Goal: Task Accomplishment & Management: Manage account settings

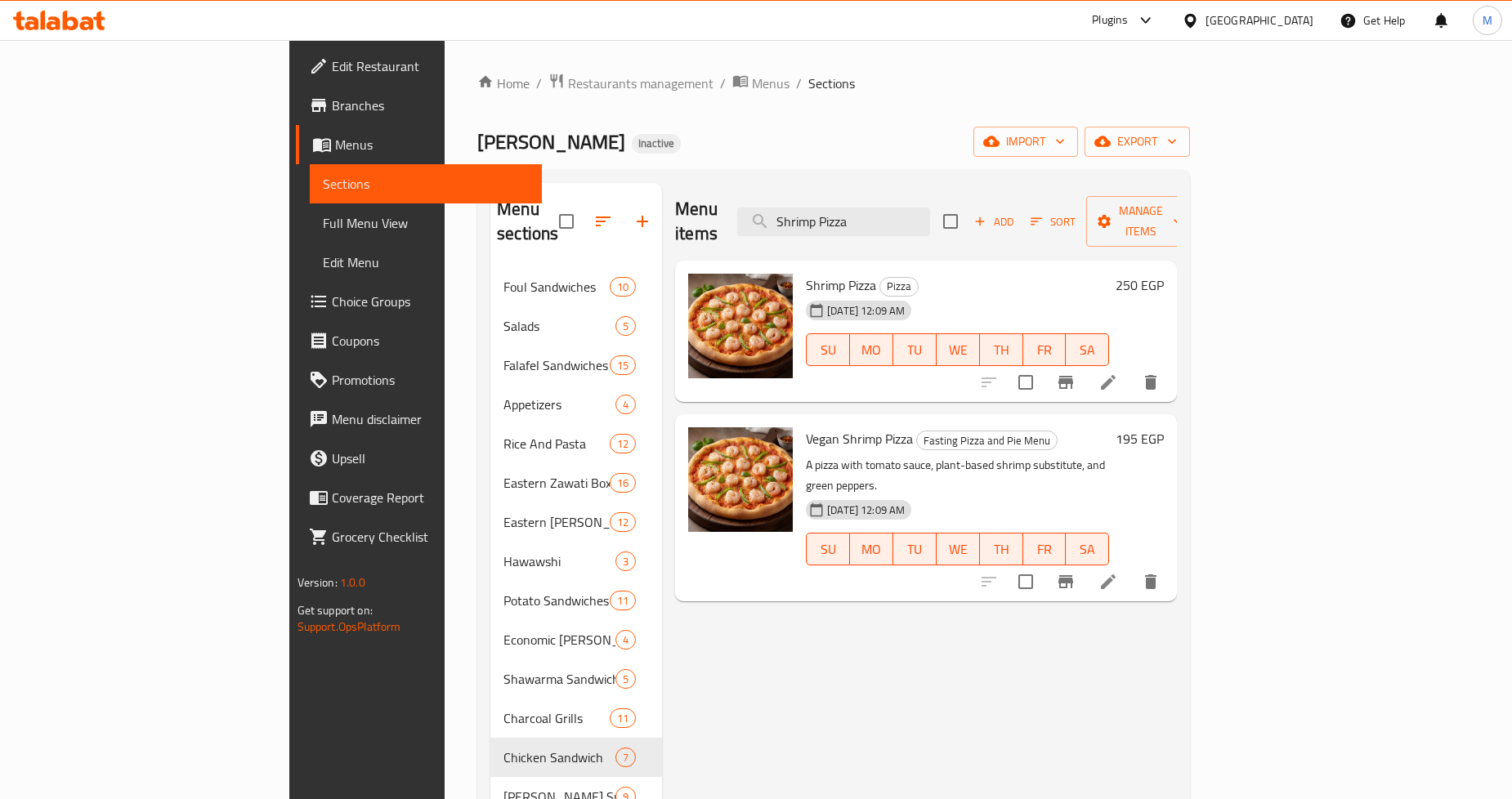
click at [1206, 19] on div at bounding box center [1194, 19] width 24 height 18
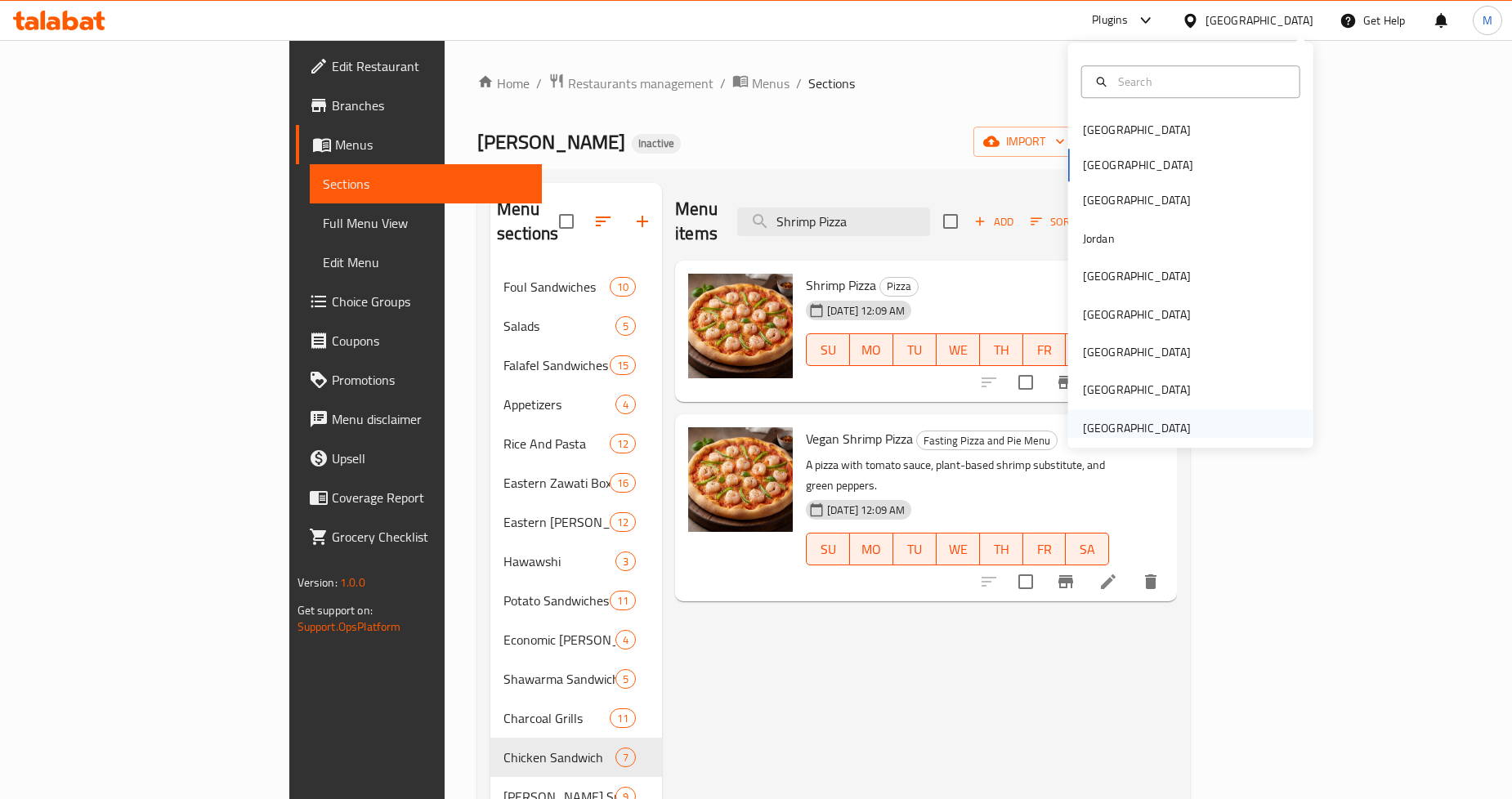
click at [1131, 427] on div "[GEOGRAPHIC_DATA]" at bounding box center [1137, 428] width 108 height 18
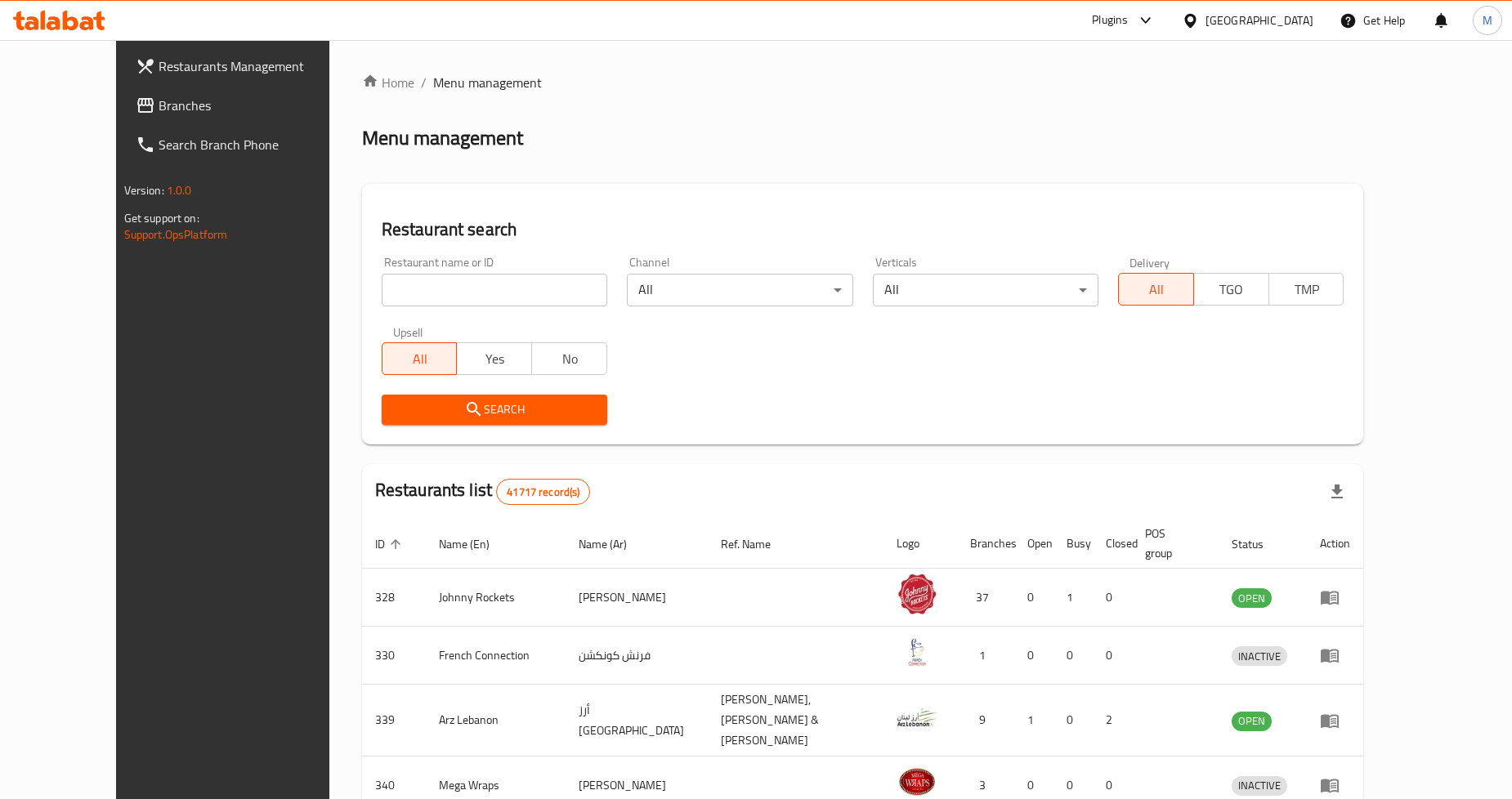
click at [427, 294] on input "search" at bounding box center [494, 290] width 226 height 32
paste input "DHAASU CAFE"
type input "DHAASU CAFE"
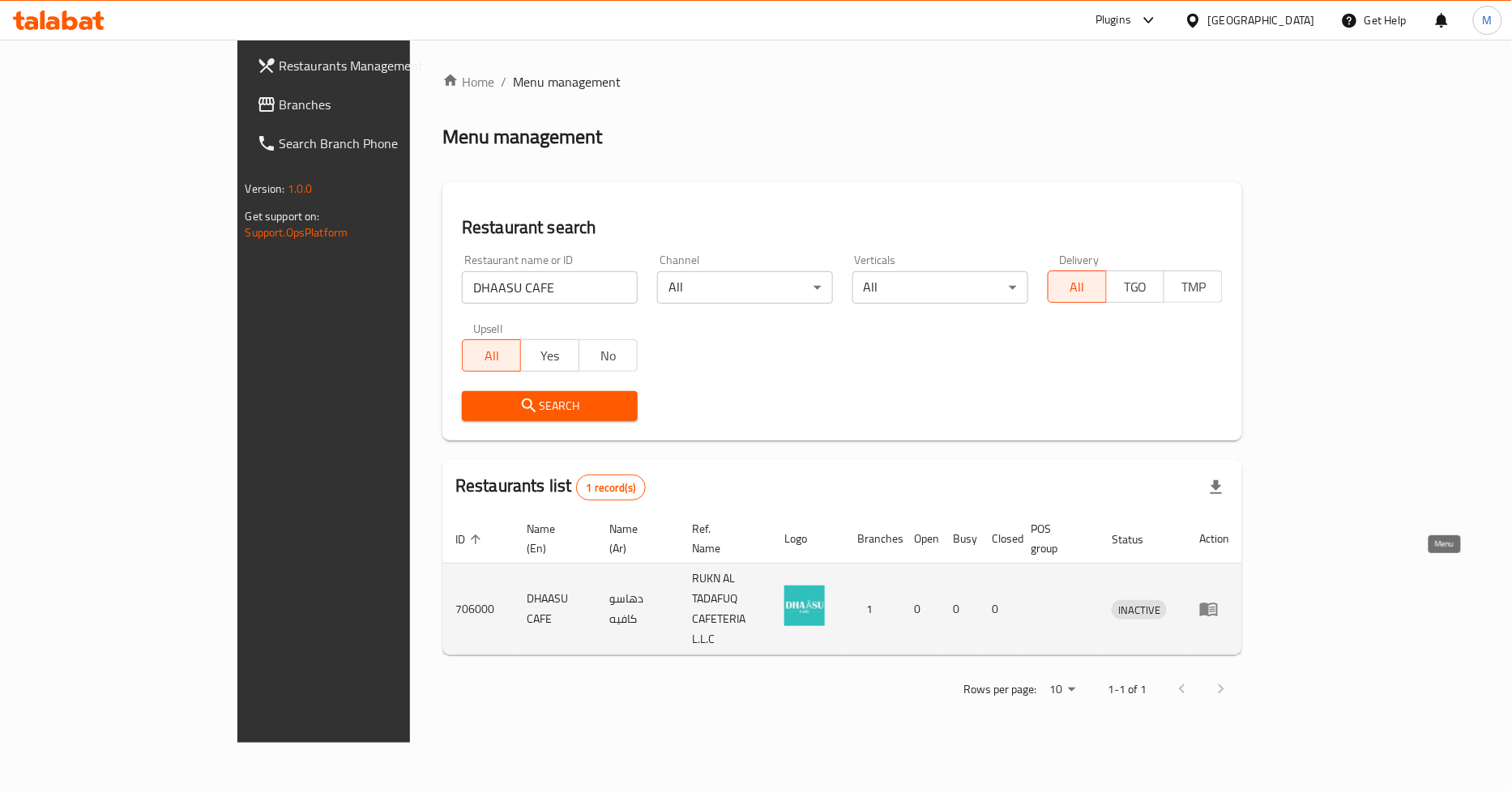
click at [1217, 604] on icon "enhanced table" at bounding box center [1208, 610] width 17 height 14
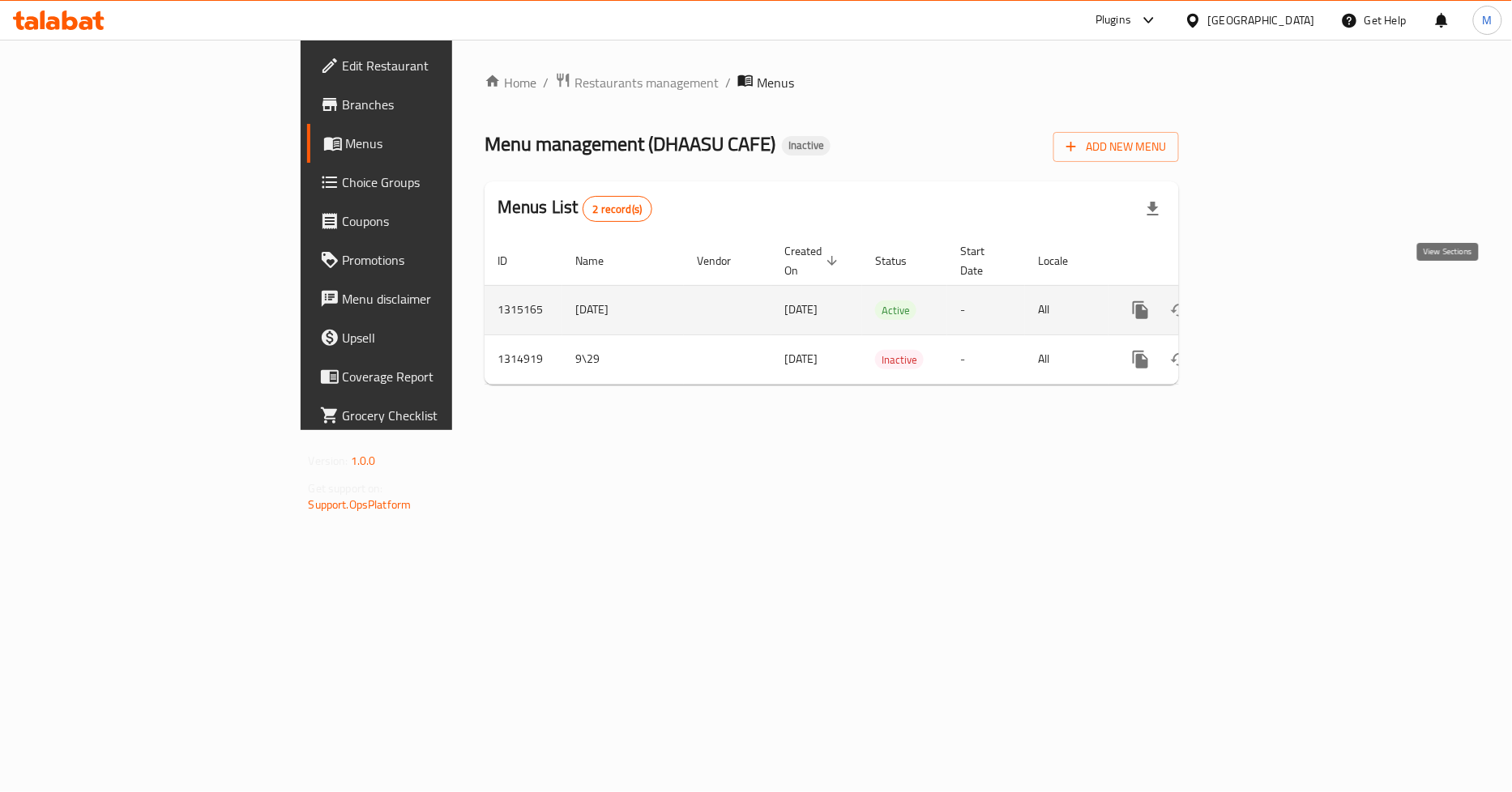
click at [1276, 293] on link "enhanced table" at bounding box center [1257, 310] width 39 height 39
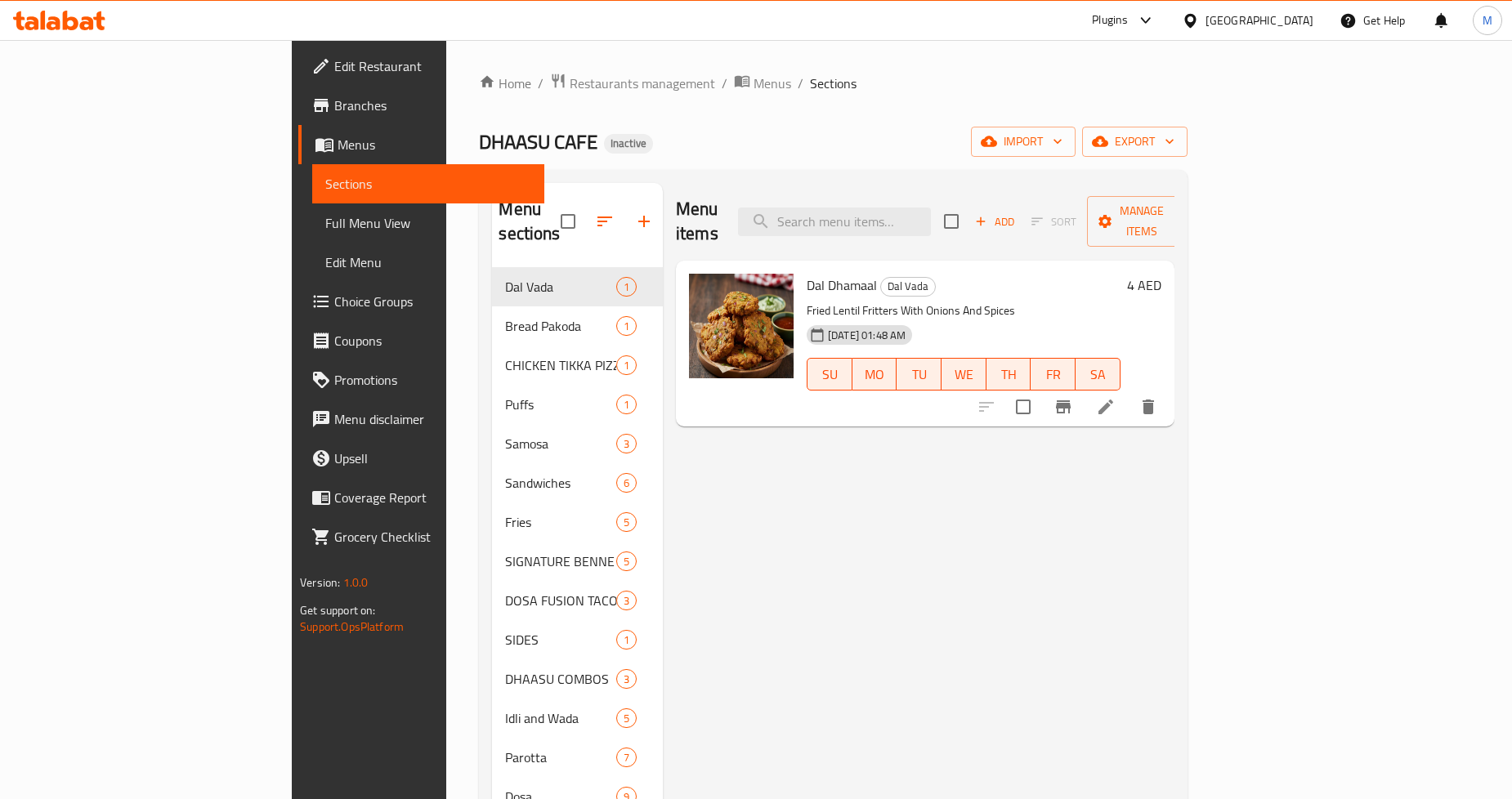
click at [941, 139] on div "DHAASU CAFE Inactive import export" at bounding box center [832, 142] width 708 height 31
click at [325, 219] on span "Full Menu View" at bounding box center [428, 222] width 206 height 19
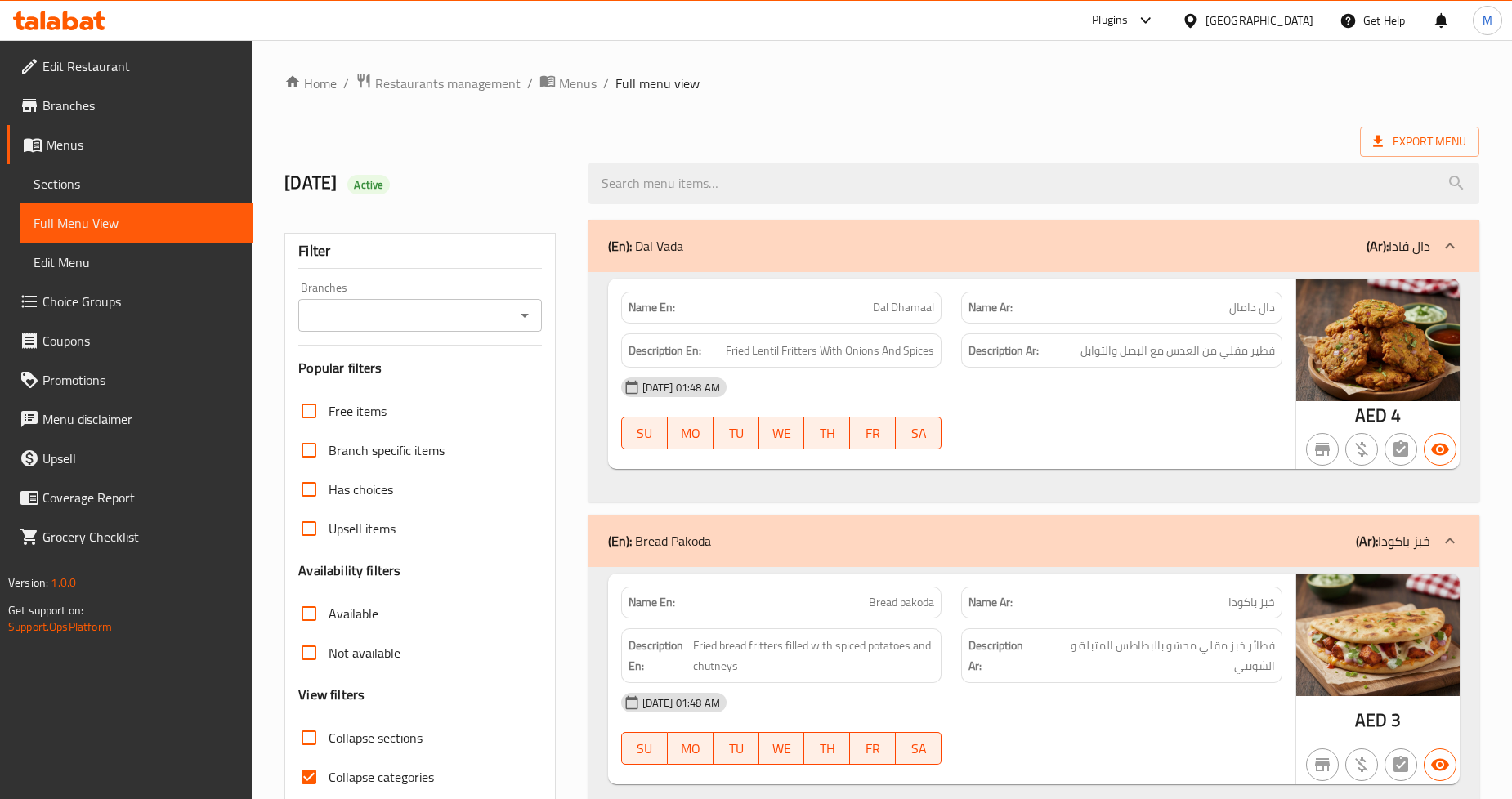
click at [894, 305] on span "Dal Dhamaal" at bounding box center [904, 307] width 61 height 18
copy span "Dal Dhamaal"
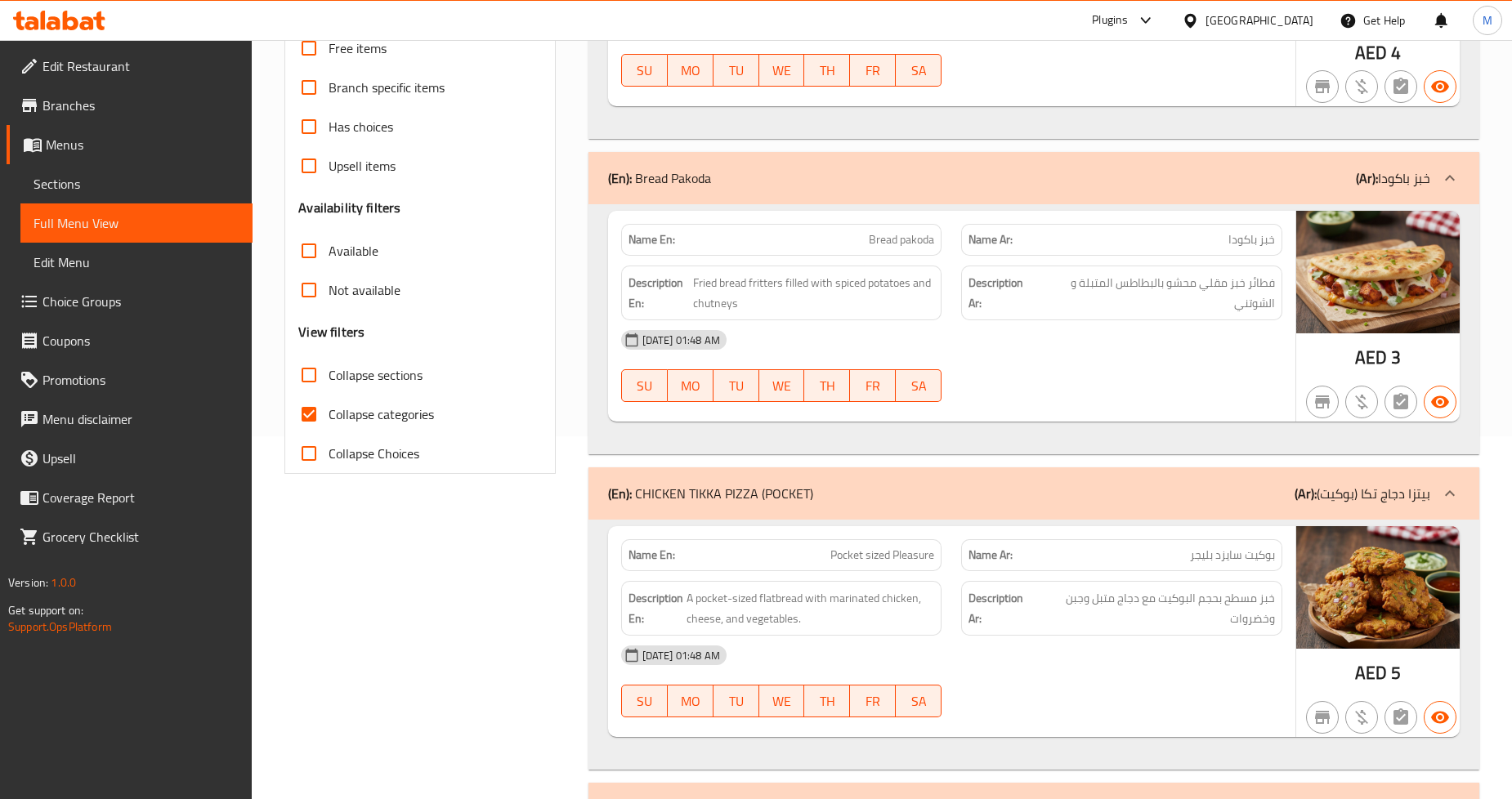
click at [890, 232] on span "Bread pakoda" at bounding box center [902, 240] width 66 height 18
copy span "Bread pakoda"
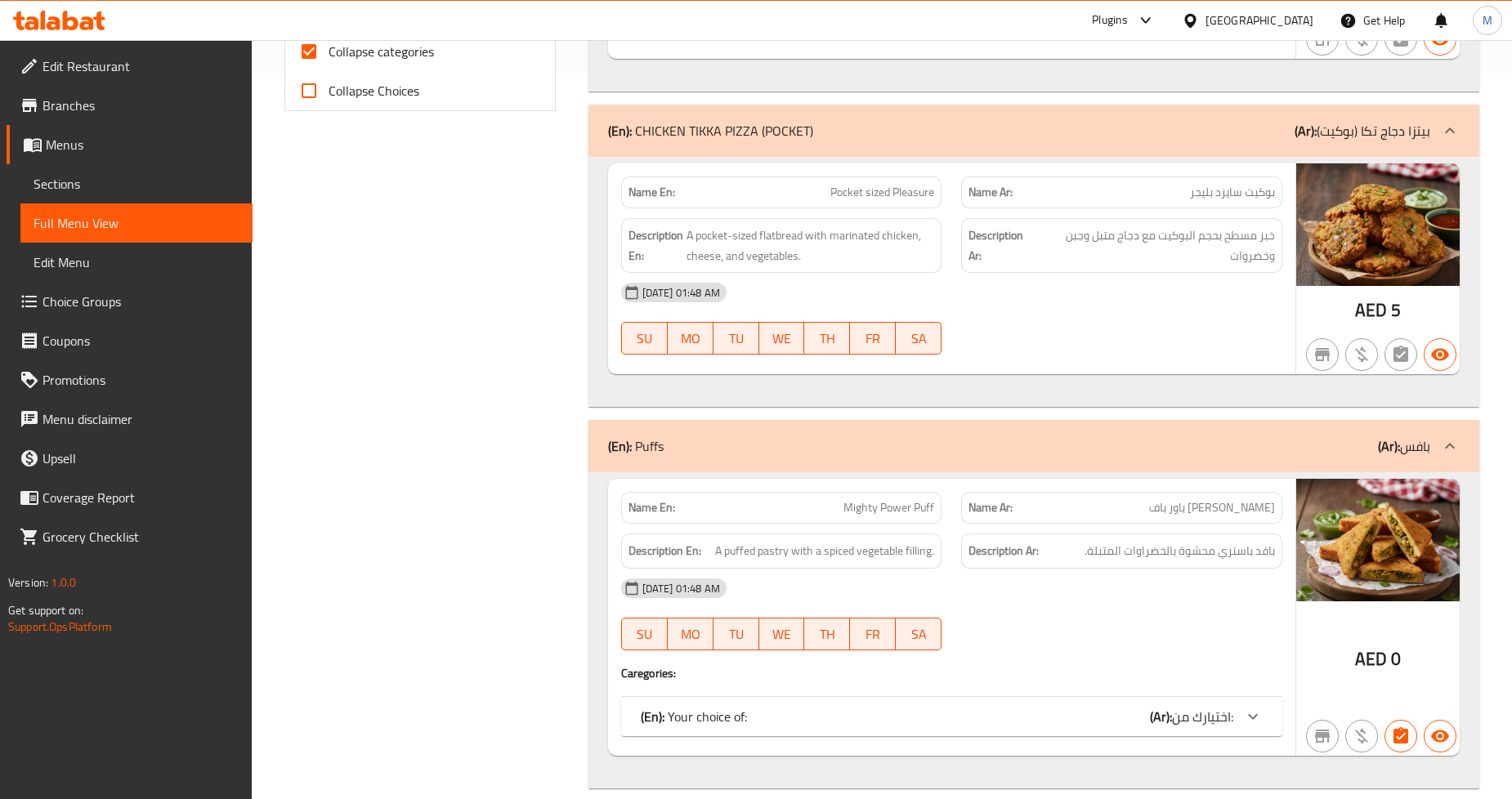
click at [846, 191] on span "Pocket sized Pleasure" at bounding box center [882, 193] width 104 height 18
copy span "Pocket sized Pleasure"
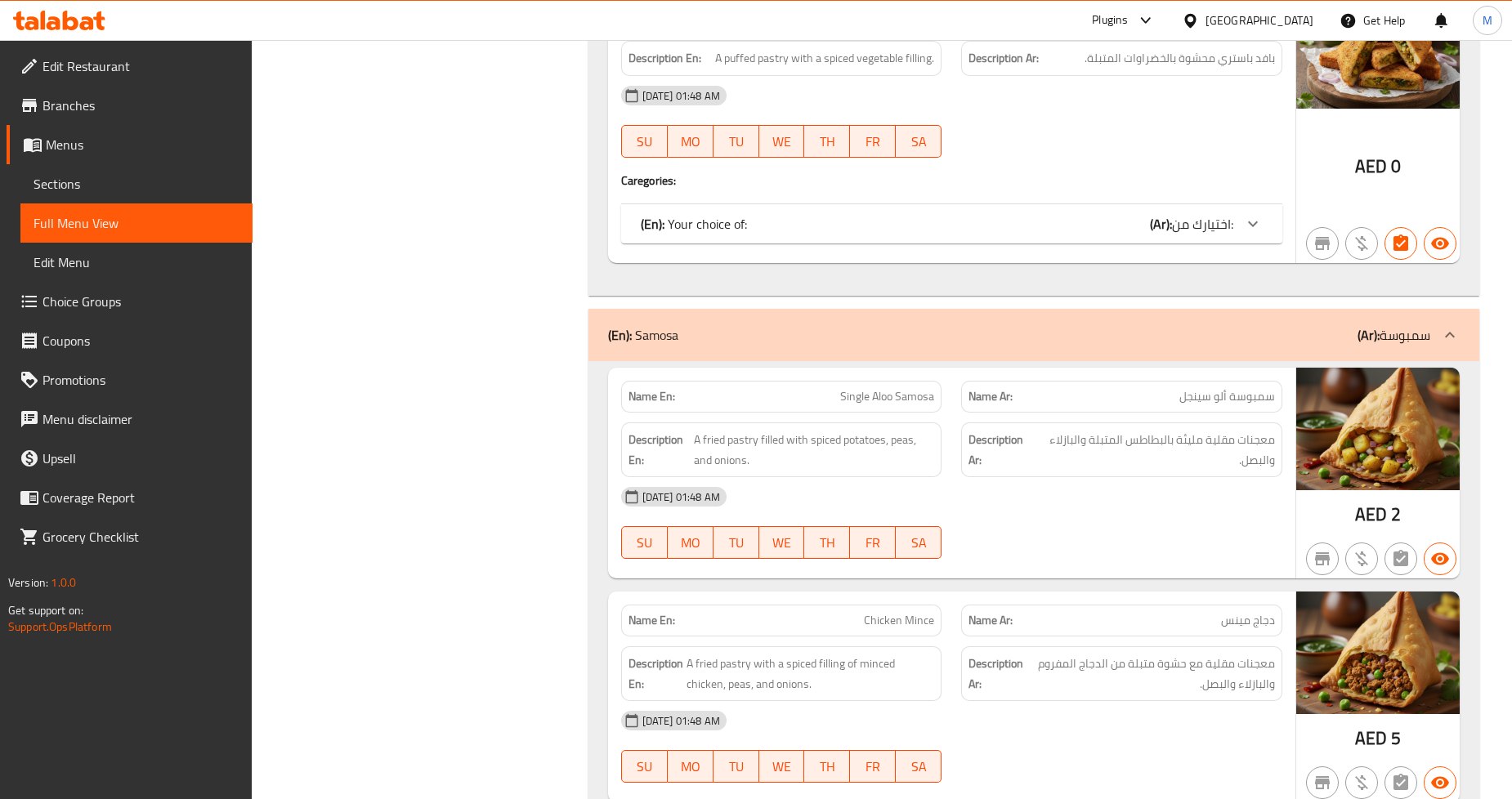
scroll to position [999, 0]
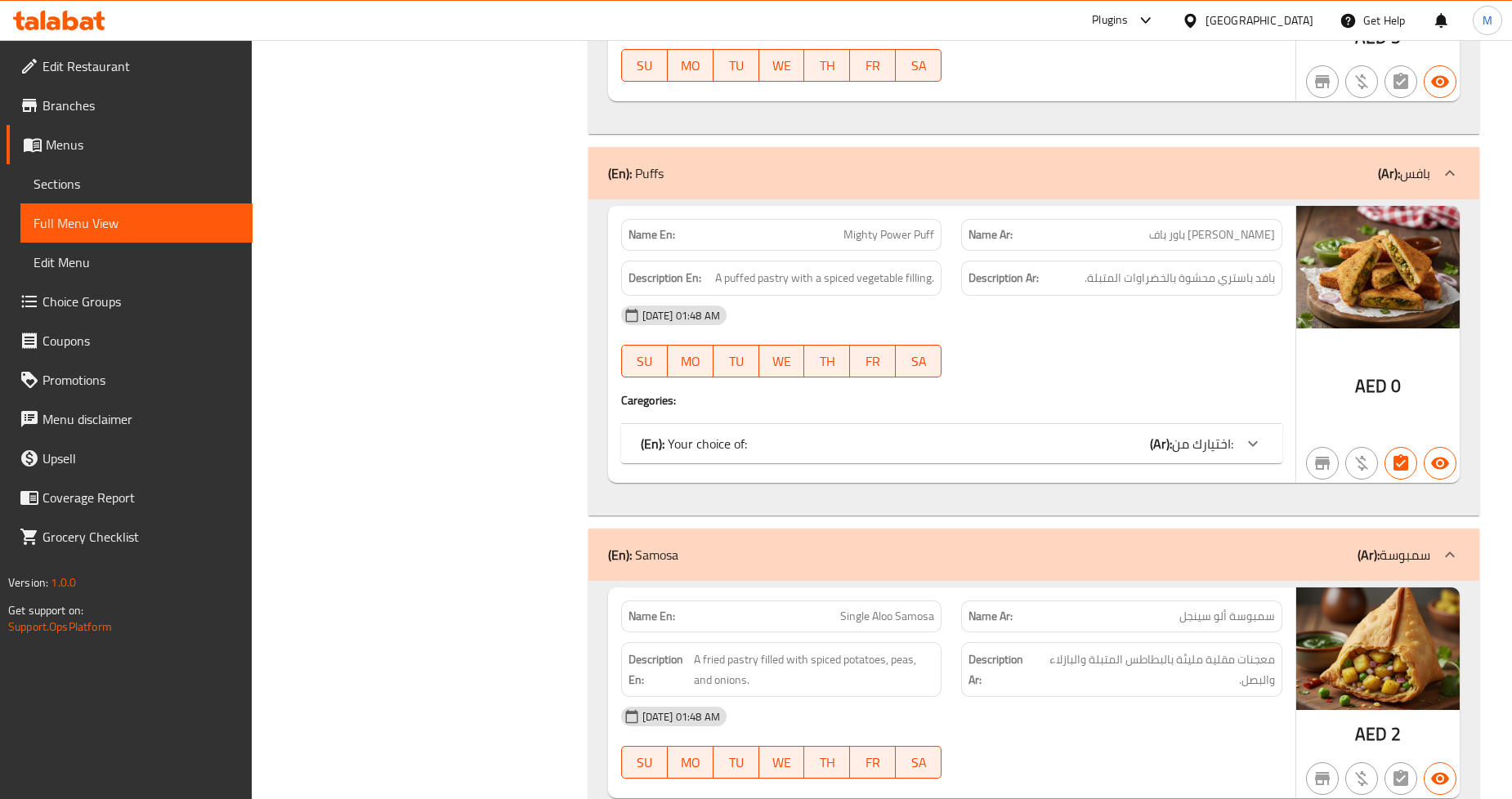
click at [905, 241] on span "Mighty Power Puff" at bounding box center [889, 235] width 91 height 18
copy span "Mighty Power Puff"
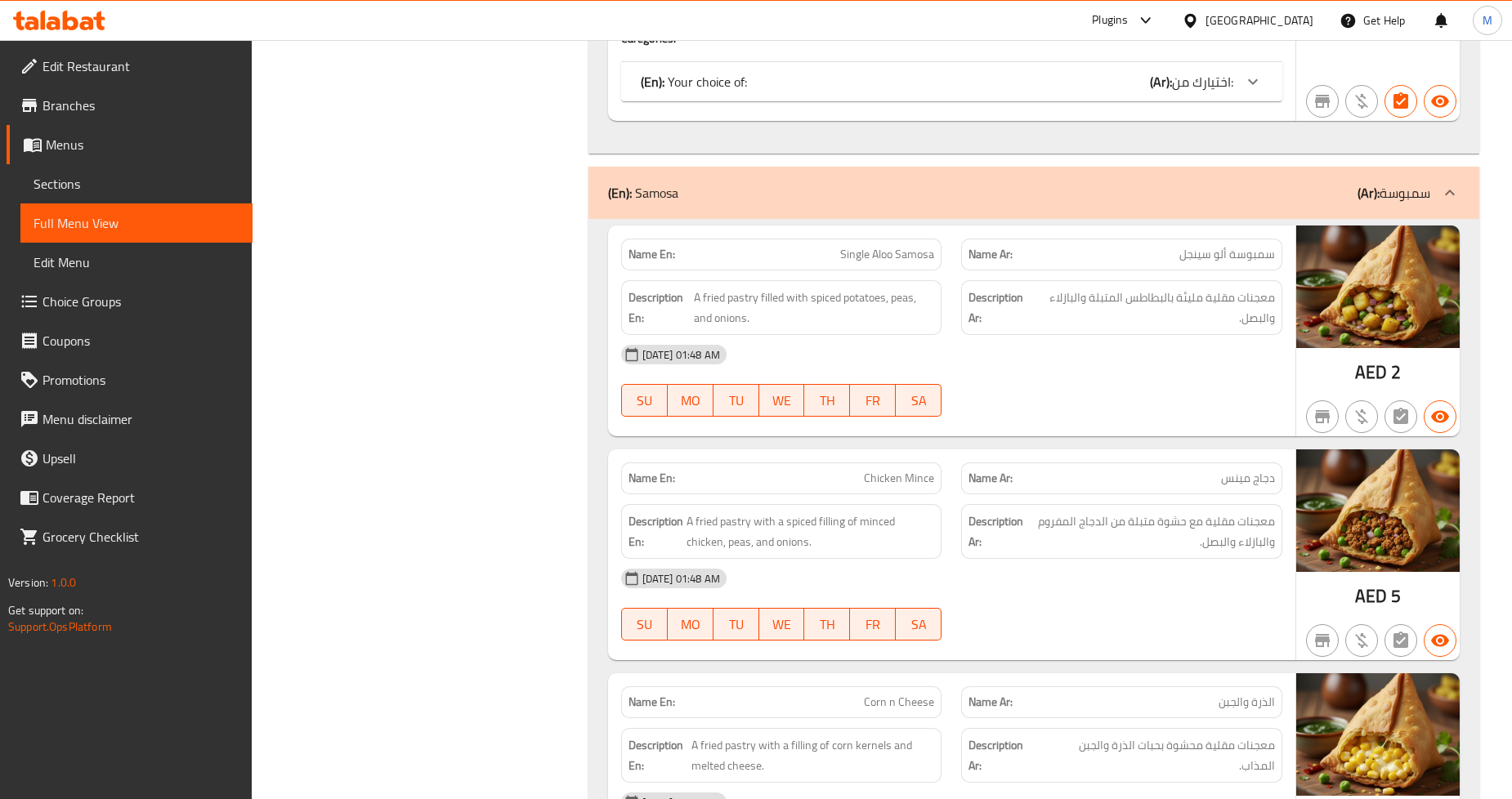
scroll to position [1362, 0]
click at [863, 258] on span "Single Aloo Samosa" at bounding box center [888, 254] width 94 height 18
copy span "Single Aloo Samosa"
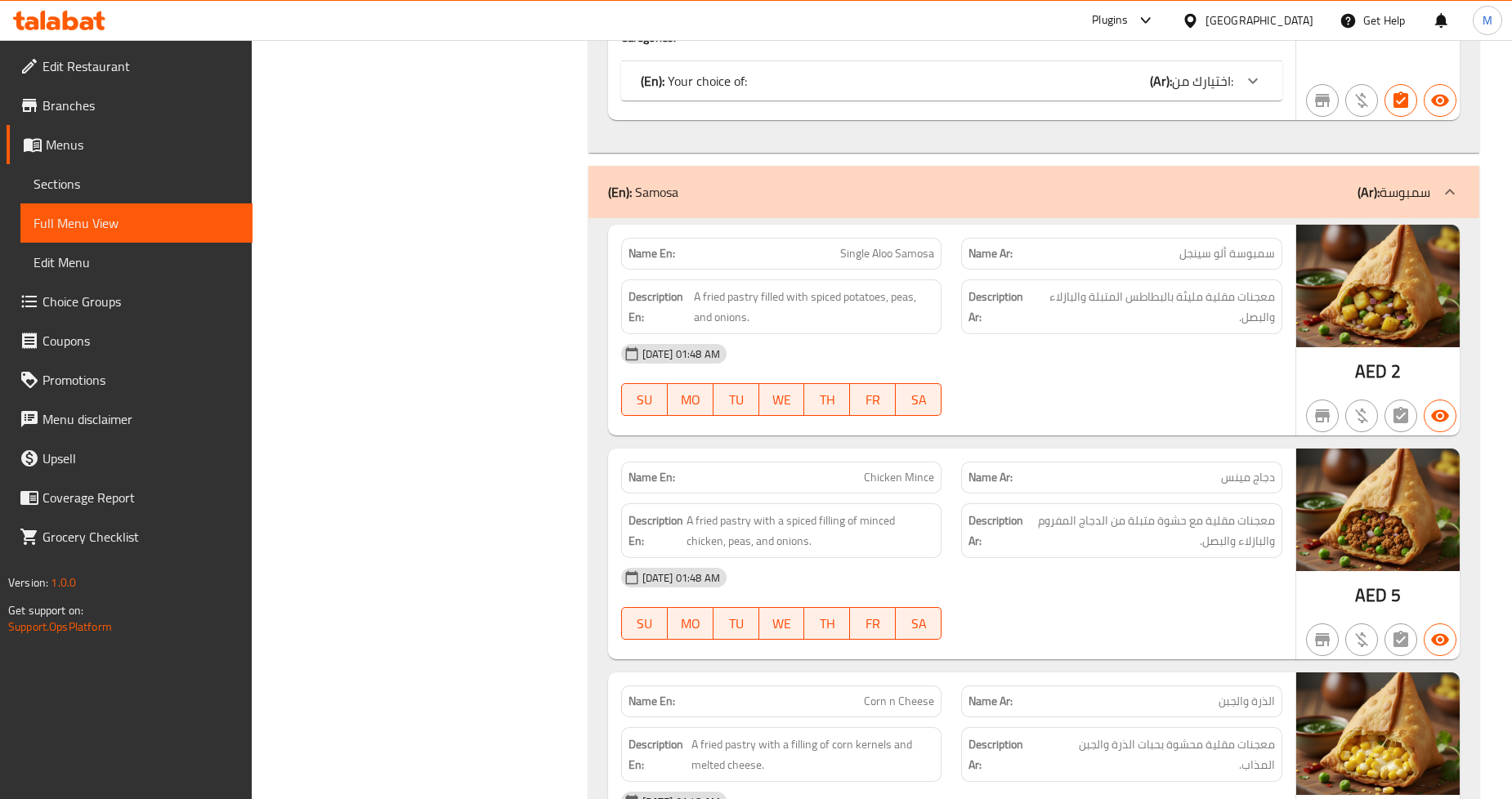
click at [909, 476] on span "Chicken Mince" at bounding box center [899, 478] width 70 height 18
copy span "Chicken Mince"
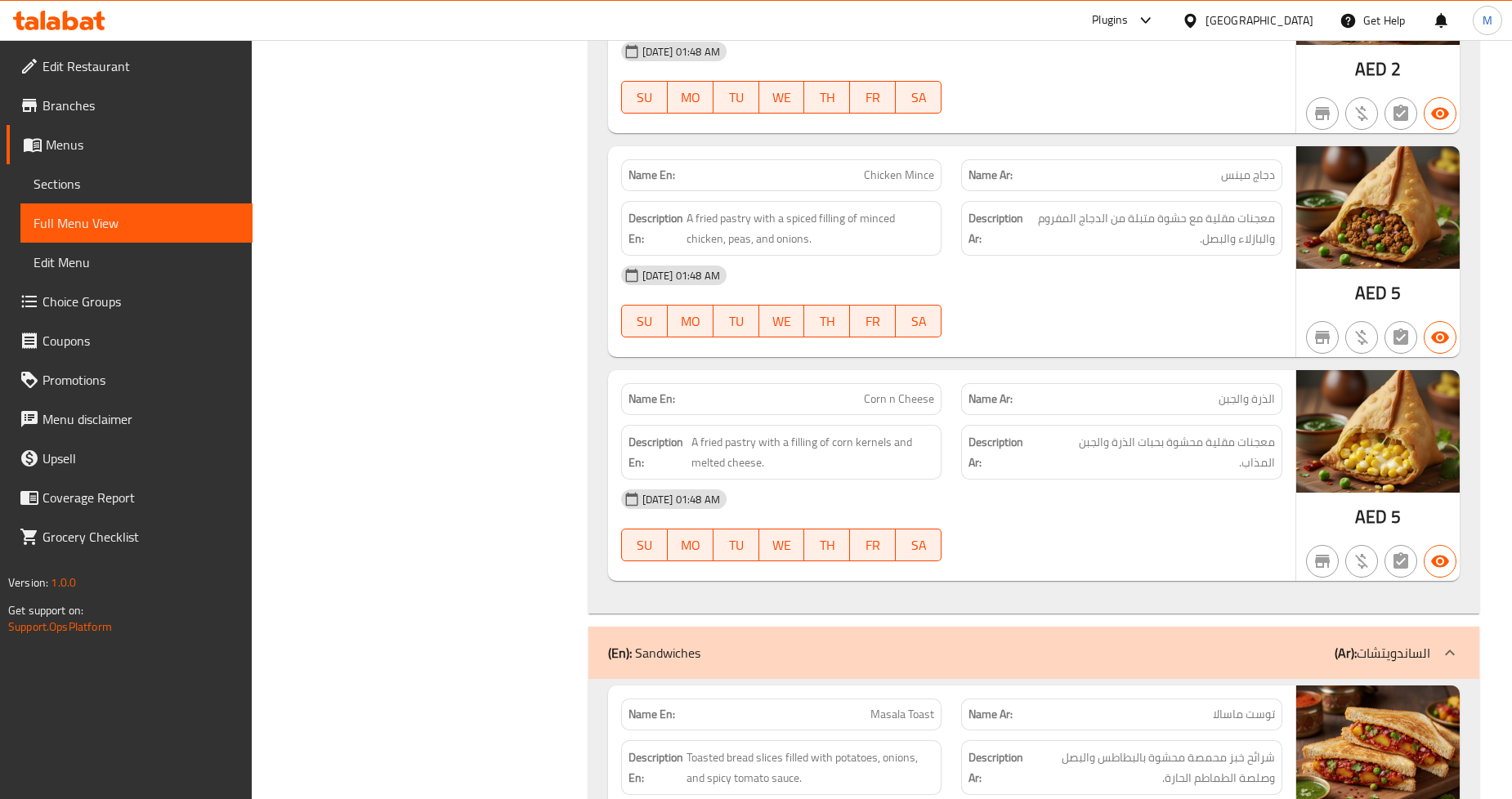
scroll to position [1816, 0]
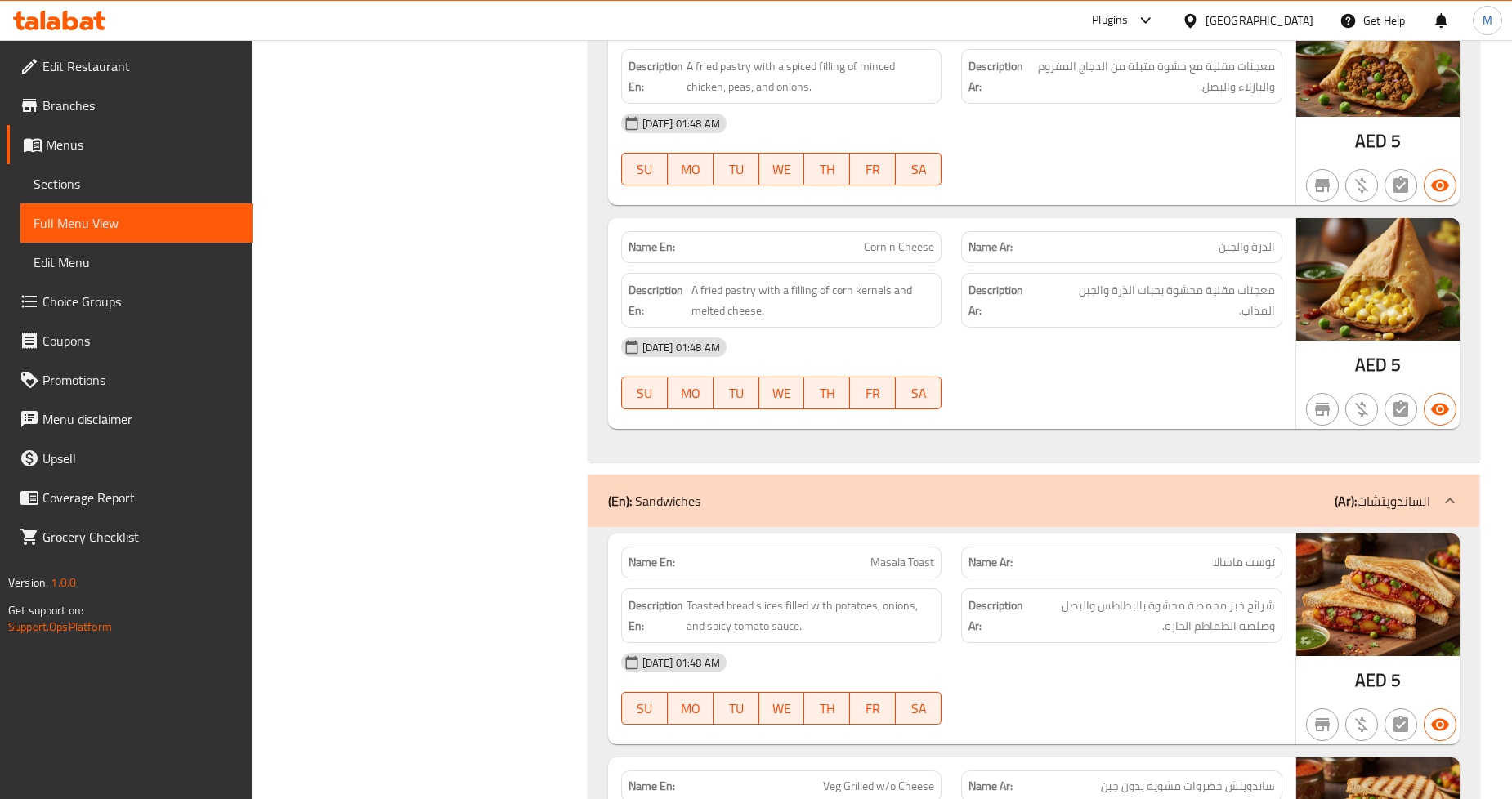
click at [897, 240] on span "Corn n Cheese" at bounding box center [899, 247] width 70 height 18
copy span "Corn n Cheese"
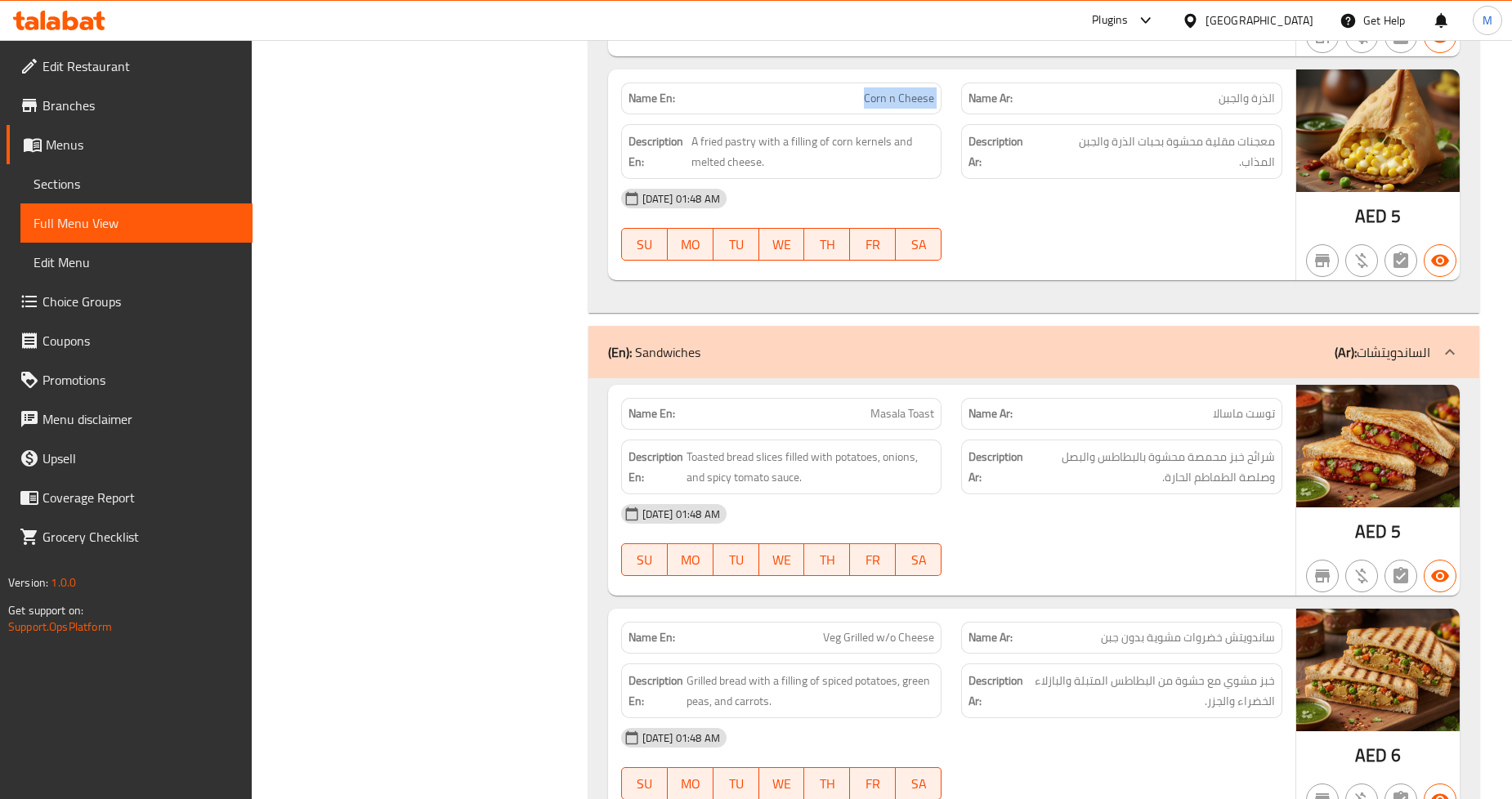
scroll to position [1998, 0]
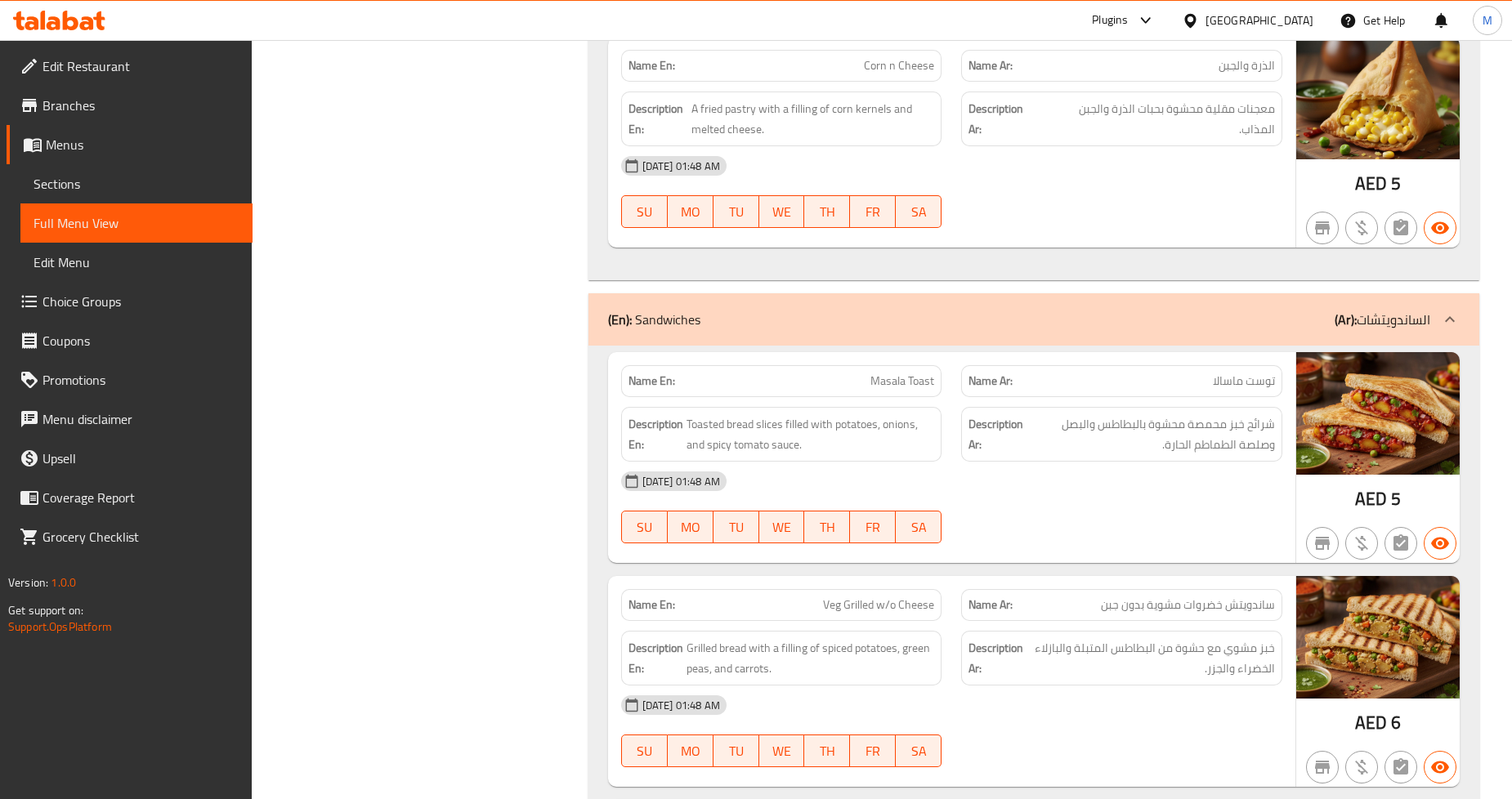
click at [877, 377] on span "Masala Toast" at bounding box center [902, 381] width 64 height 18
copy span "Masala Toast"
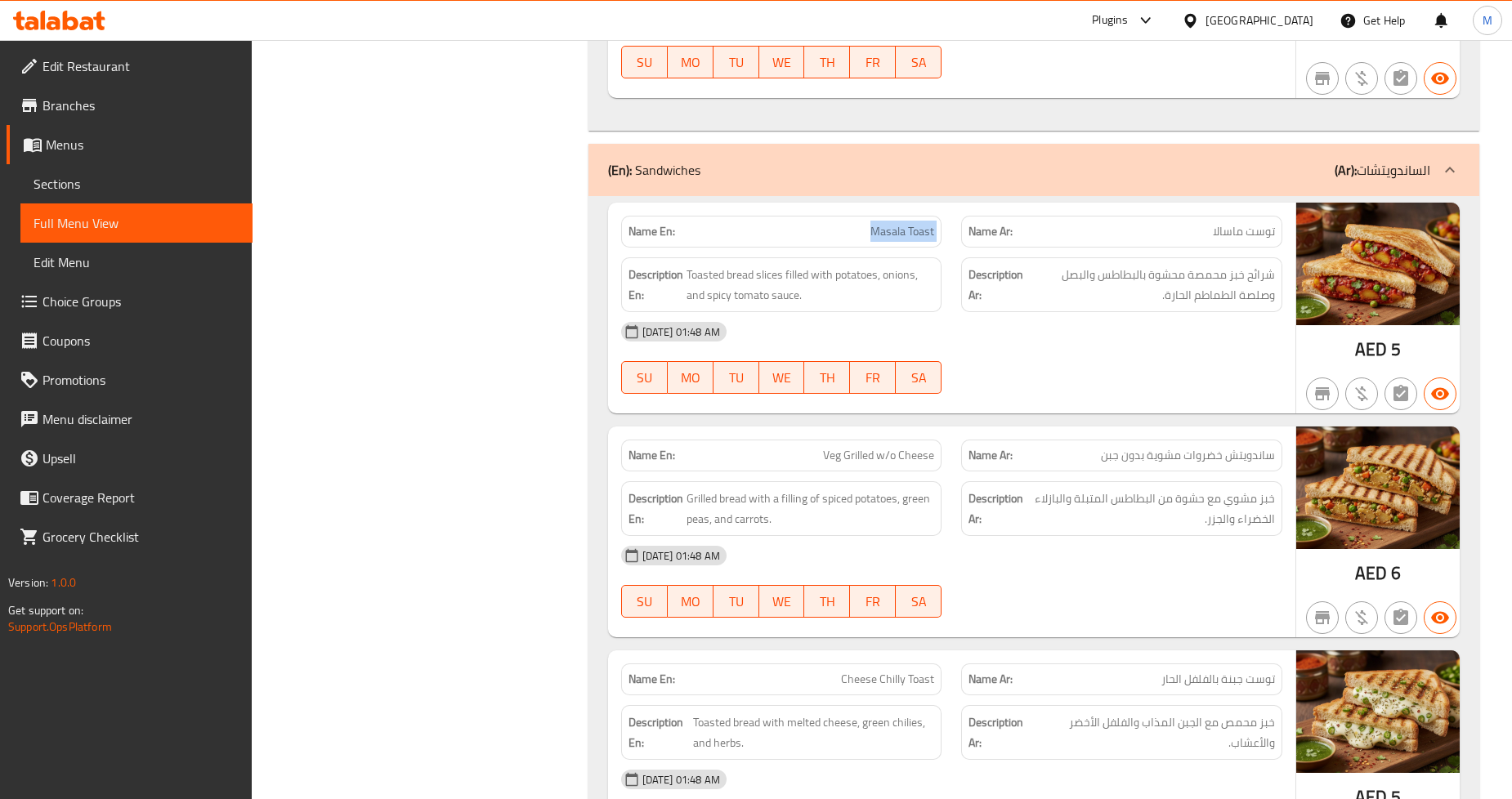
scroll to position [2179, 0]
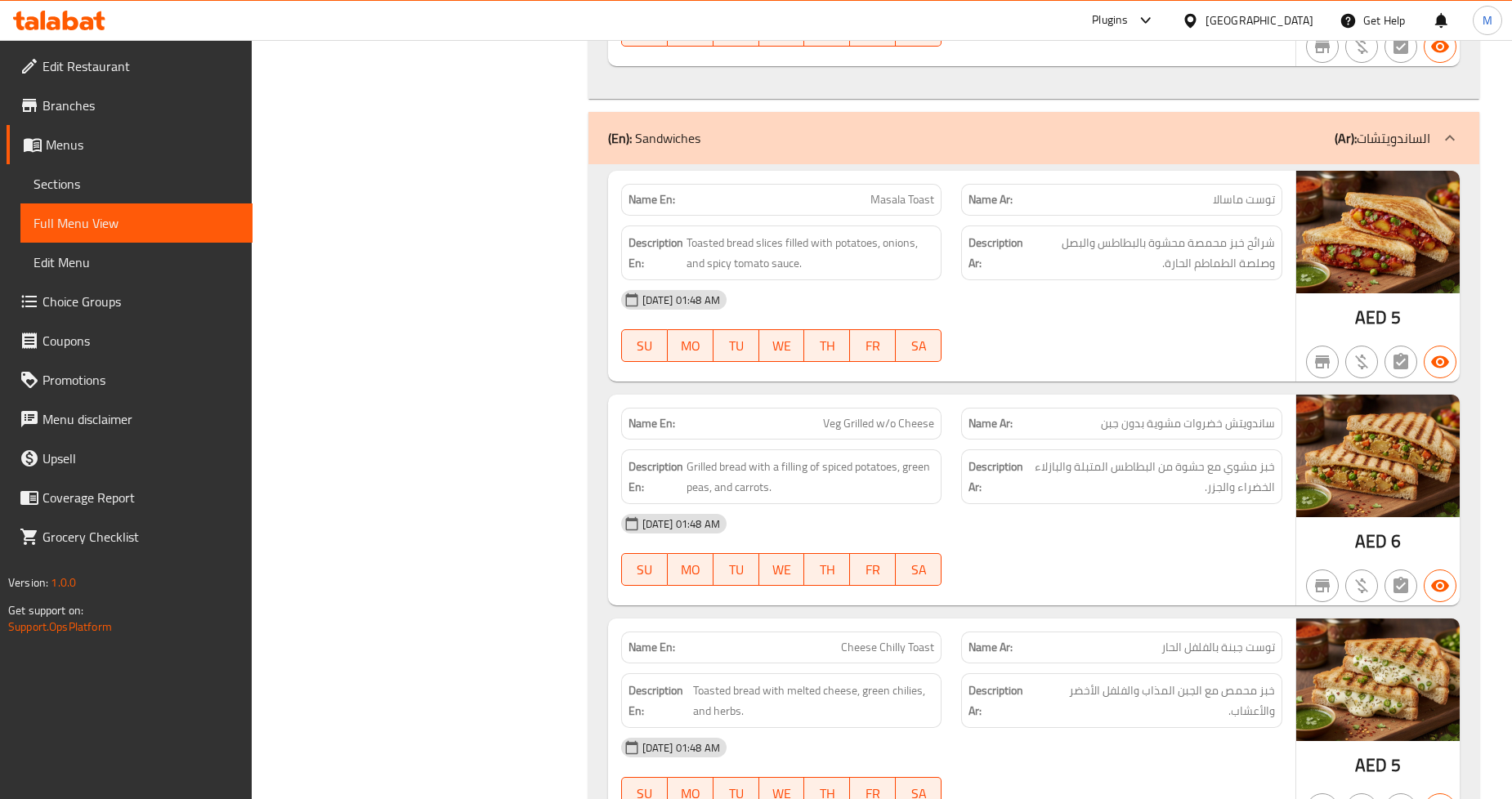
click at [851, 421] on span "Veg Grilled w/o Cheese" at bounding box center [879, 424] width 111 height 18
copy span "Veg Grilled w/o Cheese"
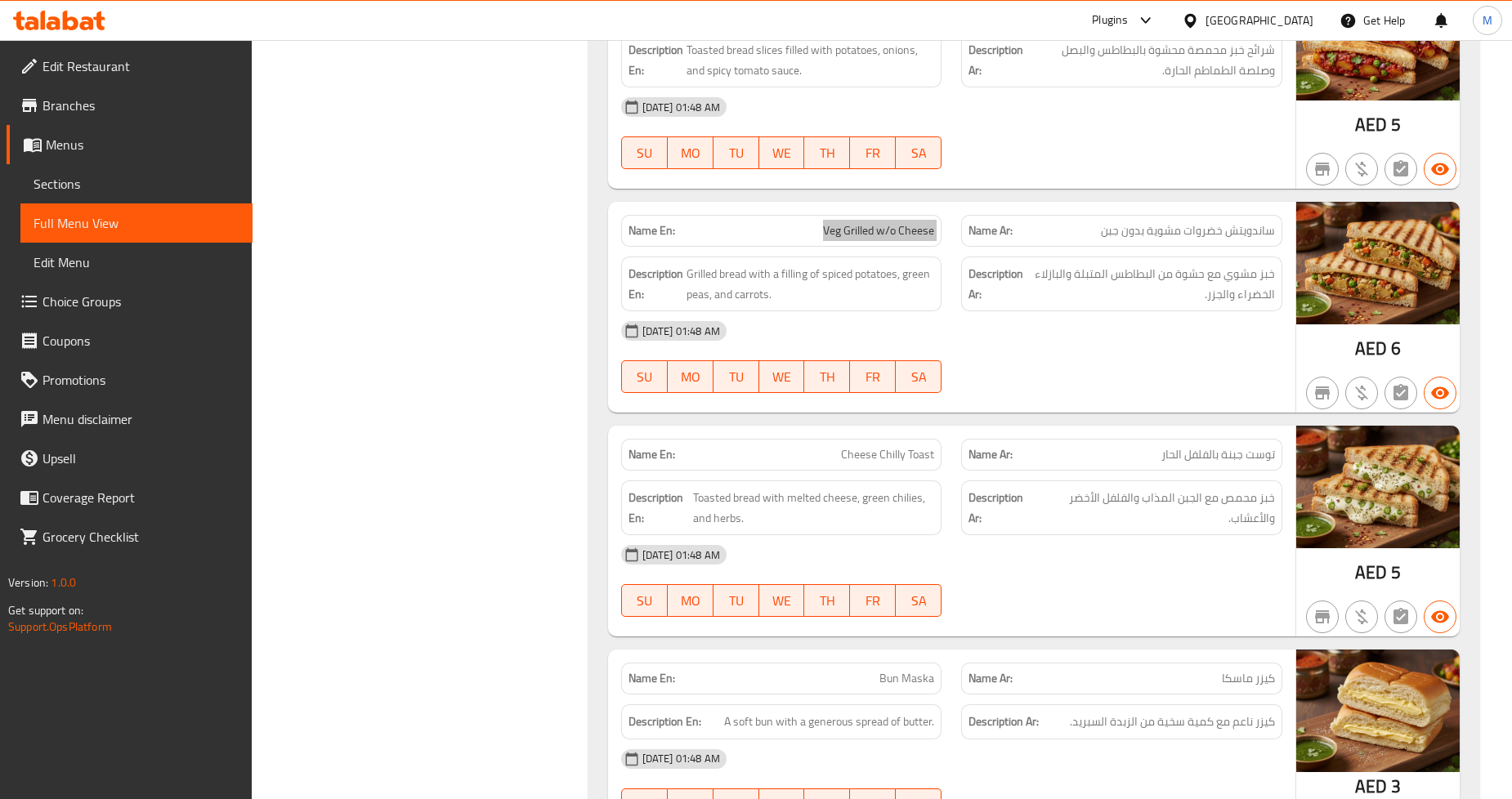
scroll to position [2543, 0]
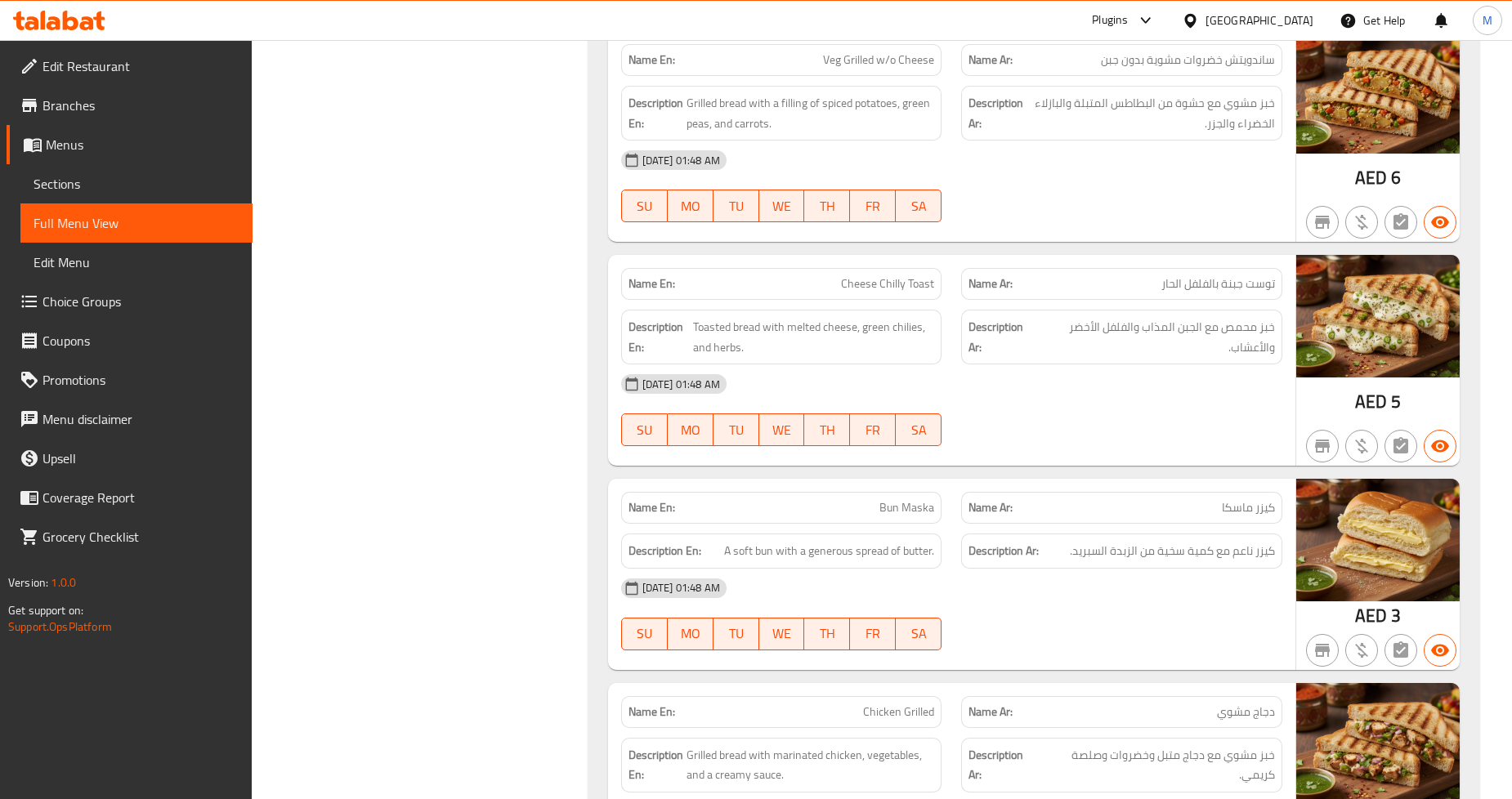
click at [885, 282] on span "Cheese Chilly Toast" at bounding box center [888, 284] width 94 height 18
copy span "Cheese Chilly Toast"
click at [796, 331] on span "Toasted bread with melted cheese, green chilies, and herbs." at bounding box center [814, 337] width 241 height 40
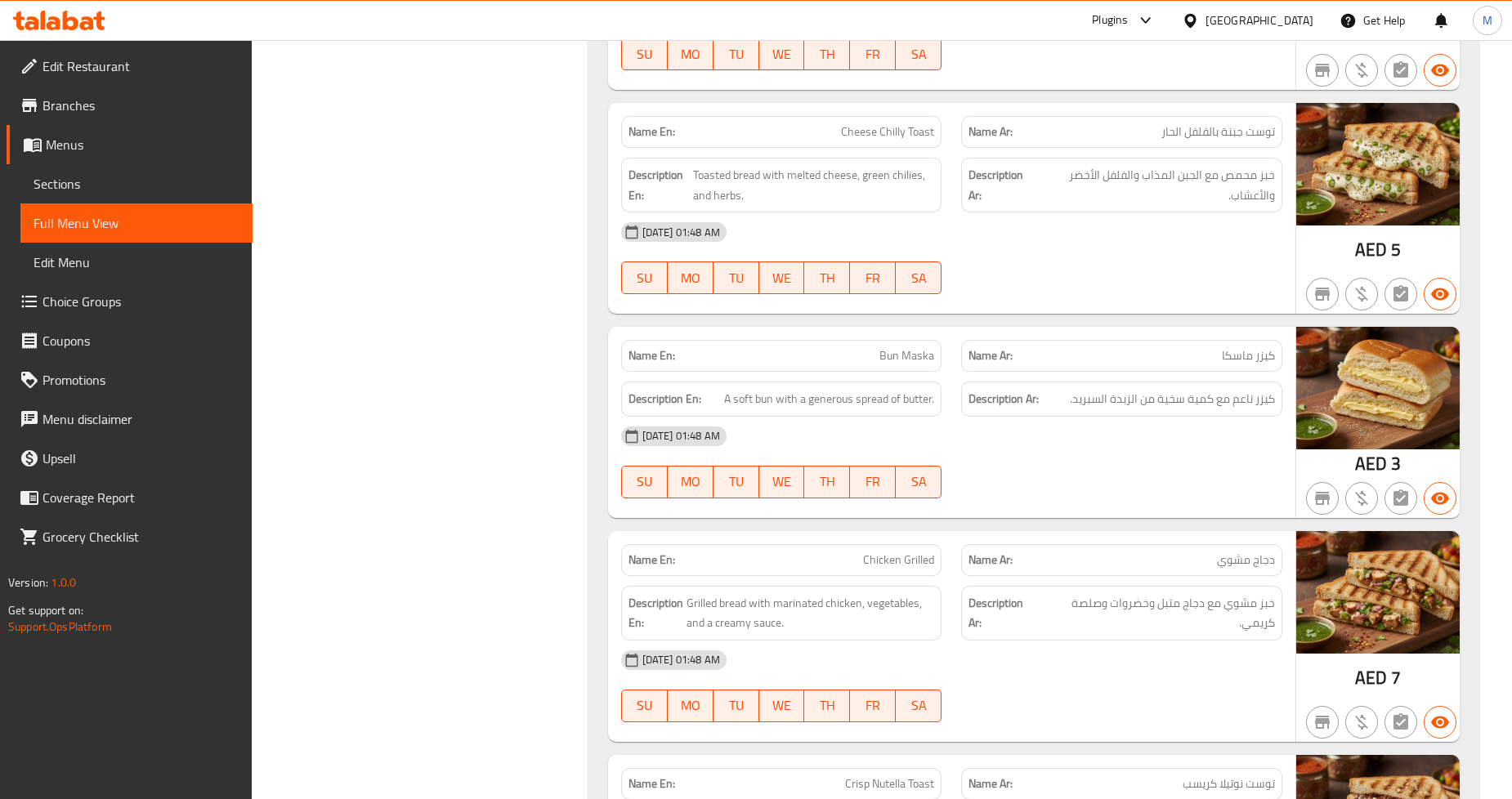
scroll to position [2725, 0]
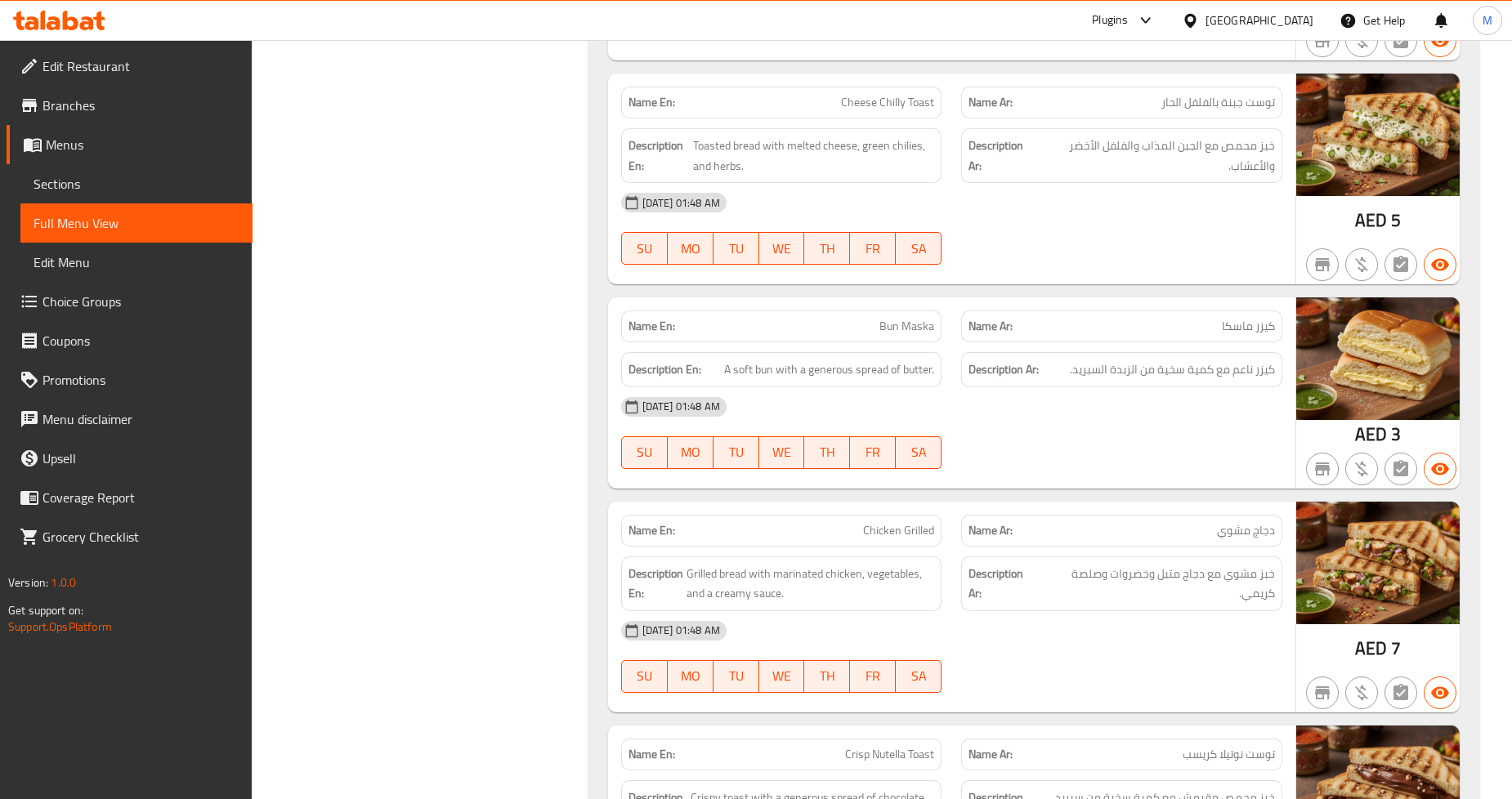
click at [891, 328] on span "Bun Maska" at bounding box center [906, 326] width 55 height 18
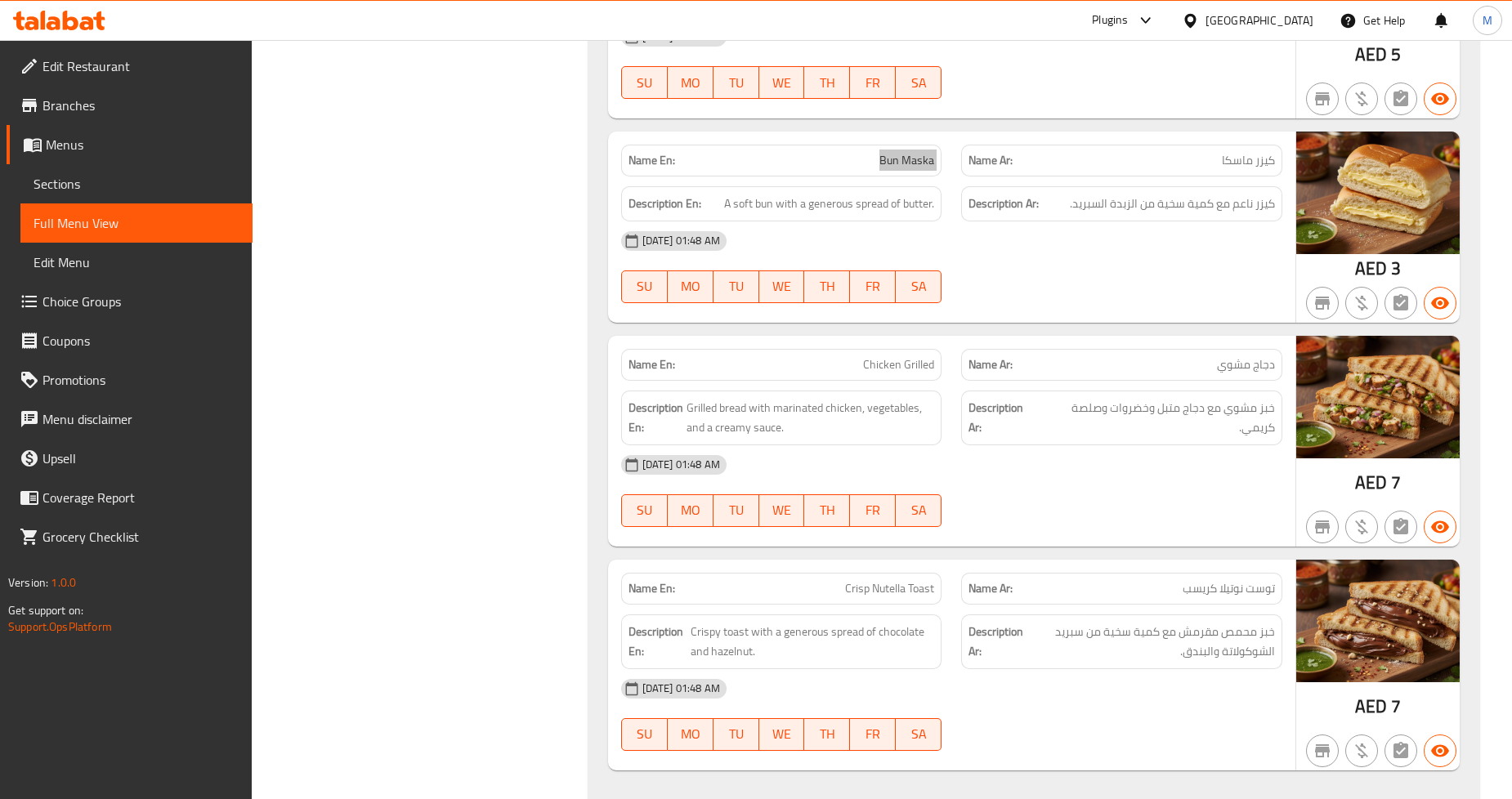
scroll to position [2906, 0]
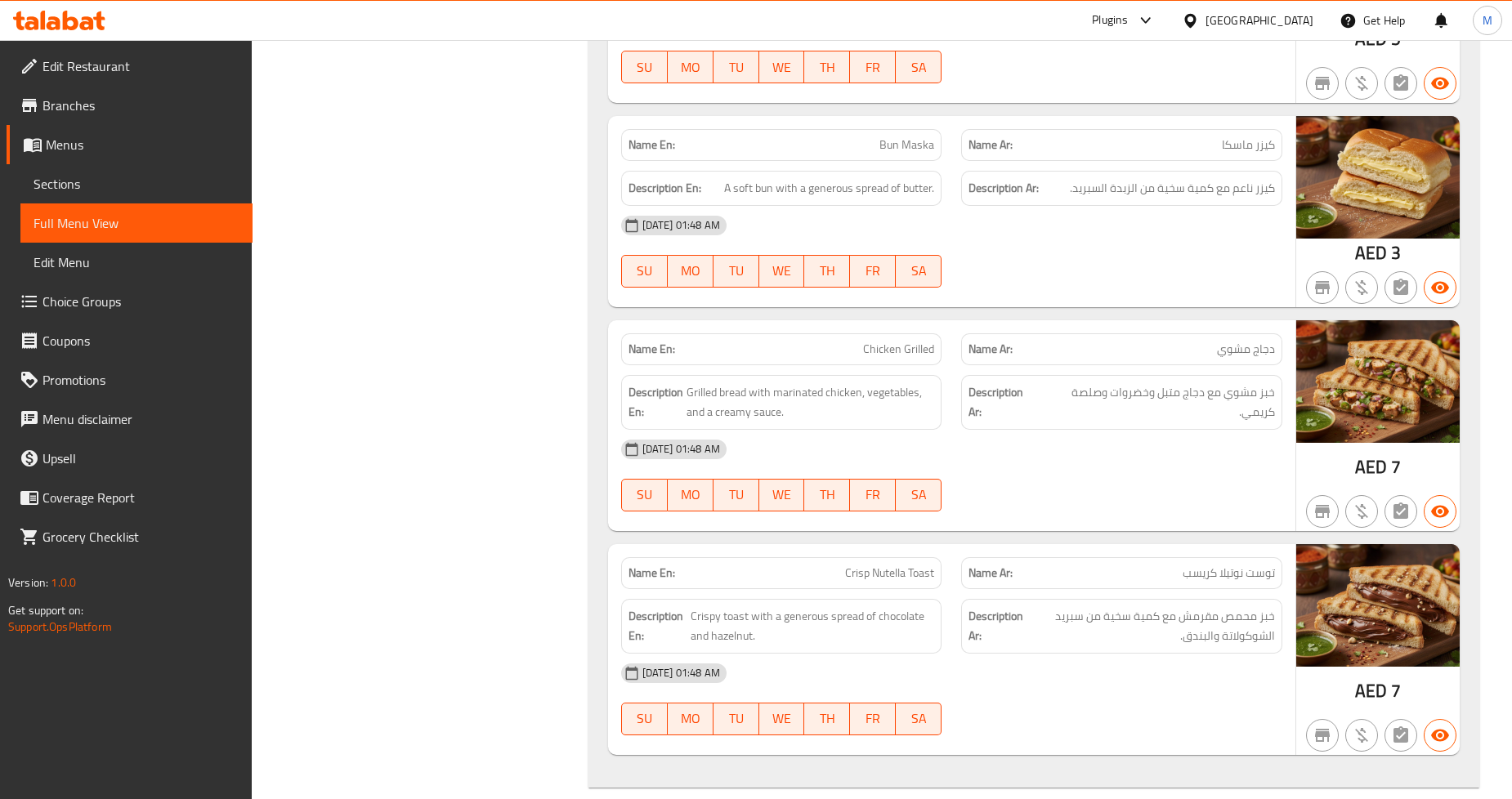
click at [900, 350] on span "Chicken Grilled" at bounding box center [898, 349] width 71 height 18
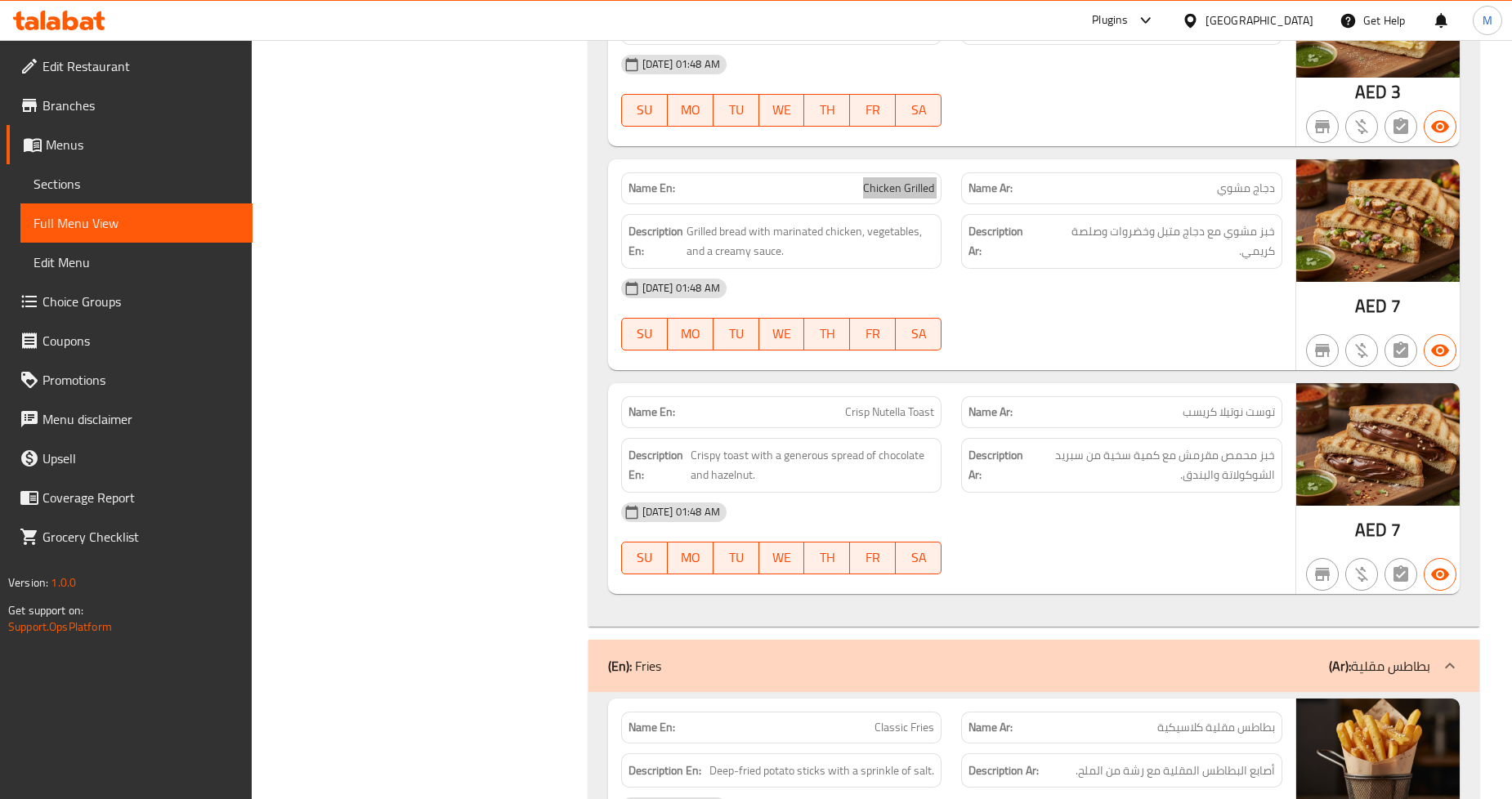
scroll to position [3088, 0]
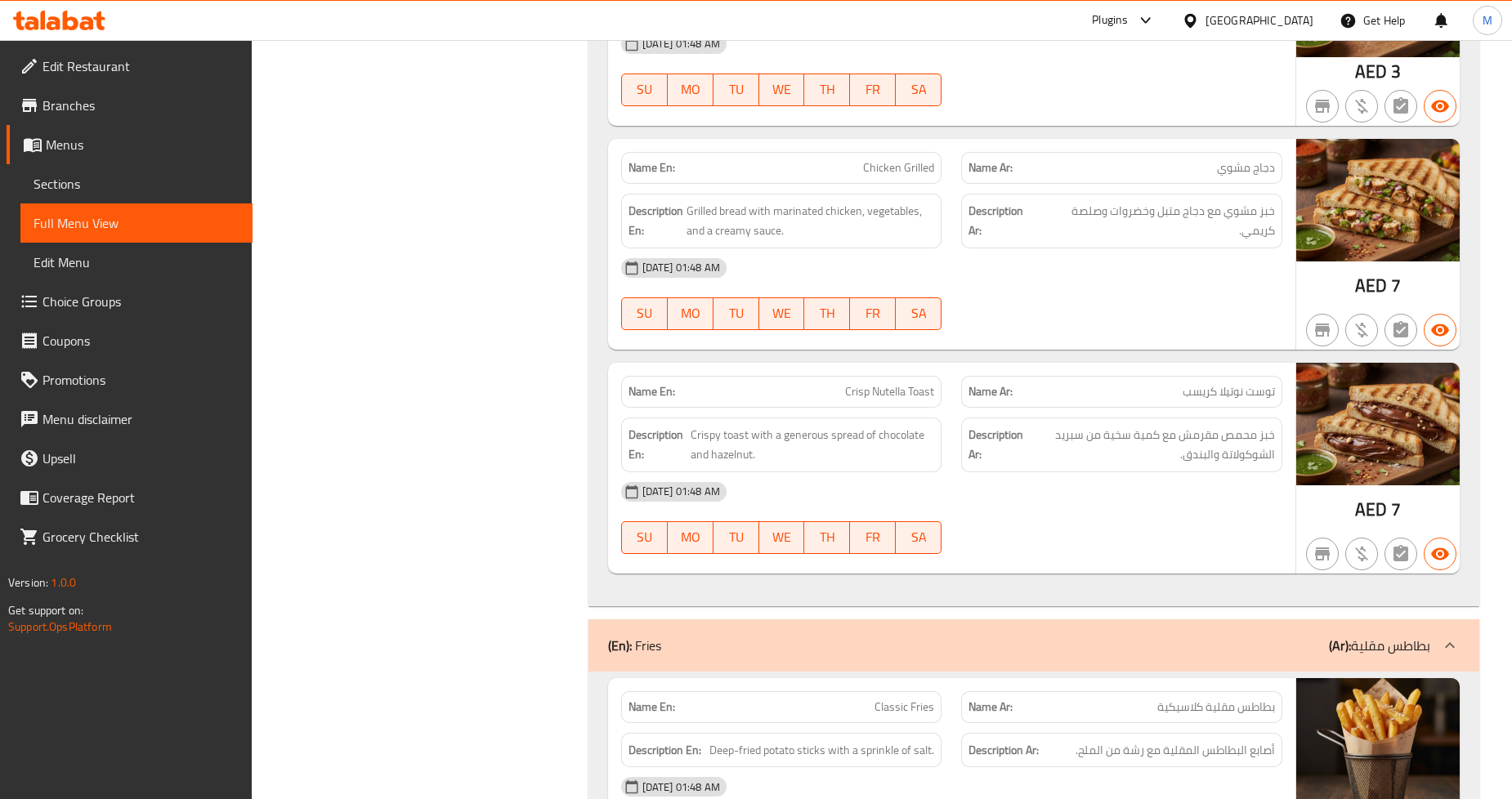
click at [862, 391] on span "Crisp Nutella Toast" at bounding box center [890, 392] width 89 height 18
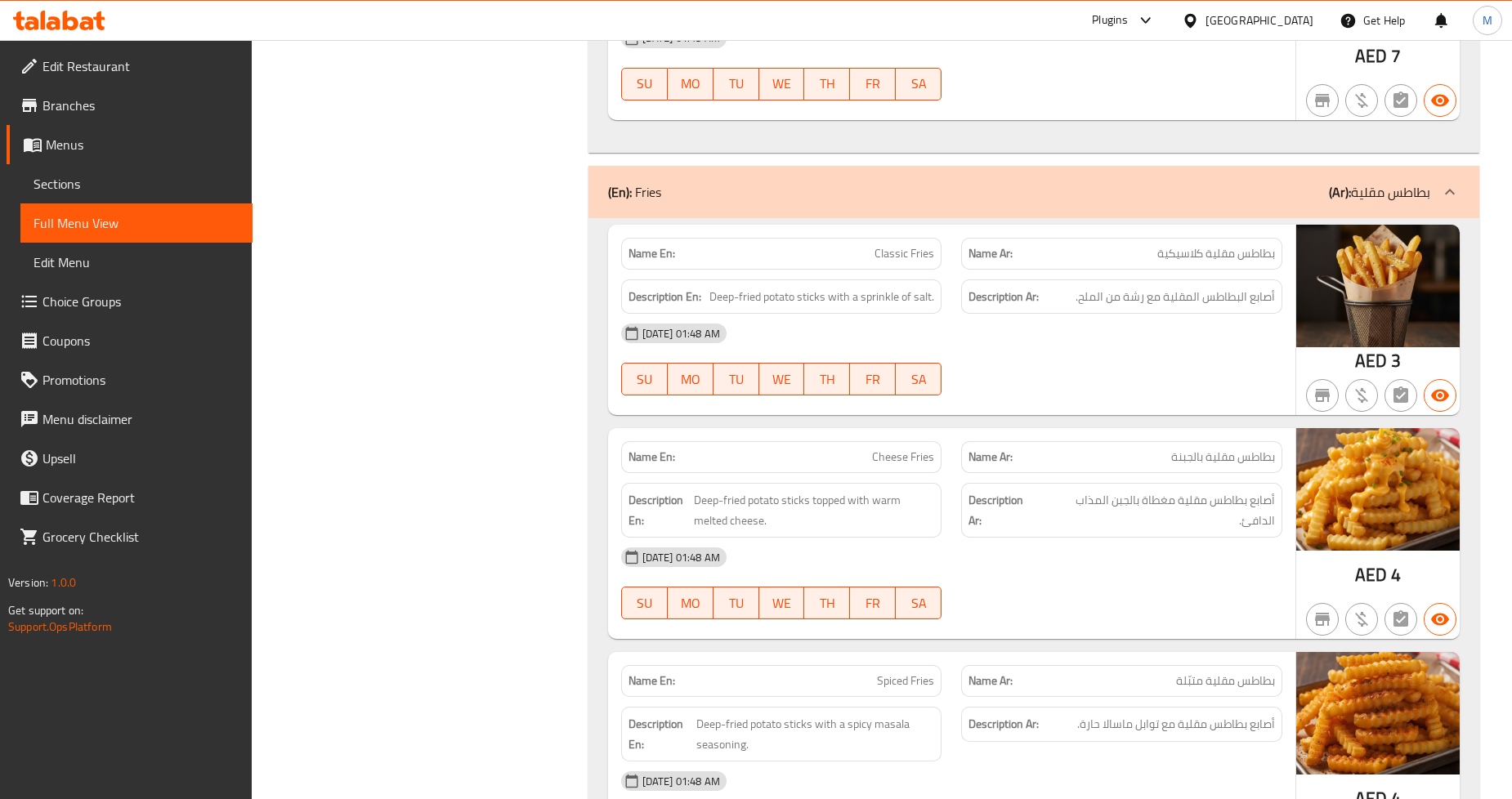
scroll to position [3542, 0]
click at [879, 254] on span "Classic Fries" at bounding box center [905, 253] width 59 height 18
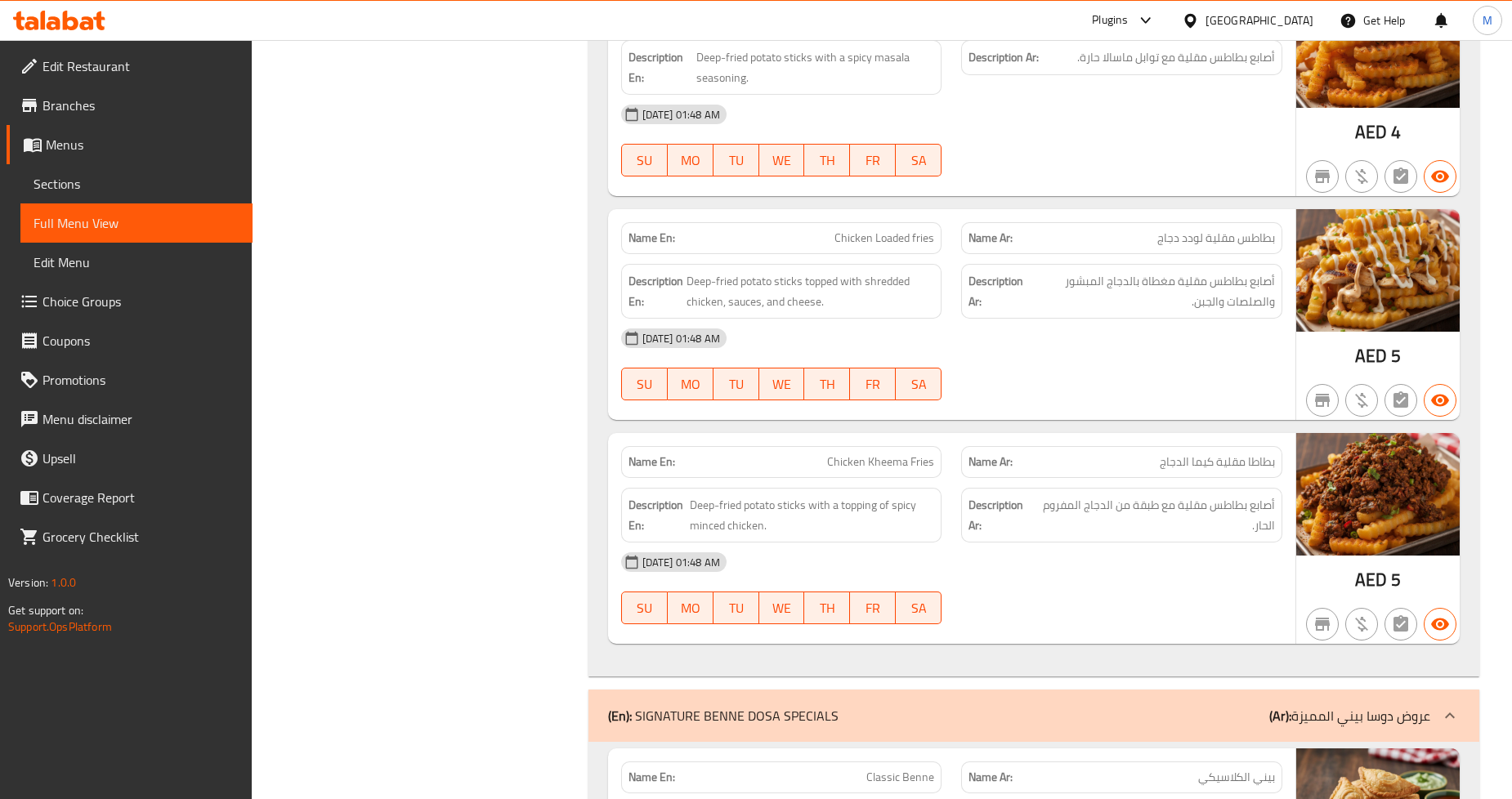
scroll to position [4178, 0]
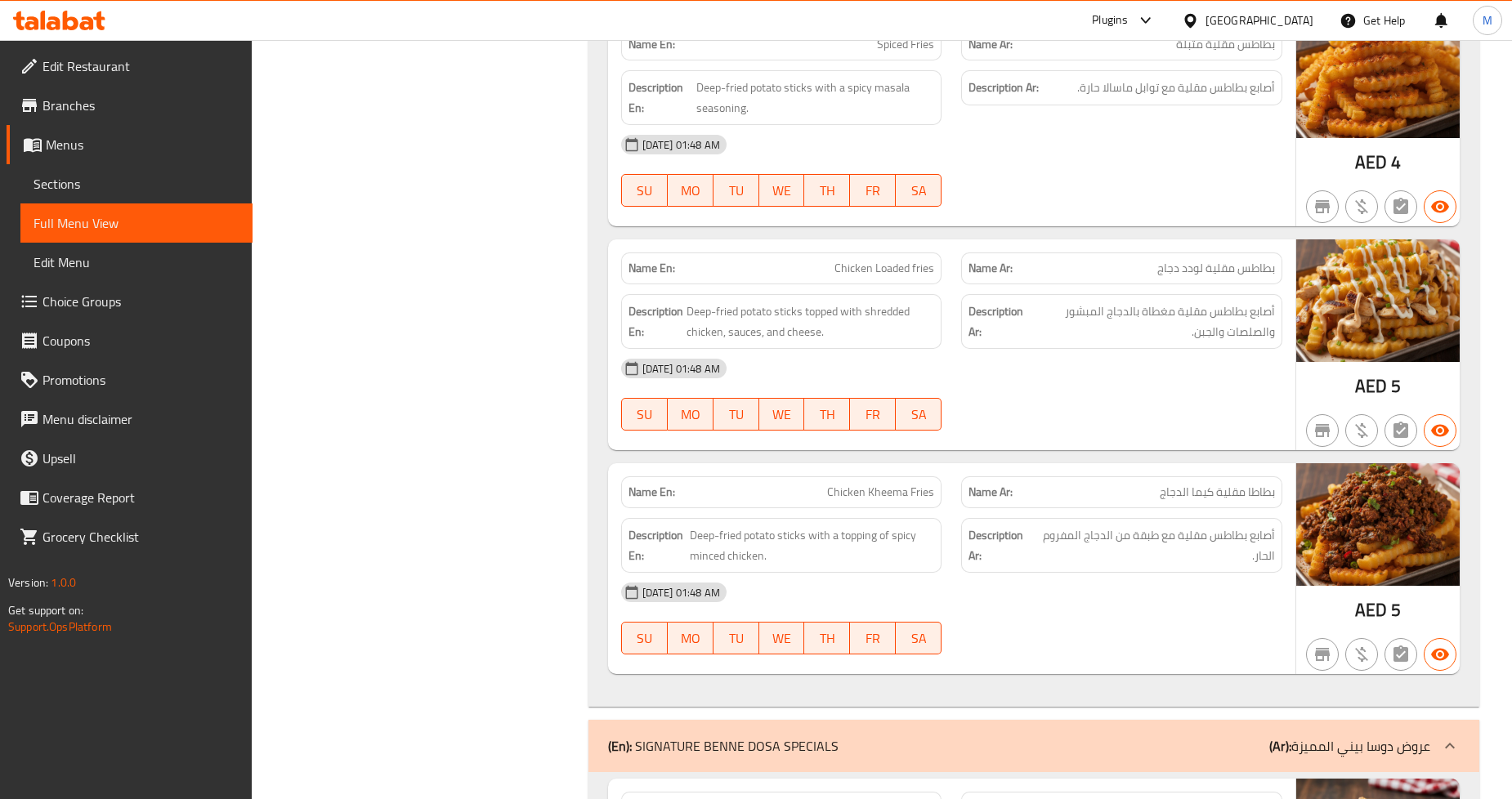
click at [900, 45] on span "Spiced Fries" at bounding box center [906, 44] width 57 height 18
click at [897, 259] on div "Name En: Chicken Loaded fries" at bounding box center [781, 268] width 321 height 31
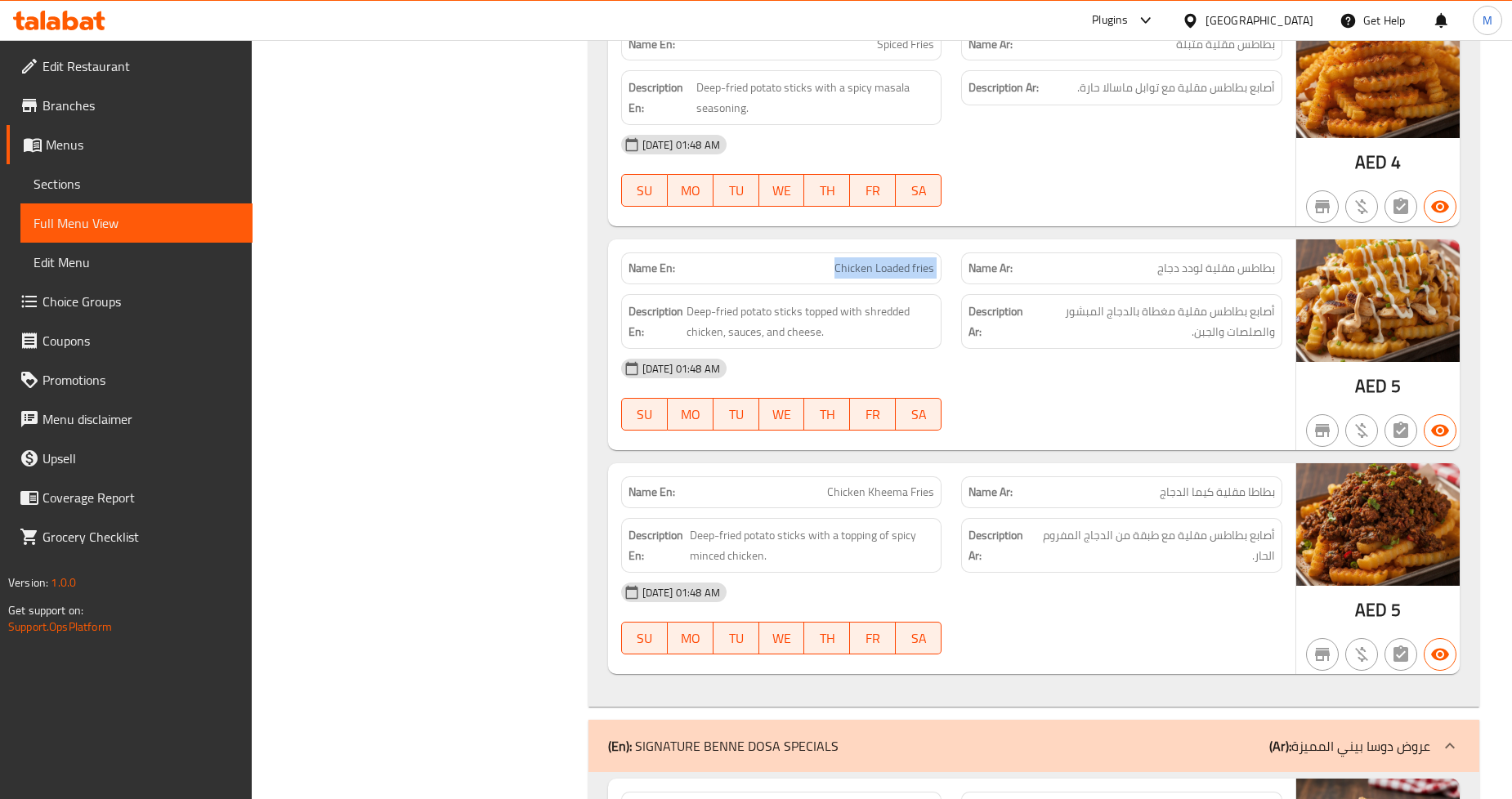
click at [897, 259] on div "Name En: Chicken Loaded fries" at bounding box center [781, 268] width 321 height 31
click at [853, 497] on span "Chicken Kheema Fries" at bounding box center [881, 493] width 107 height 18
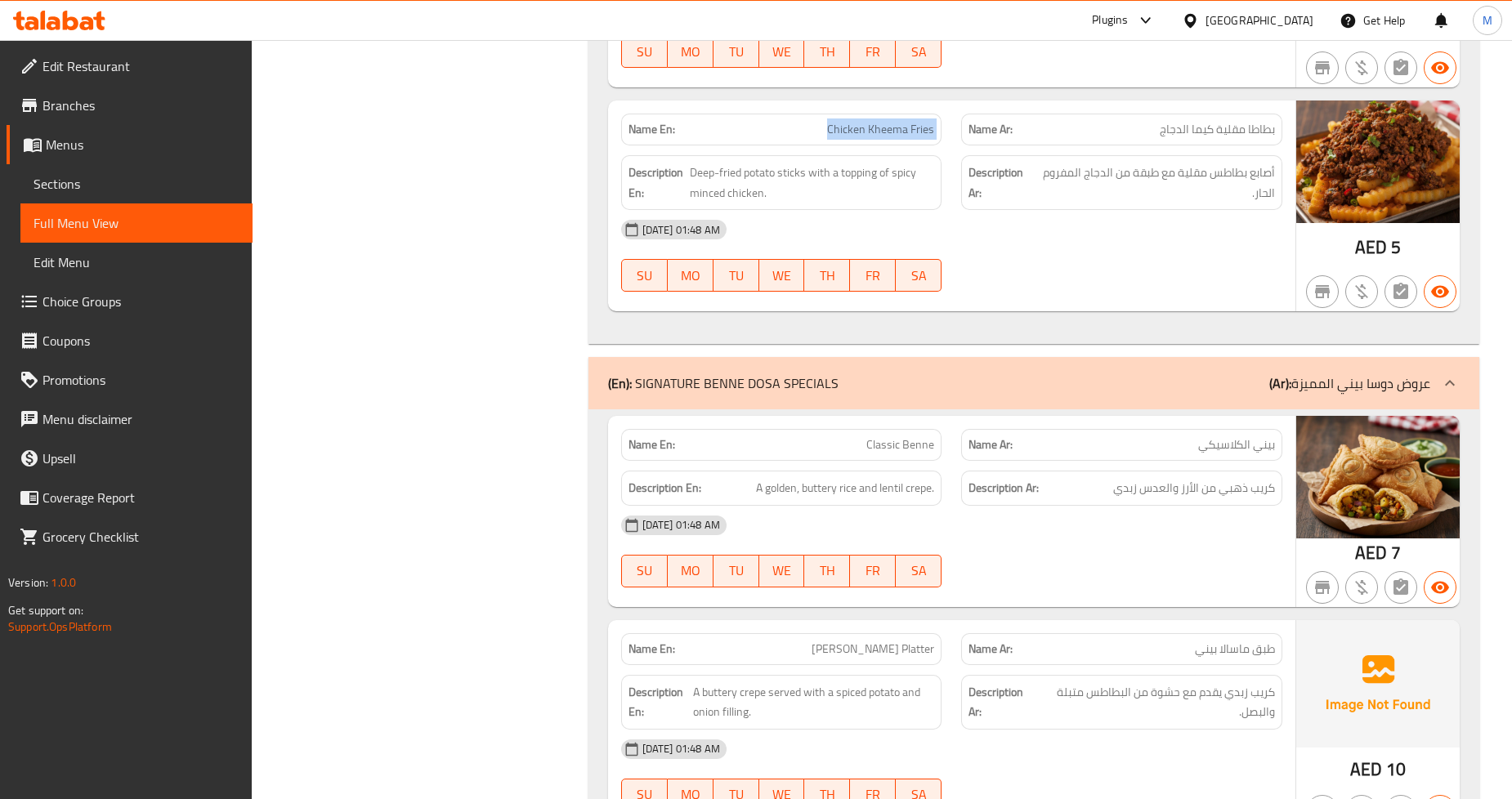
scroll to position [4723, 0]
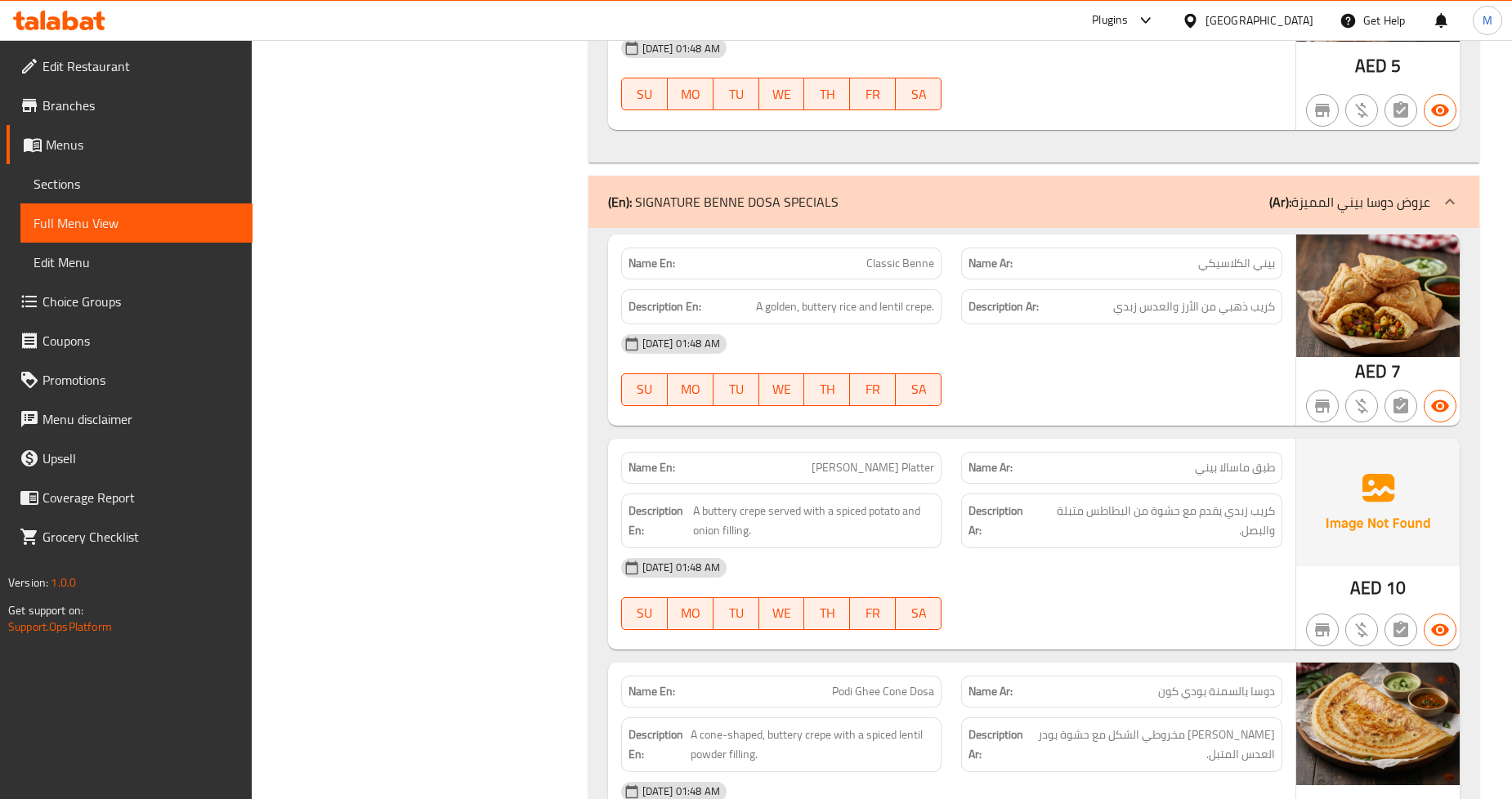
click at [908, 266] on span "Classic Benne" at bounding box center [900, 263] width 68 height 18
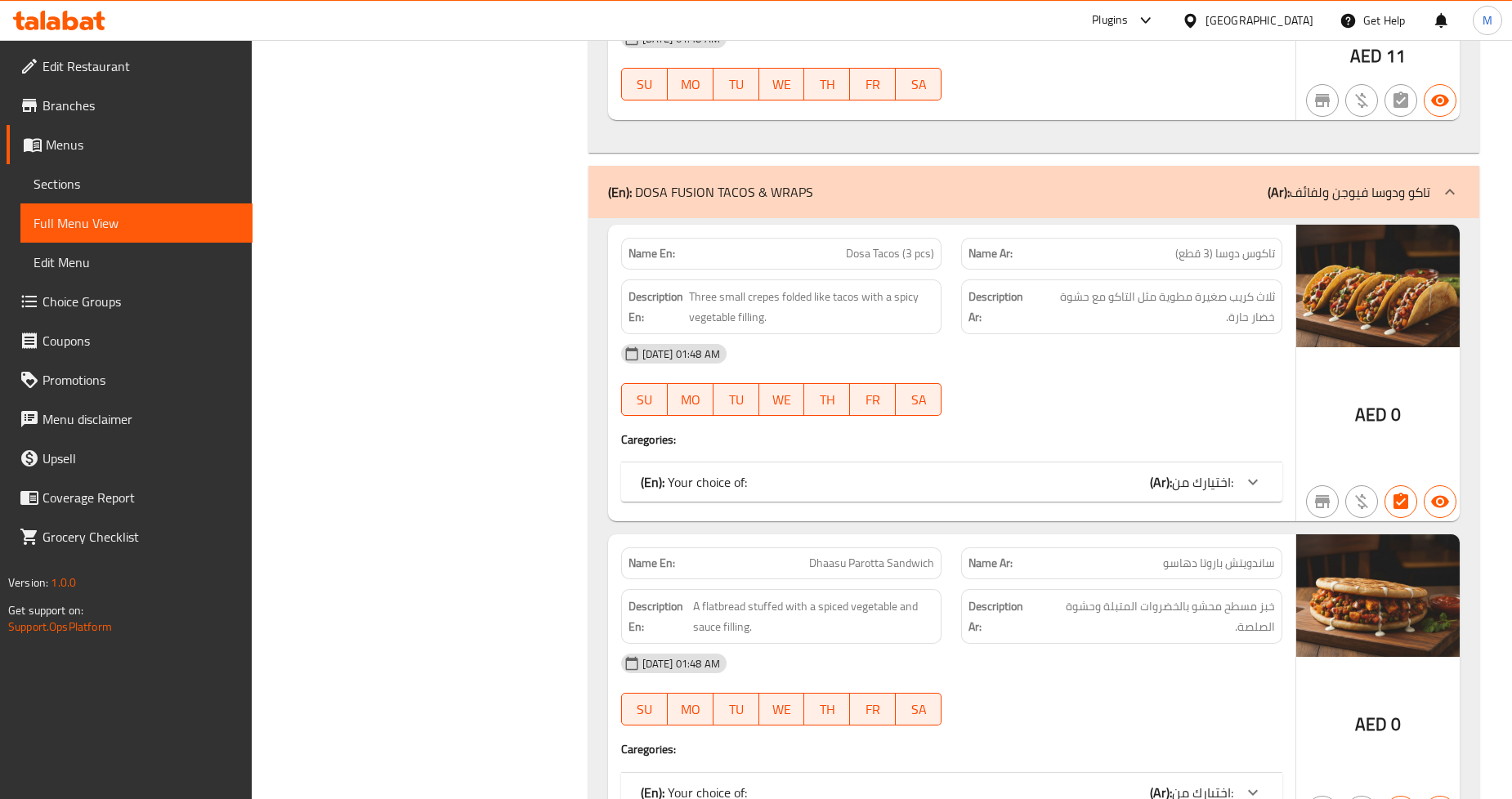
scroll to position [5994, 0]
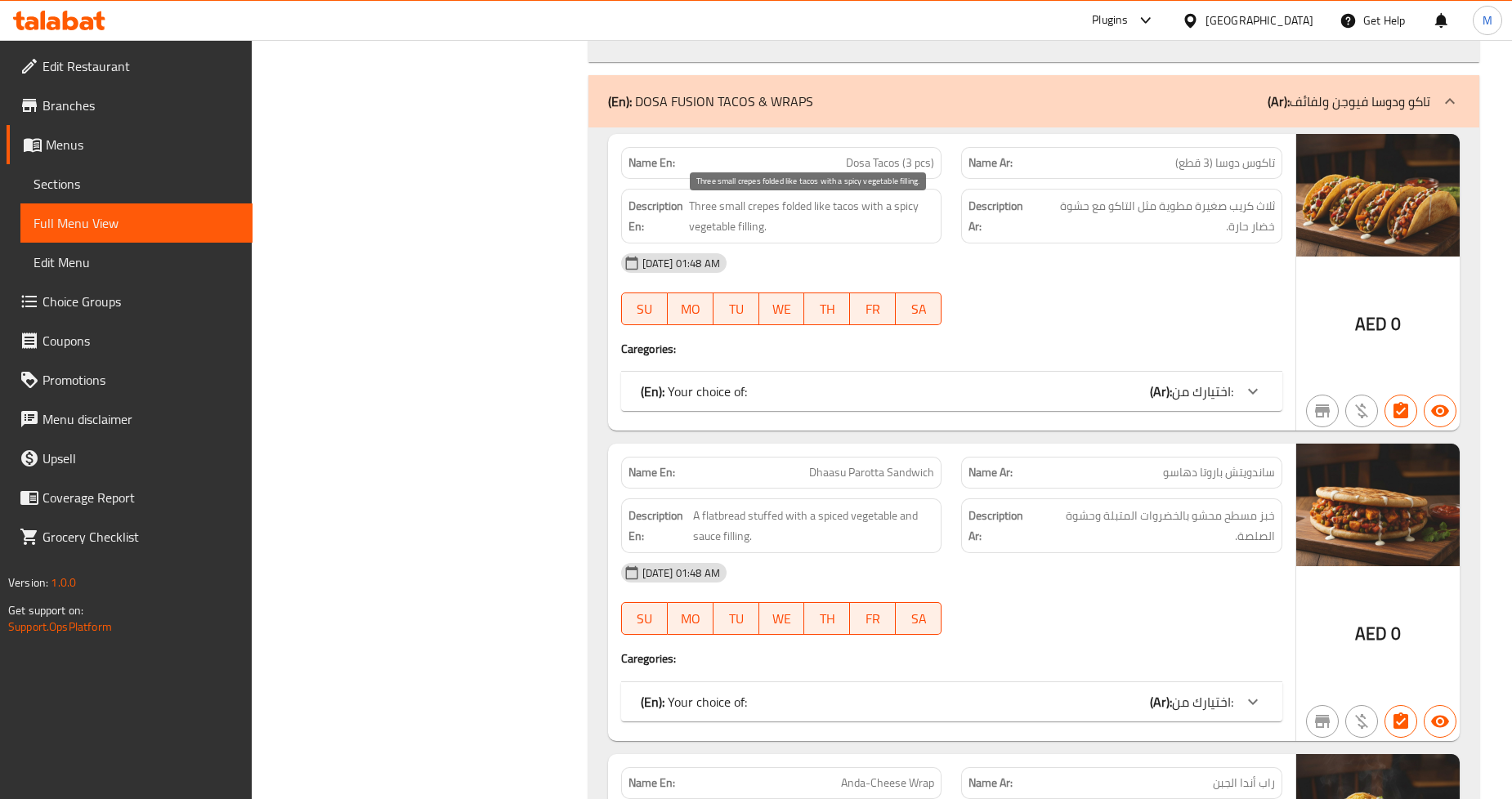
click at [744, 213] on span "Three small crepes folded like tacos with a spicy vegetable filling." at bounding box center [811, 216] width 245 height 40
click at [906, 166] on span "Dosa Tacos (3 pcs)" at bounding box center [890, 163] width 88 height 18
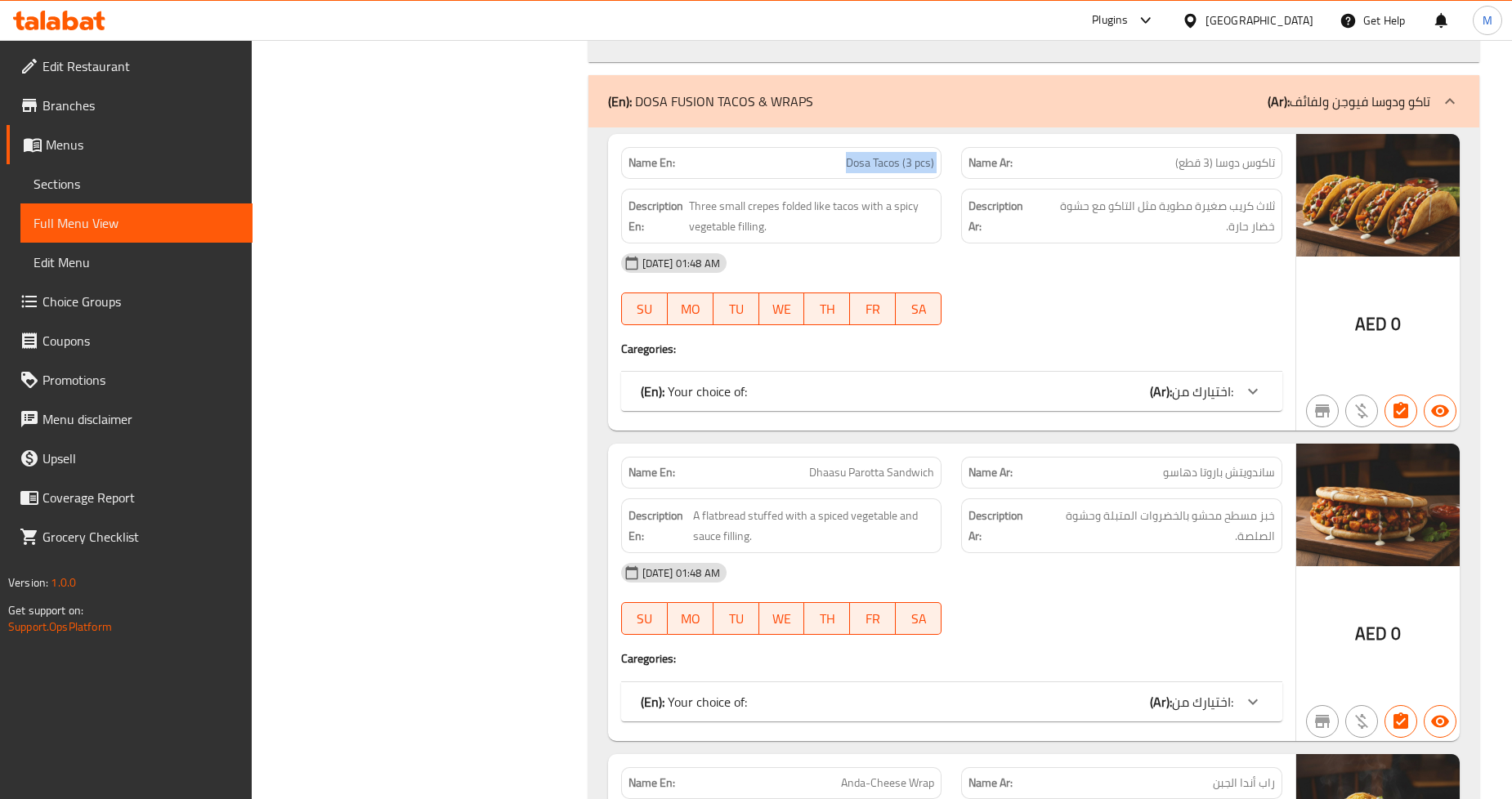
click at [906, 166] on span "Dosa Tacos (3 pcs)" at bounding box center [890, 163] width 88 height 18
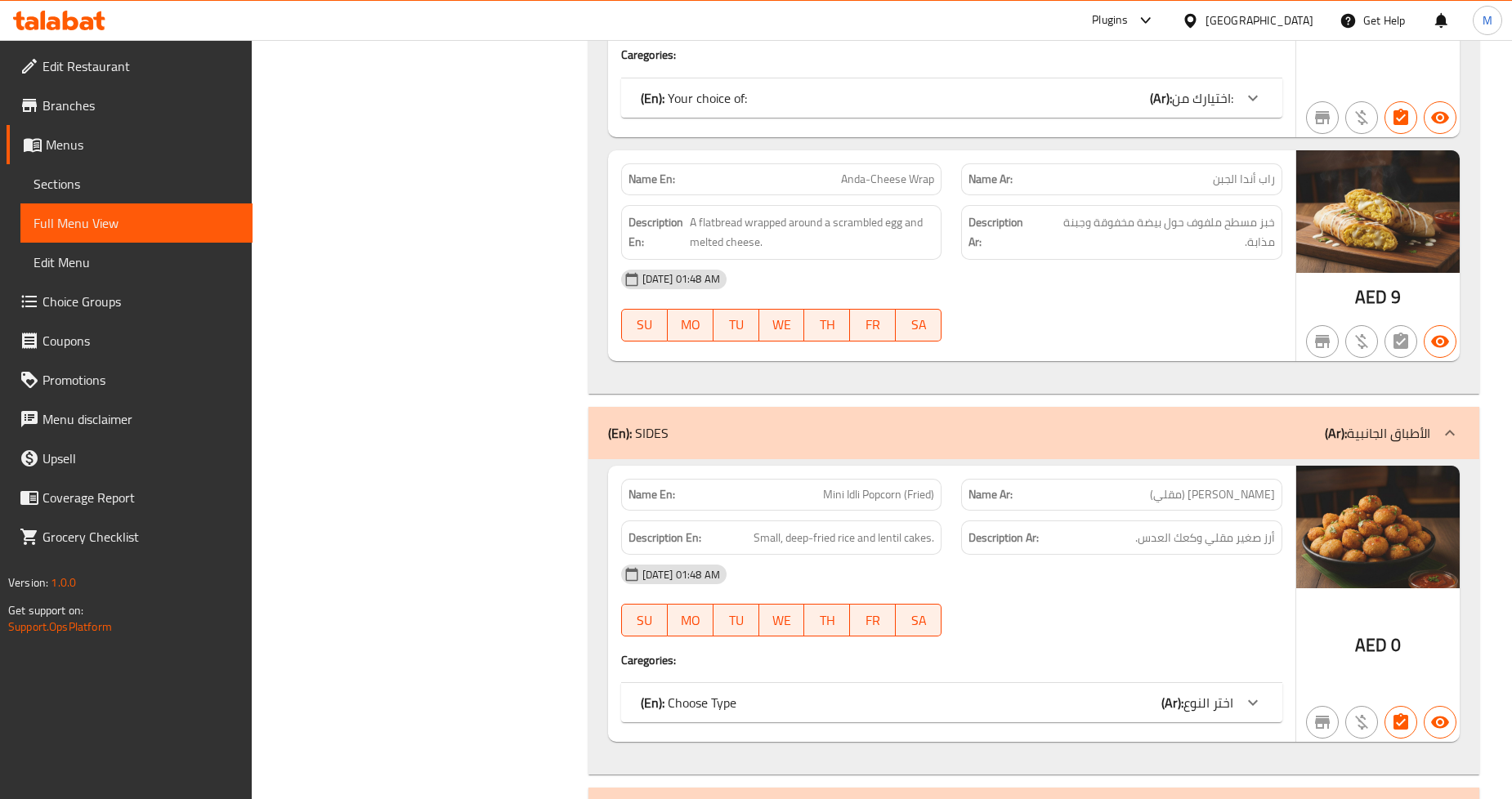
scroll to position [6630, 0]
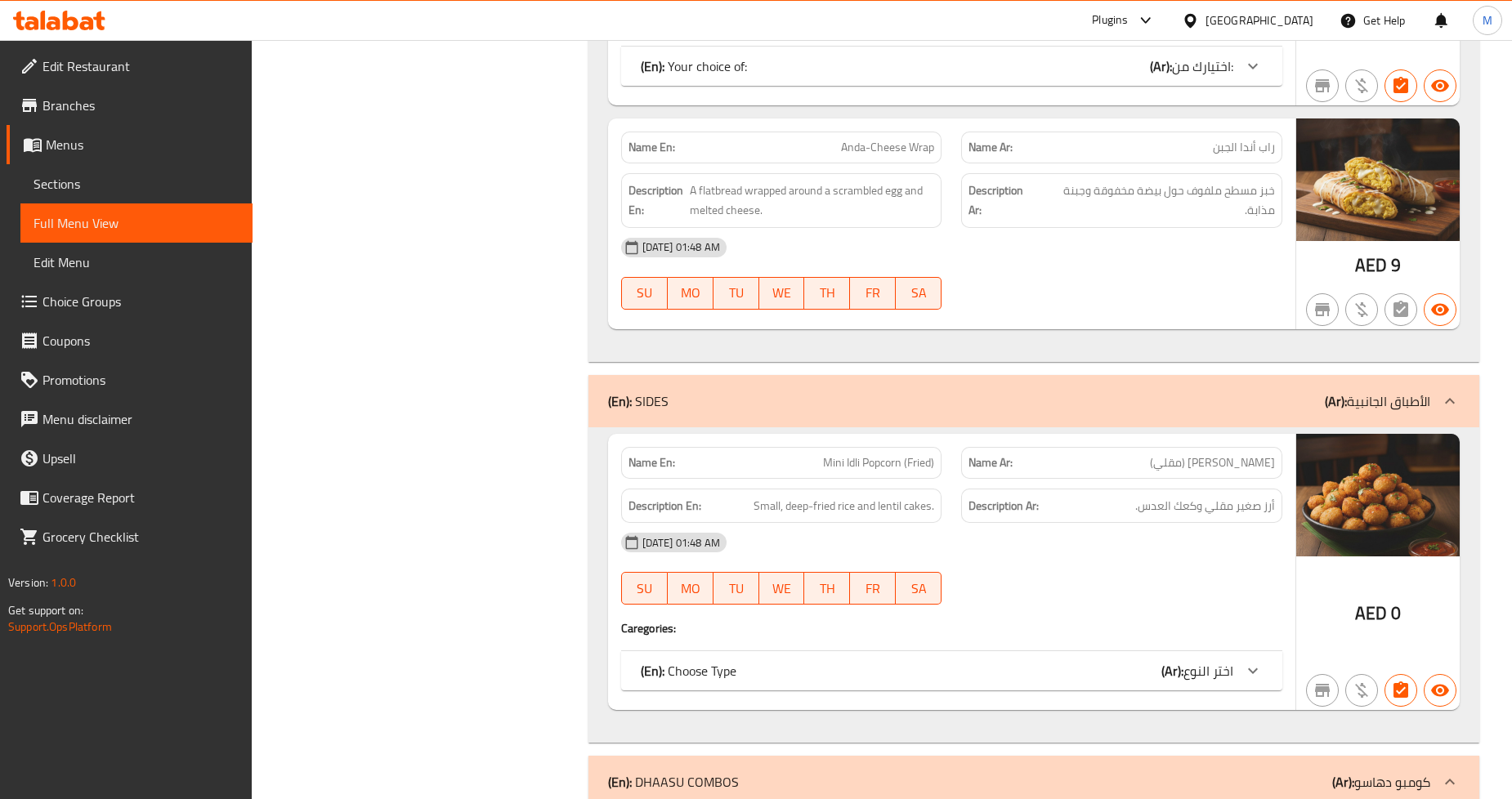
click at [876, 150] on span "Anda-Cheese Wrap" at bounding box center [888, 147] width 94 height 18
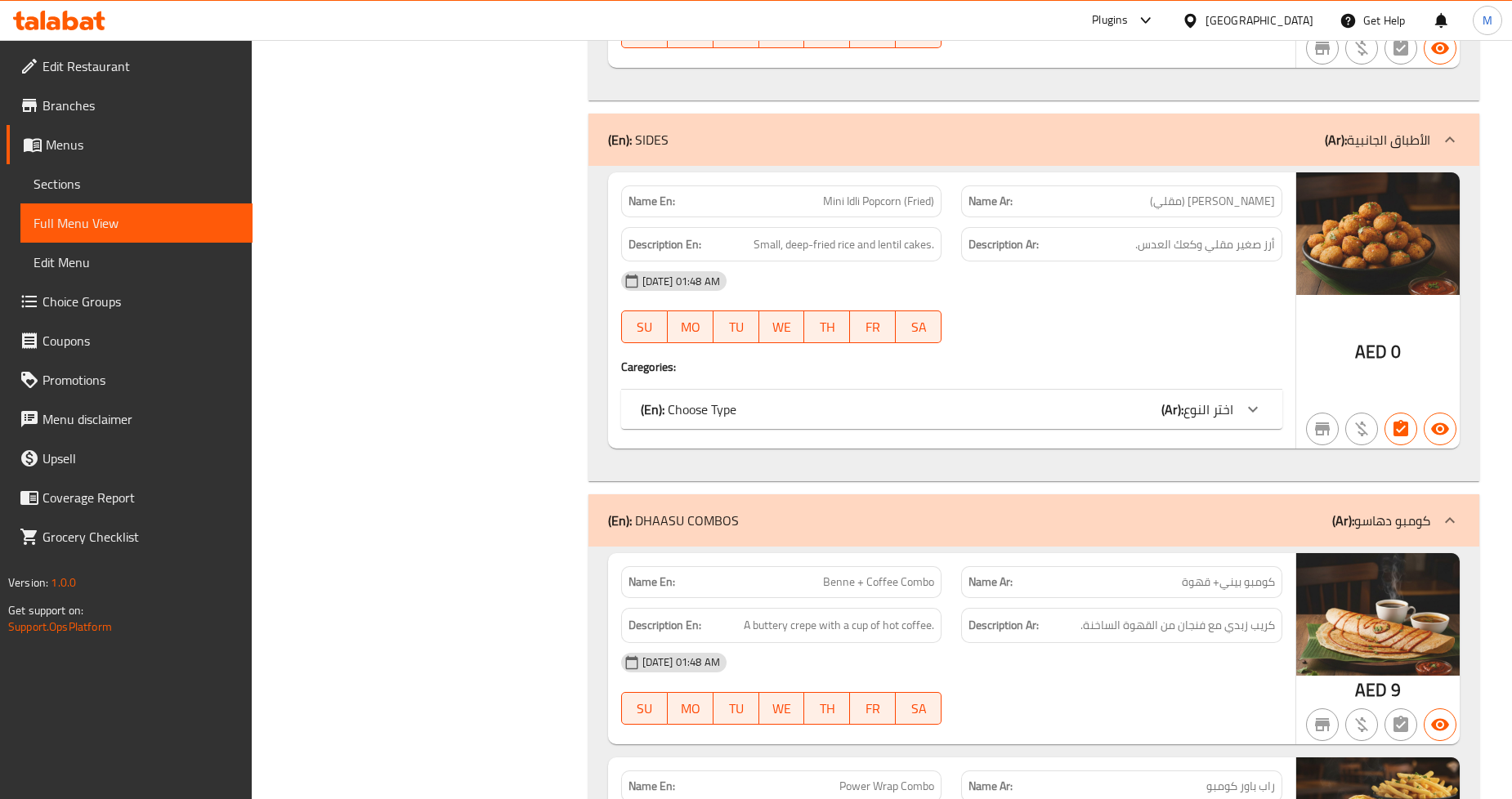
scroll to position [6902, 0]
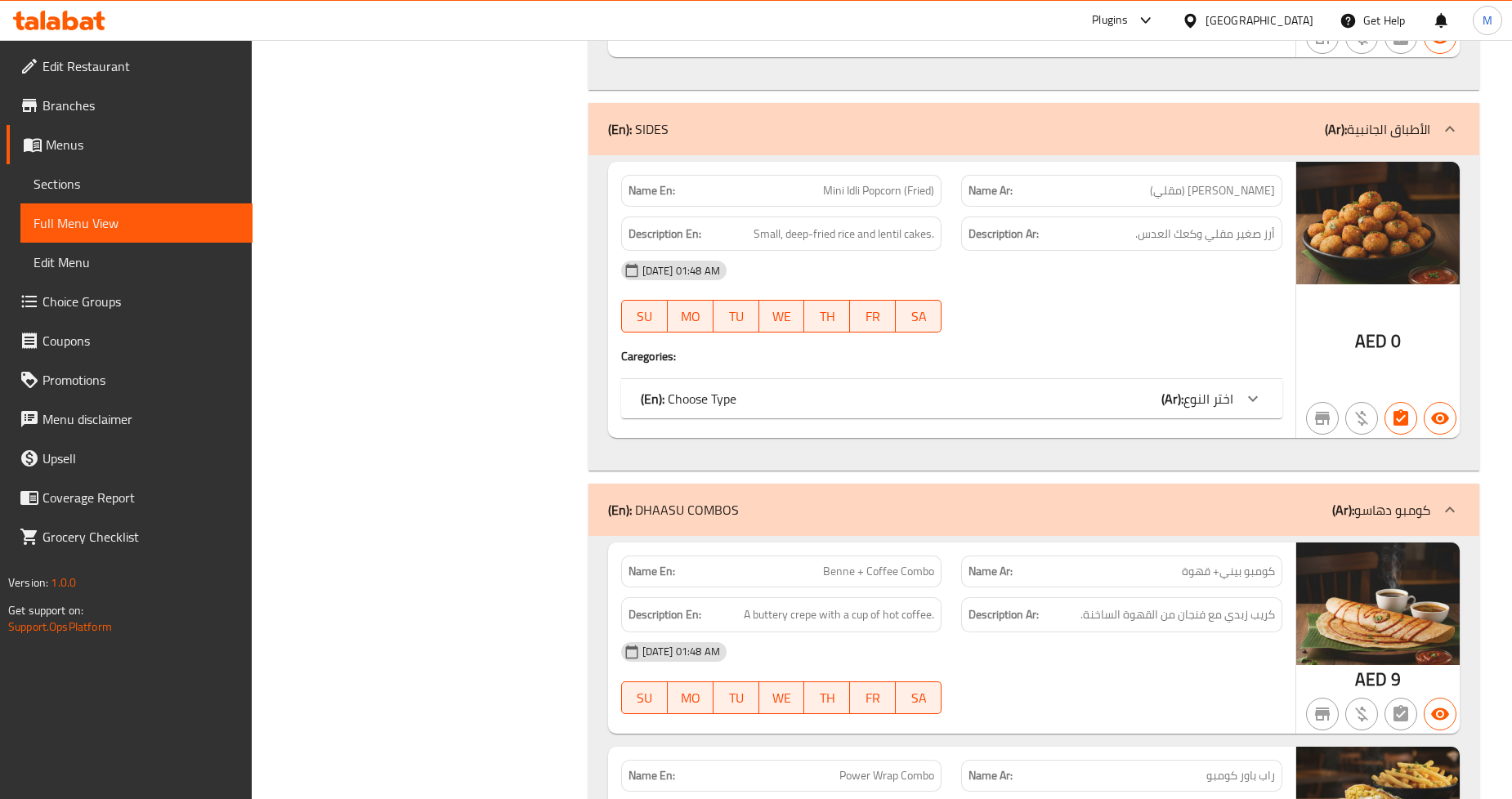
click at [854, 199] on span "Mini Idli Popcorn (Fried)" at bounding box center [879, 191] width 111 height 18
click at [851, 243] on span "Small, deep-fried rice and lentil cakes." at bounding box center [843, 234] width 181 height 20
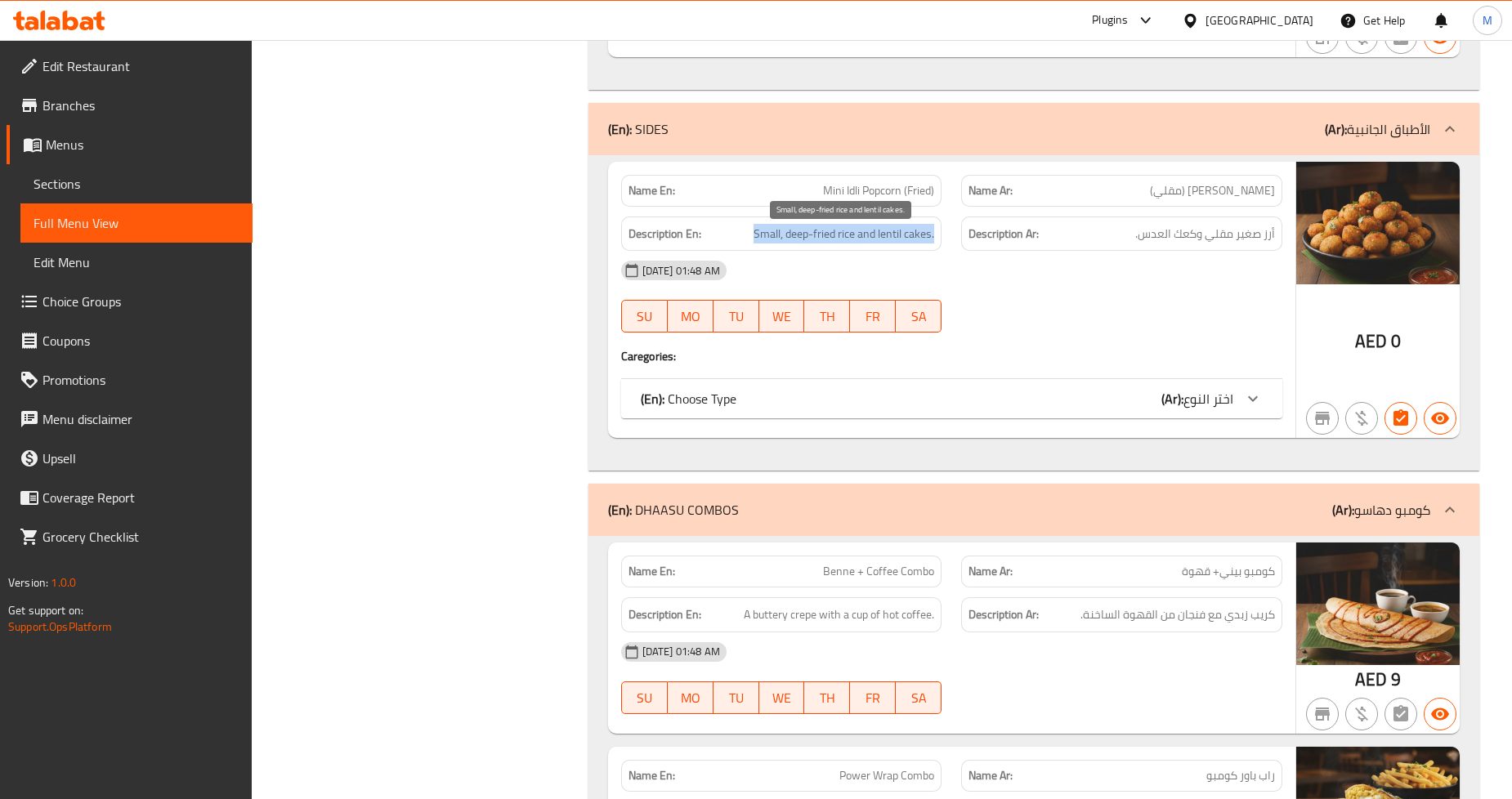
click at [851, 243] on span "Small, deep-fried rice and lentil cakes." at bounding box center [843, 234] width 181 height 20
click at [891, 188] on span "Mini Idli Popcorn (Fried)" at bounding box center [879, 191] width 111 height 18
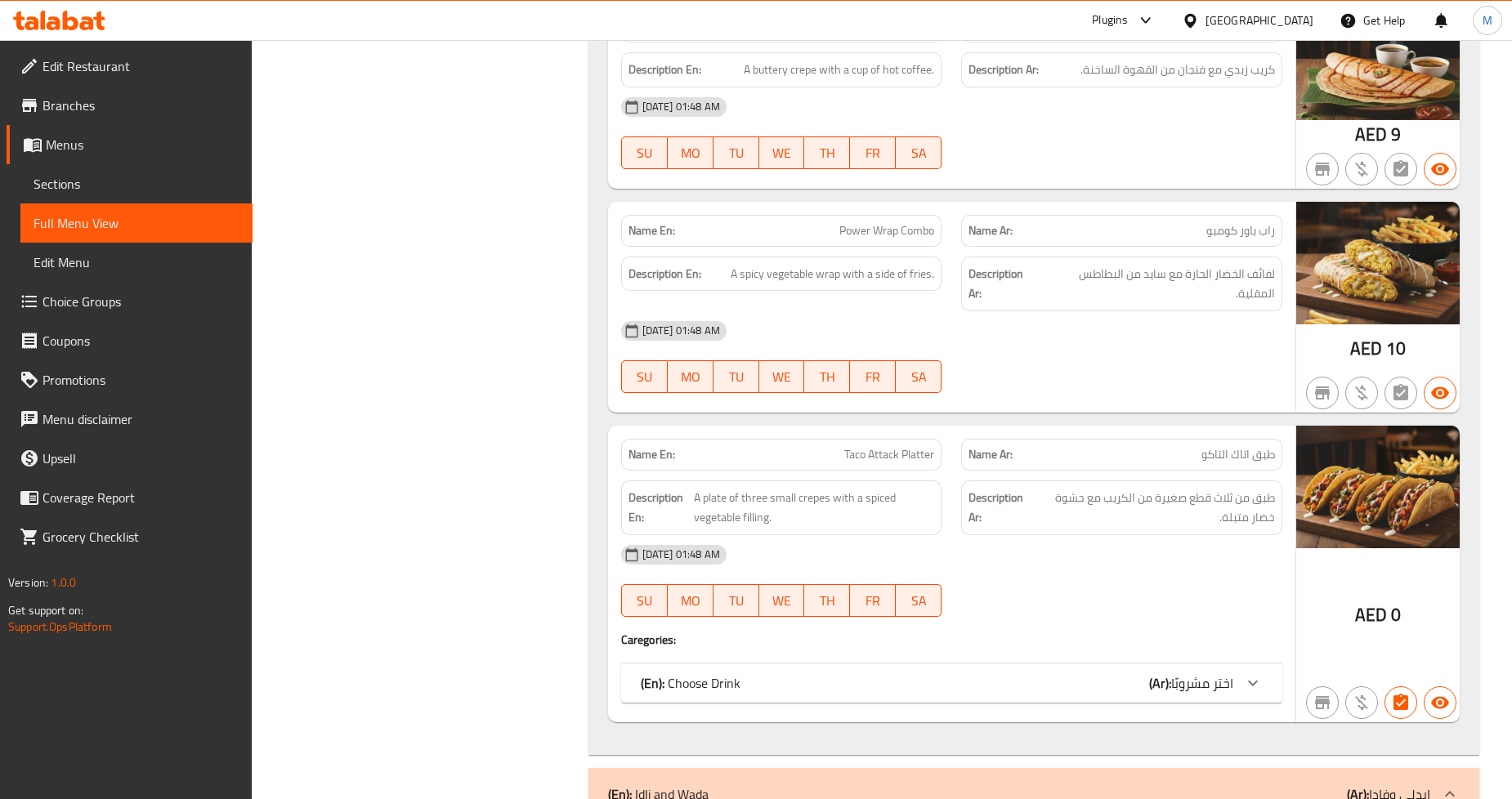
scroll to position [7538, 0]
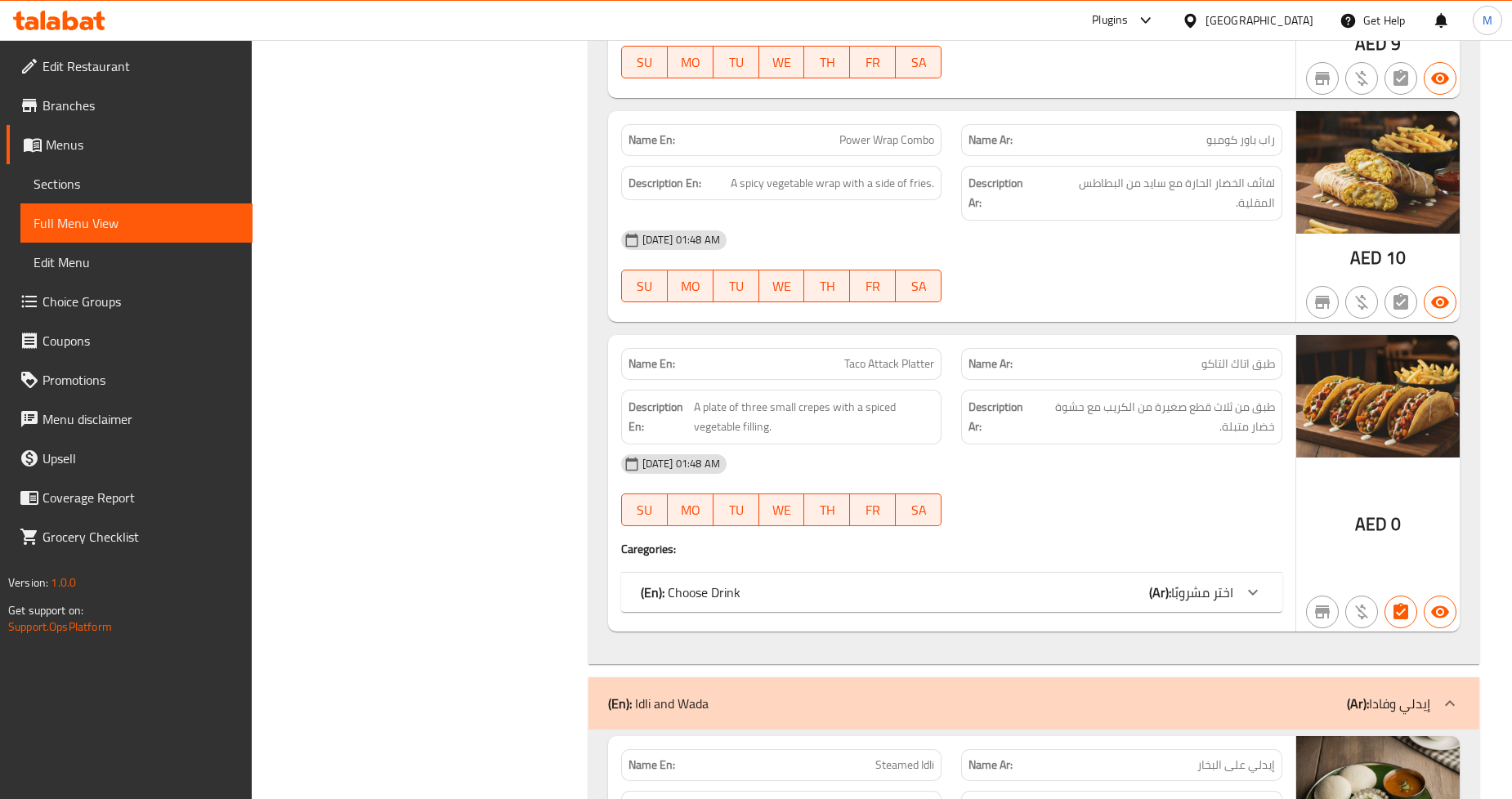
click at [873, 156] on div "Name En: Power Wrap Combo" at bounding box center [781, 140] width 321 height 31
click at [889, 142] on span "Power Wrap Combo" at bounding box center [887, 140] width 94 height 18
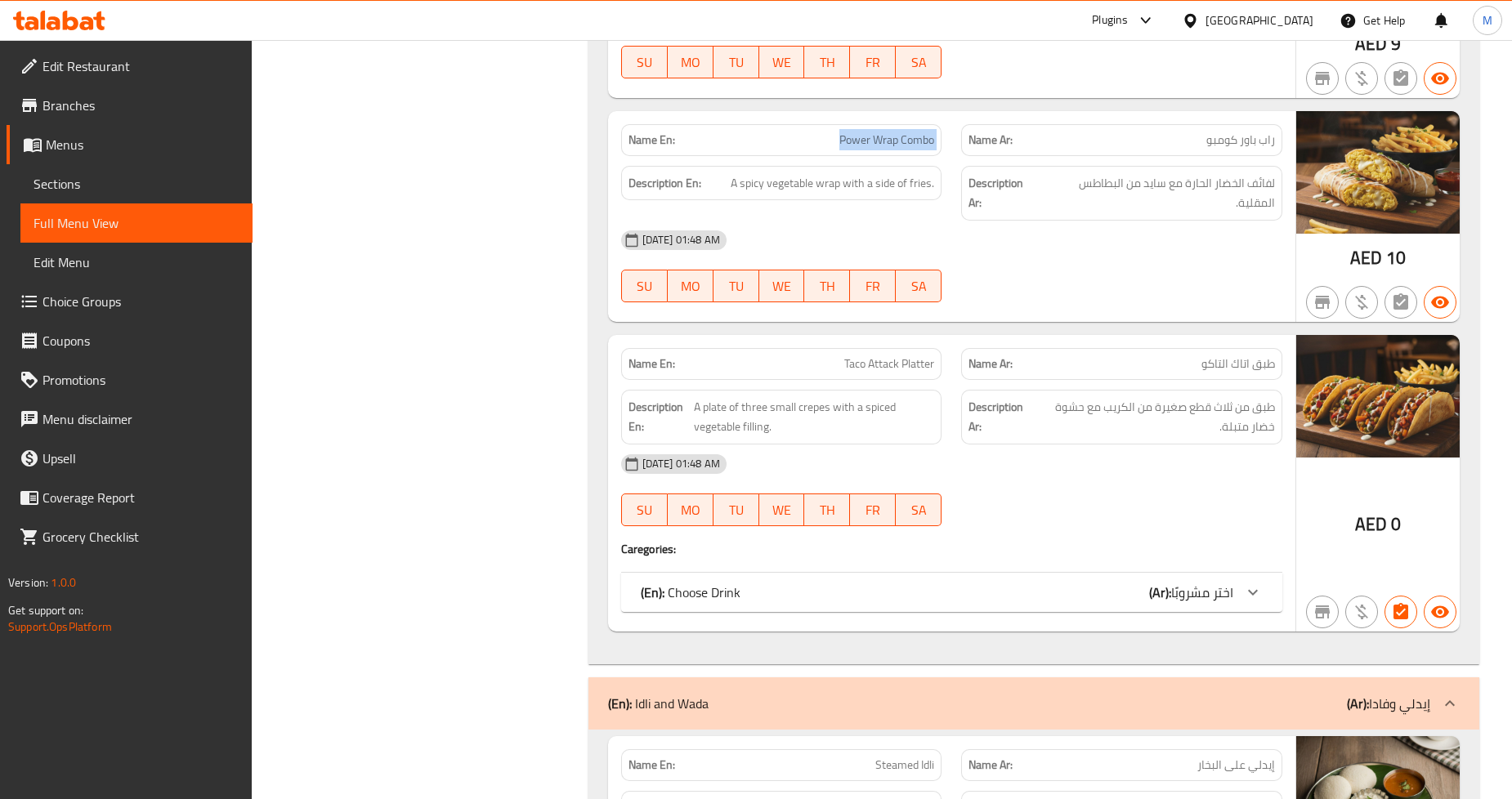
click at [889, 142] on span "Power Wrap Combo" at bounding box center [887, 140] width 94 height 18
click at [854, 364] on span "Taco Attack Platter" at bounding box center [889, 364] width 90 height 18
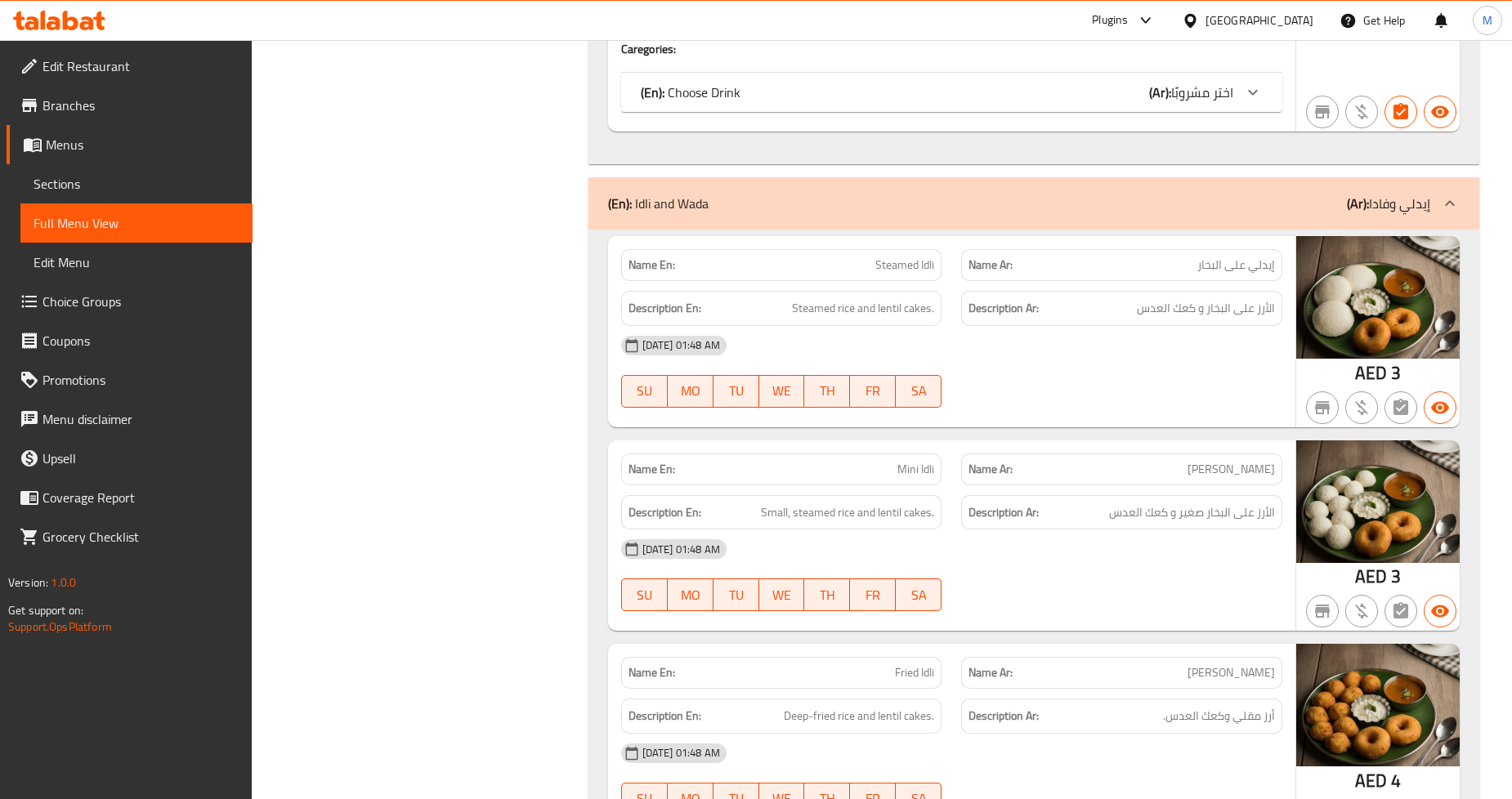
scroll to position [8083, 0]
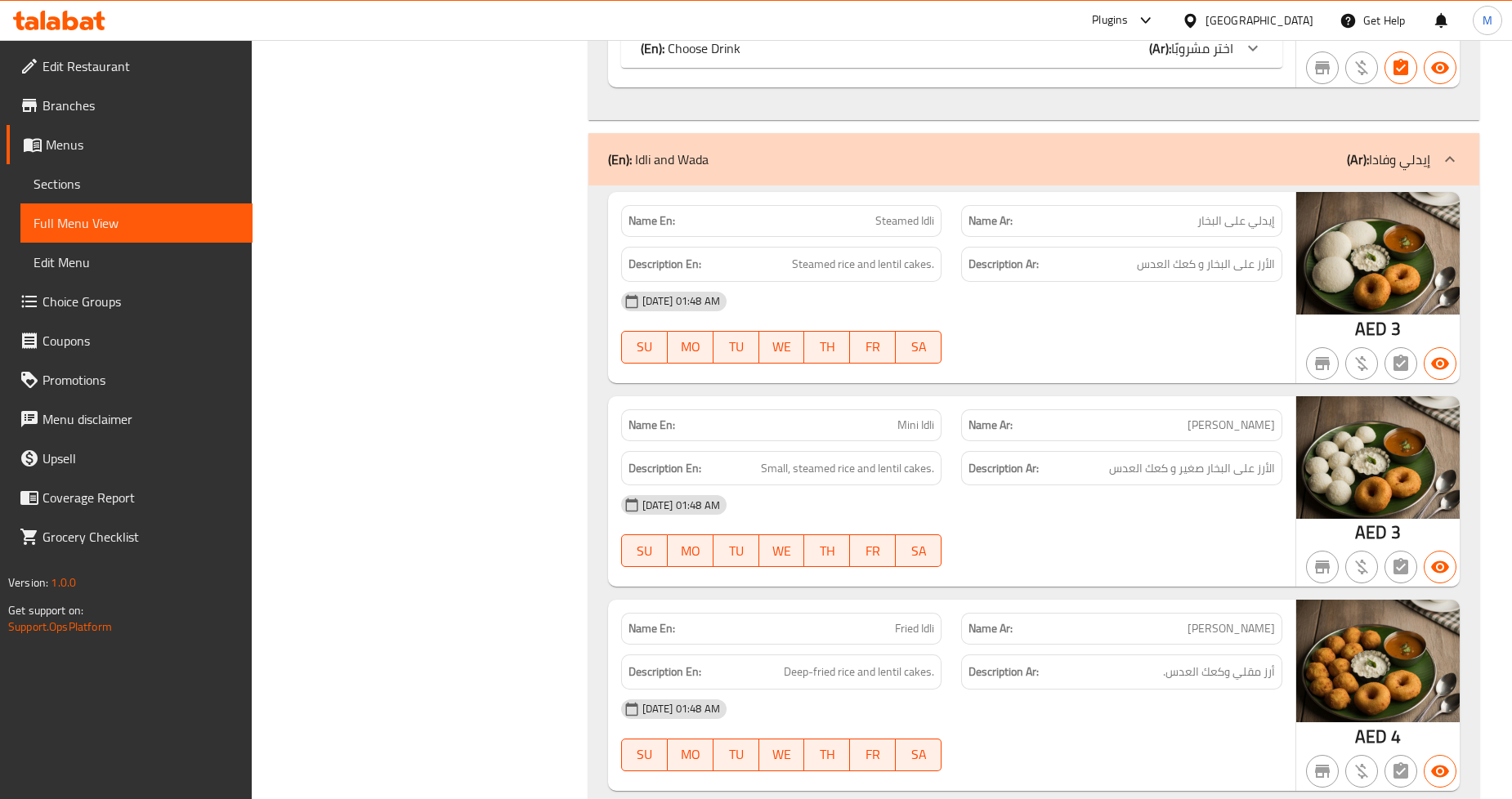
click at [908, 230] on span "Steamed Idli" at bounding box center [906, 221] width 59 height 18
click at [862, 275] on span "Steamed rice and lentil cakes." at bounding box center [864, 265] width 143 height 20
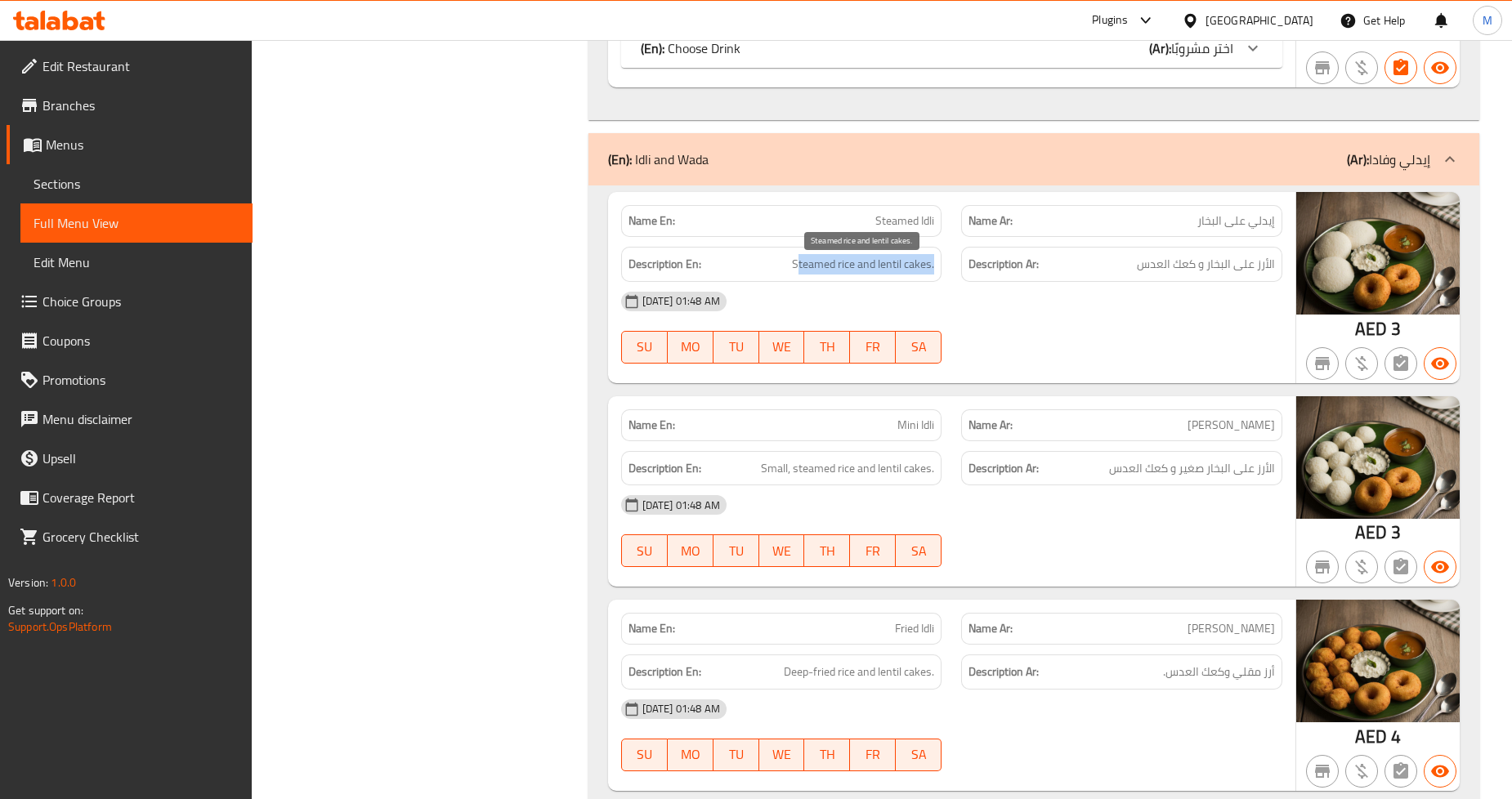
click at [862, 275] on span "Steamed rice and lentil cakes." at bounding box center [864, 265] width 143 height 20
click at [897, 208] on div "Name En: Steamed Idli" at bounding box center [781, 221] width 341 height 52
click at [909, 227] on span "Steamed Idli" at bounding box center [906, 221] width 59 height 18
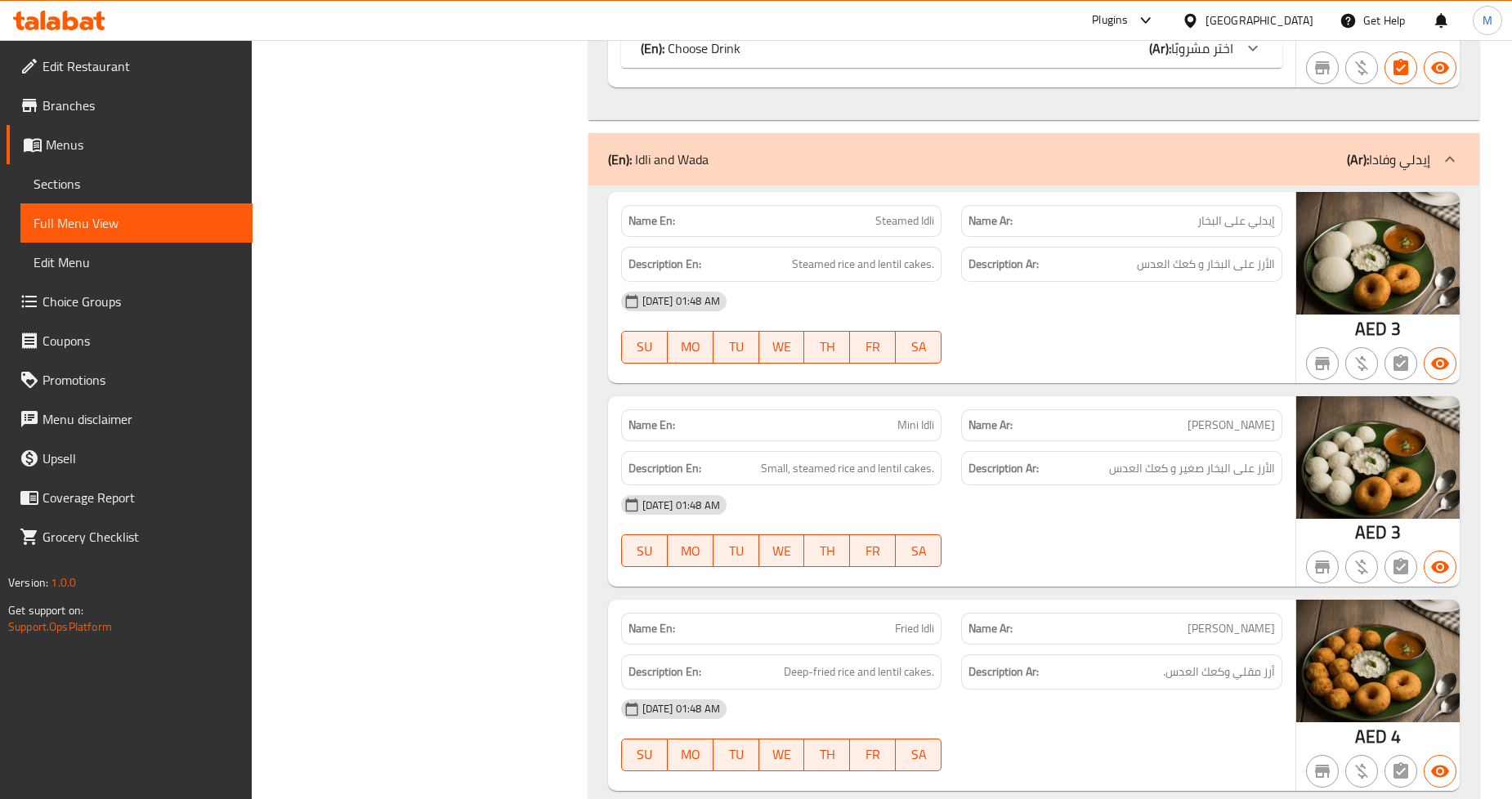
click at [897, 425] on span "Mini Idli" at bounding box center [916, 425] width 37 height 18
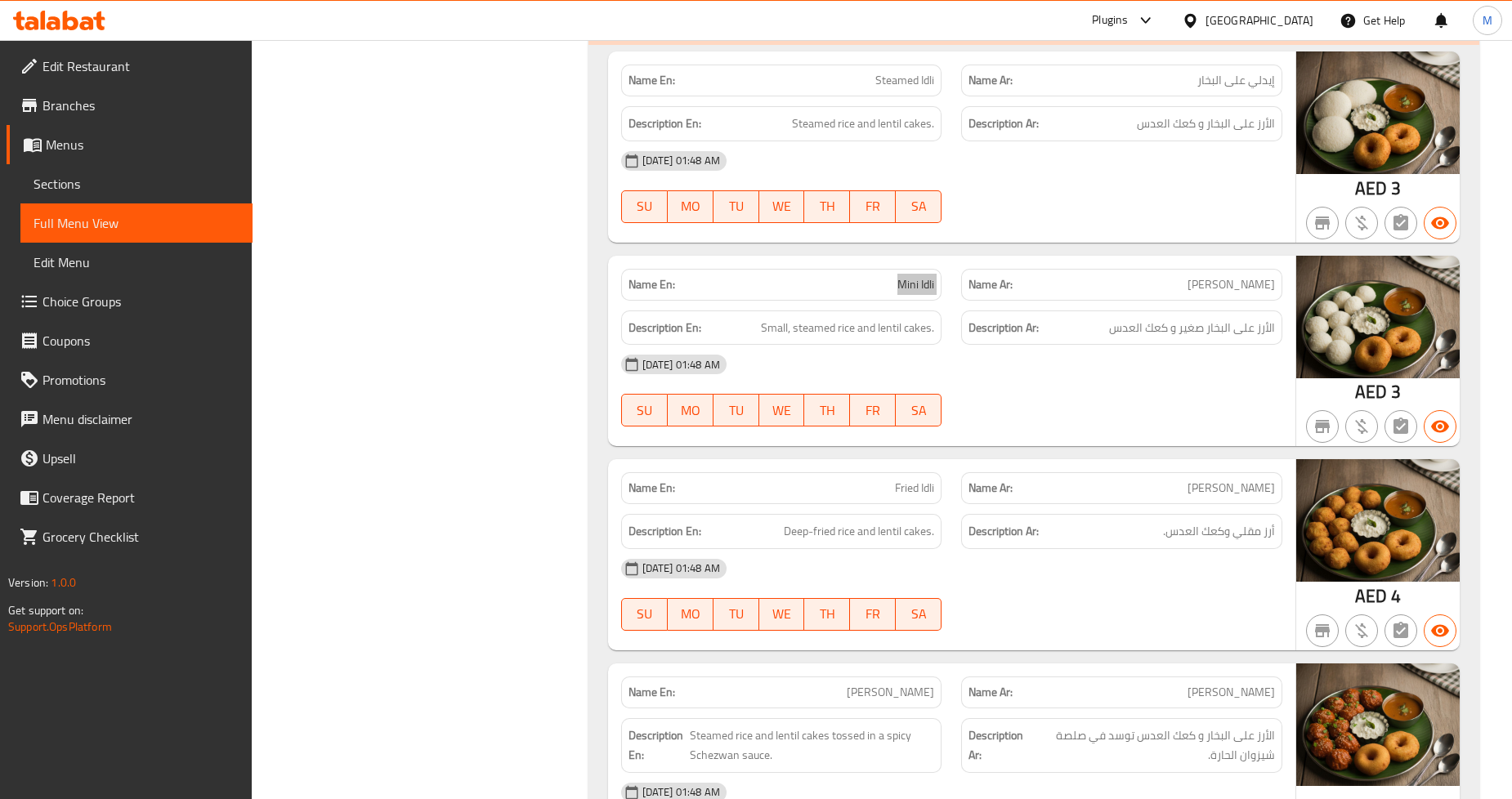
scroll to position [8265, 0]
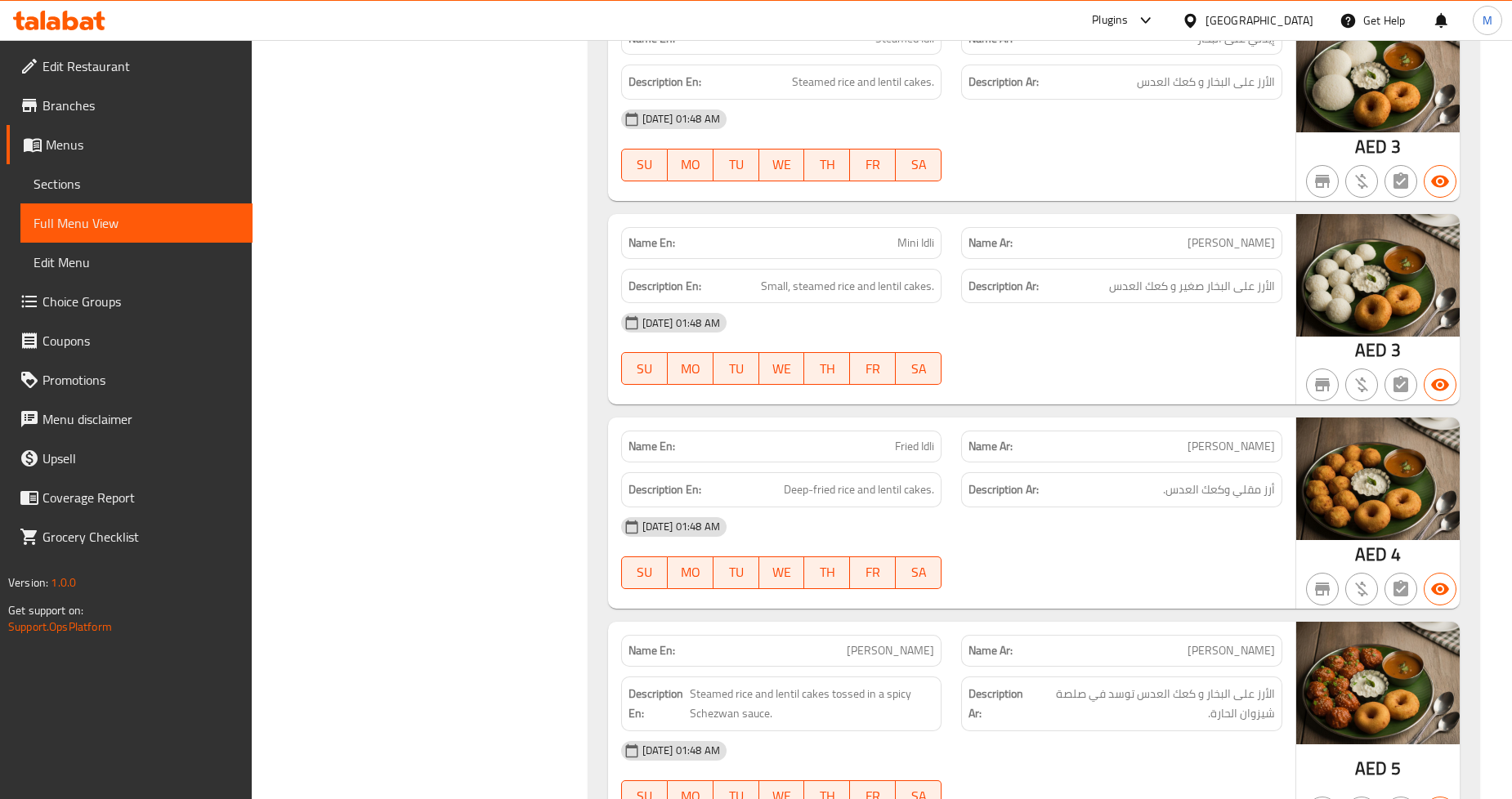
click at [895, 448] on span "Fried Idli" at bounding box center [915, 446] width 39 height 18
click at [905, 450] on span "Fried Idli" at bounding box center [915, 446] width 39 height 18
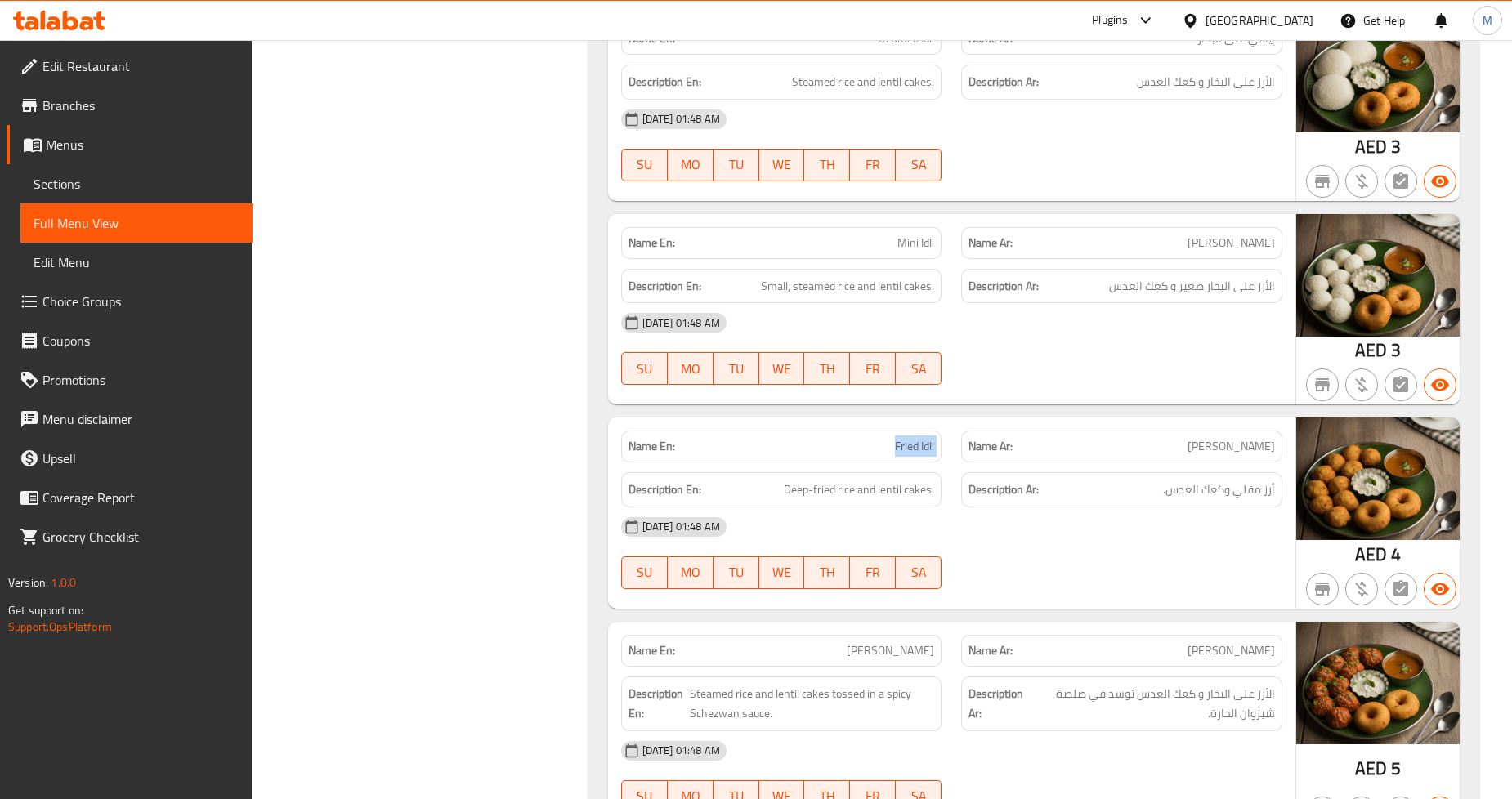
click at [905, 450] on span "Fried Idli" at bounding box center [915, 446] width 39 height 18
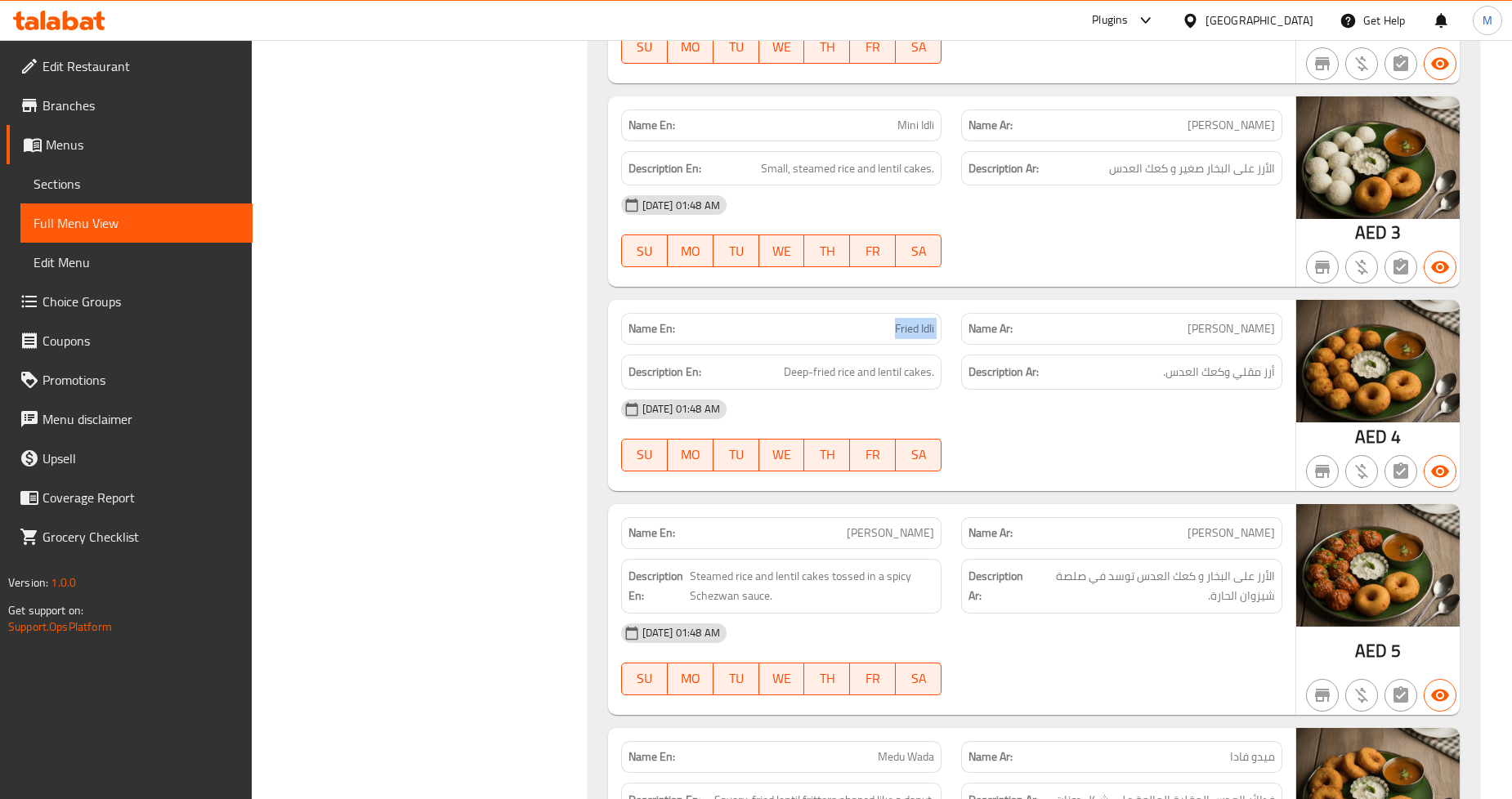
scroll to position [8537, 0]
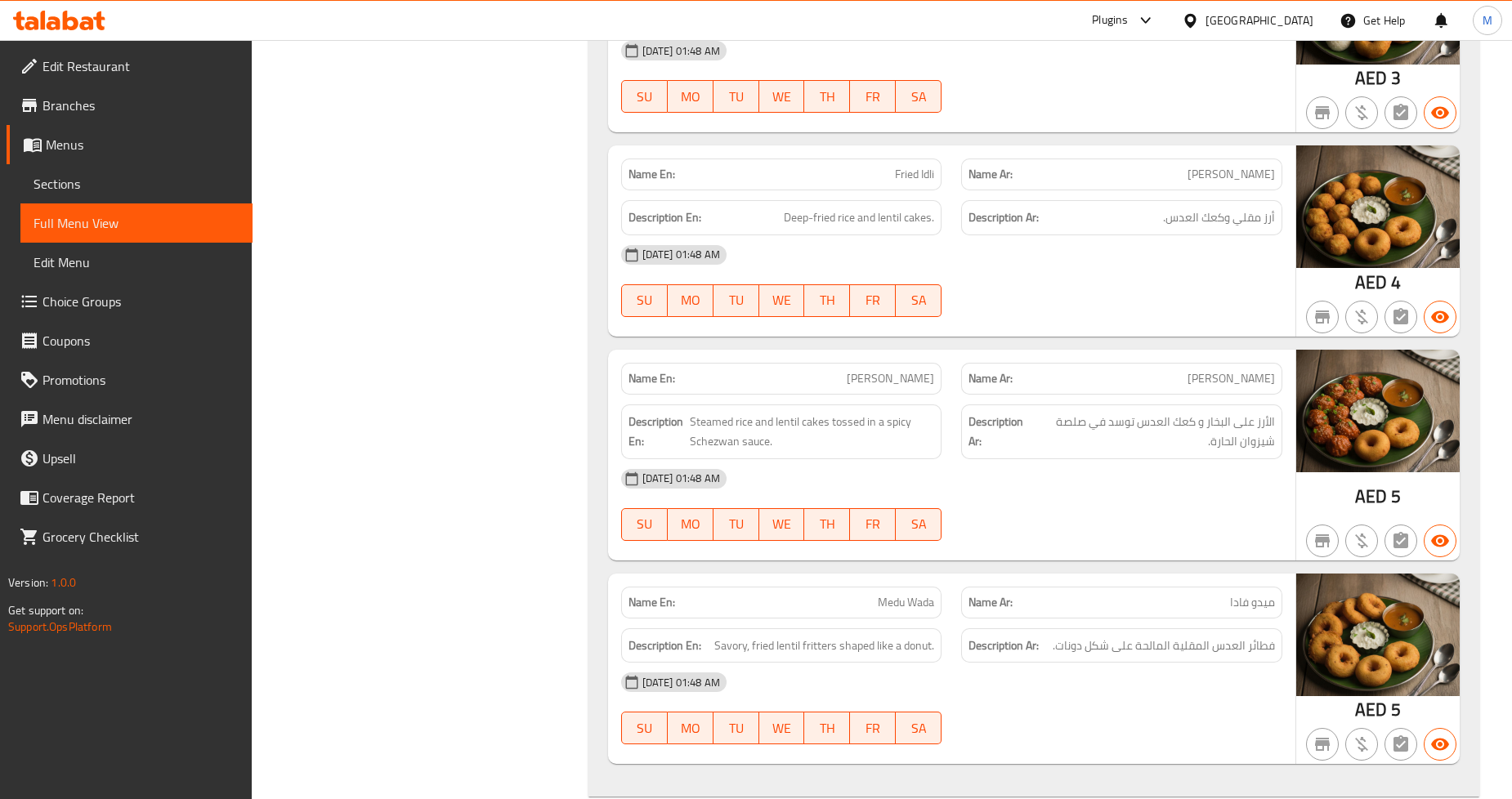
click at [911, 386] on span "Schezwan Idli" at bounding box center [891, 379] width 87 height 18
click at [907, 388] on span "Schezwan Idli" at bounding box center [891, 379] width 87 height 18
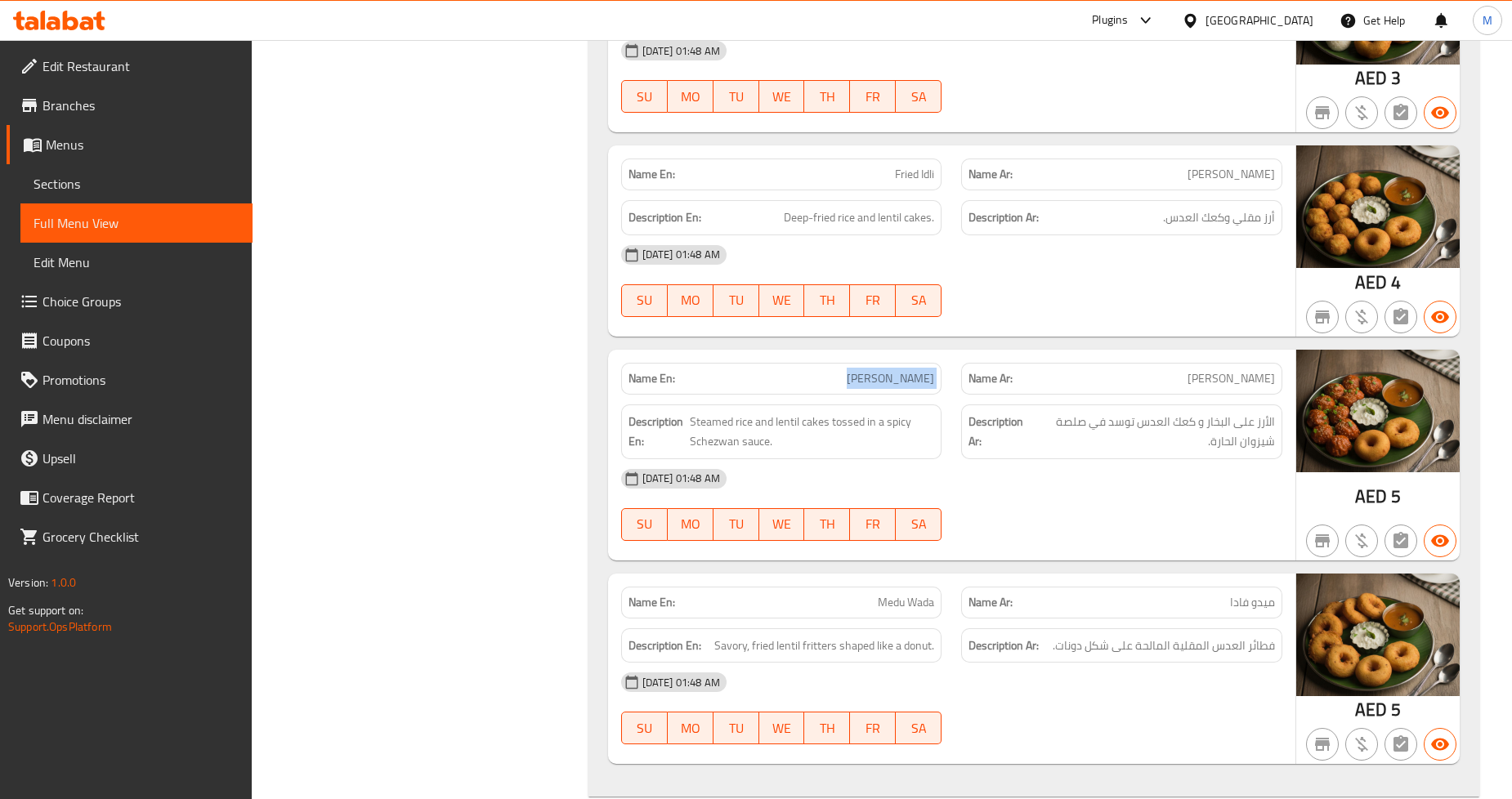
click at [907, 388] on span "Schezwan Idli" at bounding box center [891, 379] width 87 height 18
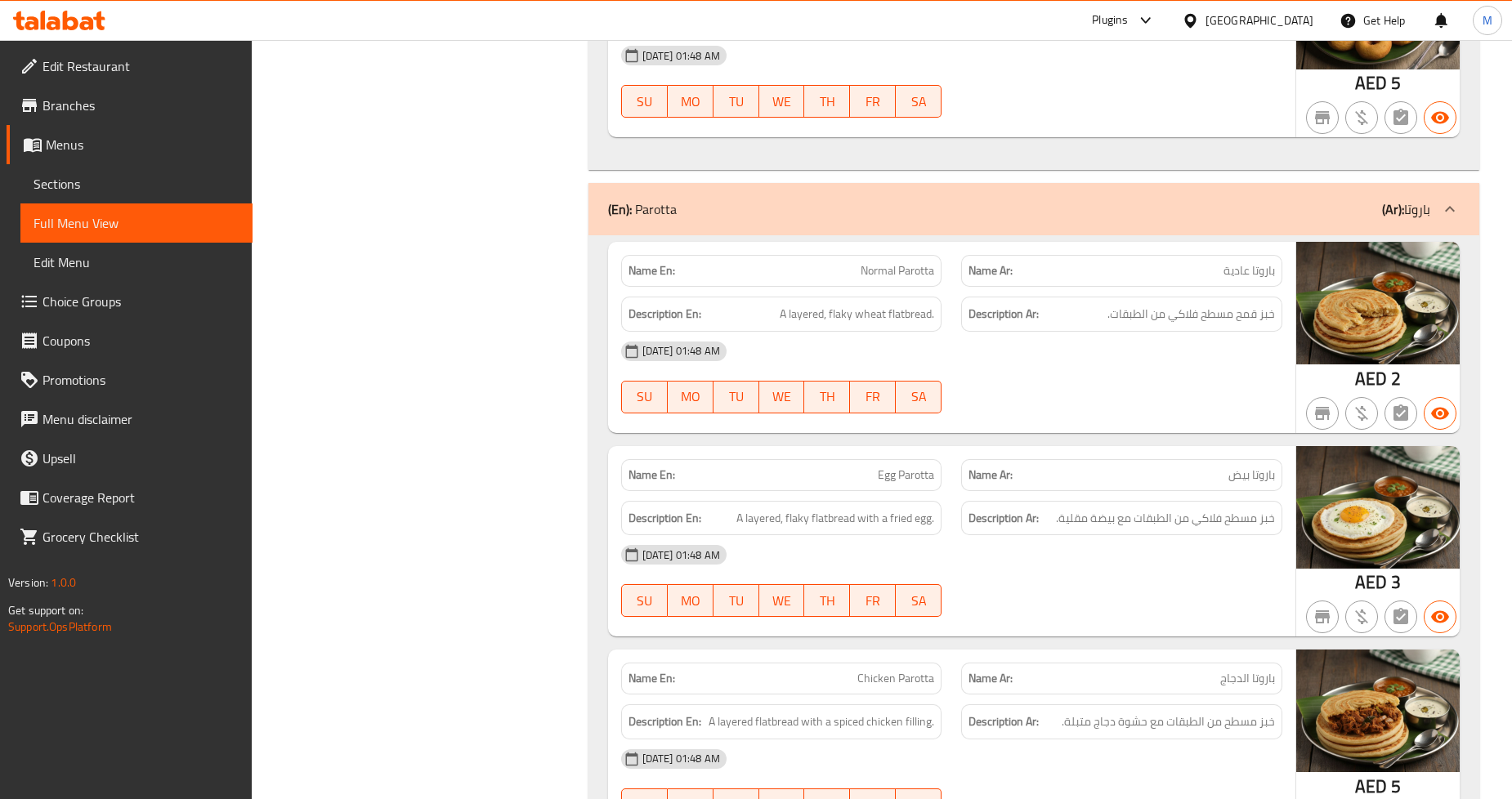
scroll to position [9173, 0]
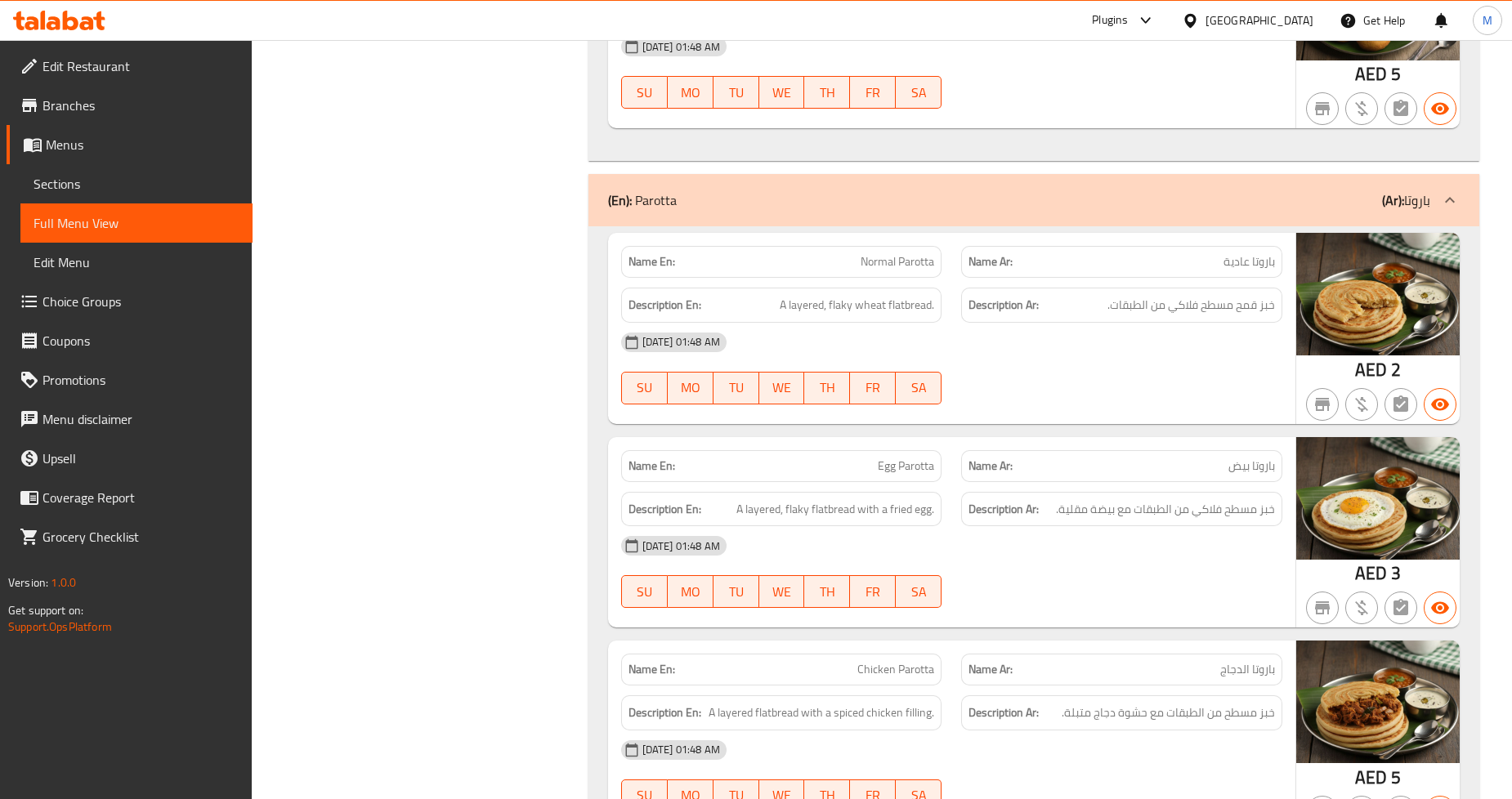
click at [897, 270] on span "Normal Parotta" at bounding box center [897, 262] width 73 height 18
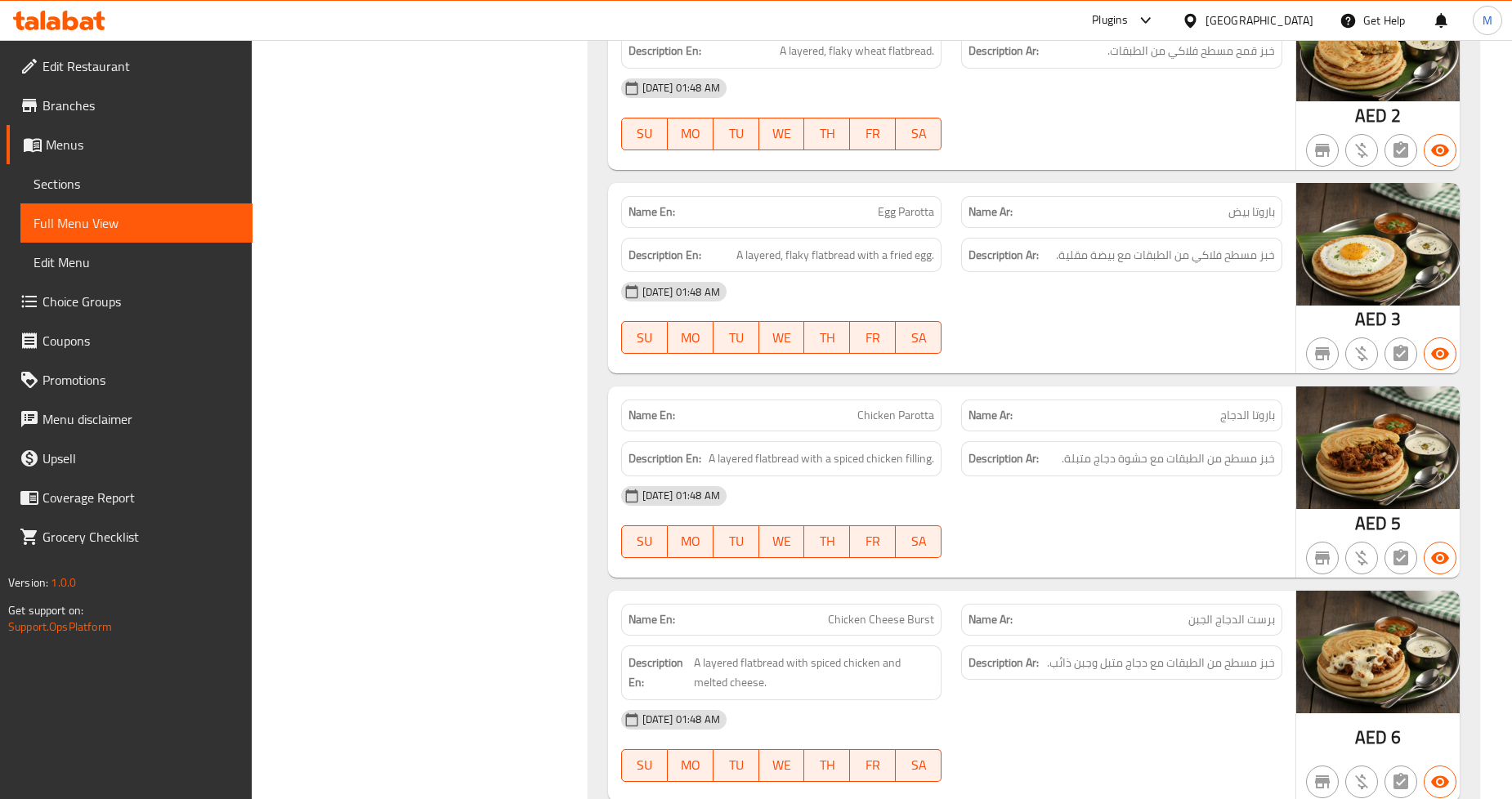
scroll to position [9536, 0]
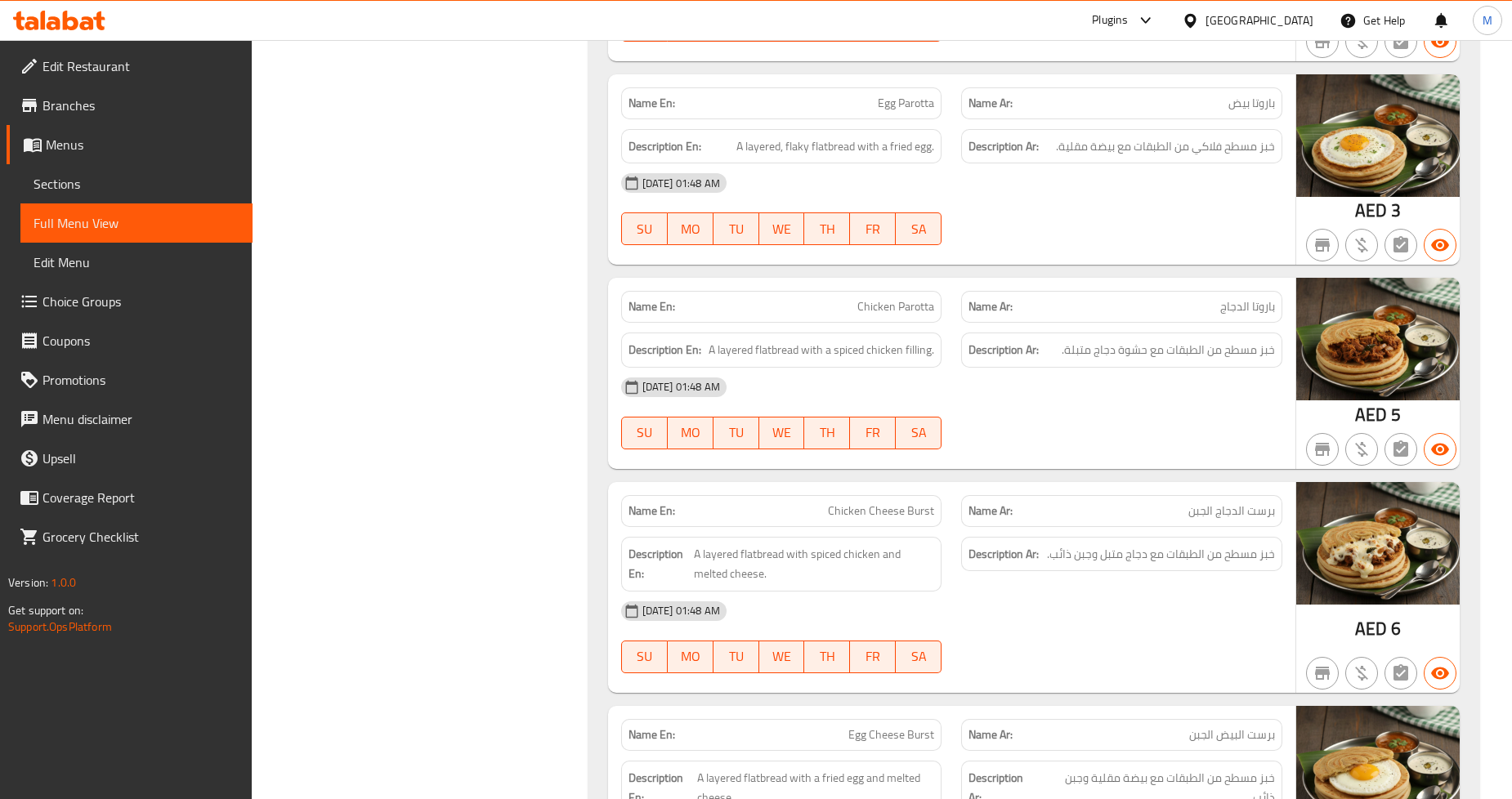
click at [872, 311] on span "Chicken Parotta" at bounding box center [895, 306] width 77 height 18
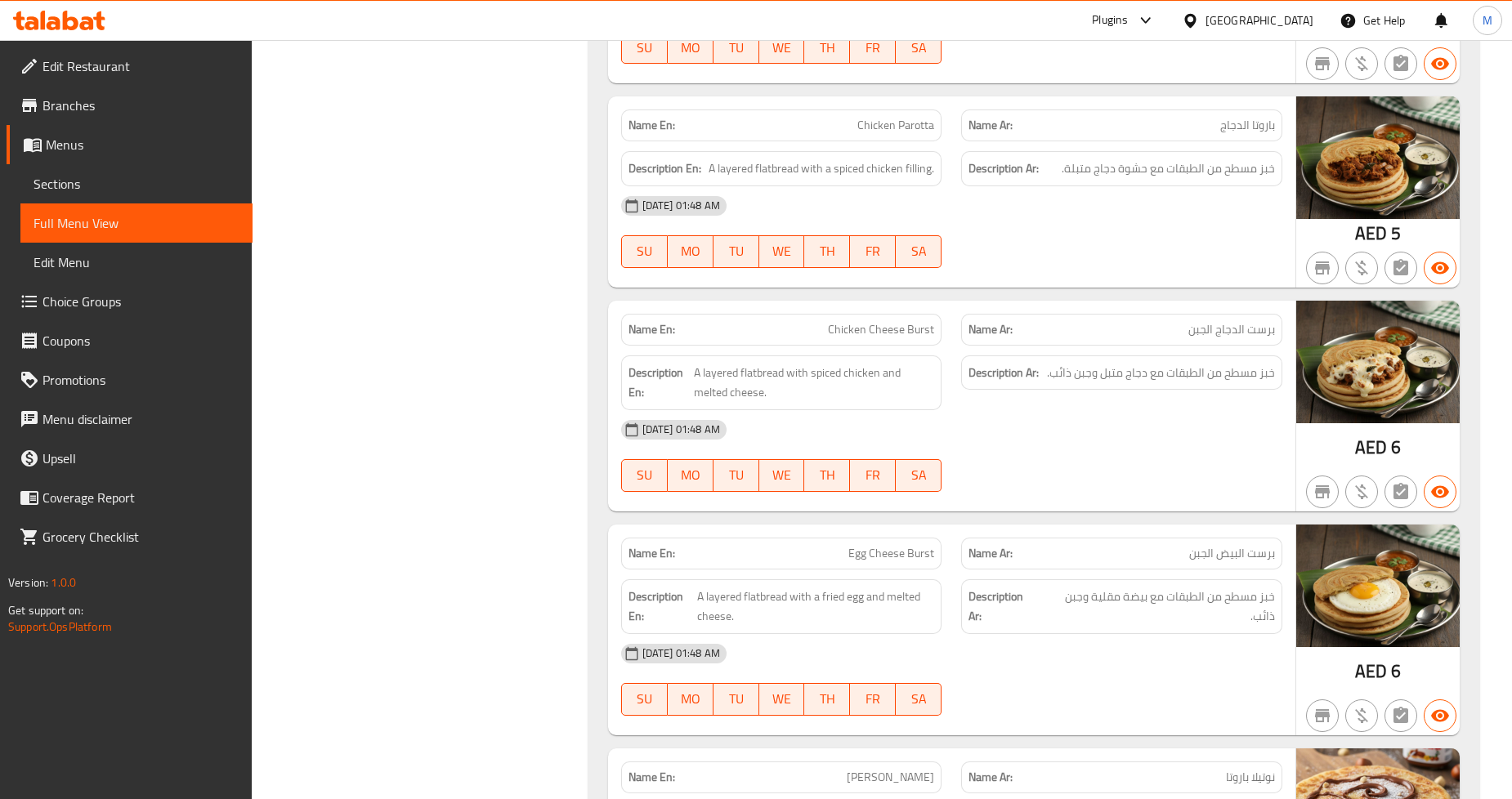
click at [897, 345] on div "Name En: Chicken Cheese Burst" at bounding box center [781, 330] width 321 height 31
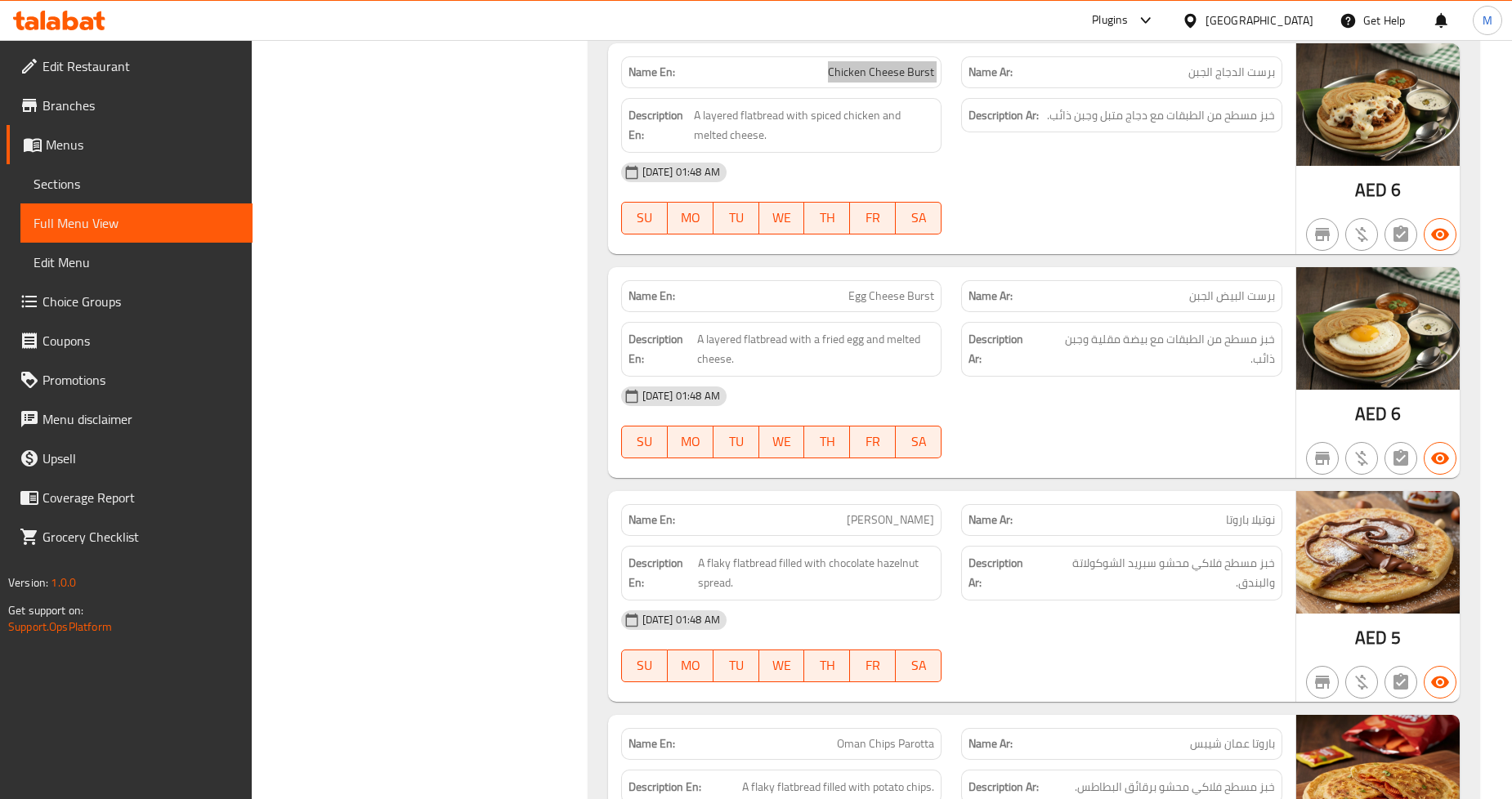
scroll to position [9991, 0]
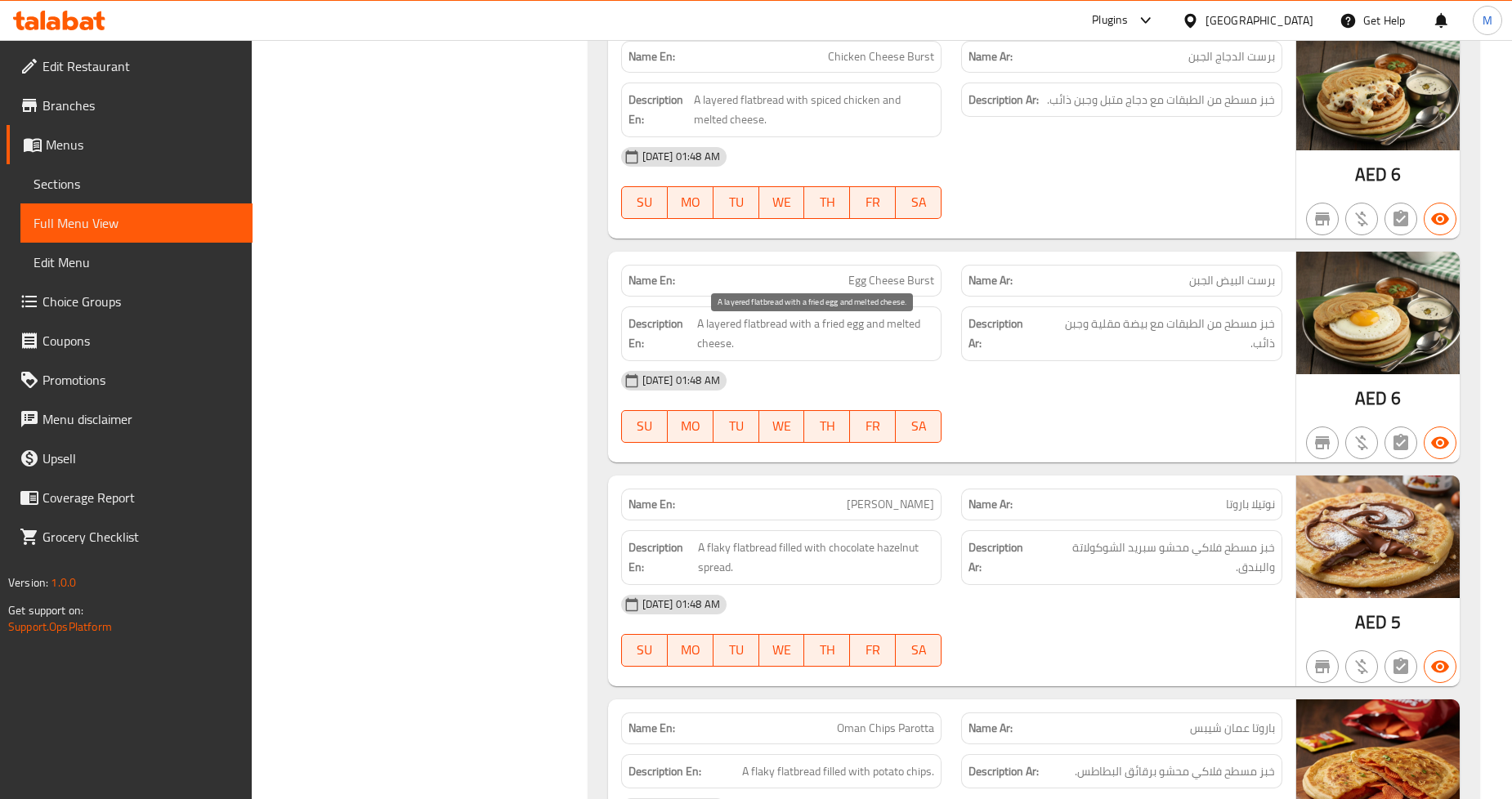
click at [885, 335] on span "A layered flatbread with a fried egg and melted cheese." at bounding box center [816, 333] width 237 height 40
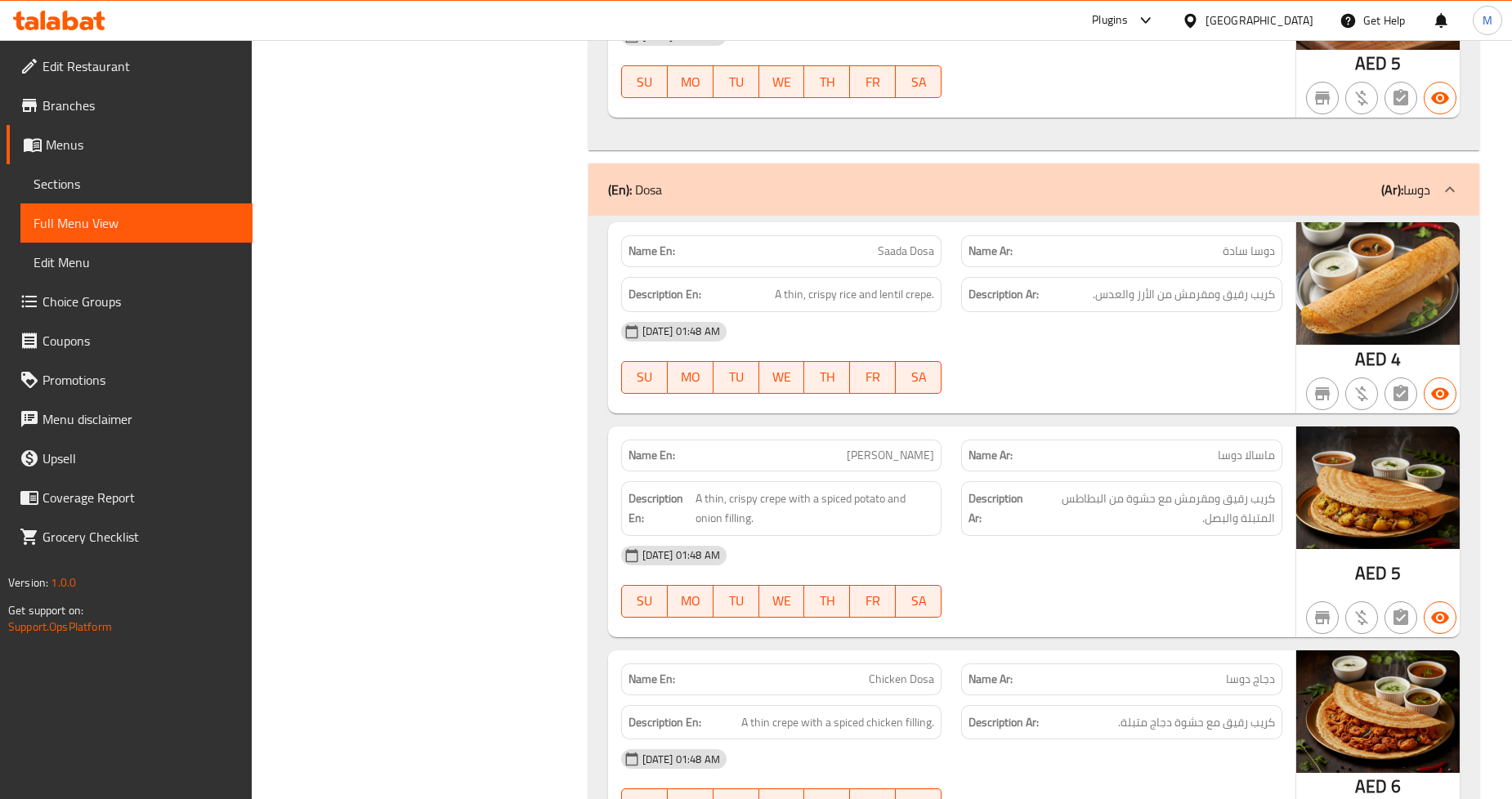
scroll to position [10808, 0]
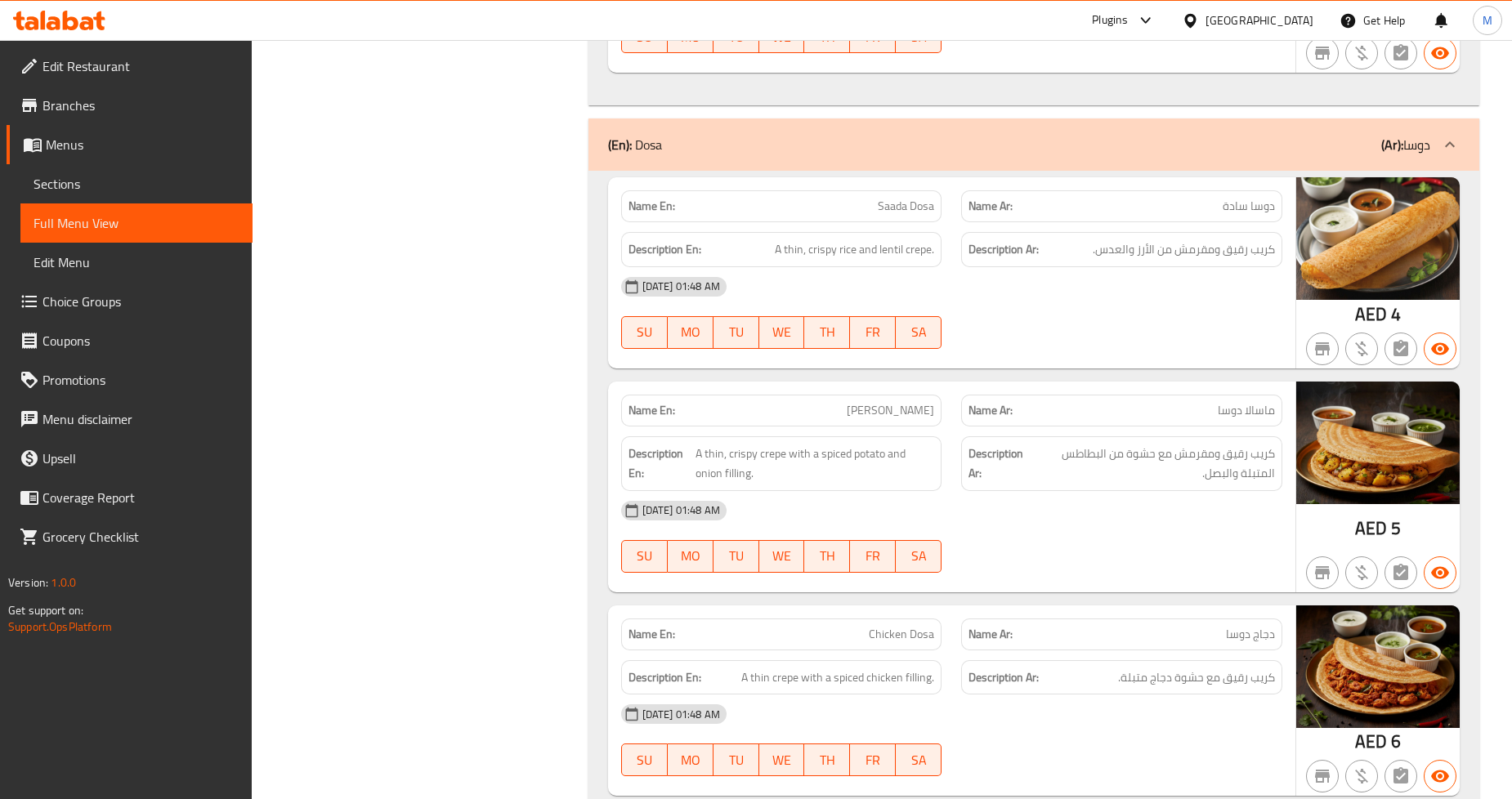
click at [904, 213] on span "Saada Dosa" at bounding box center [906, 206] width 56 height 18
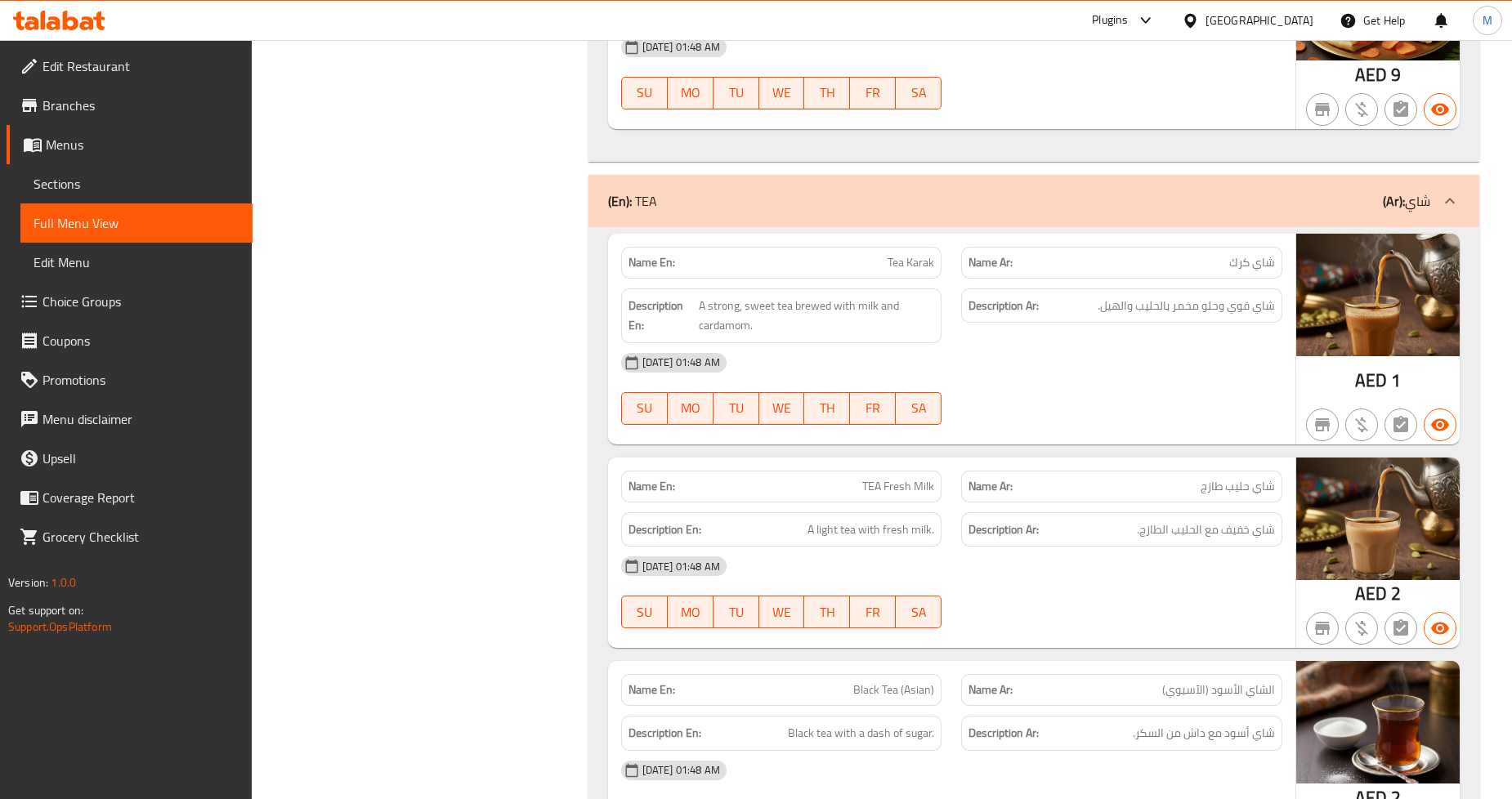
scroll to position [12806, 0]
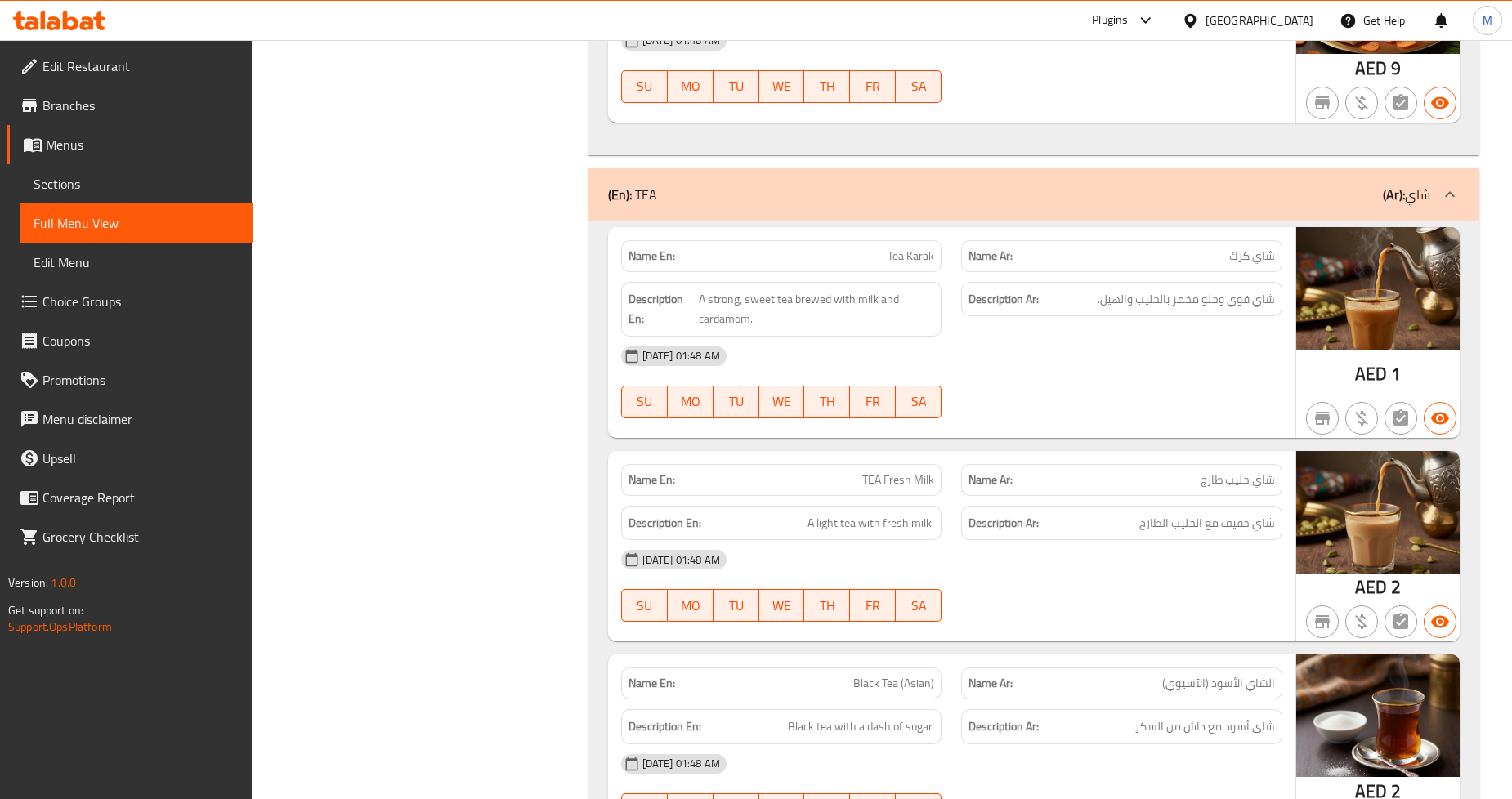
click at [903, 265] on span "Tea Karak" at bounding box center [911, 256] width 46 height 18
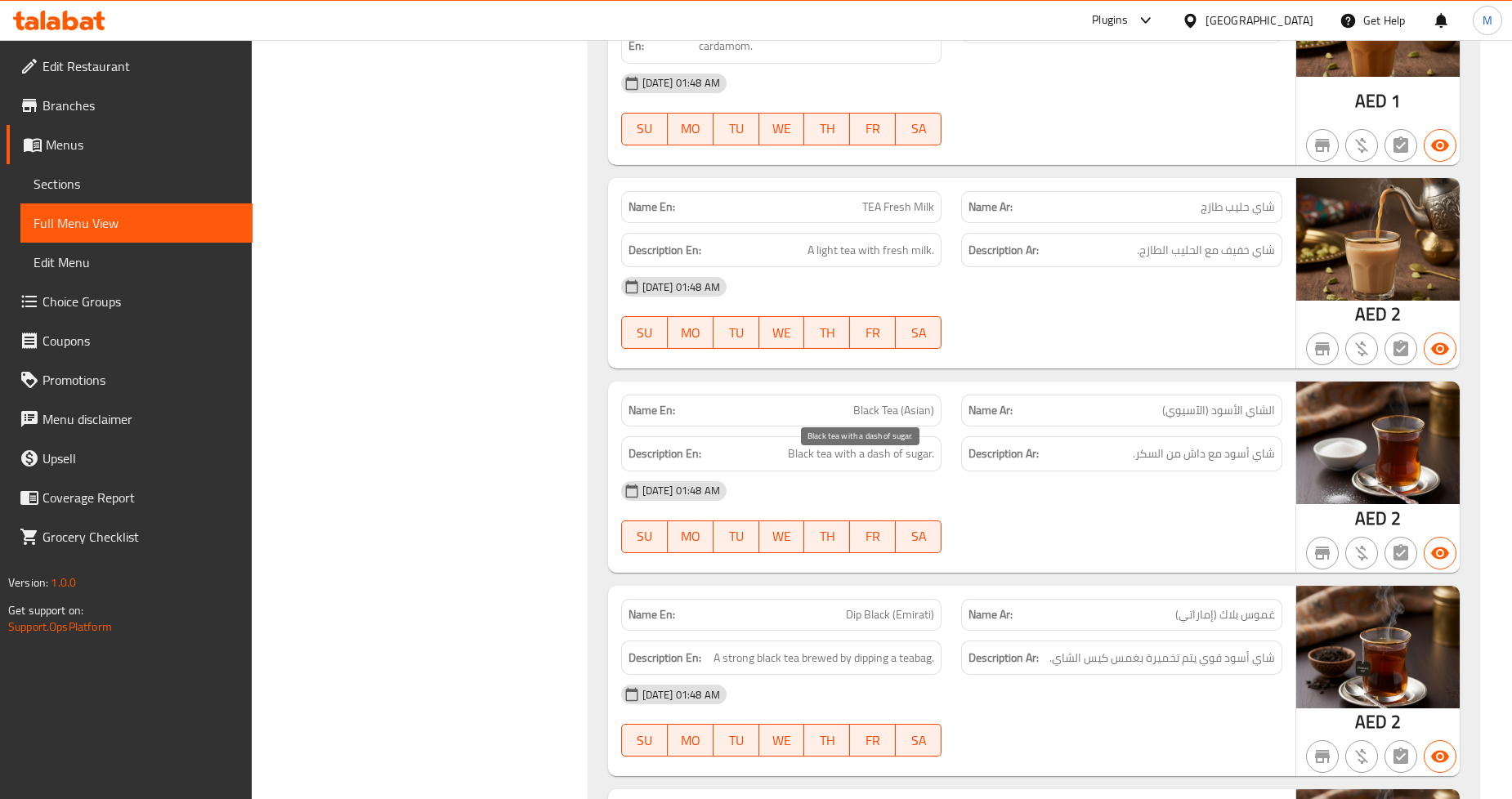
scroll to position [13170, 0]
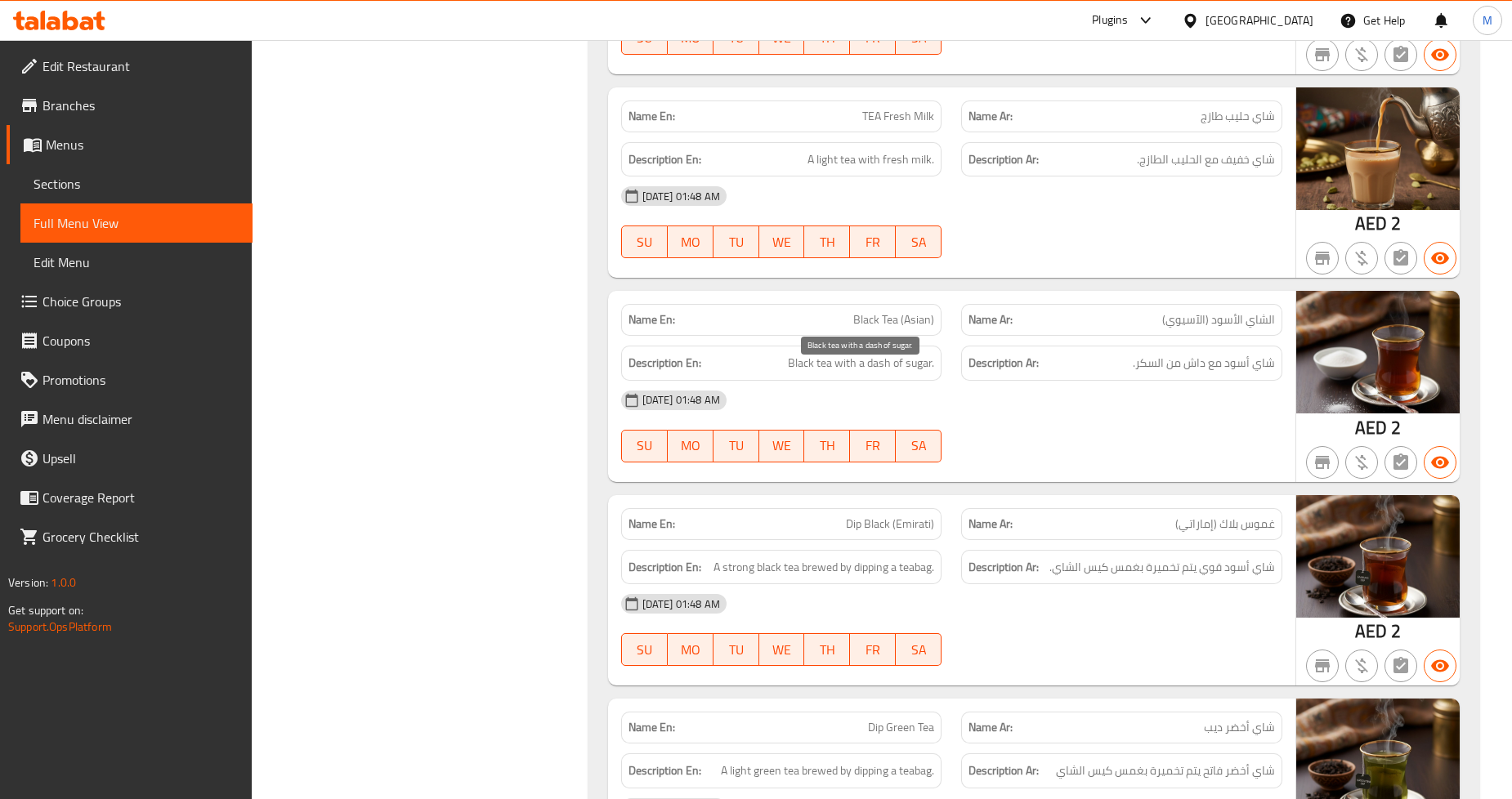
click at [851, 373] on span "Black tea with a dash of sugar." at bounding box center [861, 363] width 146 height 20
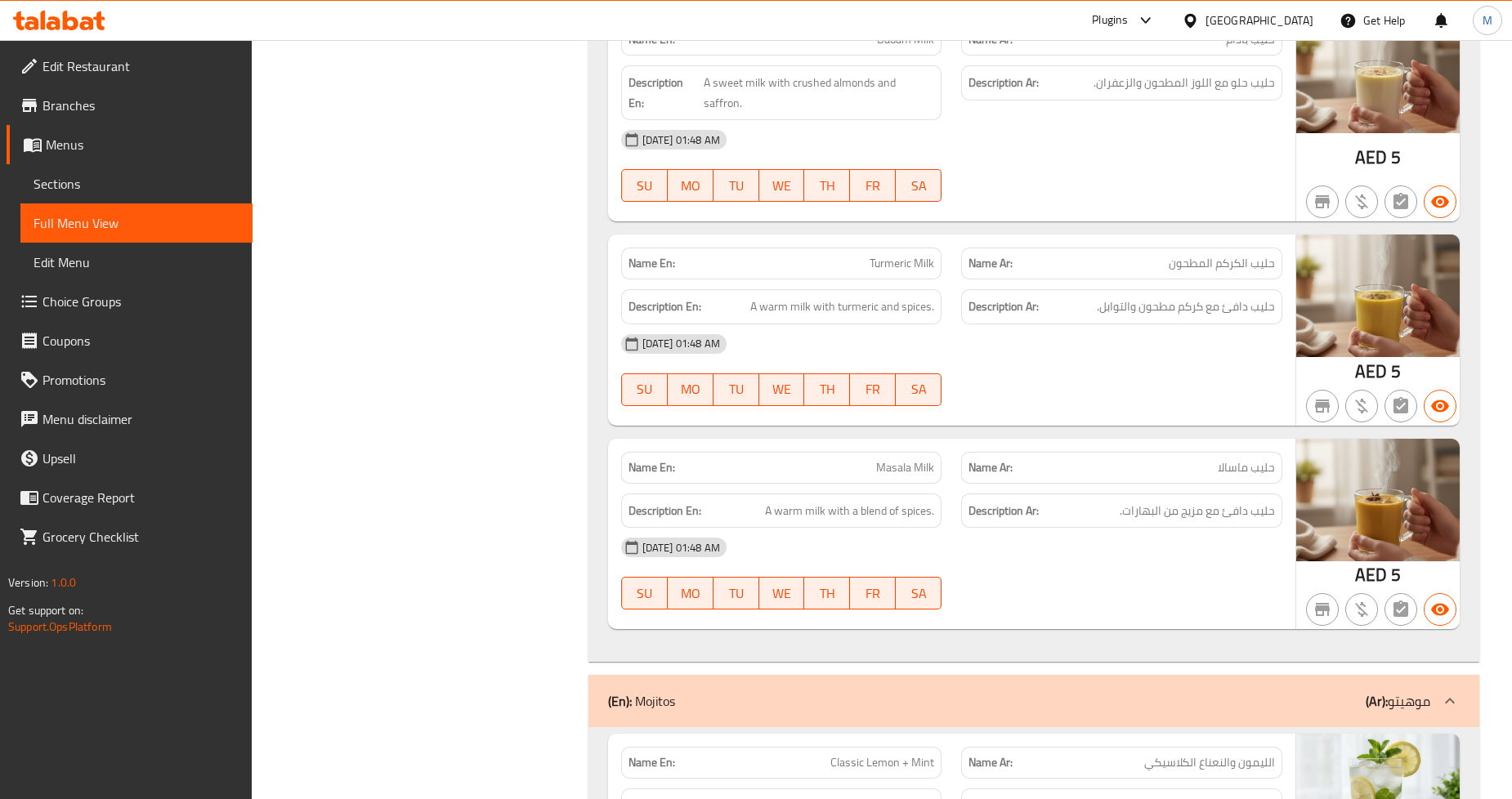
scroll to position [15622, 0]
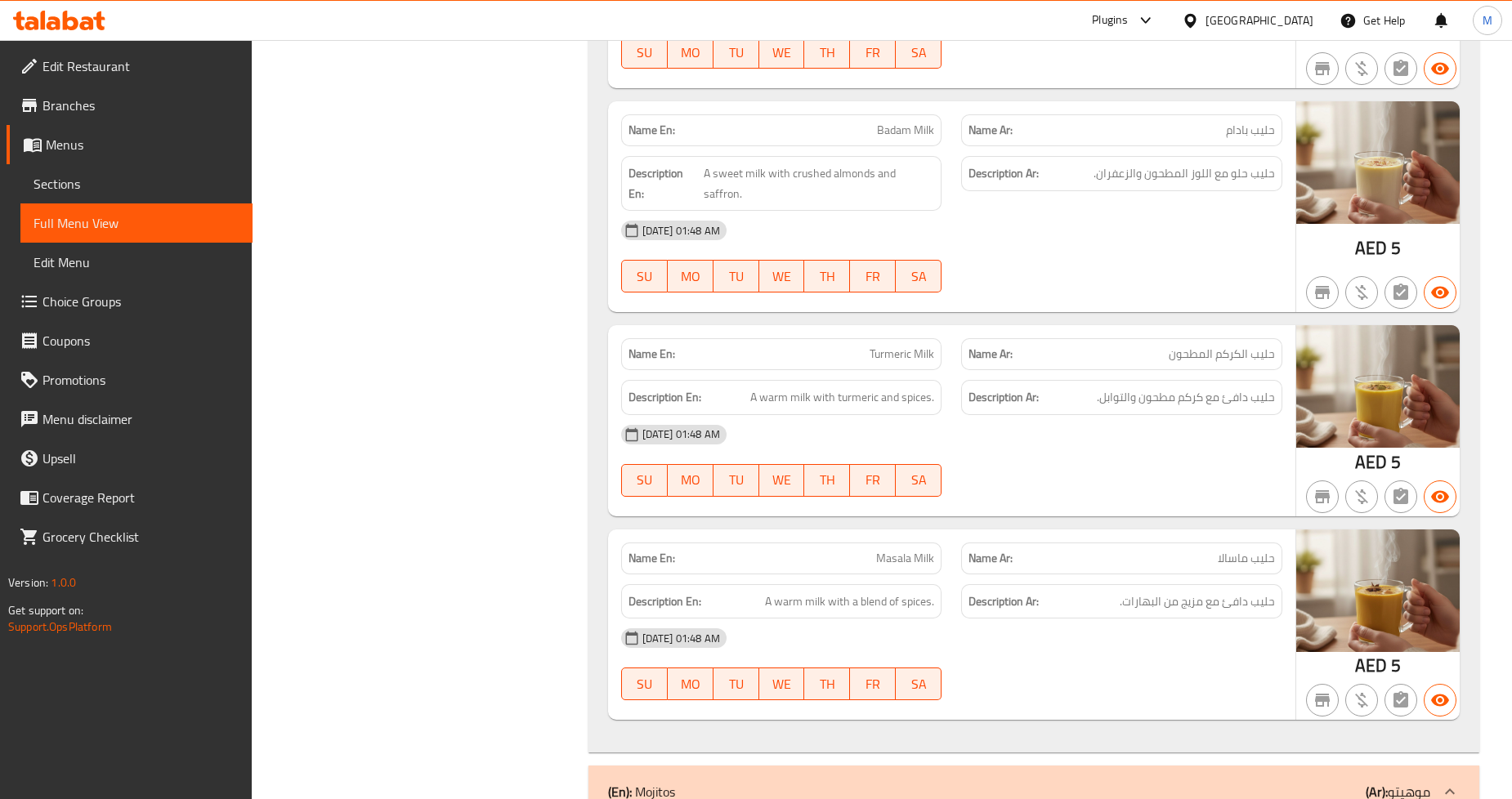
click at [879, 353] on span "Turmeric Milk" at bounding box center [902, 354] width 65 height 18
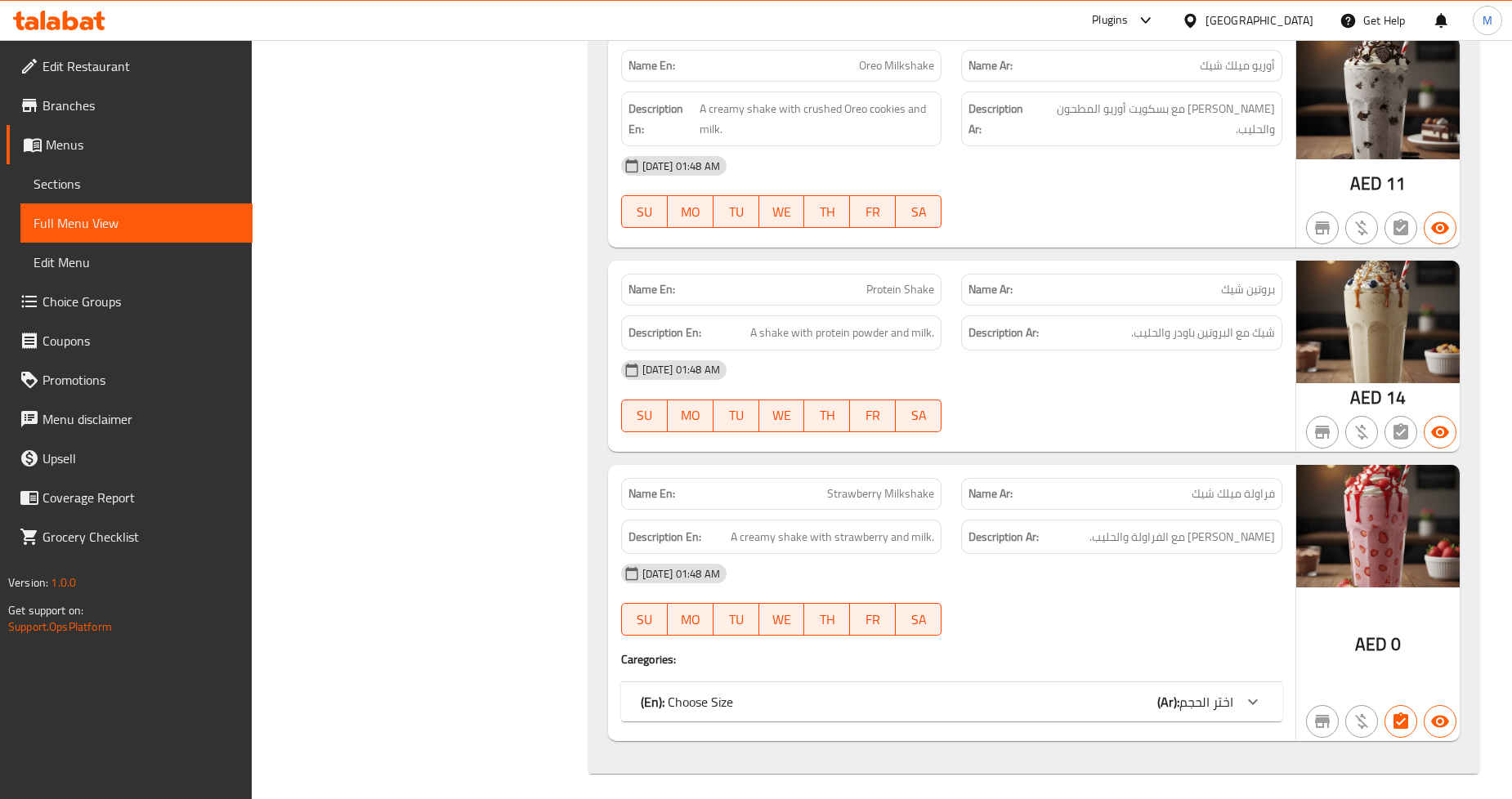
scroll to position [20850, 0]
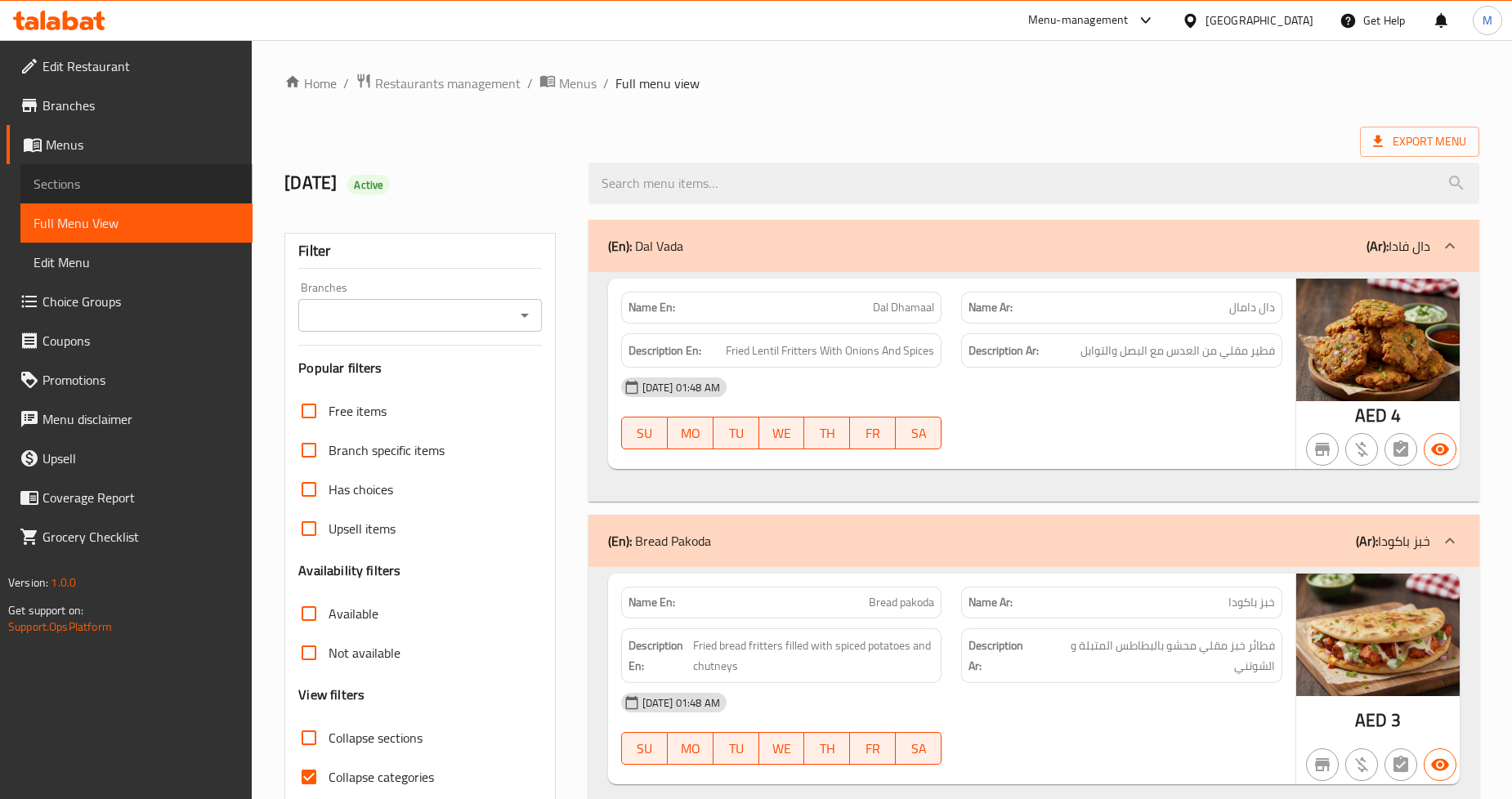
click at [95, 192] on span "Sections" at bounding box center [136, 183] width 206 height 19
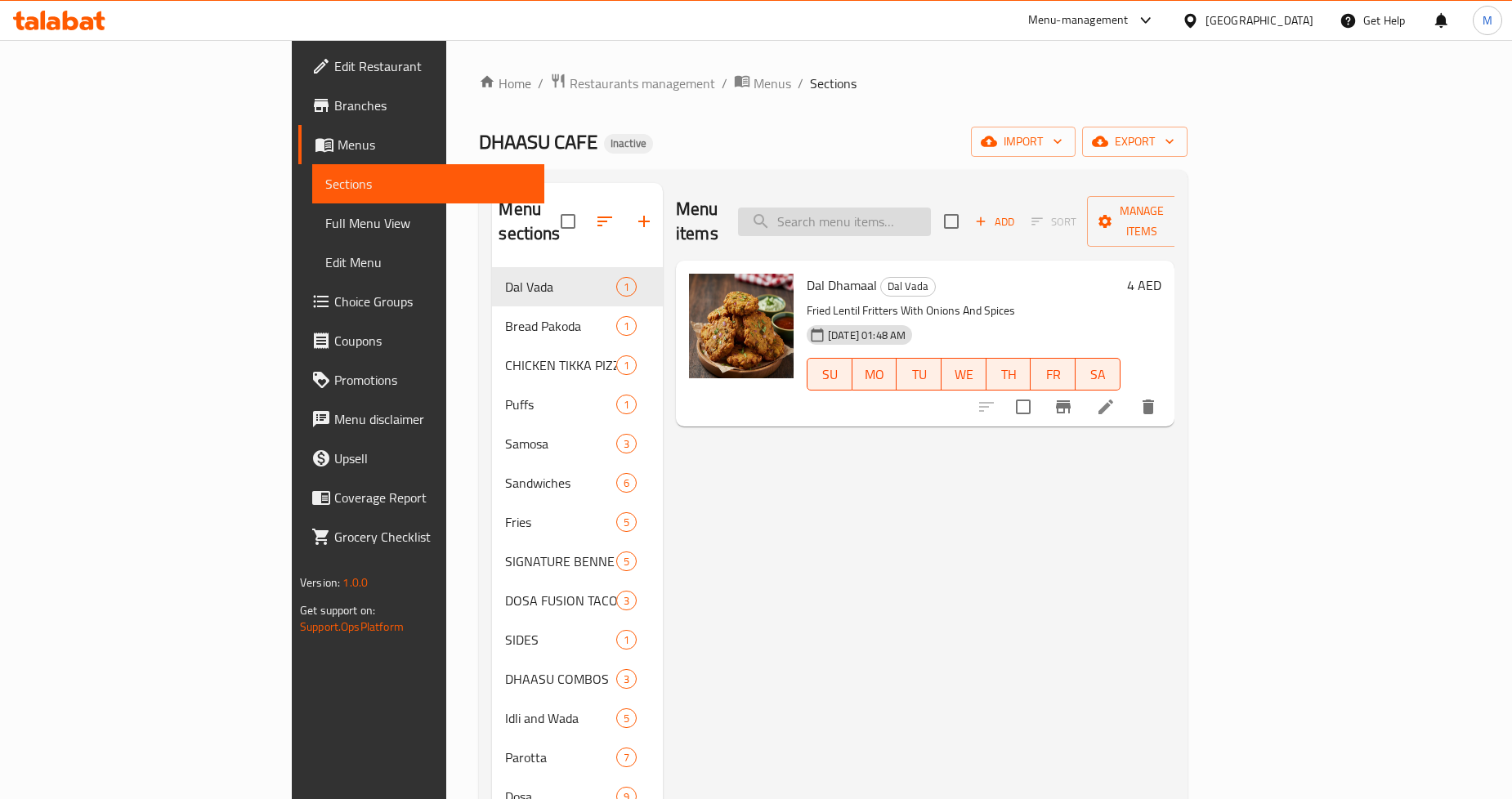
click at [931, 218] on input "search" at bounding box center [834, 221] width 193 height 29
paste input "Cheese Chilly Toast"
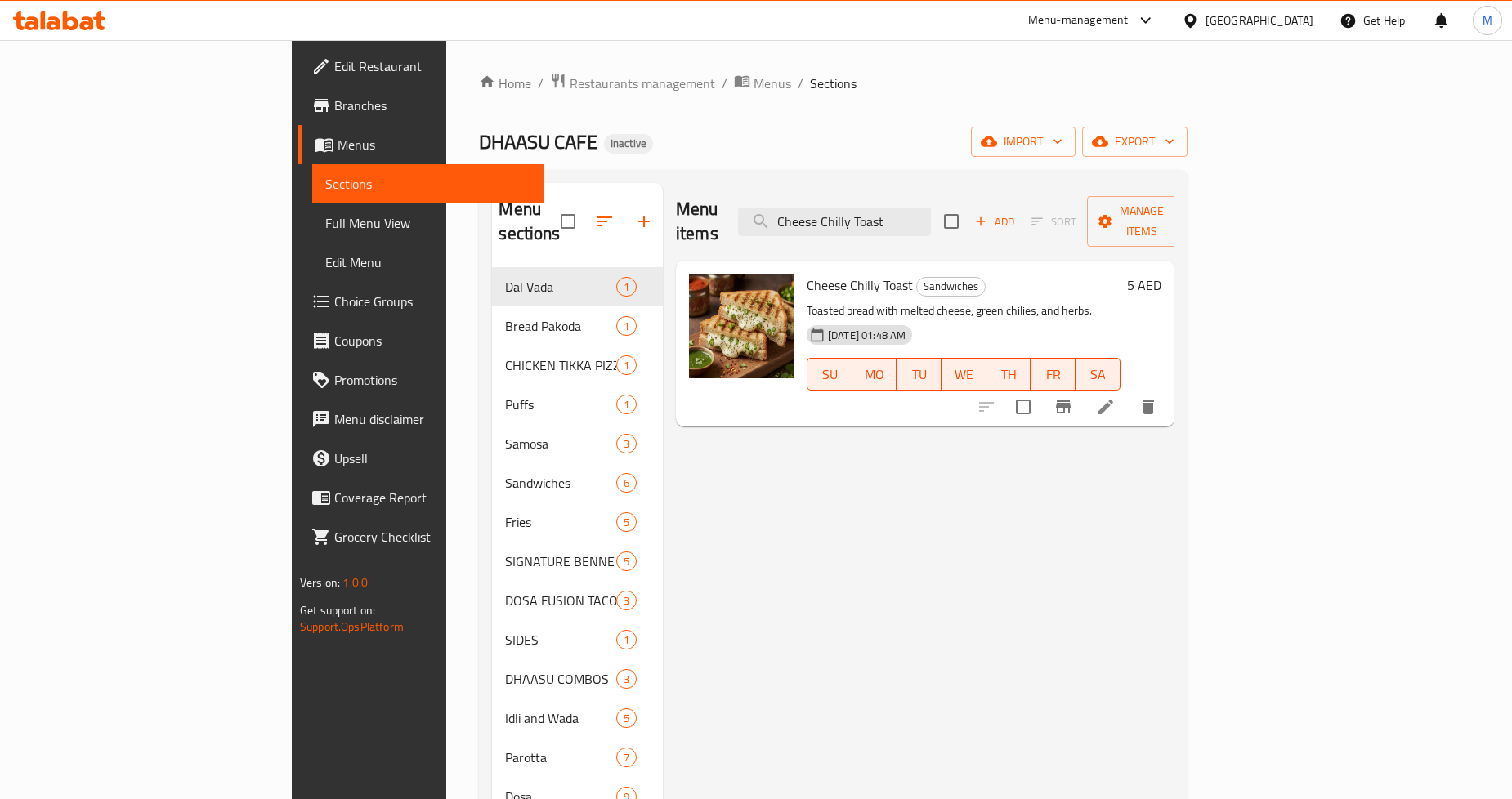
type input "Cheese Chilly Toast"
click at [1116, 397] on icon at bounding box center [1106, 406] width 19 height 19
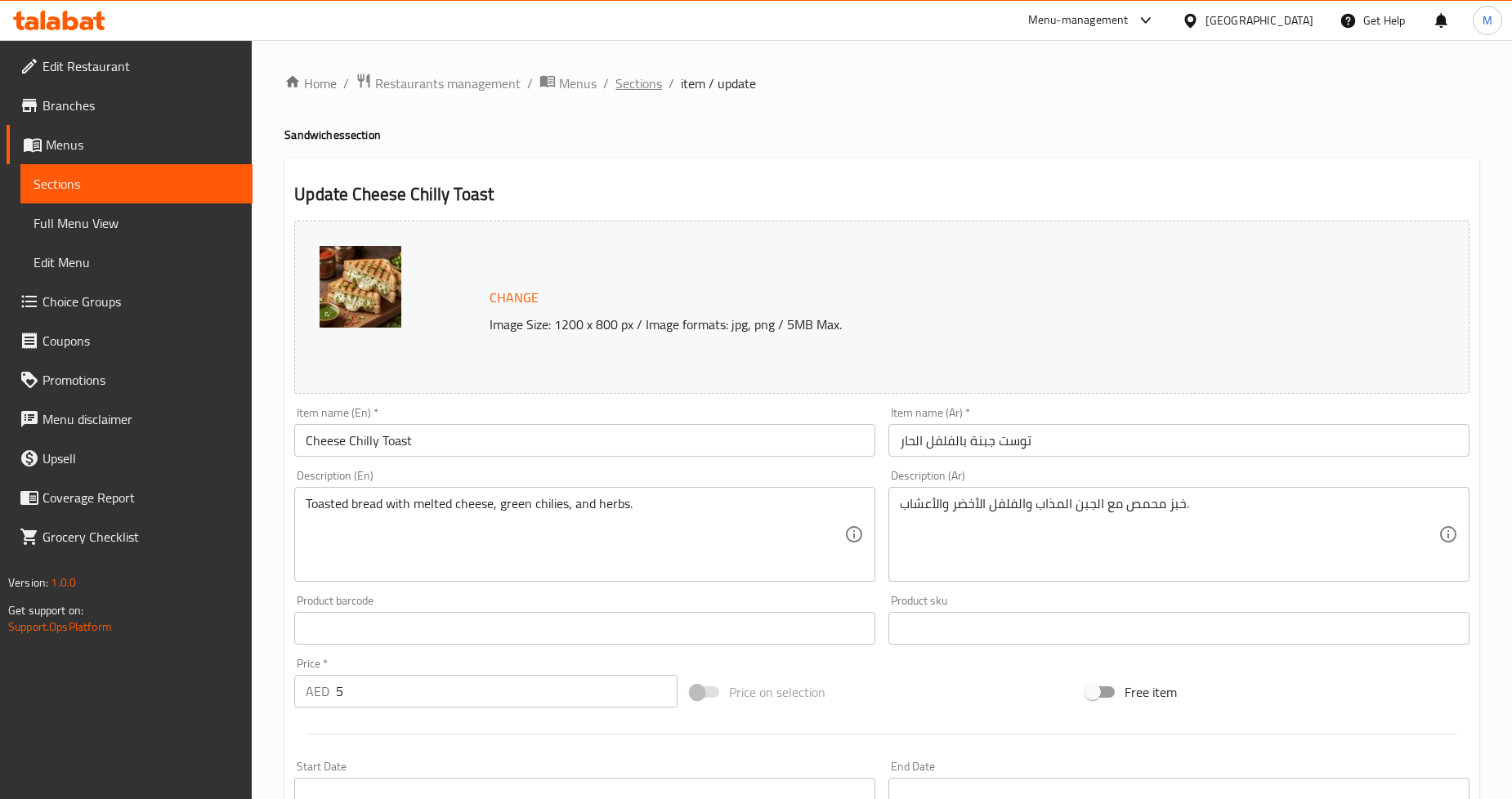
click at [638, 91] on span "Sections" at bounding box center [639, 82] width 46 height 19
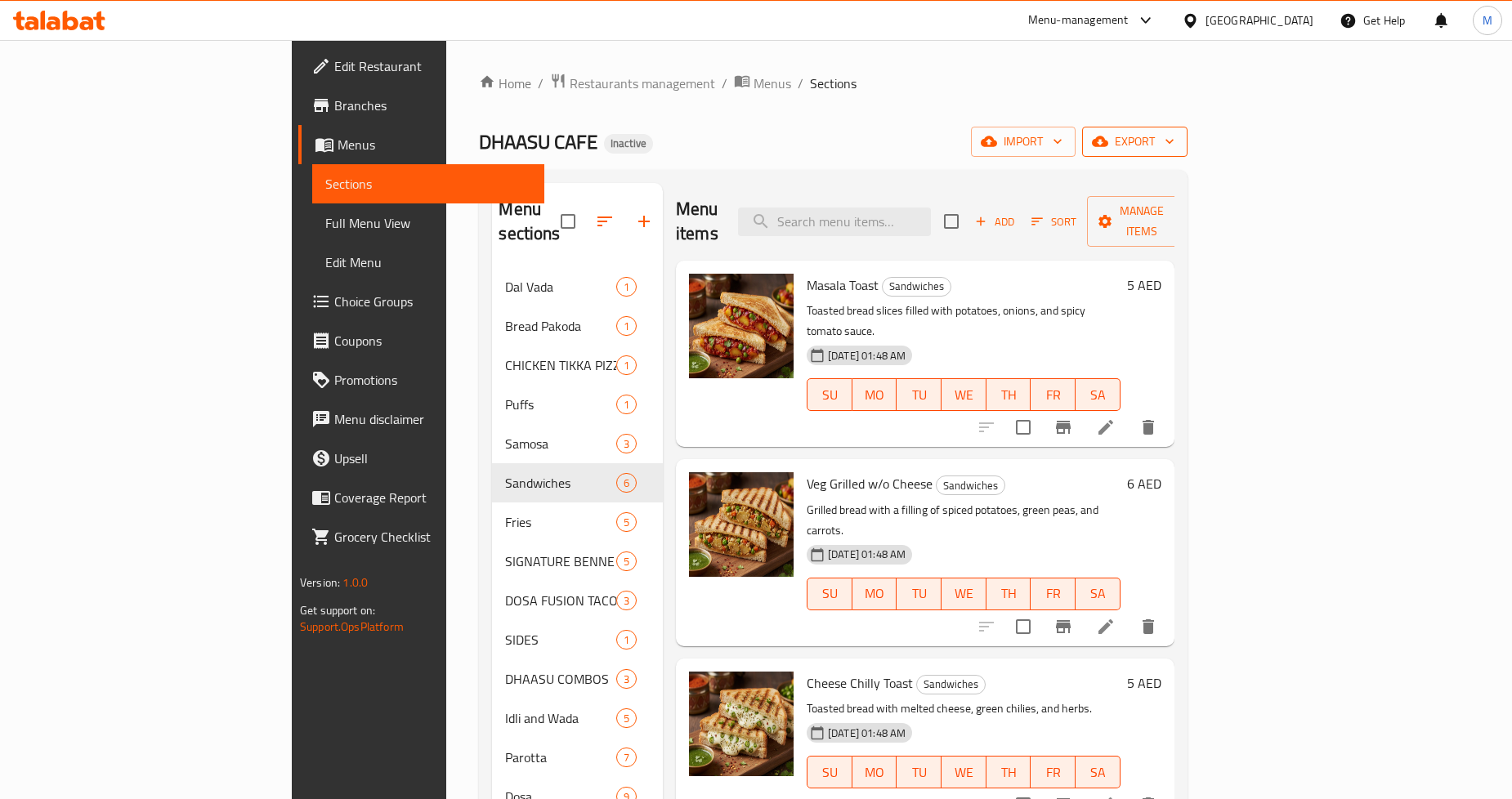
click at [1175, 131] on span "export" at bounding box center [1135, 142] width 80 height 20
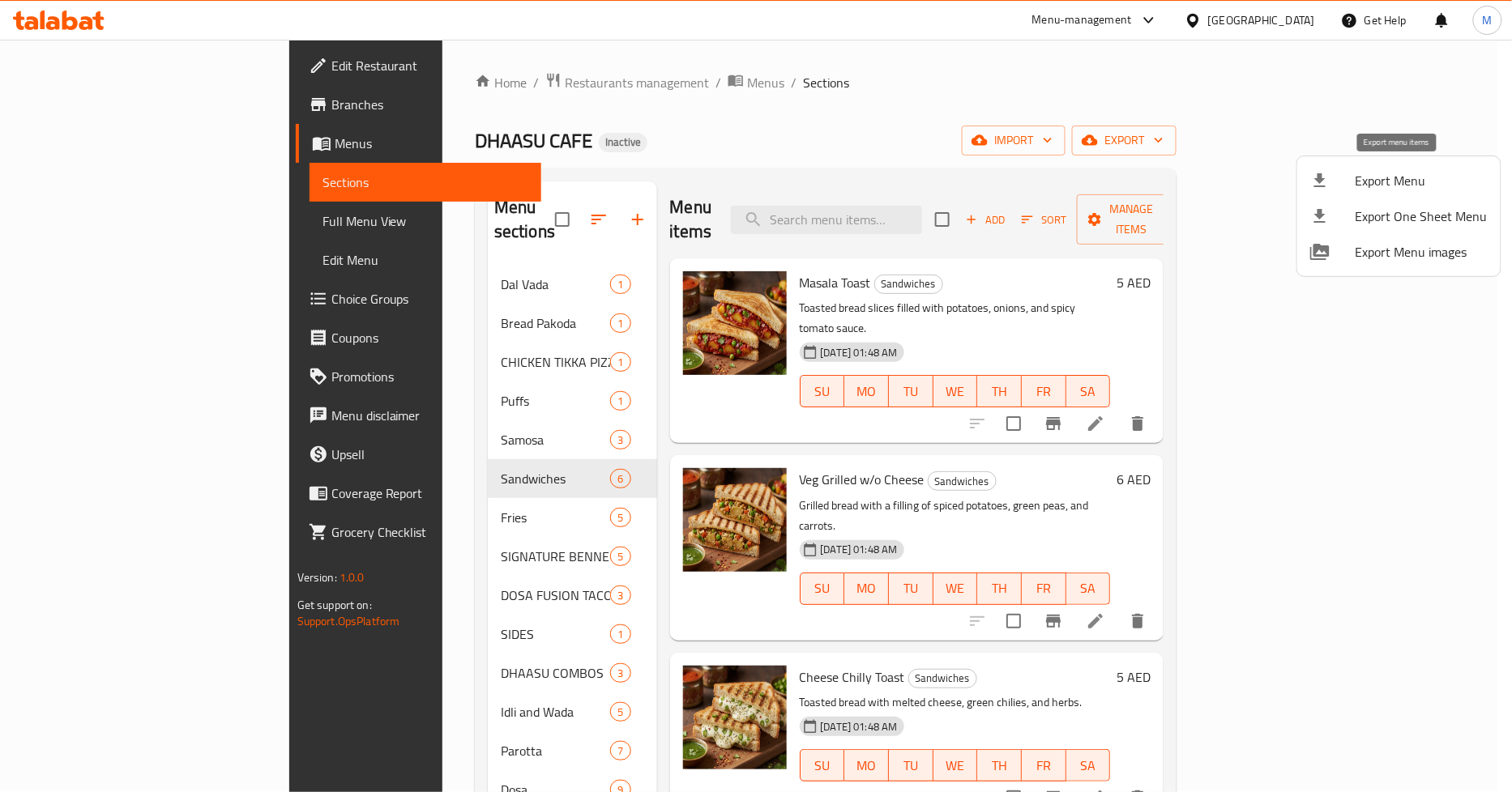
click at [1339, 181] on div at bounding box center [1332, 180] width 45 height 19
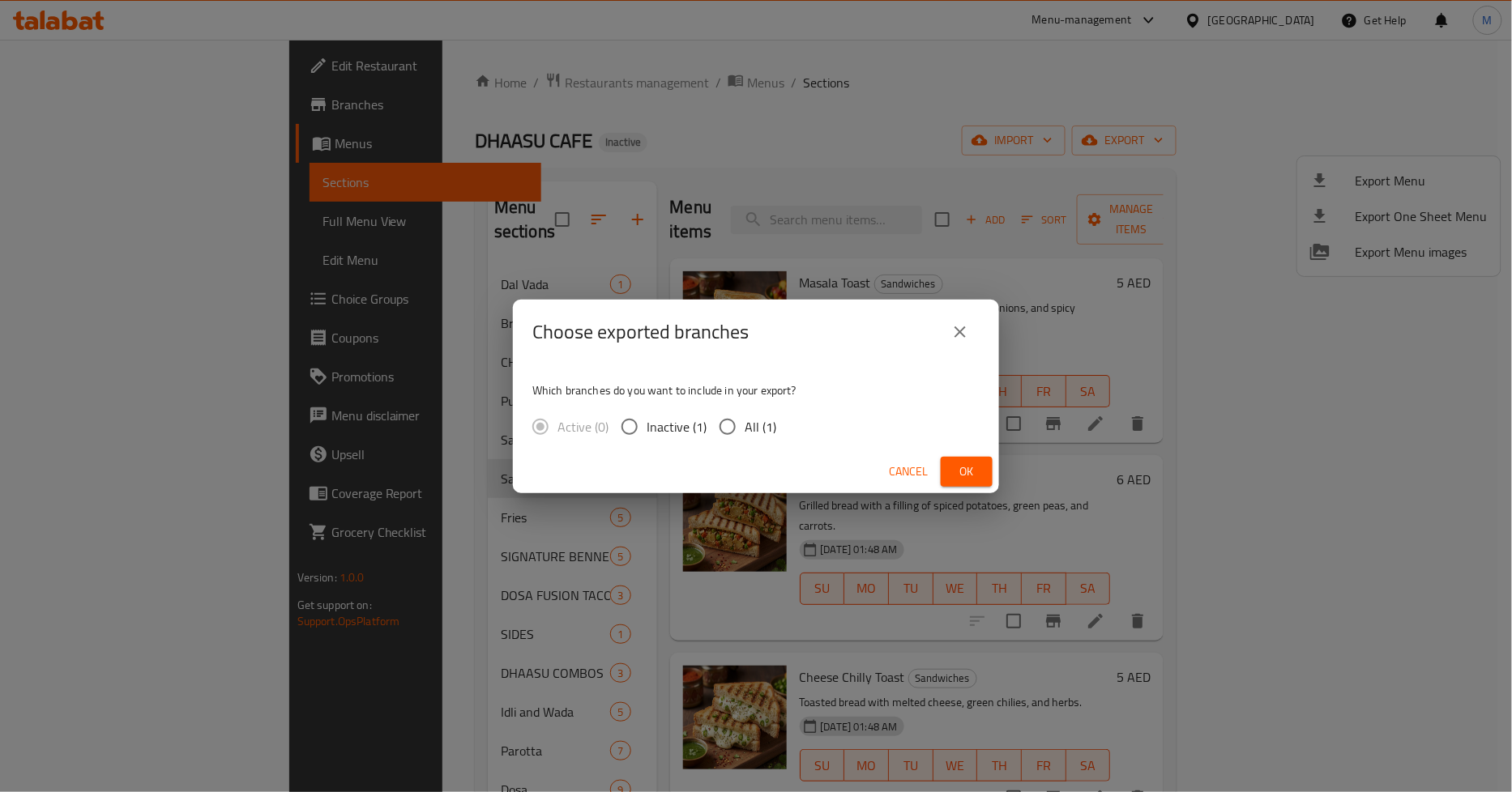
click at [731, 426] on input "All (1)" at bounding box center [727, 427] width 34 height 34
radio input "true"
click at [969, 474] on span "Ok" at bounding box center [966, 472] width 26 height 20
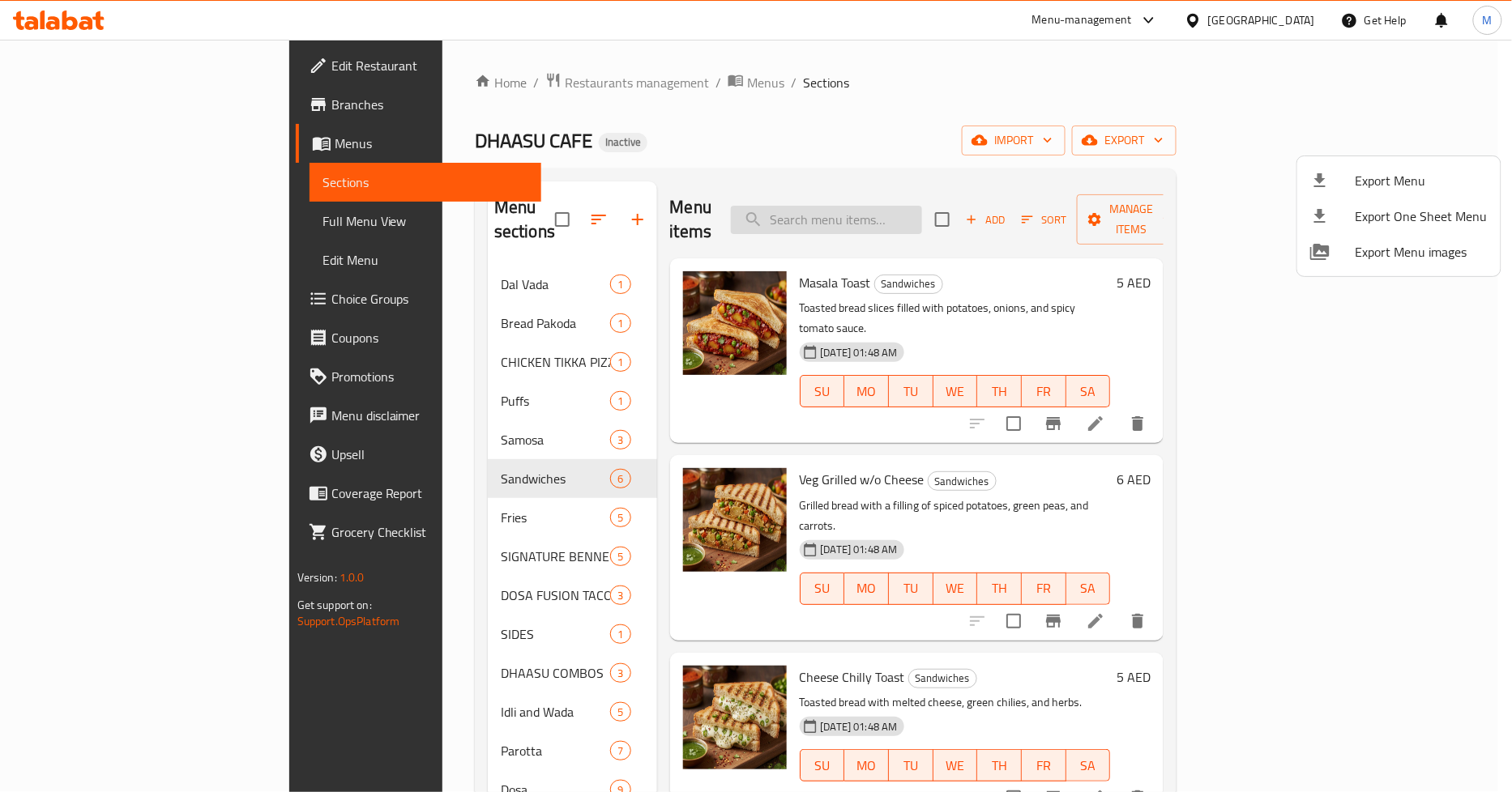
click at [928, 211] on div at bounding box center [756, 396] width 1512 height 792
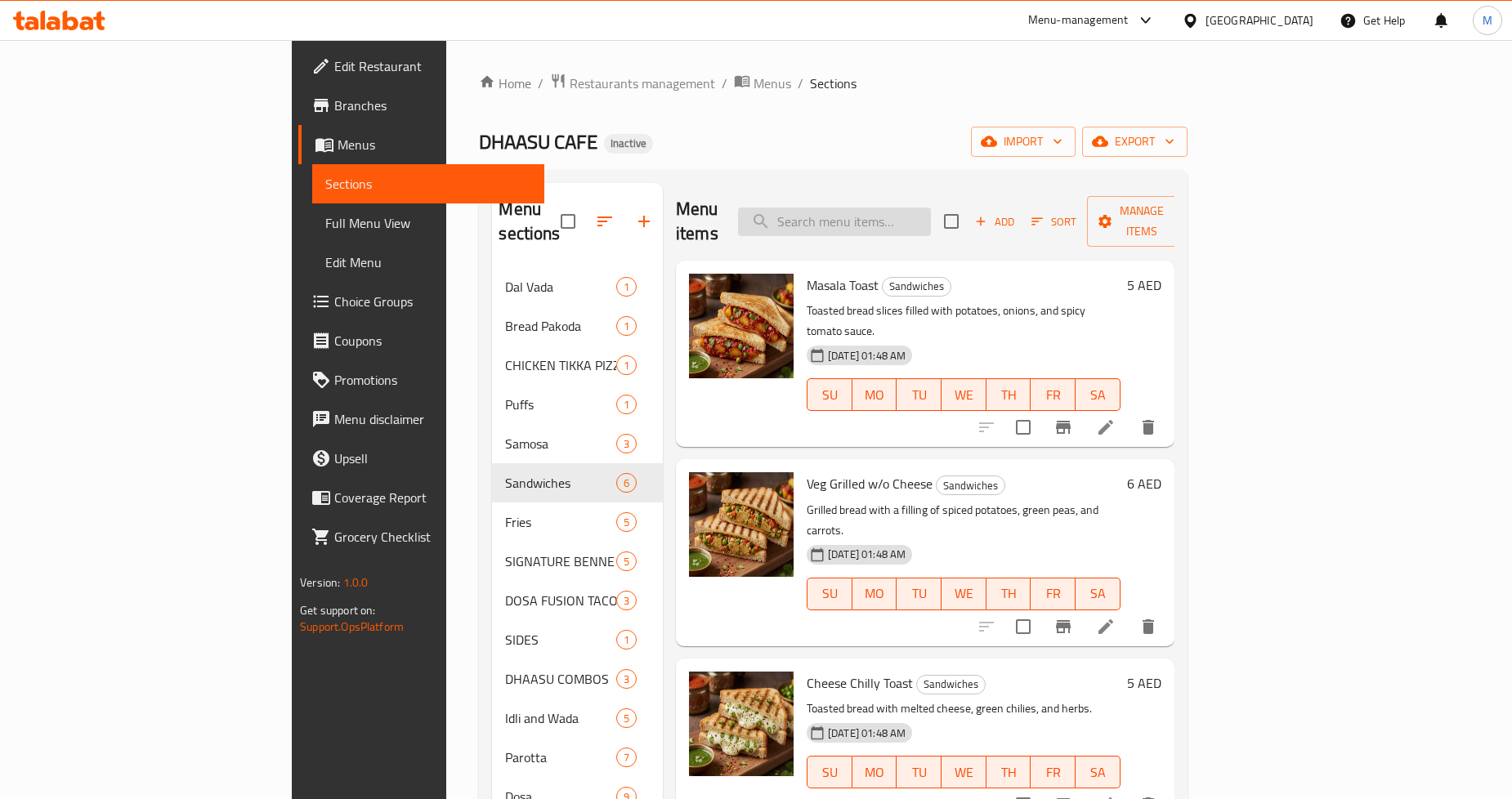
click at [931, 213] on input "search" at bounding box center [834, 221] width 193 height 29
paste input "Cheese Chilly Toast"
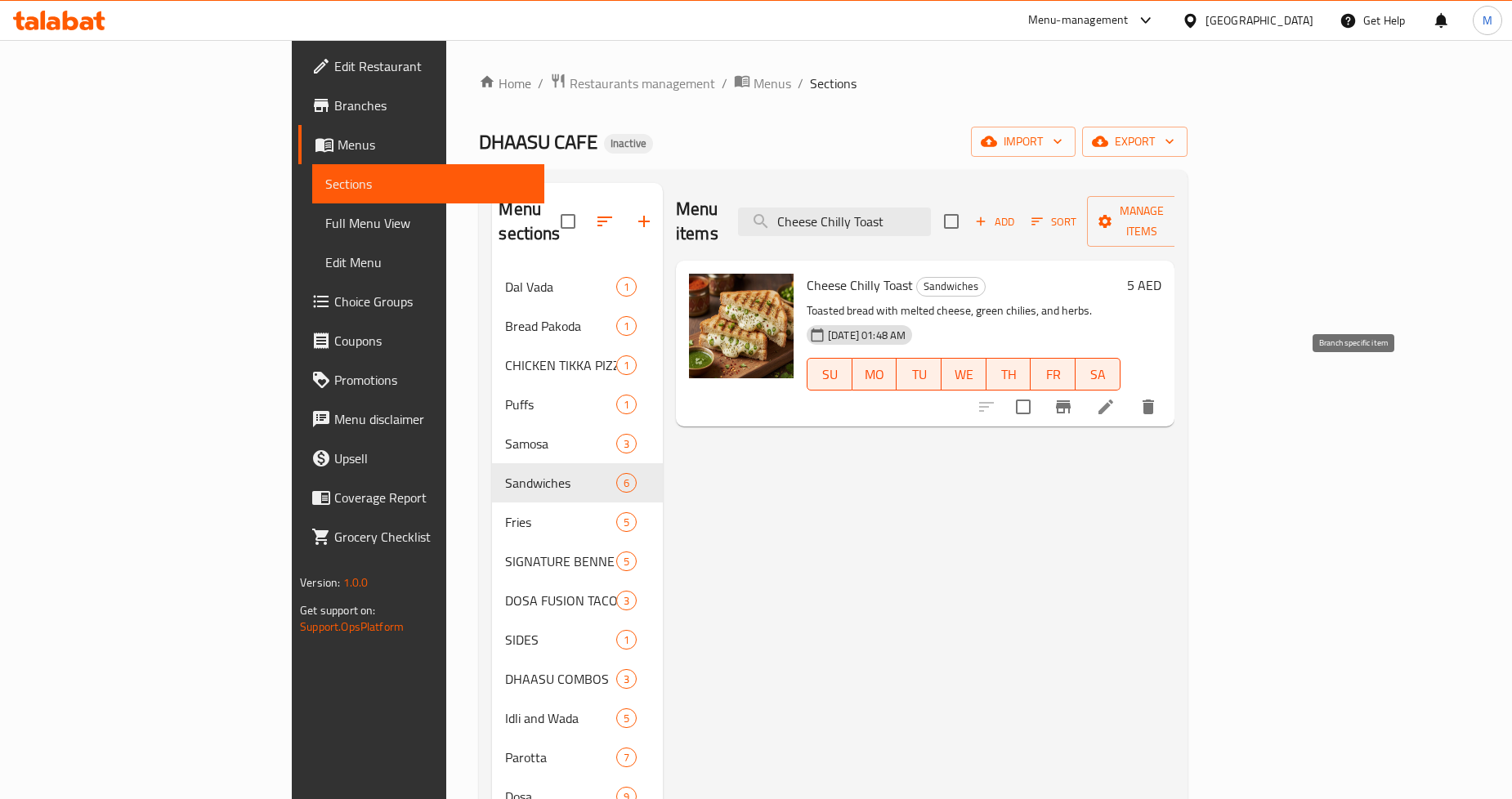
type input "Cheese Chilly Toast"
click at [1116, 397] on icon at bounding box center [1106, 406] width 19 height 19
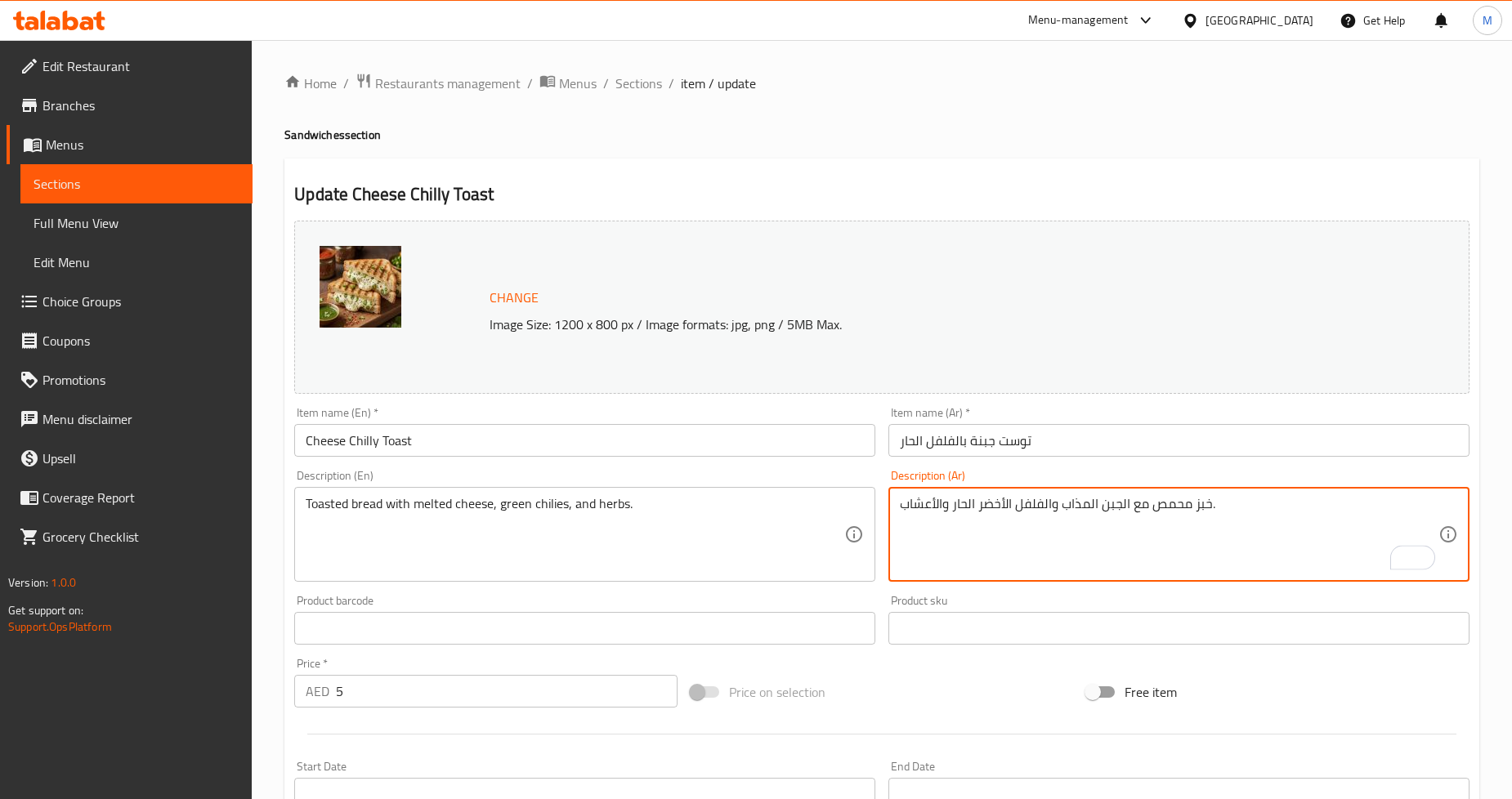
type textarea "خبز محمص مع الجبن المذاب والفلفل الأخضر الحار والأعشاب."
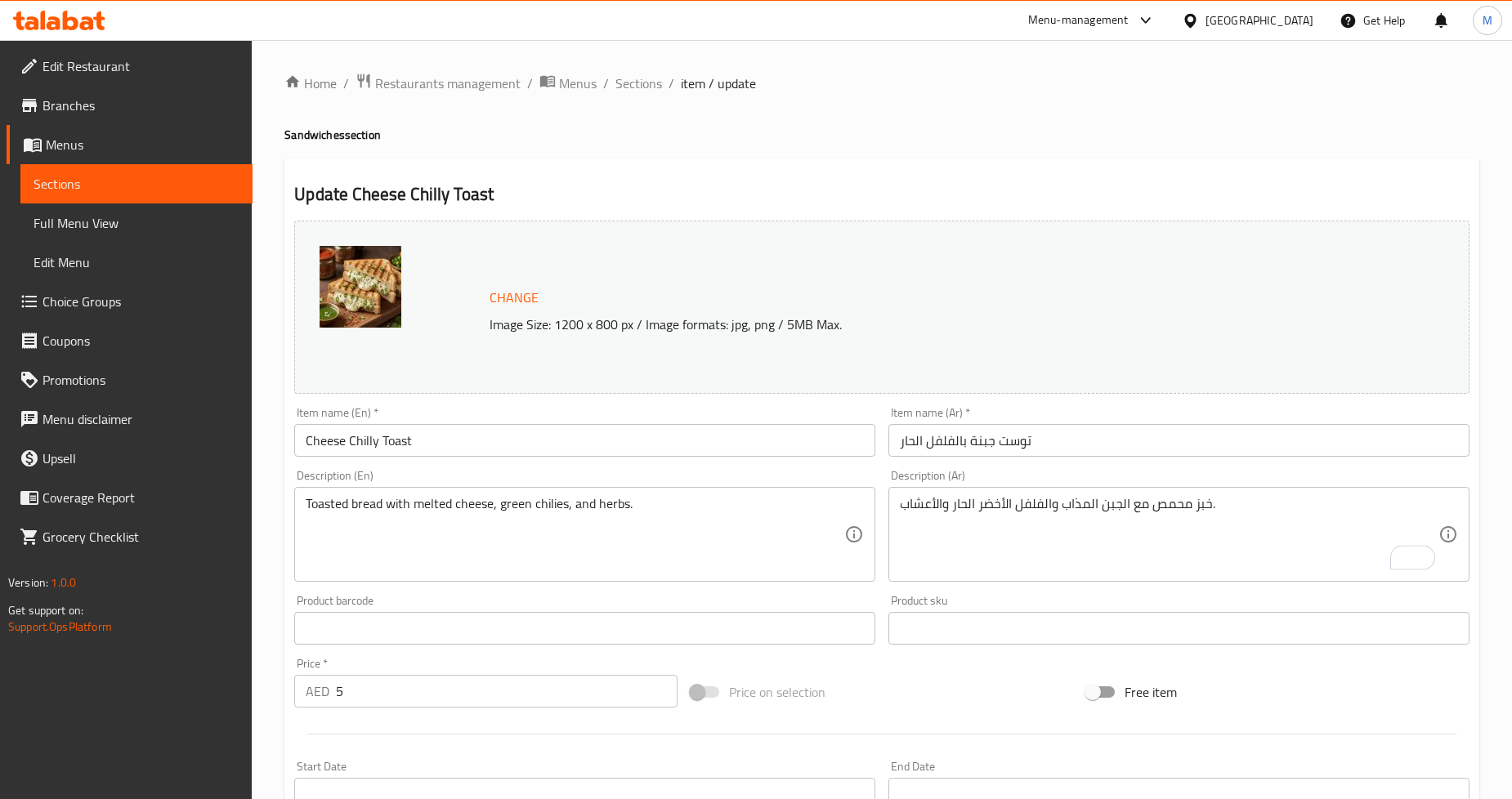
click at [1025, 133] on h4 "Sandwiches section" at bounding box center [881, 135] width 1195 height 17
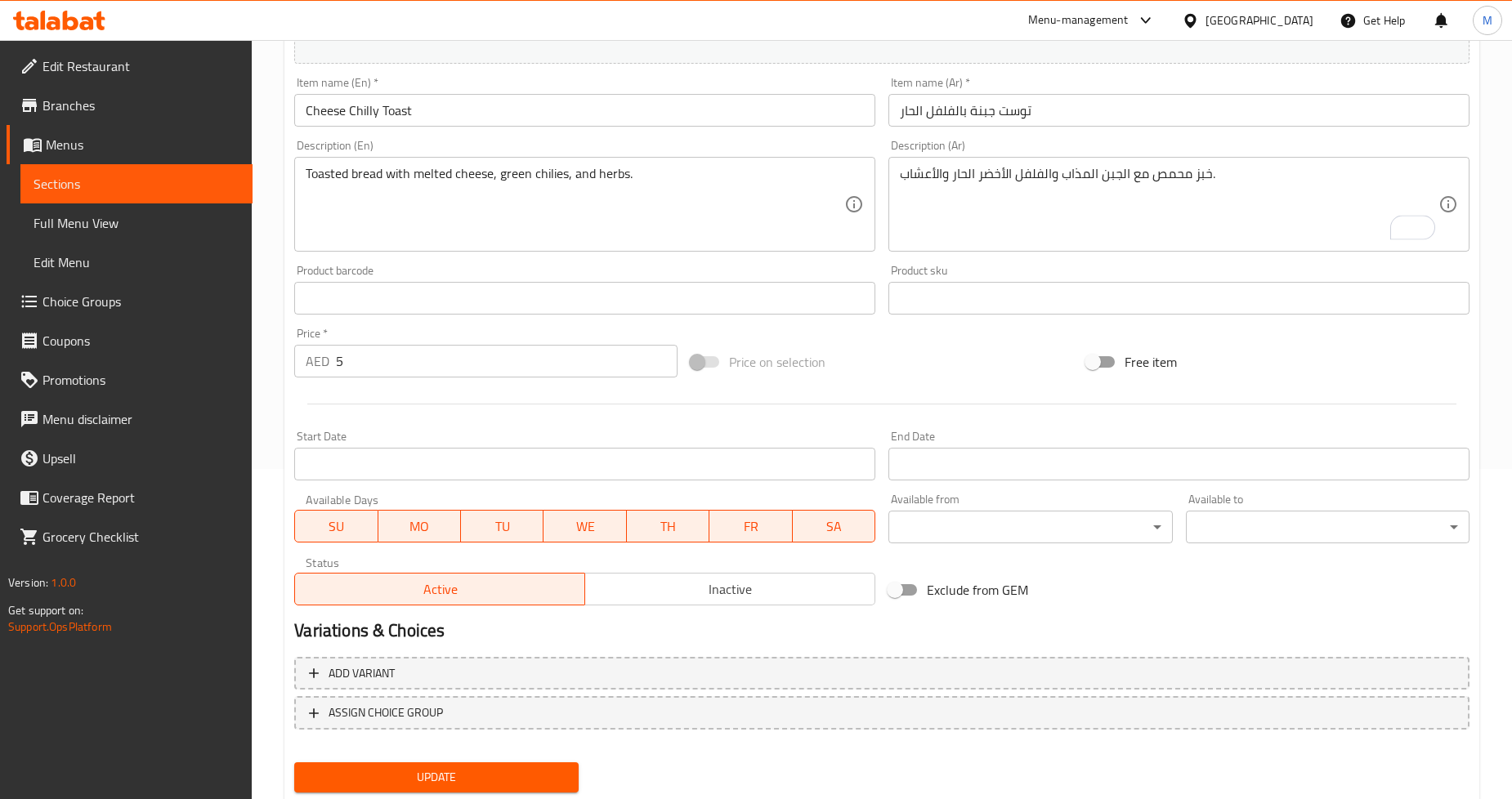
scroll to position [376, 0]
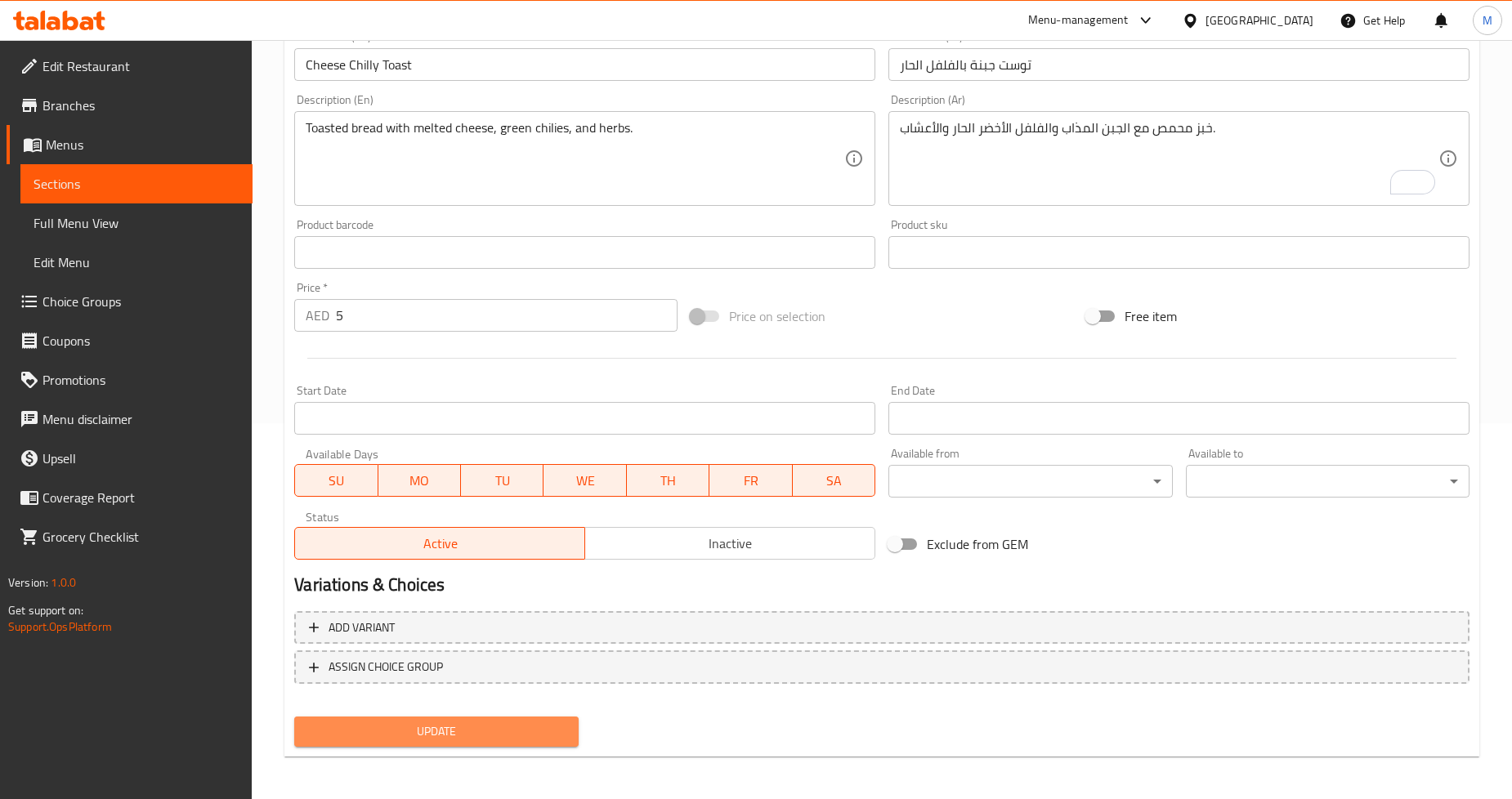
click at [556, 717] on button "Update" at bounding box center [436, 731] width 283 height 31
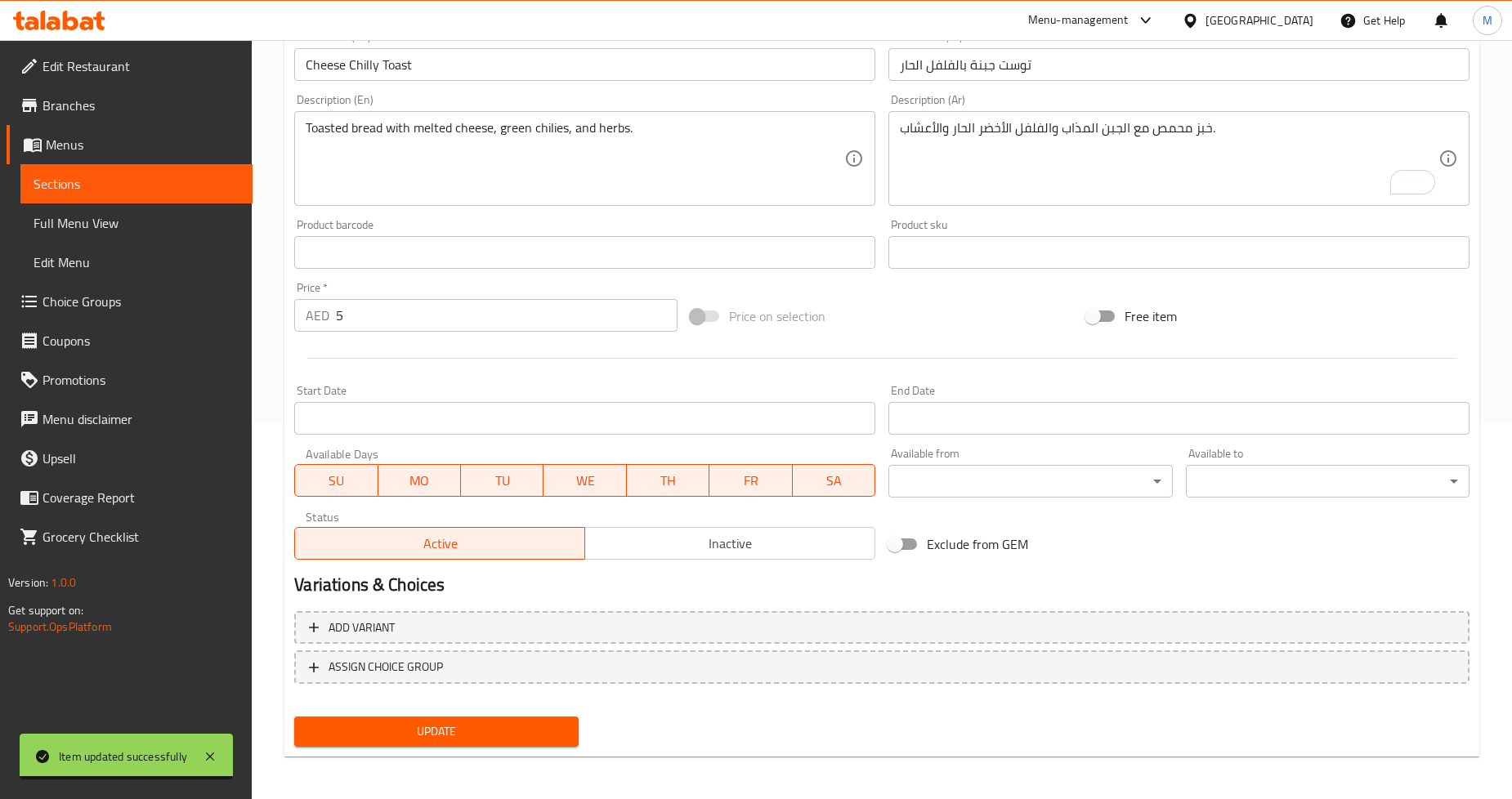
scroll to position [0, 0]
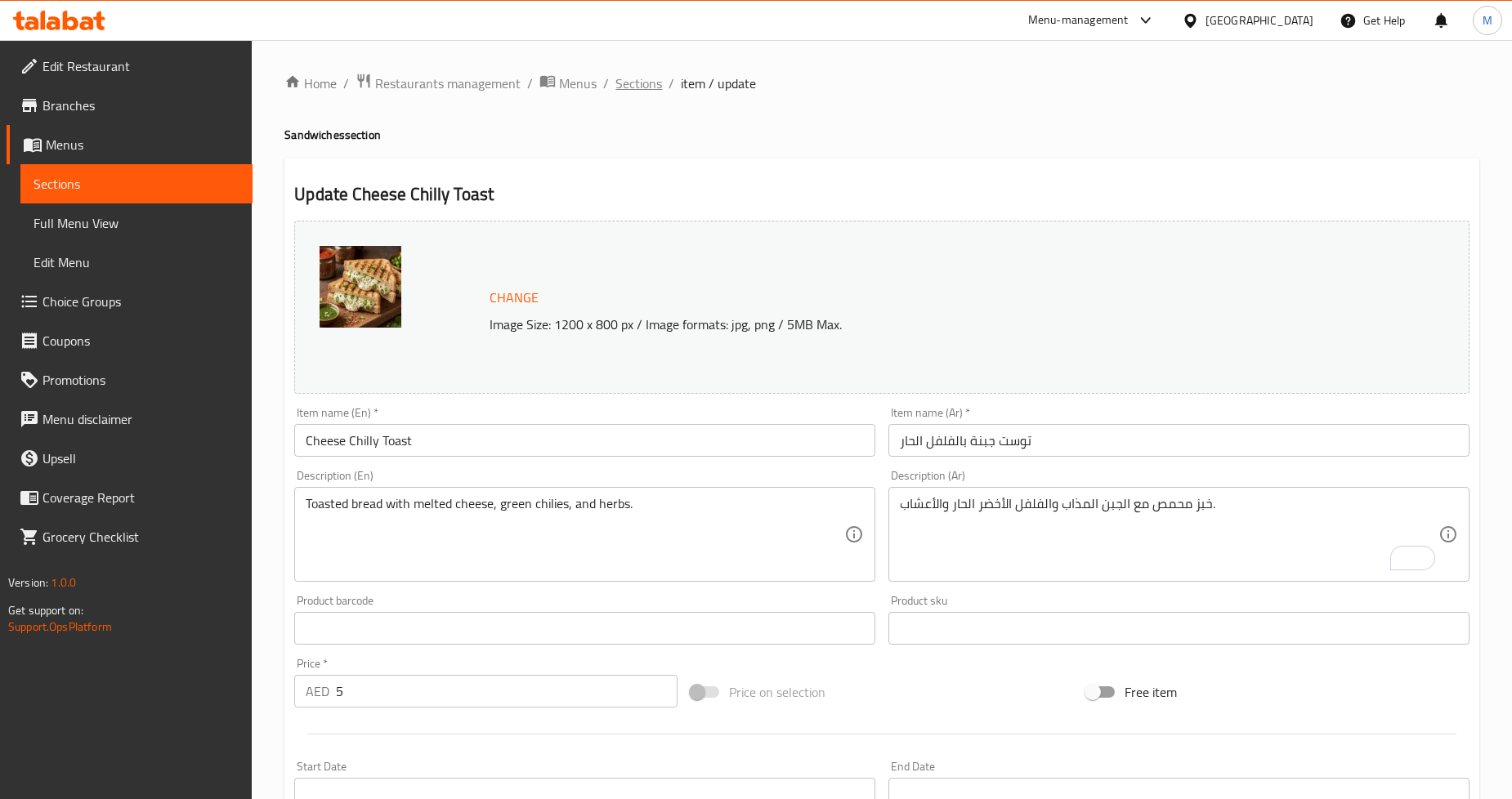
click at [631, 83] on span "Sections" at bounding box center [639, 82] width 46 height 19
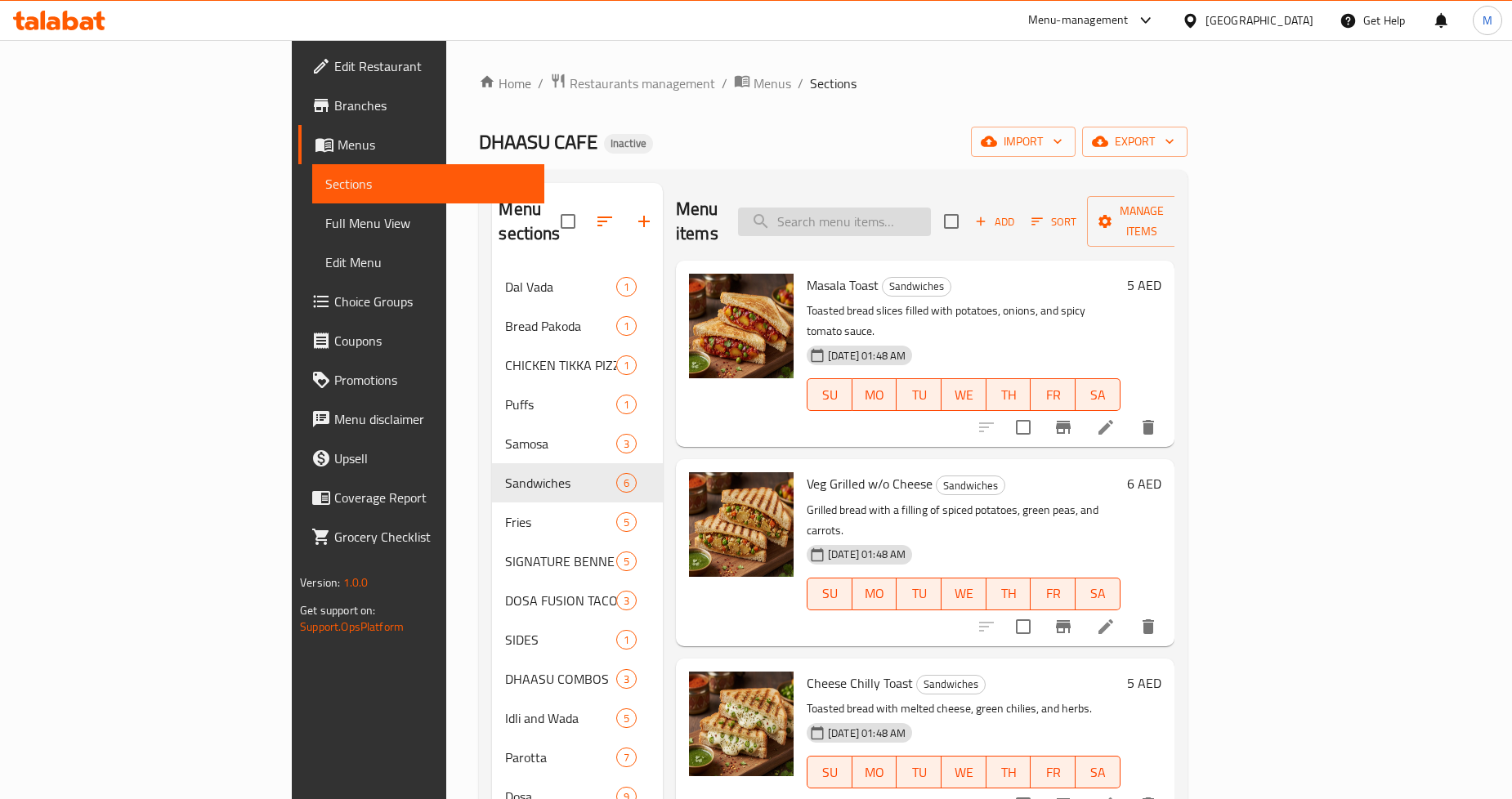
click at [931, 210] on input "search" at bounding box center [834, 221] width 193 height 29
paste input "Mini Idli Popcorn (Fried)"
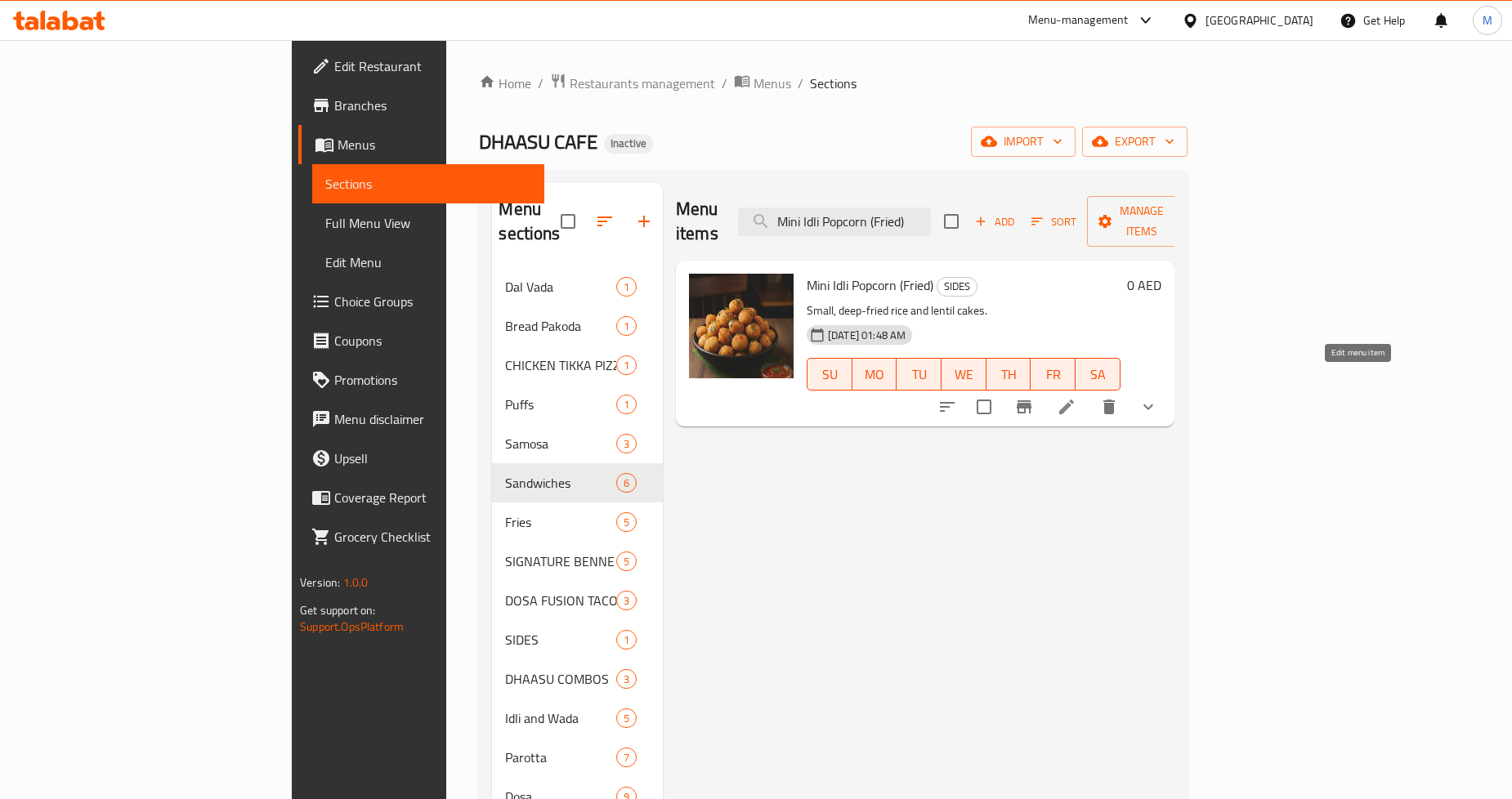
type input "Mini Idli Popcorn (Fried)"
click at [1077, 397] on icon at bounding box center [1067, 406] width 19 height 19
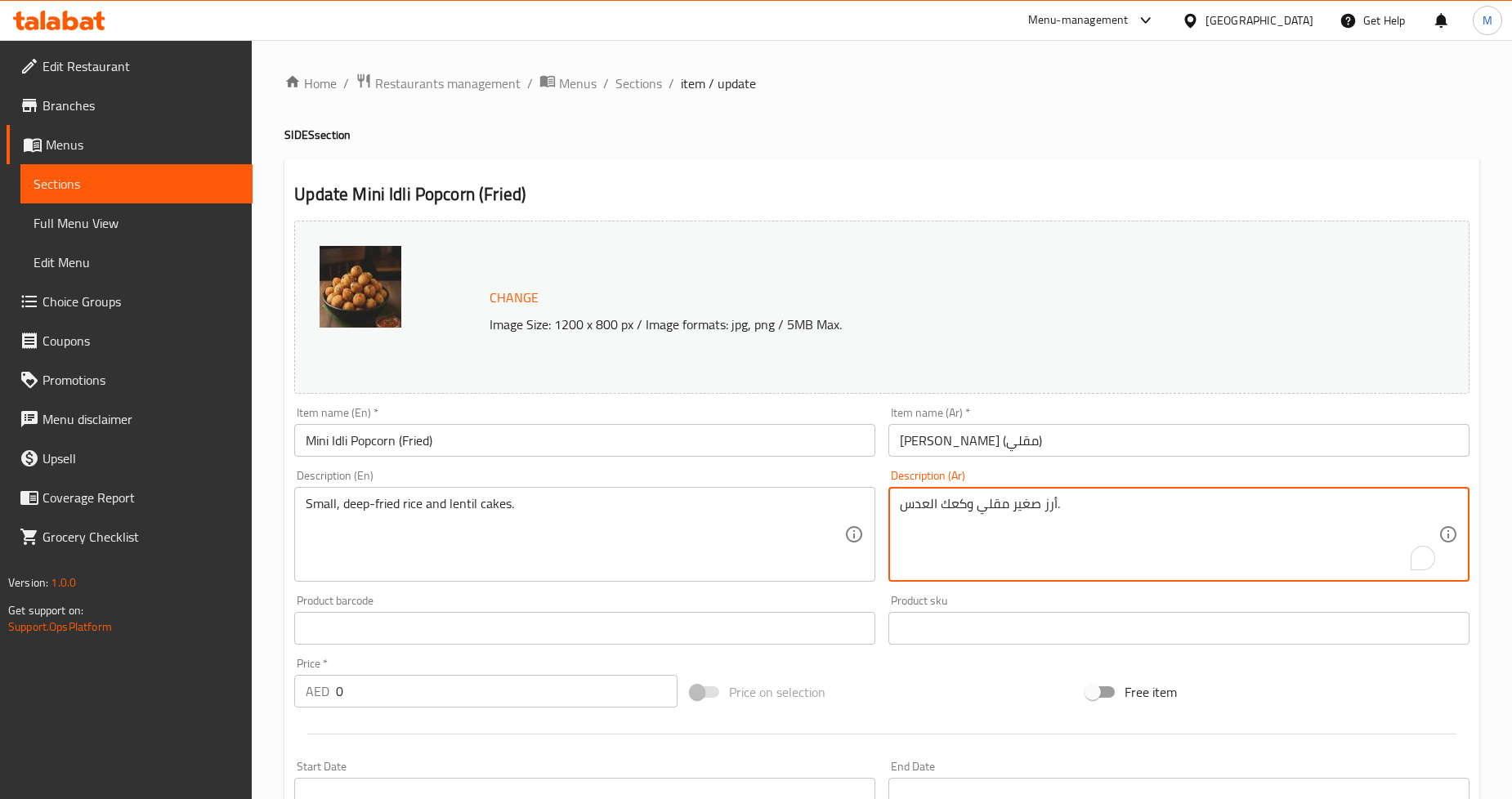
paste textarea "كعكات صغيرة مقلية من الأرز و"
type textarea "كعكات صغيرة مقلية من الأرز والعدس."
click at [1346, 157] on div "Home / Restaurants management / Menus / Sections / item / update SIDES section …" at bounding box center [881, 628] width 1195 height 1110
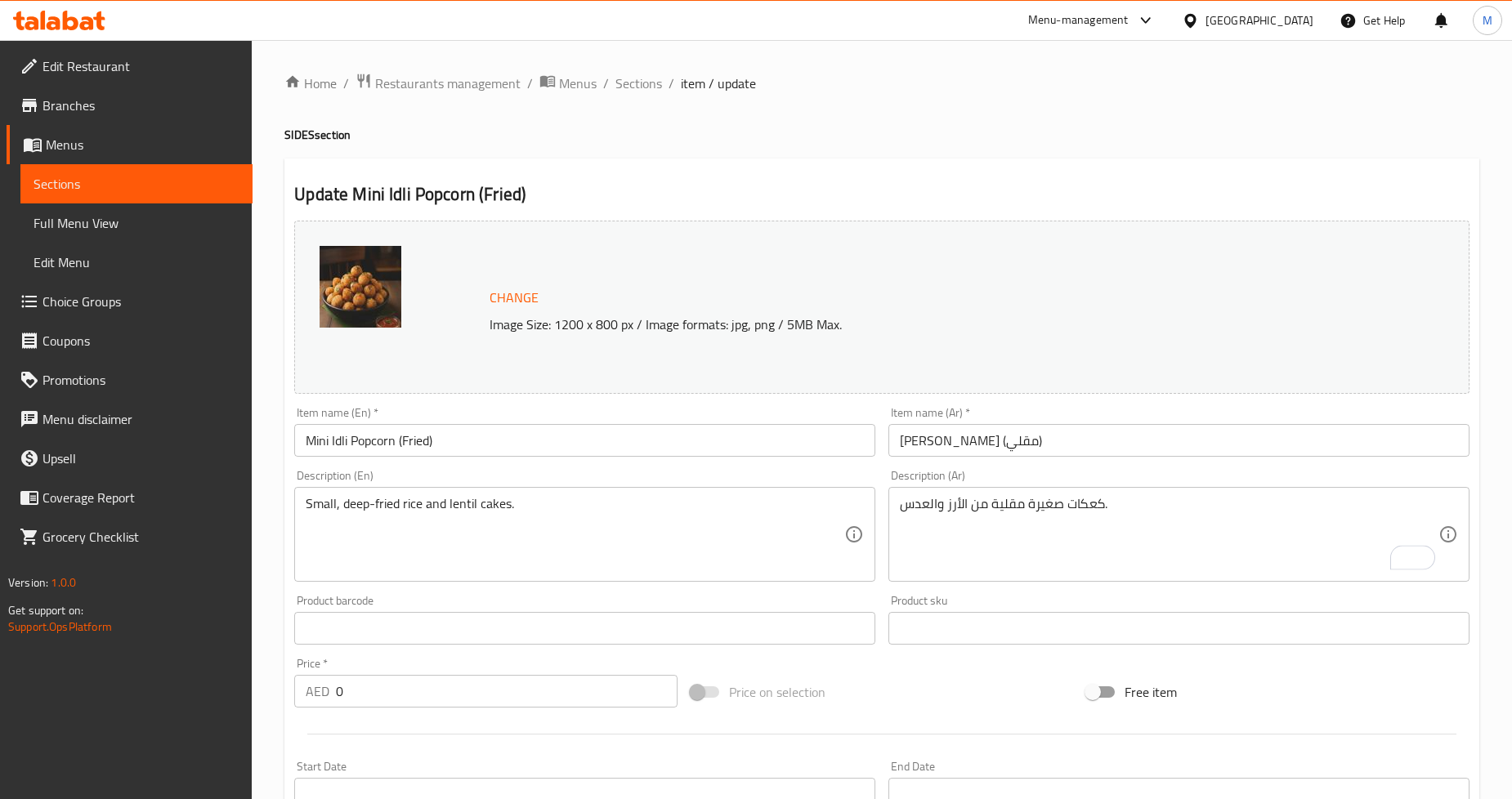
scroll to position [415, 0]
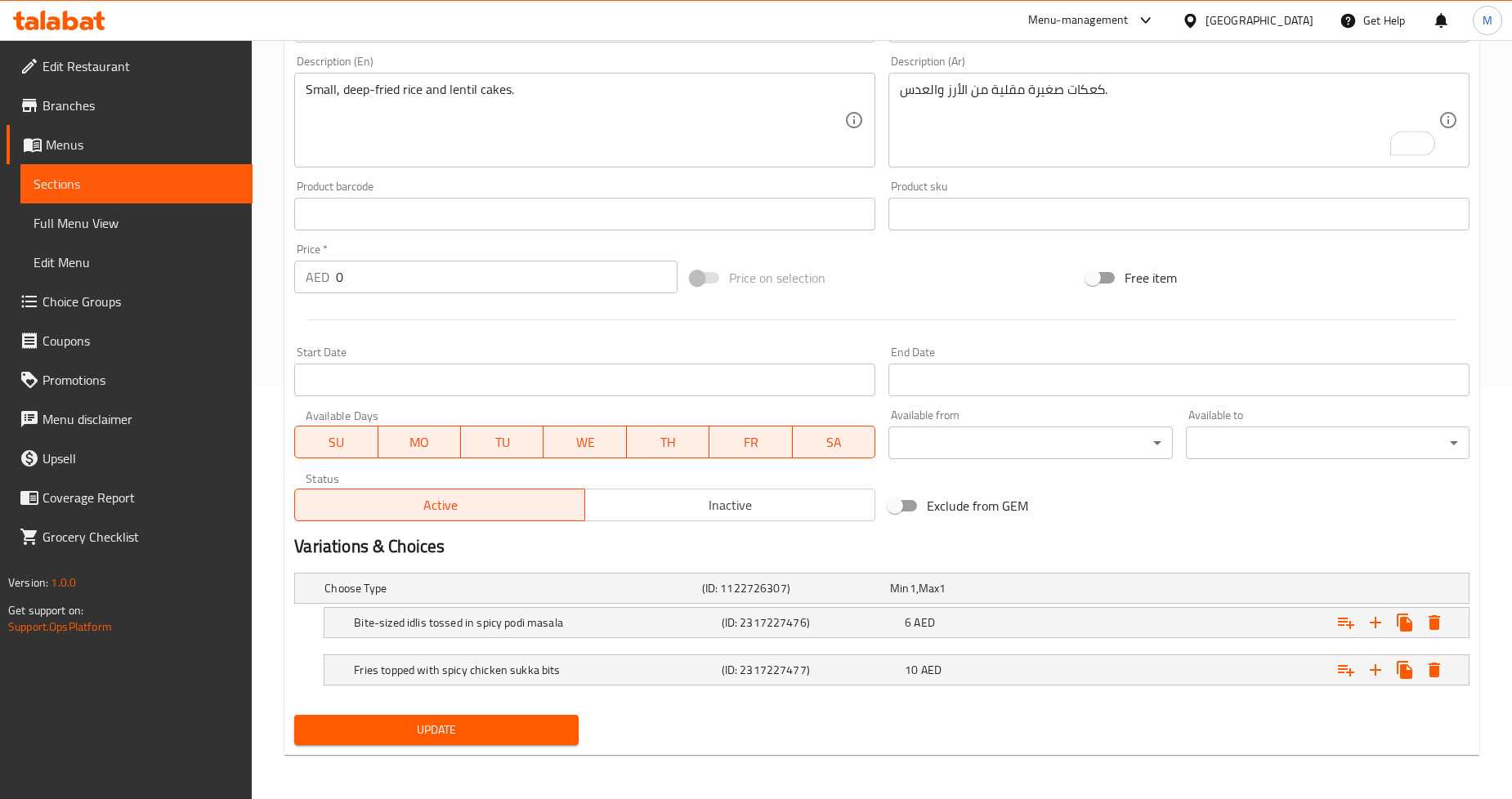
click at [515, 749] on div "Update" at bounding box center [436, 730] width 297 height 44
click at [516, 730] on span "Update" at bounding box center [436, 730] width 257 height 20
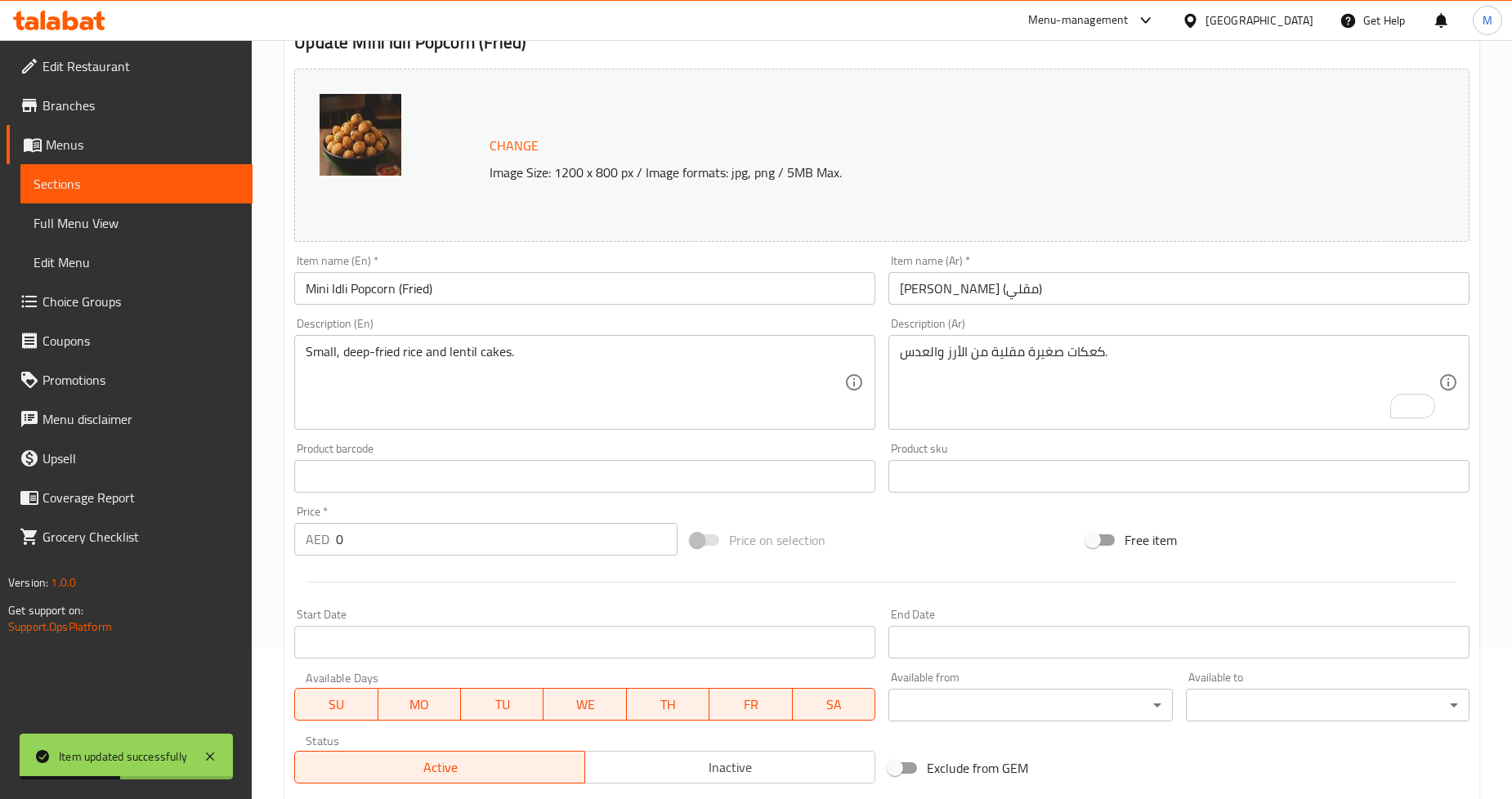
scroll to position [0, 0]
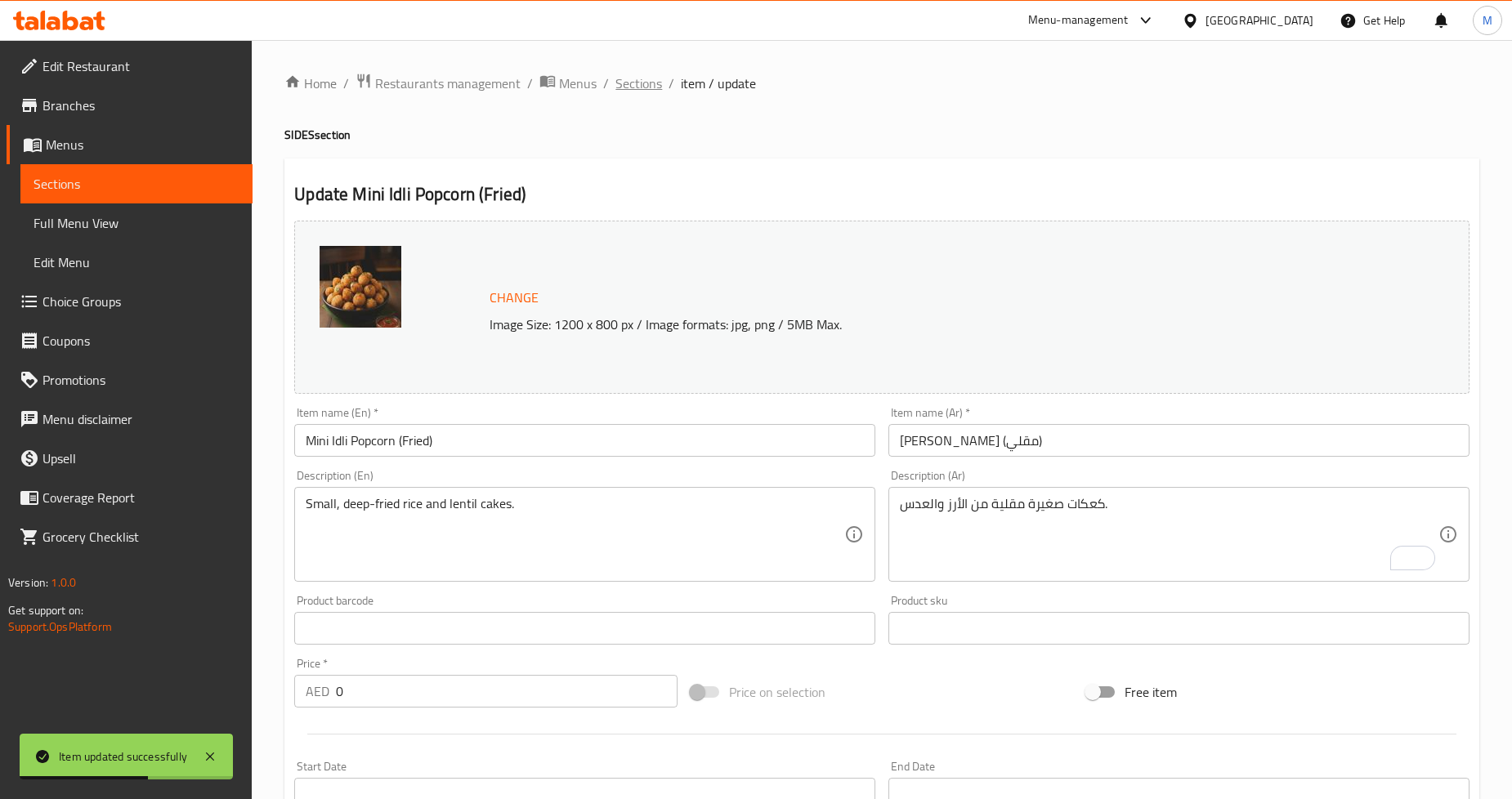
click at [650, 88] on span "Sections" at bounding box center [639, 82] width 46 height 19
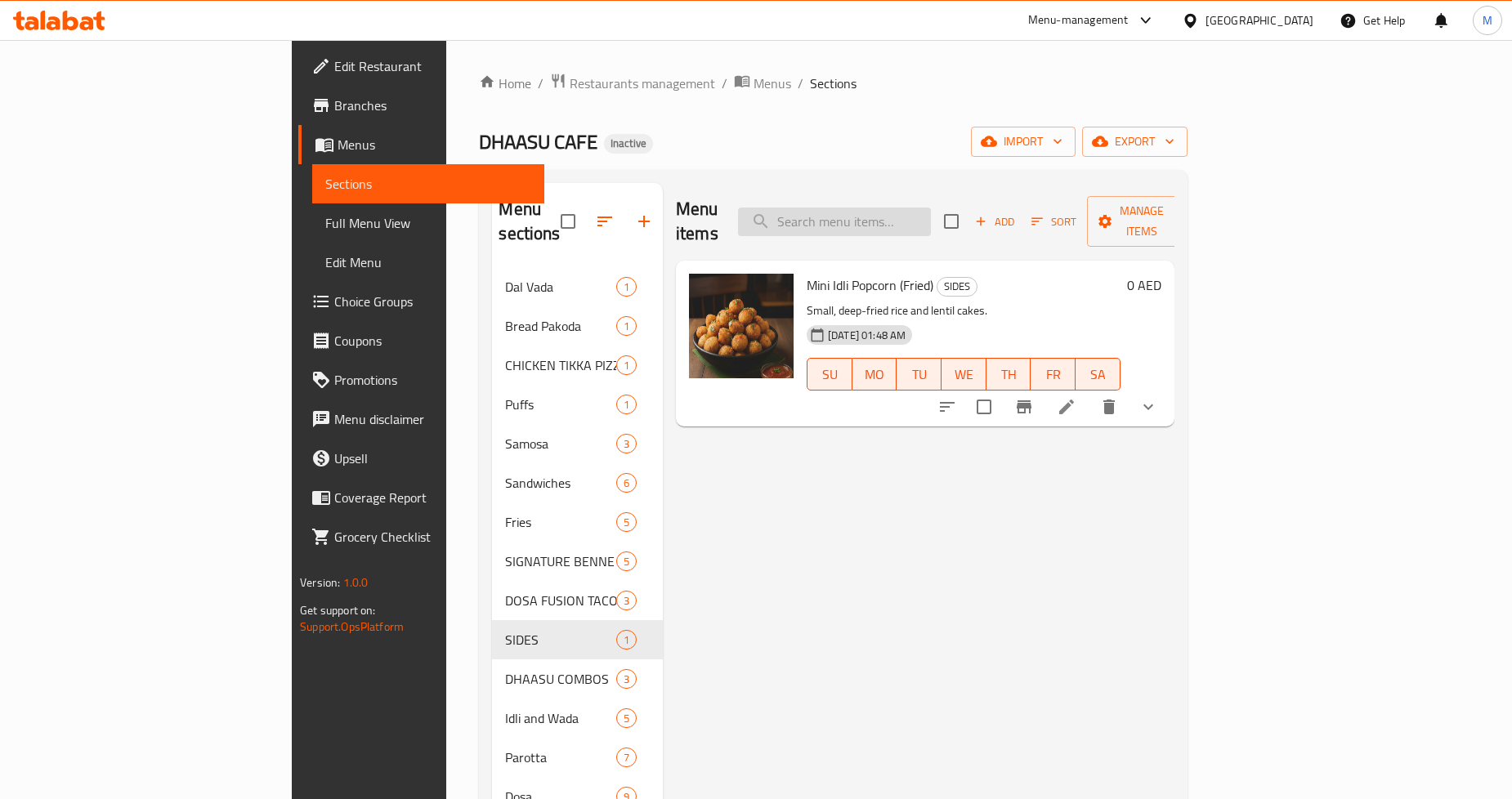
click at [931, 213] on input "search" at bounding box center [834, 221] width 193 height 29
paste input "Power Wrap Combo"
type input "Power Wrap Combo"
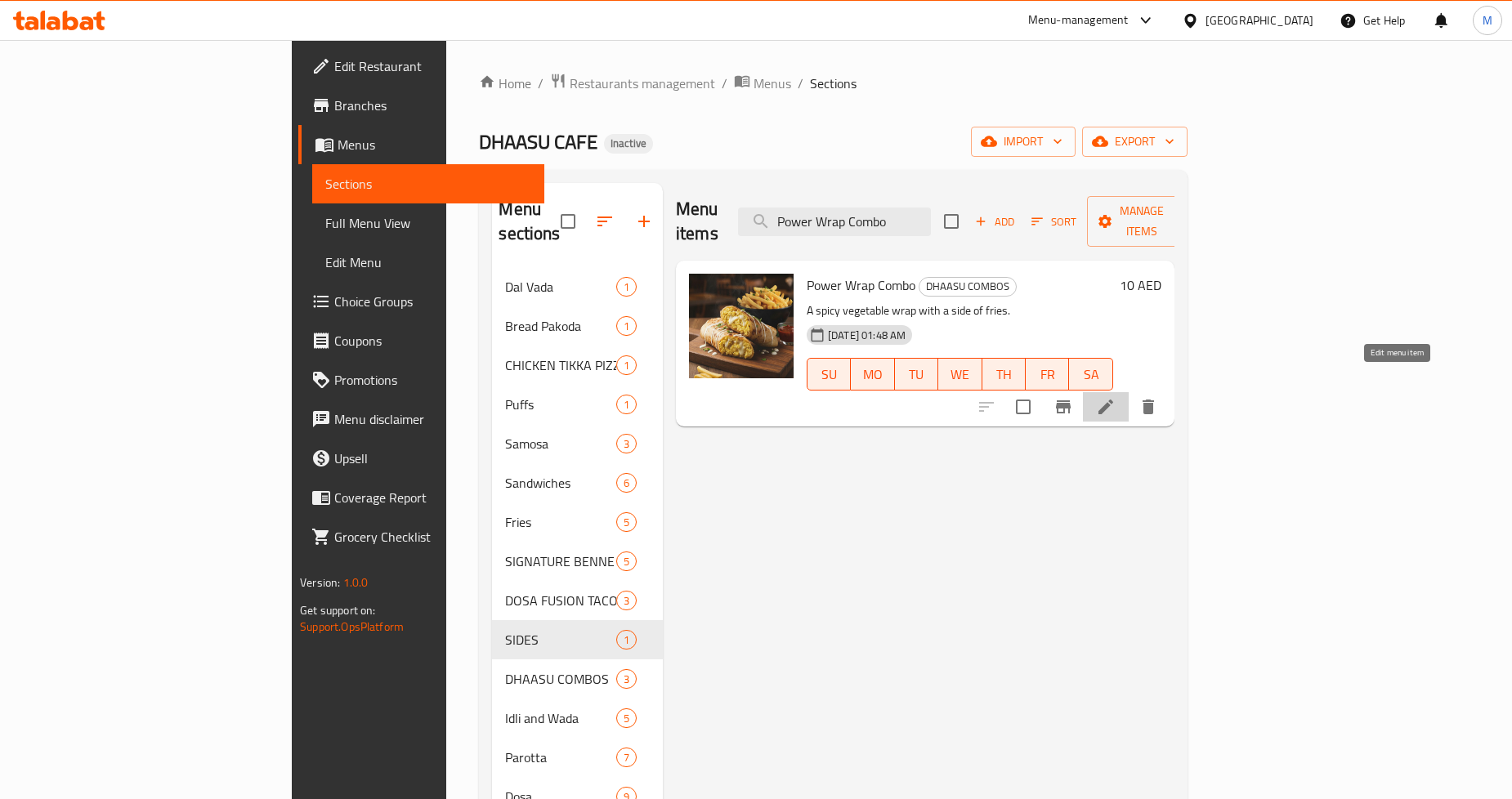
click at [1116, 397] on icon at bounding box center [1106, 406] width 19 height 19
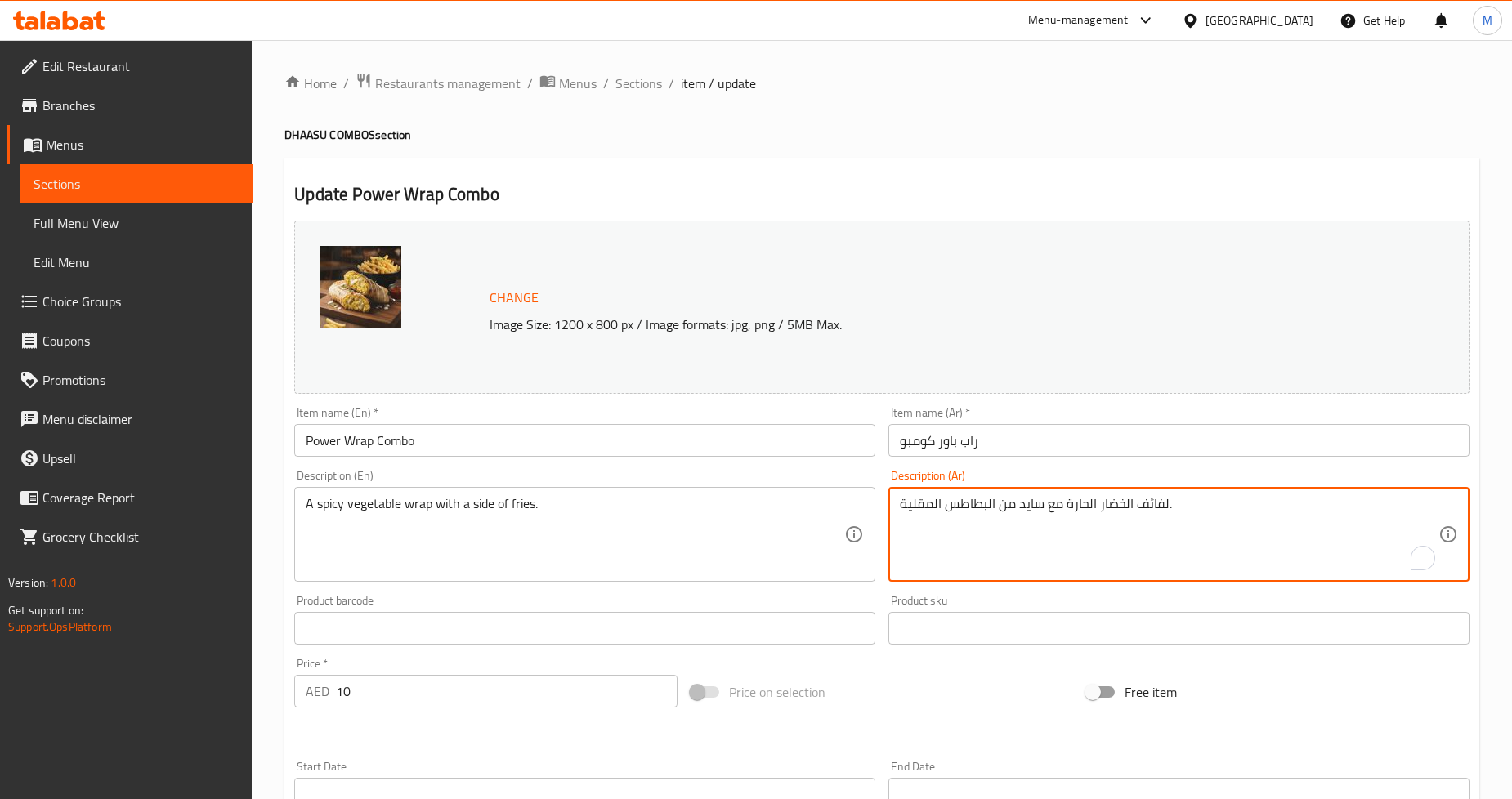
click at [1149, 508] on textarea "لفائف الخضار الحارة مع سايد من البطاطس المقلية." at bounding box center [1169, 535] width 539 height 78
type textarea "راب خضار حار مع سايد من البطاطس المقلية."
click at [1219, 144] on div "Home / Restaurants management / Menus / Sections / item / update DHAASU COMBOS …" at bounding box center [881, 609] width 1195 height 1073
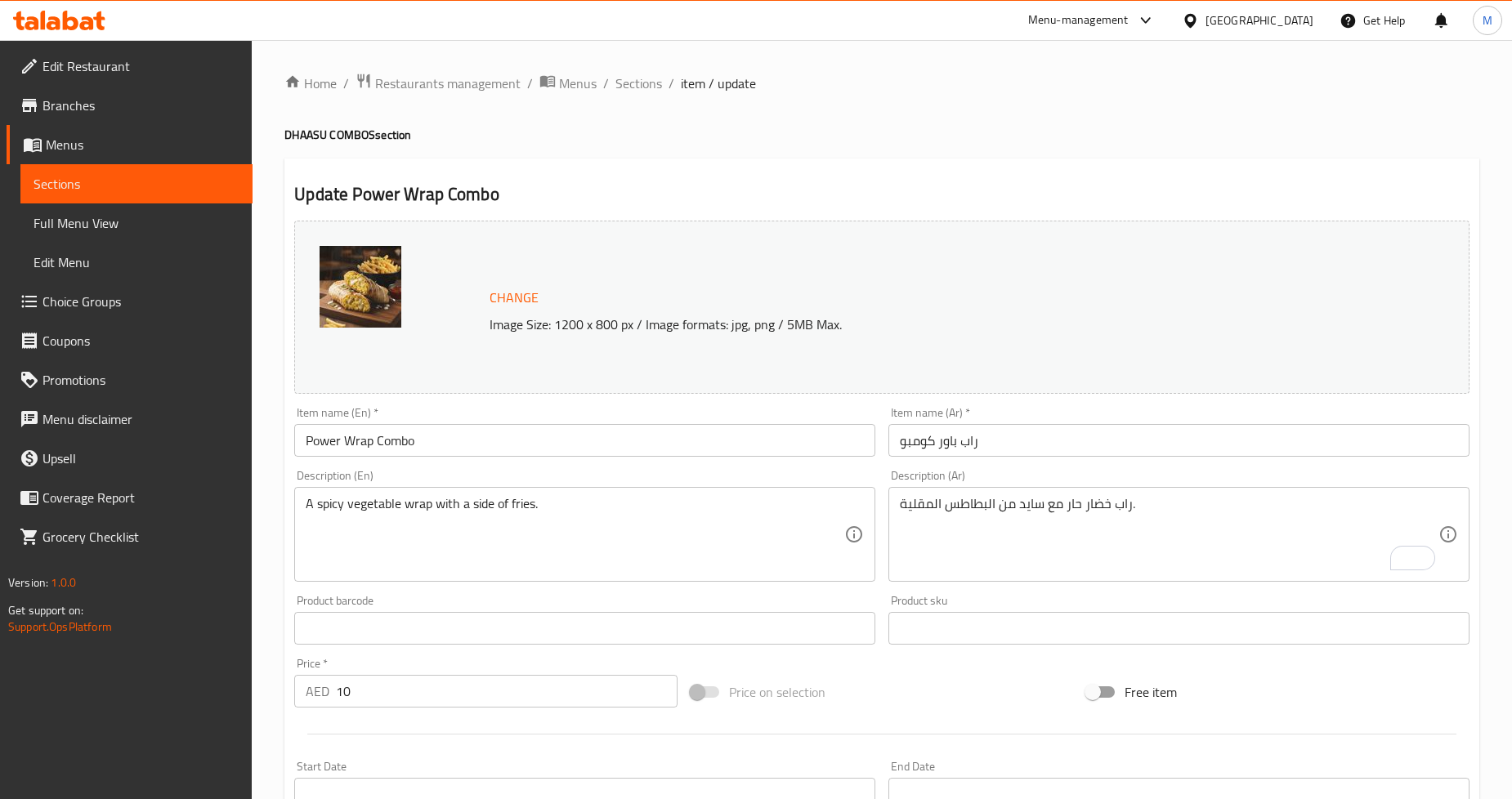
click at [1219, 144] on div "Home / Restaurants management / Menus / Sections / item / update DHAASU COMBOS …" at bounding box center [881, 609] width 1195 height 1073
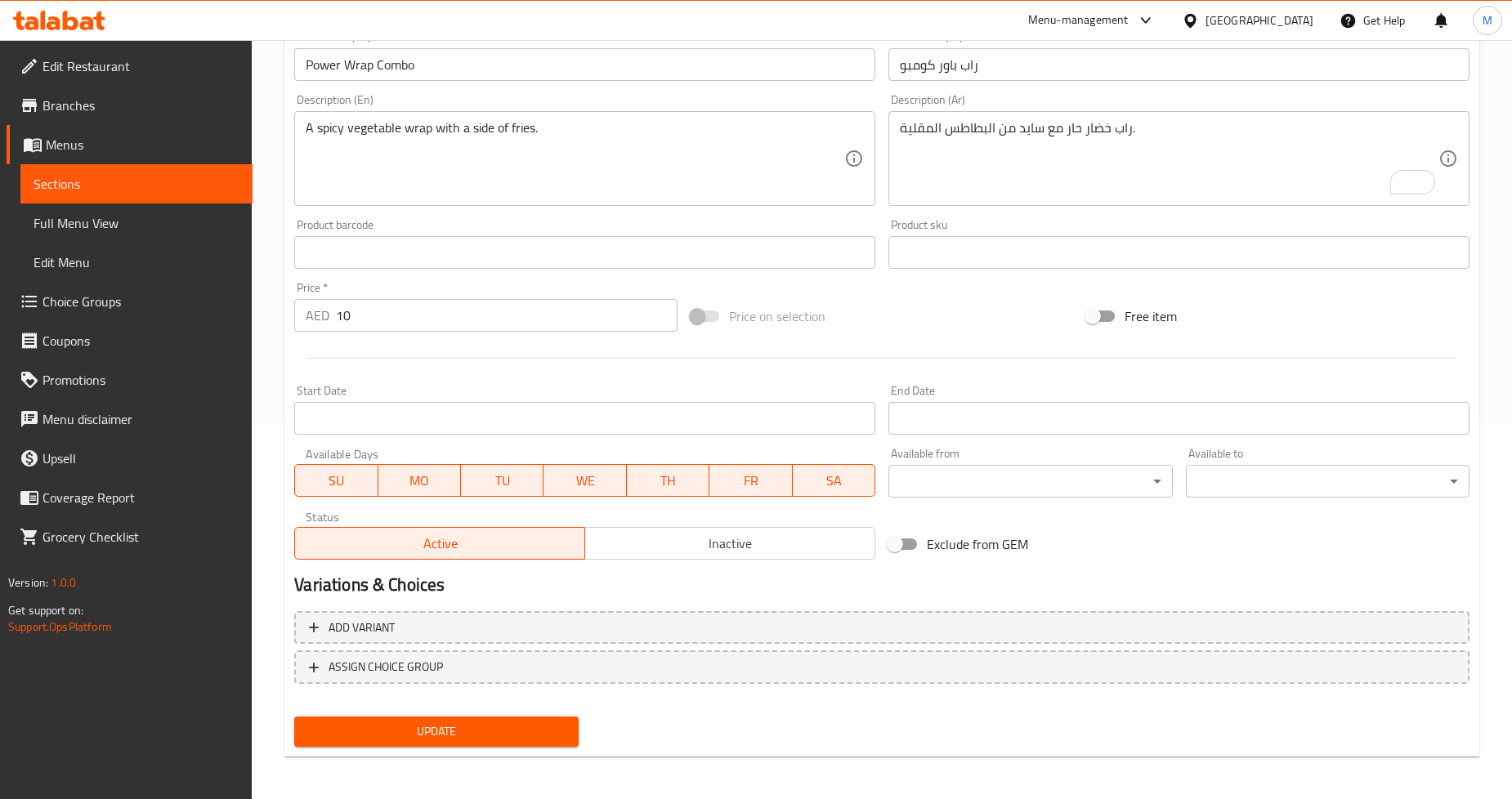
click at [499, 730] on span "Update" at bounding box center [436, 732] width 257 height 20
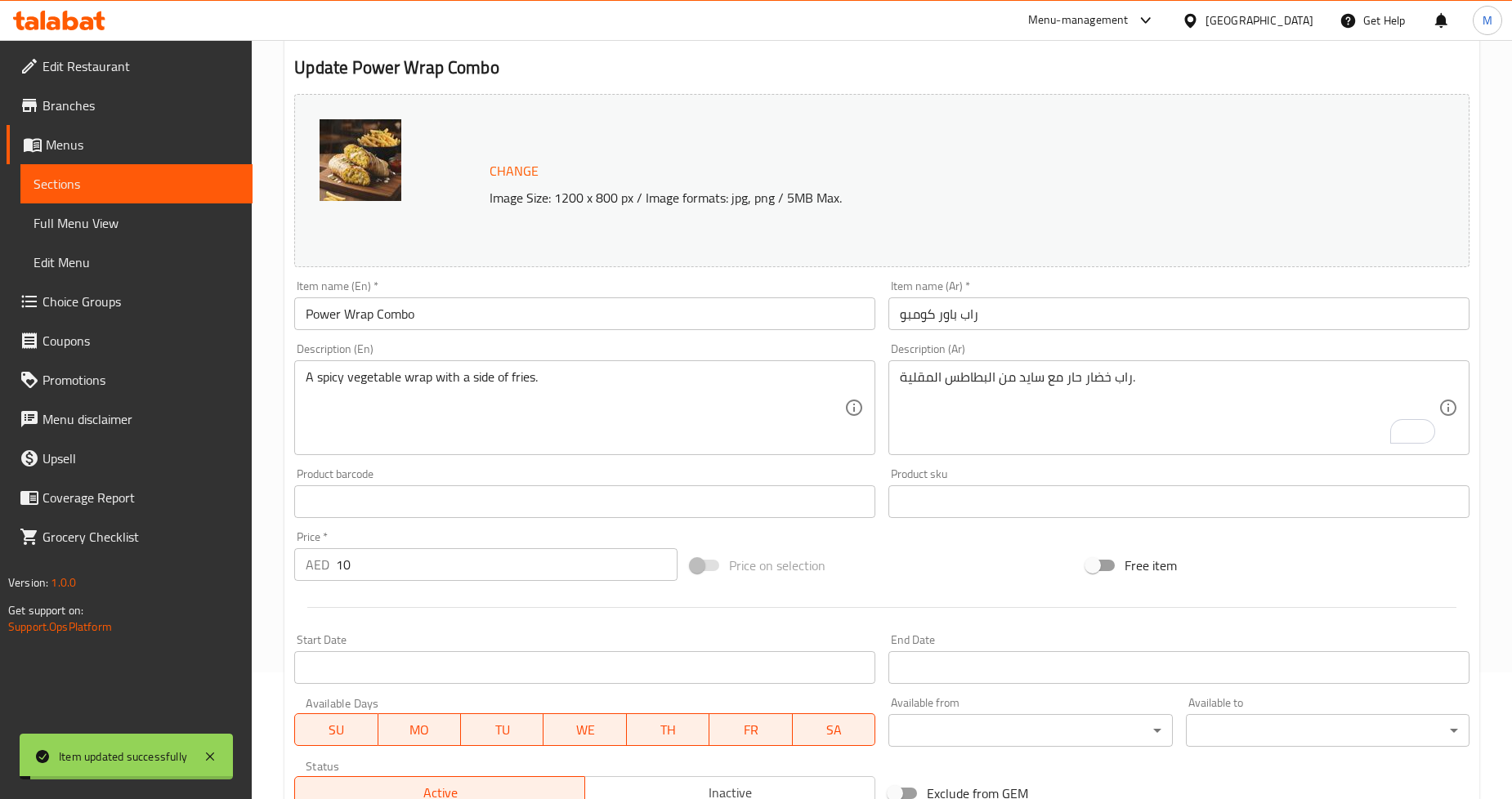
scroll to position [0, 0]
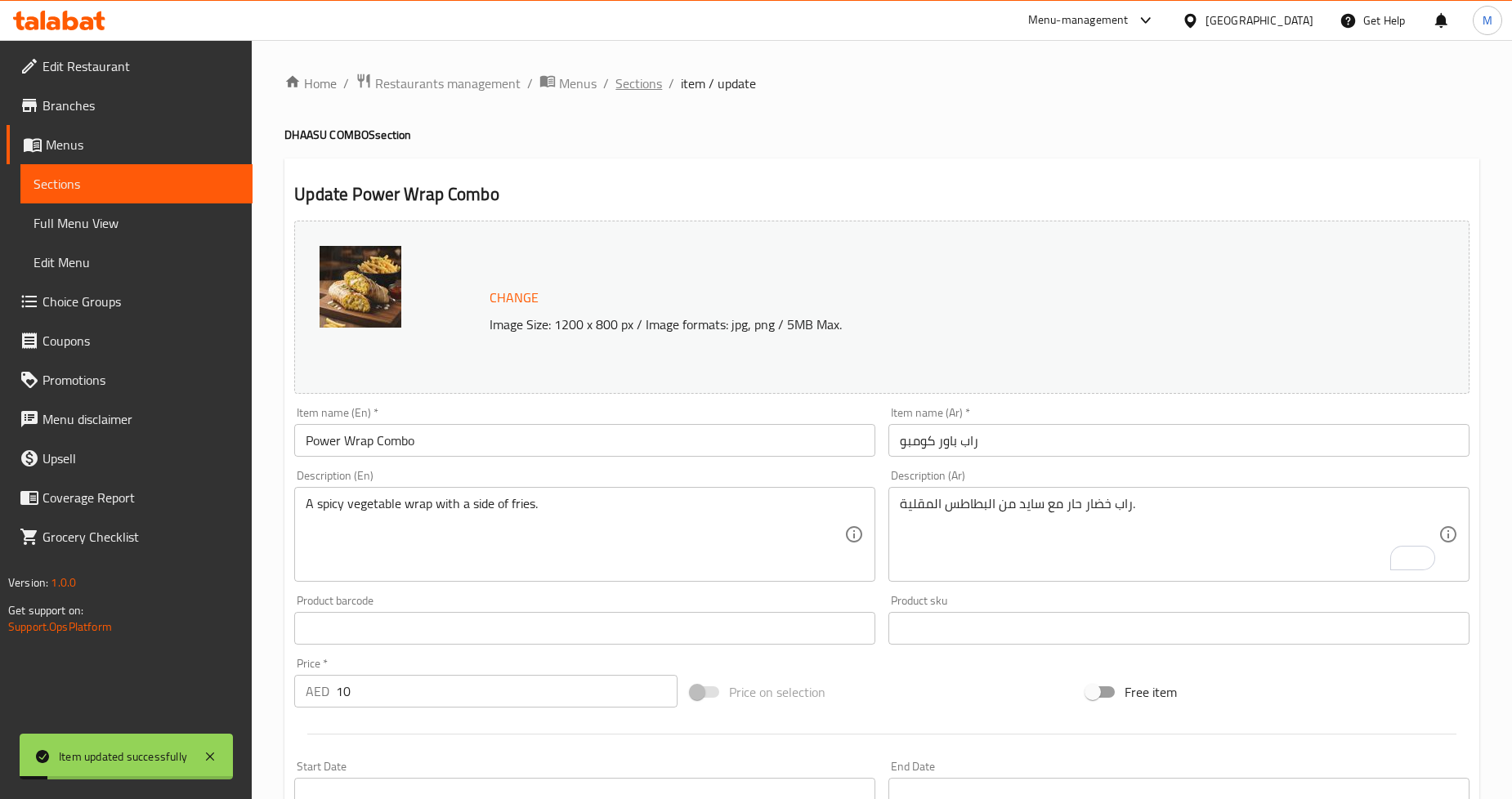
click at [653, 81] on span "Sections" at bounding box center [639, 82] width 46 height 19
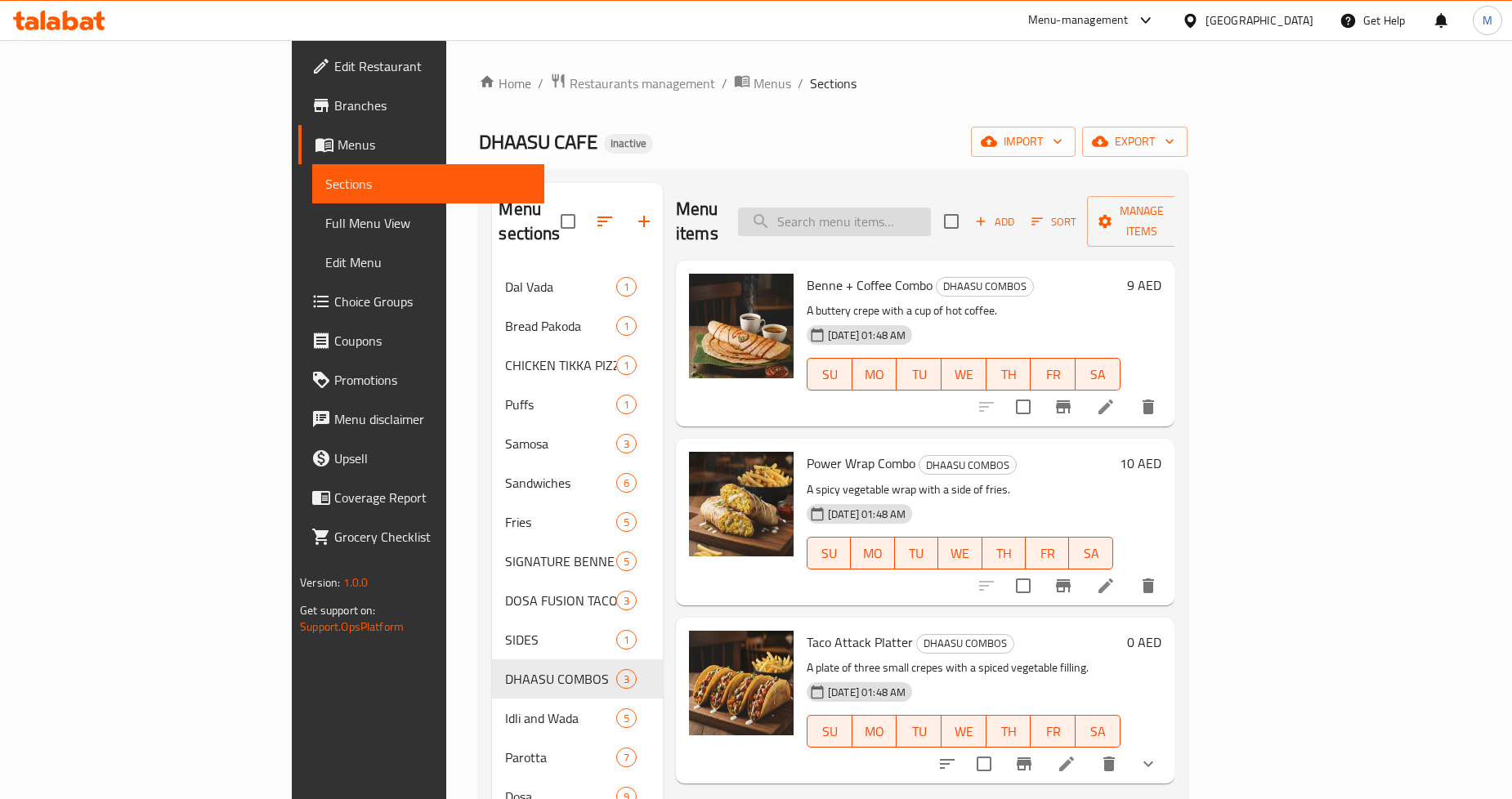
click at [931, 210] on input "search" at bounding box center [834, 221] width 193 height 29
paste input "Steamed Idli"
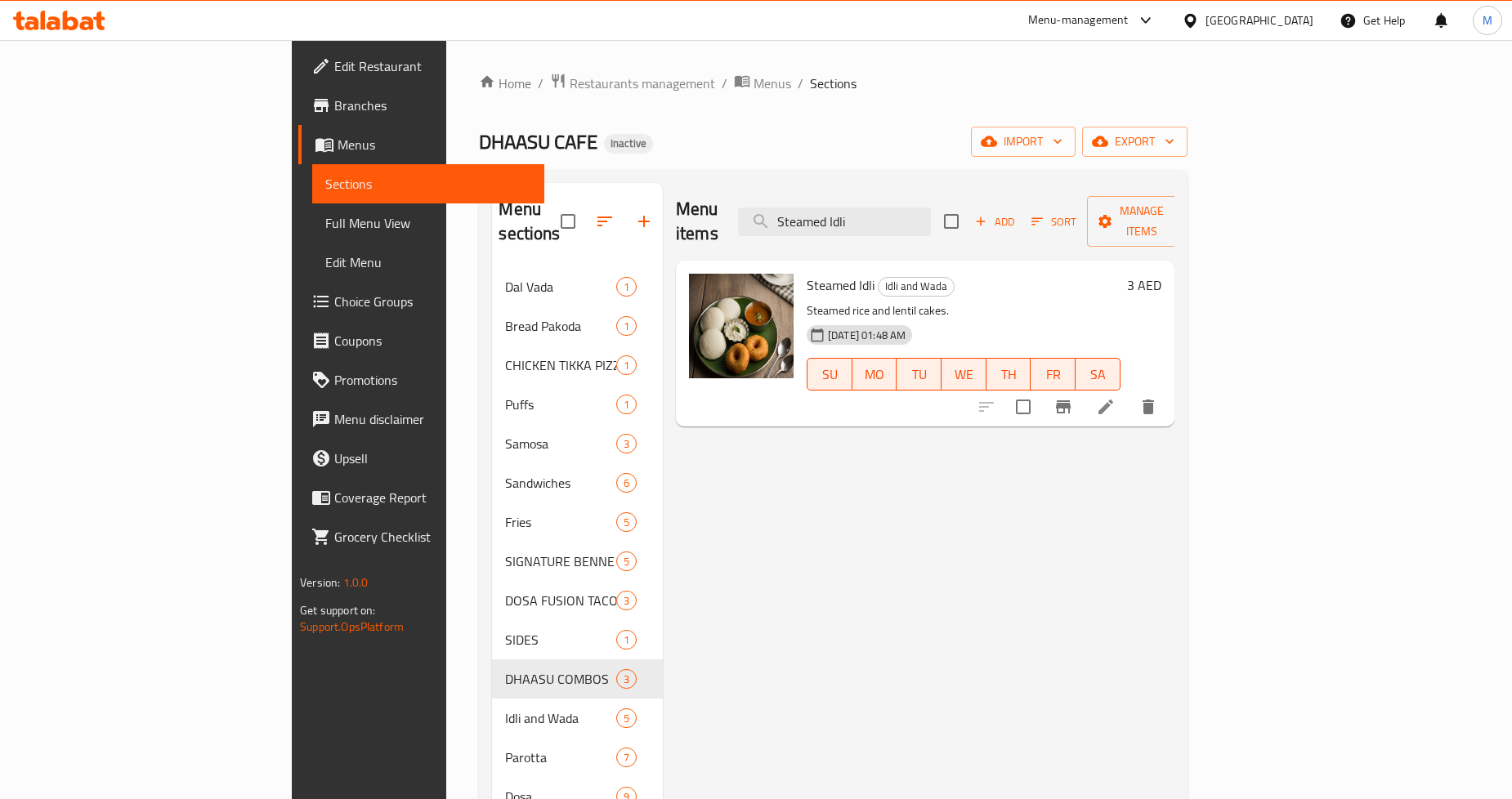
type input "Steamed Idli"
click at [1116, 397] on icon at bounding box center [1106, 406] width 19 height 19
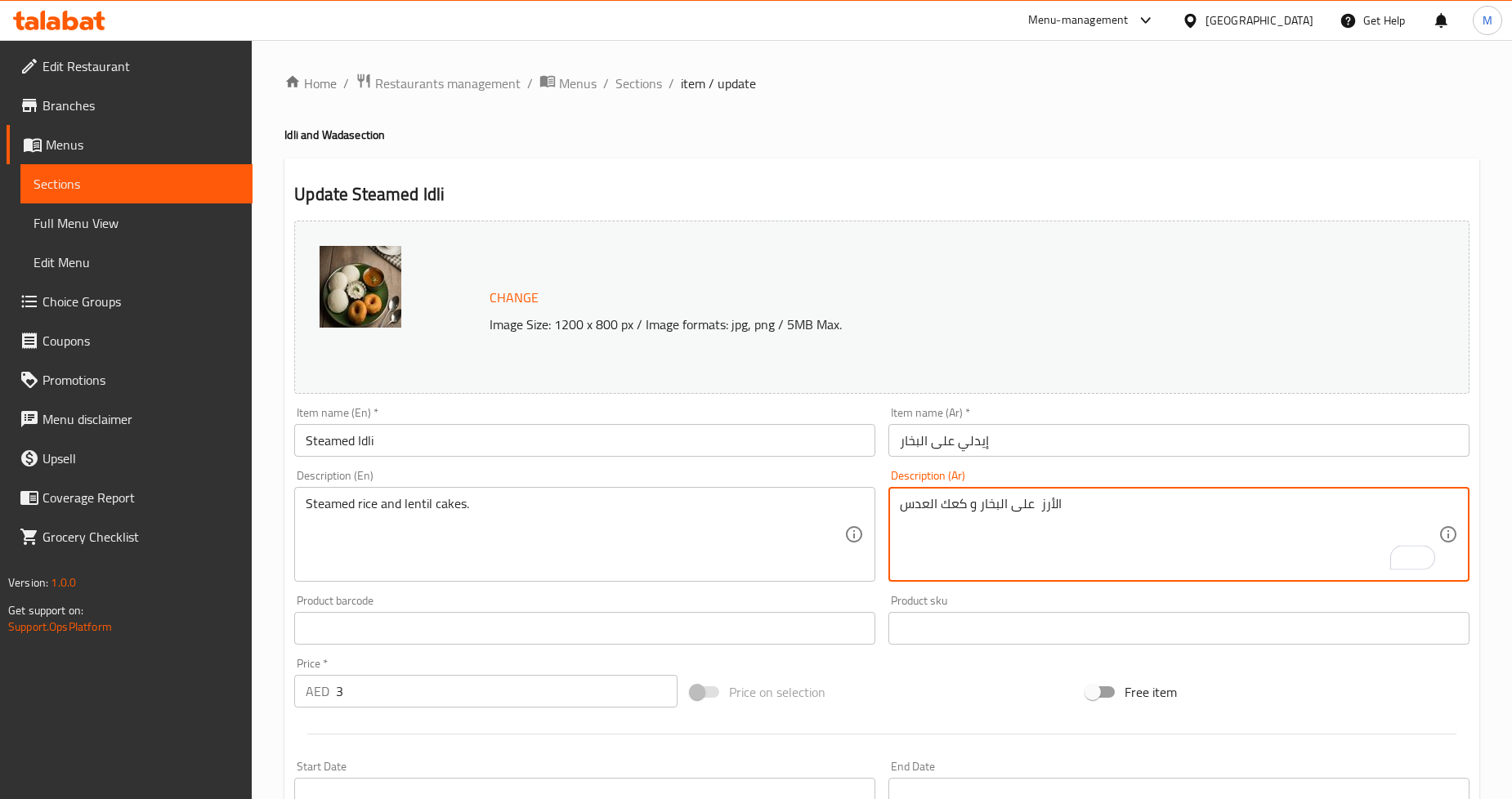
drag, startPoint x: 963, startPoint y: 508, endPoint x: 912, endPoint y: 511, distance: 51.1
click at [912, 511] on textarea "الأرز على البخار و كعك العدس" at bounding box center [1169, 535] width 539 height 78
click at [965, 508] on textarea "الأرز على البخار و كعك العدس" at bounding box center [1169, 535] width 539 height 78
paste textarea "كعك العدس"
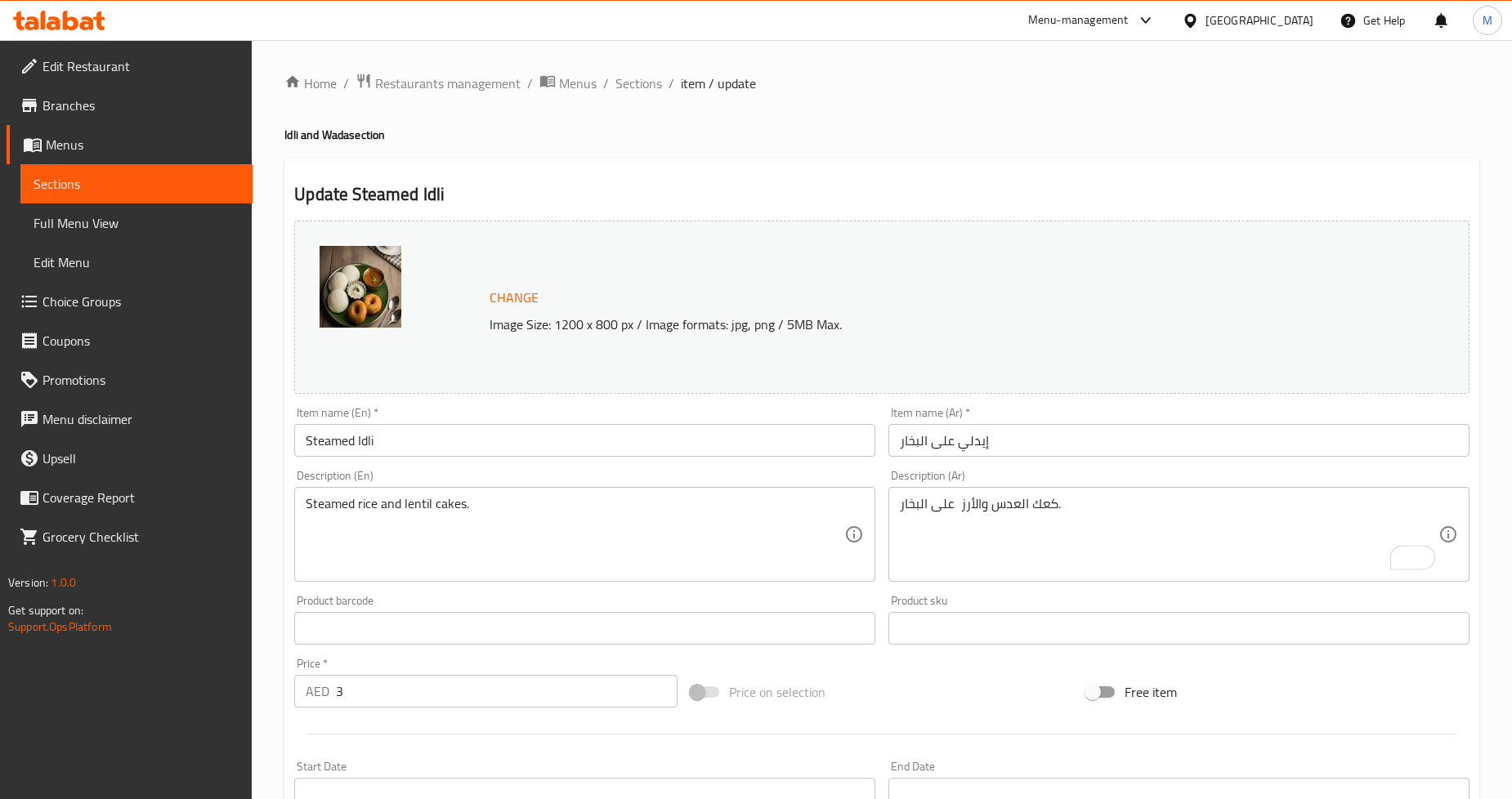
click at [1143, 151] on div "Home / Restaurants management / Menus / Sections / item / update Idli and Wada …" at bounding box center [881, 609] width 1195 height 1073
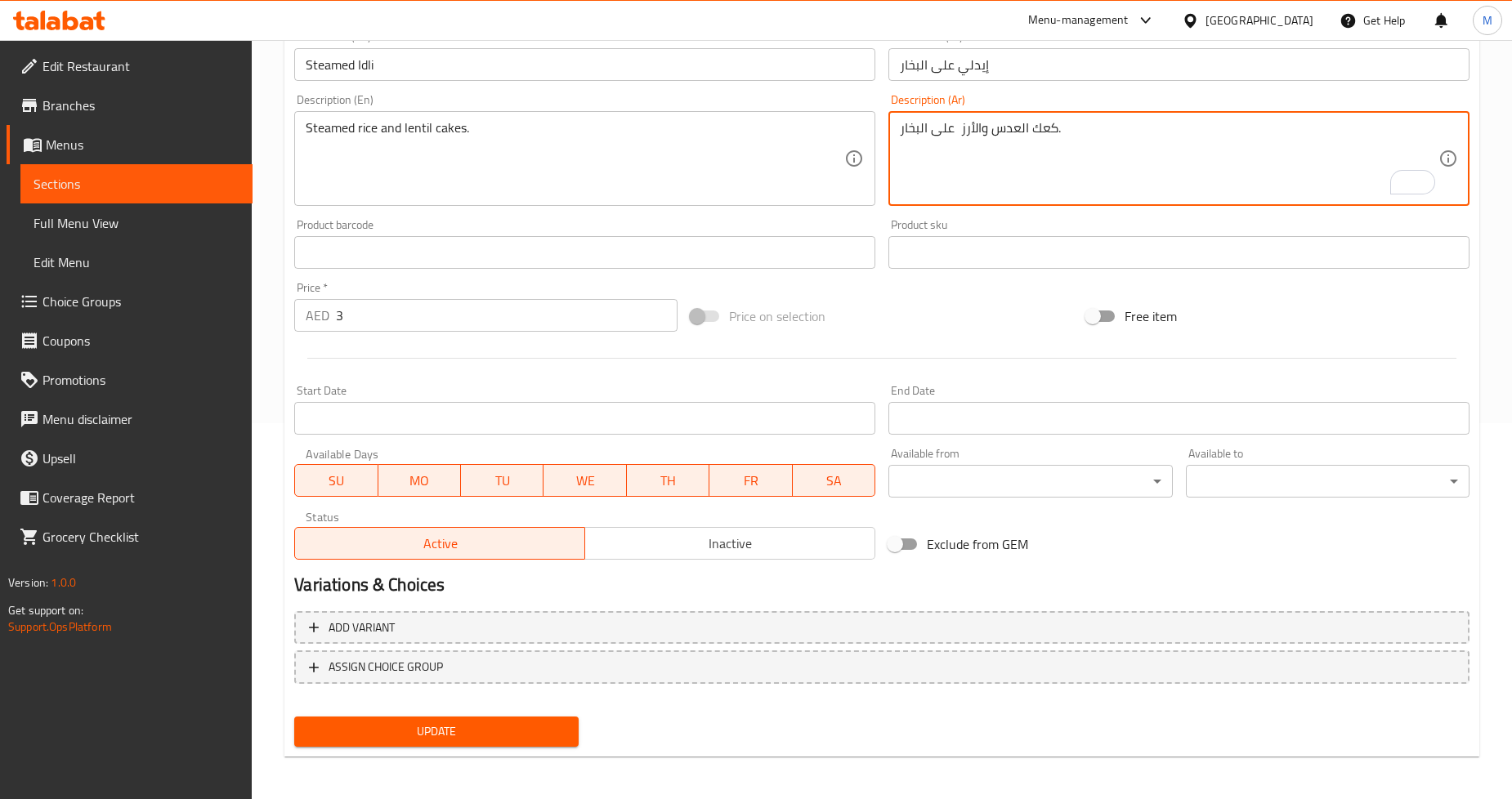
drag, startPoint x: 980, startPoint y: 128, endPoint x: 961, endPoint y: 128, distance: 19.0
paste textarea "رزال"
click at [1490, 223] on div "Home / Restaurants management / Menus / Sections / item / update Idli and Wada …" at bounding box center [881, 233] width 1260 height 1139
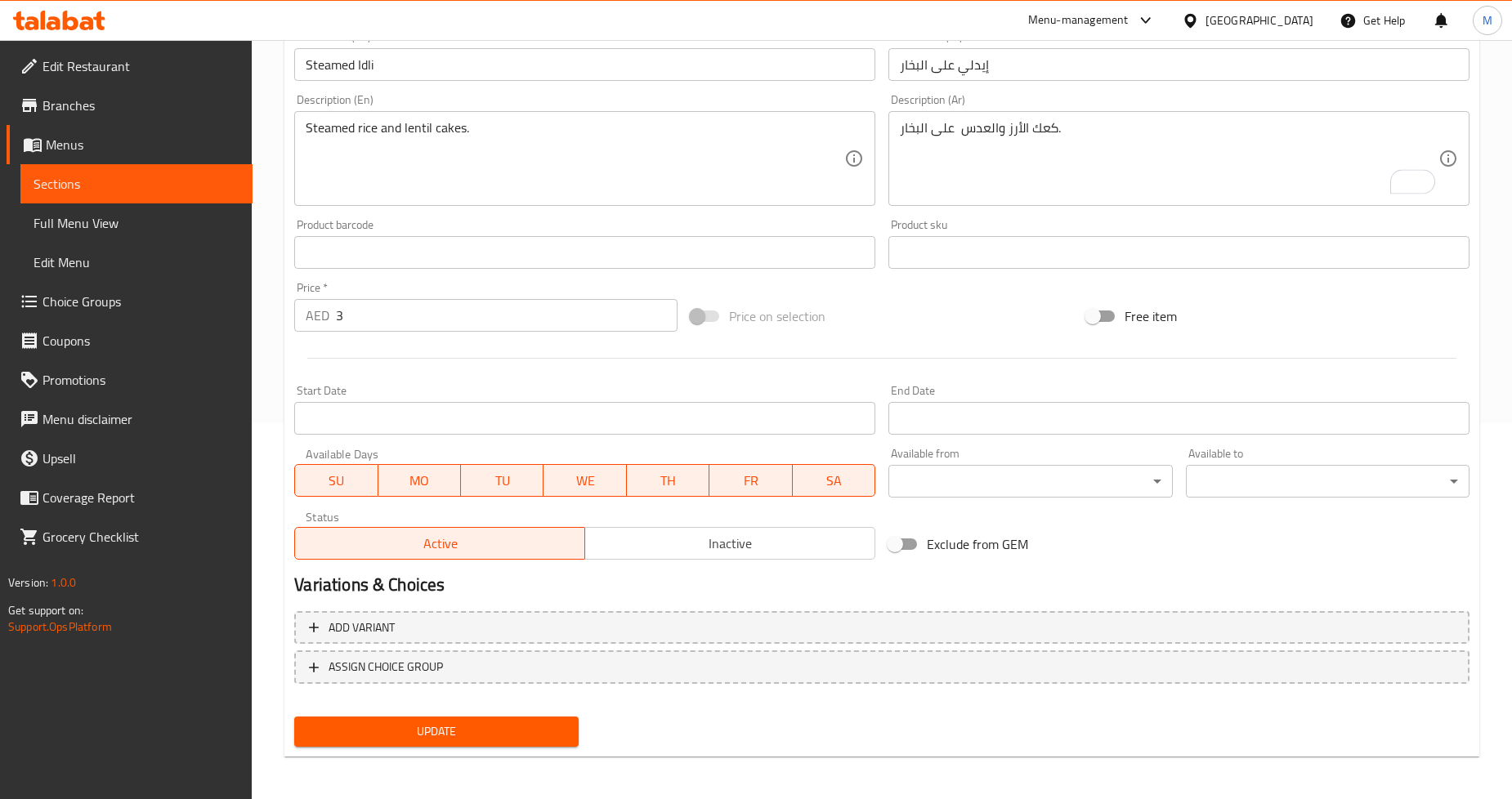
scroll to position [0, 0]
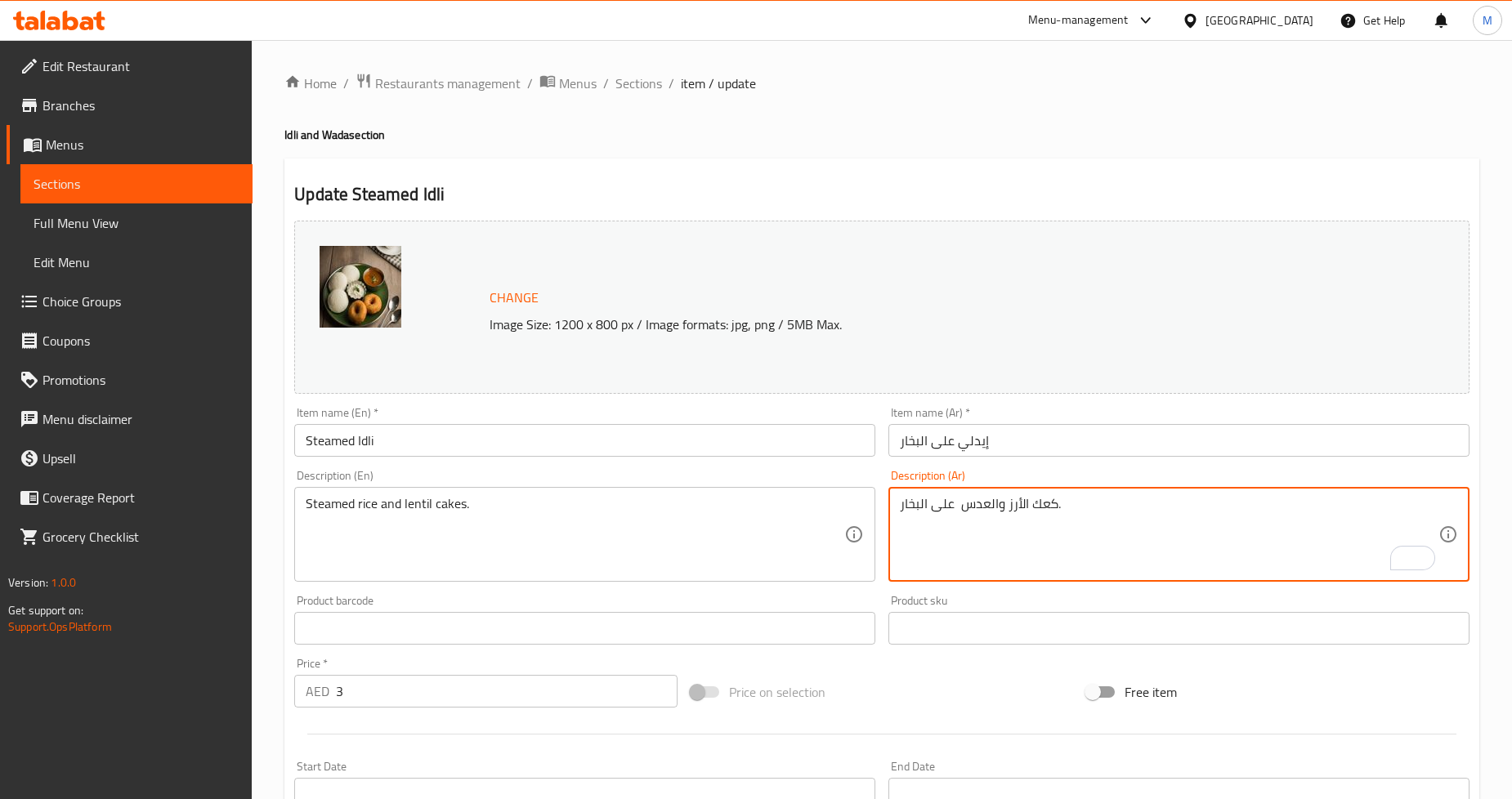
click at [1042, 509] on textarea "كعك الأرز والعدس على البخار." at bounding box center [1169, 535] width 539 height 78
paste textarea "ات"
type textarea "كعكات الأرز والعدس على البخار."
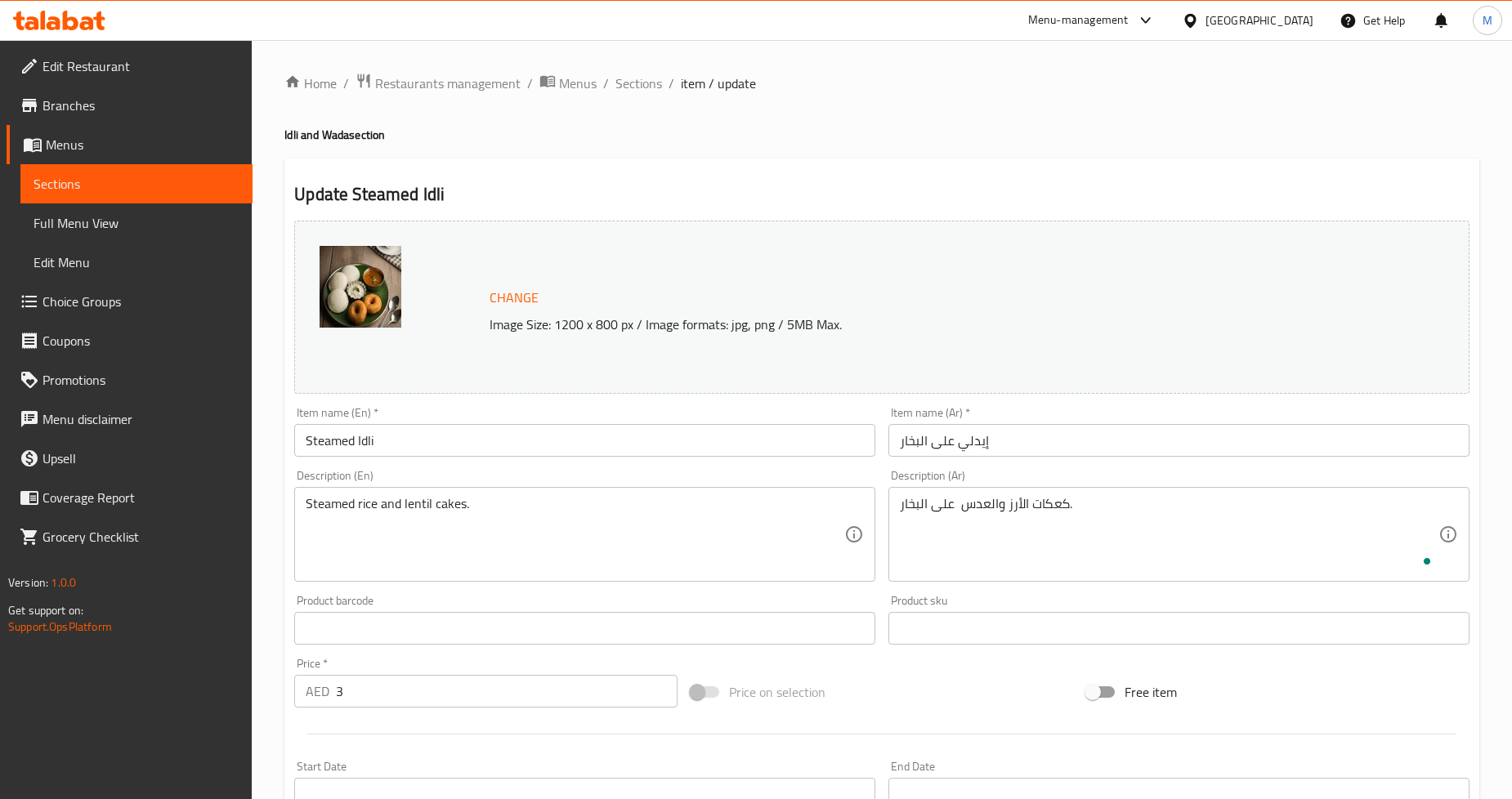
click at [1475, 130] on h4 "Idli and Wada section" at bounding box center [881, 135] width 1195 height 17
click at [319, 430] on input "Steamed Idli" at bounding box center [585, 440] width 581 height 32
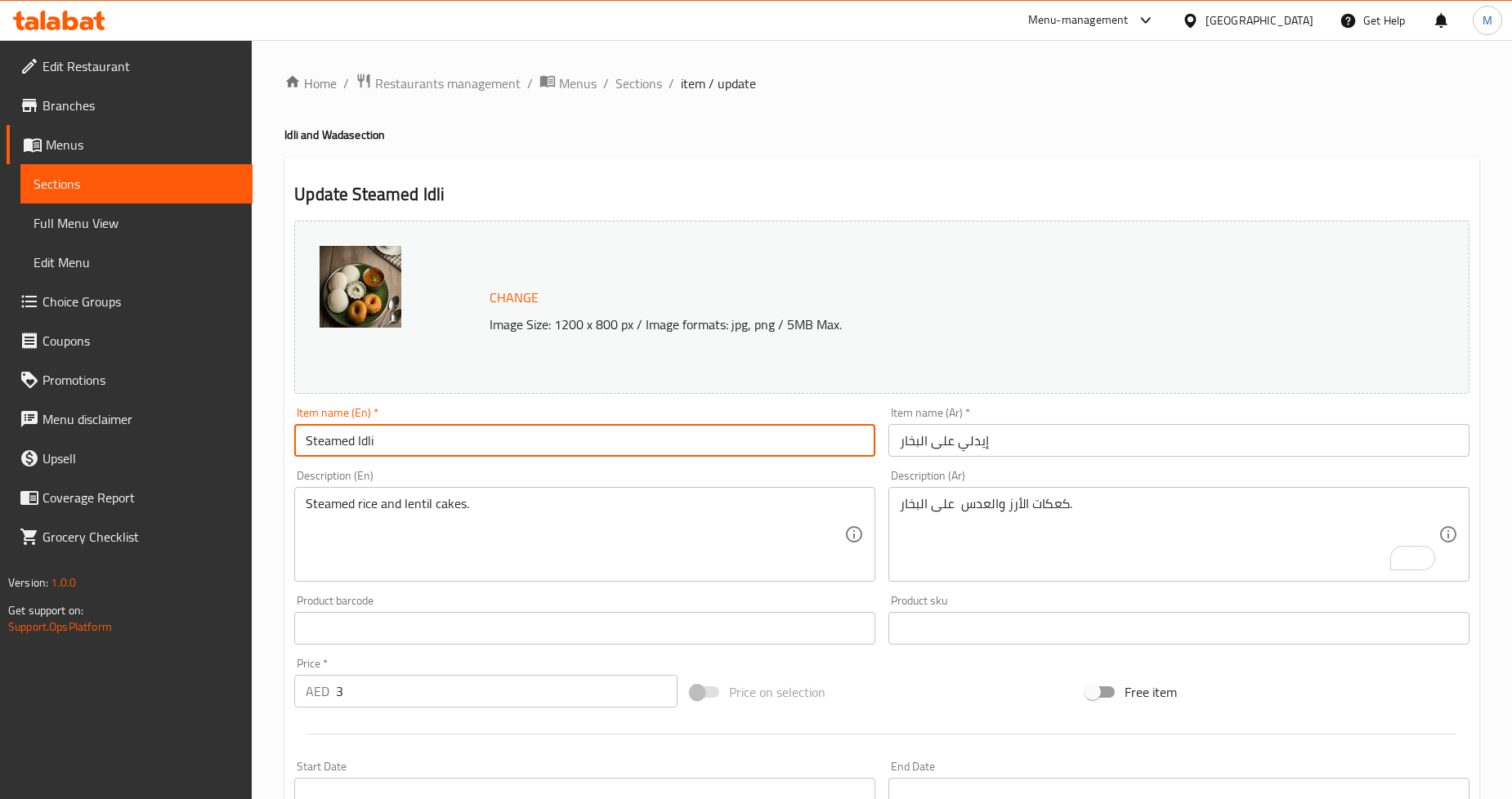
click at [319, 430] on input "Steamed Idli" at bounding box center [585, 440] width 581 height 32
click at [903, 124] on div "Home / Restaurants management / Menus / Sections / item / update Idli and Wada …" at bounding box center [881, 609] width 1195 height 1073
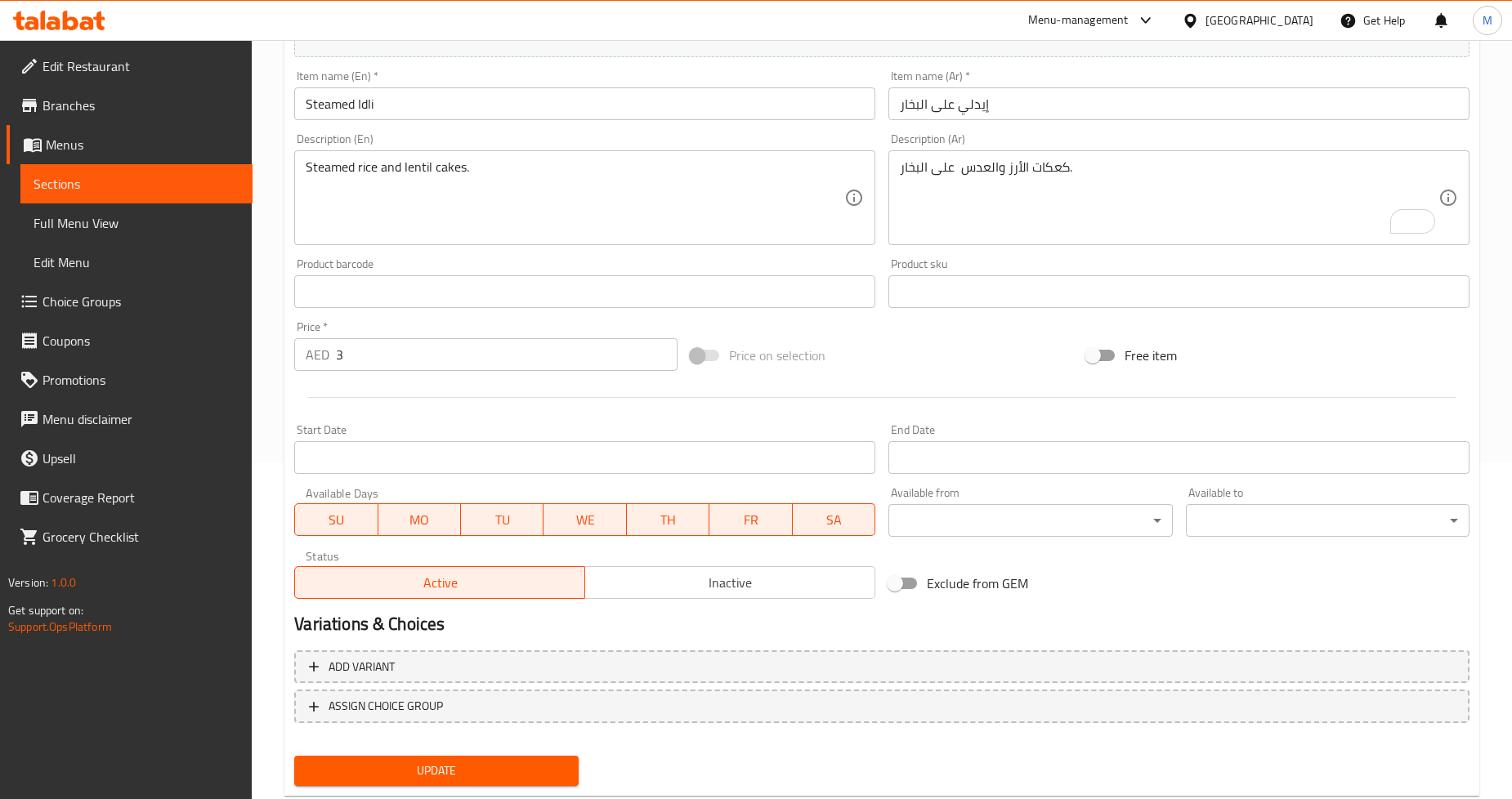
scroll to position [376, 0]
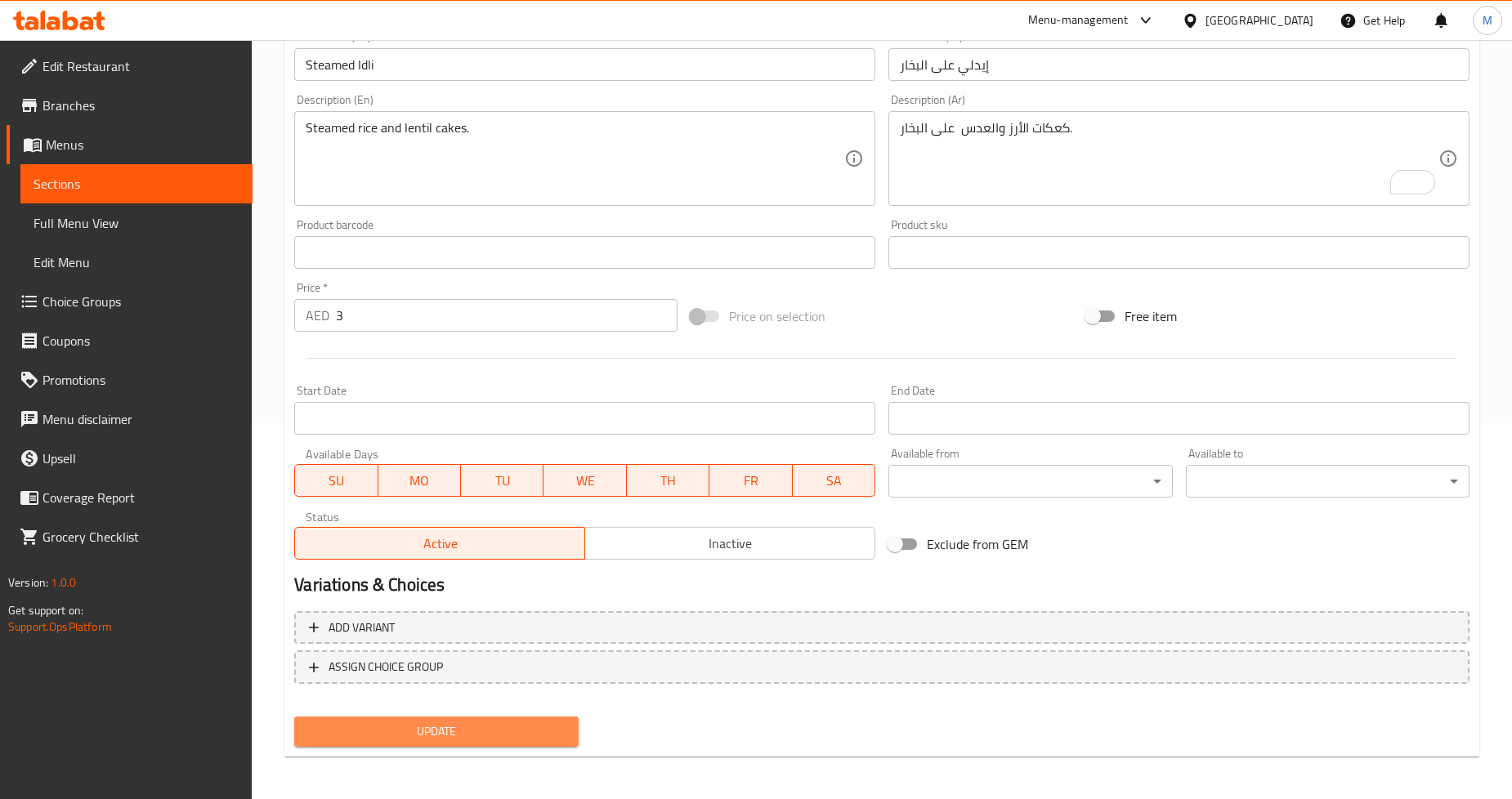
click at [457, 722] on span "Update" at bounding box center [436, 732] width 257 height 20
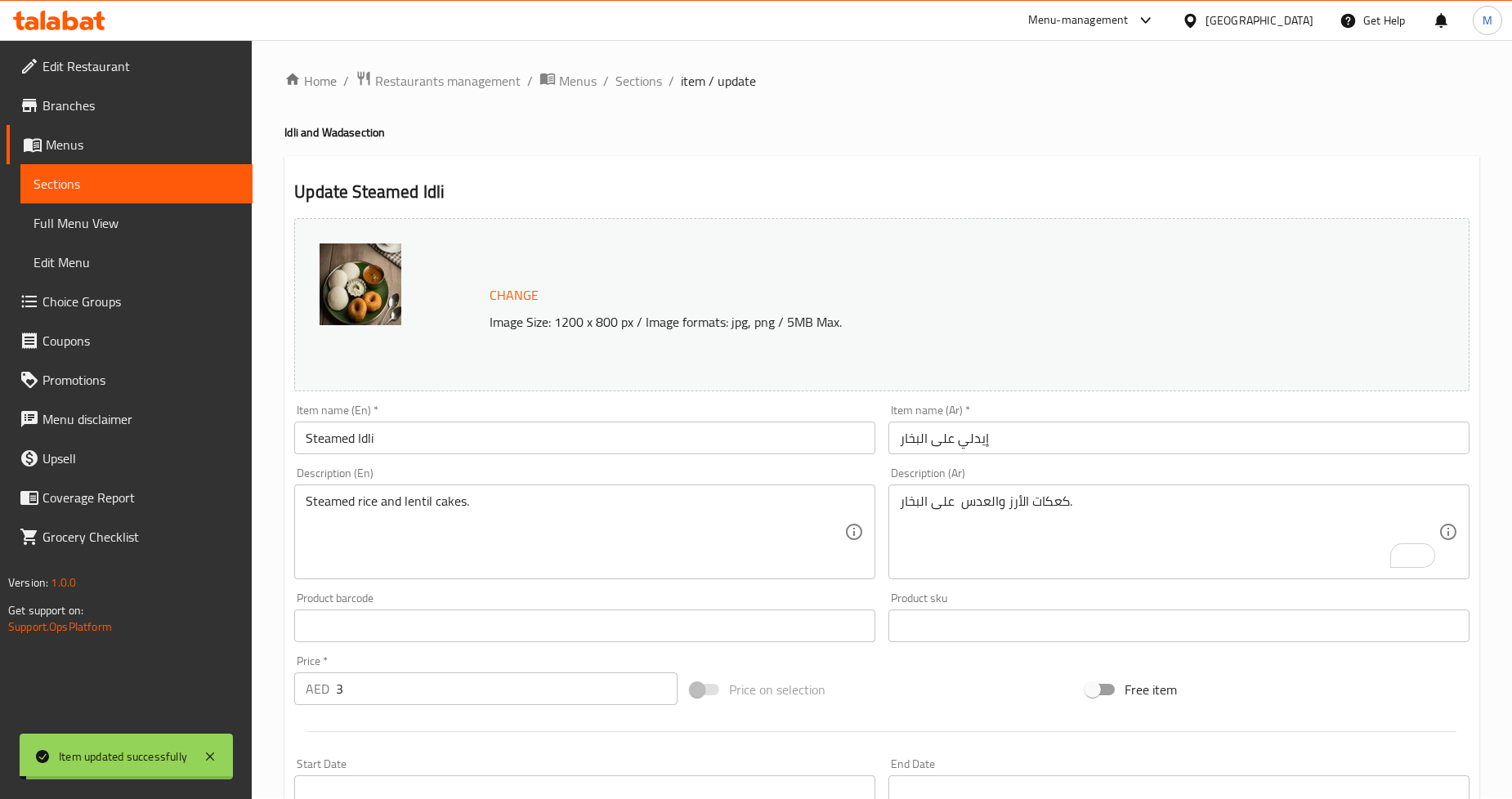
scroll to position [0, 0]
drag, startPoint x: 618, startPoint y: 82, endPoint x: 723, endPoint y: 113, distance: 109.5
click at [618, 82] on span "Sections" at bounding box center [639, 82] width 46 height 19
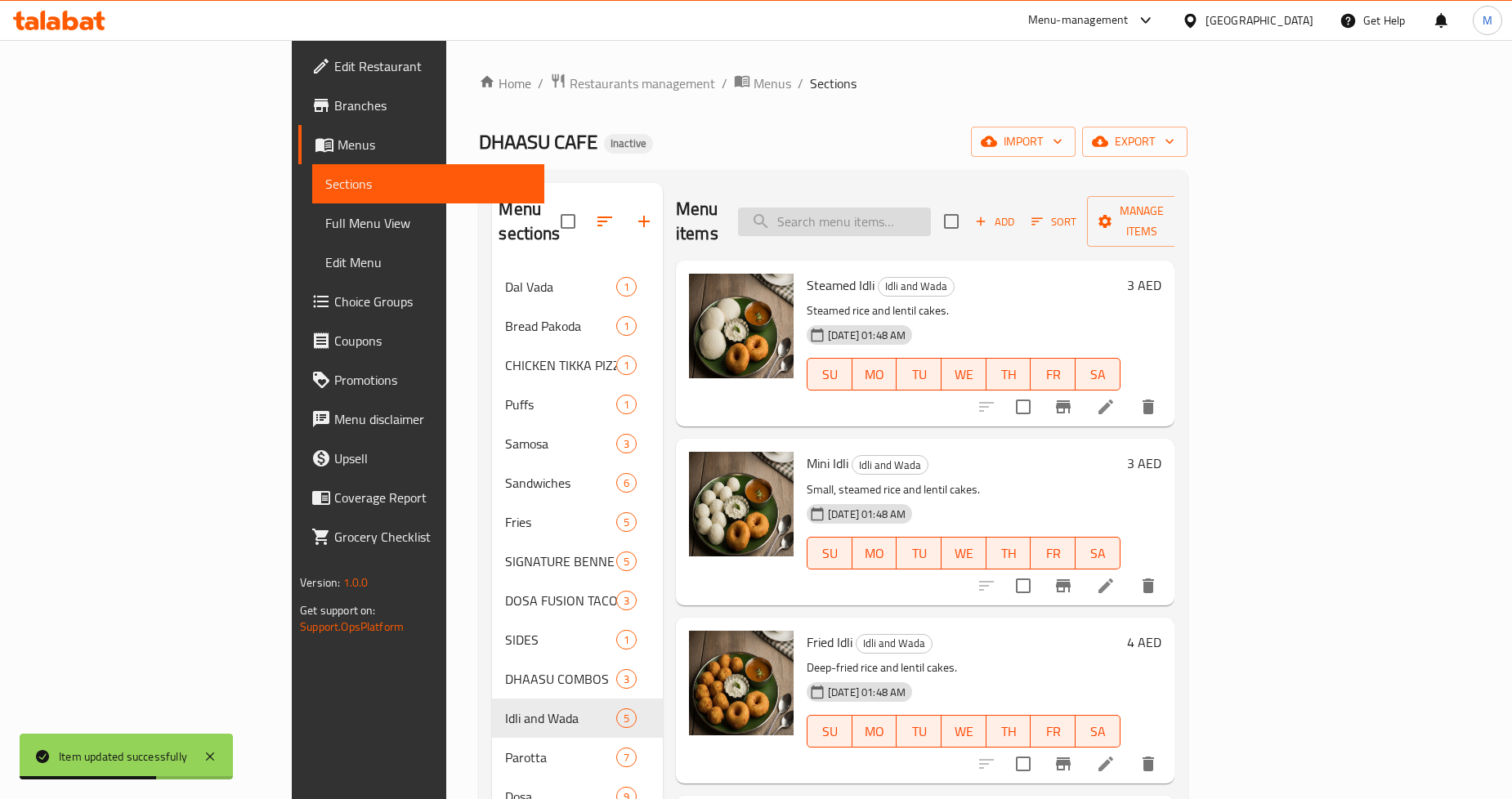
click at [905, 215] on input "search" at bounding box center [834, 221] width 193 height 29
paste input "Fried Idli"
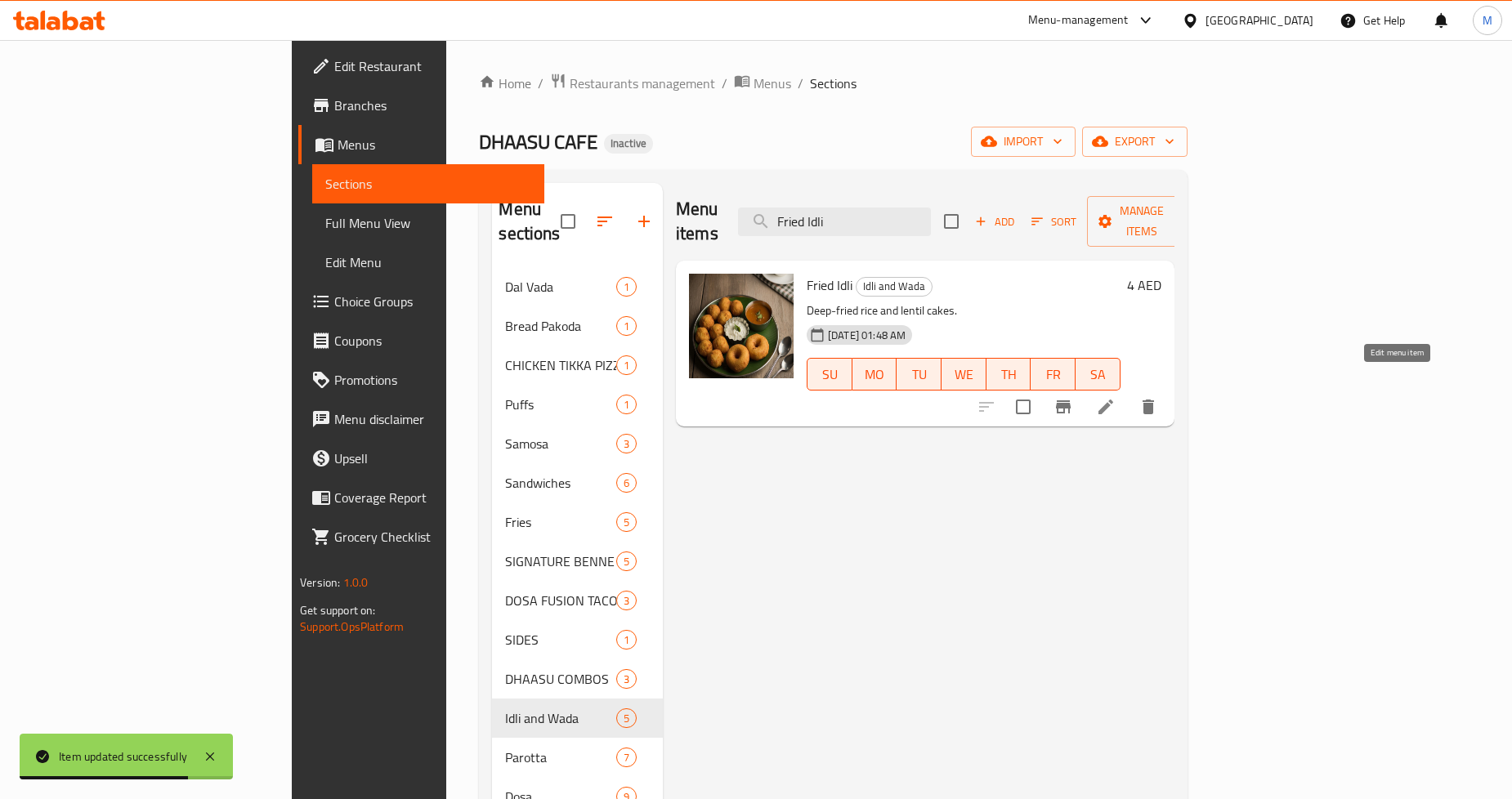
type input "Fried Idli"
click at [1116, 397] on icon at bounding box center [1106, 406] width 19 height 19
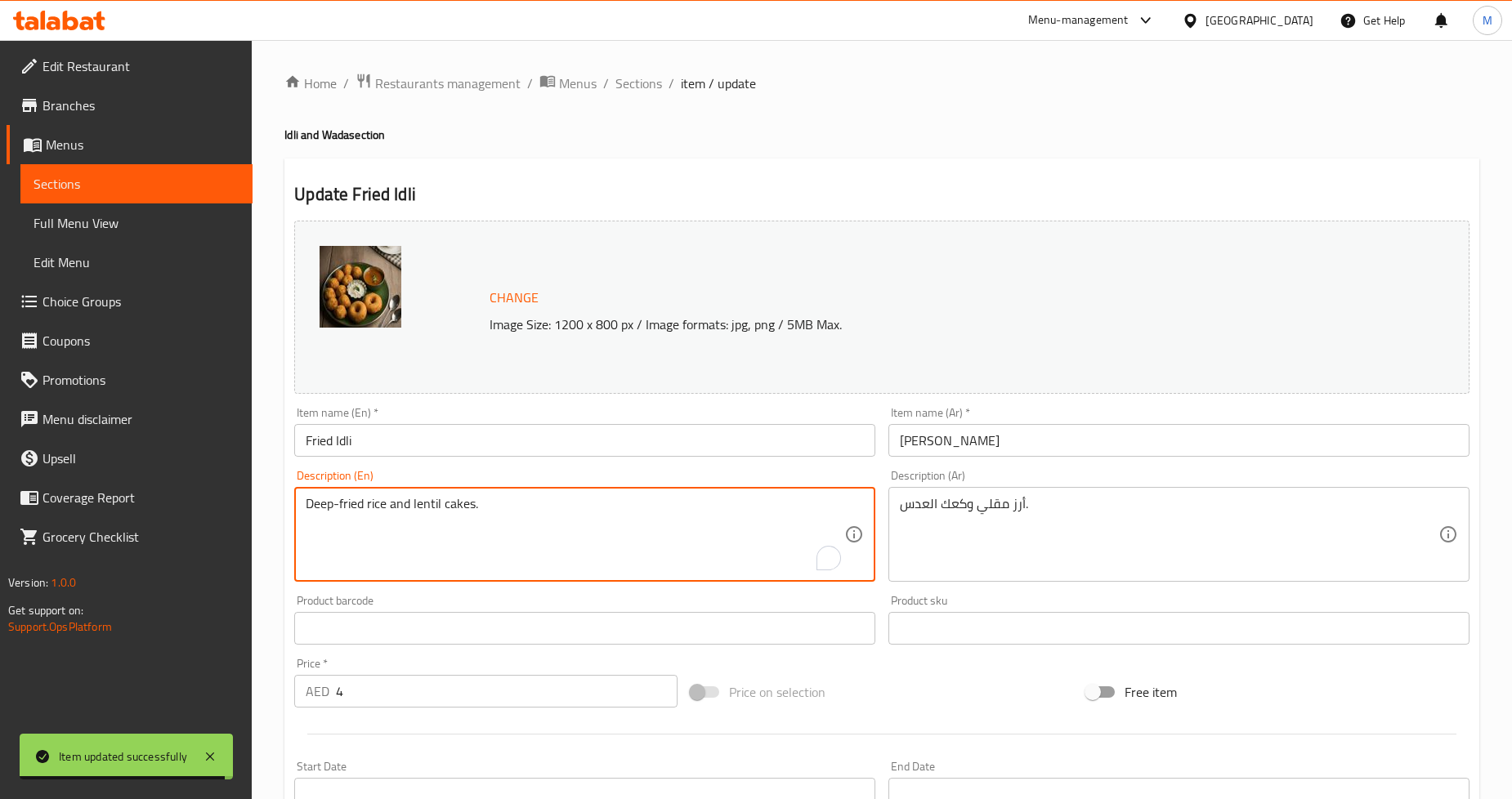
click at [417, 506] on textarea "Deep-fried rice and lentil cakes." at bounding box center [575, 535] width 539 height 78
click at [630, 86] on span "Sections" at bounding box center [639, 82] width 46 height 19
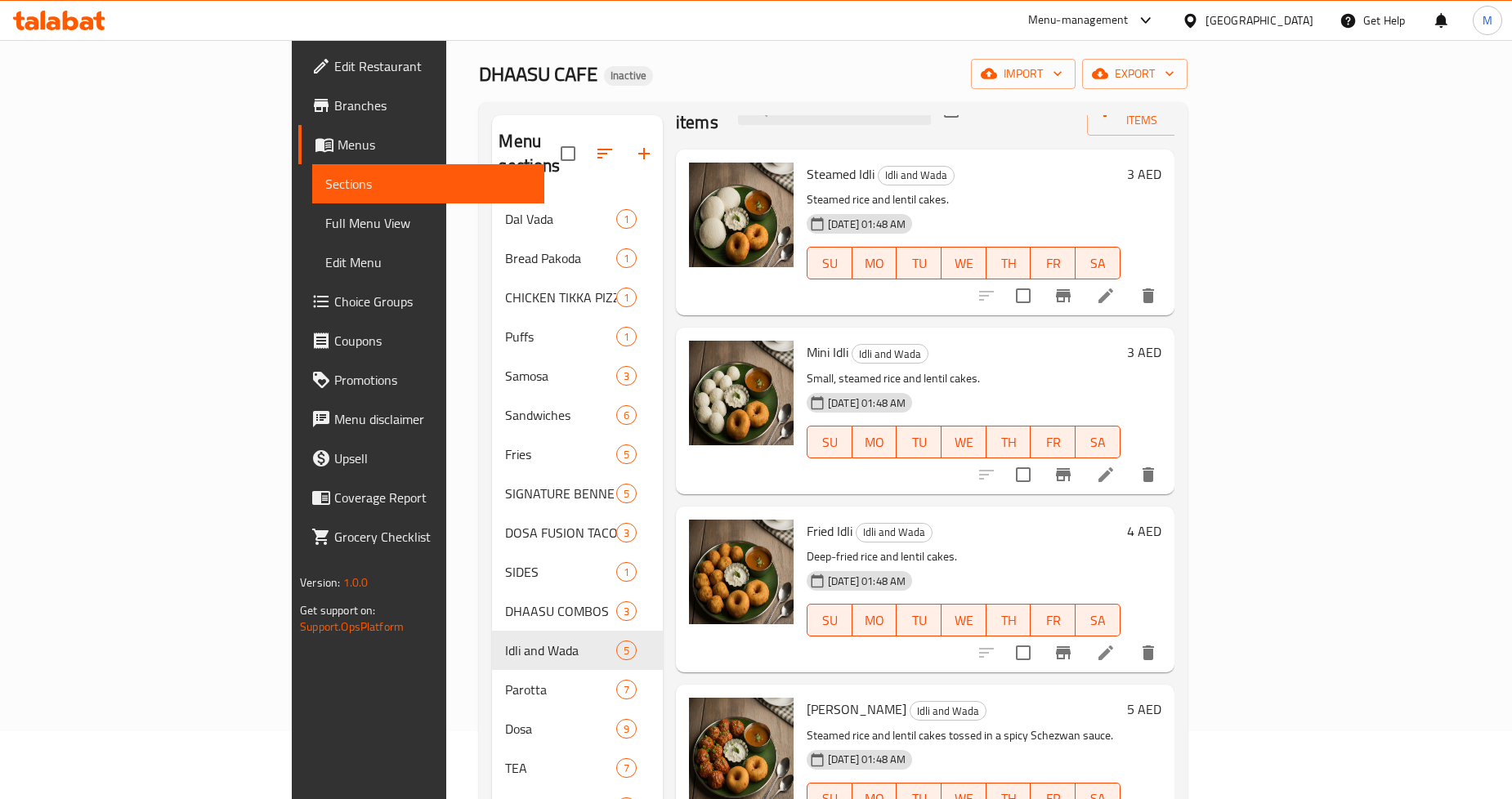
scroll to position [272, 0]
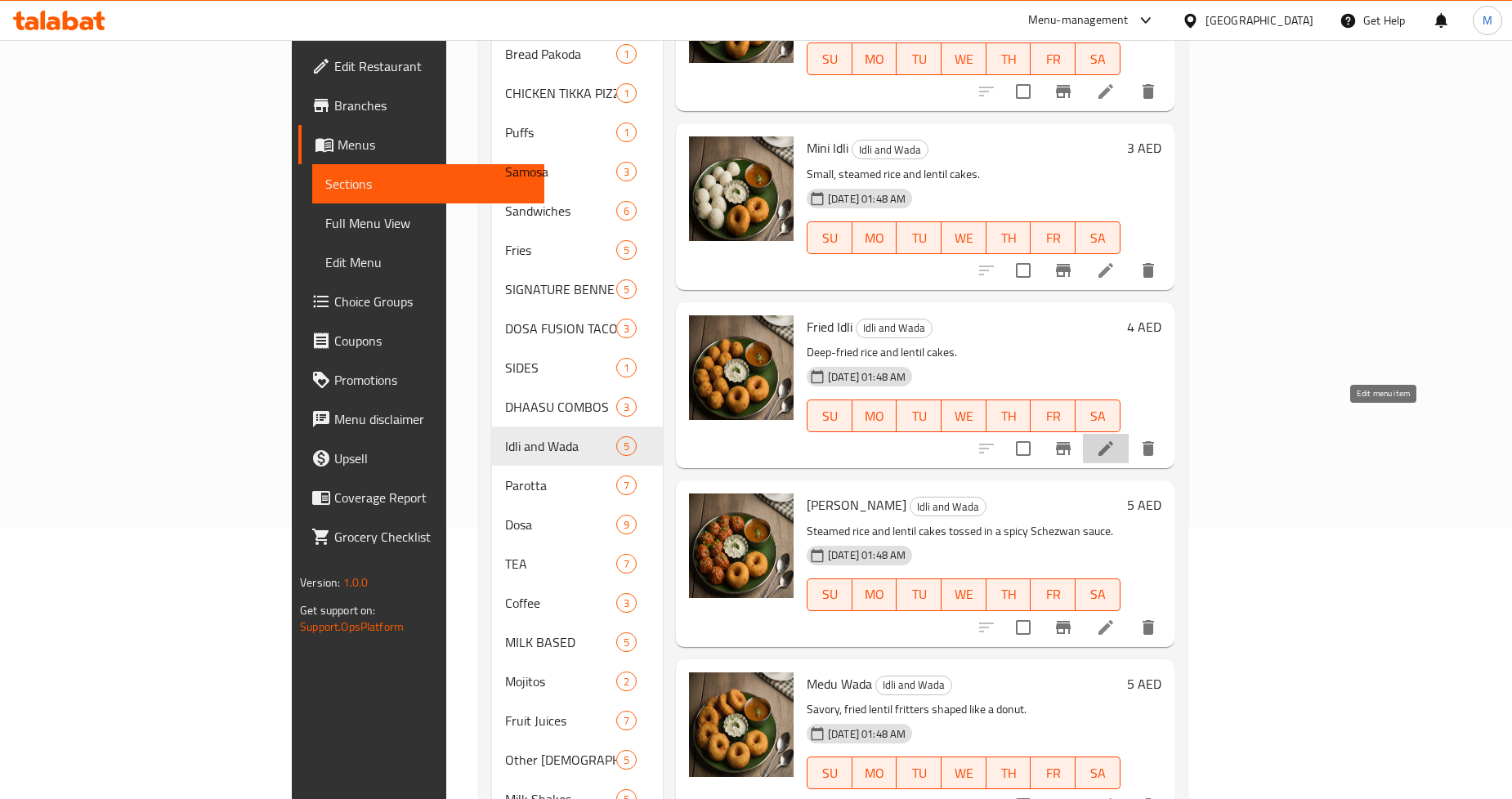
click at [1116, 439] on icon at bounding box center [1106, 448] width 19 height 19
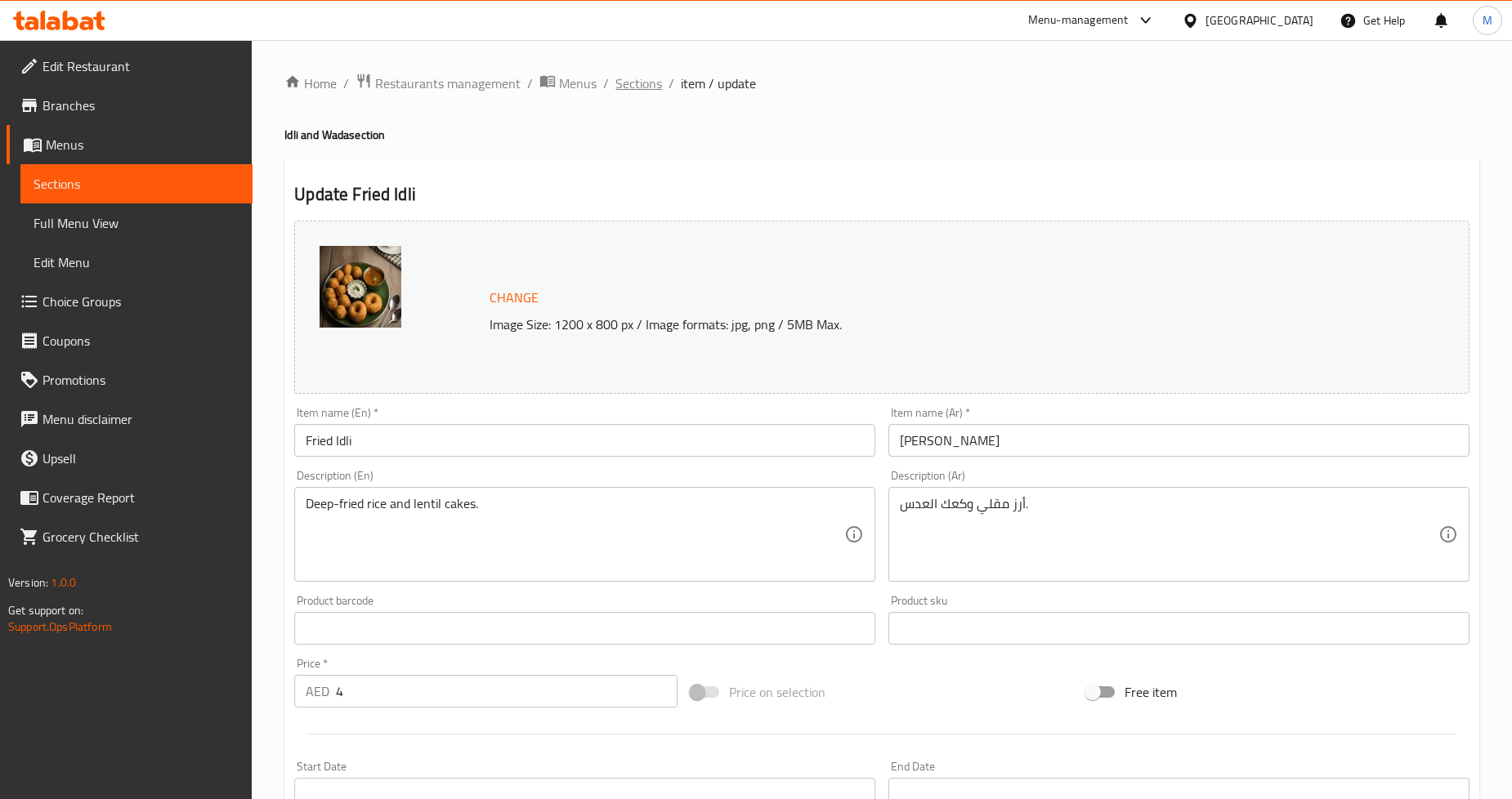
click at [653, 79] on span "Sections" at bounding box center [639, 82] width 46 height 19
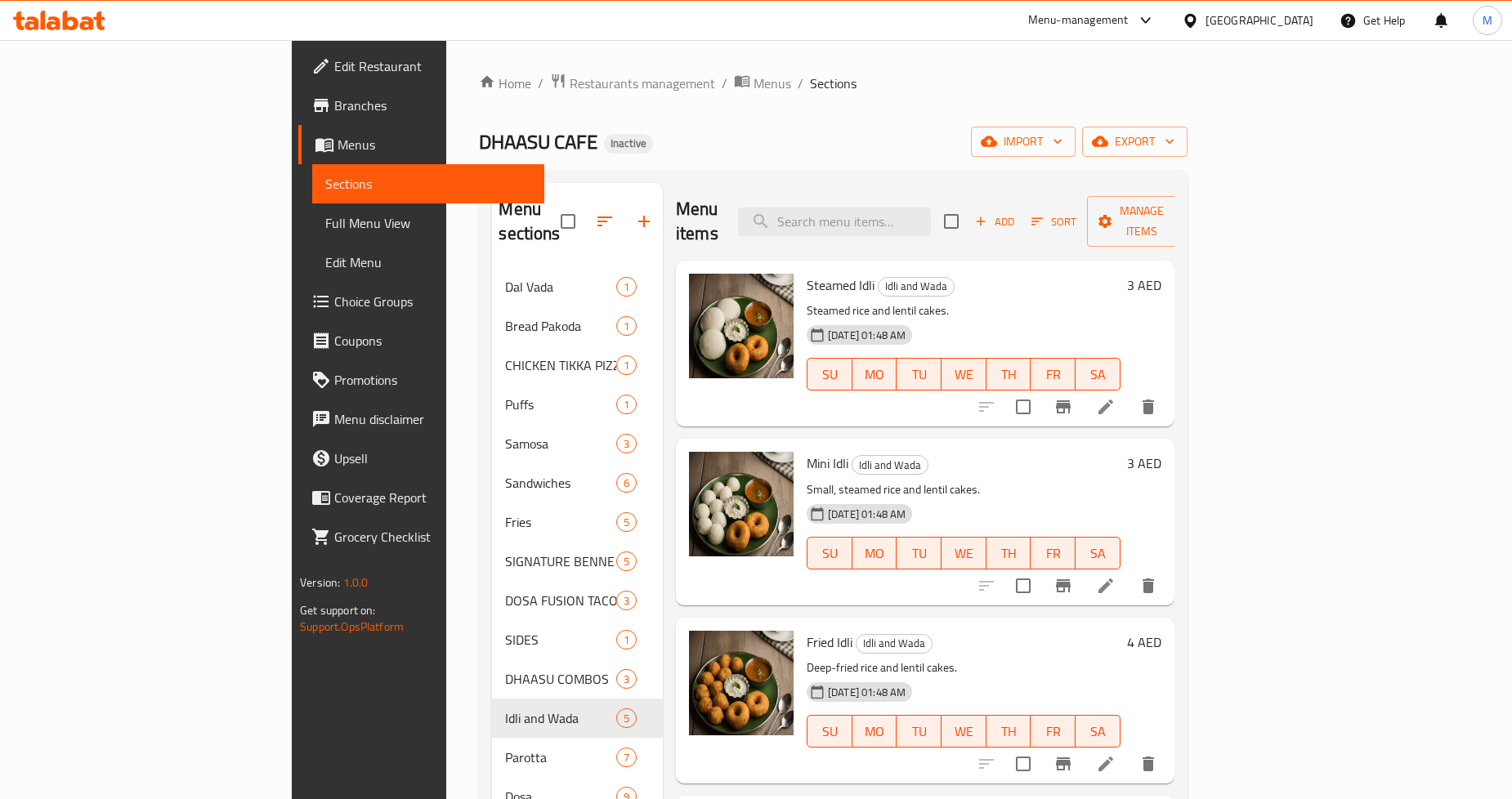
scroll to position [44, 0]
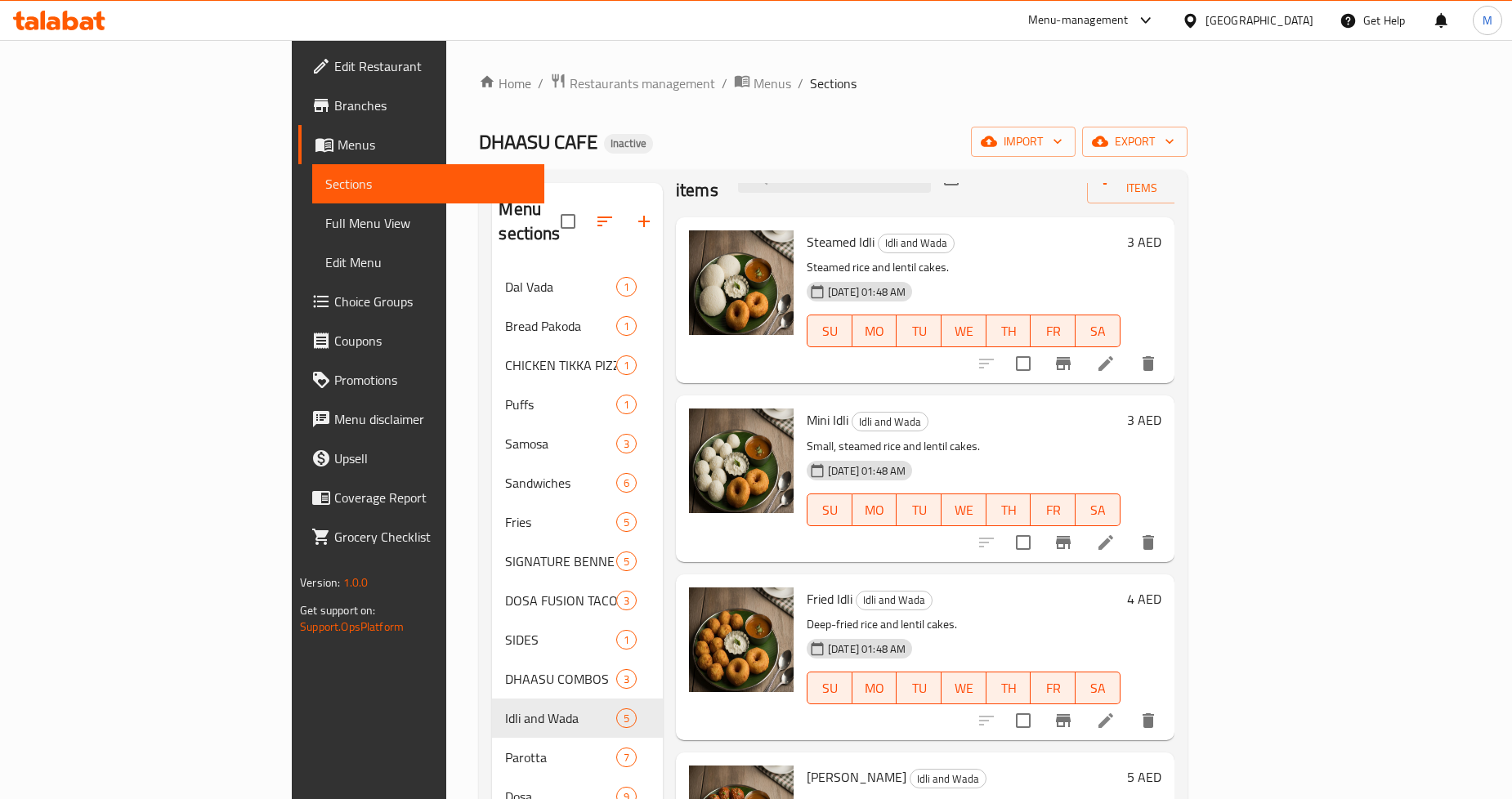
click at [1116, 533] on icon at bounding box center [1106, 543] width 19 height 19
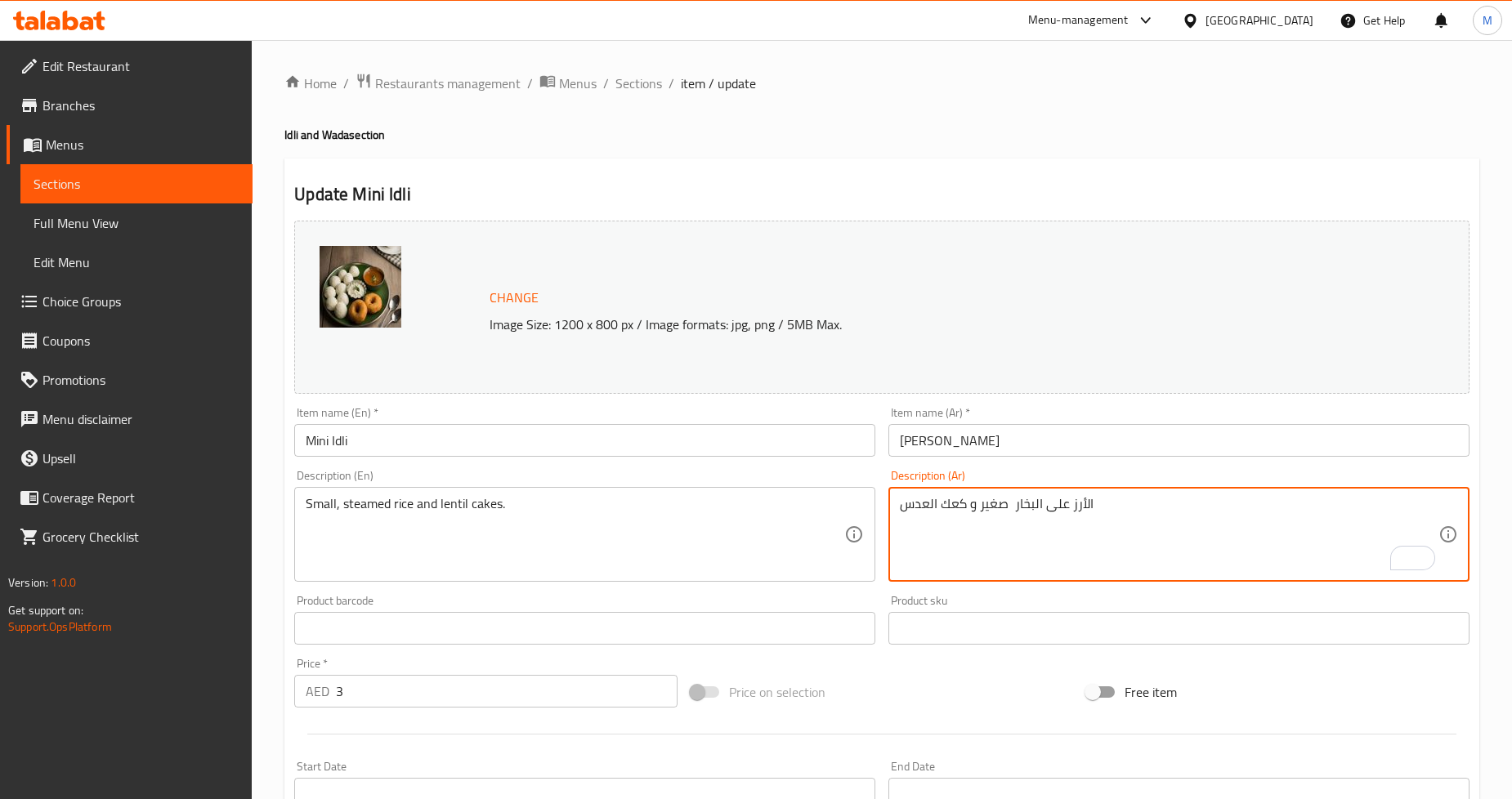
click at [643, 86] on span "Sections" at bounding box center [639, 82] width 46 height 19
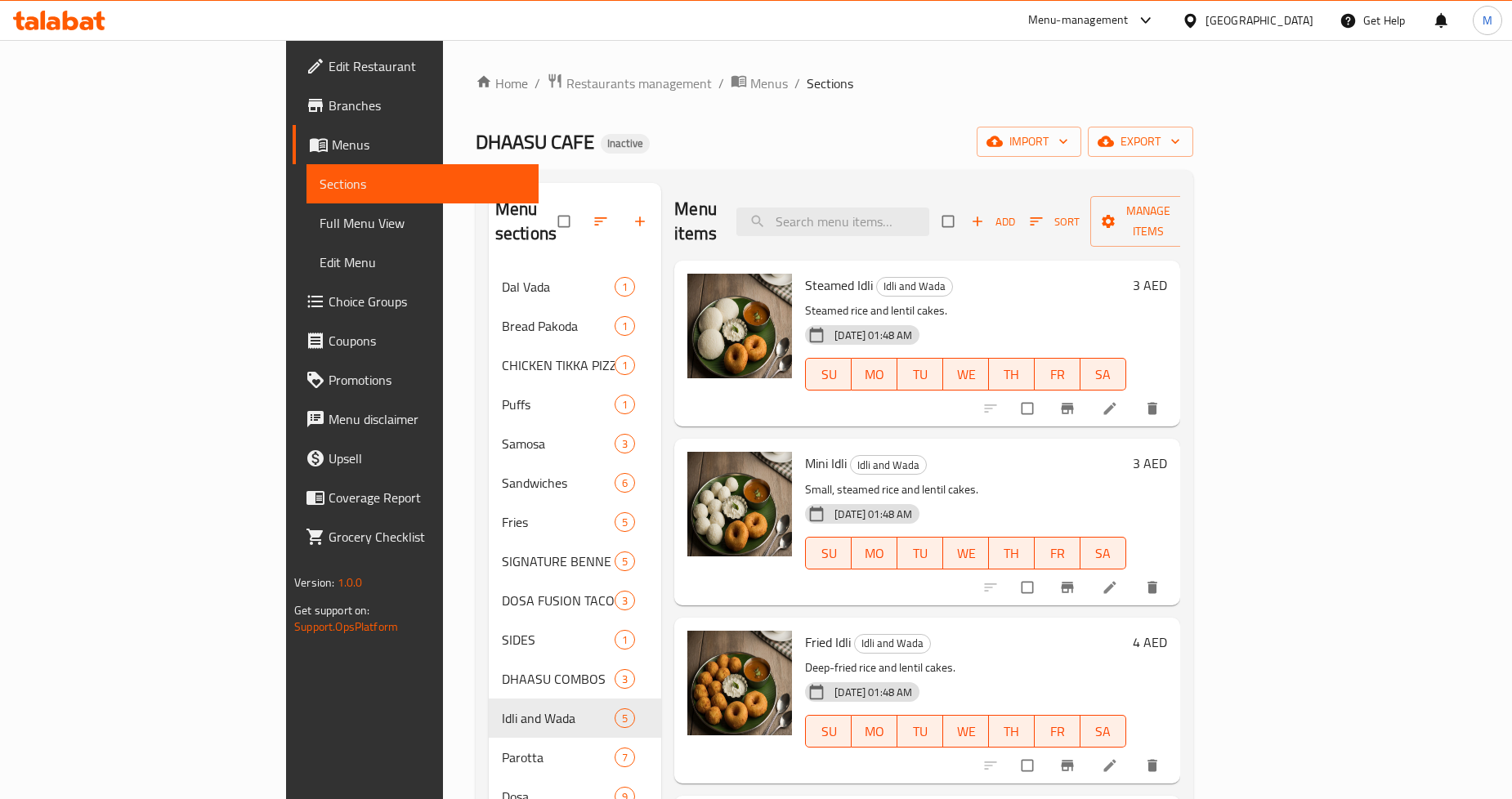
click at [1118, 401] on icon at bounding box center [1110, 409] width 17 height 17
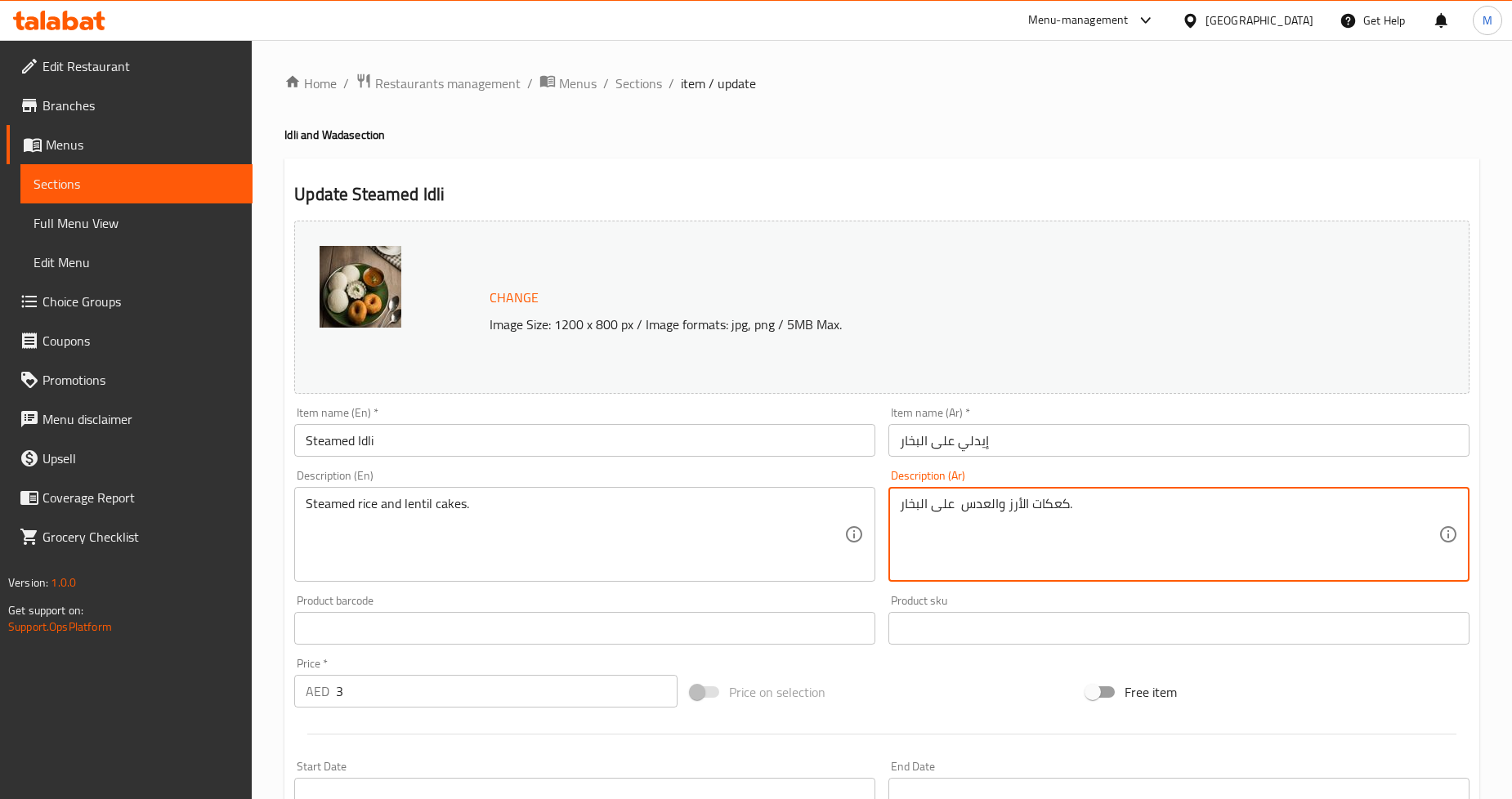
click at [959, 507] on textarea "كعكات الأرز والعدس على البخار." at bounding box center [1169, 535] width 539 height 78
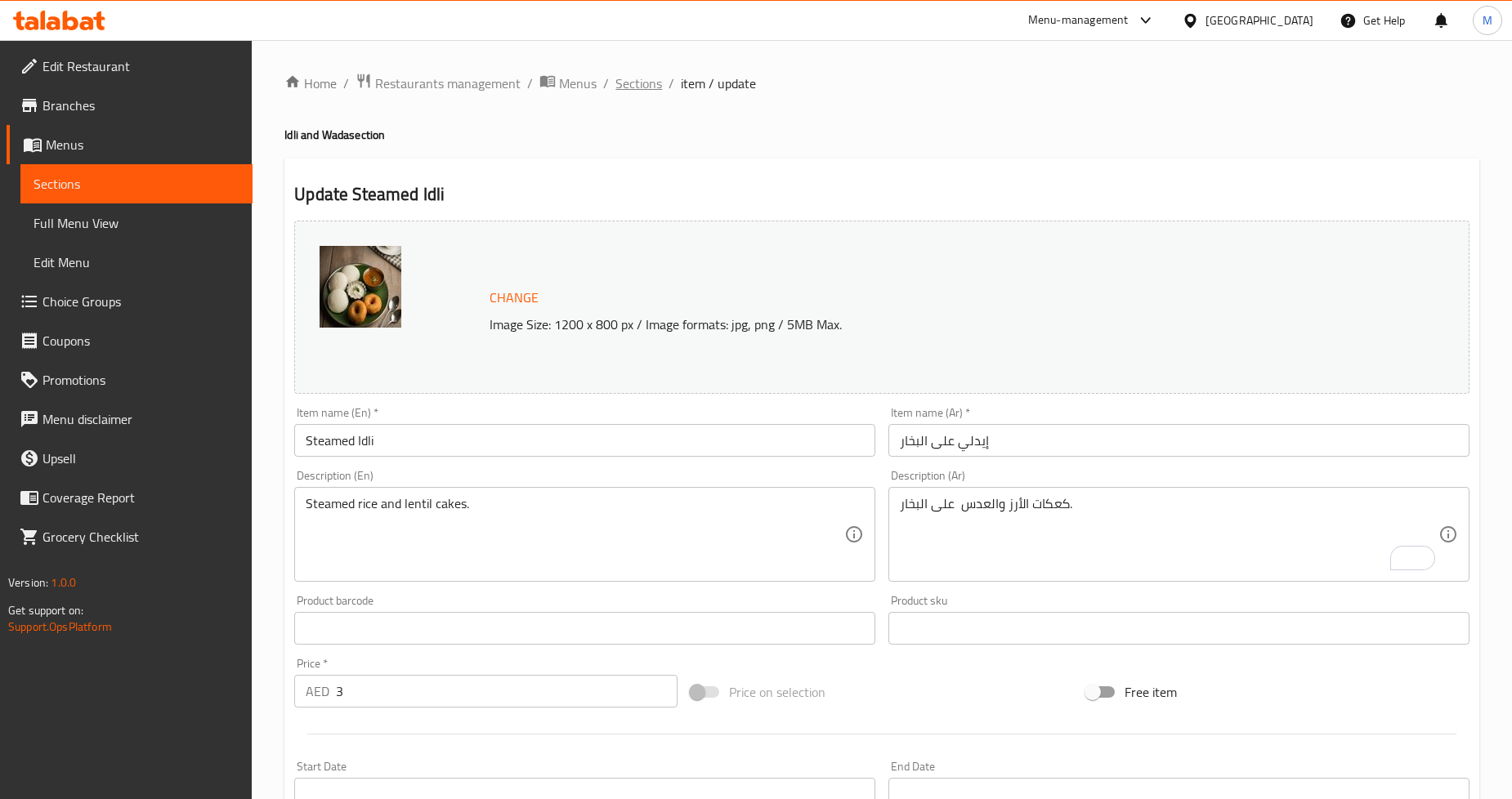
click at [641, 81] on span "Sections" at bounding box center [639, 82] width 46 height 19
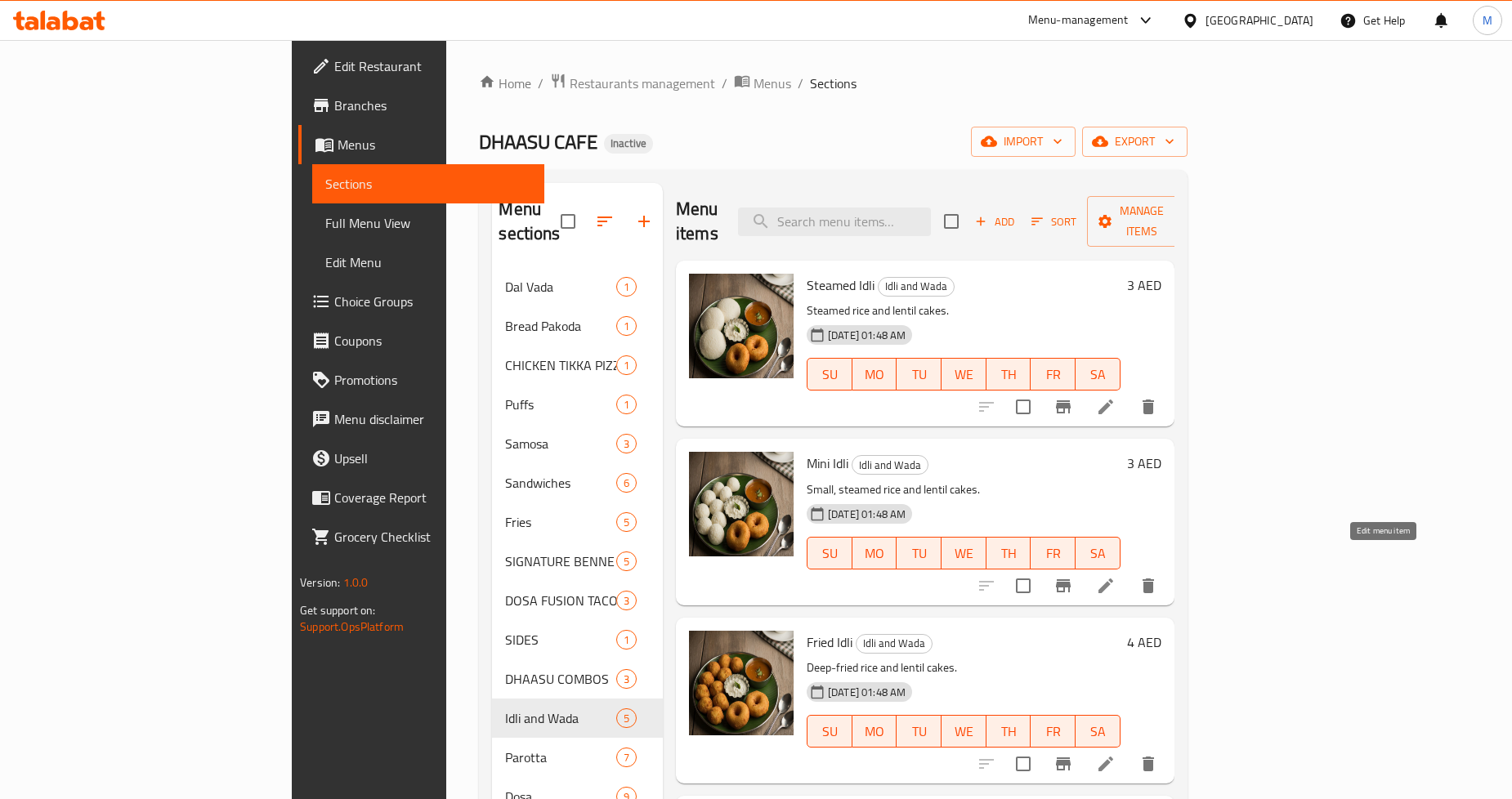
click at [1114, 579] on icon at bounding box center [1106, 586] width 15 height 15
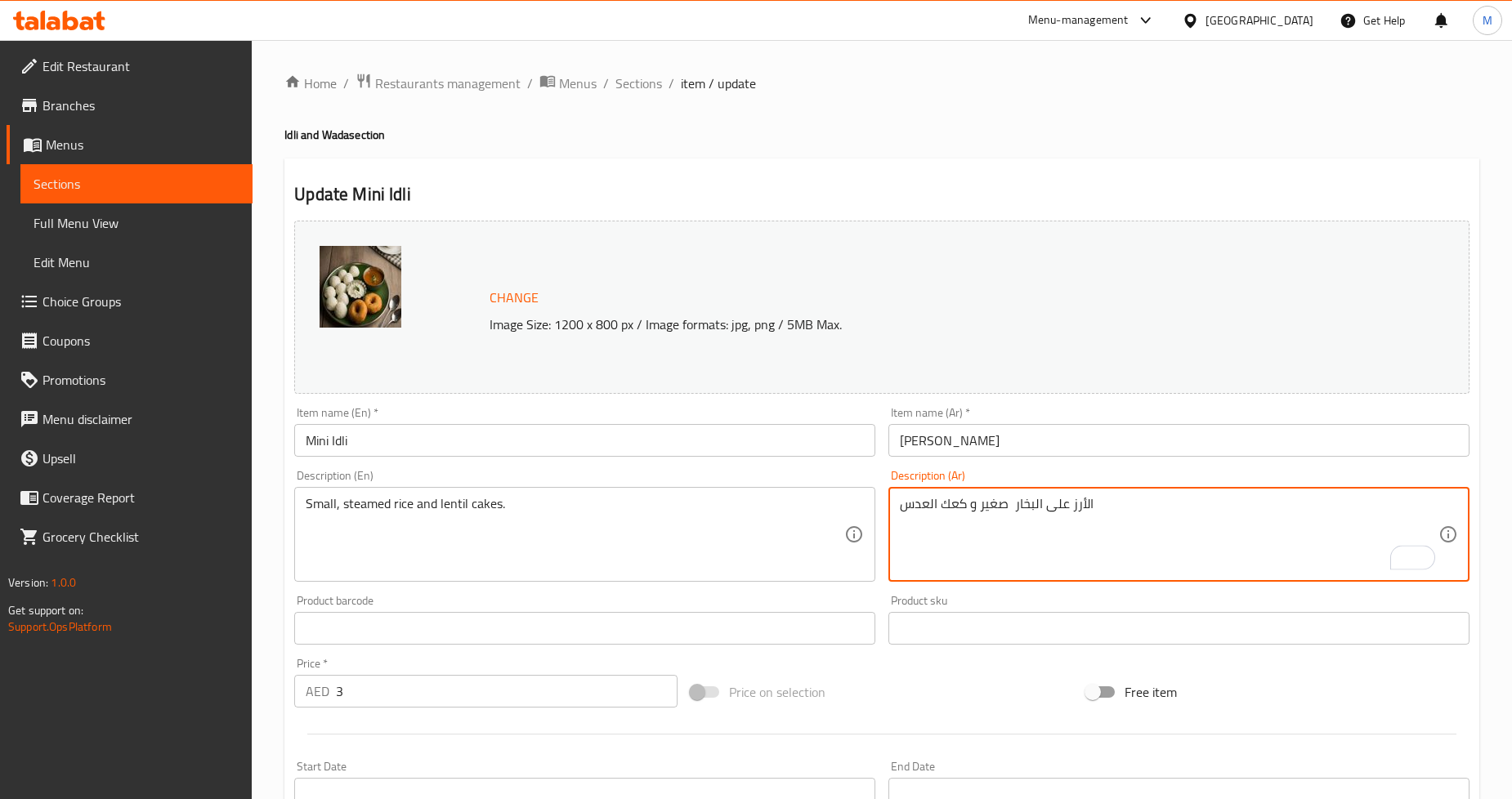
paste textarea "كعكات الأرز والعدس على البخار."
click at [960, 506] on textarea "كعكات الأرز والعدس على البخار." at bounding box center [1169, 535] width 539 height 78
type textarea "كعكات الأرز والعدس الصغيرة على البخار."
click at [1498, 276] on div "Home / Restaurants management / Menus / Sections / item / update Idli and Wada …" at bounding box center [881, 609] width 1260 height 1139
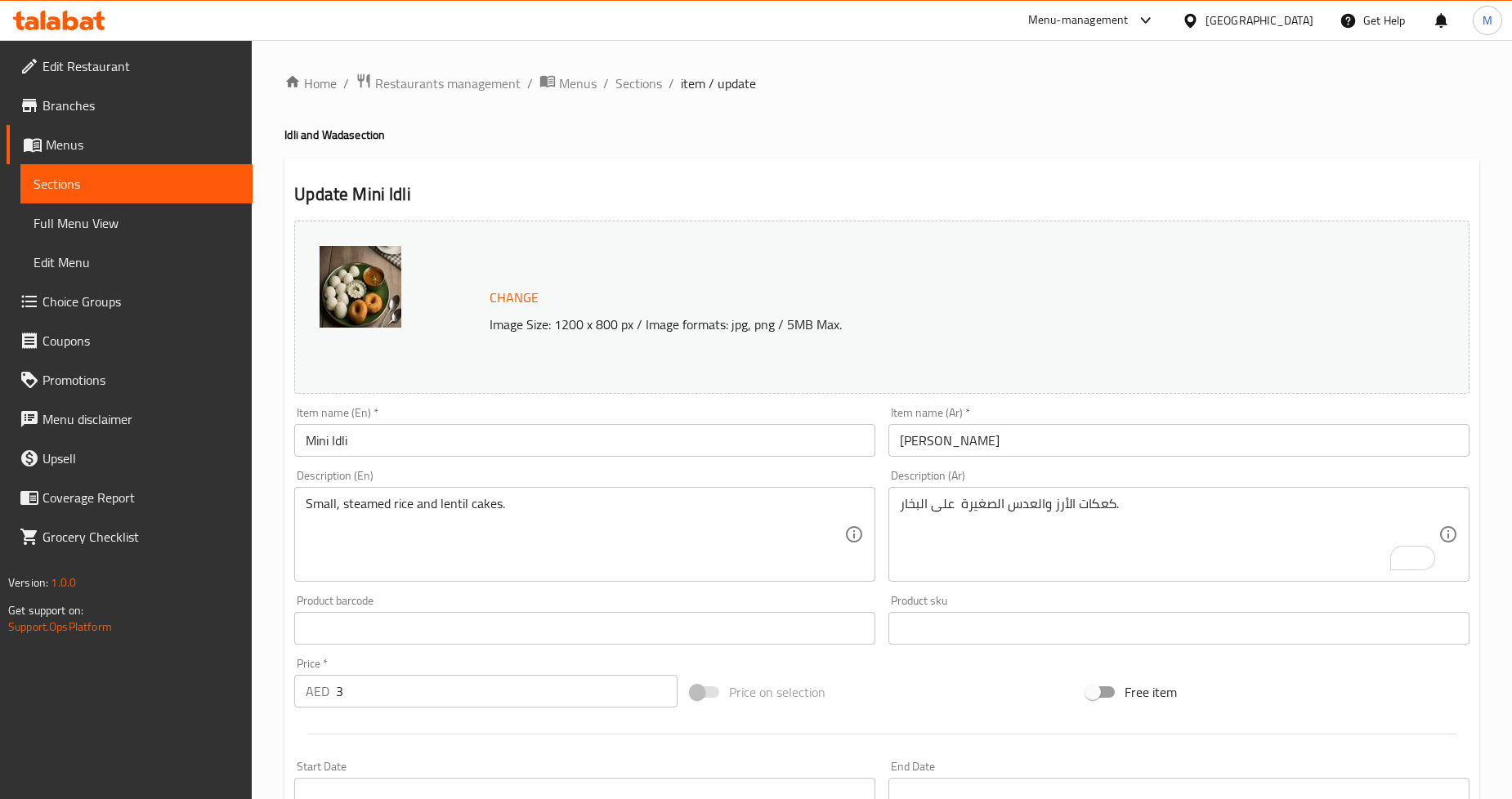
scroll to position [376, 0]
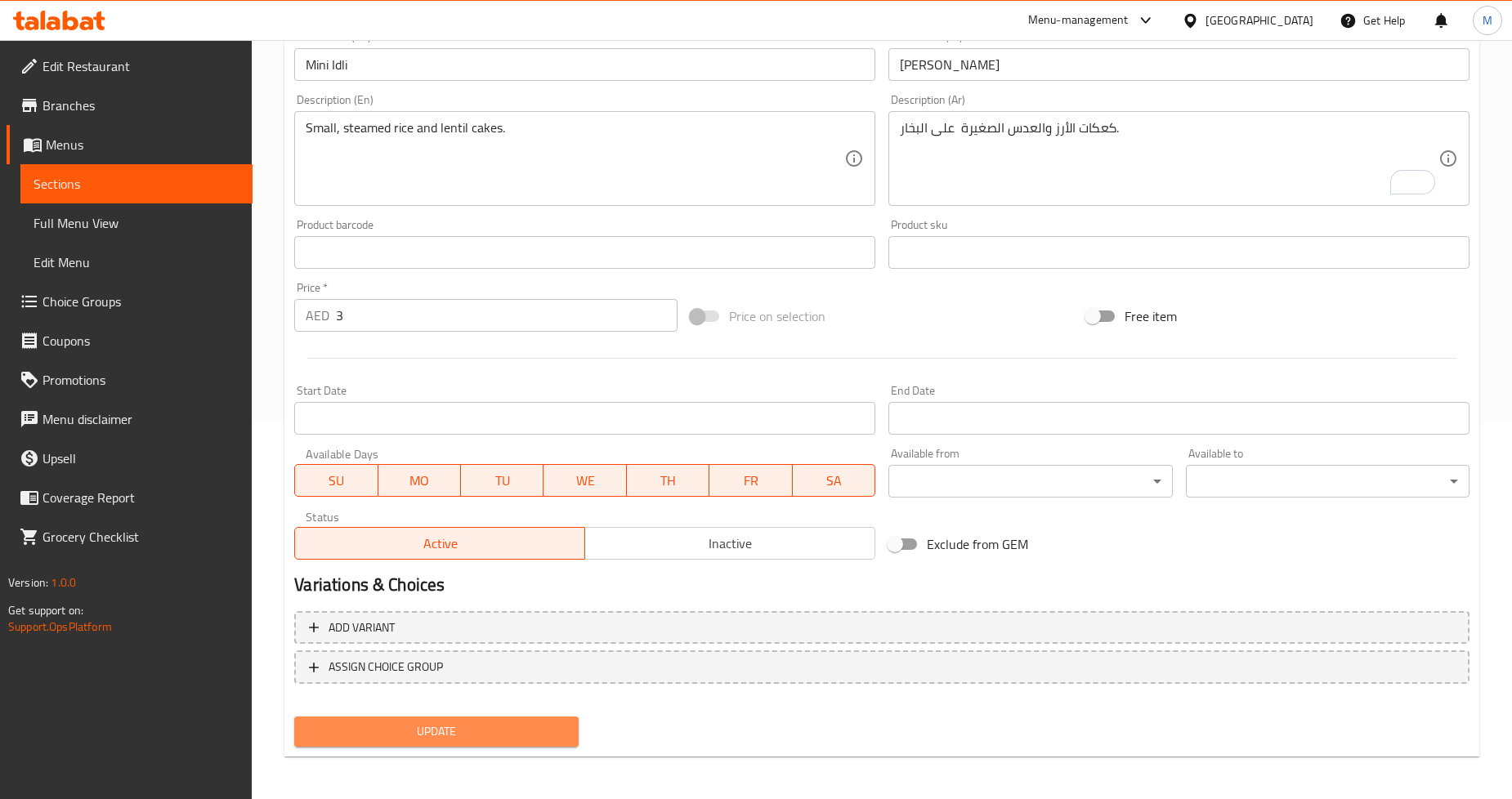
click at [524, 723] on span "Update" at bounding box center [436, 732] width 257 height 20
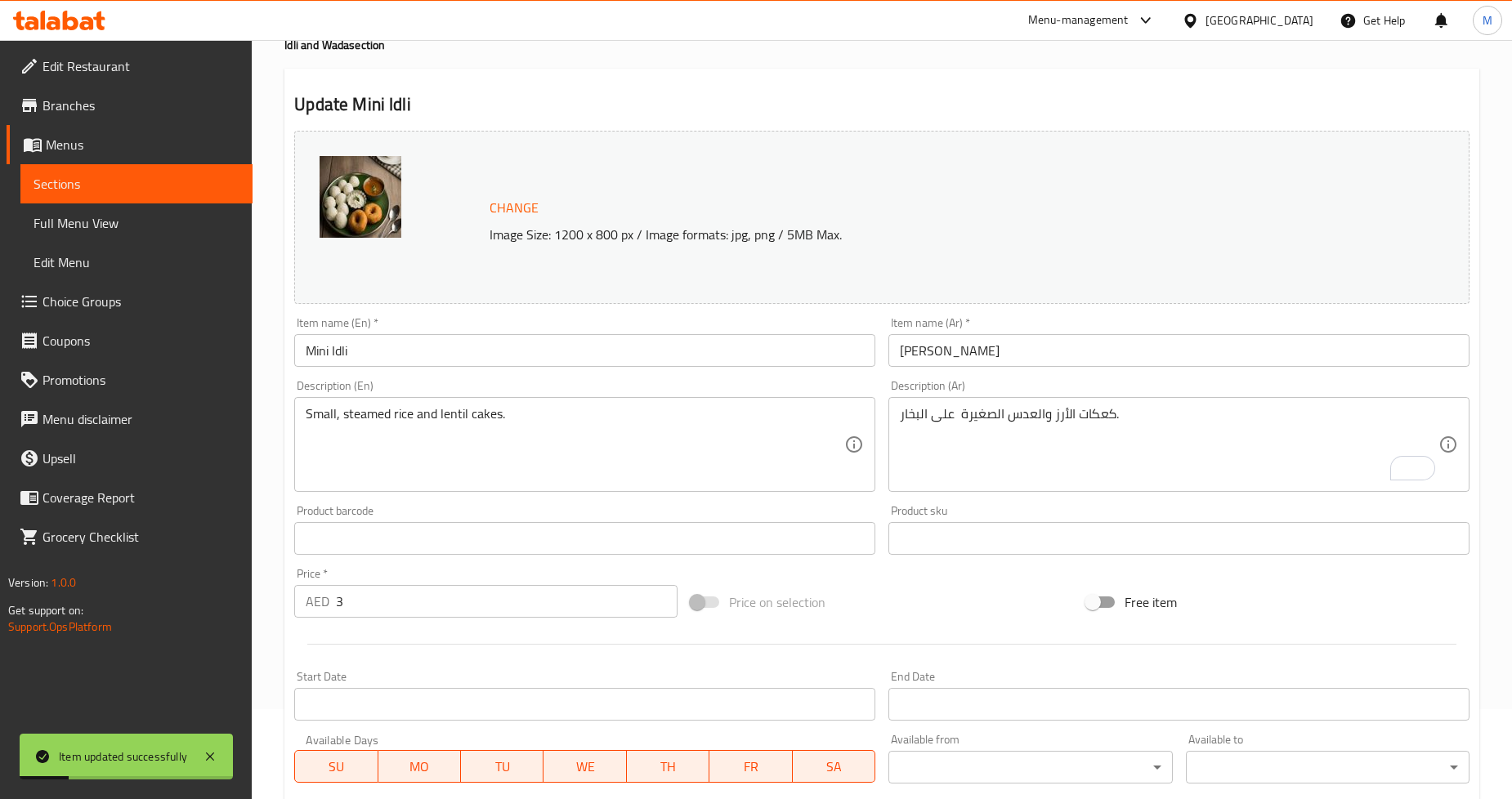
scroll to position [0, 0]
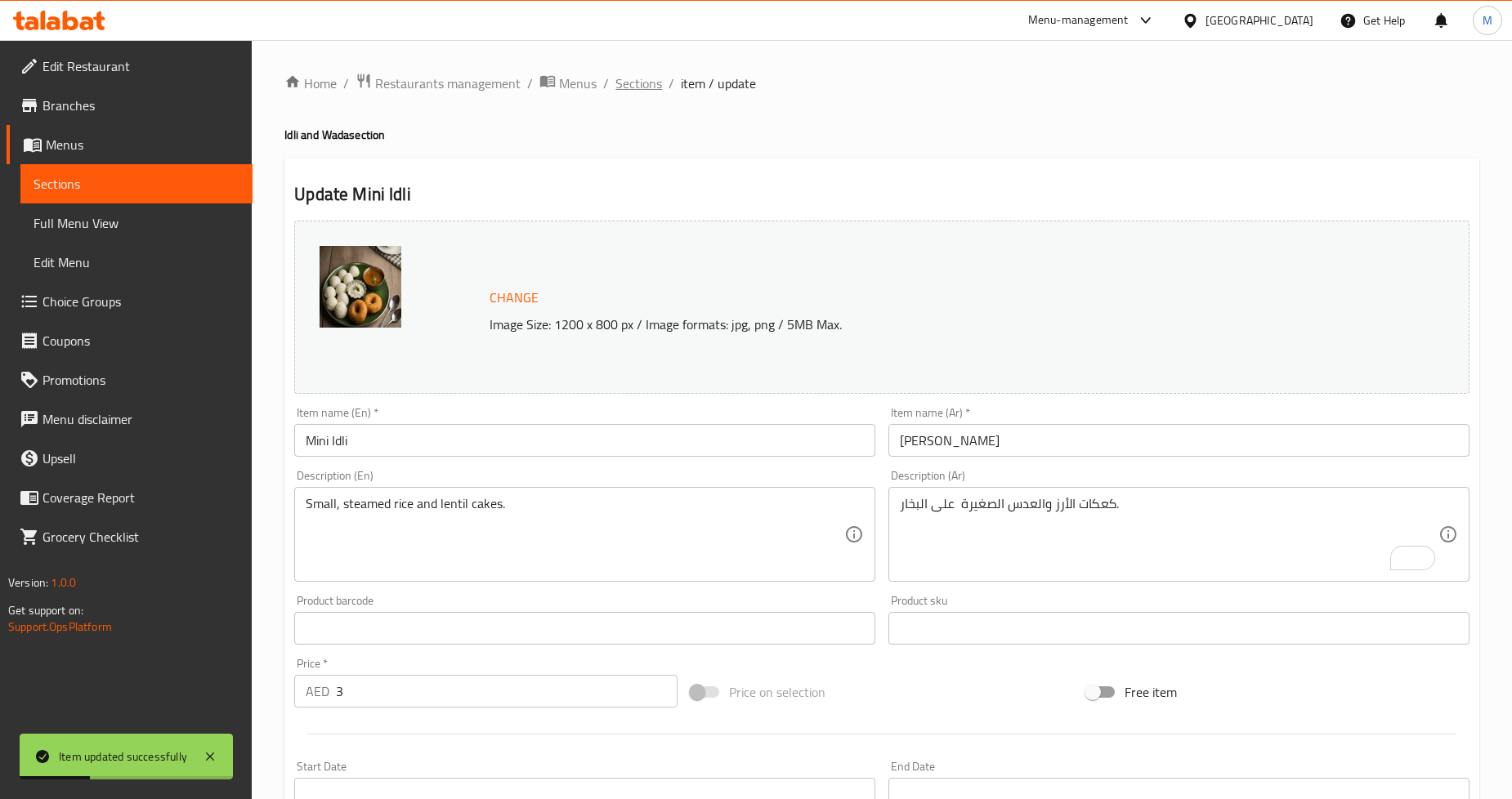
click at [634, 83] on span "Sections" at bounding box center [639, 82] width 46 height 19
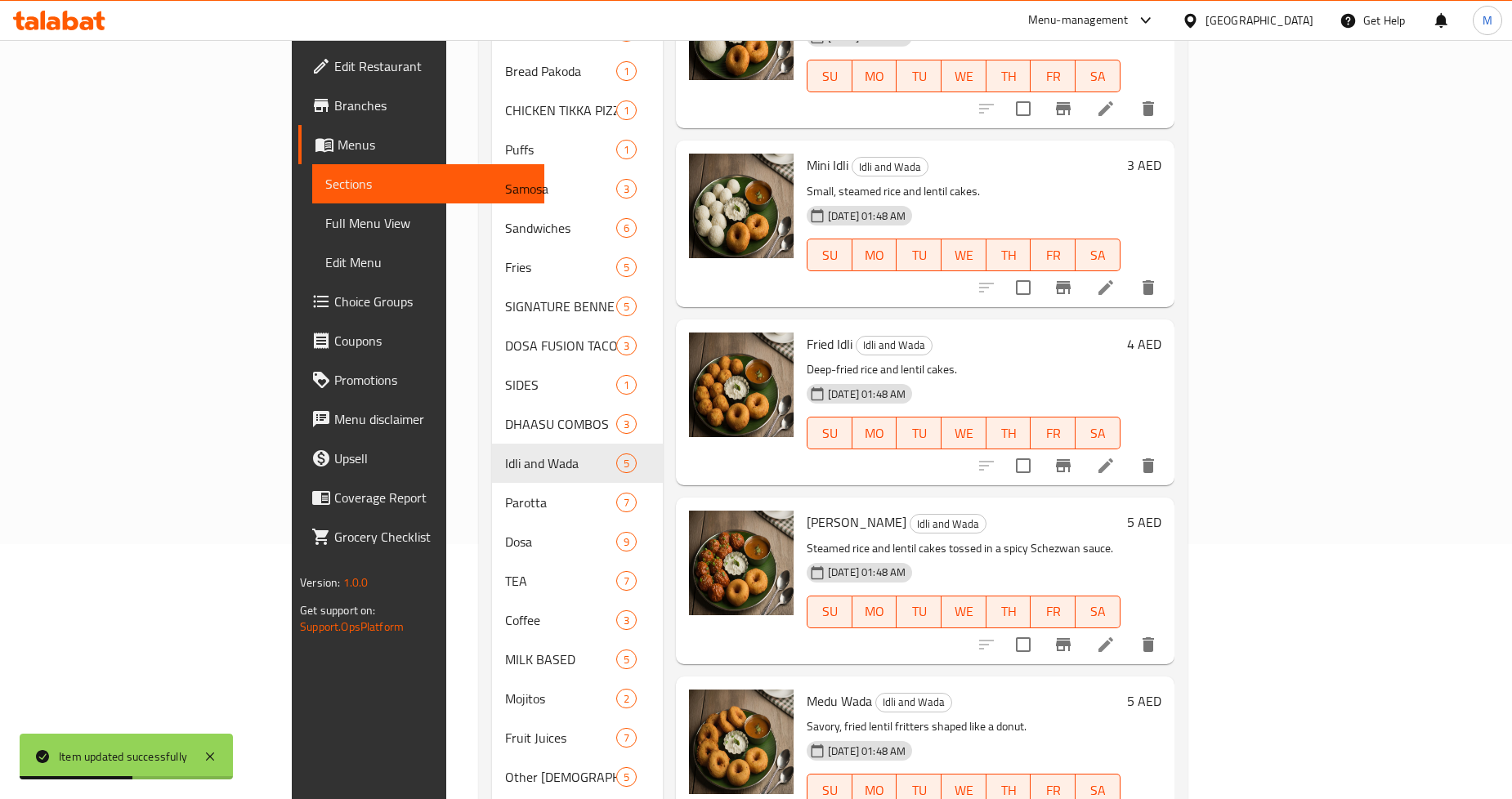
scroll to position [272, 0]
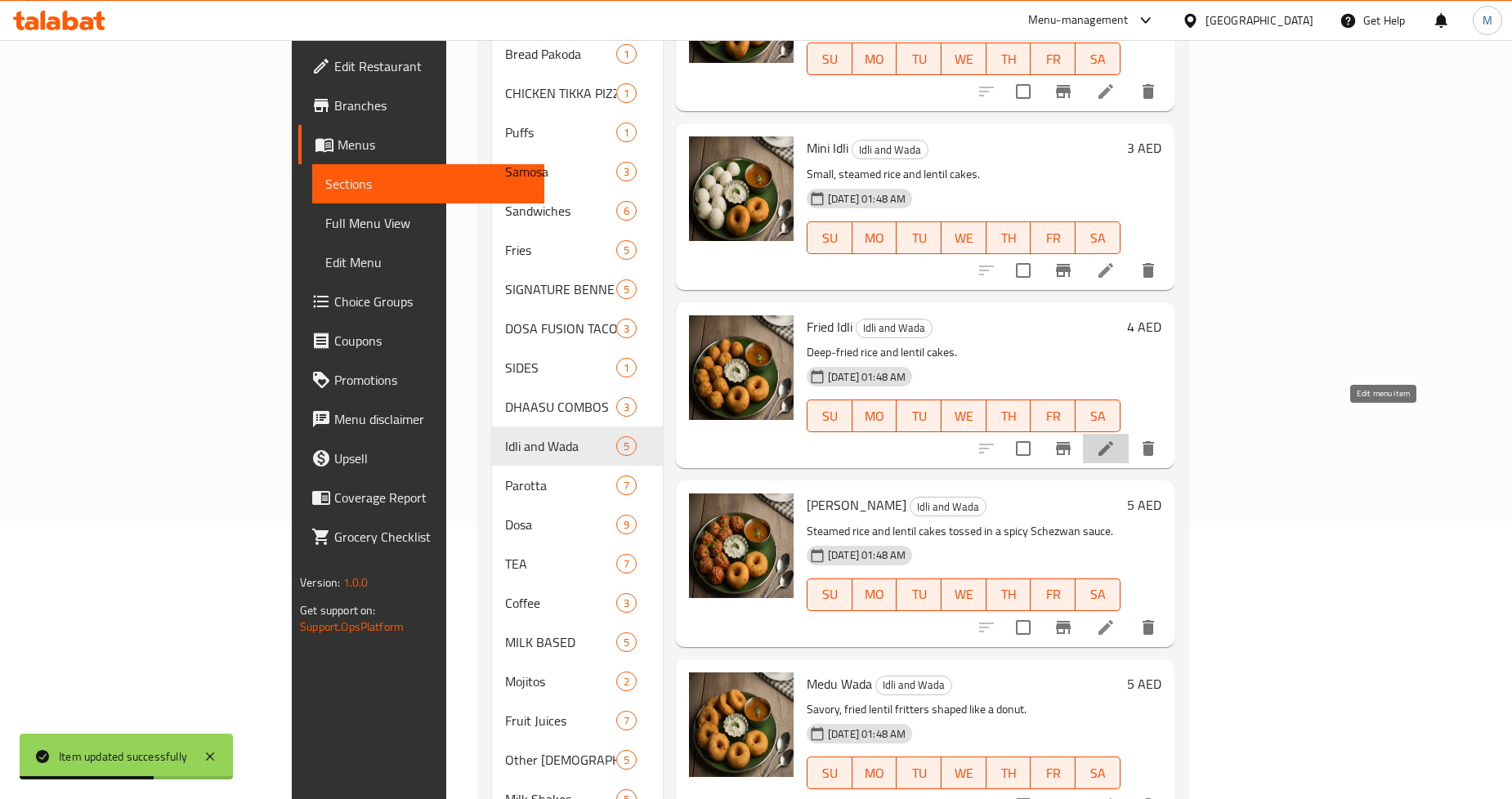
click at [1114, 442] on icon at bounding box center [1106, 449] width 15 height 15
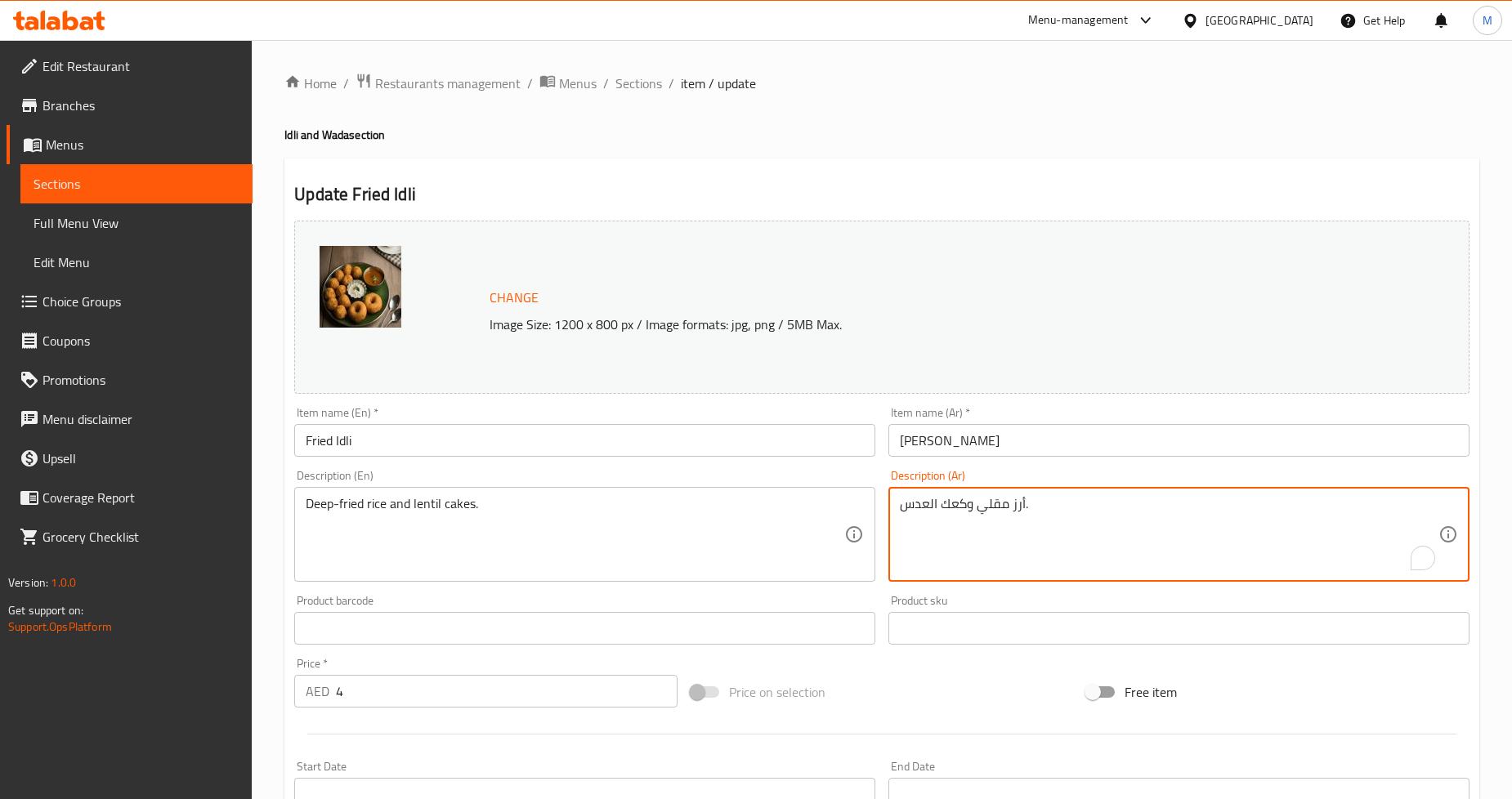
paste textarea "كعكات الأرز والعدس على البخار"
click at [939, 506] on textarea "كعكات الأرز والعدس على البخار." at bounding box center [1169, 535] width 539 height 78
type textarea "كعكات الأرز والعدس المقلية."
click at [1112, 117] on div "Home / Restaurants management / Menus / Sections / item / update Idli and Wada …" at bounding box center [881, 609] width 1195 height 1073
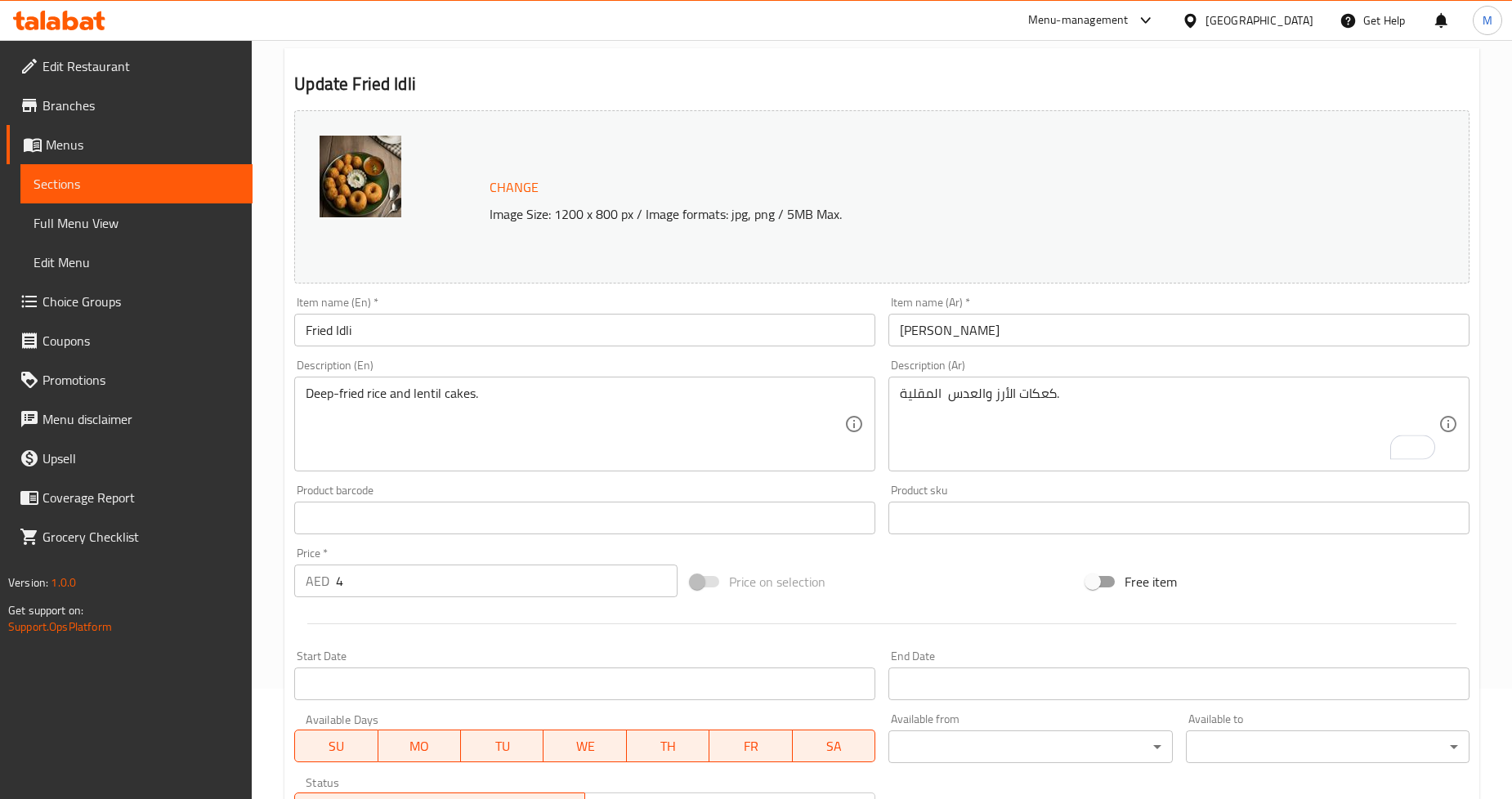
scroll to position [376, 0]
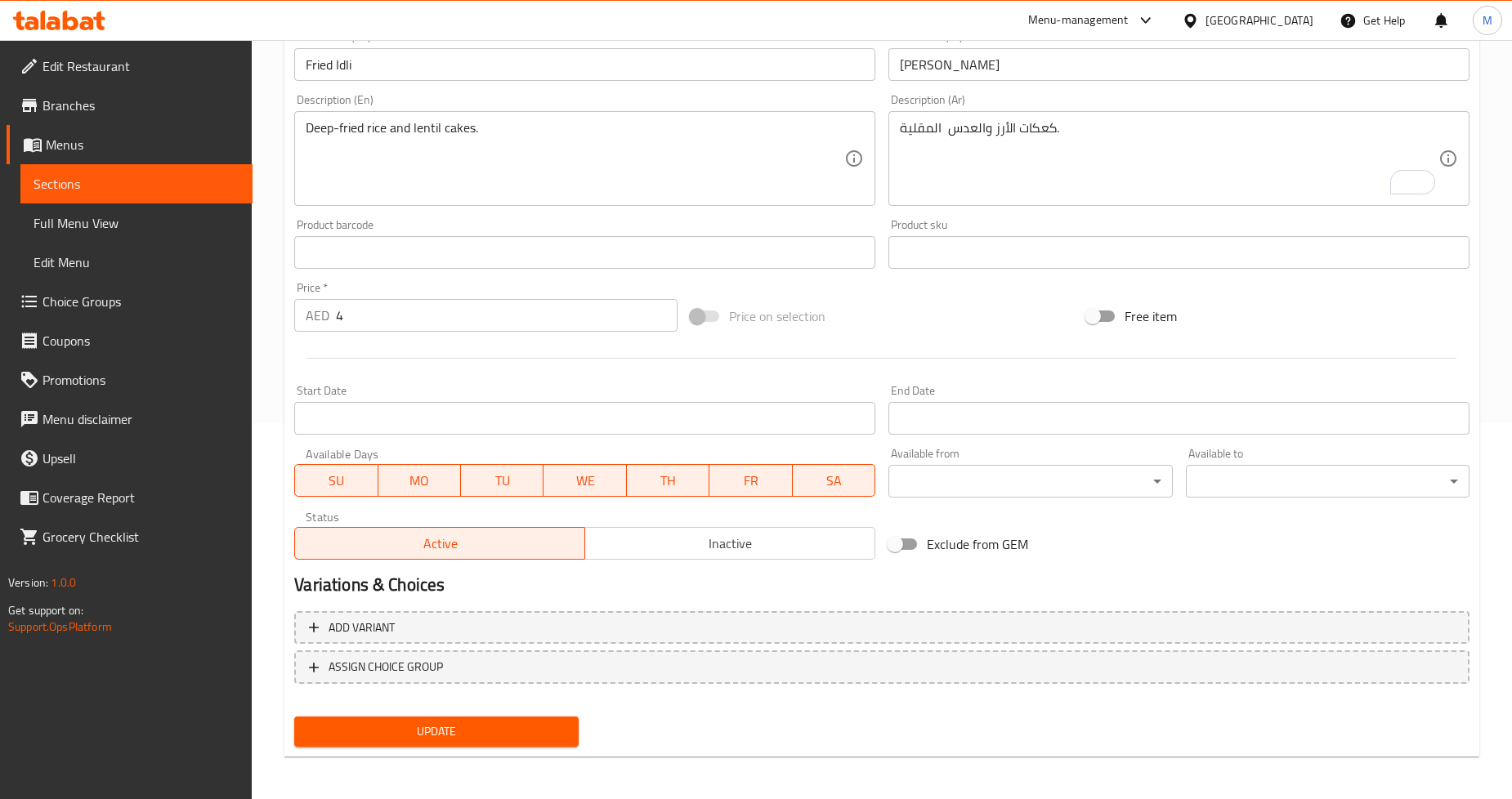
click at [519, 740] on button "Update" at bounding box center [436, 731] width 283 height 31
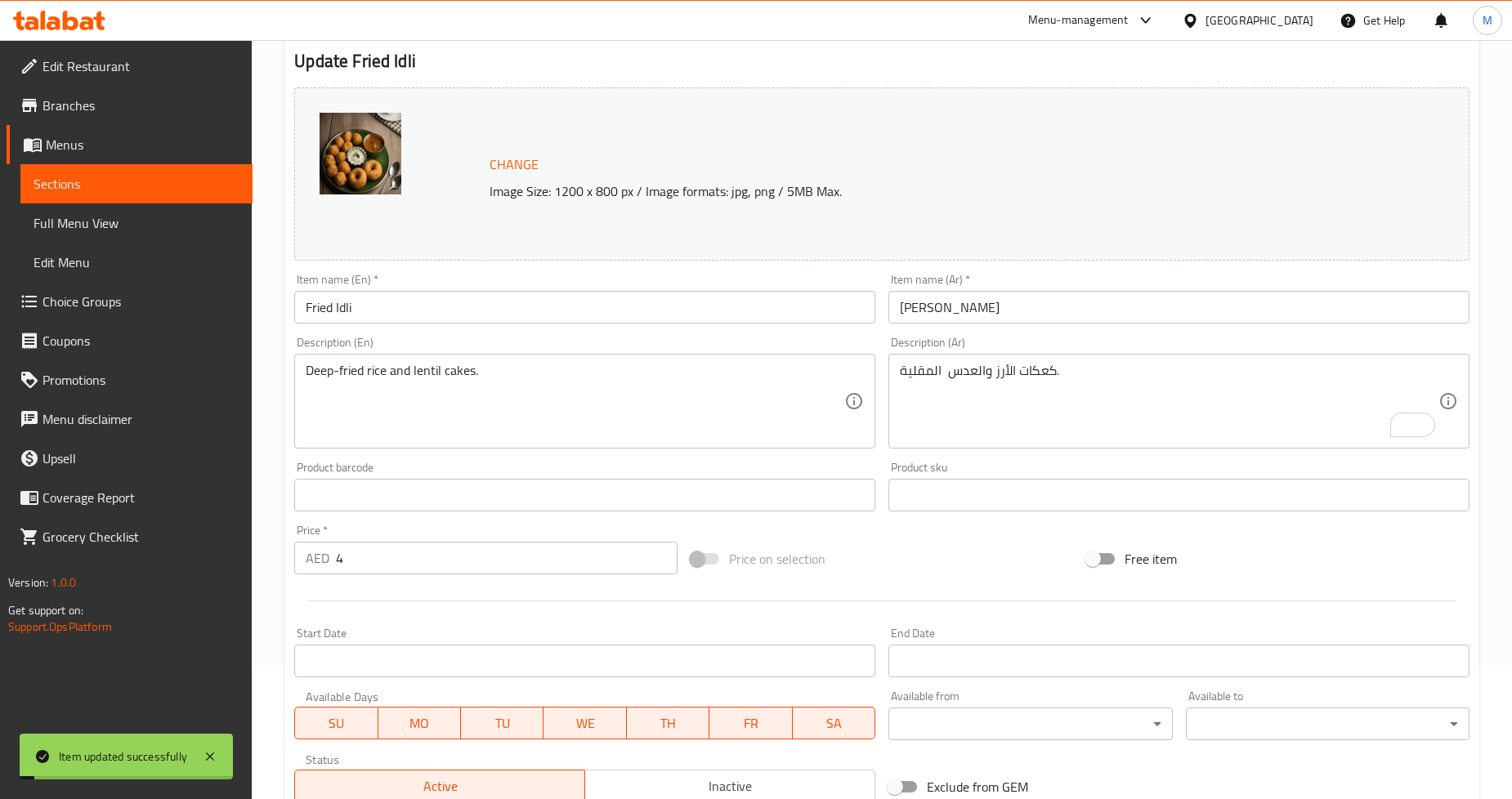
scroll to position [0, 0]
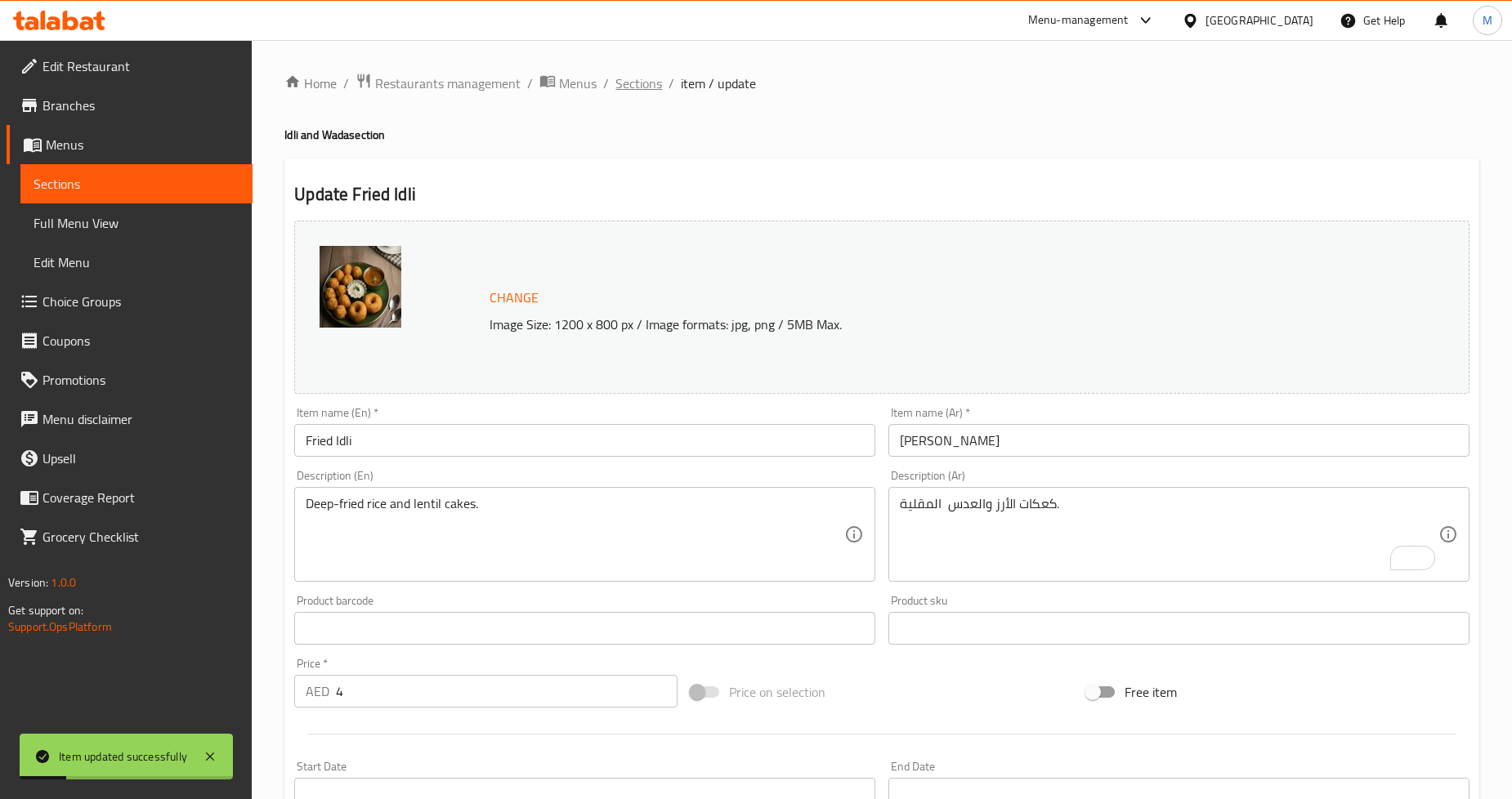
click at [644, 82] on span "Sections" at bounding box center [639, 82] width 46 height 19
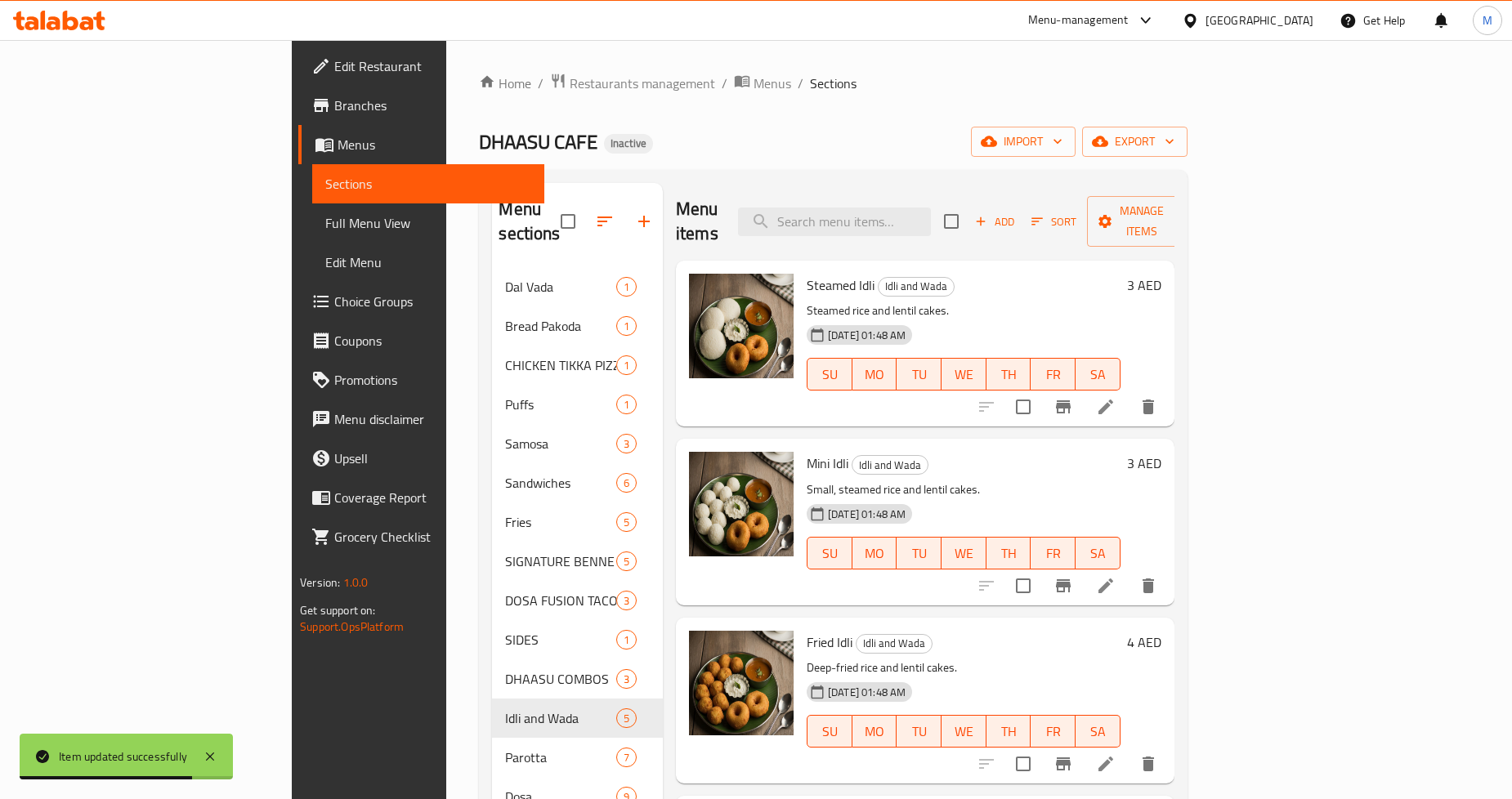
click at [934, 225] on div "Menu items Add Sort Manage items" at bounding box center [925, 222] width 499 height 78
click at [931, 215] on input "search" at bounding box center [834, 221] width 193 height 29
paste input "Schezwan Idli"
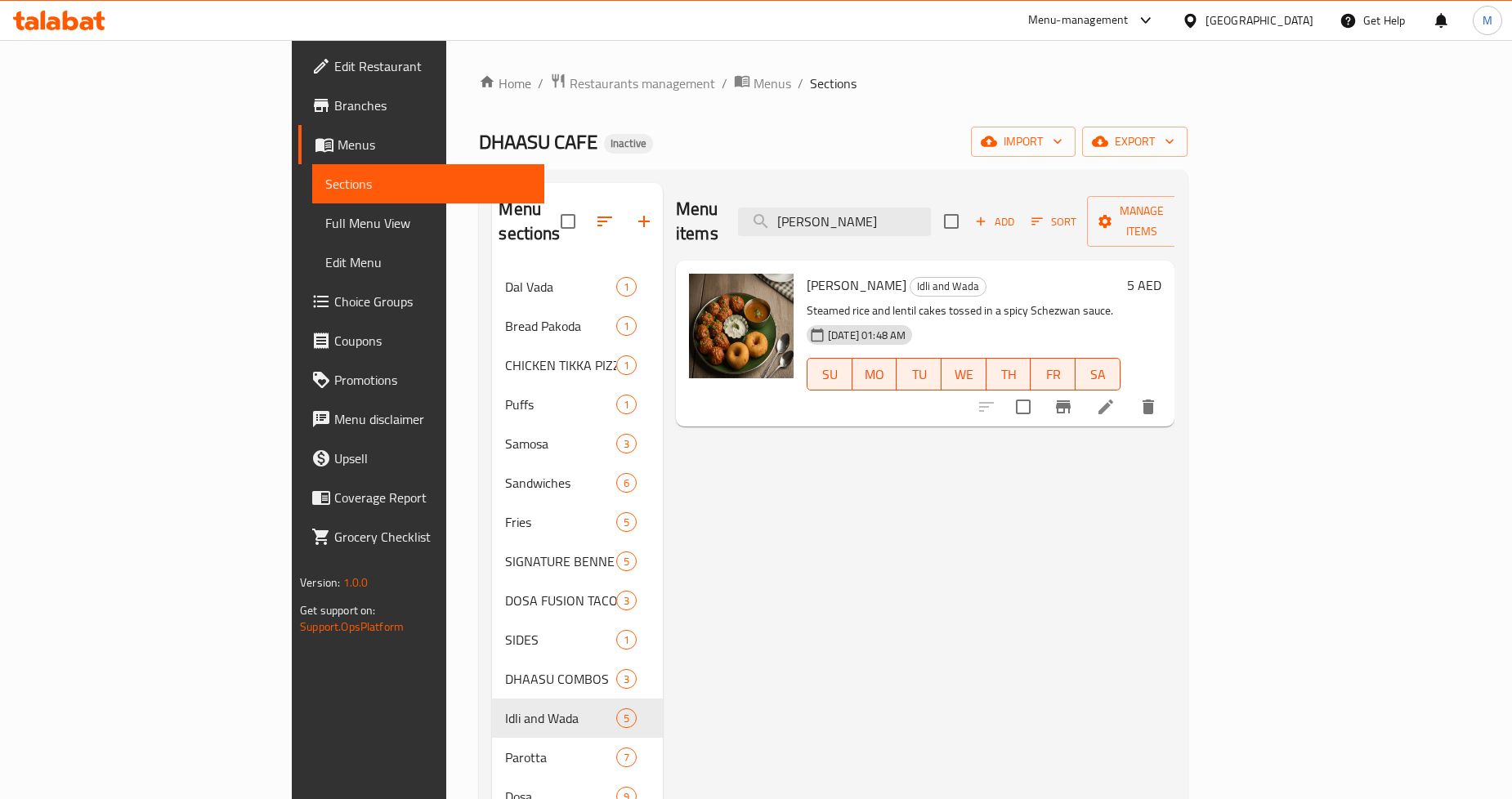
type input "Schezwan Idli"
click at [1129, 396] on li at bounding box center [1106, 407] width 45 height 30
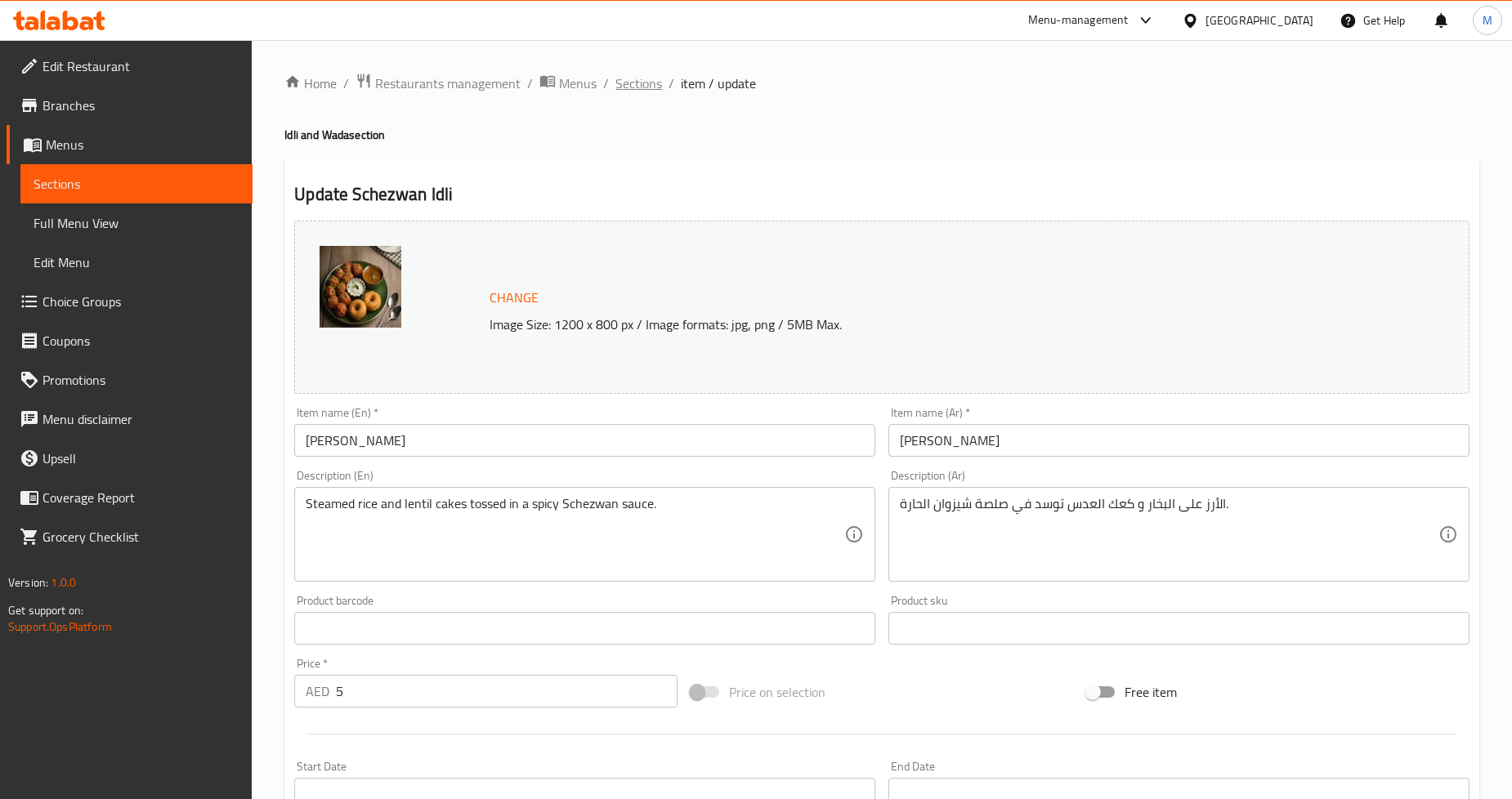
click at [639, 81] on span "Sections" at bounding box center [639, 82] width 46 height 19
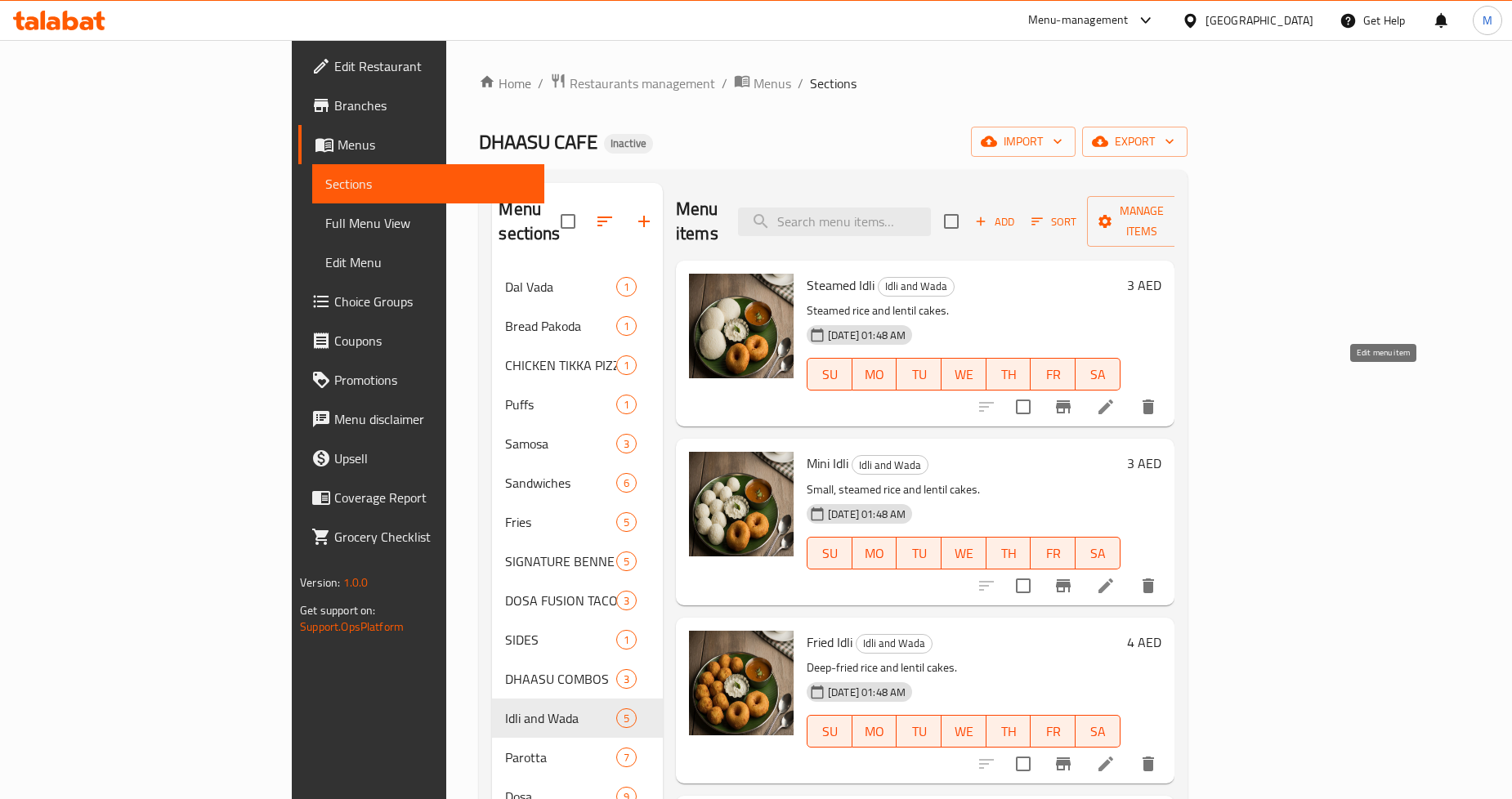
click at [1129, 393] on li at bounding box center [1106, 407] width 45 height 30
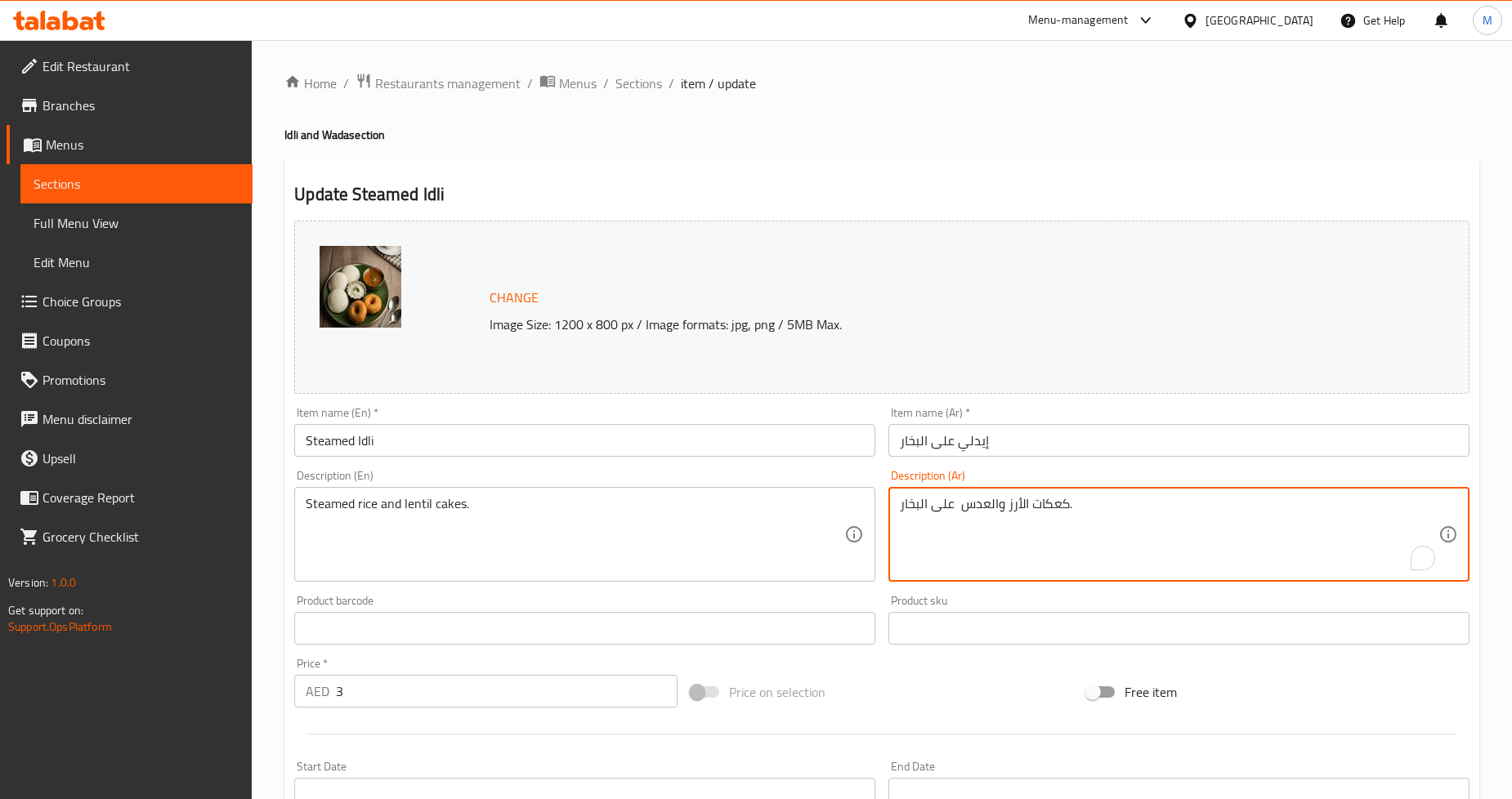
drag, startPoint x: 1053, startPoint y: 501, endPoint x: 998, endPoint y: 504, distance: 55.1
click at [998, 504] on textarea "كعكات الأرز والعدس على البخار." at bounding box center [1169, 535] width 539 height 78
click at [1063, 512] on textarea "كعكات الأرز والعدس على البخار." at bounding box center [1169, 535] width 539 height 78
click at [1055, 512] on textarea "كعكات الأرز والعدس على البخار." at bounding box center [1169, 535] width 539 height 78
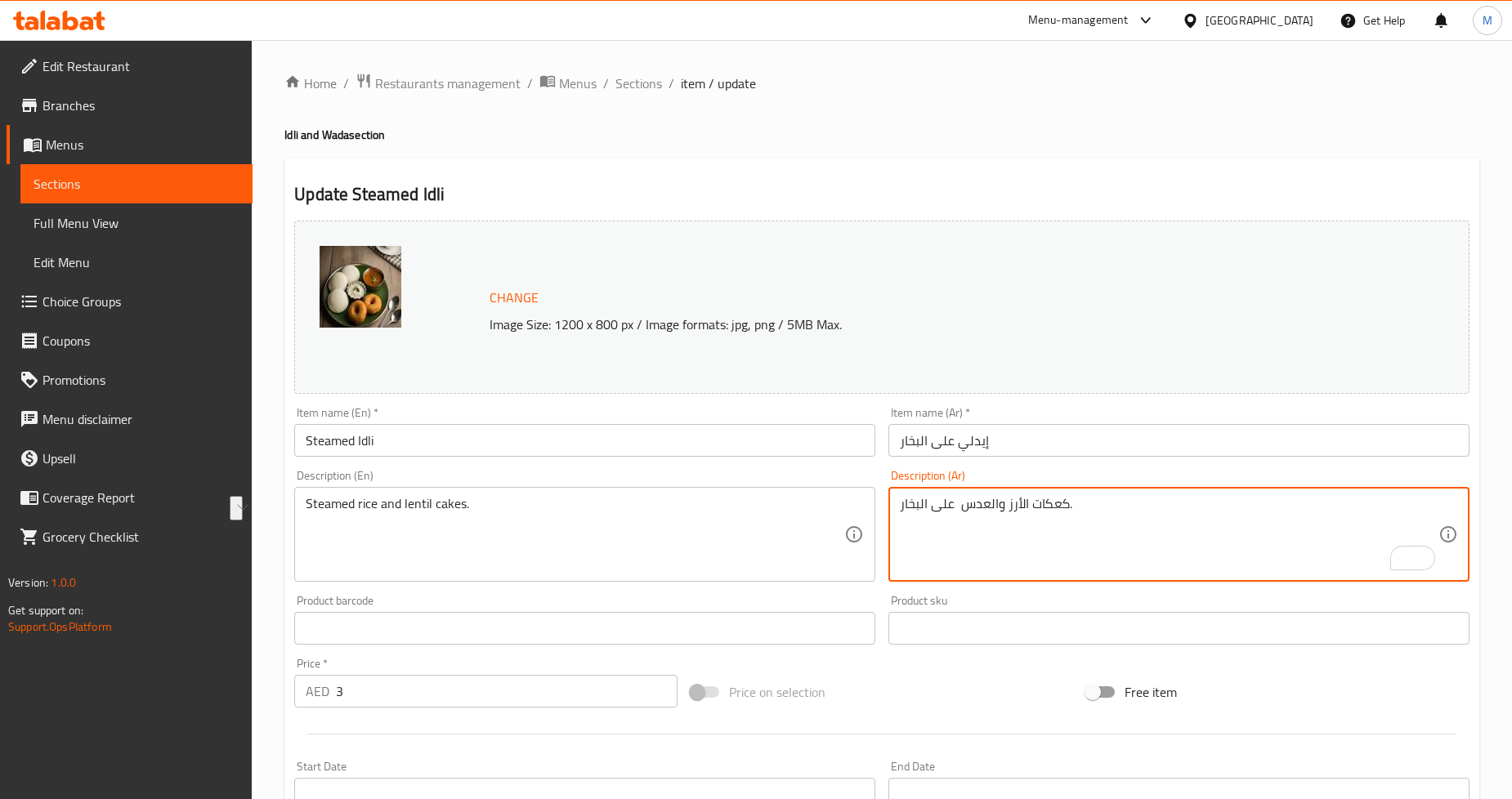
click at [965, 153] on div "Home / Restaurants management / Menus / Sections / item / update Idli and Wada …" at bounding box center [881, 609] width 1195 height 1073
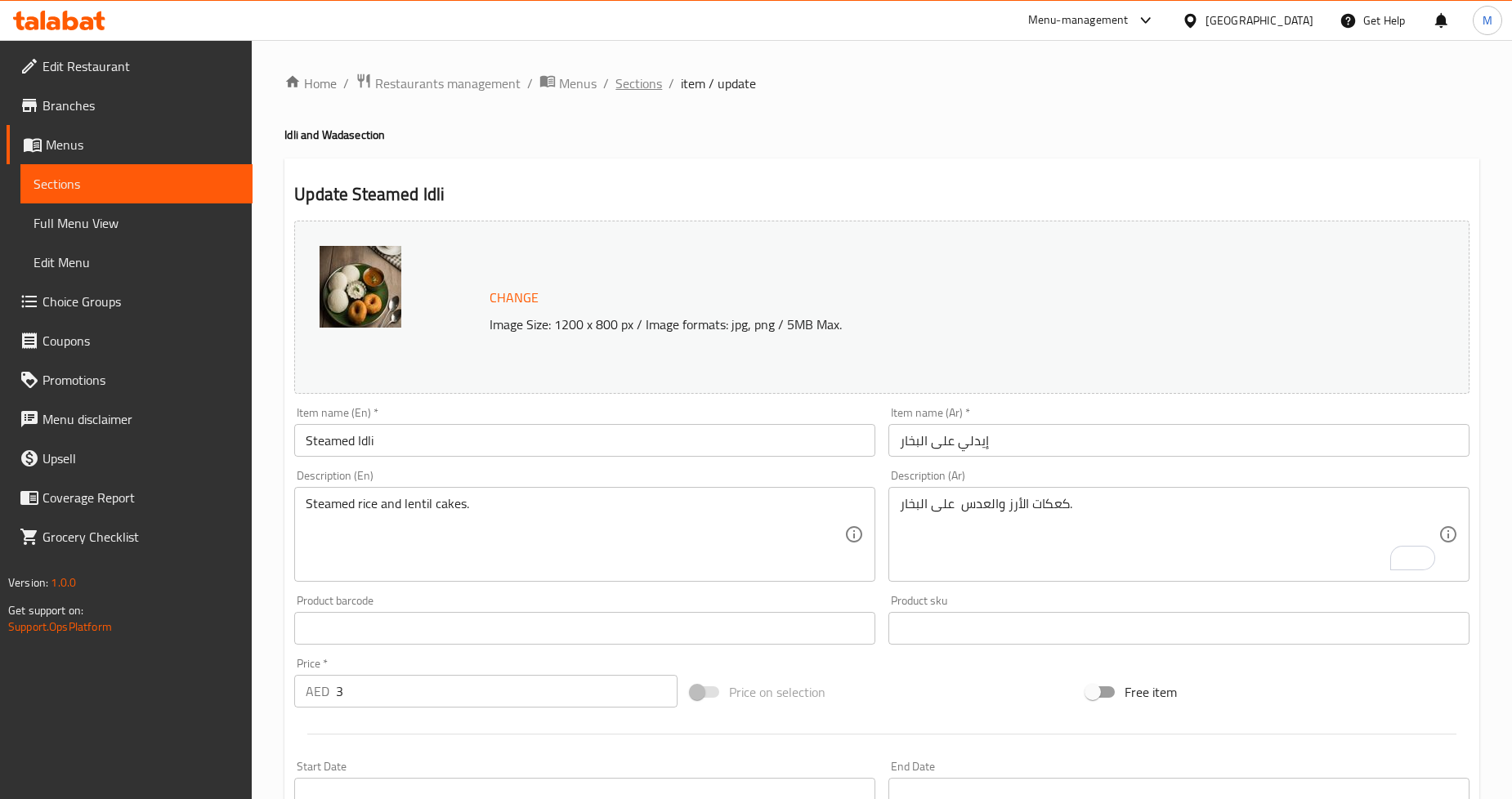
click at [639, 85] on span "Sections" at bounding box center [639, 82] width 46 height 19
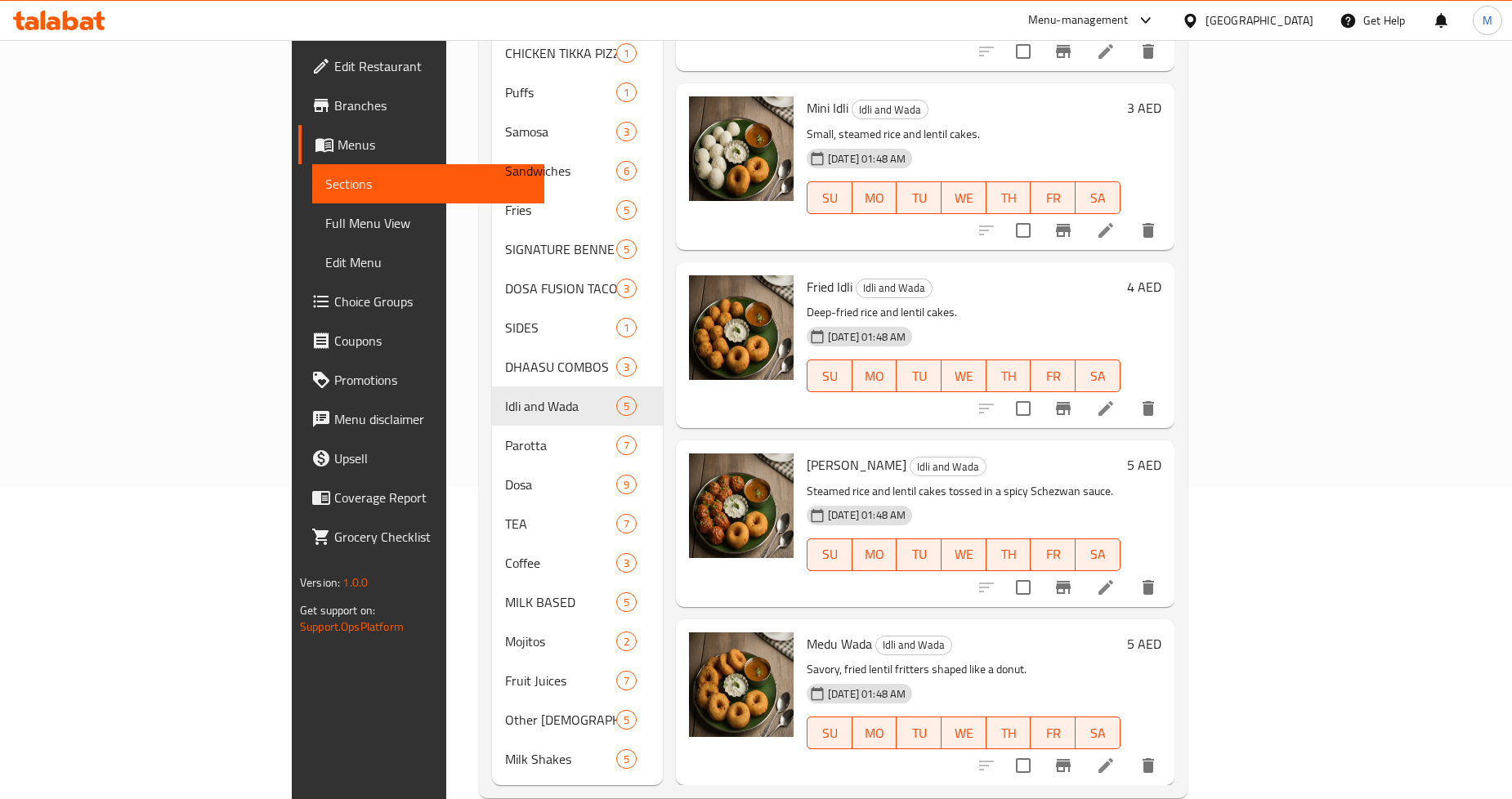
scroll to position [318, 0]
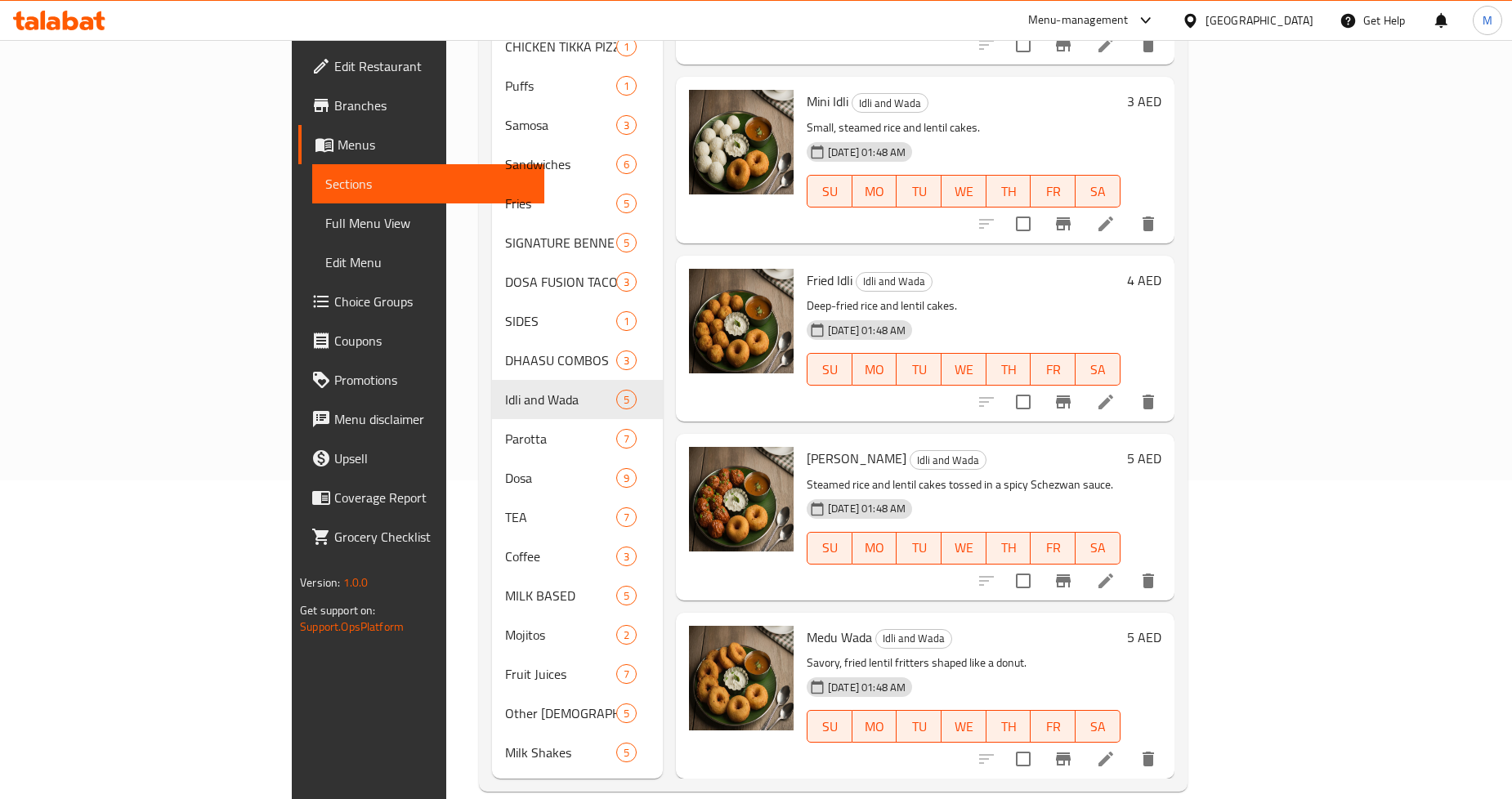
click at [1114, 574] on icon at bounding box center [1106, 581] width 15 height 15
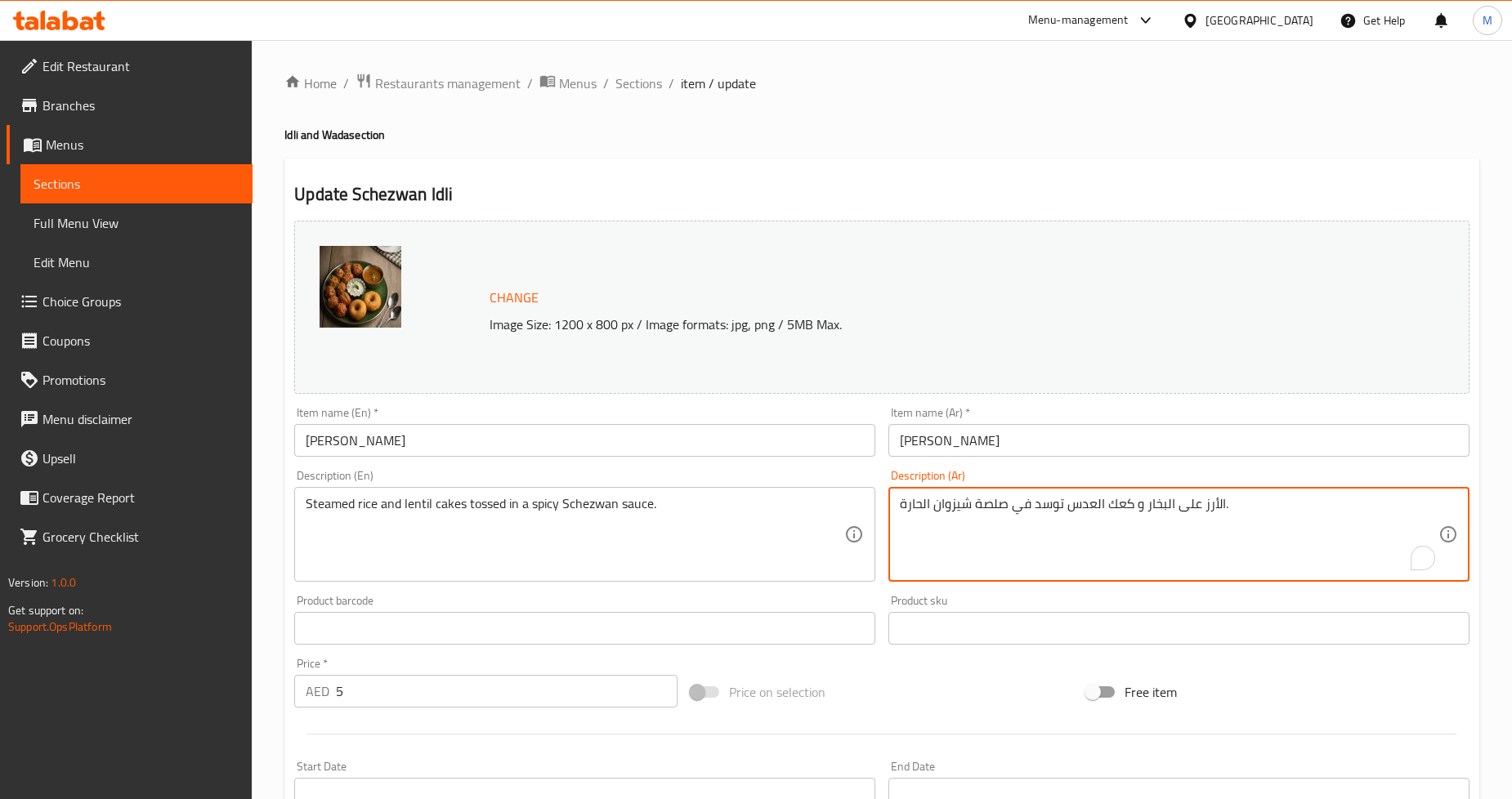
click at [1215, 508] on textarea "الأرز على البخار و كعك العدس توسد في صلصة شيزوان الحارة." at bounding box center [1169, 535] width 539 height 78
paste textarea "كعكات الأرز والعدس على البخار"
click at [1055, 506] on textarea "كعكات الأرز والعدس على البخار توسد في صلصة شيزوان الحارة." at bounding box center [1169, 535] width 539 height 78
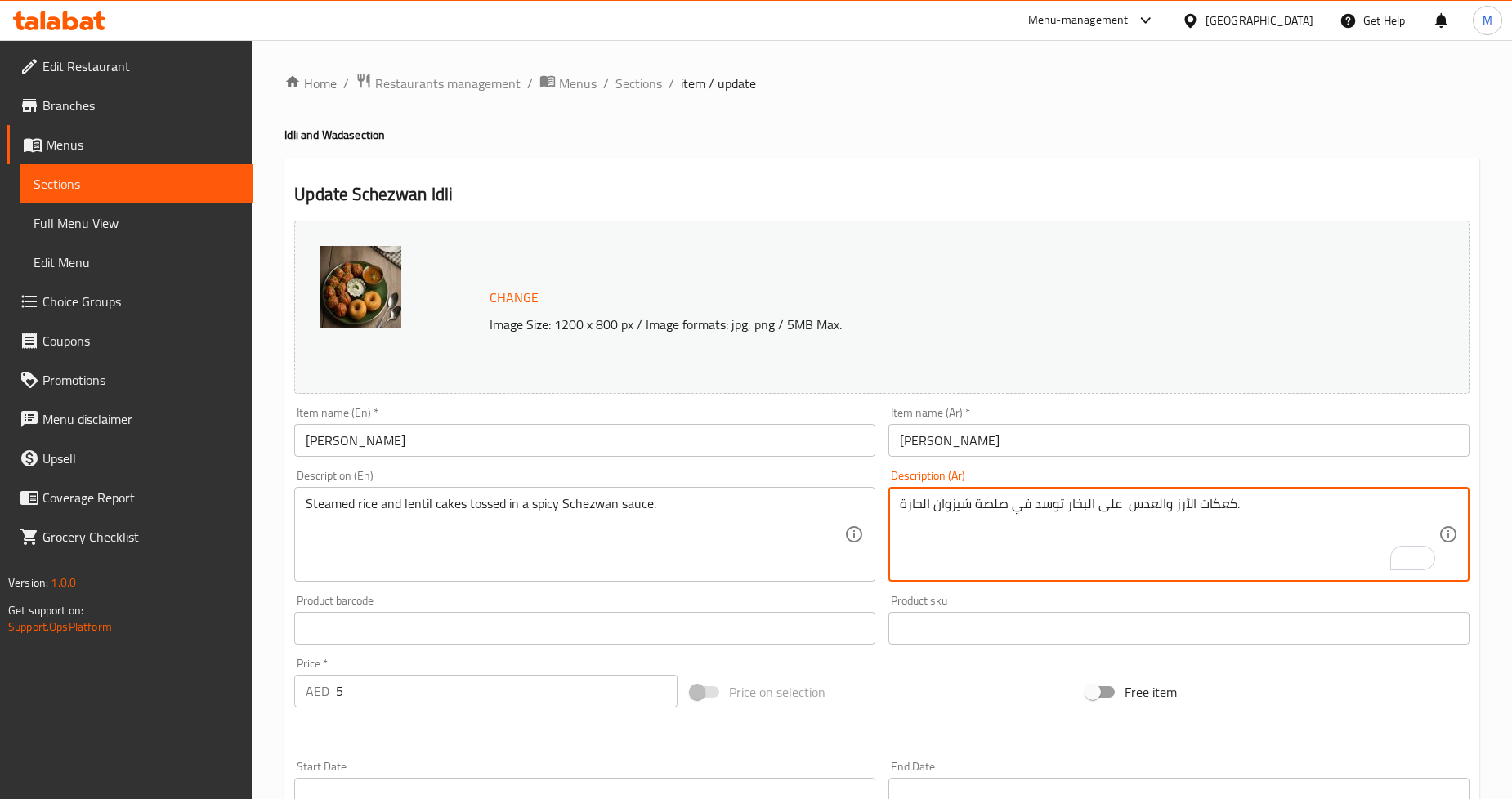
paste textarea "مغموس"
type textarea "كعكات الأرز والعدس على البخار مغموسة في صلصة شيزوان الحارة."
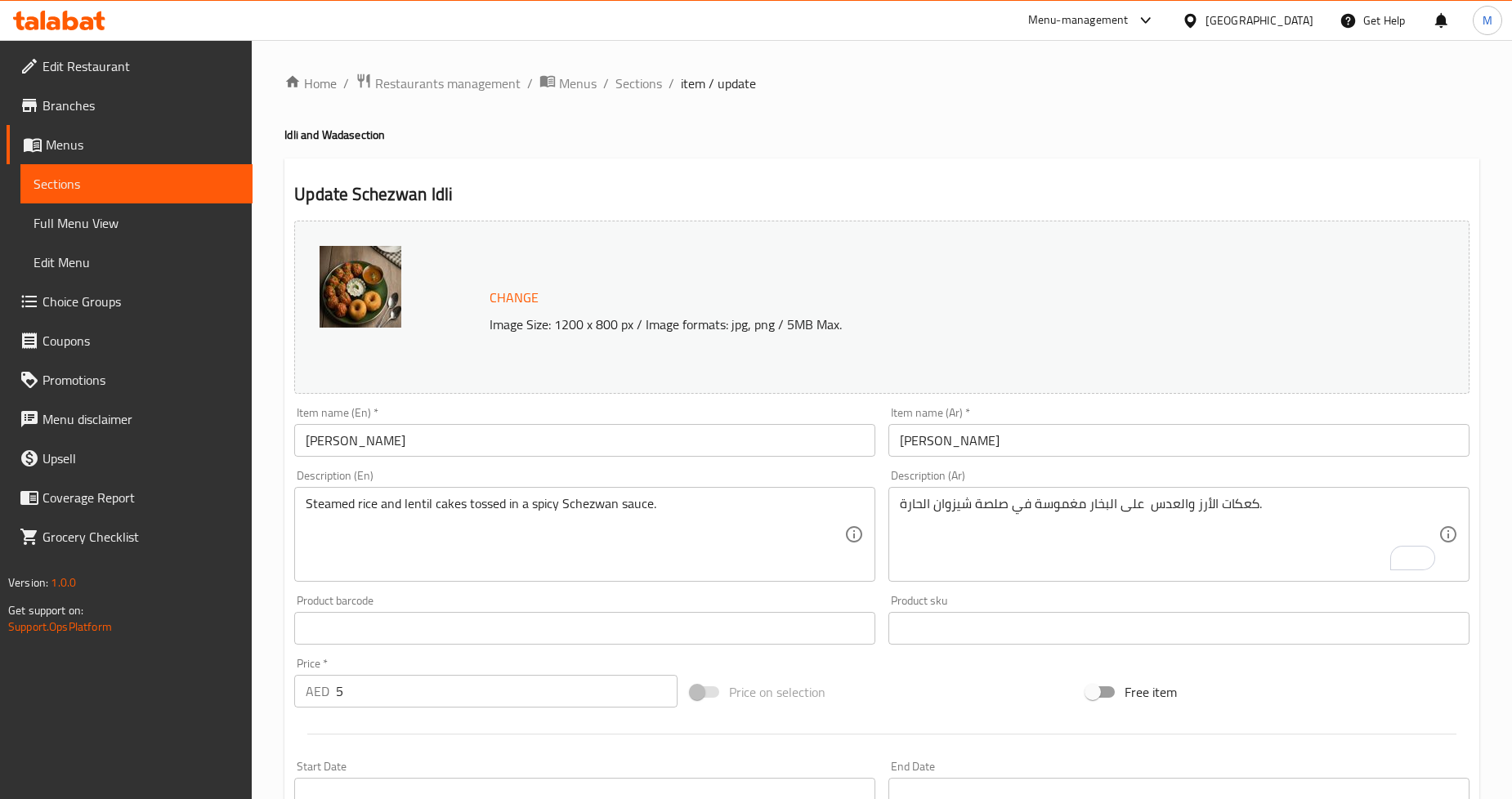
click at [1412, 152] on div "Home / Restaurants management / Menus / Sections / item / update Idli and Wada …" at bounding box center [881, 609] width 1195 height 1073
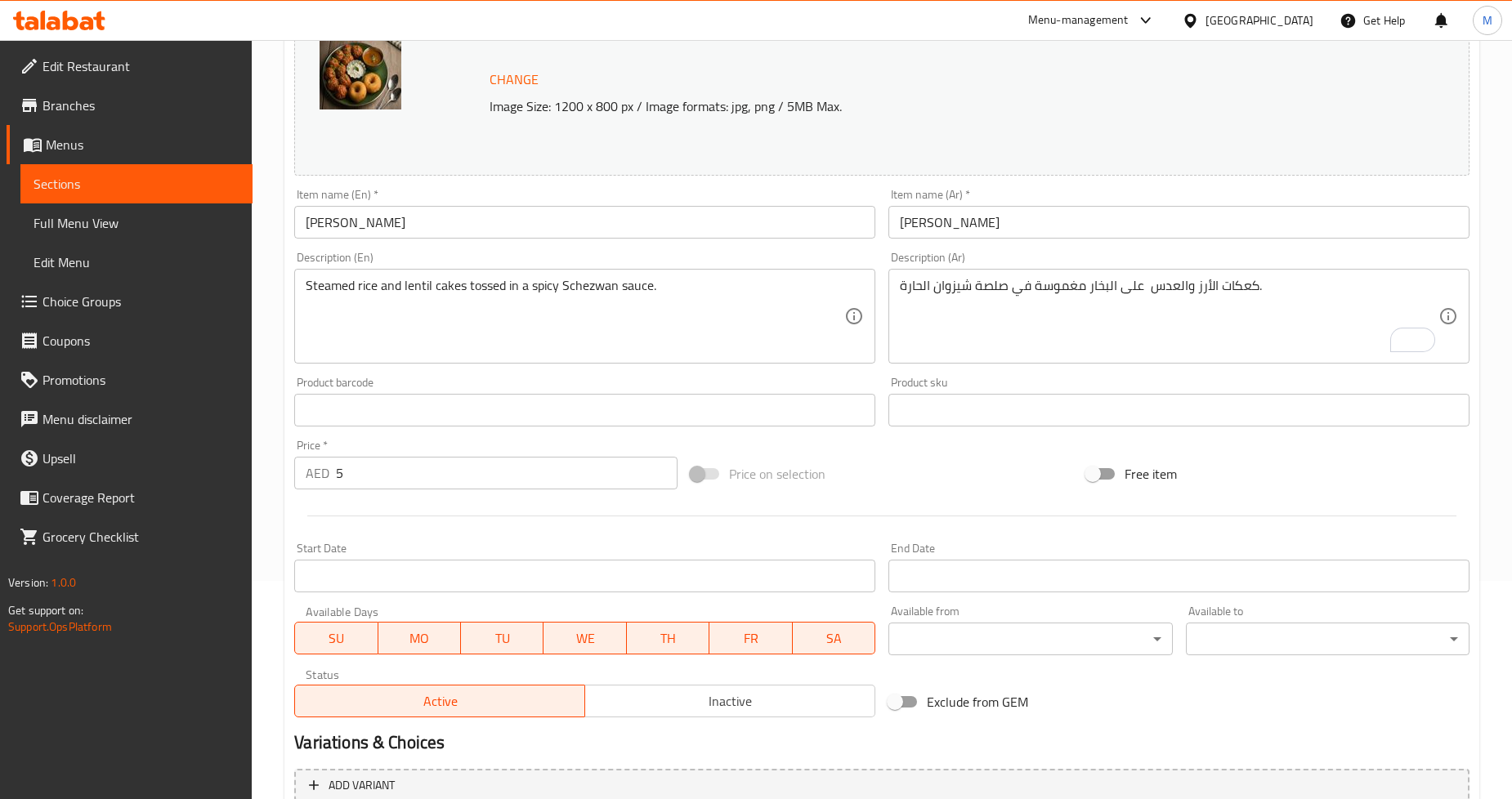
scroll to position [376, 0]
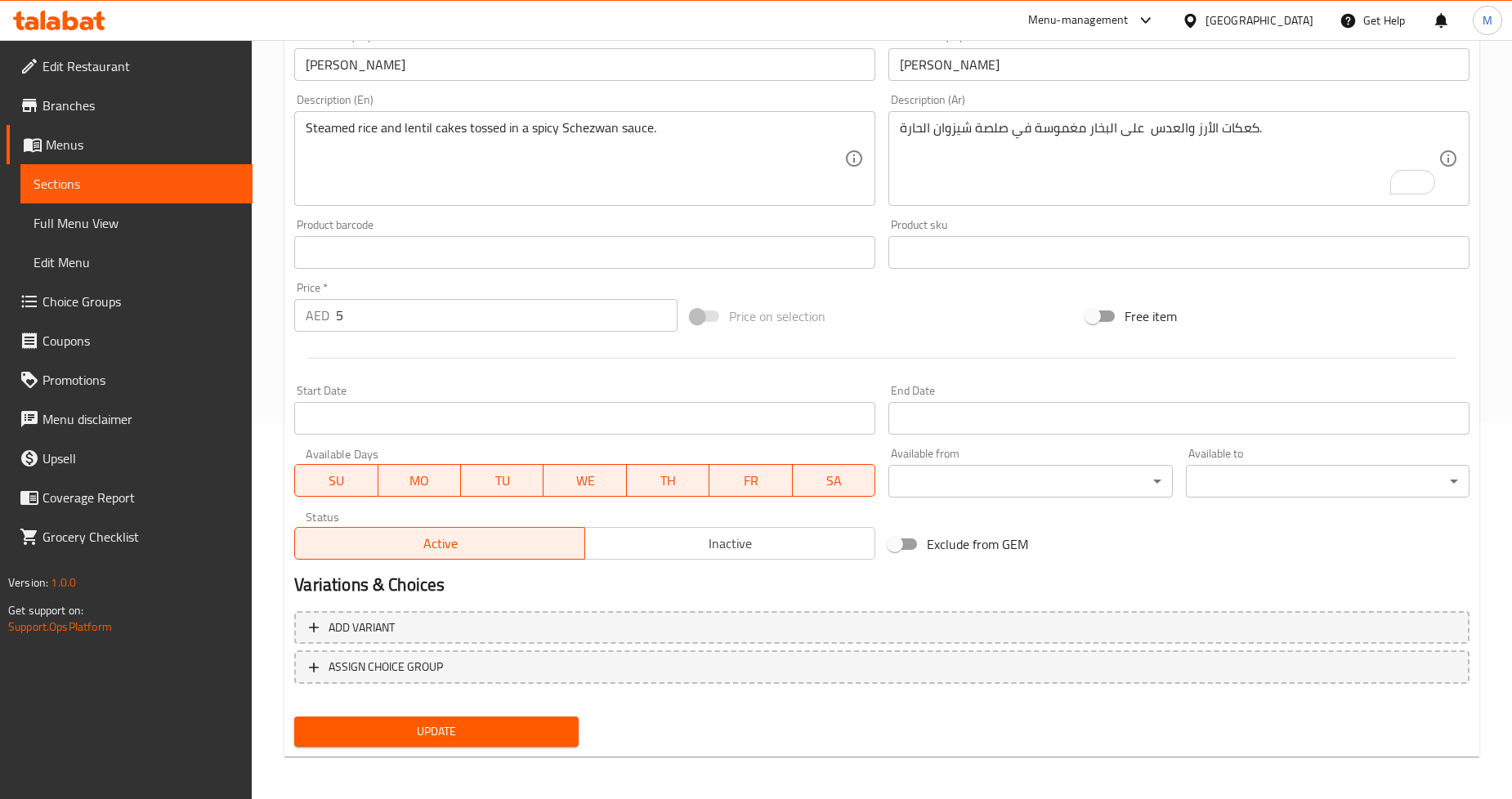
click at [494, 730] on span "Update" at bounding box center [436, 732] width 257 height 20
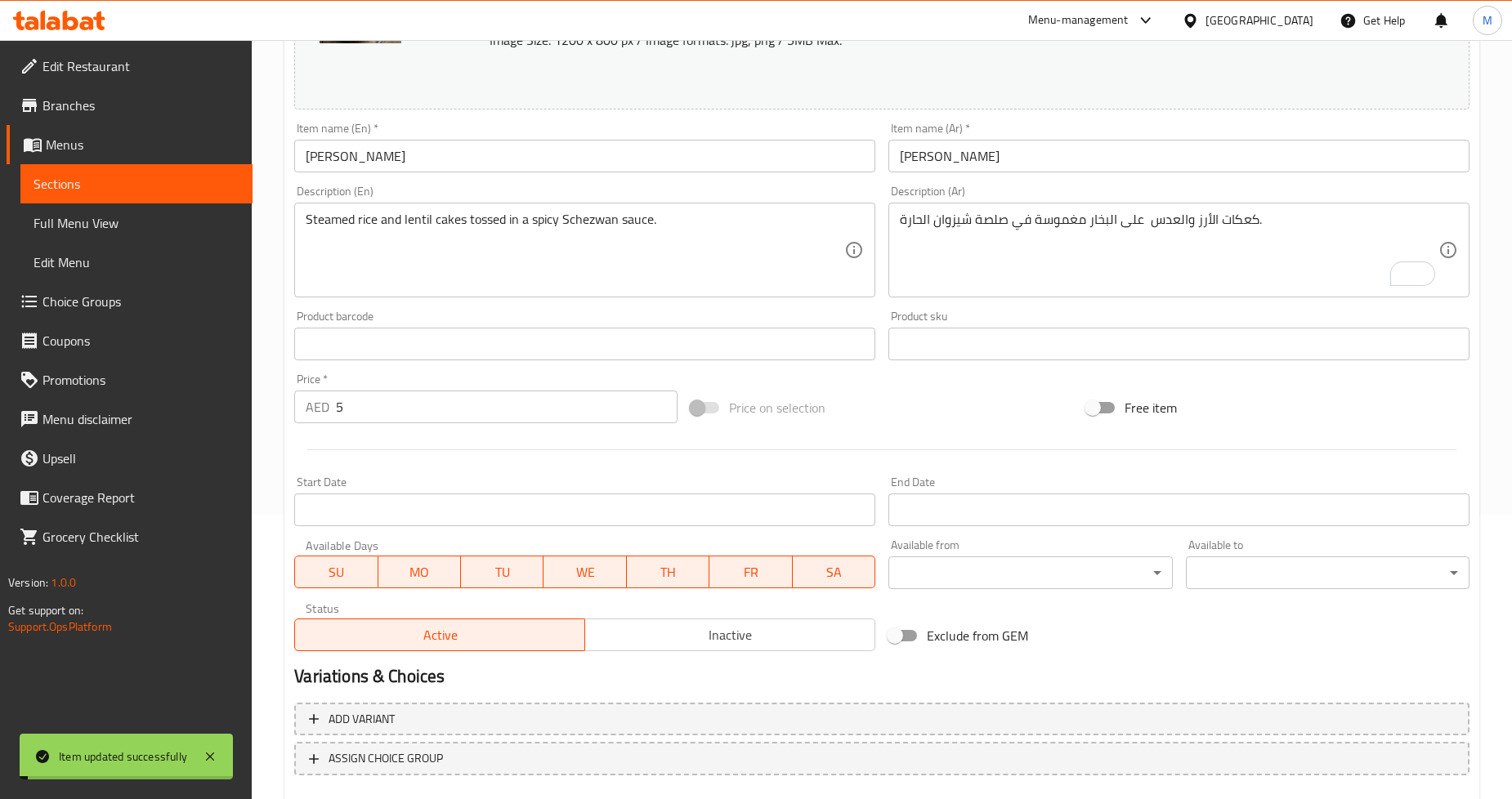
scroll to position [0, 0]
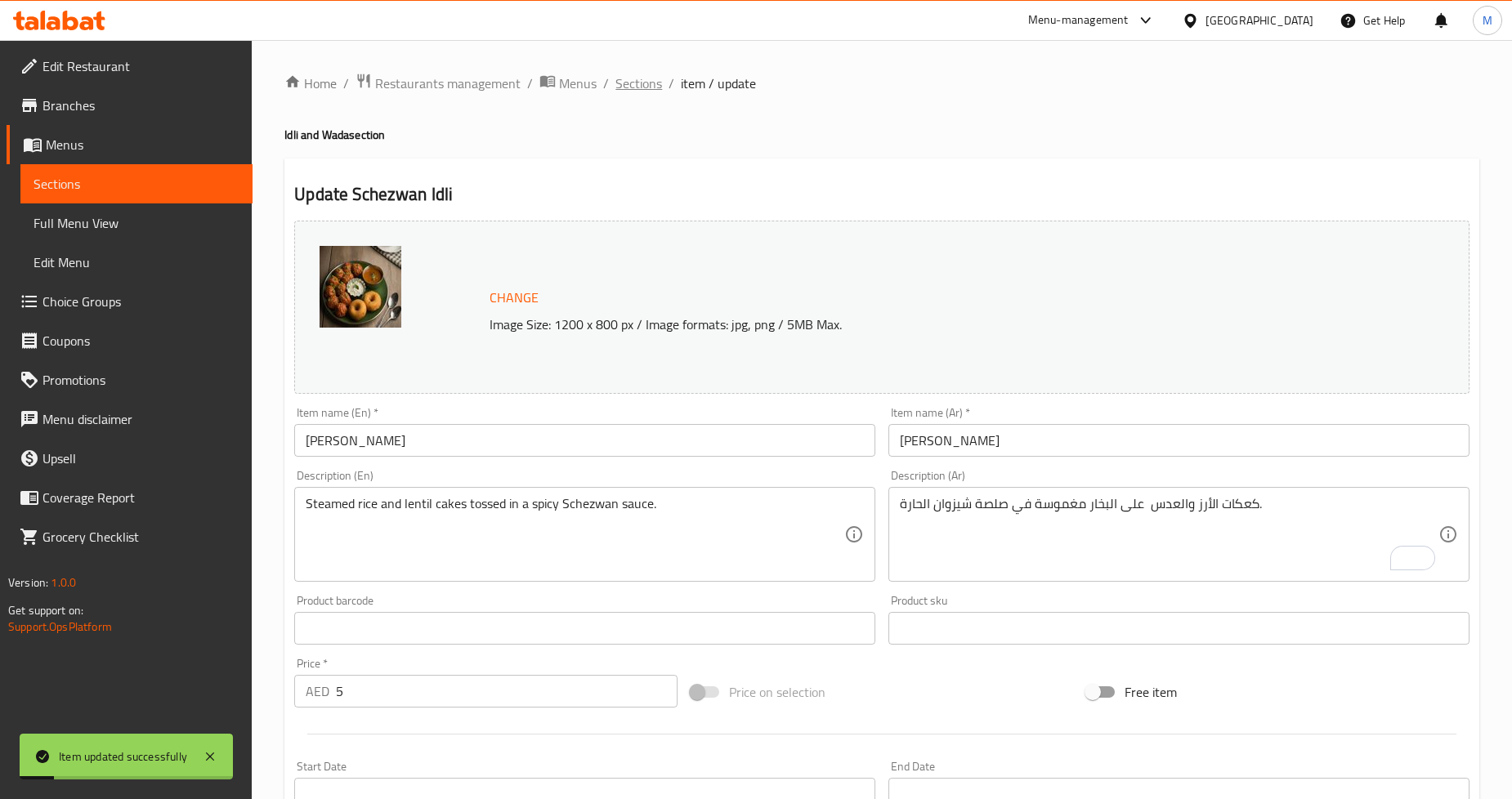
click at [649, 86] on span "Sections" at bounding box center [639, 82] width 46 height 19
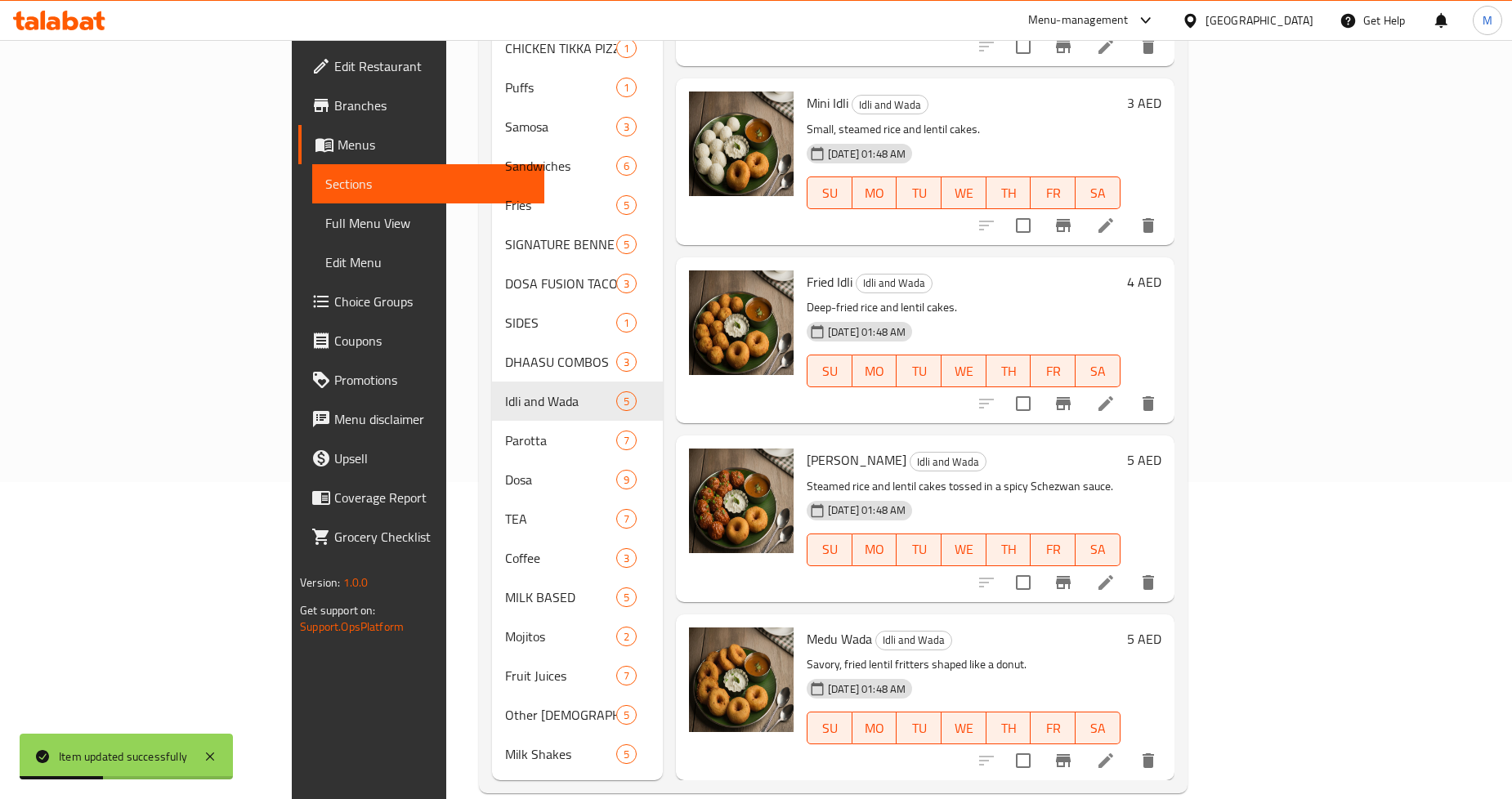
scroll to position [318, 0]
click at [1116, 750] on icon at bounding box center [1106, 759] width 19 height 19
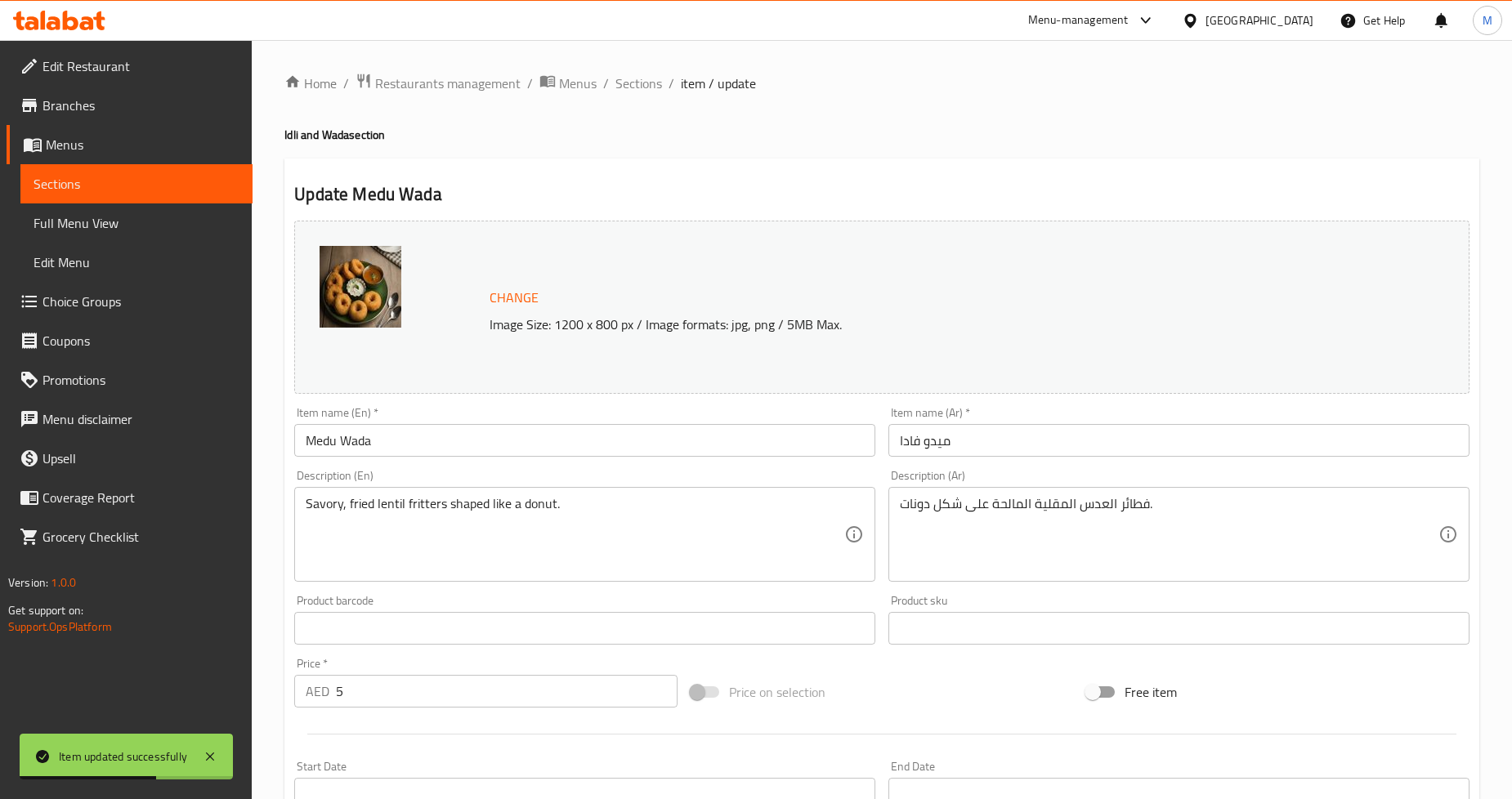
click at [1243, 193] on h2 "Update Medu Wada" at bounding box center [882, 194] width 1176 height 24
click at [652, 90] on span "Sections" at bounding box center [639, 82] width 46 height 19
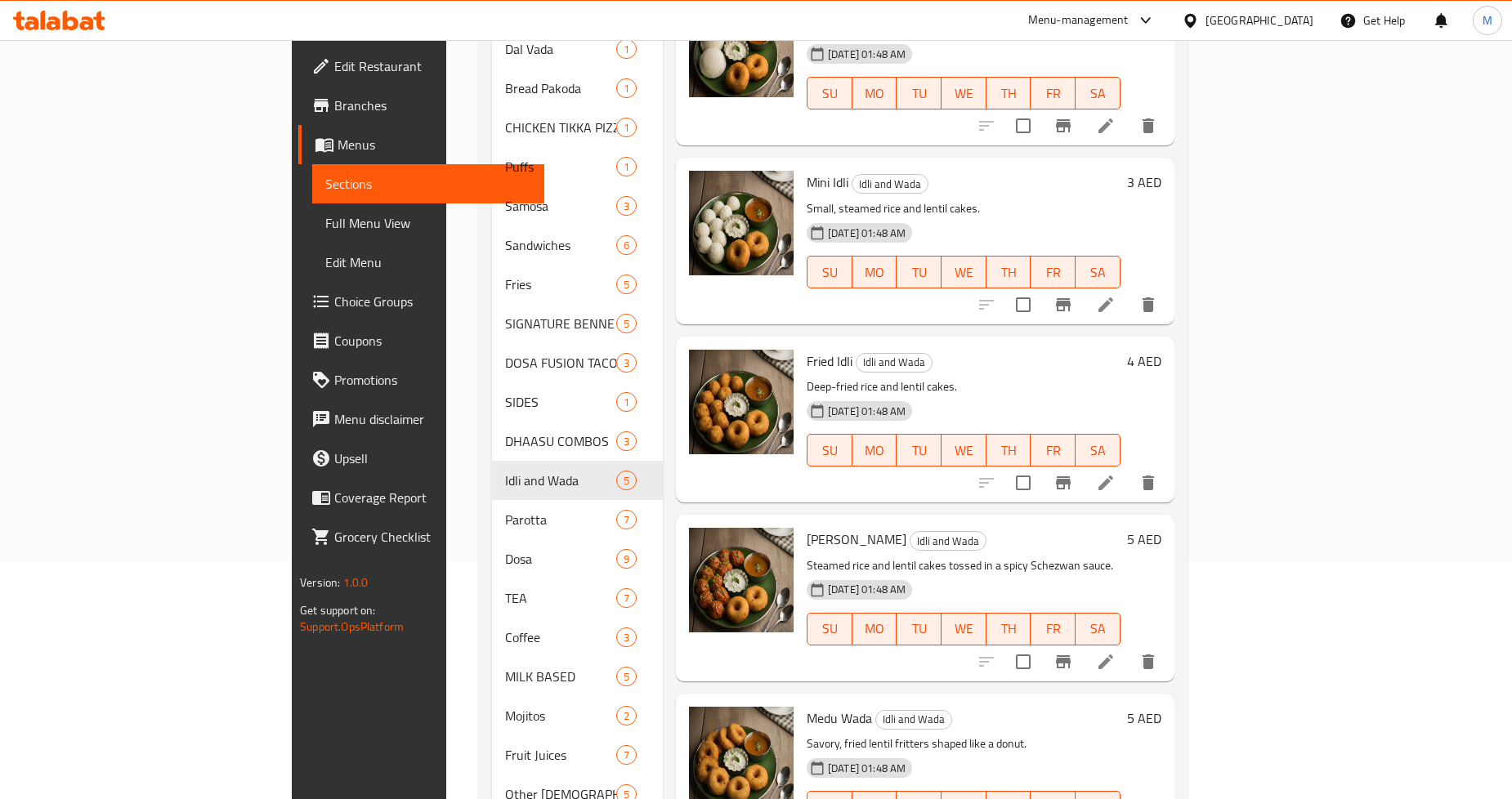
scroll to position [318, 0]
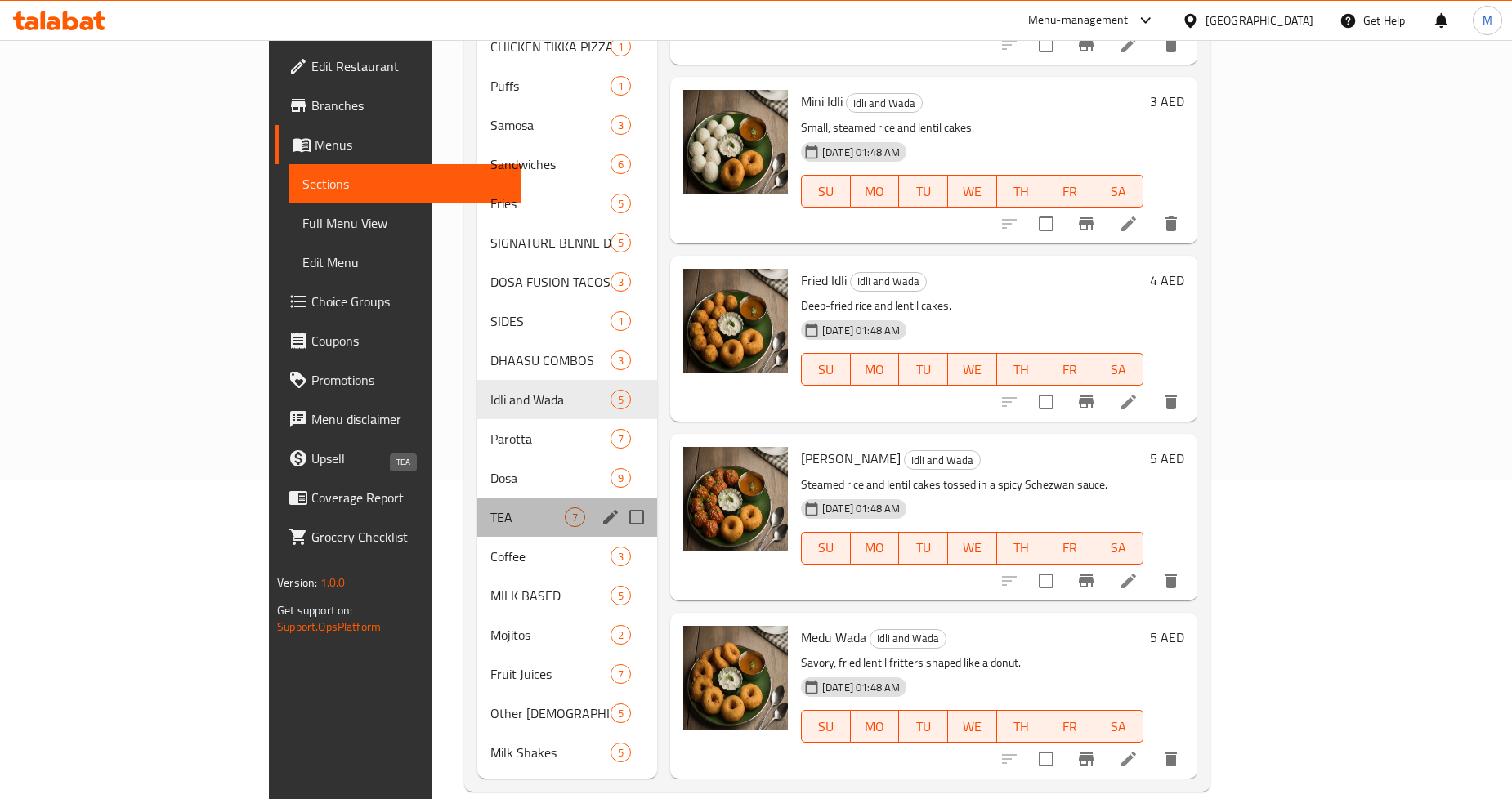
click at [491, 507] on span "TEA" at bounding box center [528, 517] width 74 height 19
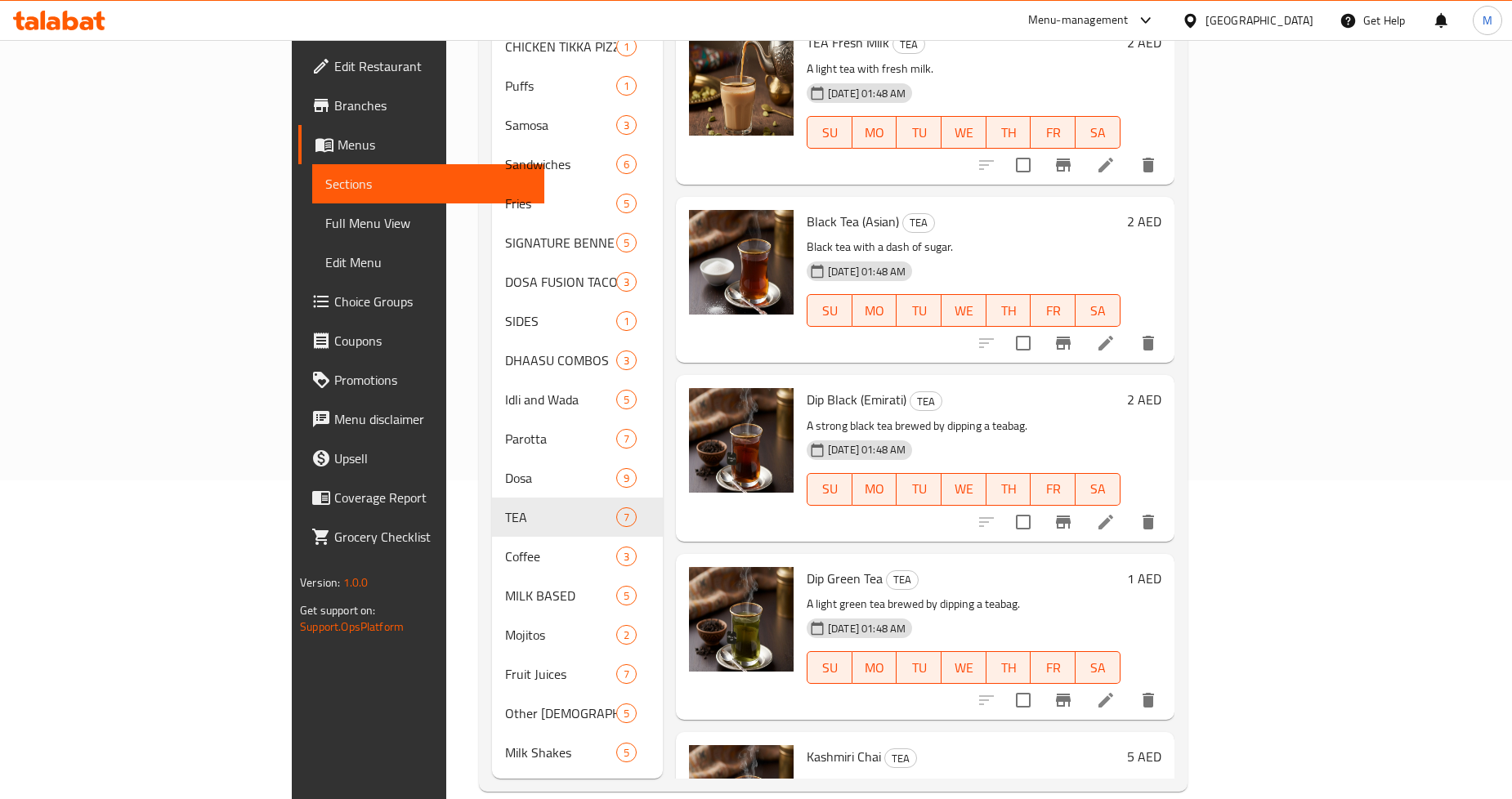
scroll to position [134, 0]
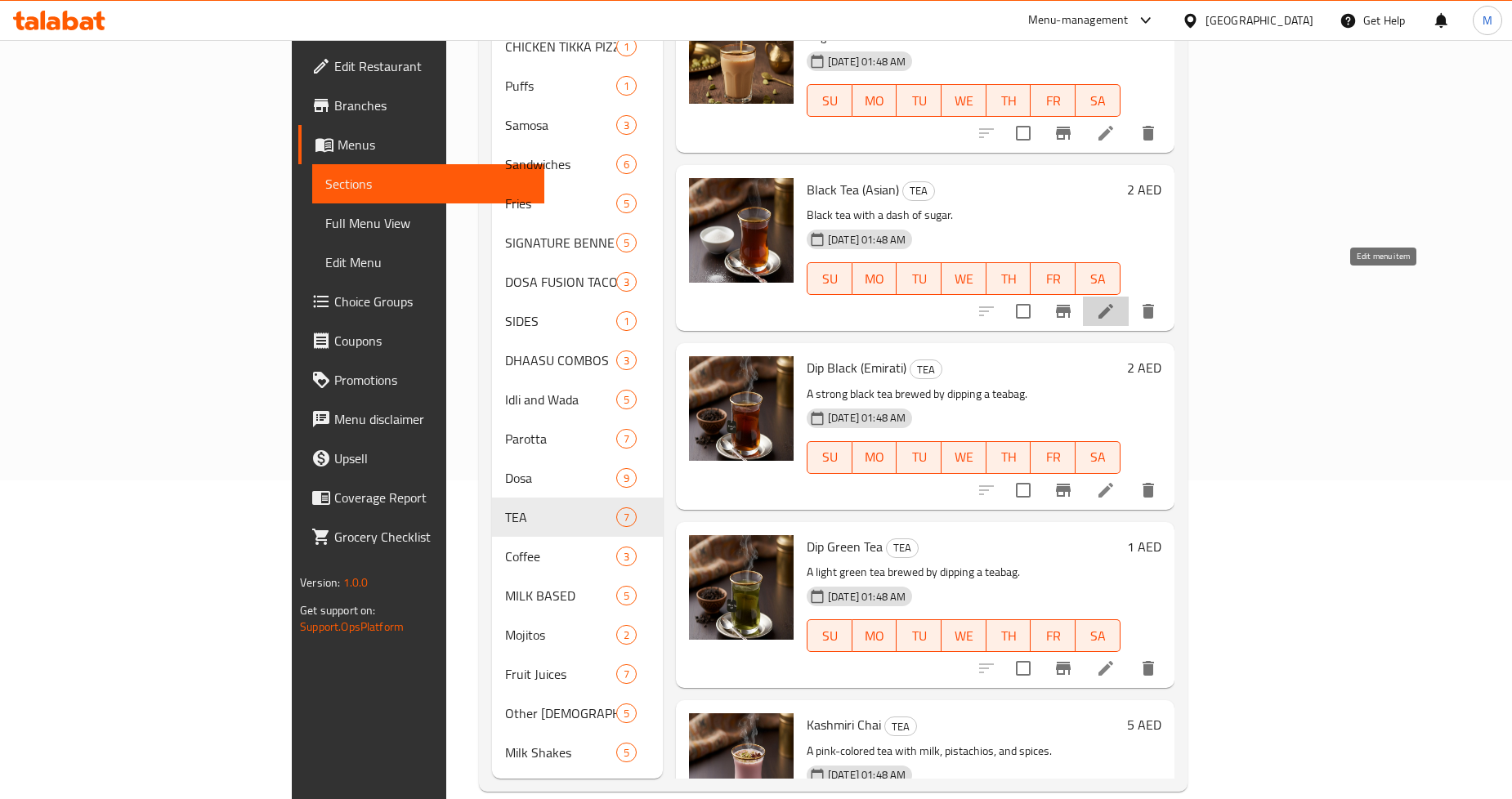
click at [1116, 302] on icon at bounding box center [1106, 311] width 19 height 19
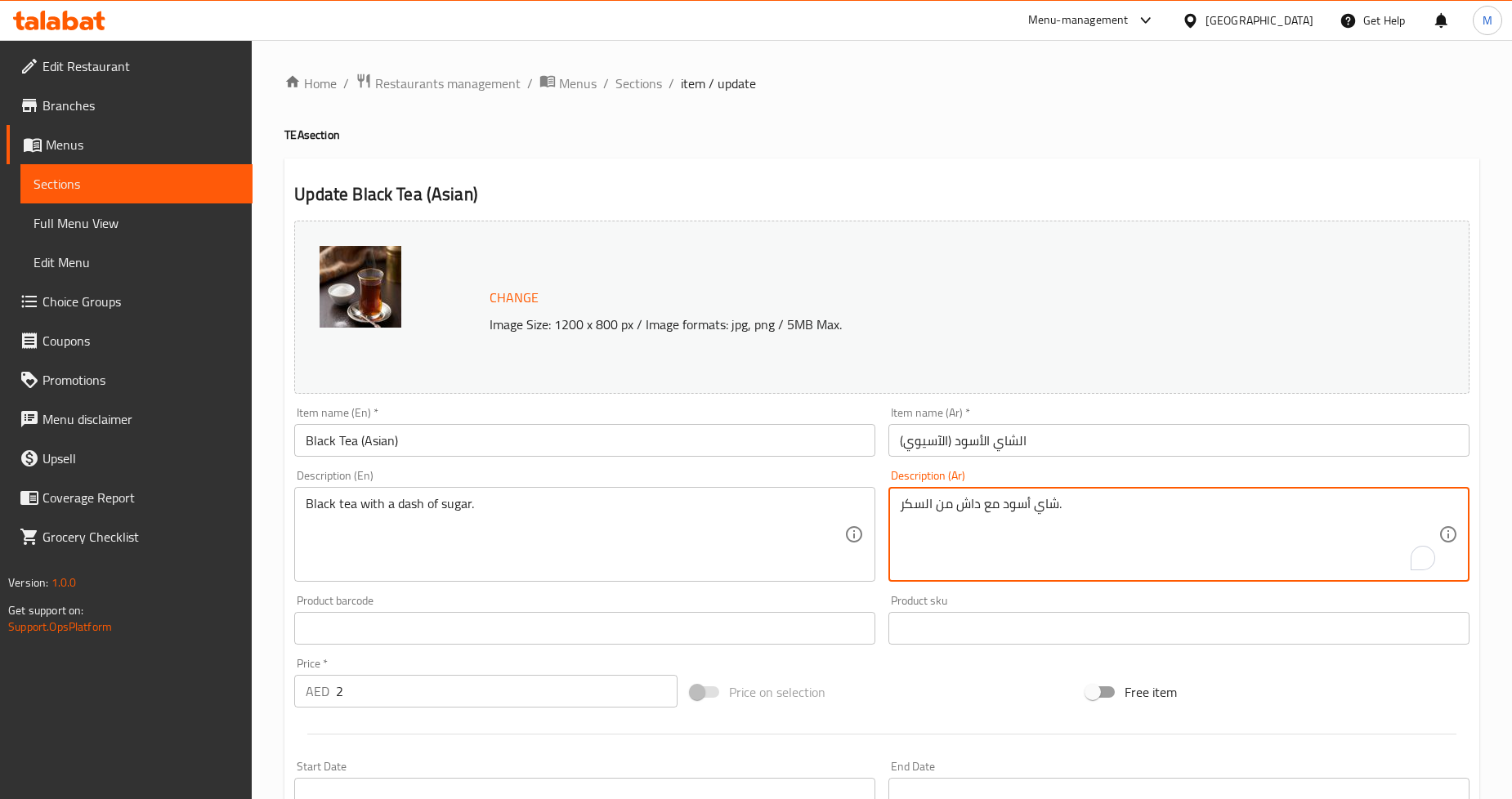
paste textarea "قليل"
type textarea "شاي أسود مع قليل من السكر."
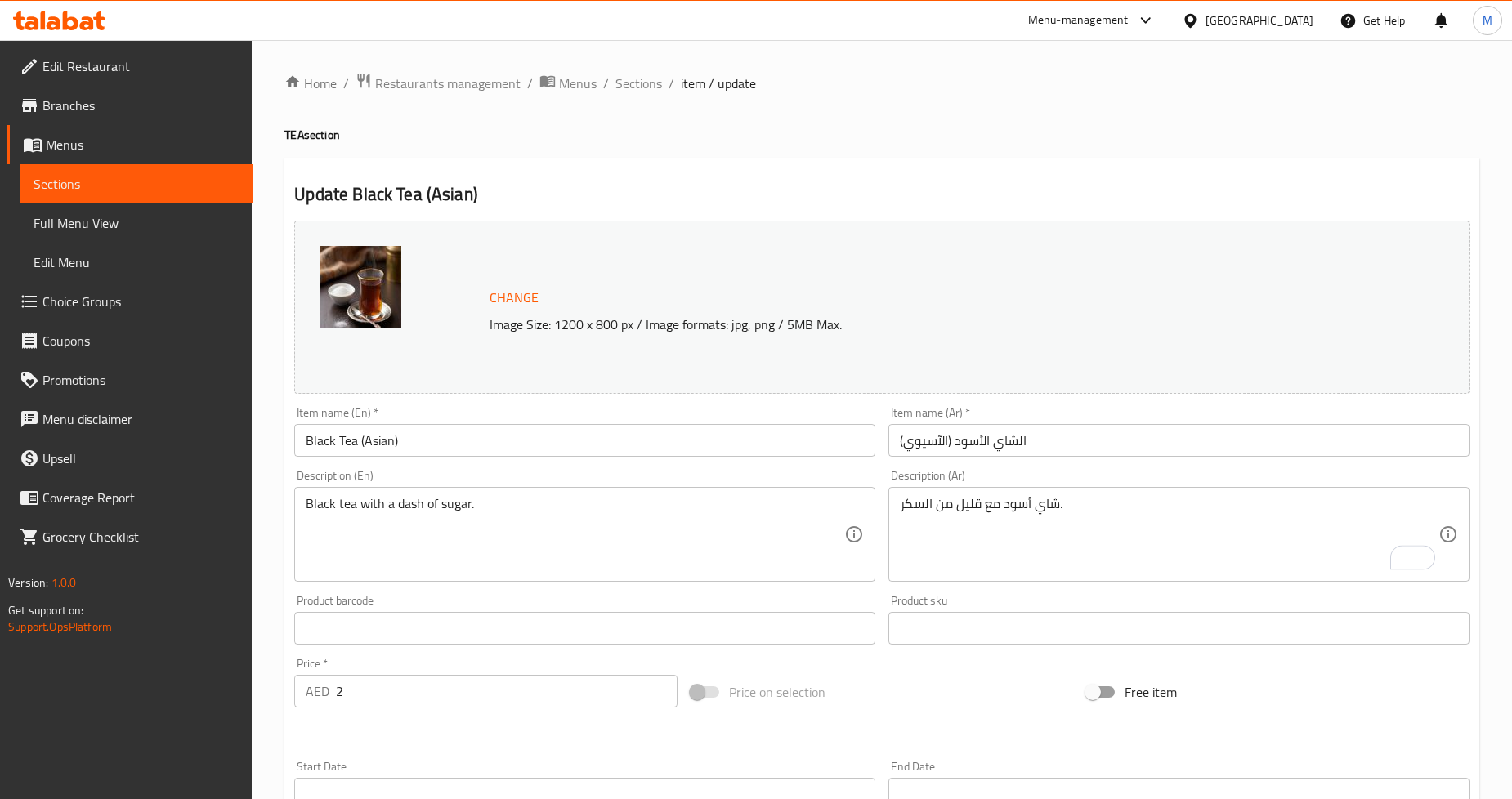
click at [1186, 123] on div "Home / Restaurants management / Menus / Sections / item / update TEA section Up…" at bounding box center [881, 609] width 1195 height 1073
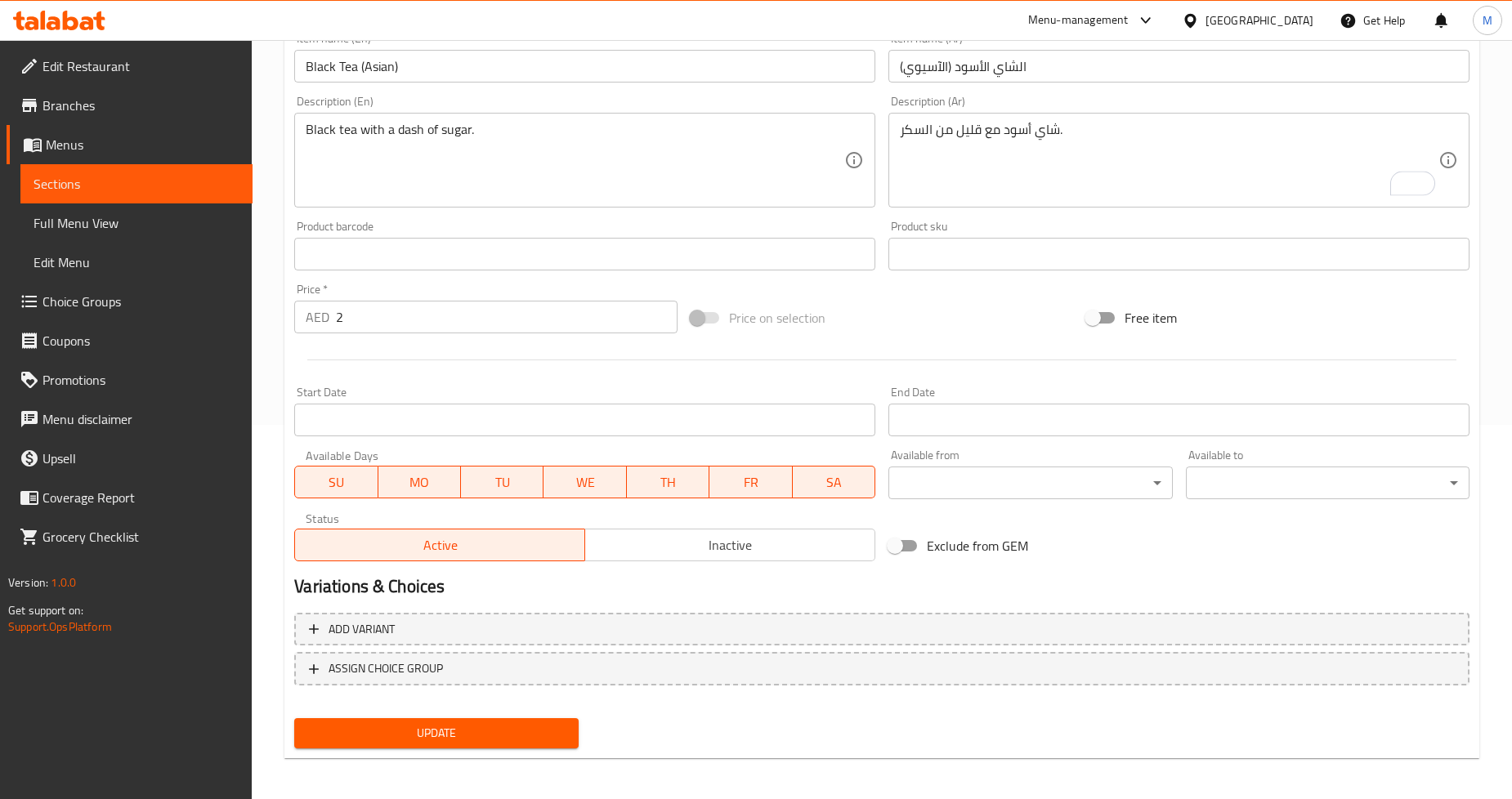
scroll to position [376, 0]
click at [454, 723] on span "Update" at bounding box center [436, 732] width 257 height 20
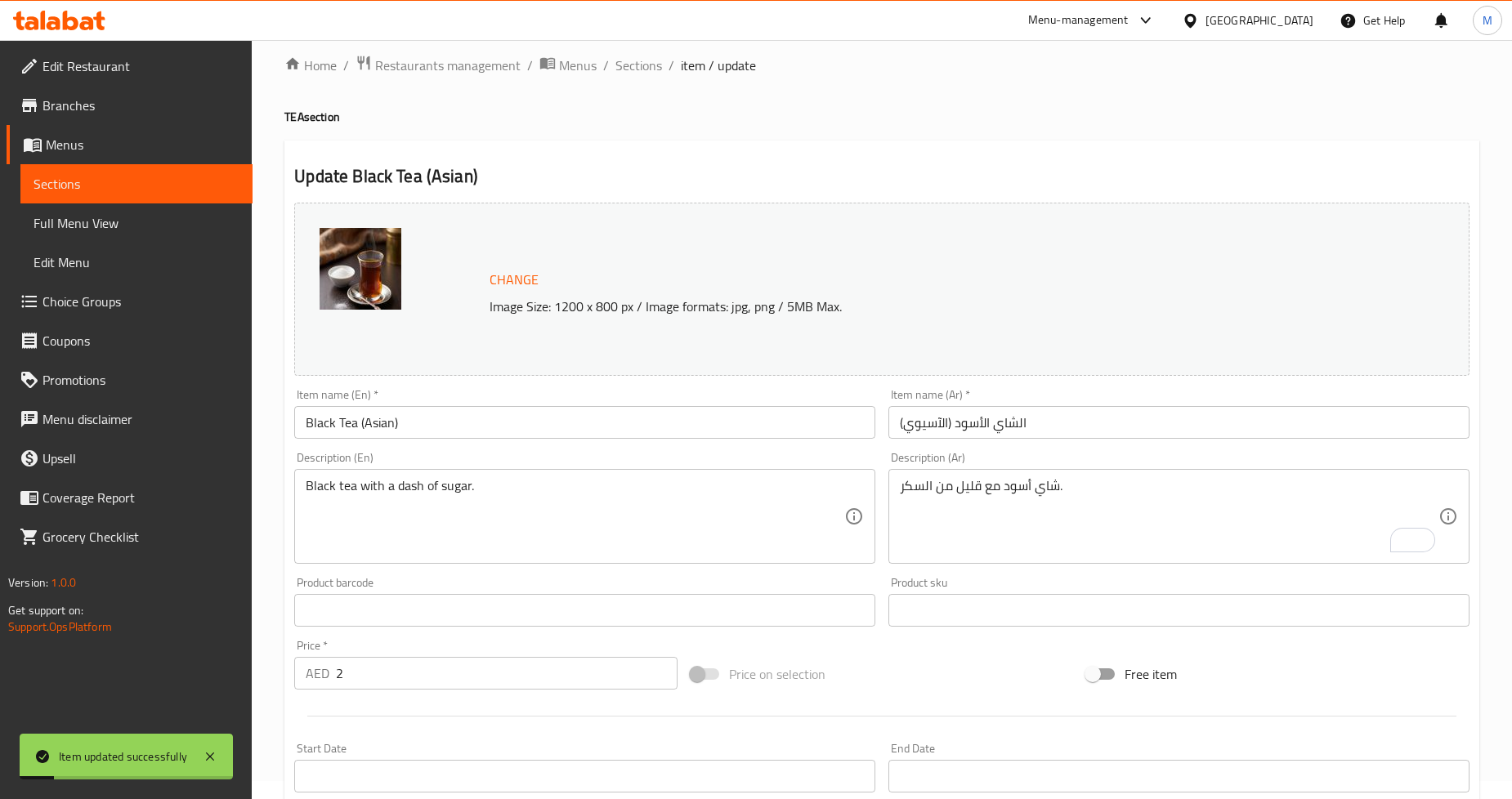
scroll to position [0, 0]
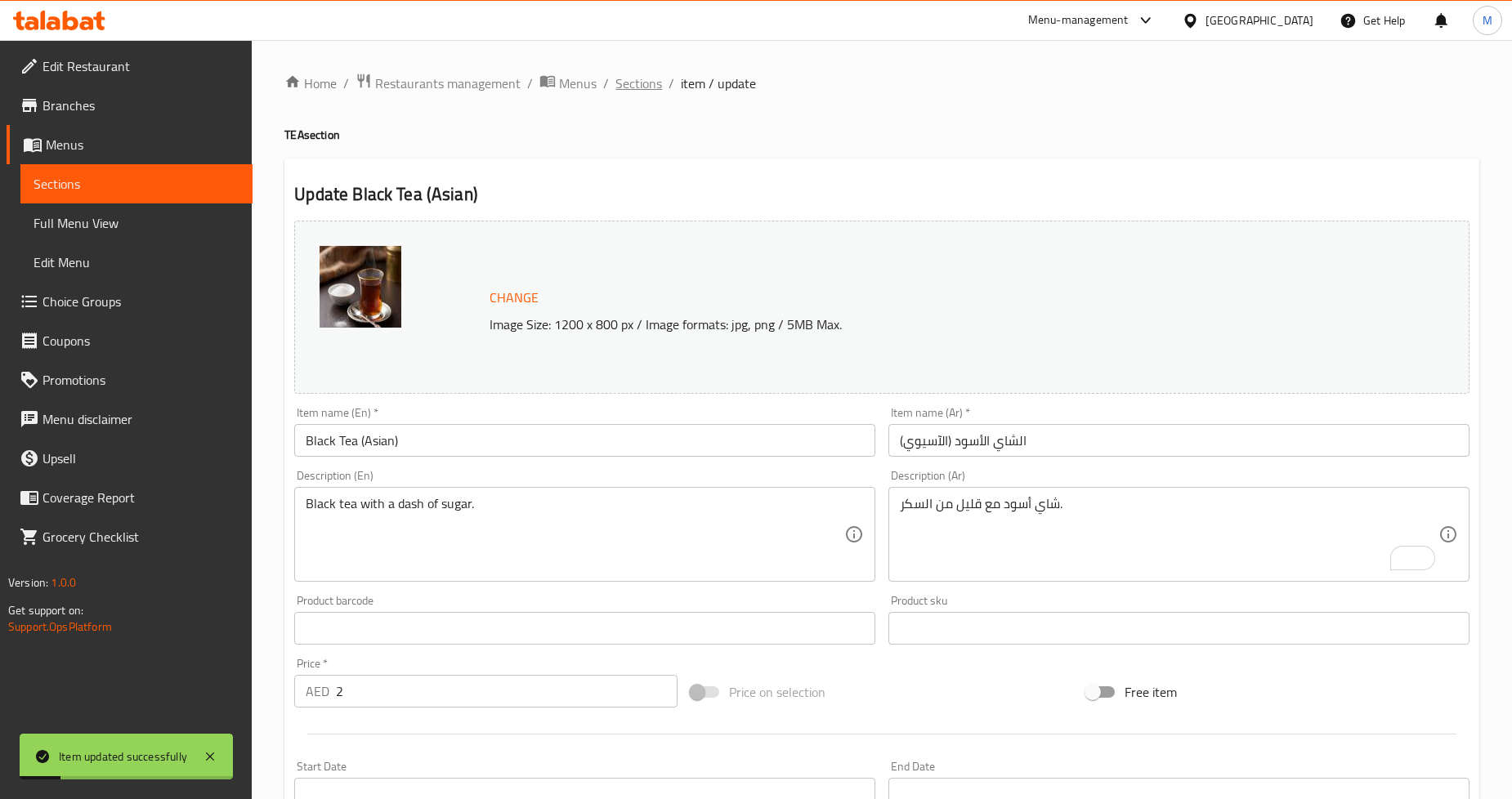
click at [652, 81] on span "Sections" at bounding box center [639, 82] width 46 height 19
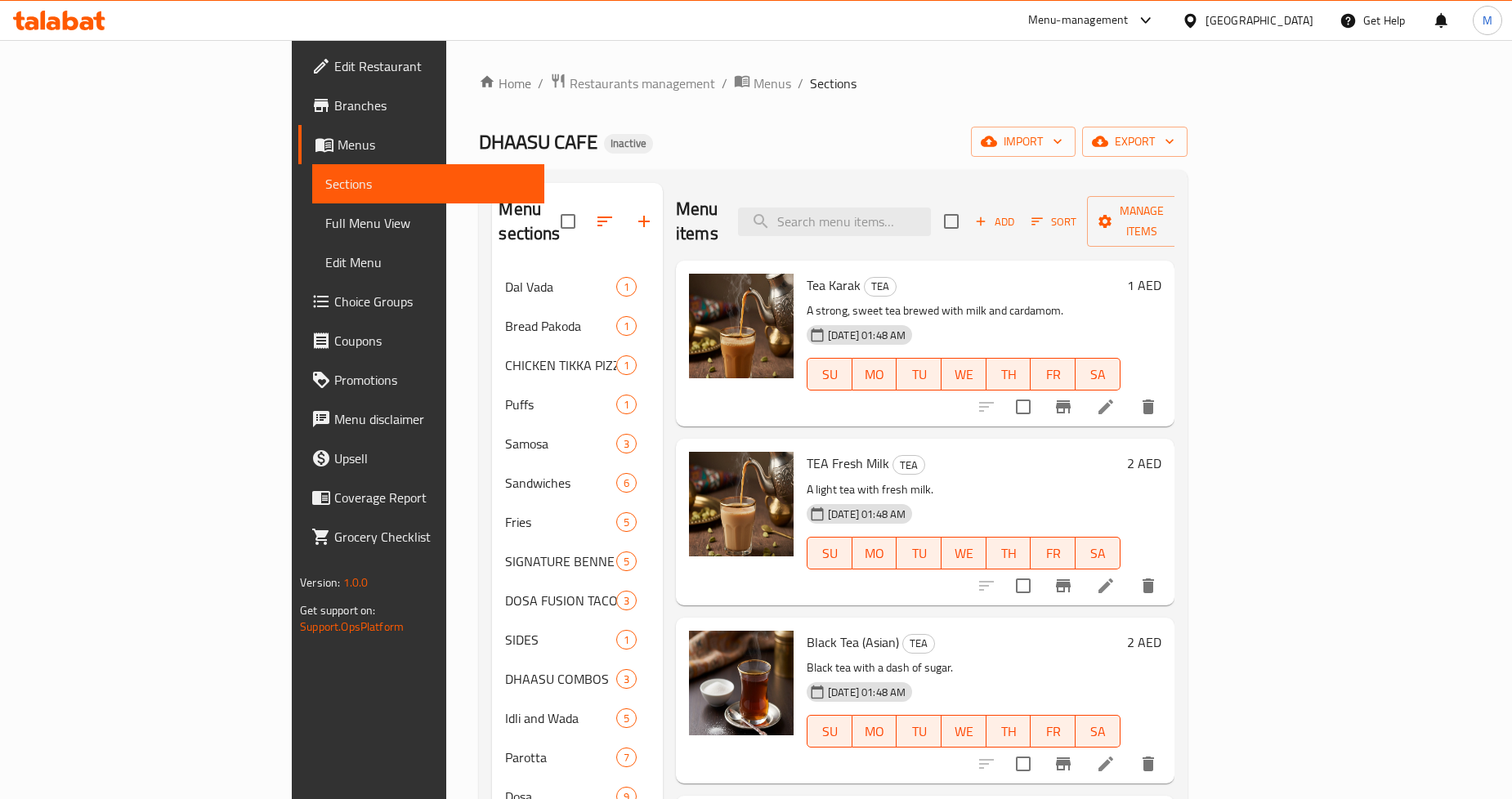
click at [953, 192] on div "Menu items Add Sort Manage items" at bounding box center [925, 222] width 499 height 78
click at [931, 219] on input "search" at bounding box center [834, 221] width 193 height 29
paste input "Turmeric Milk"
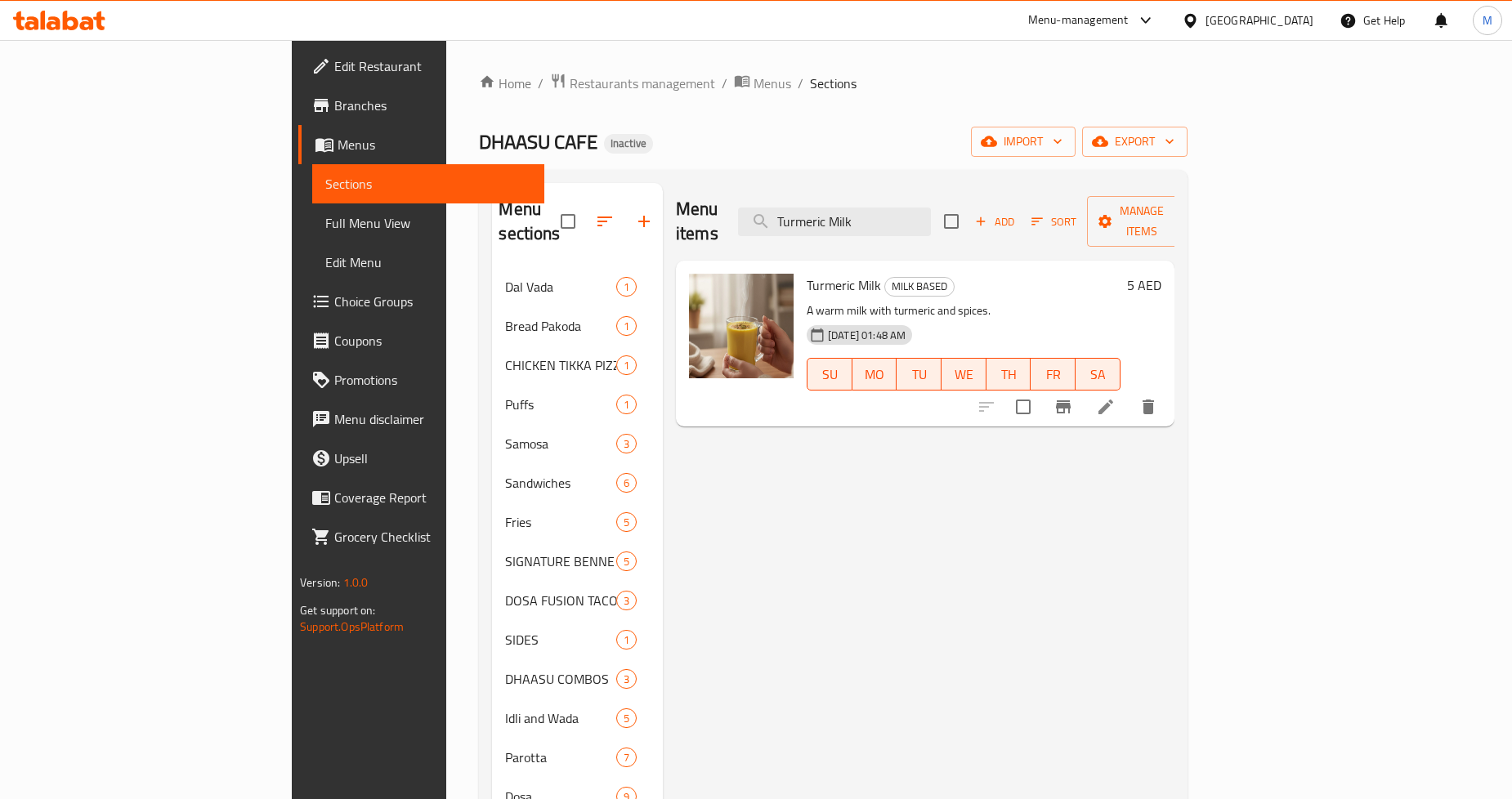
type input "Turmeric Milk"
click at [1116, 397] on icon at bounding box center [1106, 406] width 19 height 19
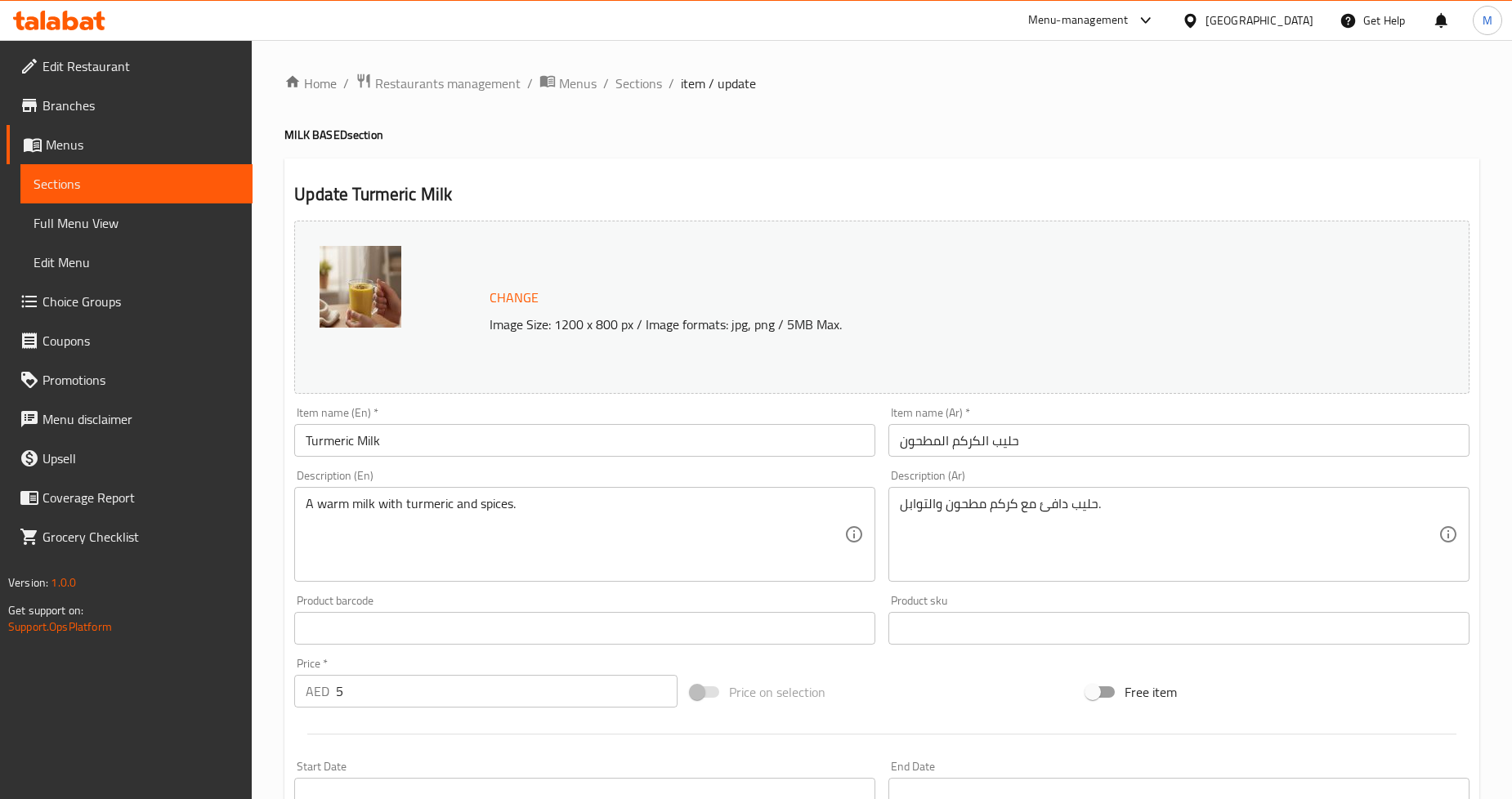
click at [921, 445] on input "حليب الكركم المطحون" at bounding box center [1180, 440] width 581 height 32
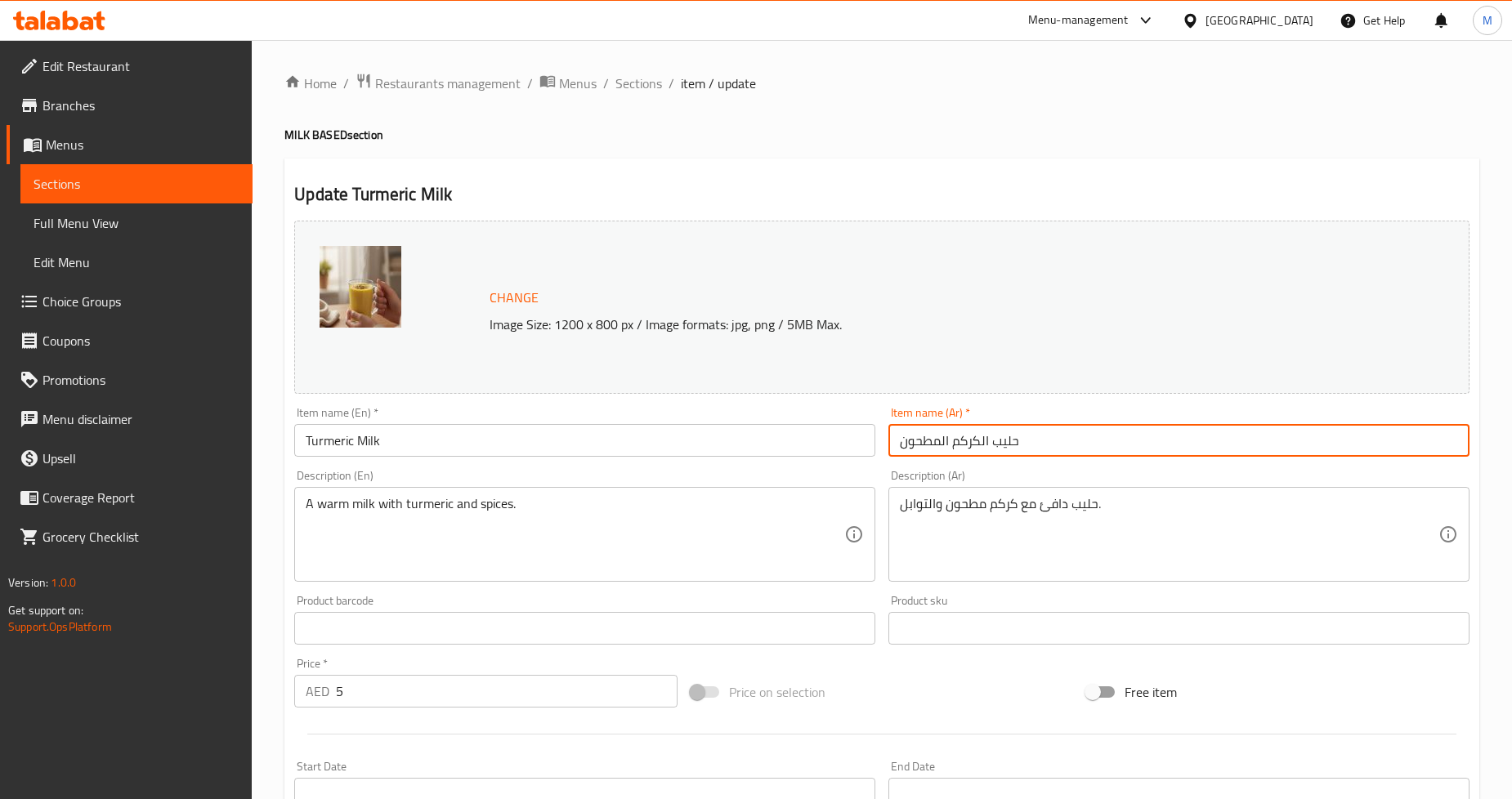
click at [921, 445] on input "حليب الكركم المطحون" at bounding box center [1180, 440] width 581 height 32
type input "حليب الكركم"
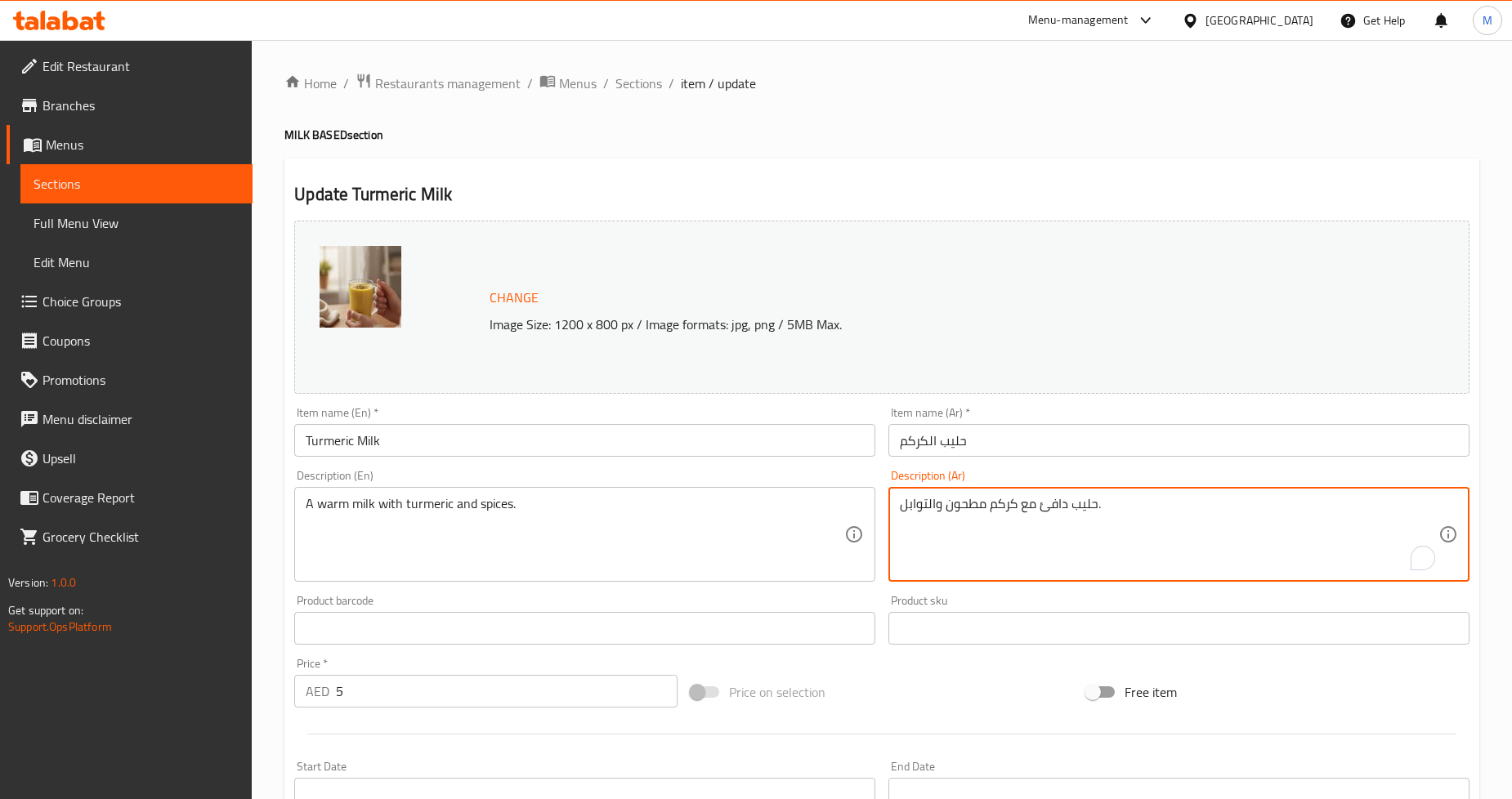
click at [970, 506] on textarea "حليب دافئ مع كركم مطحون والتوابل." at bounding box center [1169, 535] width 539 height 78
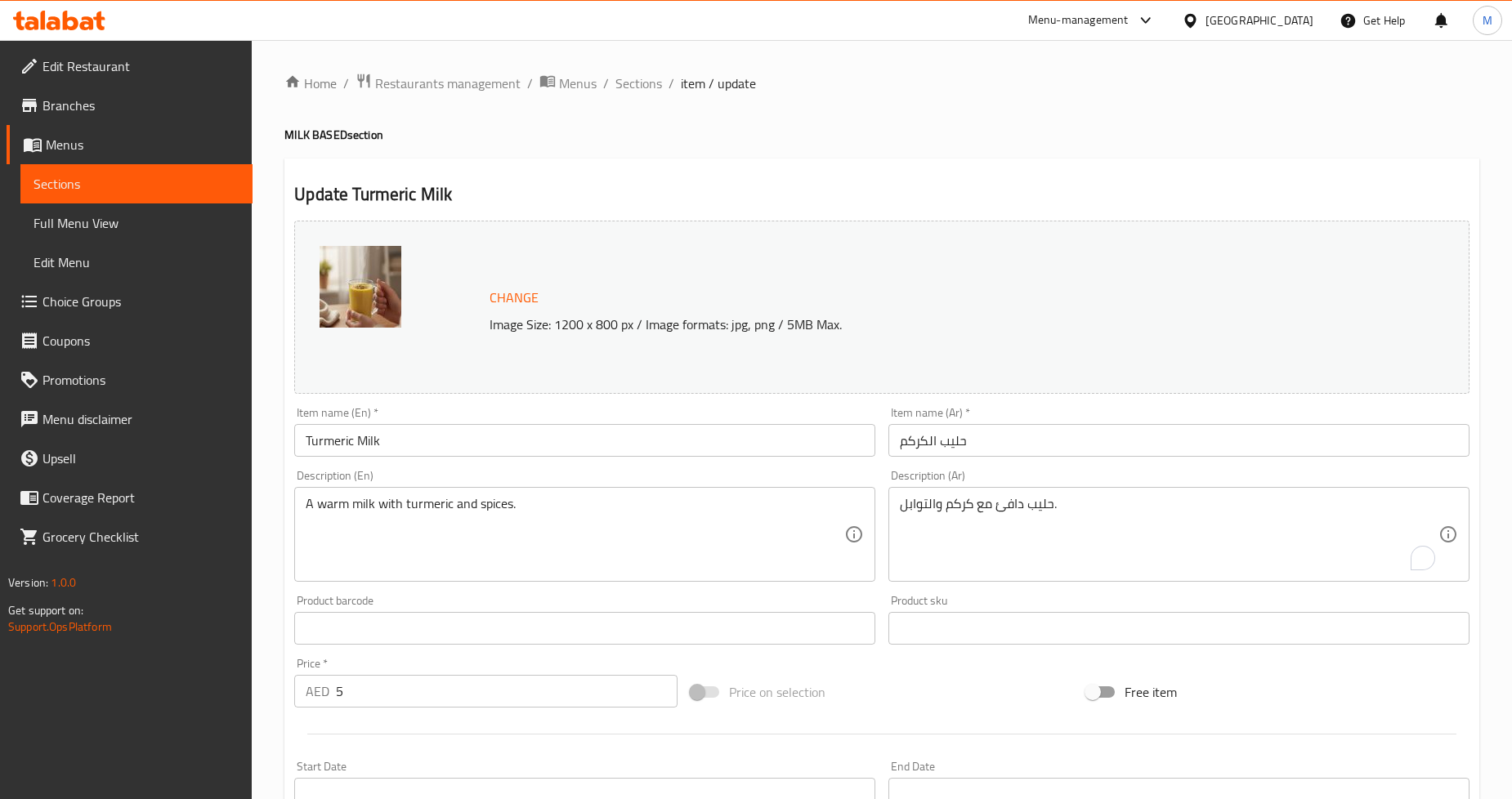
click at [1122, 133] on h4 "MILK BASED section" at bounding box center [881, 135] width 1195 height 17
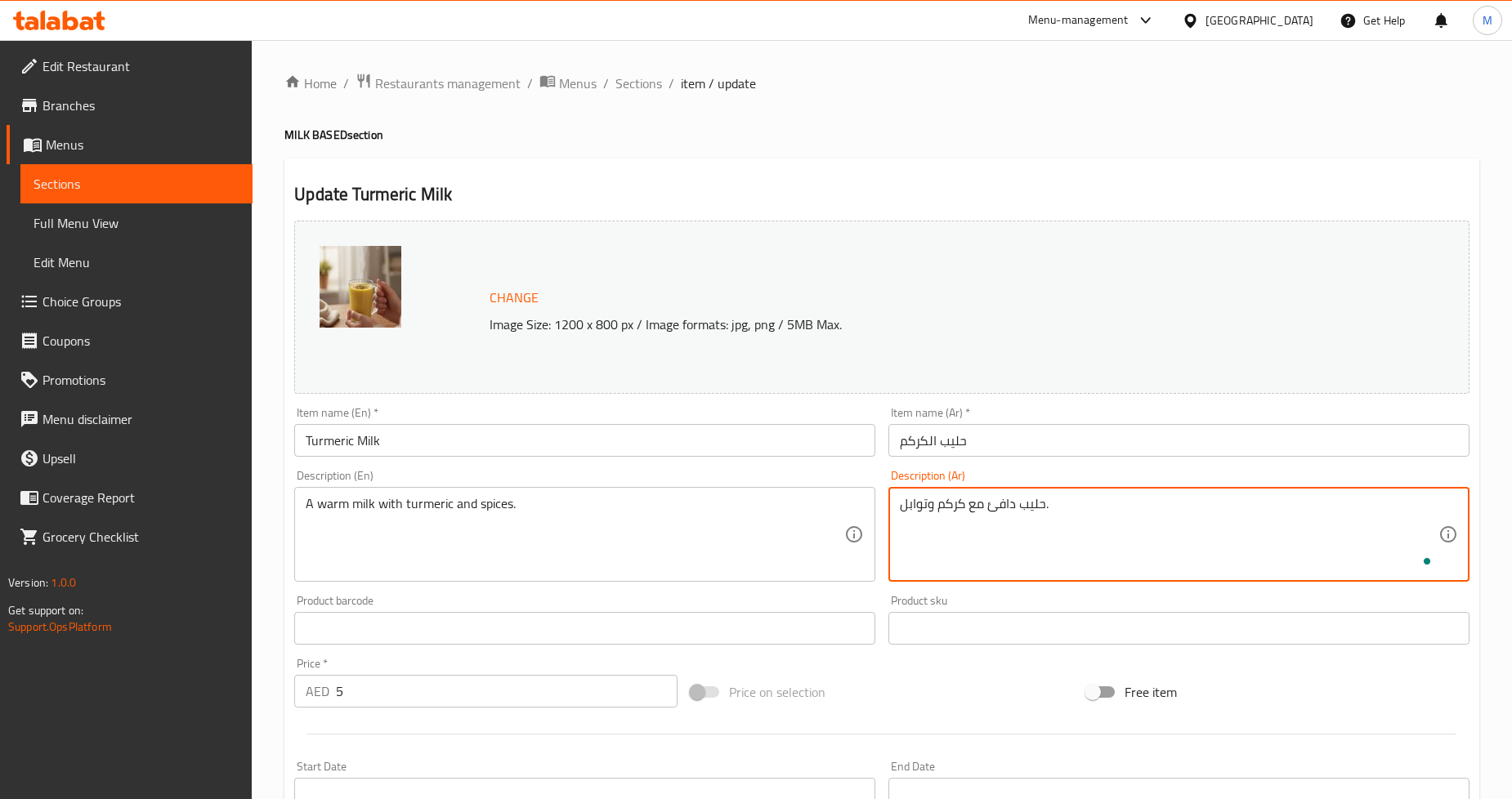
type textarea "حليب دافئ مع كركم وتوابل."
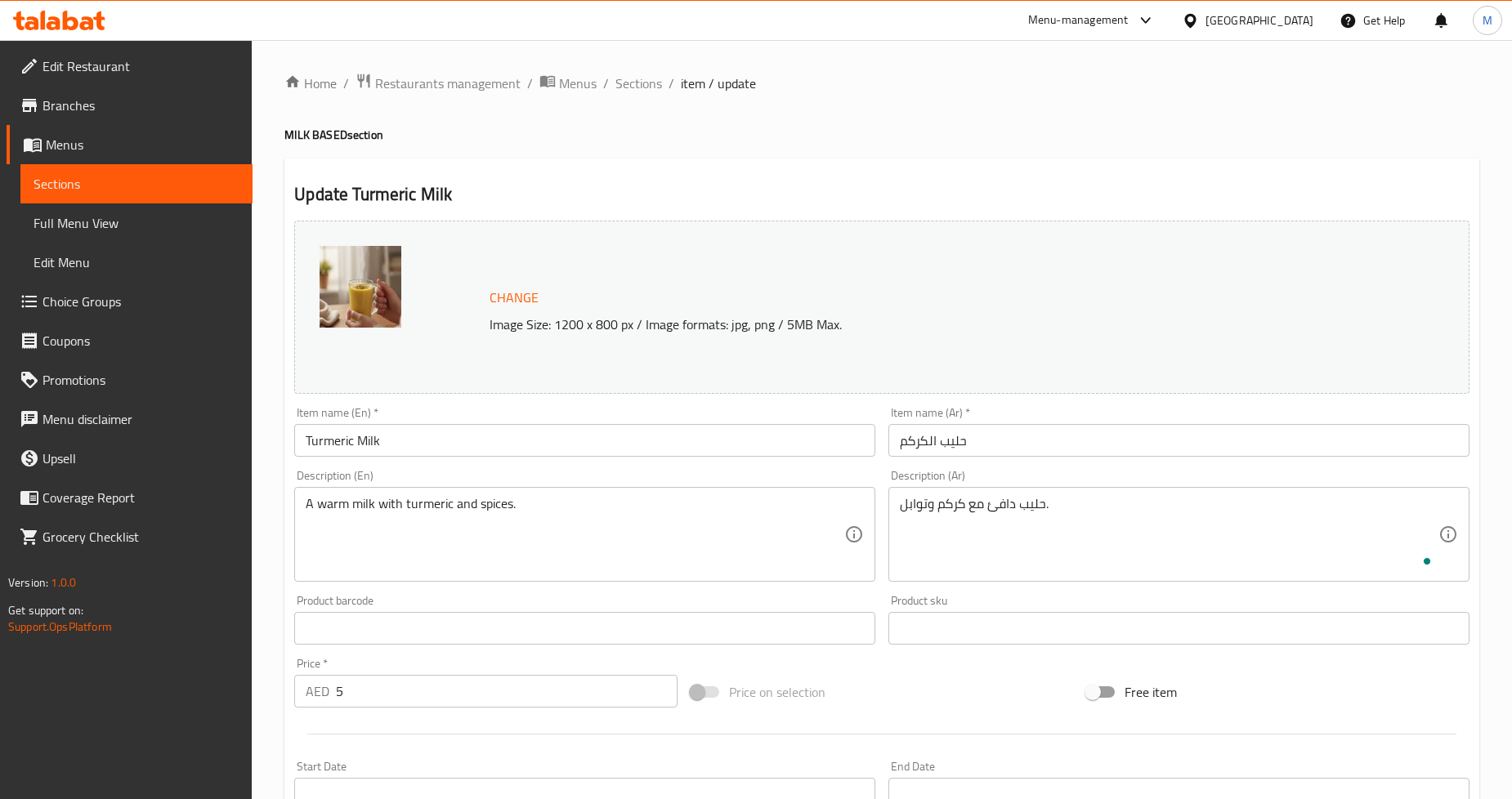
click at [1132, 175] on div "Update Turmeric Milk Change Image Size: 1200 x 800 px / Image formats: jpg, png…" at bounding box center [881, 645] width 1195 height 975
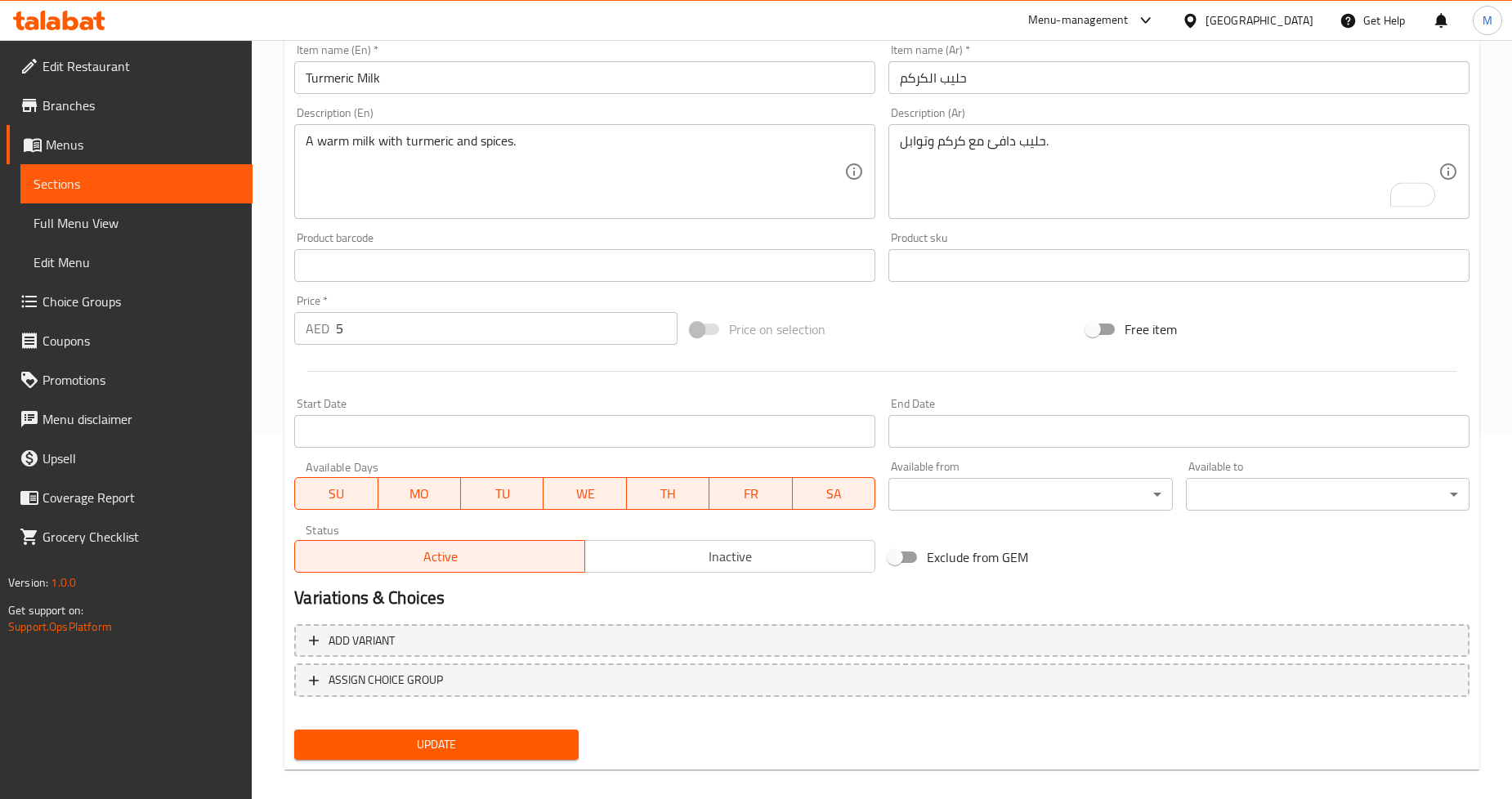
scroll to position [376, 0]
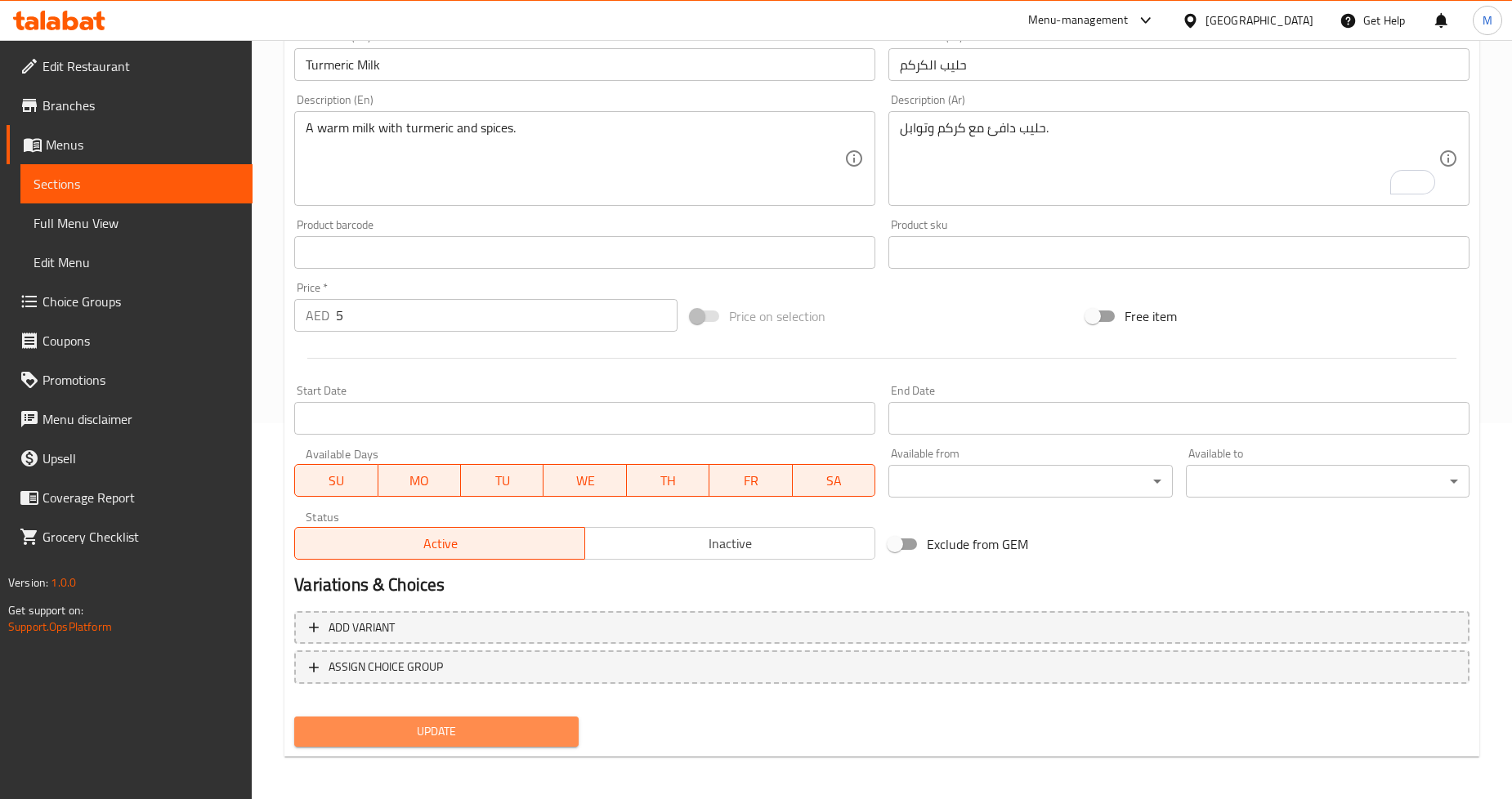
click at [454, 726] on span "Update" at bounding box center [436, 732] width 257 height 20
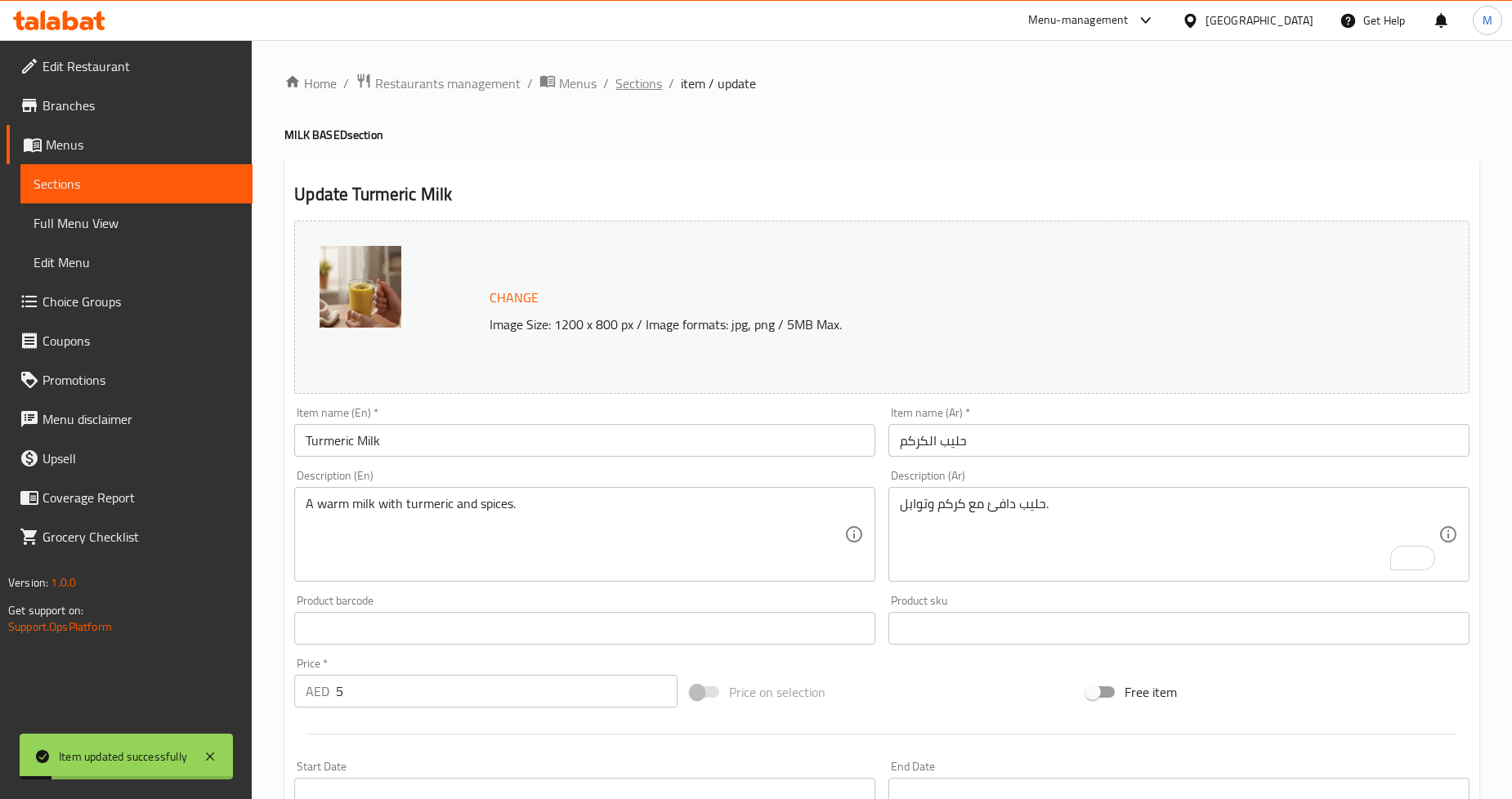
click at [652, 88] on span "Sections" at bounding box center [639, 82] width 46 height 19
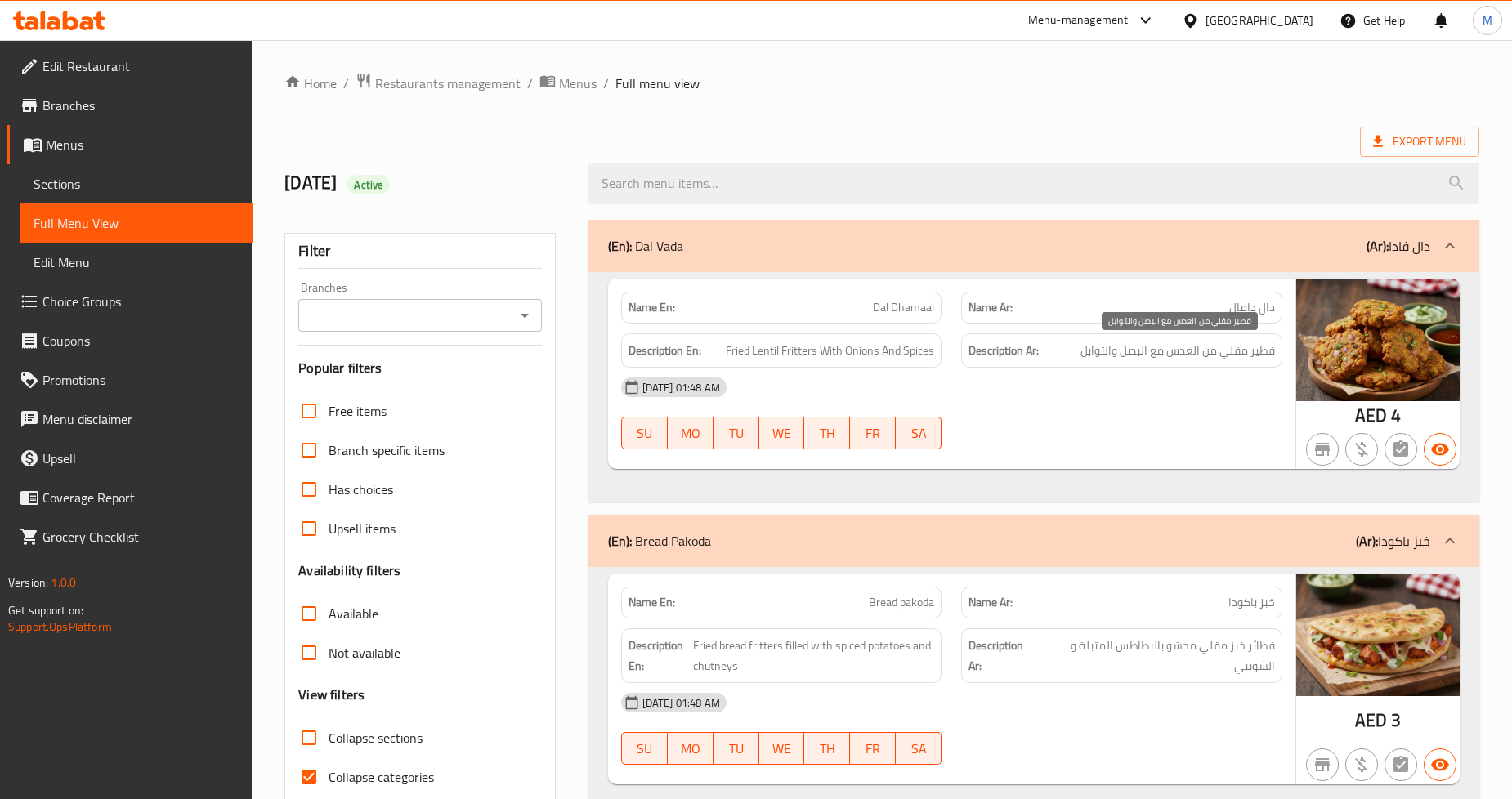
click at [1151, 345] on span "فطير مقلي من العدس مع البصل والتوابل" at bounding box center [1178, 351] width 194 height 20
click at [1034, 370] on div "[DATE] 01:48 AM" at bounding box center [951, 387] width 681 height 39
click at [1404, 150] on span "Export Menu" at bounding box center [1419, 142] width 94 height 20
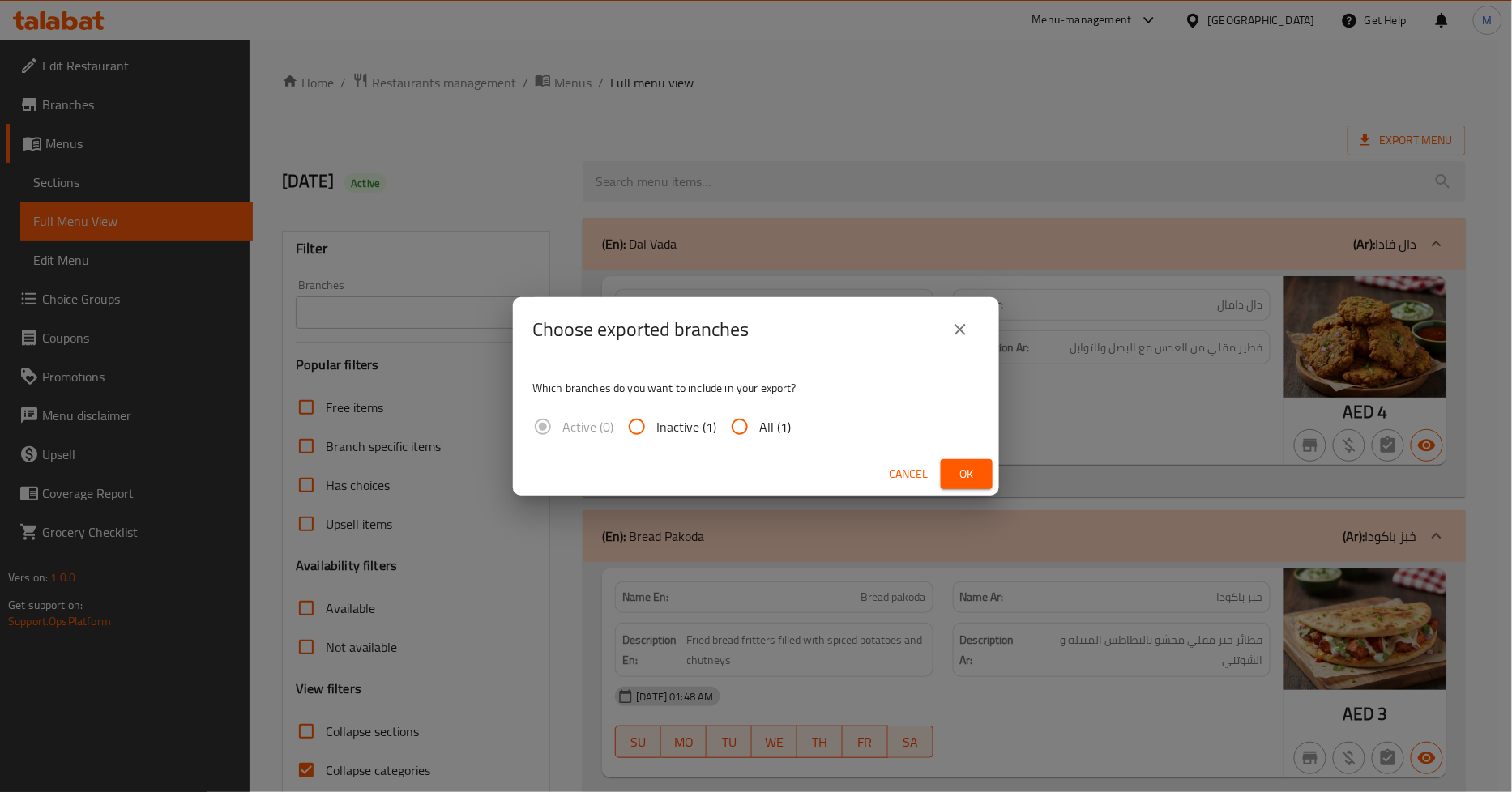
click at [759, 424] on span "All (1)" at bounding box center [774, 427] width 31 height 19
click at [759, 424] on input "All (1)" at bounding box center [739, 427] width 39 height 39
radio input "true"
click at [974, 479] on span "Ok" at bounding box center [966, 474] width 26 height 20
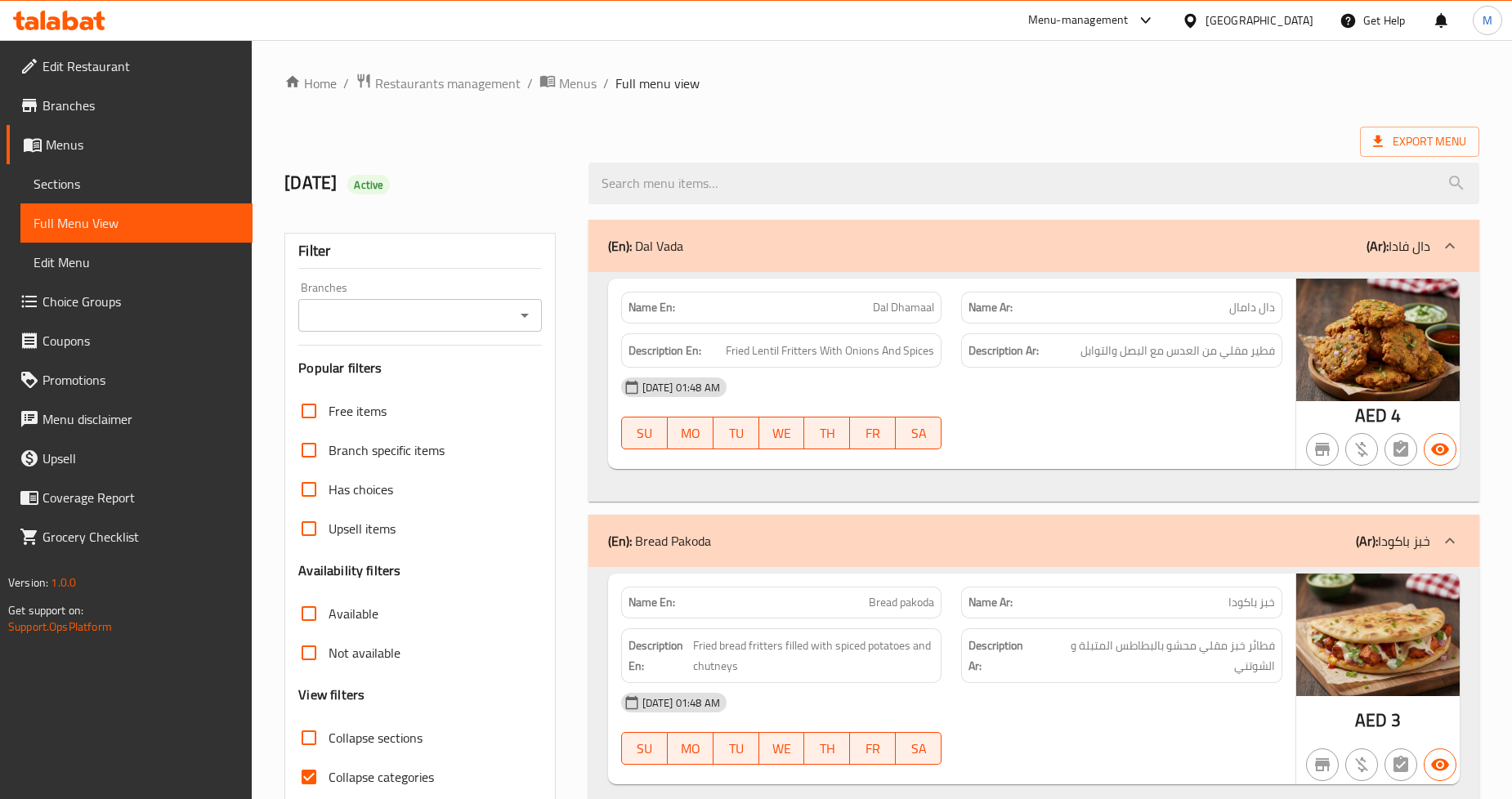
click at [894, 130] on div "Export Menu" at bounding box center [881, 142] width 1195 height 31
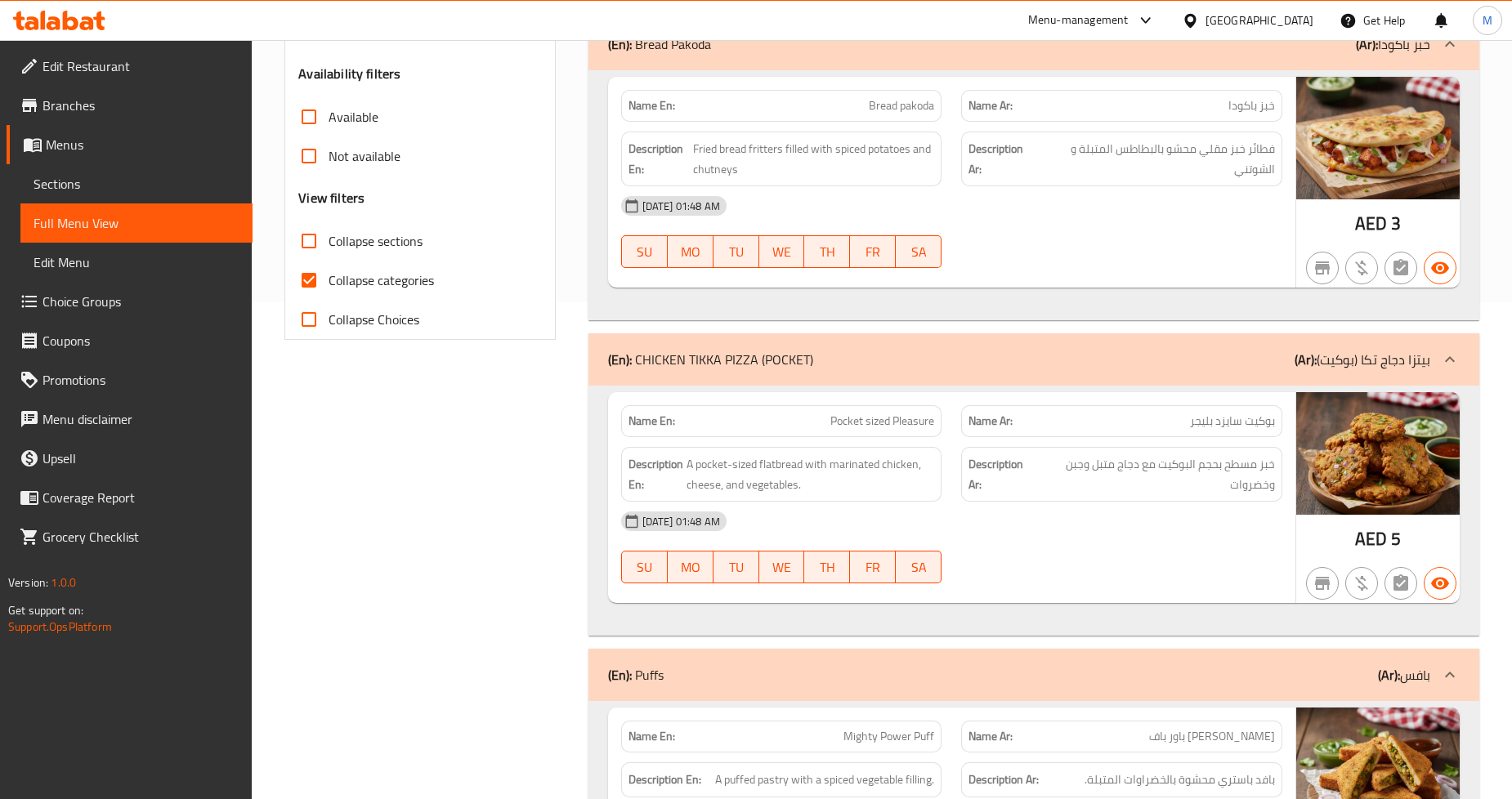
scroll to position [363, 0]
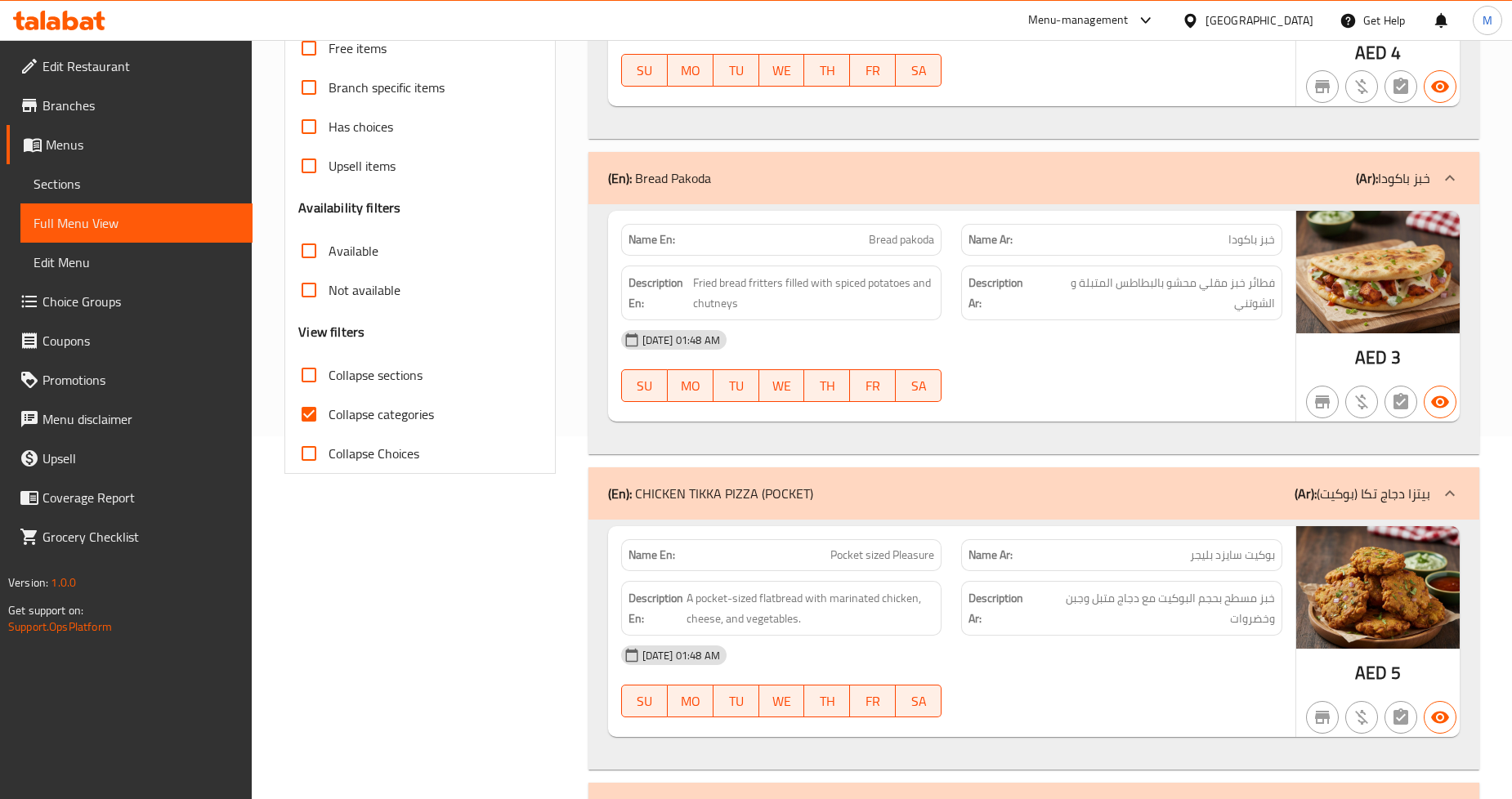
click at [1068, 347] on div "[DATE] 01:48 AM" at bounding box center [951, 340] width 681 height 39
click at [1134, 331] on div "[DATE] 01:48 AM" at bounding box center [951, 340] width 681 height 39
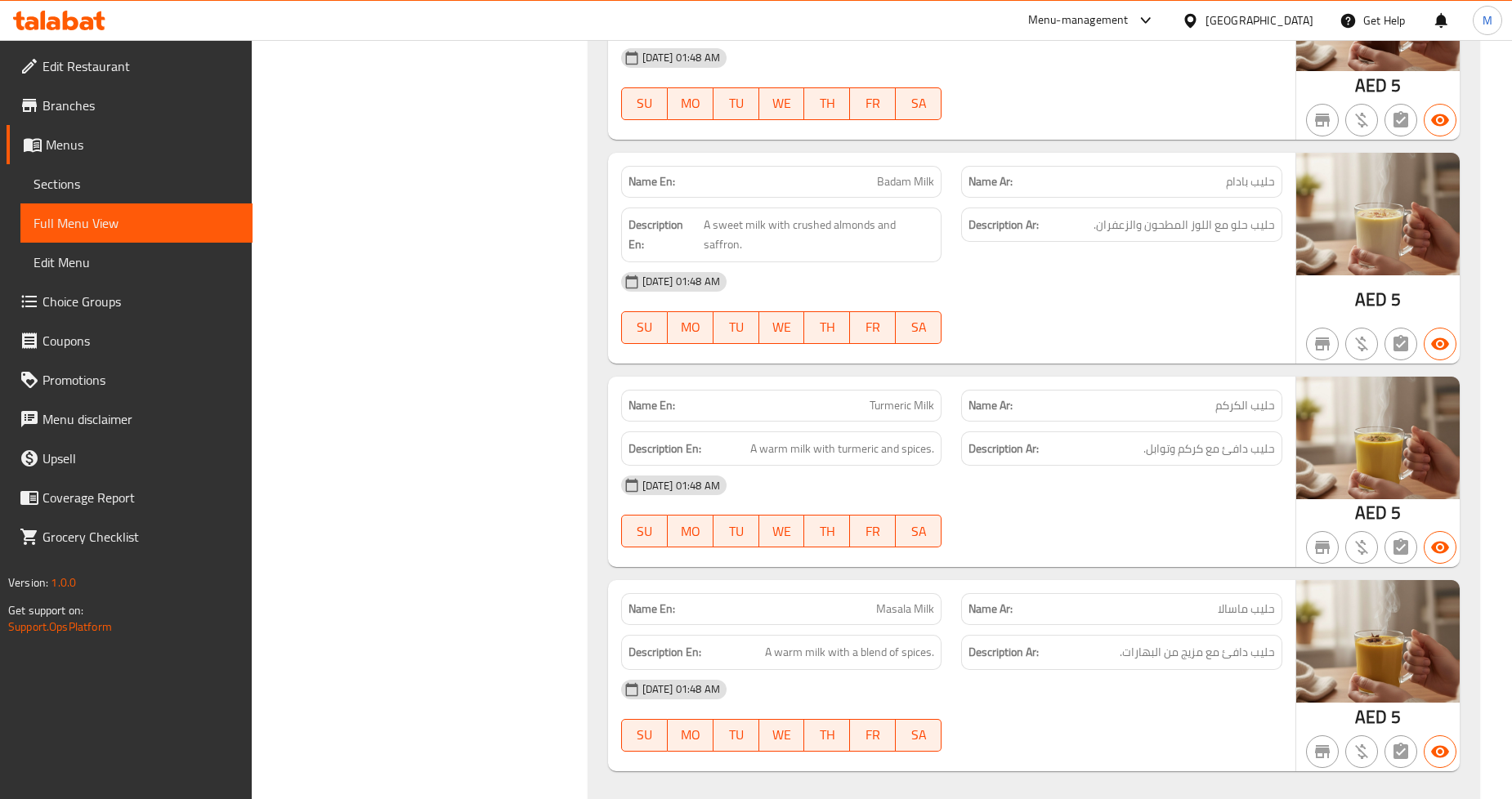
click at [1147, 235] on span "حليب حلو مع اللوز المطحون والزعفران." at bounding box center [1184, 225] width 181 height 20
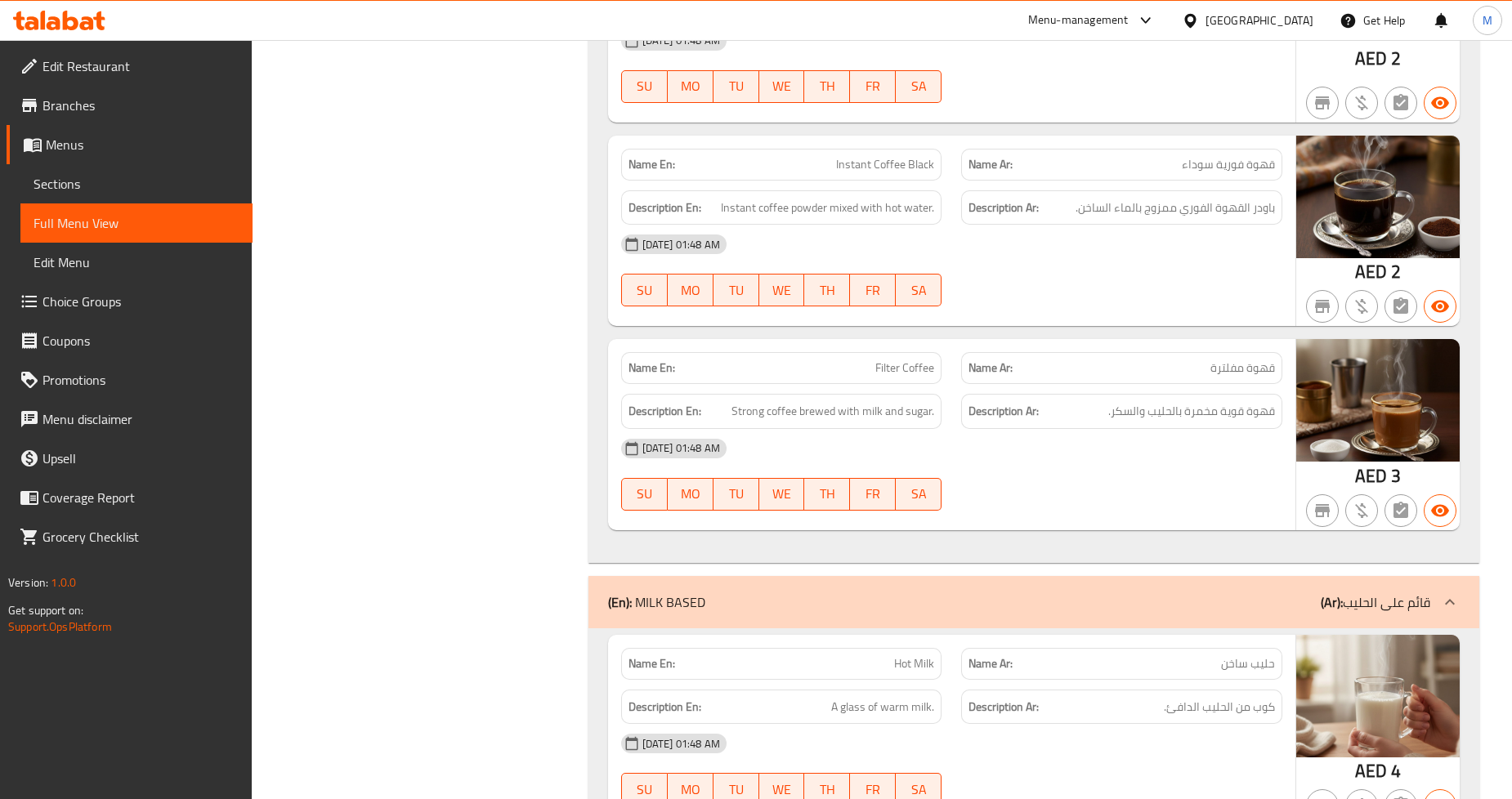
scroll to position [14462, 0]
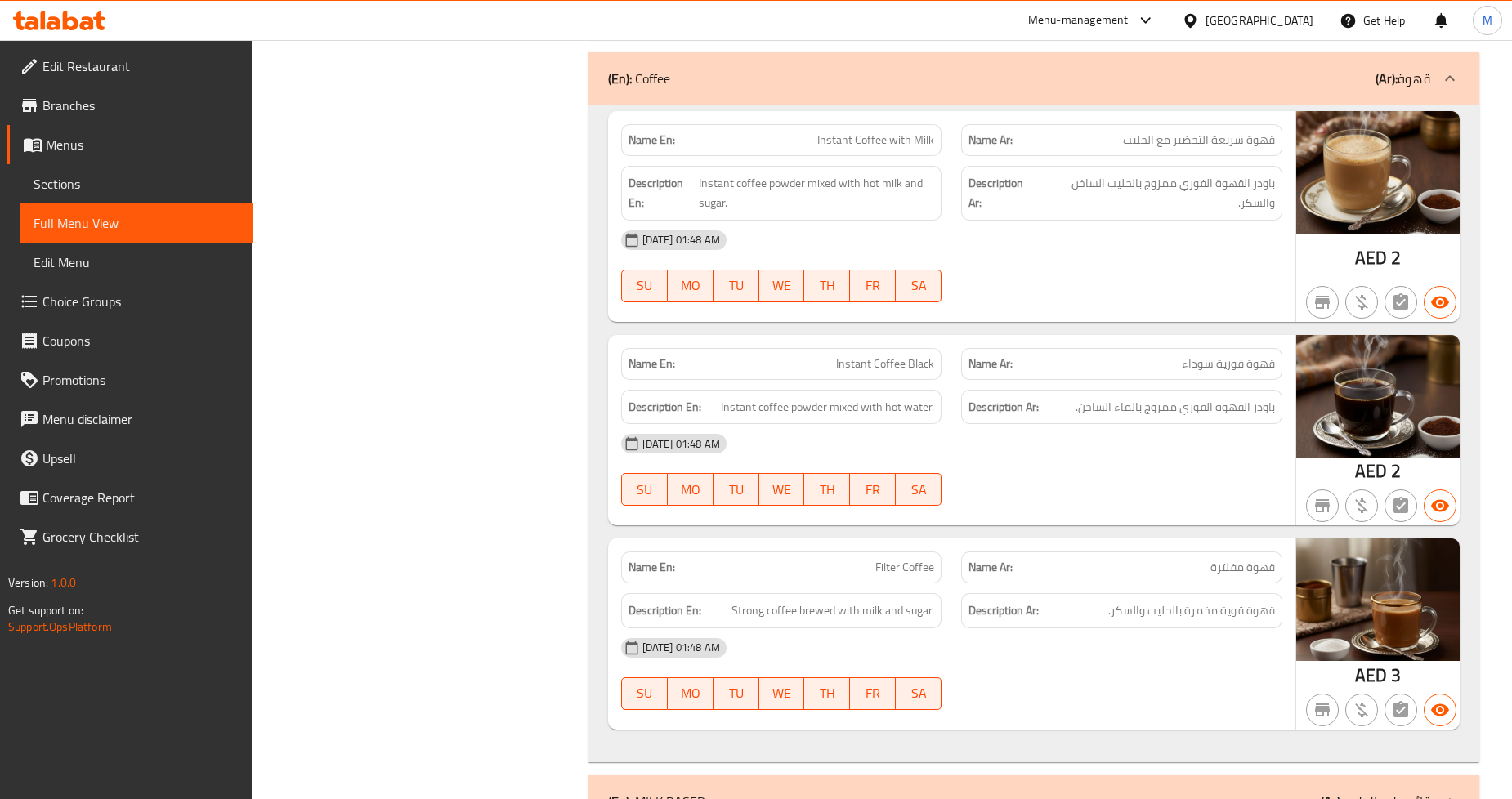
click at [1136, 243] on div "30-09-2025 01:48 AM" at bounding box center [951, 240] width 681 height 39
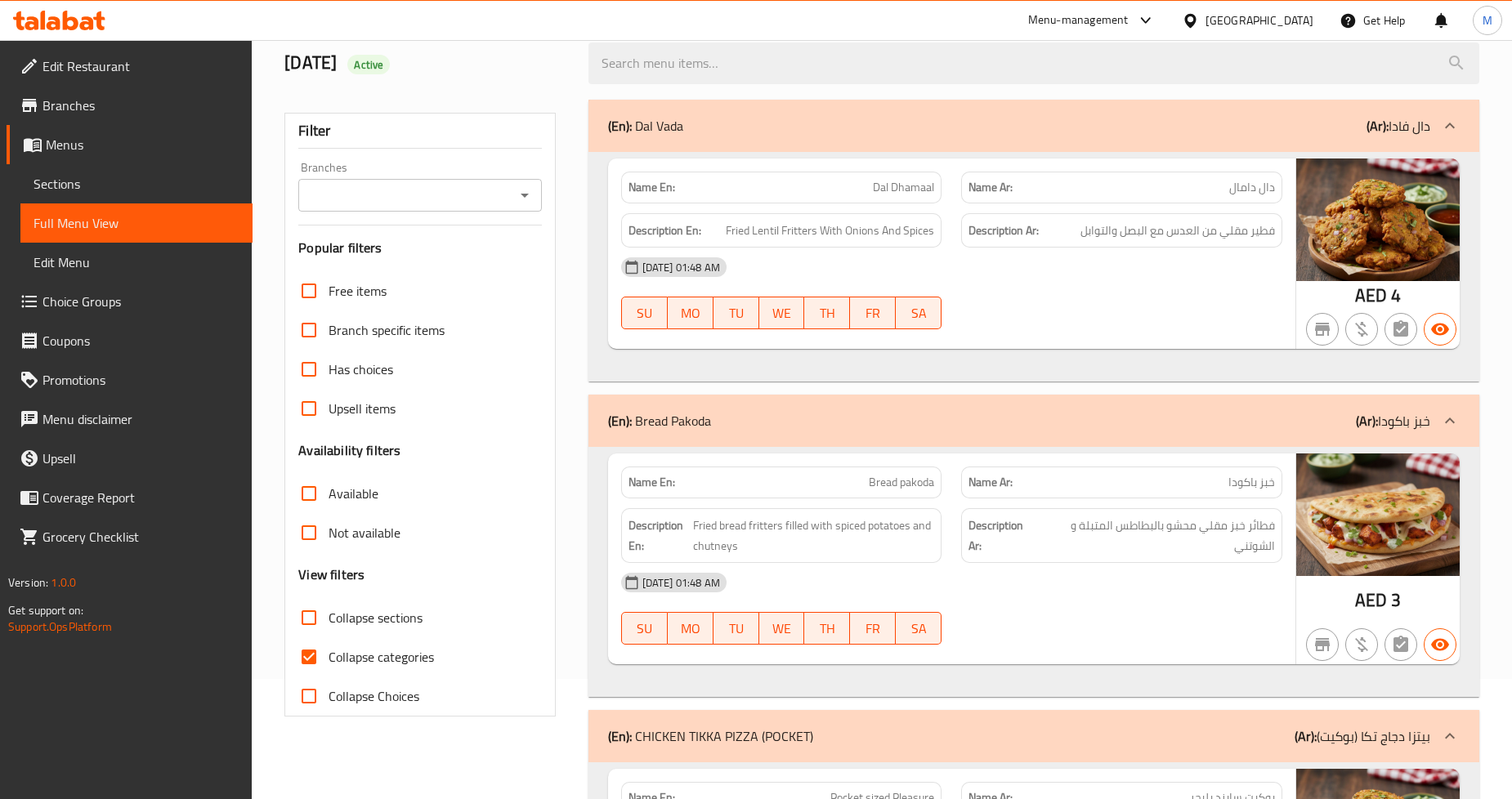
scroll to position [0, 0]
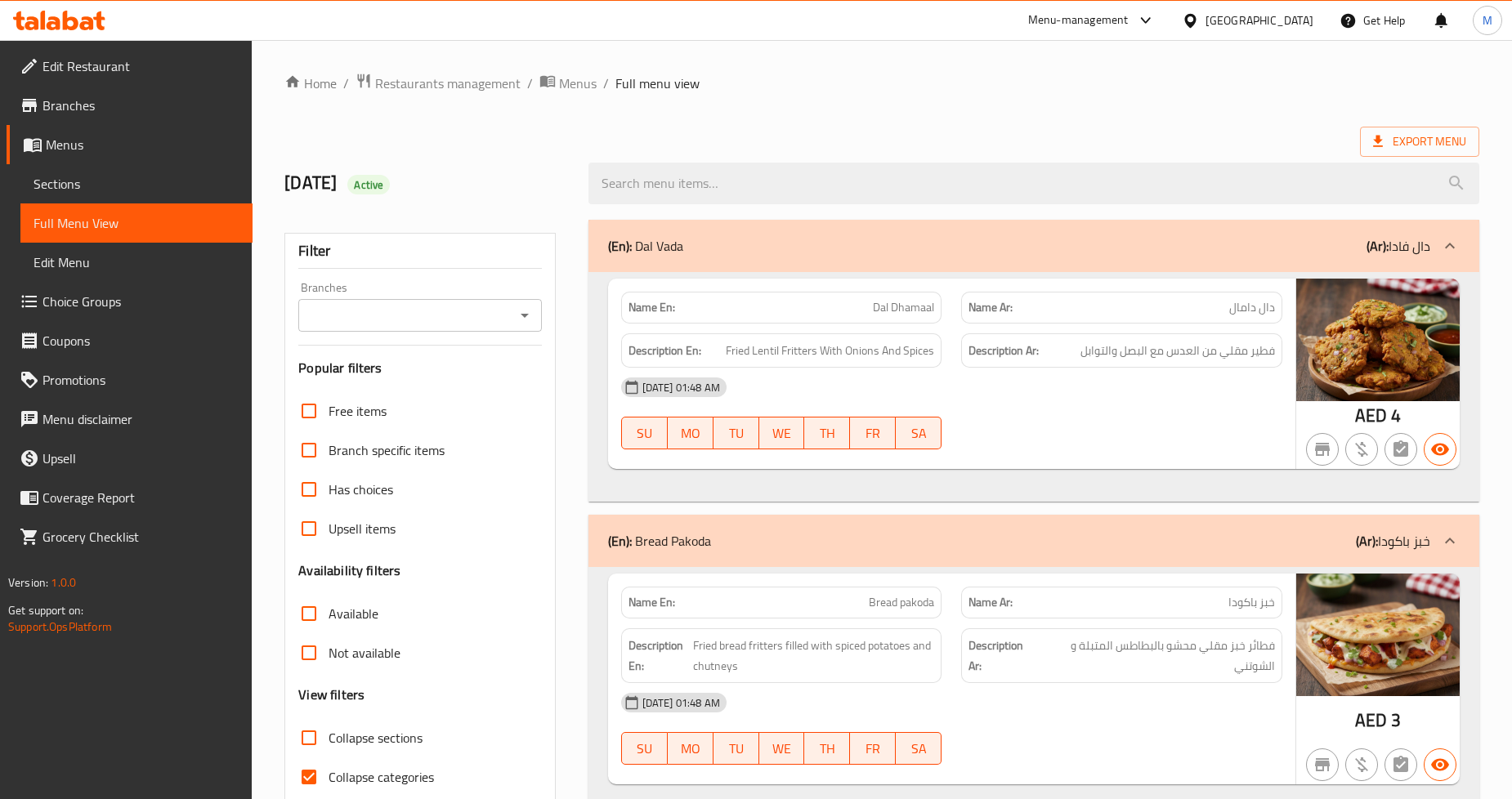
click at [1206, 18] on div "United Arab Emirates" at bounding box center [1259, 19] width 108 height 18
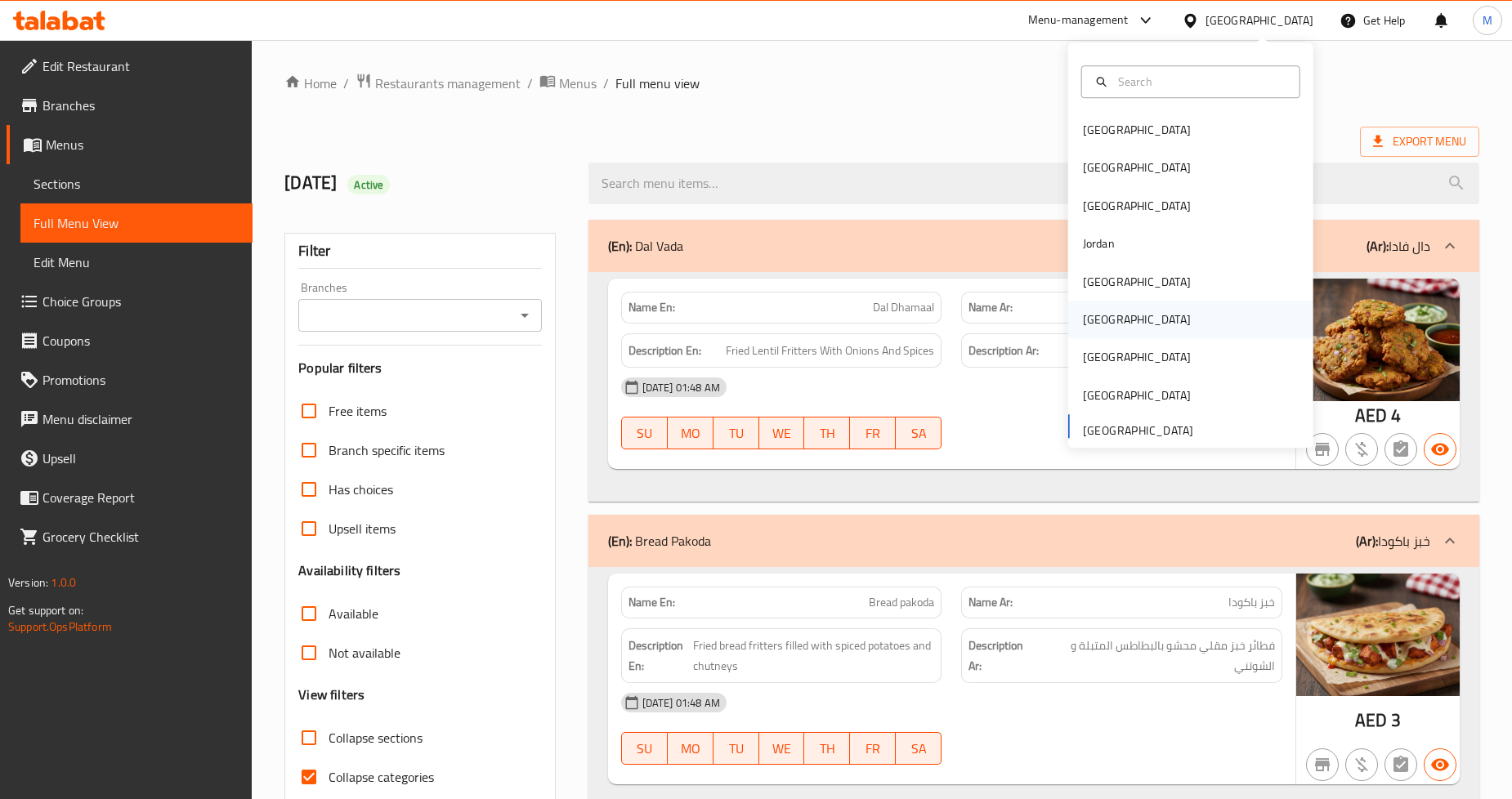
click at [1096, 318] on div "[GEOGRAPHIC_DATA]" at bounding box center [1137, 319] width 108 height 18
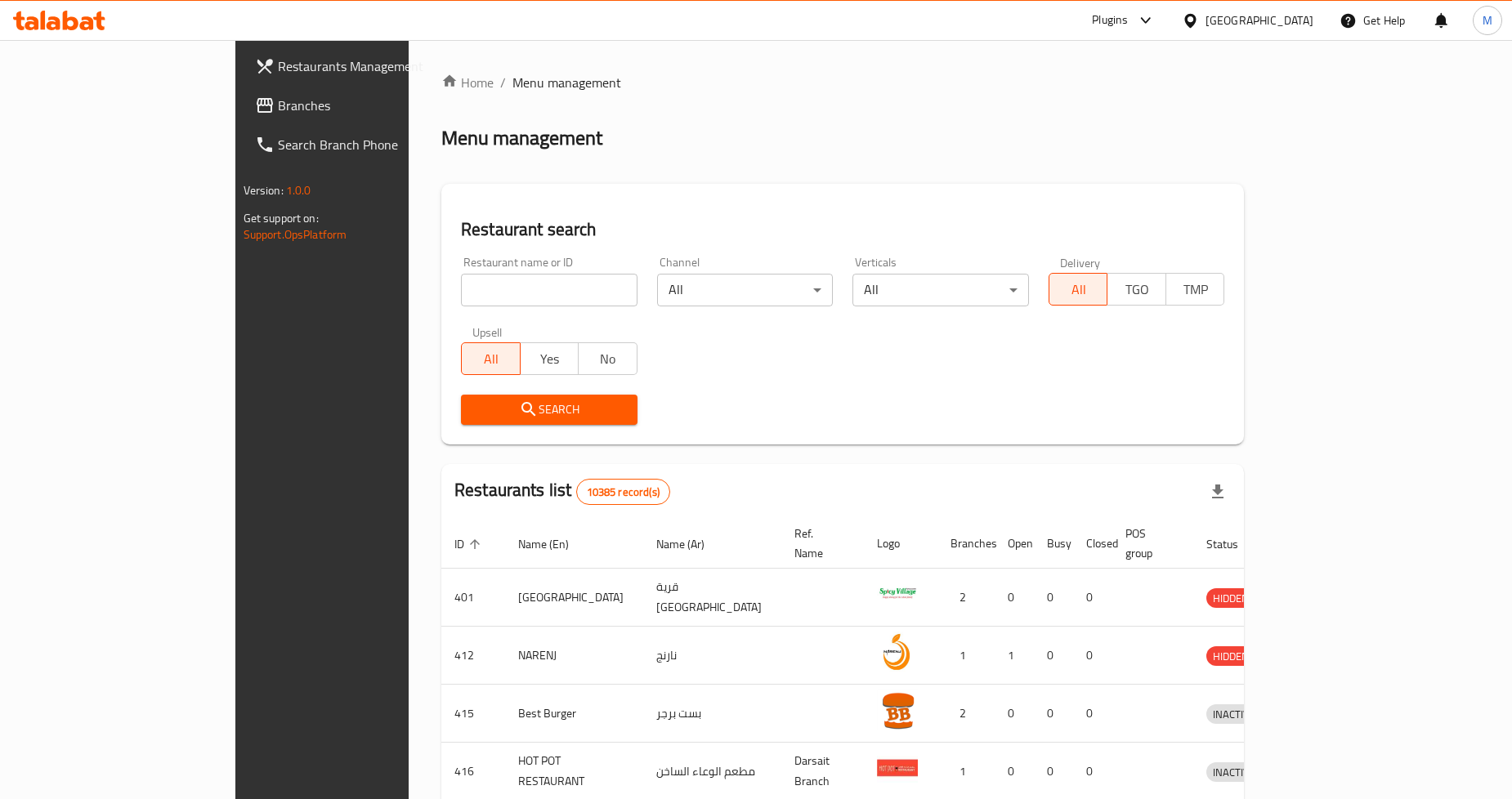
click at [461, 260] on div "Restaurant name or ID Restaurant name or ID" at bounding box center [549, 281] width 177 height 50
click at [461, 281] on input "search" at bounding box center [549, 290] width 177 height 32
paste input "محال"
type input "محال"
click button "Search" at bounding box center [549, 409] width 177 height 31
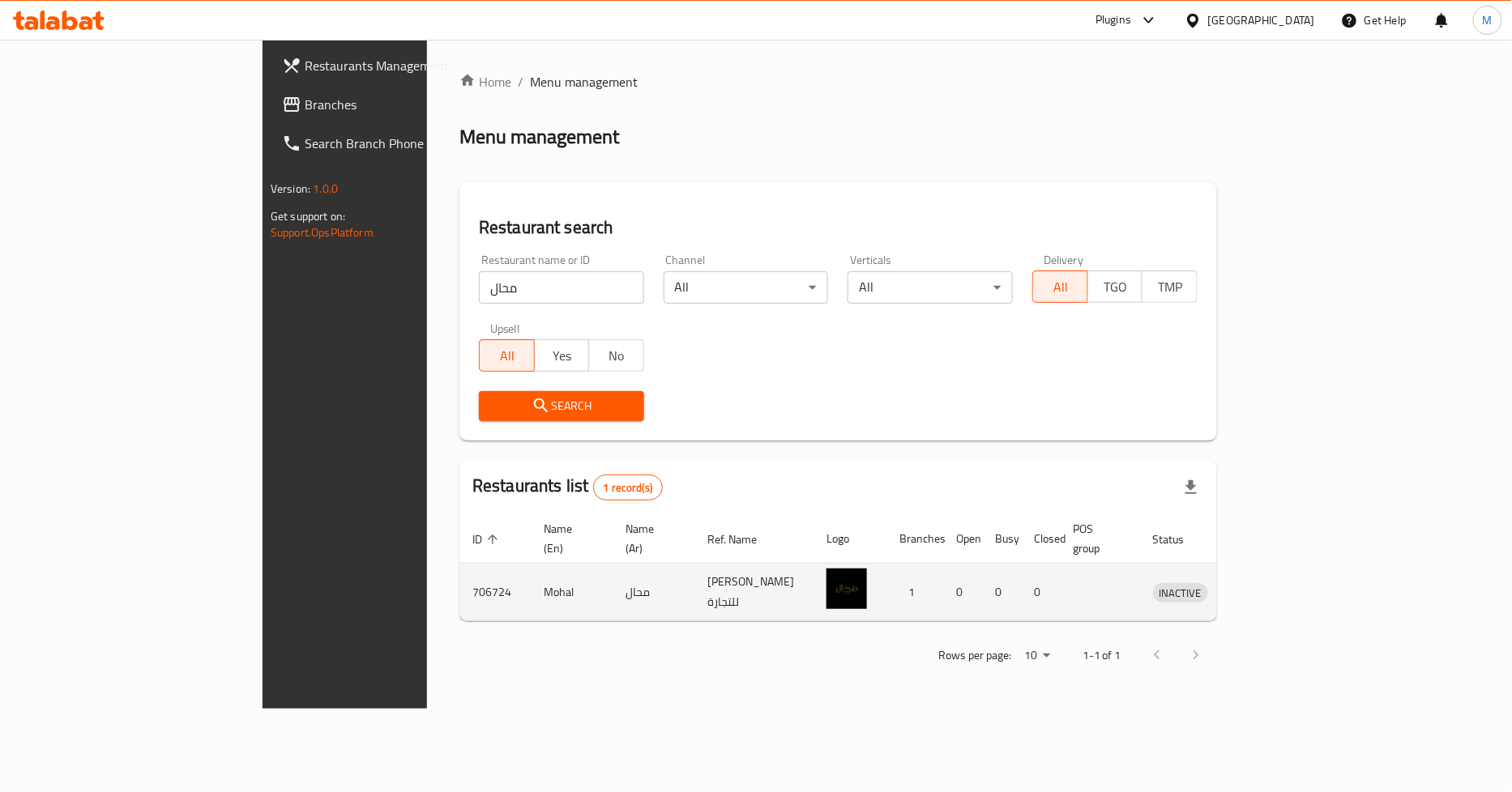
click at [1260, 583] on icon "enhanced table" at bounding box center [1250, 592] width 19 height 19
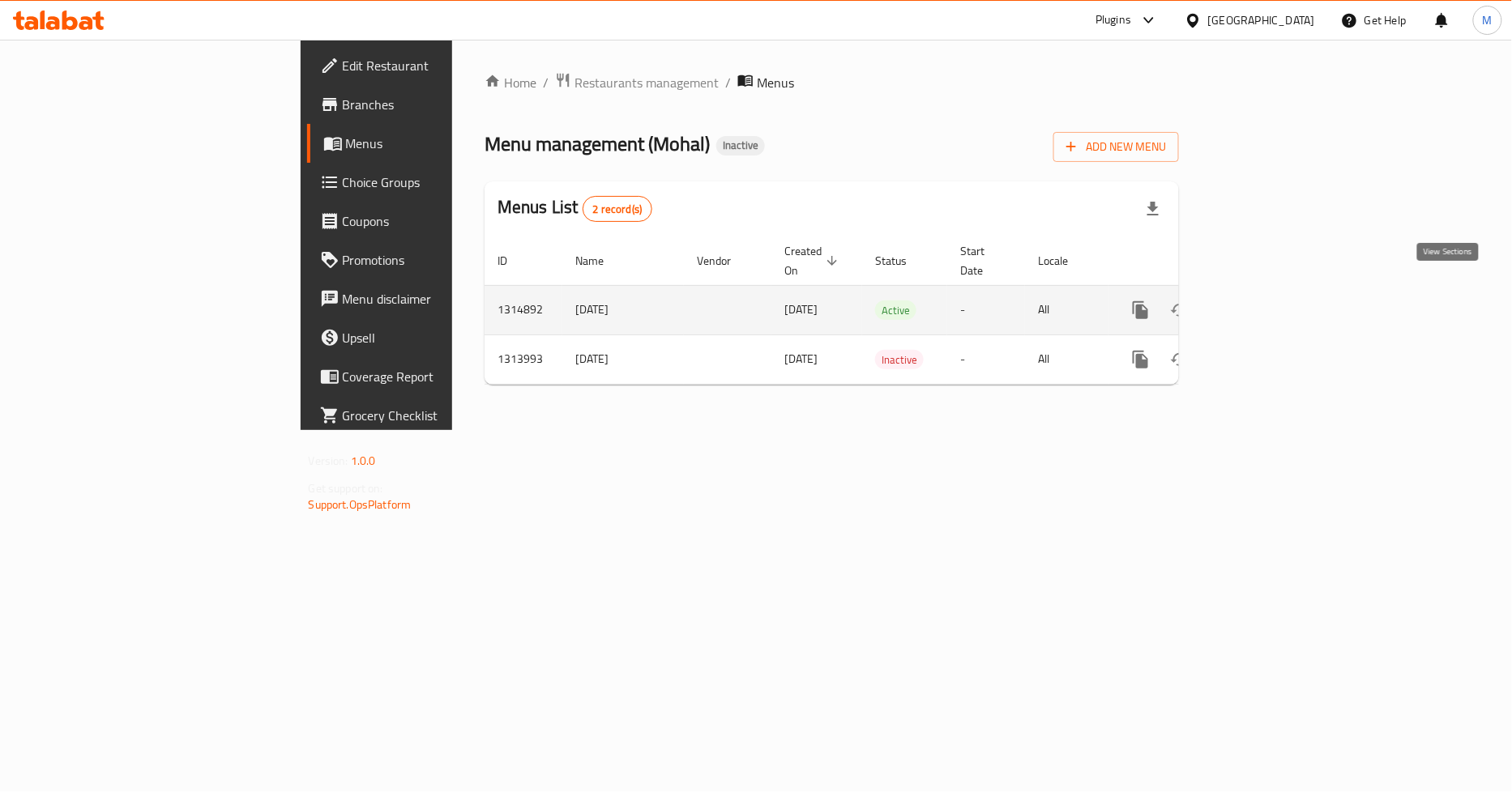
click at [1267, 301] on icon "enhanced table" at bounding box center [1257, 310] width 19 height 19
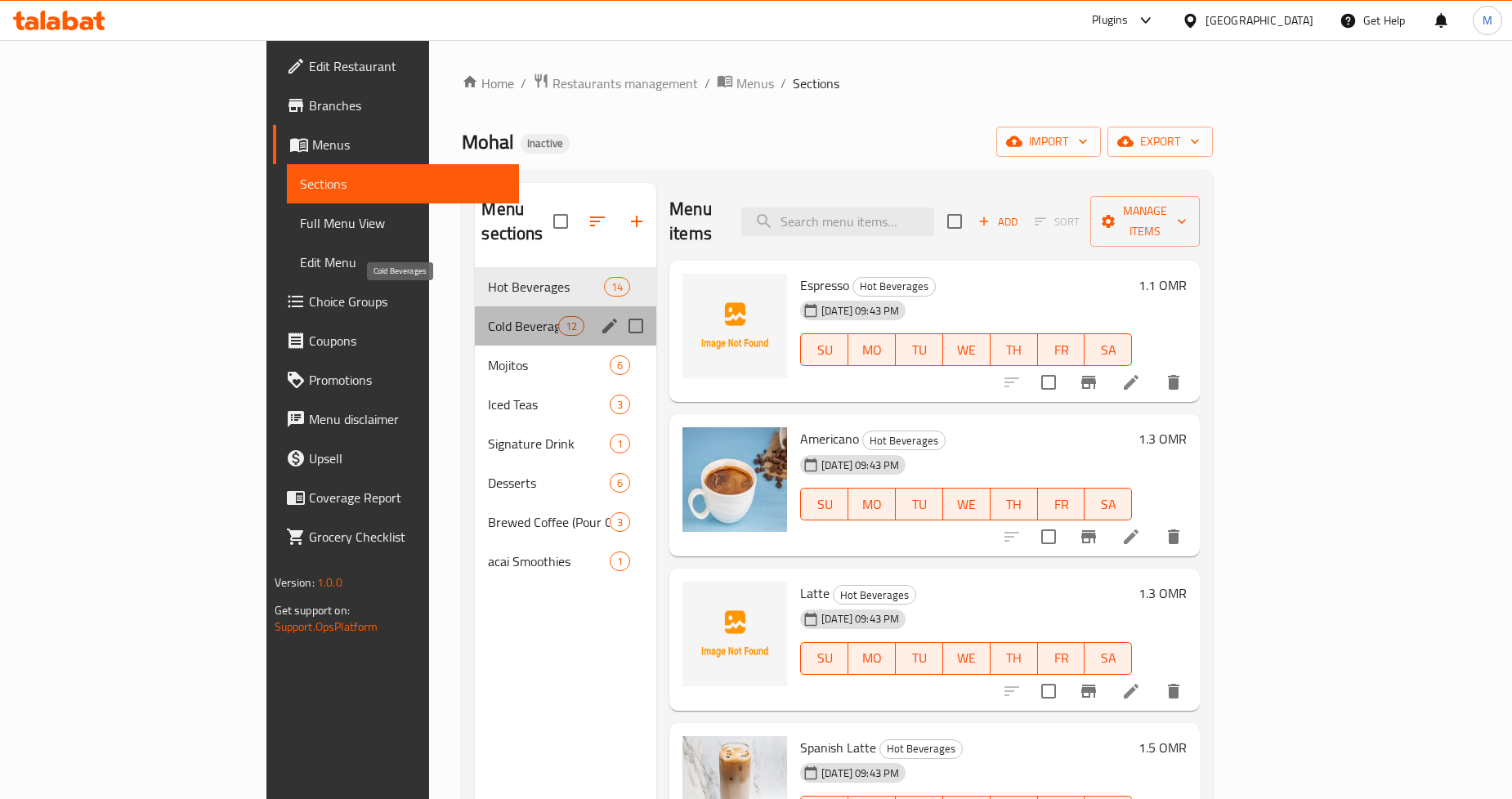
click at [488, 317] on span "Cold Beverages" at bounding box center [522, 326] width 69 height 19
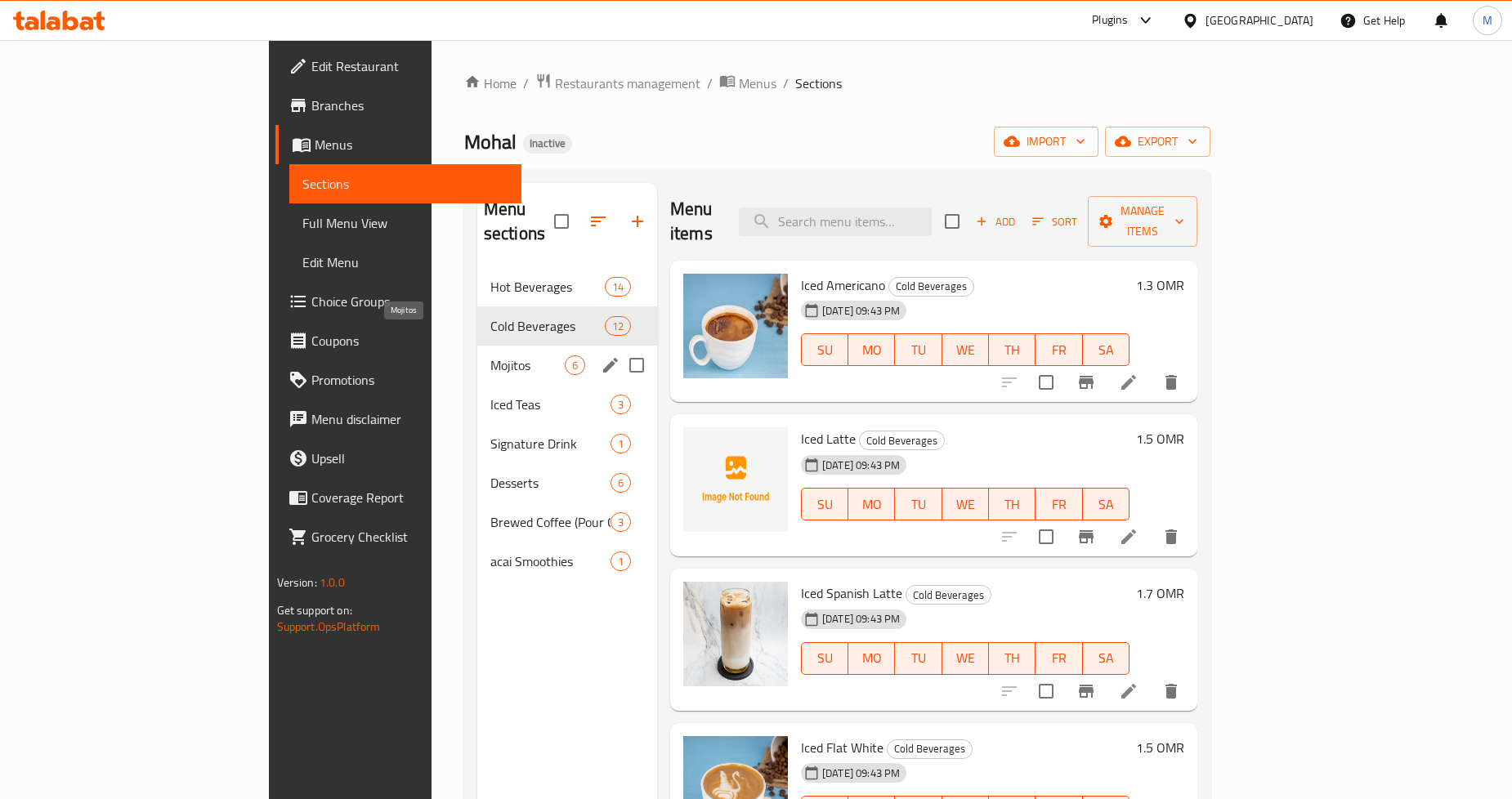
click at [491, 356] on span "Mojitos" at bounding box center [528, 365] width 74 height 19
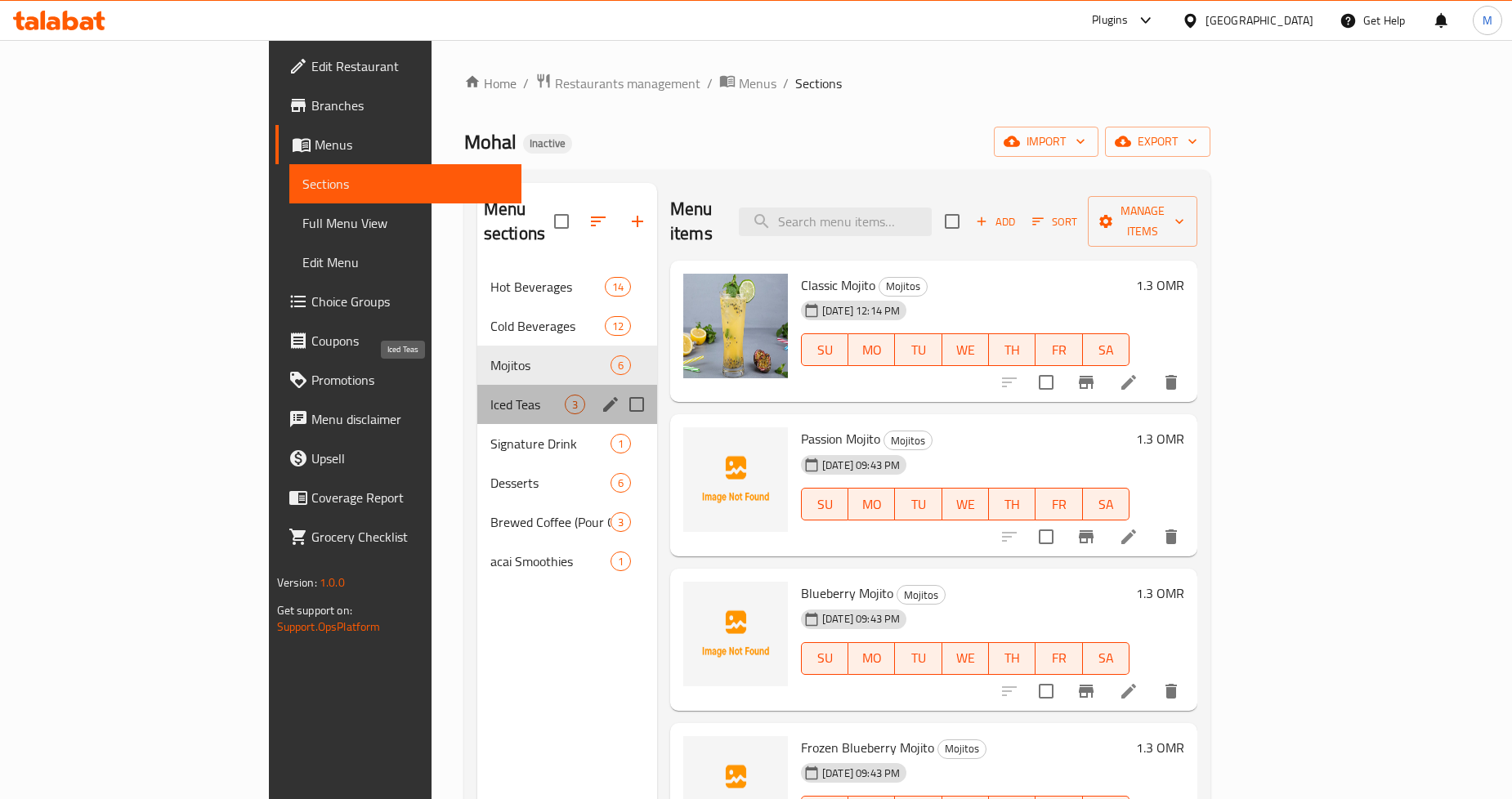
click at [491, 394] on span "Iced Teas" at bounding box center [528, 404] width 74 height 19
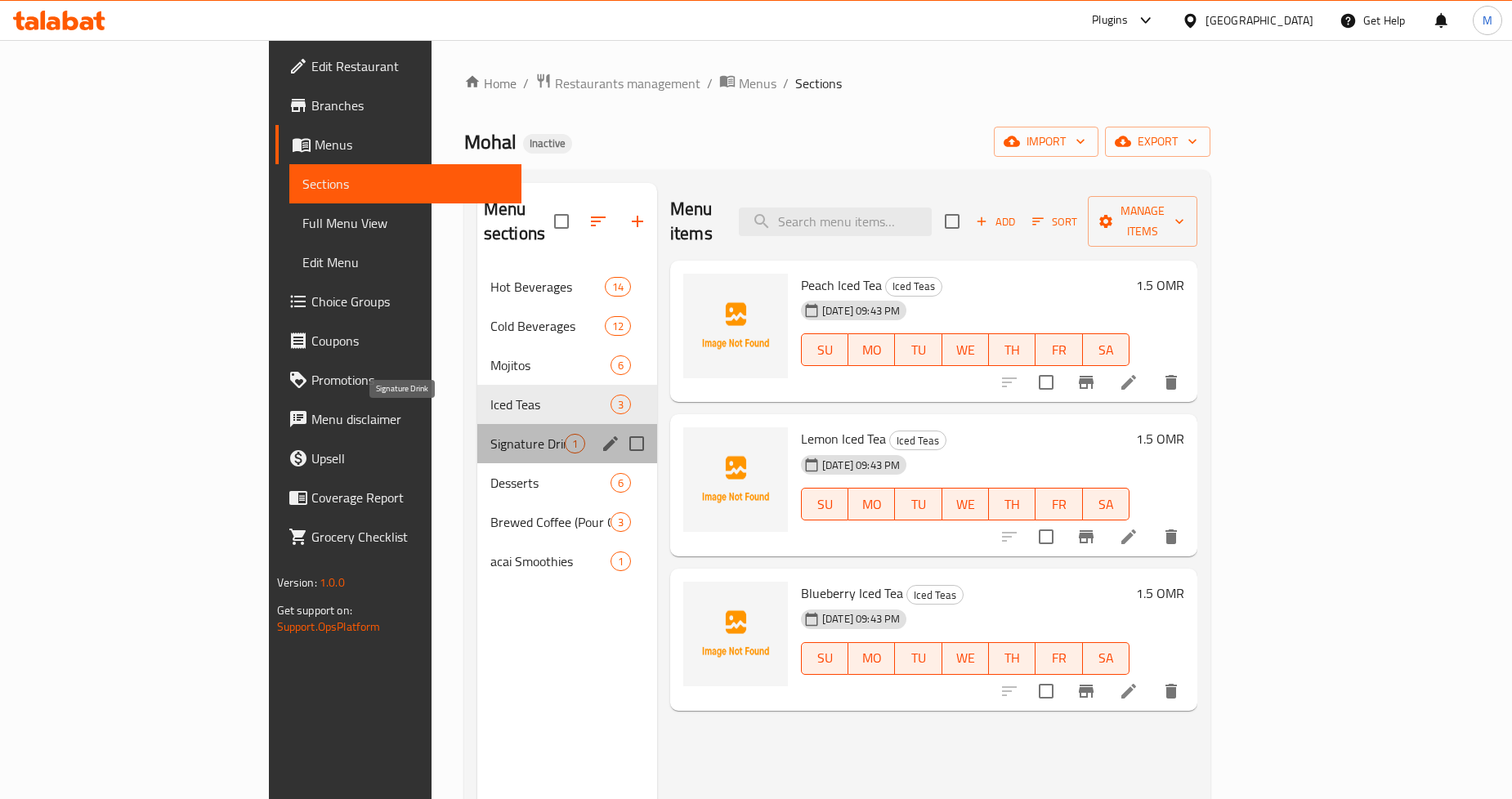
click at [491, 434] on span "Signature Drink" at bounding box center [528, 443] width 74 height 19
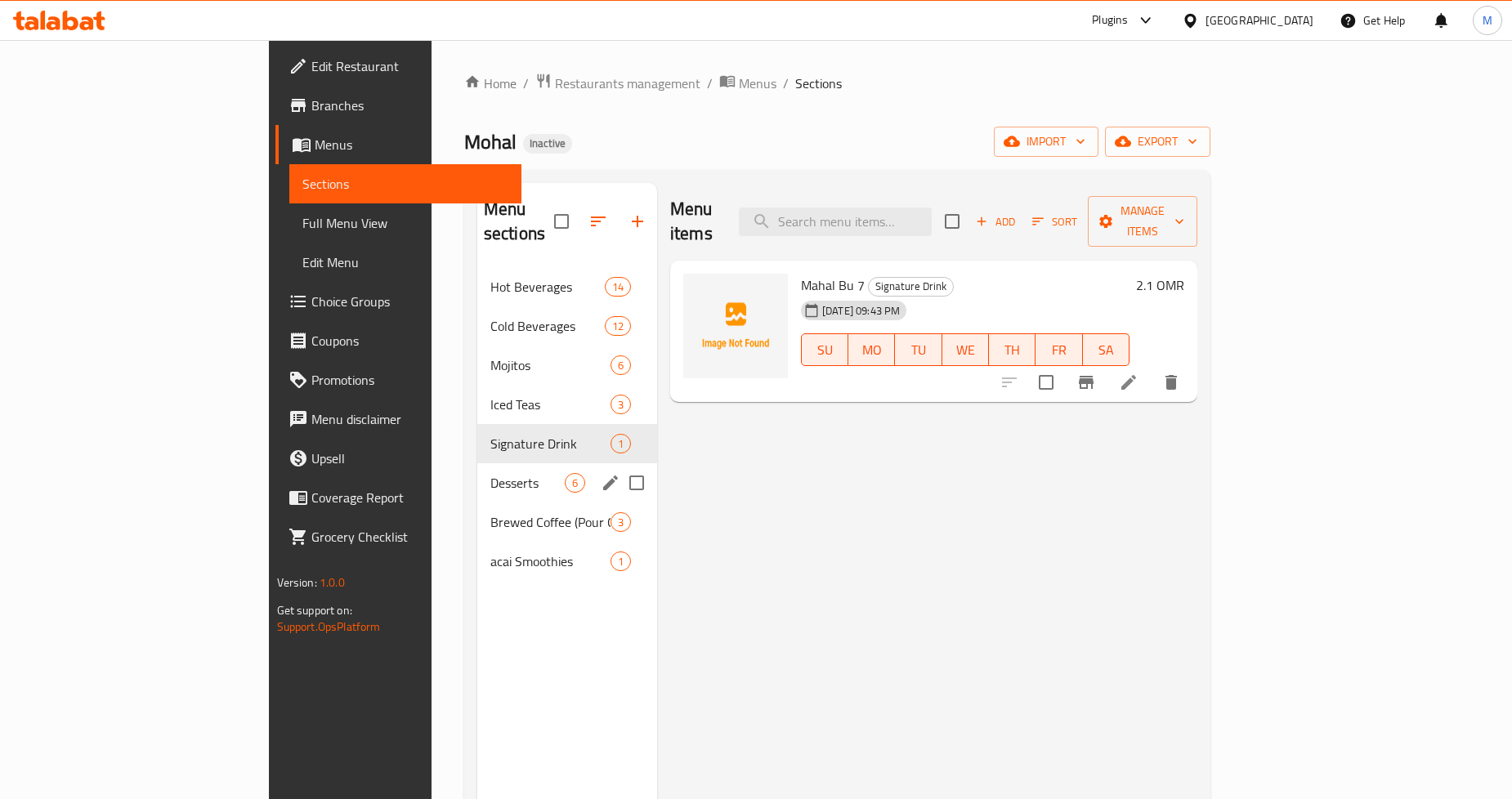
click at [478, 470] on div "Desserts 6" at bounding box center [568, 483] width 180 height 39
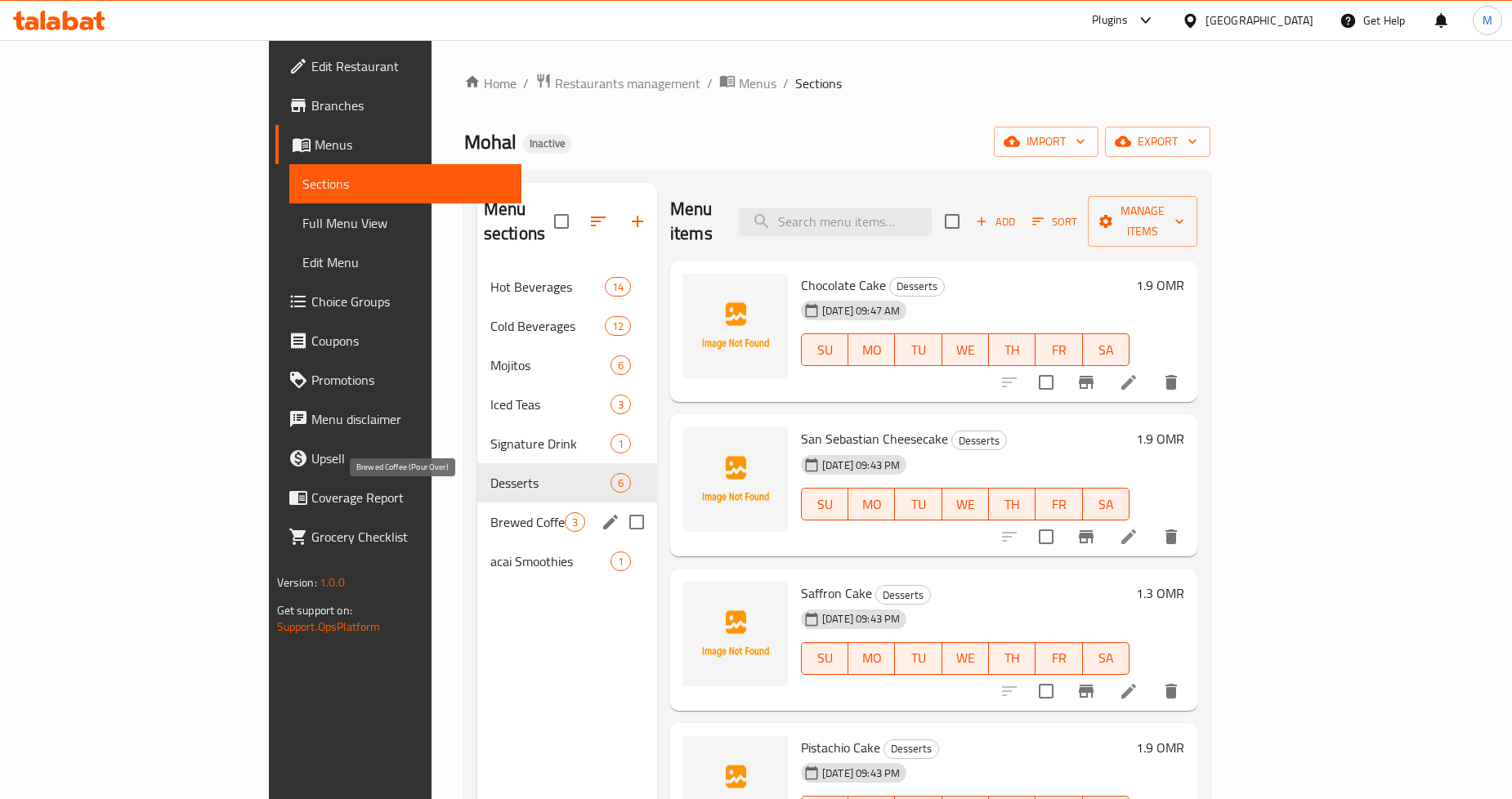
click at [491, 513] on span "Brewed Coffee (Pour Over)" at bounding box center [528, 522] width 74 height 19
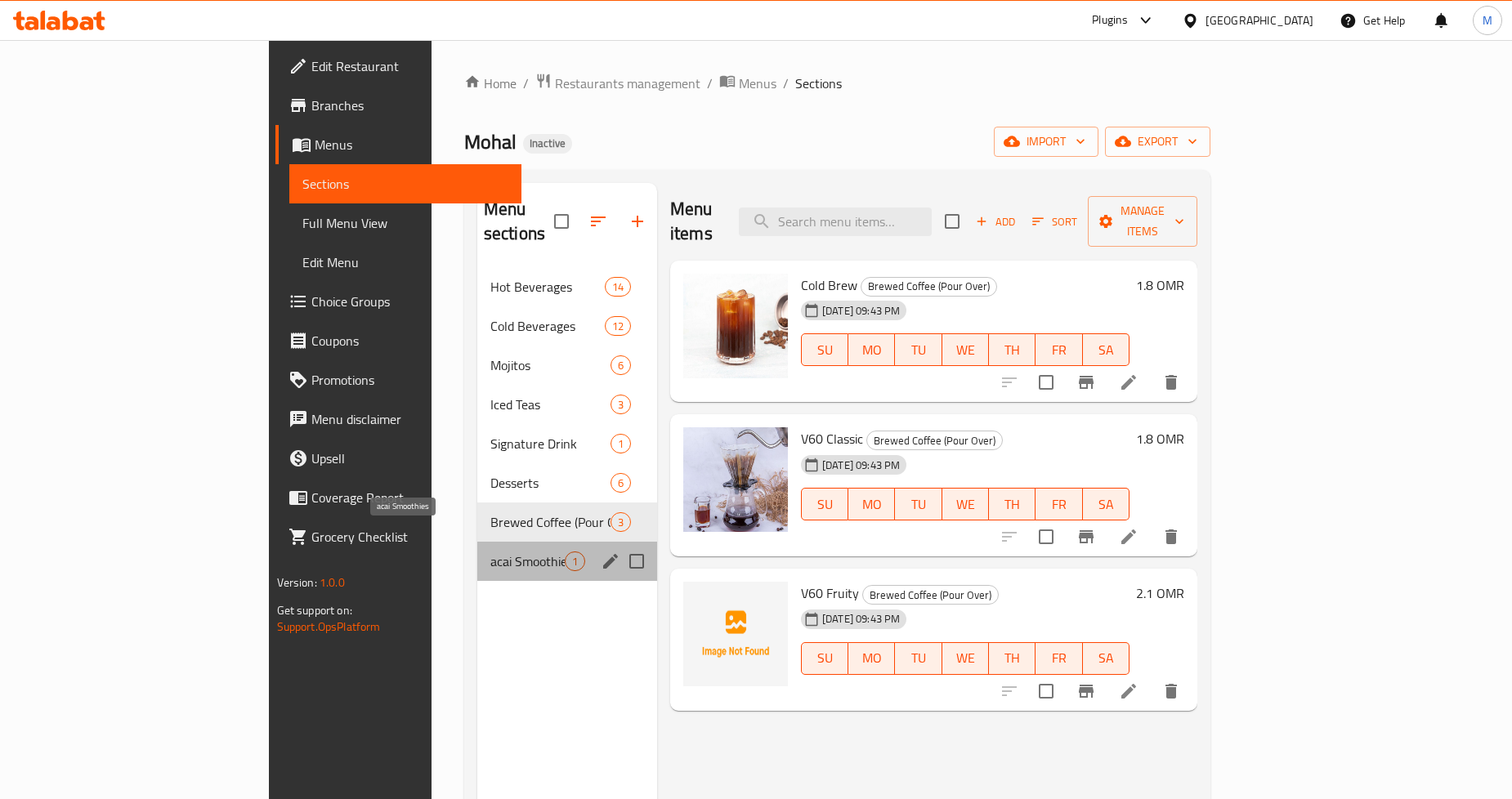
click at [491, 552] on span "acai Smoothies" at bounding box center [528, 561] width 74 height 19
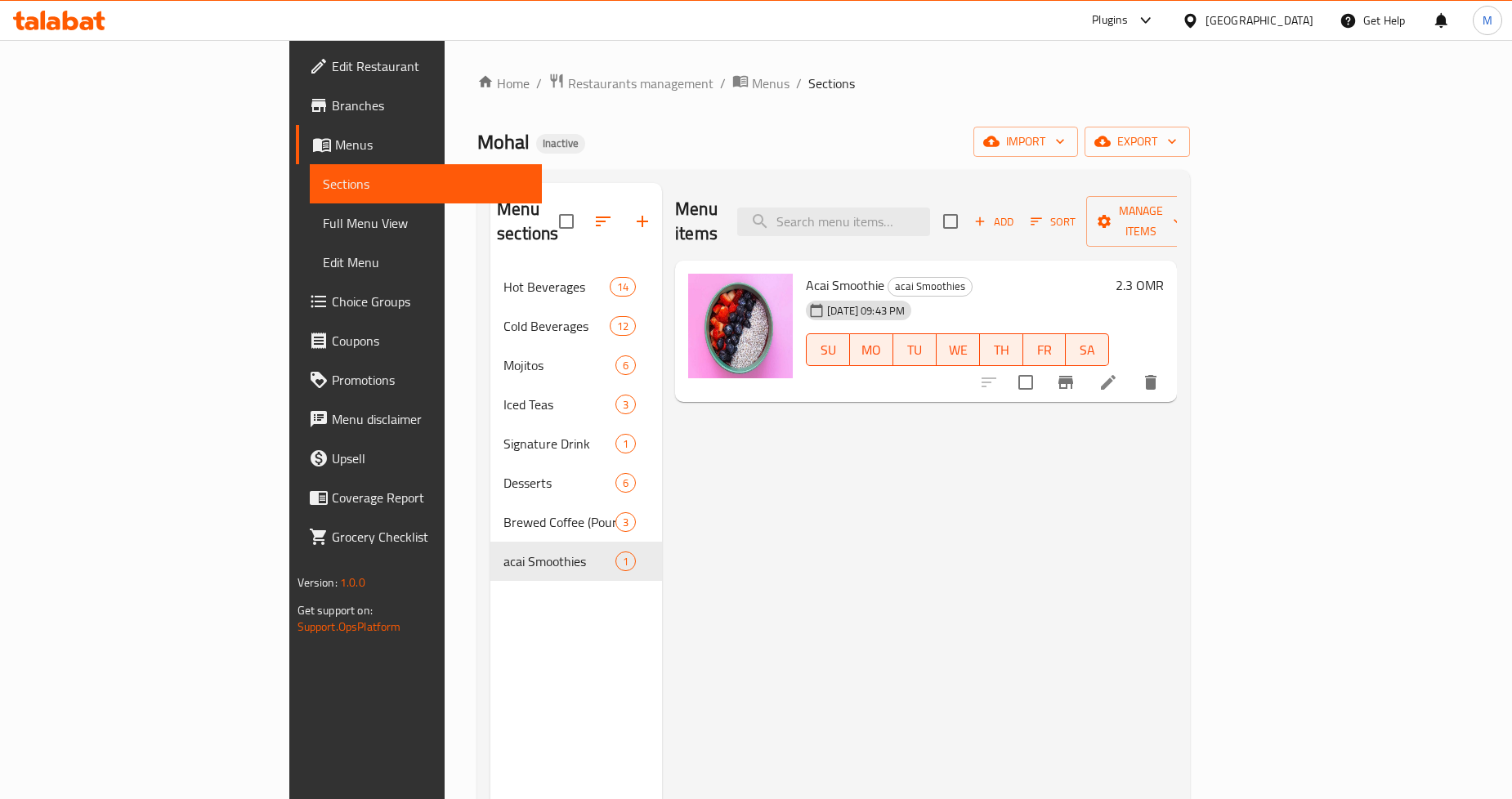
click at [968, 418] on div "Menu items Add Sort Manage items Acai Smoothie acai Smoothies 28-09-2025 09:43 …" at bounding box center [919, 582] width 515 height 799
click at [752, 85] on span "Menus" at bounding box center [770, 82] width 38 height 19
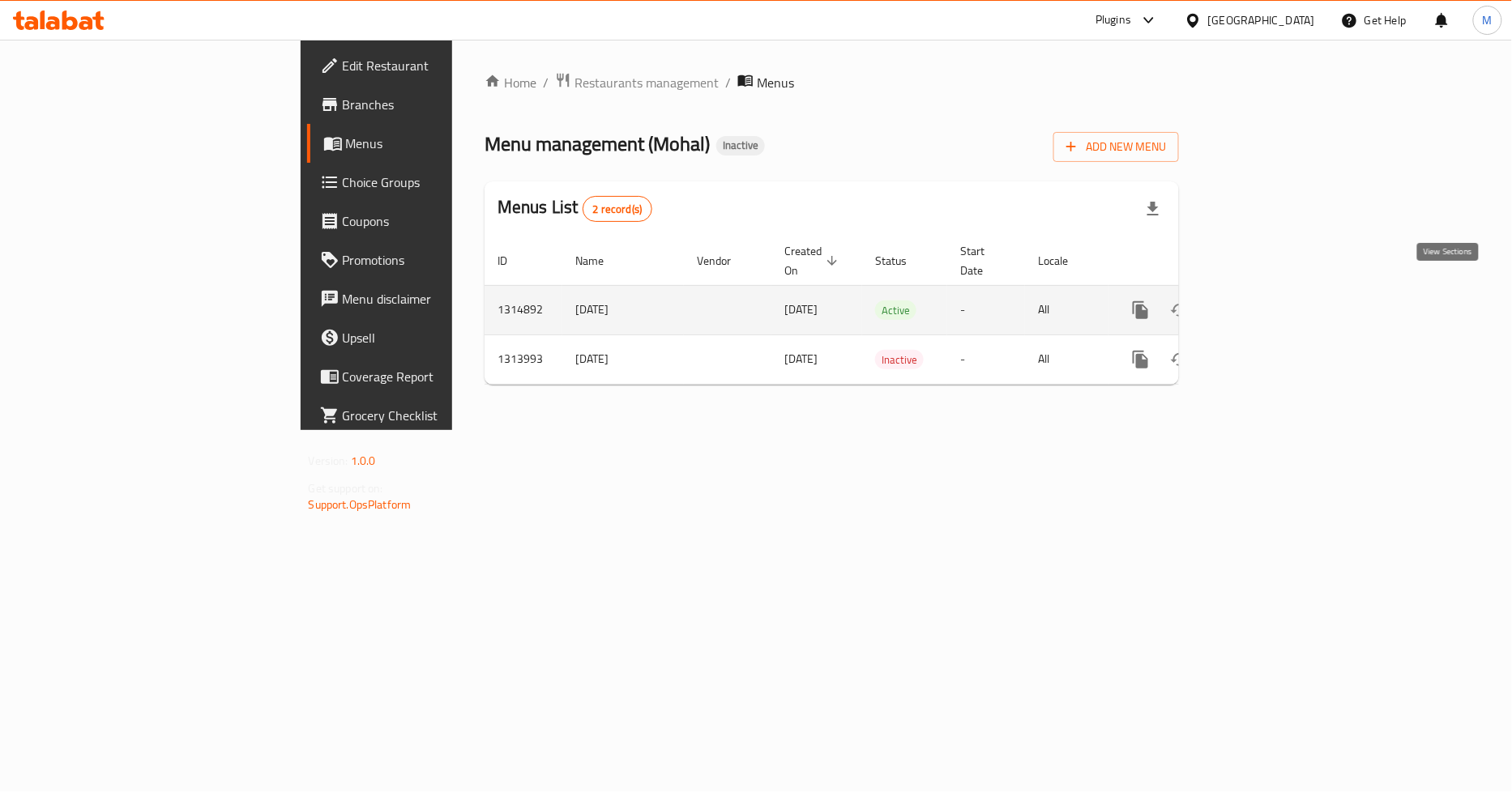
click at [1267, 301] on icon "enhanced table" at bounding box center [1257, 310] width 19 height 19
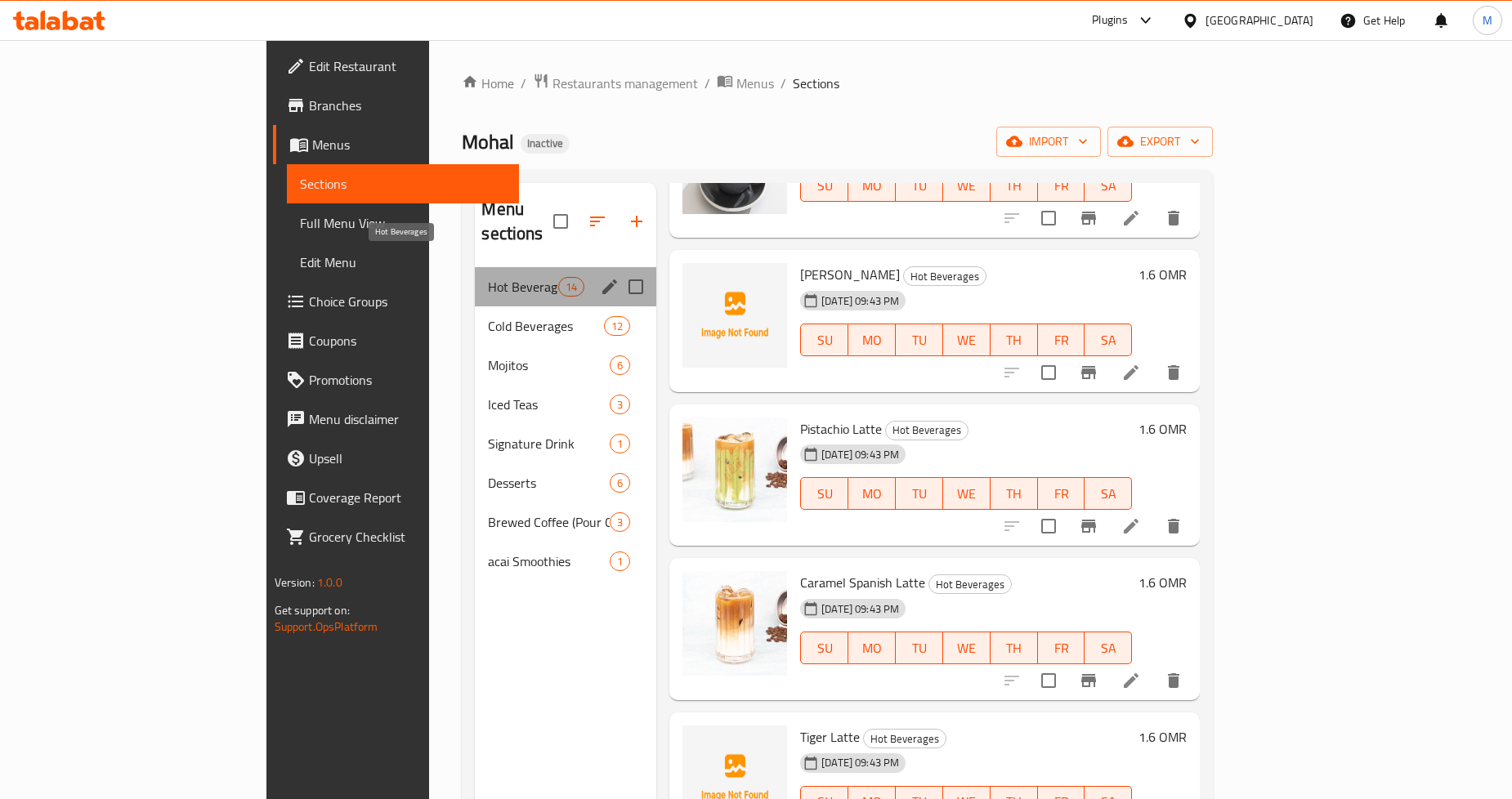
click at [488, 277] on span "Hot Beverages" at bounding box center [522, 286] width 69 height 19
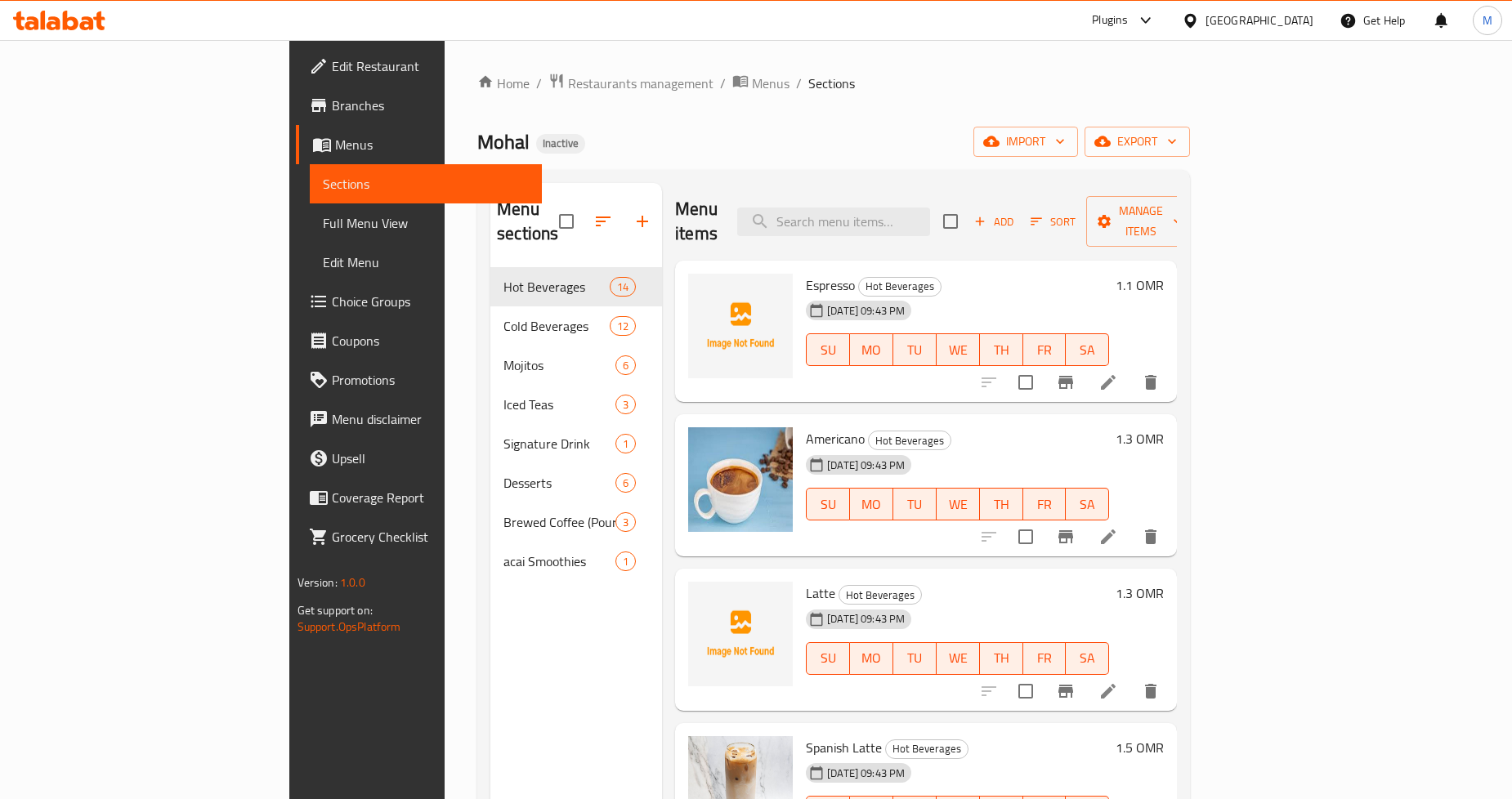
click at [1118, 373] on icon at bounding box center [1108, 382] width 19 height 19
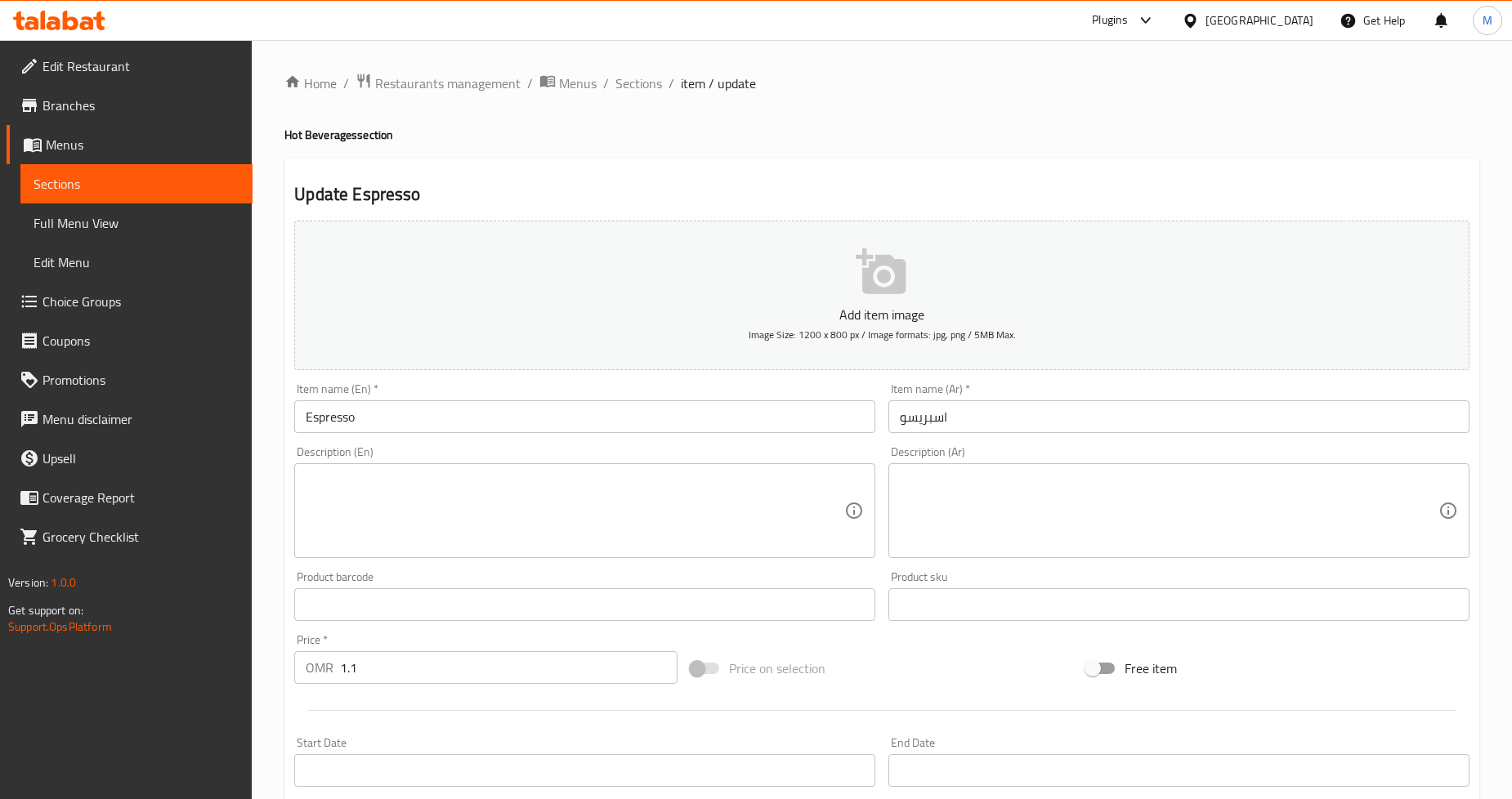
click at [1032, 561] on div "Description (Ar) Description (Ar)" at bounding box center [1180, 502] width 594 height 125
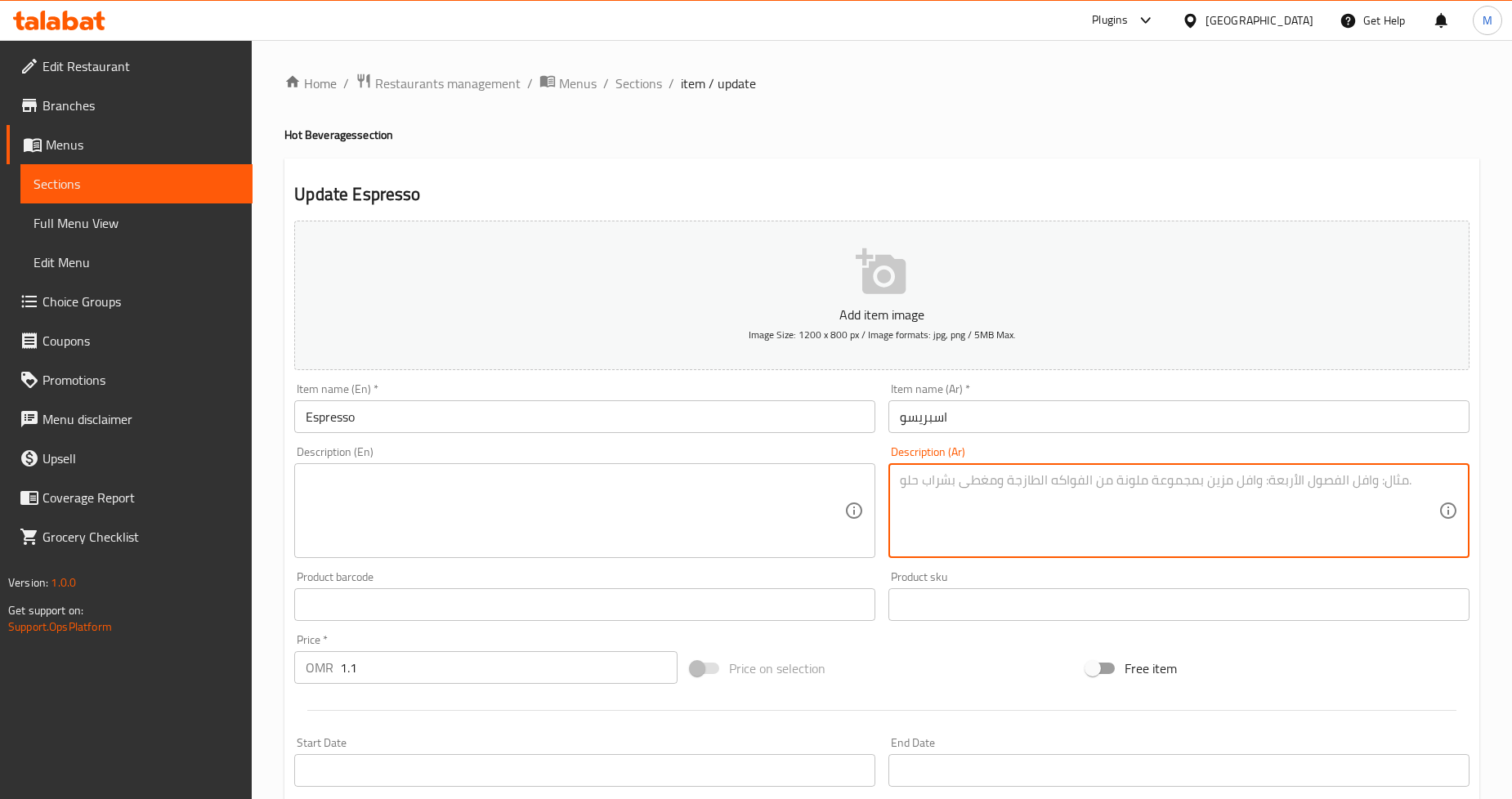
click at [1046, 531] on textarea at bounding box center [1169, 511] width 539 height 78
paste textarea "جرعة جريئة ومركزة من القهوة الغنية ذات رائحة قوية ونهاية كريمية ناعمة."
click at [1284, 484] on textarea "جرعة جريئة ومركزة من القهوة الغنية ذات رائحة قوية ونهاية كريمية ناعمة." at bounding box center [1169, 511] width 539 height 78
type textarea "شوت جريئة ومركزة من القهوة الغنية ذات رائحة قوية ونهاية كريمية ناعمة."
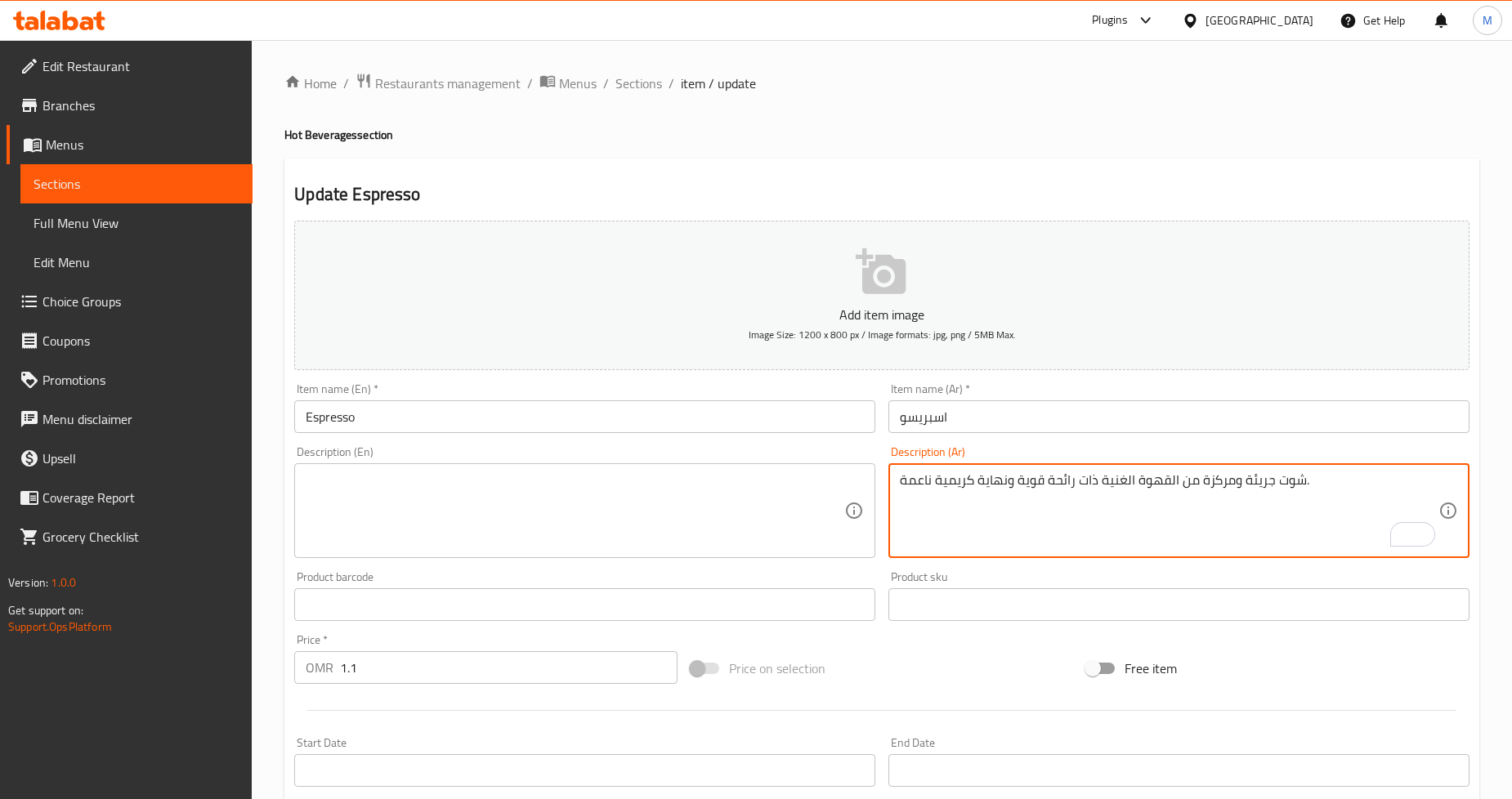
click at [384, 502] on textarea at bounding box center [575, 511] width 539 height 78
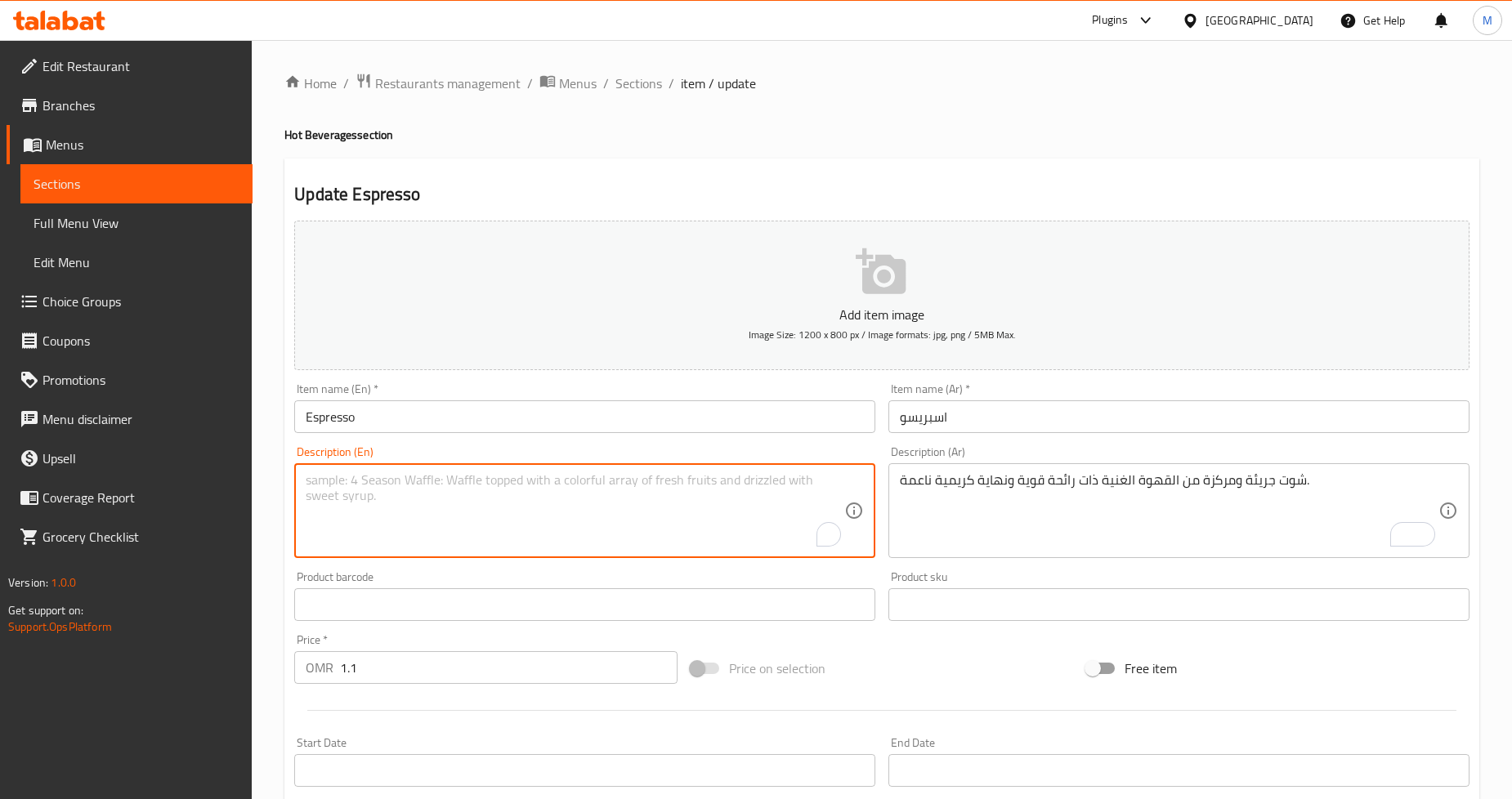
paste textarea "A bold, concentrated shot of rich coffee with an intense aroma and a smooth cre…"
type textarea "A bold, concentrated shot of rich coffee with an intense aroma and a smooth cre…"
click at [269, 419] on div "Home / Restaurants management / Menus / Sections / item / update Hot Beverages …" at bounding box center [881, 597] width 1260 height 1115
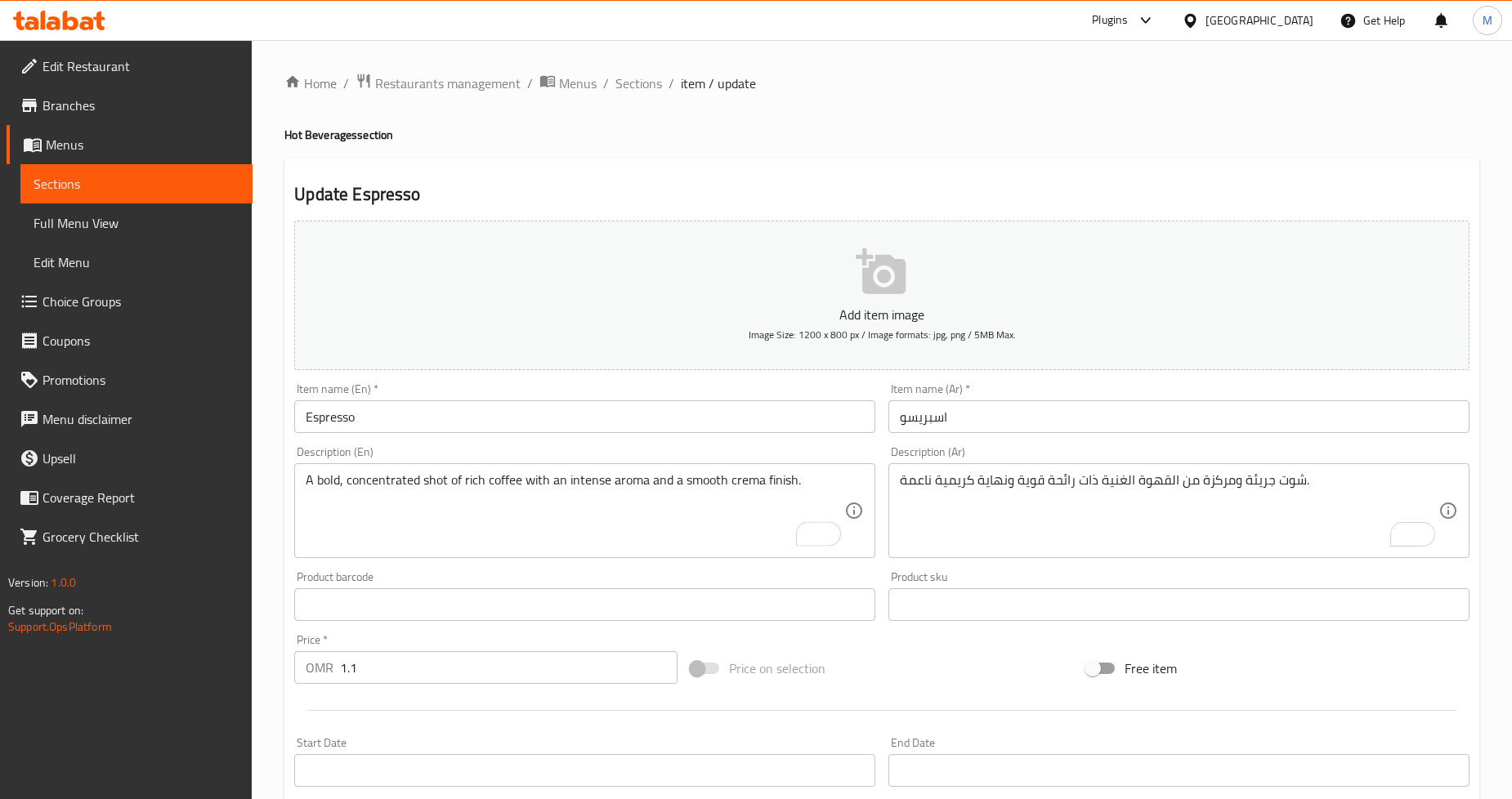
scroll to position [353, 0]
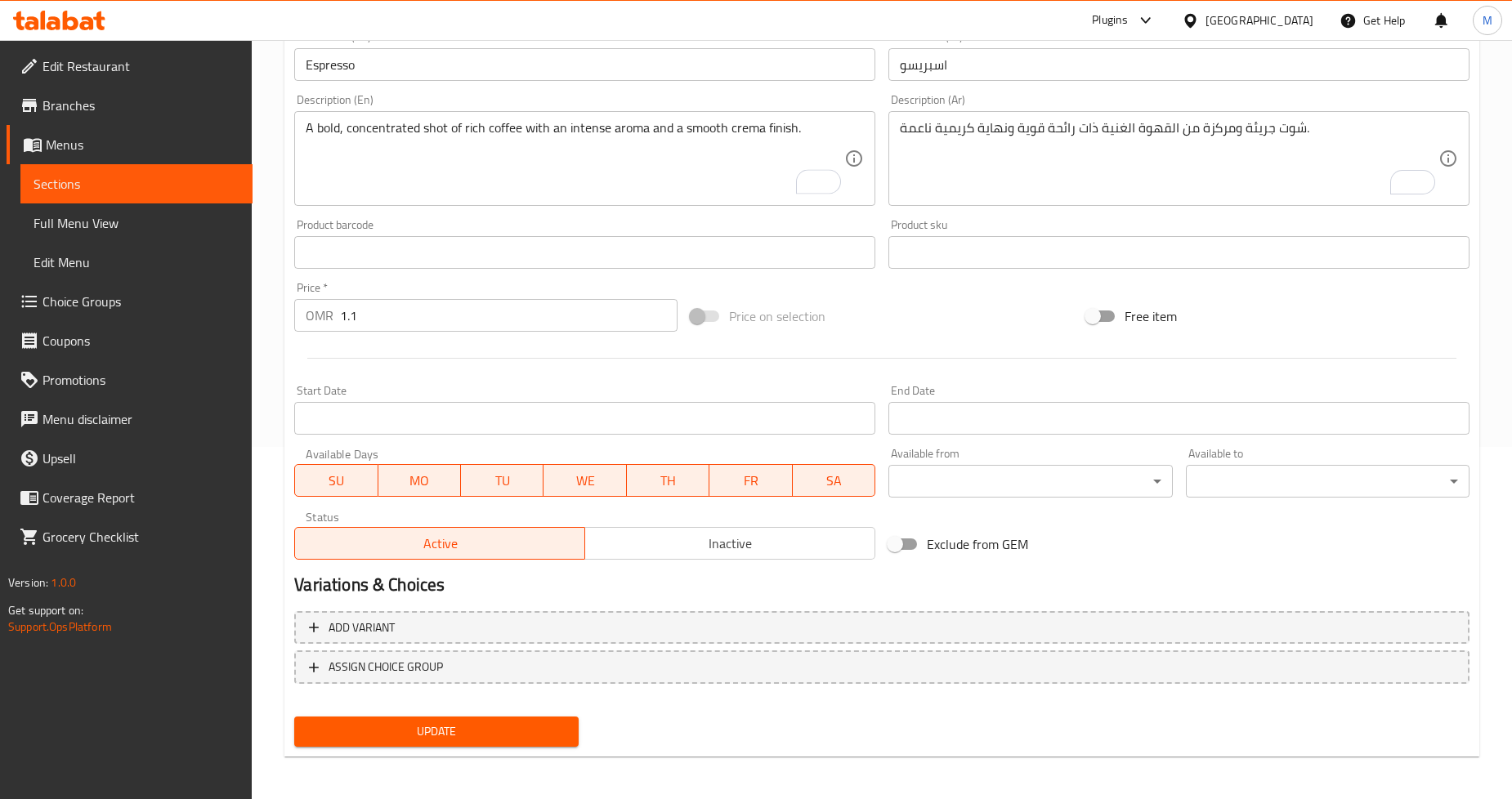
click at [436, 729] on span "Update" at bounding box center [436, 732] width 257 height 20
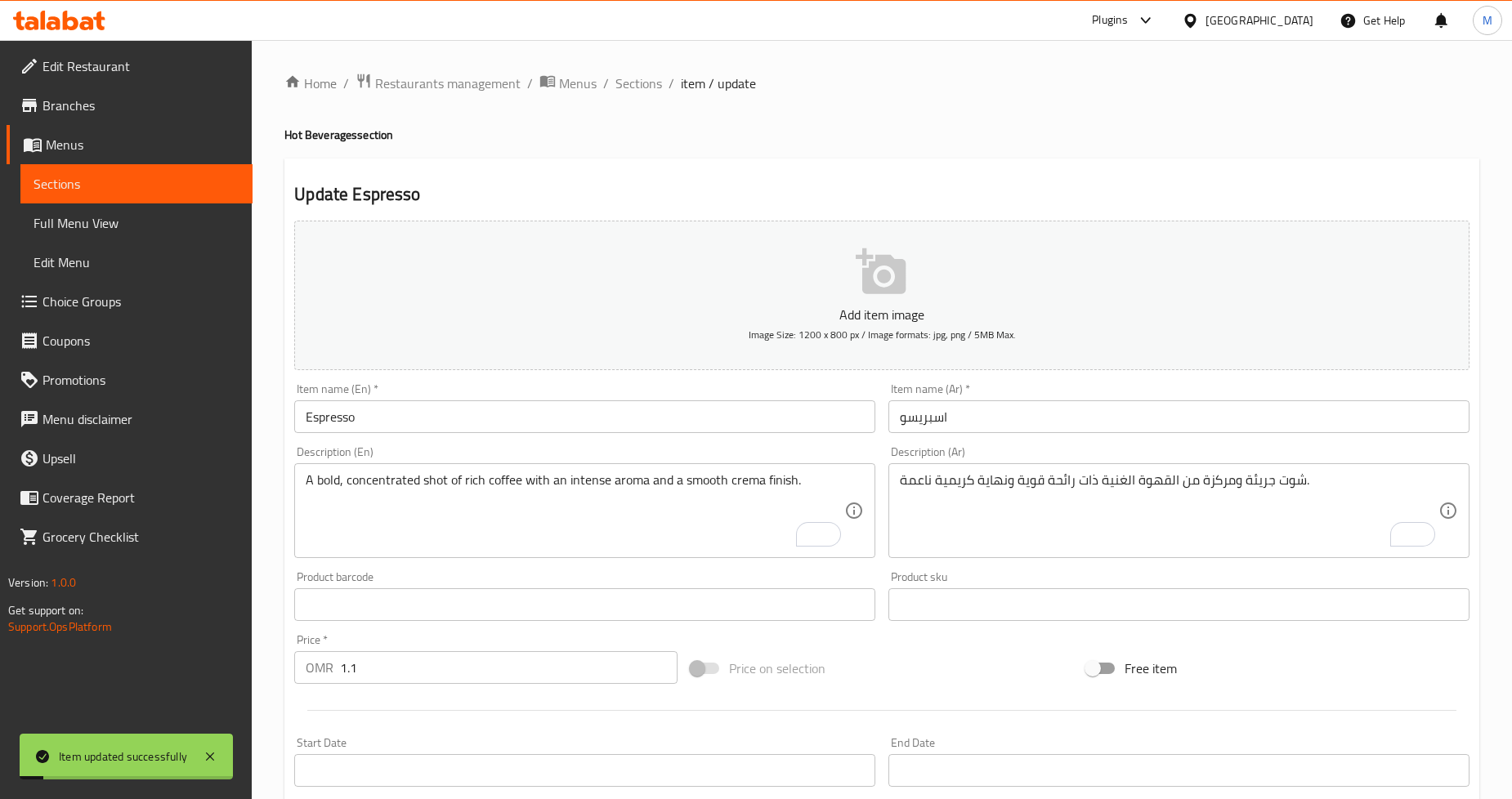
click at [664, 87] on ol "Home / Restaurants management / Menus / Sections / item / update" at bounding box center [881, 83] width 1195 height 21
click at [638, 84] on span "Sections" at bounding box center [639, 82] width 46 height 19
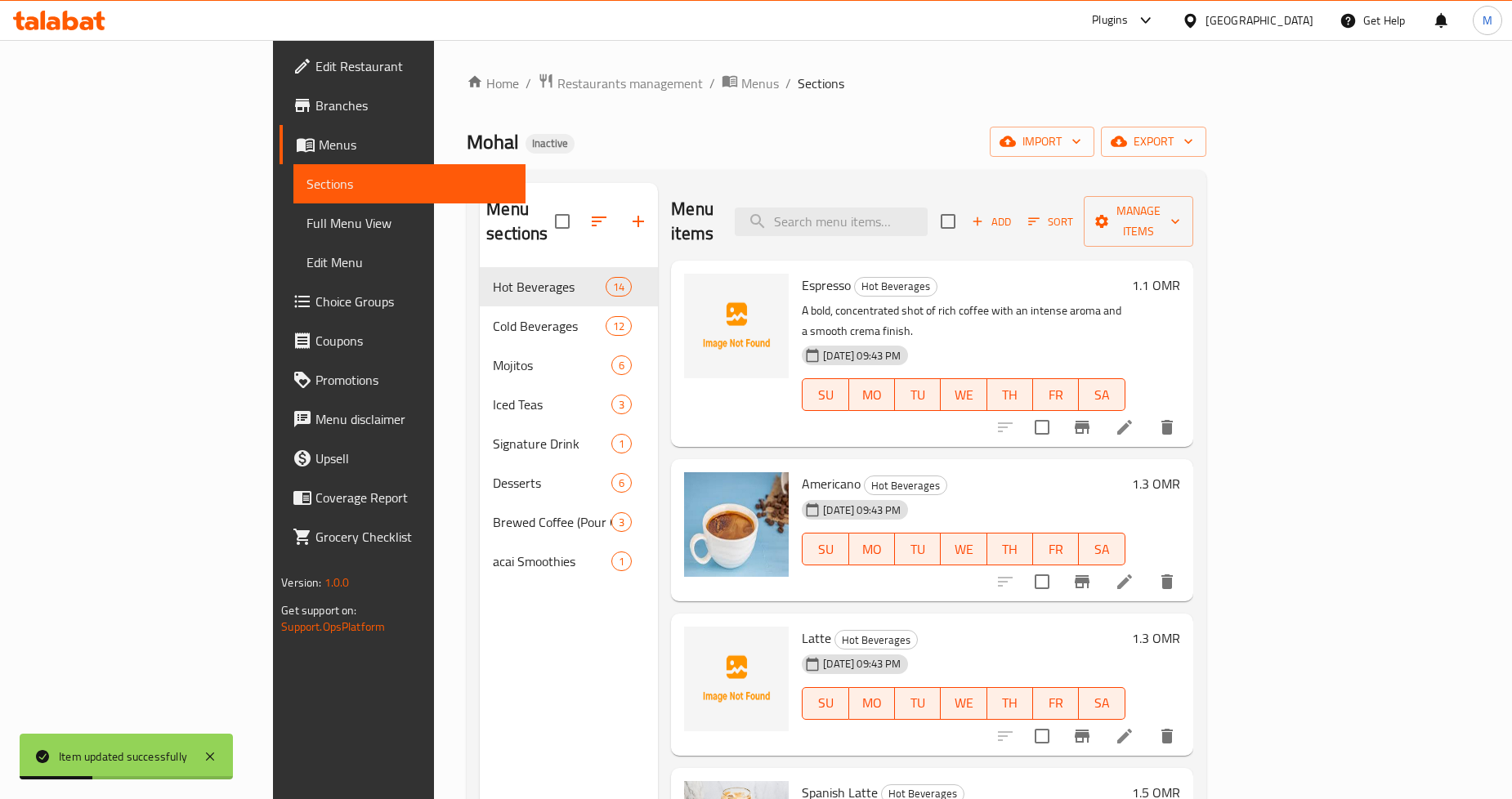
click at [1148, 568] on li at bounding box center [1124, 582] width 45 height 30
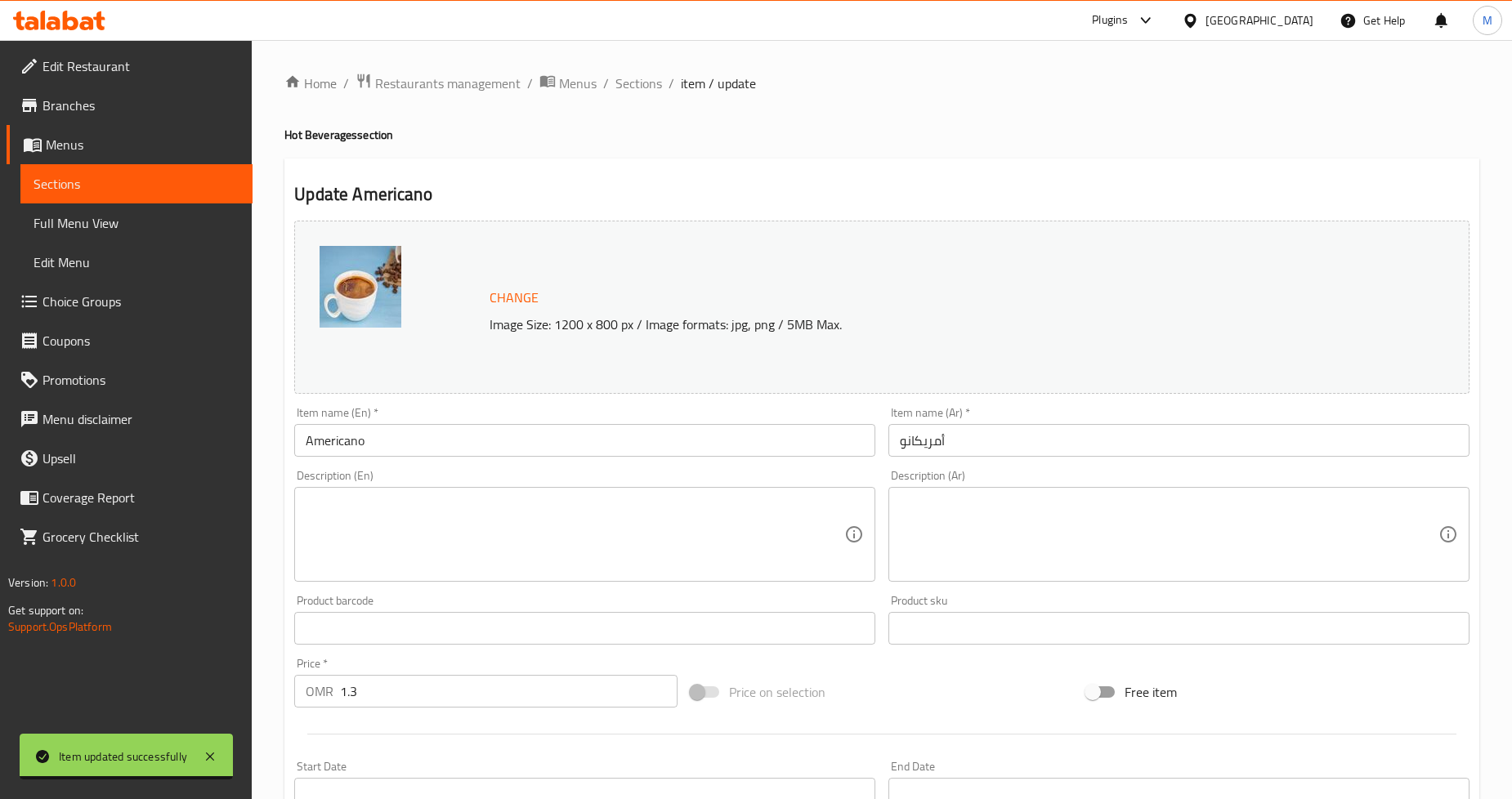
click at [517, 532] on textarea at bounding box center [575, 535] width 539 height 78
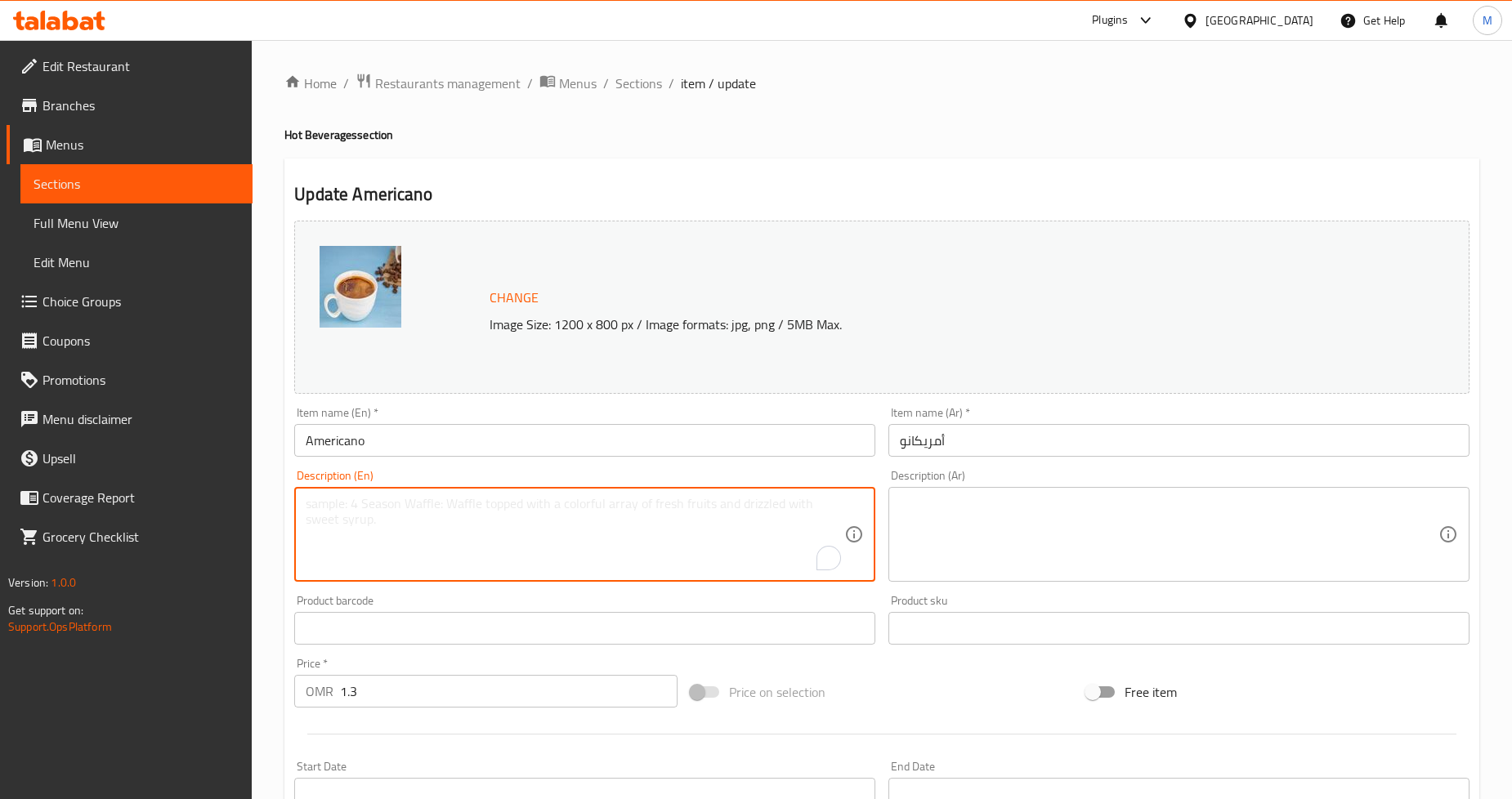
paste textarea "A smooth and balanced espresso-based drink diluted with hot water for a lighter…"
type textarea "A smooth and balanced espresso-based drink diluted with hot water for a lighter…"
click at [1105, 506] on textarea at bounding box center [1169, 535] width 539 height 78
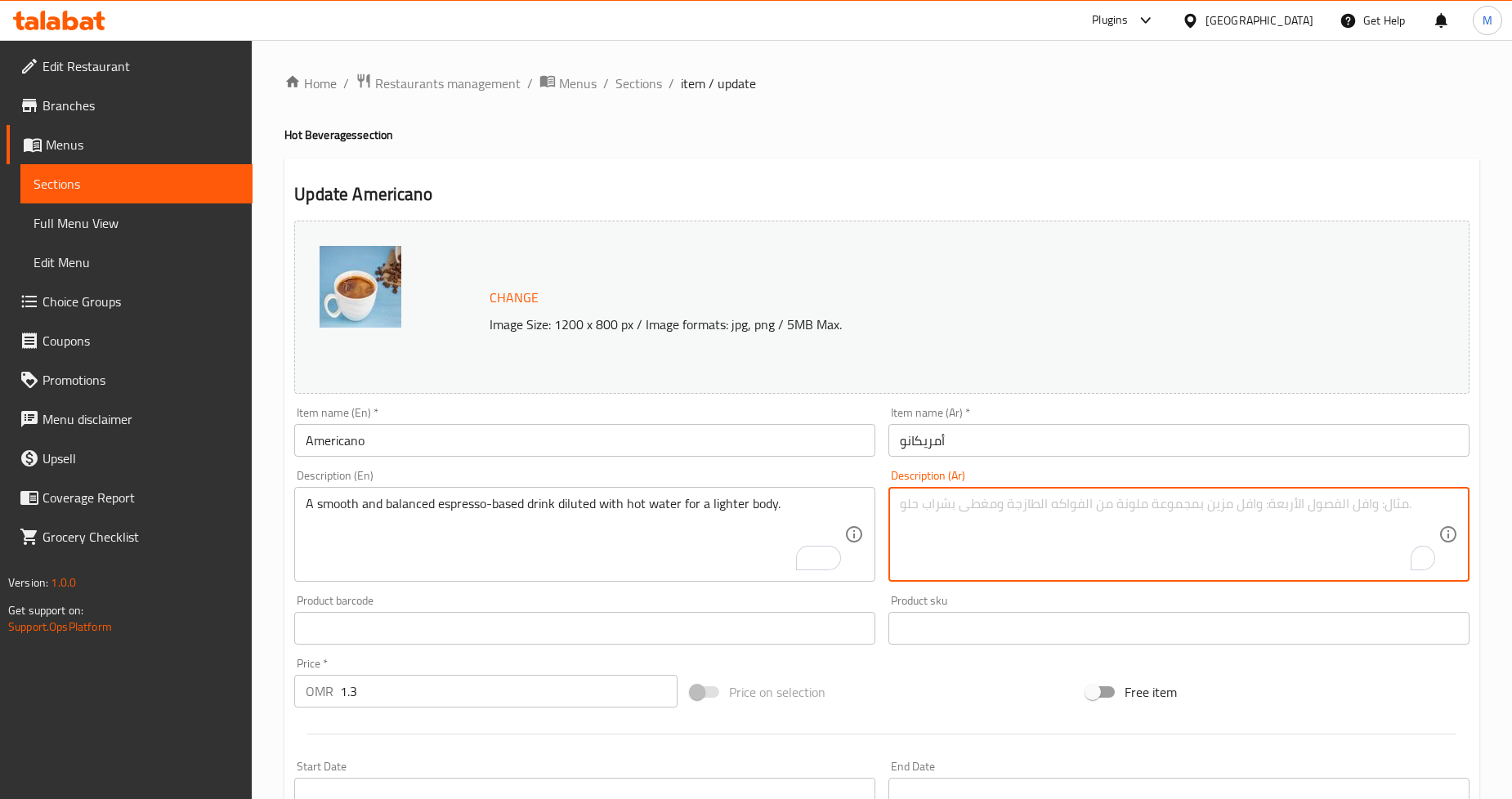
paste textarea "مشروب ناعم ومتوازن مصنوع من الإسبريسو، ويتم تخفيفه بالماء الساخن للحصول على قوا…"
click at [1266, 508] on textarea "مشروب ناعم ومتوازن مصنوع من الإسبريسو، ويتم تخفيفه بالماء الساخن للحصول على قوا…" at bounding box center [1169, 535] width 539 height 78
drag, startPoint x: 1266, startPoint y: 508, endPoint x: 1238, endPoint y: 508, distance: 28.0
click at [1238, 508] on textarea "مشروب ناعم ومتوازن مصنوع من الإسبريسو، ويتم تخفيفه بالماء الساخن للحصول على قوا…" at bounding box center [1169, 535] width 539 height 78
type textarea "مشروب ناعم ومتوازن أساسه الإسبريسو، ويتم تخفيفه بالماء الساخن للحصول على قوام أ…"
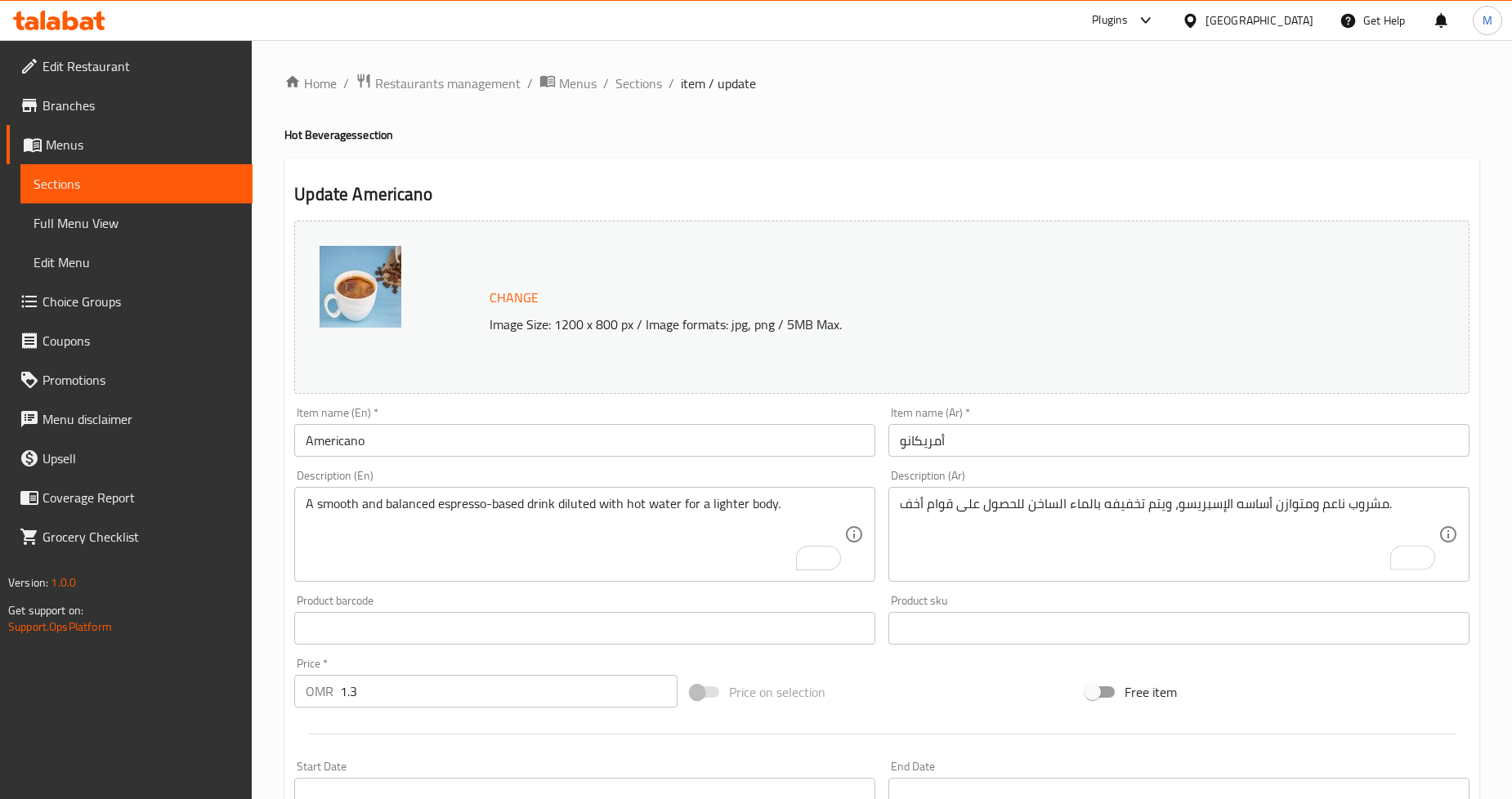
click at [1324, 129] on h4 "Hot Beverages section" at bounding box center [881, 135] width 1195 height 17
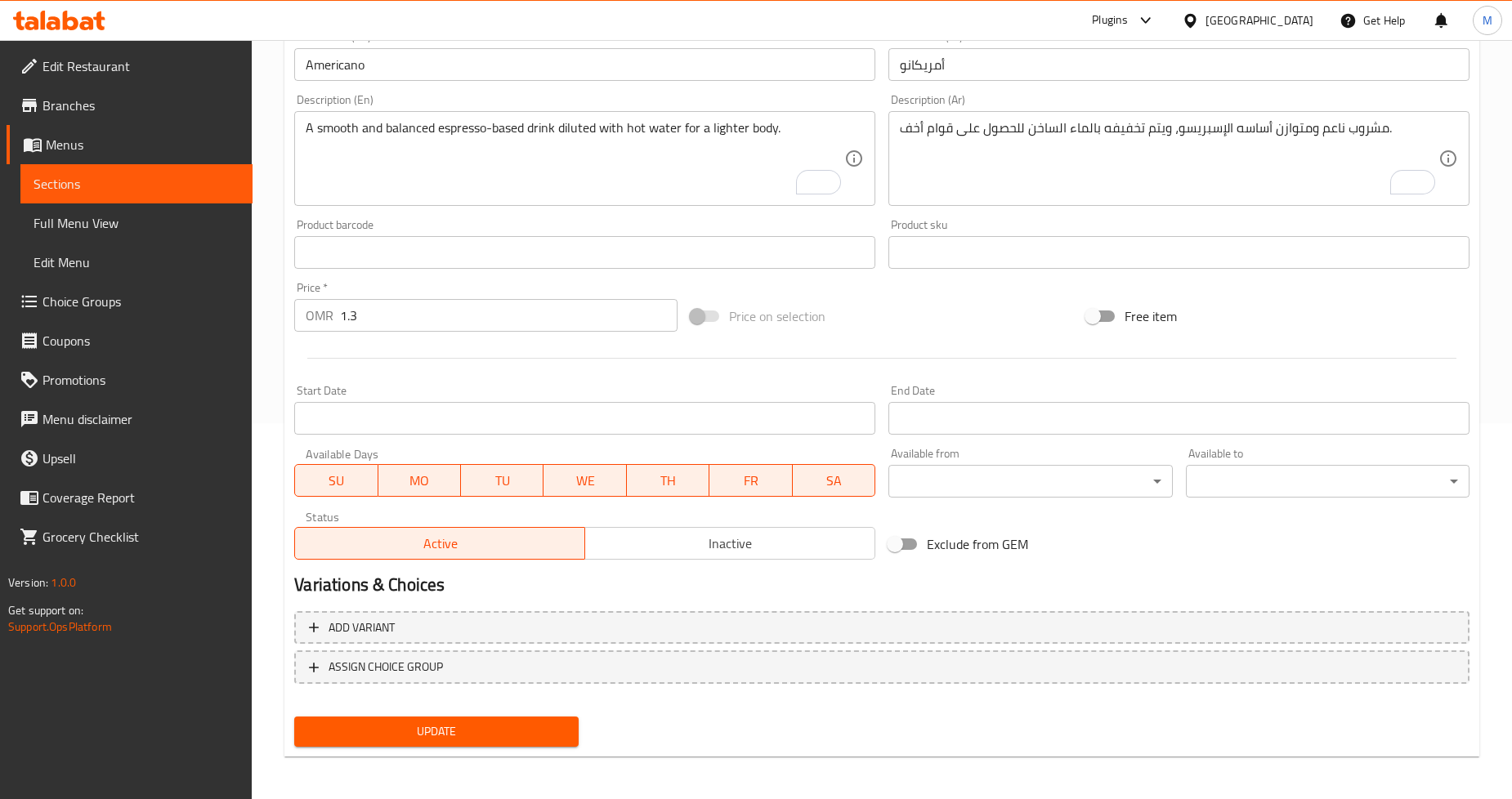
click at [520, 732] on span "Update" at bounding box center [436, 732] width 257 height 20
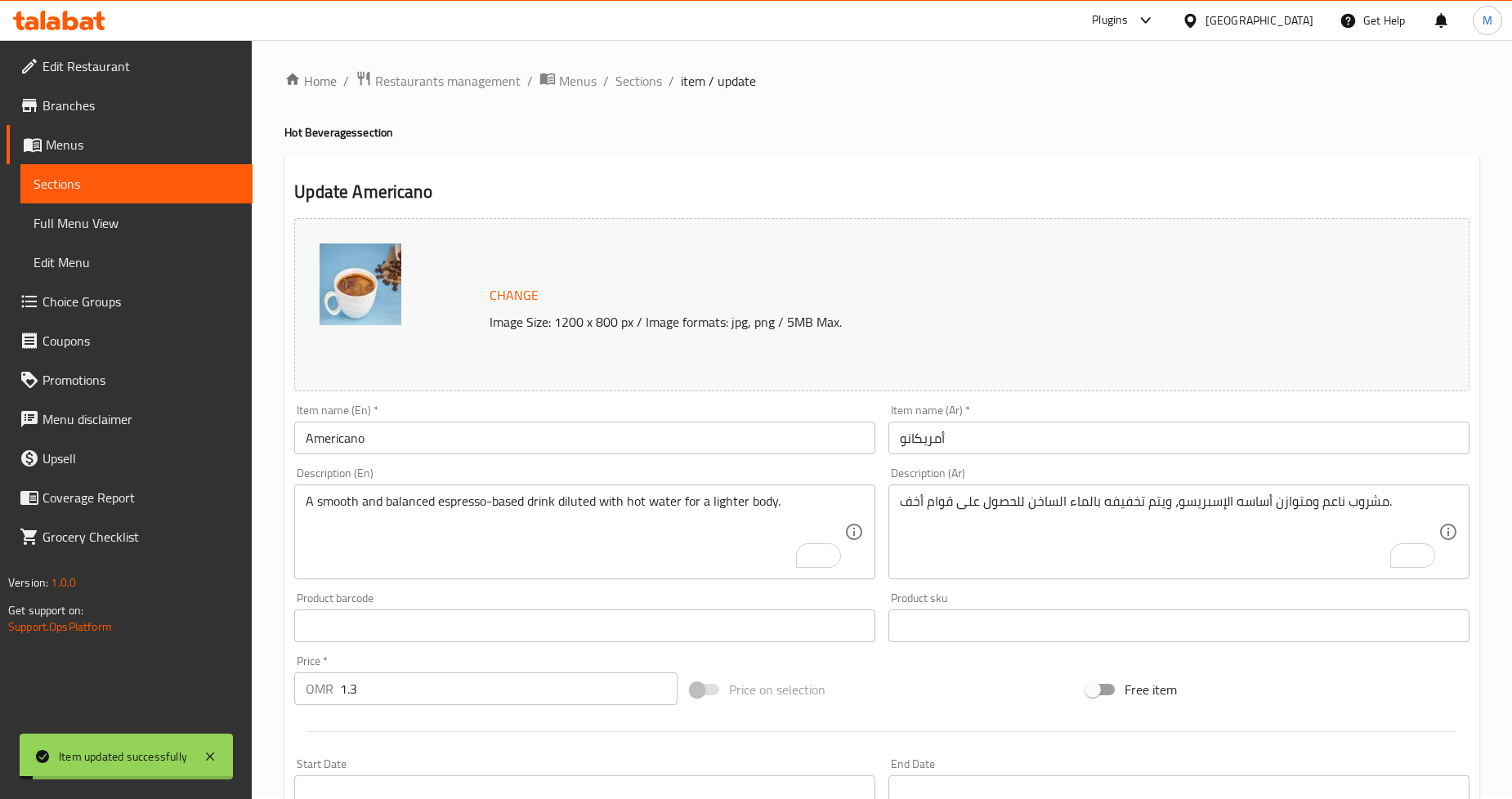
scroll to position [0, 0]
click at [639, 83] on span "Sections" at bounding box center [639, 82] width 46 height 19
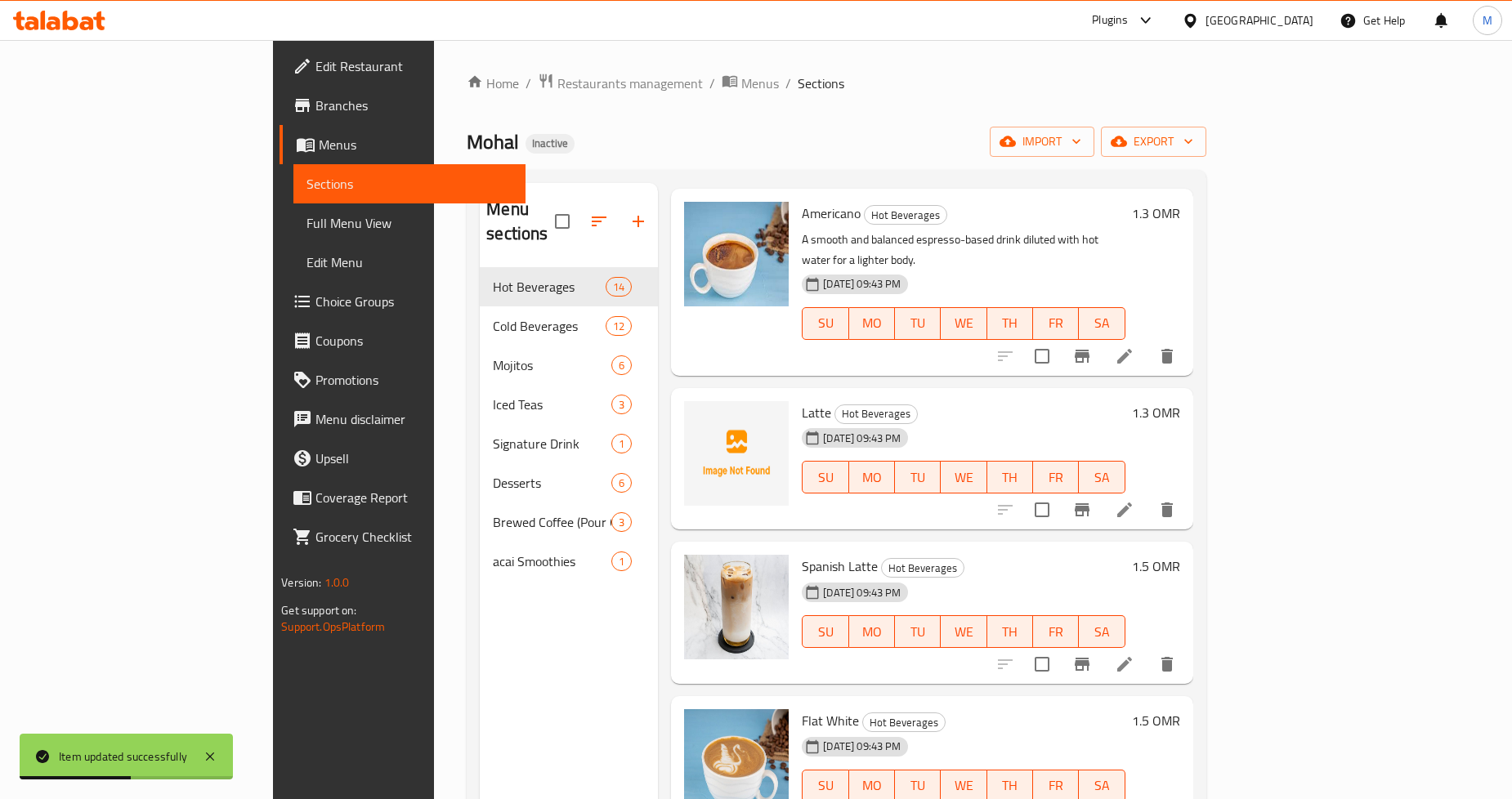
scroll to position [272, 0]
click at [1134, 499] on icon at bounding box center [1124, 508] width 19 height 19
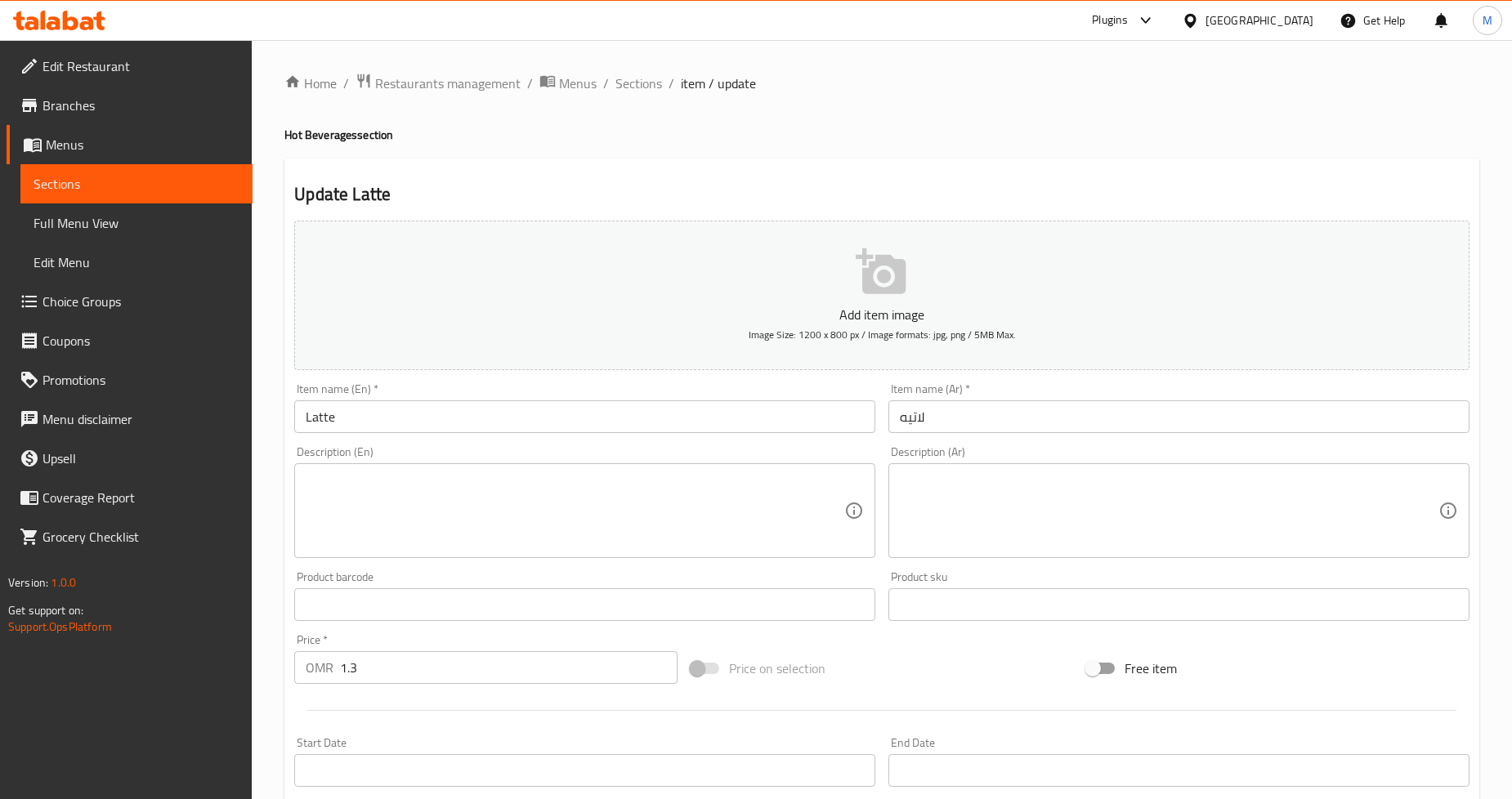
click at [959, 496] on textarea at bounding box center [1169, 511] width 539 height 78
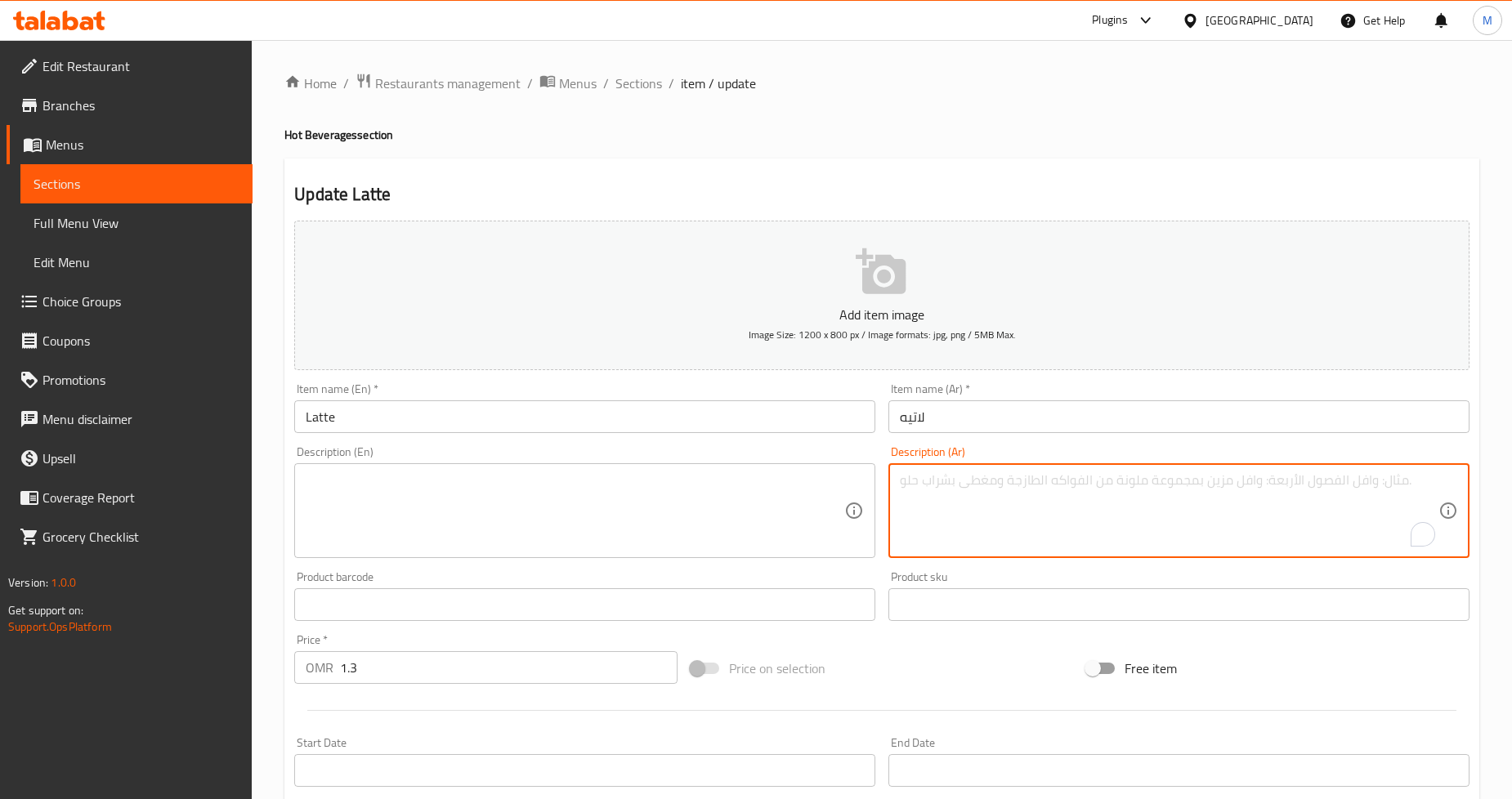
paste textarea "حليب مبخر كريمي مخلوط مع جرعة من الإسبريسو للحصول على مشروب كلاسيكي ناعم ومريح."
click at [1229, 482] on textarea "حليب مبخر كريمي مخلوط مع جرعة من الإسبريسو للحصول على مشروب كلاسيكي ناعم ومريح." at bounding box center [1169, 511] width 539 height 78
type textarea "حليب مبخر كريمي مخلوط مع شوت من الإسبريسو للحصول على مشروب كلاسيكي ناعم ومريح."
click at [428, 507] on textarea at bounding box center [575, 511] width 539 height 78
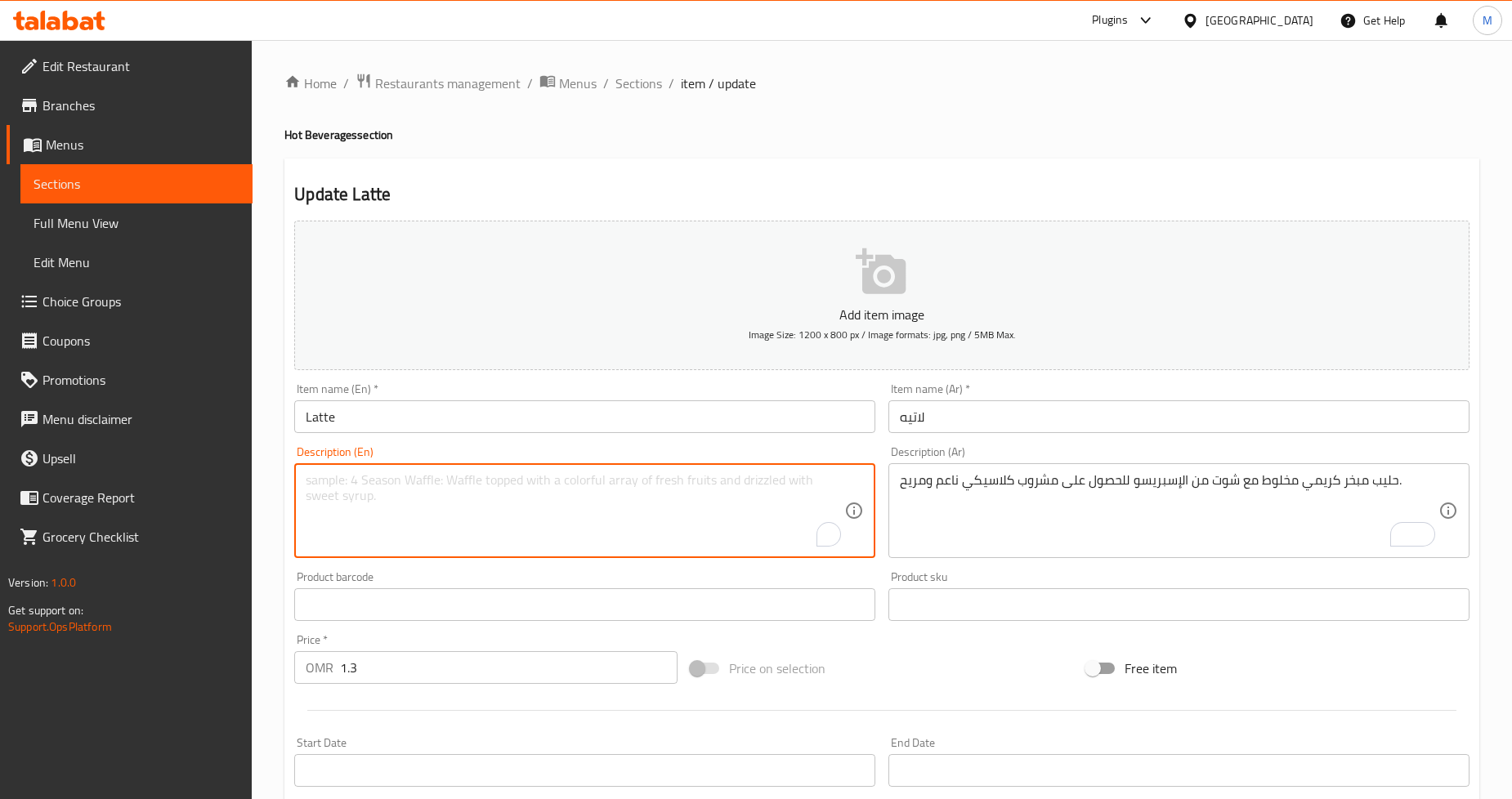
paste textarea "Creamy steamed milk blended with a shot of espresso for a smooth, comforting cl…"
type textarea "Creamy steamed milk blended with a shot of espresso for a smooth, comforting cl…"
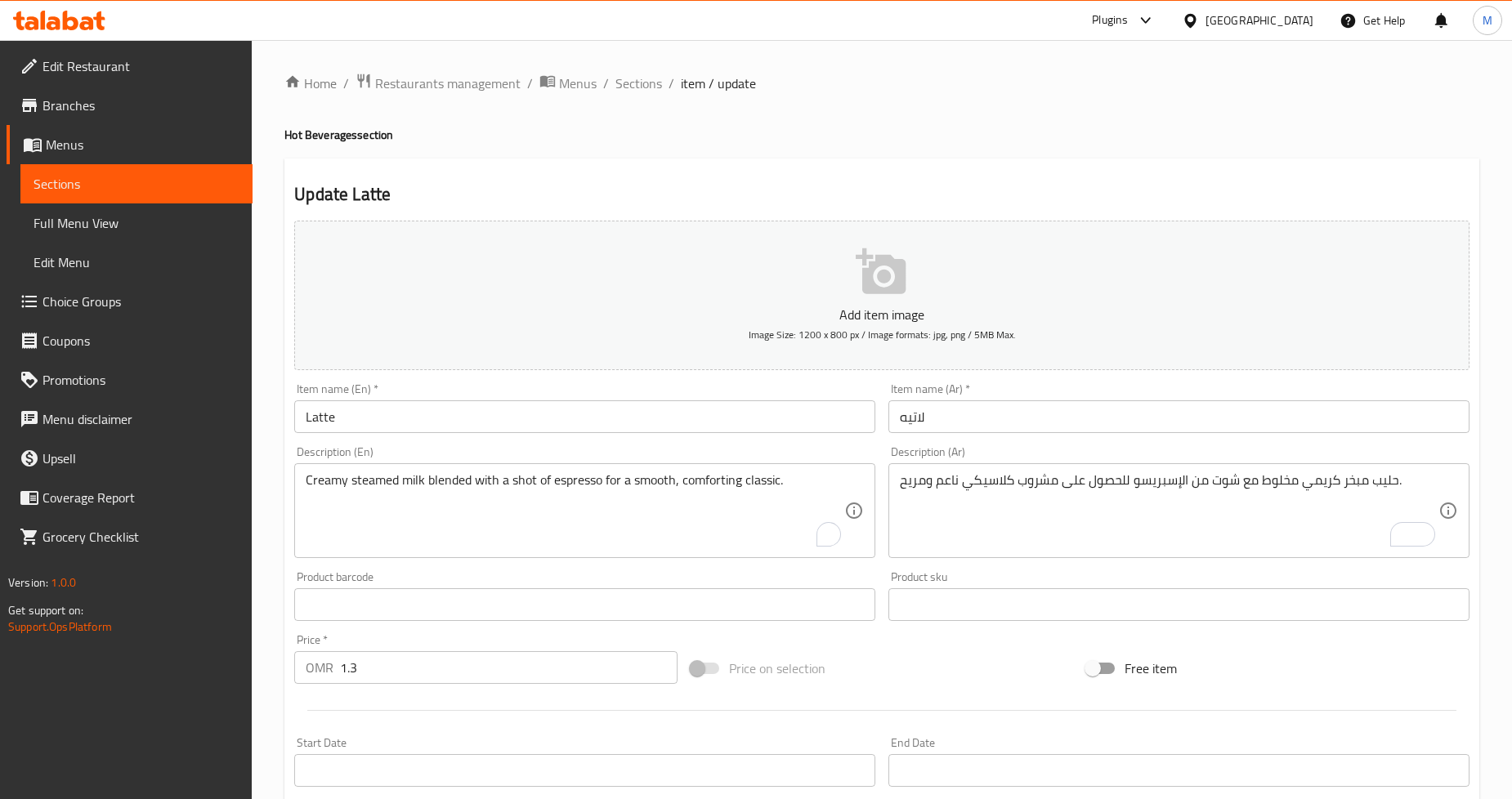
click at [259, 410] on div "Home / Restaurants management / Menus / Sections / item / update Hot Beverages …" at bounding box center [881, 597] width 1260 height 1115
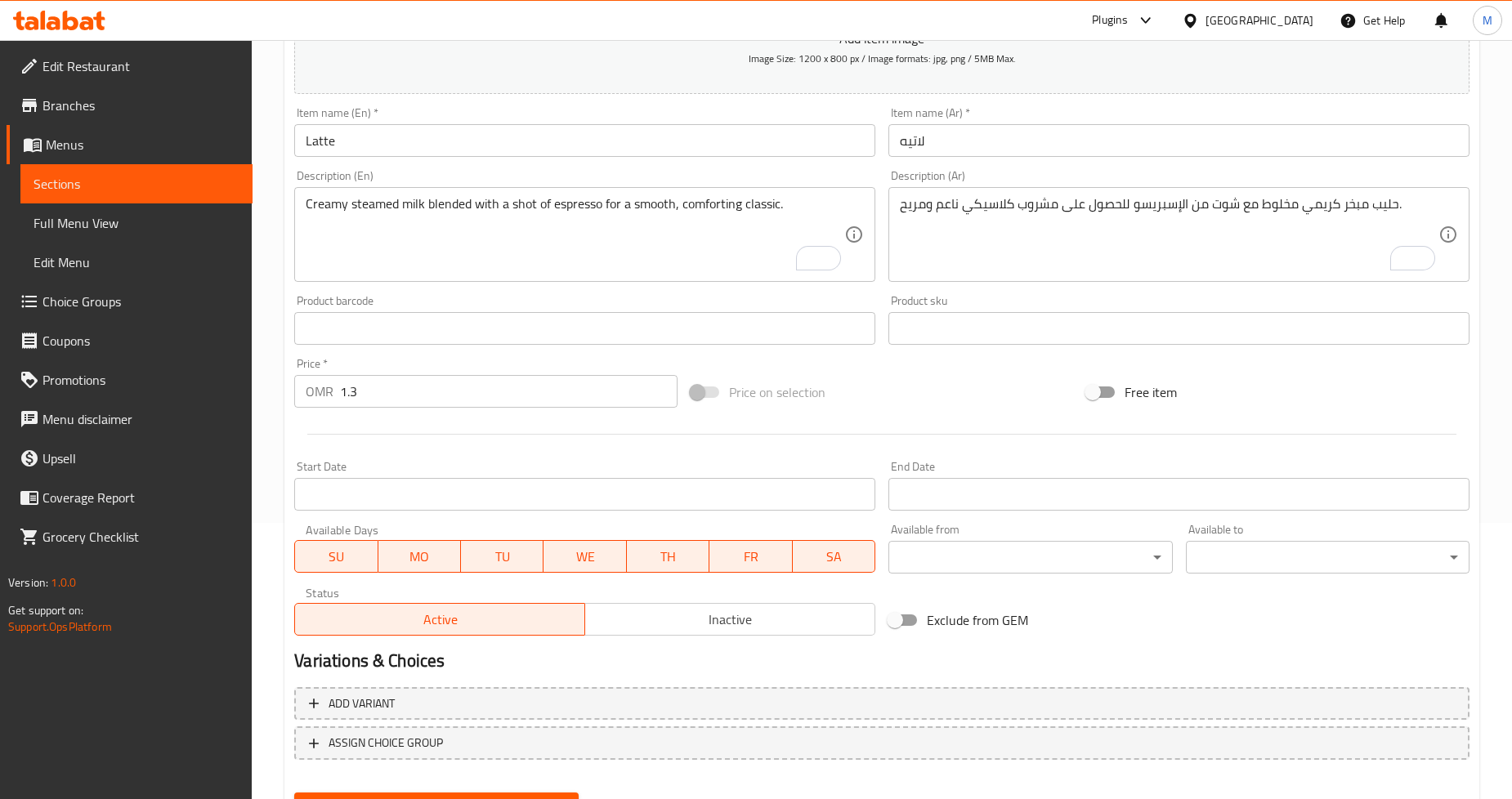
scroll to position [353, 0]
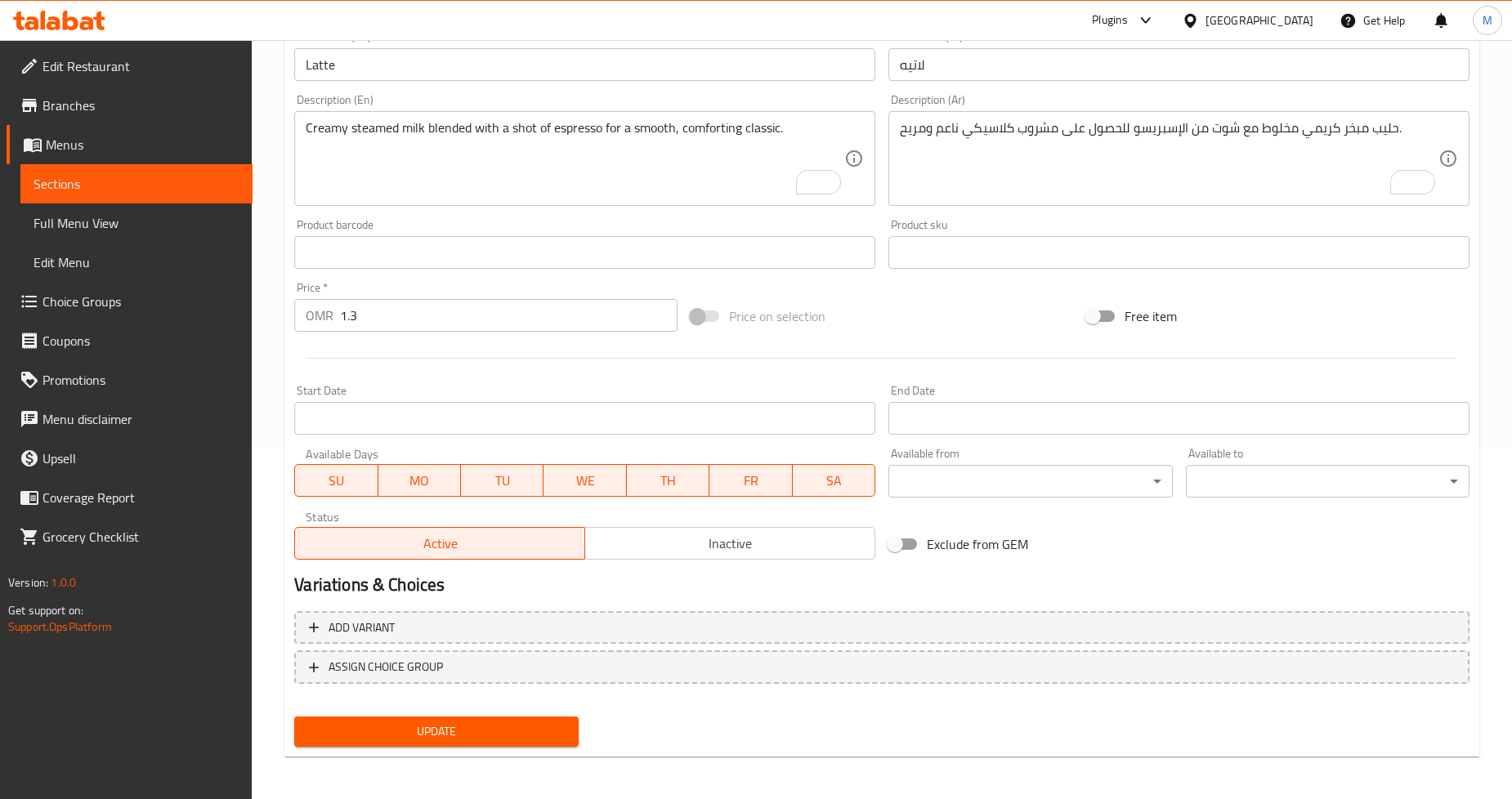
click at [439, 717] on button "Update" at bounding box center [436, 731] width 283 height 31
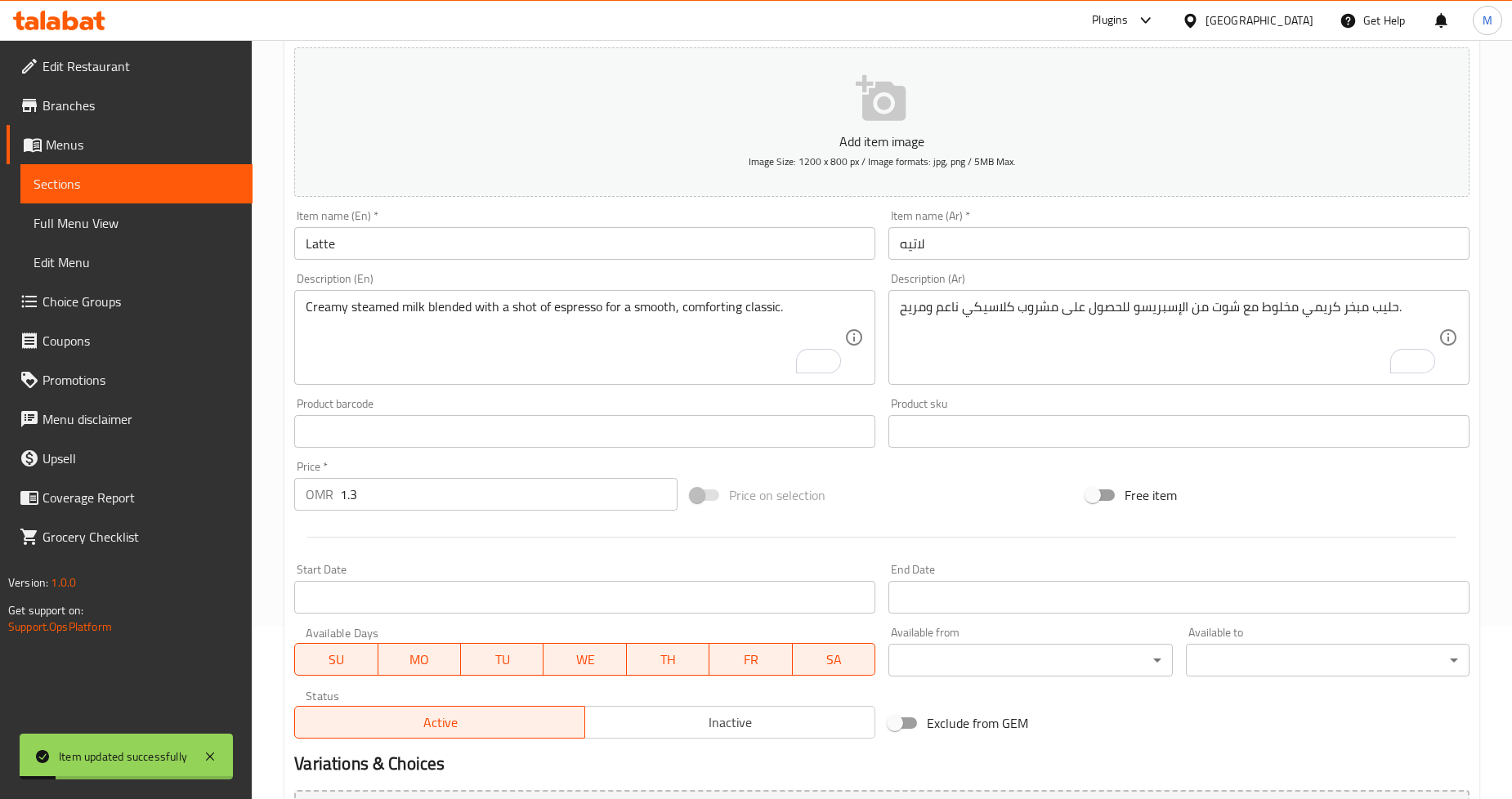
scroll to position [0, 0]
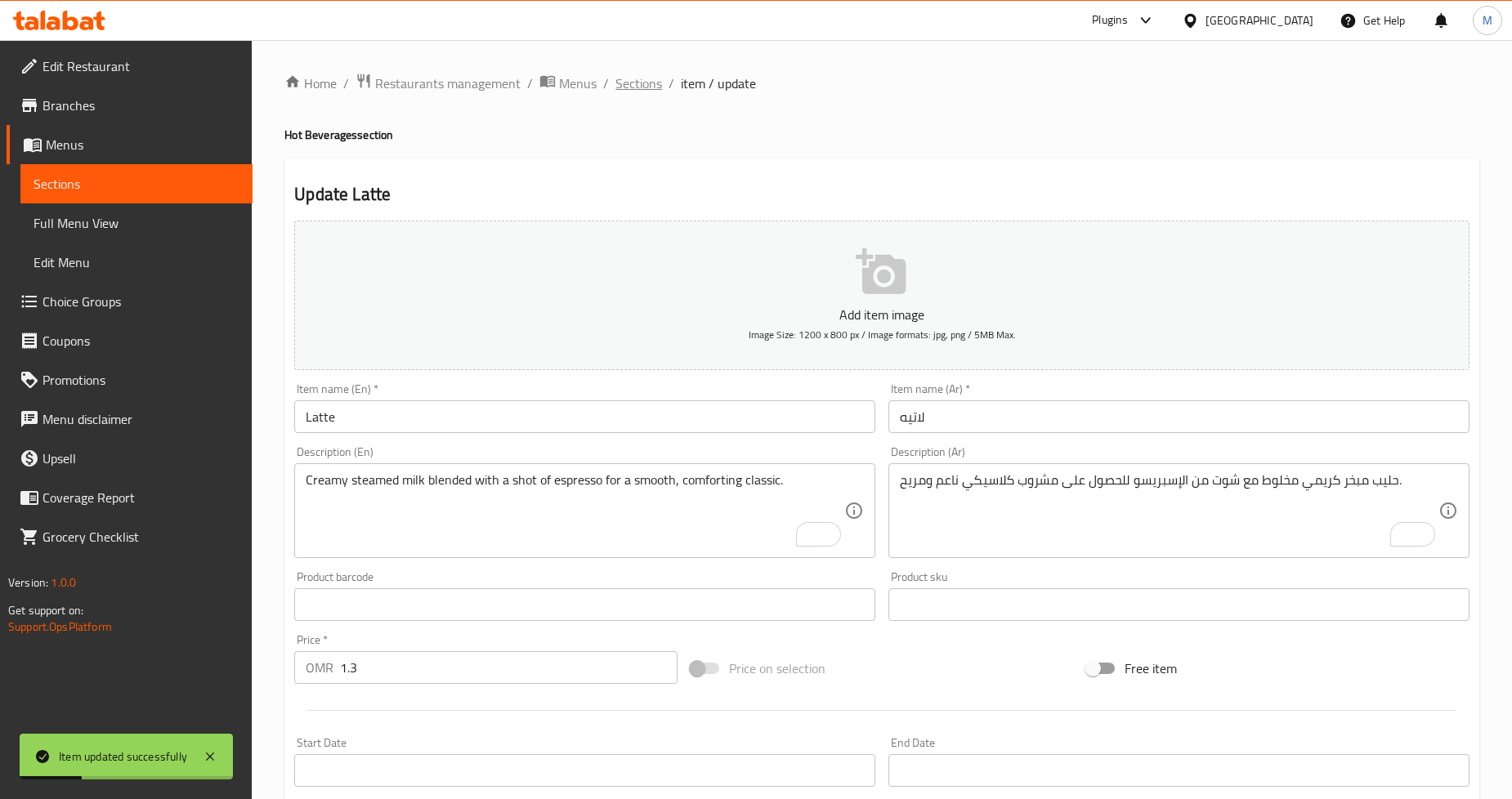
click at [652, 73] on span "Sections" at bounding box center [639, 82] width 46 height 19
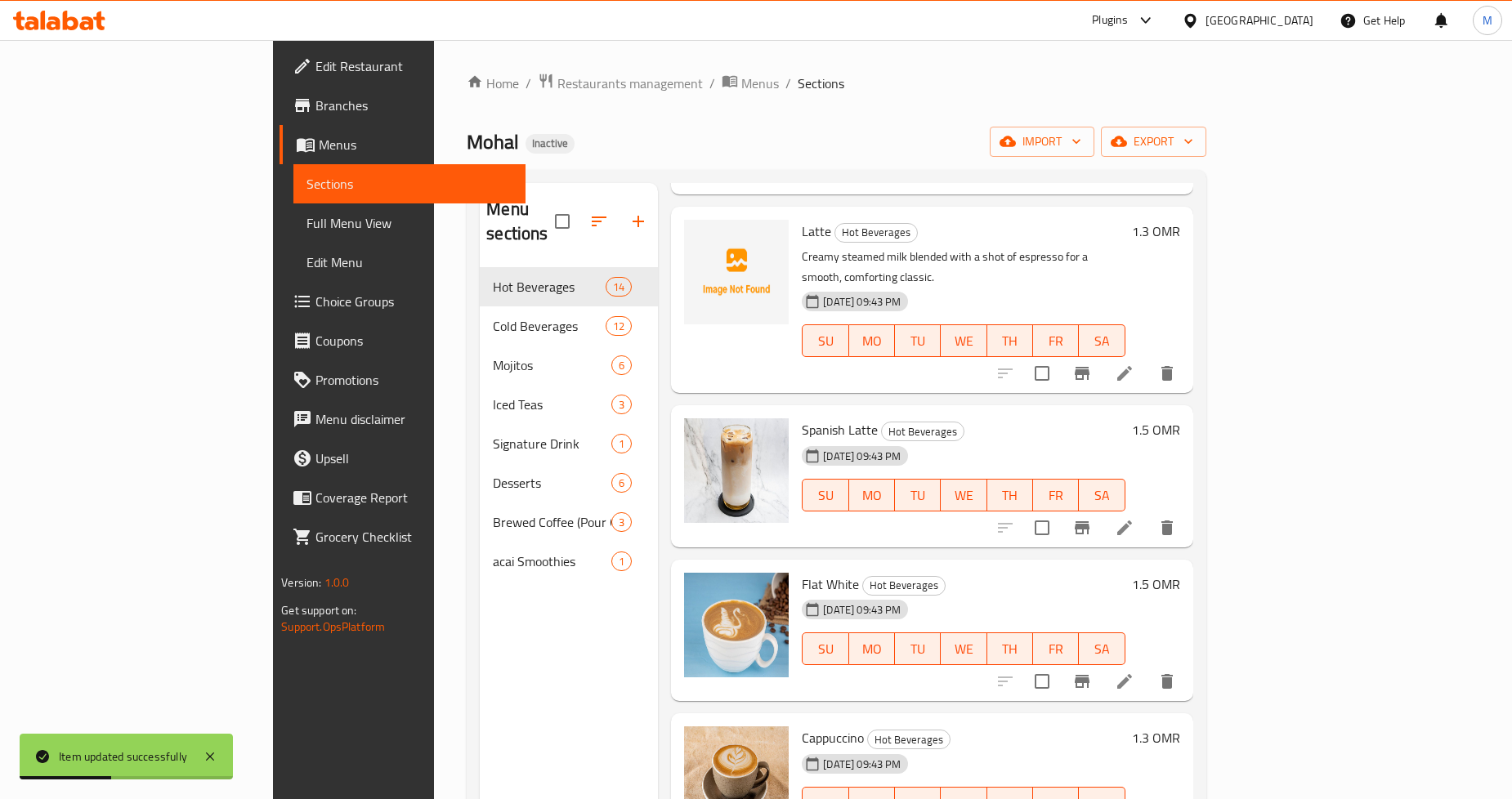
scroll to position [454, 0]
click at [1134, 517] on icon at bounding box center [1124, 526] width 19 height 19
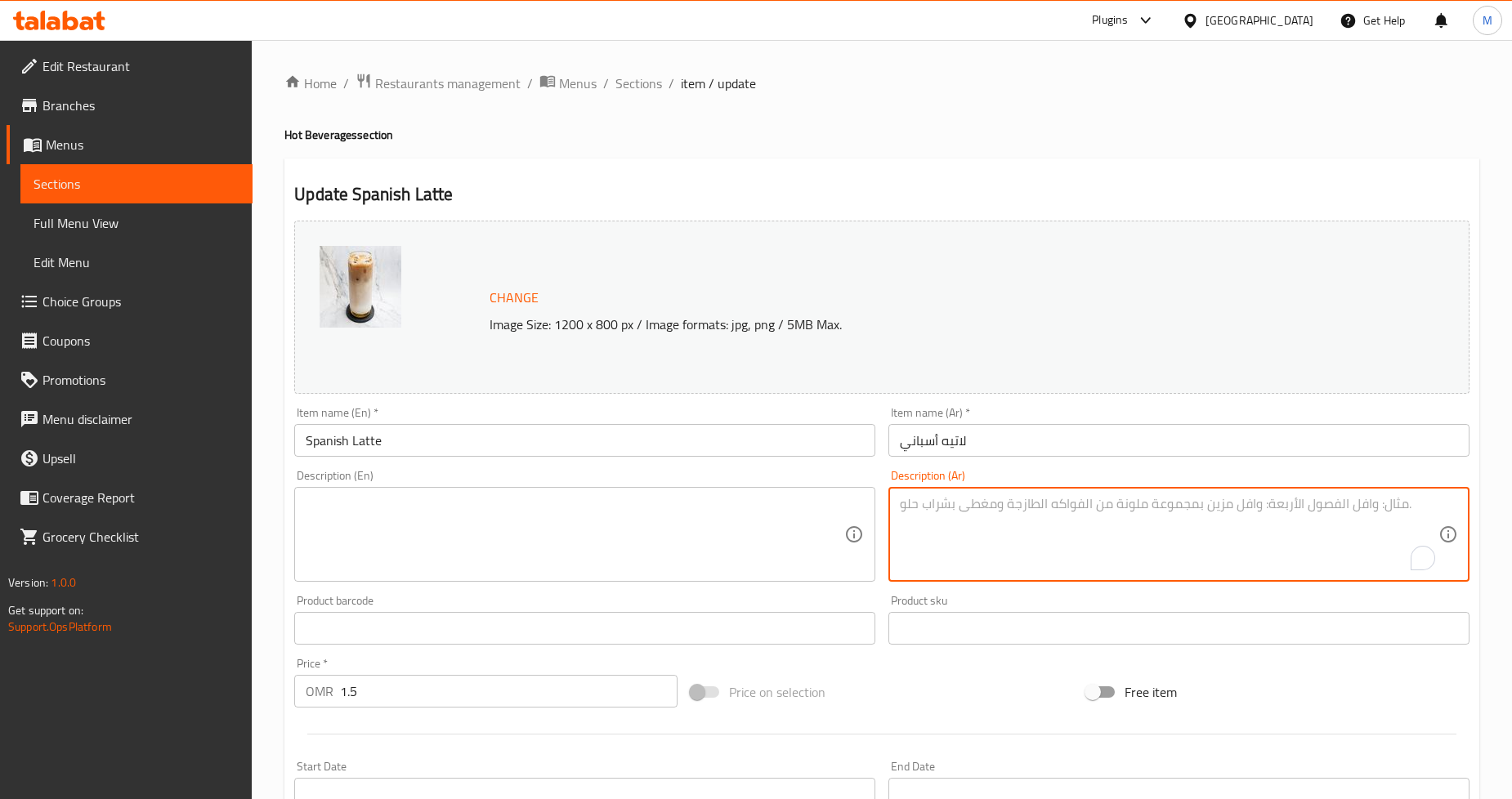
click at [968, 534] on textarea "To enrich screen reader interactions, please activate Accessibility in Grammarl…" at bounding box center [1169, 535] width 539 height 78
paste textarea "نكهة حلوة وكريمية على اللاتيه التقليدي، مصنوعة من الحليب المكثف والإسبريسو."
type textarea "نكهة حلوة وكريمية على اللاتيه التقليدي، مصنوعة من الحليب المكثف والإسبريسو."
click at [471, 518] on textarea at bounding box center [575, 535] width 539 height 78
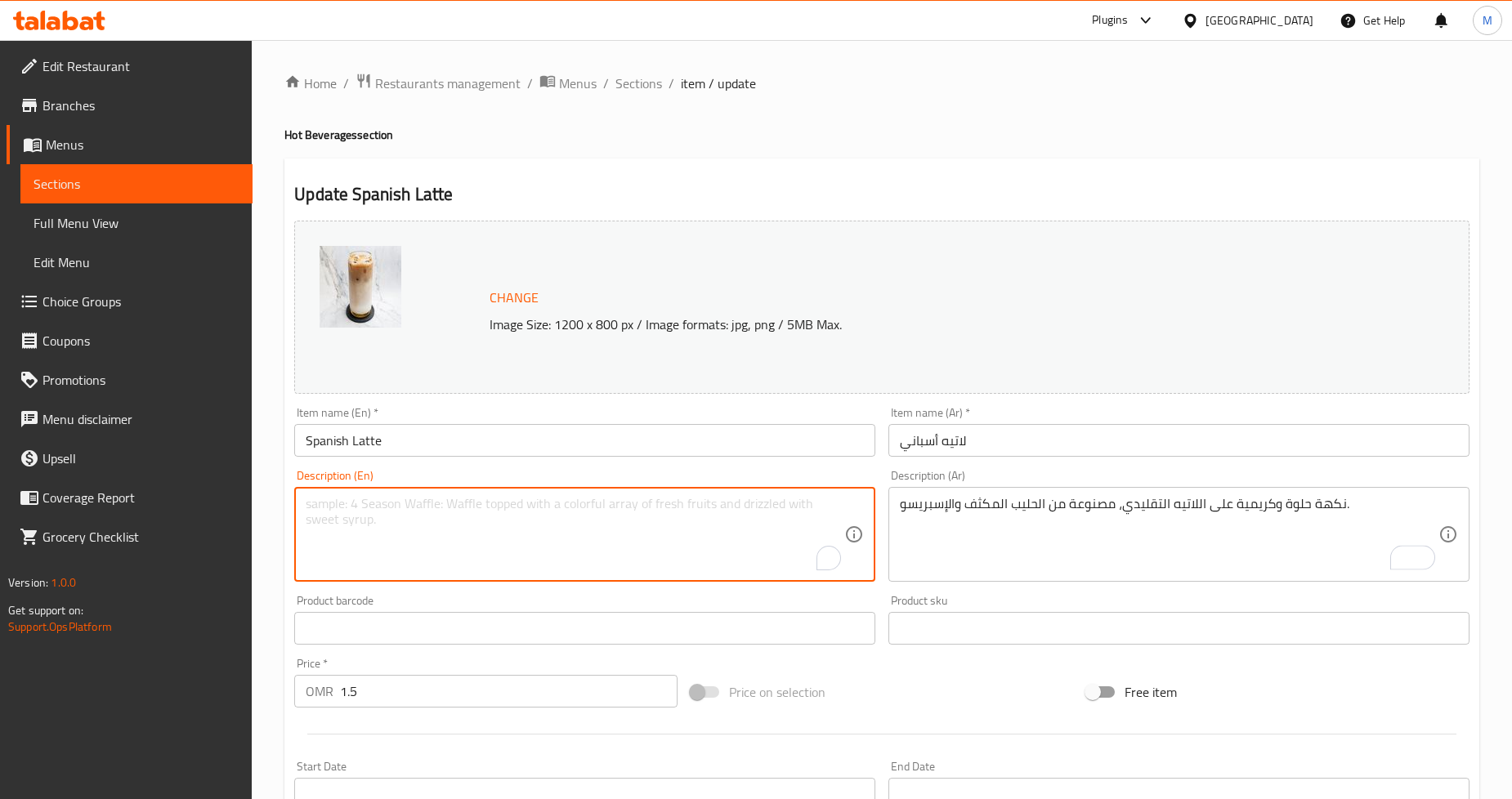
paste textarea "A sweet and creamy twist on the traditional latte, made with condensed milk and…"
type textarea "A sweet and creamy twist on the traditional latte, made with condensed milk and…"
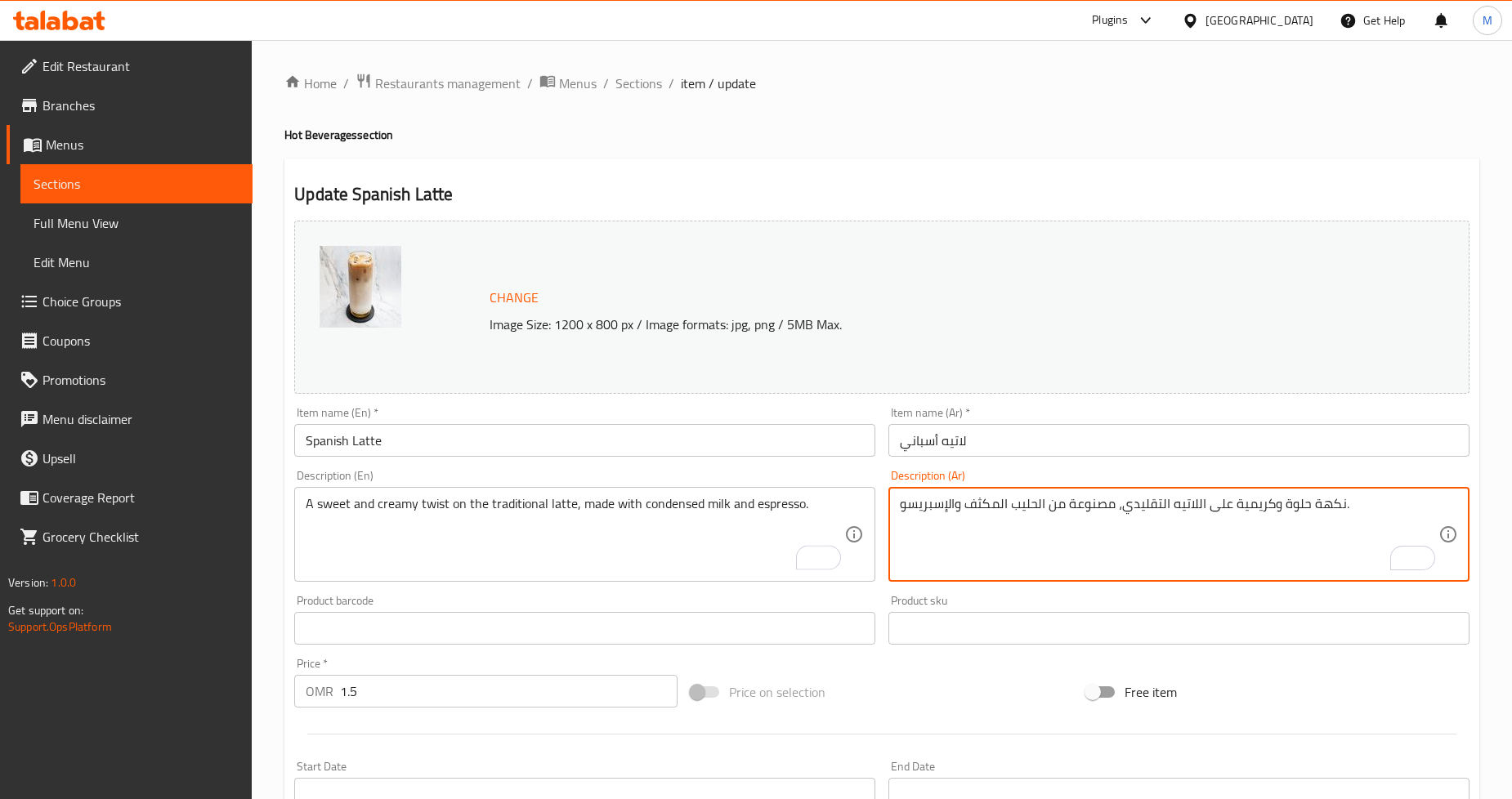
click at [1329, 508] on textarea "نكهة حلوة وكريمية على اللاتيه التقليدي، مصنوعة من الحليب المكثف والإسبريسو." at bounding box center [1169, 535] width 539 height 78
type textarea "تويست حلوة وكريمية على اللاتيه التقليدي، مصنوعة من الحليب المكثف والإسبريسو."
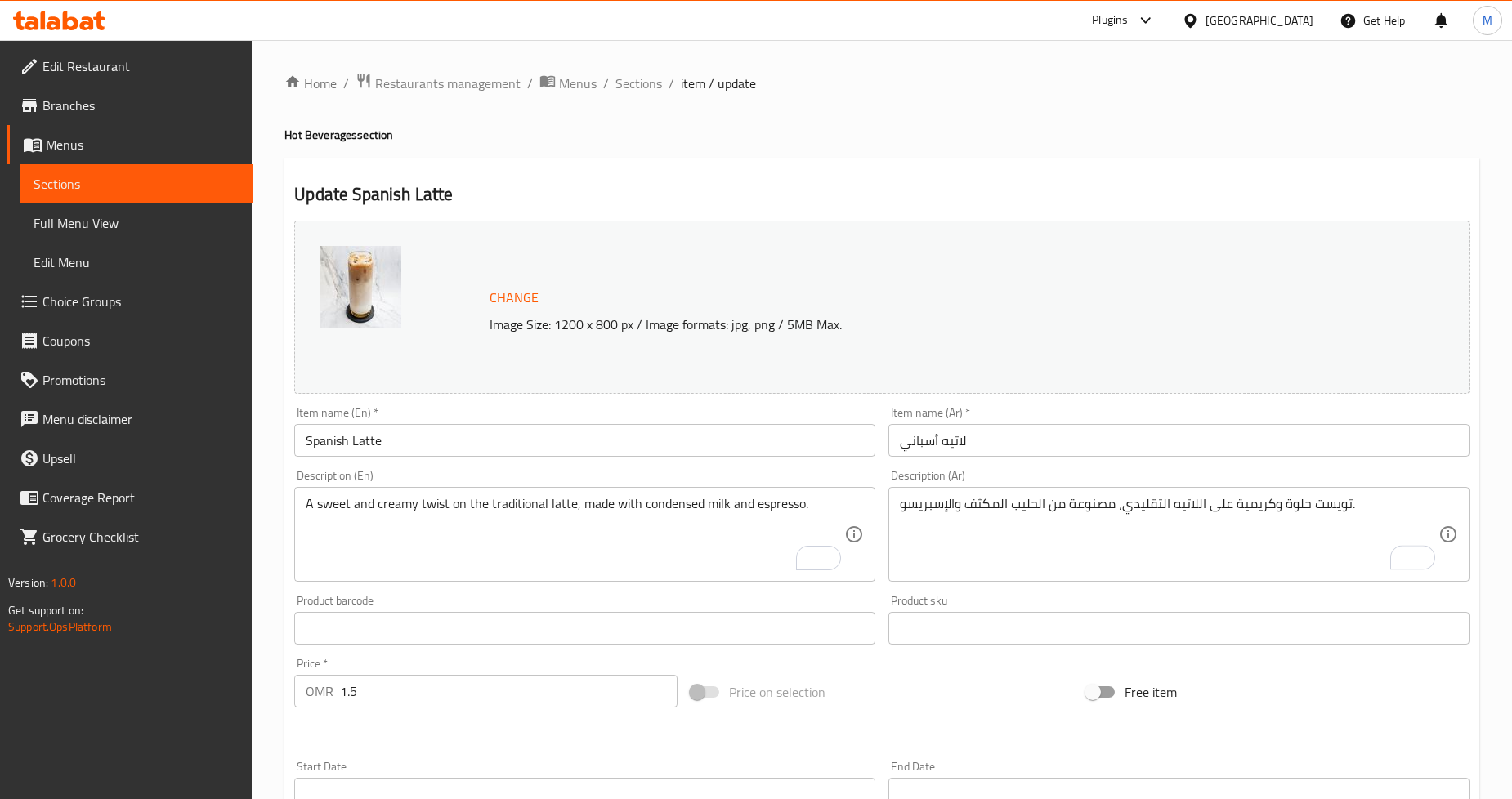
click at [1114, 177] on div "Update Spanish Latte Change Image Size: 1200 x 800 px / Image formats: jpg, png…" at bounding box center [881, 645] width 1195 height 975
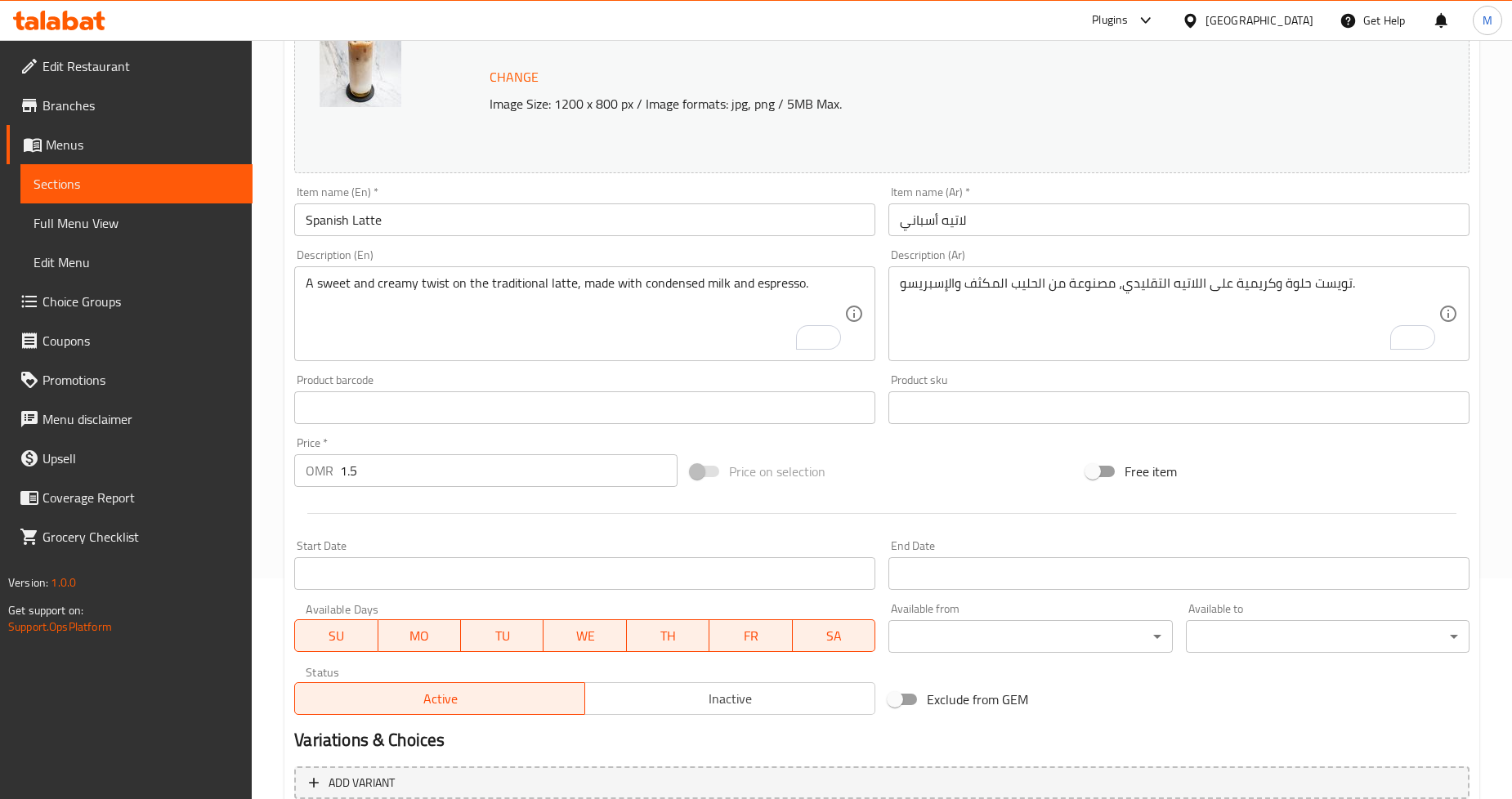
scroll to position [376, 0]
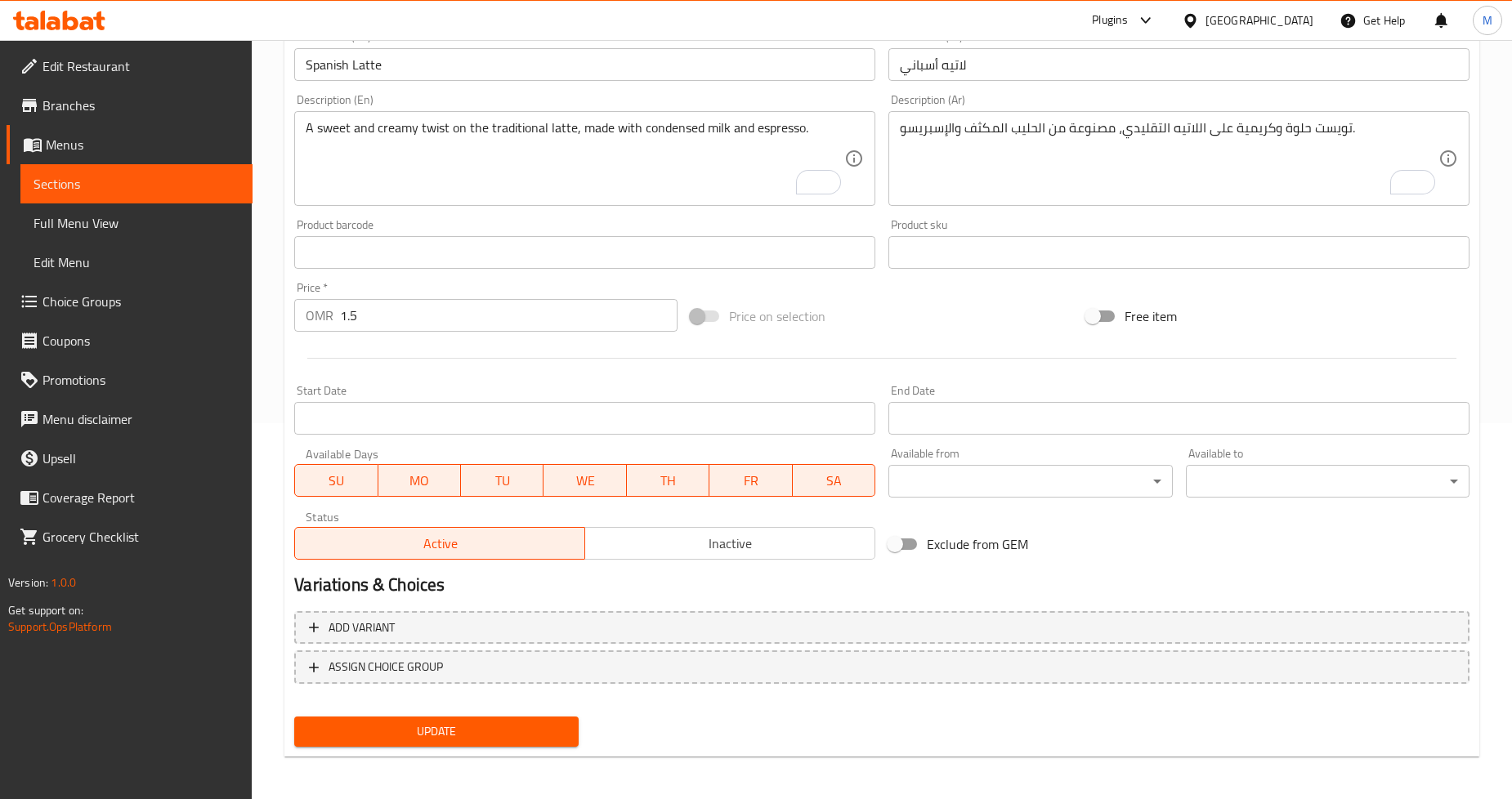
click at [506, 743] on button "Update" at bounding box center [436, 731] width 283 height 31
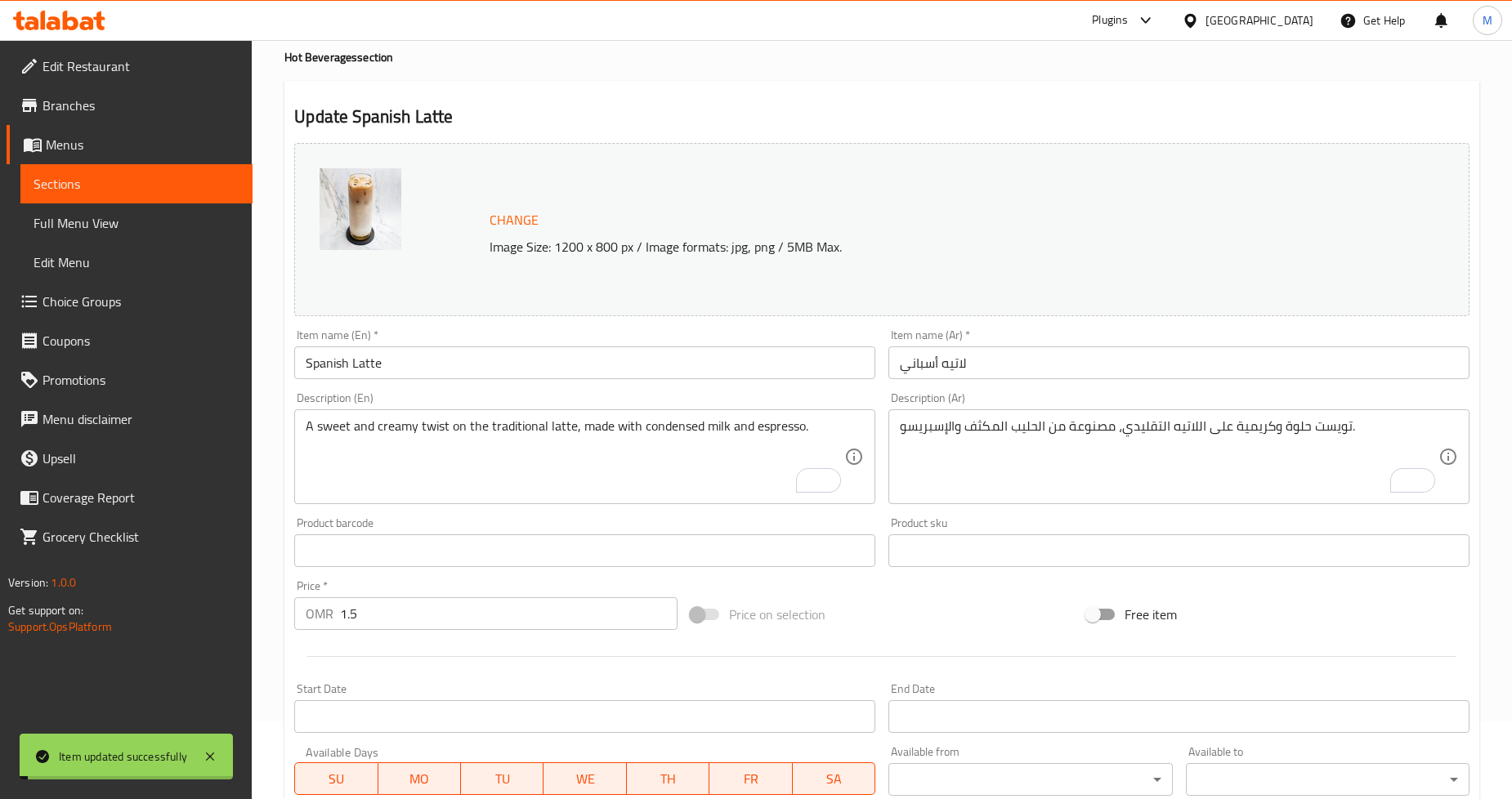
scroll to position [0, 0]
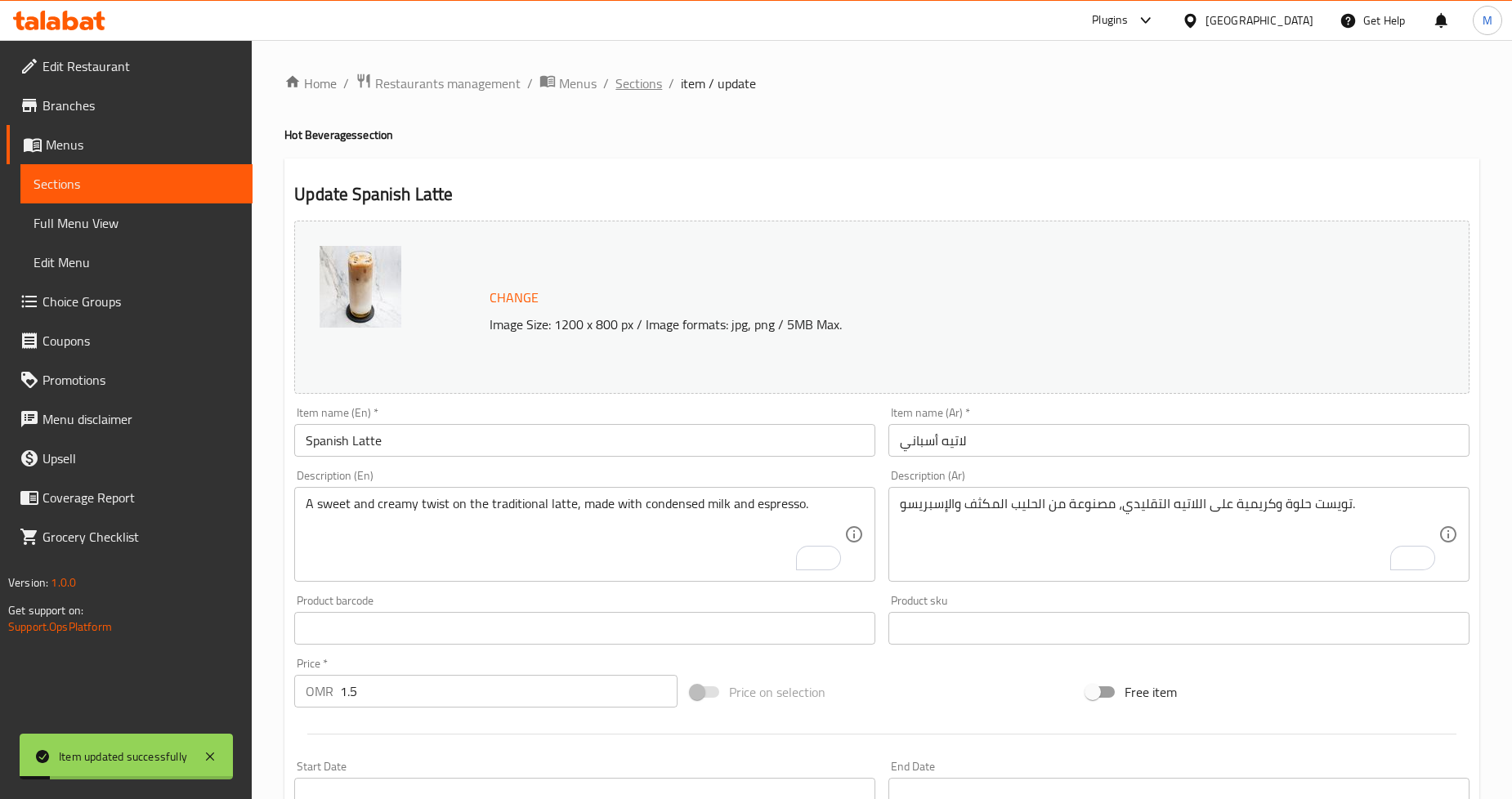
click at [632, 81] on span "Sections" at bounding box center [639, 82] width 46 height 19
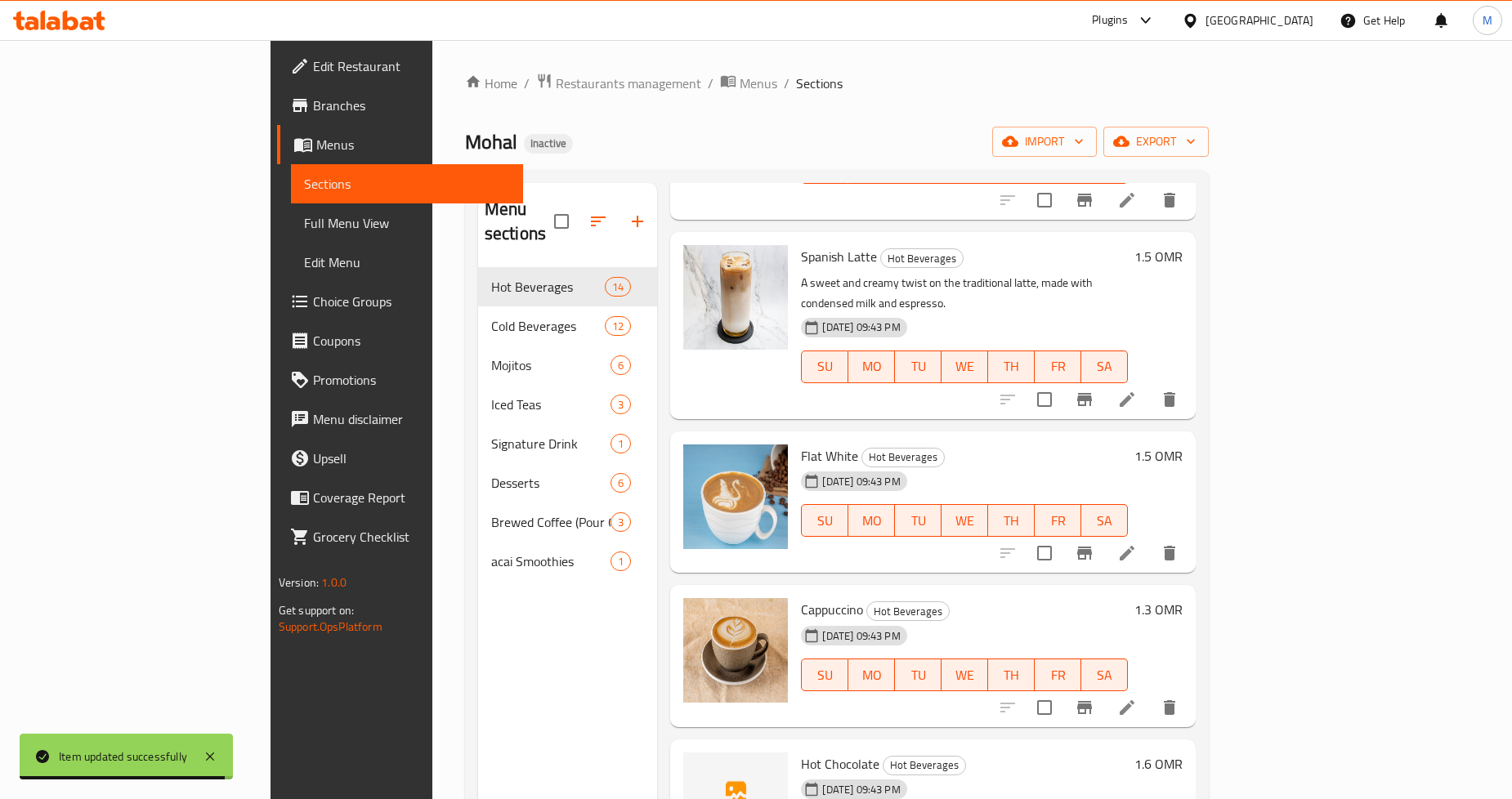
scroll to position [635, 0]
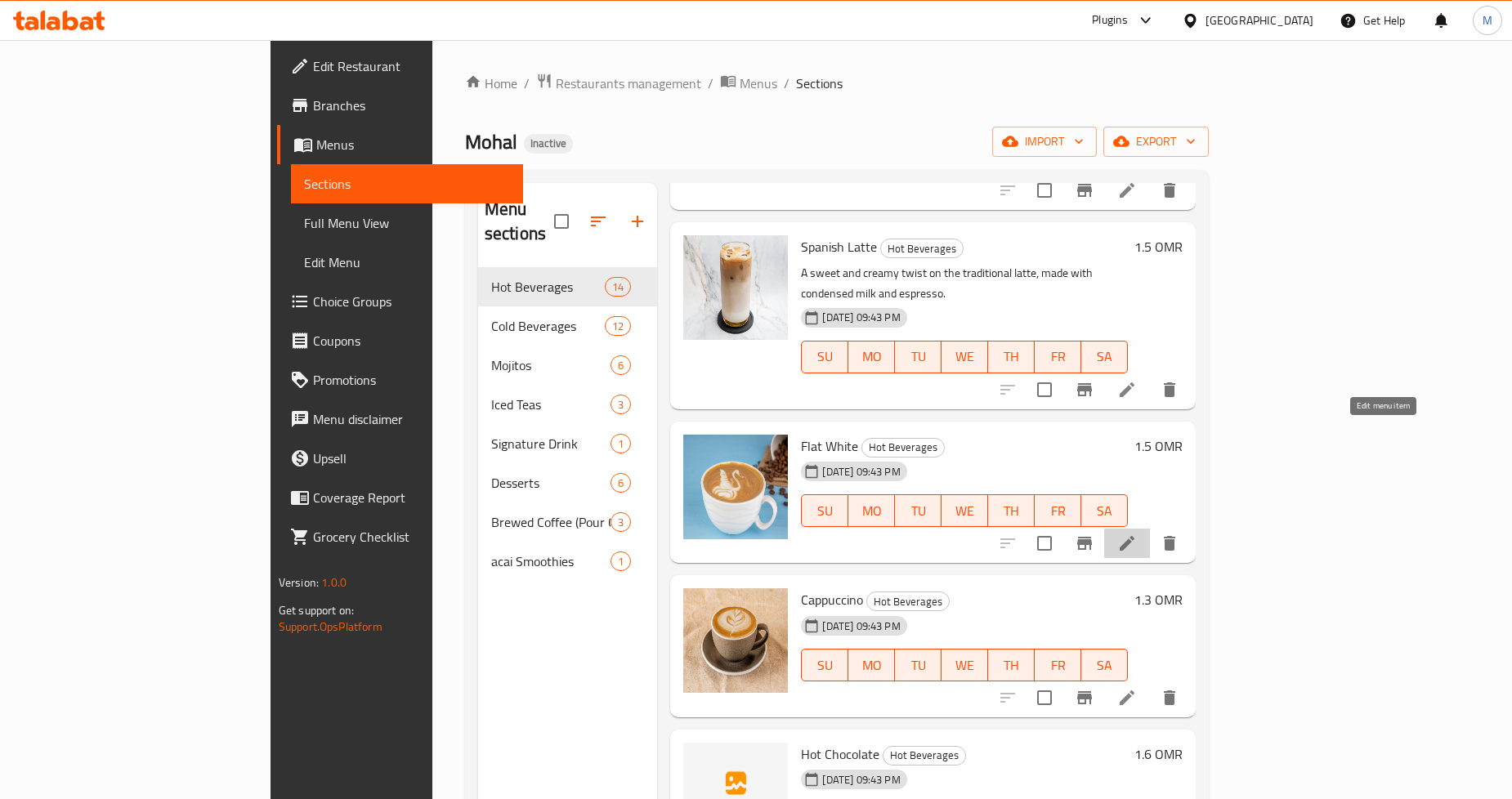
click at [1137, 534] on icon at bounding box center [1127, 543] width 19 height 19
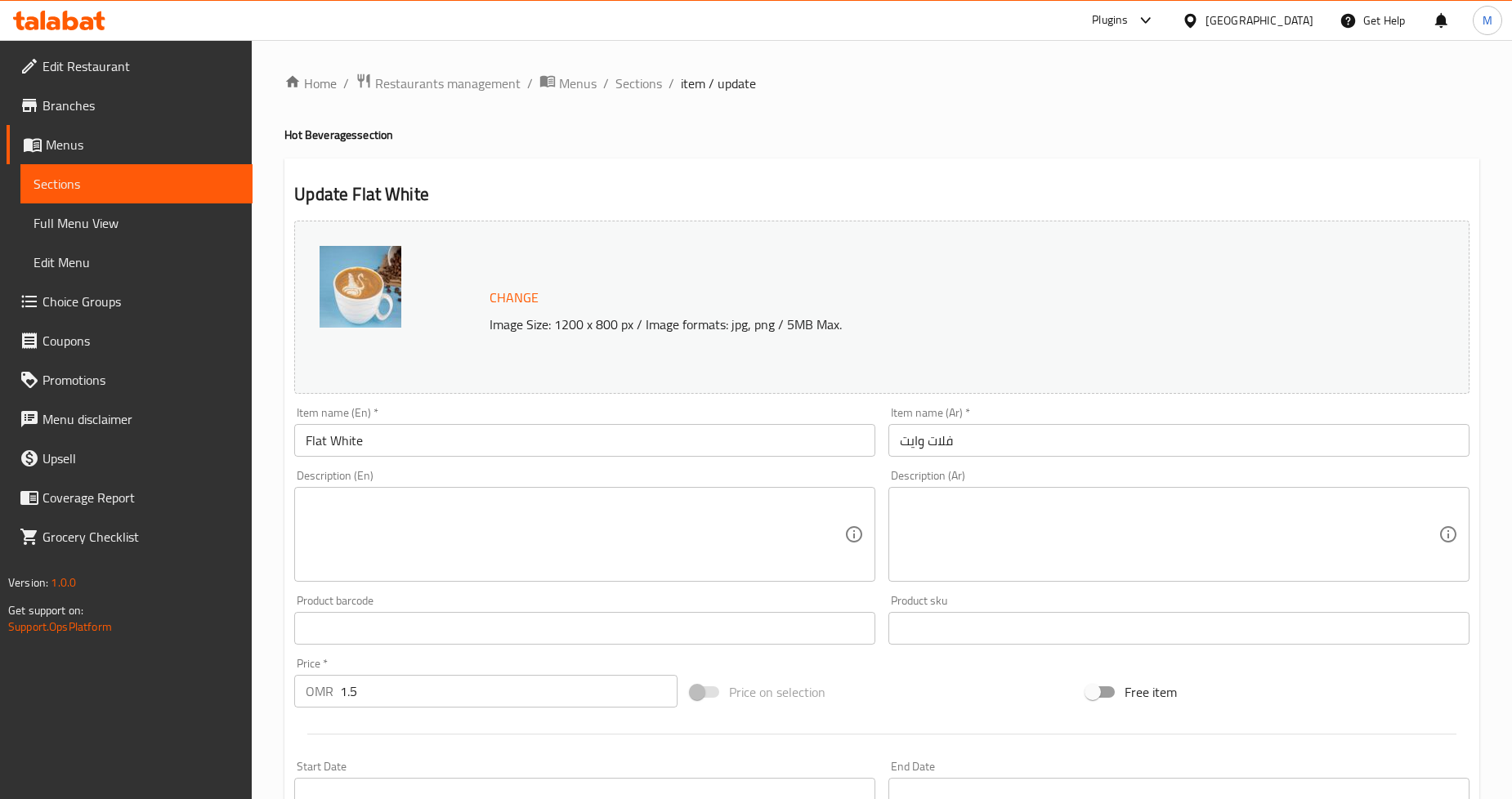
click at [1004, 535] on textarea at bounding box center [1169, 535] width 539 height 78
paste textarea "حليب رغوي مخملي الملمس يُسكب فوق جرعة مضاعفة من الإسبريسو للحصول على لمسة نهائي…"
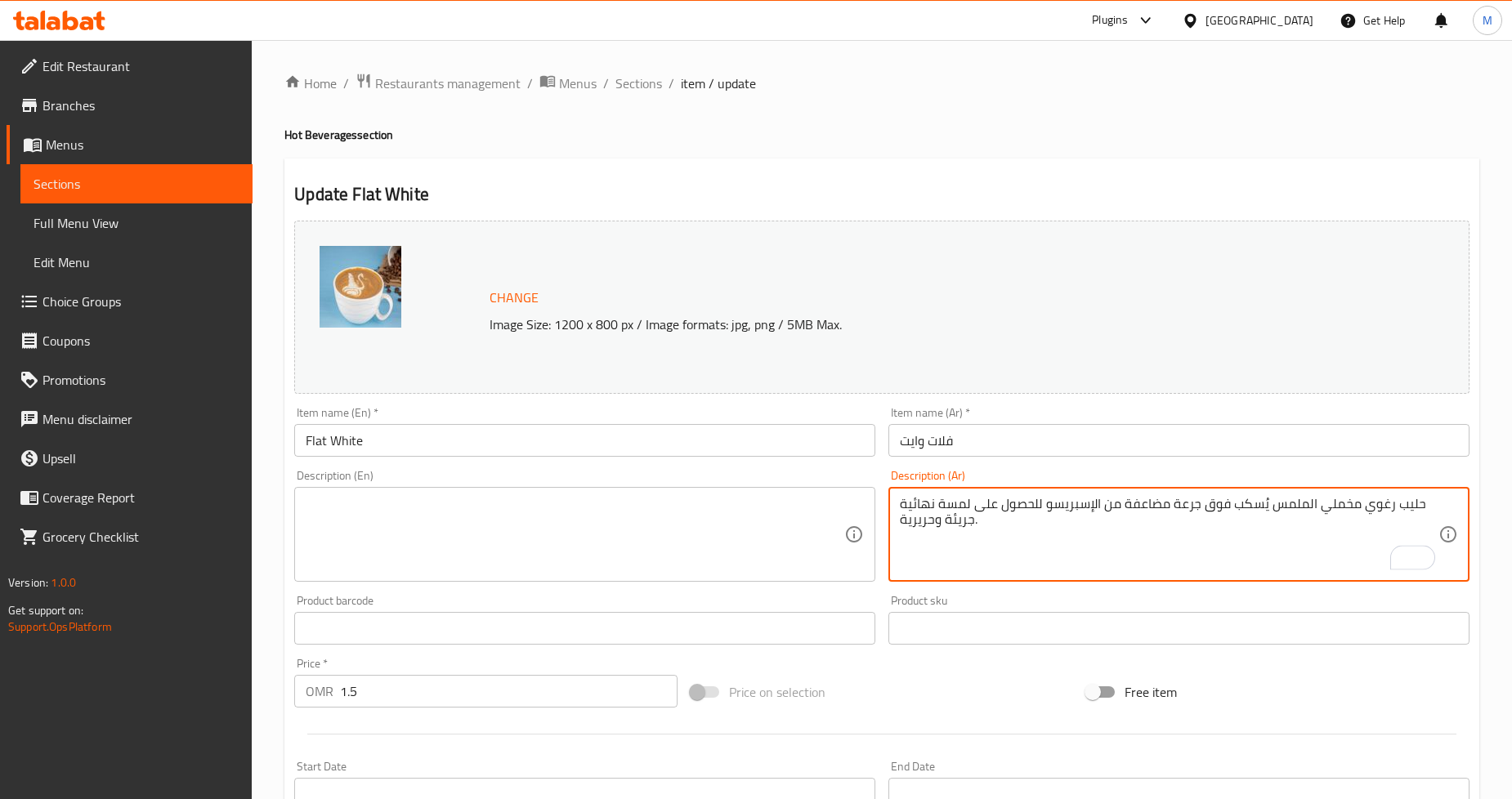
click at [921, 505] on textarea "حليب رغوي مخملي الملمس يُسكب فوق جرعة مضاعفة من الإسبريسو للحصول على لمسة نهائي…" at bounding box center [1169, 535] width 539 height 78
click at [958, 510] on textarea "حليب رغوي مخملي الملمس يُسكب فوق جرعة مضاعفة من الإسبريسو للحصول على لمسة نهائي…" at bounding box center [1169, 535] width 539 height 78
click at [1081, 166] on div "Update Flat White Change Image Size: 1200 x 800 px / Image formats: jpg, png / …" at bounding box center [881, 645] width 1195 height 975
click at [1400, 508] on textarea "حليب رغوي مخملي الملمس يُسكب فوق جرعة مضاعفة من الإسبريسو للحصول على نهاية جريئ…" at bounding box center [1169, 535] width 539 height 78
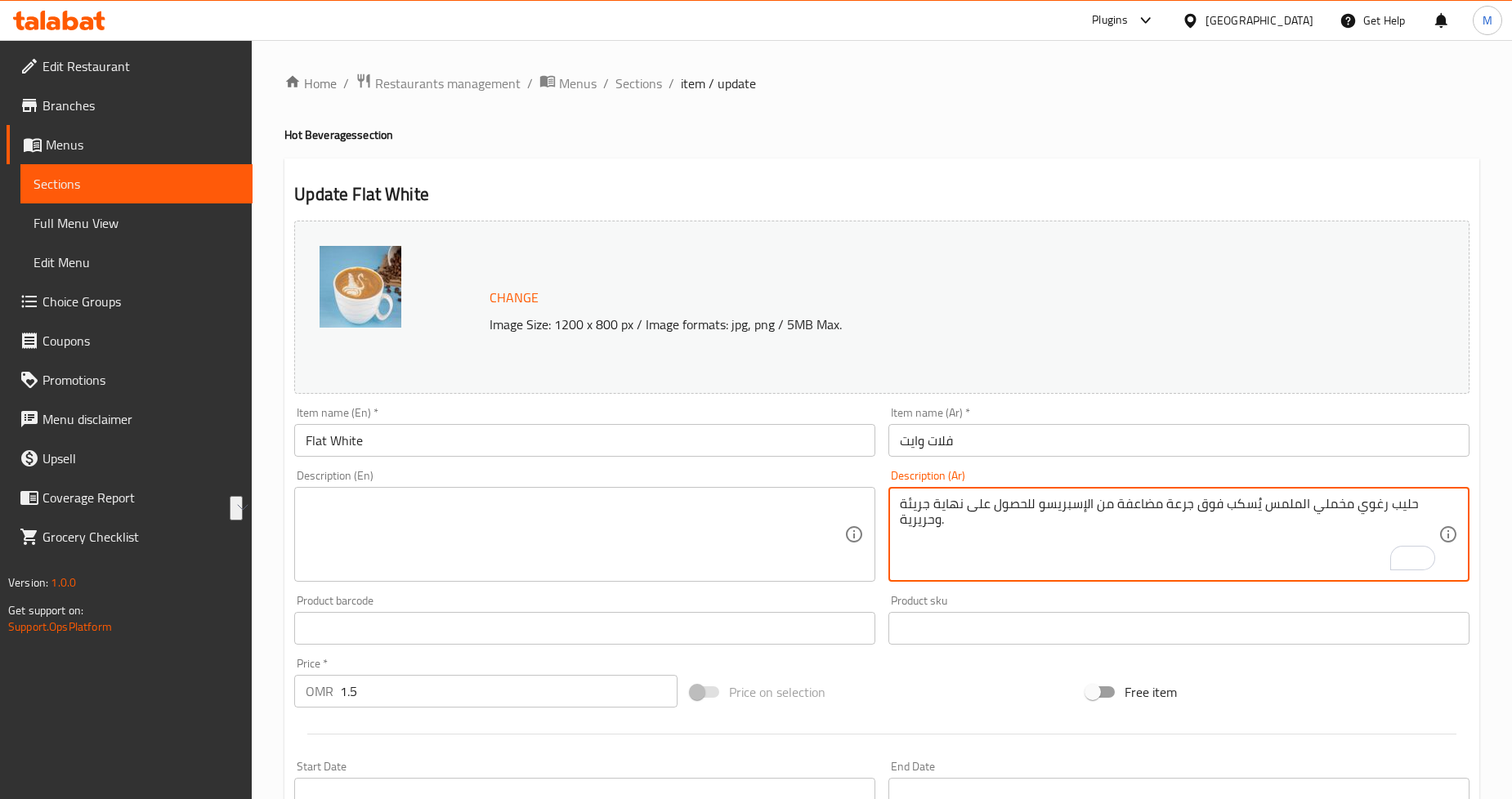
paste textarea "و رغوة دقيقة"
type textarea "حليب ذو رغوة دقيقة مخملي الملمس يُسكب فوق جرعة مضاعفة من الإسبريسو للحصول على ن…"
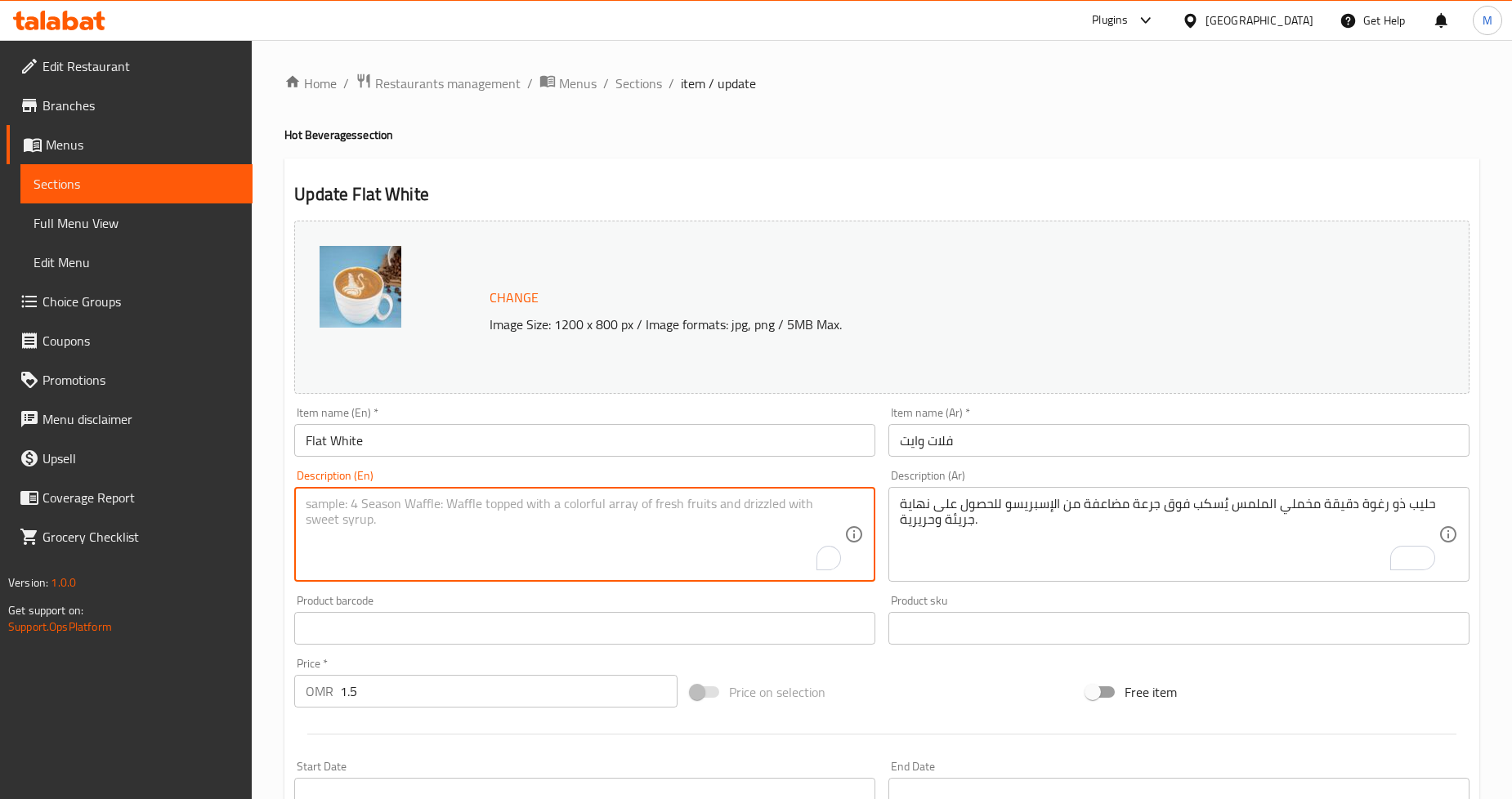
click at [535, 508] on textarea "To enrich screen reader interactions, please activate Accessibility in Grammarl…" at bounding box center [575, 535] width 539 height 78
paste textarea "Velvety textured microfoam milk poured over a double shot of espresso for a bol…"
type textarea "Velvety textured microfoam milk poured over a double shot of espresso for a bol…"
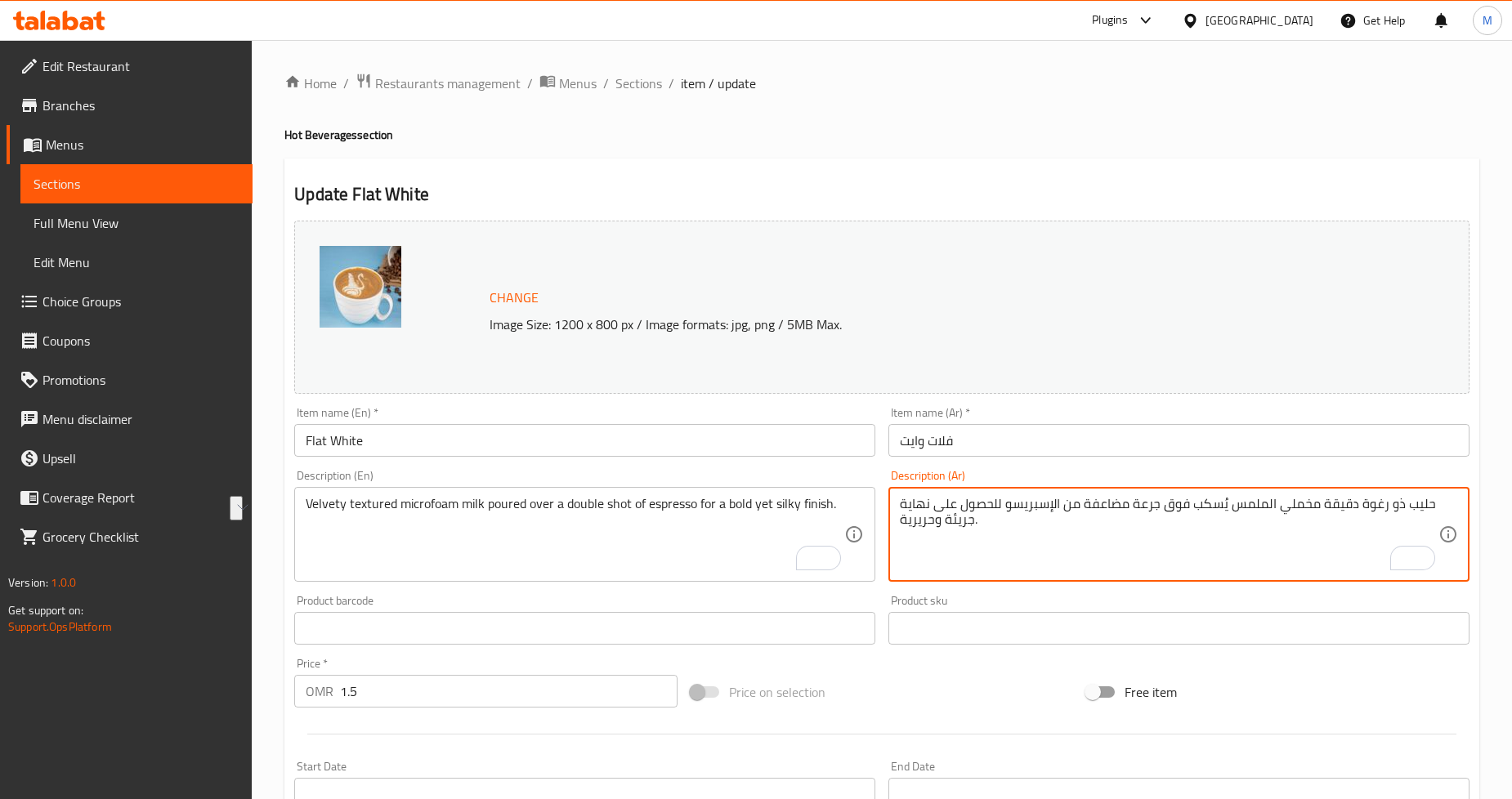
drag, startPoint x: 1143, startPoint y: 506, endPoint x: 1126, endPoint y: 506, distance: 17.0
click at [1126, 506] on textarea "حليب ذو رغوة دقيقة مخملي الملمس يُسكب فوق جرعة مضاعفة من الإسبريسو للحصول على ن…" at bounding box center [1169, 535] width 539 height 78
type textarea "حليب ذو رغوة دقيقة مخملي الملمس يُسكب فوق شوت دوبل من الإسبريسو للحصول على نهاي…"
click at [1344, 134] on h4 "Hot Beverages section" at bounding box center [881, 135] width 1195 height 17
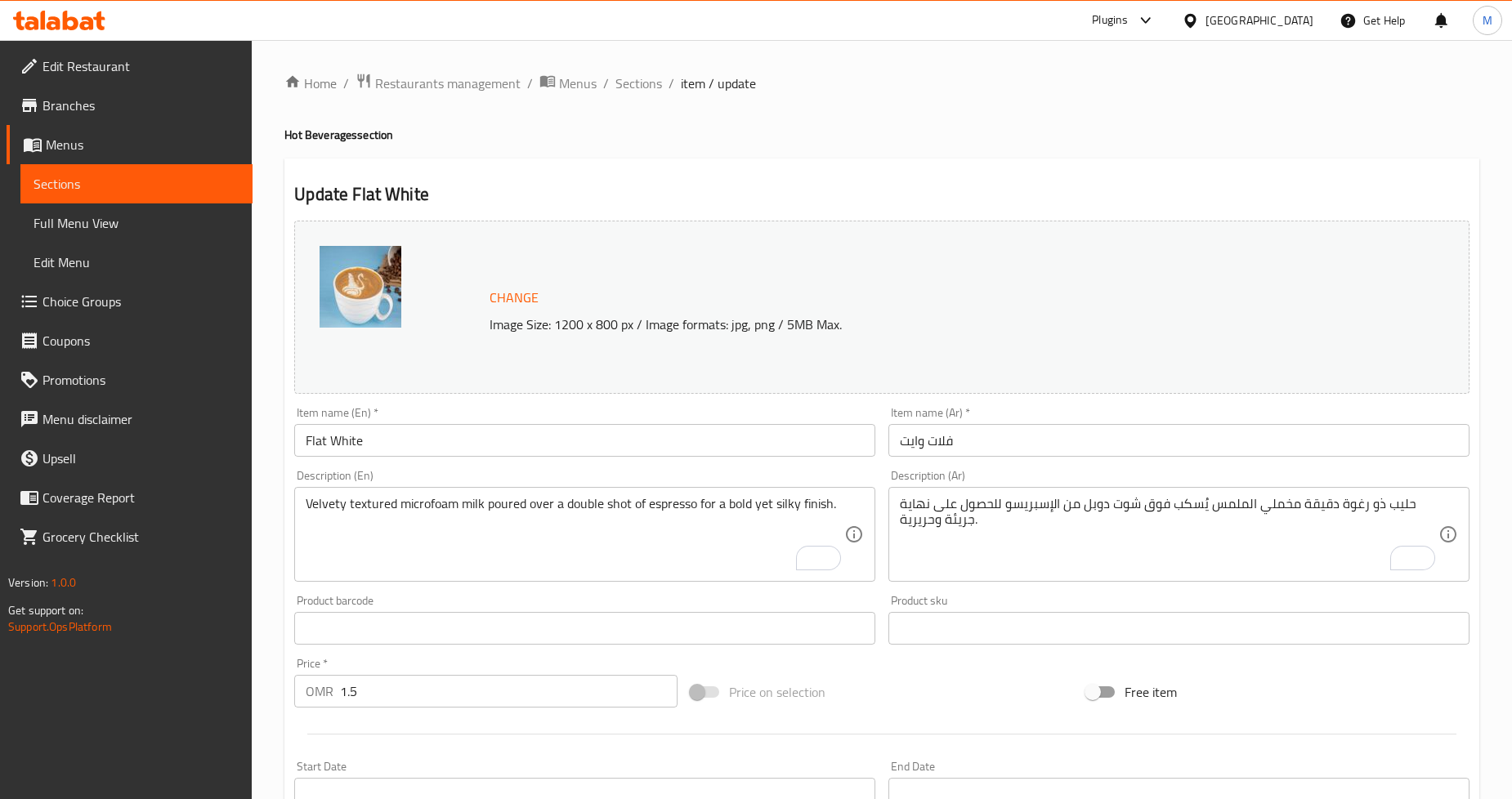
click at [1501, 140] on div "Home / Restaurants management / Menus / Sections / item / update Hot Beverages …" at bounding box center [881, 609] width 1260 height 1139
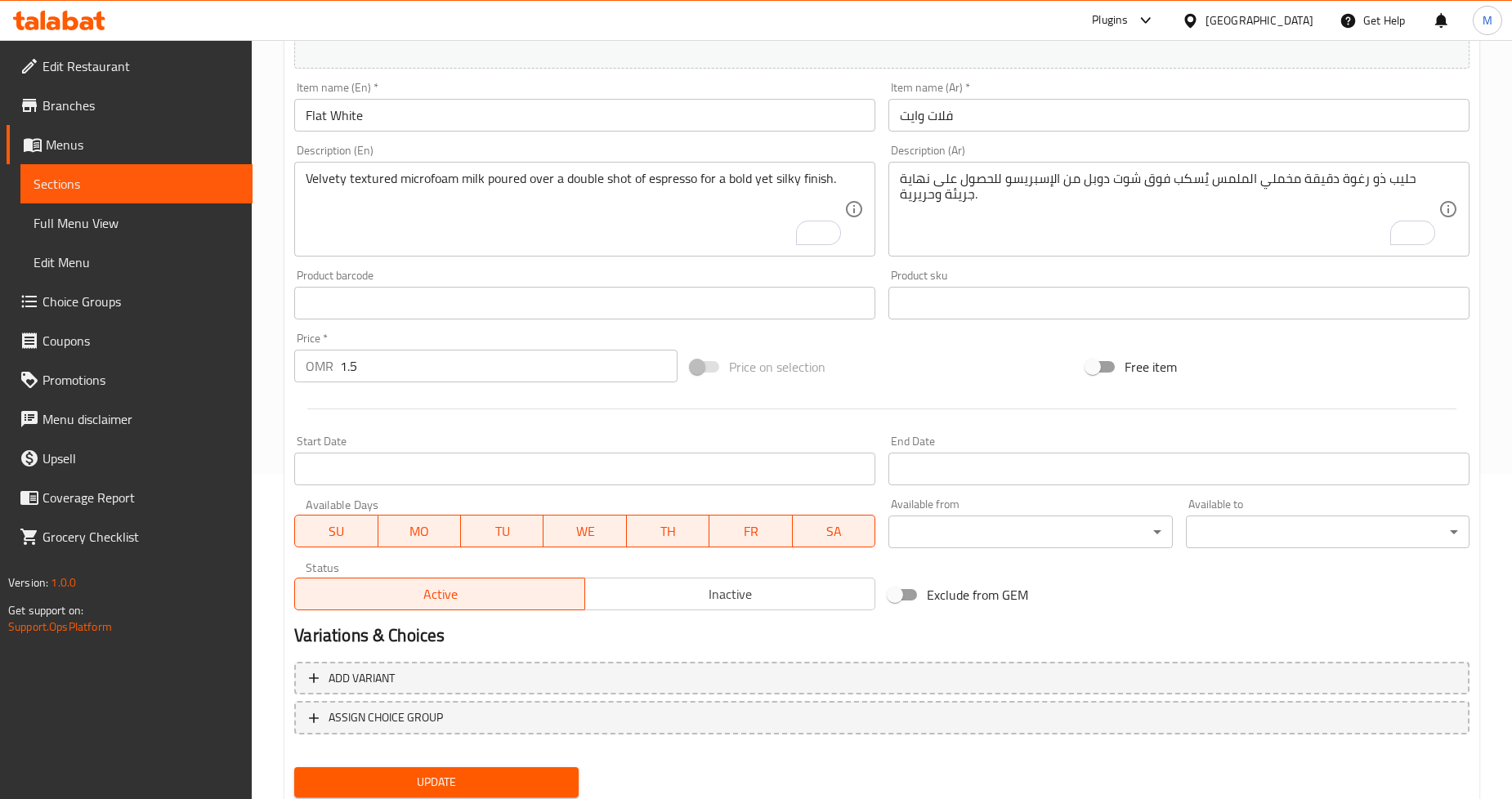
scroll to position [376, 0]
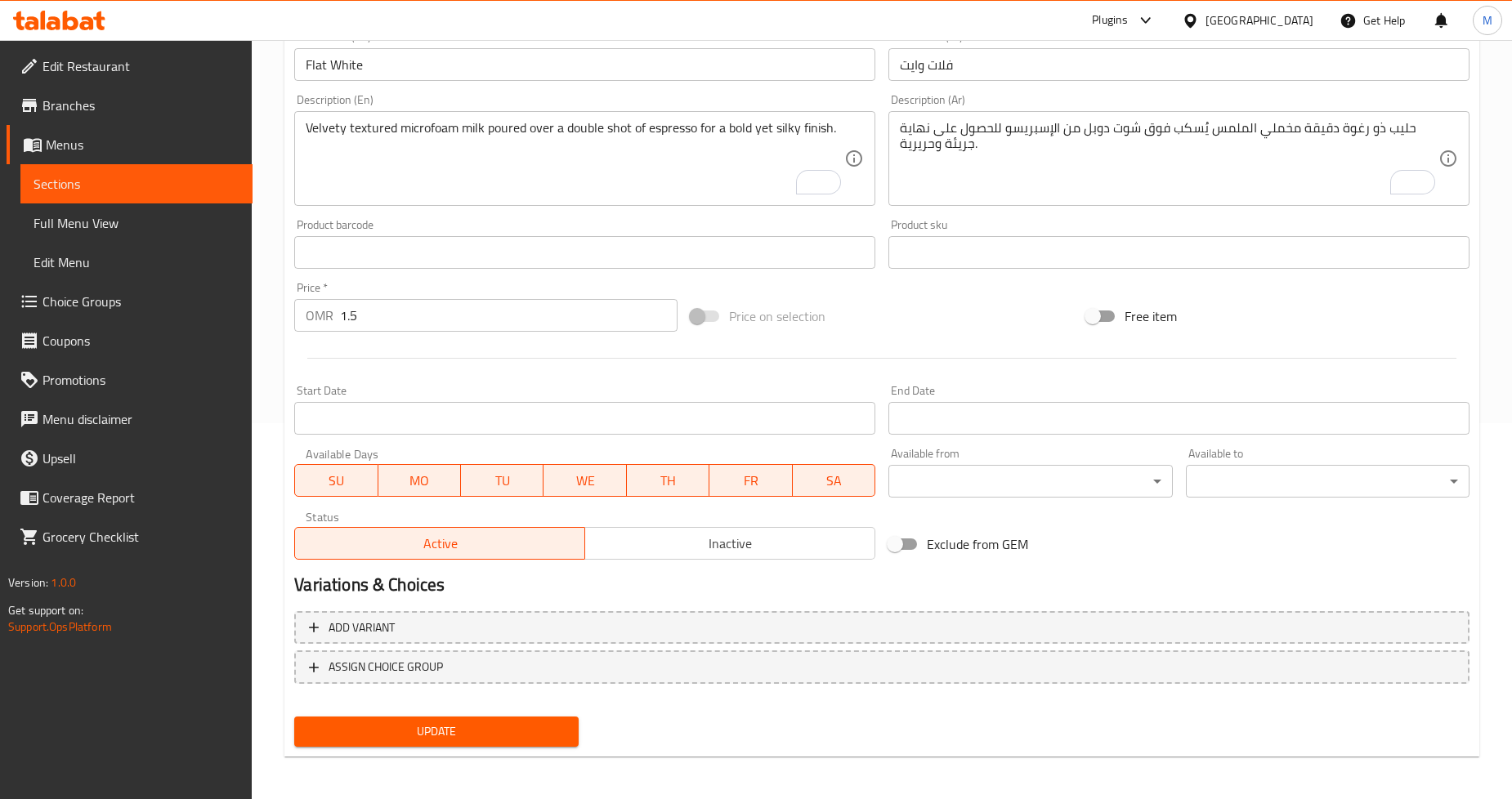
click at [494, 736] on span "Update" at bounding box center [436, 732] width 257 height 20
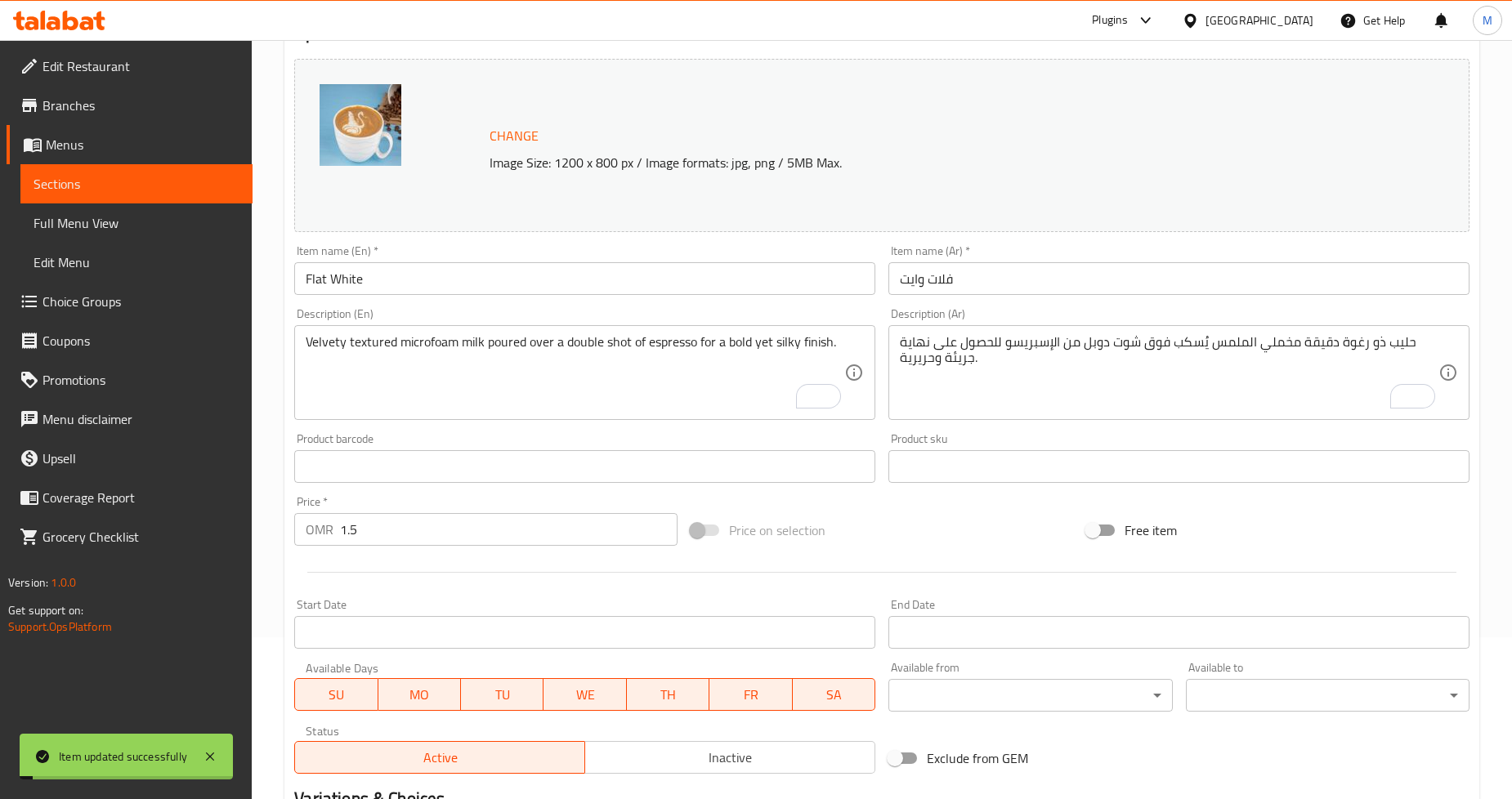
scroll to position [0, 0]
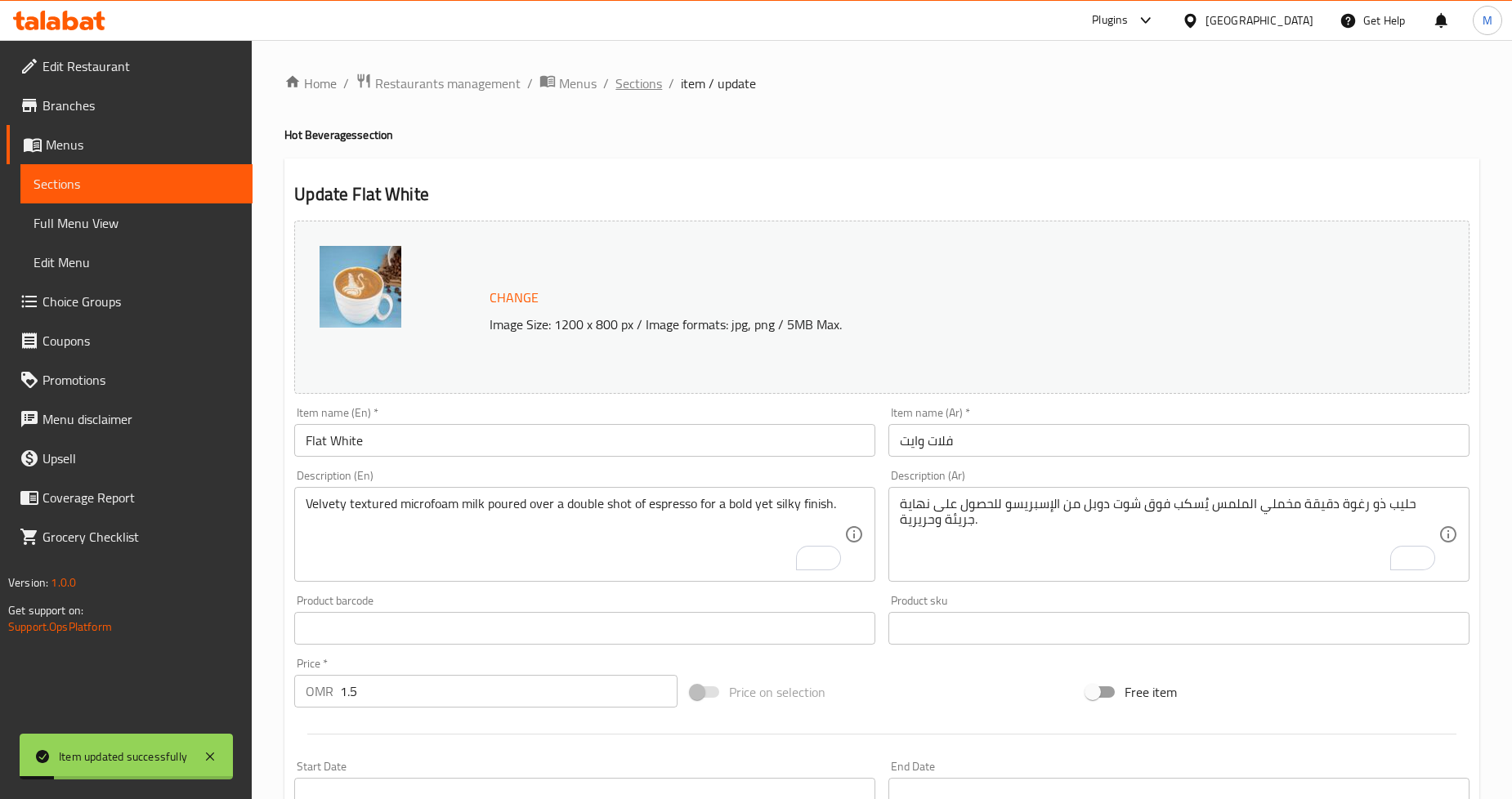
click at [625, 82] on span "Sections" at bounding box center [639, 82] width 46 height 19
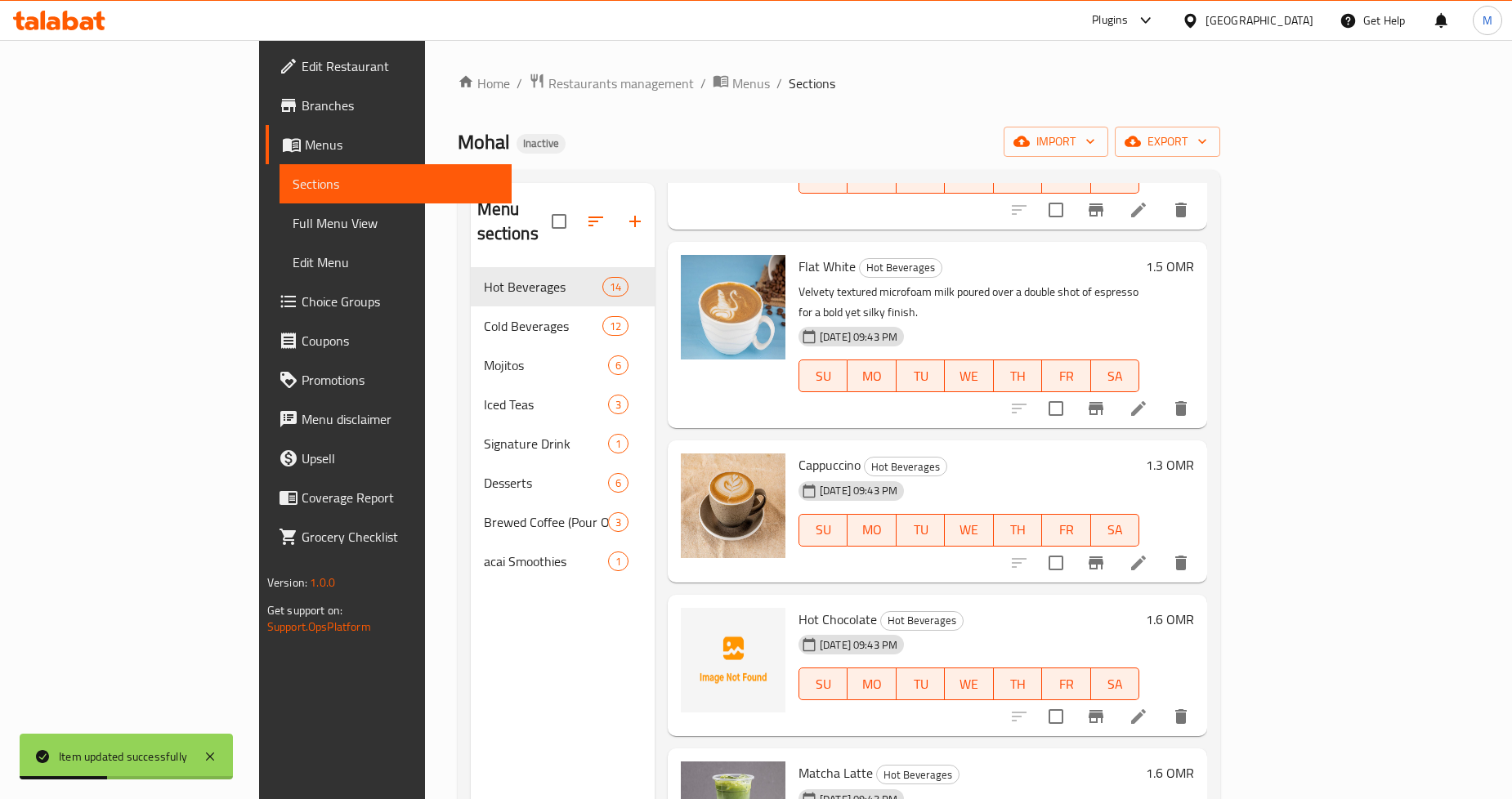
scroll to position [908, 0]
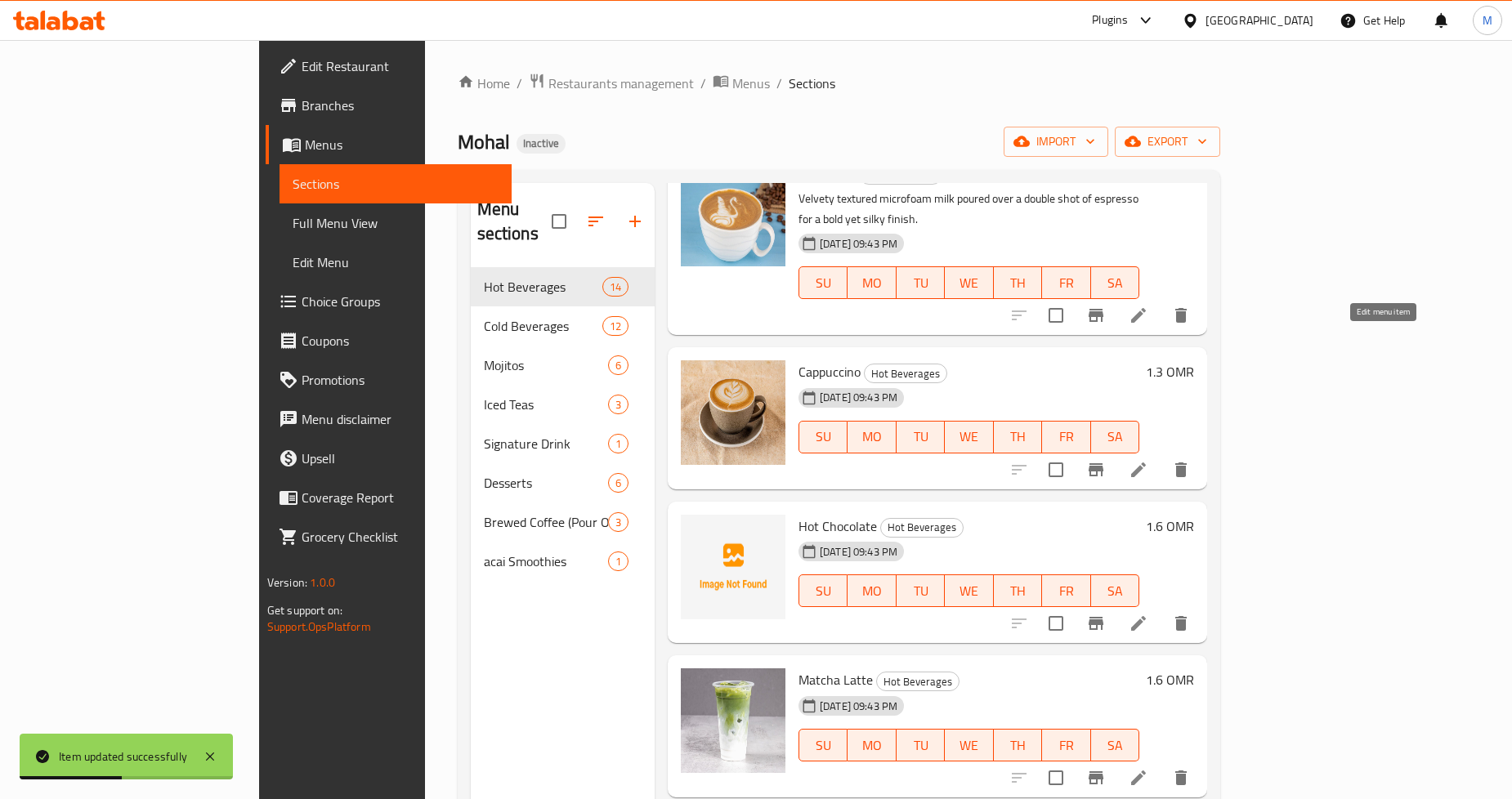
click at [1149, 460] on icon at bounding box center [1138, 469] width 19 height 19
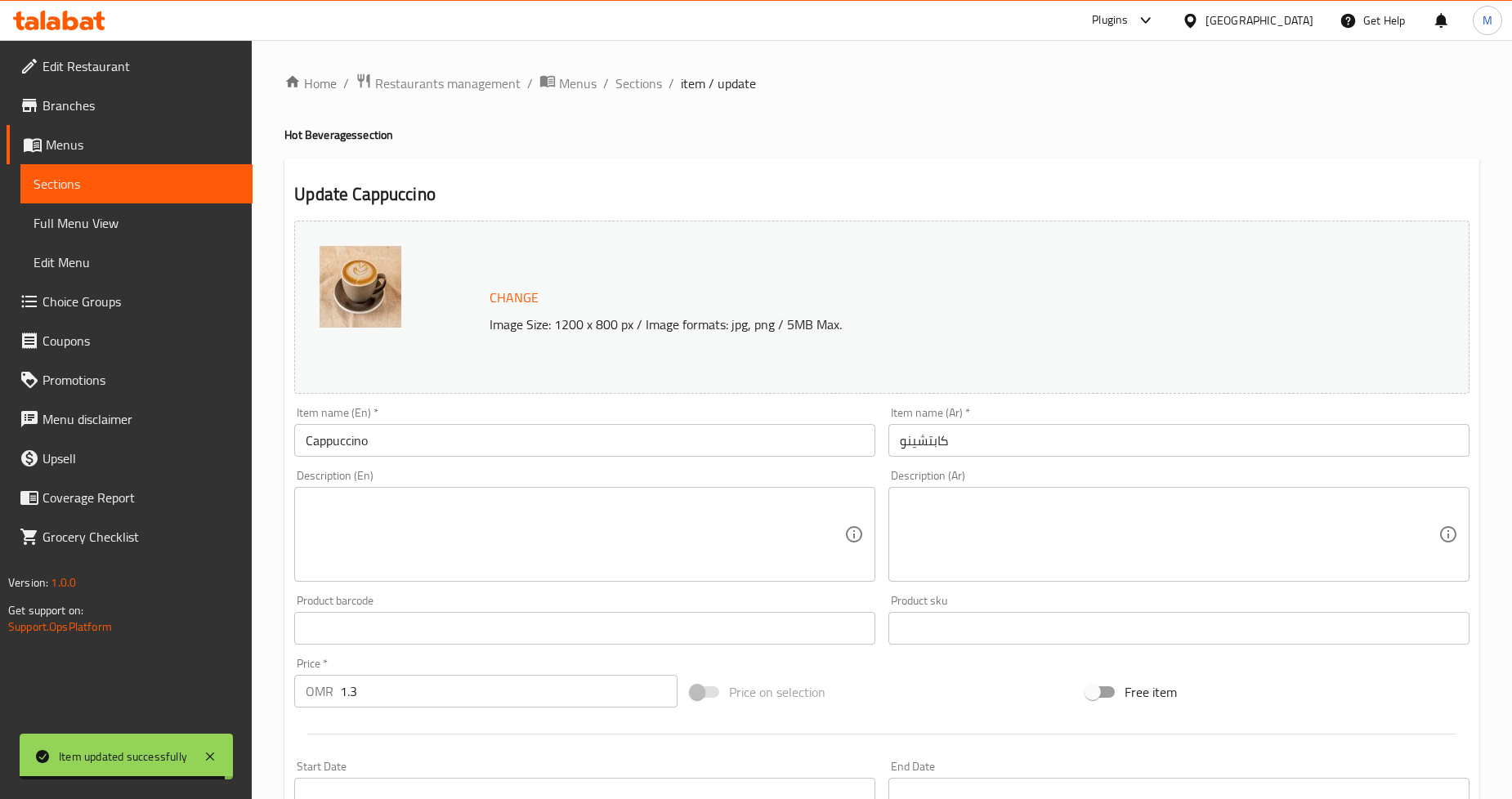
click at [1056, 506] on textarea at bounding box center [1169, 535] width 539 height 78
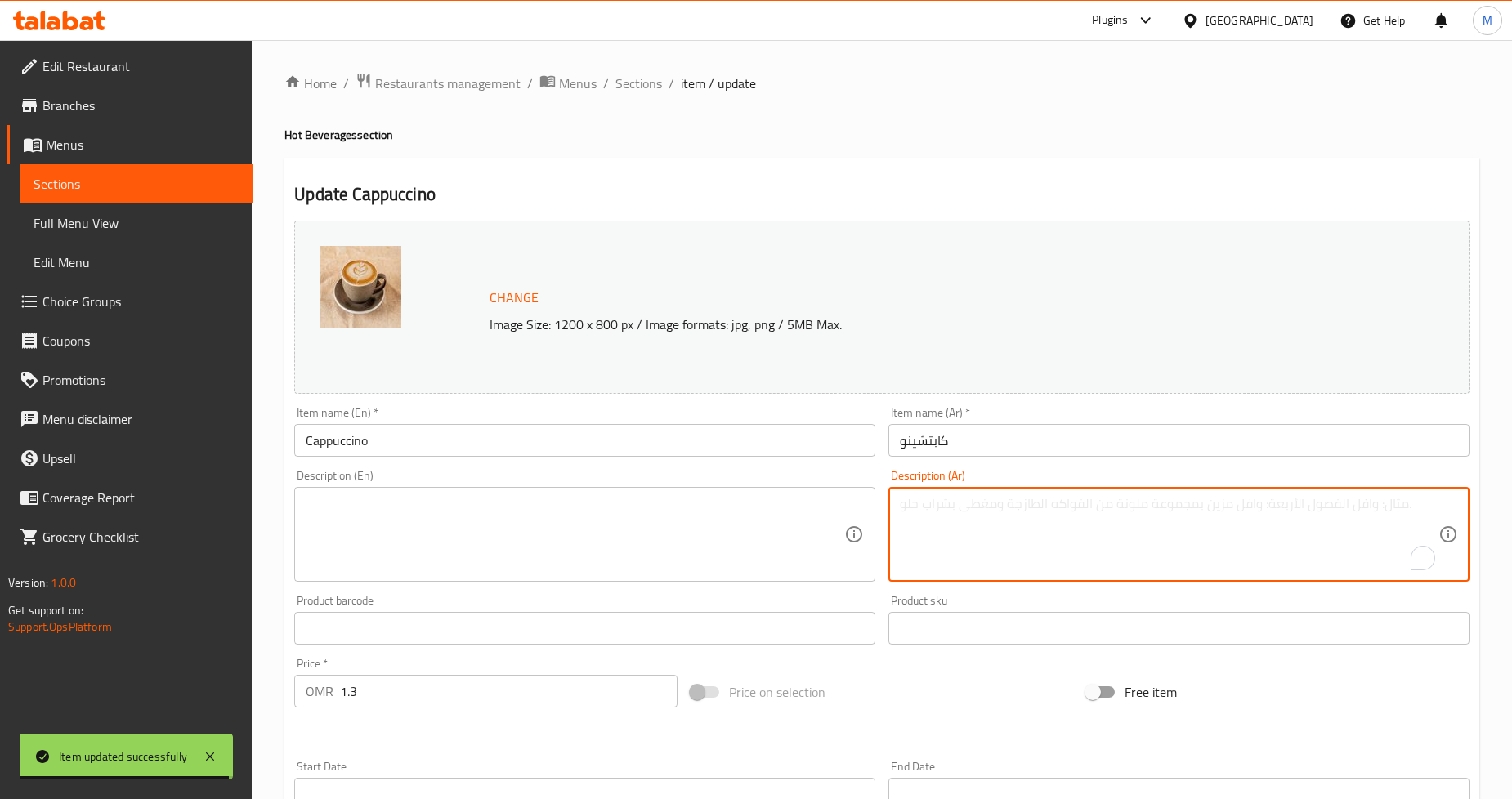
paste textarea "مزيج متناغم من أجزاء متساوية من الإسبريسو والحليب المبخر والرغوة الرقيقة - خفيف…"
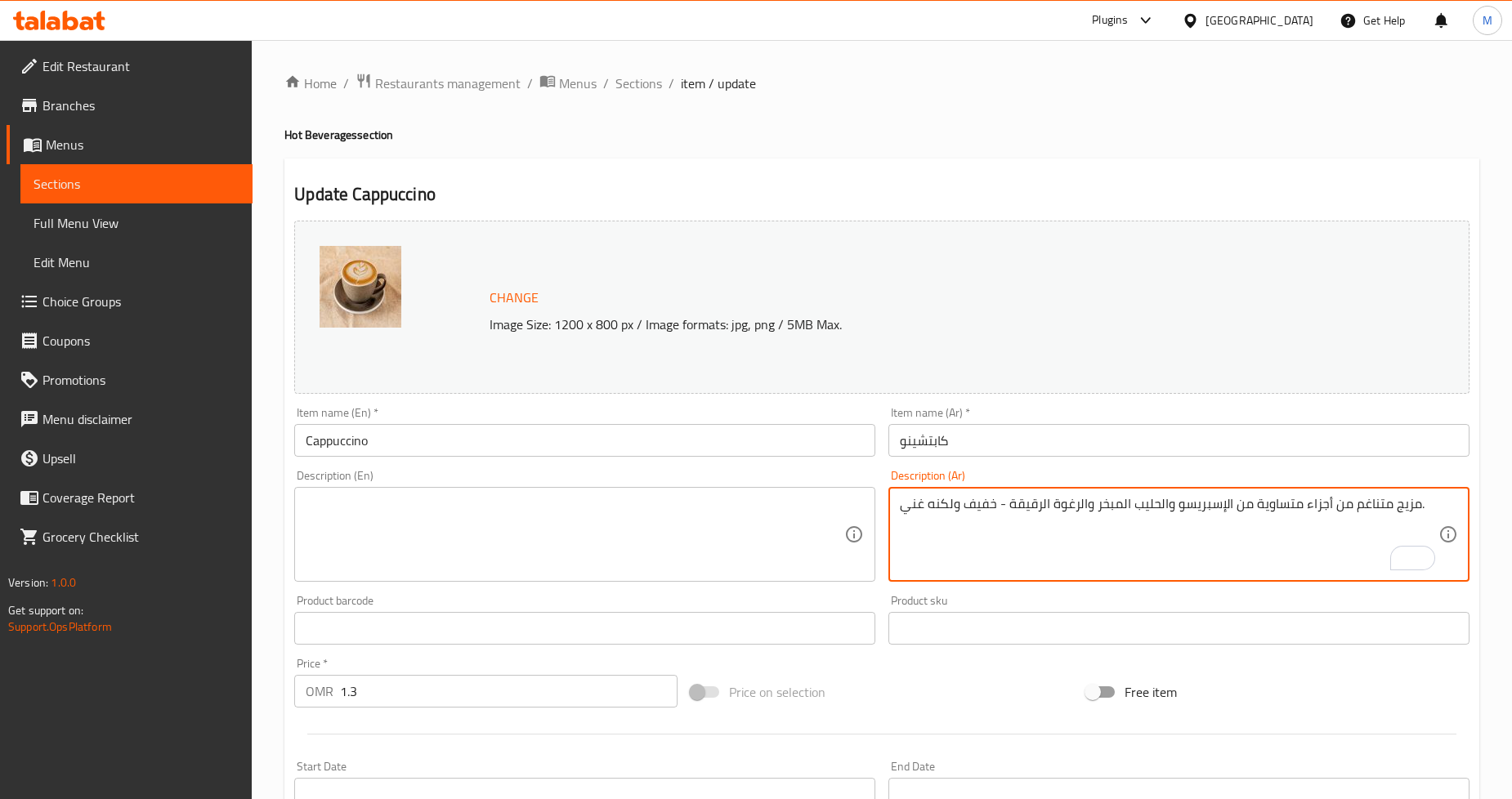
type textarea "مزيج متناغم من أجزاء متساوية من الإسبريسو والحليب المبخر والرغوة الرقيقة - خفيف…"
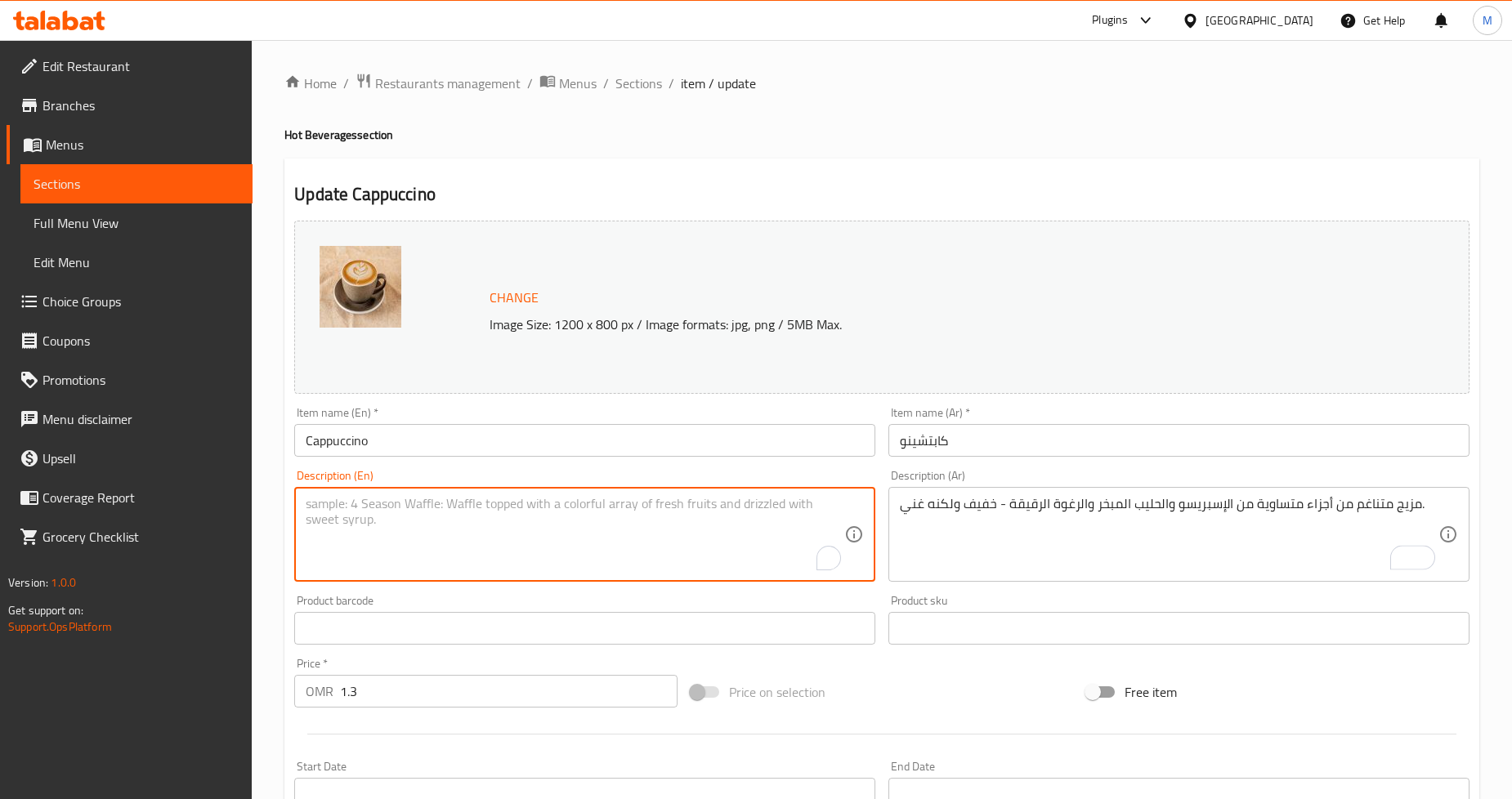
click at [485, 506] on textarea "To enrich screen reader interactions, please activate Accessibility in Grammarl…" at bounding box center [575, 535] width 539 height 78
paste textarea "A harmonious blend of equal parts espresso, steamed milk, and fluffy foam—light…"
click at [269, 426] on div "Home / Restaurants management / Menus / Sections / item / update Hot Beverages …" at bounding box center [881, 609] width 1260 height 1139
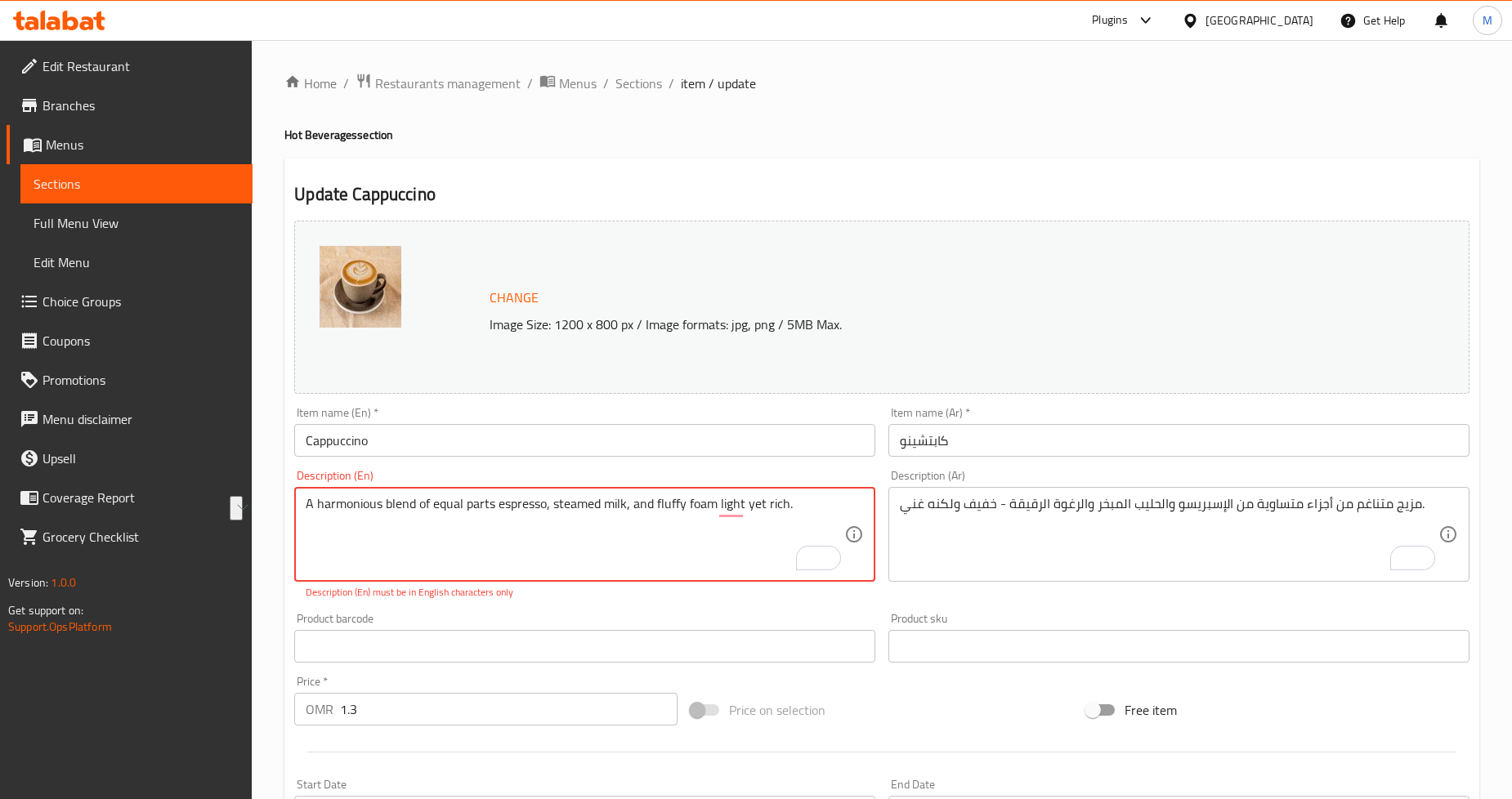
paste textarea "—"
click at [276, 419] on div "Home / Restaurants management / Menus / Sections / item / update Hot Beverages …" at bounding box center [881, 618] width 1260 height 1156
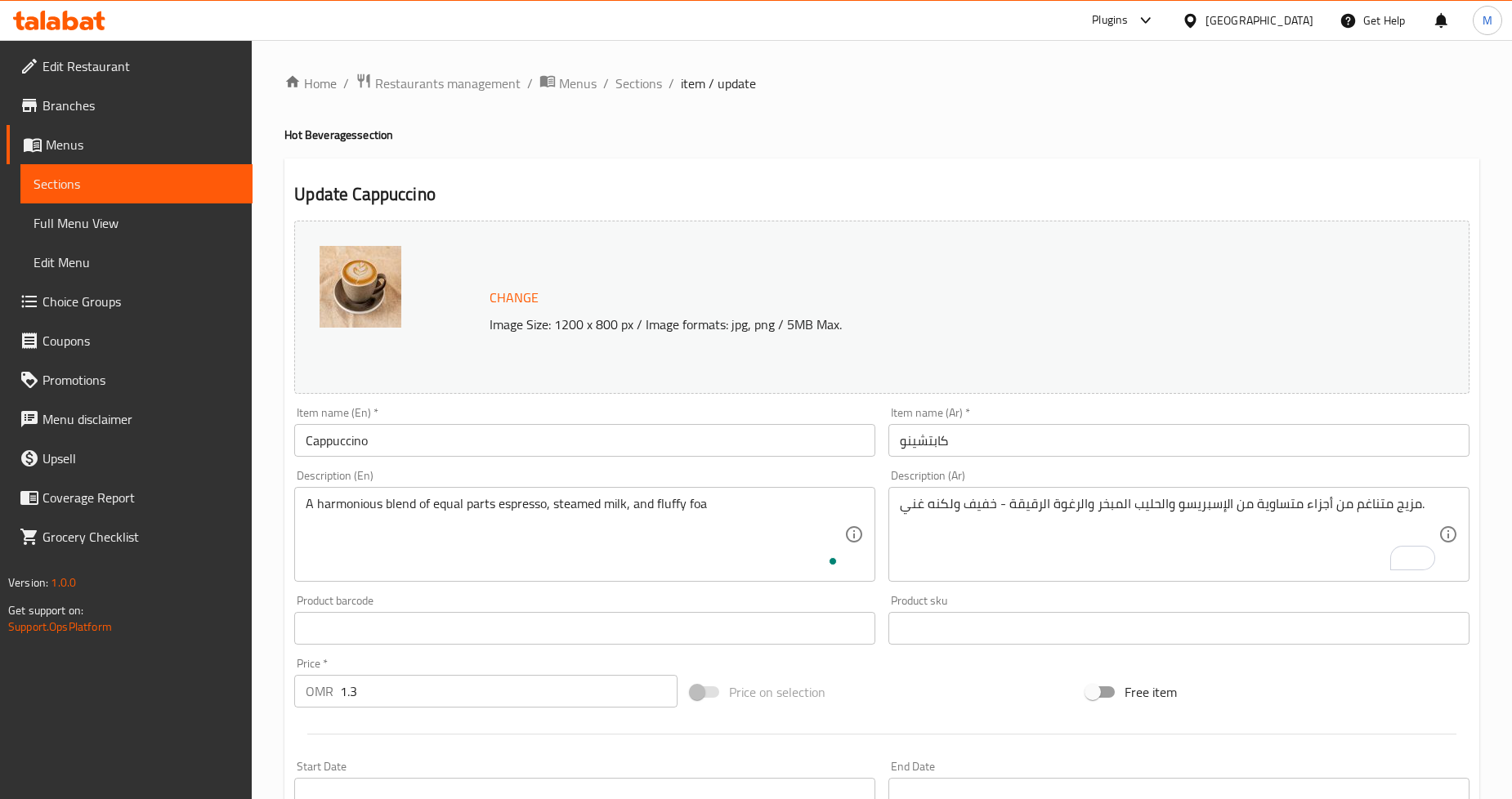
click at [924, 112] on div "Home / Restaurants management / Menus / Sections / item / update Hot Beverages …" at bounding box center [881, 609] width 1195 height 1073
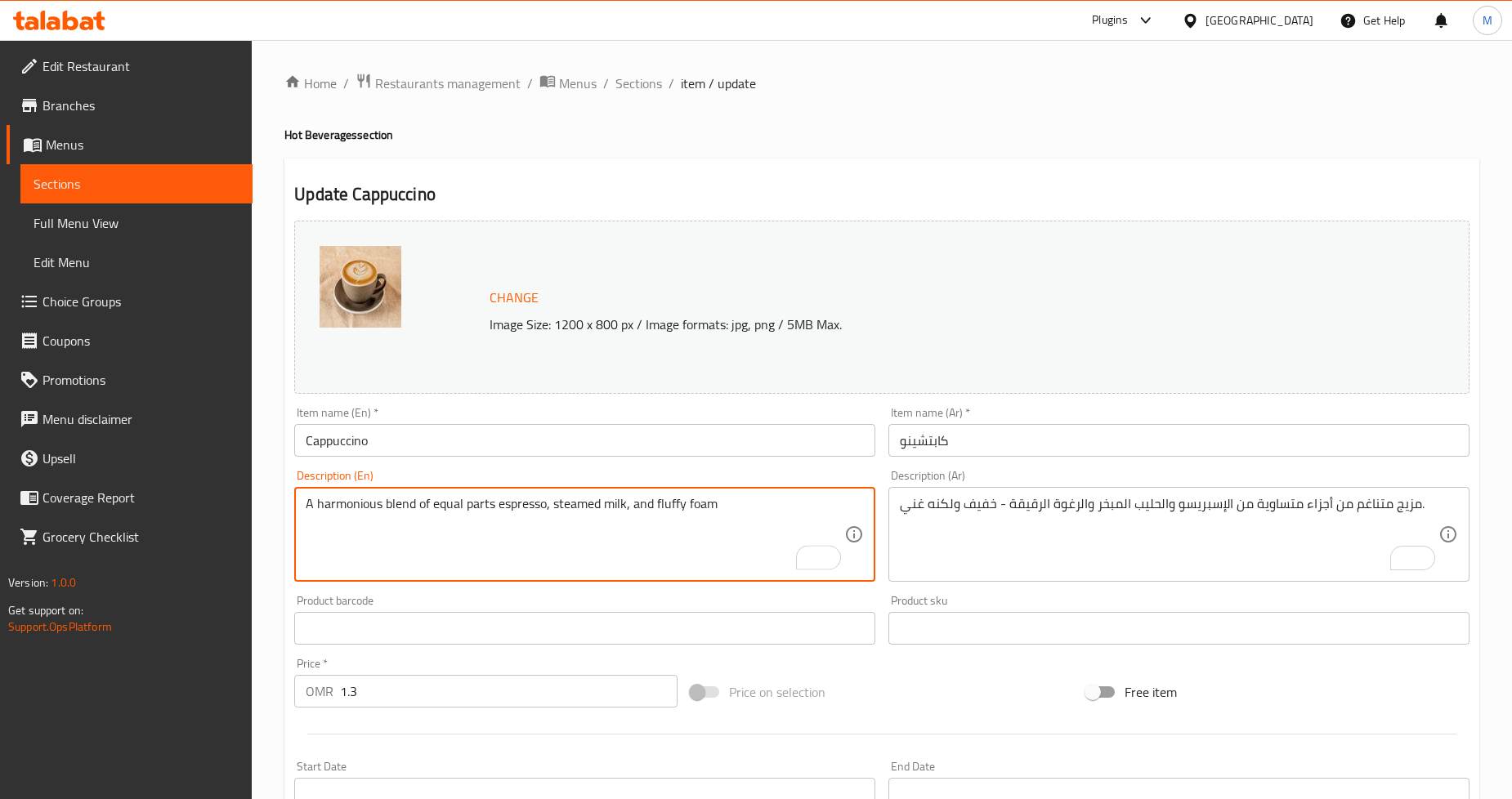
paste textarea "—light yet rich."
click at [941, 205] on h2 "Update Cappuccino" at bounding box center [882, 194] width 1176 height 24
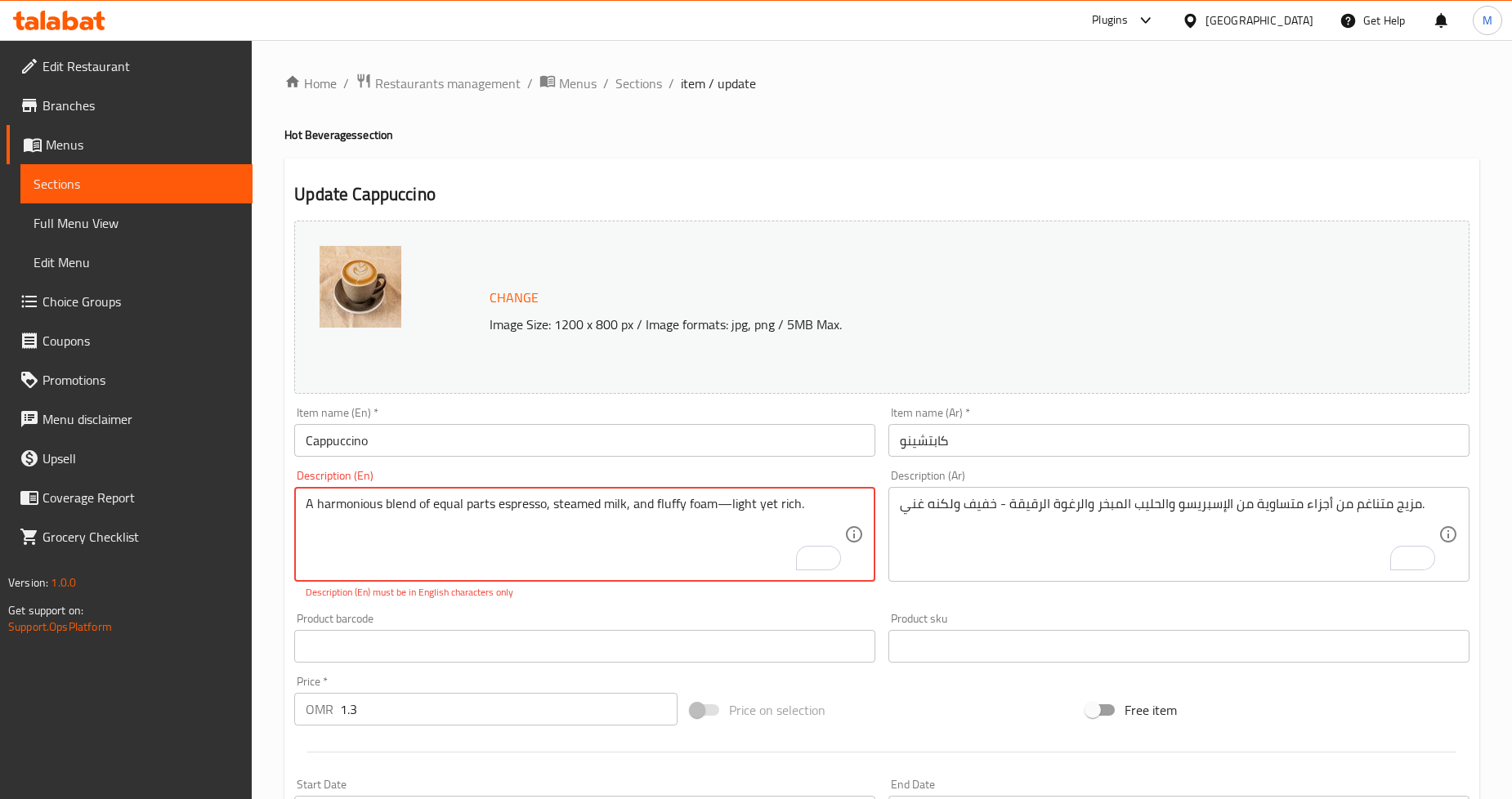
drag, startPoint x: 717, startPoint y: 505, endPoint x: 728, endPoint y: 506, distance: 11.0
click at [876, 139] on h4 "Hot Beverages section" at bounding box center [881, 135] width 1195 height 17
type textarea "A harmonious blend of equal parts espresso, steamed milk, and fluffy foam, ligh…"
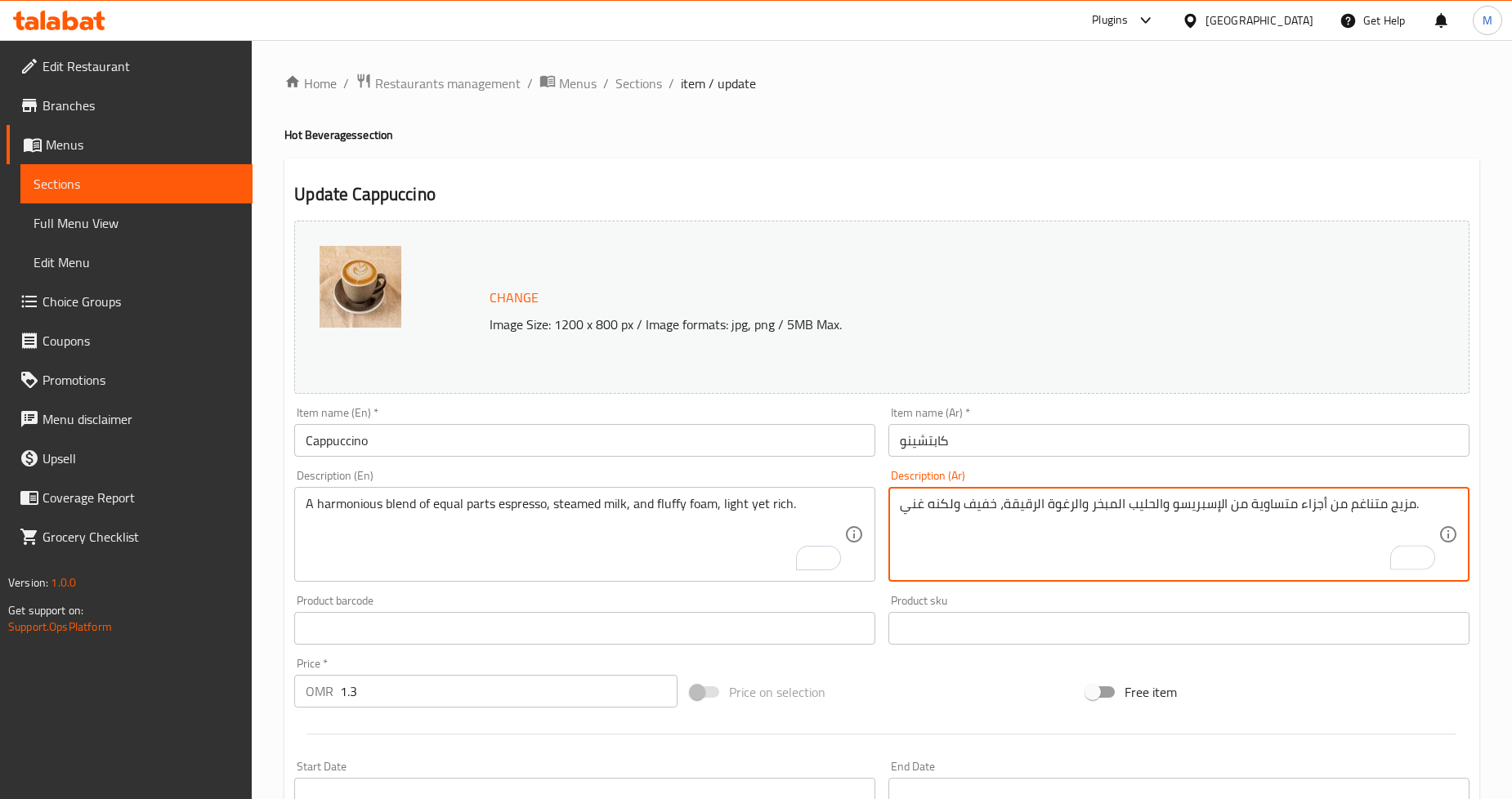
type textarea "مزيج متناغم من أجزاء متساوية من الإسبريسو والحليب المبخر والرغوة الرقيقة، خفيف …"
click at [998, 151] on div "Home / Restaurants management / Menus / Sections / item / update Hot Beverages …" at bounding box center [881, 609] width 1195 height 1073
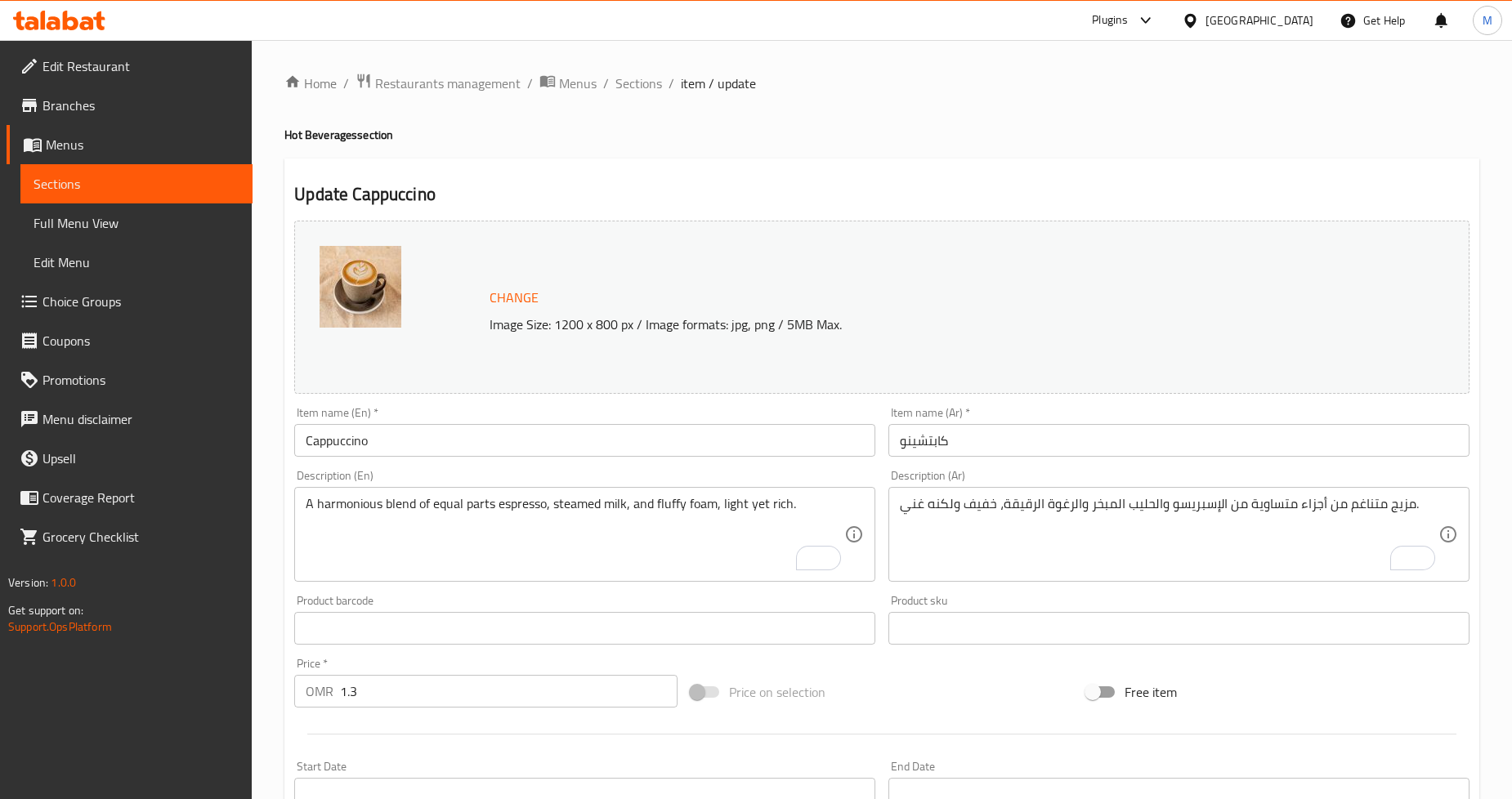
scroll to position [376, 0]
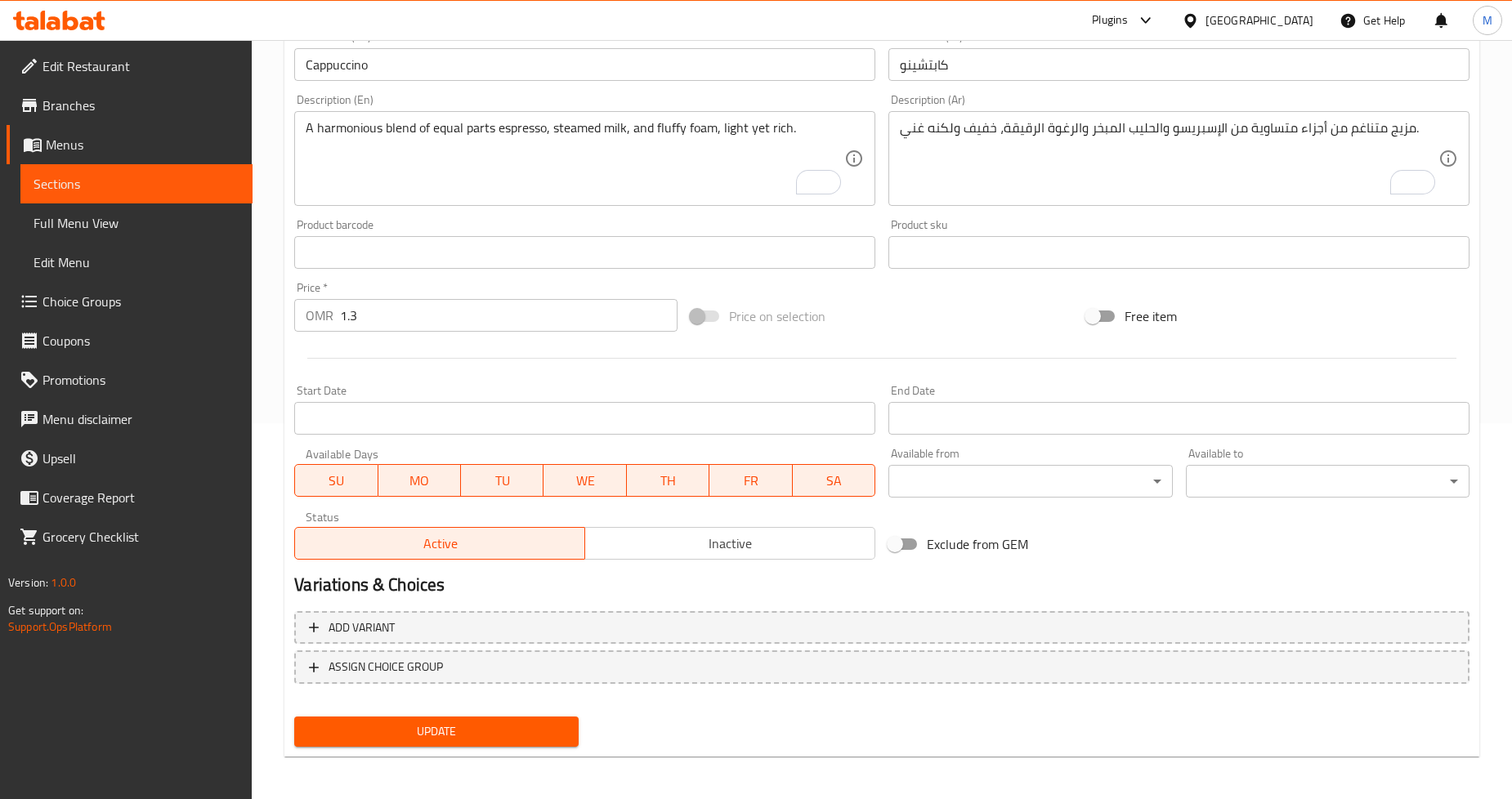
click at [494, 725] on span "Update" at bounding box center [436, 732] width 257 height 20
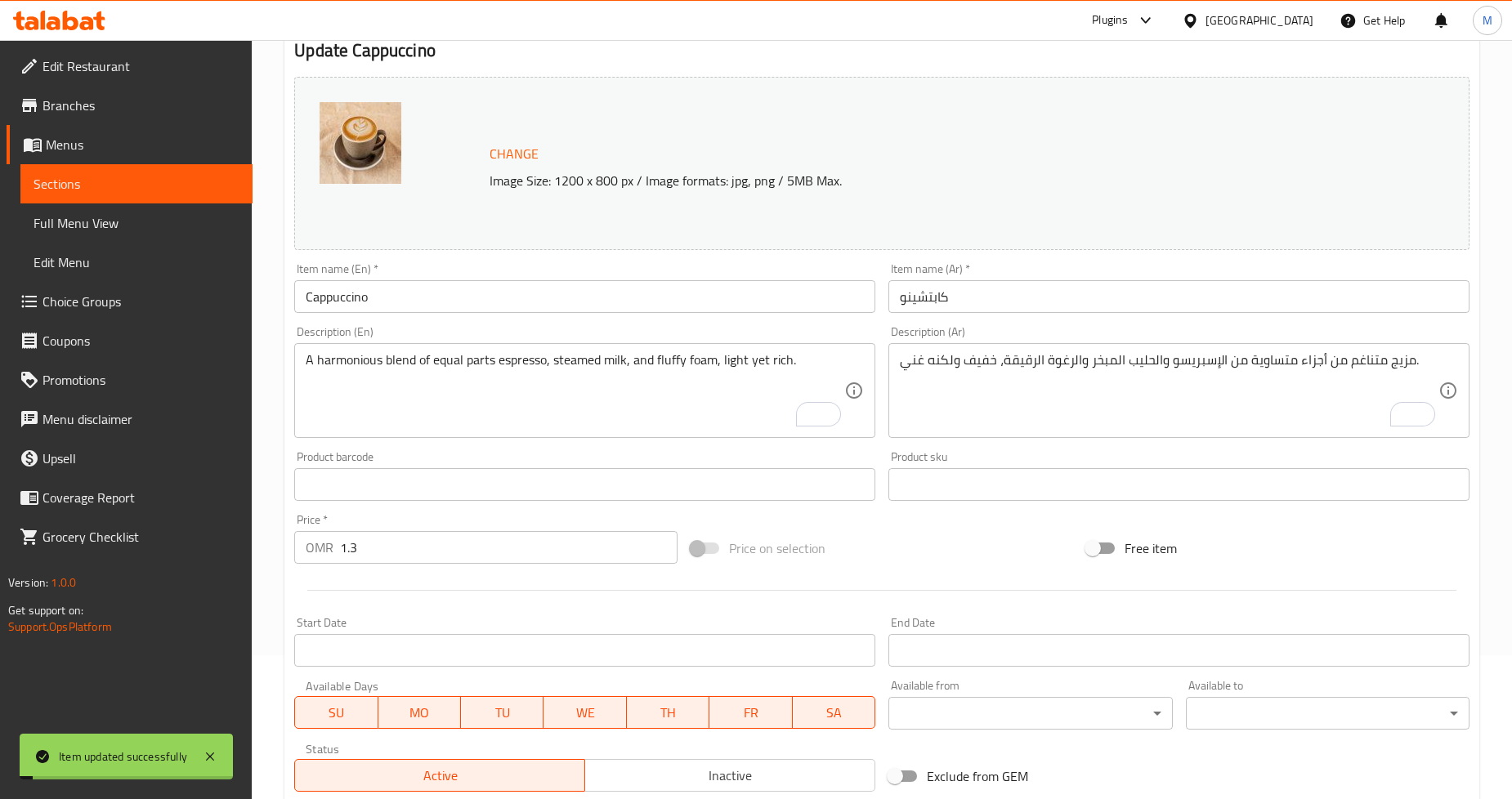
scroll to position [0, 0]
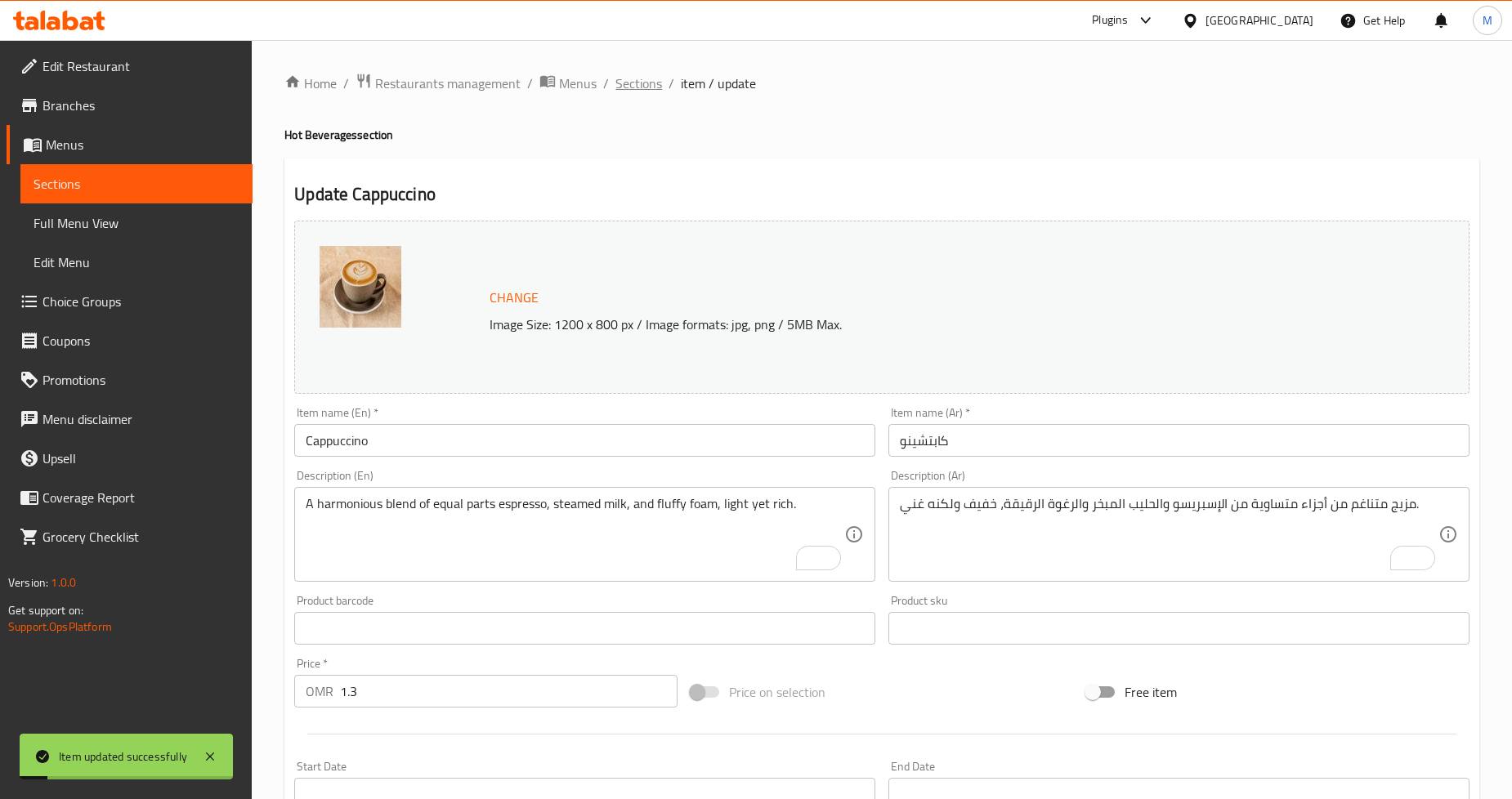
click at [640, 90] on span "Sections" at bounding box center [639, 82] width 46 height 19
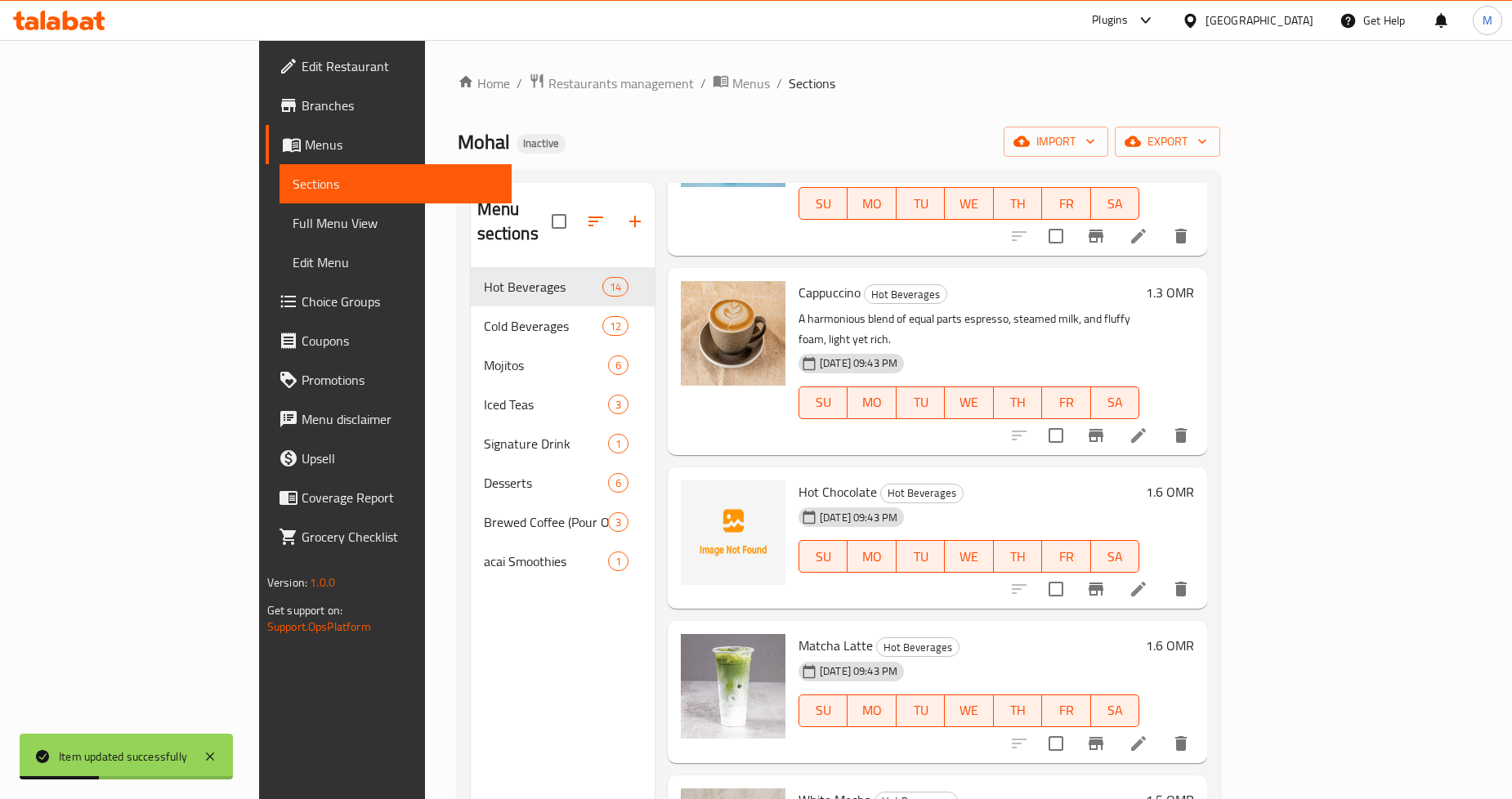
scroll to position [999, 0]
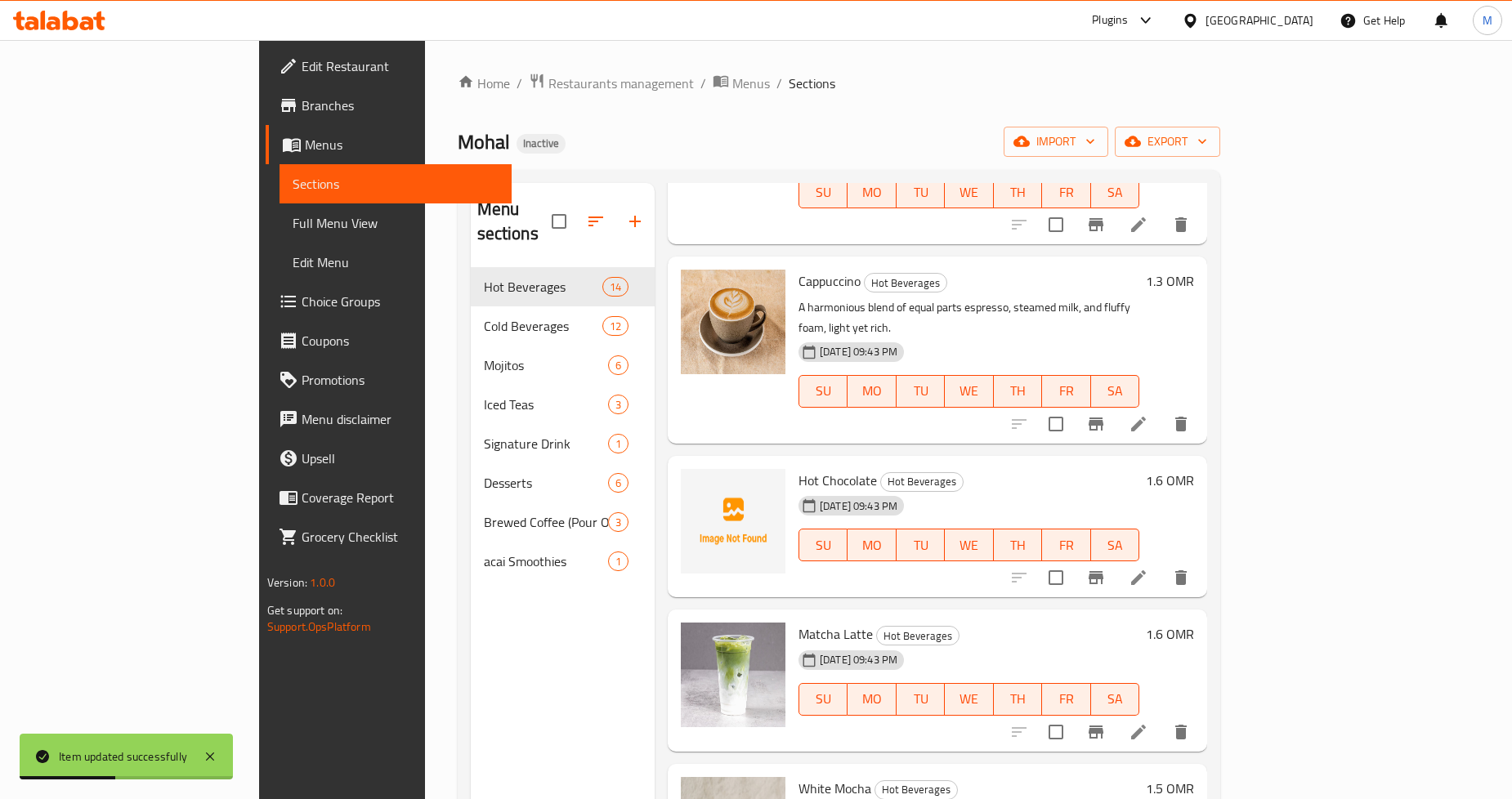
click at [1162, 563] on li at bounding box center [1138, 578] width 45 height 30
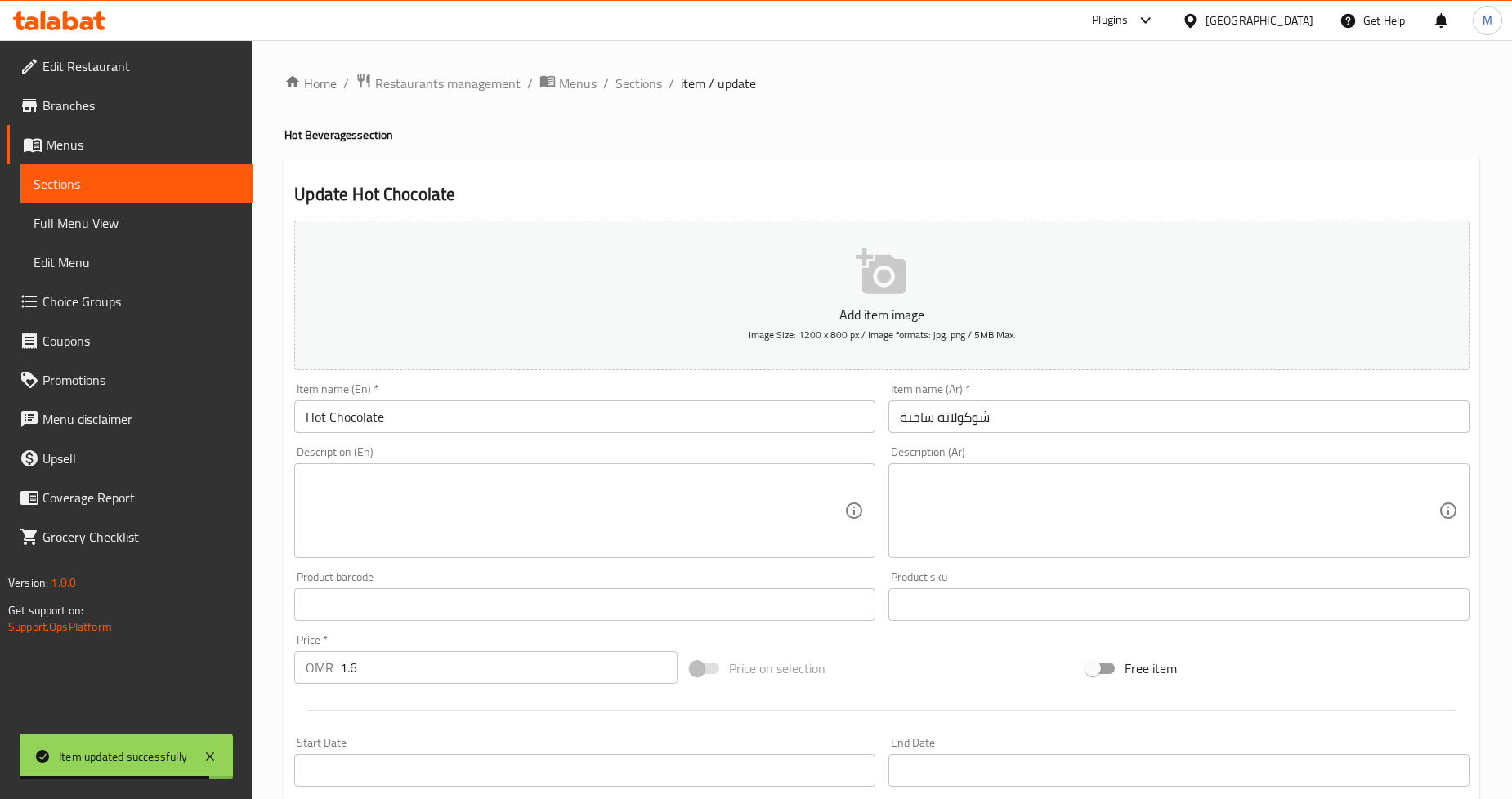
click at [979, 519] on textarea at bounding box center [1169, 511] width 539 height 78
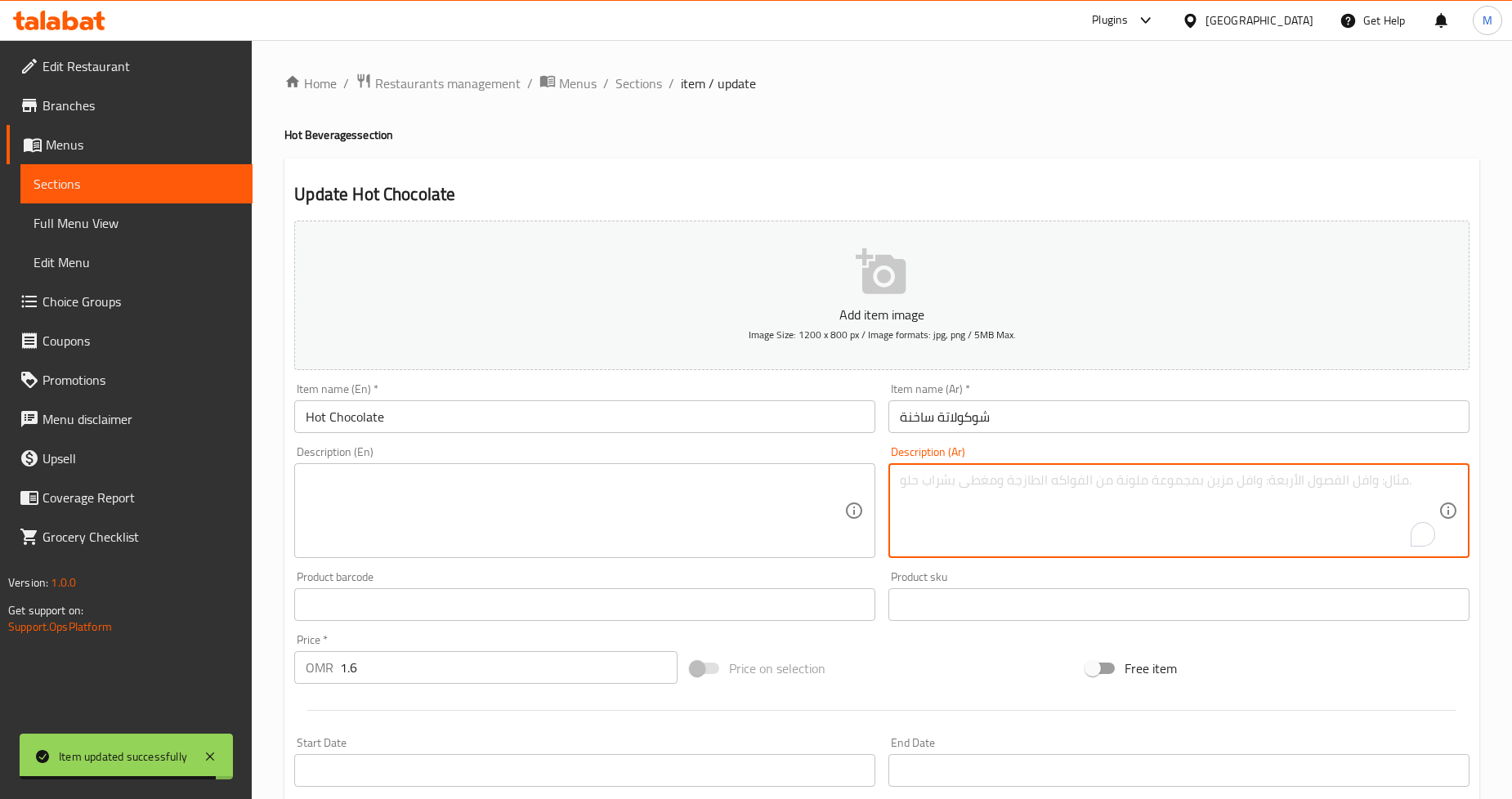
paste textarea "شوكولاتة كريمية فاخرة ممزوجة بالحليب المبخر للحصول على نكهة غنية ومريحة"
type textarea "شوكولاتة كريمية فاخرة ممزوجة بالحليب المبخر للحصول على نكهة غنية ومريحة"
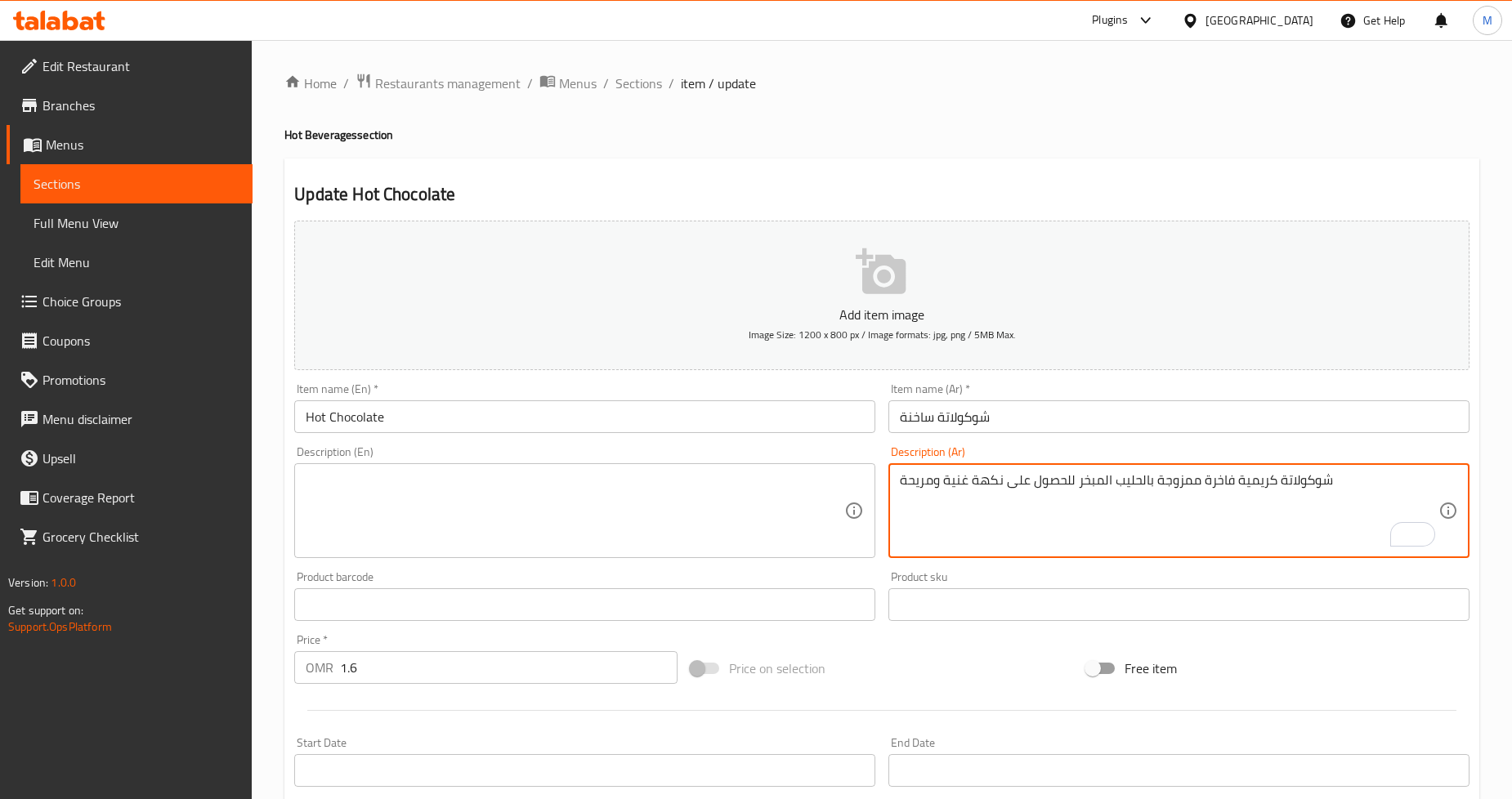
click at [495, 489] on textarea at bounding box center [575, 511] width 539 height 78
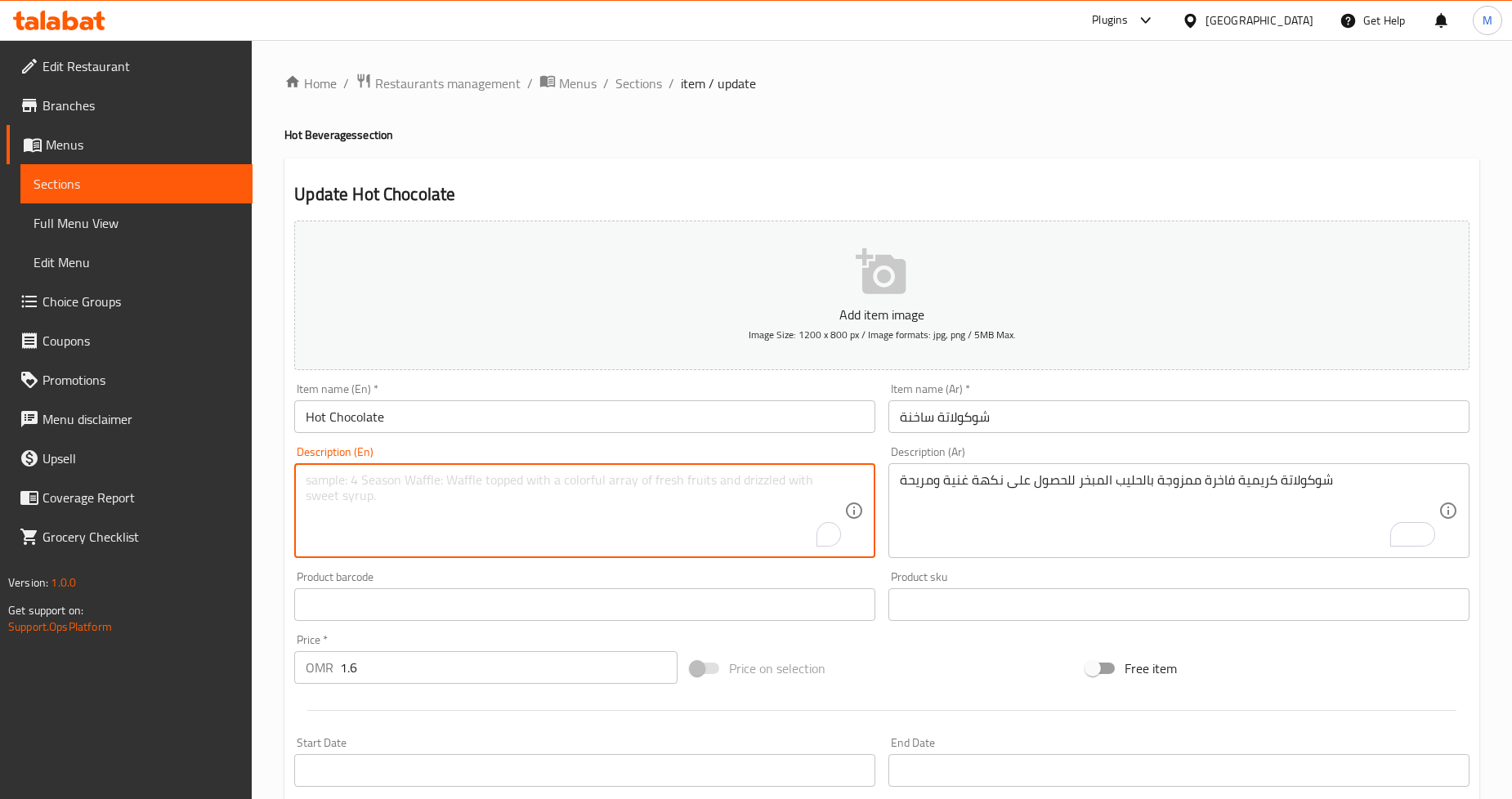
paste textarea "Decadent, creamy chocolate blended with steamed milk for a rich and comforting …"
click at [805, 481] on textarea "Decadent, creamy chocolate blended with steamed milk for a rich and comforting …" at bounding box center [575, 511] width 539 height 78
type textarea "Decadent, creamy chocolate blended with steamed milk for a rich and comforting …"
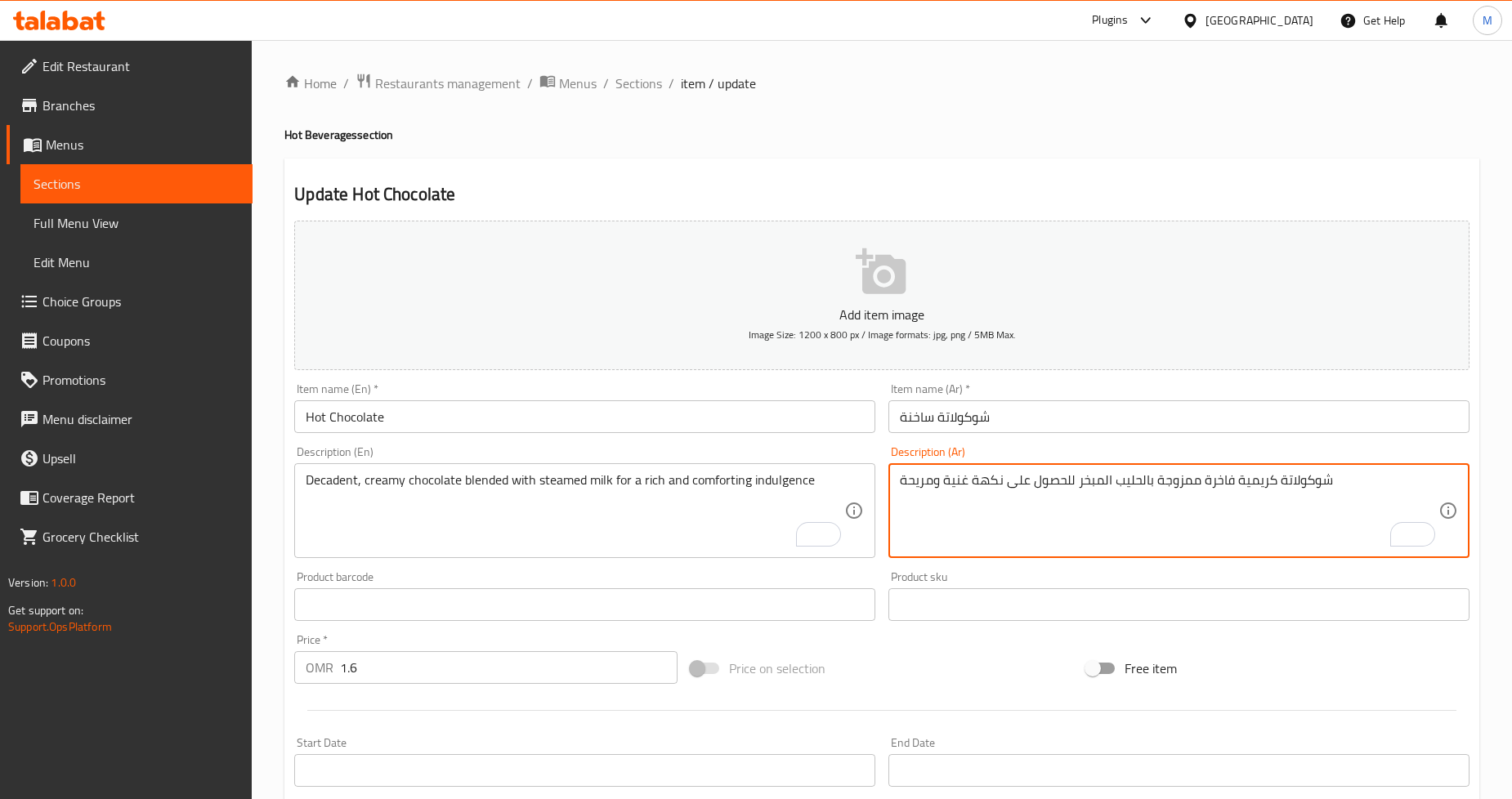
click at [984, 485] on textarea "شوكولاتة كريمية فاخرة ممزوجة بالحليب المبخر للحصول على نكهة غنية ومريحة" at bounding box center [1169, 511] width 539 height 78
paste textarea "ُتعة"
type textarea "شوكولاتة كريمية فاخرة ممزوجة بالحليب المبخر للحصول على مُتعة غنية ومريحة"
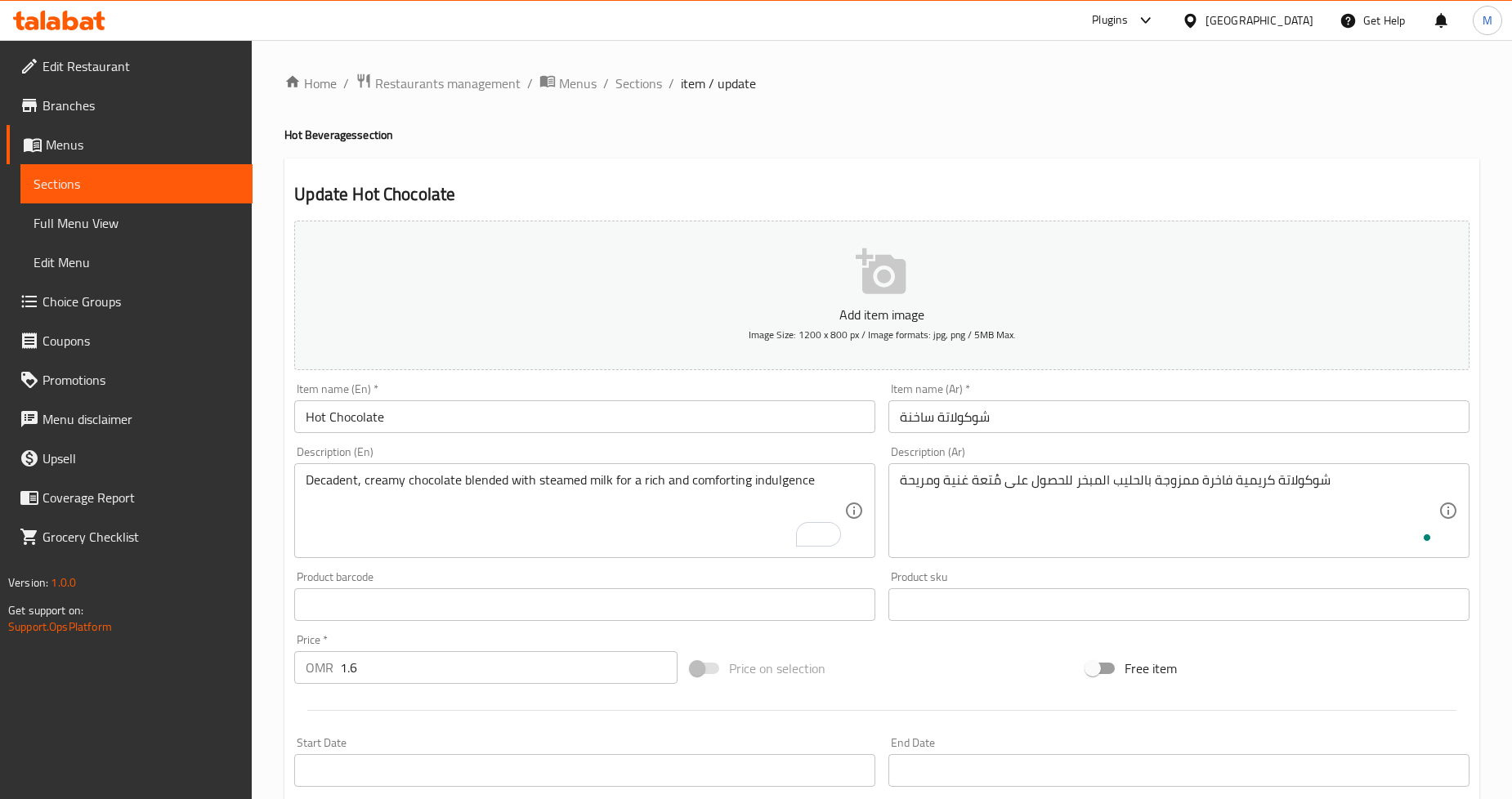
click at [1450, 164] on div "Update Hot Chocolate Add item image Image Size: 1200 x 800 px / Image formats: …" at bounding box center [881, 634] width 1195 height 952
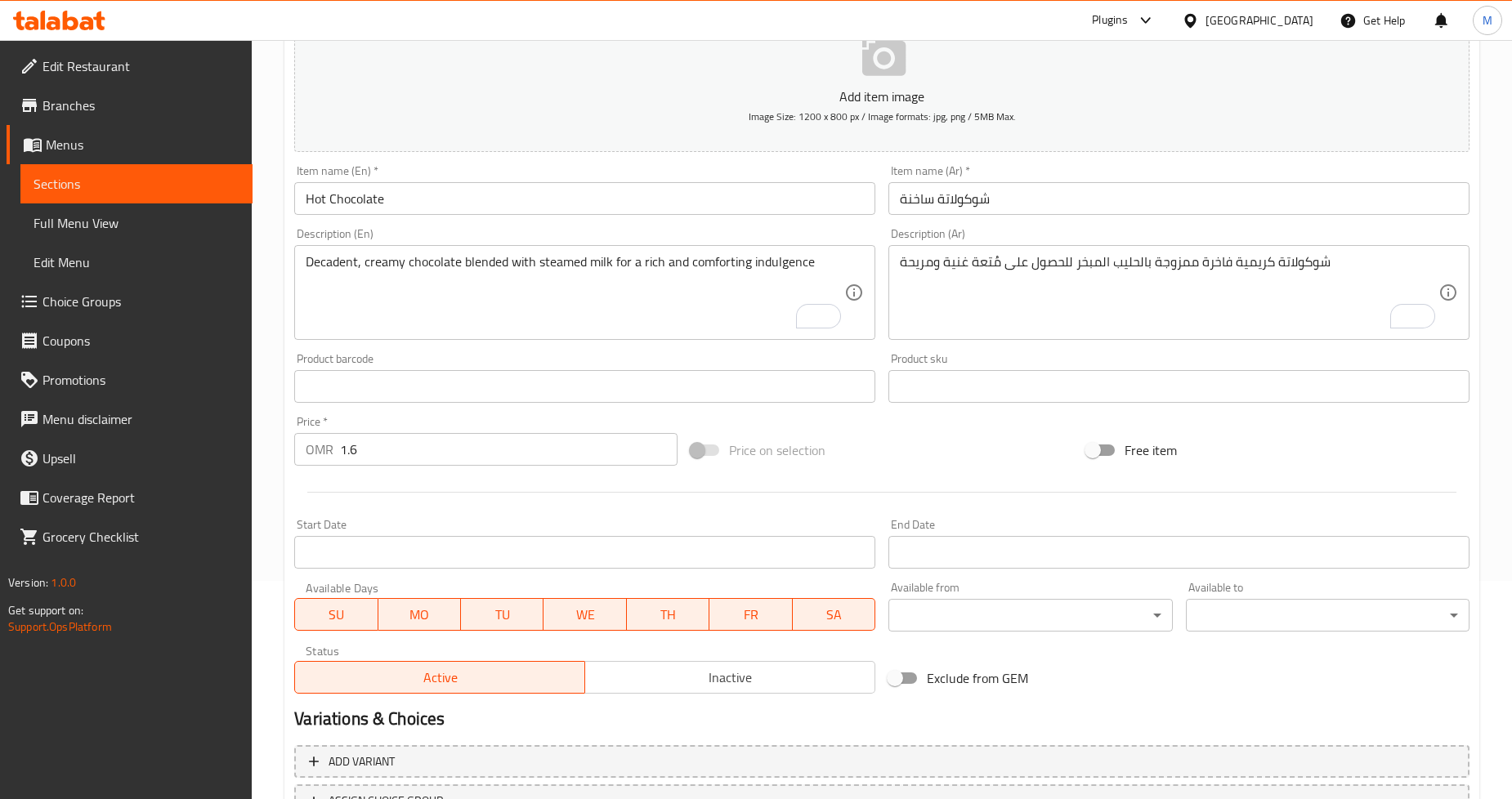
scroll to position [353, 0]
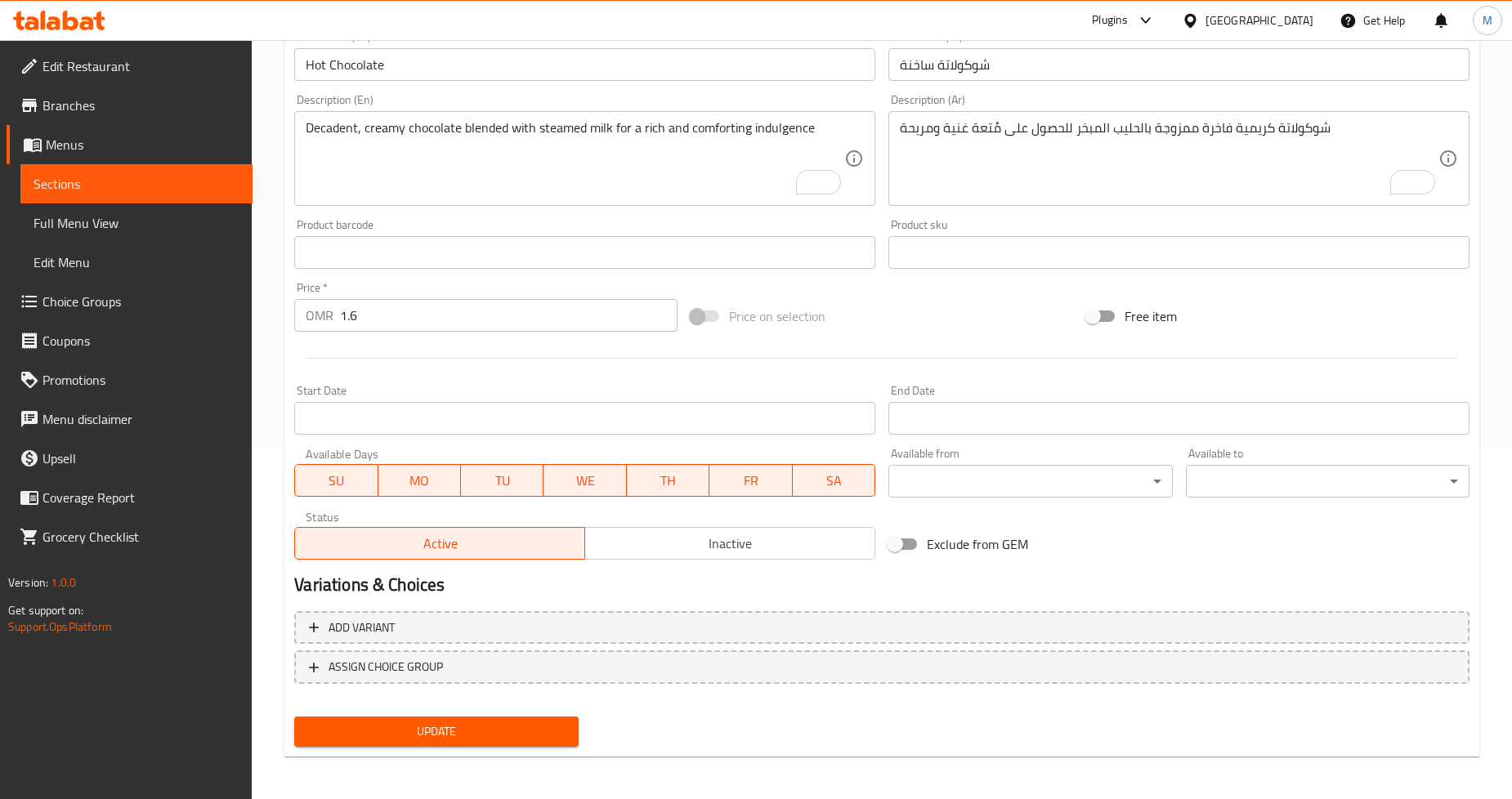
click at [414, 740] on button "Update" at bounding box center [436, 731] width 283 height 31
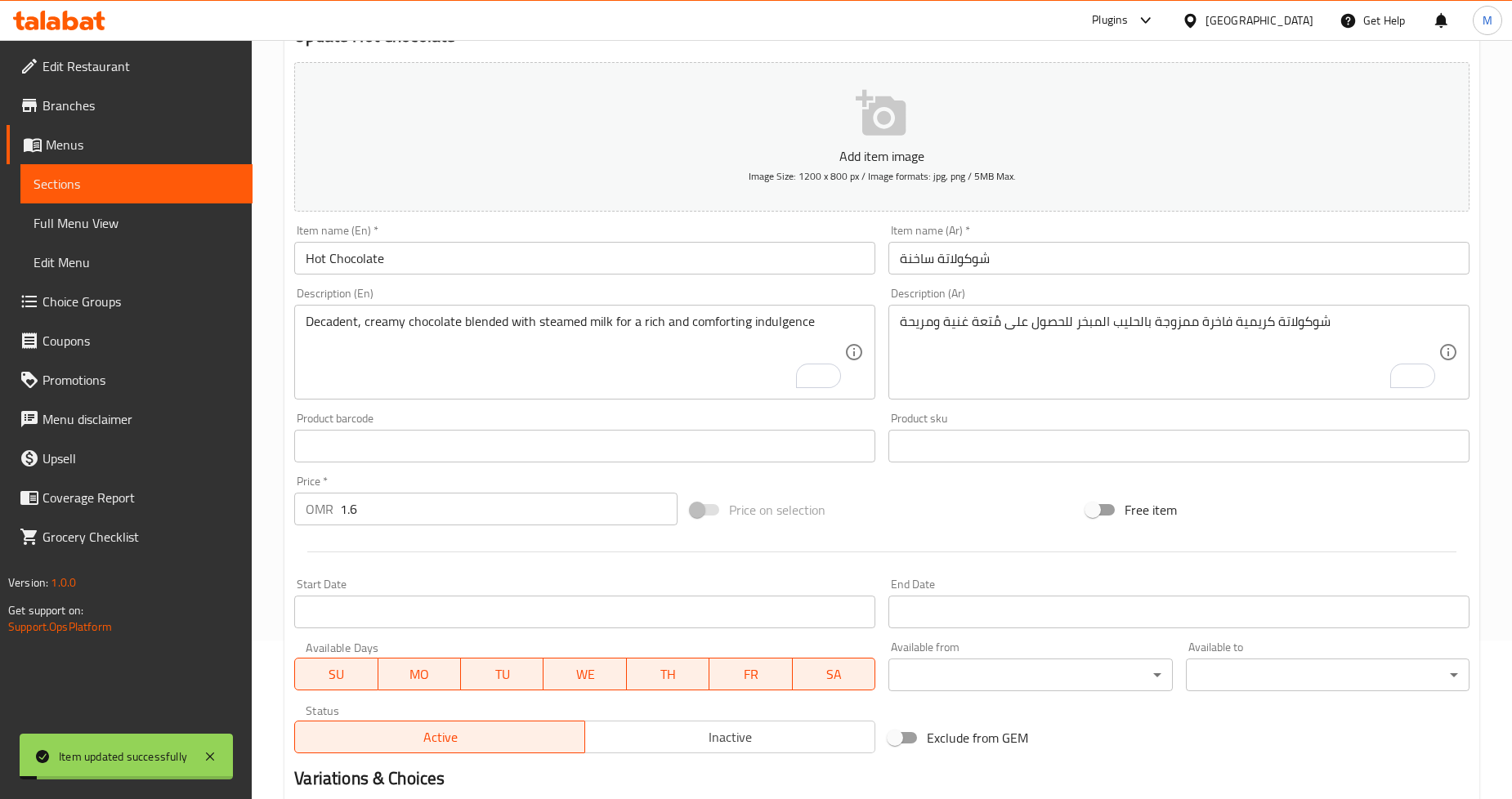
scroll to position [0, 0]
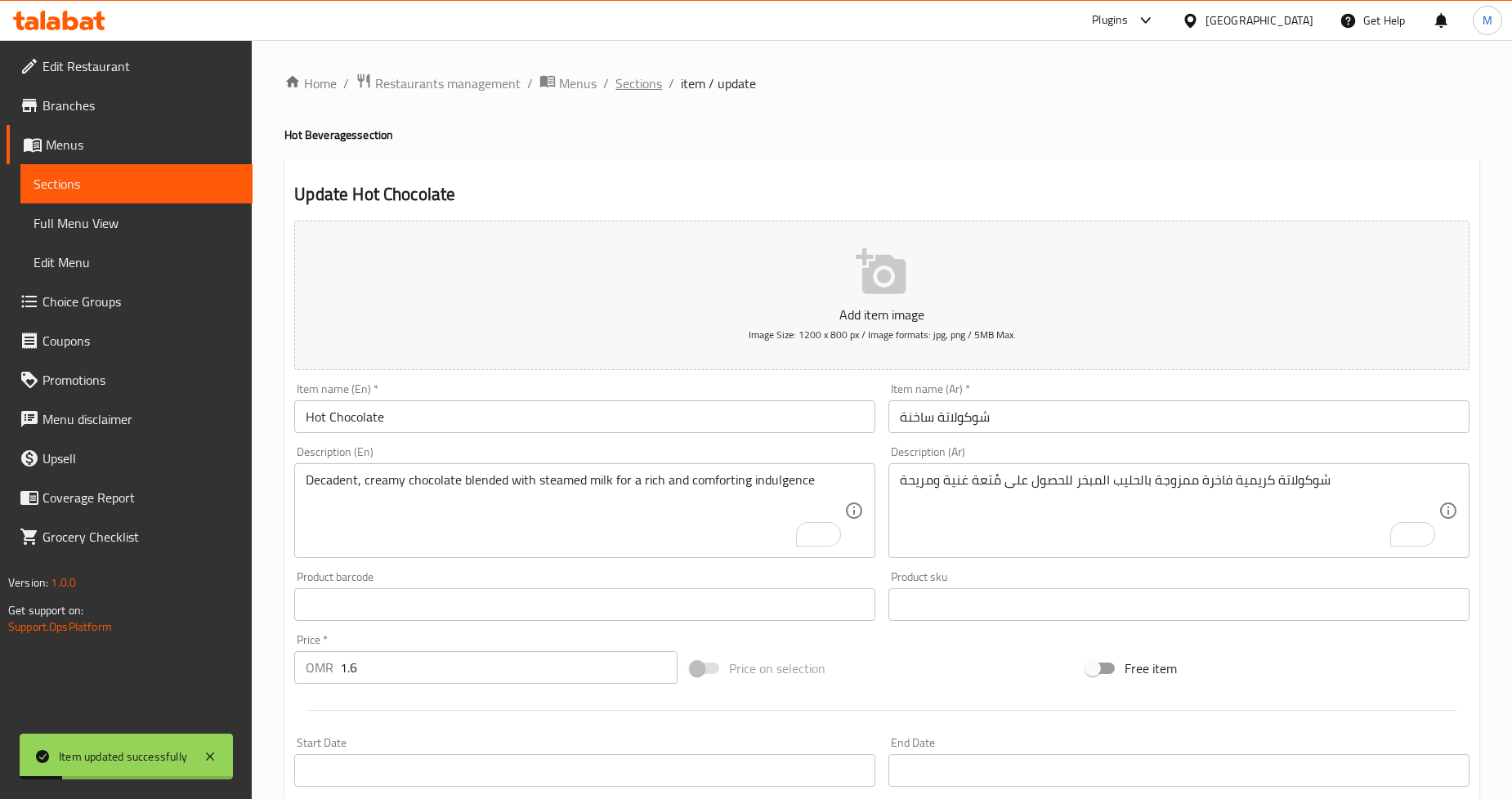
click at [633, 81] on span "Sections" at bounding box center [639, 82] width 46 height 19
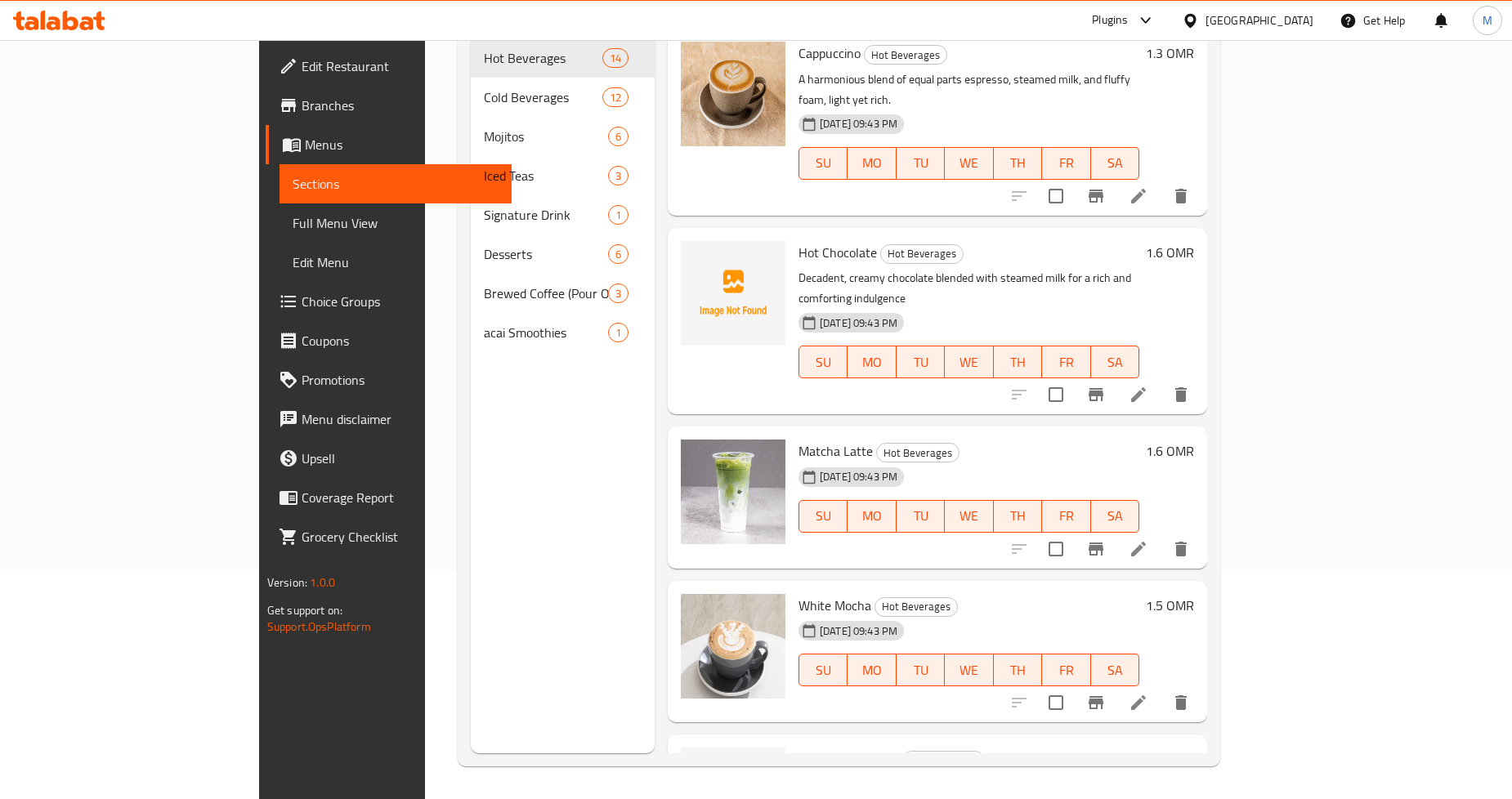
scroll to position [999, 0]
click at [1149, 539] on icon at bounding box center [1138, 548] width 19 height 19
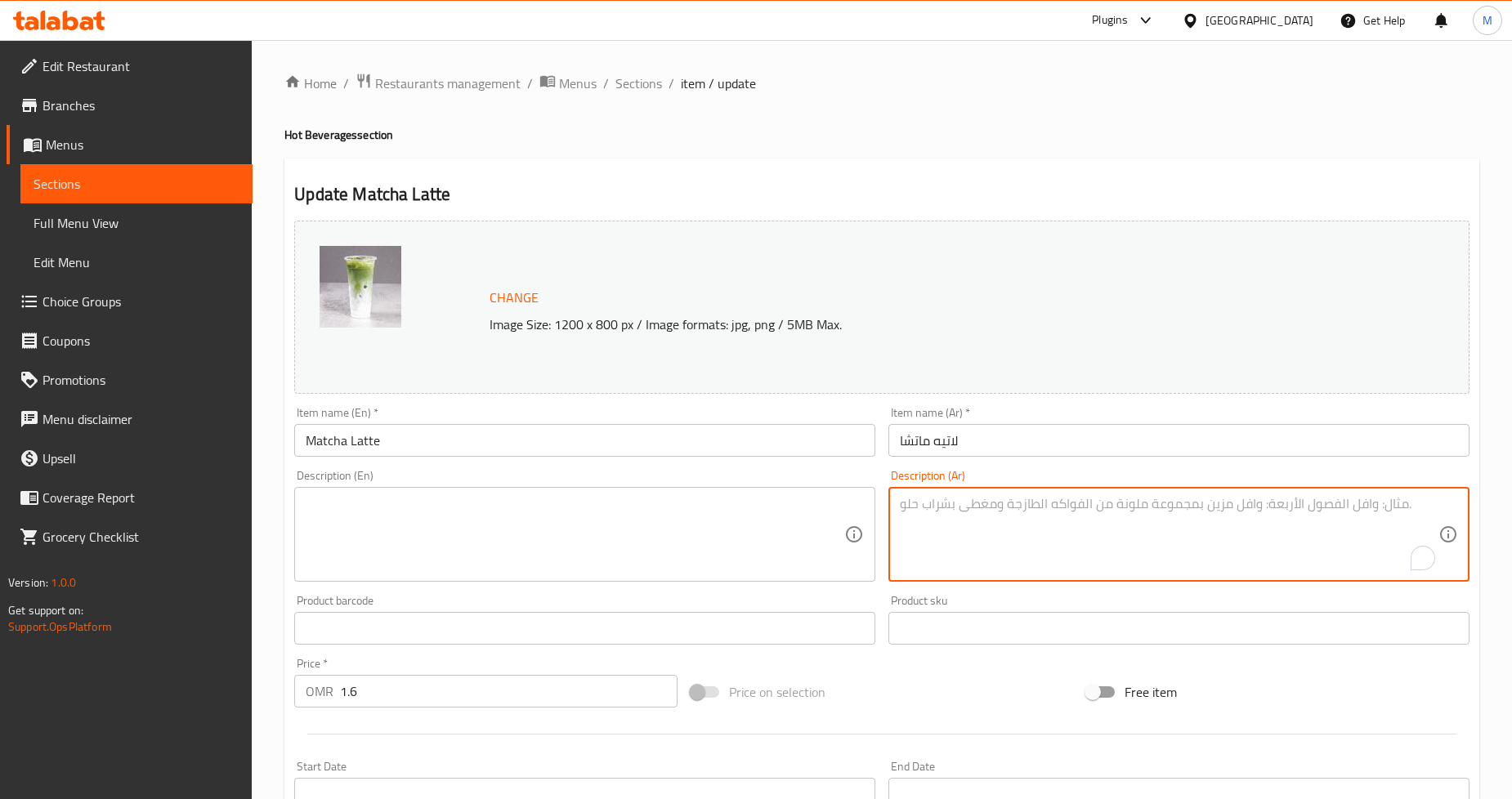
click at [993, 506] on textarea "To enrich screen reader interactions, please activate Accessibility in Grammarl…" at bounding box center [1169, 535] width 539 height 78
paste textarea "شاي الماتشا الأخضر الياباني المخفوق بشكل مثالي والممزوج بالحليب الدافئ."
click at [1157, 509] on textarea "شاي الماتشا الأخضر الياباني المخفوق بشكل مثالي والممزوج بالحليب الدافئ." at bounding box center [1169, 535] width 539 height 78
type textarea "شاي الماتشا الأخضر الياباني الإالمخفوق بشكل مثالي والممزوج بالحليب الدافئ."
type textarea "شاي الماتشا الأخضر الياباني الإيرثي المخفوق بشكل مثالي والممزوج بالحليب الدافئ."
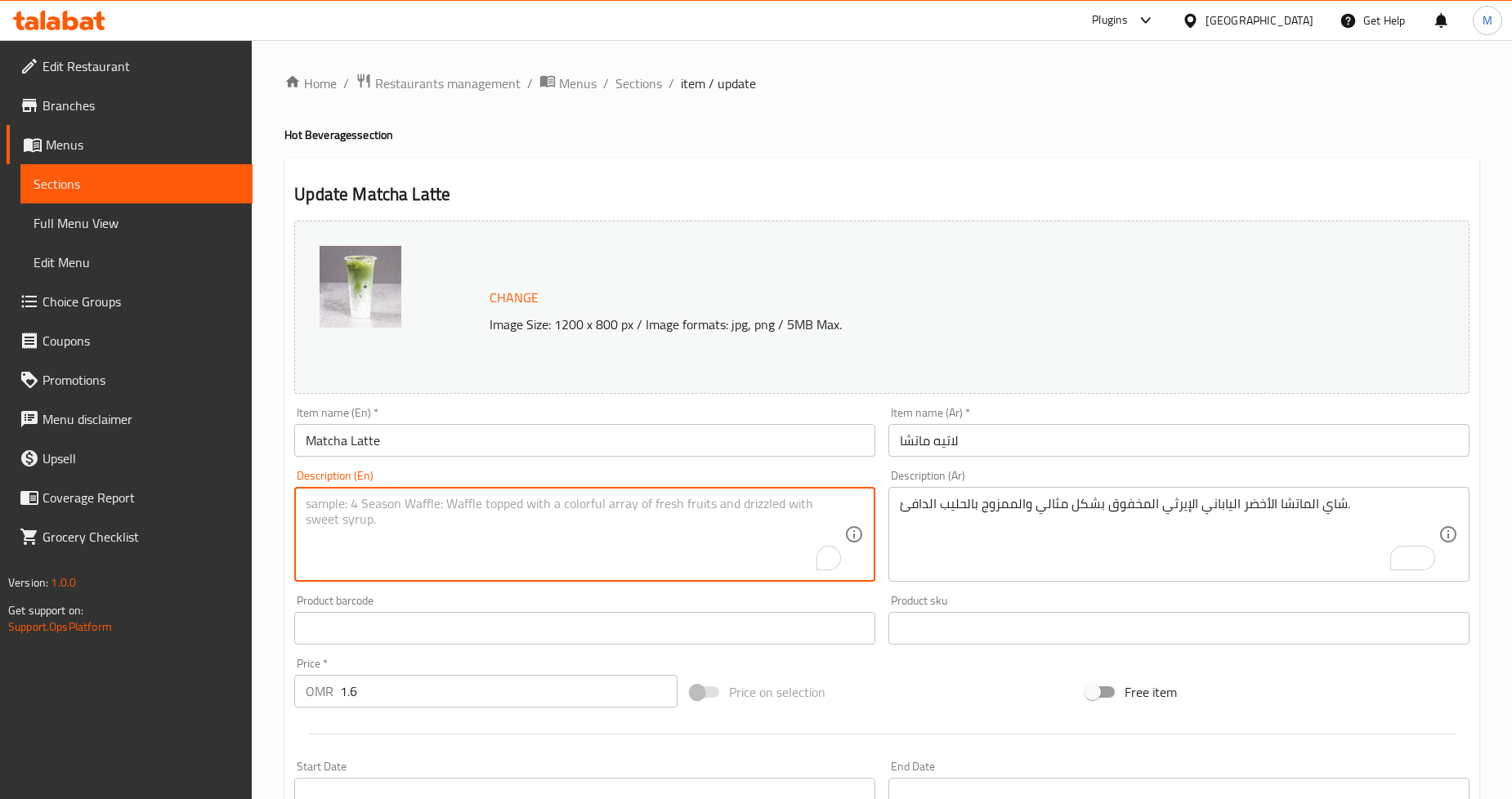
click at [488, 518] on textarea "To enrich screen reader interactions, please activate Accessibility in Grammarl…" at bounding box center [575, 535] width 539 height 78
paste textarea "Earthy Japanese matcha green tea whisked to perfection and mixed with warm milk."
type textarea "Earthy Japanese matcha green tea whisked to perfection and mixed with warm milk."
click at [971, 167] on div "Update Matcha Latte Change Image Size: 1200 x 800 px / Image formats: jpg, png …" at bounding box center [881, 645] width 1195 height 975
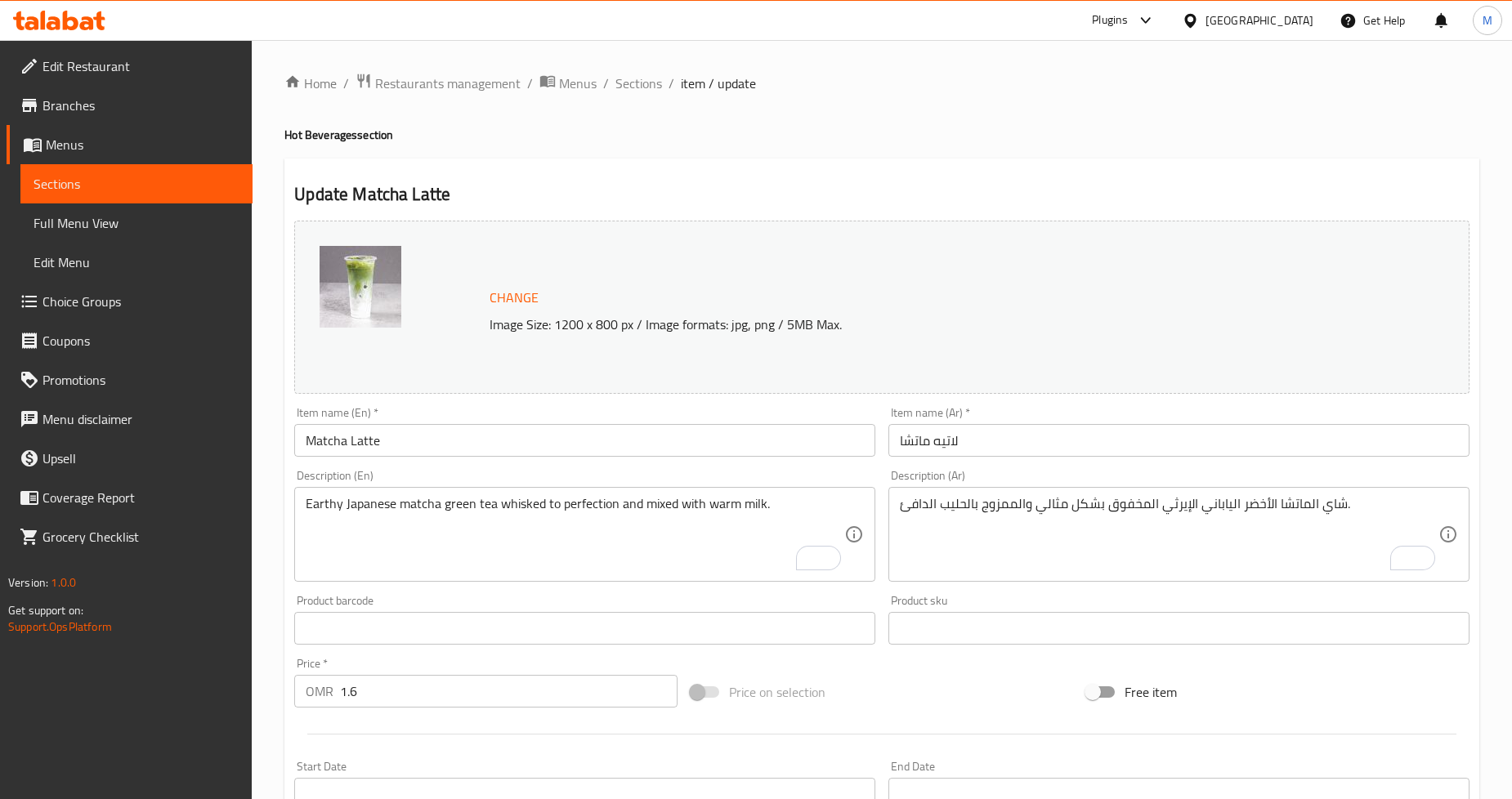
click at [1000, 151] on div "Home / Restaurants management / Menus / Sections / item / update Hot Beverages …" at bounding box center [881, 609] width 1195 height 1073
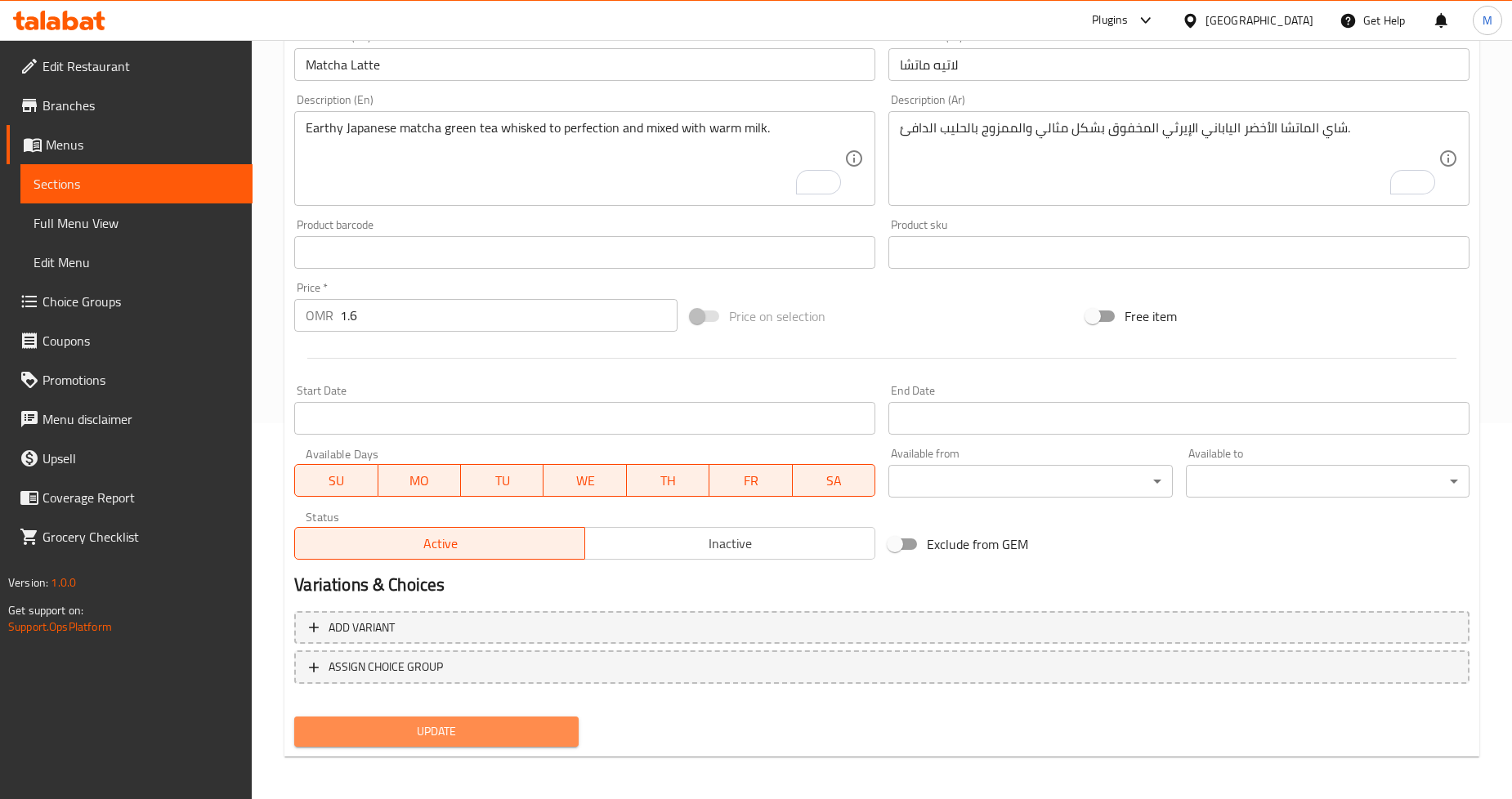
click at [450, 737] on span "Update" at bounding box center [436, 732] width 257 height 20
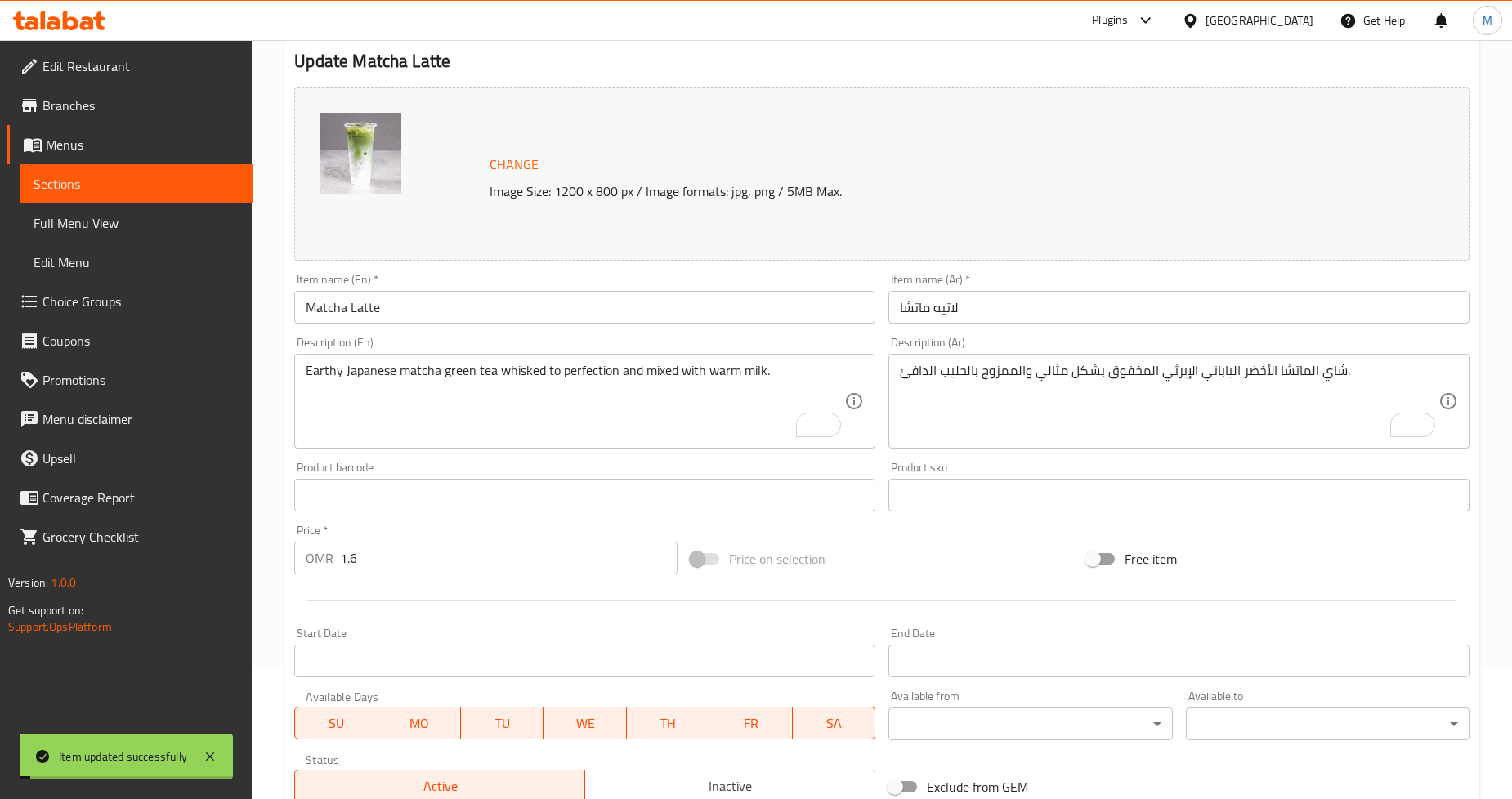
scroll to position [0, 0]
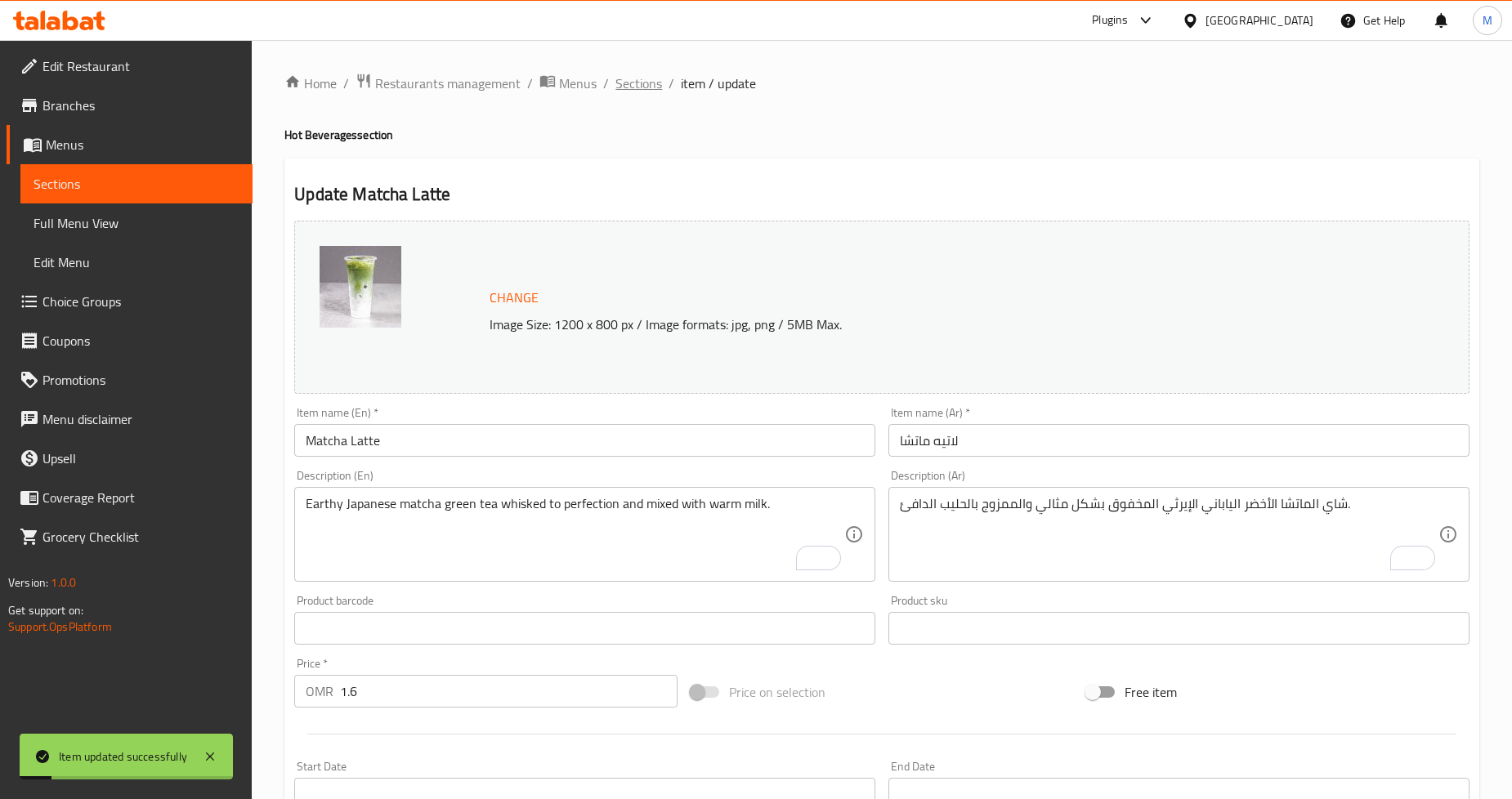
click at [621, 84] on span "Sections" at bounding box center [639, 82] width 46 height 19
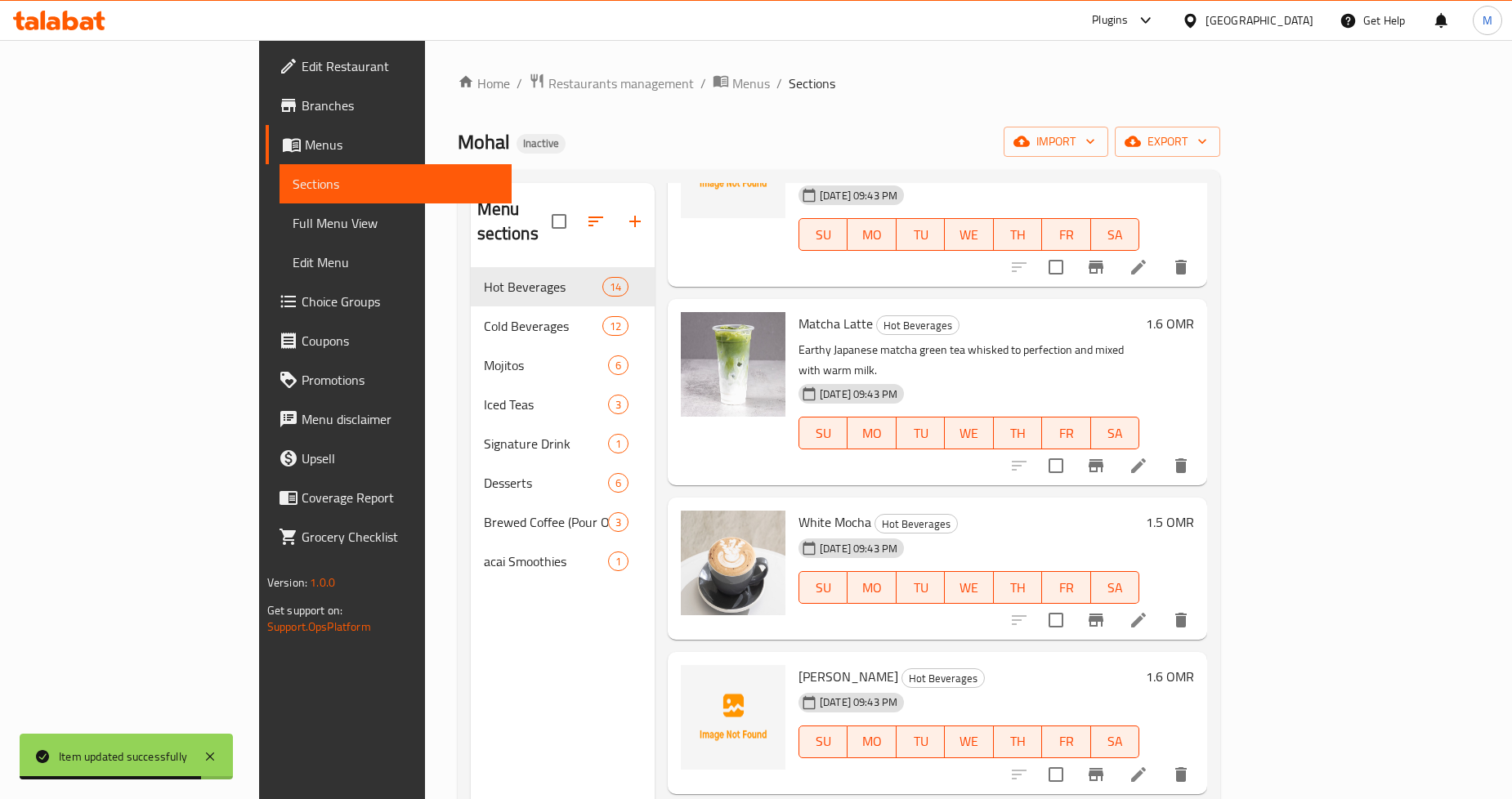
scroll to position [1362, 0]
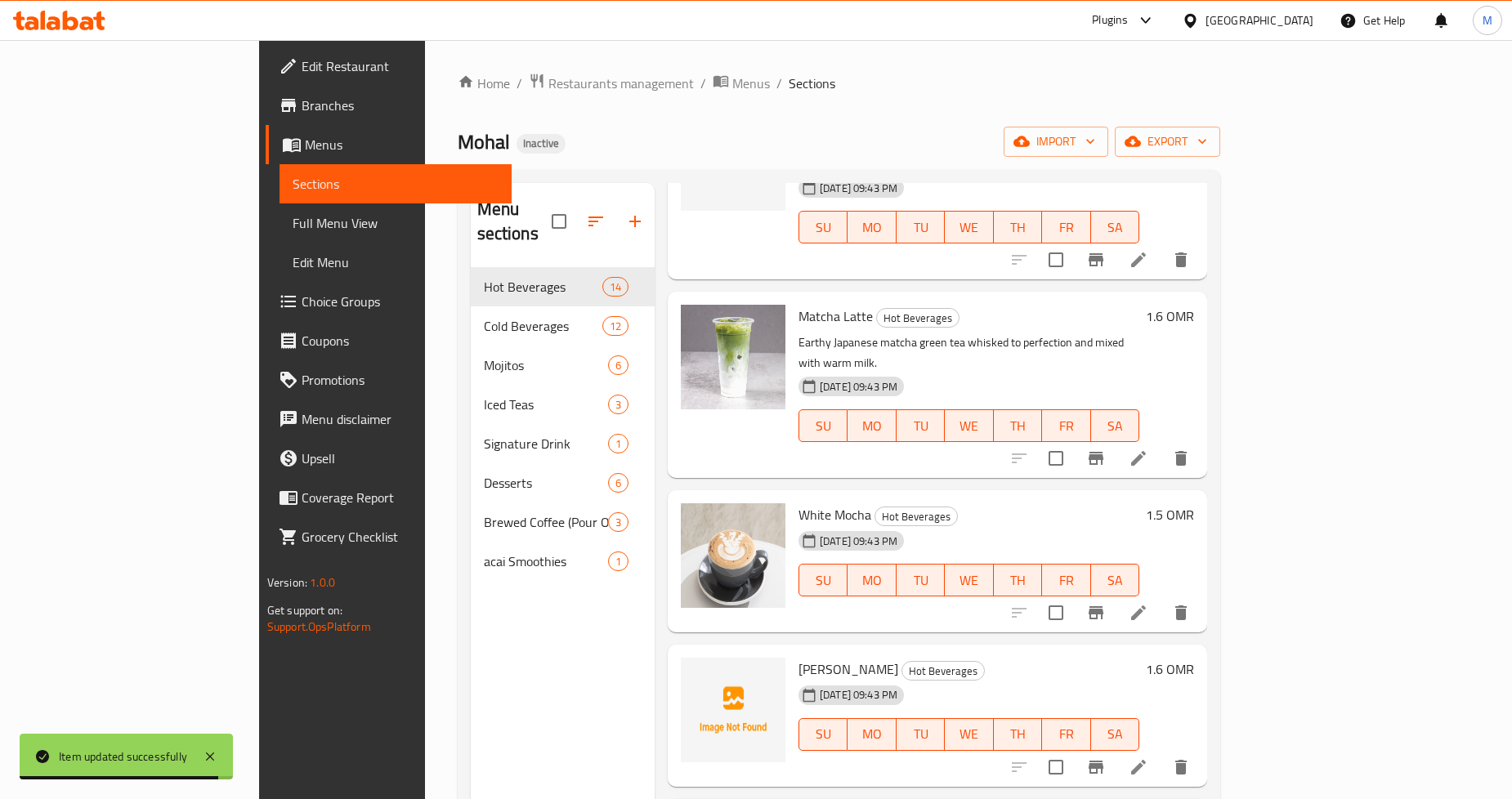
click at [1162, 598] on li at bounding box center [1138, 613] width 45 height 30
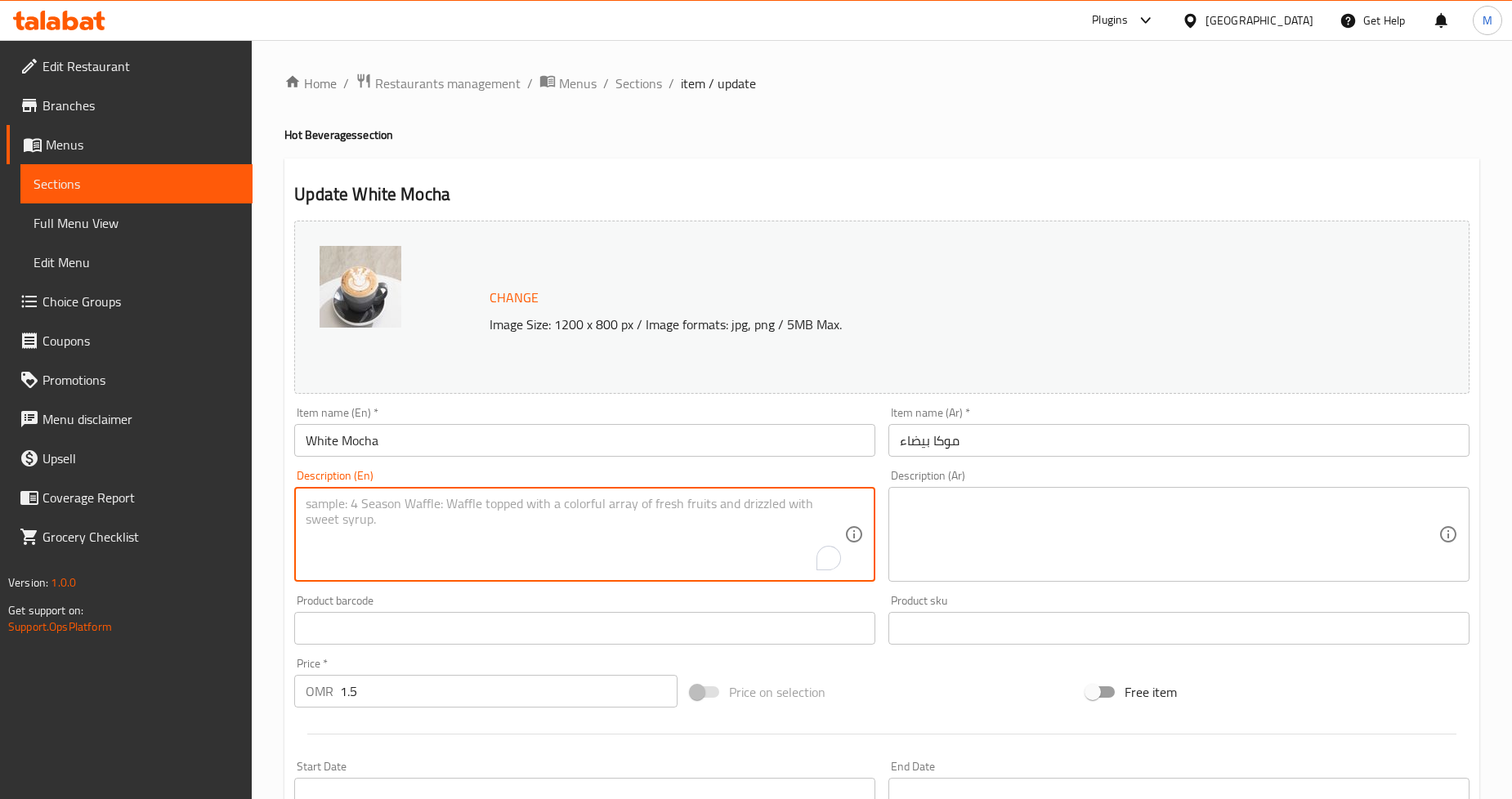
click at [684, 531] on textarea "To enrich screen reader interactions, please activate Accessibility in Grammarl…" at bounding box center [575, 535] width 539 height 78
paste textarea "Sweet white chocolate sauce blended with espresso and milk for a silky, indulge…"
paste textarea "To enrich screen reader interactions, please activate Accessibility in Grammarl…"
type textarea "Sweet white chocolate sauce blended with espresso and milk for a silky, indulge…"
click at [1019, 554] on textarea at bounding box center [1169, 535] width 539 height 78
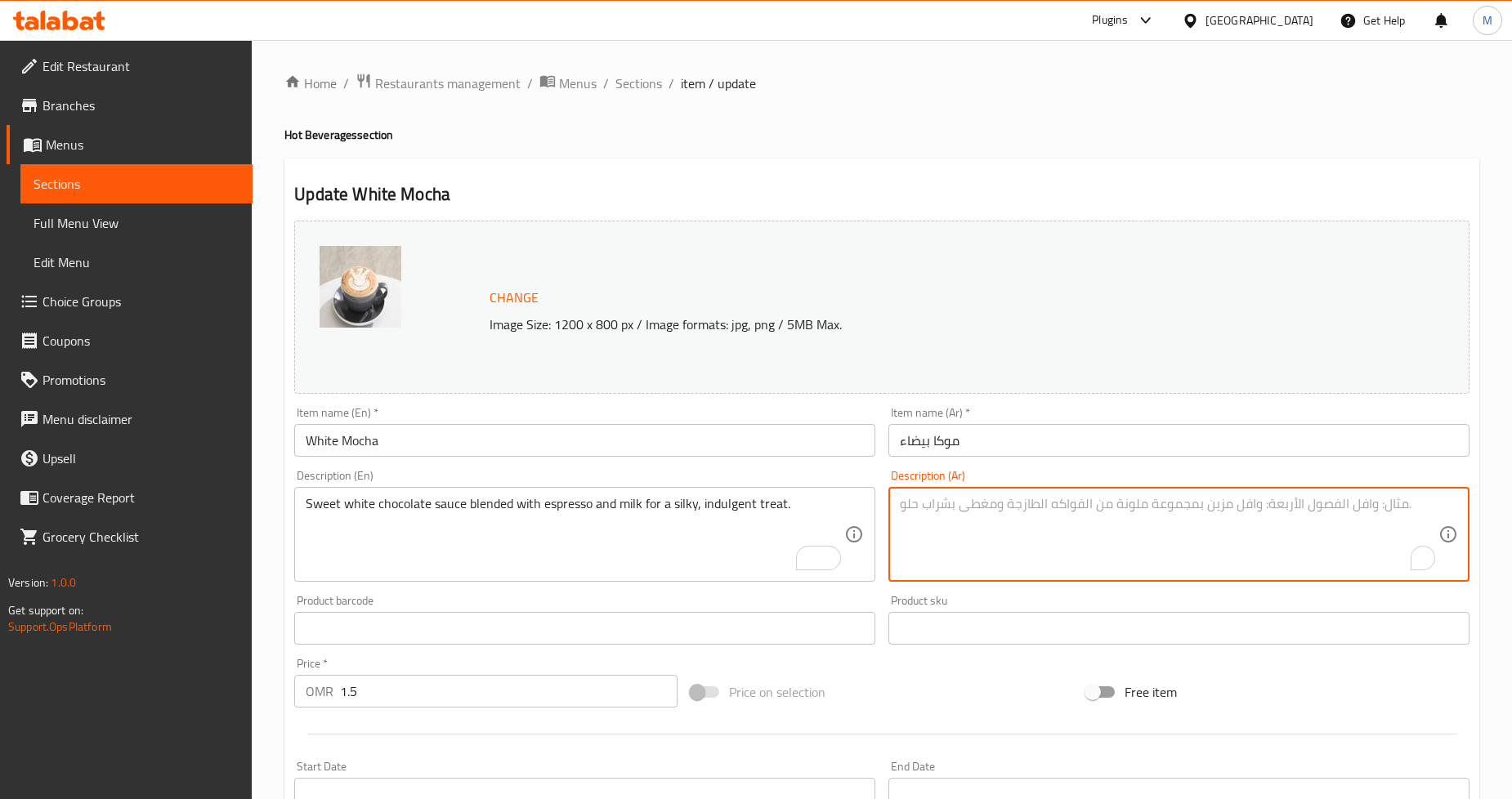
paste textarea "صلصة الشوكولاتة البيضاء الحلوة الممزوجة بالإسبريسو والحليب للحصول على متعة حرير…"
click at [997, 506] on textarea "صلصة الشوكولاتة البيضاء الحلوة الممزوجة بالإسبريسو والحليب للحصول على متعة حرير…" at bounding box center [1169, 535] width 539 height 78
click at [1002, 502] on textarea "صلصة الشوكولاتة البيضاء الحلوة الممزوجة بالإسبريسو والحليب للحصول على متعة حرير…" at bounding box center [1169, 535] width 539 height 78
type textarea "صلصة الشوكولاتة البيضاء الحلوة الممزوجة بالإسبريسو والحليب للحصول على تريت ممتع…"
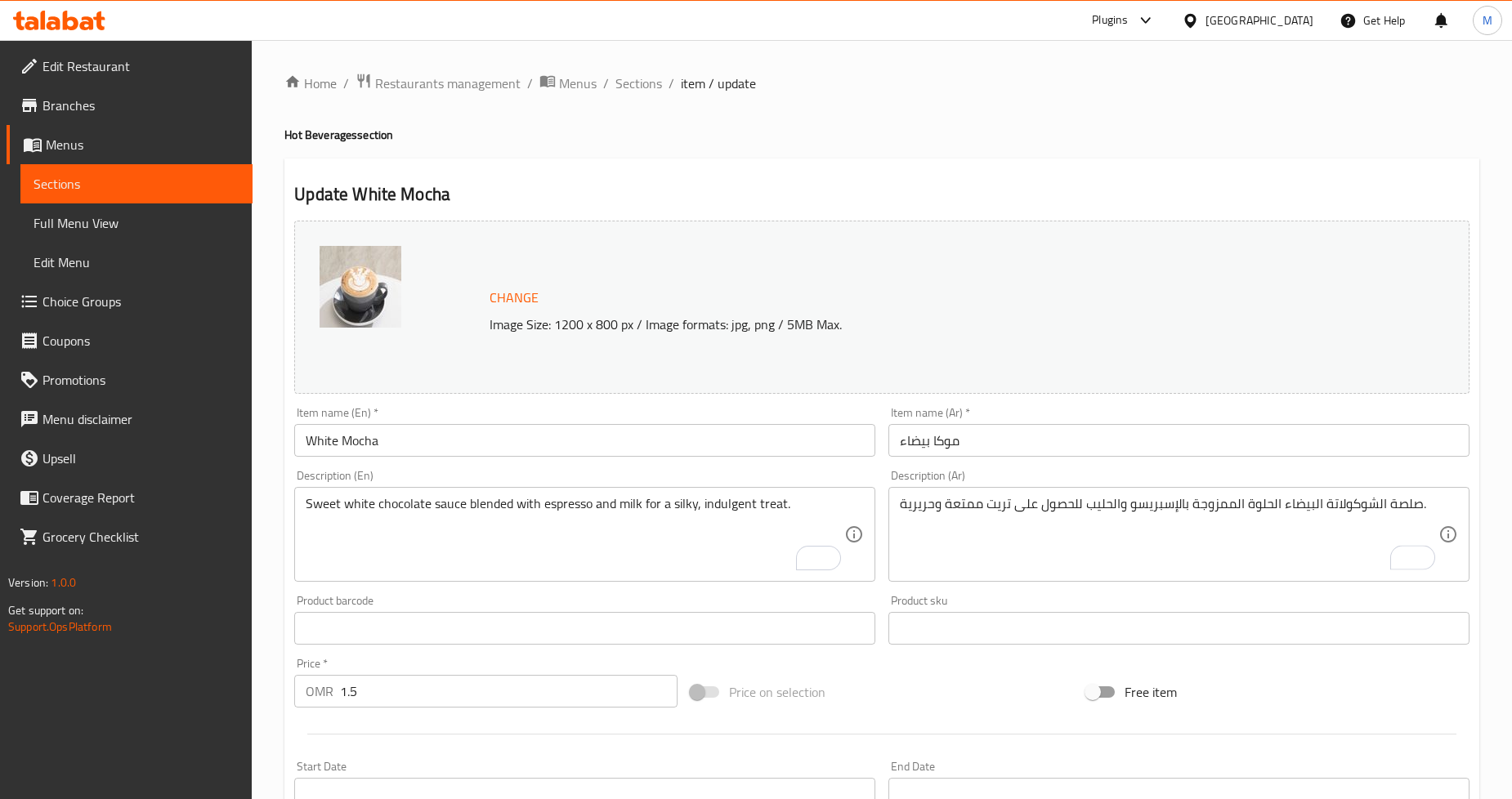
click at [1118, 164] on div "Update White Mocha Change Image Size: 1200 x 800 px / Image formats: jpg, png /…" at bounding box center [881, 645] width 1195 height 975
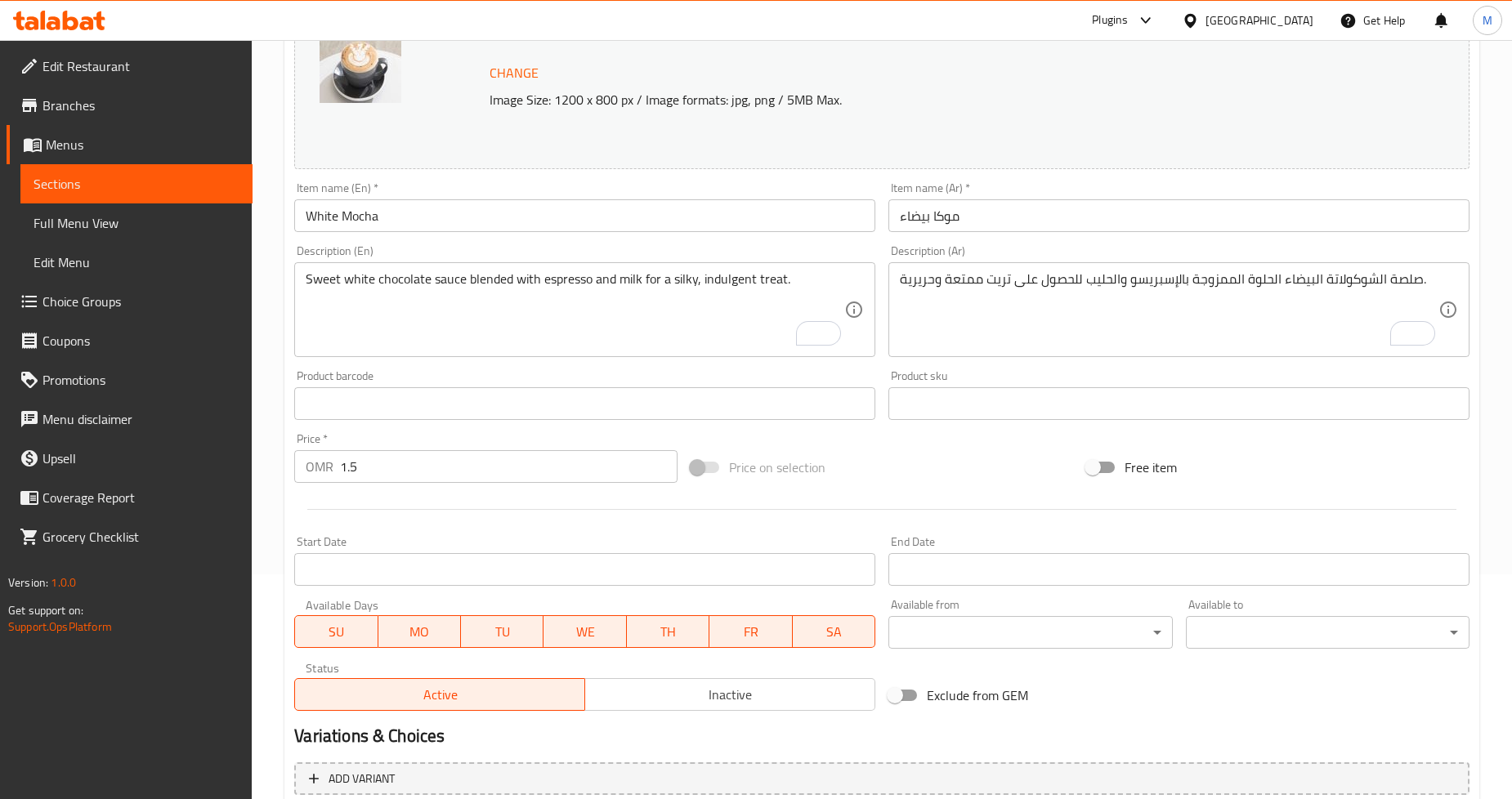
scroll to position [376, 0]
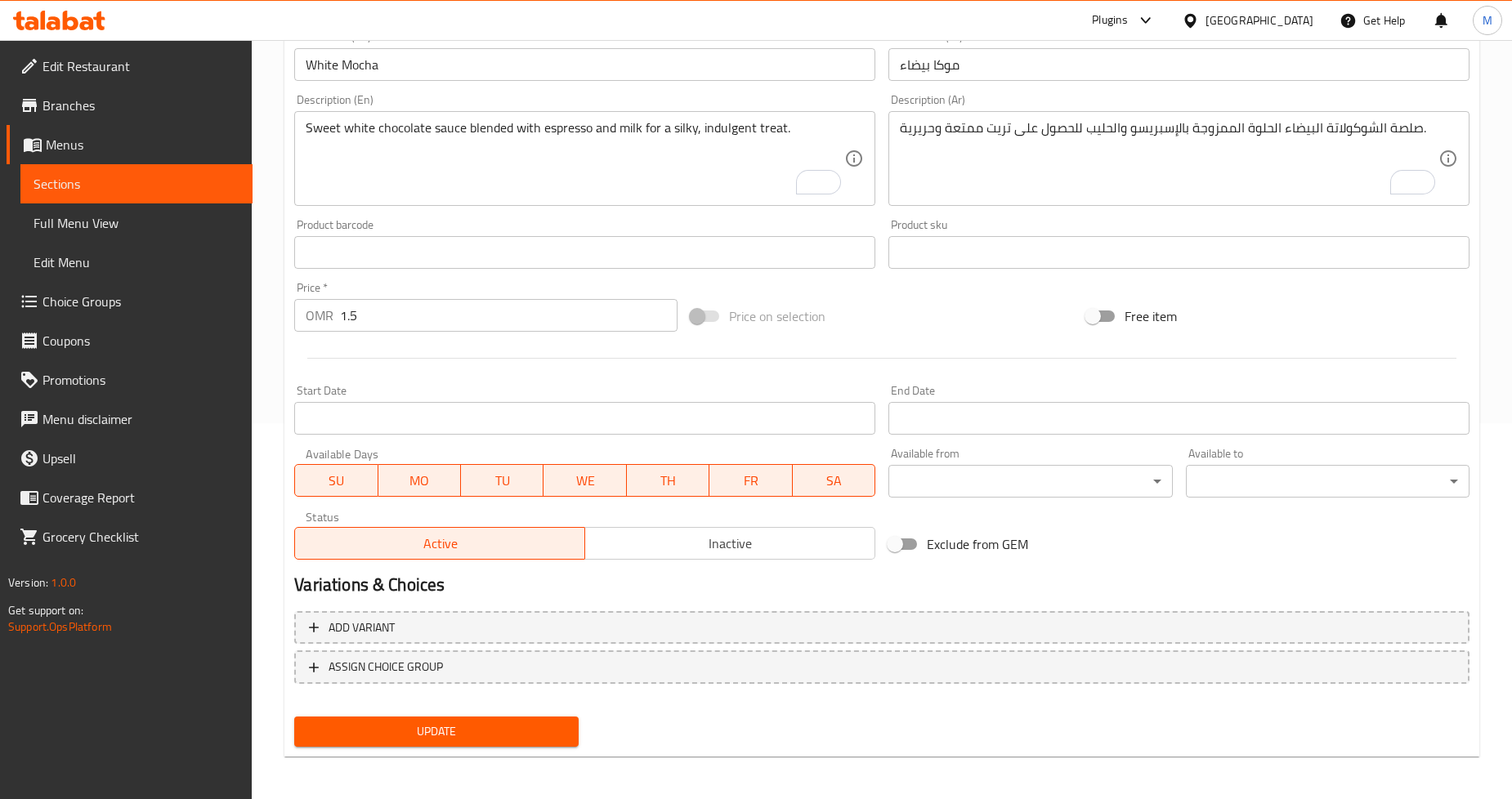
click at [500, 736] on span "Update" at bounding box center [436, 732] width 257 height 20
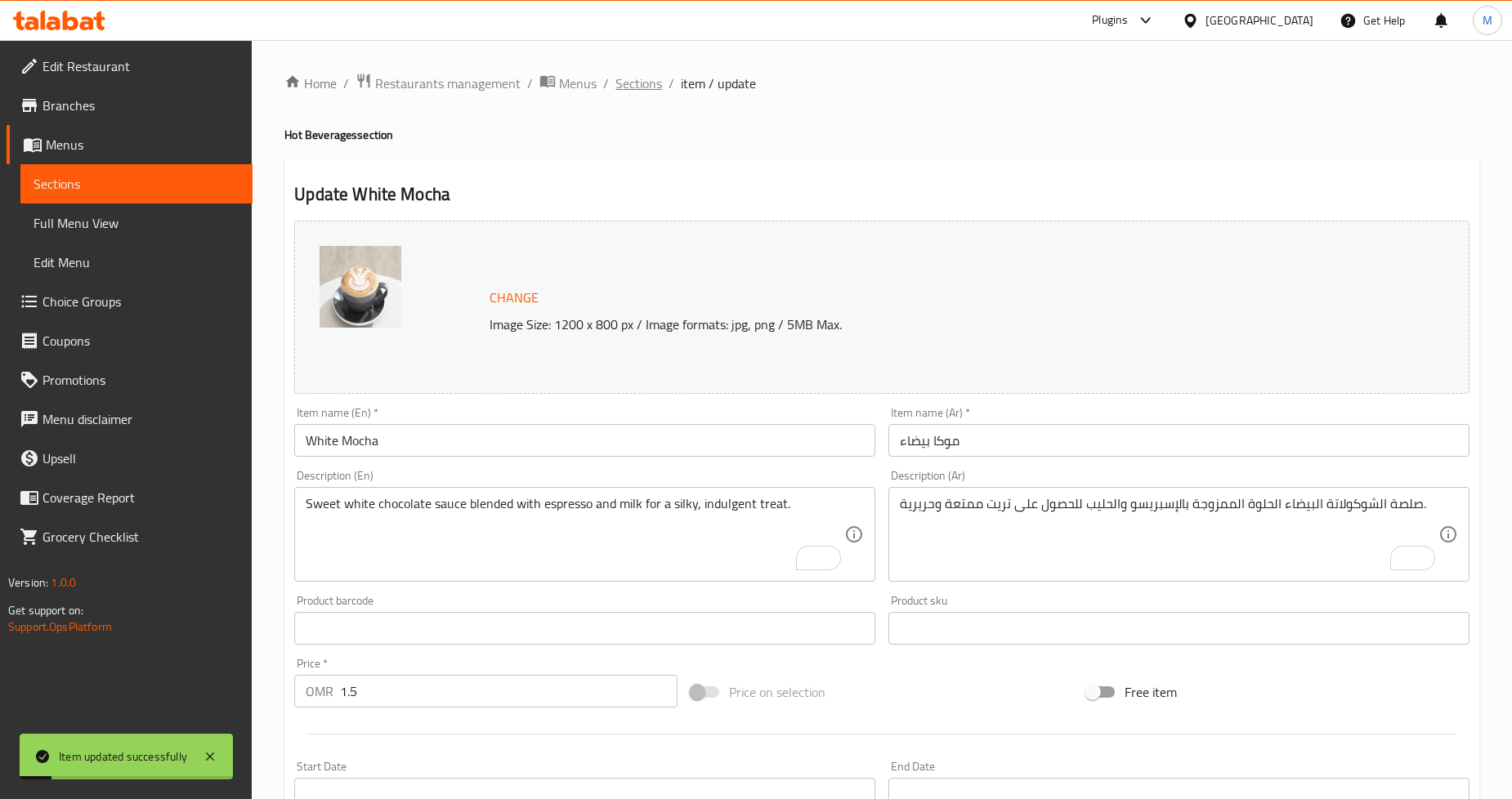
click at [631, 73] on span "Sections" at bounding box center [639, 82] width 46 height 19
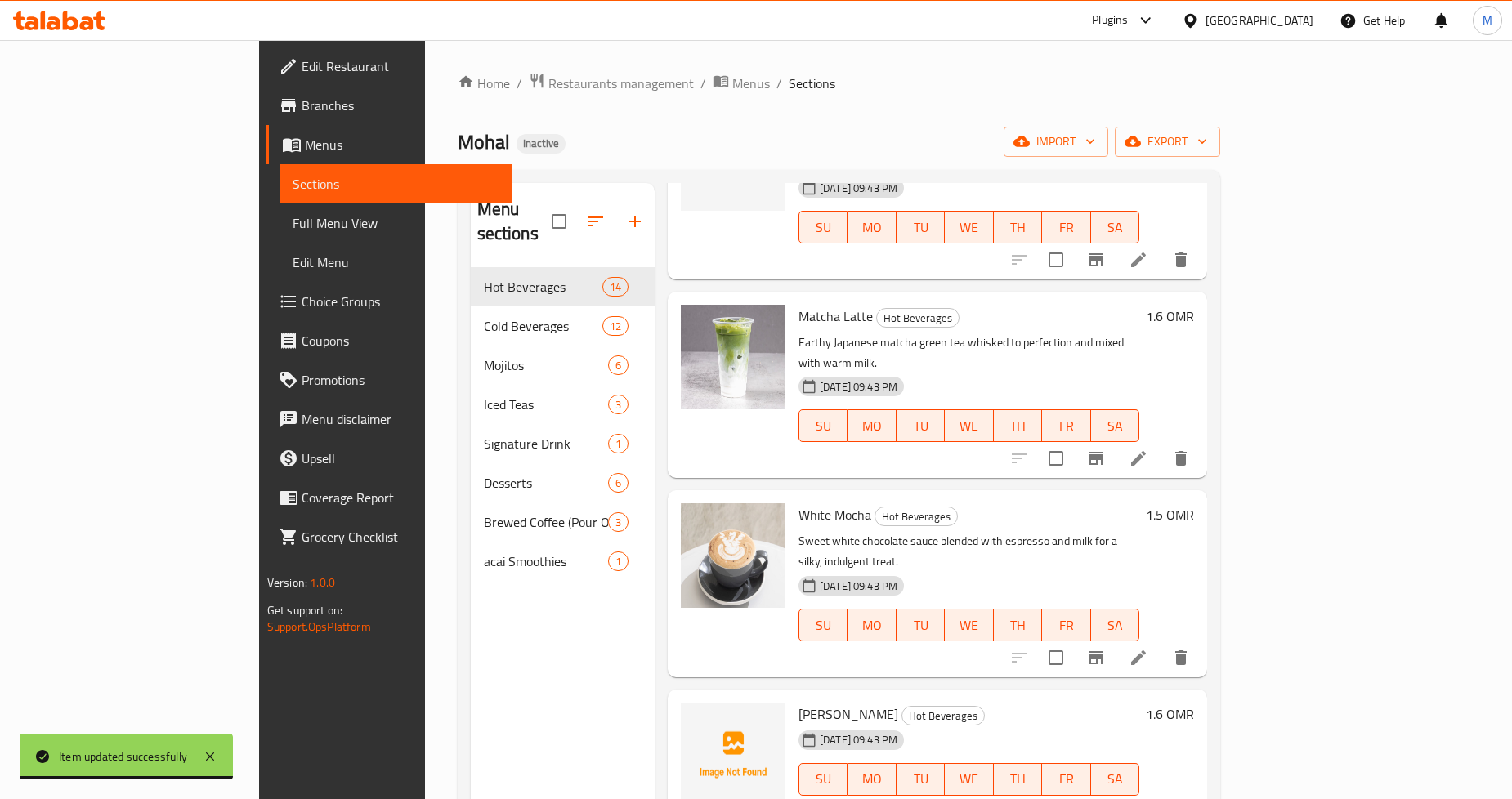
scroll to position [1617, 0]
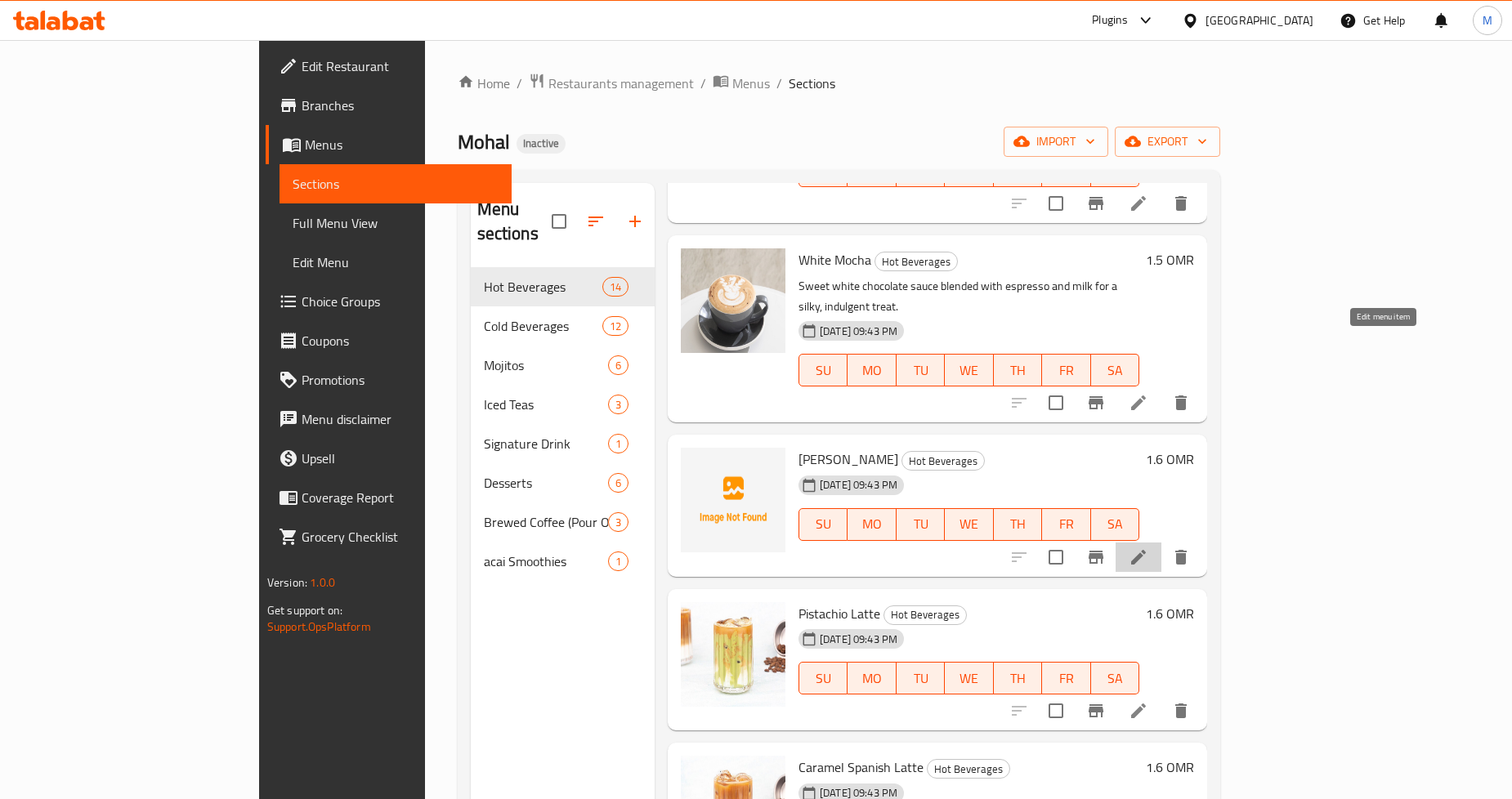
click at [1149, 548] on icon at bounding box center [1138, 557] width 19 height 19
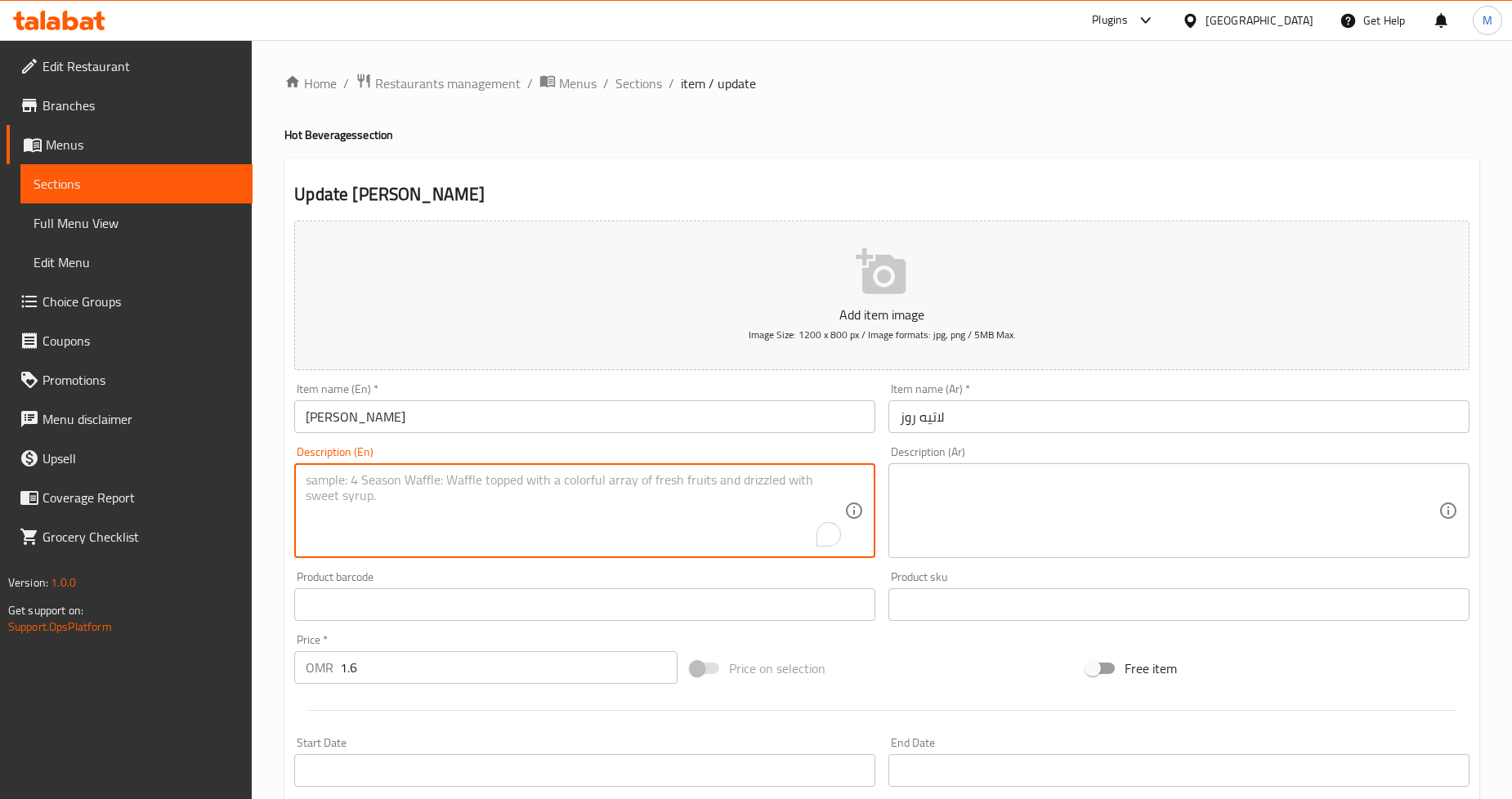
click at [639, 491] on textarea "To enrich screen reader interactions, please activate Accessibility in Grammarl…" at bounding box center [575, 511] width 539 height 78
paste textarea "Delicate rose essence fused with espresso and milk for a floral, aromatic exper…"
type textarea "Delicate rose essence fused with espresso and milk for a floral, aromatic exper…"
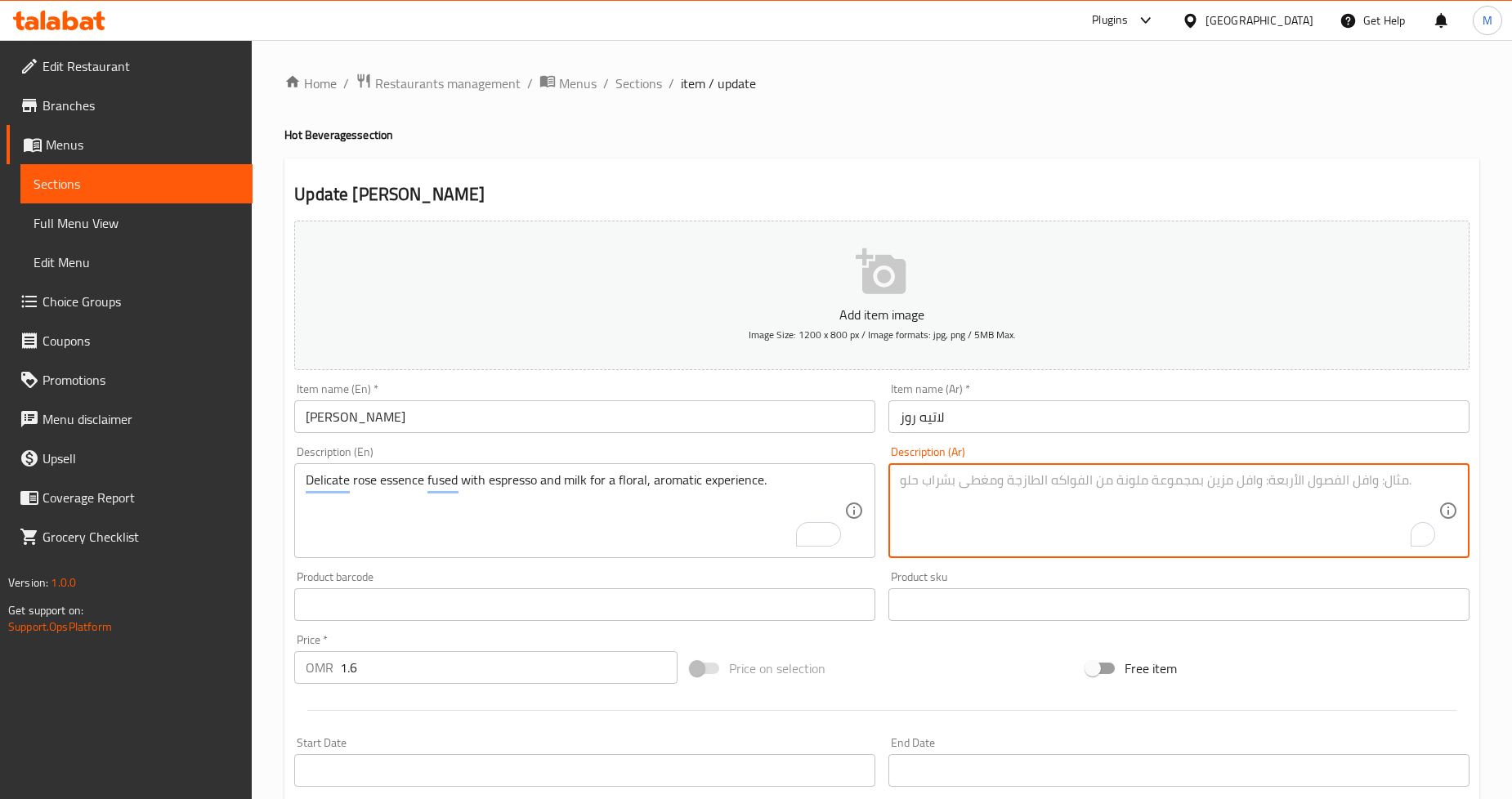
click at [1092, 507] on textarea "To enrich screen reader interactions, please activate Accessibility in Grammarl…" at bounding box center [1169, 511] width 539 height 78
paste textarea "خلاصة الورد الرقيقة الممزوجة بالإسبريسو والحليب للحصول على تجربة زهرية عطرية."
type textarea "خلاصة الورد الرقيقة الممزوجة بالإسبريسو والحليب للحصول على تجربة زهرية عطرية."
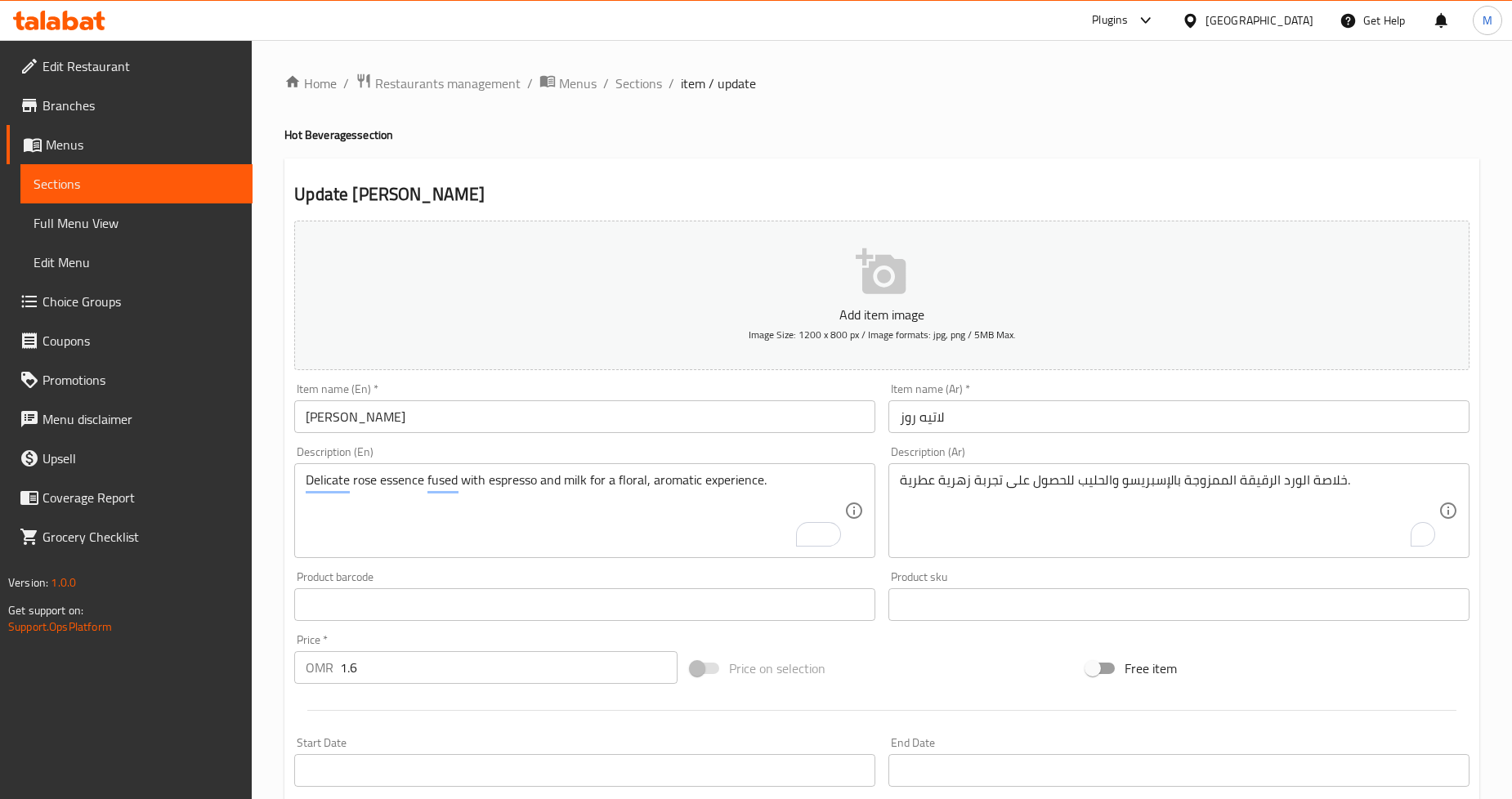
click at [1497, 227] on div "Home / Restaurants management / Menus / Sections / item / update Hot Beverages …" at bounding box center [881, 597] width 1260 height 1115
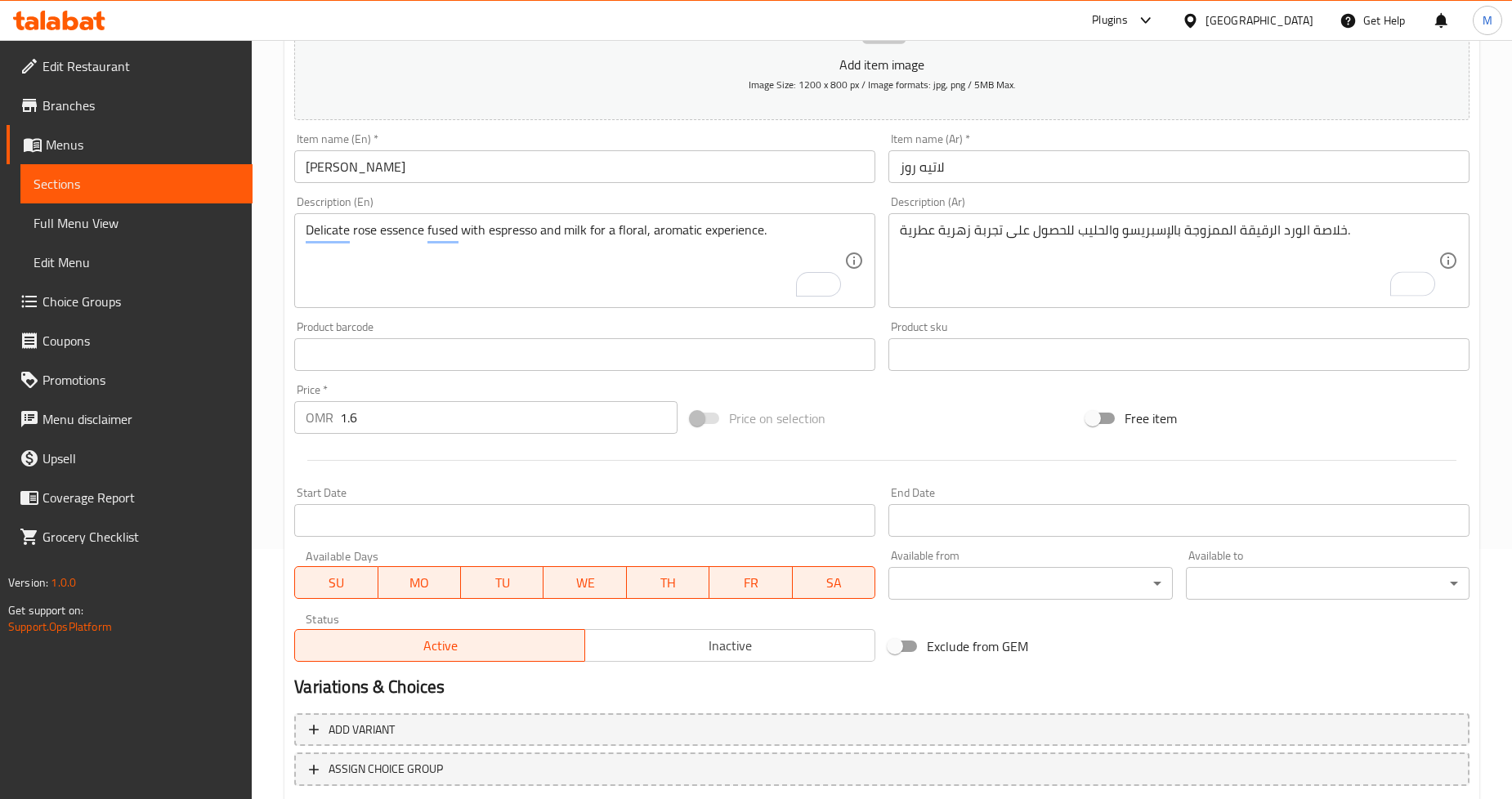
scroll to position [353, 0]
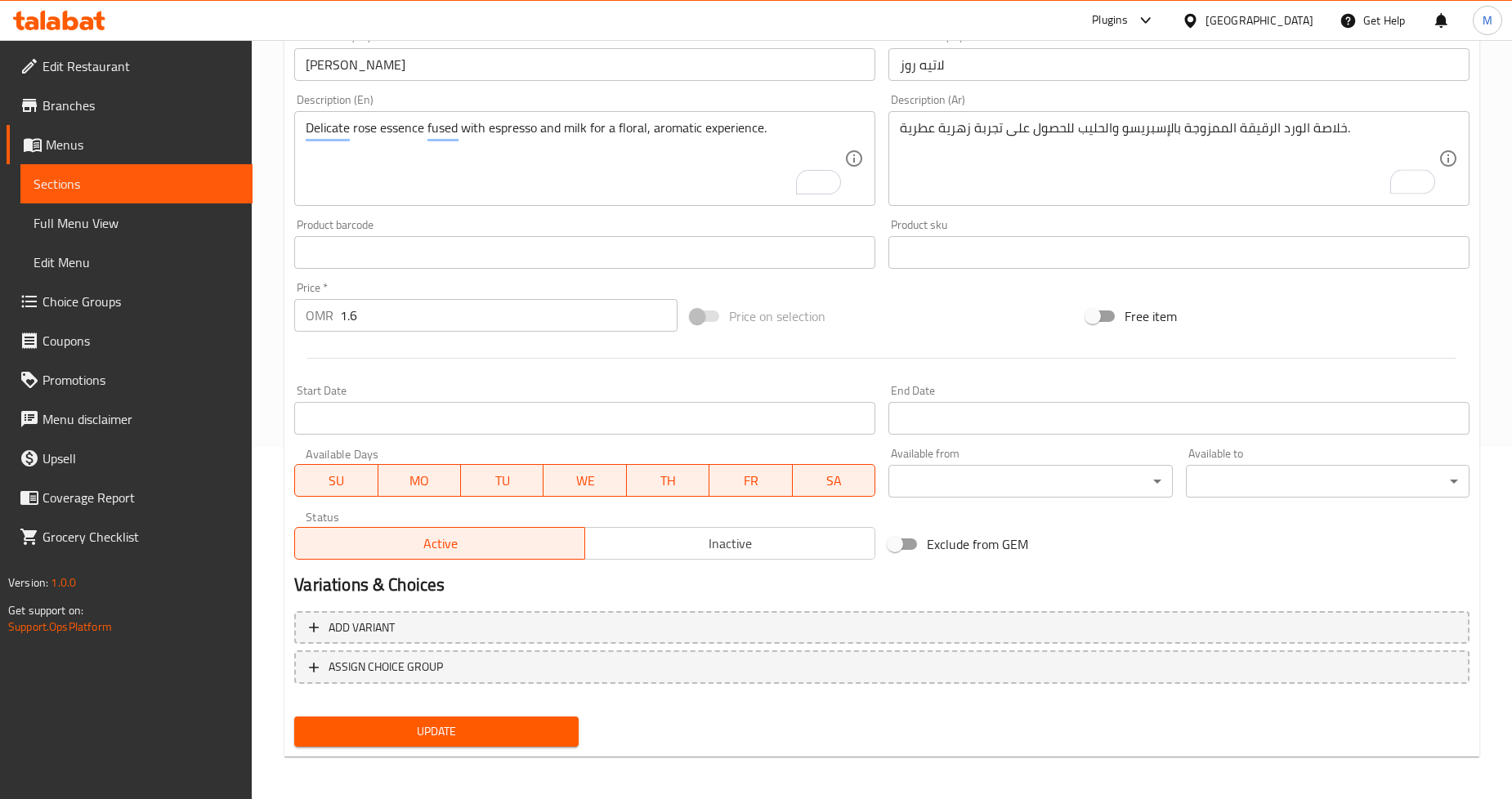
click at [469, 733] on span "Update" at bounding box center [436, 732] width 257 height 20
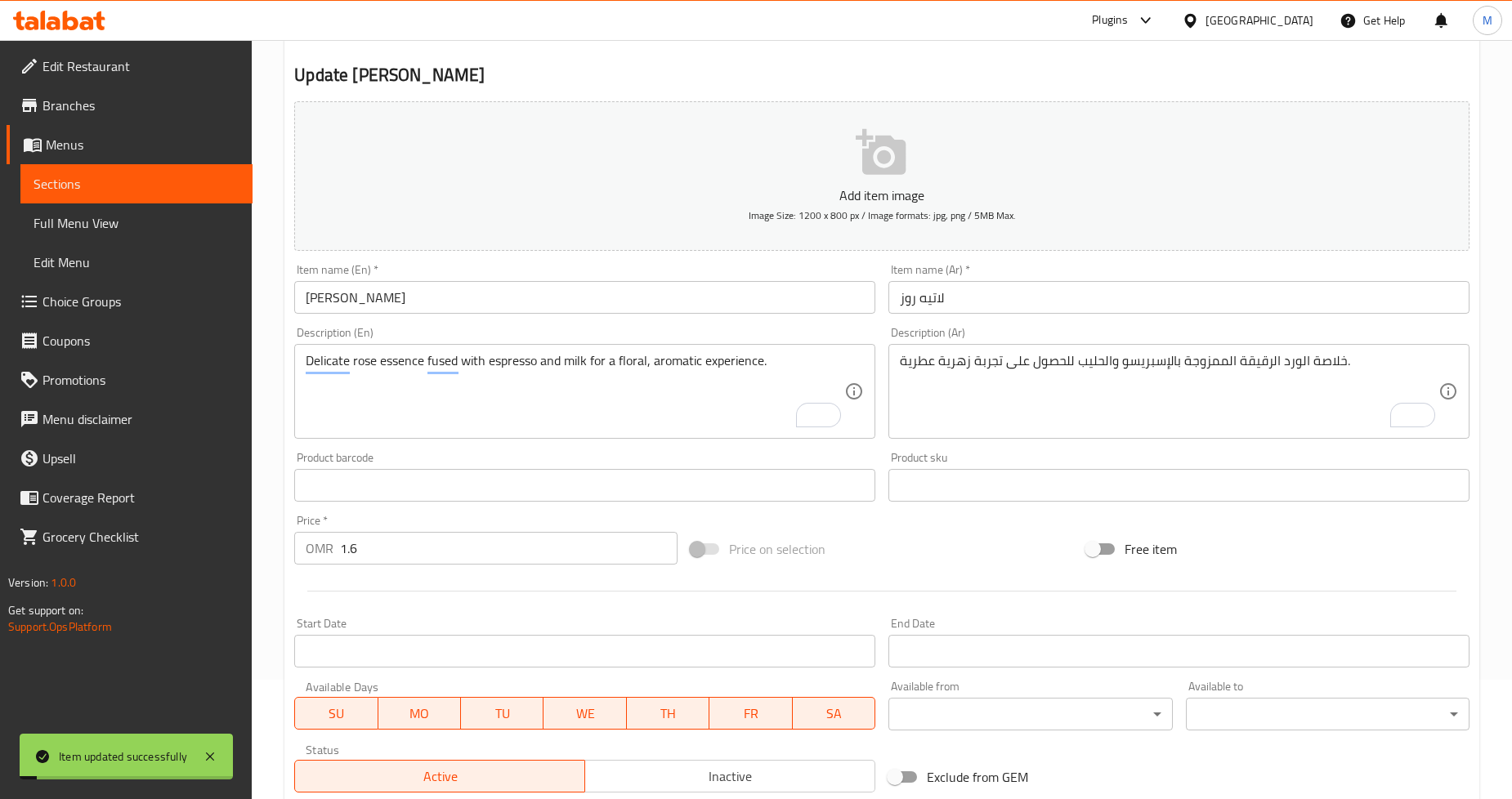
scroll to position [0, 0]
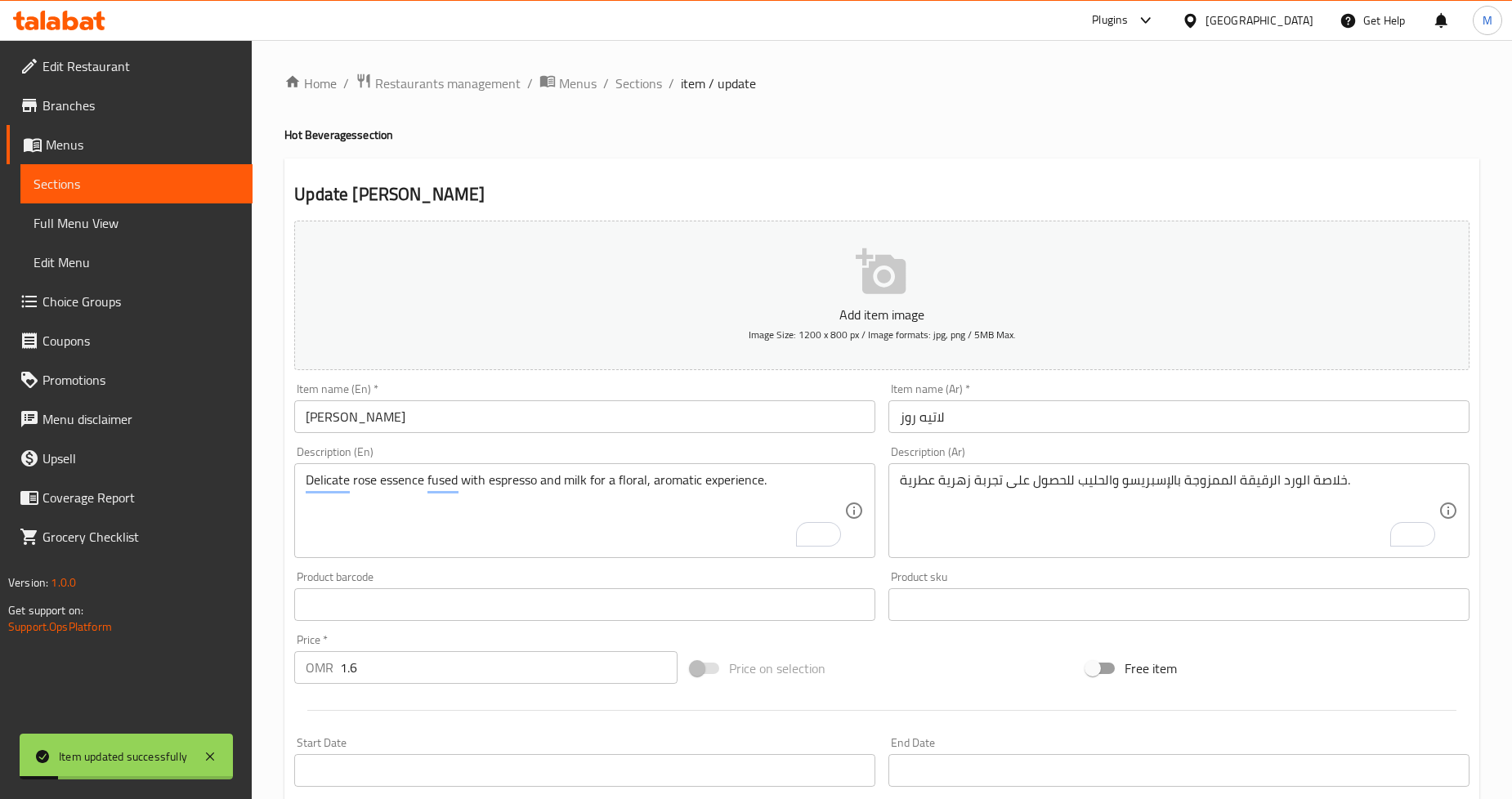
drag, startPoint x: 631, startPoint y: 76, endPoint x: 690, endPoint y: 116, distance: 71.3
click at [631, 76] on span "Sections" at bounding box center [639, 82] width 46 height 19
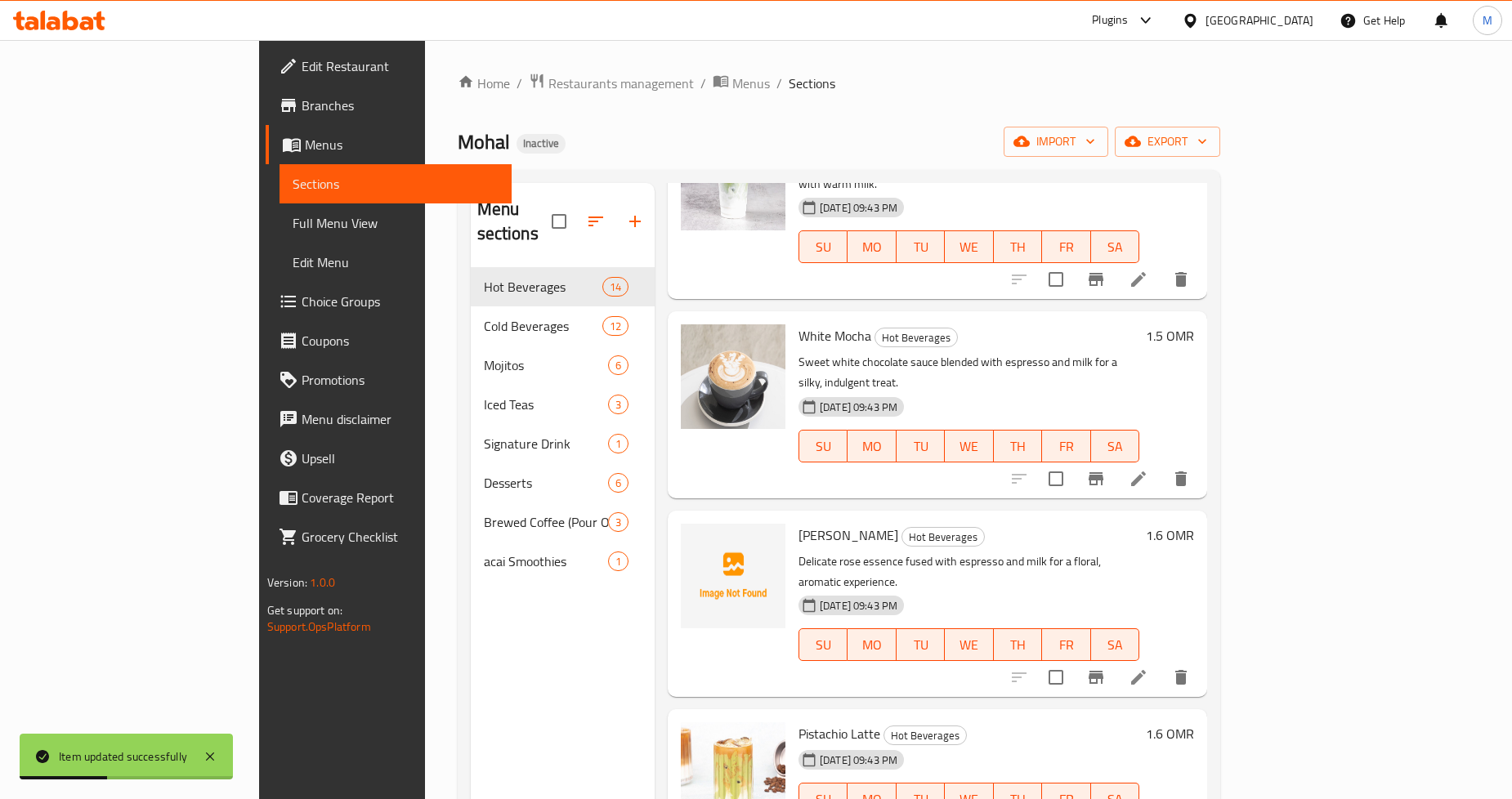
scroll to position [1642, 0]
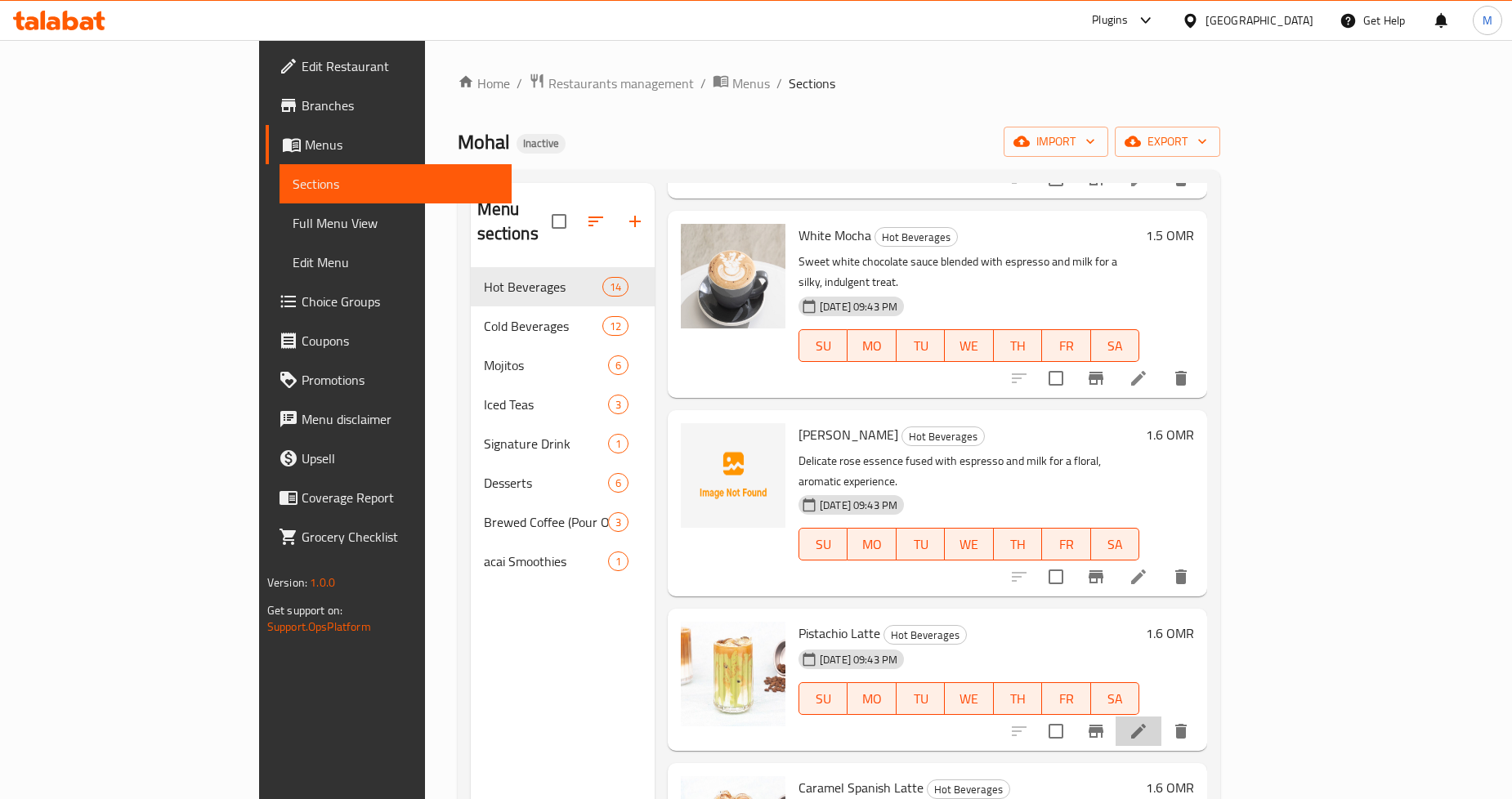
click at [1162, 717] on li at bounding box center [1138, 731] width 45 height 30
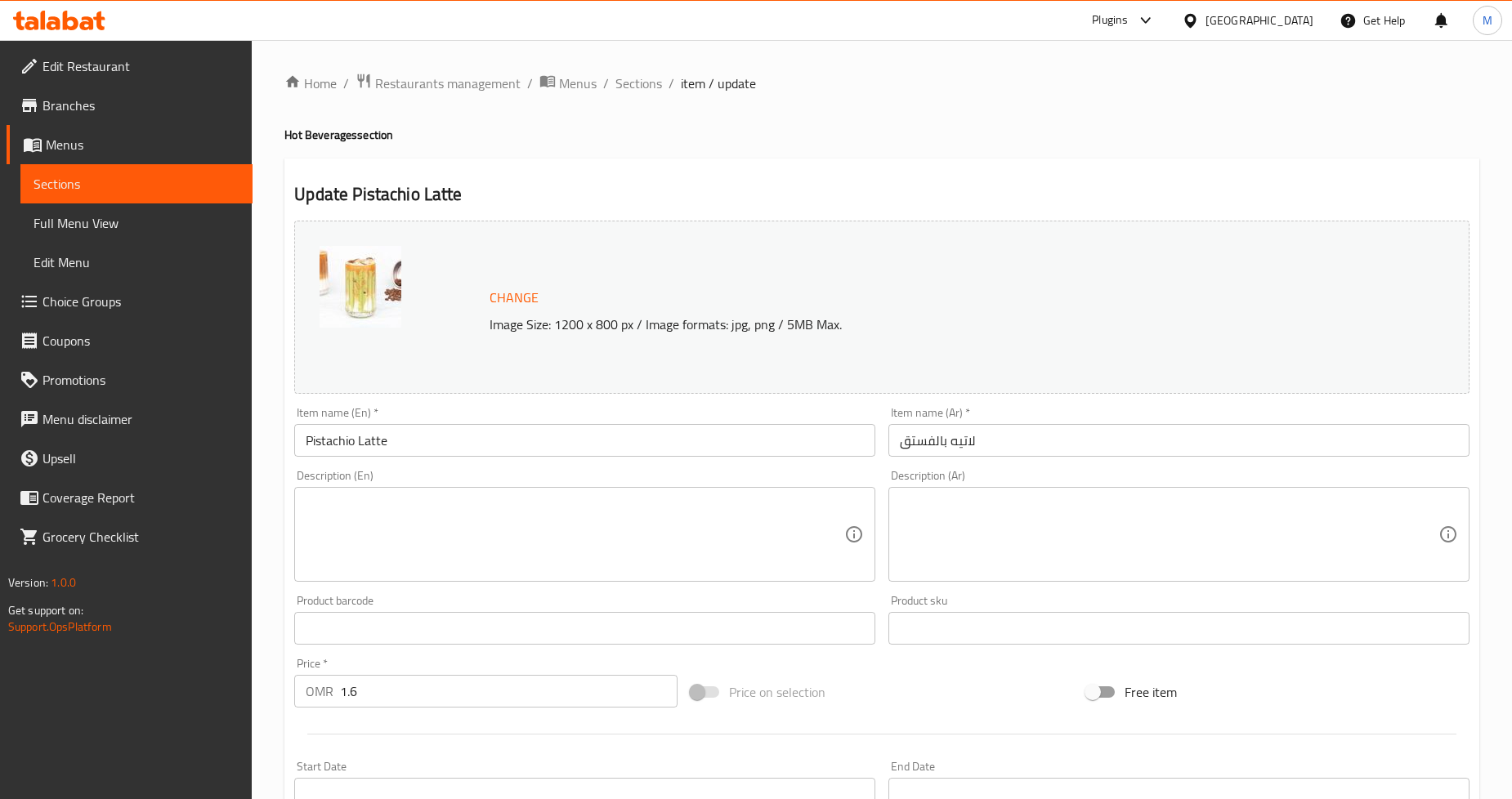
click at [1120, 532] on textarea at bounding box center [1169, 535] width 539 height 78
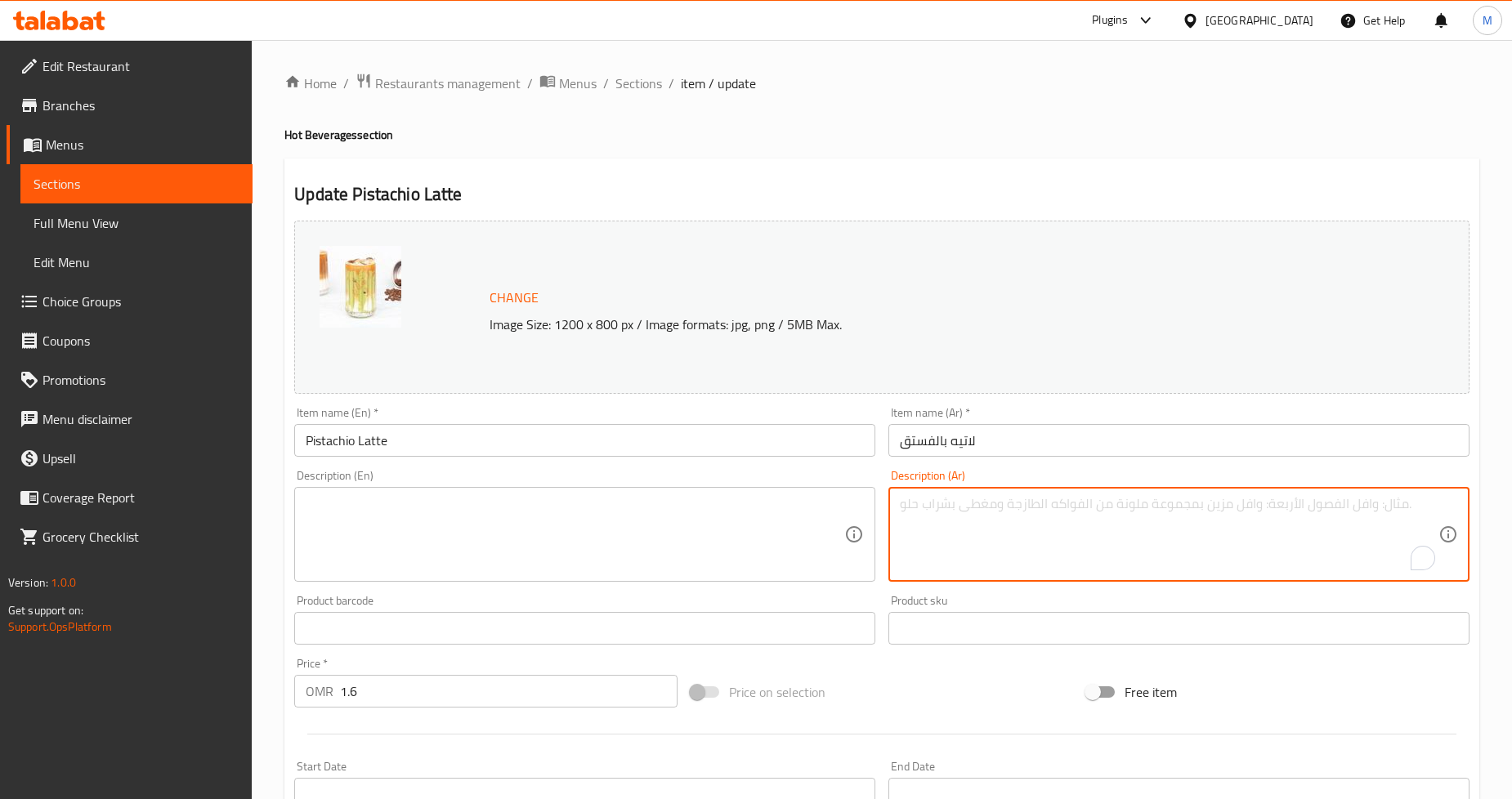
paste textarea "نكهة الفستق الجوزية مقترنة بالإسبريسو الناعم والحليب الكريمي - فريدة من نوعها و…"
type textarea "نكهة الفستق الجوزية مقترنة بالإسبريسو الناعم والحليب الكريمي - فريدة من نوعها و…"
click at [1067, 154] on div "Home / Restaurants management / Menus / Sections / item / update Hot Beverages …" at bounding box center [881, 609] width 1195 height 1073
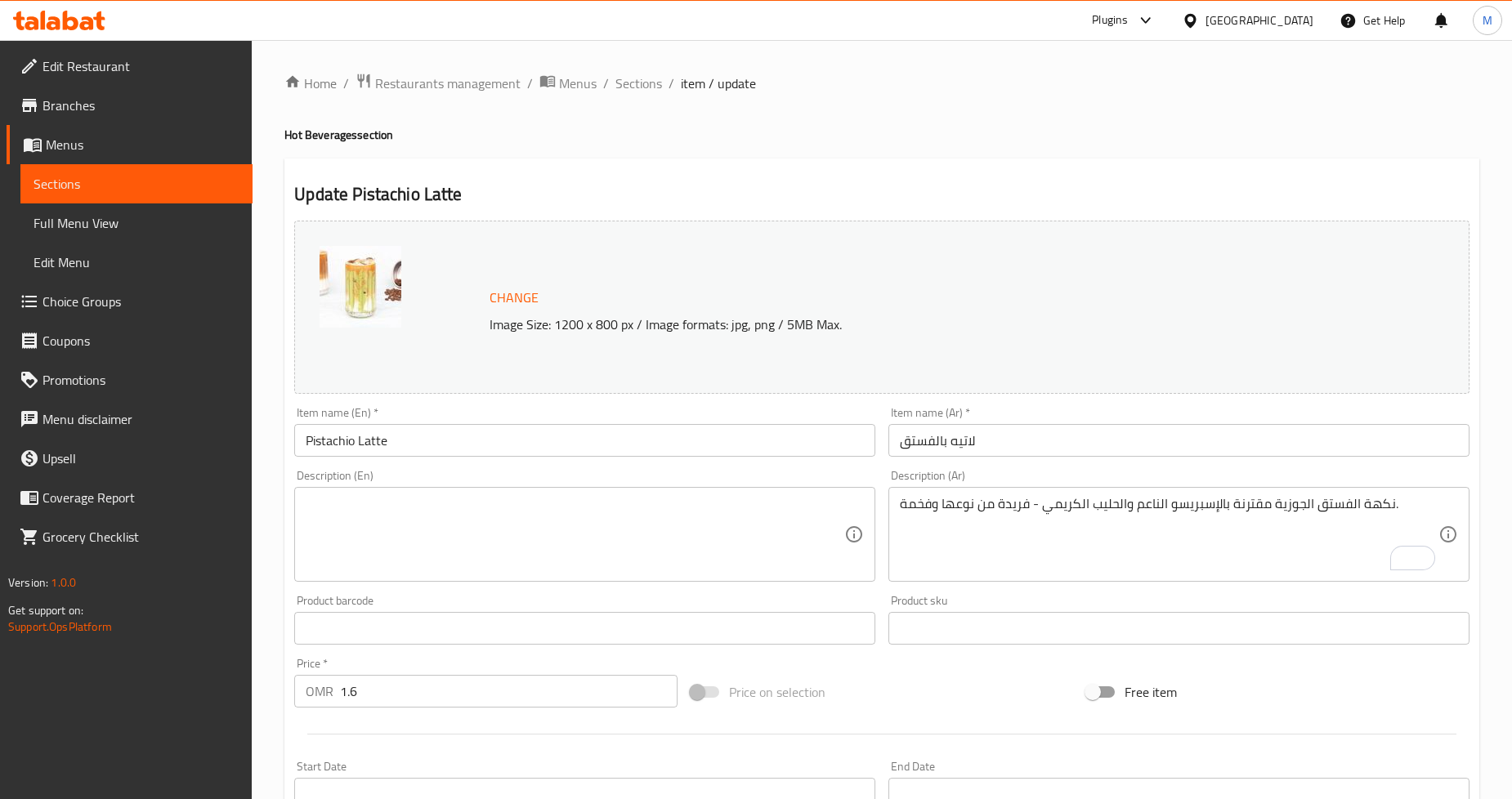
click at [466, 513] on textarea at bounding box center [575, 535] width 539 height 78
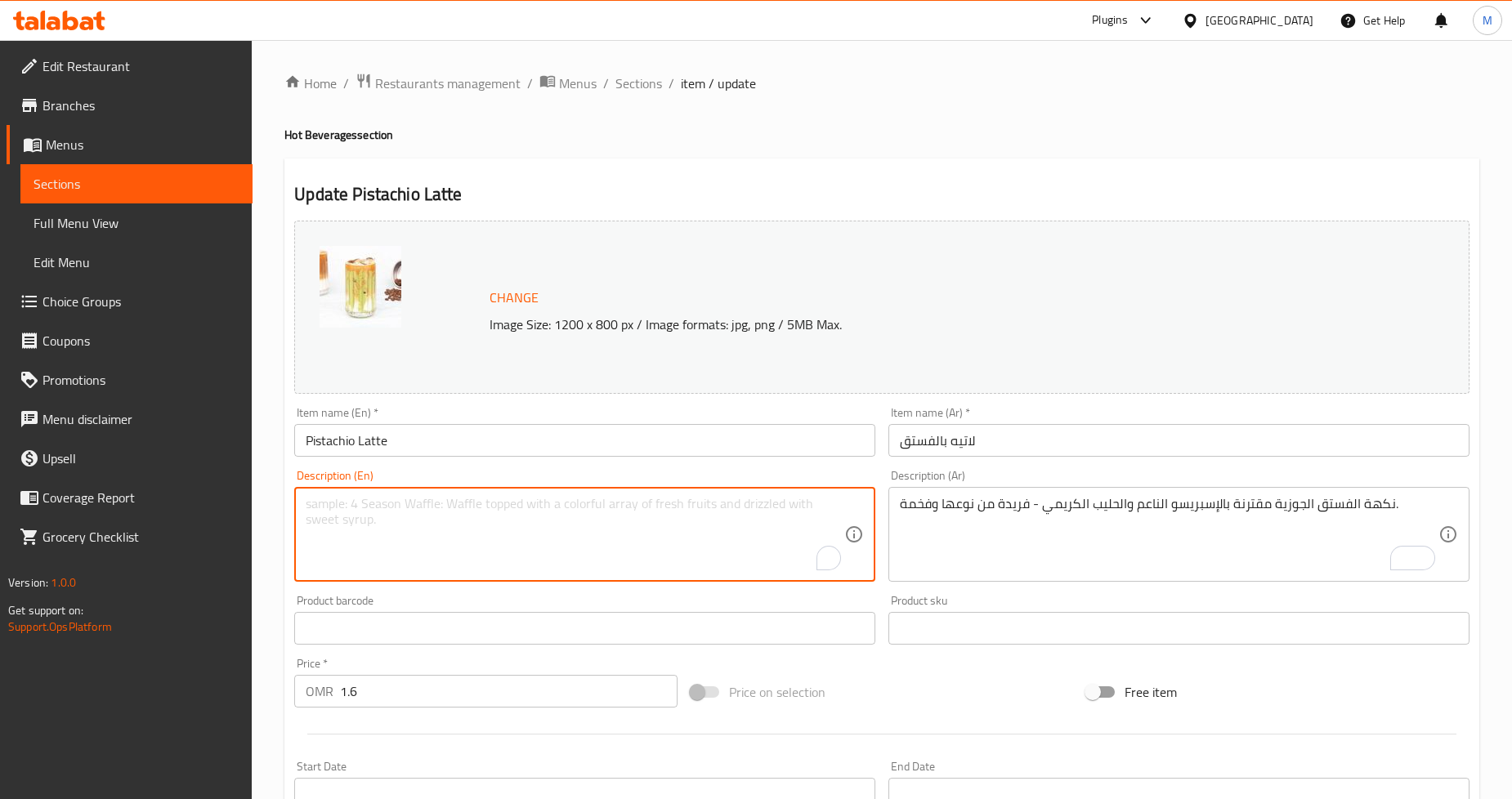
paste textarea "Nutty pistachio flavor paired with smooth espresso and creamy milk—unique and l…"
click at [951, 192] on h2 "Update Pistachio Latte" at bounding box center [882, 194] width 1176 height 24
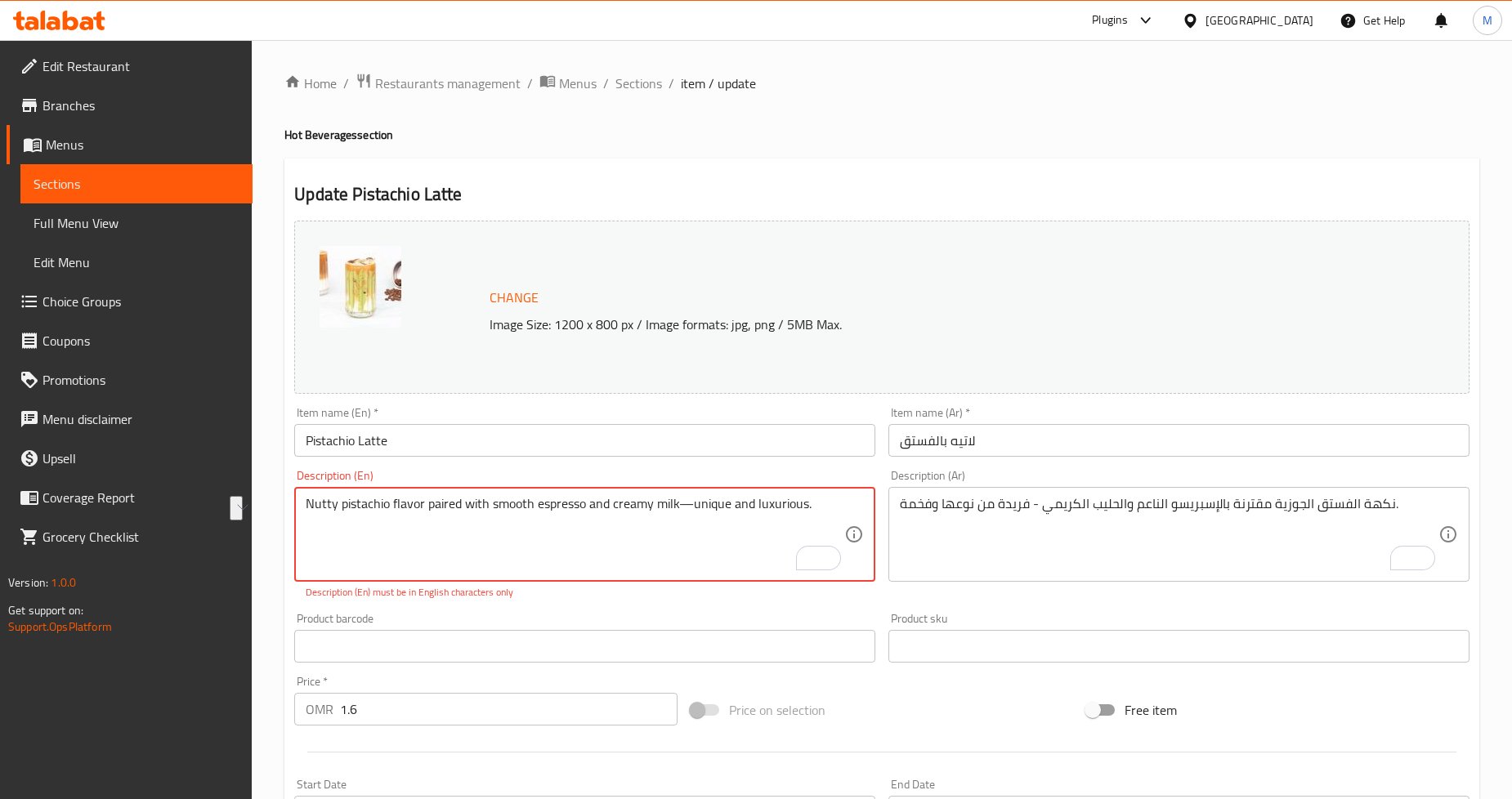
drag, startPoint x: 679, startPoint y: 506, endPoint x: 806, endPoint y: 511, distance: 127.1
type textarea "Nutty pistachio flavor paired with smooth espresso and creamy milk."
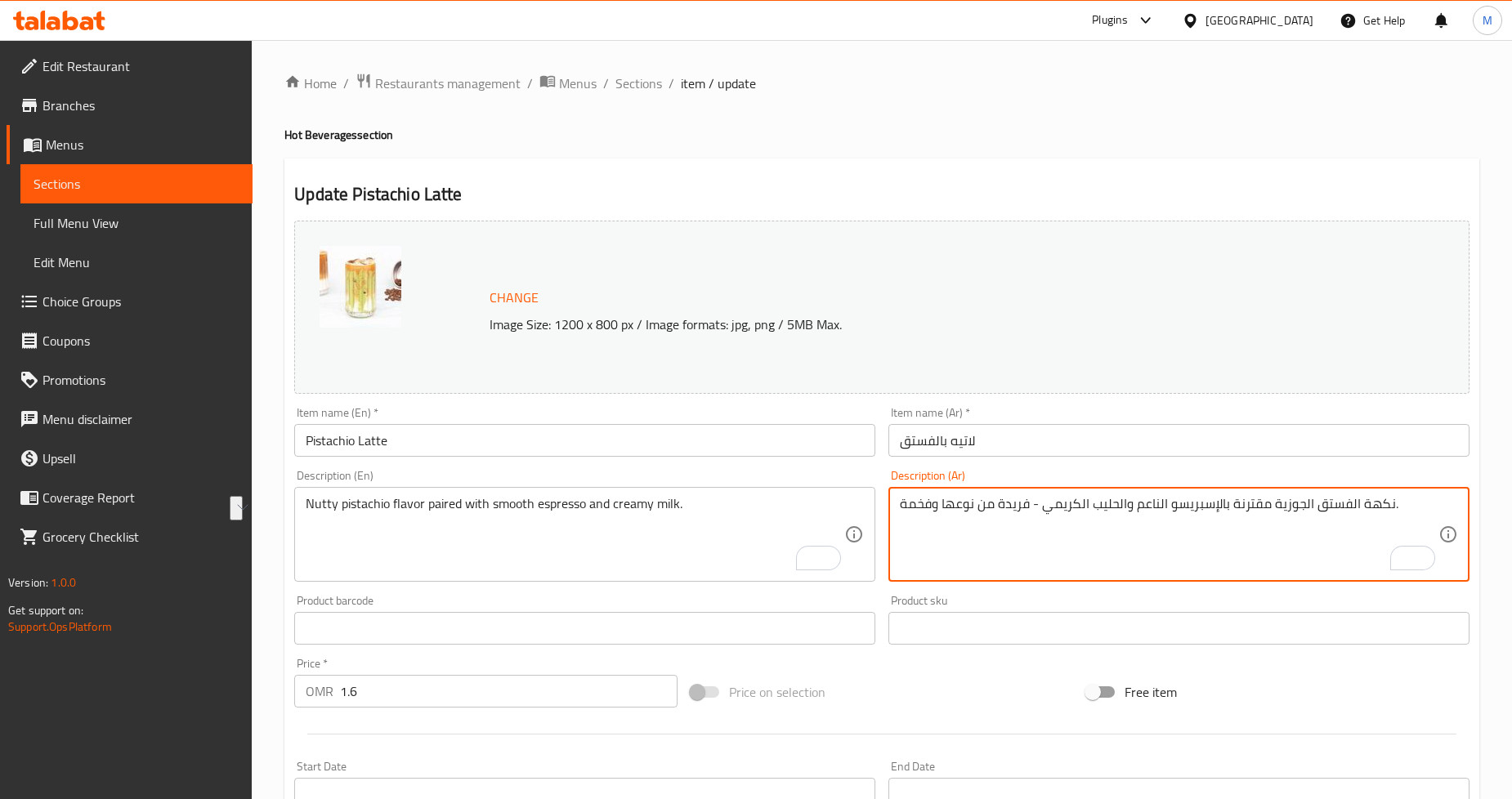
drag, startPoint x: 1042, startPoint y: 508, endPoint x: 902, endPoint y: 502, distance: 140.1
type textarea "نكهة الفستق الجوزية مقترنة بالإسبريسو الناعم والحليب الكريمي."
click at [1199, 150] on div "Home / Restaurants management / Menus / Sections / item / update Hot Beverages …" at bounding box center [881, 609] width 1195 height 1073
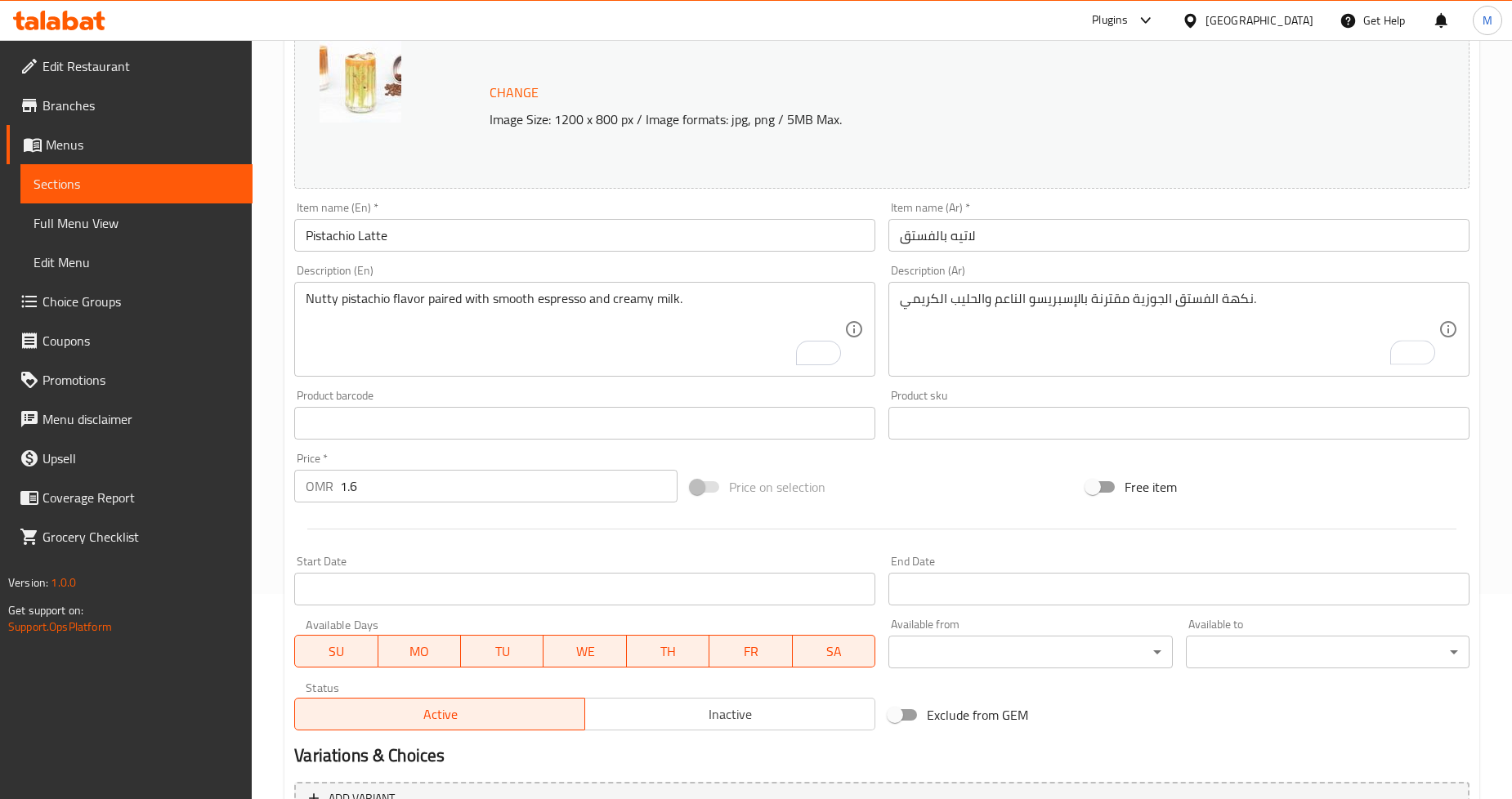
scroll to position [376, 0]
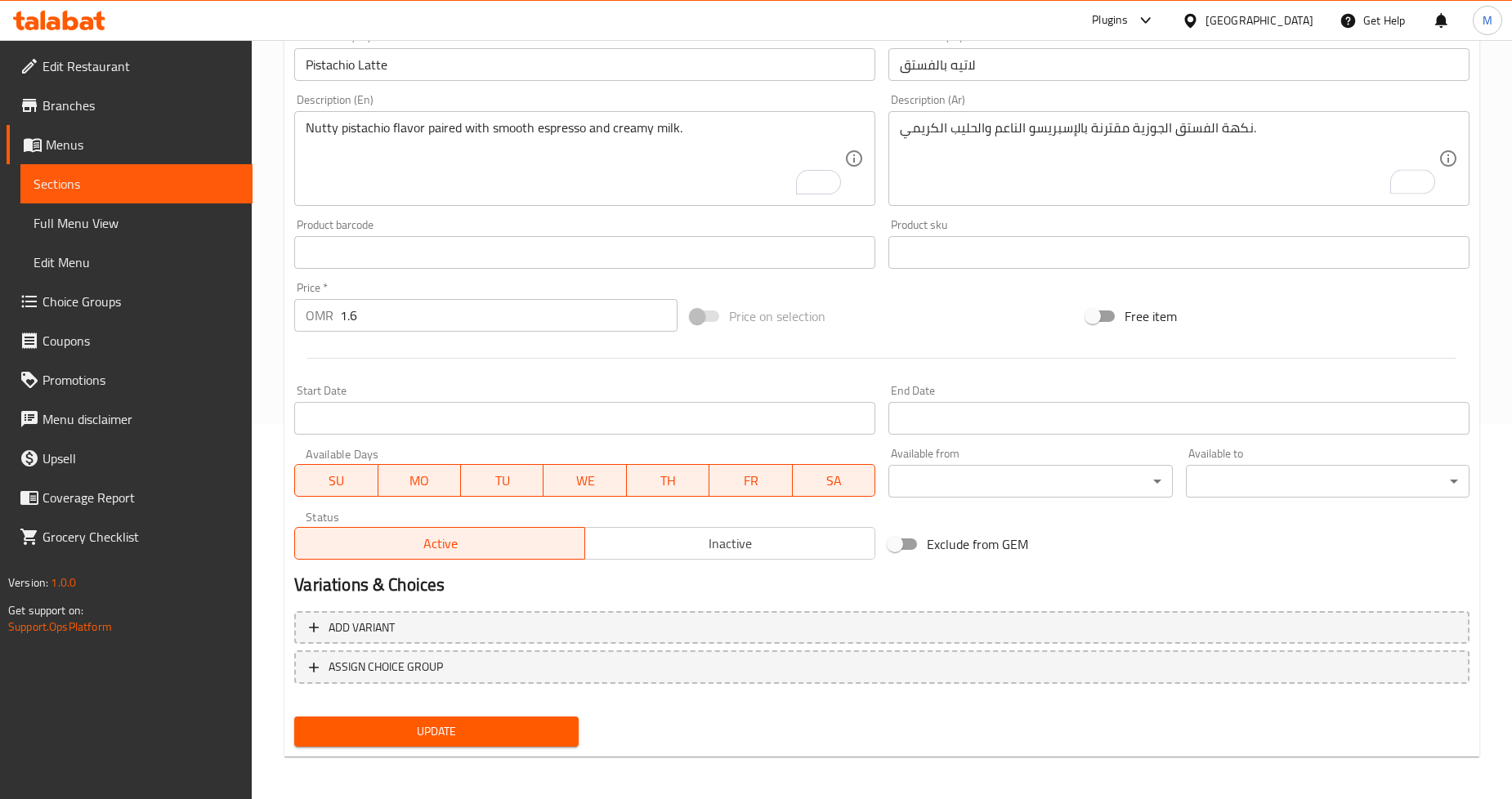
click at [455, 730] on span "Update" at bounding box center [436, 732] width 257 height 20
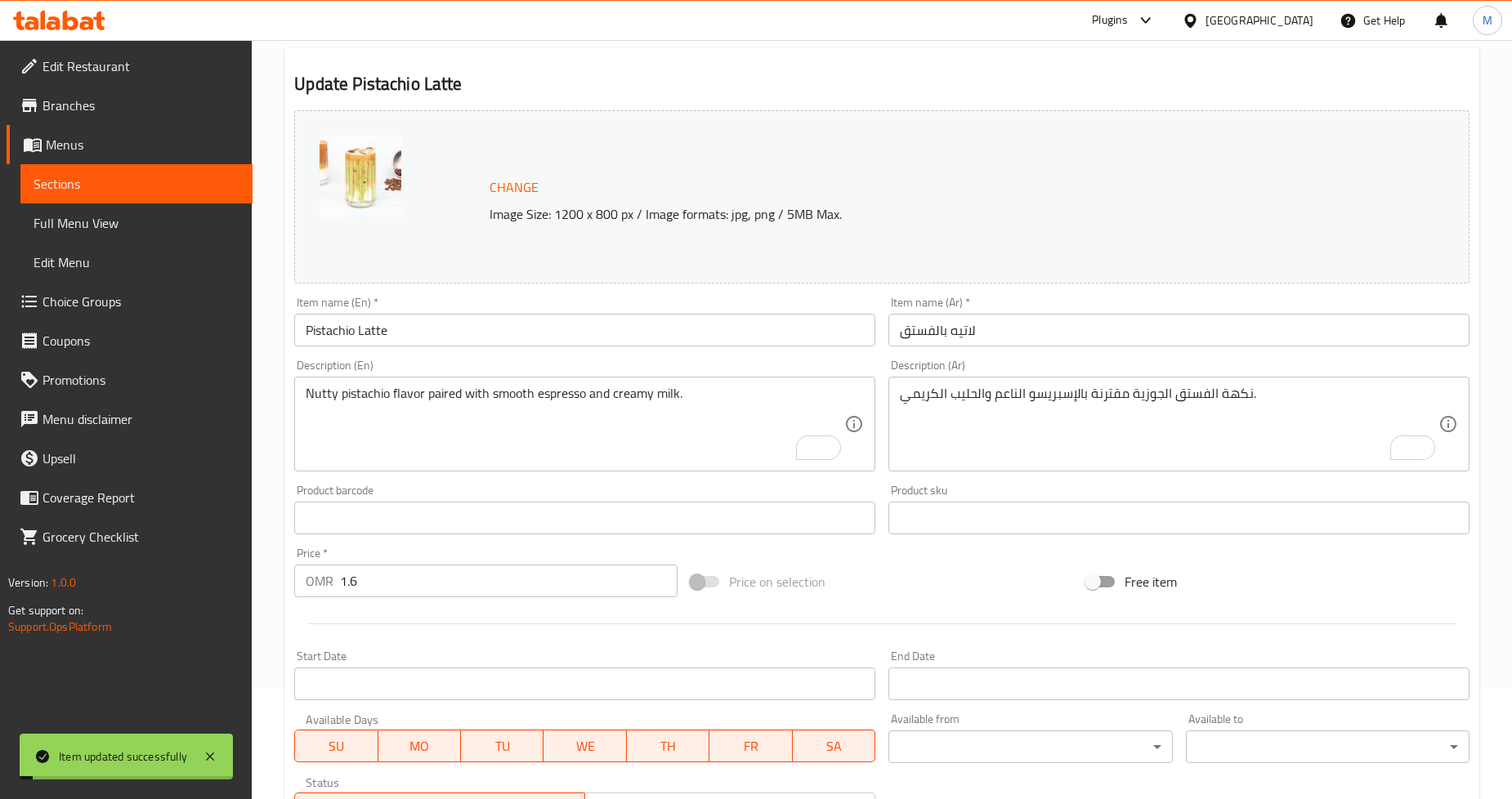
scroll to position [0, 0]
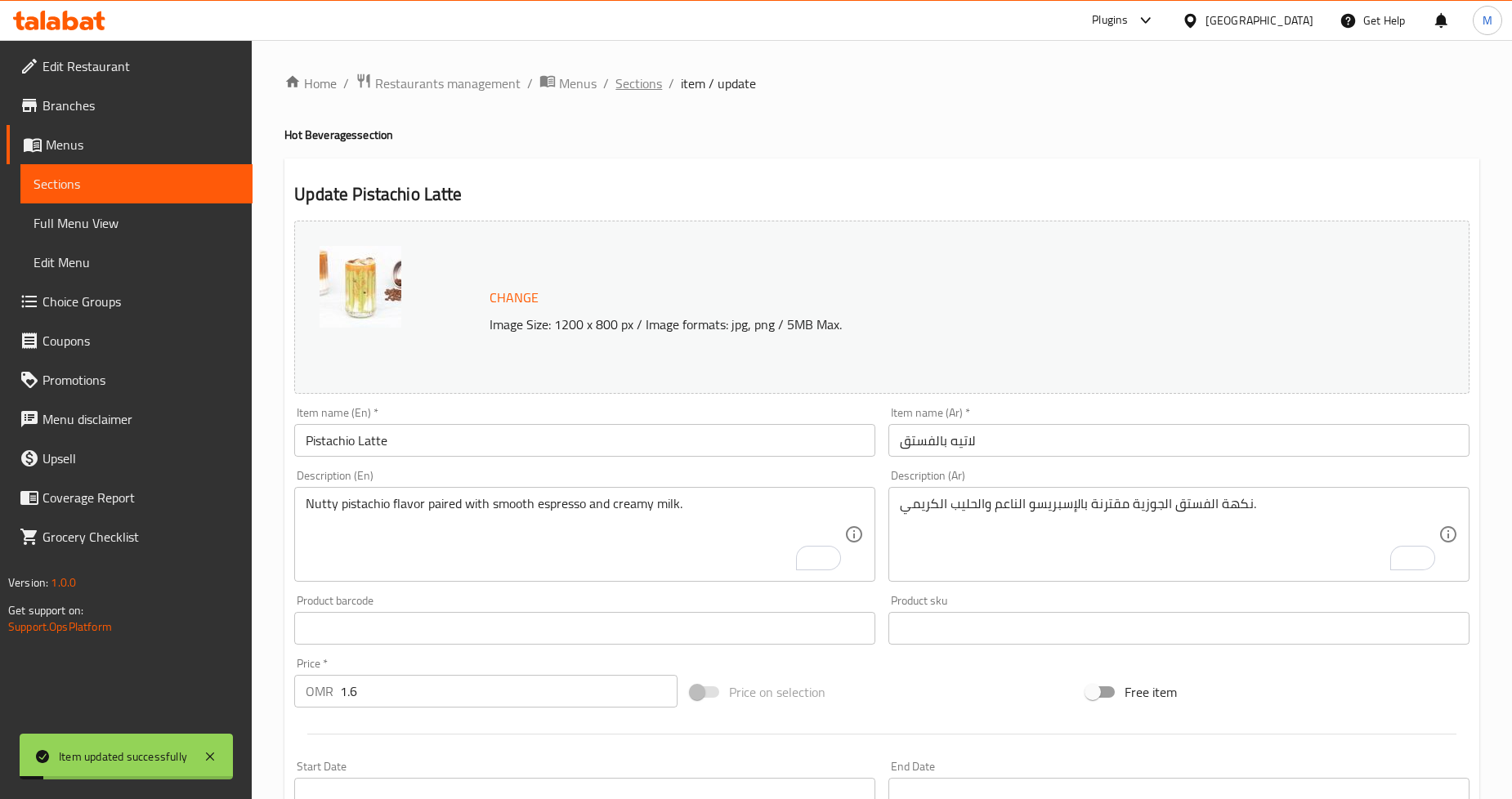
click at [646, 83] on span "Sections" at bounding box center [639, 82] width 46 height 19
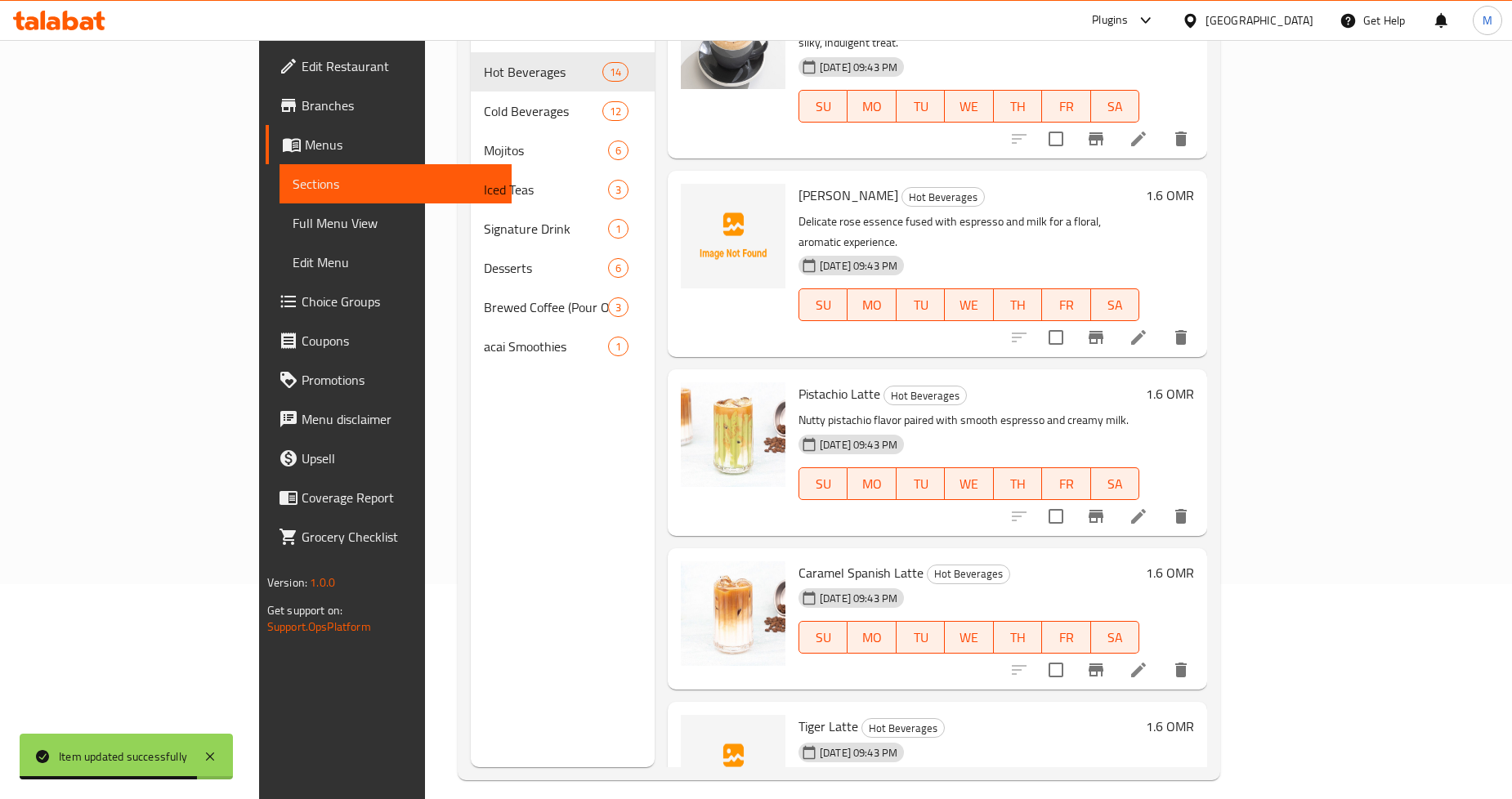
scroll to position [229, 0]
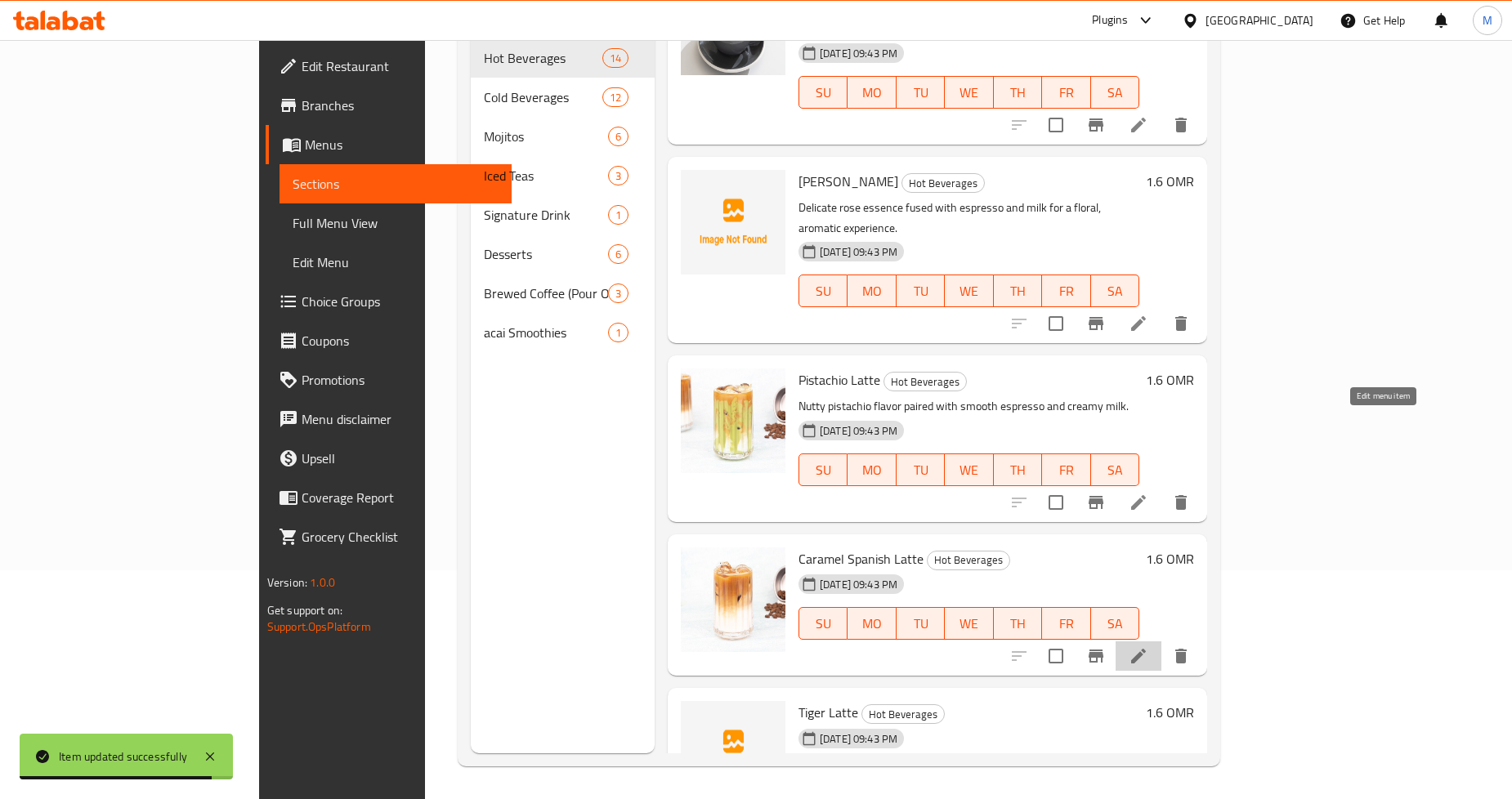
click at [1146, 649] on icon at bounding box center [1139, 656] width 15 height 15
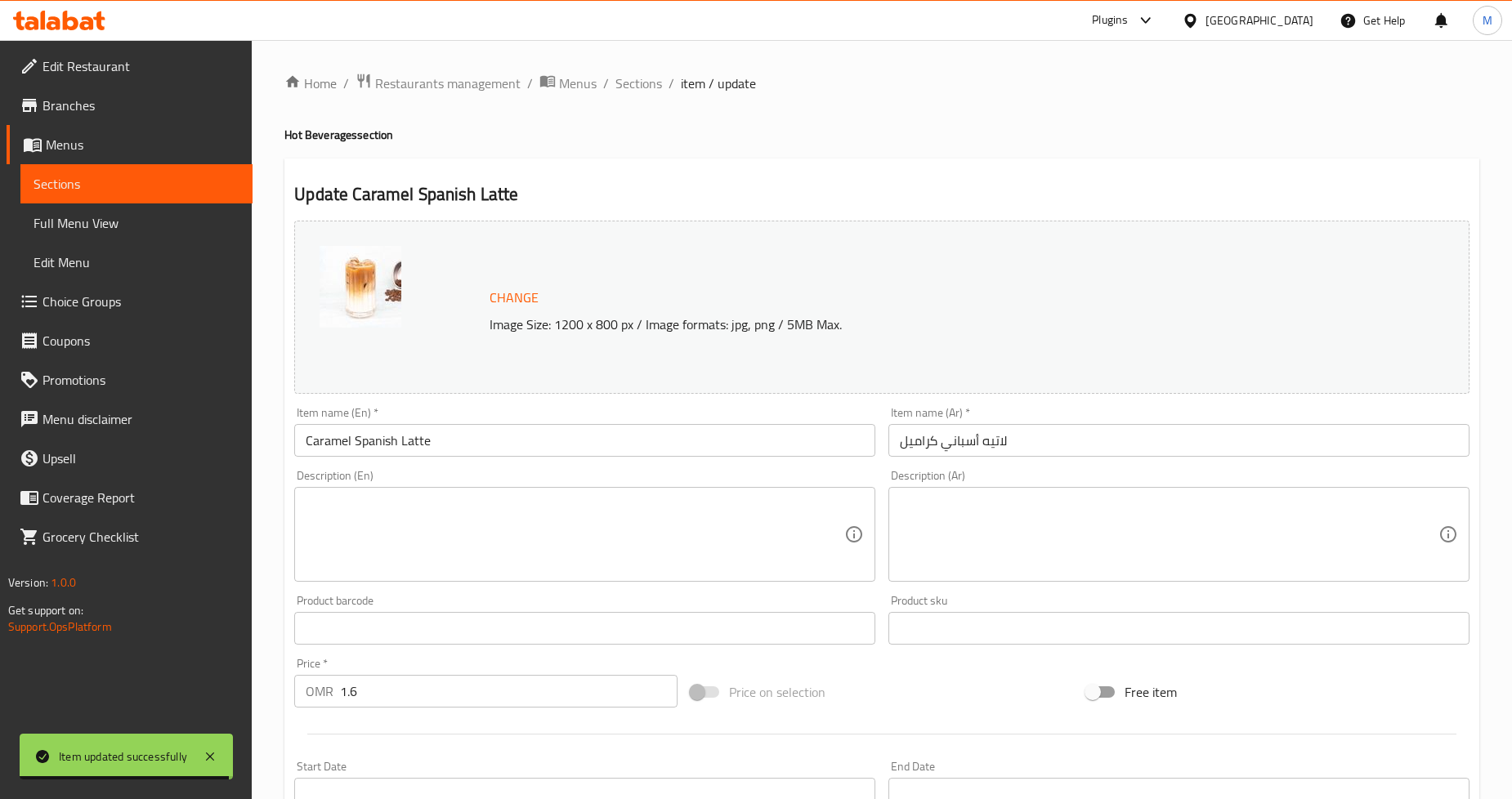
click at [1008, 538] on textarea at bounding box center [1169, 535] width 539 height 78
paste textarea "مزيج حلو من الكراميل والحليب المكثف والإسبريسو."
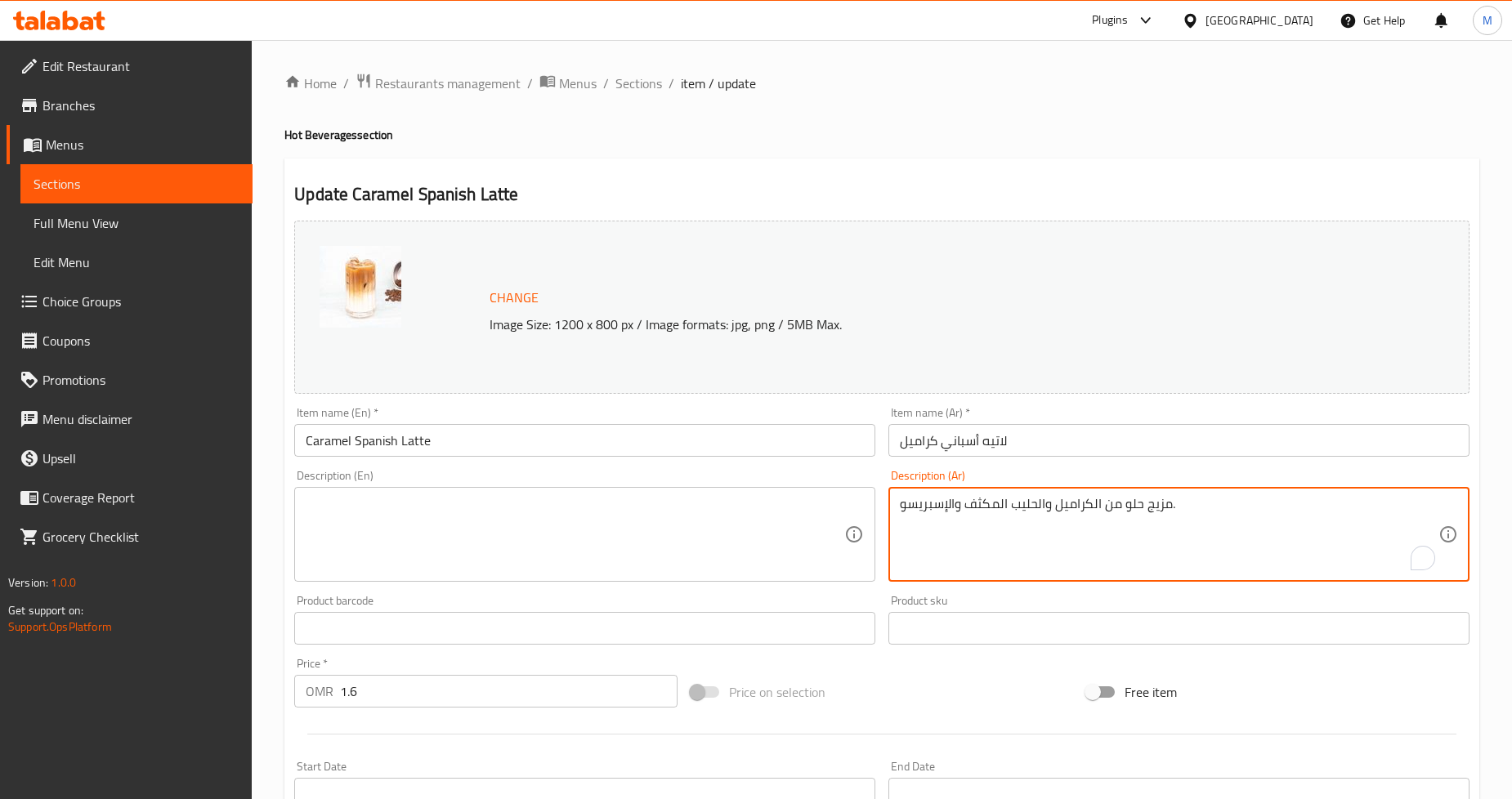
type textarea "مزيج حلو من الكراميل والحليب المكثف والإسبريسو."
click at [444, 524] on textarea at bounding box center [575, 535] width 539 height 78
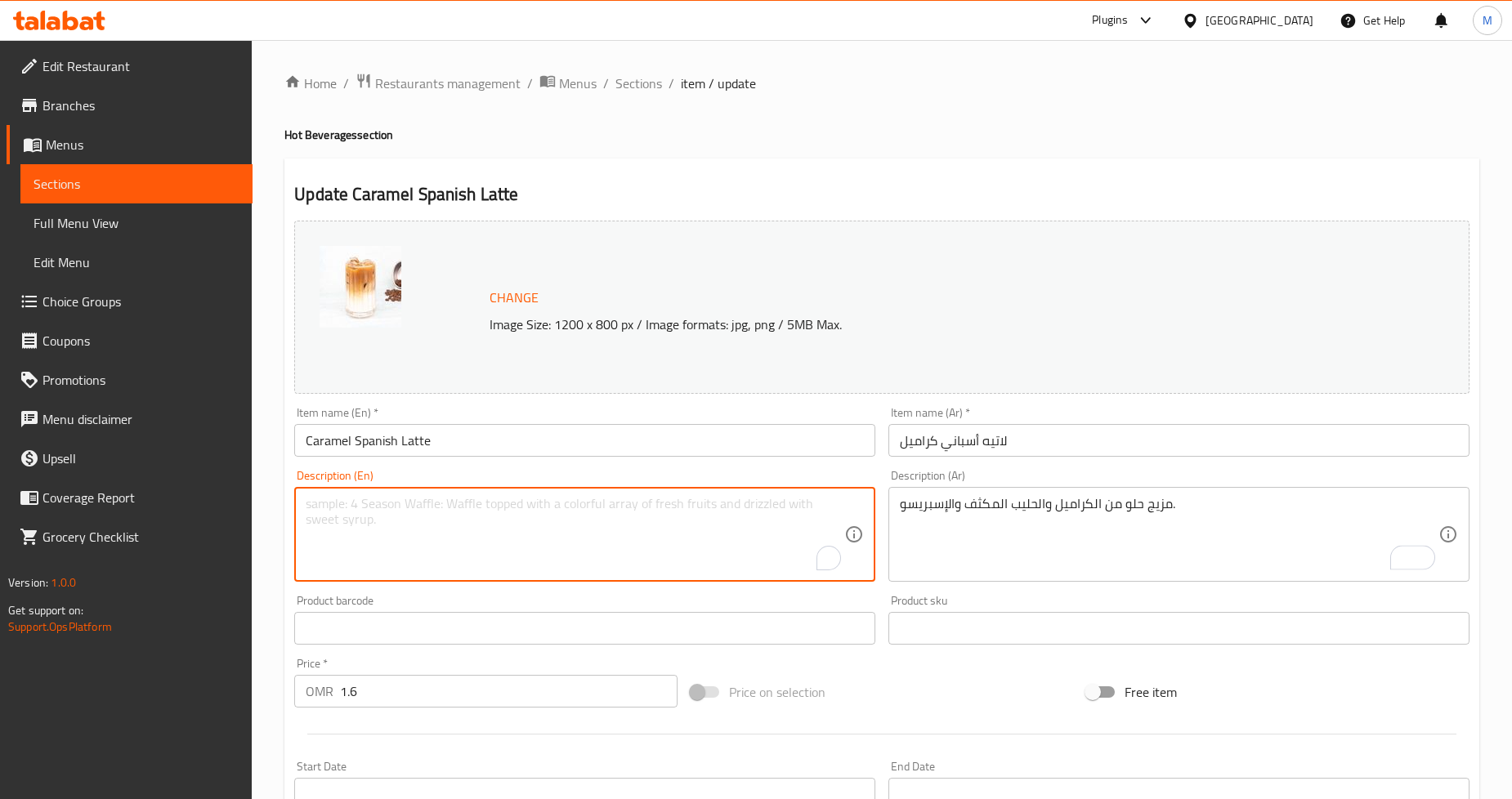
paste textarea "A sweet combination of caramel, condensed milk, and espresso."
type textarea "A sweet combination of caramel, condensed milk, and espresso."
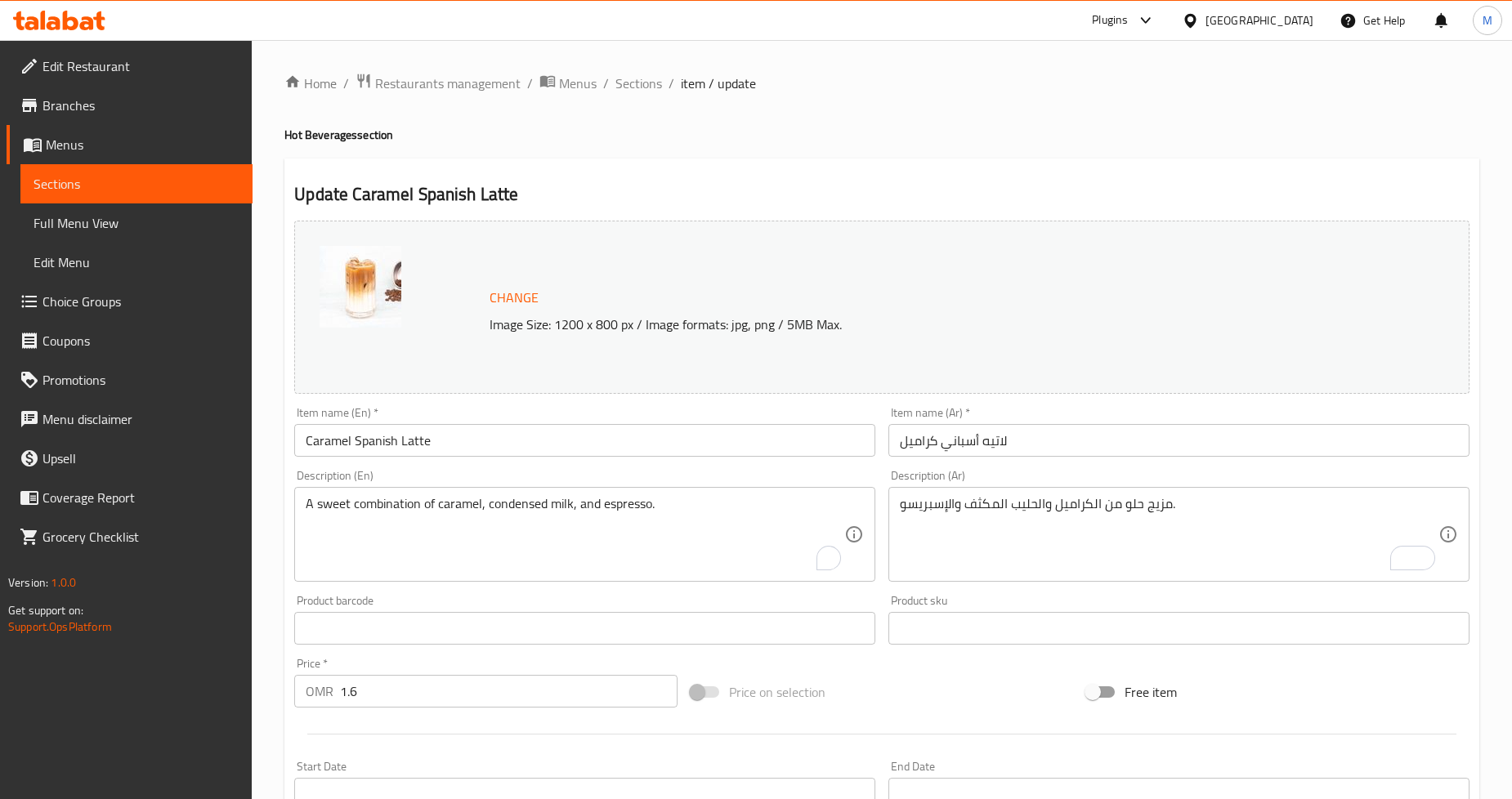
click at [995, 158] on div "Update Caramel Spanish Latte Change Image Size: 1200 x 800 px / Image formats: …" at bounding box center [881, 645] width 1195 height 975
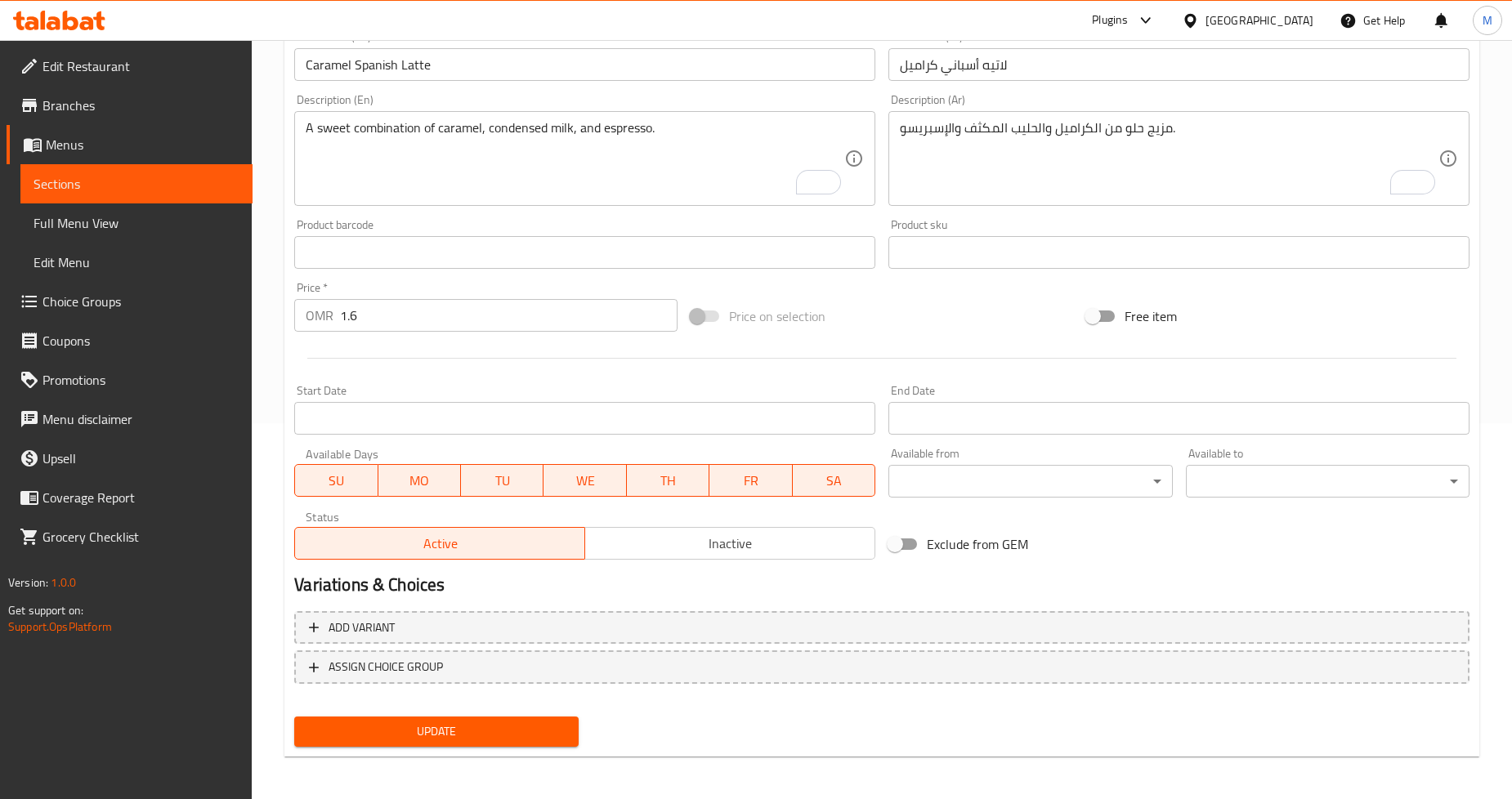
click at [519, 724] on span "Update" at bounding box center [436, 732] width 257 height 20
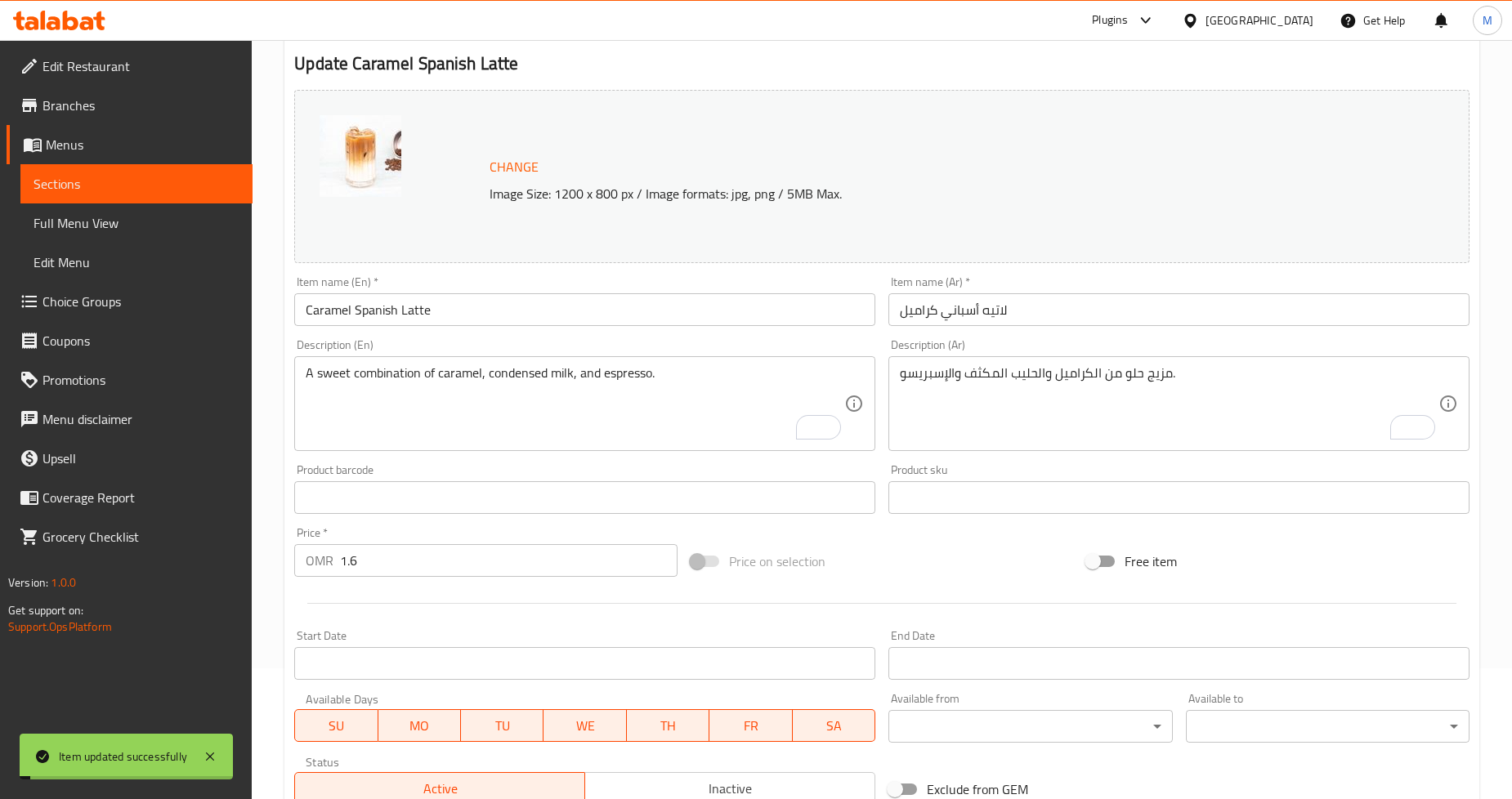
scroll to position [0, 0]
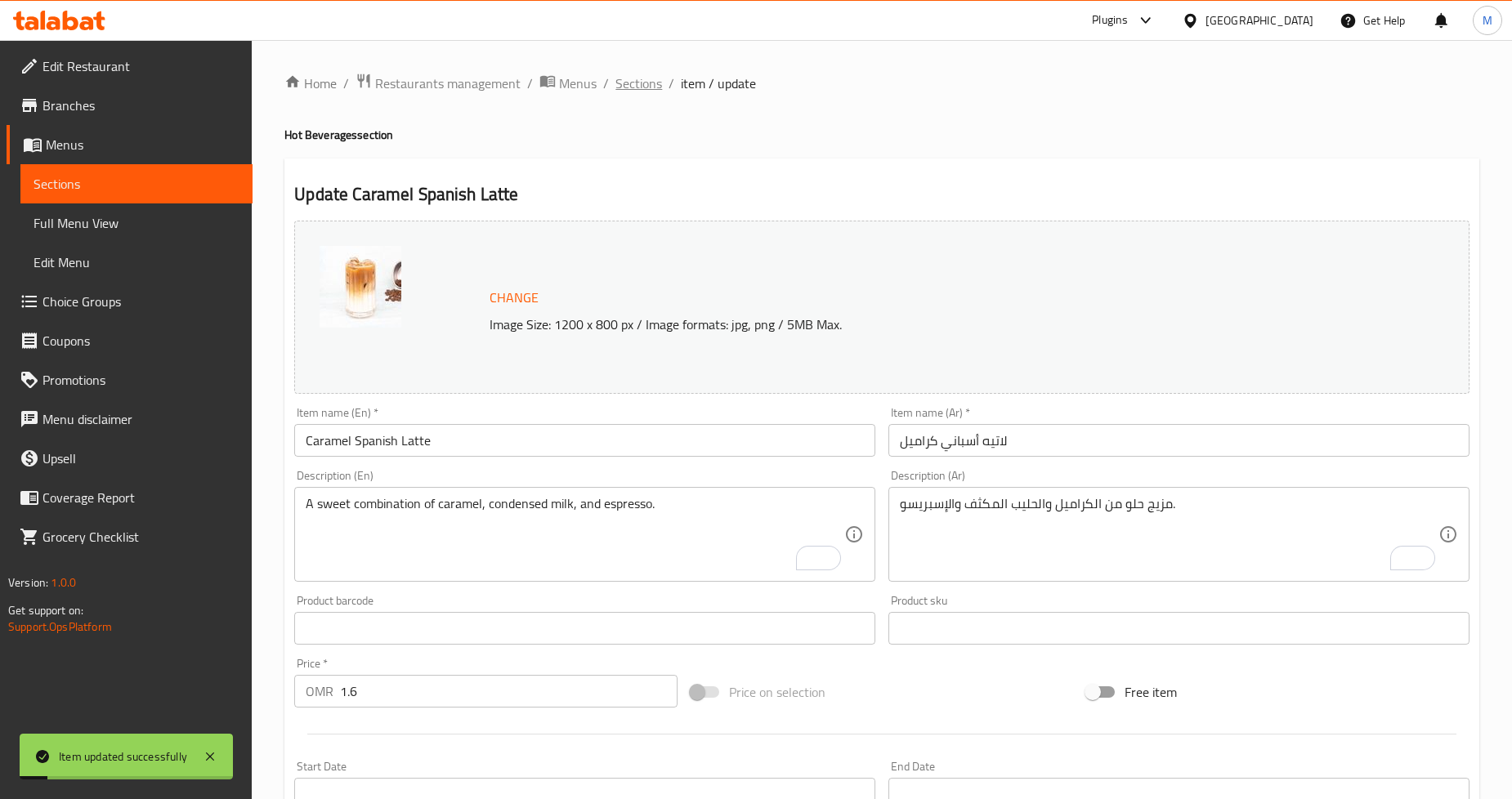
click at [642, 85] on span "Sections" at bounding box center [639, 82] width 46 height 19
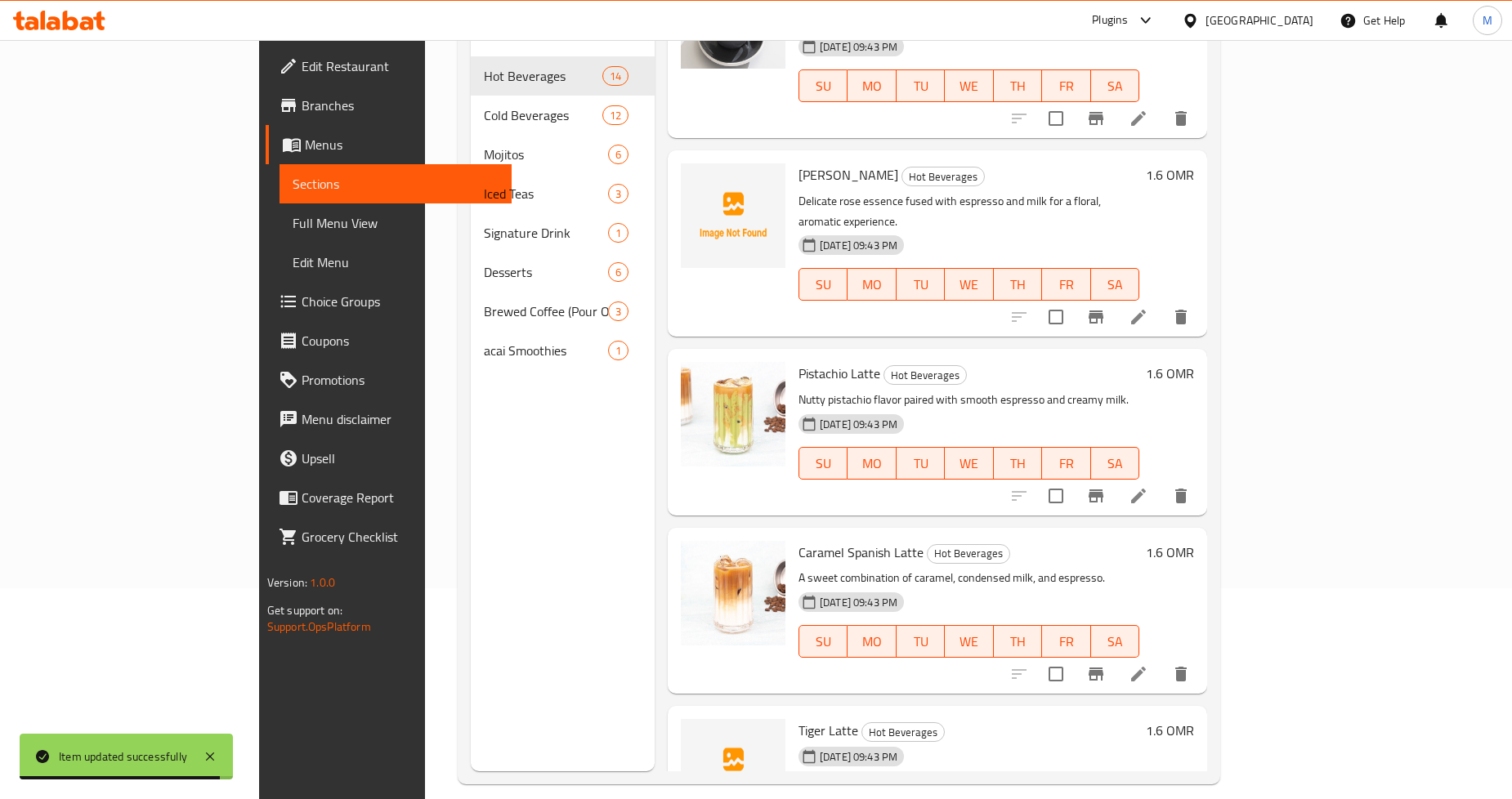
scroll to position [229, 0]
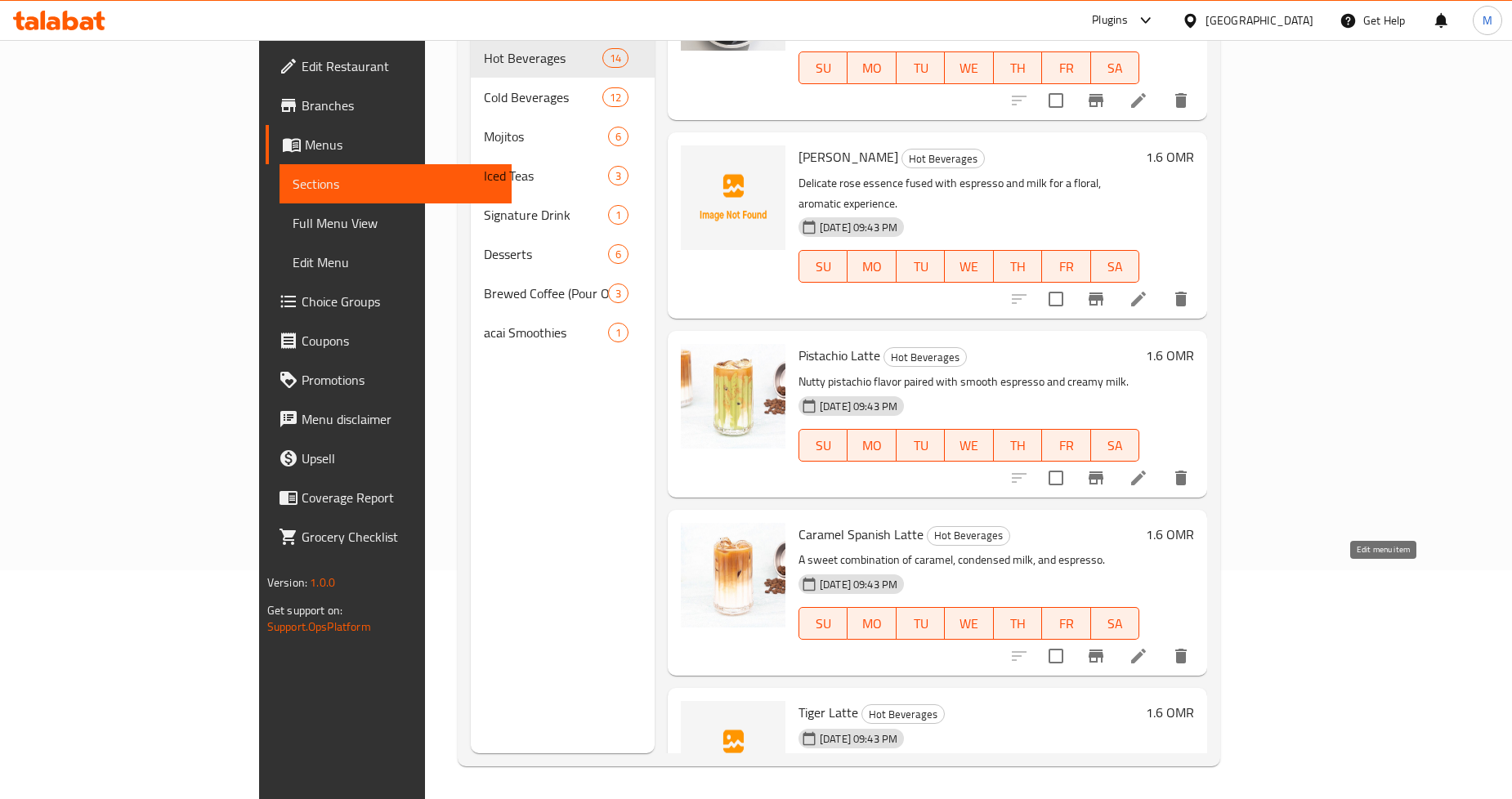
click at [1149, 799] on icon at bounding box center [1138, 810] width 19 height 19
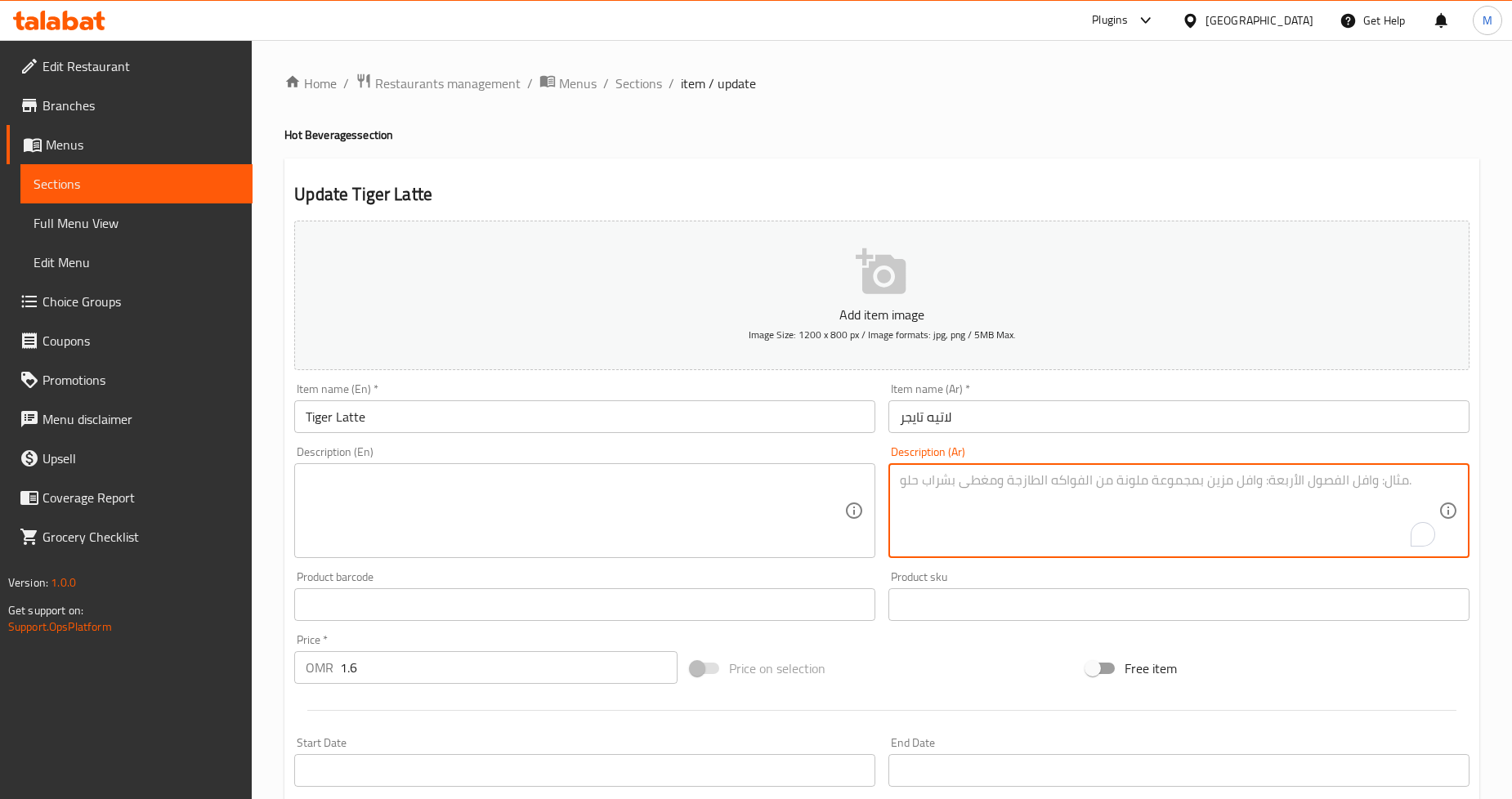
click at [961, 527] on textarea "To enrich screen reader interactions, please activate Accessibility in Grammarl…" at bounding box center [1169, 511] width 539 height 78
paste textarea "مزيج درامي من شراب السكر البني والإسبريسو والحليب للحصول على نكهة جريئة ومكرملة."
type textarea "مزيج درامي من شراب السكر البني والإسبريسو والحليب للحصول على نكهة جريئة ومكرملة."
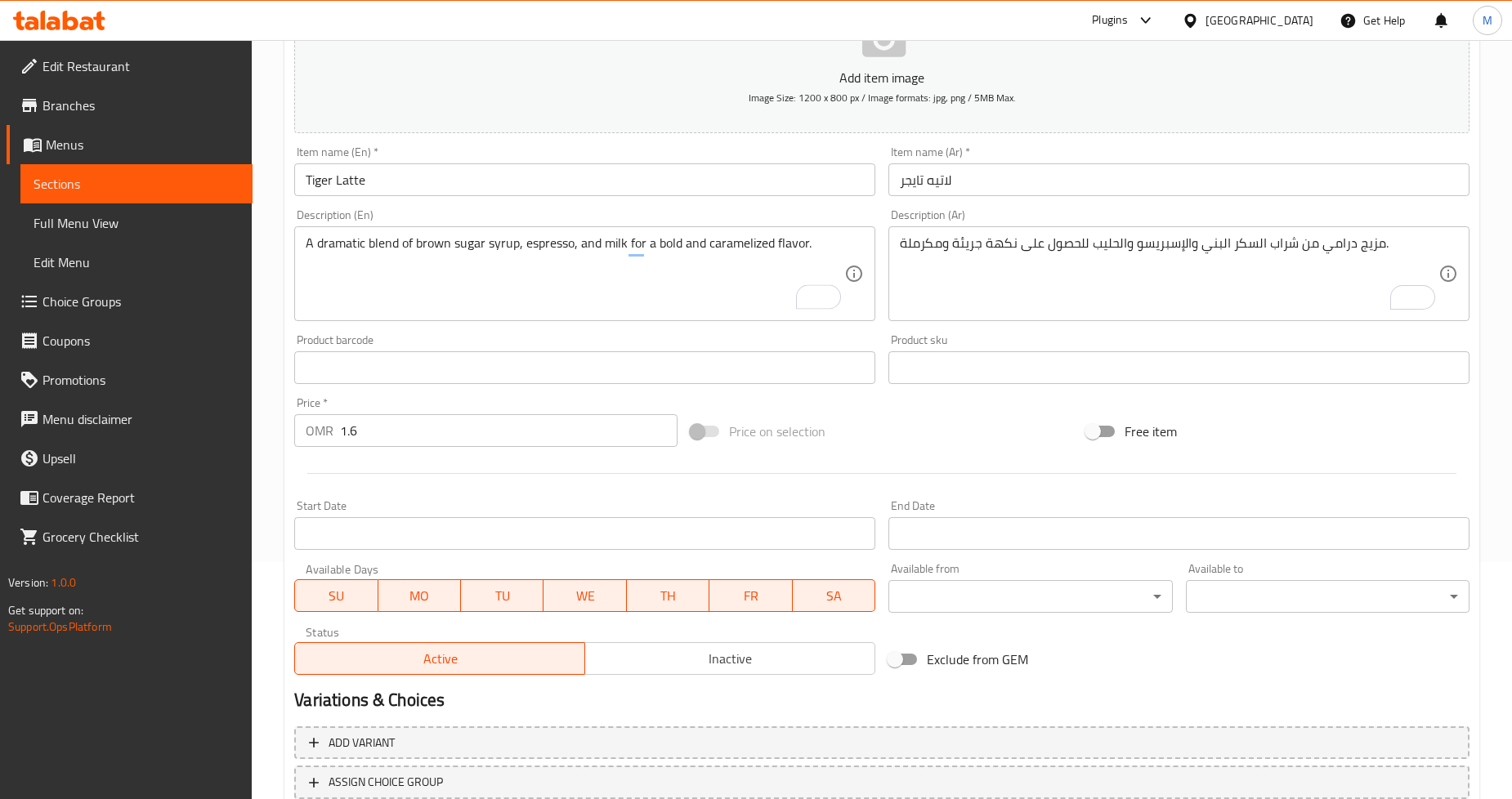
scroll to position [353, 0]
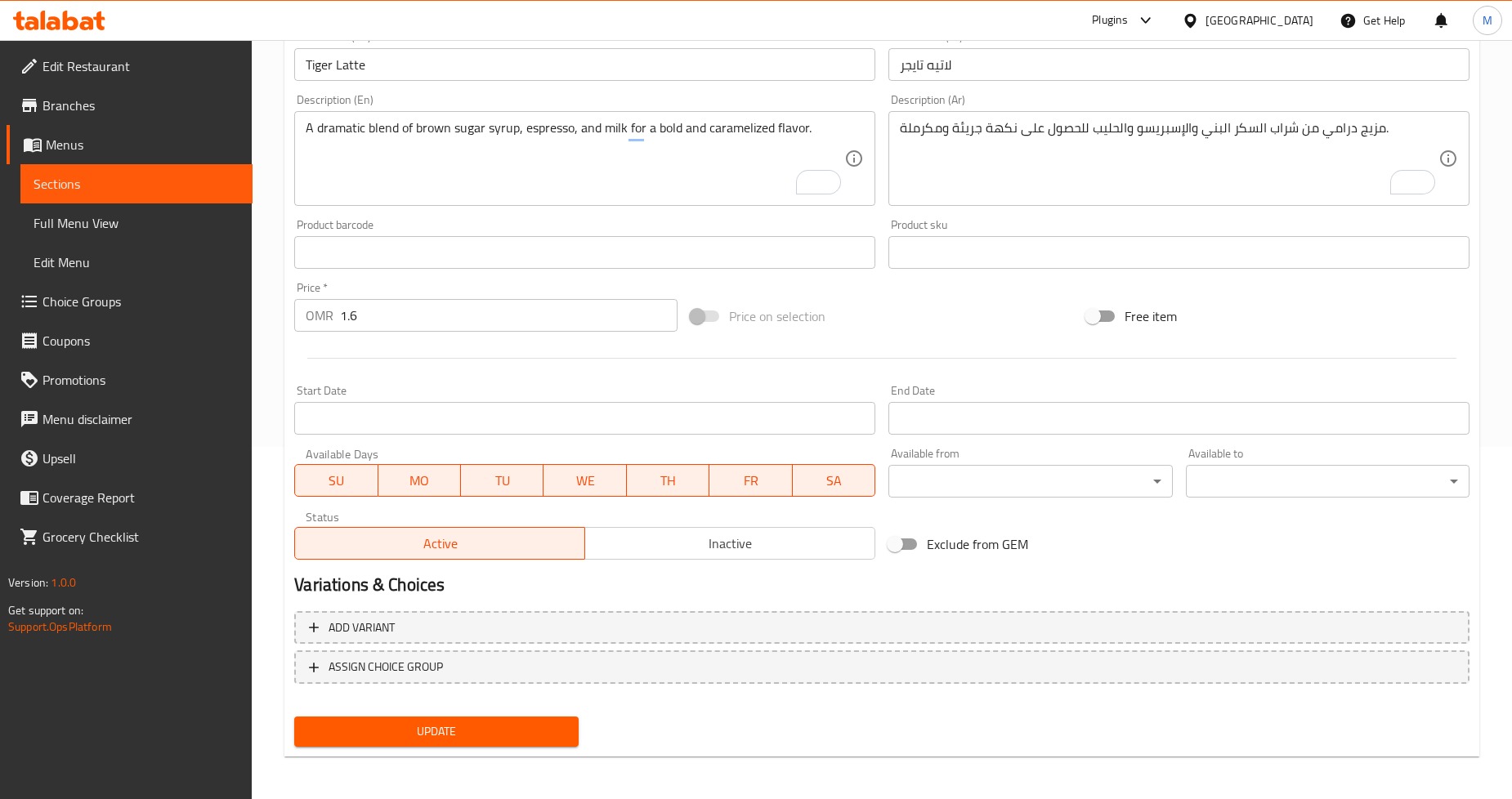
click at [404, 746] on div "Update" at bounding box center [436, 731] width 297 height 44
click at [410, 742] on button "Update" at bounding box center [436, 731] width 283 height 31
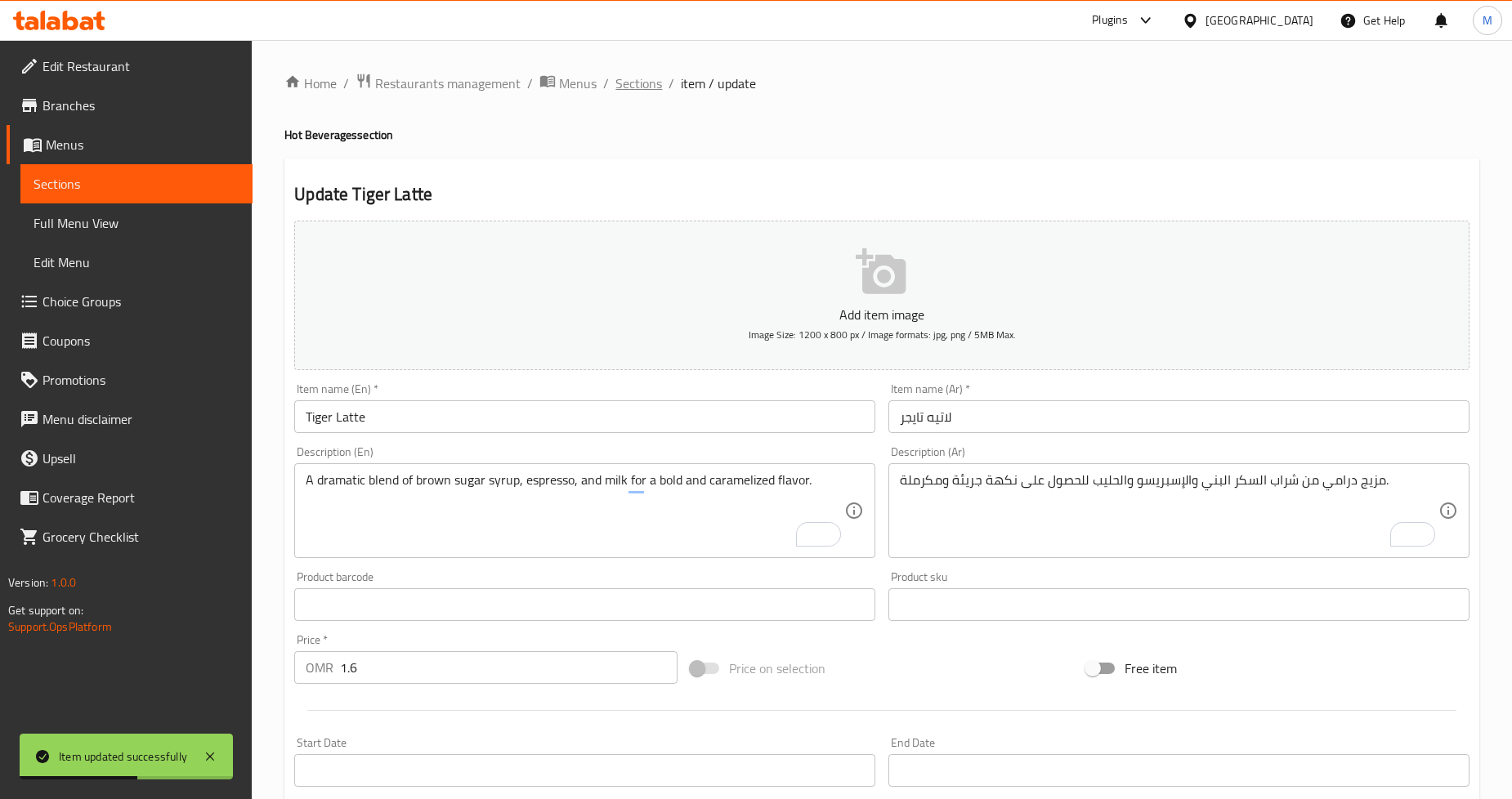
click at [640, 87] on span "Sections" at bounding box center [639, 82] width 46 height 19
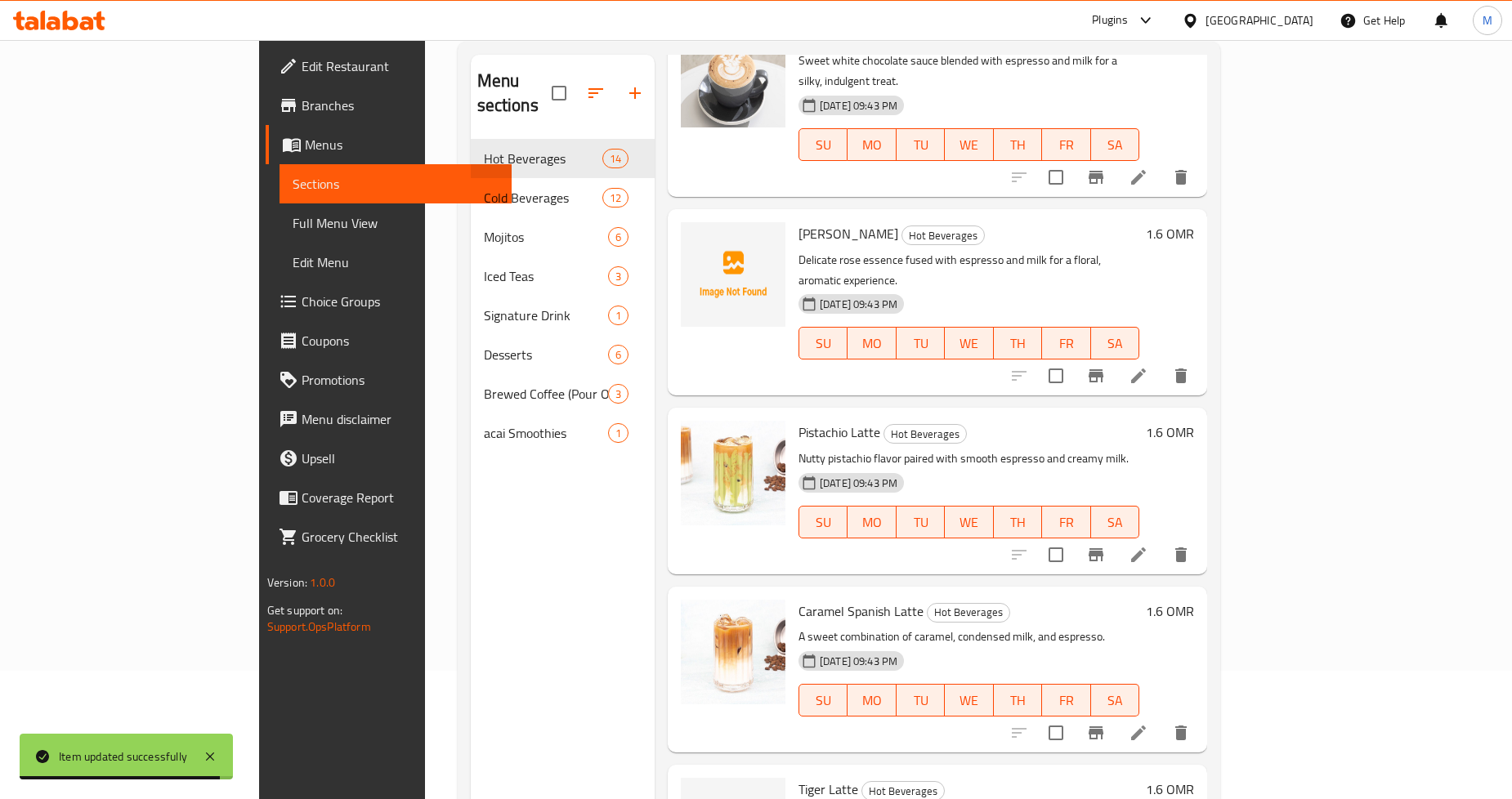
scroll to position [229, 0]
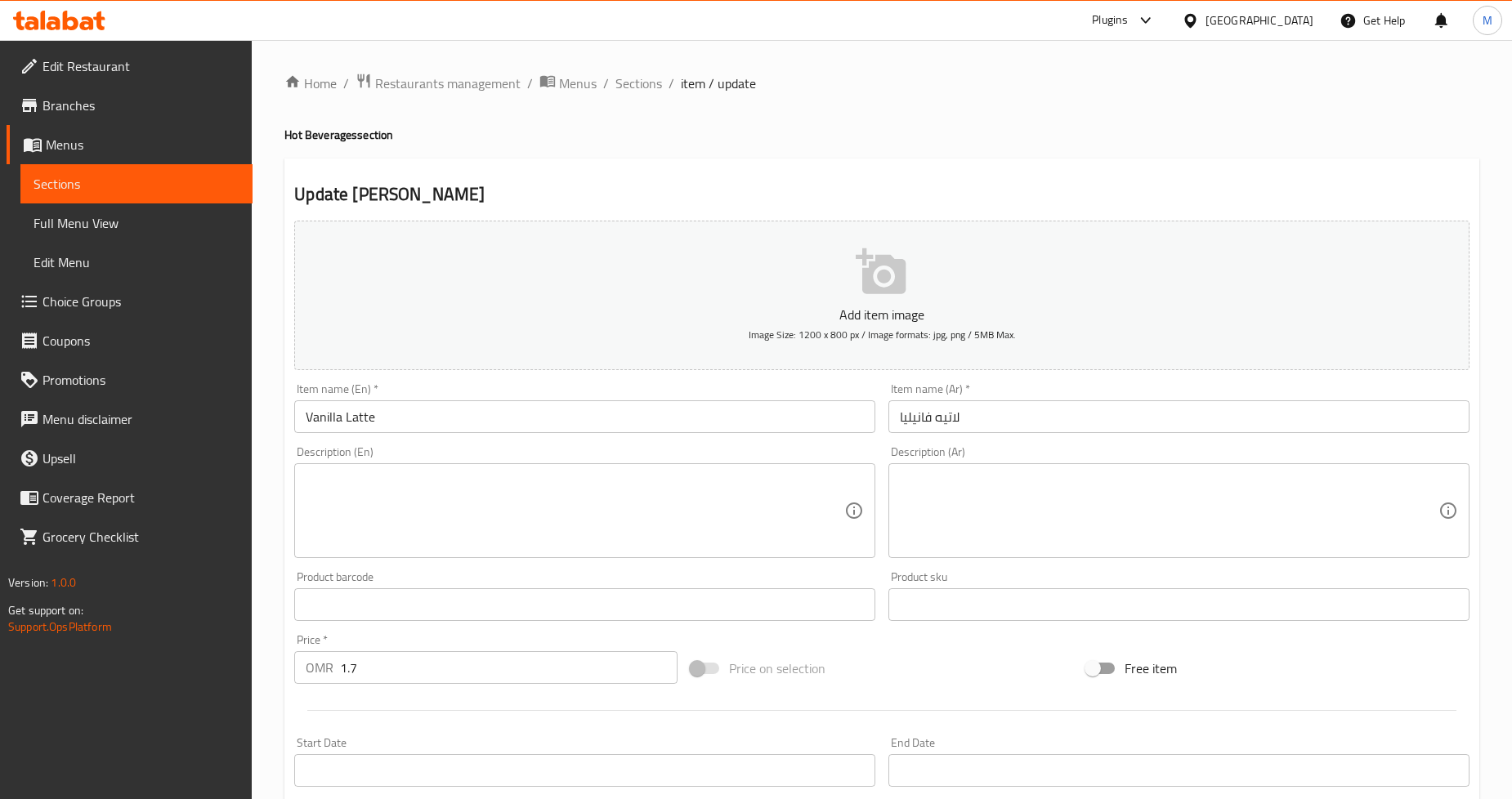
click at [681, 492] on textarea at bounding box center [575, 511] width 539 height 78
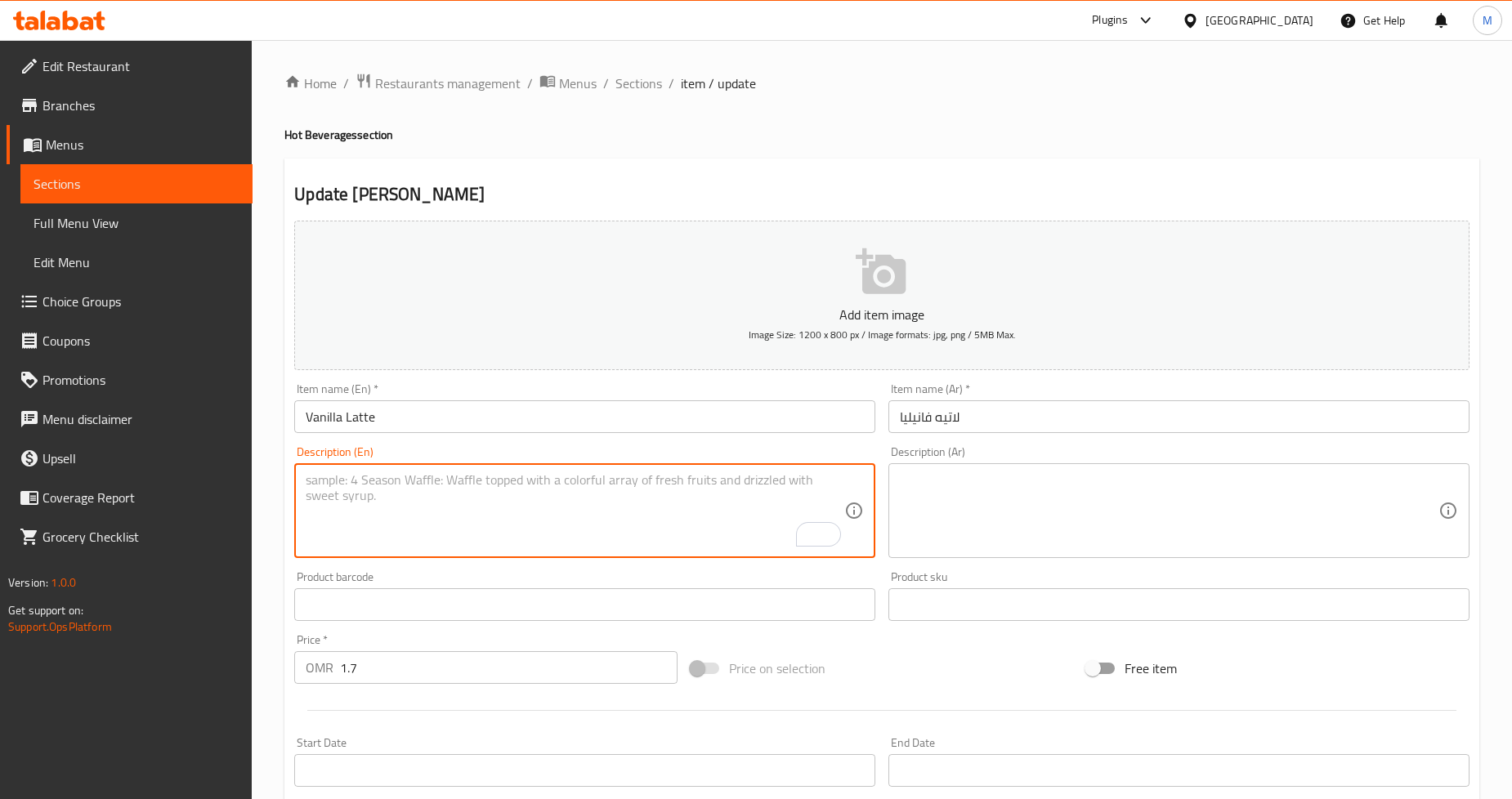
click at [1044, 520] on textarea at bounding box center [1169, 511] width 539 height 78
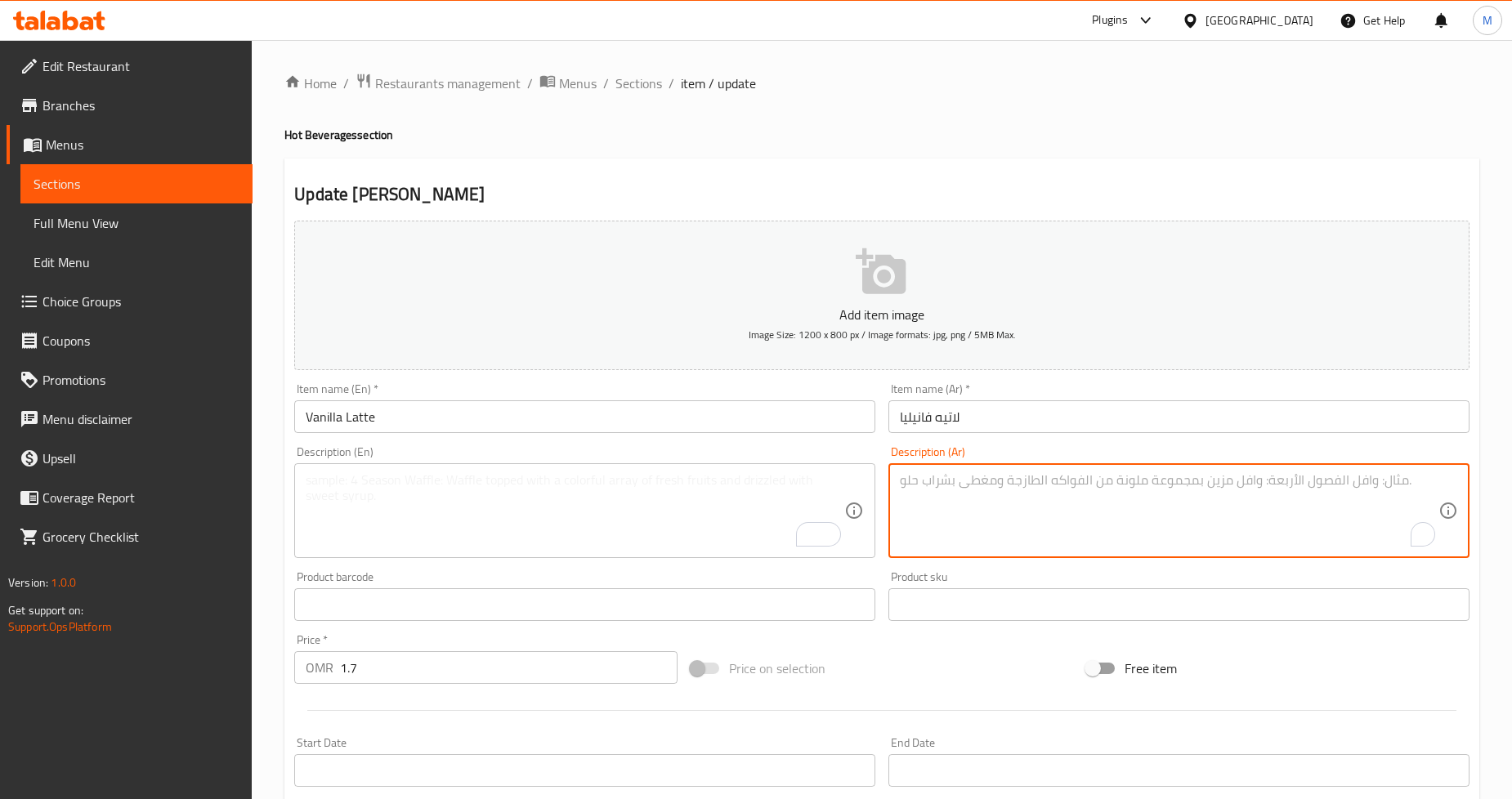
paste textarea "لاتيه كلاسيكي مع لمسة من الفانيليا العطرية - ناعم وحلو ومتوازن تمامًا."
click at [1163, 483] on textarea "لاتيه كلاسيكي مع لمسة من الفانيليا العطرية - ناعم وحلو ومتوازن تمامًا." at bounding box center [1169, 511] width 539 height 78
click at [1163, 478] on textarea "لاتيه كلاسيكي مع لمسة من الفانيليا العطرية - ناعم وحلو ومتوازن تمامًا." at bounding box center [1169, 511] width 539 height 78
click at [1166, 479] on textarea "لاتيه كلاسيكي مع لمسة من الفانيليا العطرية - ناعم وحلو ومتوازن تمامًا." at bounding box center [1169, 511] width 539 height 78
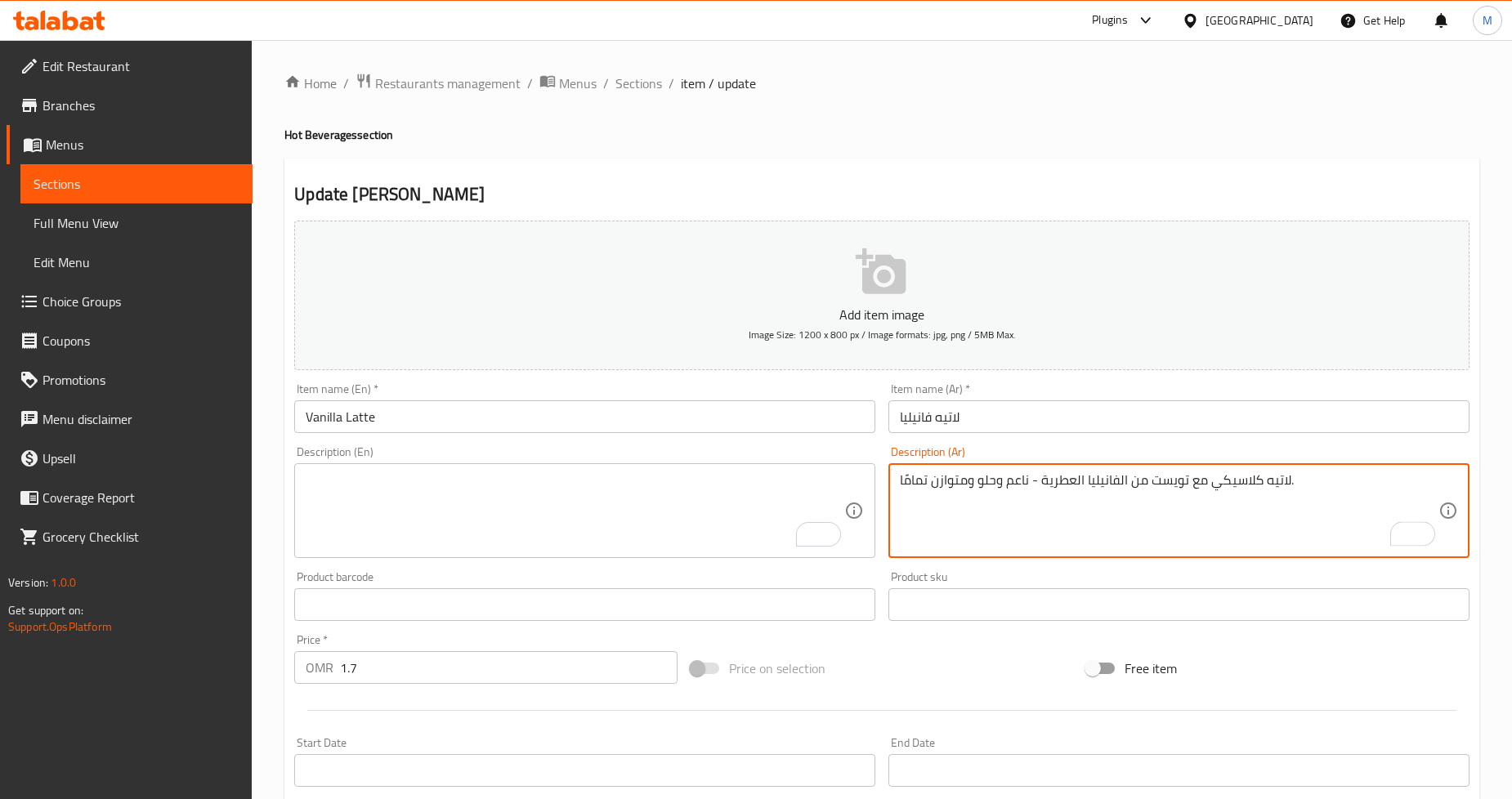
type textarea "لاتيه كلاسيكي مع تويست من الفانيليا العطرية - ناعم وحلو ومتوازن تمامًا."
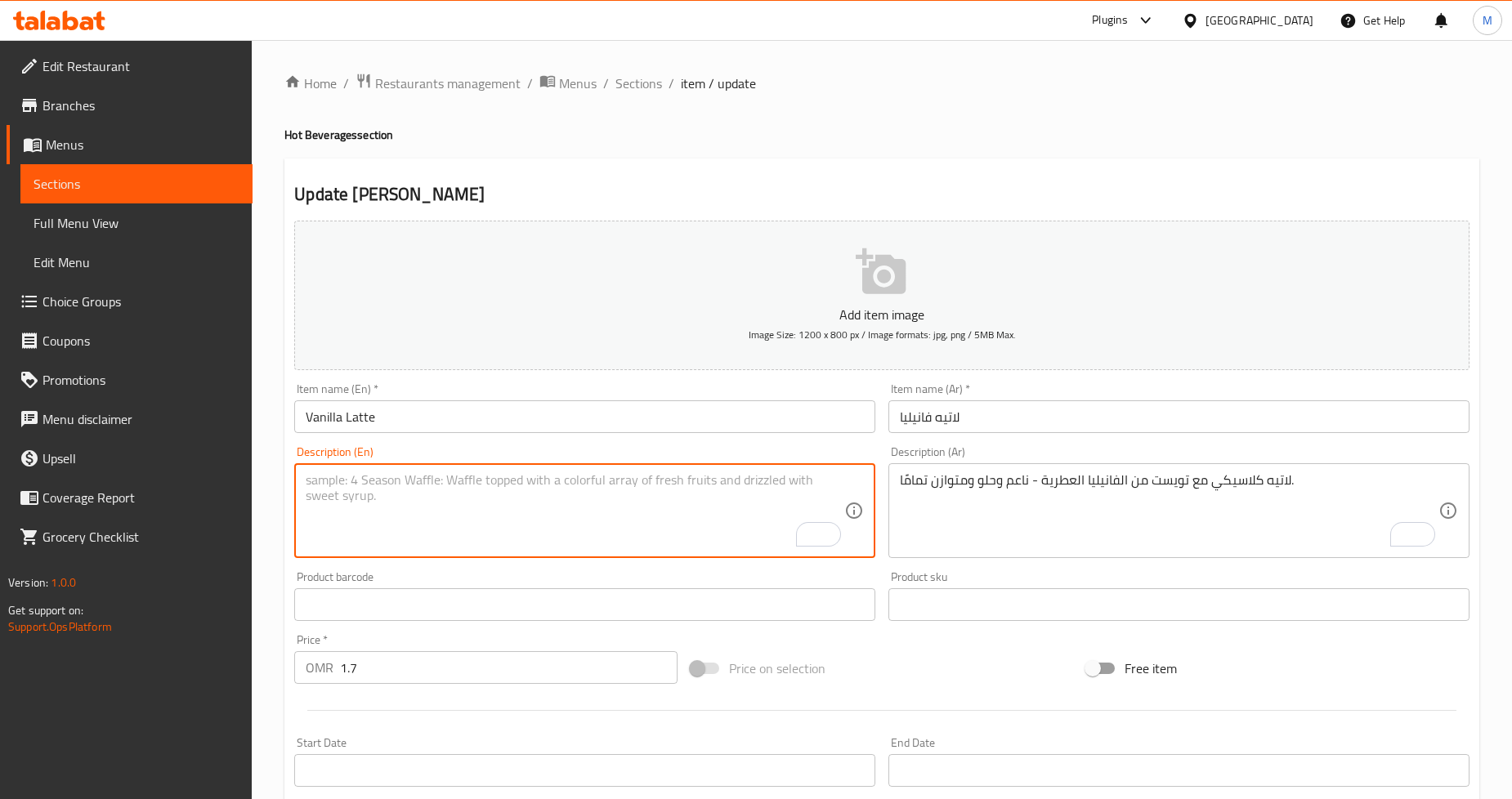
click at [440, 496] on textarea "To enrich screen reader interactions, please activate Accessibility in Grammarl…" at bounding box center [575, 511] width 539 height 78
paste textarea "Classic latte with a fragrant vanilla twist—smooth, sweet, and perfectly balanc…"
click at [891, 136] on h4 "Hot Beverages section" at bounding box center [881, 135] width 1195 height 17
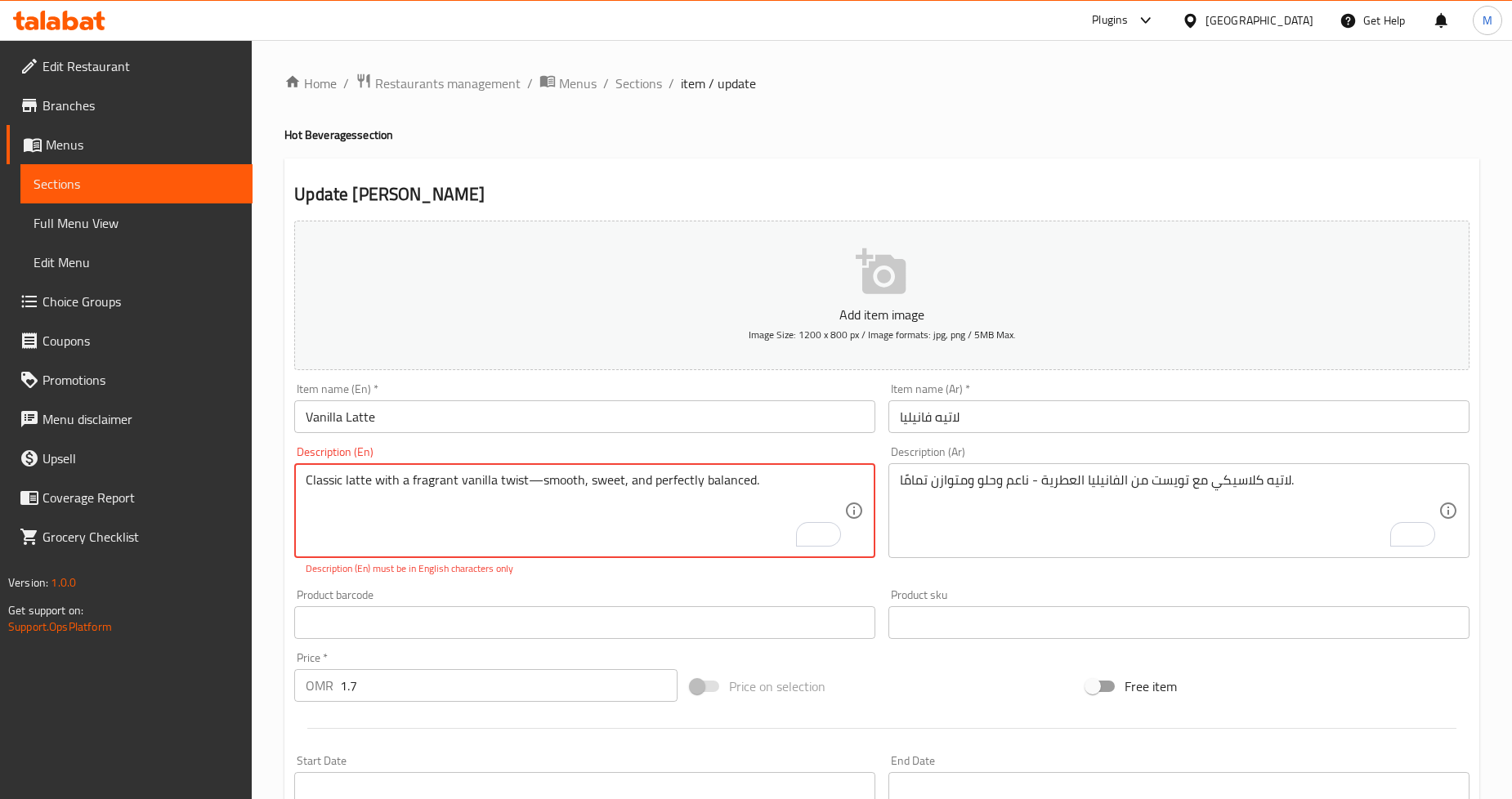
drag, startPoint x: 525, startPoint y: 479, endPoint x: 534, endPoint y: 481, distance: 9.2
type textarea "Classic latte with a fragrant vanilla twist. Smooth, sweet, and perfectly balan…"
click at [1281, 153] on div "Home / Restaurants management / Menus / Sections / item / update Hot Beverages …" at bounding box center [881, 606] width 1195 height 1067
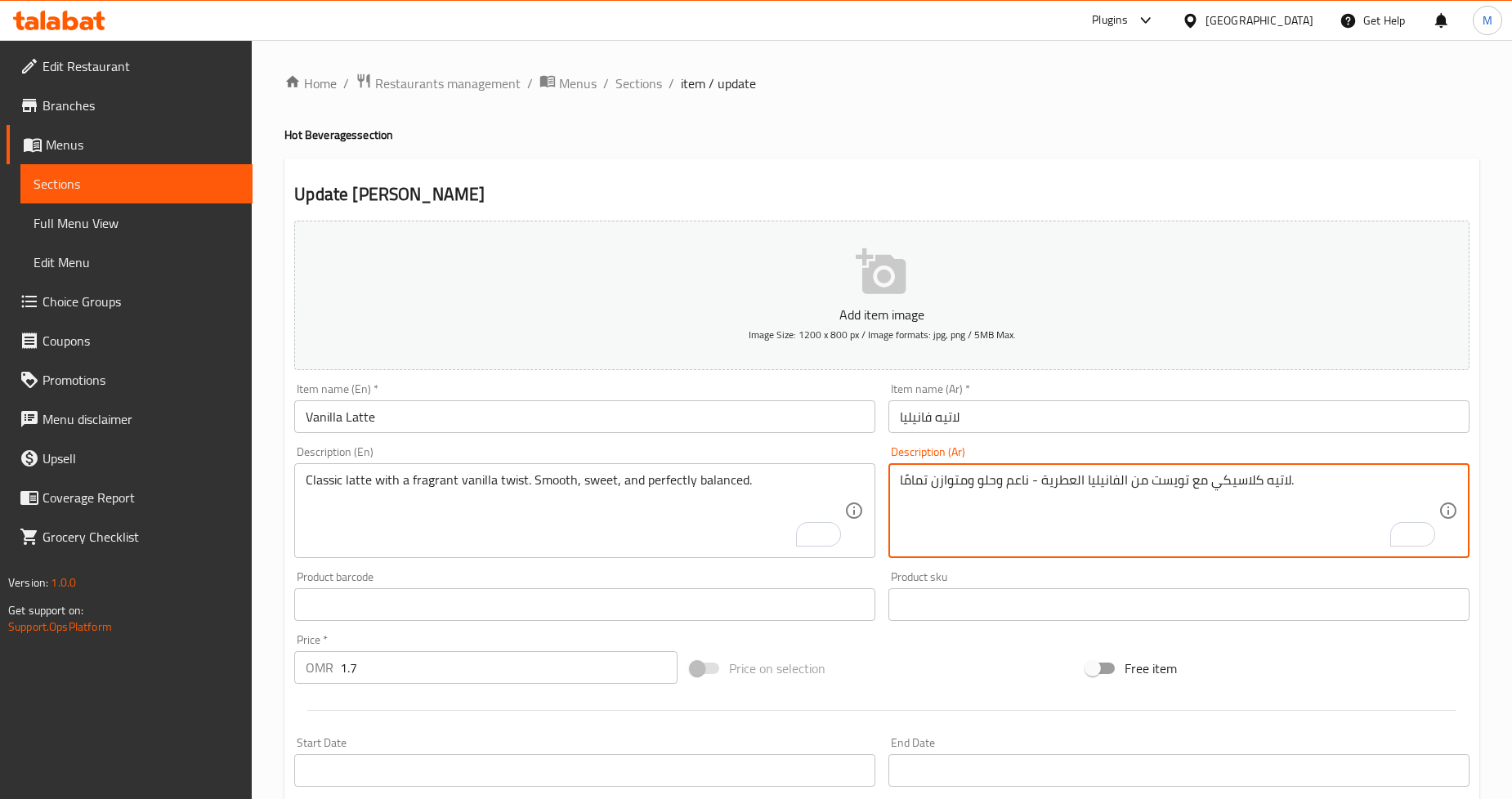
drag, startPoint x: 1031, startPoint y: 479, endPoint x: 1041, endPoint y: 481, distance: 10.2
type textarea "لاتيه كلاسيكي مع تويست من الفانيليا العطرية. ناعم وحلو ومتوازن تمامًا."
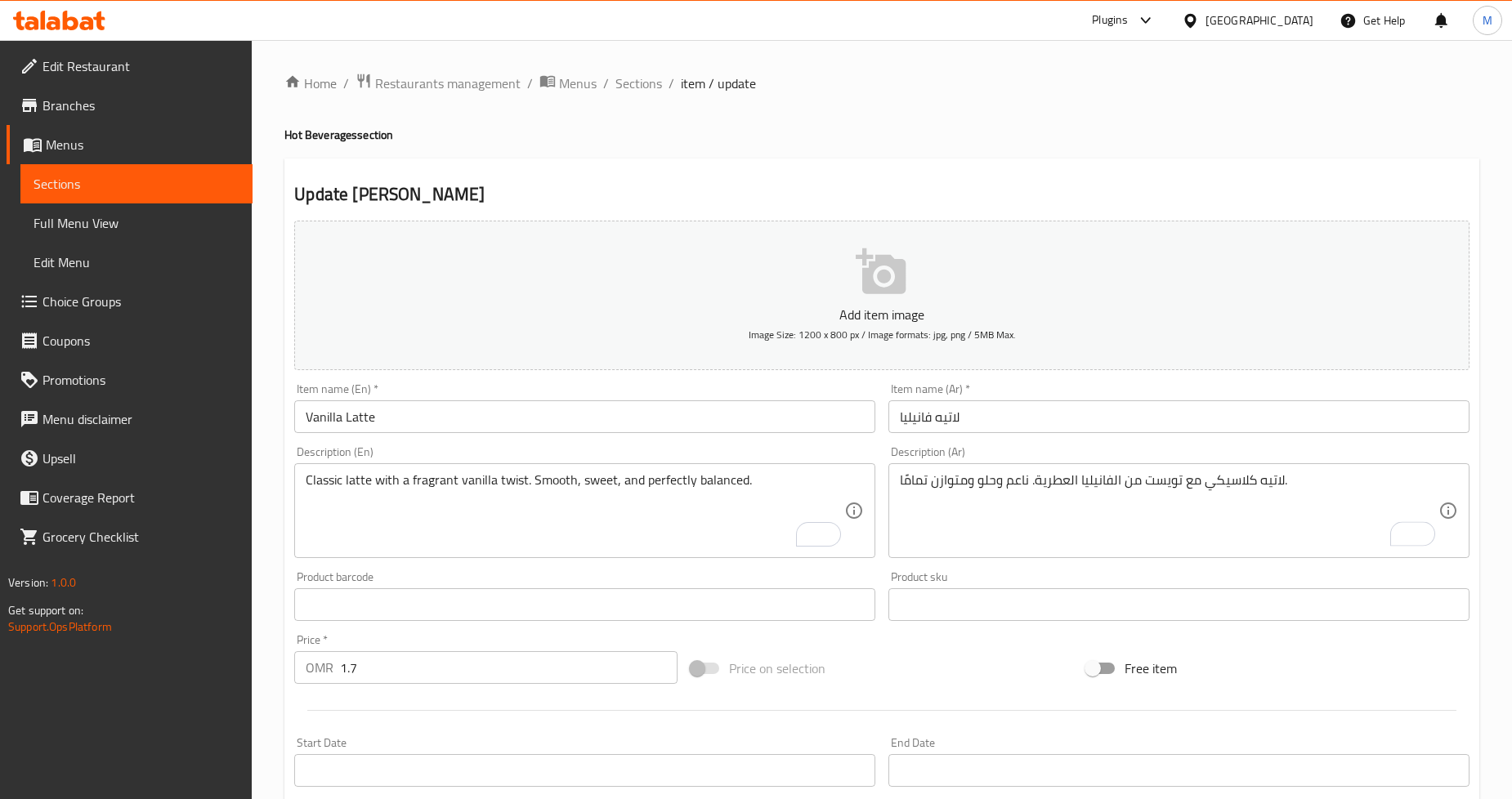
click at [1189, 75] on ol "Home / Restaurants management / Menus / Sections / item / update" at bounding box center [881, 83] width 1195 height 21
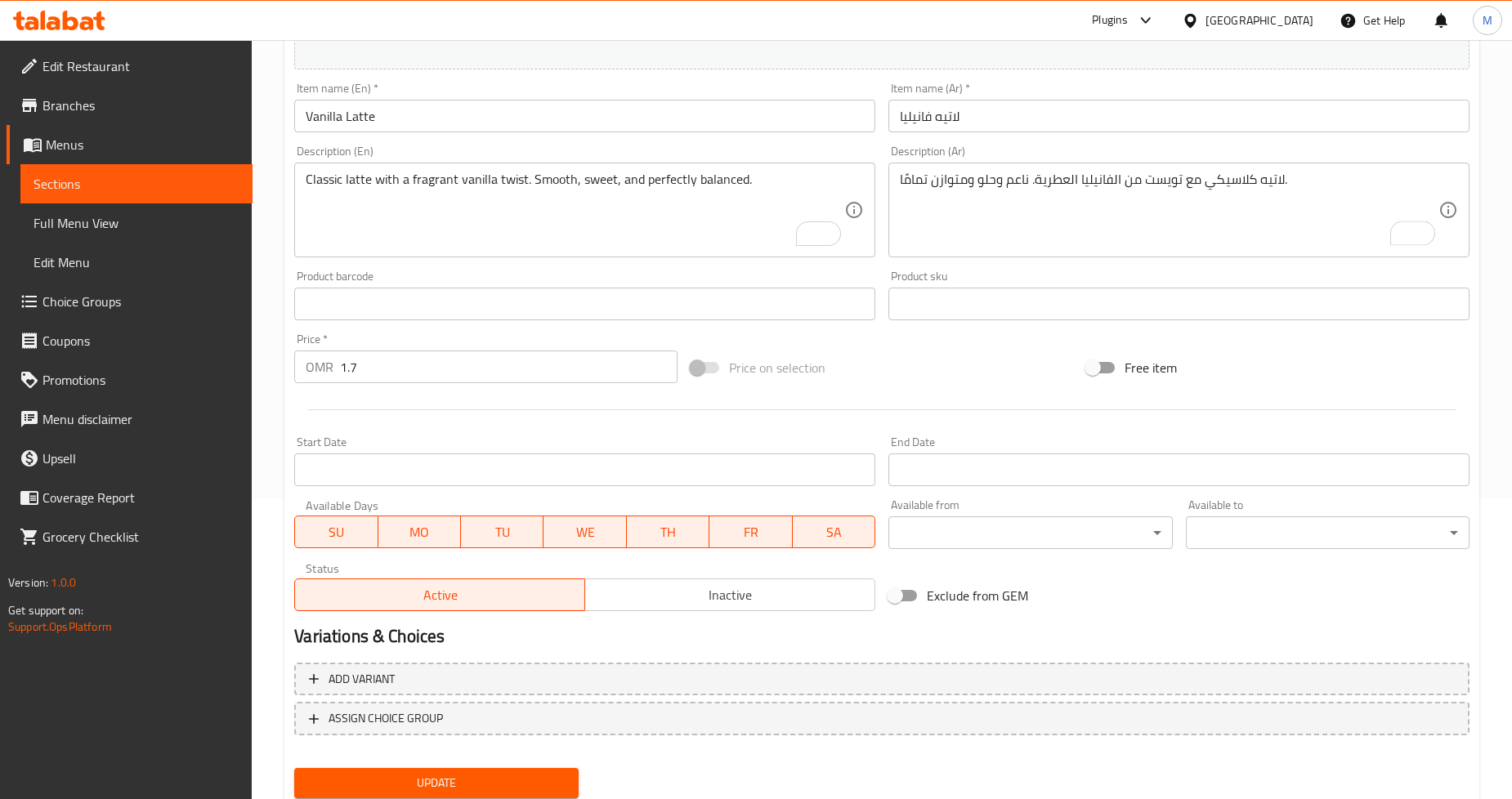
scroll to position [353, 0]
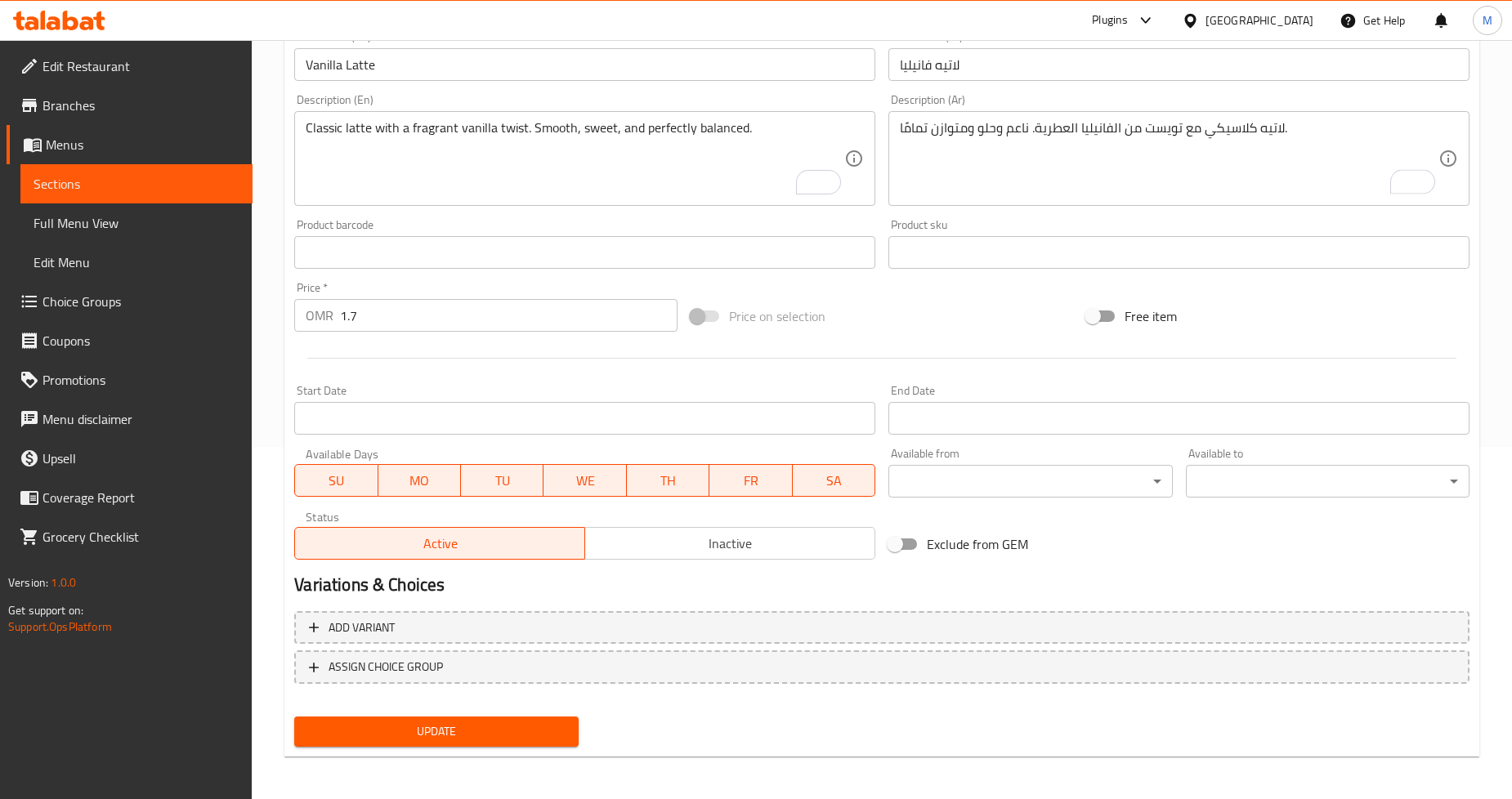
click at [504, 722] on span "Update" at bounding box center [436, 732] width 257 height 20
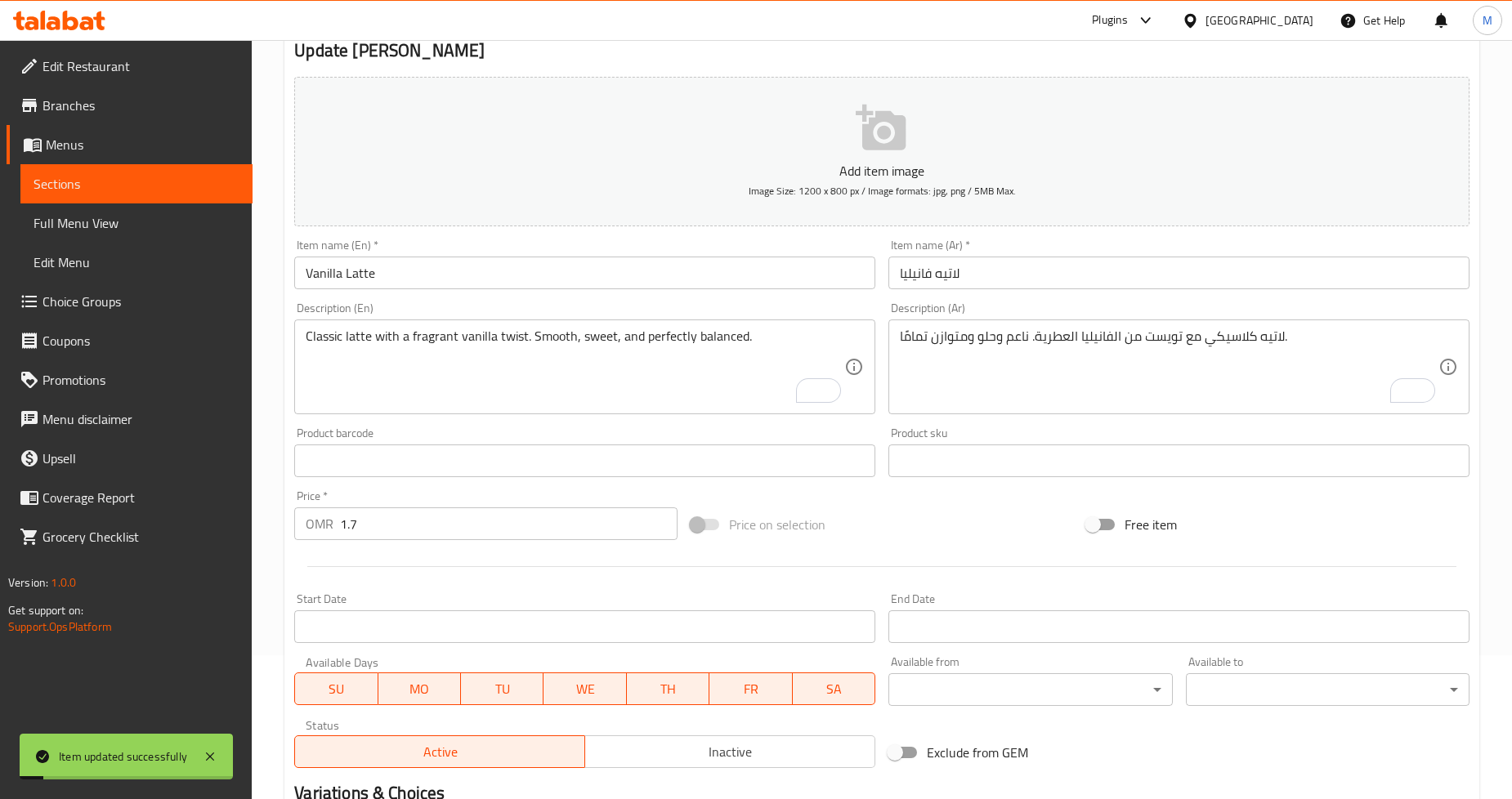
scroll to position [0, 0]
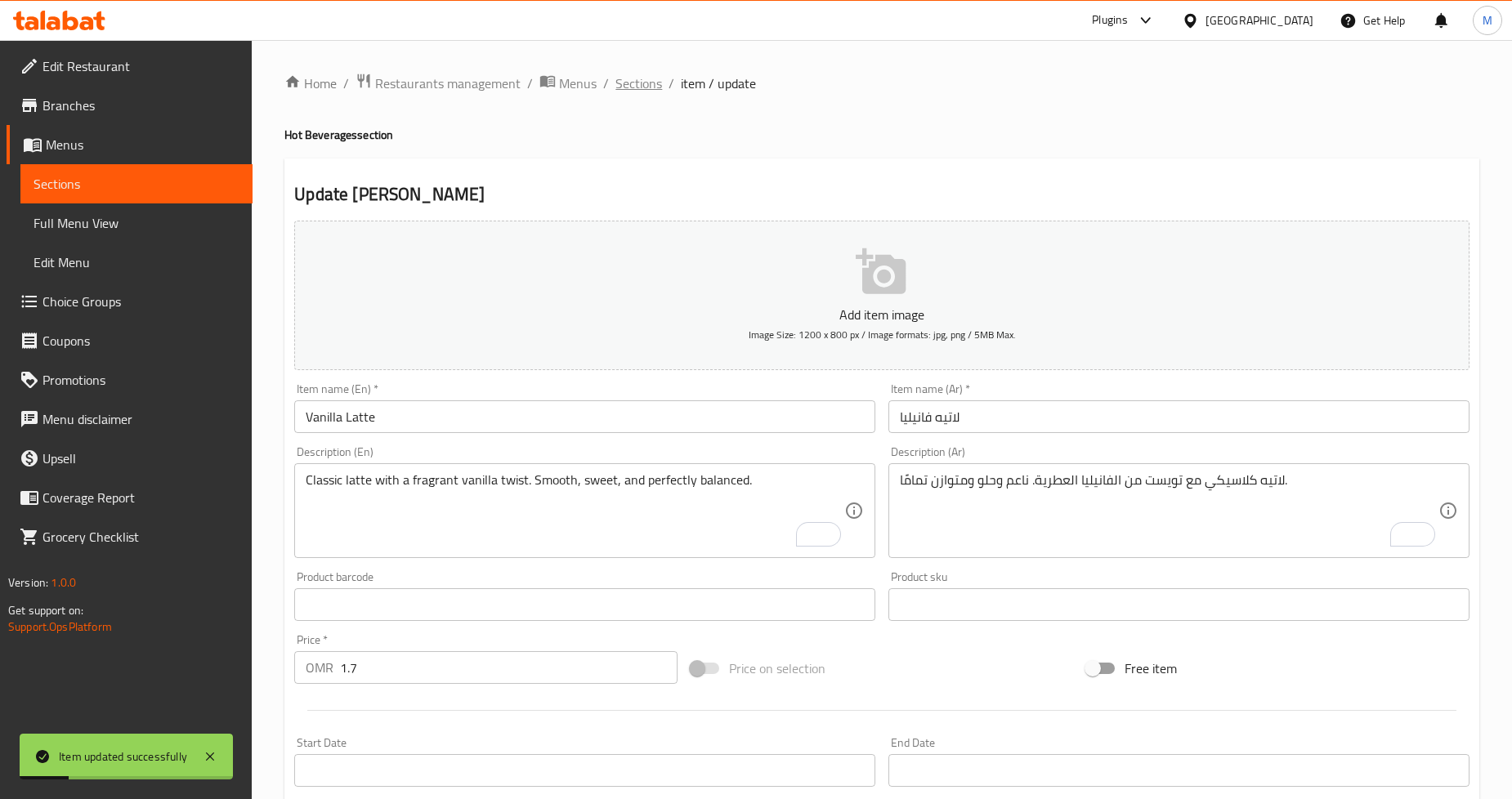
click at [623, 78] on span "Sections" at bounding box center [639, 82] width 46 height 19
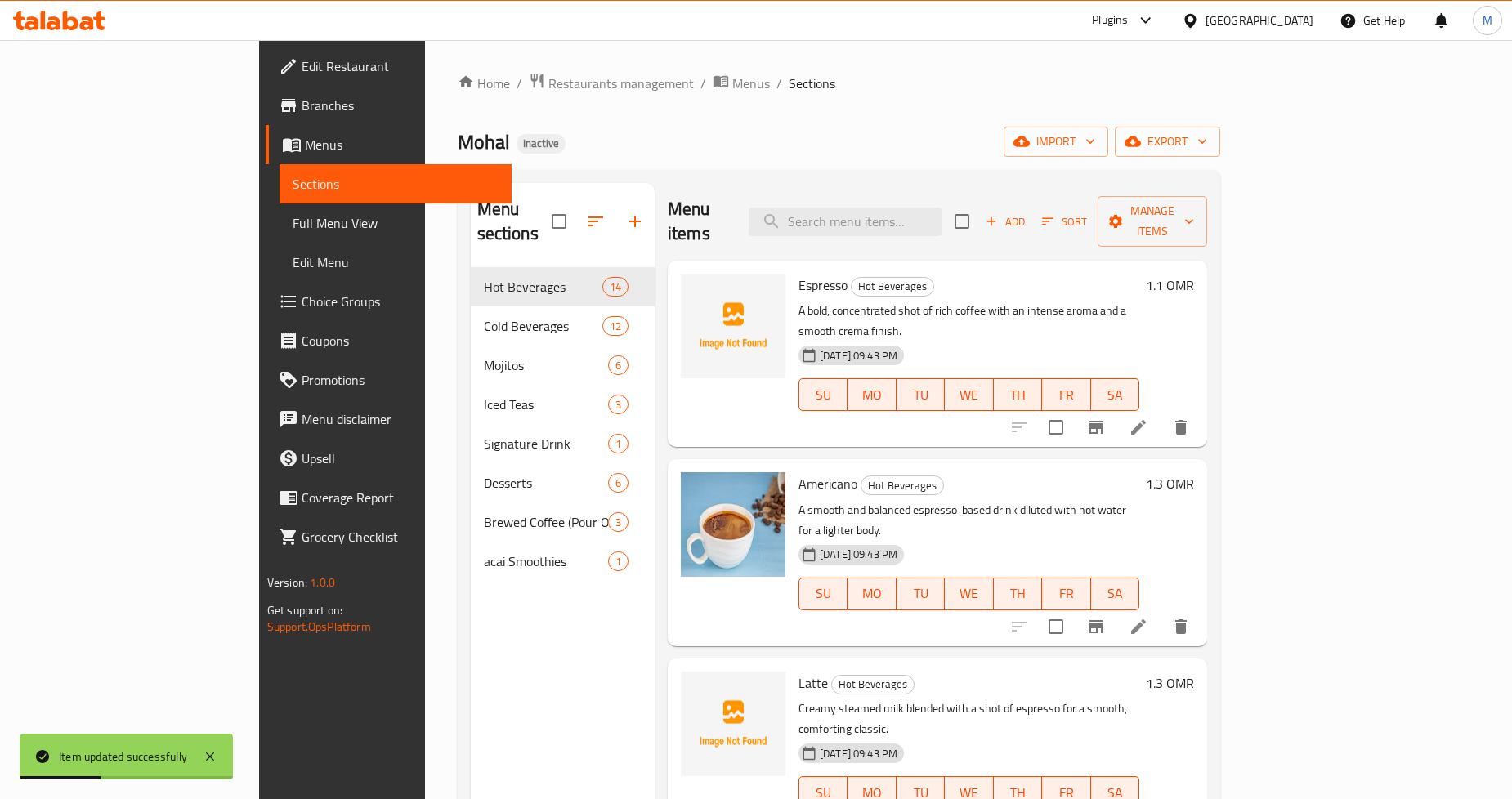
click at [1146, 339] on div "28-09-2025 09:43 PM SU MO TU WE TH FR SA" at bounding box center [969, 382] width 354 height 88
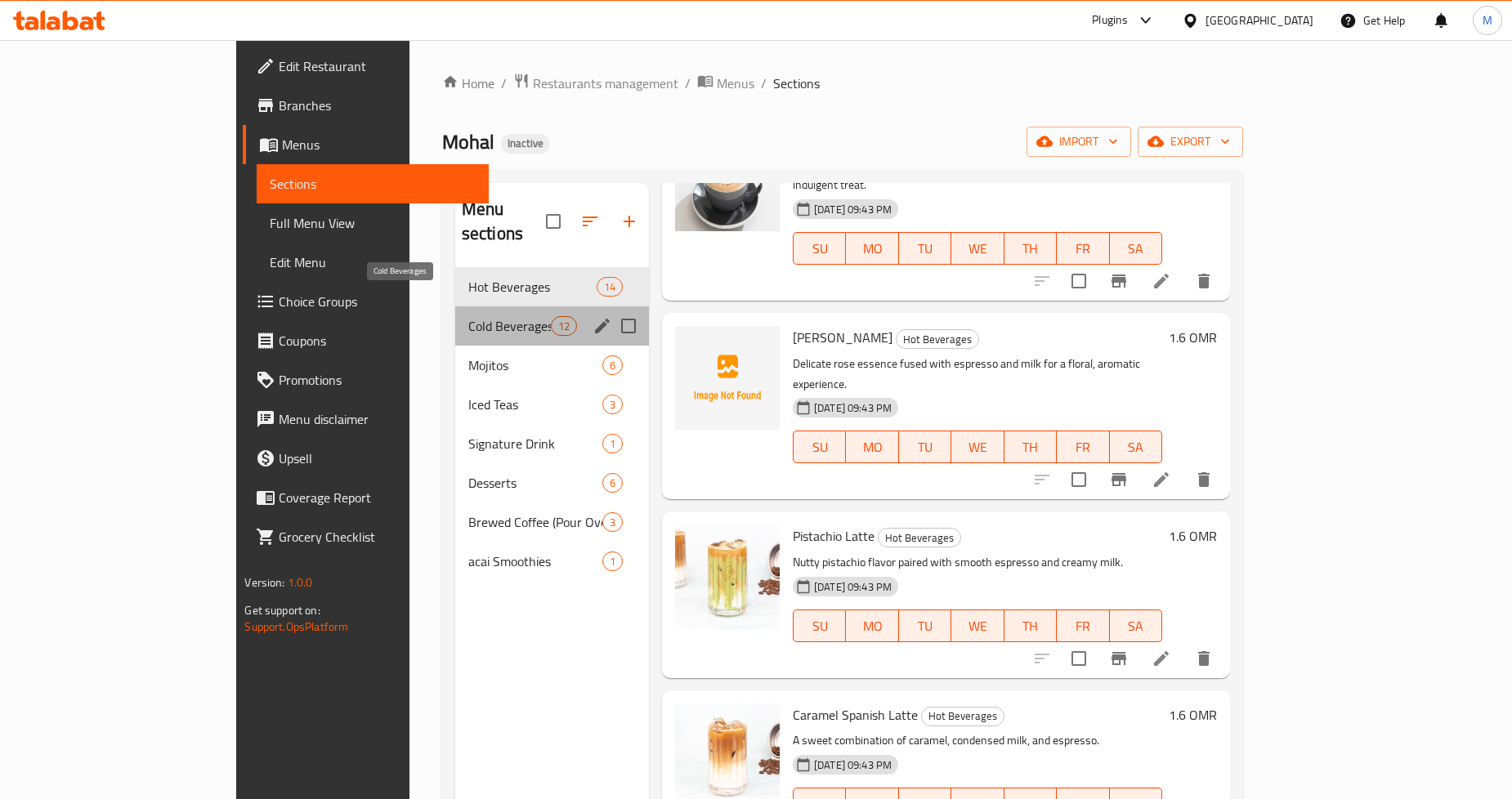
click at [469, 317] on span "Cold Beverages" at bounding box center [509, 326] width 82 height 19
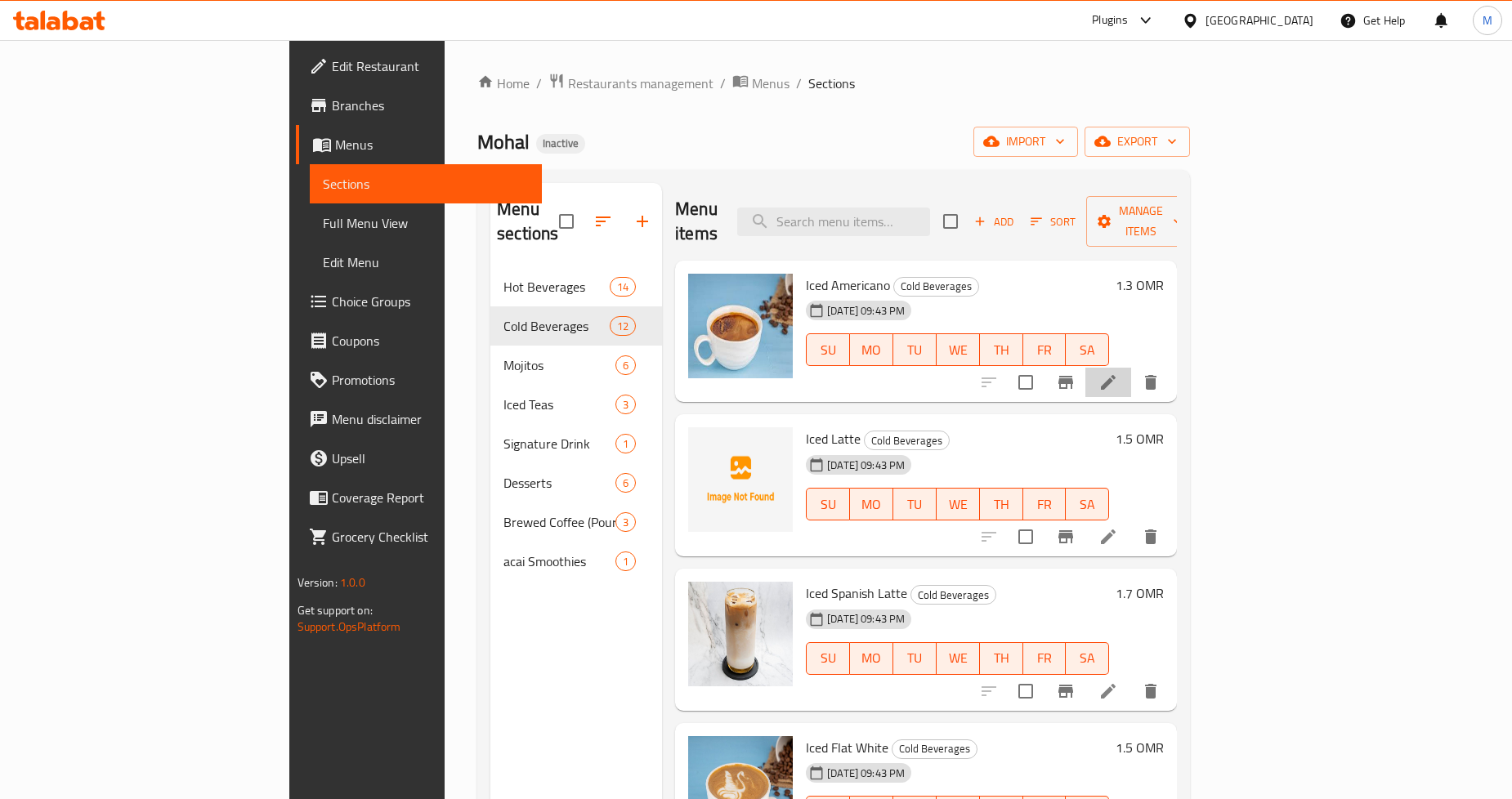
click at [1131, 368] on li at bounding box center [1108, 382] width 45 height 30
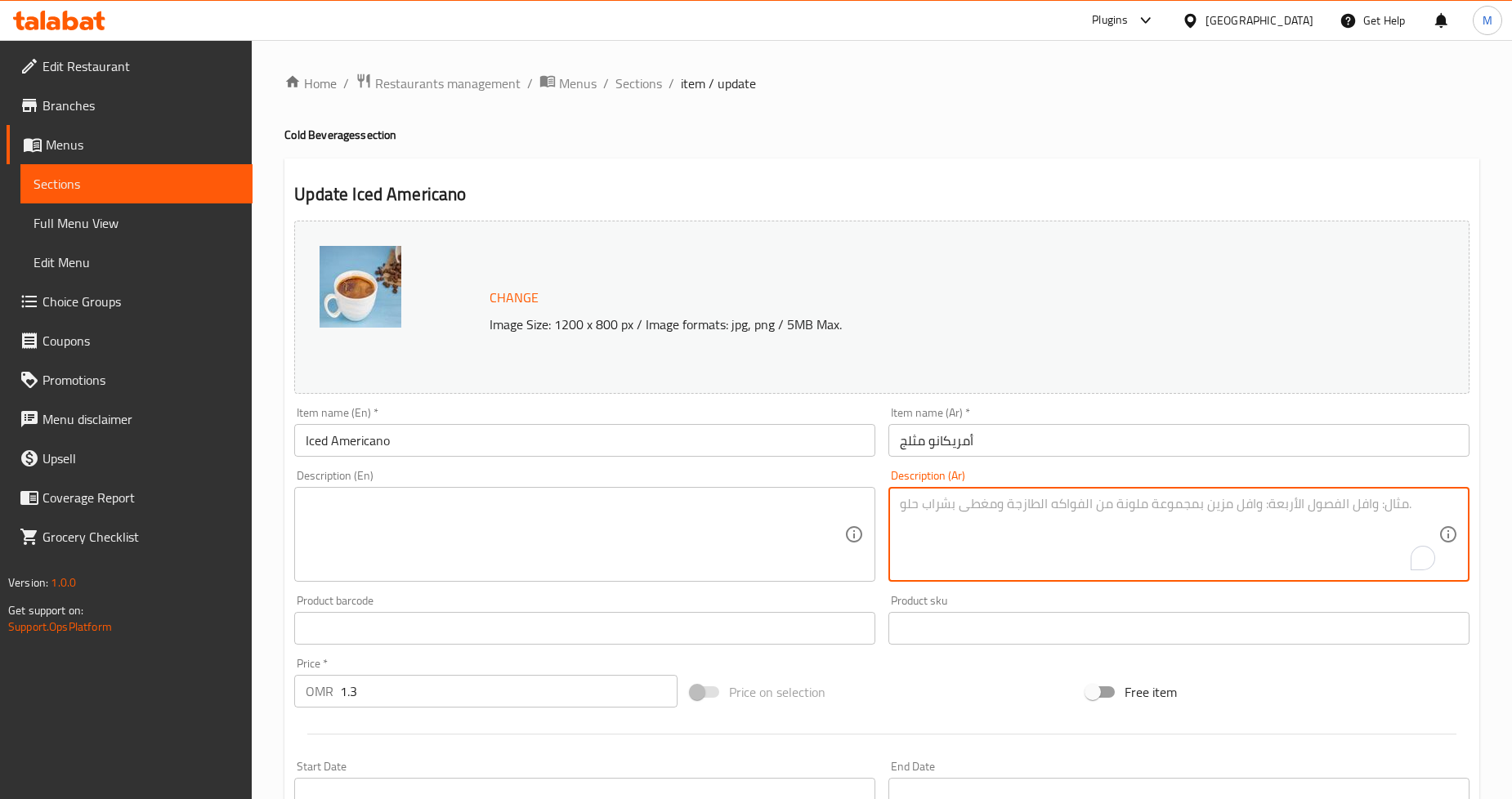
click at [1057, 543] on textarea "To enrich screen reader interactions, please activate Accessibility in Grammarl…" at bounding box center [1169, 535] width 539 height 78
paste textarea "مشروب الإسبريسو الجريء المسكوب على الثلج والماء. بارد، منعش، ومليء بالكافيين."
type textarea "مشروب الإسبريسو الجريء المسكوب على الثلج والماء. بارد، منعش، ومليء بالكافيين."
click at [361, 540] on textarea at bounding box center [575, 535] width 539 height 78
paste textarea "Bold espresso poured over ice and water. Cool, crisp, and caffeine-packed."
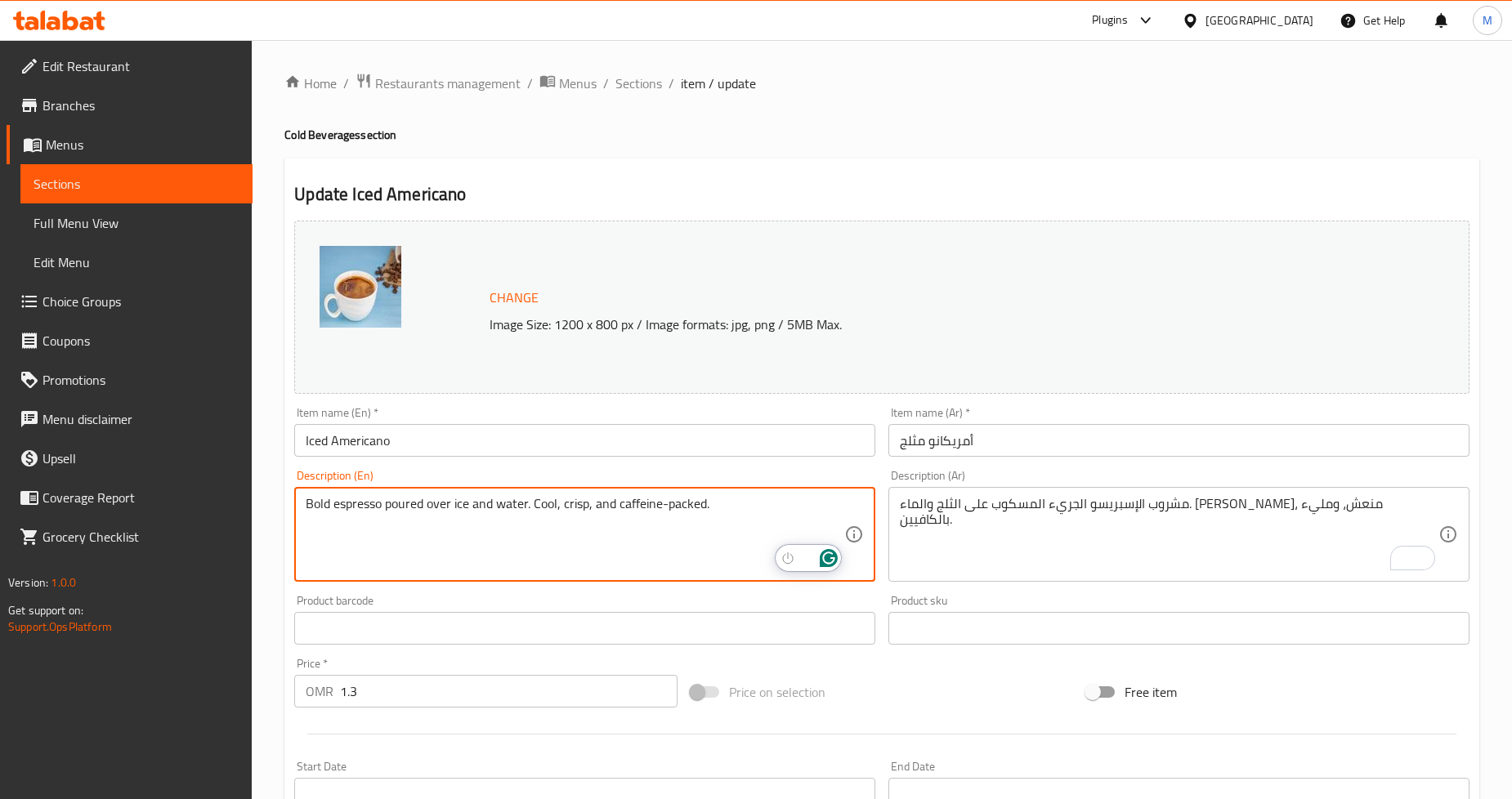
type textarea "Bold espresso poured over ice and water. Cool, crisp, and caffeine-packed."
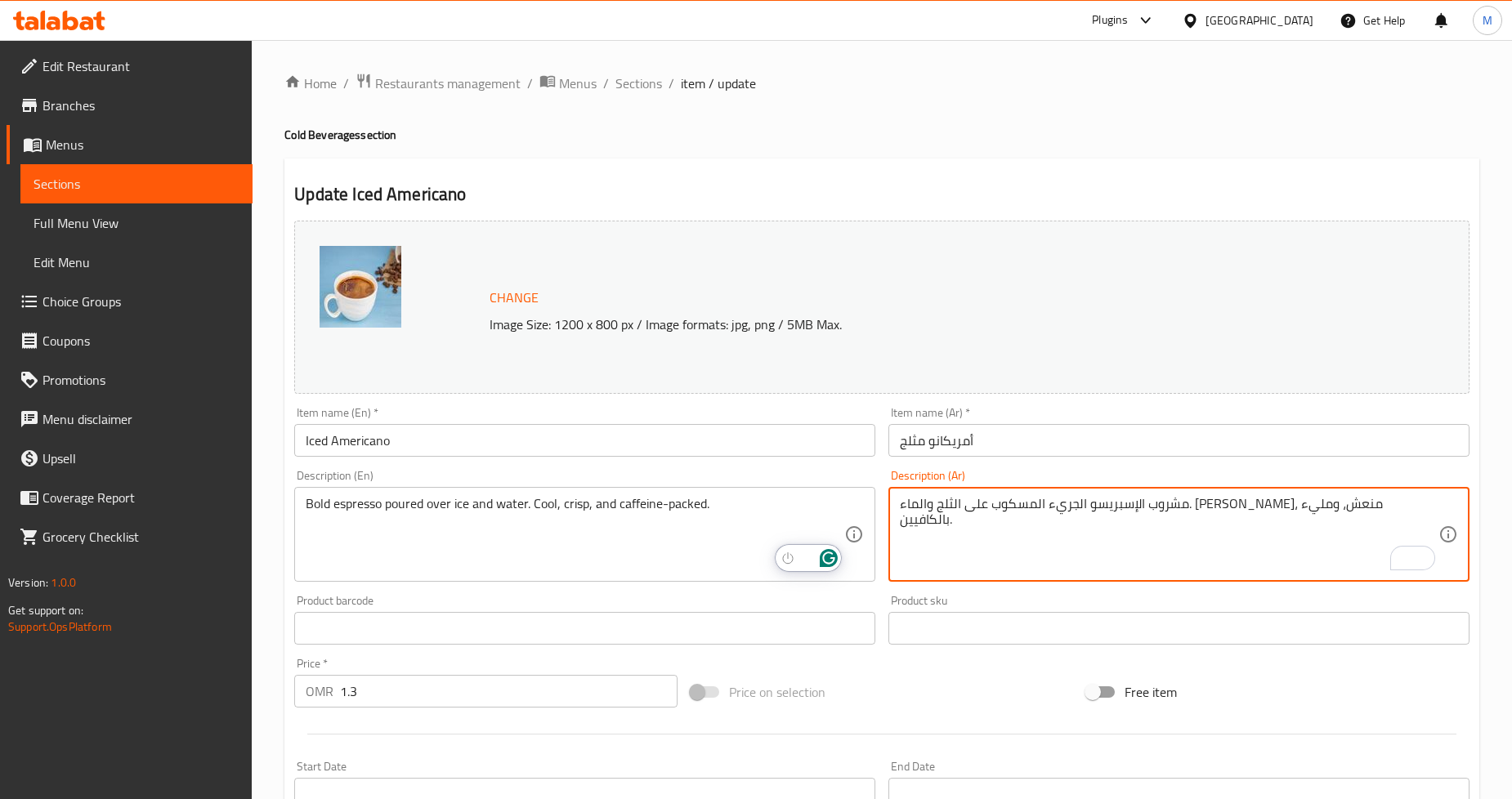
click at [1337, 500] on textarea "مشروب الإسبريسو الجريء المسكوب على الثلج والماء. بارد، منعش، ومليء بالكافيين." at bounding box center [1169, 535] width 539 height 78
click at [1165, 159] on div "Update Iced Americano Change Image Size: 1200 x 800 px / Image formats: jpg, pn…" at bounding box center [881, 645] width 1195 height 975
click at [1007, 509] on textarea "الإسبريسو الجريء المسكوب على الثلج والماء. بارد، منعش، ومليء بالكافيين." at bounding box center [1169, 535] width 539 height 78
type textarea "الإسبريسو الجريء المسكوب على الثلج والماء. بارد، كريسب، ومليء بالكافيين."
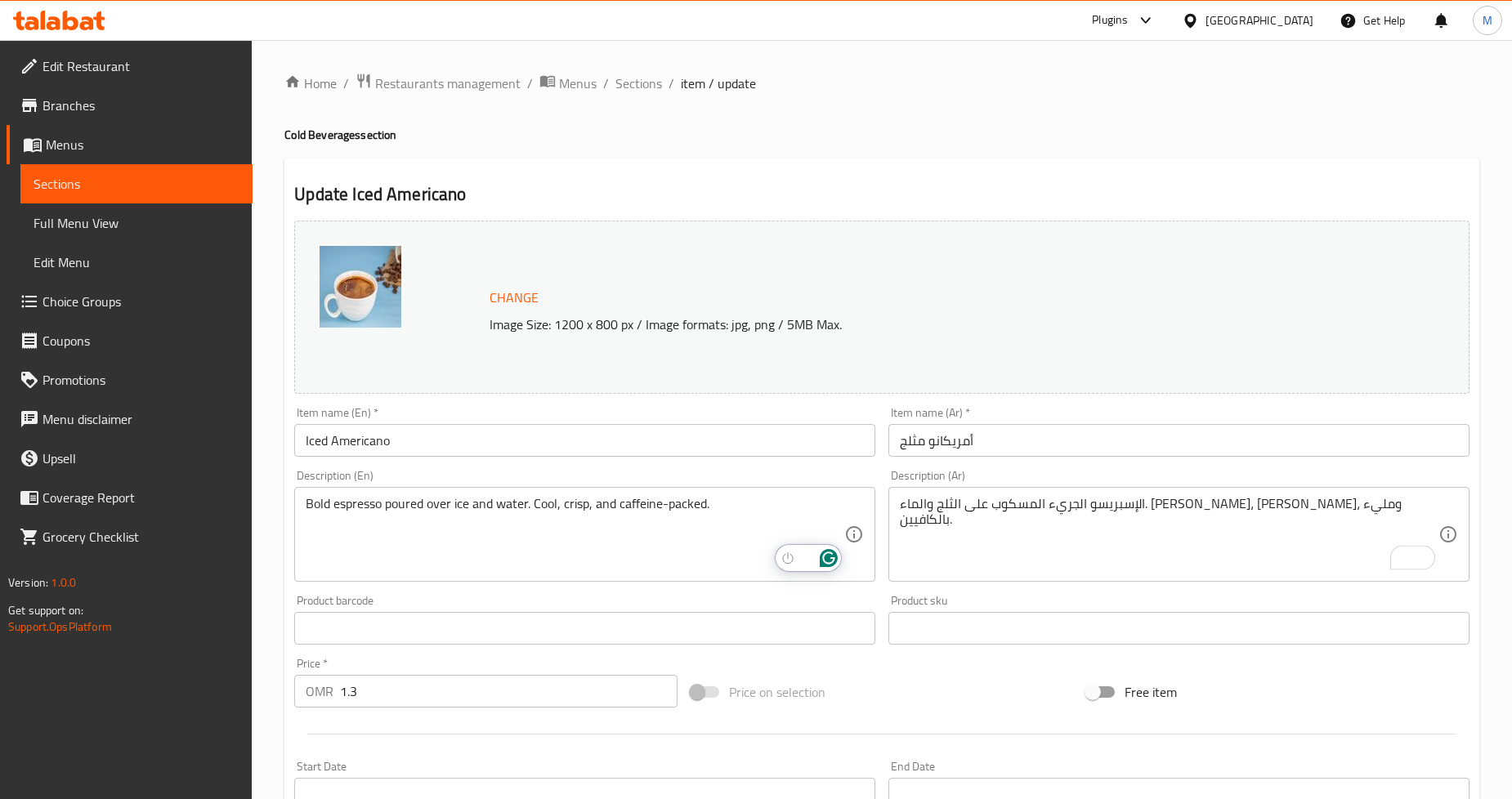
click at [1172, 164] on div "Update Iced Americano Change Image Size: 1200 x 800 px / Image formats: jpg, pn…" at bounding box center [881, 645] width 1195 height 975
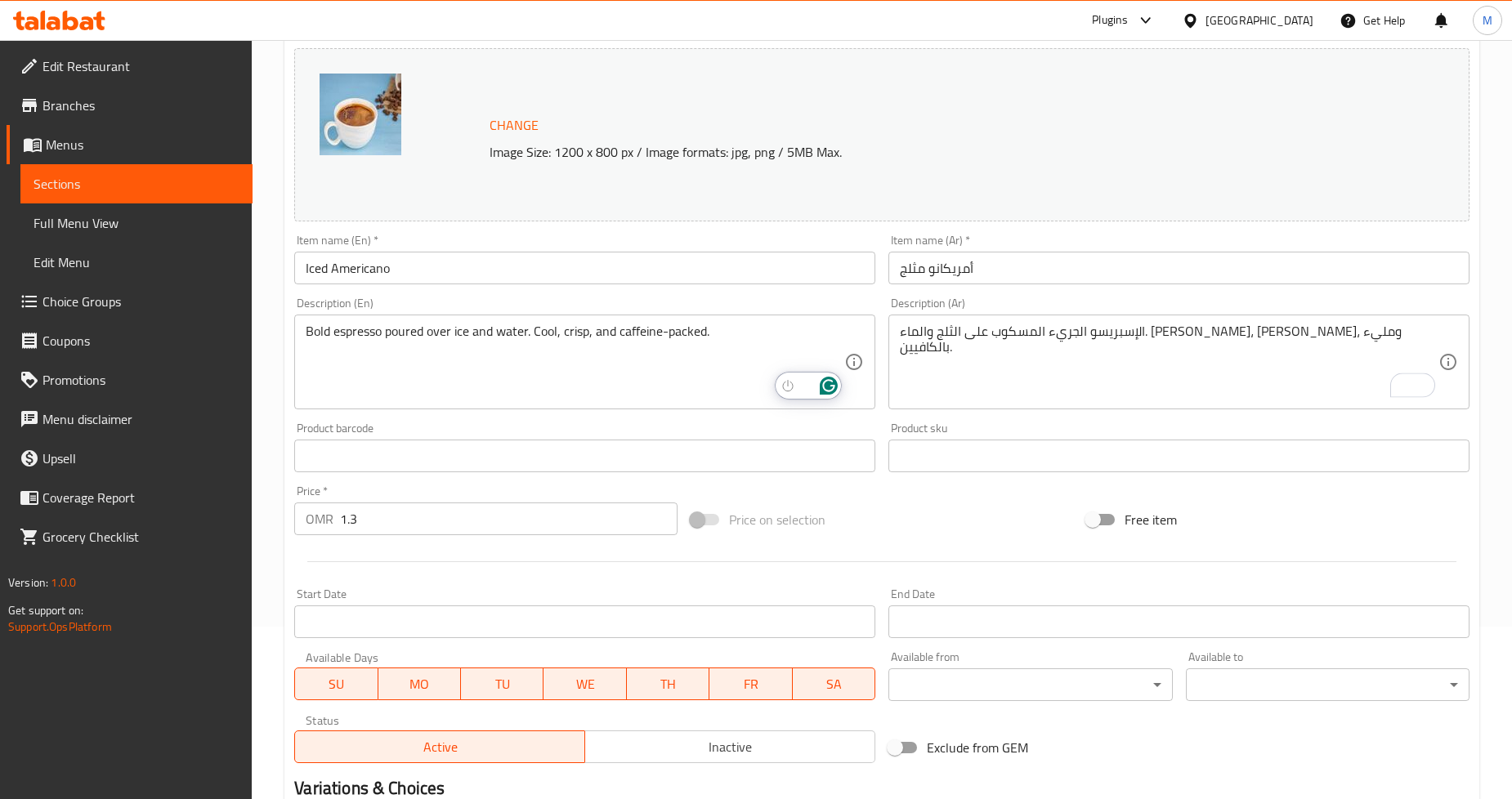
scroll to position [376, 0]
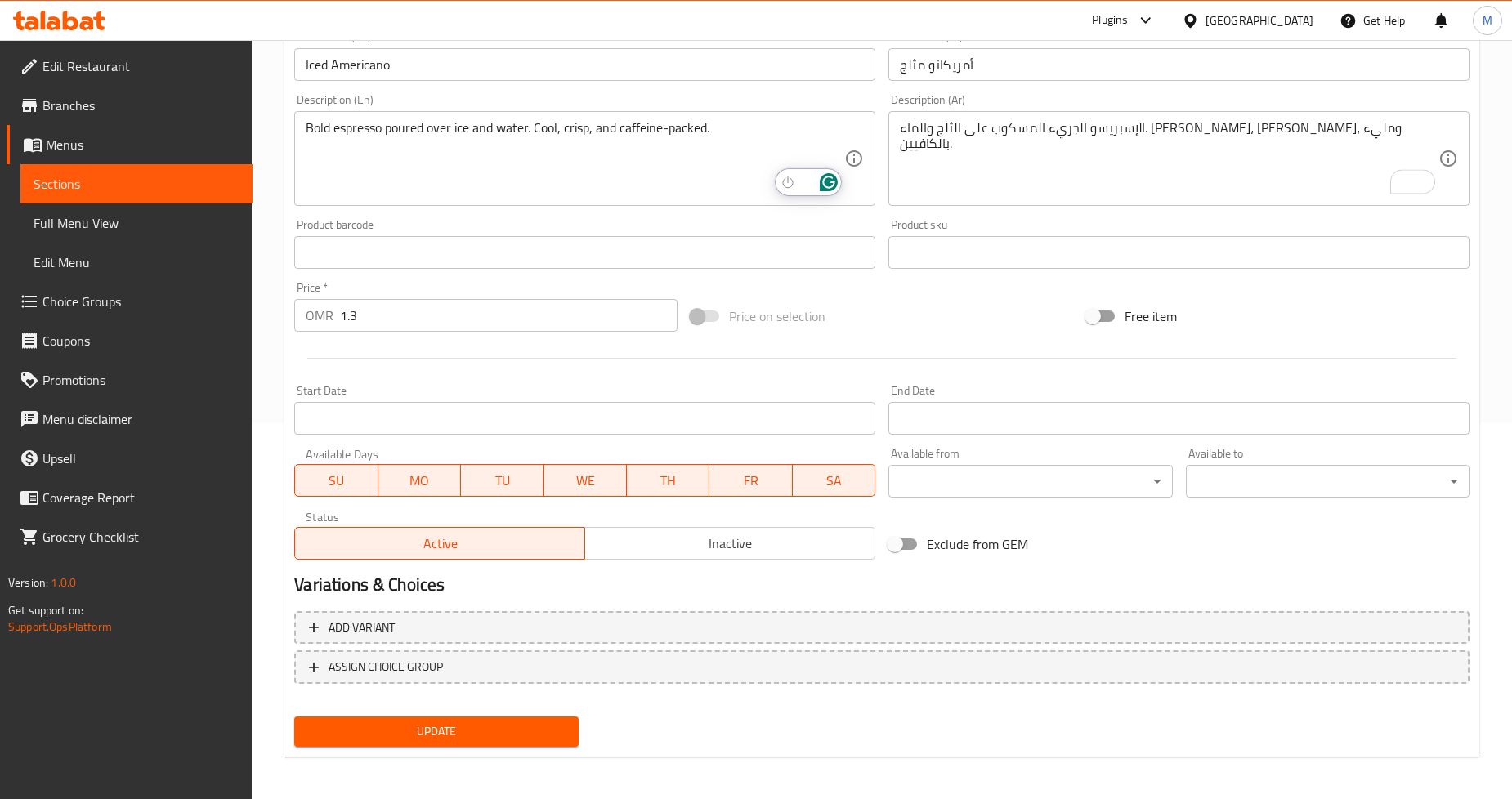
click at [531, 725] on span "Update" at bounding box center [436, 732] width 257 height 20
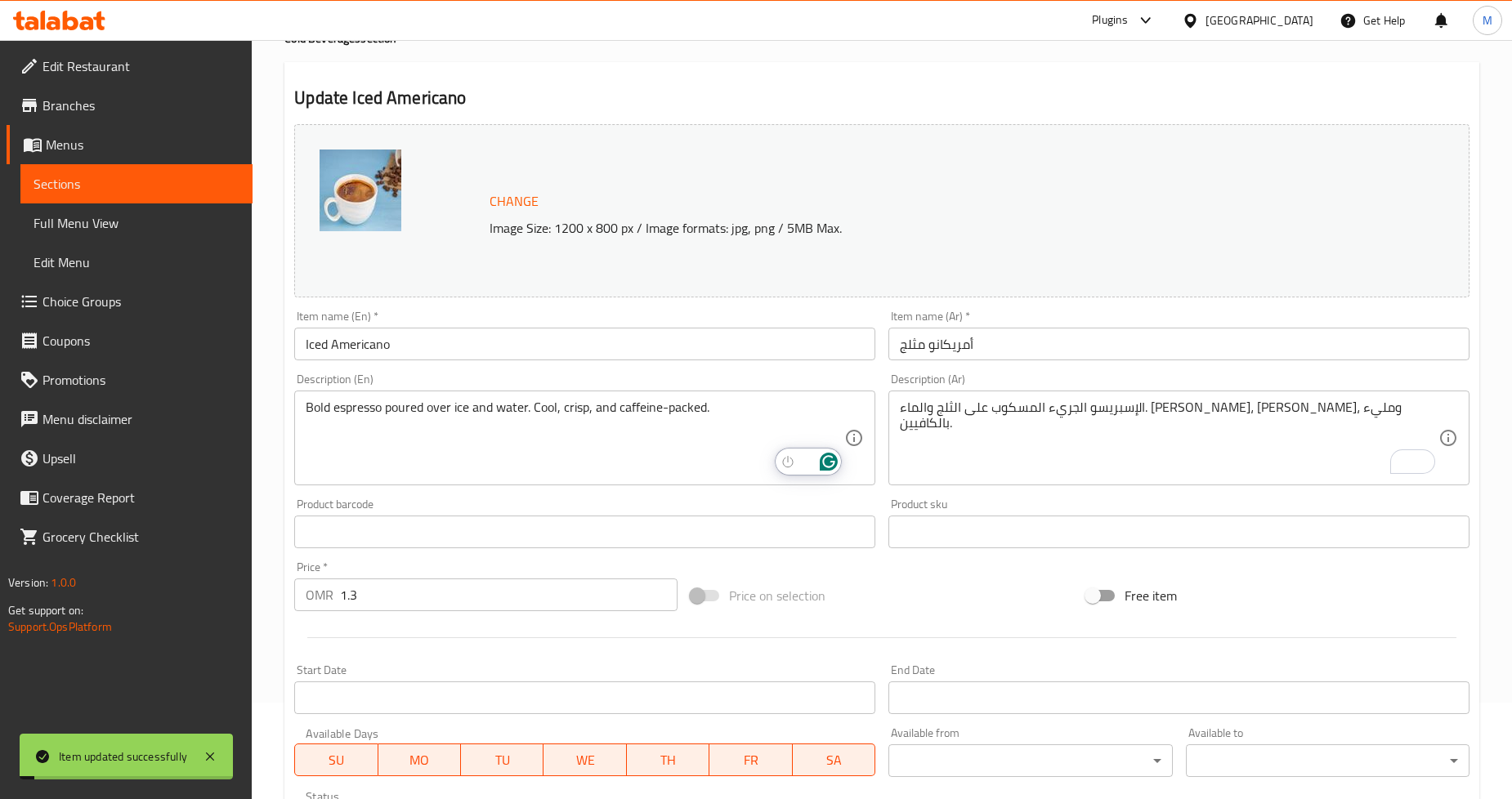
scroll to position [0, 0]
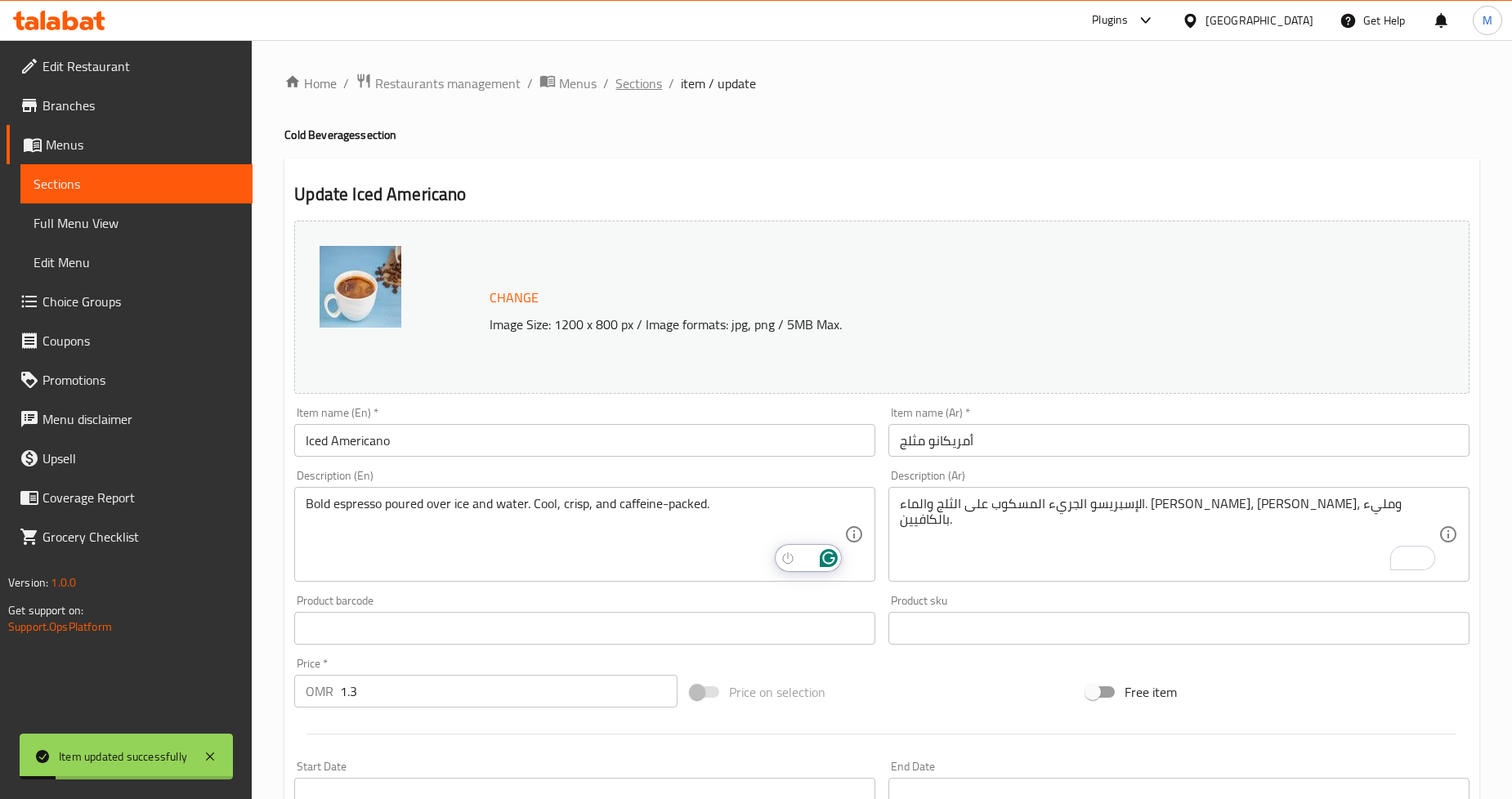
click at [632, 80] on span "Sections" at bounding box center [639, 82] width 46 height 19
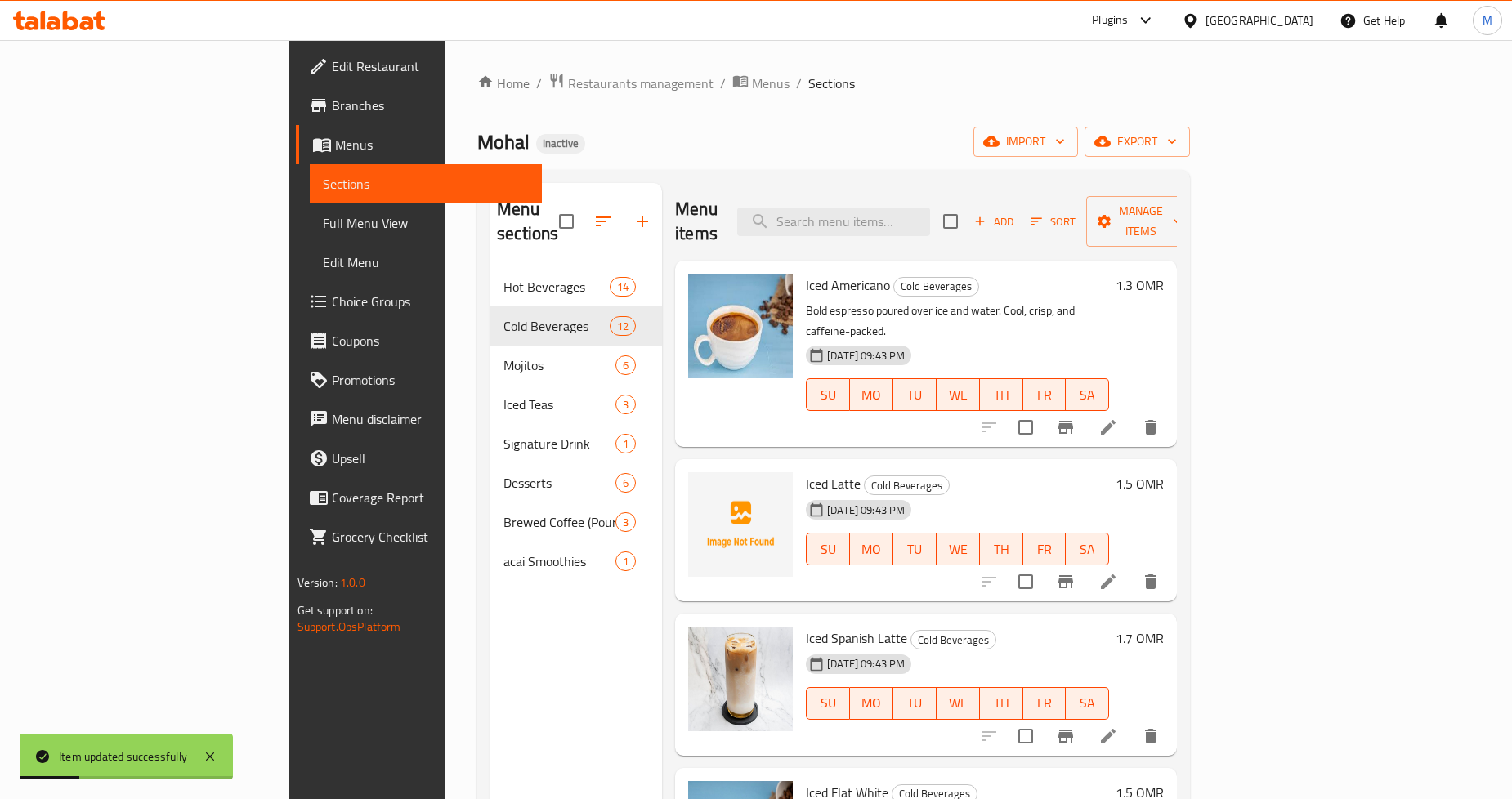
scroll to position [181, 0]
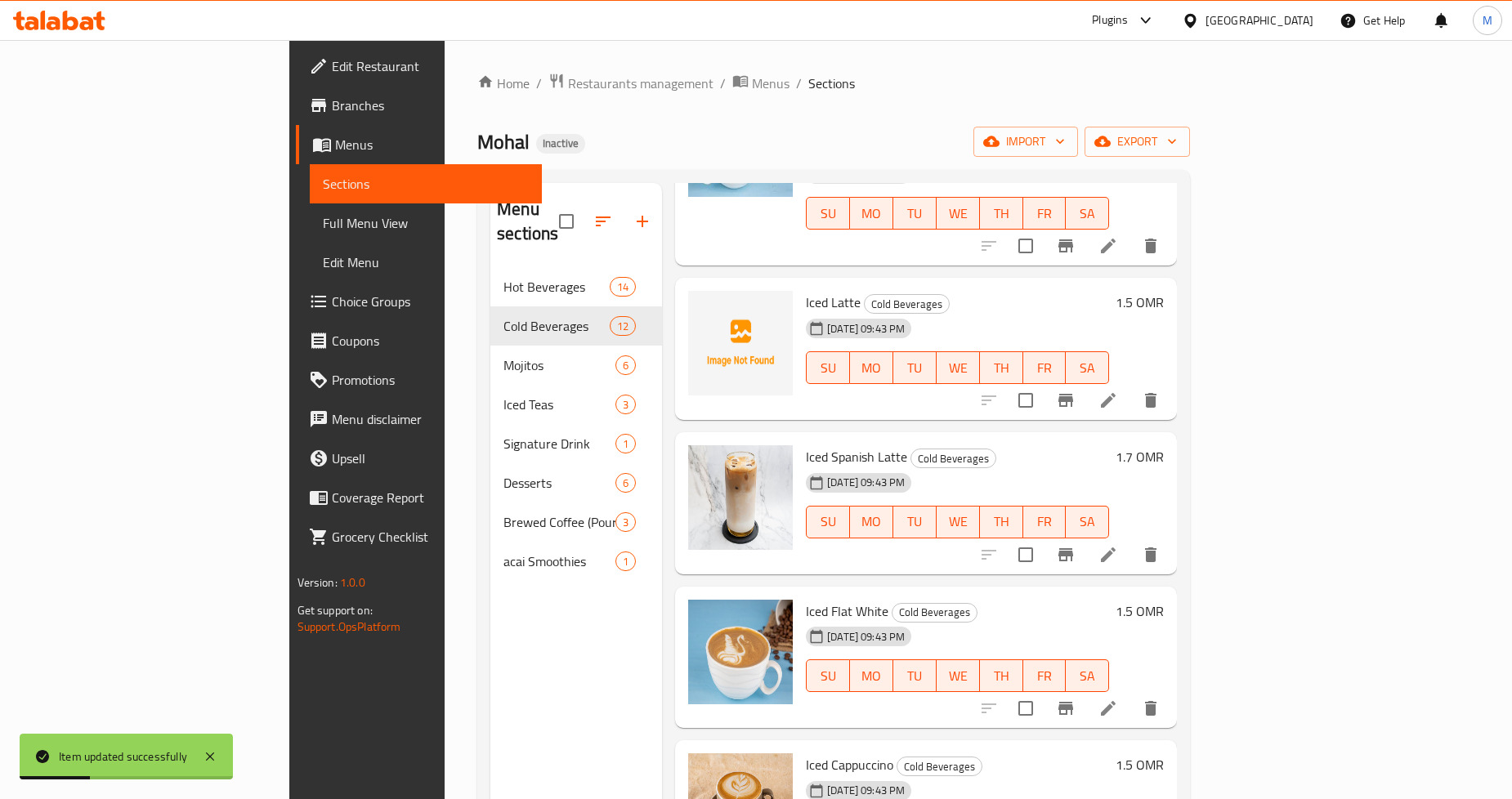
click at [1131, 386] on li at bounding box center [1108, 401] width 45 height 30
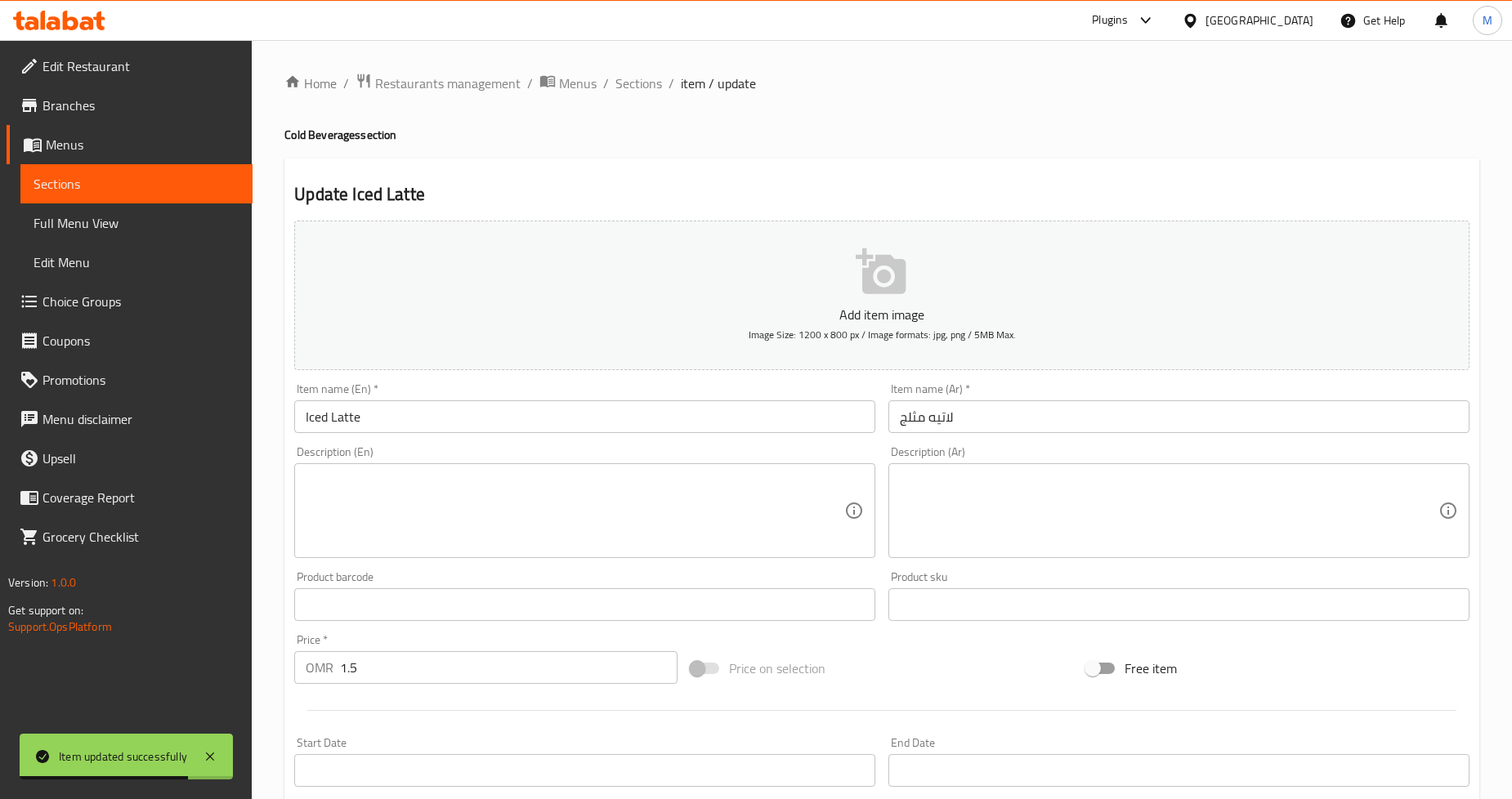
click at [1033, 500] on textarea at bounding box center [1169, 511] width 539 height 78
paste textarea "مشروب إسبريسو مبرد ممزوج بالحليب والثلج للحصول على مشروب منعش."
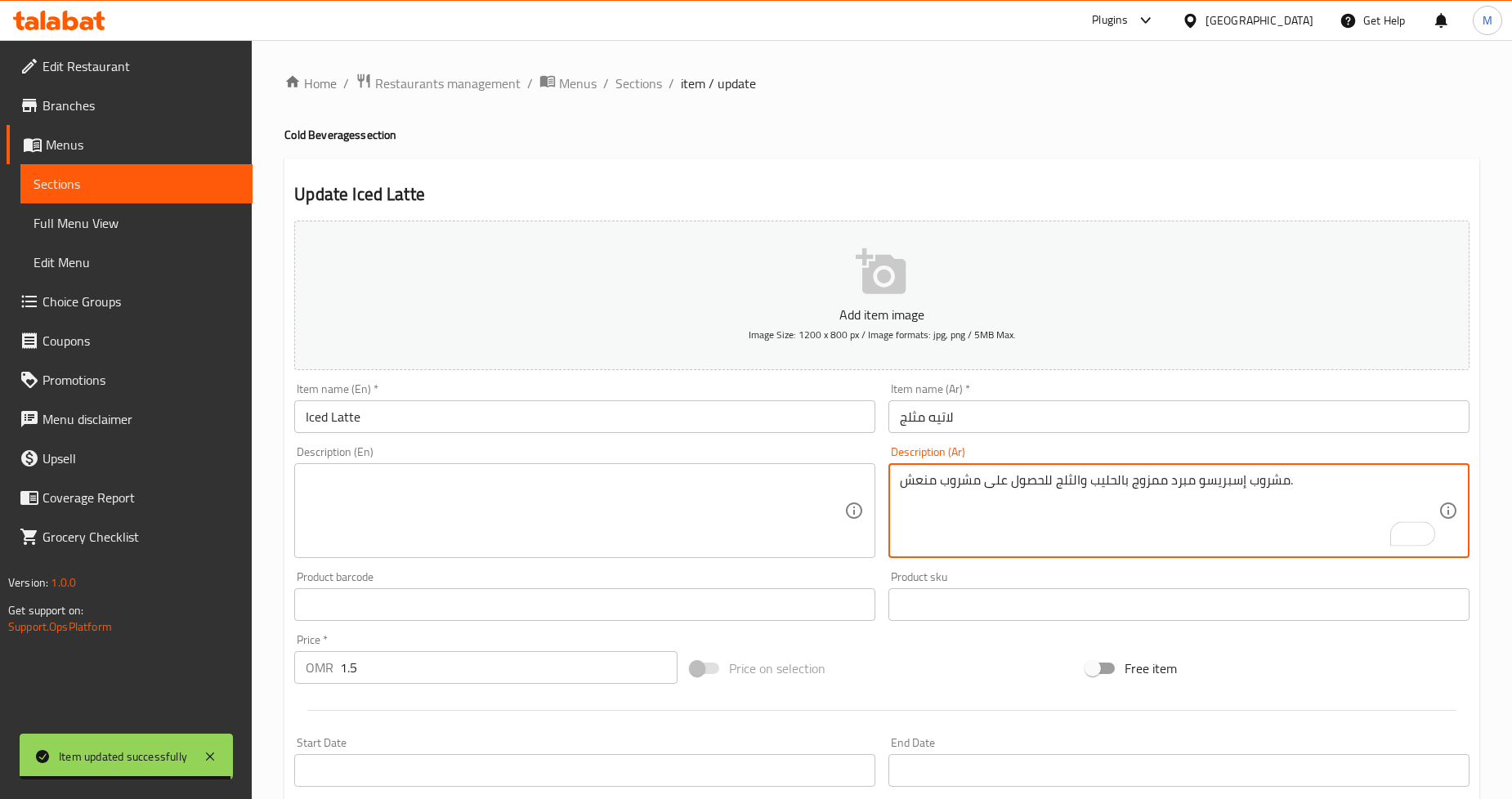
click at [1262, 485] on textarea "مشروب إسبريسو مبرد ممزوج بالحليب والثلج للحصول على مشروب منعش." at bounding box center [1169, 511] width 539 height 78
type textarea "إسبريسو مبرد ممزوج بالحليب والثلج للحصول على مشروب منعش."
click at [540, 524] on textarea at bounding box center [575, 511] width 539 height 78
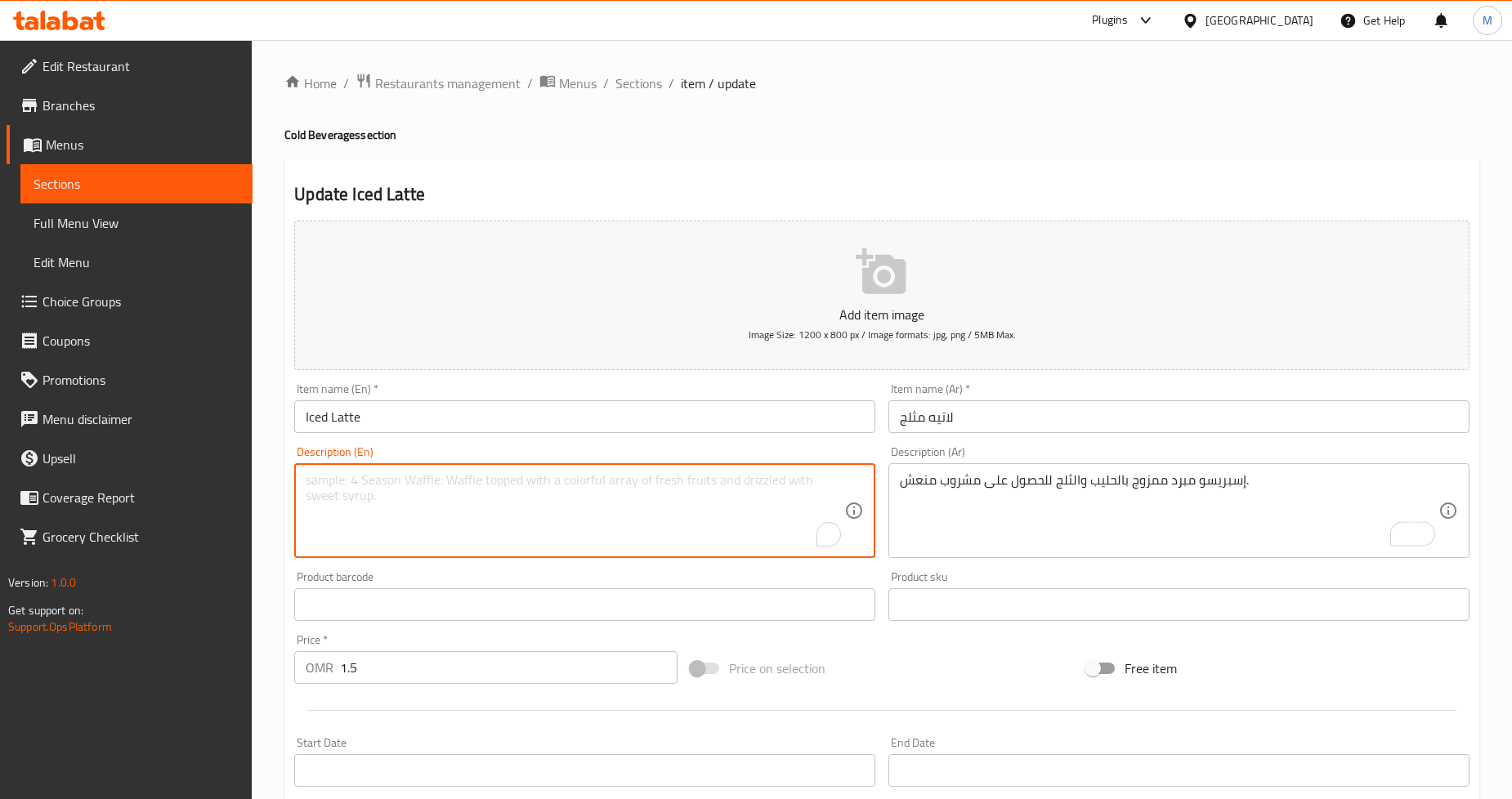
paste textarea "Chilled espresso combined with milk and ice for a refreshing pick-me-up."
type textarea "Chilled espresso combined with milk and ice for a refreshing pick-me-up."
click at [1473, 153] on div "Home / Restaurants management / Menus / Sections / item / update Cold Beverages…" at bounding box center [881, 598] width 1195 height 1050
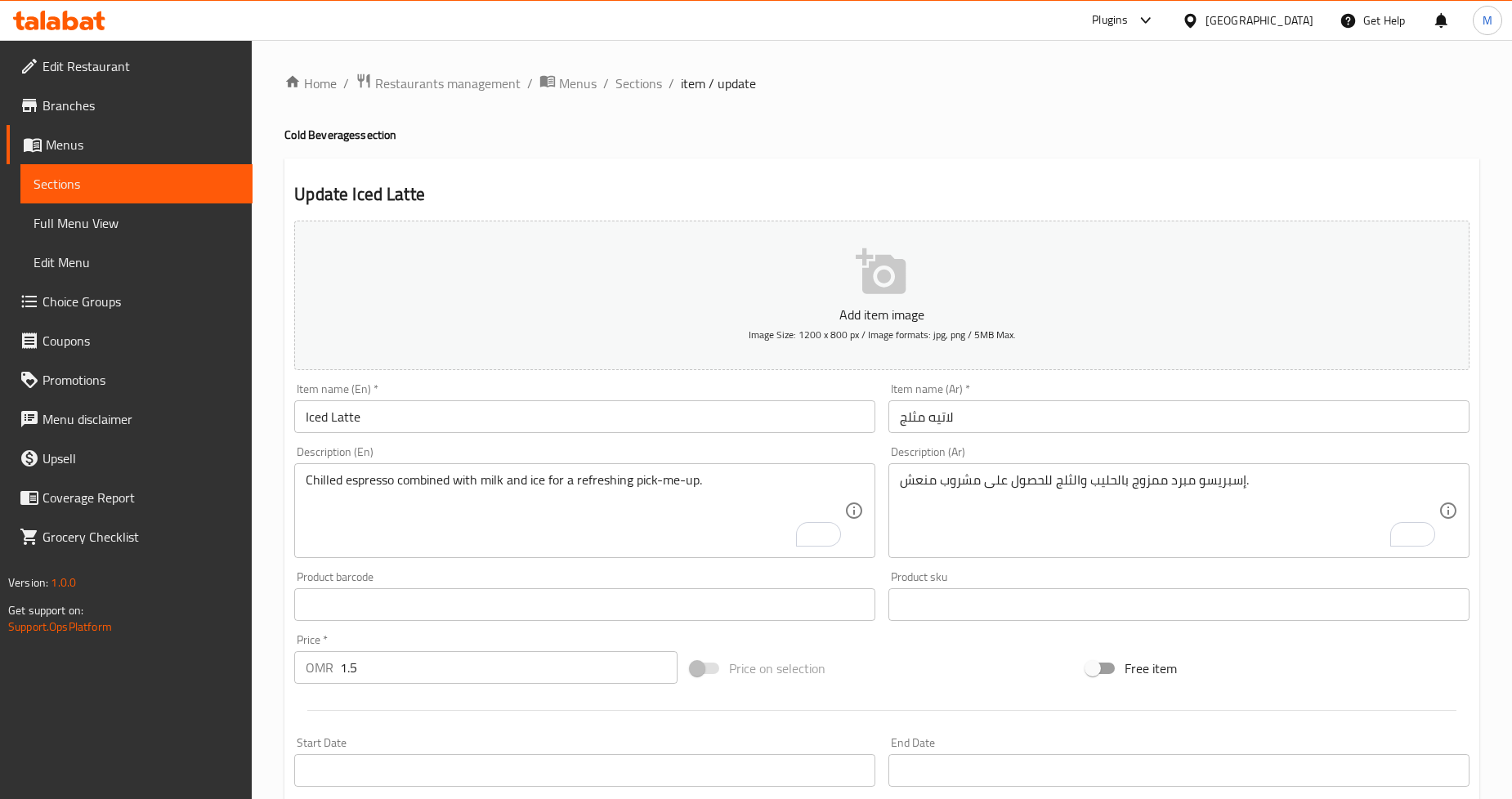
click at [1498, 154] on div "Home / Restaurants management / Menus / Sections / item / update Cold Beverages…" at bounding box center [881, 597] width 1260 height 1115
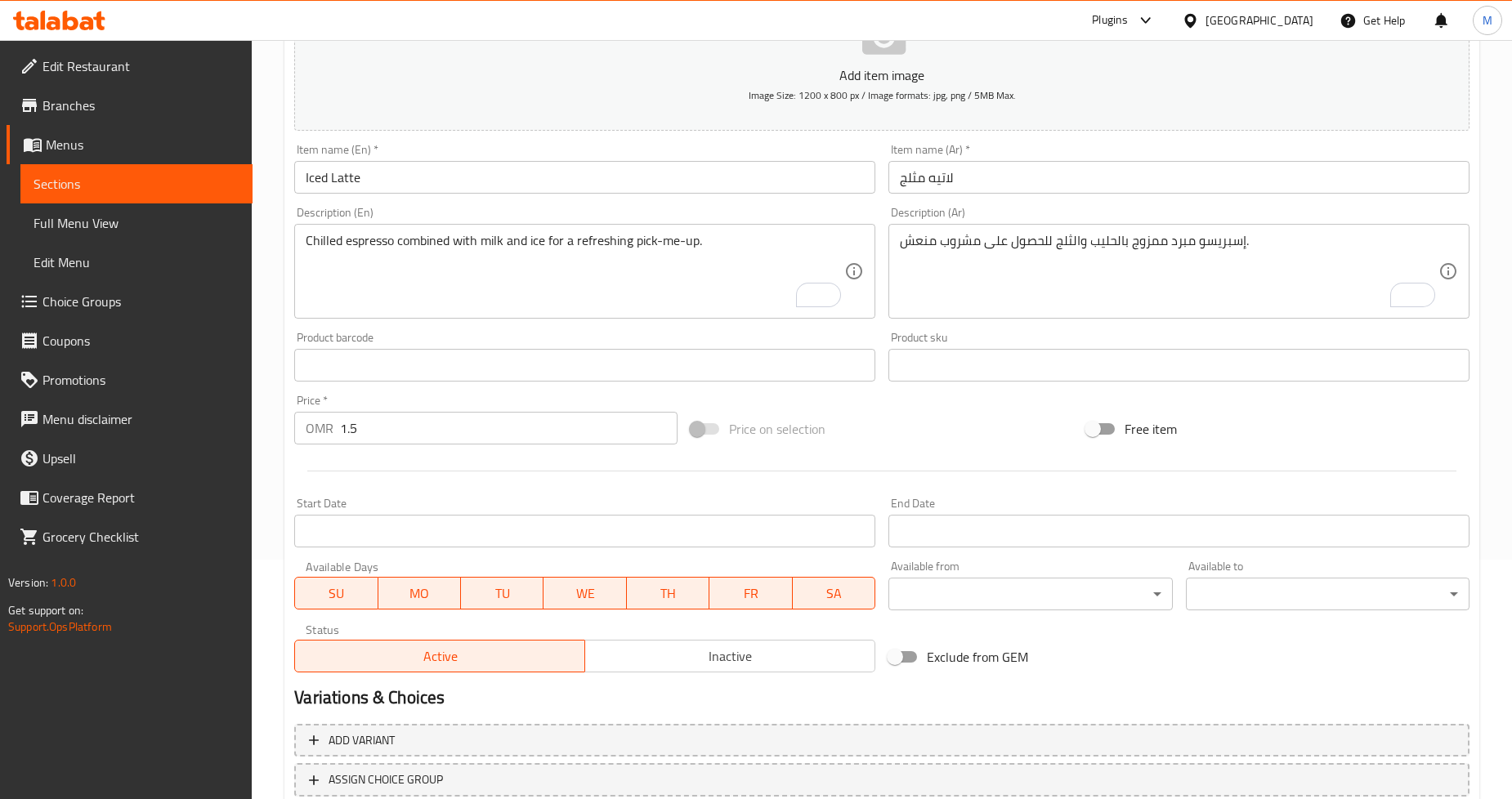
scroll to position [353, 0]
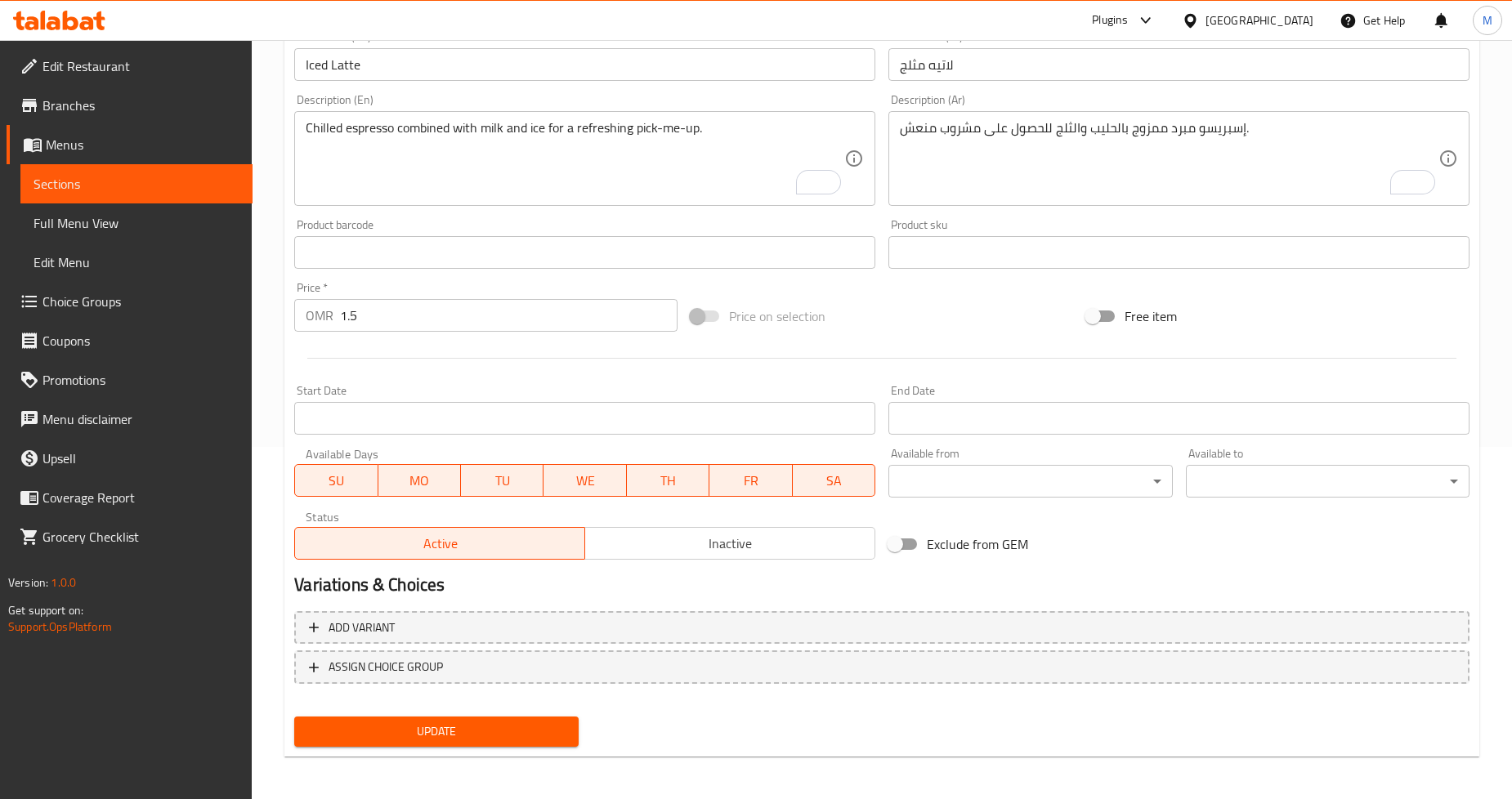
click at [508, 717] on button "Update" at bounding box center [436, 731] width 283 height 31
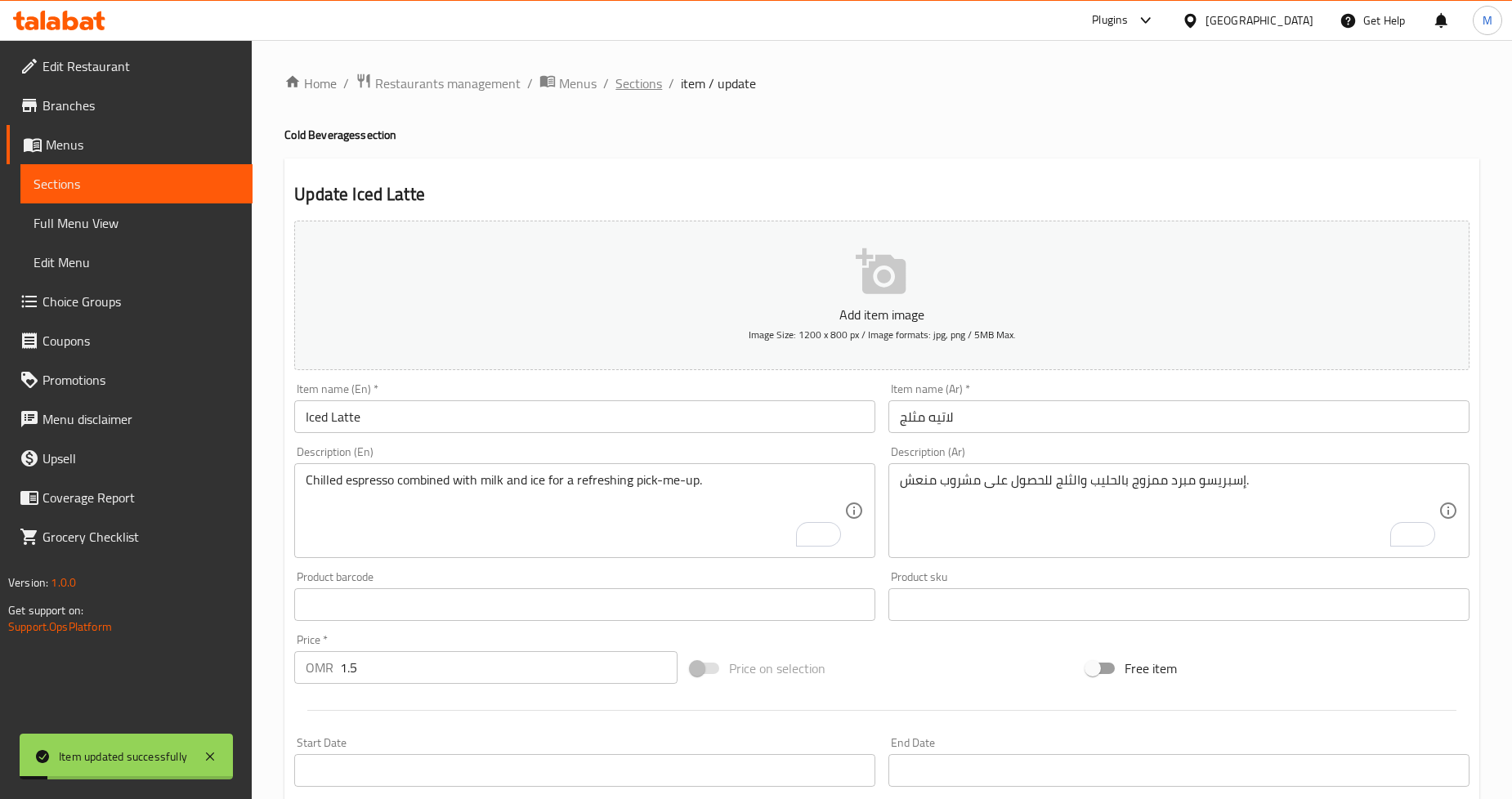
click at [650, 83] on span "Sections" at bounding box center [639, 82] width 46 height 19
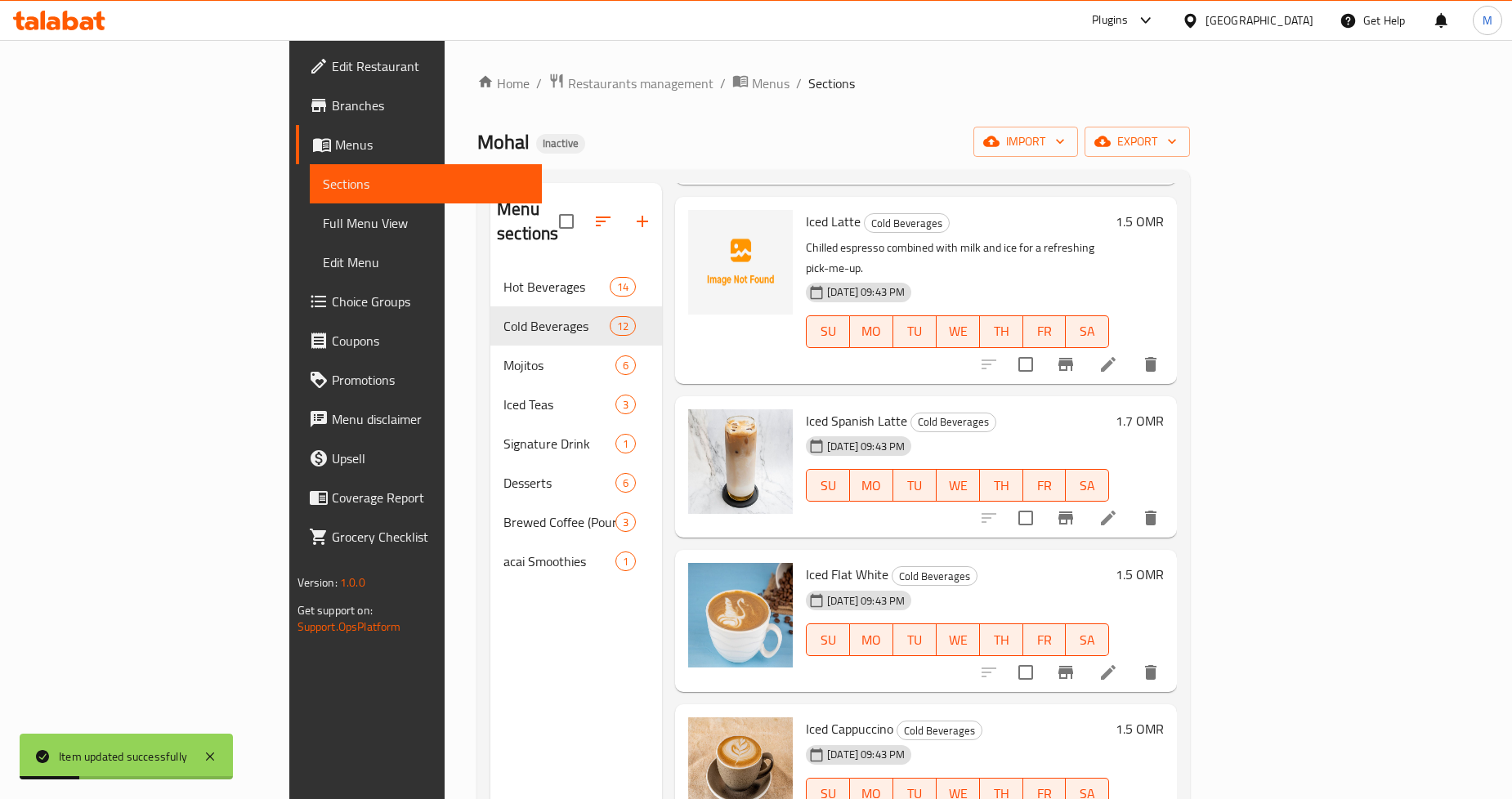
scroll to position [272, 0]
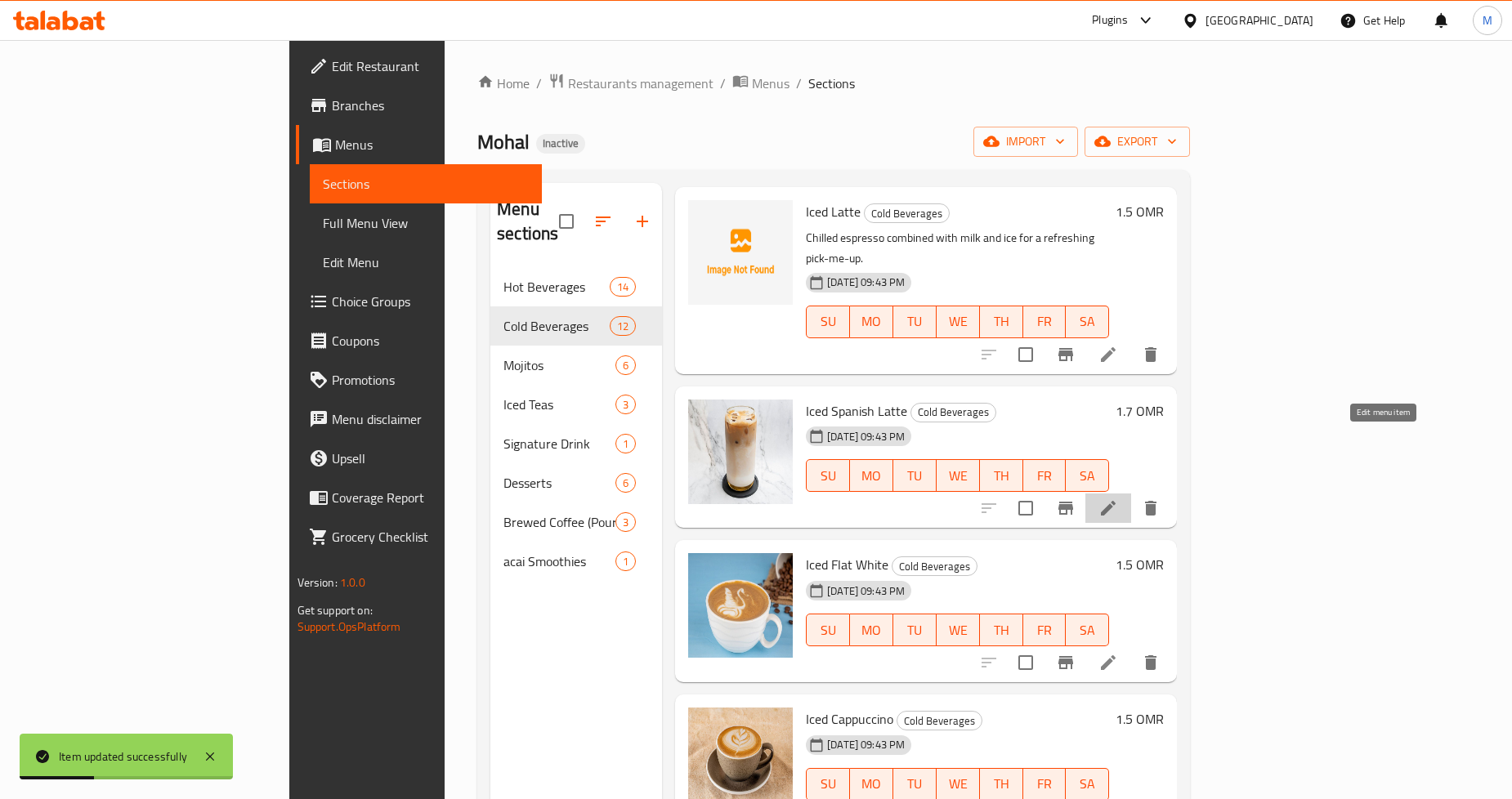
click at [1118, 499] on icon at bounding box center [1108, 508] width 19 height 19
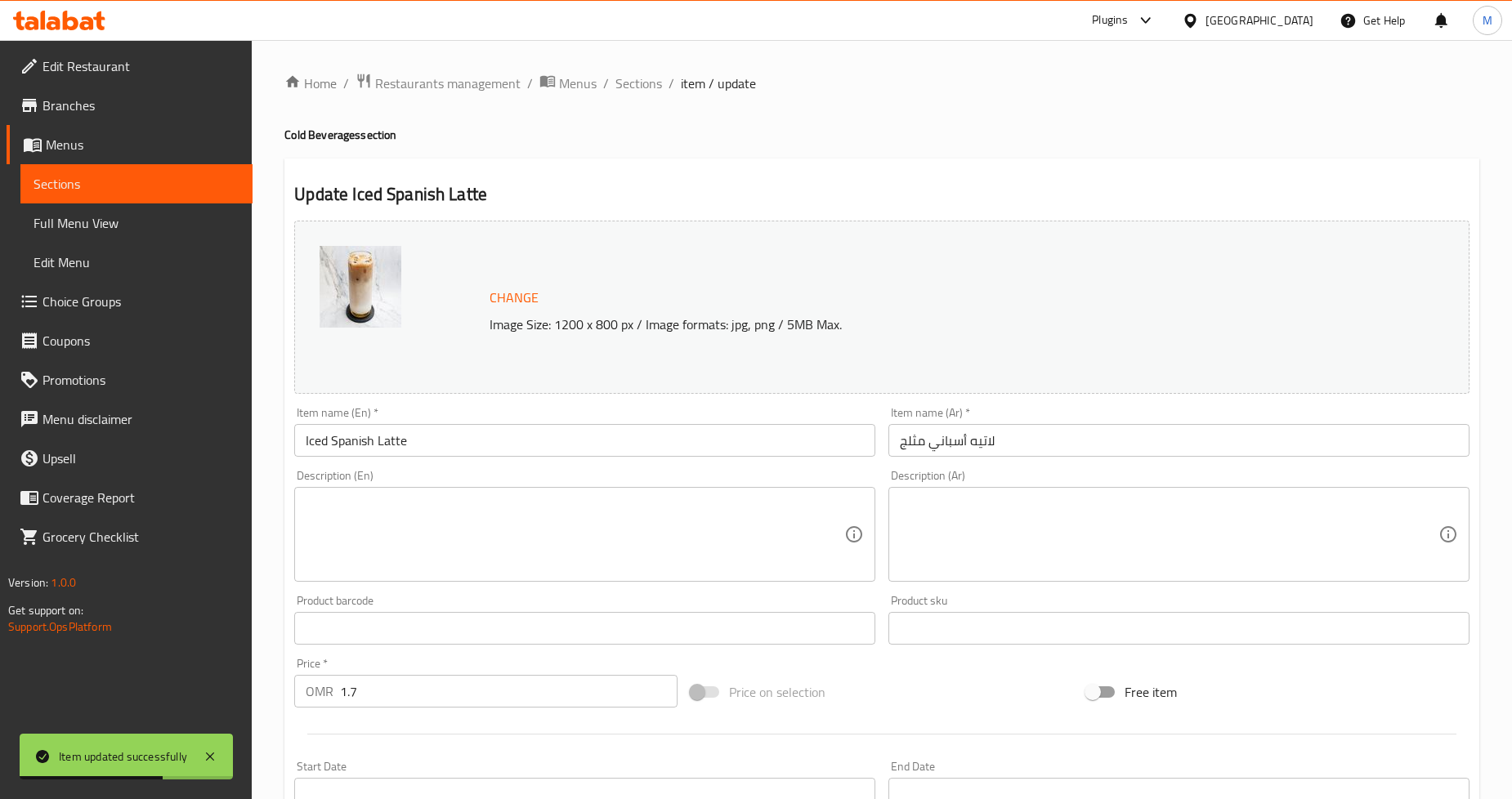
click at [425, 540] on textarea at bounding box center [575, 535] width 539 height 78
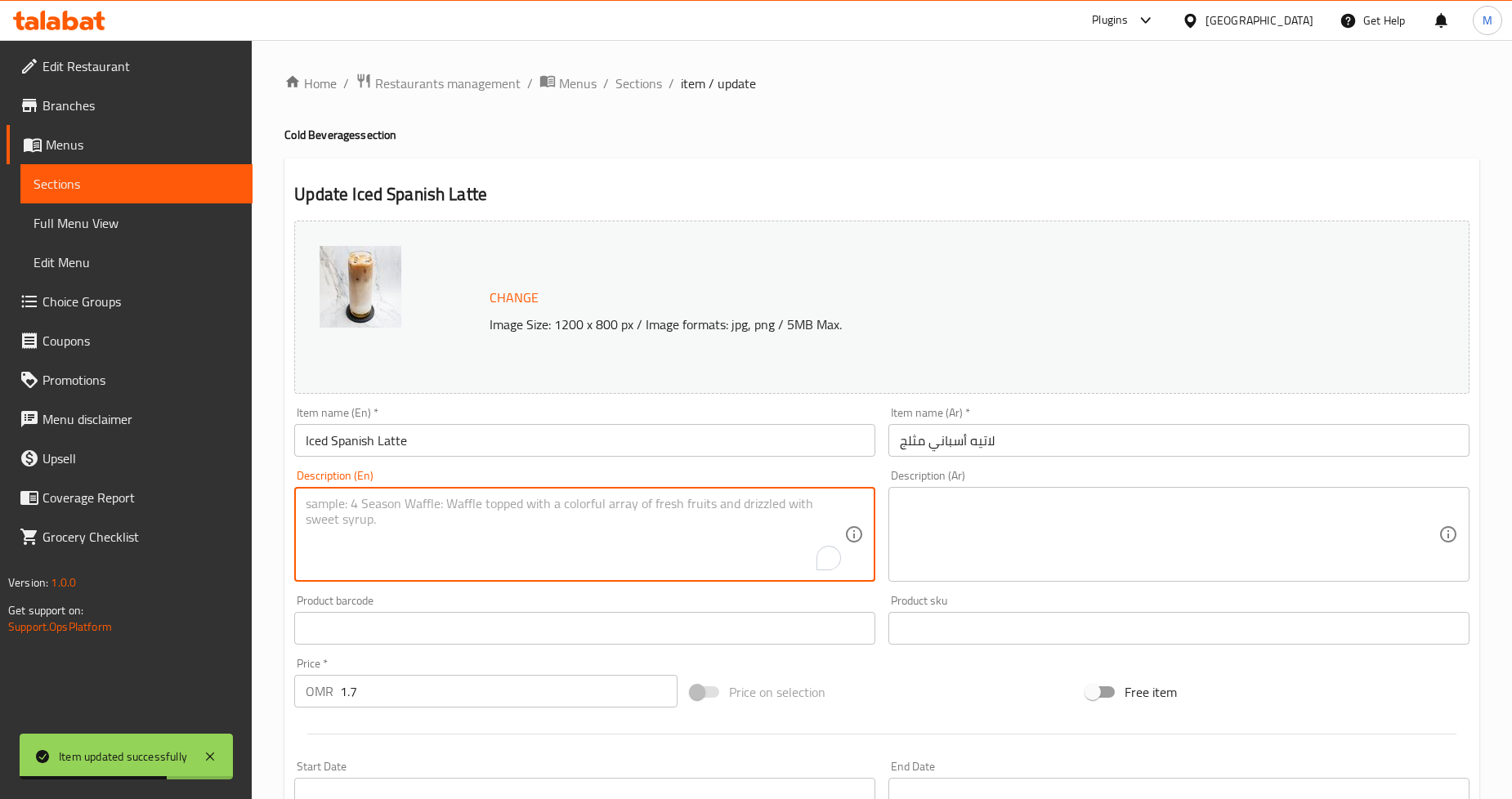
paste textarea "Sweet and creamy espresso served cold with condensed milk and ice."
type textarea "Sweet and creamy espresso served cold with condensed milk and ice."
click at [1008, 548] on textarea at bounding box center [1169, 535] width 539 height 78
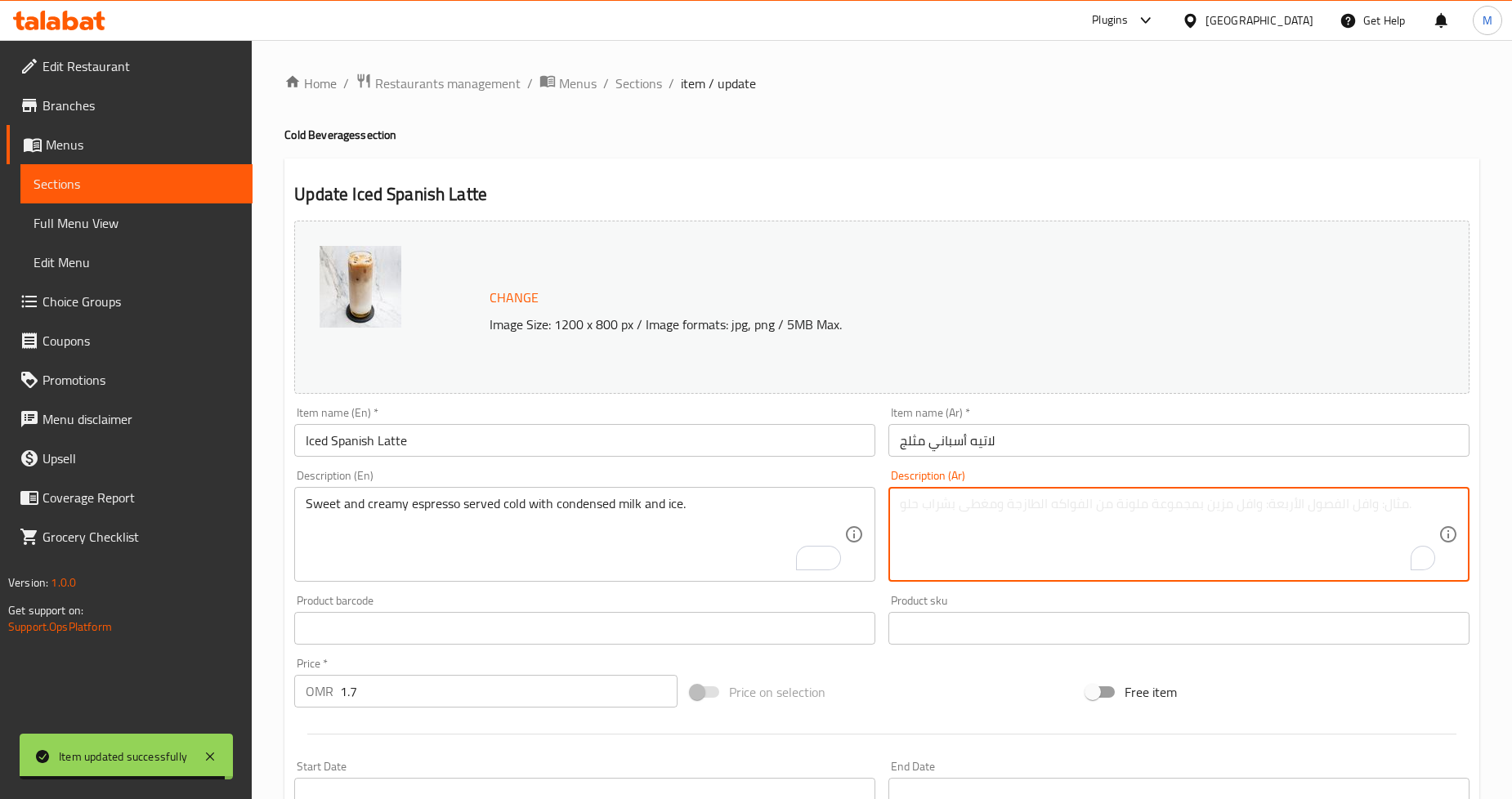
paste textarea "إسبريسو حلو وكريمي يقدم باردًا مع الحليب المكثف والثلج."
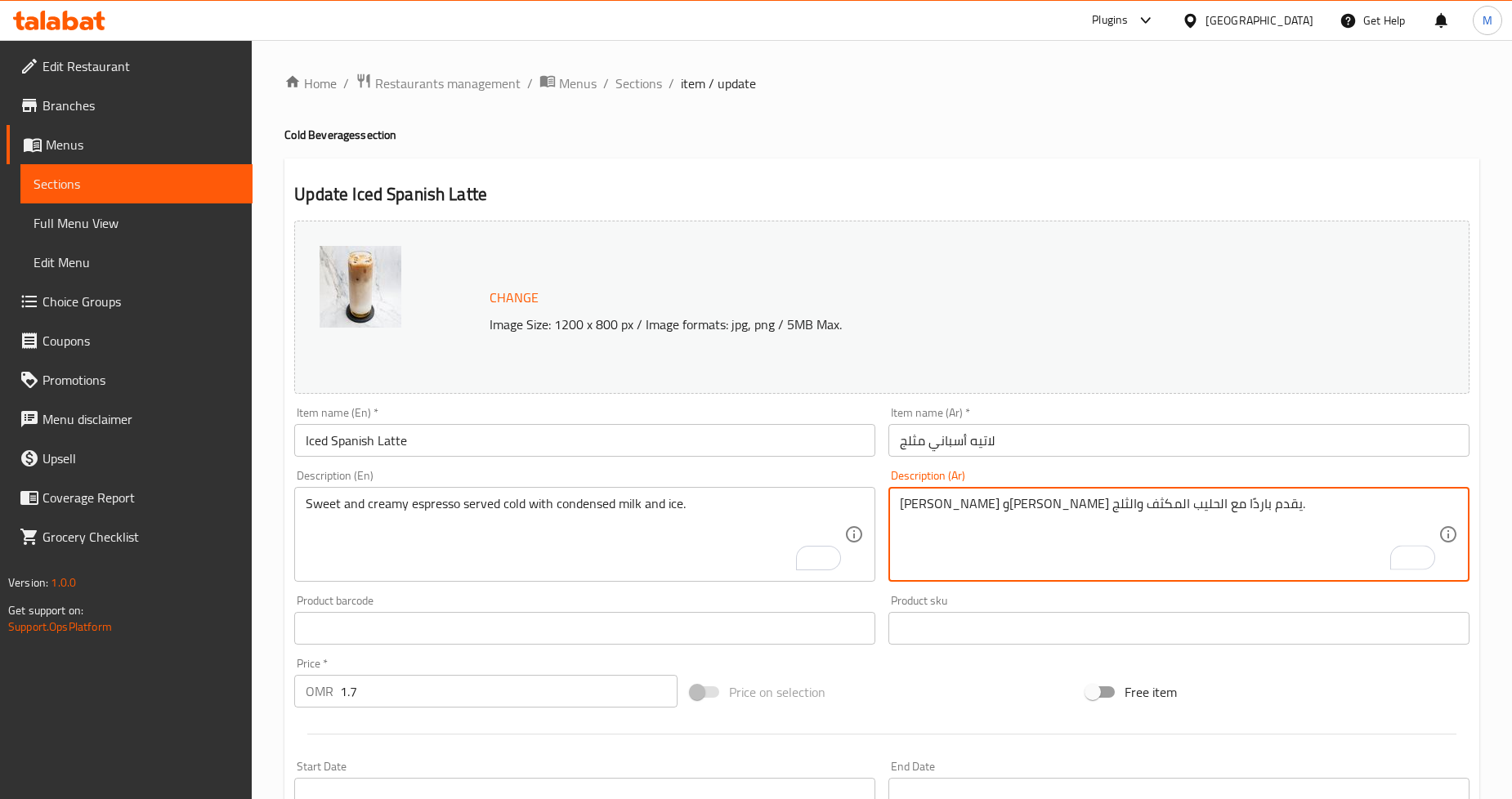
type textarea "إسبريسو حلو وكريمي يقدم باردًا مع الحليب المكثف والثلج."
click at [1500, 167] on div "Home / Restaurants management / Menus / Sections / item / update Cold Beverages…" at bounding box center [881, 609] width 1260 height 1139
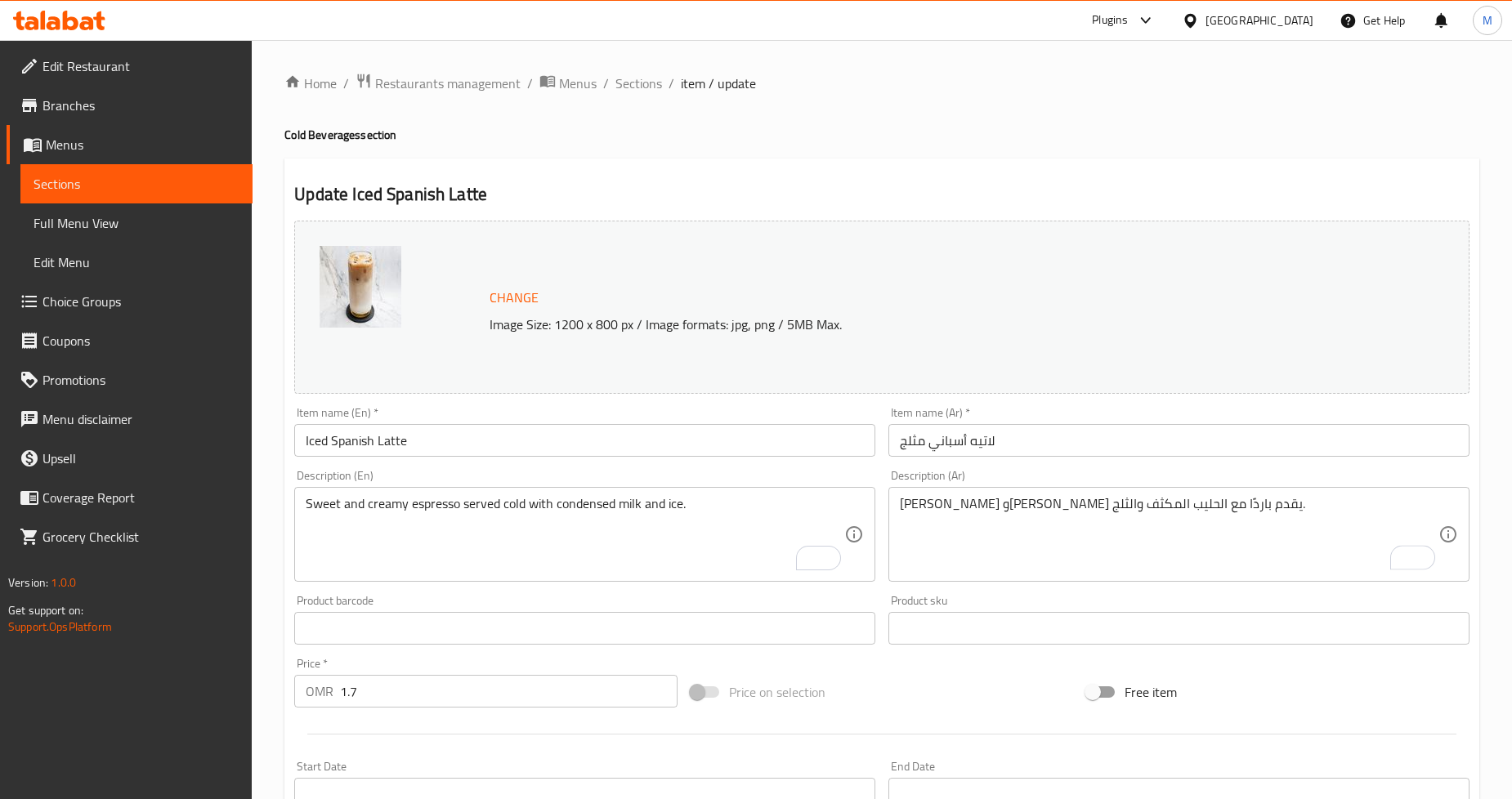
scroll to position [376, 0]
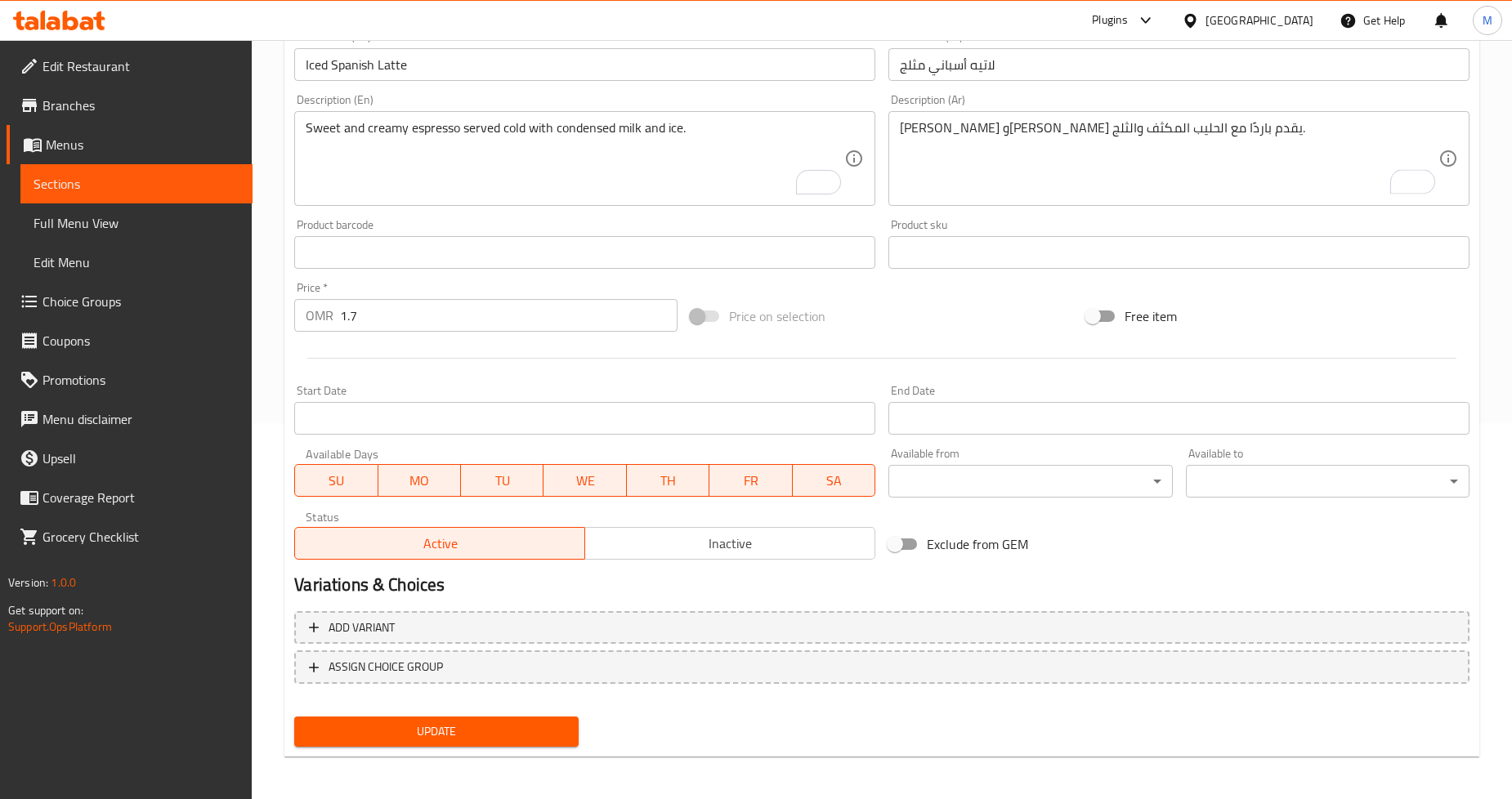
click at [509, 728] on span "Update" at bounding box center [436, 732] width 257 height 20
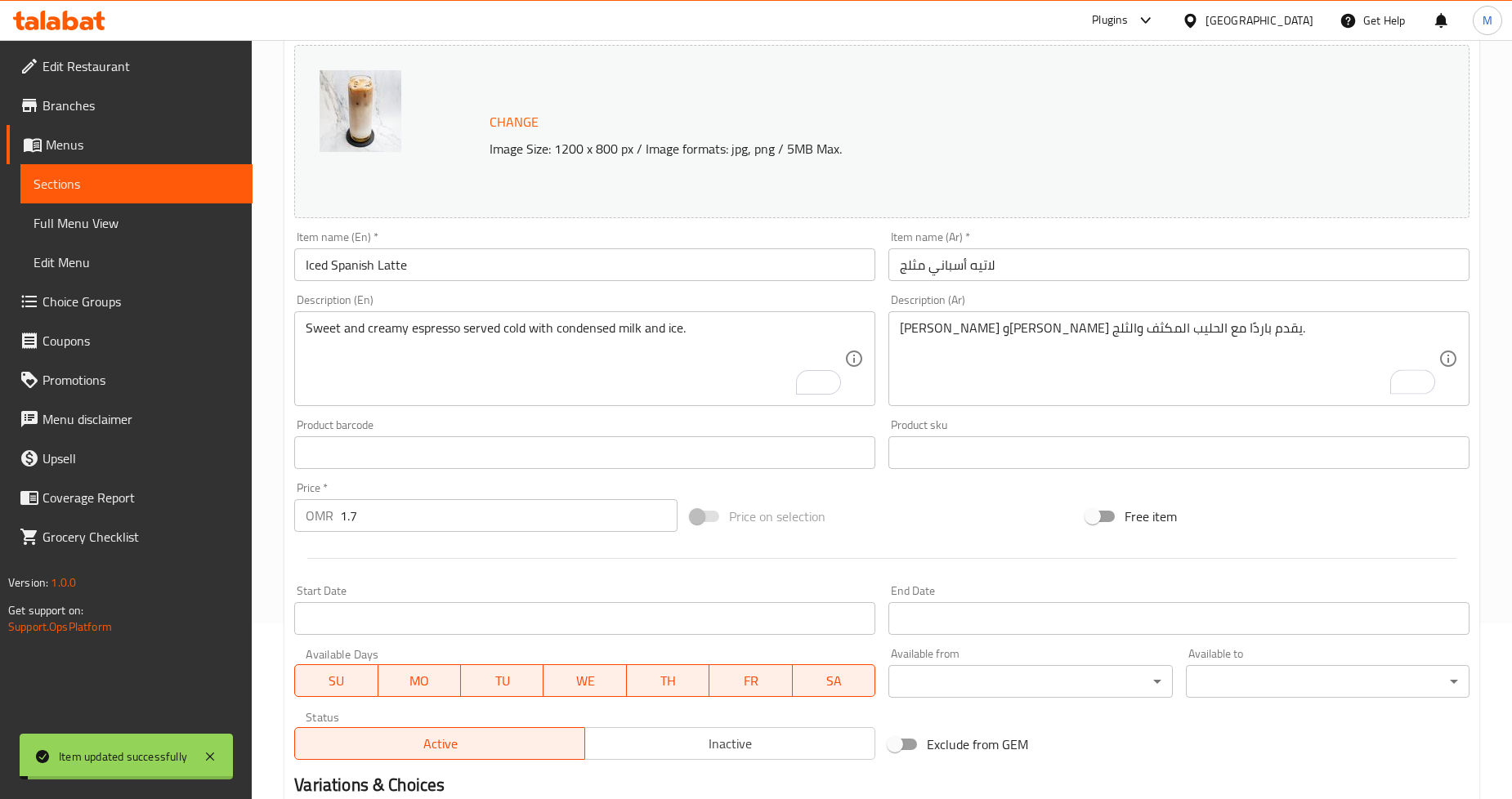
scroll to position [0, 0]
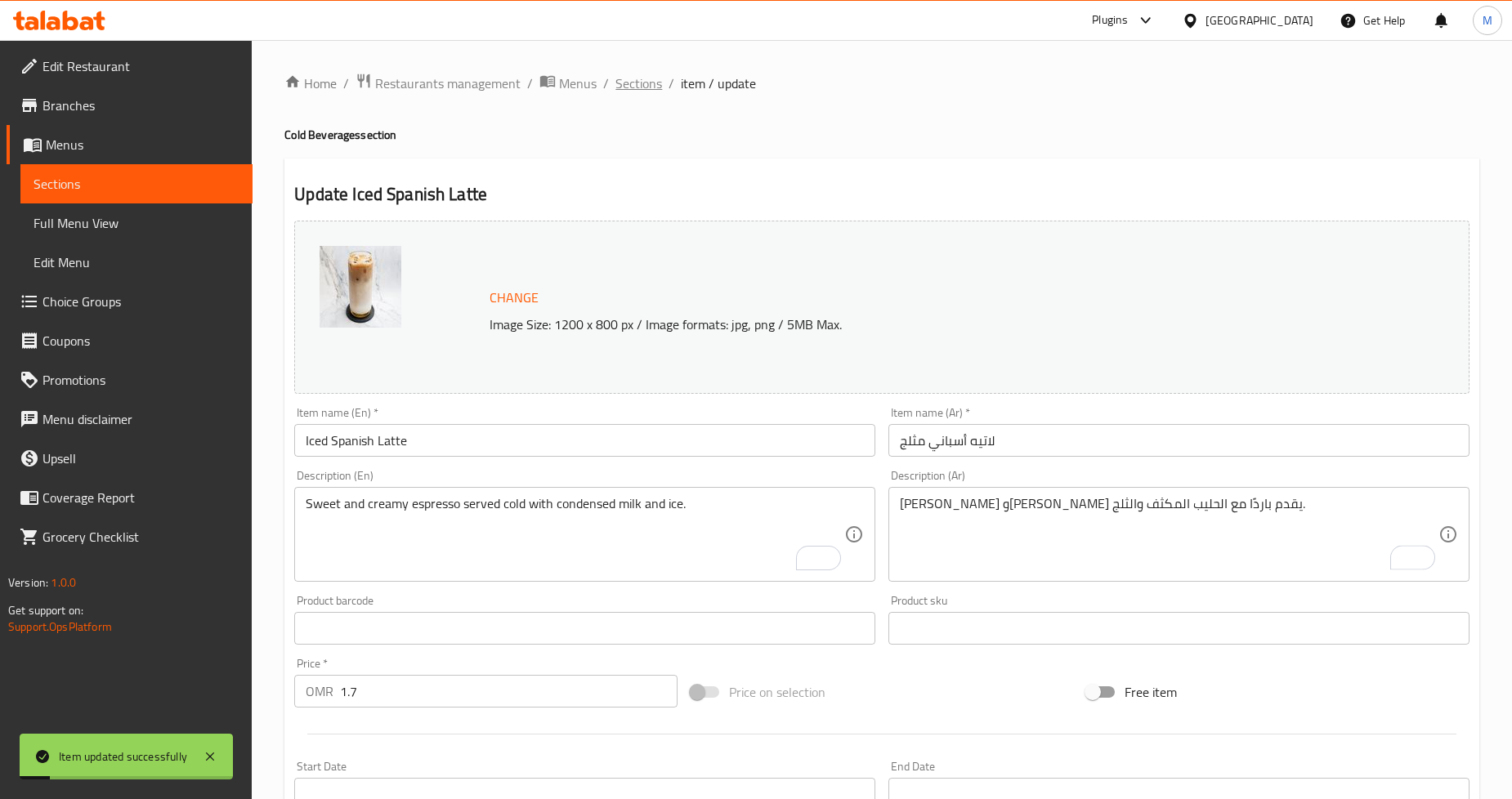
click at [653, 77] on span "Sections" at bounding box center [639, 82] width 46 height 19
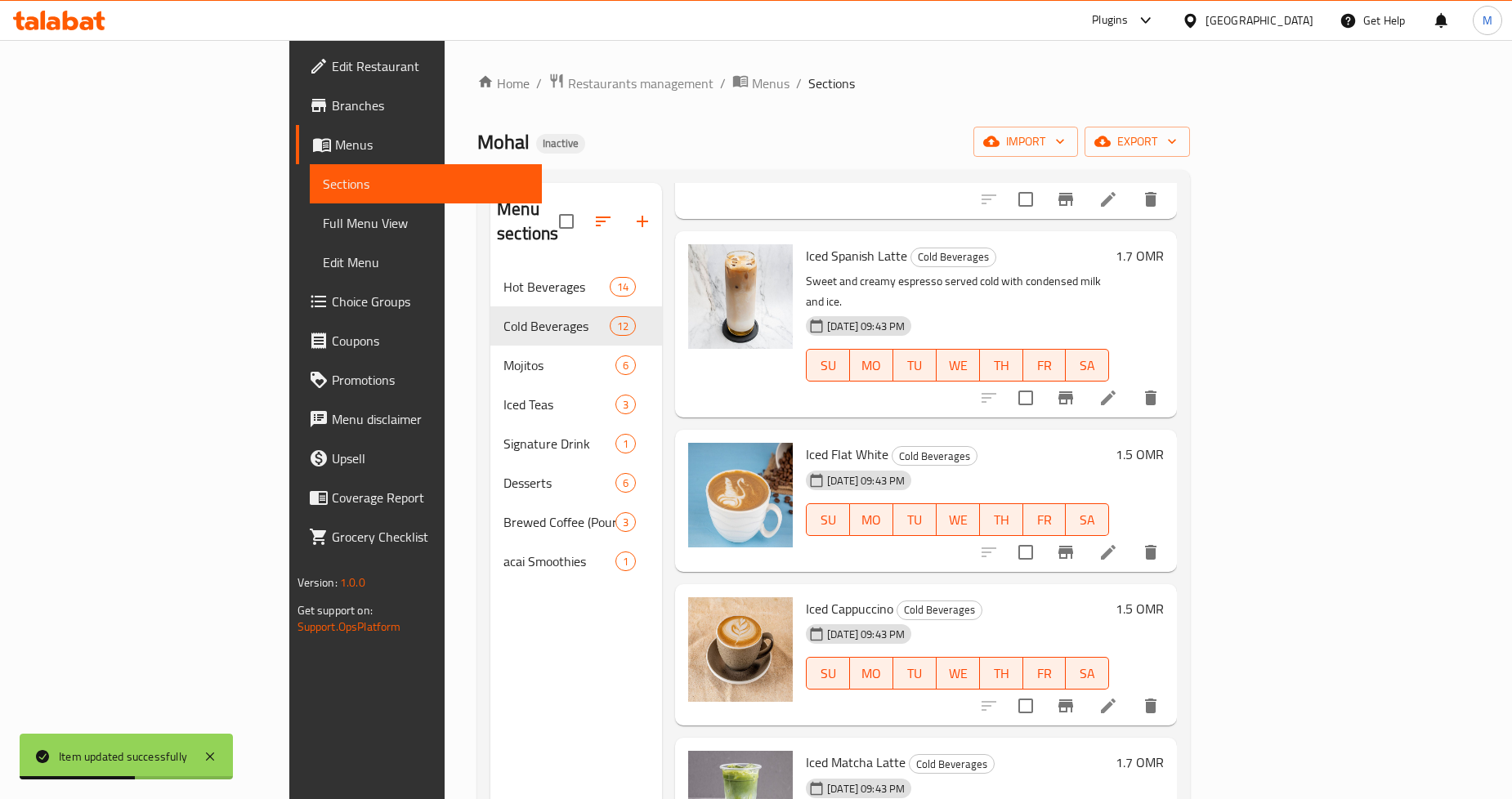
scroll to position [454, 0]
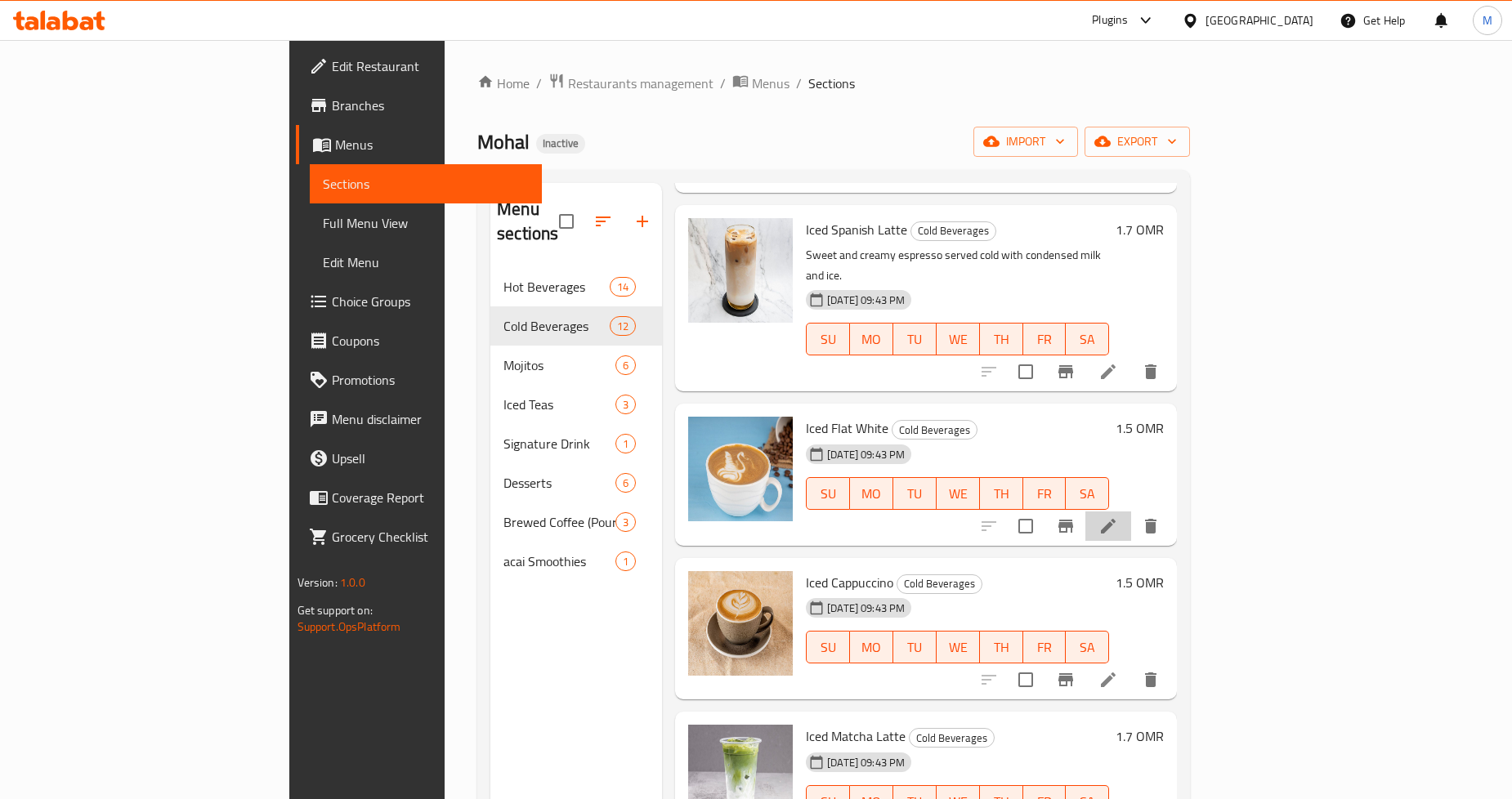
click at [1131, 512] on li at bounding box center [1108, 527] width 45 height 30
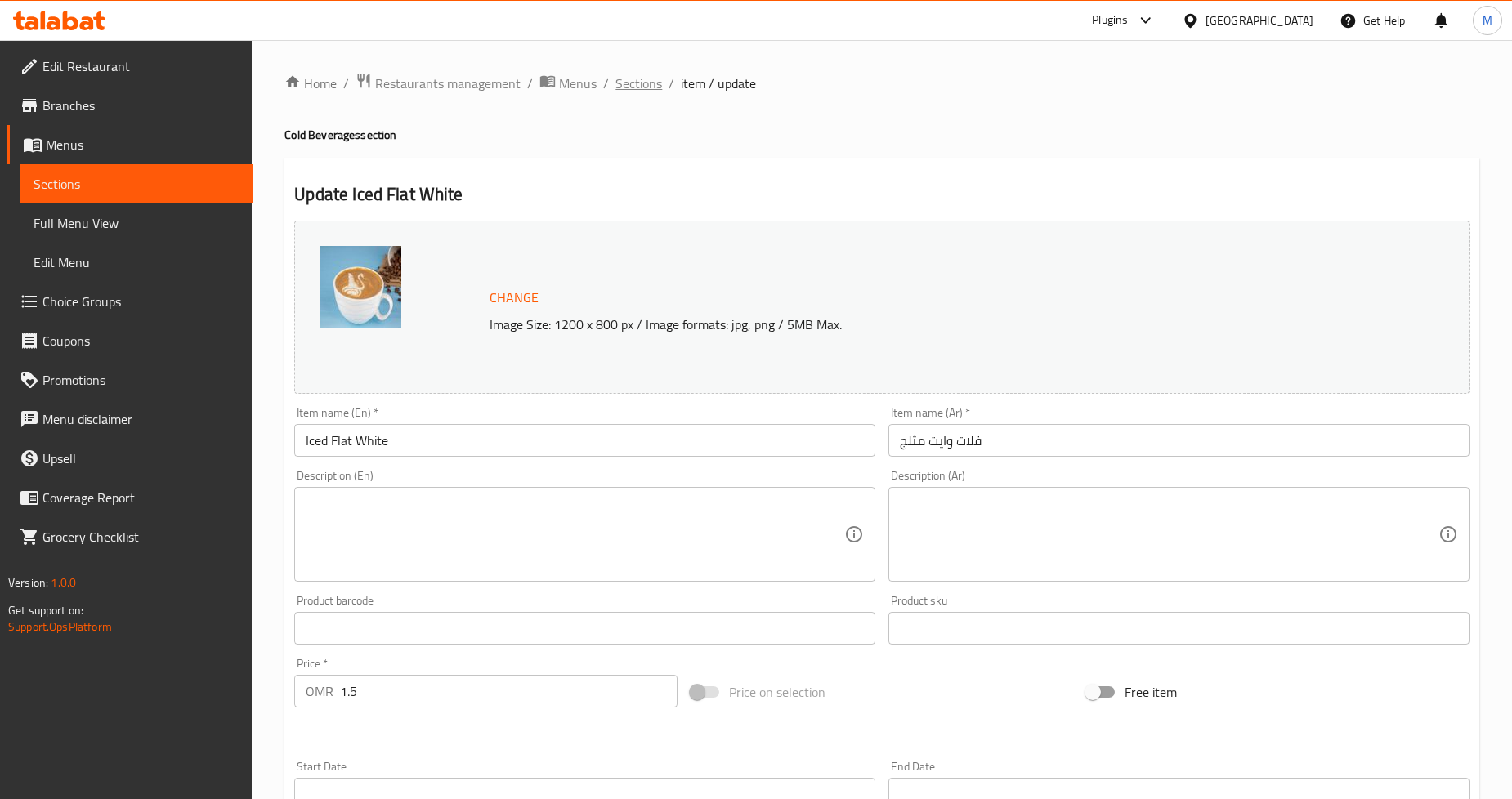
click at [639, 75] on span "Sections" at bounding box center [639, 82] width 46 height 19
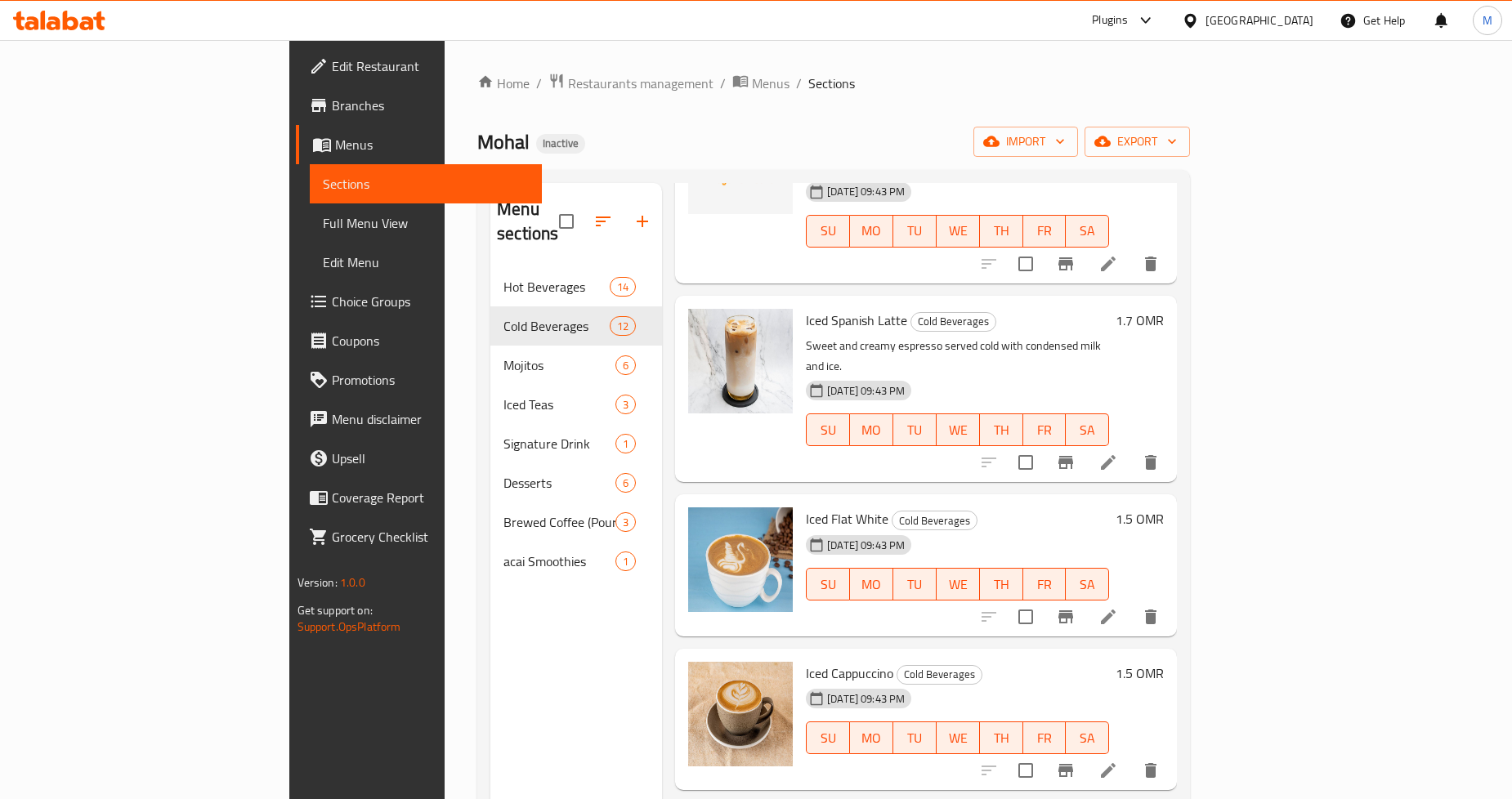
scroll to position [454, 0]
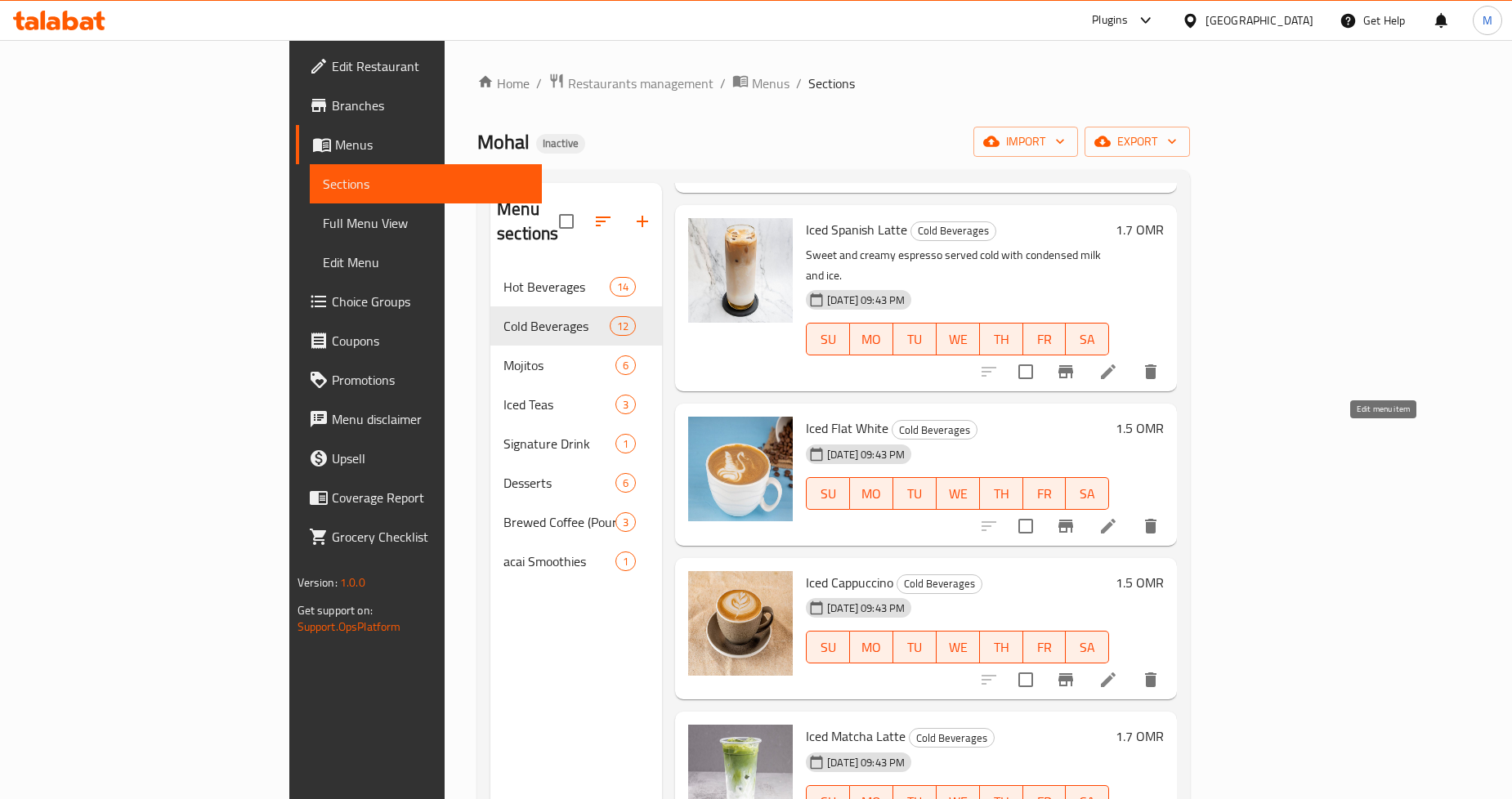
click at [1118, 517] on icon at bounding box center [1108, 526] width 19 height 19
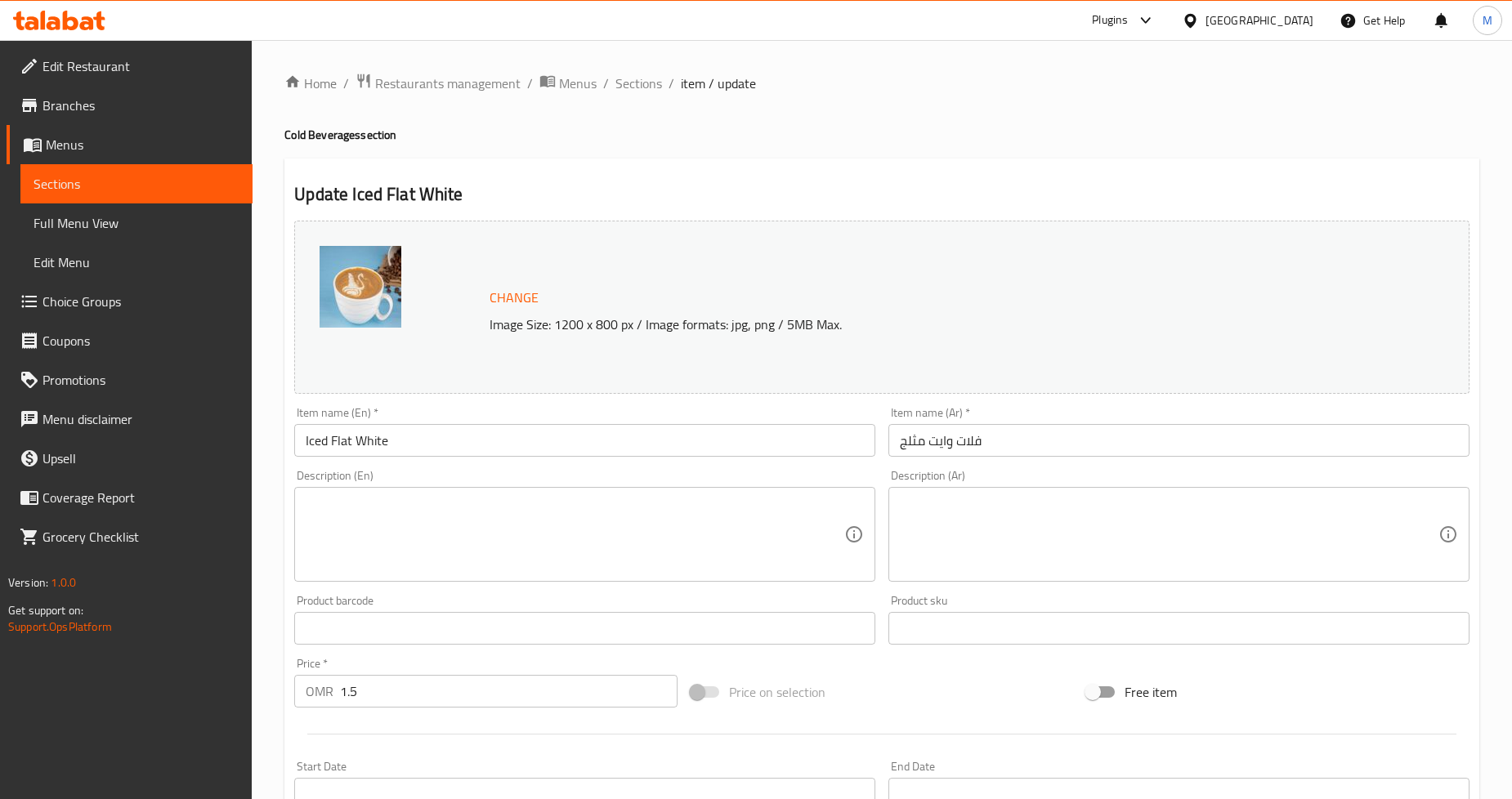
click at [1059, 520] on textarea at bounding box center [1169, 535] width 539 height 78
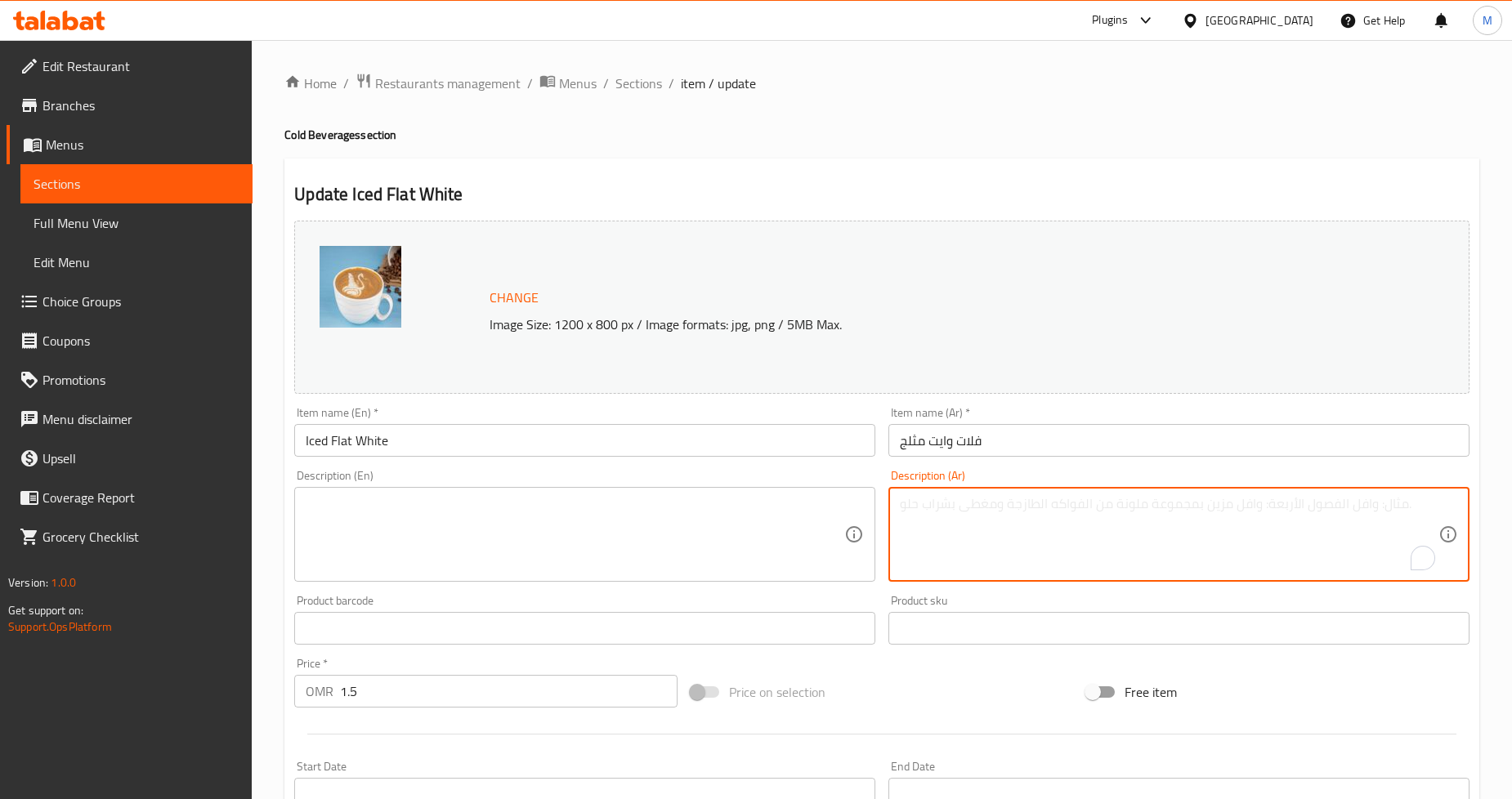
paste textarea "مشروب إسبريسو ناعم وكريمي مع الحليب البارد والثلج - متوازن وجريء."
type textarea "مشروب إسبريسو ناعم وكريمي مع الحليب البارد والثلج - متوازن وجريء."
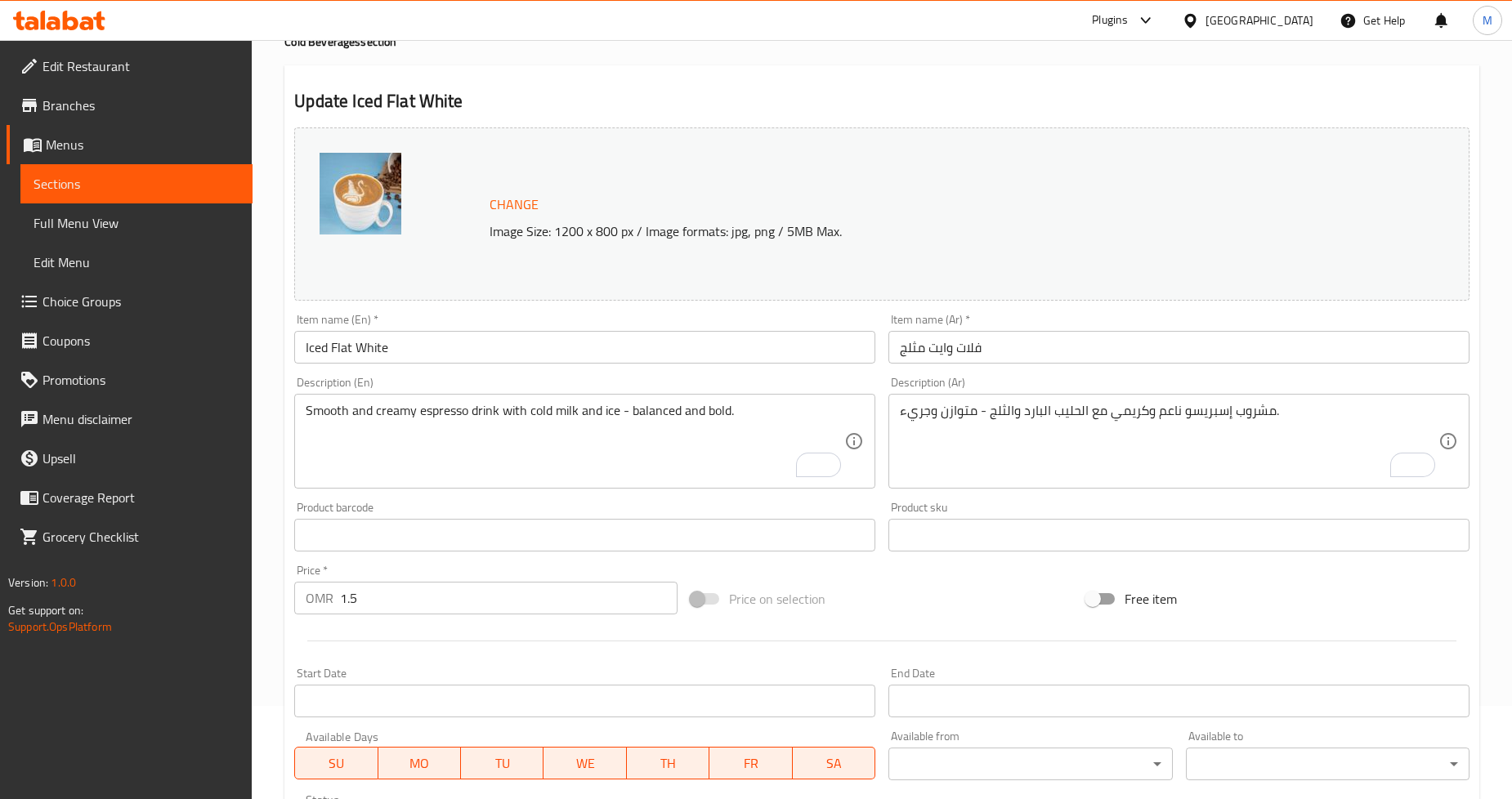
scroll to position [376, 0]
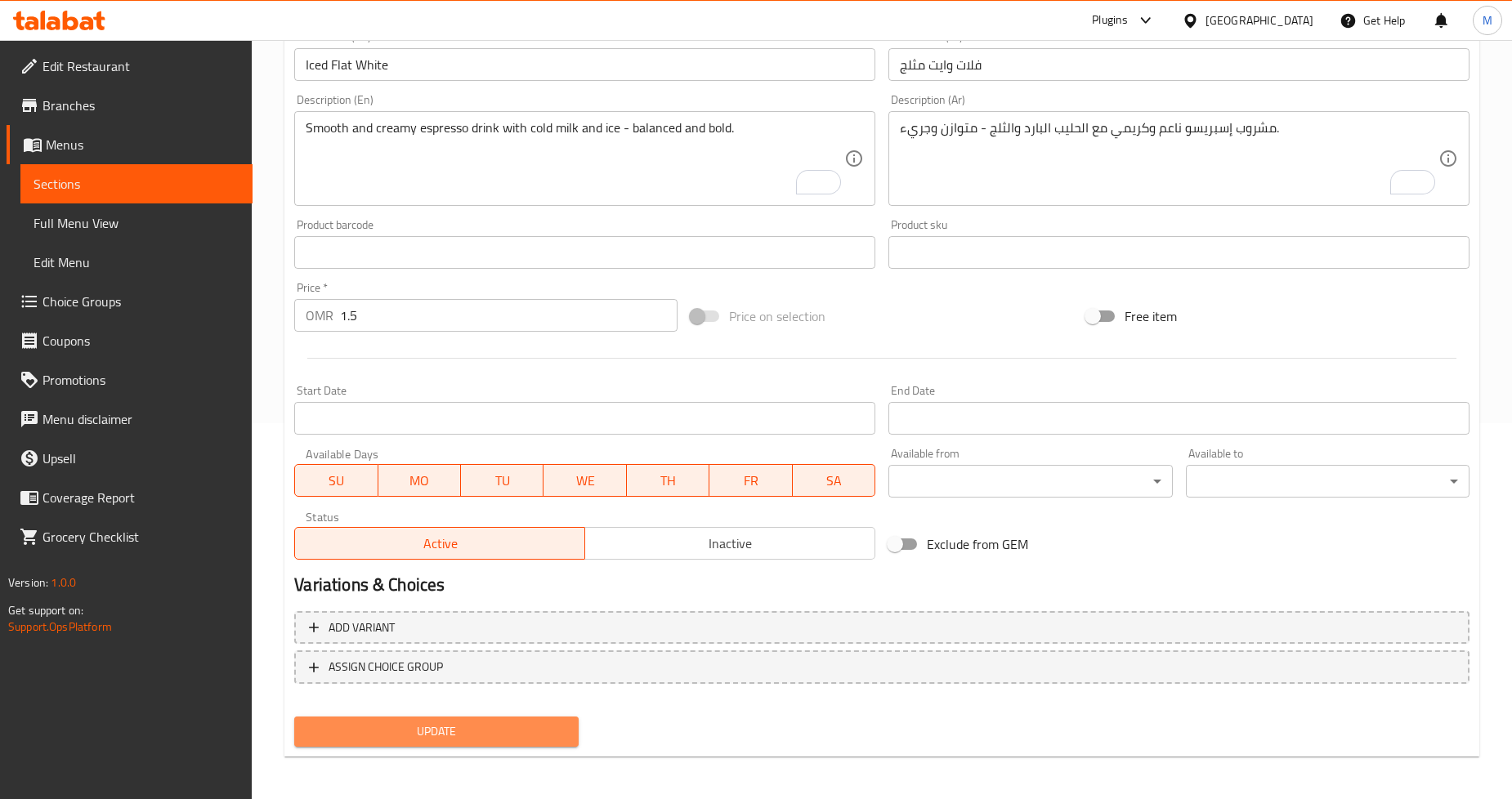
click at [474, 717] on button "Update" at bounding box center [436, 731] width 283 height 31
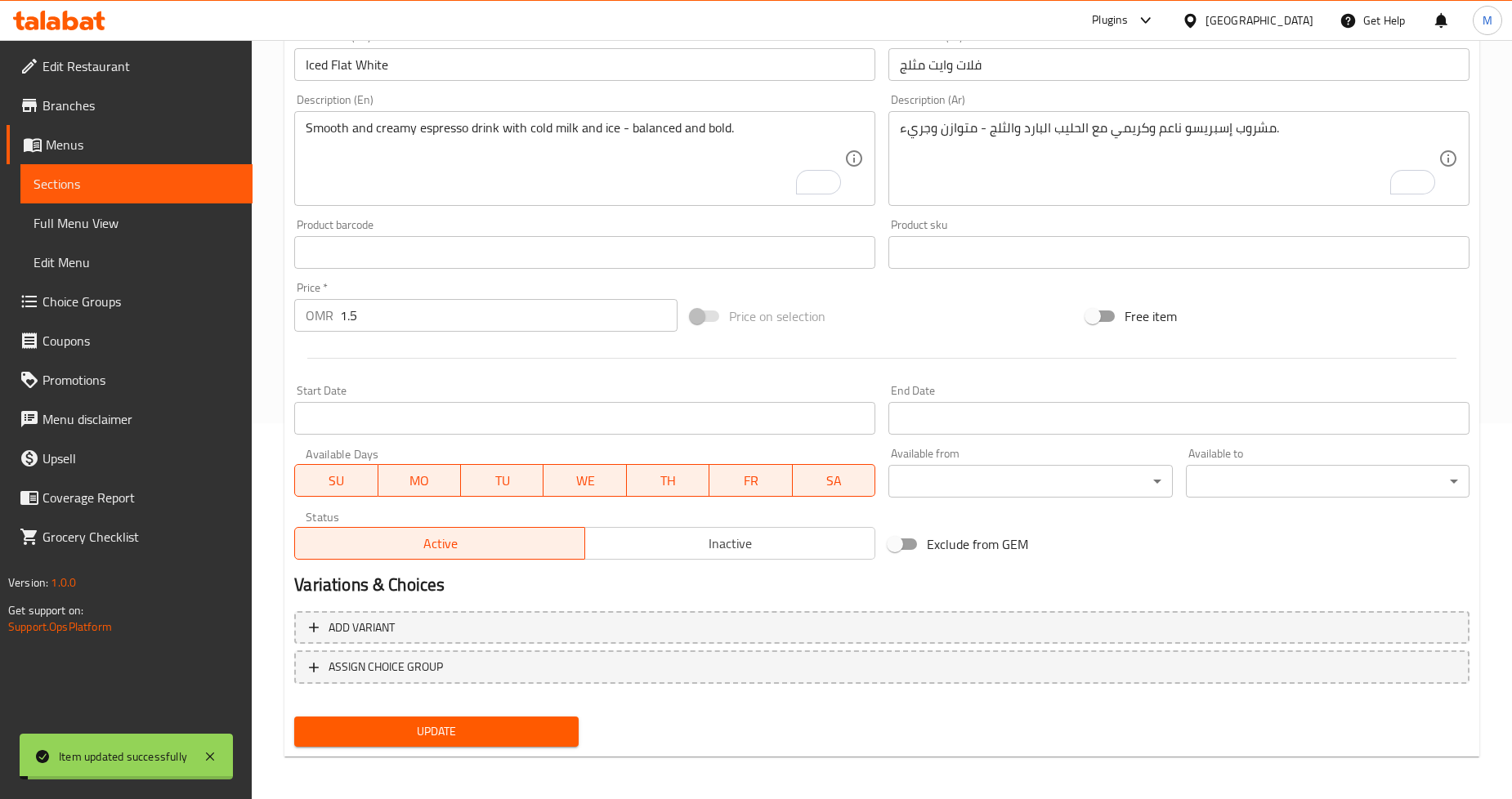
scroll to position [0, 0]
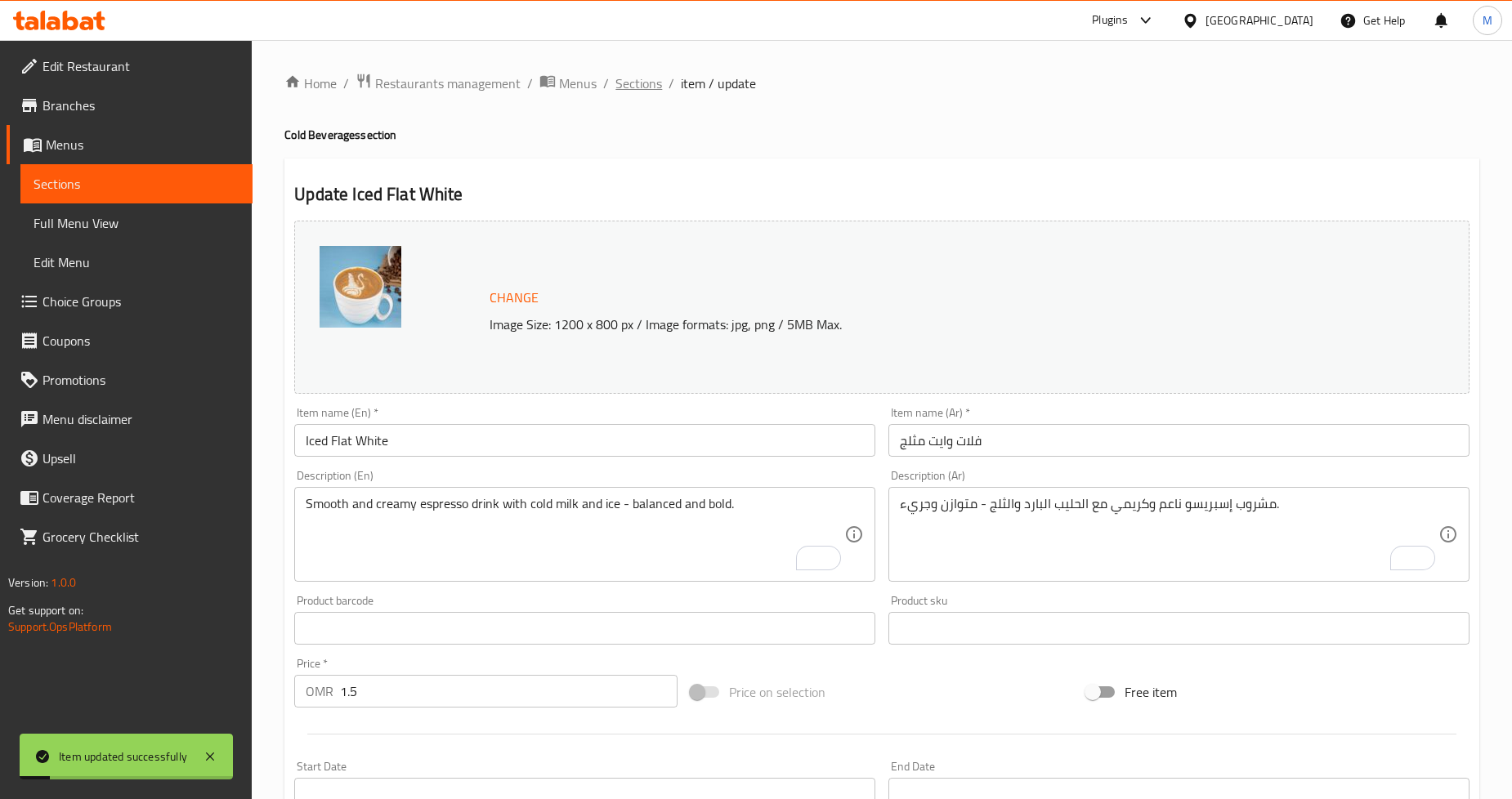
click at [646, 94] on span "Sections" at bounding box center [639, 82] width 46 height 19
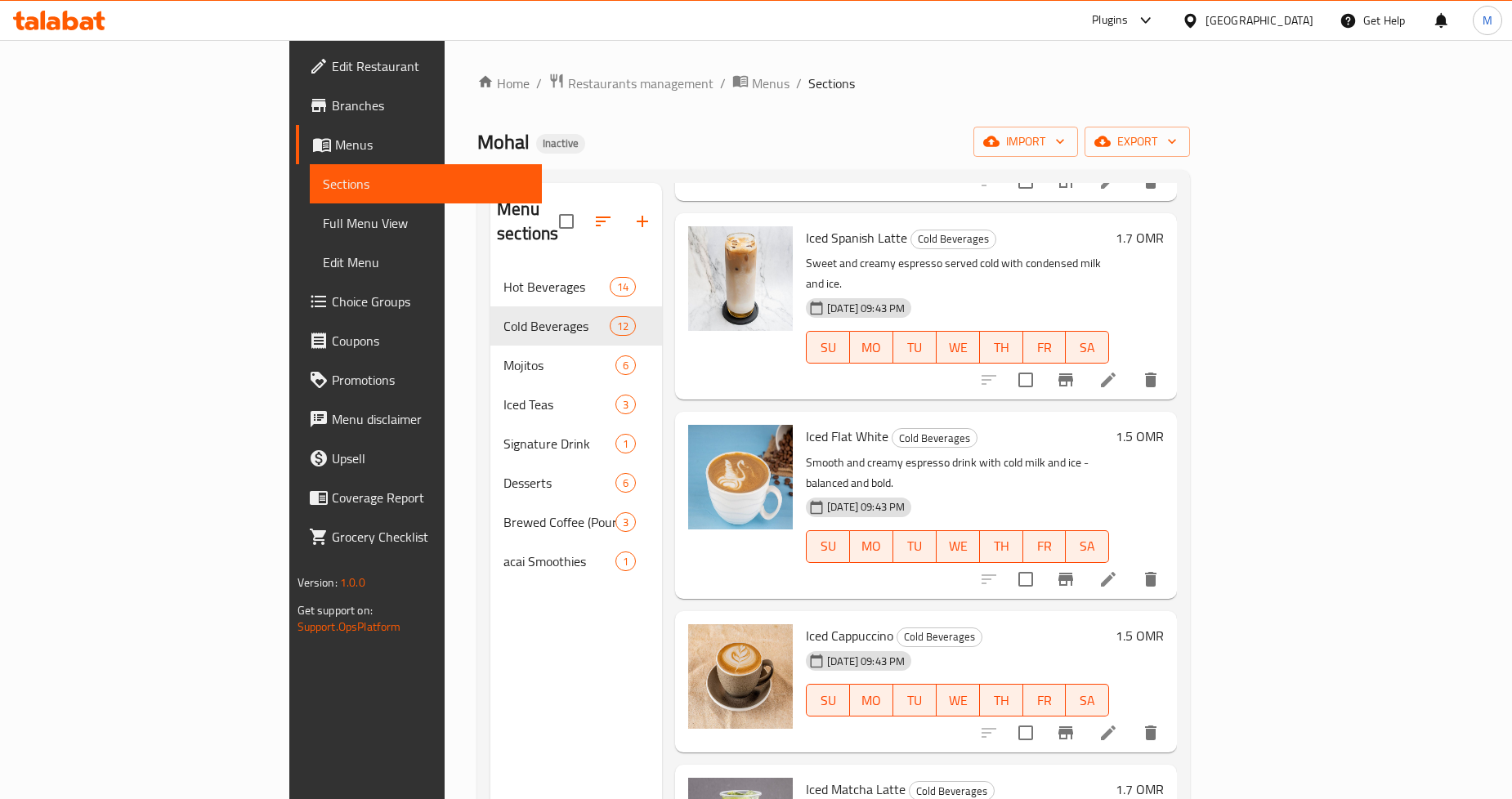
scroll to position [454, 0]
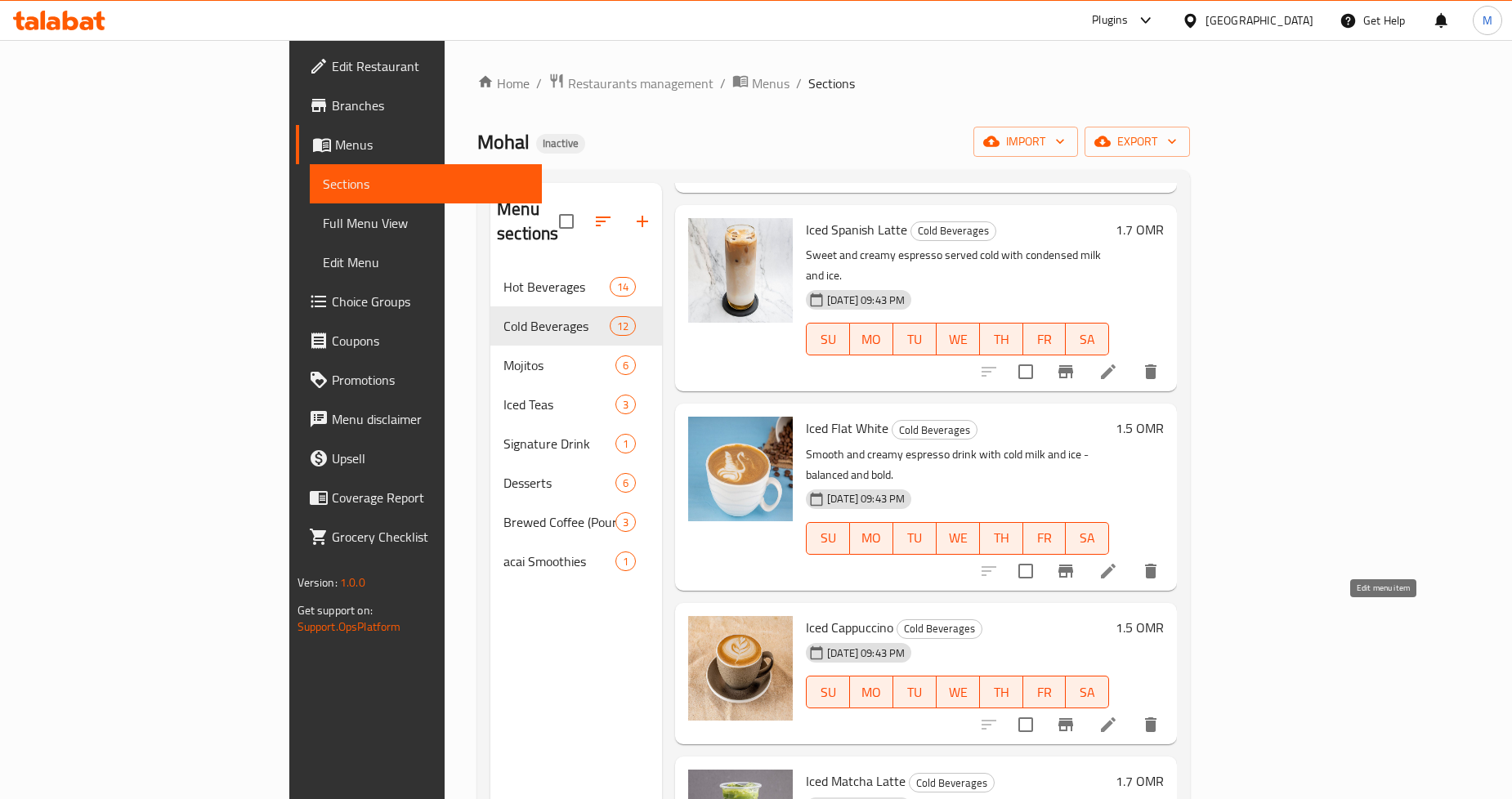
click at [1118, 716] on icon at bounding box center [1108, 725] width 19 height 19
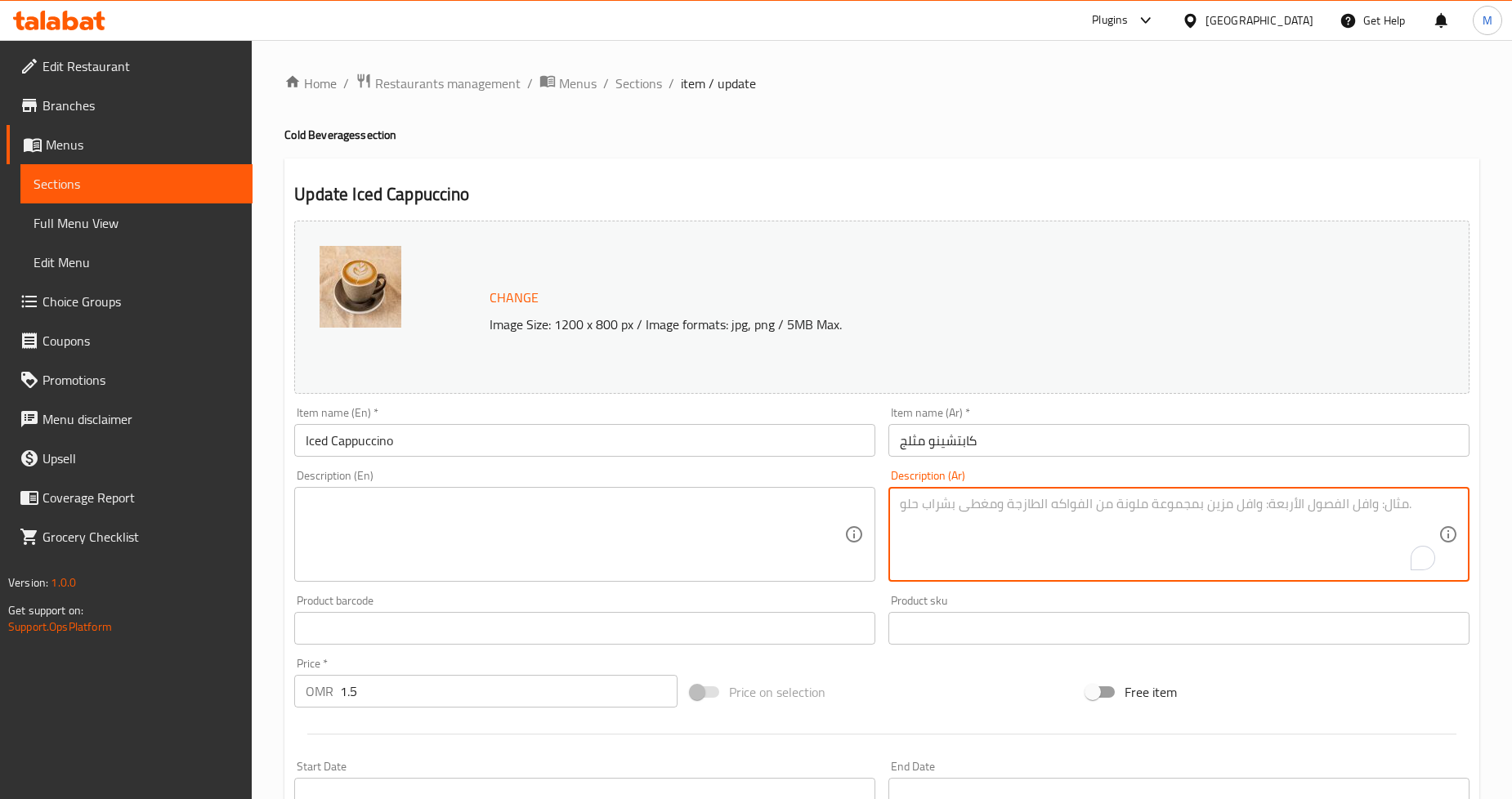
click at [1002, 532] on textarea "To enrich screen reader interactions, please activate Accessibility in Grammarl…" at bounding box center [1169, 535] width 539 height 78
paste textarea "[PERSON_NAME]، يقدم مع الثلج - رغوي، خفيف، ومنشط."
click at [1060, 508] on textarea "[PERSON_NAME]، يقدم مع الثلج - رغوي، خفيف، ومنشط." at bounding box center [1169, 535] width 539 height 78
type textarea "كابتشينو كلاسيكي، يقدم مع الثلج - رغوي، خفيف، ومنشط."
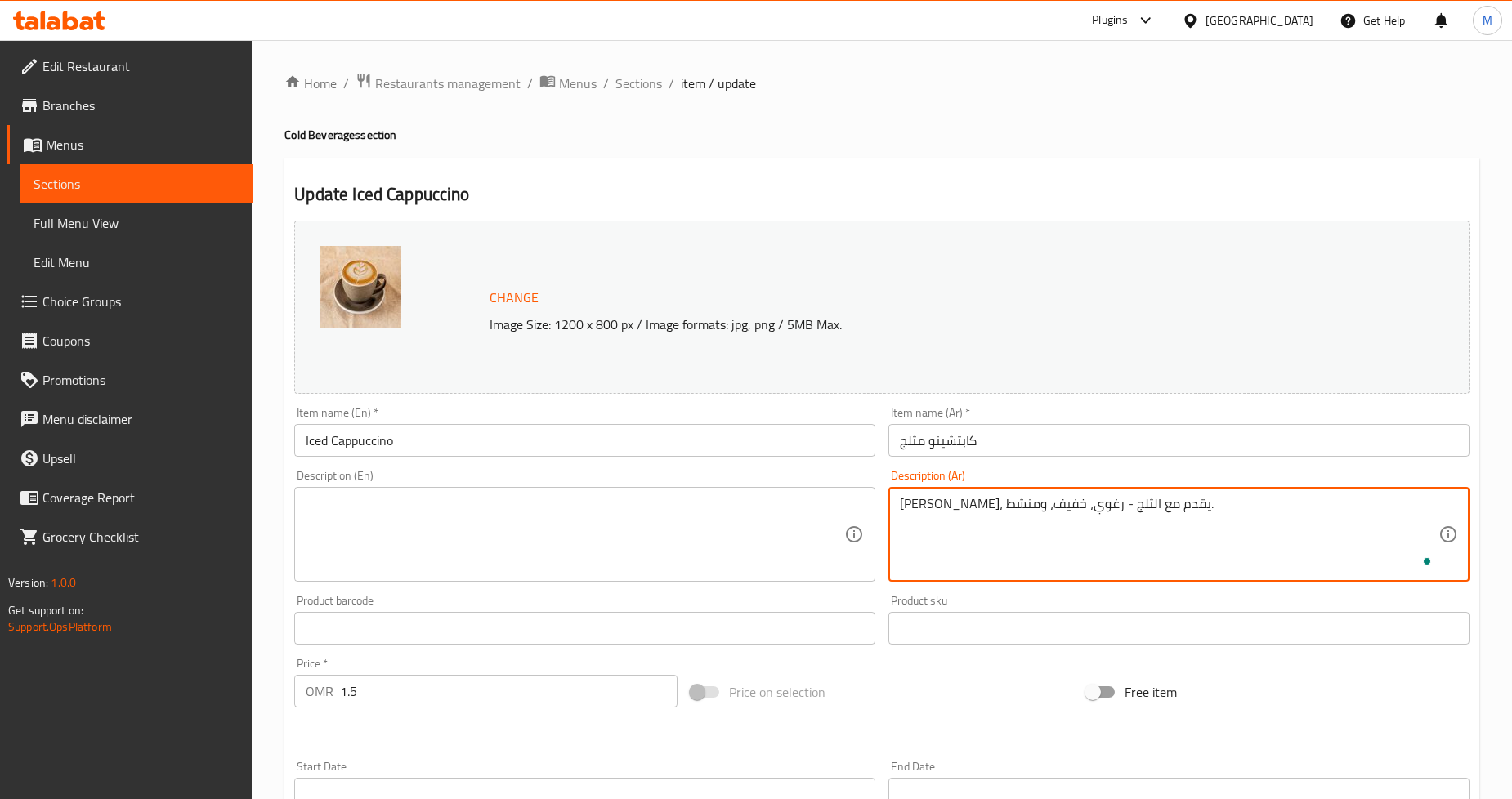
click at [949, 149] on div "Home / Restaurants management / Menus / Sections / item / update Cold Beverages…" at bounding box center [881, 609] width 1195 height 1073
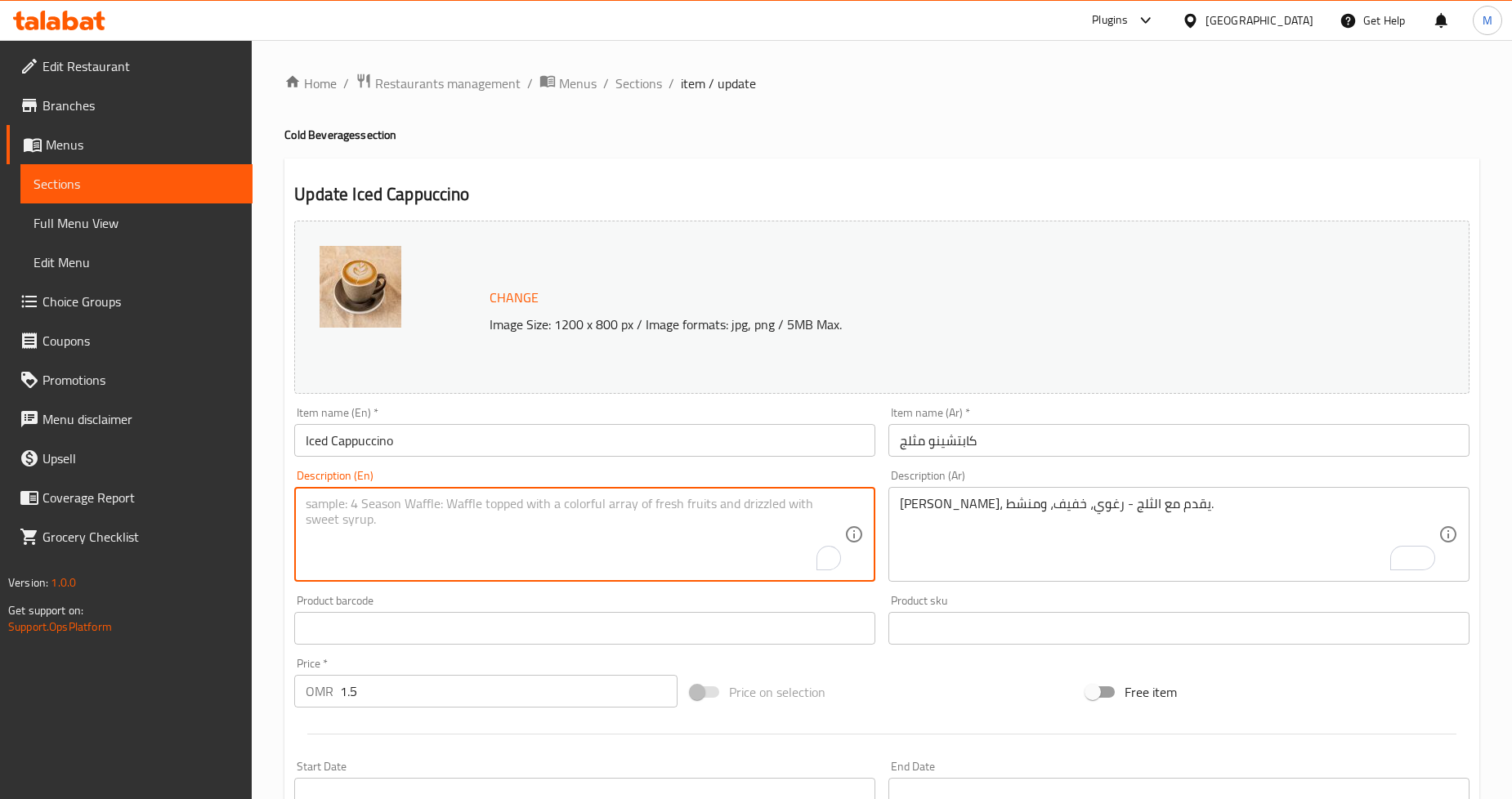
click at [551, 543] on textarea "To enrich screen reader interactions, please activate Accessibility in Grammarl…" at bounding box center [575, 535] width 539 height 78
paste textarea "Classic cappuccino, served over ice - frothy, light, and energizing."
type textarea "Classic cappuccino, served over ice - frothy, light, and energizing."
click at [1139, 171] on div "Update Iced Cappuccino Change Image Size: 1200 x 800 px / Image formats: jpg, p…" at bounding box center [881, 645] width 1195 height 975
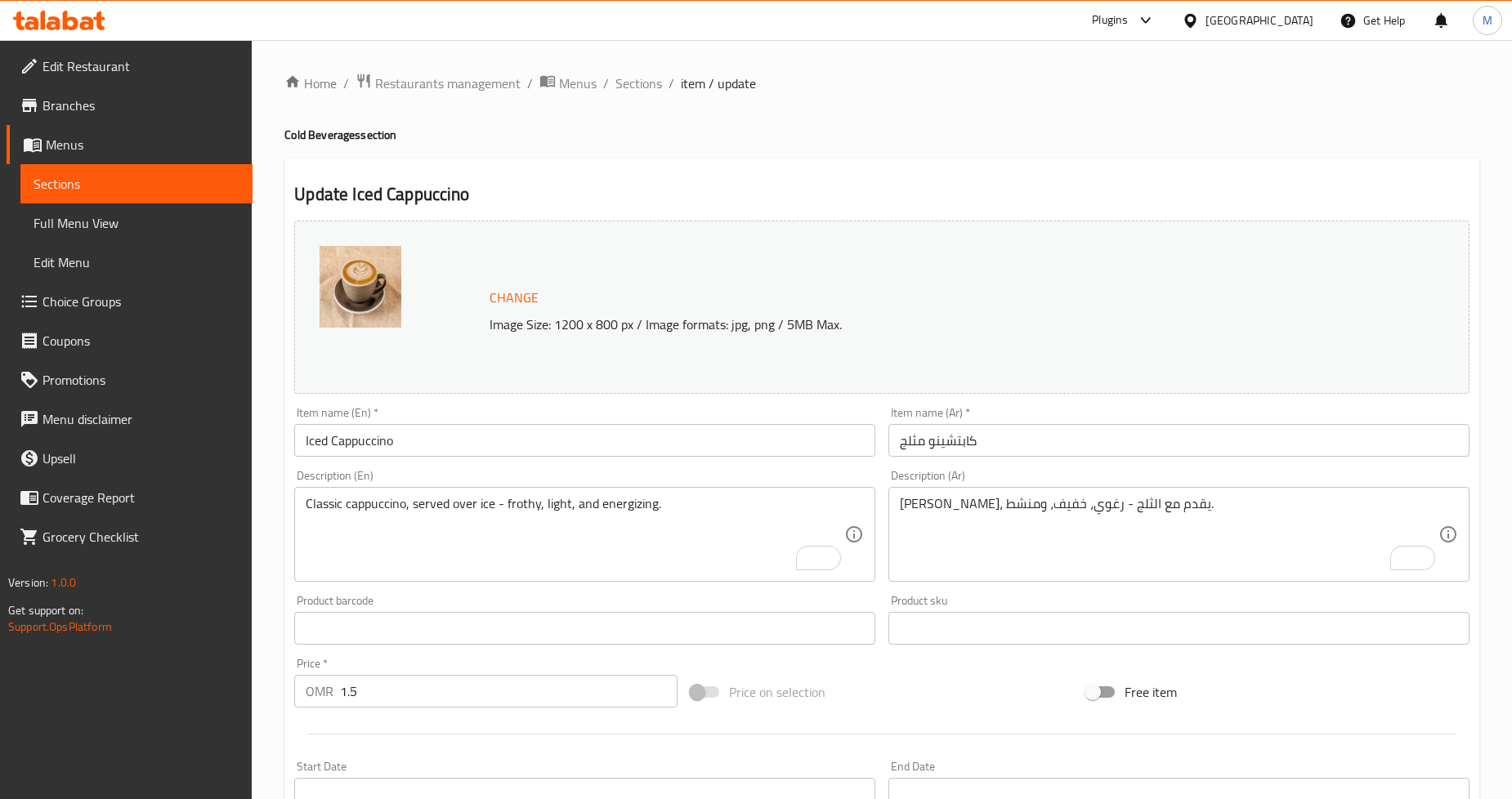
click at [1491, 134] on div "Home / Restaurants management / Menus / Sections / item / update Cold Beverages…" at bounding box center [881, 609] width 1260 height 1139
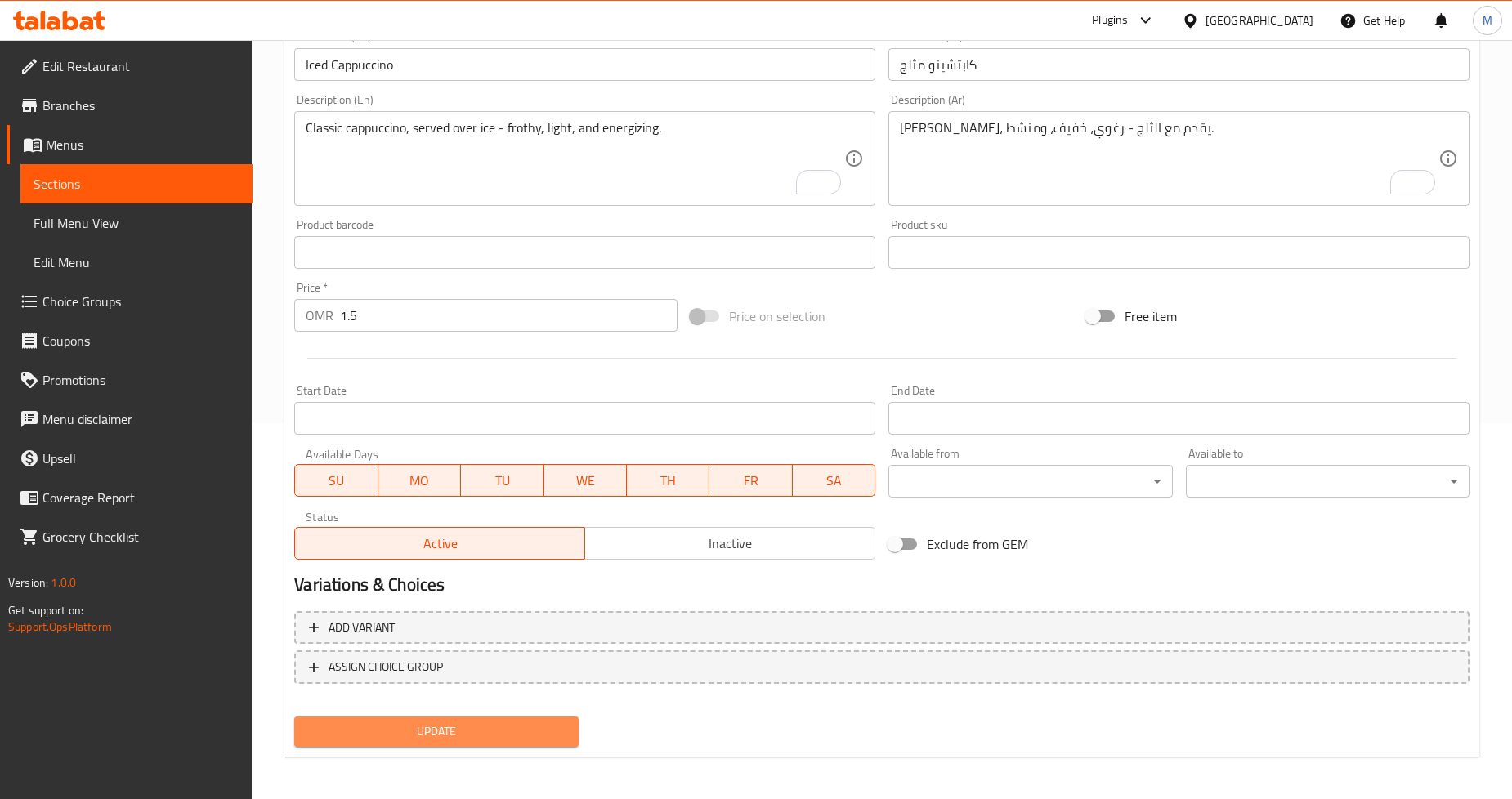
click at [536, 730] on span "Update" at bounding box center [436, 732] width 257 height 20
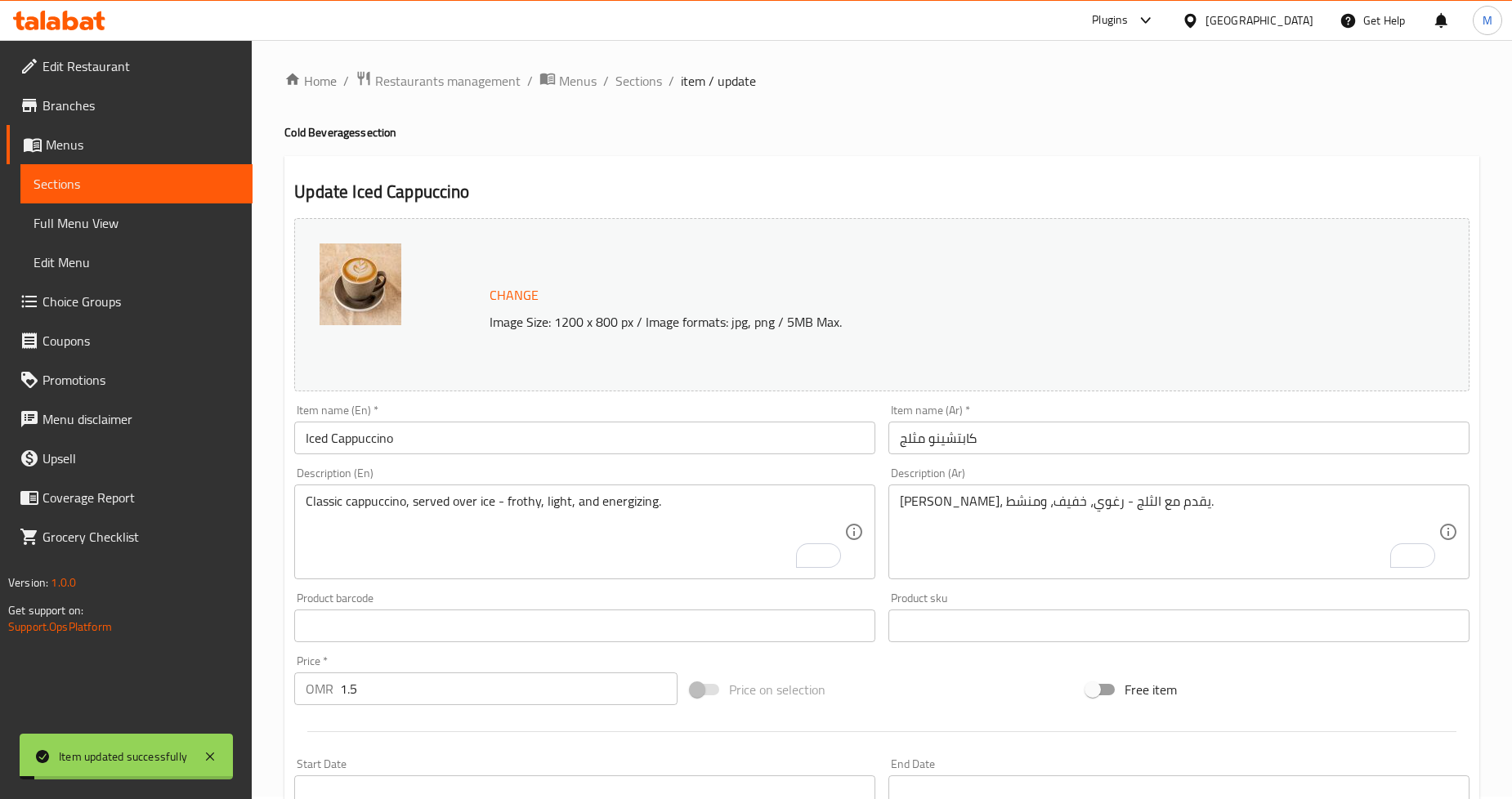
scroll to position [0, 0]
click at [627, 75] on span "Sections" at bounding box center [639, 82] width 46 height 19
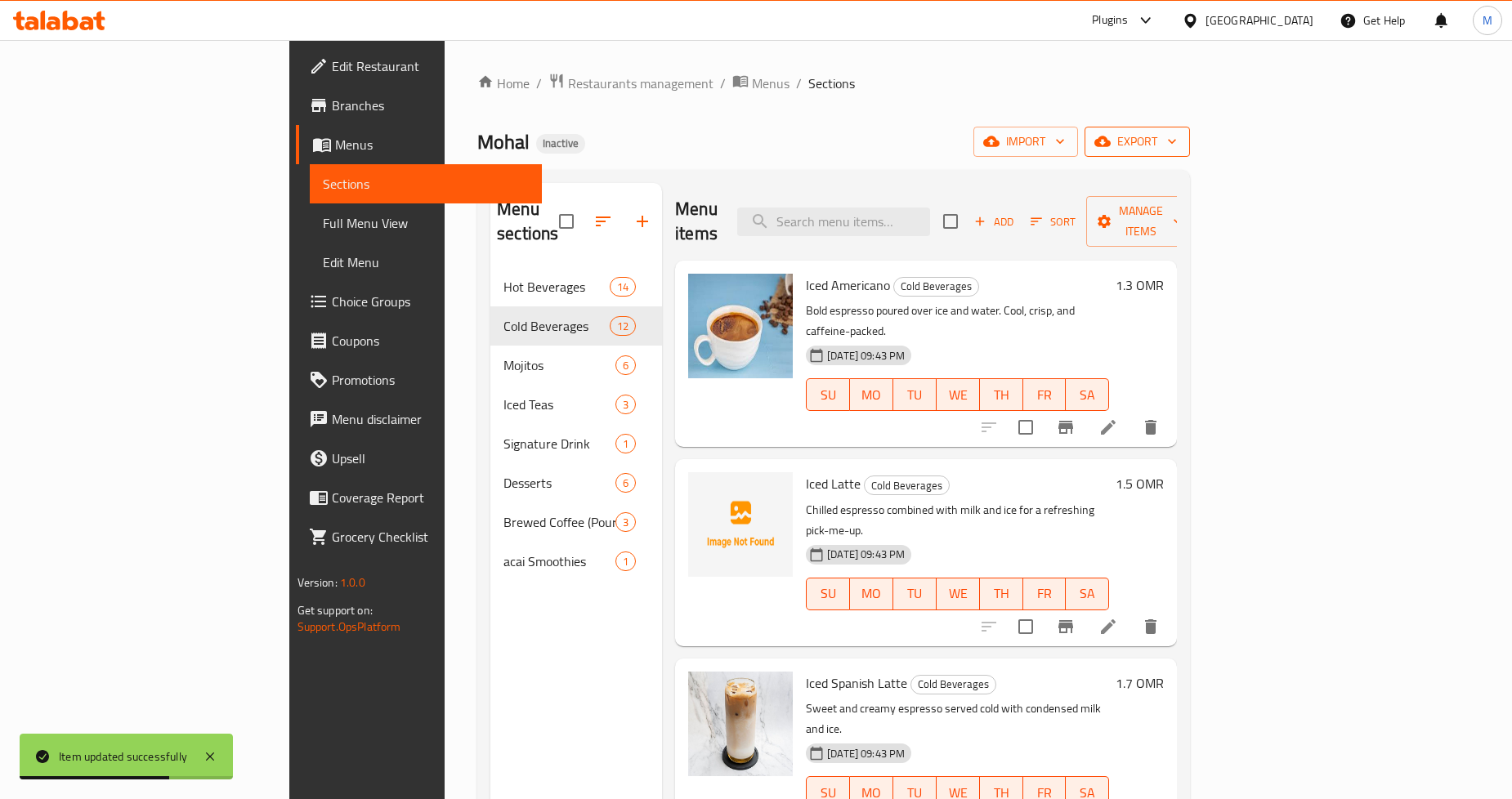
click at [1177, 135] on span "export" at bounding box center [1138, 142] width 80 height 20
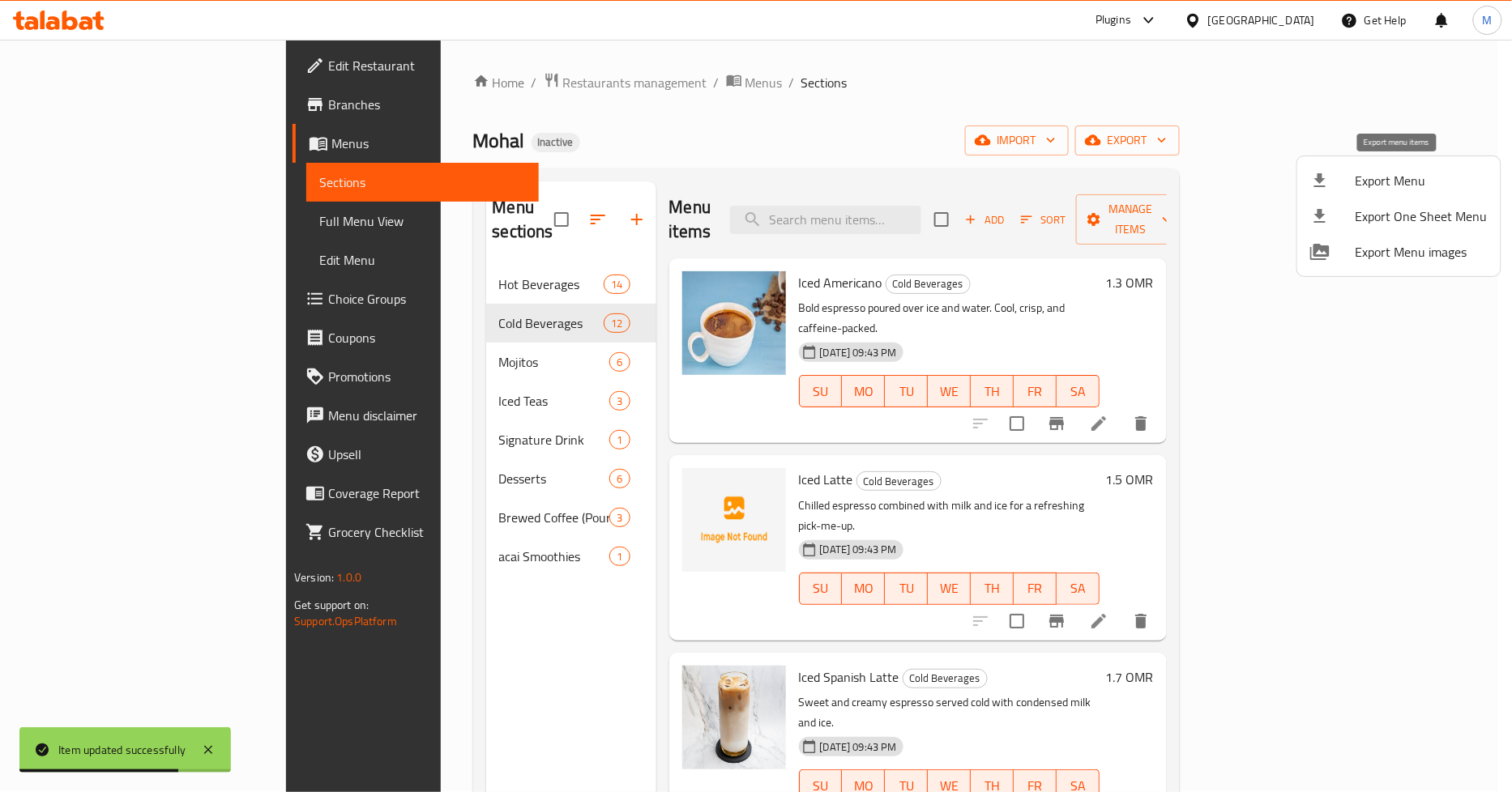
click at [1387, 171] on span "Export Menu" at bounding box center [1421, 180] width 132 height 19
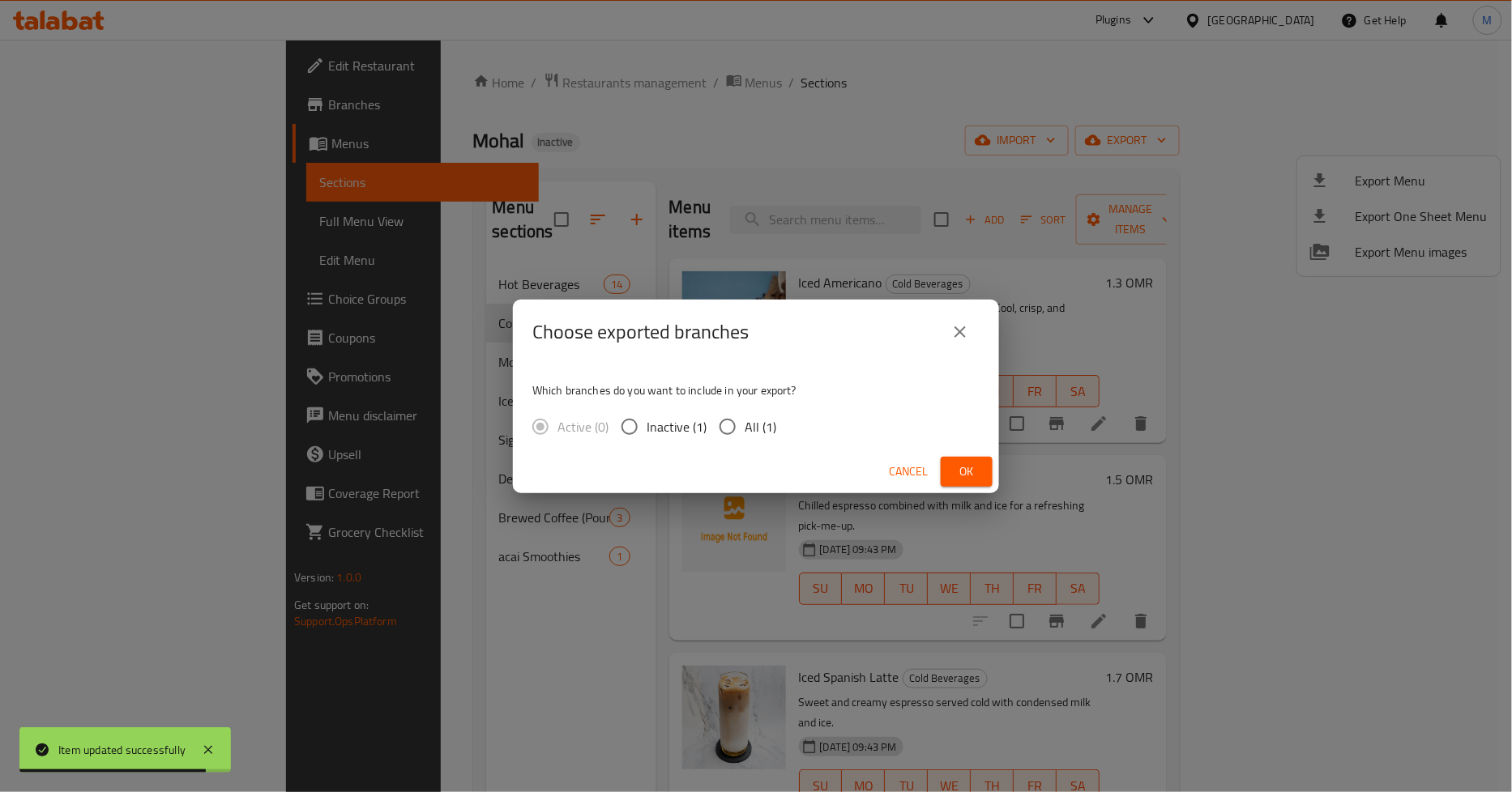
click at [746, 423] on span "All (1)" at bounding box center [760, 427] width 31 height 19
click at [744, 423] on input "All (1)" at bounding box center [727, 427] width 34 height 34
radio input "true"
click at [959, 464] on span "Ok" at bounding box center [966, 472] width 26 height 20
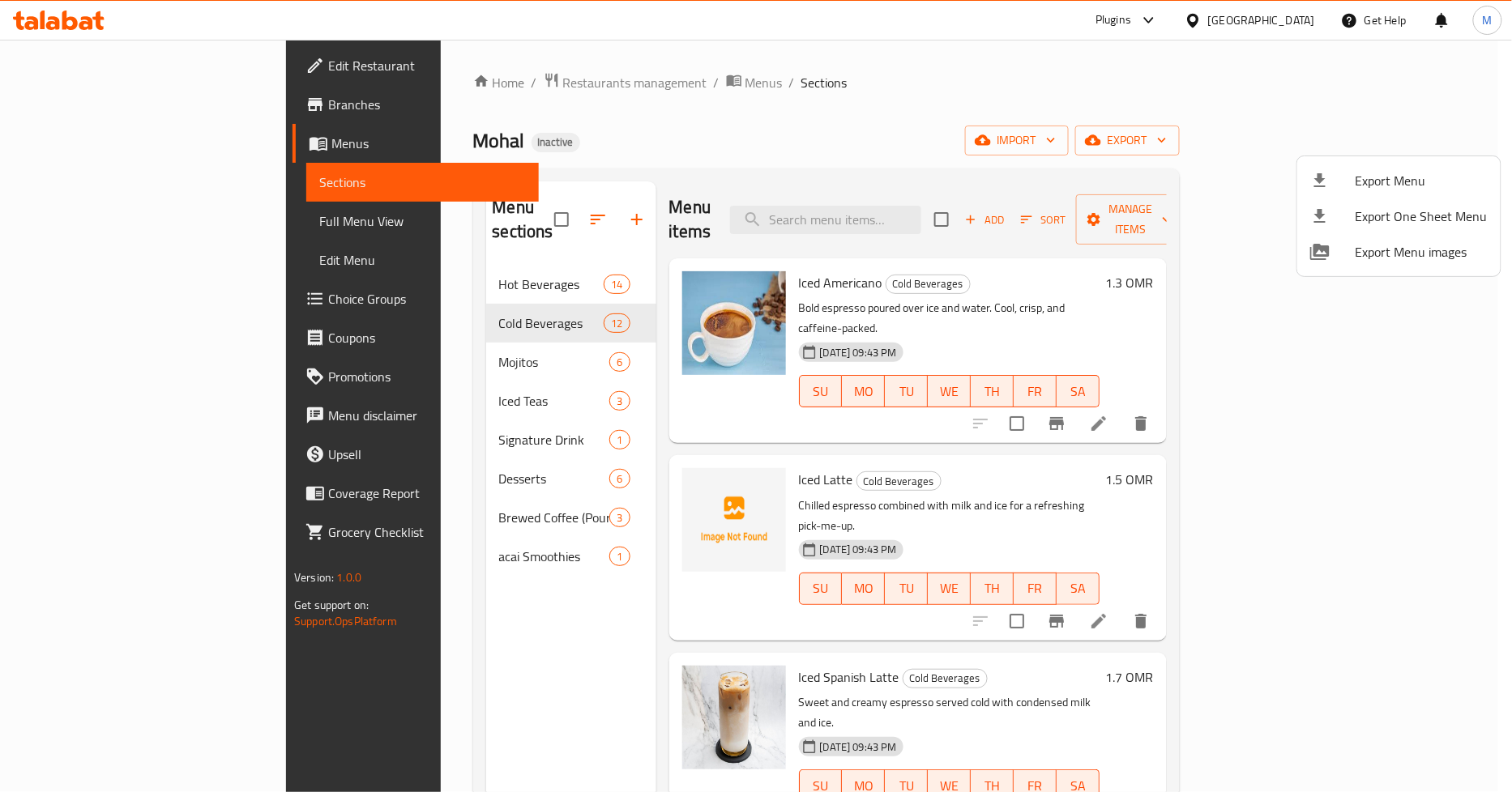
click at [1057, 446] on div at bounding box center [756, 396] width 1512 height 792
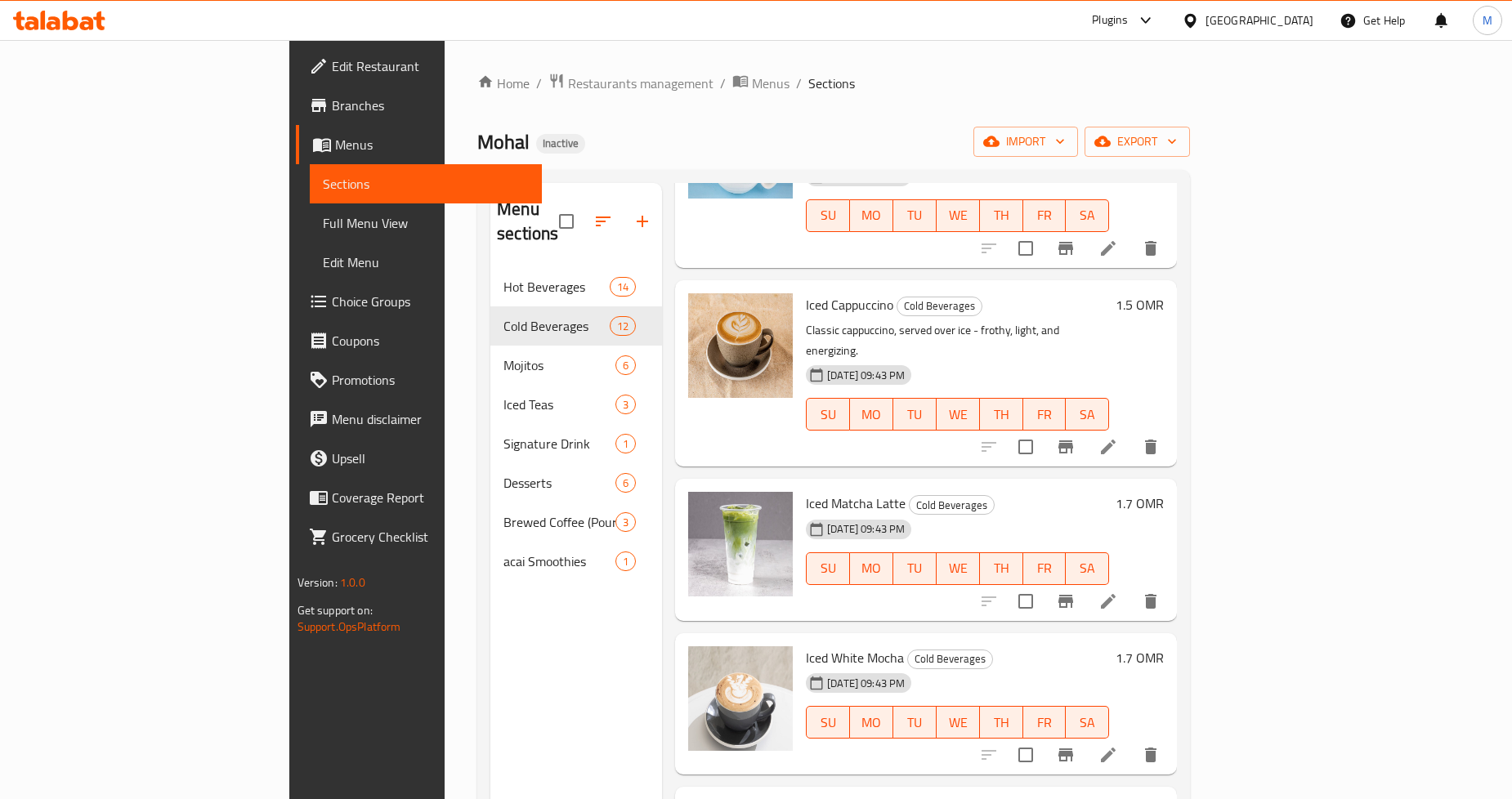
scroll to position [818, 0]
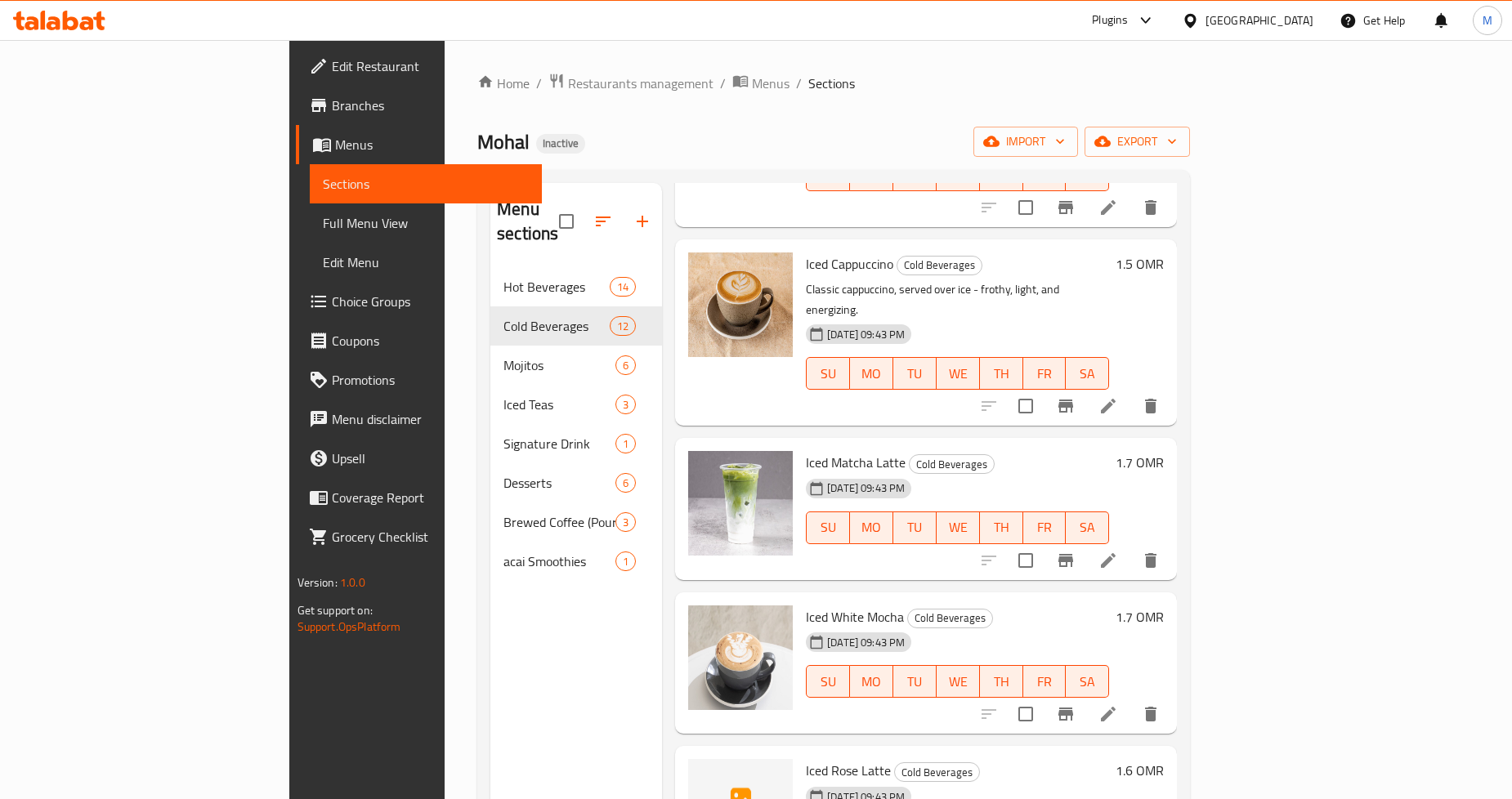
click at [1118, 551] on icon at bounding box center [1108, 560] width 19 height 19
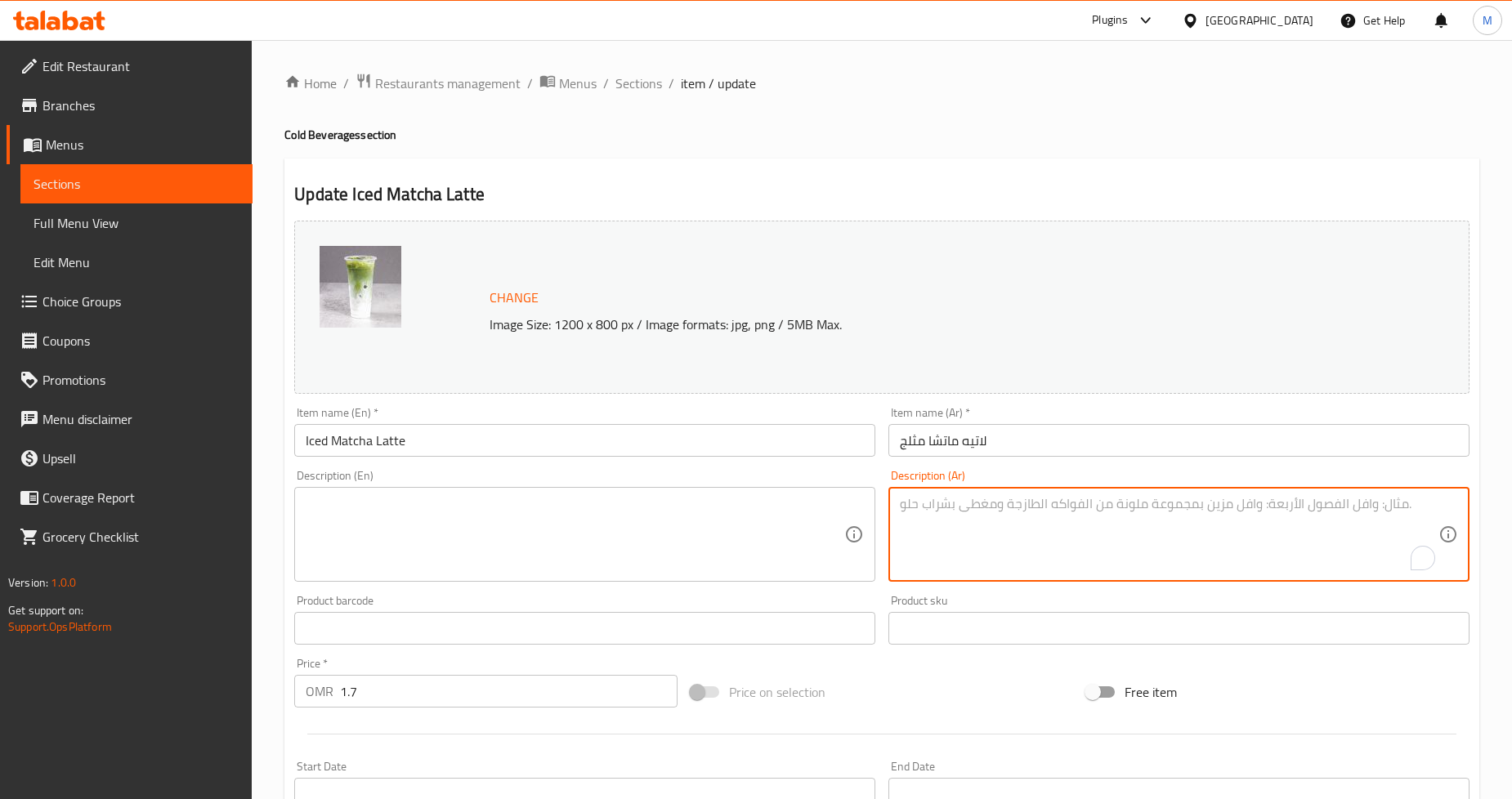
click at [988, 542] on textarea "To enrich screen reader interactions, please activate Accessibility in Grammarl…" at bounding box center [1169, 535] width 539 height 78
paste textarea "شاي ماتشا الأخضر المنعش مع الحليب البارد - ترابي، كريمي، ومنشط."
type textarea "شاي ماتشا الأخضر المنعش مع الحليب البارد - ترابي، كريمي، ومنشط."
click at [529, 517] on textarea at bounding box center [575, 535] width 539 height 78
paste textarea "Refreshing green tea matcha with cold milk - earthy, creamy, and energizing."
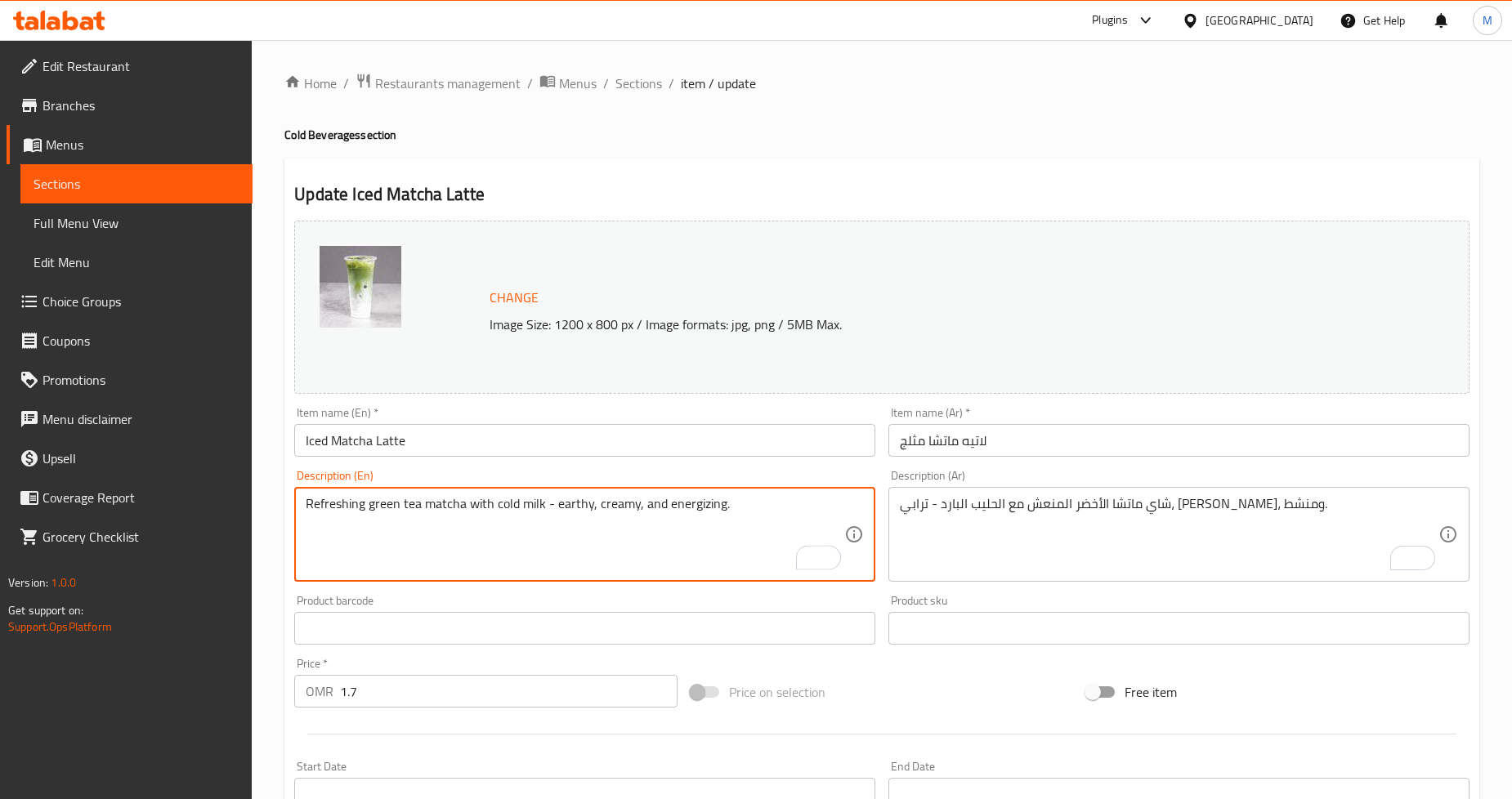
type textarea "Refreshing green tea matcha with cold milk - earthy, creamy, and energizing."
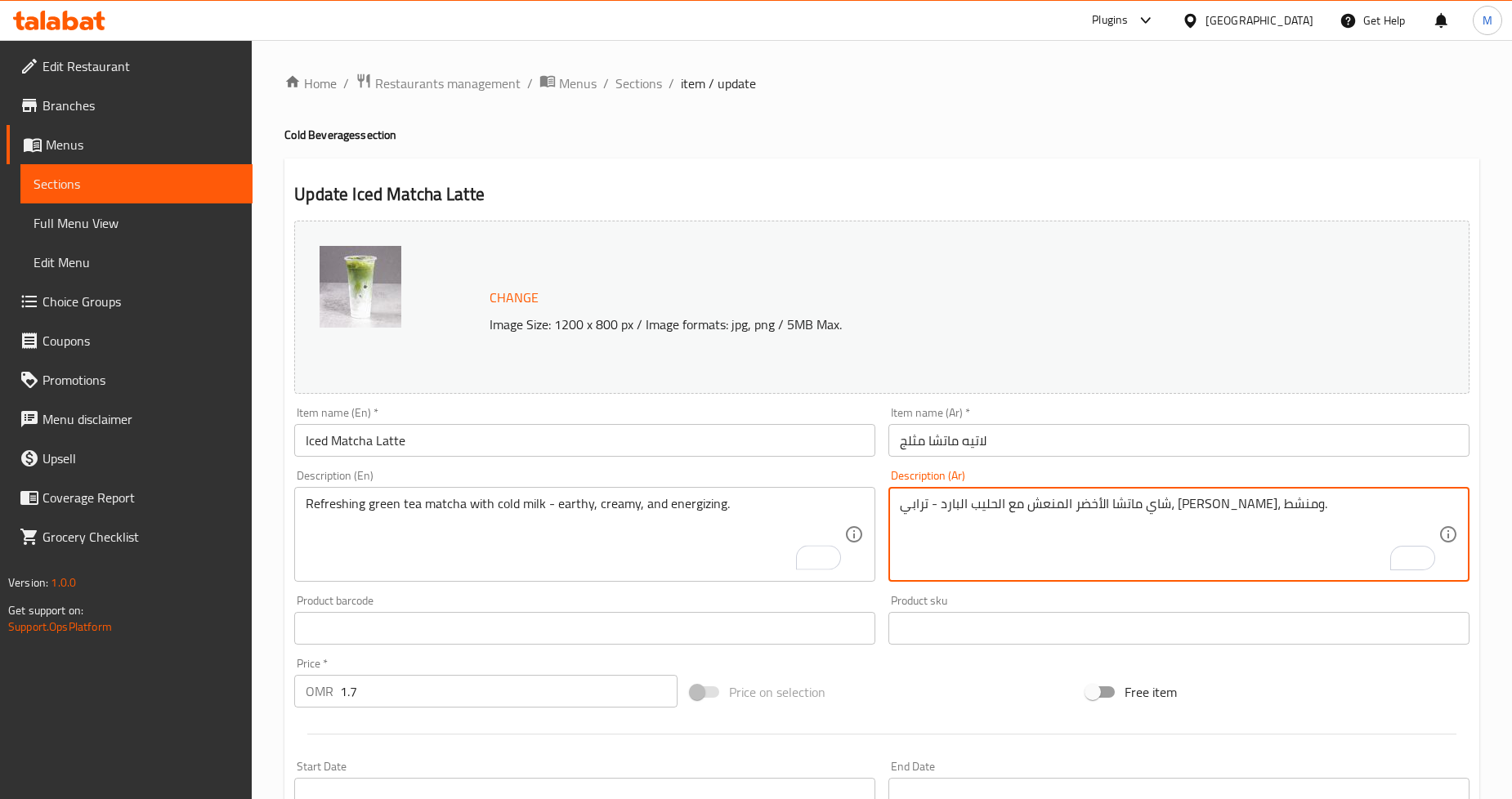
click at [1006, 508] on textarea "شاي ماتشا الأخضر المنعش مع الحليب البارد - ترابي، كريمي، ومنشط." at bounding box center [1169, 535] width 539 height 78
type textarea "شاي ماتشا الأخضر المنعش مع الحليب البارد - إيرثي، كريمي، ومنشط."
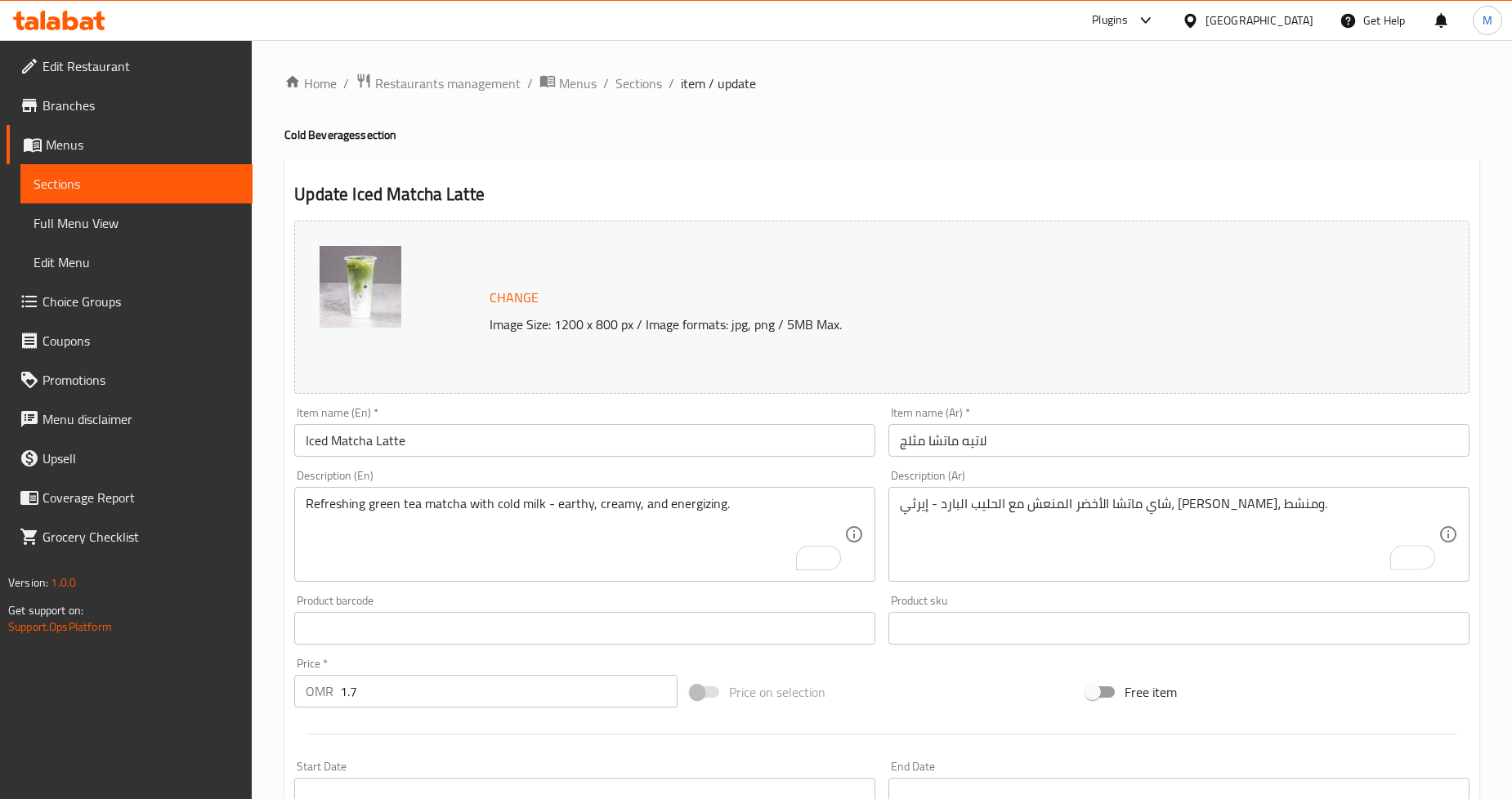
click at [1118, 164] on div "Update Iced Matcha Latte Change Image Size: 1200 x 800 px / Image formats: jpg,…" at bounding box center [881, 645] width 1195 height 975
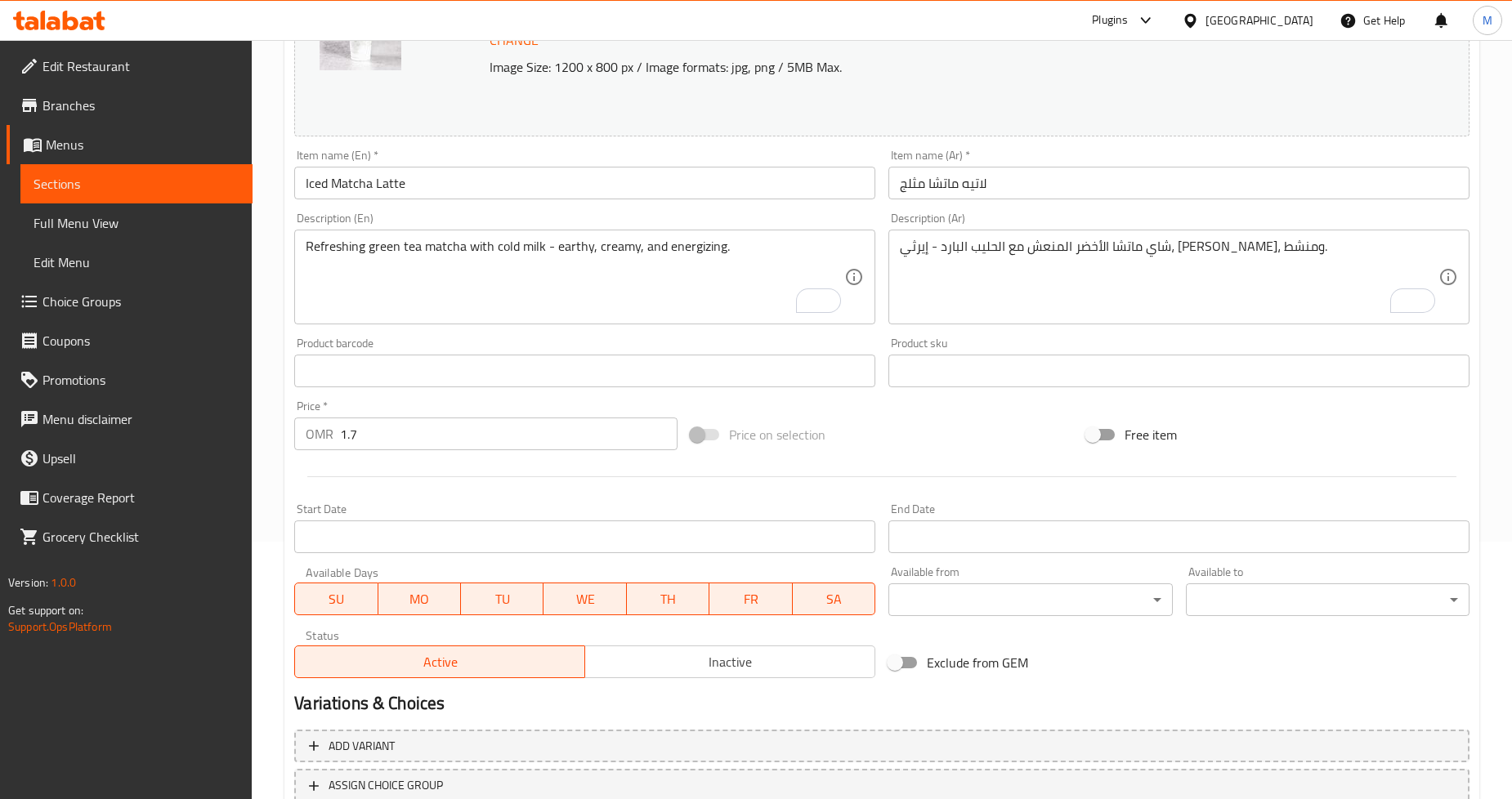
scroll to position [376, 0]
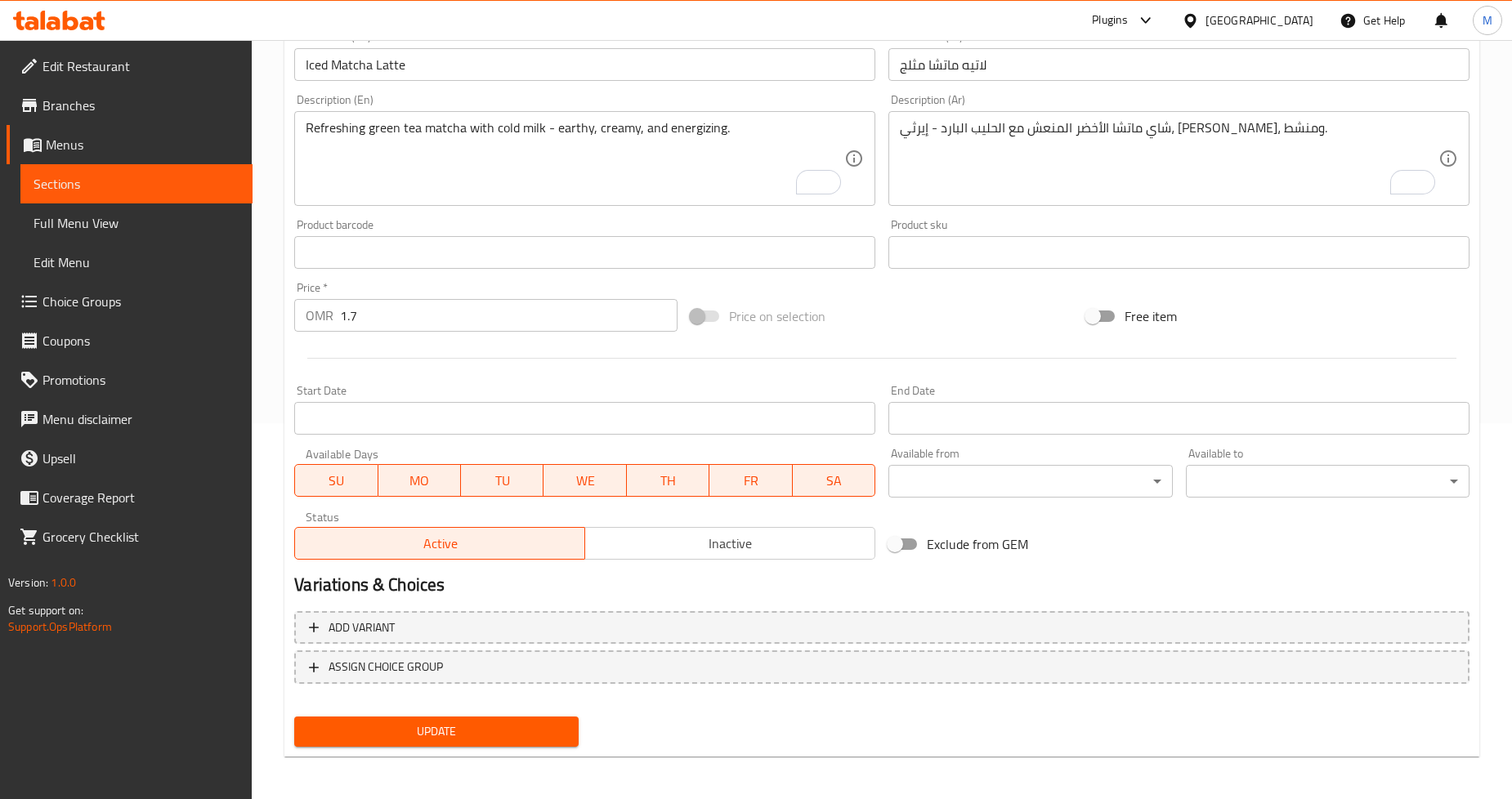
click at [488, 712] on div "Update" at bounding box center [436, 731] width 297 height 44
click at [494, 722] on span "Update" at bounding box center [436, 732] width 257 height 20
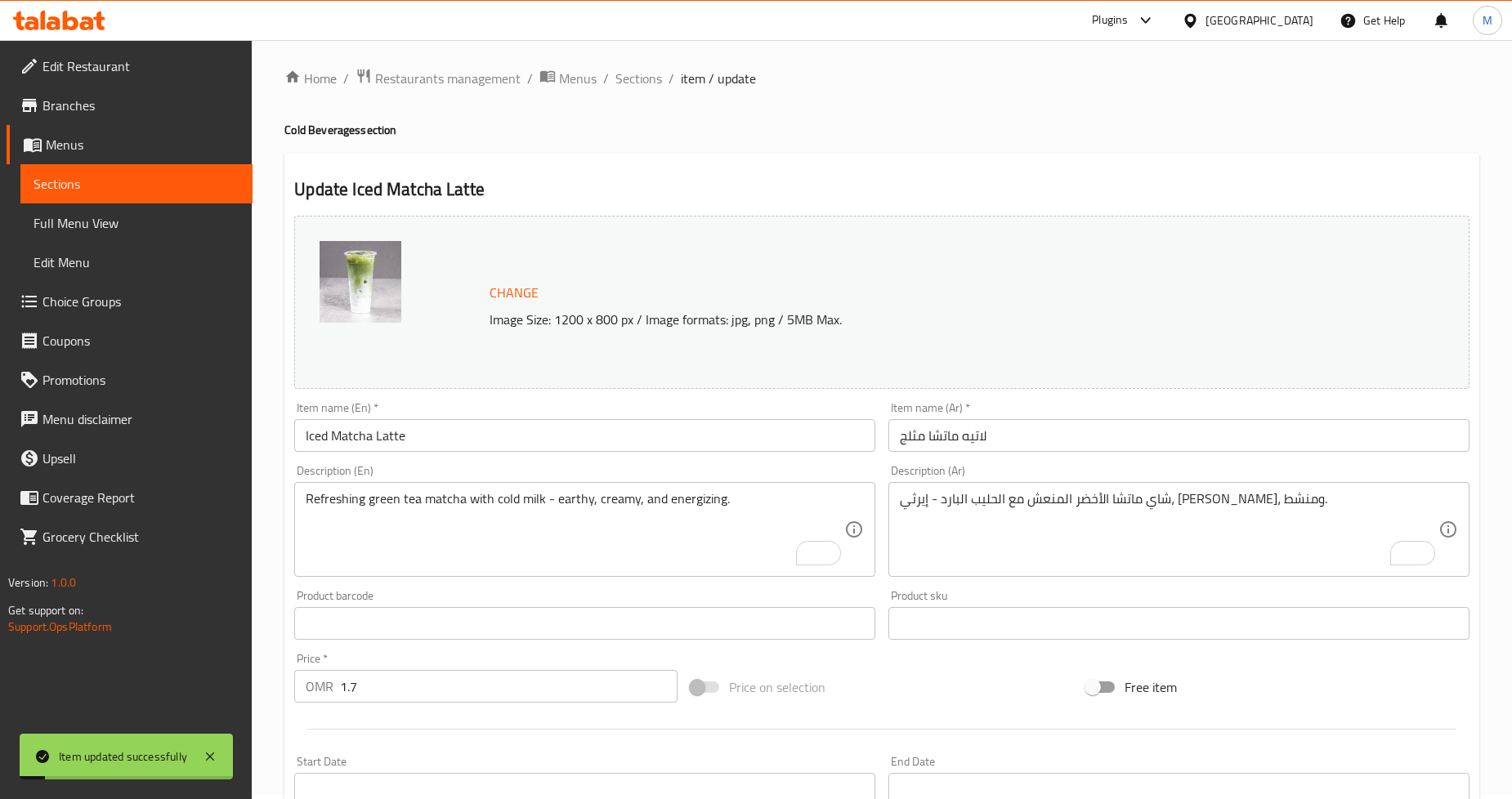
scroll to position [0, 0]
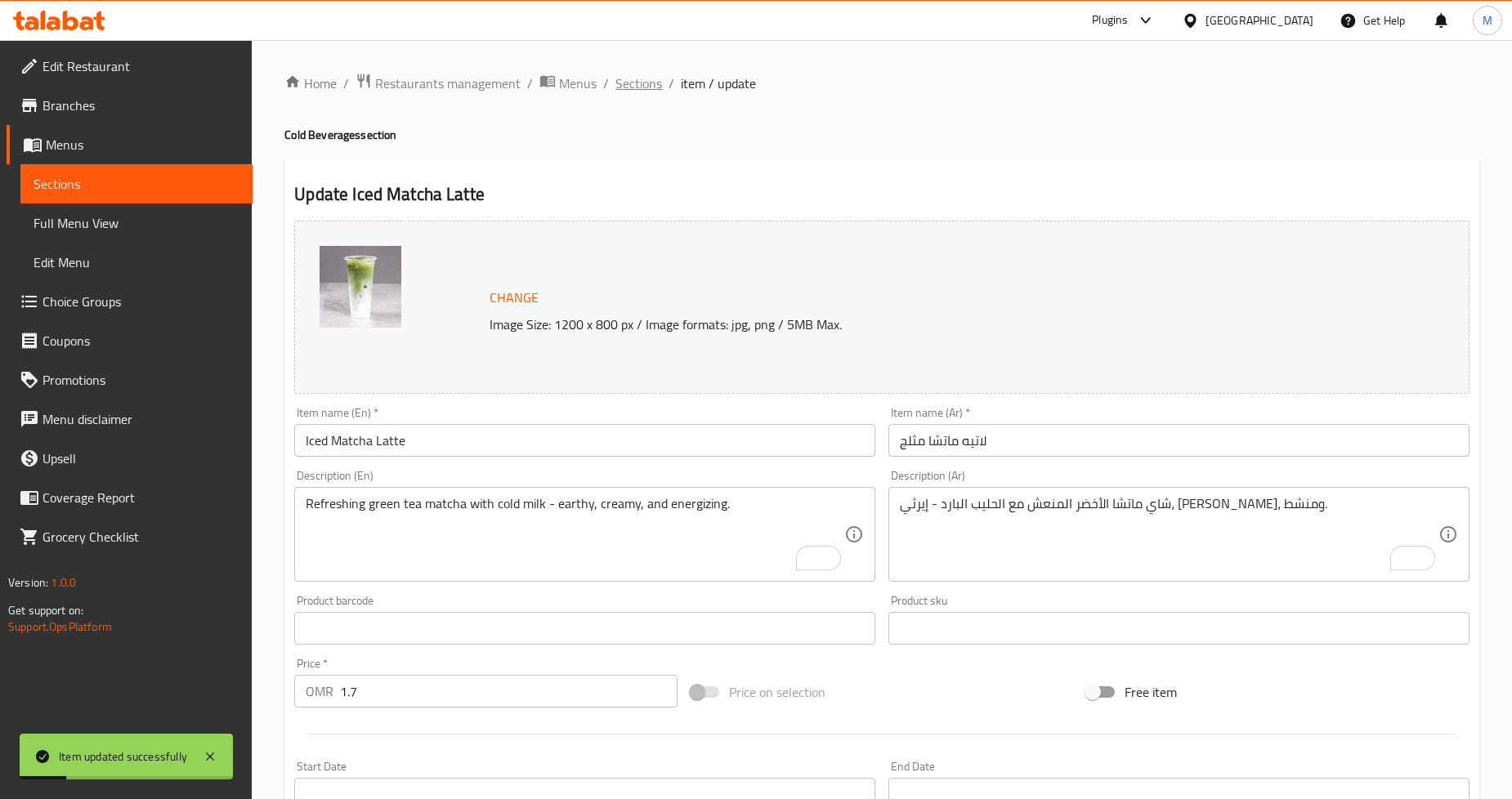
click at [630, 91] on span "Sections" at bounding box center [639, 82] width 46 height 19
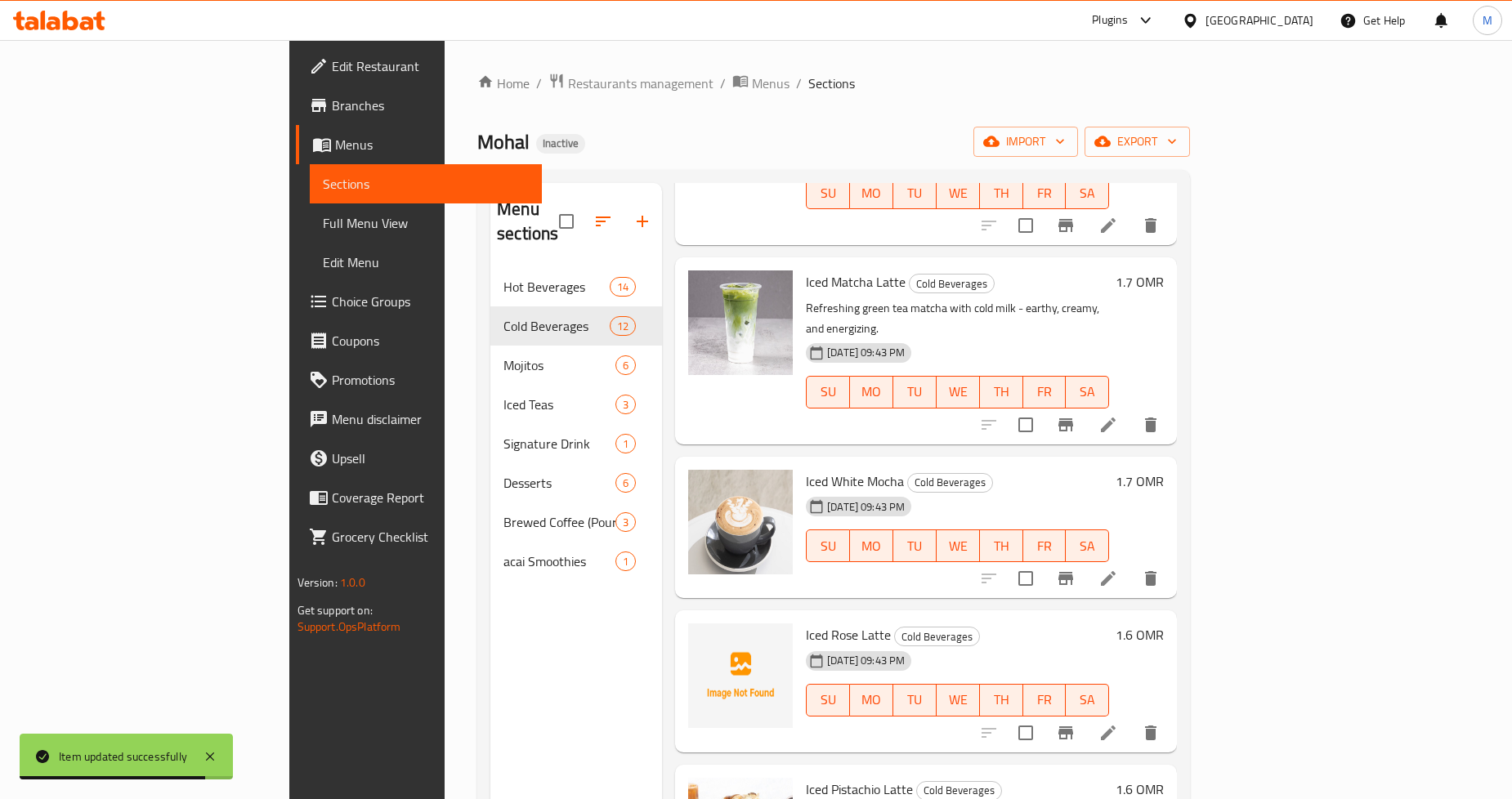
scroll to position [999, 0]
click at [1116, 570] on icon at bounding box center [1108, 578] width 15 height 15
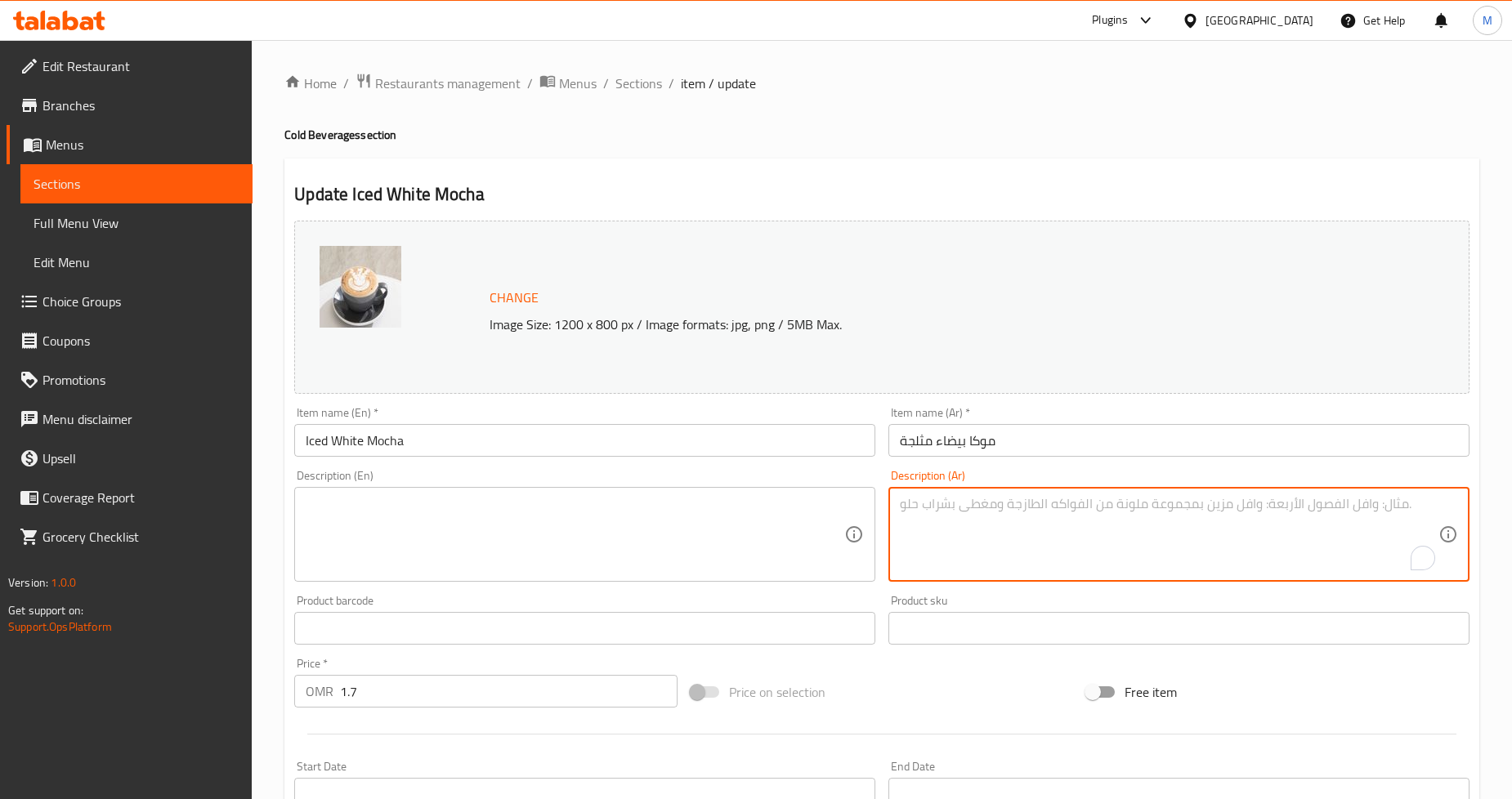
drag, startPoint x: 1006, startPoint y: 556, endPoint x: 1031, endPoint y: 531, distance: 35.4
click at [1007, 556] on textarea "To enrich screen reader interactions, please activate Accessibility in Grammarl…" at bounding box center [1169, 535] width 539 height 78
paste textarea "شوكولاتة بيضاء حلوة، إسبرسو، وحليب بارد على الثلج - لذيذة وناعمة."
click at [1114, 506] on textarea "شوكولاتة بيضاء حلوة، إسبرسو، وحليب بارد على الثلج - لذيذة وناعمة." at bounding box center [1169, 535] width 539 height 78
type textarea "شوكولاتة بيضاء حلوة، إسبريسو، وحليب بارد على الثلج - لذيذة وناعمة."
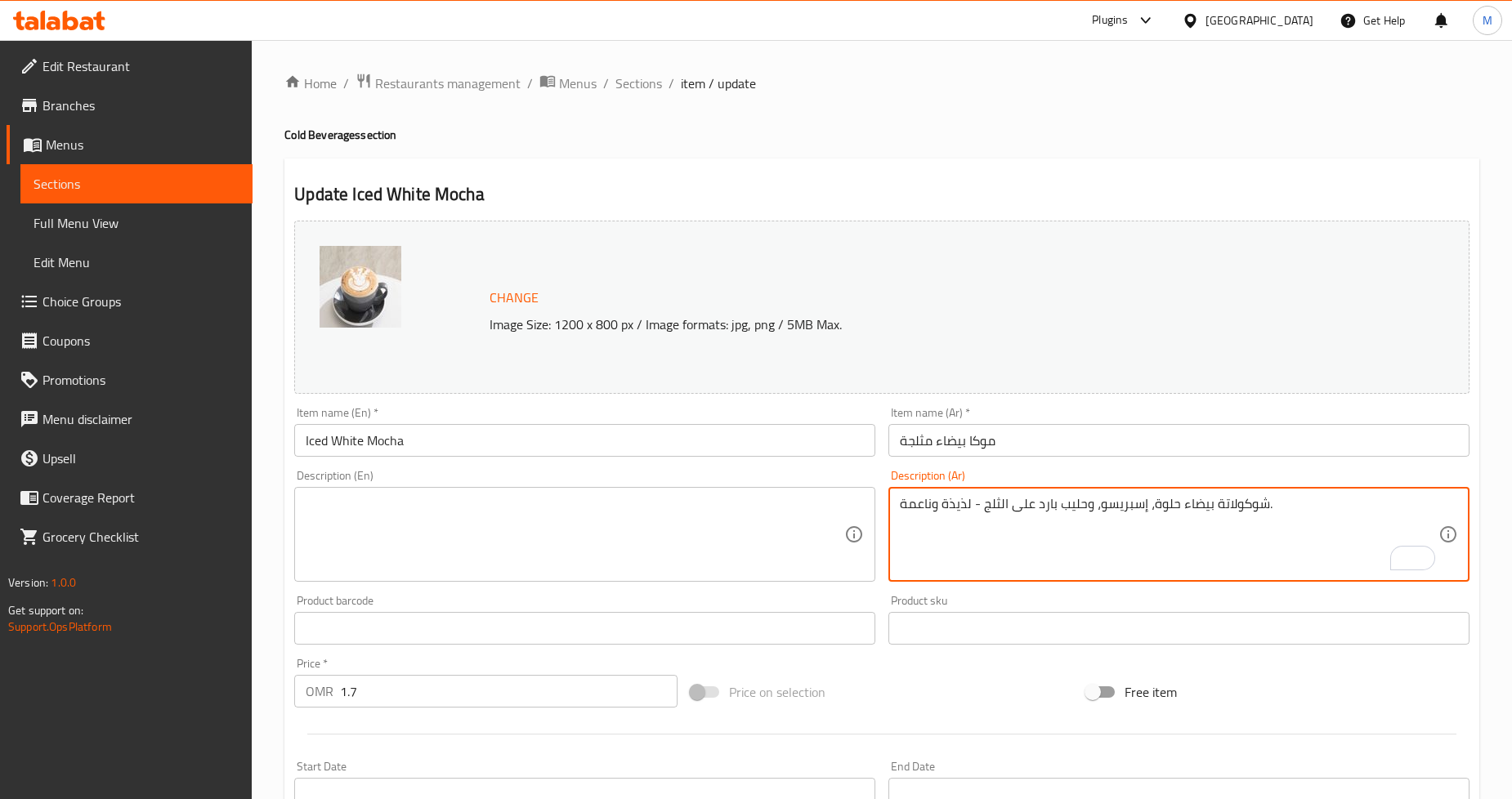
click at [405, 515] on textarea at bounding box center [575, 535] width 539 height 78
paste textarea "Sweet white chocolate, espresso, and cold milk over ice - indulgent and smooth."
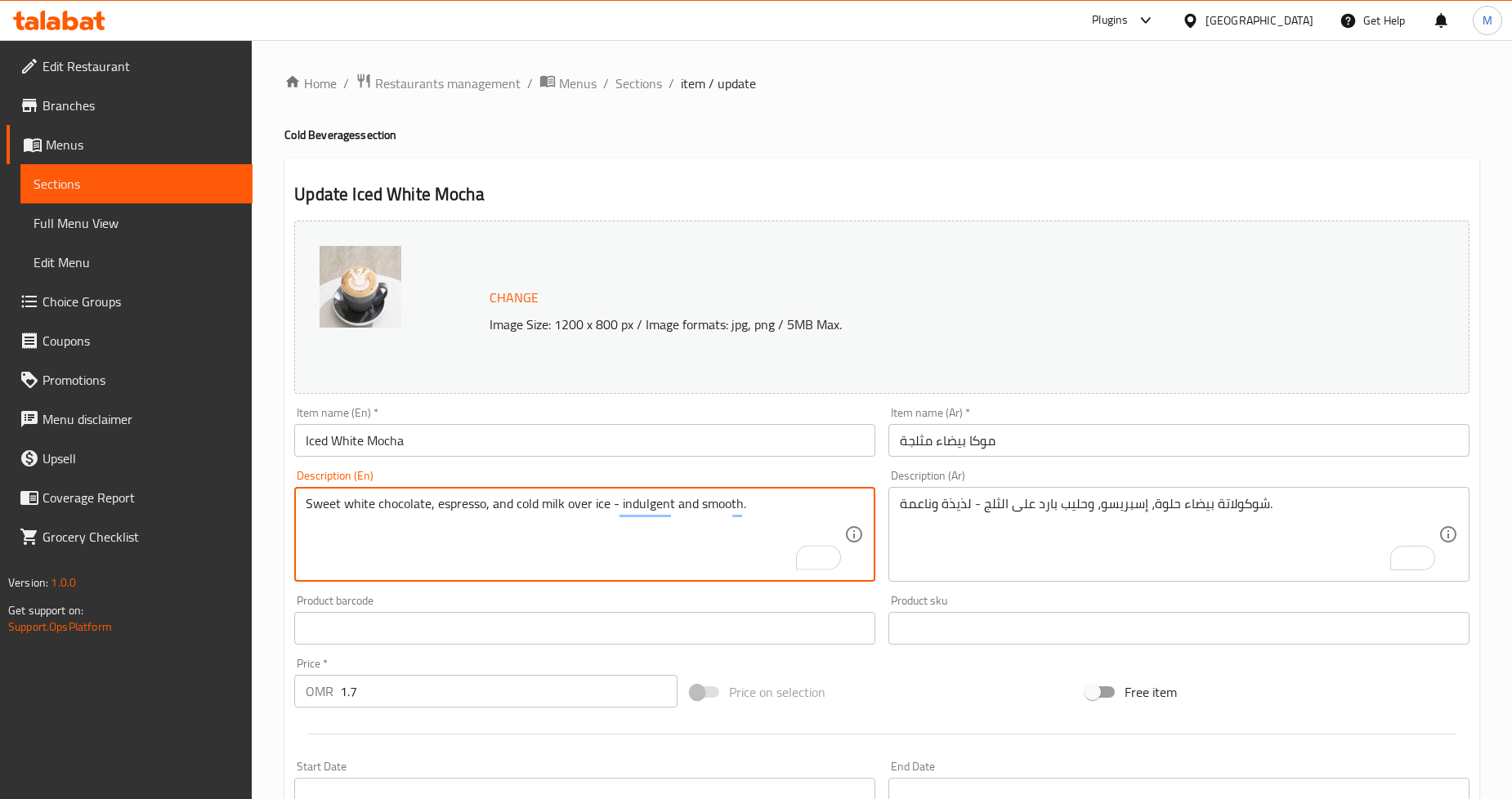
type textarea "Sweet white chocolate, espresso, and cold milk over ice - indulgent and smooth."
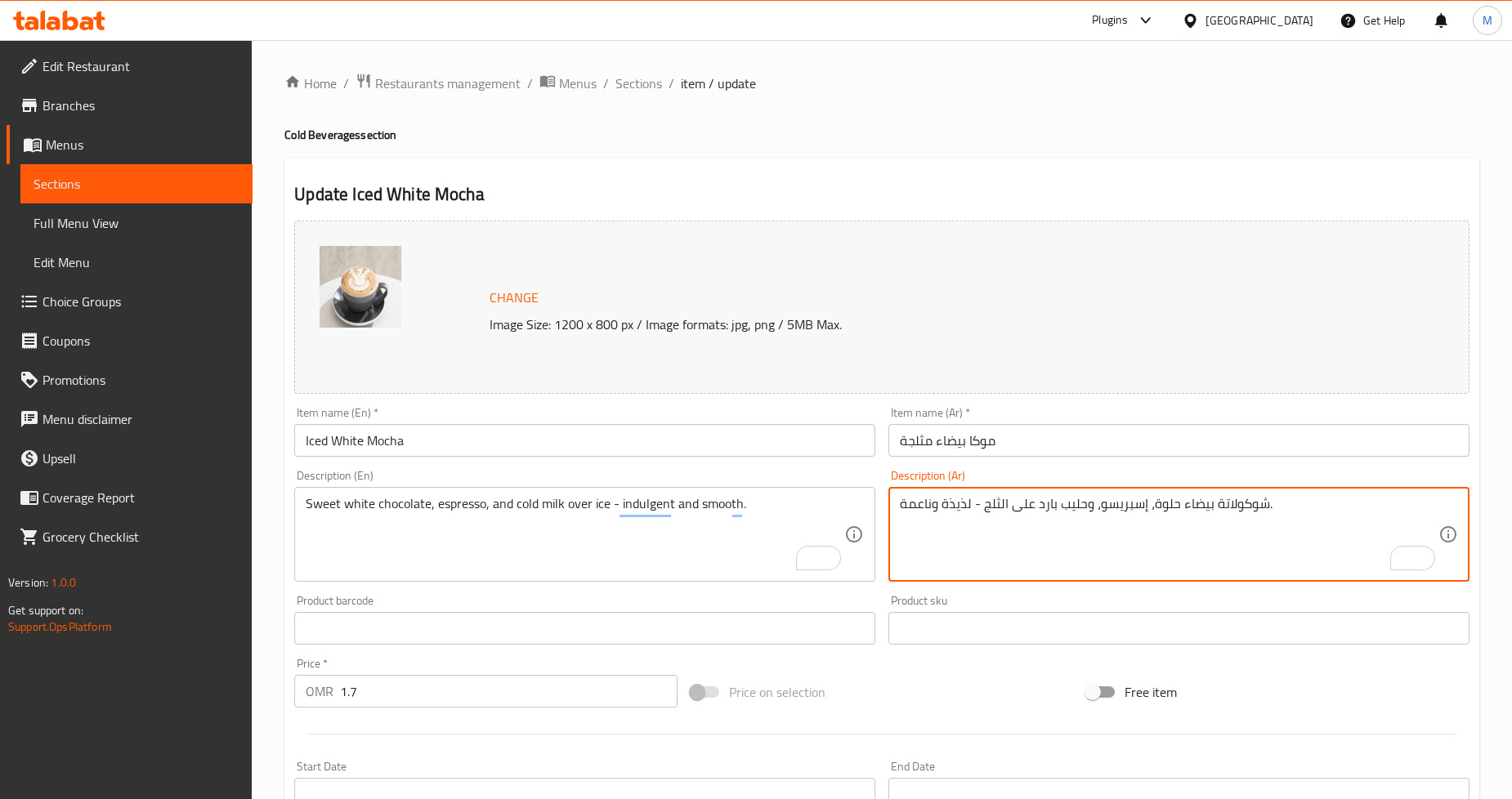
click at [967, 510] on textarea "شوكولاتة بيضاء حلوة، إسبريسو، وحليب بارد على الثلج - لذيذة وناعمة." at bounding box center [1169, 535] width 539 height 78
type textarea "شوكولاتة بيضاء حلوة، إسبريسو، وحليب بارد على الثلج - ممتعة وناعمة."
click at [894, 182] on h2 "Update Iced White Mocha" at bounding box center [882, 194] width 1176 height 24
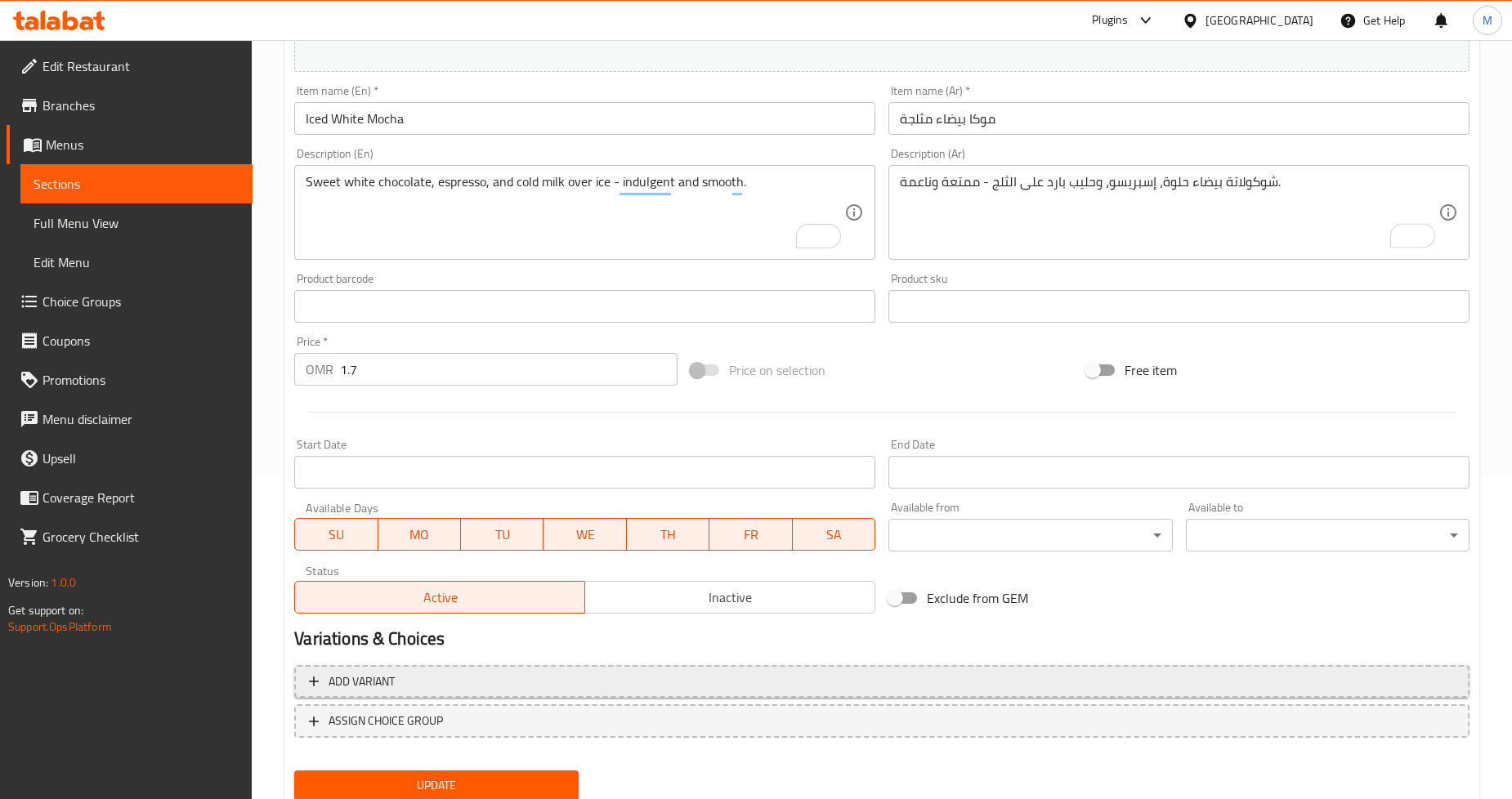
scroll to position [376, 0]
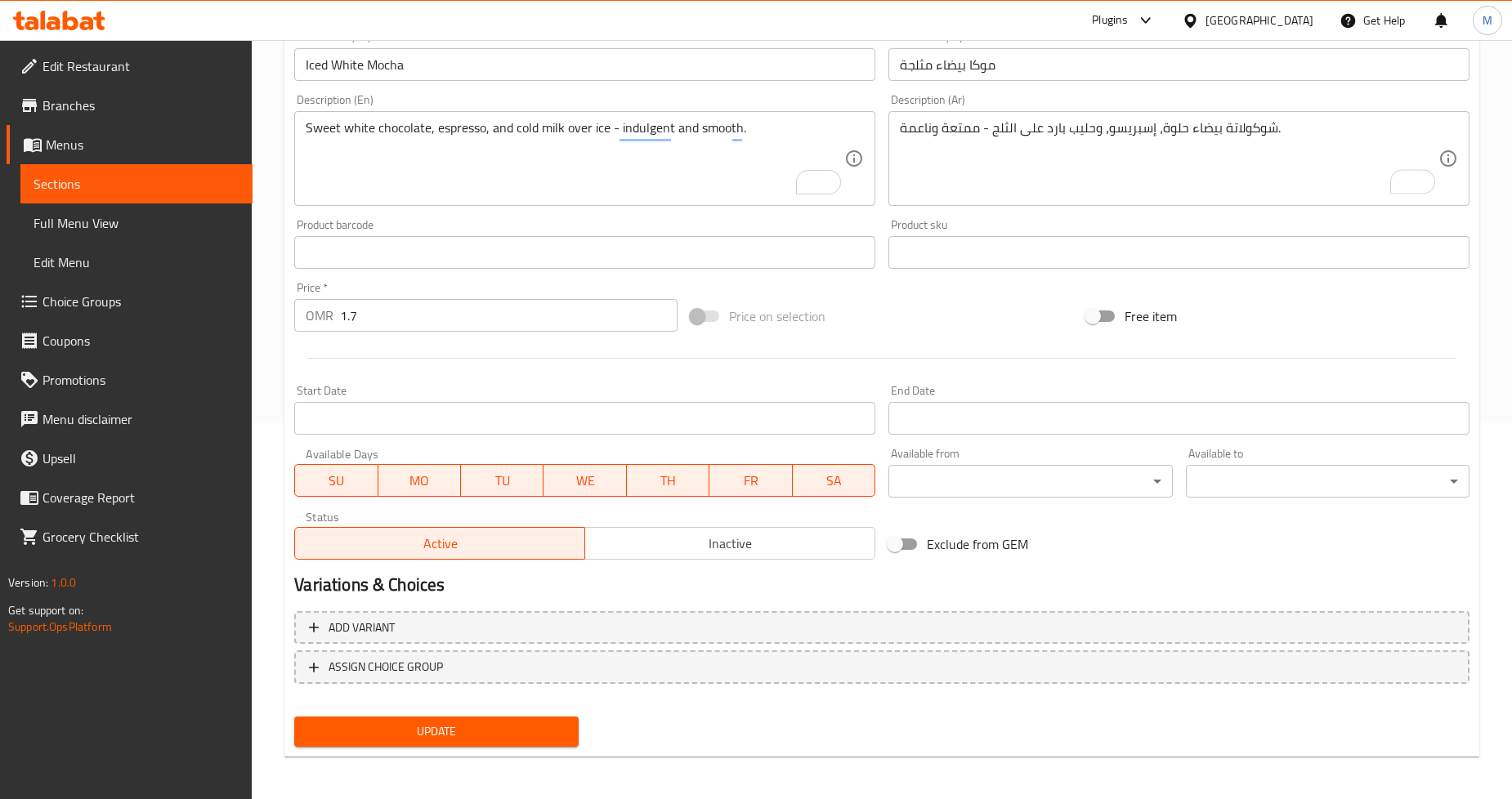
click at [509, 730] on span "Update" at bounding box center [436, 732] width 257 height 20
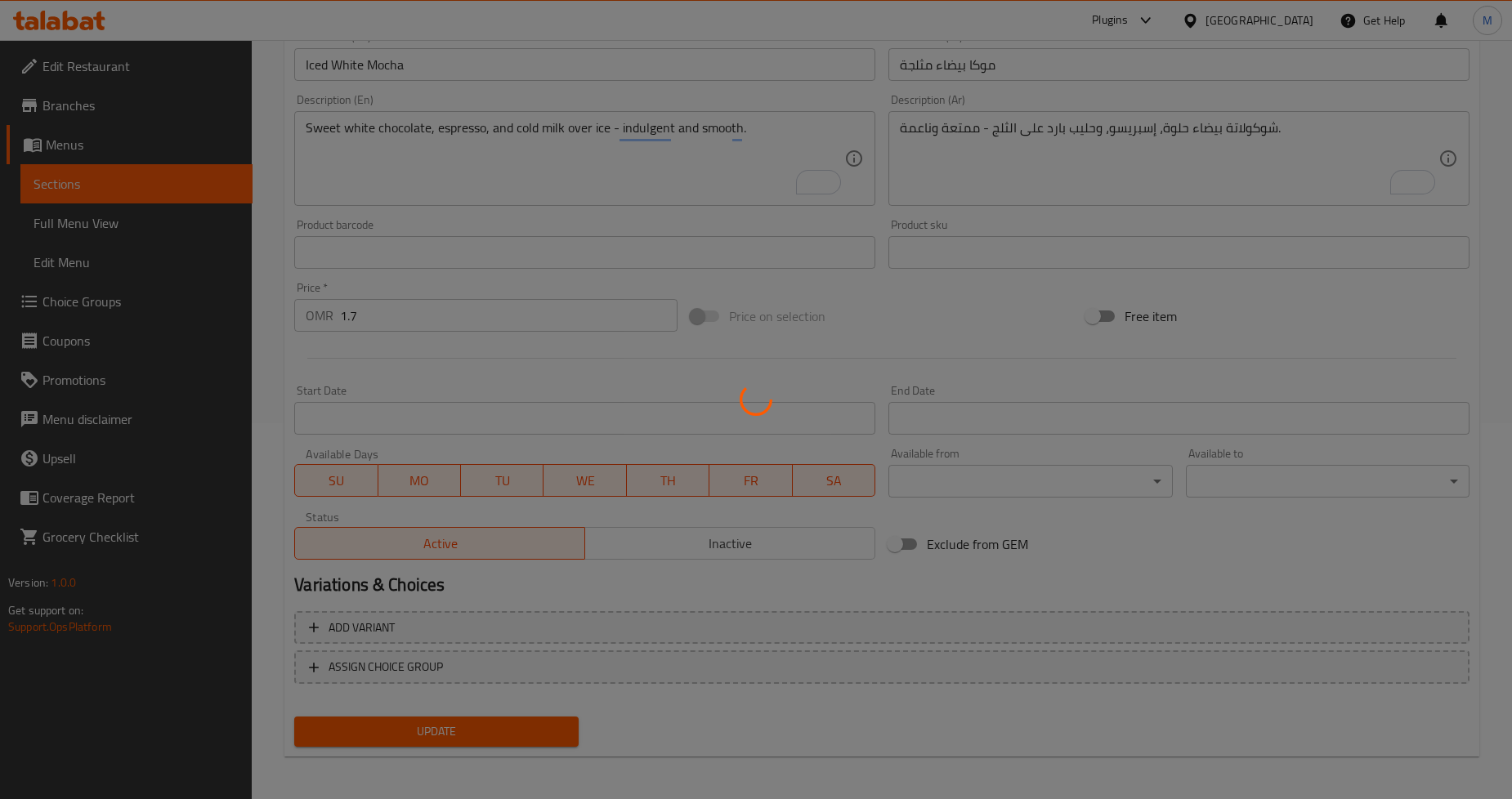
scroll to position [12, 0]
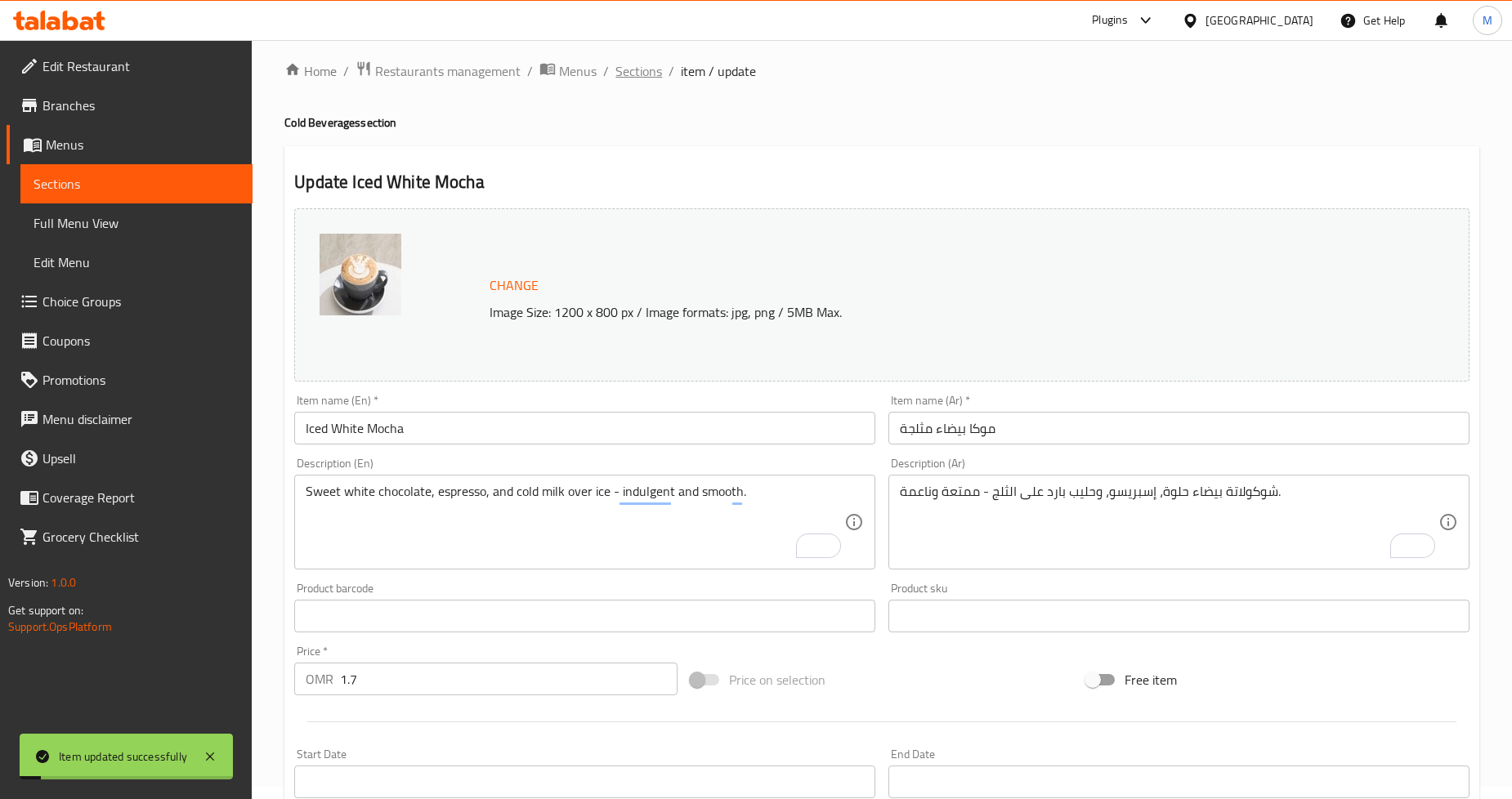
click at [647, 69] on span "Sections" at bounding box center [639, 70] width 46 height 19
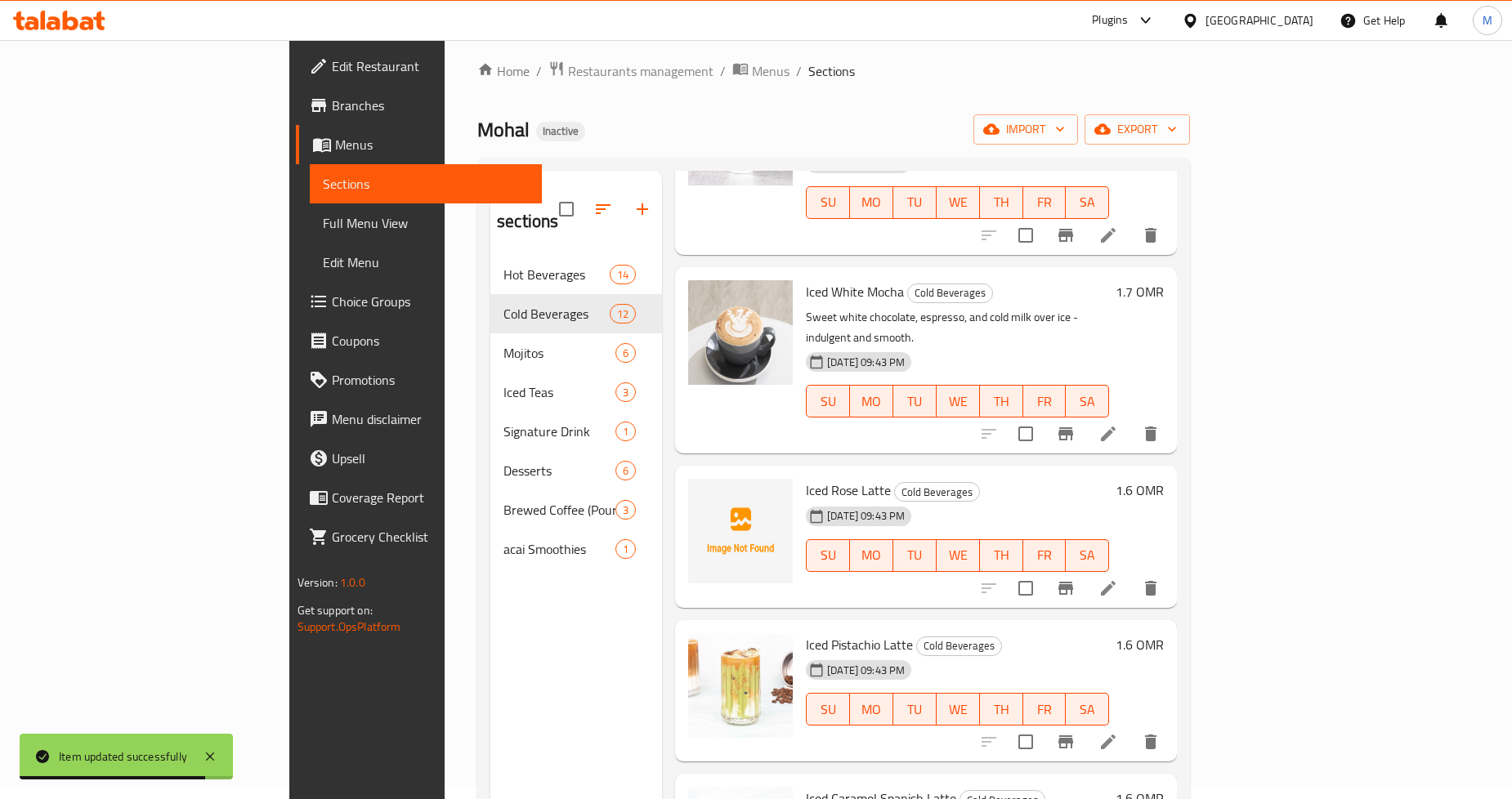
scroll to position [1260, 0]
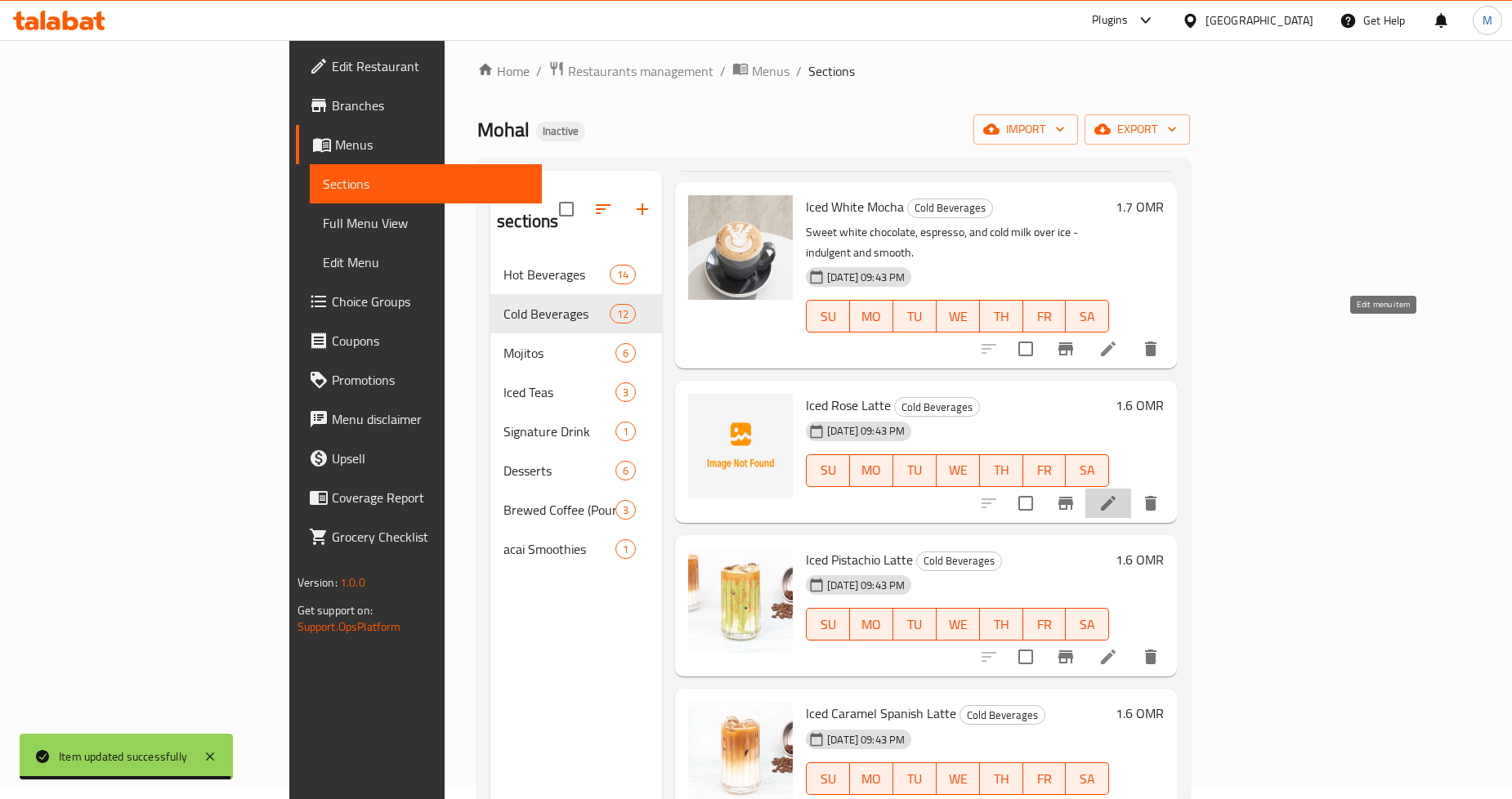
click at [1118, 493] on icon at bounding box center [1108, 503] width 19 height 19
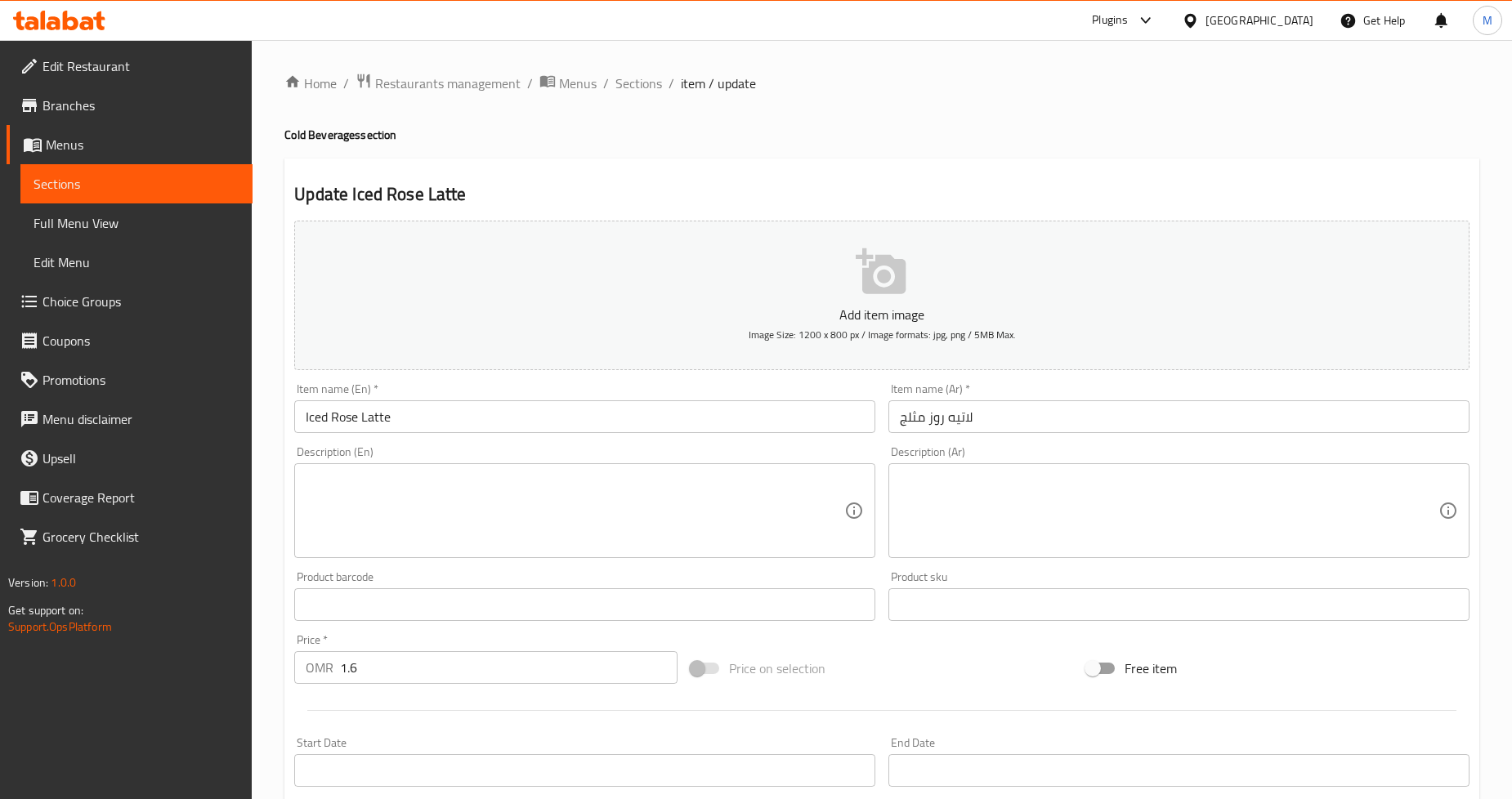
click at [968, 518] on textarea at bounding box center [1169, 511] width 539 height 78
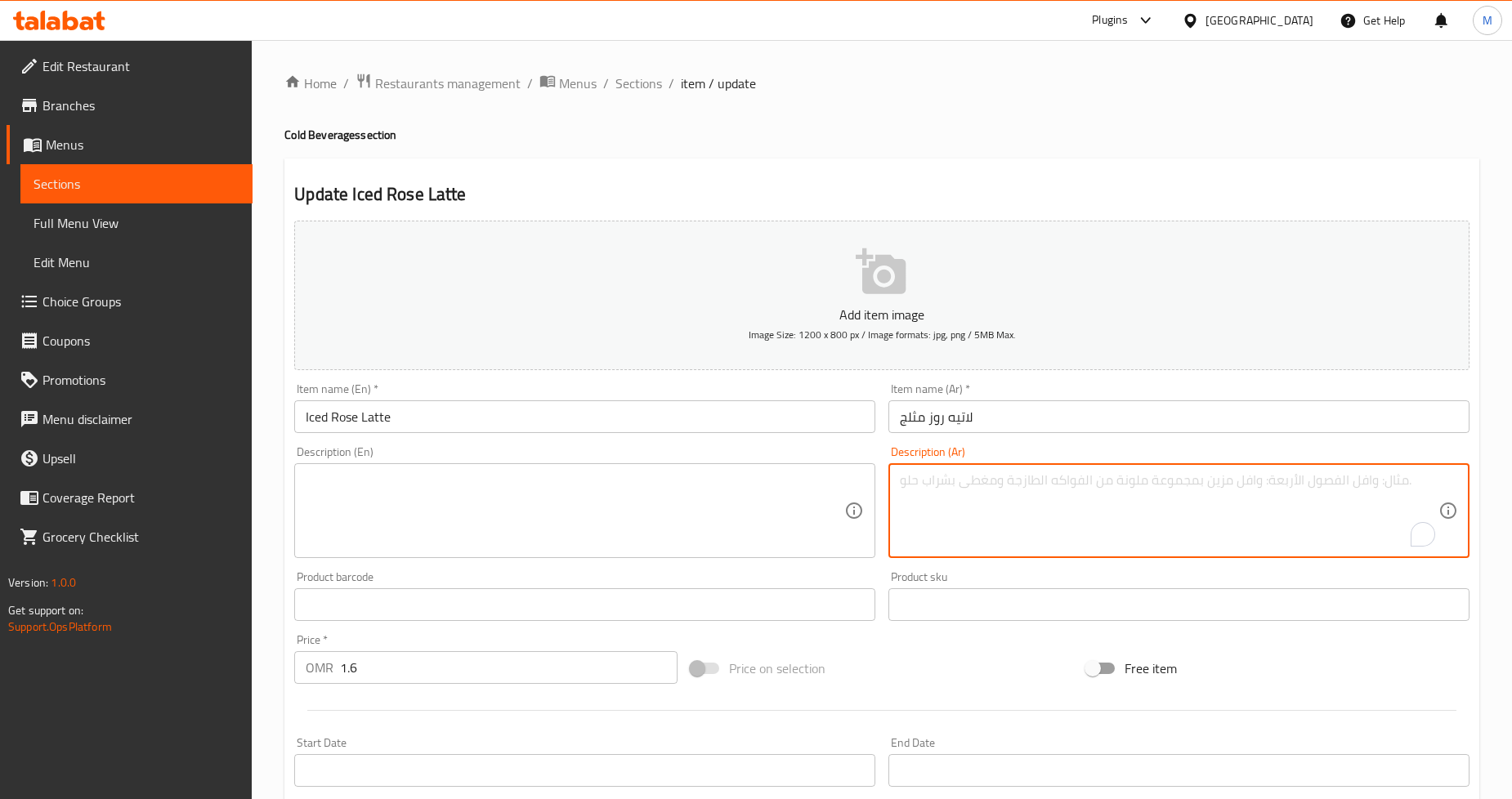
paste textarea "لاتيه أنيق بنكهة الورد يقدم باردًا - زهري ومنعش."
type textarea "لاتيه أنيق بنكهة الورد يقدم باردًا - زهري ومنعش."
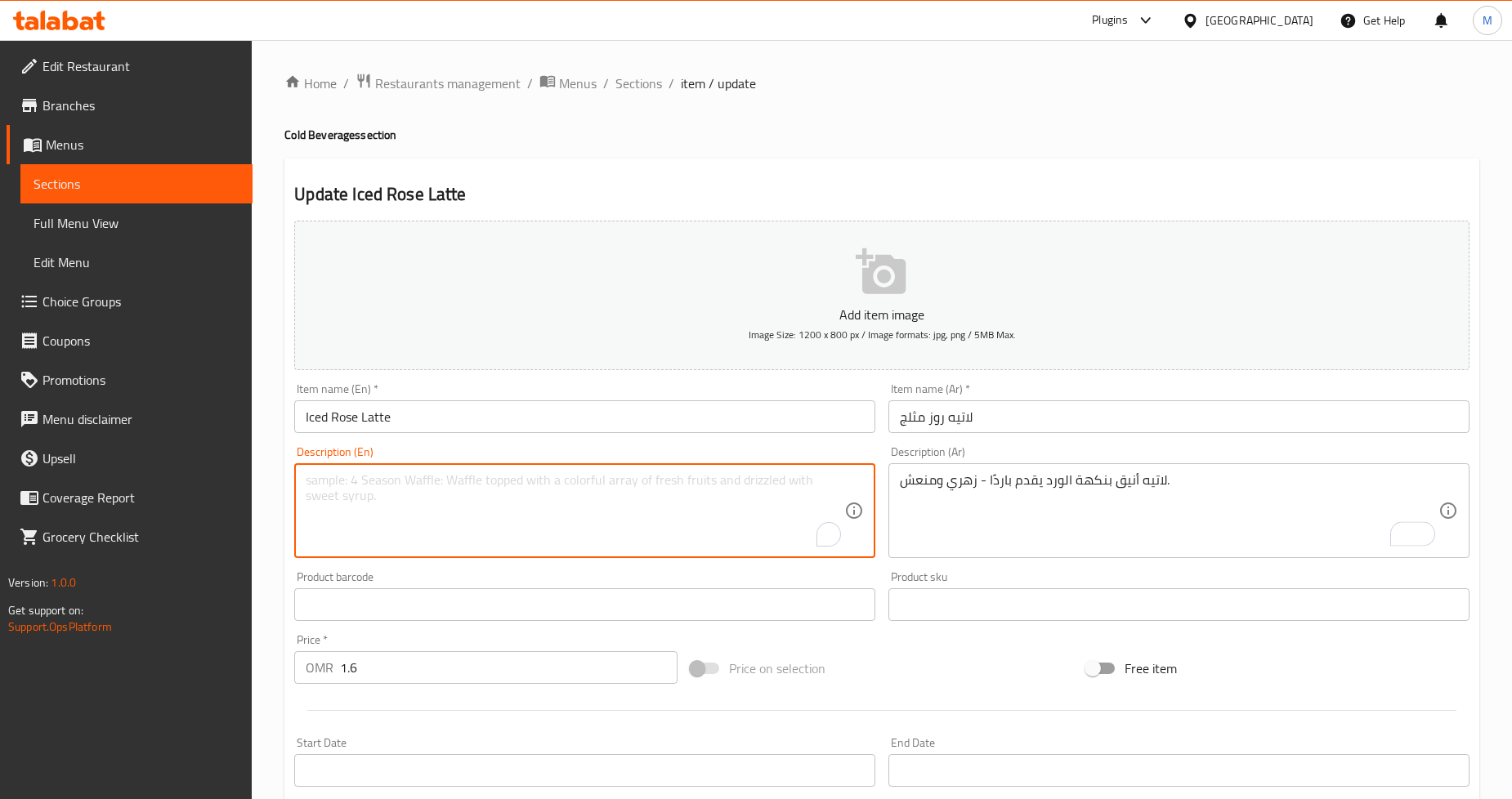
drag, startPoint x: 504, startPoint y: 496, endPoint x: 576, endPoint y: 527, distance: 78.4
click at [506, 499] on textarea "To enrich screen reader interactions, please activate Accessibility in Grammarl…" at bounding box center [575, 511] width 539 height 78
paste textarea "Elegant rose-infused latte served chilled—floral and refreshing."
type textarea "Elegant rose-infused latte served chilled—floral and refreshing."
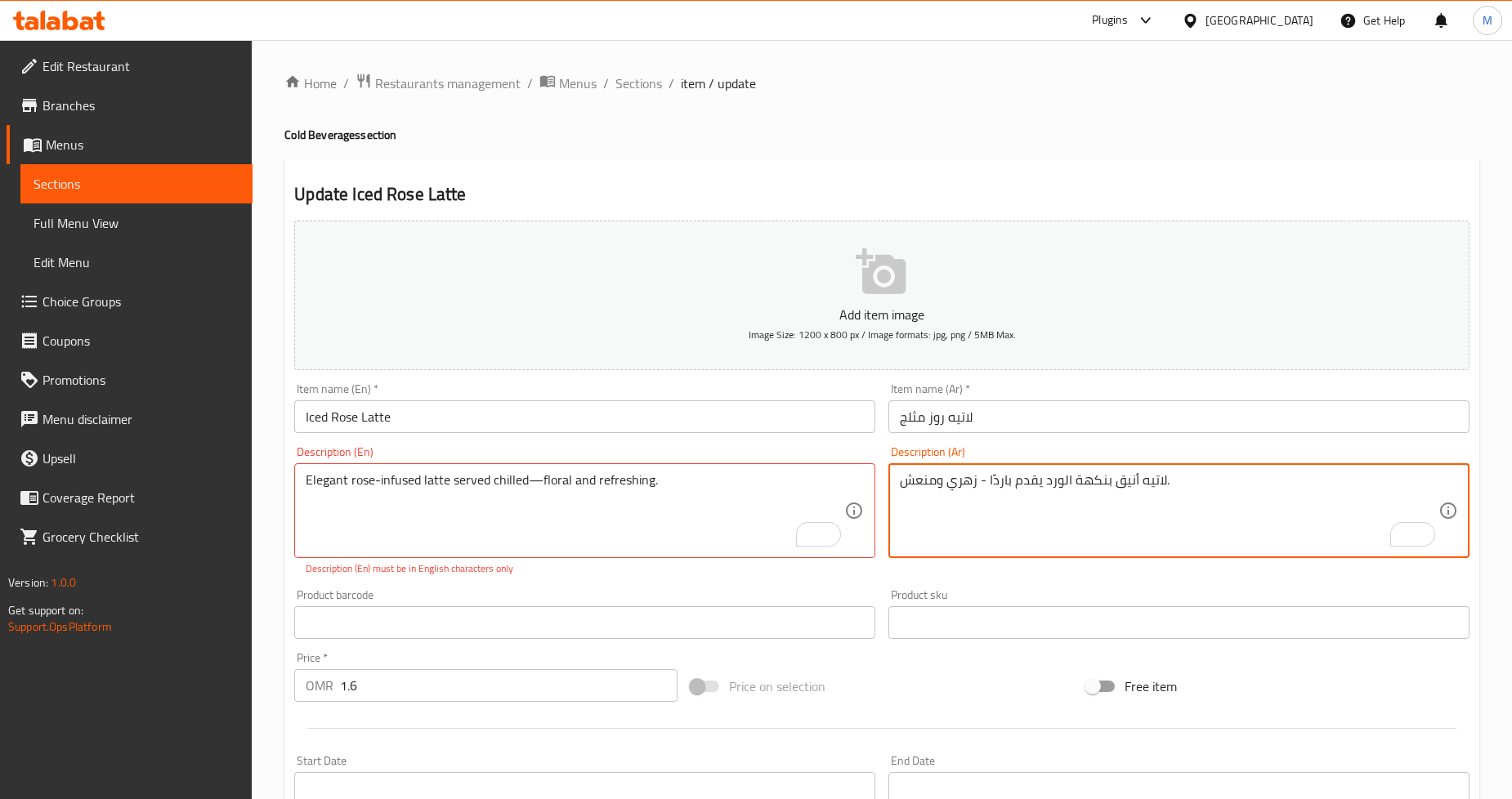
click at [1093, 483] on textarea "لاتيه أنيق بنكهة الورد يقدم باردًا - زهري ومنعش." at bounding box center [1169, 511] width 539 height 78
paste textarea "مشبع ب"
type textarea "لاتيه أنيق مشبع بالورد يقدم باردًا - زهري ومنعش."
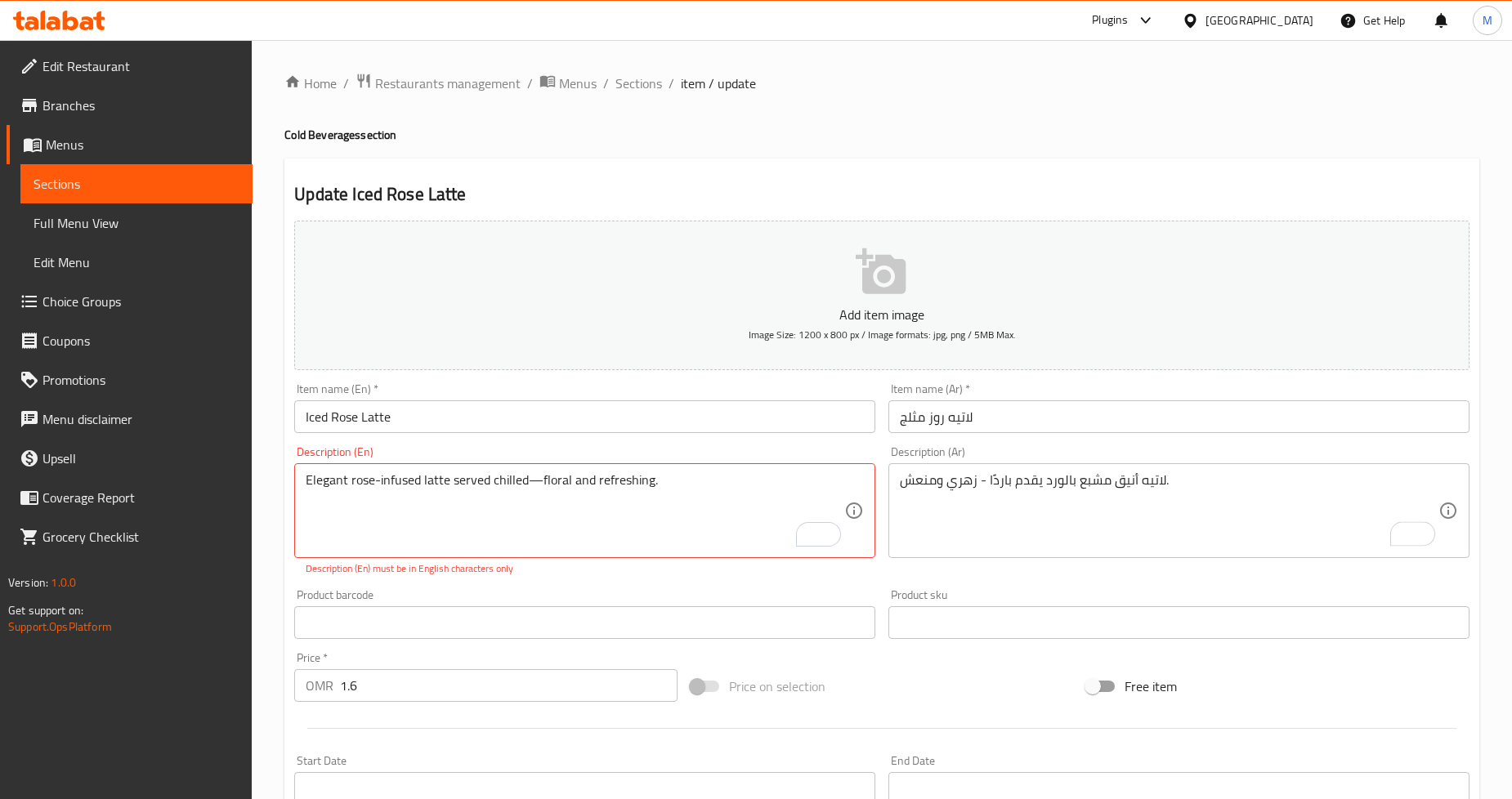
click at [1243, 159] on div "Update Iced Rose Latte Add item image Image Size: 1200 x 800 px / Image formats…" at bounding box center [881, 643] width 1195 height 969
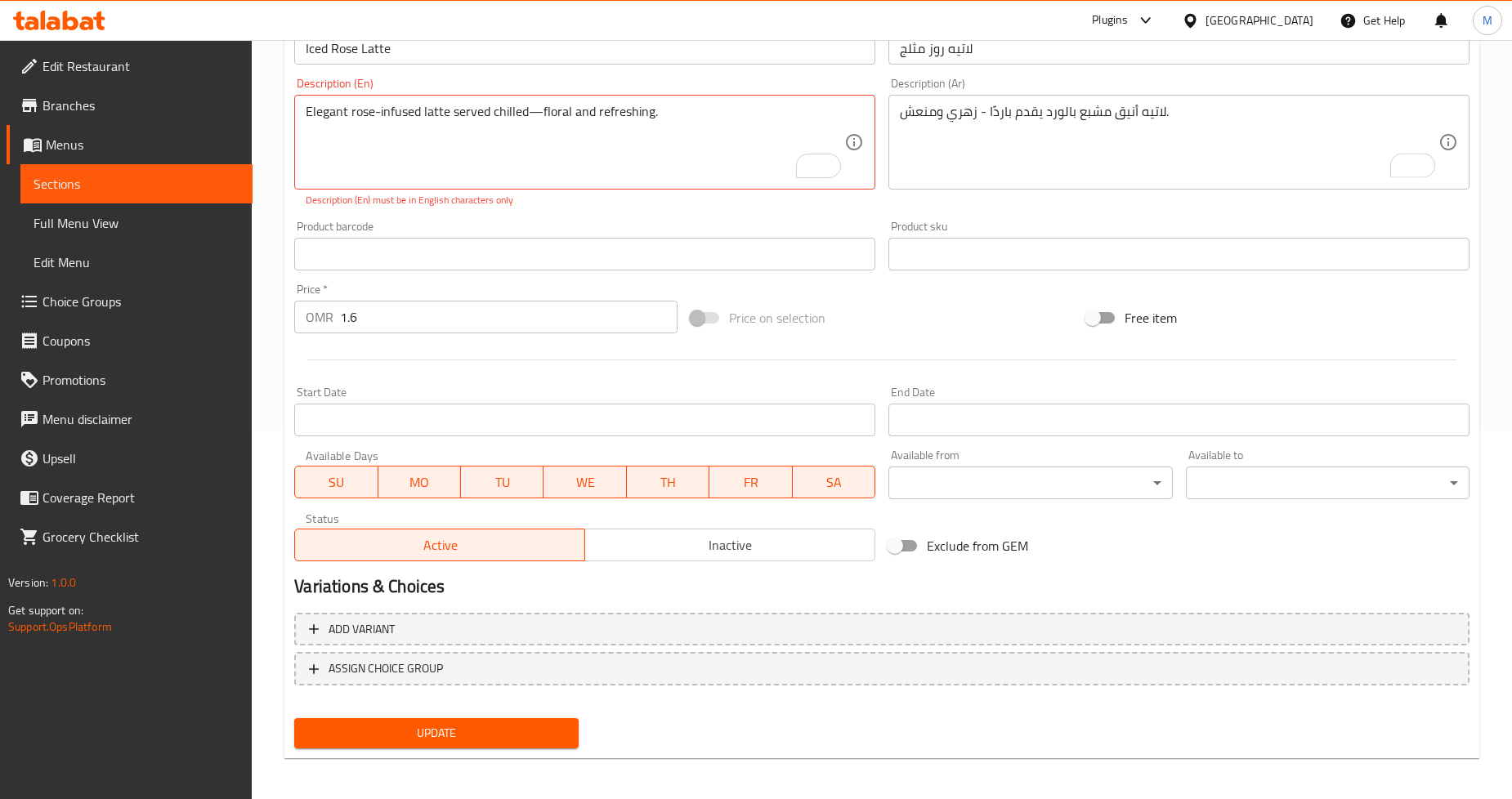
scroll to position [370, 0]
click at [437, 726] on span "Update" at bounding box center [436, 732] width 257 height 20
click at [535, 111] on textarea "Elegant rose-infused latte served chilled—floral and refreshing." at bounding box center [575, 141] width 539 height 78
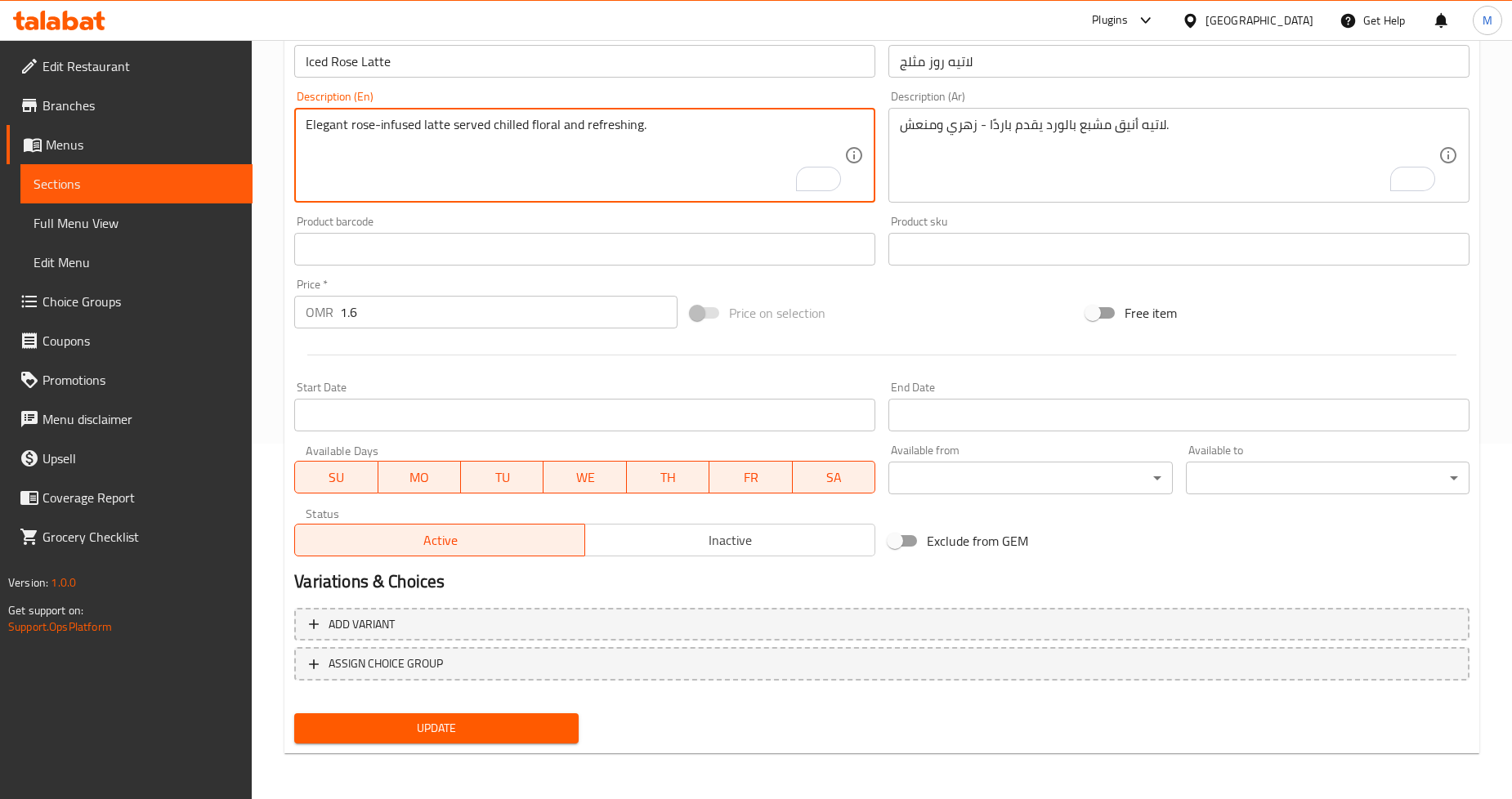
scroll to position [353, 0]
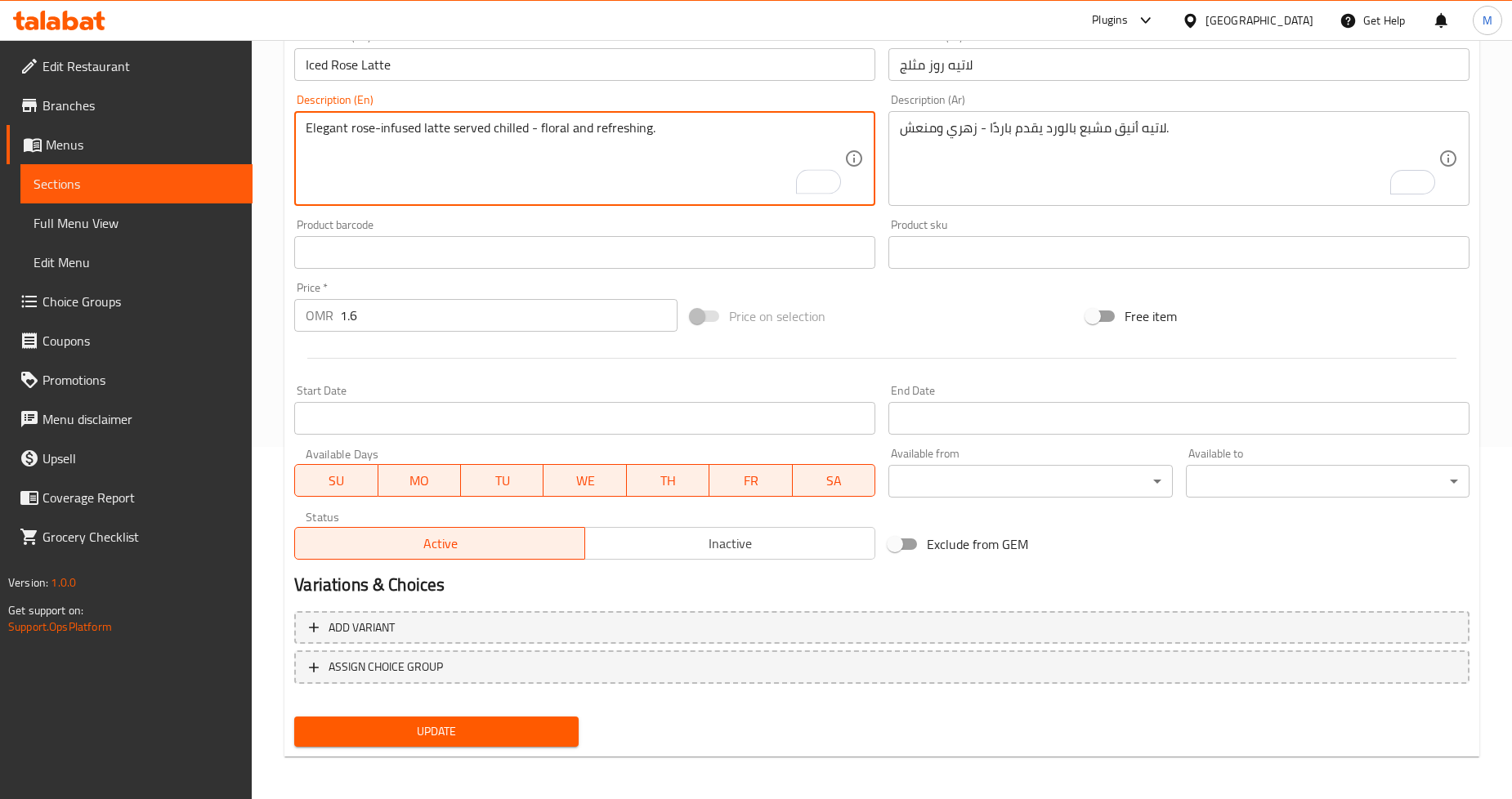
type textarea "Elegant rose-infused latte served chilled - floral and refreshing."
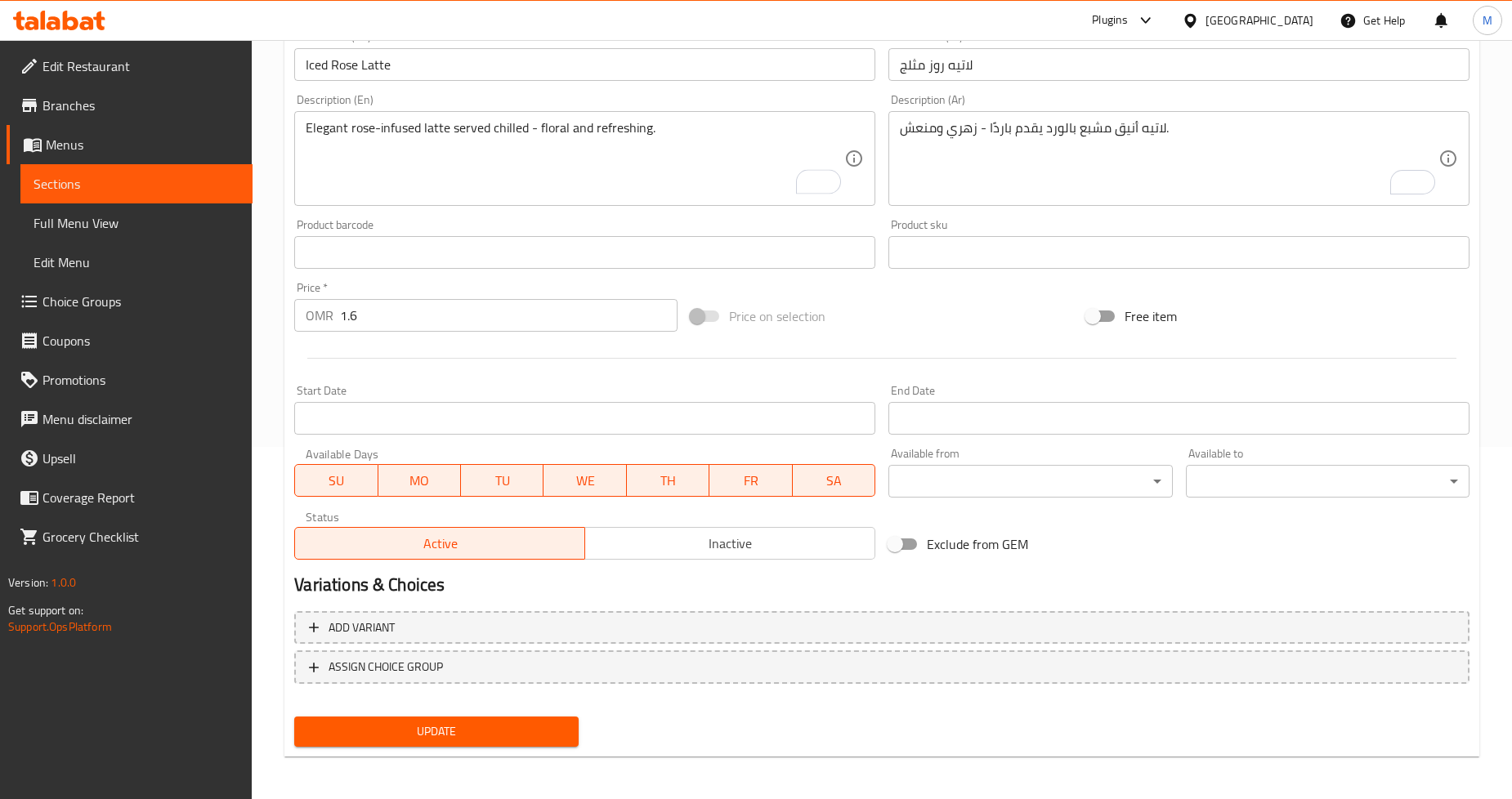
click at [276, 173] on div "Home / Restaurants management / Menus / Sections / item / update Cold Beverages…" at bounding box center [881, 245] width 1260 height 1115
click at [485, 718] on button "Update" at bounding box center [436, 731] width 283 height 31
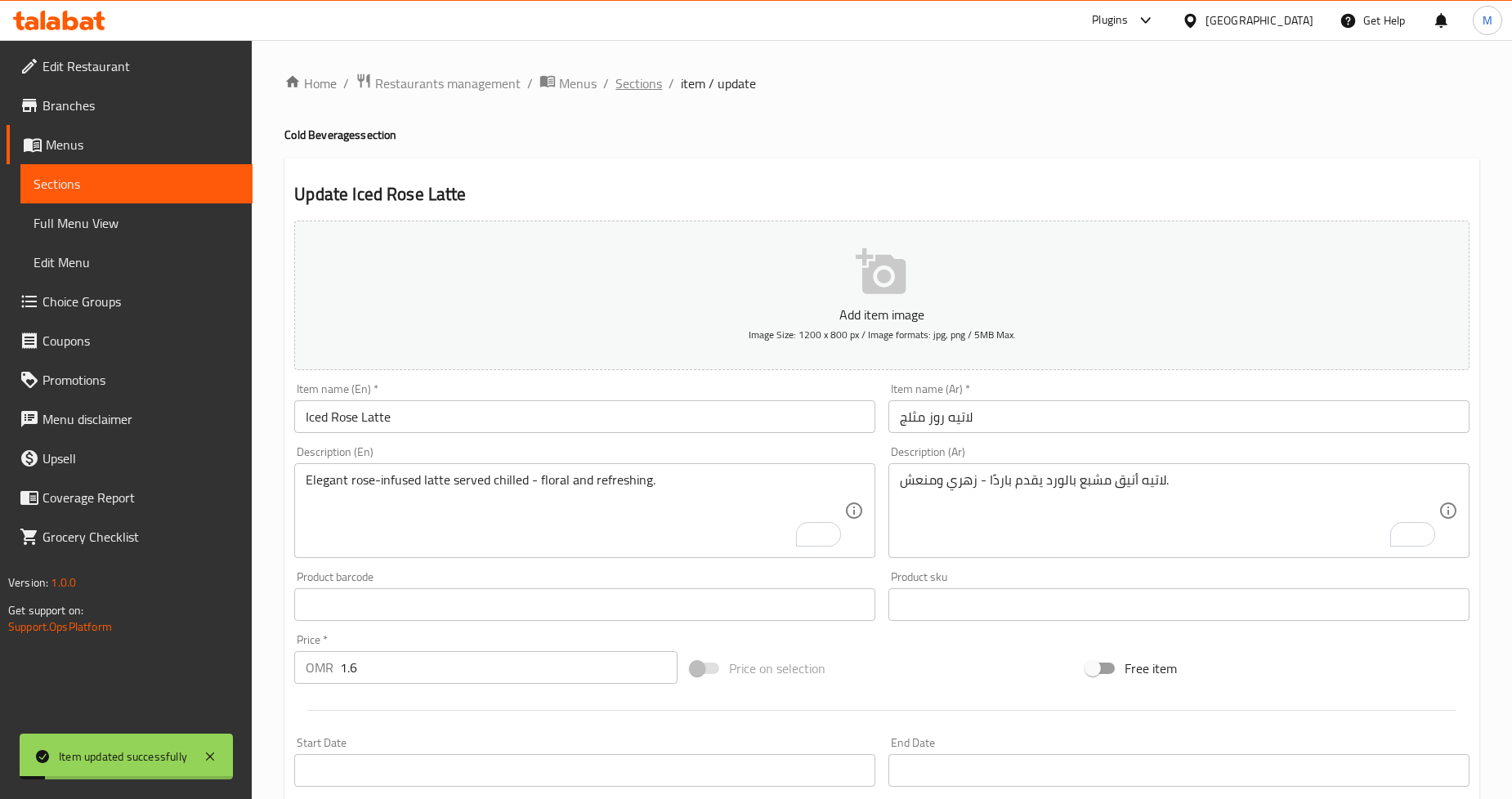
click at [641, 84] on span "Sections" at bounding box center [639, 82] width 46 height 19
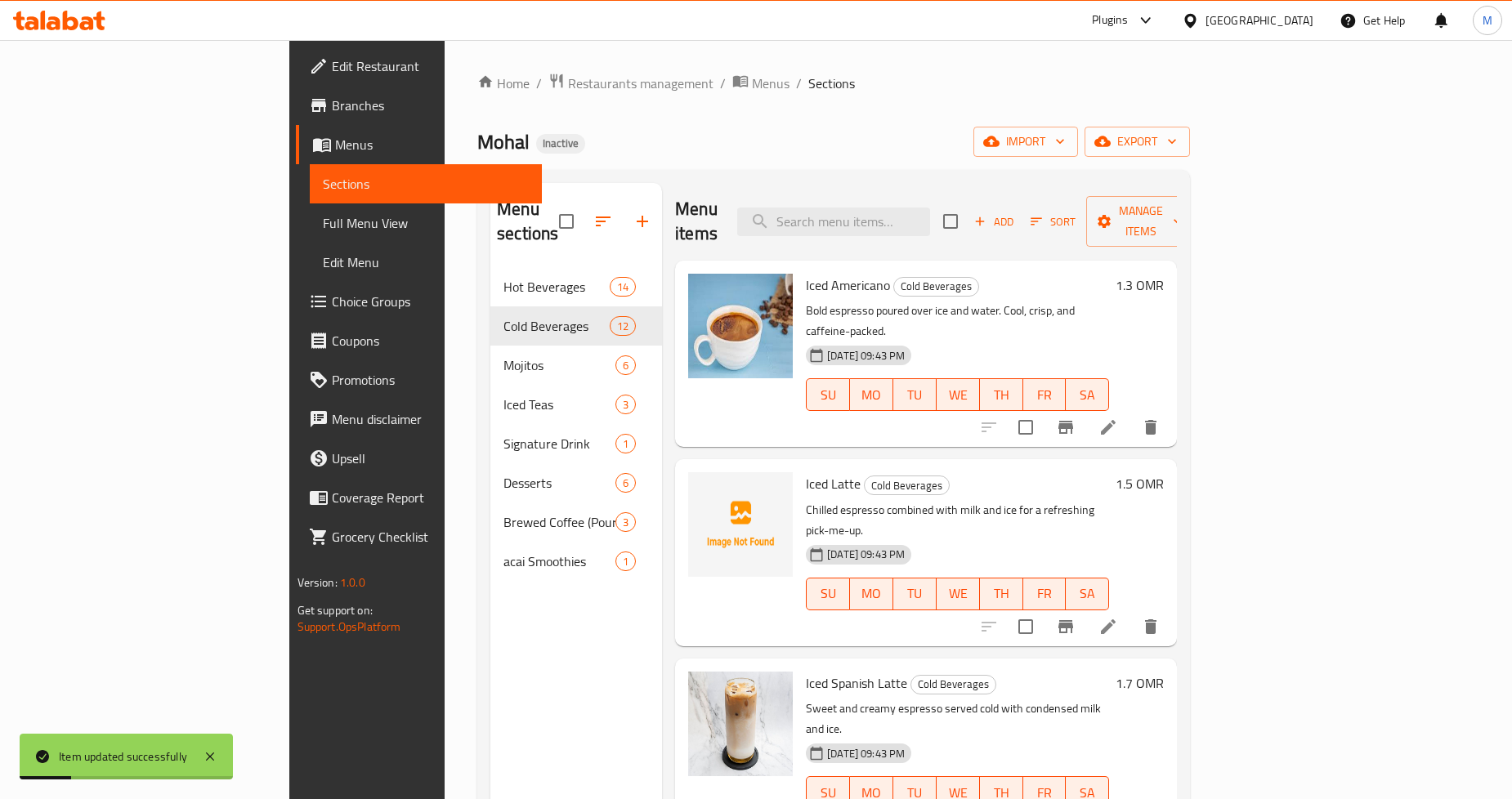
click at [1109, 472] on h6 "Iced Latte Cold Beverages" at bounding box center [958, 483] width 304 height 23
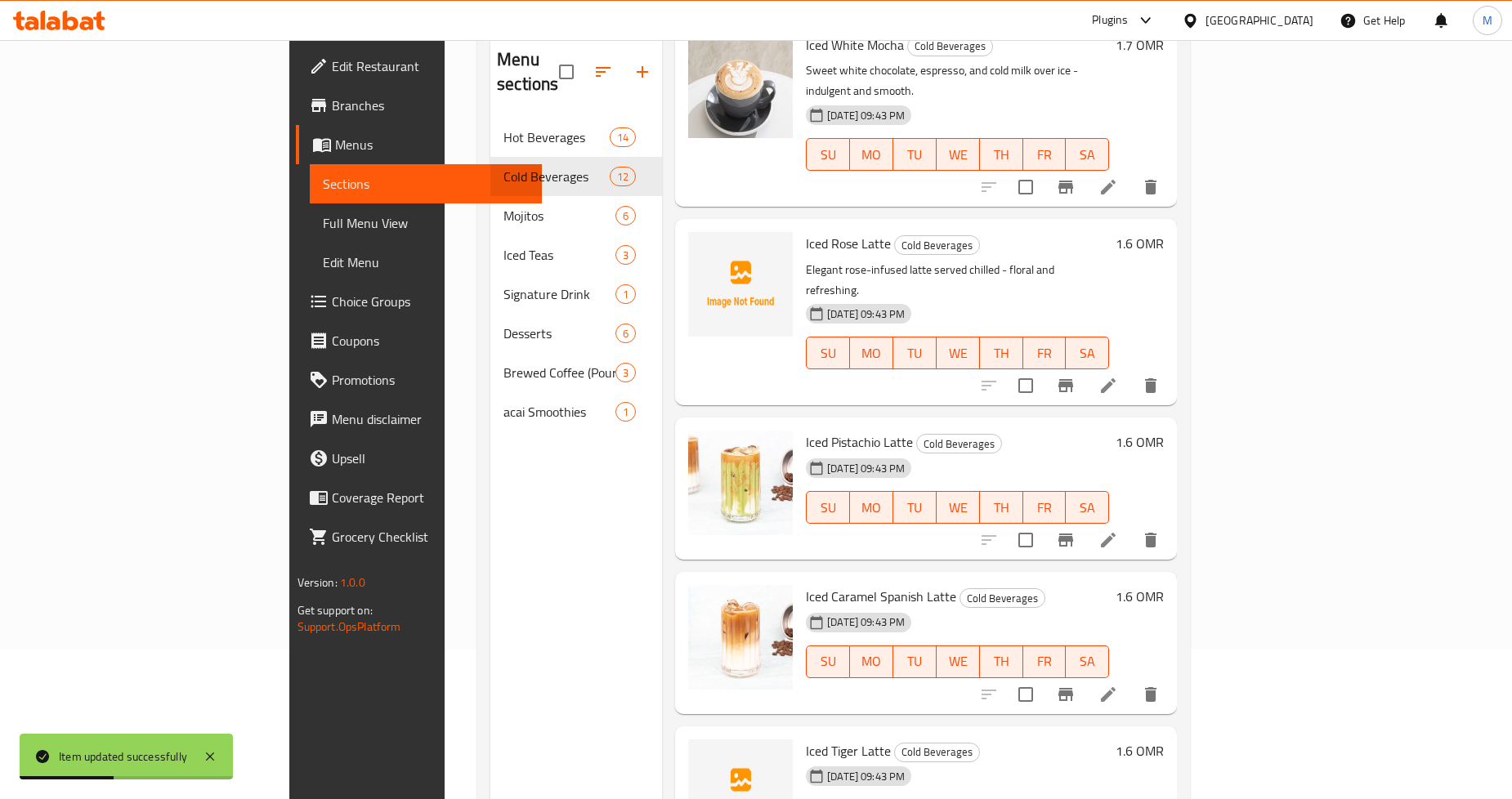
scroll to position [181, 0]
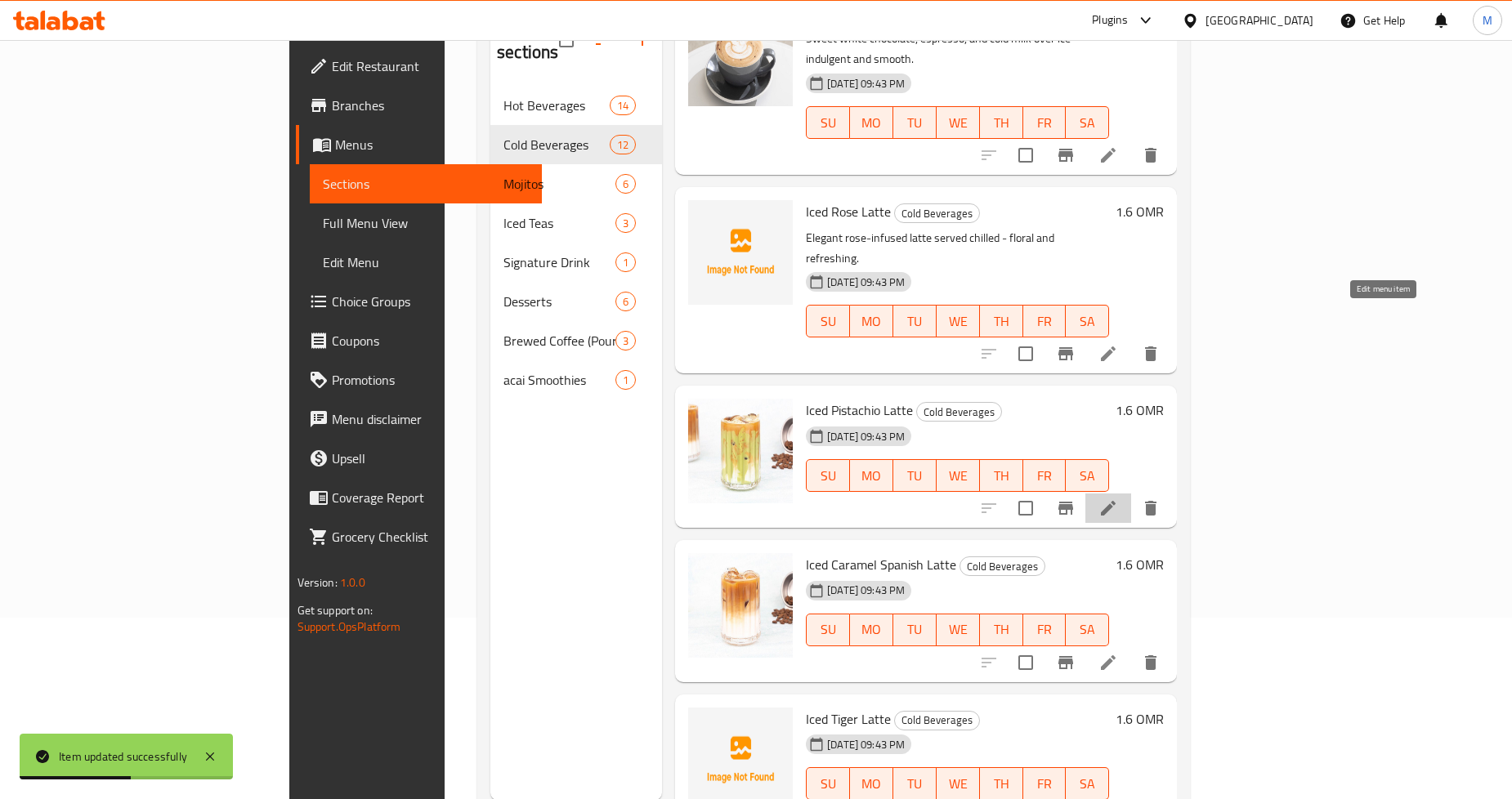
click at [1118, 499] on icon at bounding box center [1108, 508] width 19 height 19
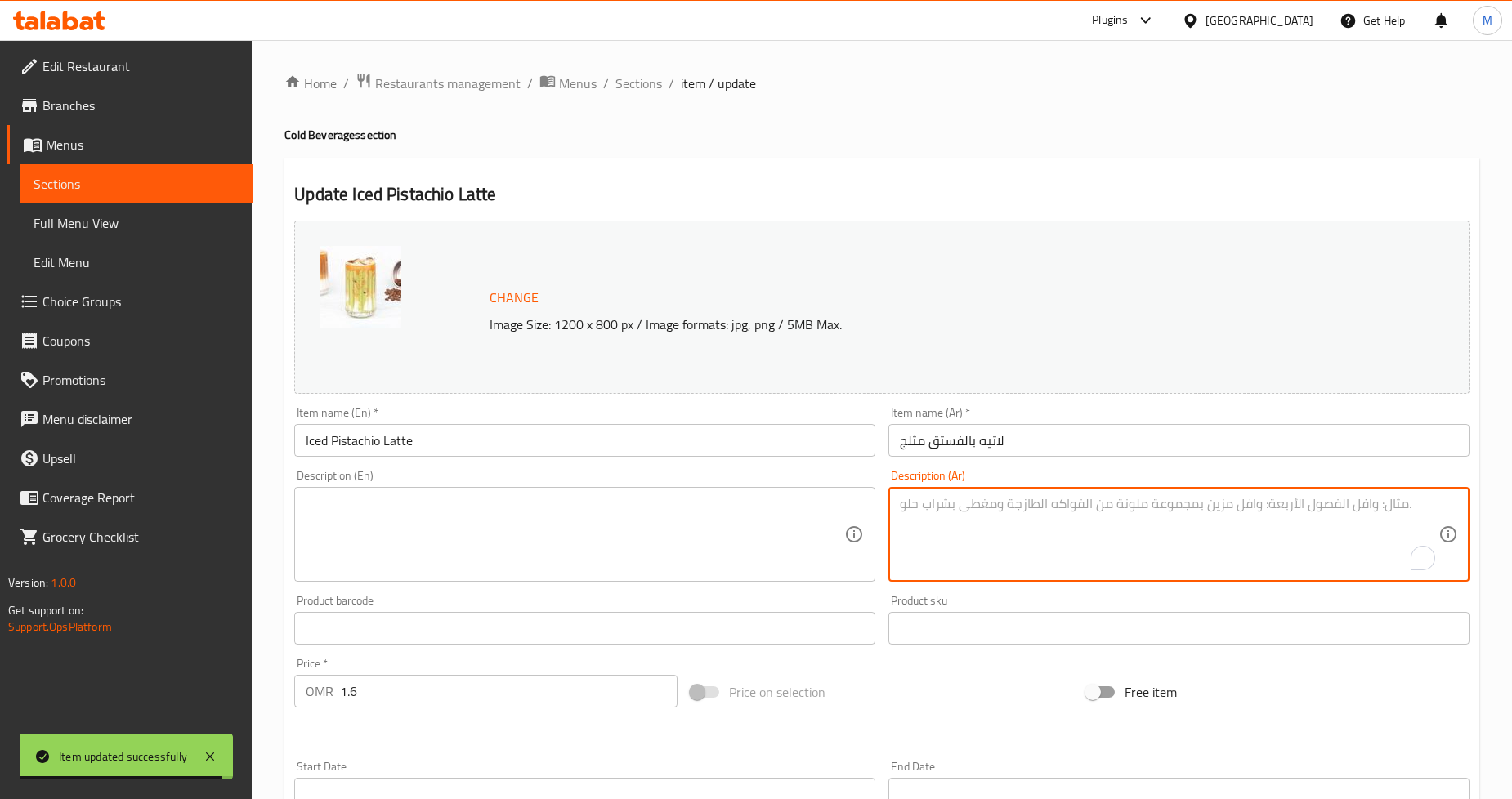
click at [1009, 532] on textarea "To enrich screen reader interactions, please activate Accessibility in Grammarl…" at bounding box center [1169, 535] width 539 height 78
paste textarea "نكهة الفستق الجوزية تلتقي بالإسبريسو والحليب للحصول على متعة مثلجة فريدة من نوع…"
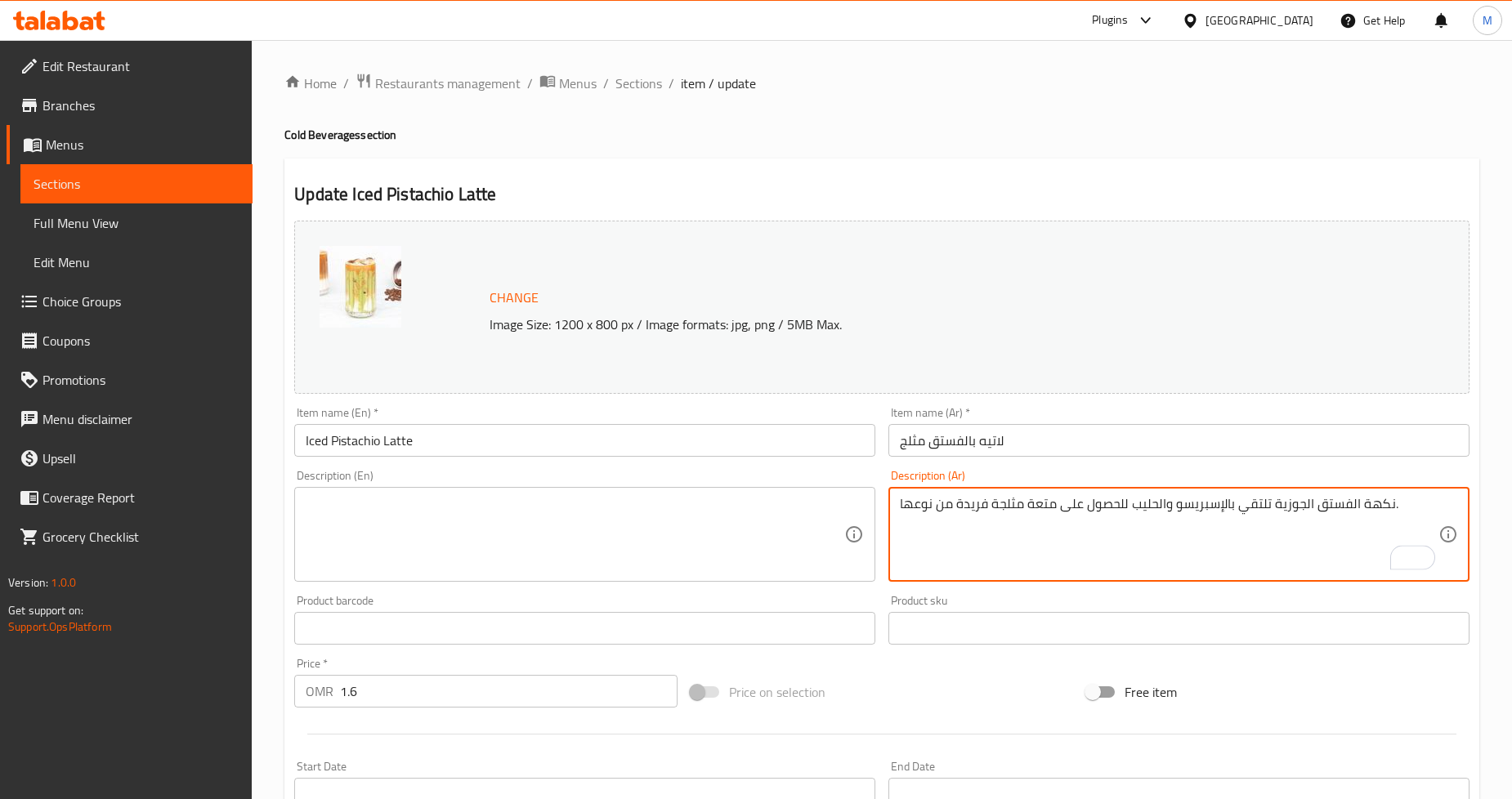
type textarea "نكهة الفستق الجوزية تلتقي بالإسبريسو والحليب للحصول على متعة مثلجة فريدة من نوع…"
click at [468, 510] on textarea at bounding box center [575, 535] width 539 height 78
paste textarea "Nutty pistachio flavor meets espresso and milk for a unique iced delight."
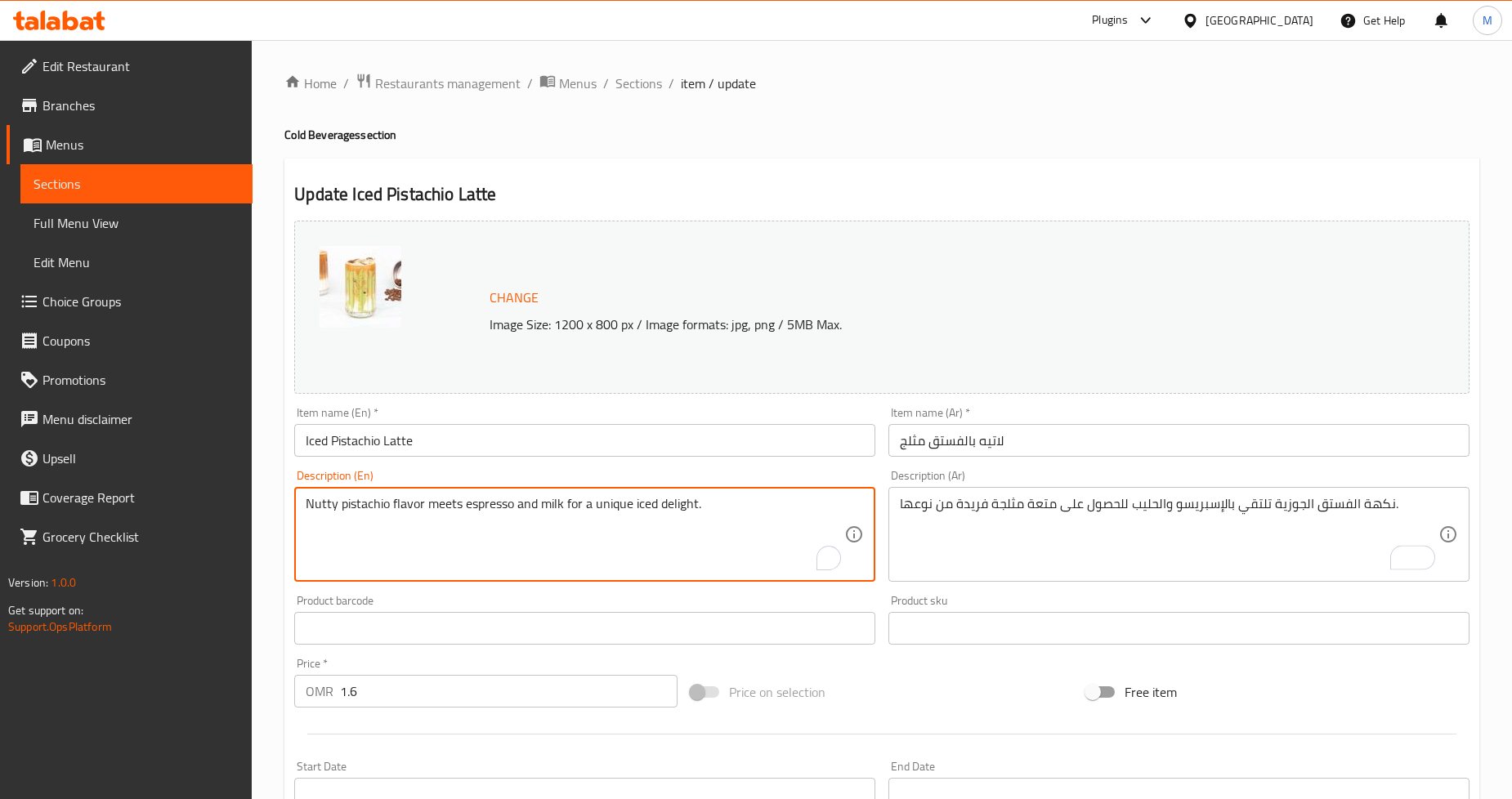
type textarea "Nutty pistachio flavor meets espresso and milk for a unique iced delight."
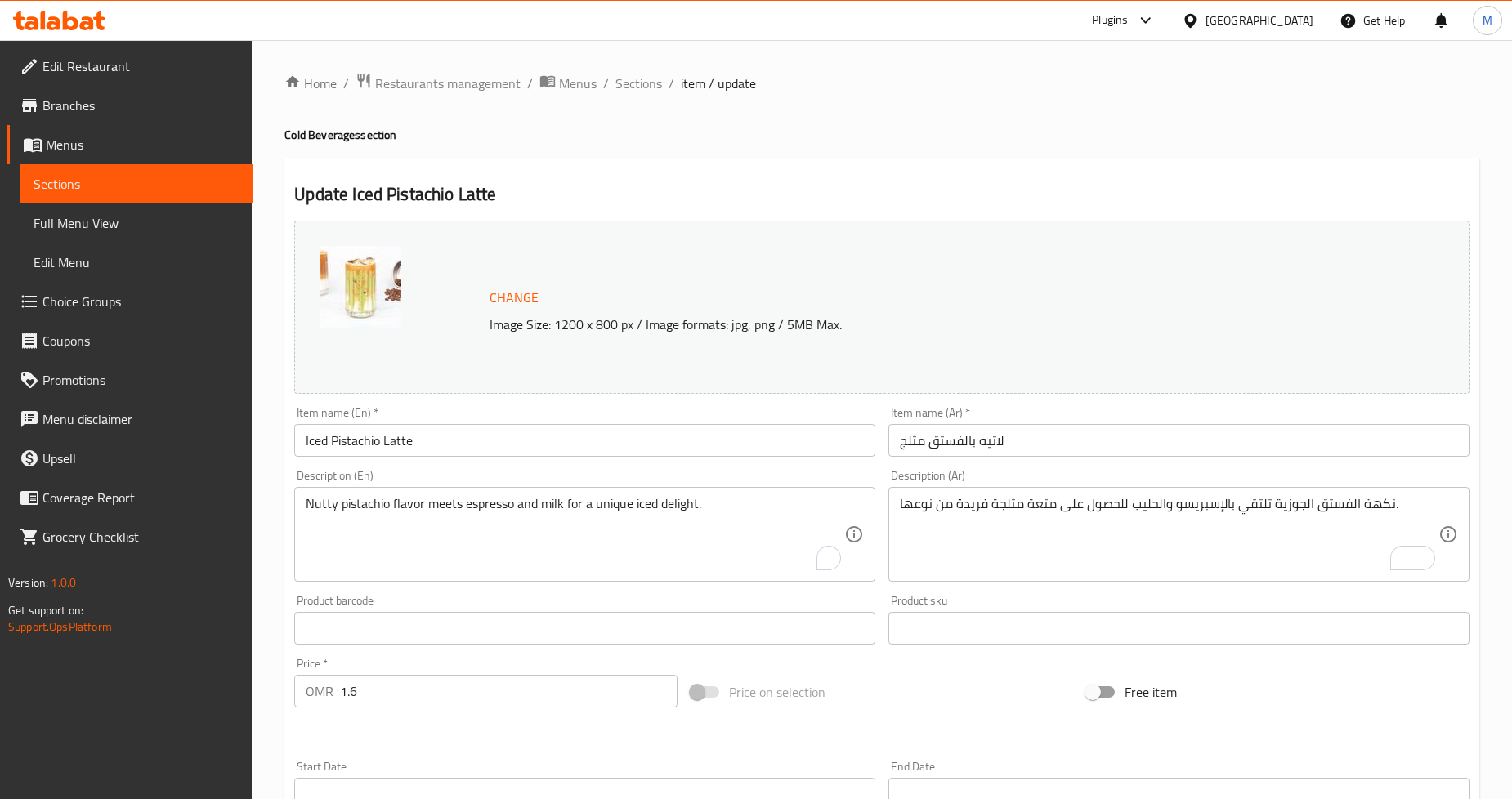
click at [865, 143] on h4 "Cold Beverages section" at bounding box center [881, 135] width 1195 height 17
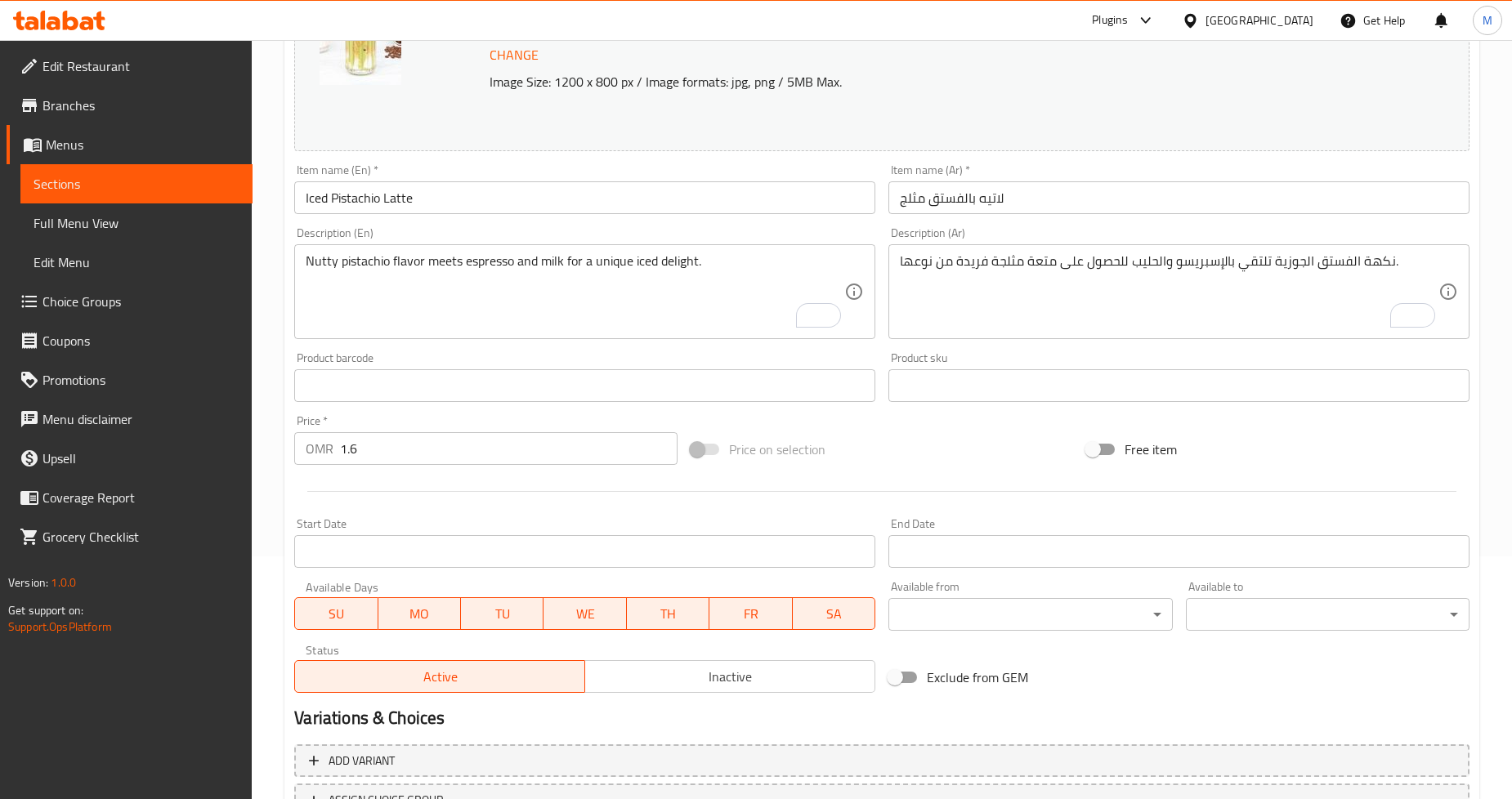
scroll to position [376, 0]
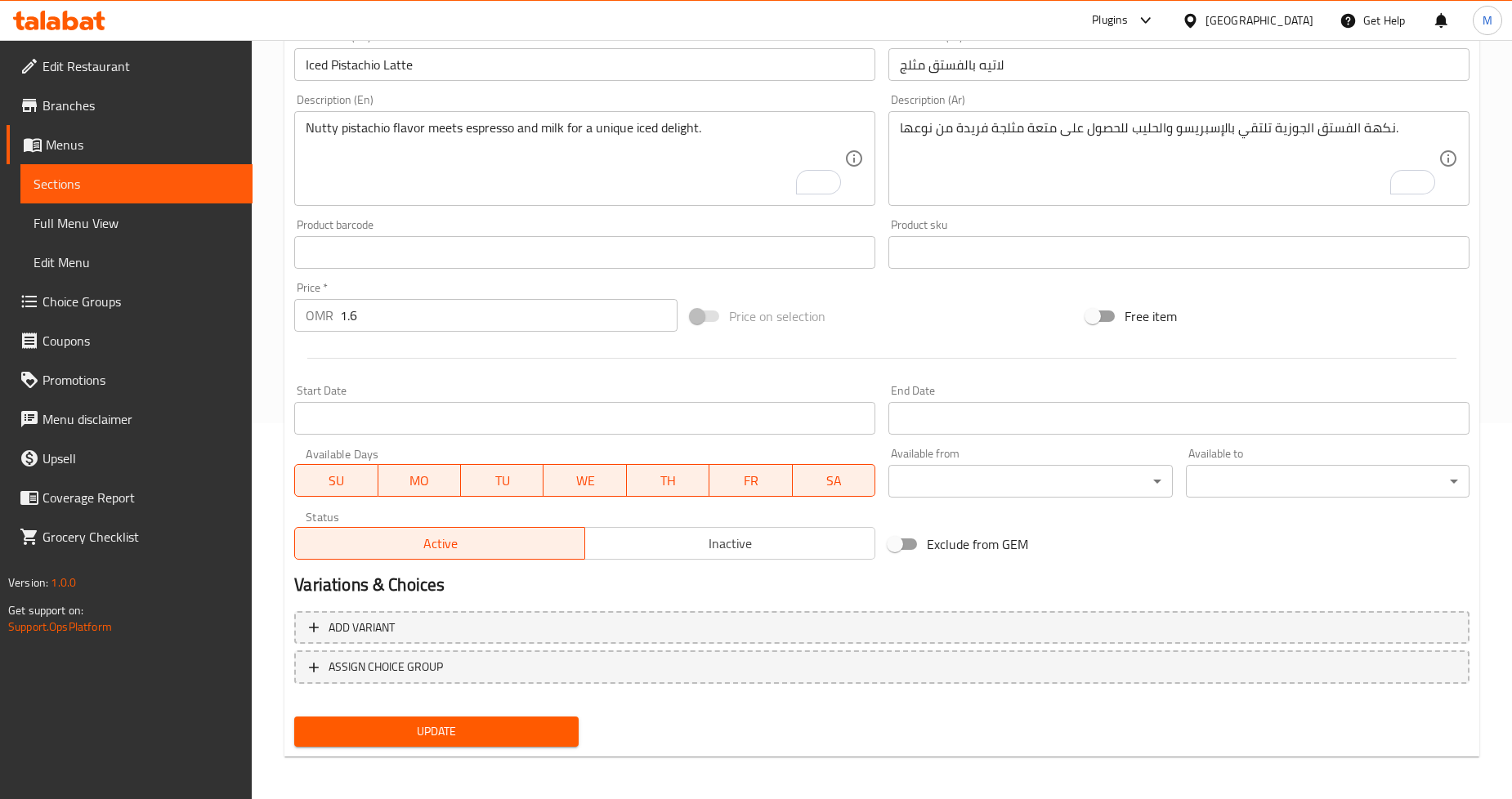
click at [469, 730] on span "Update" at bounding box center [436, 732] width 257 height 20
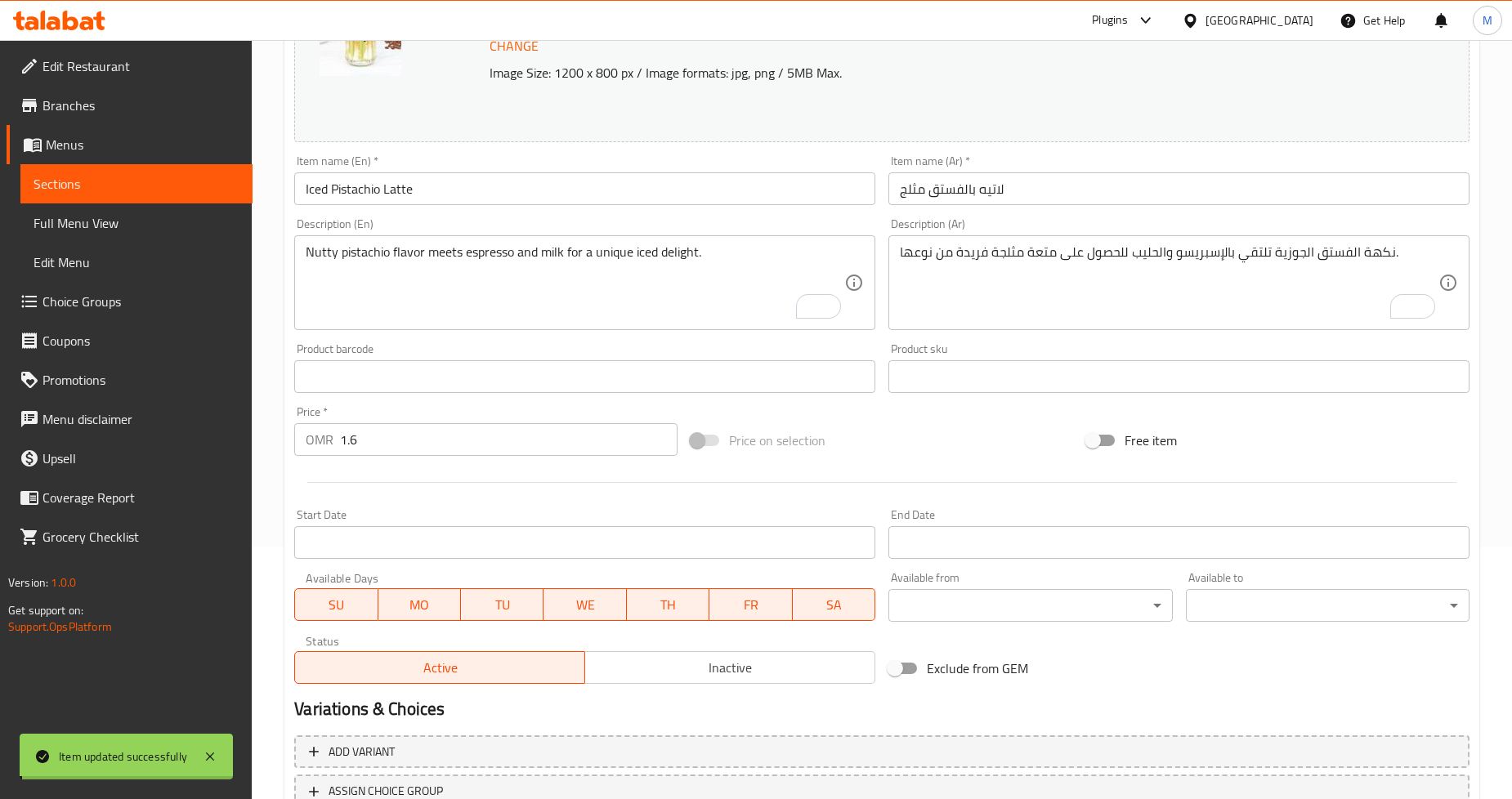
scroll to position [0, 0]
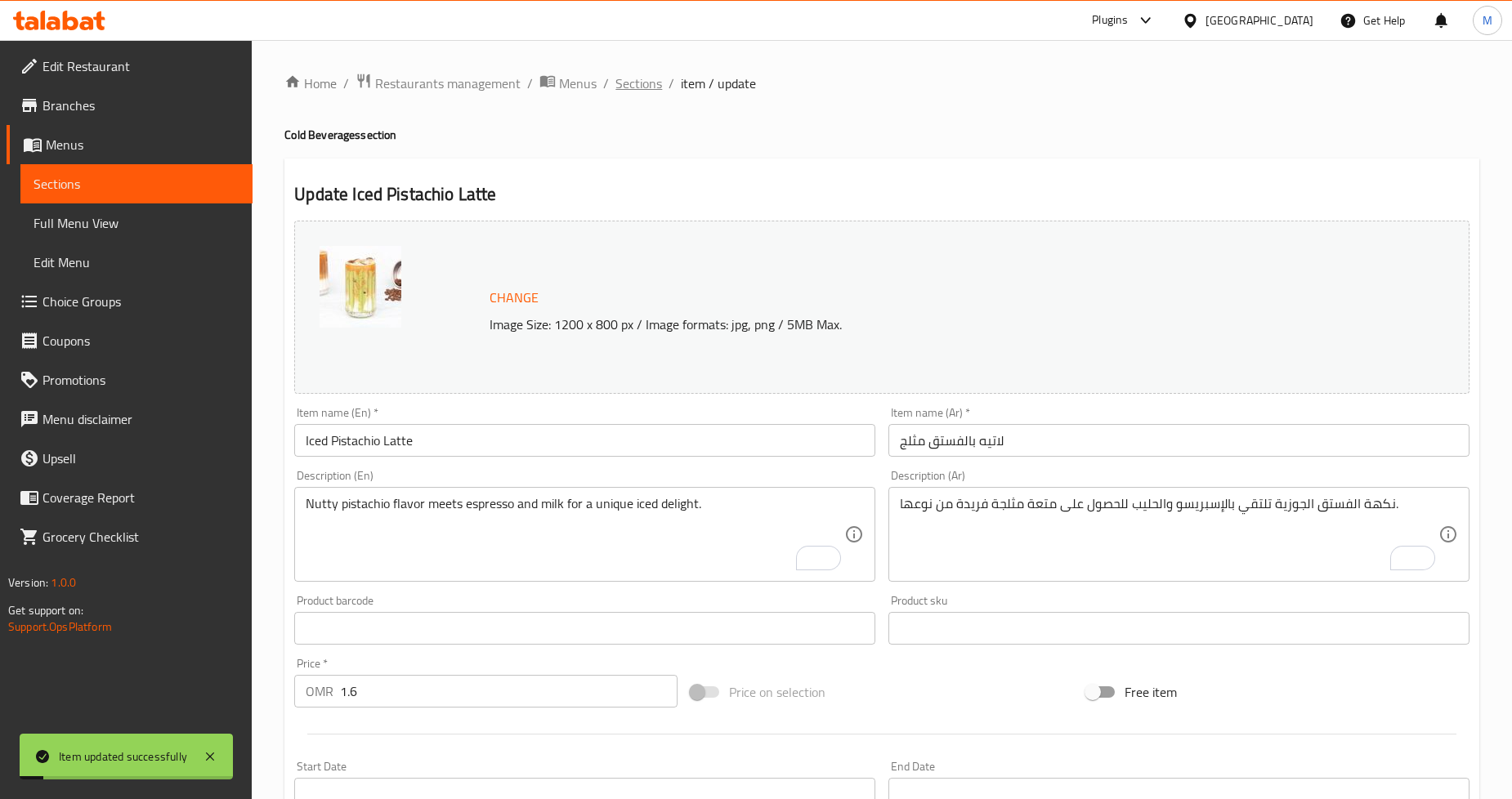
click at [641, 87] on span "Sections" at bounding box center [639, 82] width 46 height 19
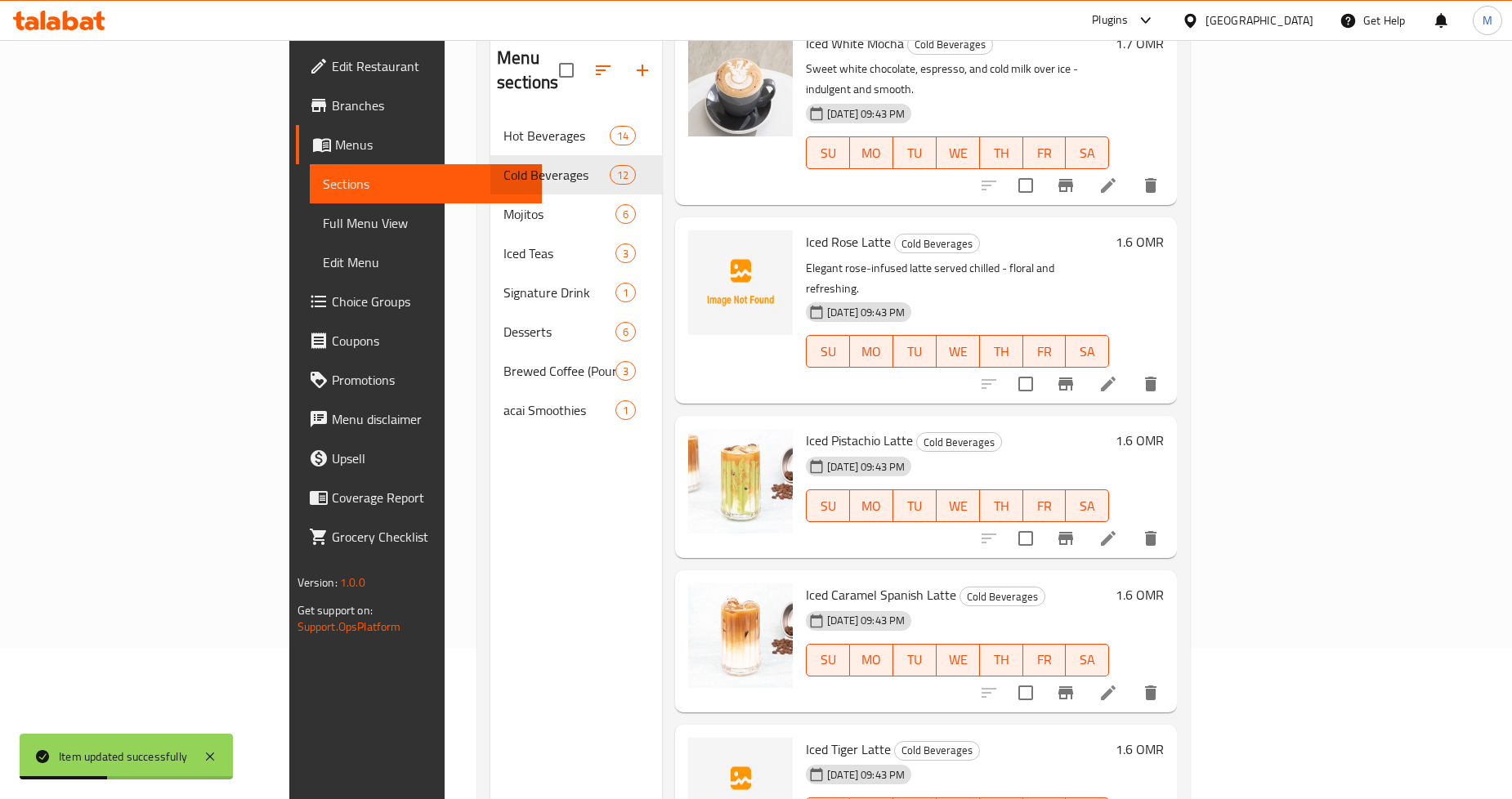
scroll to position [229, 0]
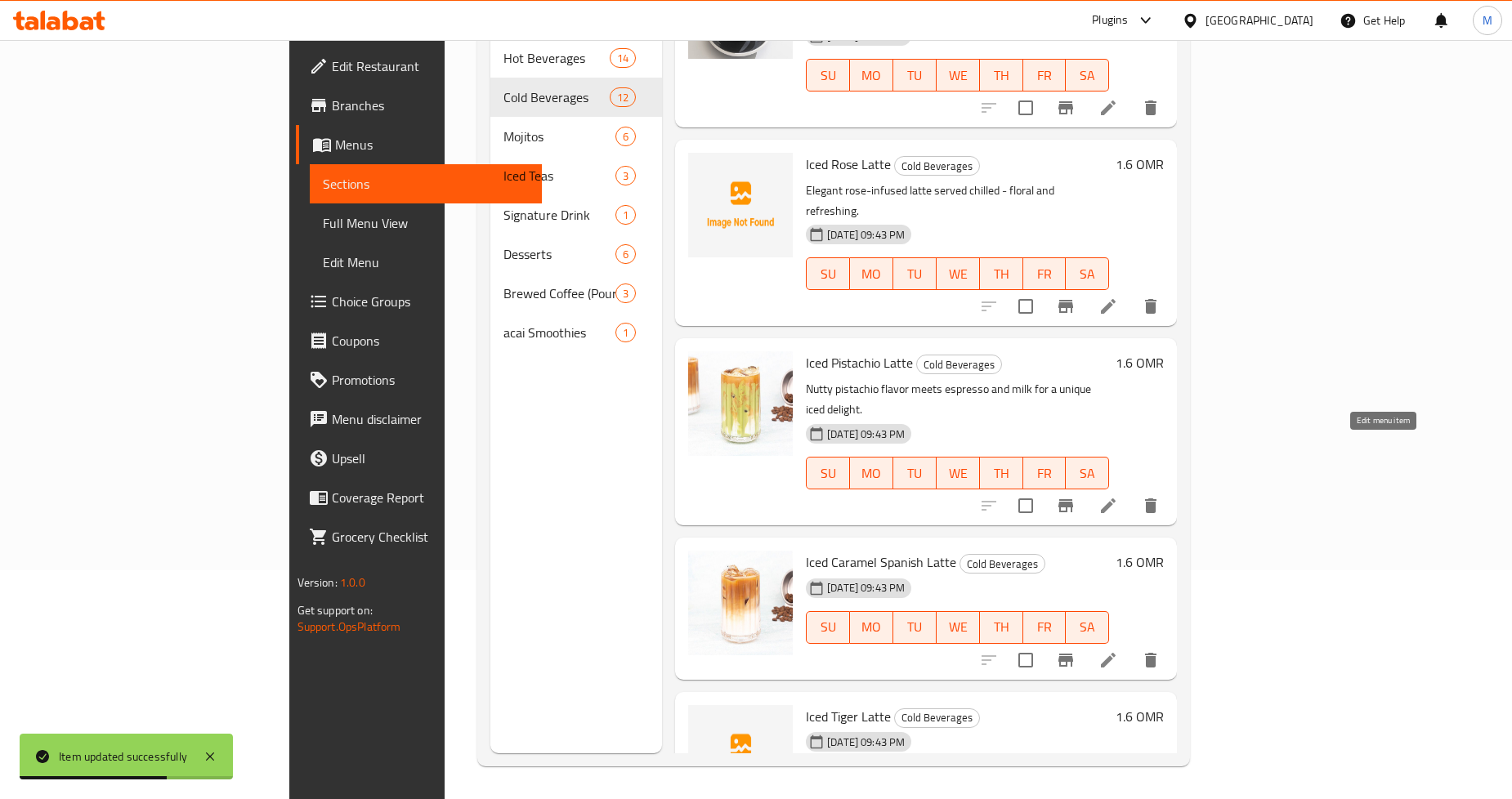
click at [1118, 651] on icon at bounding box center [1108, 660] width 19 height 19
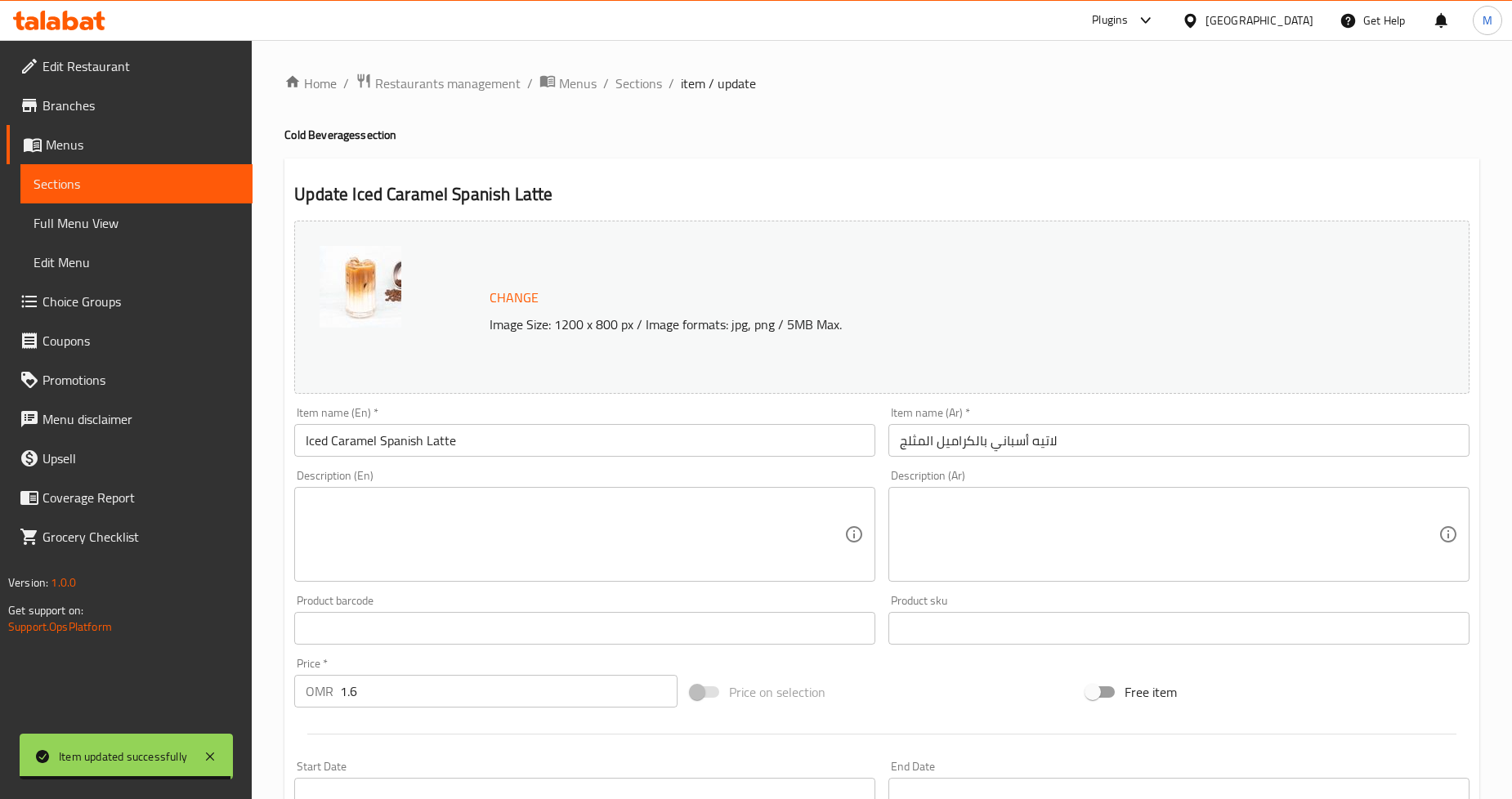
click at [1014, 523] on textarea at bounding box center [1169, 535] width 539 height 78
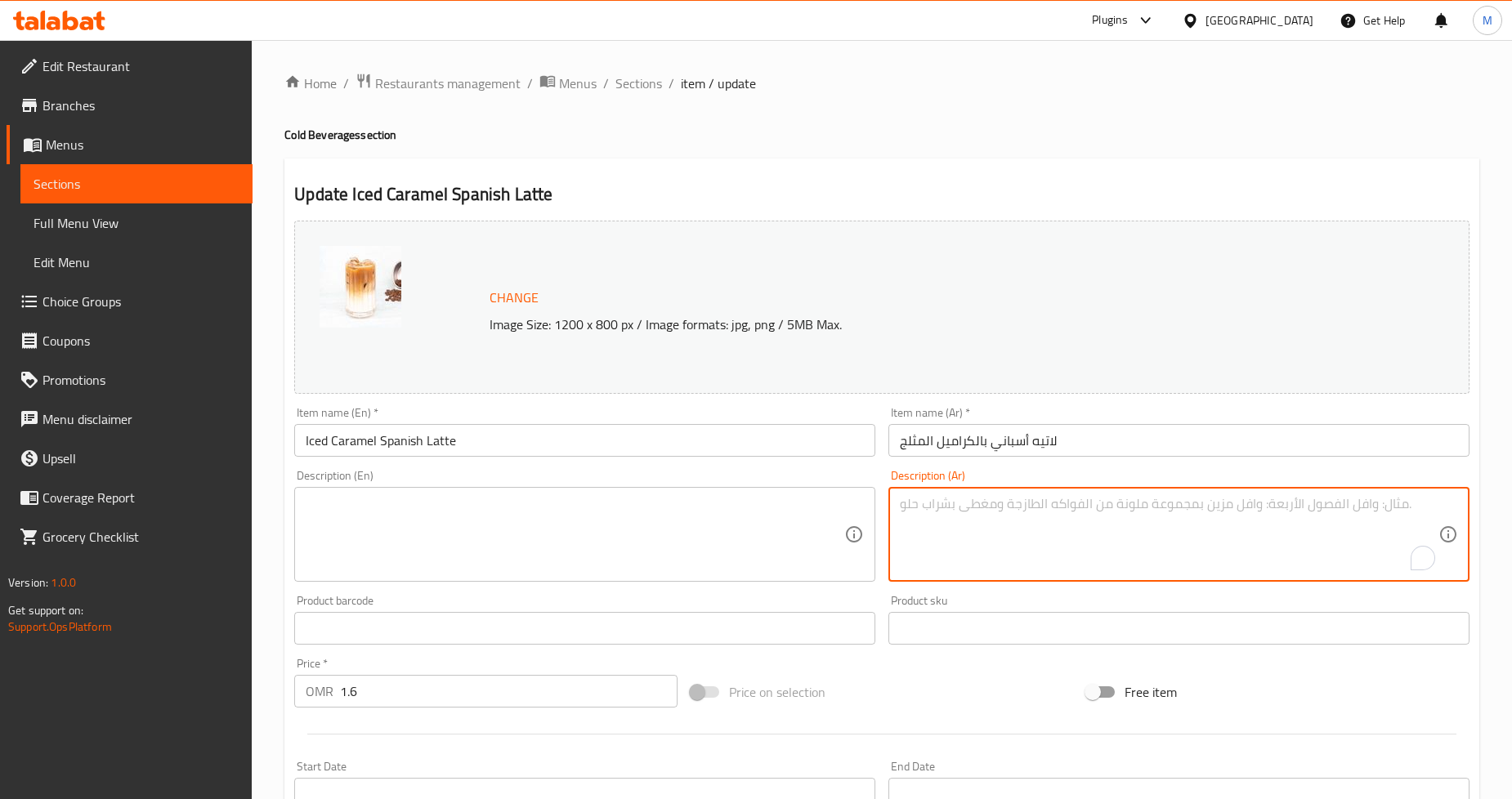
paste textarea "مزيج غني من الإسبريسو والكراميل والحليب المكثف، يقدم مع الثلج."
type textarea "مزيج غني من الإسبريسو والكراميل والحليب المكثف، يقدم مع الثلج."
click at [369, 545] on textarea at bounding box center [575, 535] width 539 height 78
paste textarea "A rich blend of espresso, caramel, and condensed milk, served over ice."
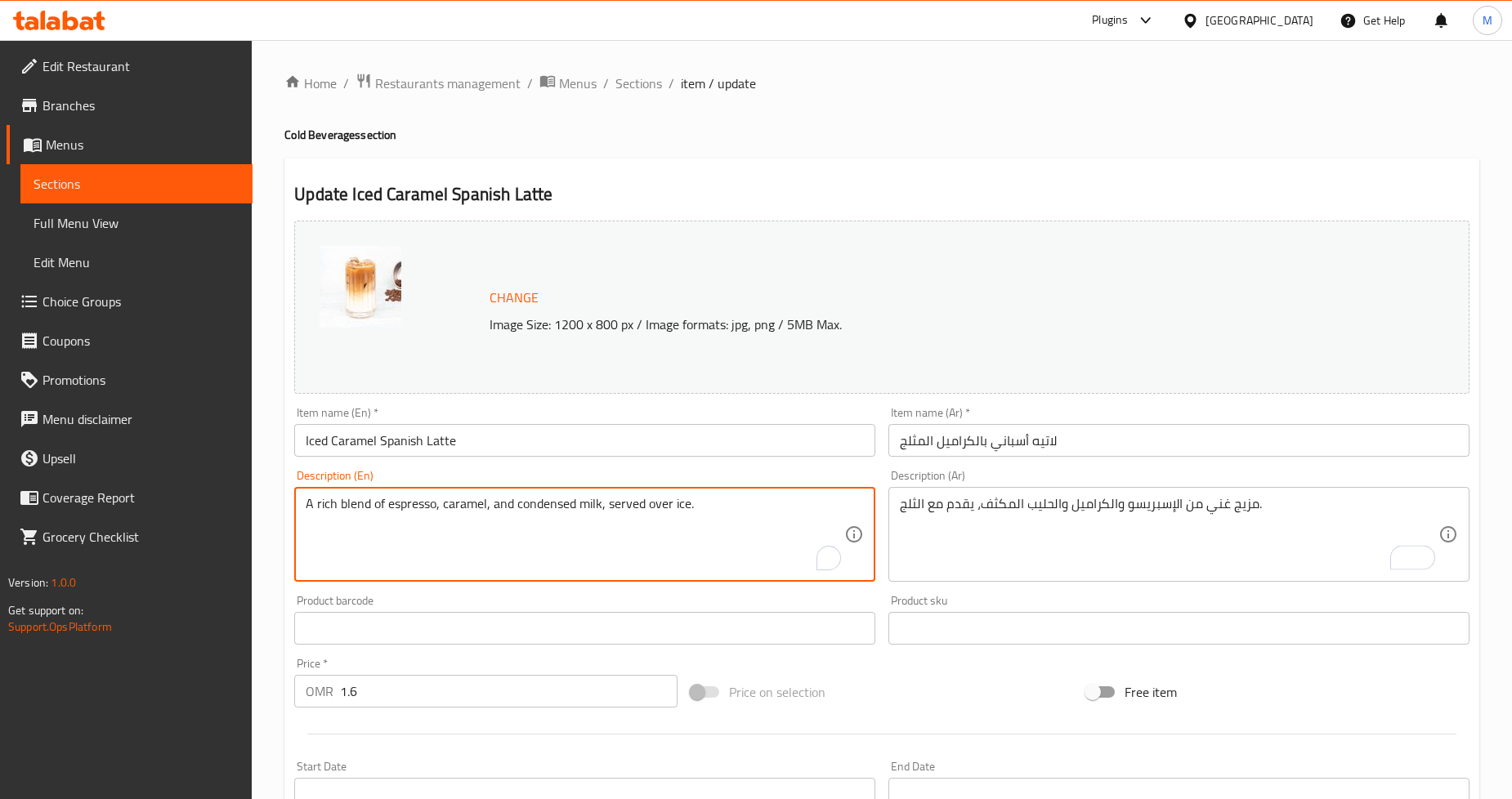
type textarea "A rich blend of espresso, caramel, and condensed milk, served over ice."
click at [274, 501] on div "Home / Restaurants management / Menus / Sections / item / update Cold Beverages…" at bounding box center [881, 609] width 1260 height 1139
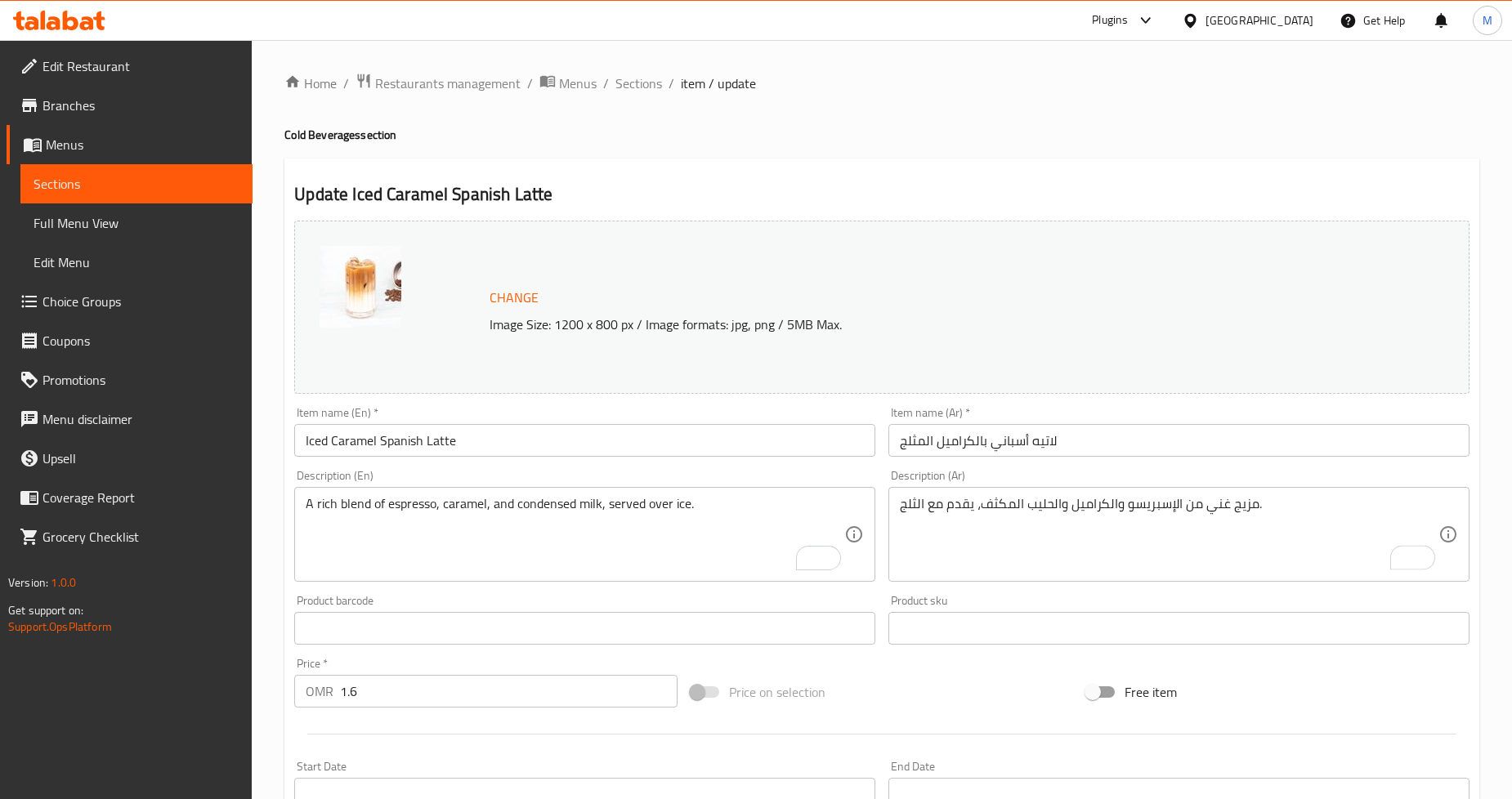
scroll to position [376, 0]
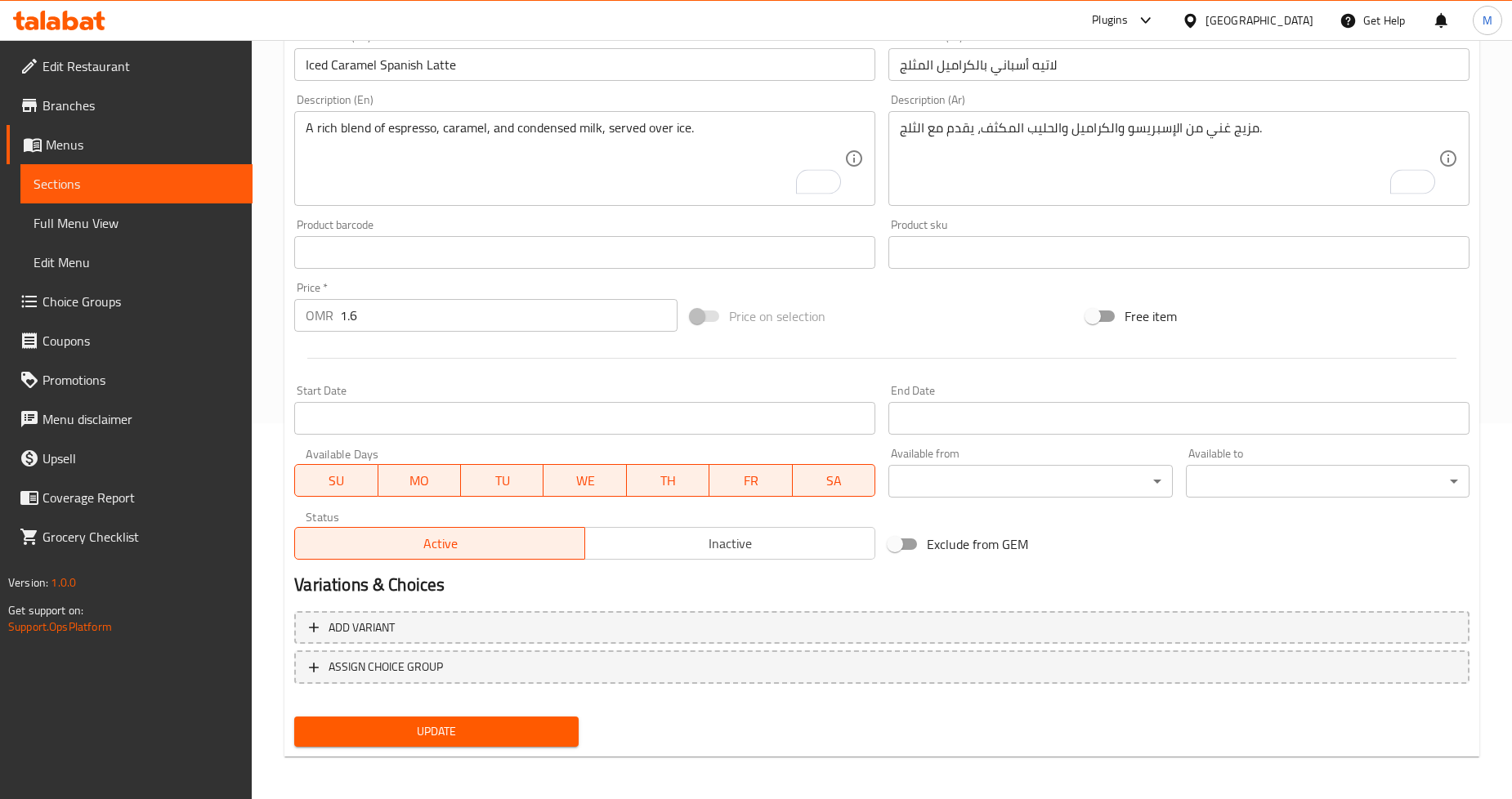
click at [353, 731] on span "Update" at bounding box center [436, 732] width 257 height 20
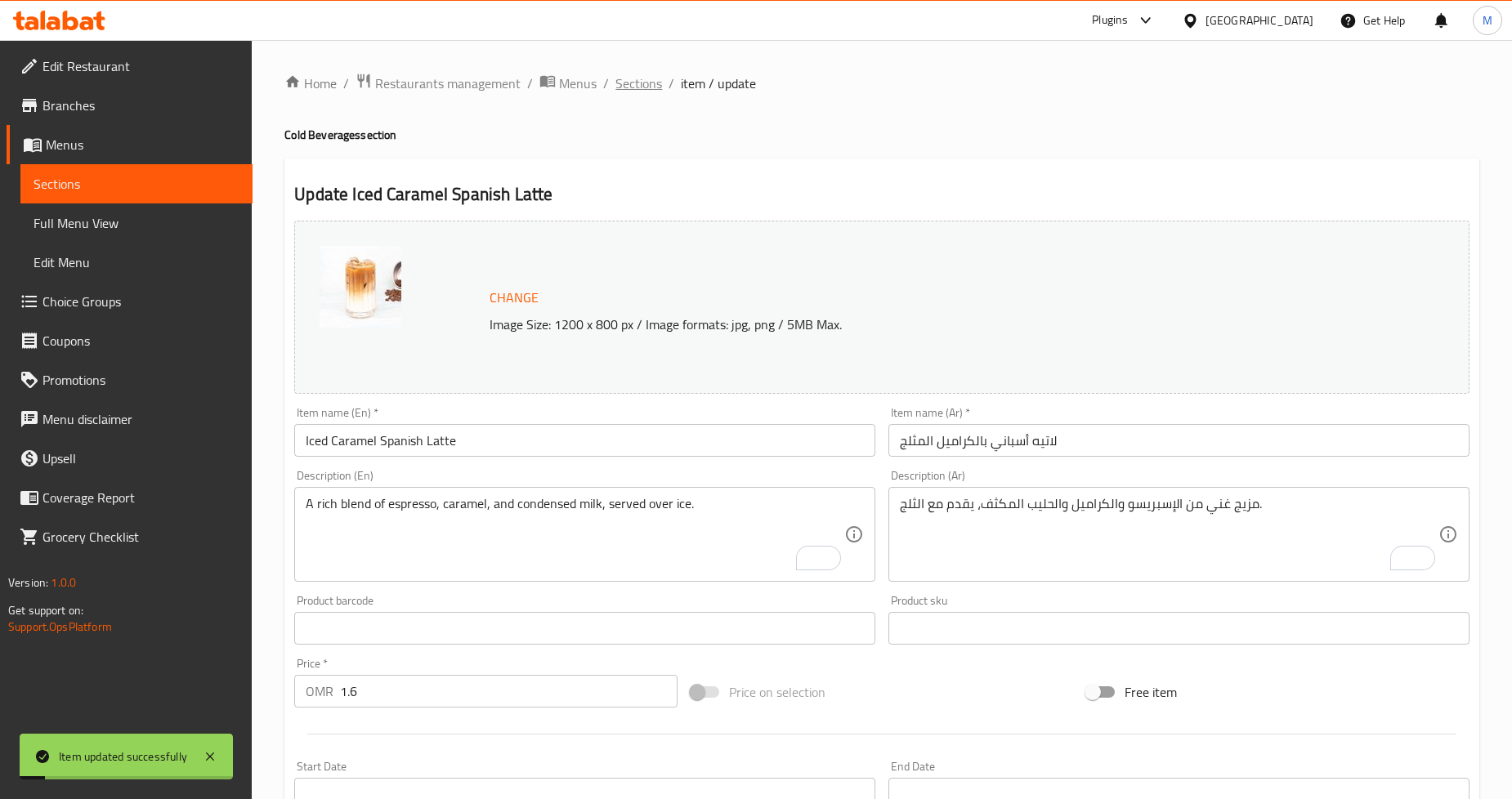
click at [650, 86] on span "Sections" at bounding box center [639, 82] width 46 height 19
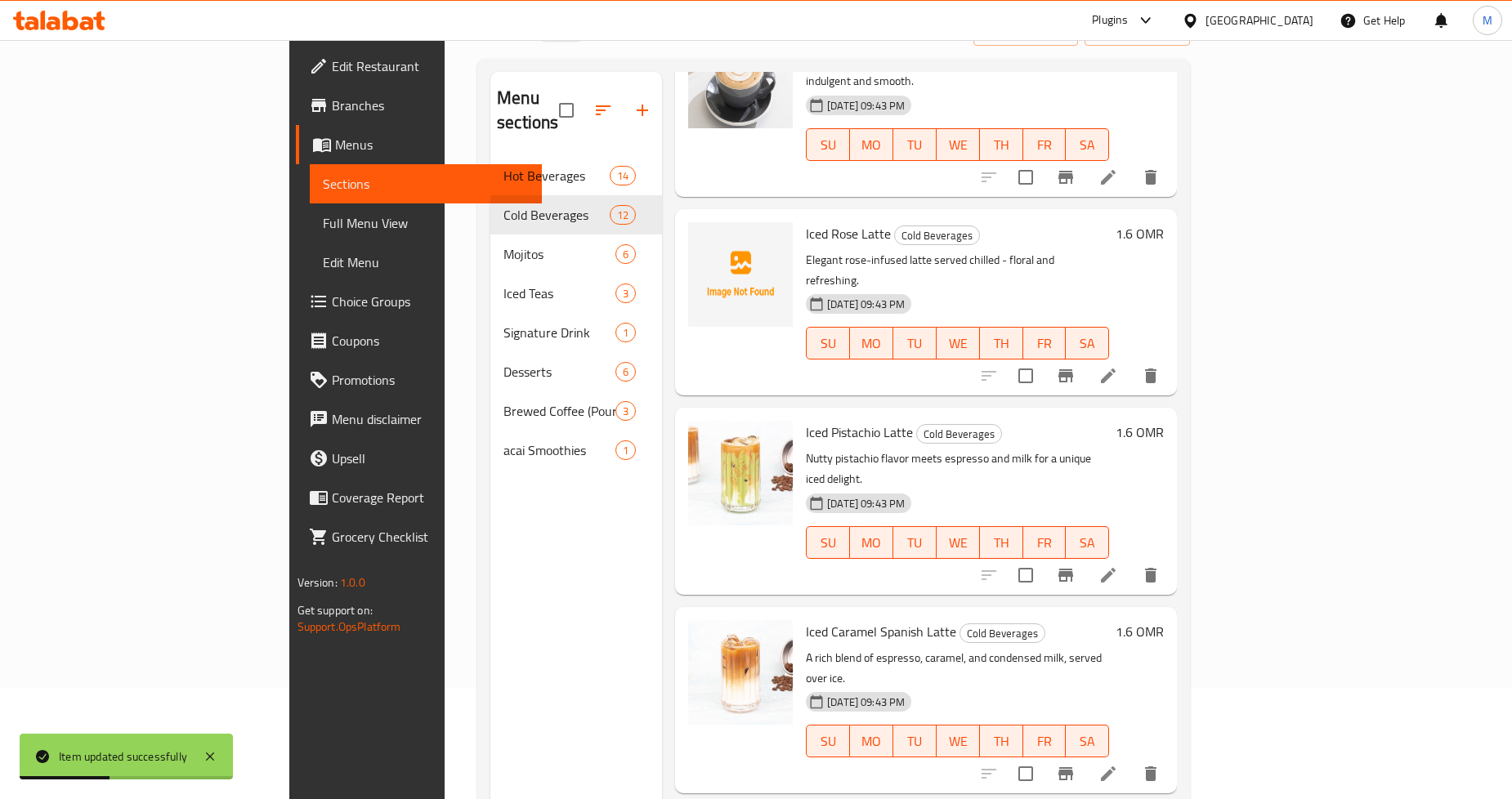
scroll to position [229, 0]
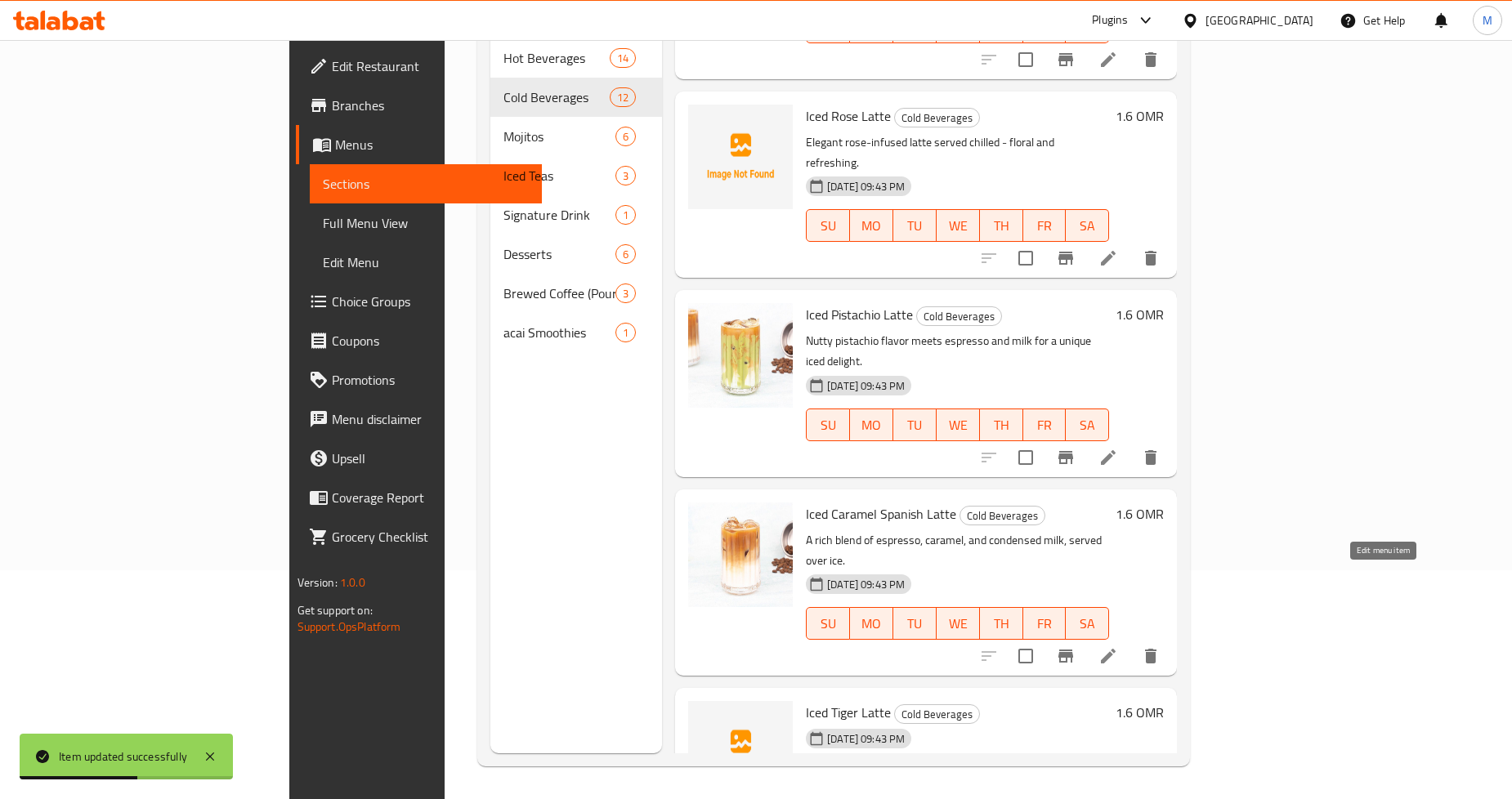
click at [1116, 799] on icon at bounding box center [1108, 811] width 15 height 15
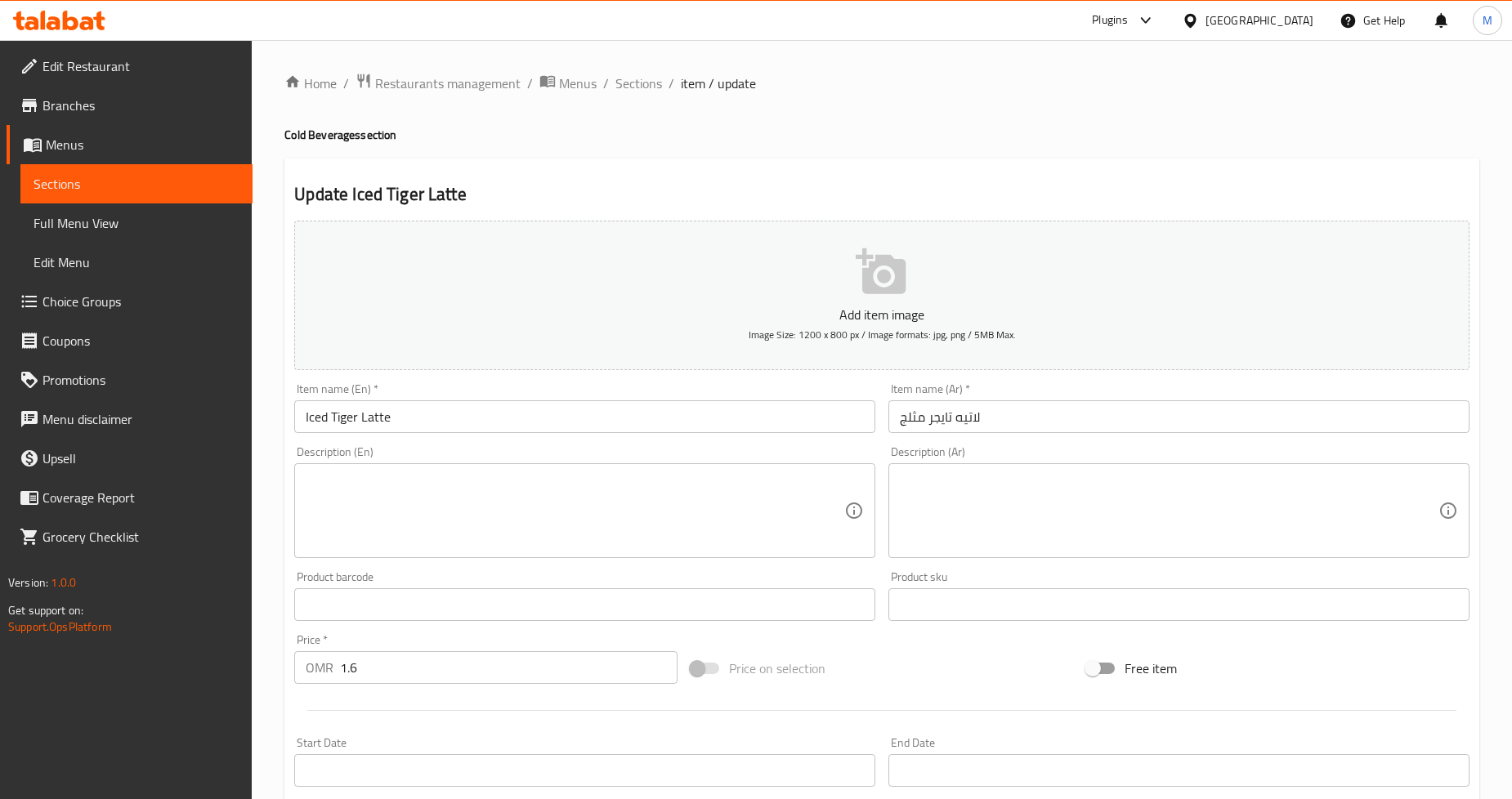
click at [981, 521] on textarea at bounding box center [1169, 511] width 539 height 78
paste textarea "شراب السكر البني الممزوج بالإسبريسو والحليب - مثلج، حلو، وجريء."
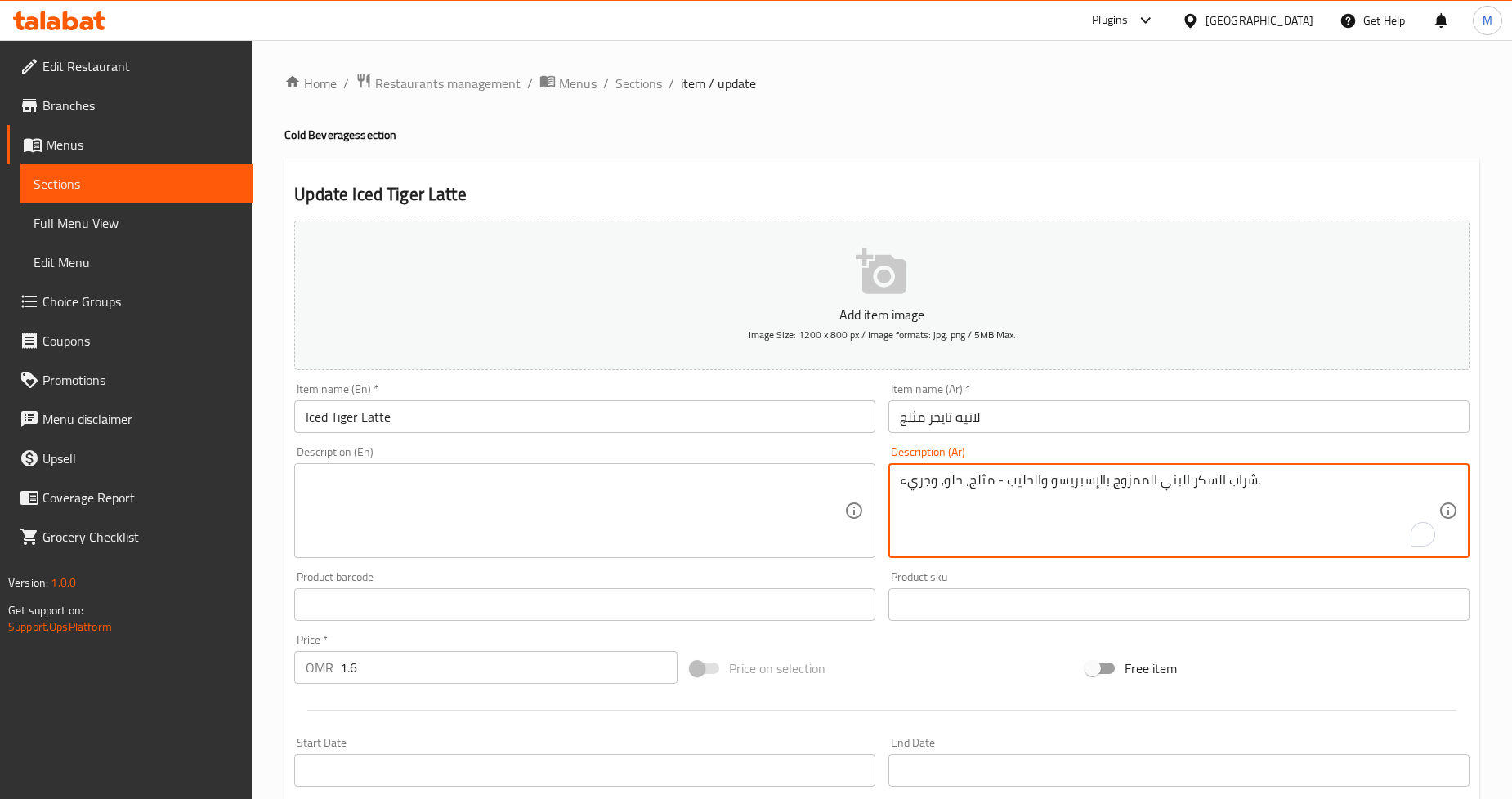
type textarea "شراب السكر البني الممزوج بالإسبريسو والحليب - مثلج، حلو، وجريء."
click at [526, 492] on textarea at bounding box center [575, 511] width 539 height 78
paste textarea "Brown sugar syrup swirled with espresso and milk - iced, sweet, and bold."
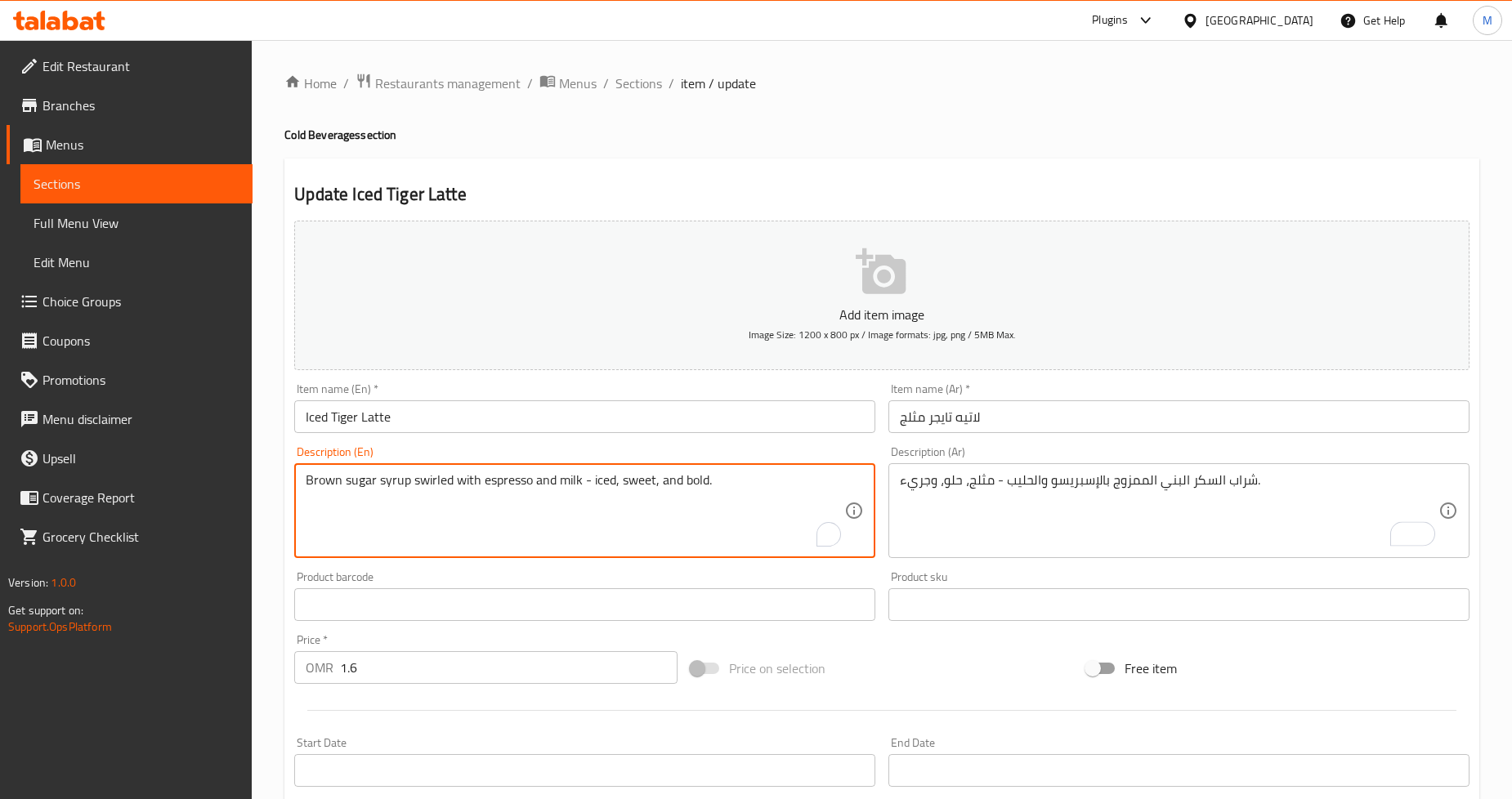
type textarea "Brown sugar syrup swirled with espresso and milk - iced, sweet, and bold."
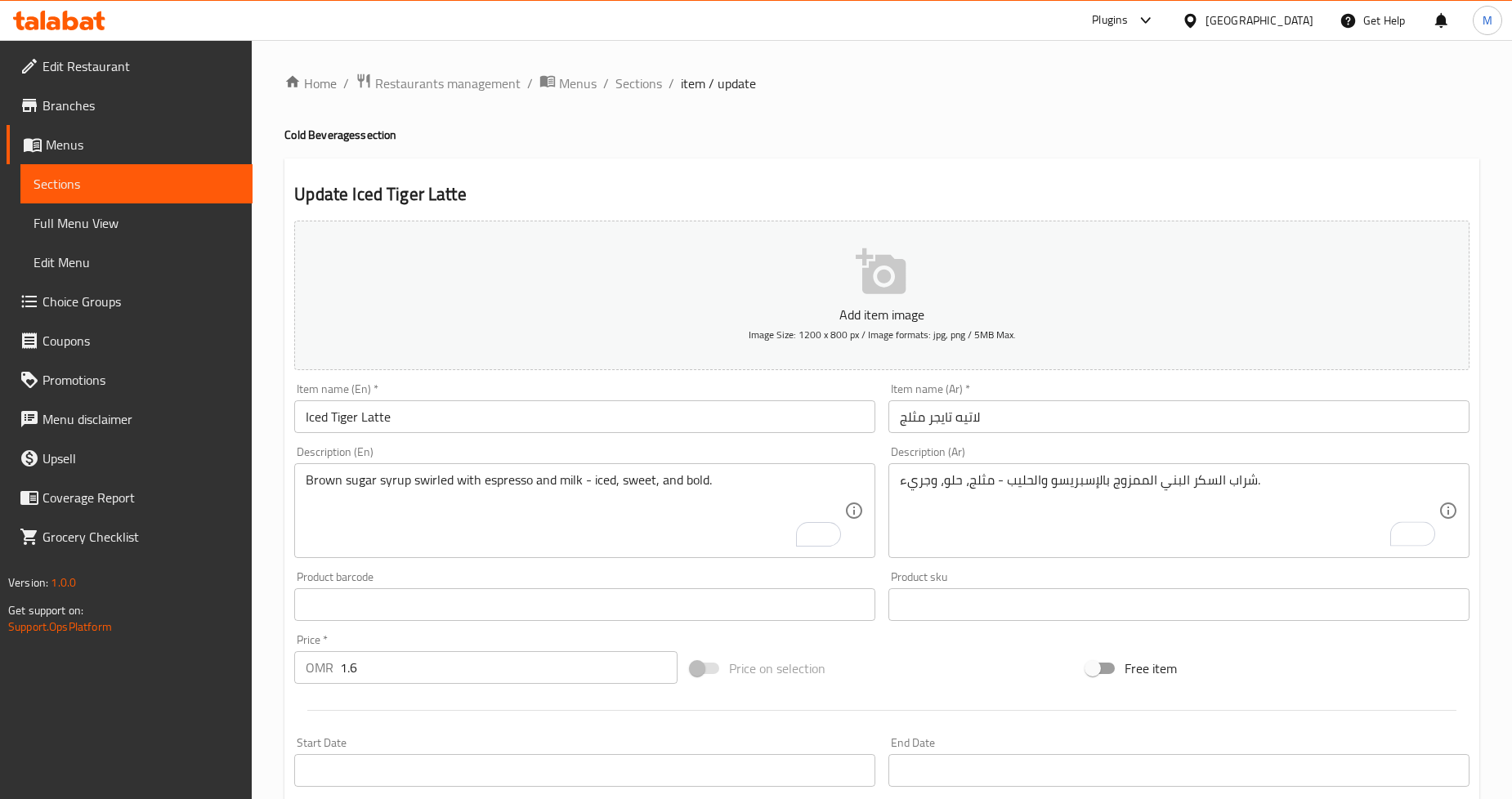
click at [1293, 120] on div "Home / Restaurants management / Menus / Sections / item / update Cold Beverages…" at bounding box center [881, 598] width 1195 height 1050
click at [1485, 227] on div "Home / Restaurants management / Menus / Sections / item / update Cold Beverages…" at bounding box center [881, 597] width 1260 height 1115
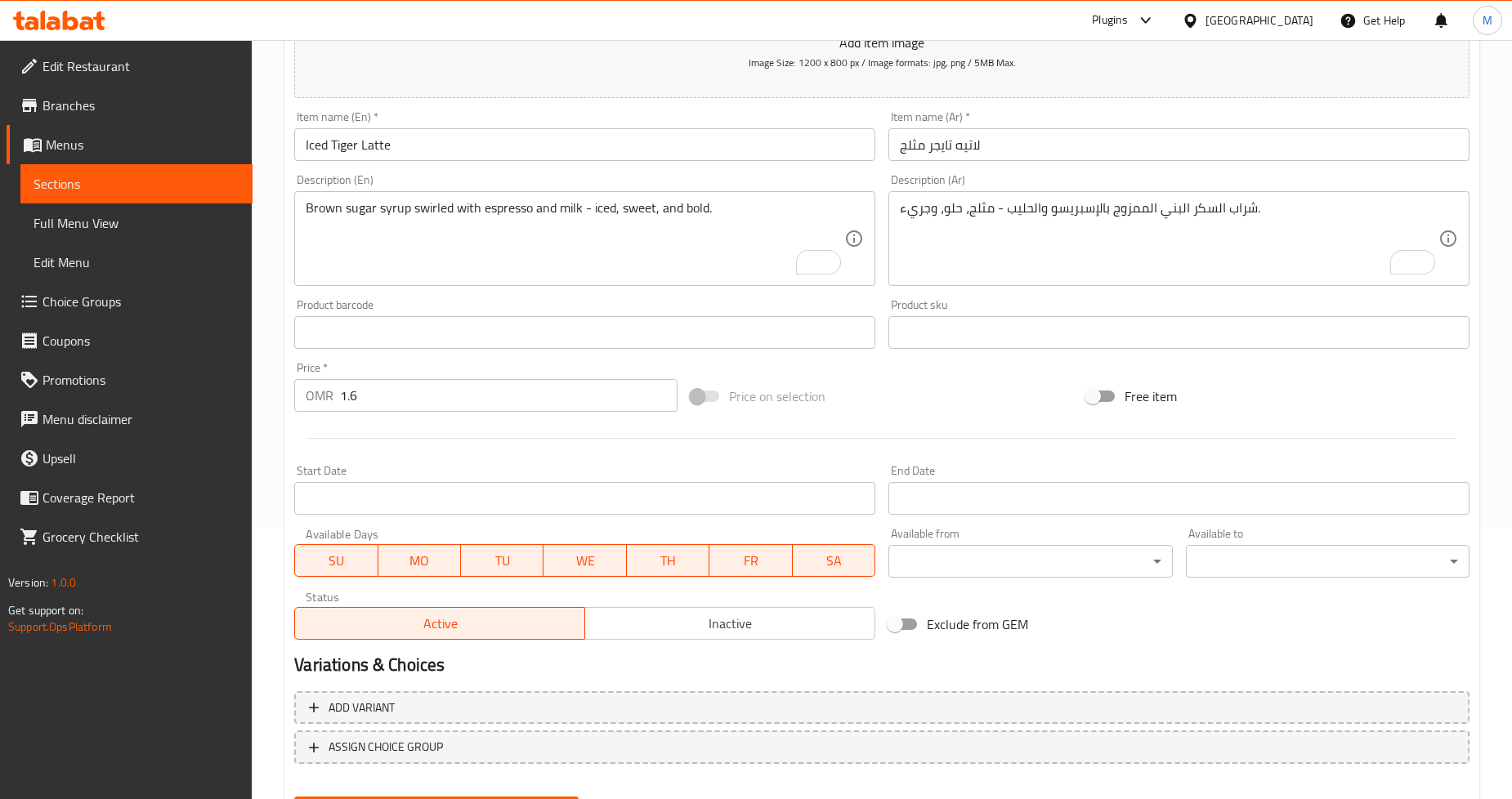
scroll to position [353, 0]
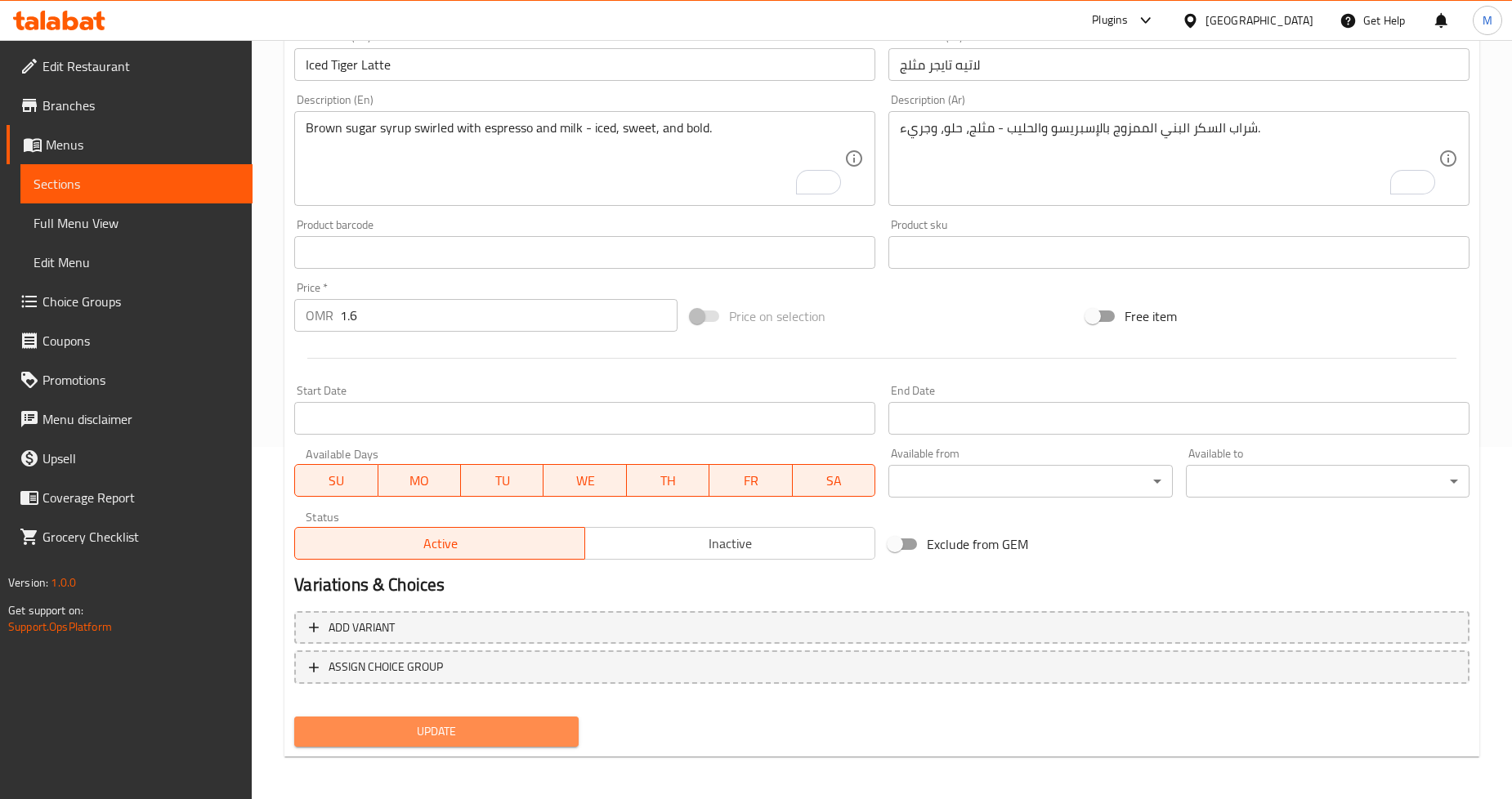
click at [486, 726] on span "Update" at bounding box center [436, 732] width 257 height 20
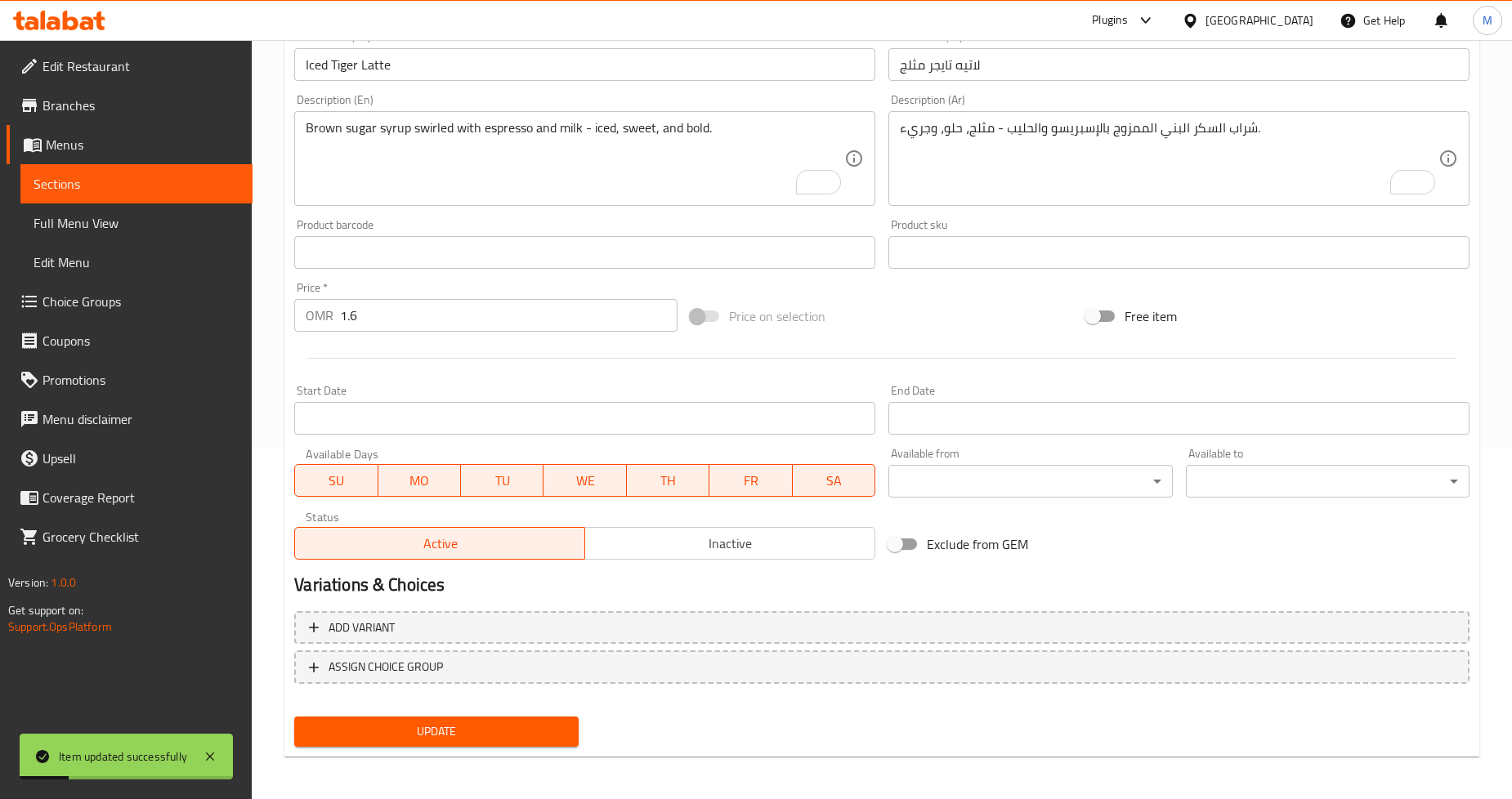
scroll to position [0, 0]
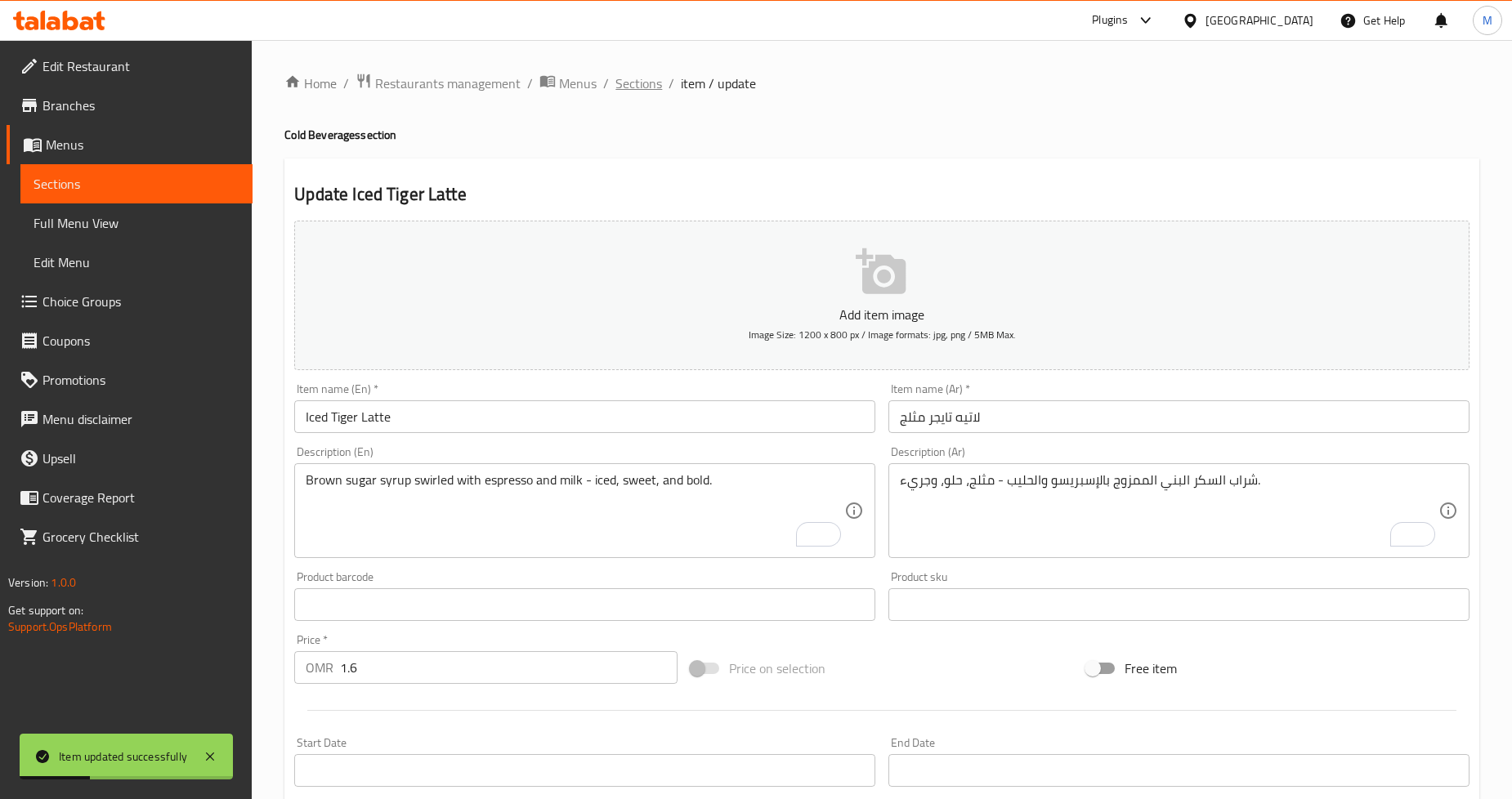
click at [636, 82] on span "Sections" at bounding box center [639, 82] width 46 height 19
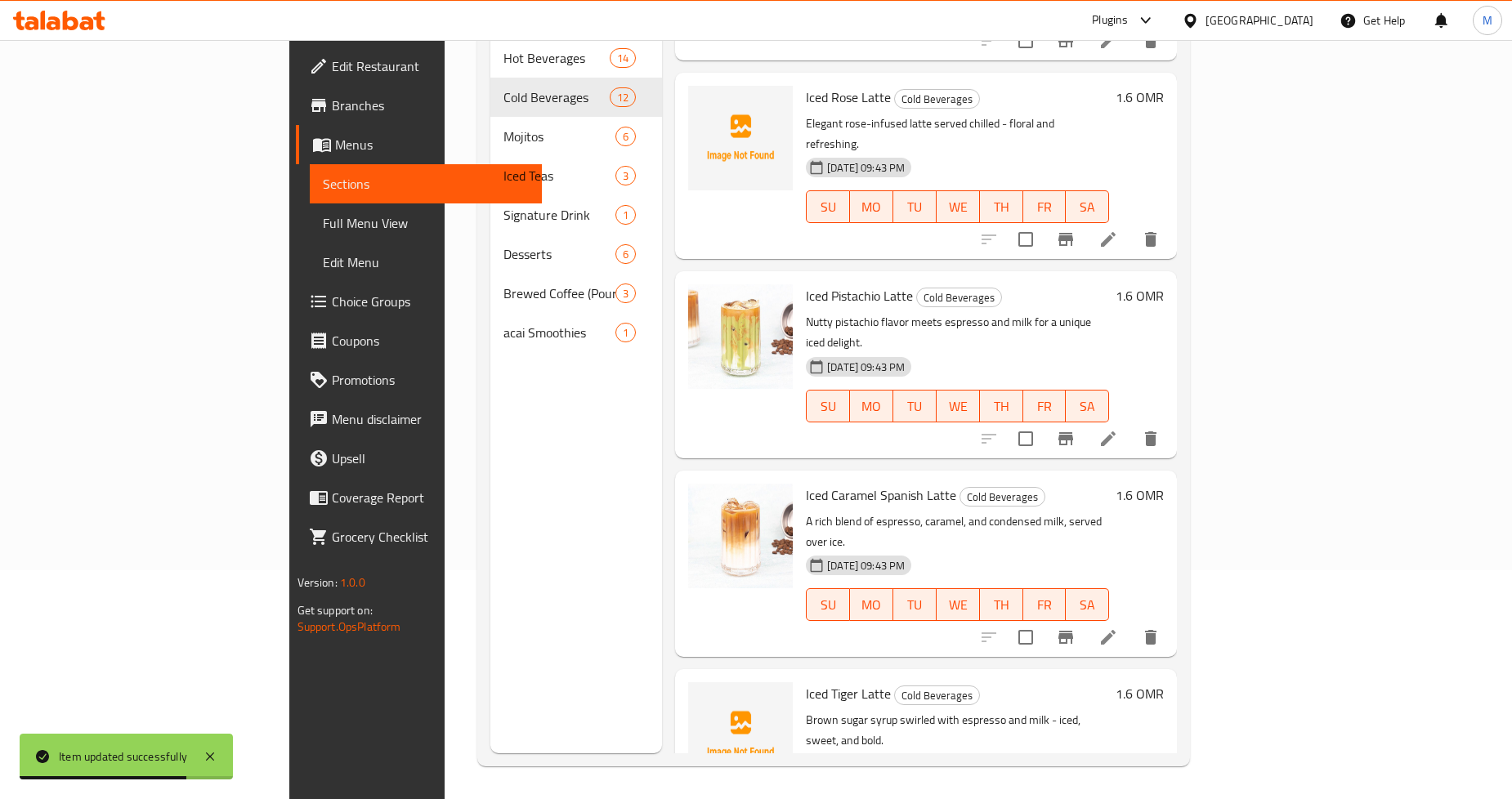
scroll to position [1358, 0]
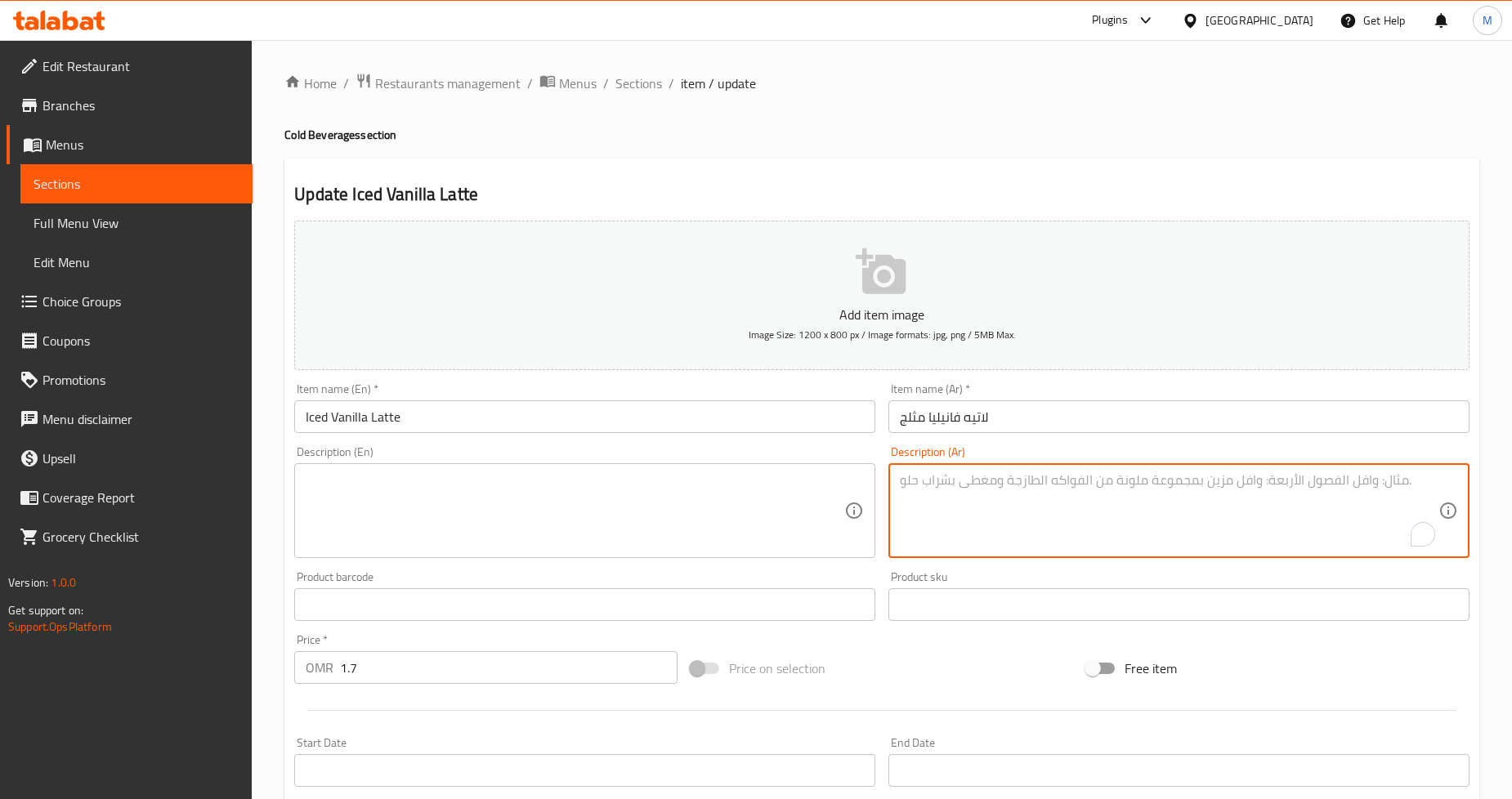
click at [1000, 496] on textarea "To enrich screen reader interactions, please activate Accessibility in Grammarl…" at bounding box center [1169, 511] width 539 height 78
paste textarea "مشروب كلاسيكي بارد مع الفانيليا العطرية والإسبريسو والحليب - بسيط ومرضي."
click at [1318, 485] on textarea "مشروب كلاسيكي بارد مع الفانيليا العطرية والإسبريسو والحليب - بسيط ومرضي." at bounding box center [1169, 511] width 539 height 78
click at [1302, 484] on textarea "مشروب كلاسيكي بارد مع الفانيليا العطرية والإسبريسو والحليب - بسيط ومرضي." at bounding box center [1169, 511] width 539 height 78
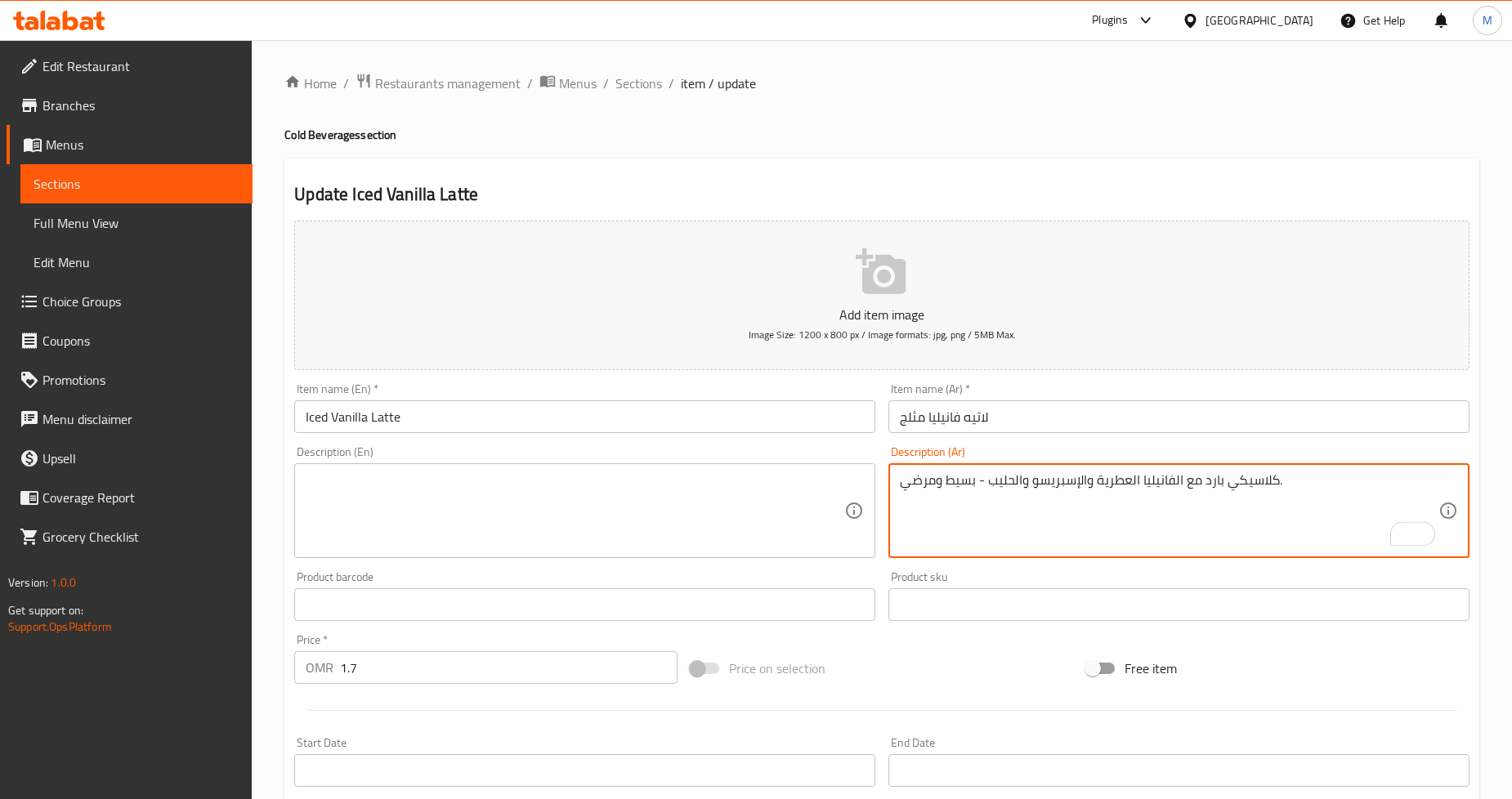
type textarea "كلاسيكي بارد مع الفانيليا العطرية والإسبريسو والحليب - بسيط ومرضي."
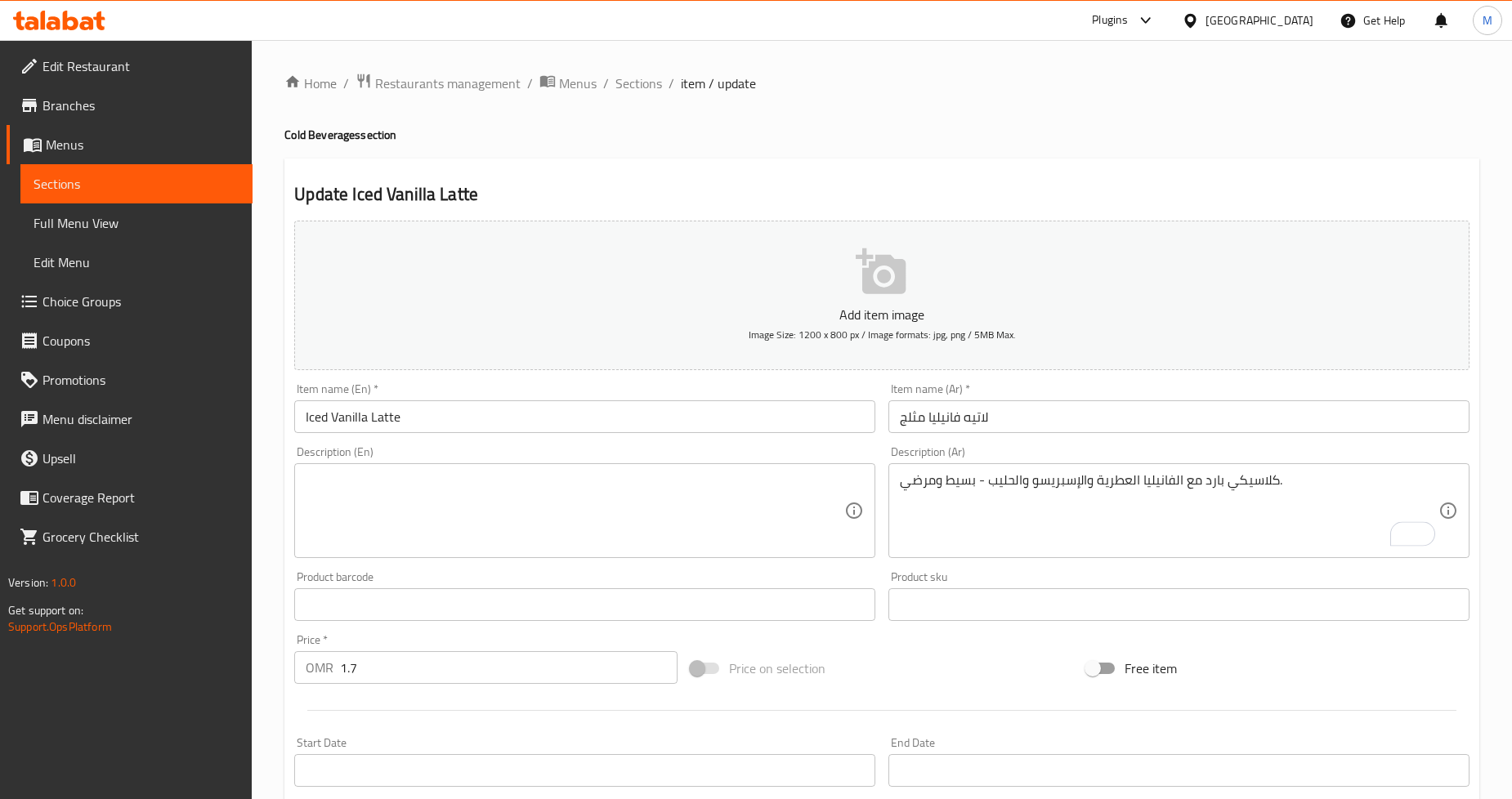
click at [1168, 140] on h4 "Cold Beverages section" at bounding box center [881, 135] width 1195 height 17
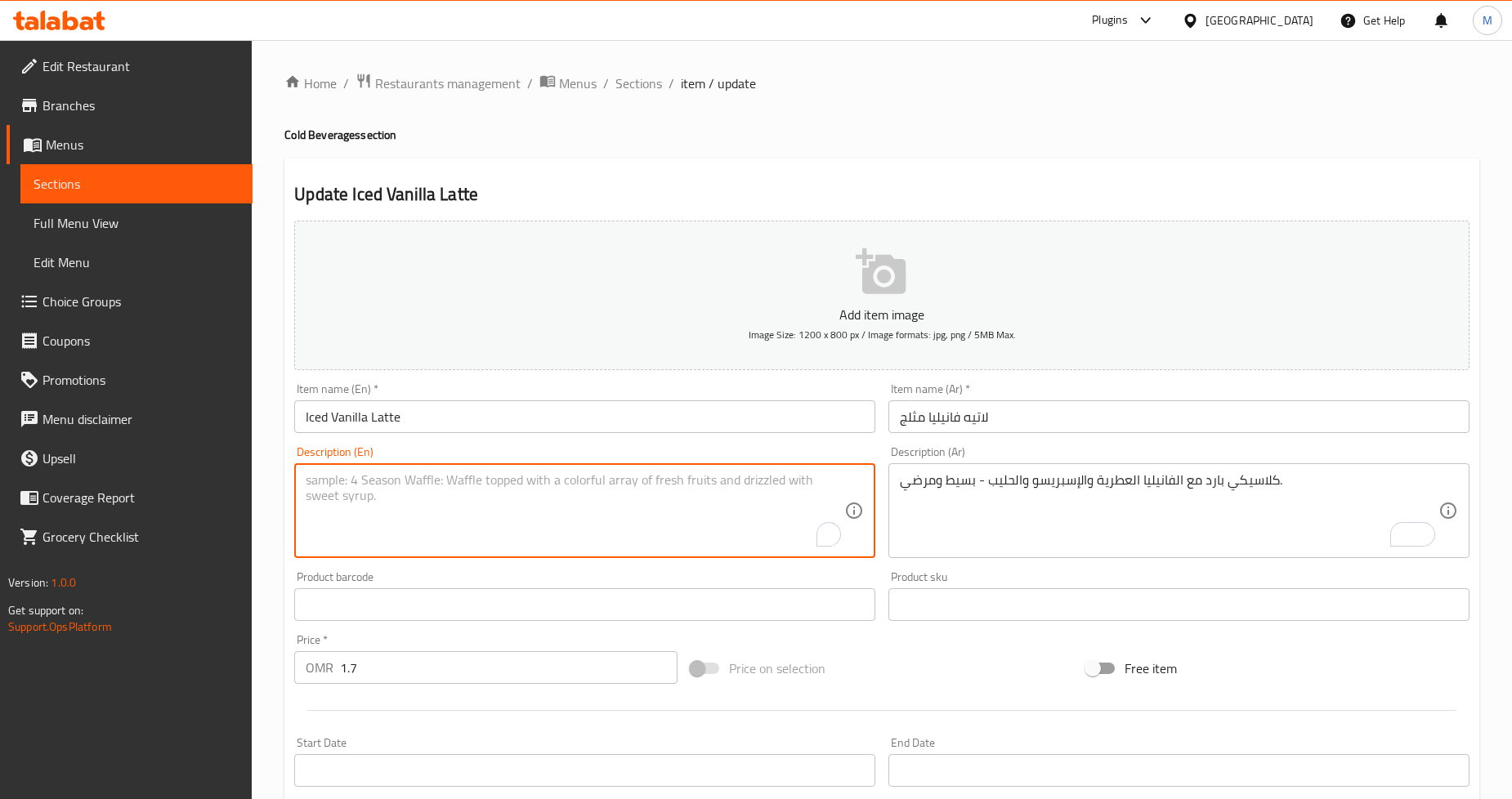
click at [532, 504] on textarea "To enrich screen reader interactions, please activate Accessibility in Grammarl…" at bounding box center [575, 511] width 539 height 78
paste textarea "A chilled classic with fragrant vanilla, espresso, and milk - simple and satisf…"
type textarea "A chilled classic with fragrant vanilla, espresso, and milk - simple and satisf…"
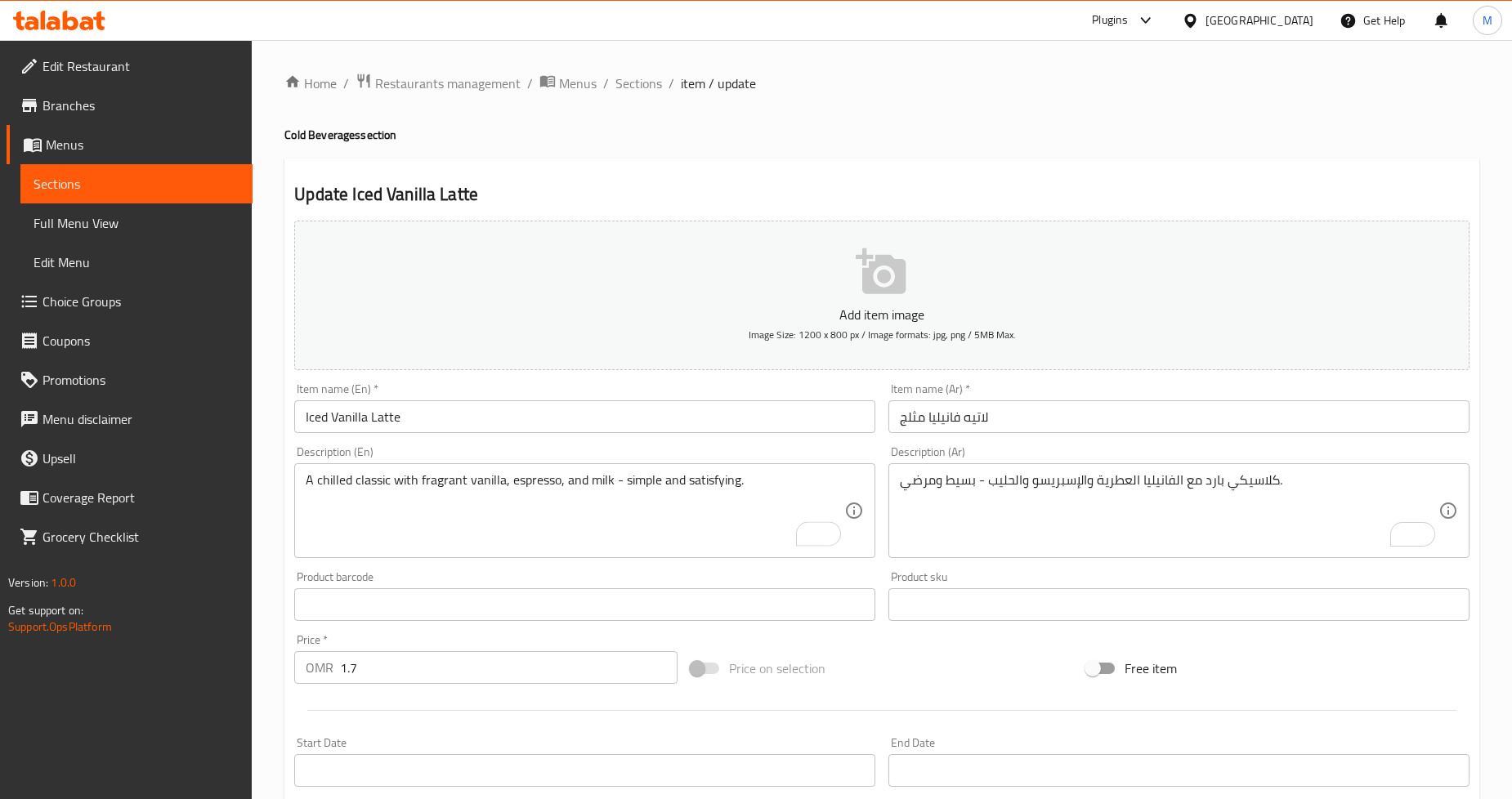
click at [1499, 327] on div "Home / Restaurants management / Menus / Sections / item / update Cold Beverages…" at bounding box center [881, 597] width 1260 height 1115
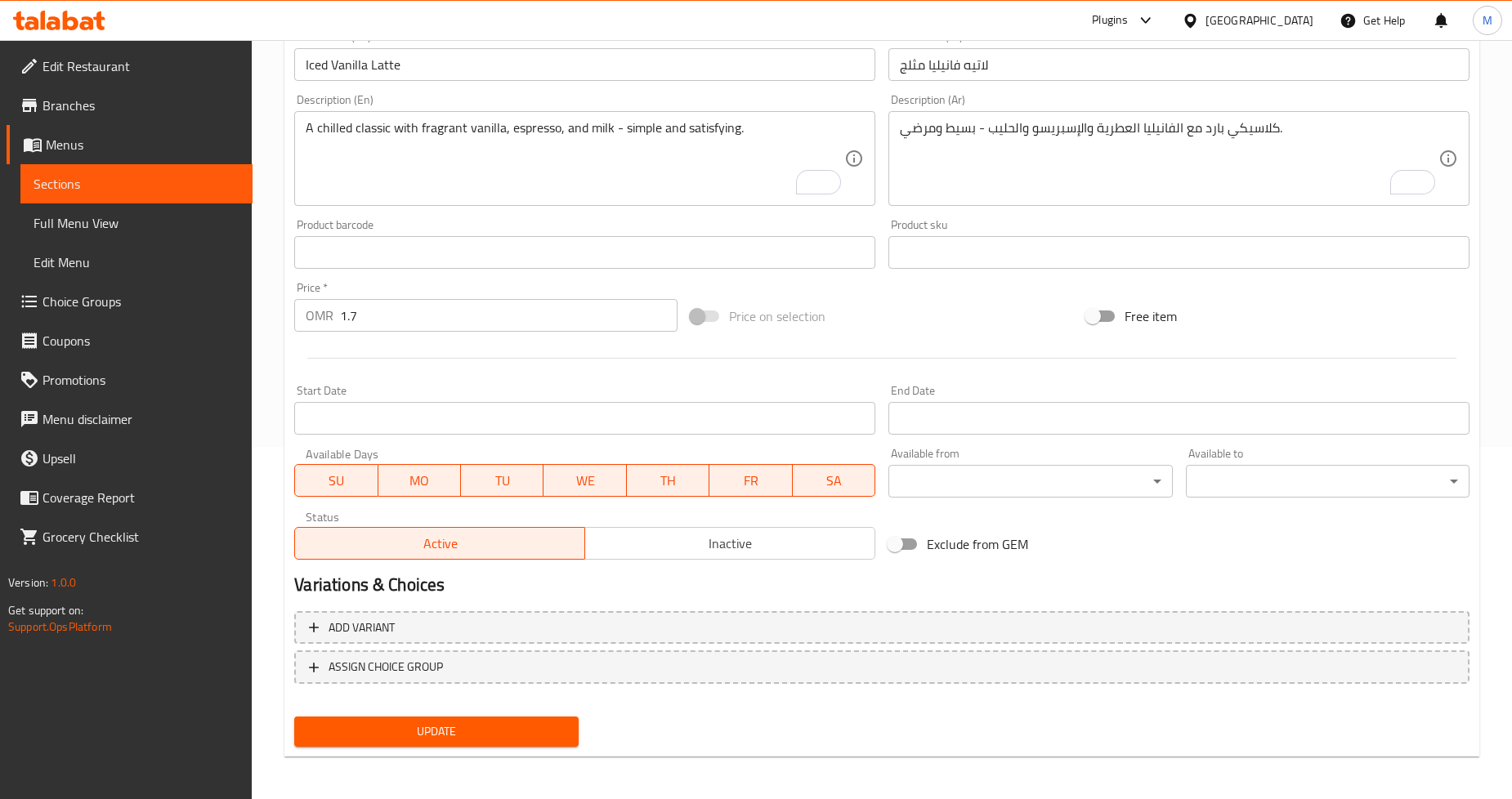
click at [526, 710] on div "Update" at bounding box center [436, 731] width 297 height 44
click at [558, 717] on button "Update" at bounding box center [436, 731] width 283 height 31
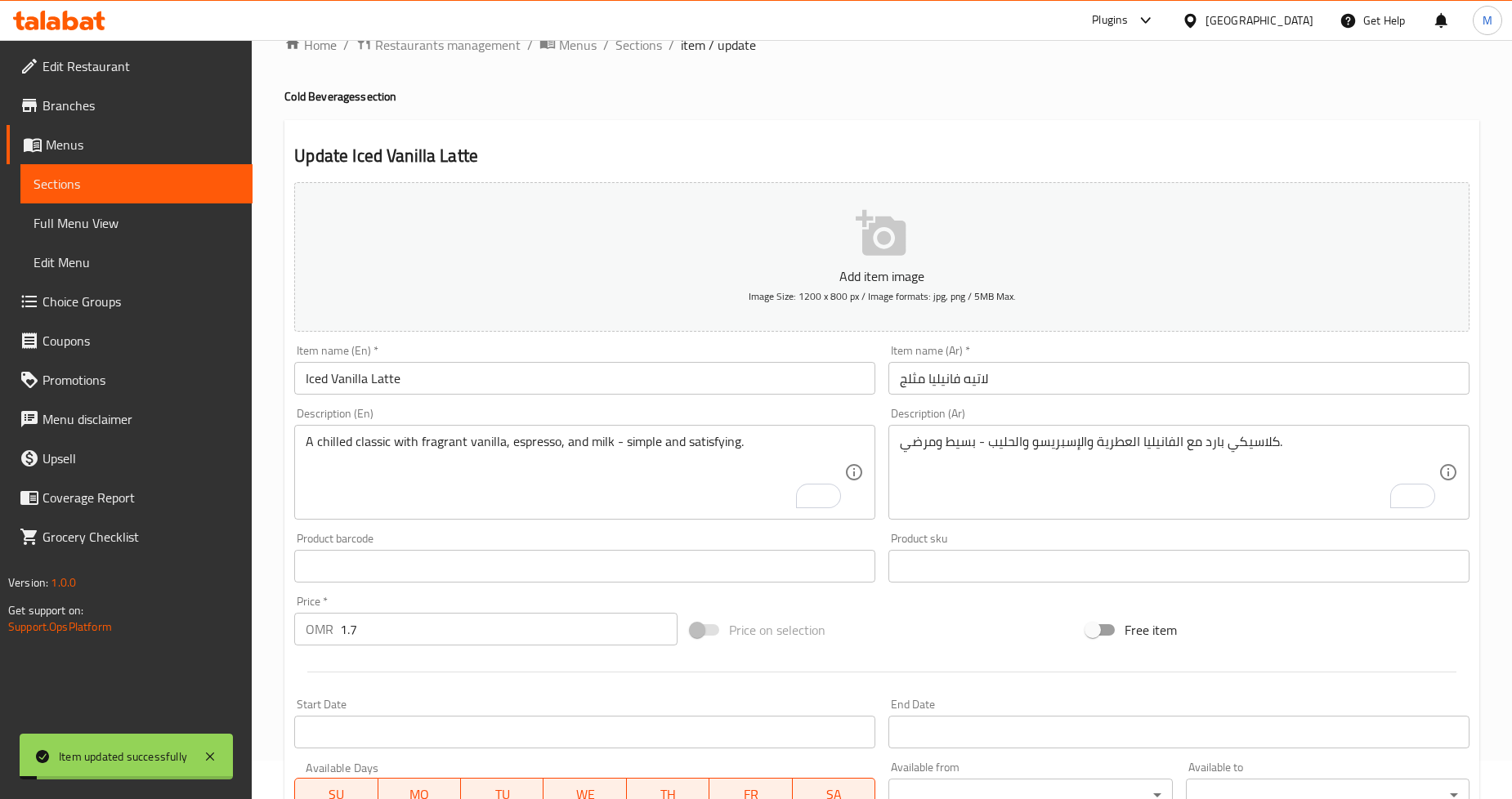
scroll to position [0, 0]
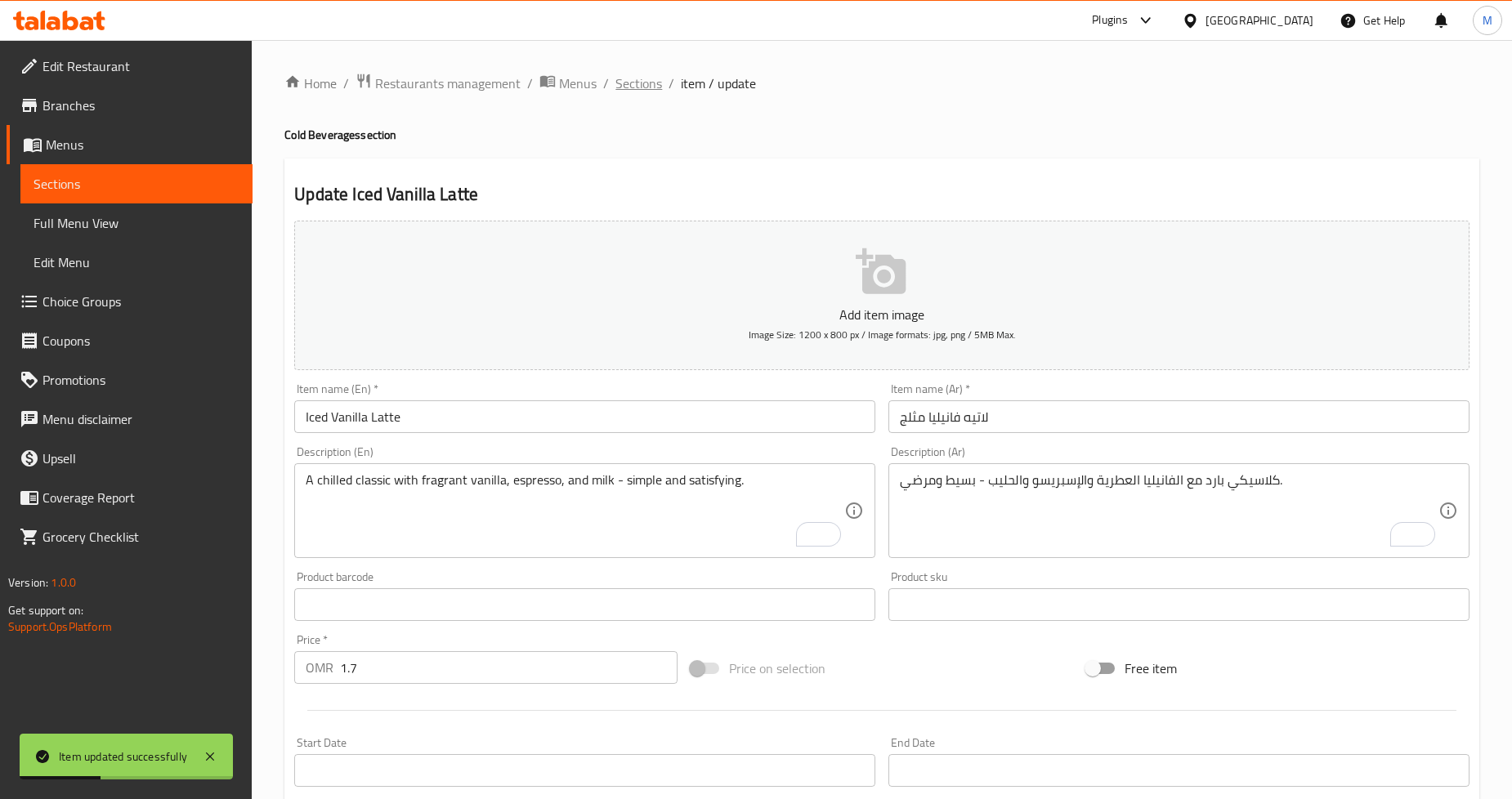
click at [642, 83] on span "Sections" at bounding box center [639, 82] width 46 height 19
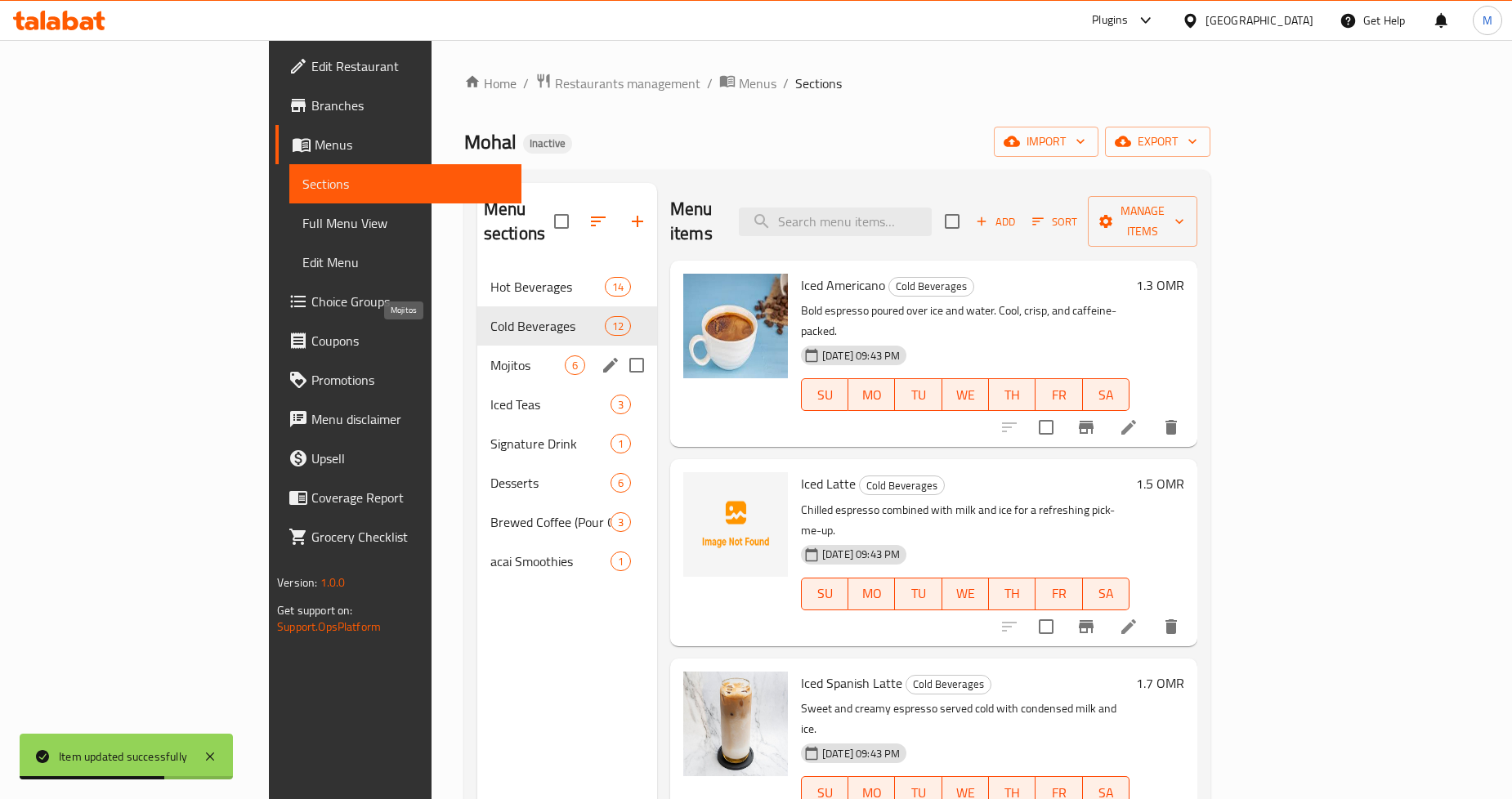
click at [491, 356] on span "Mojitos" at bounding box center [528, 365] width 74 height 19
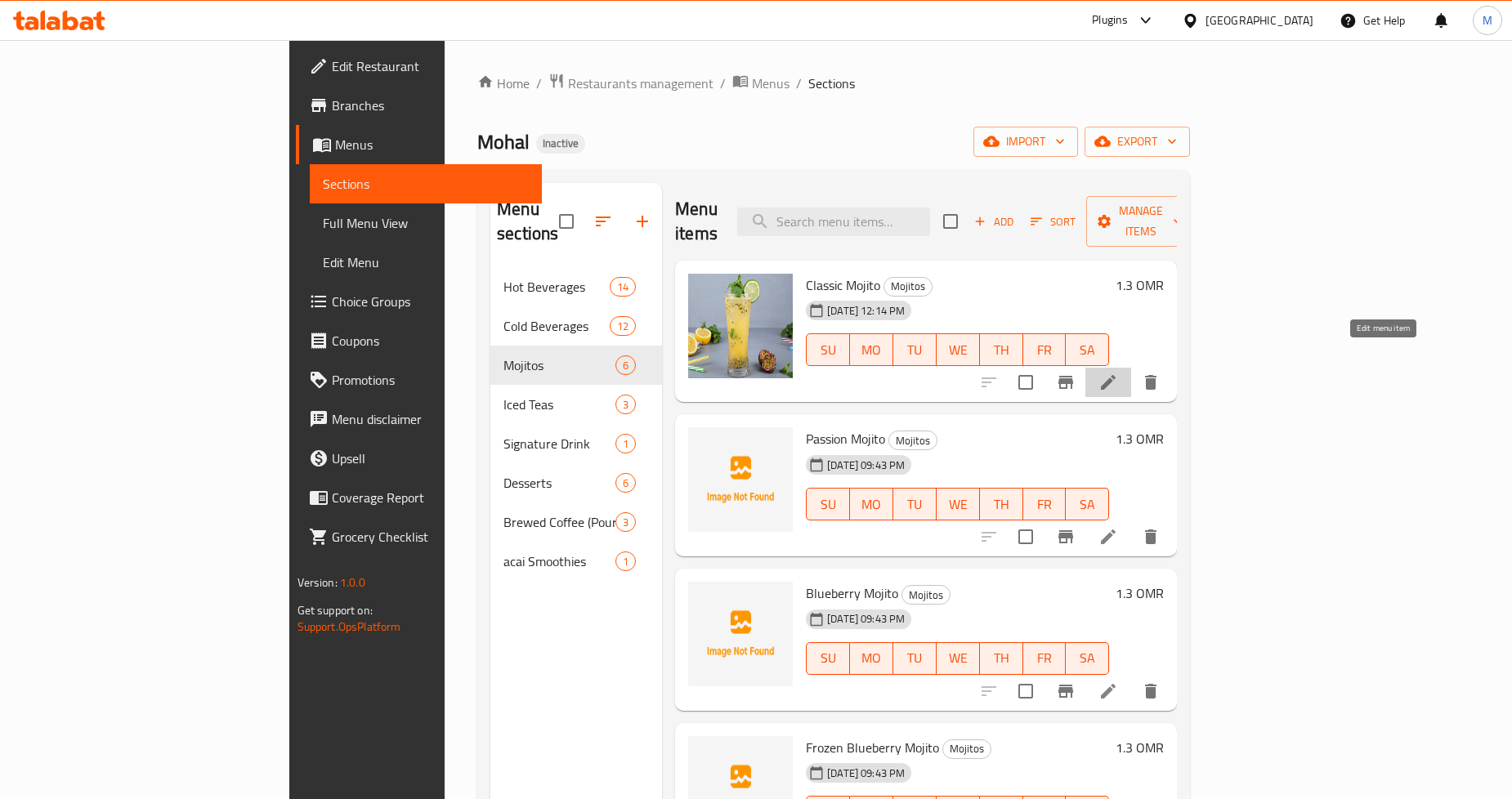
click at [1118, 373] on icon at bounding box center [1108, 382] width 19 height 19
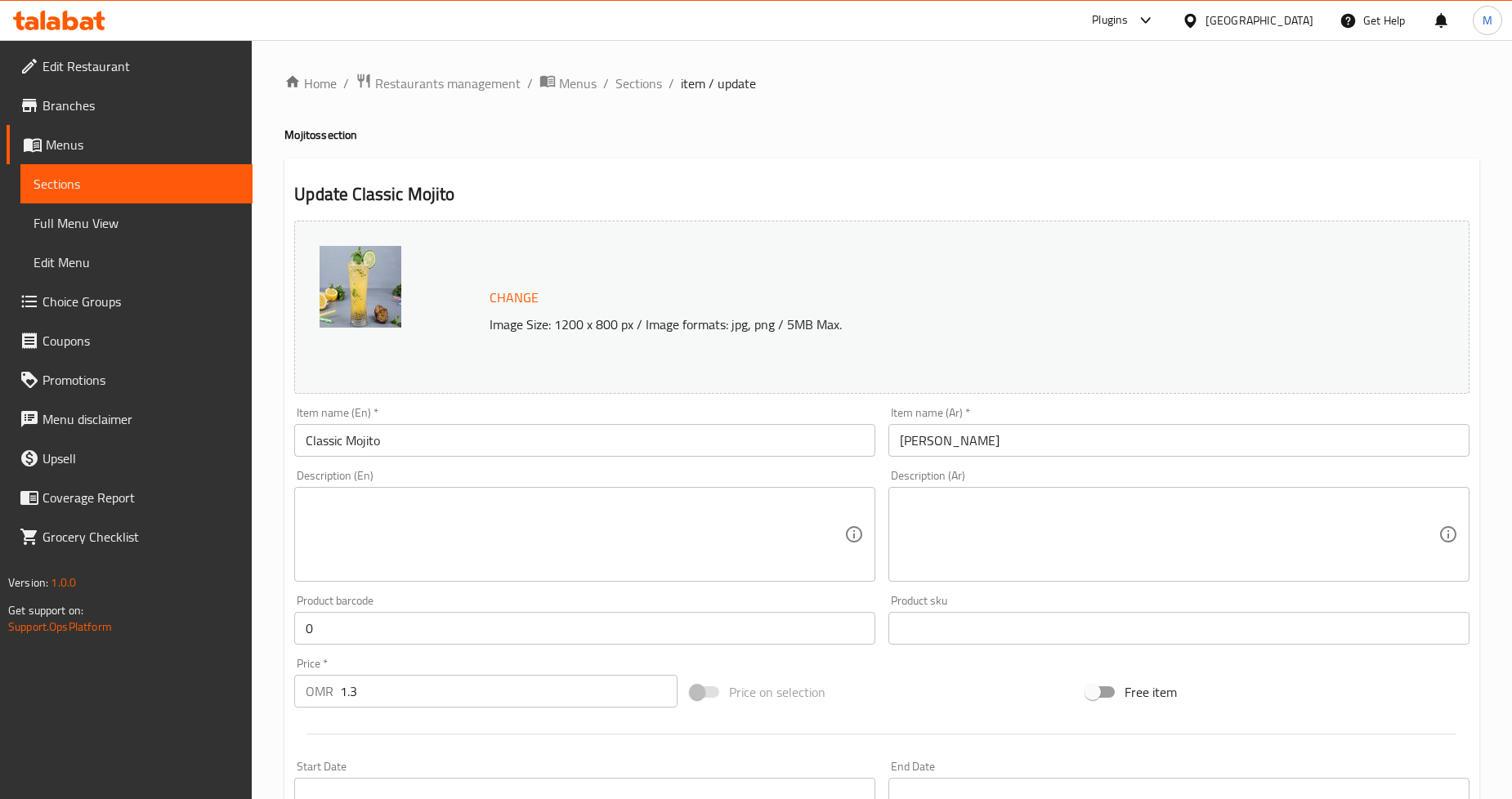
drag, startPoint x: 639, startPoint y: 59, endPoint x: 639, endPoint y: 68, distance: 9.0
click at [639, 59] on div "Home / Restaurants management / Menus / Sections / item / update Mojitos sectio…" at bounding box center [881, 609] width 1260 height 1139
click at [642, 82] on span "Sections" at bounding box center [639, 82] width 46 height 19
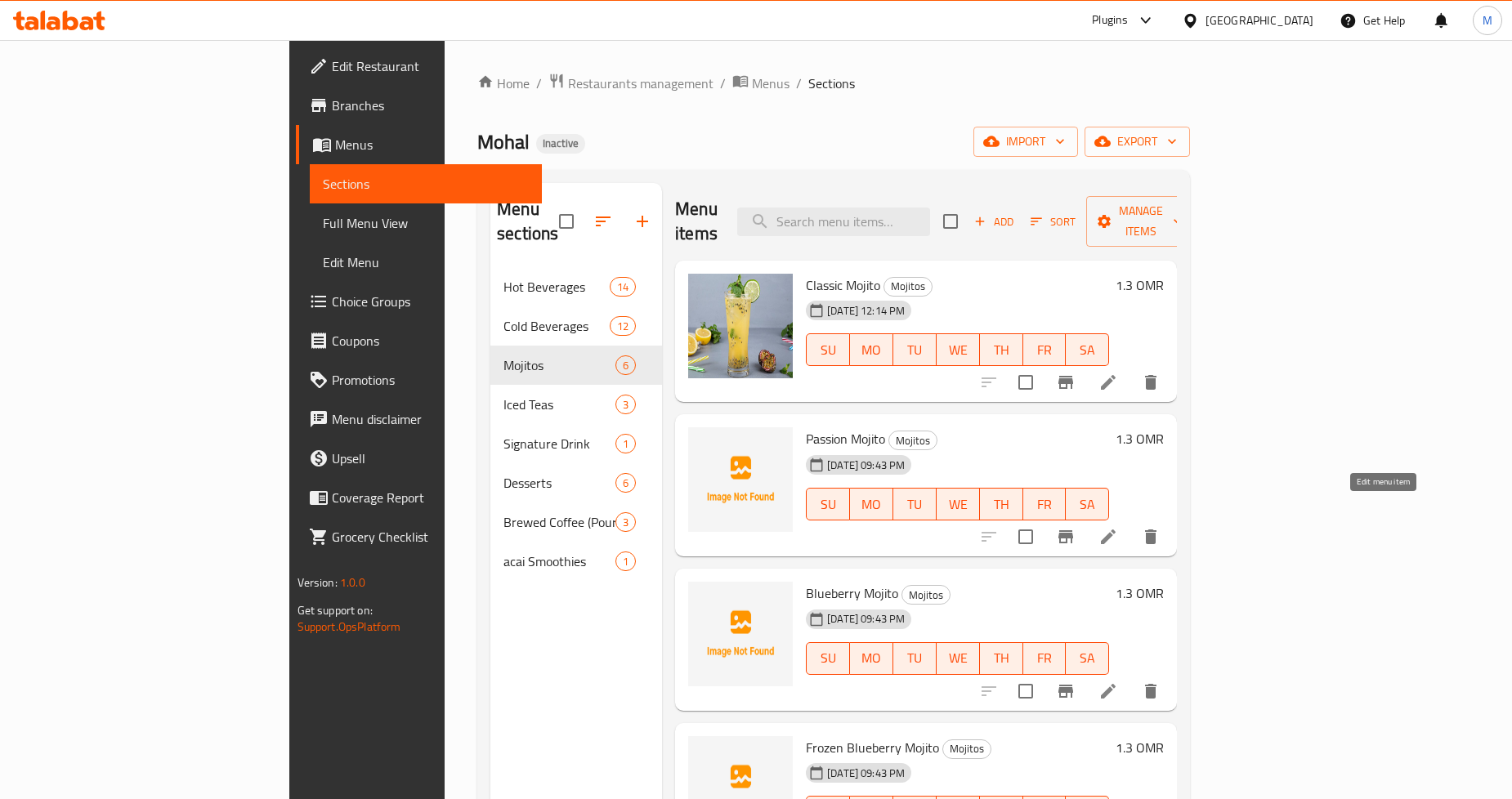
click at [1118, 527] on icon at bounding box center [1108, 536] width 19 height 19
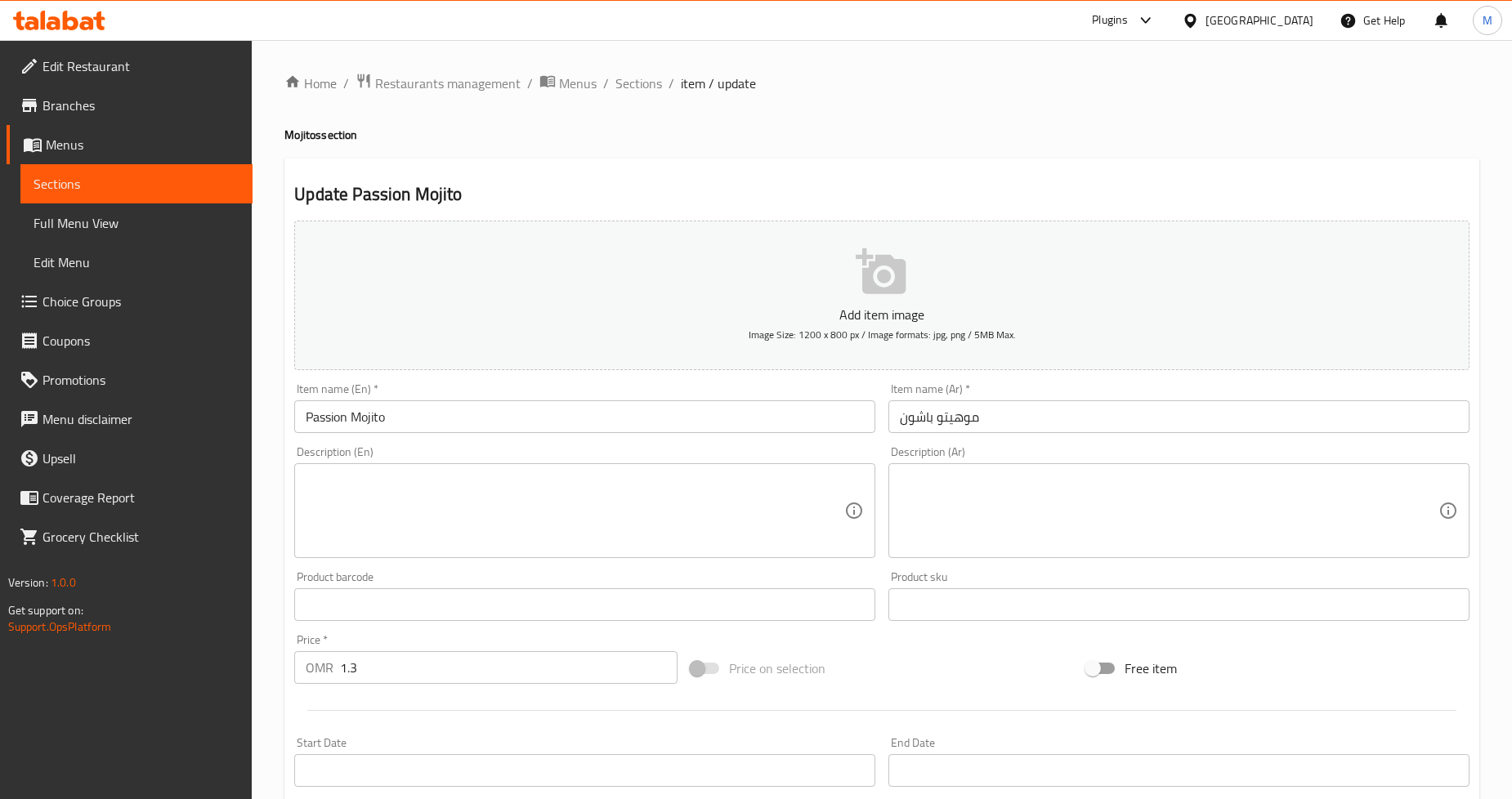
drag, startPoint x: 1066, startPoint y: 533, endPoint x: 1077, endPoint y: 521, distance: 16.3
click at [1068, 530] on textarea at bounding box center [1169, 511] width 539 height 78
paste textarea "لمسة استوائية مع فاكهة العاطفة والنعناع والحمضيات - لذيذة وحلوة."
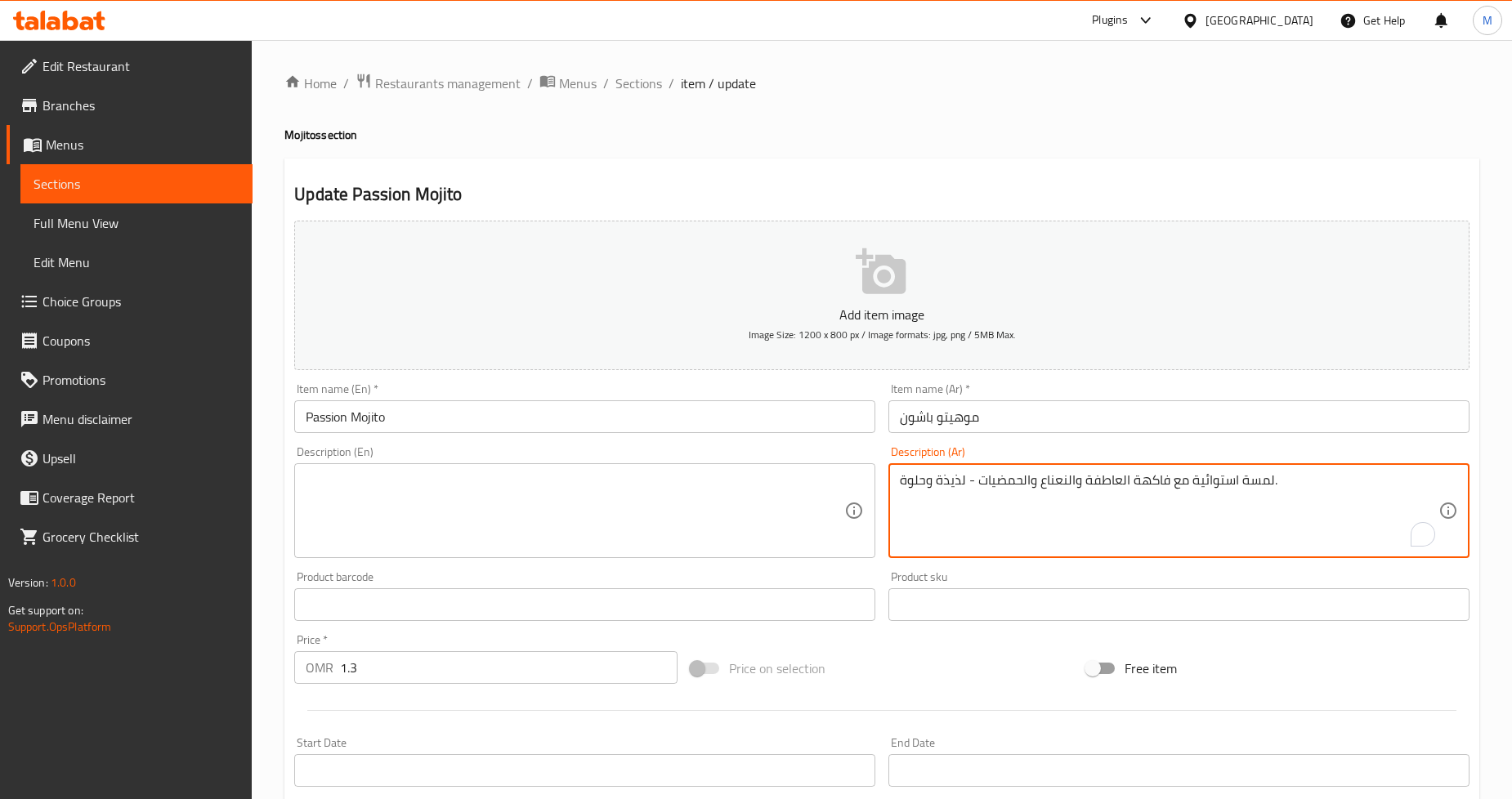
click at [1261, 487] on textarea "لمسة استوائية مع فاكهة العاطفة والنعناع والحمضيات - لذيذة وحلوة." at bounding box center [1169, 511] width 539 height 78
type textarea "تويست استوائية مع فاكهة العاطفة والنعناع والحمضيات - لذيذة وحلوة."
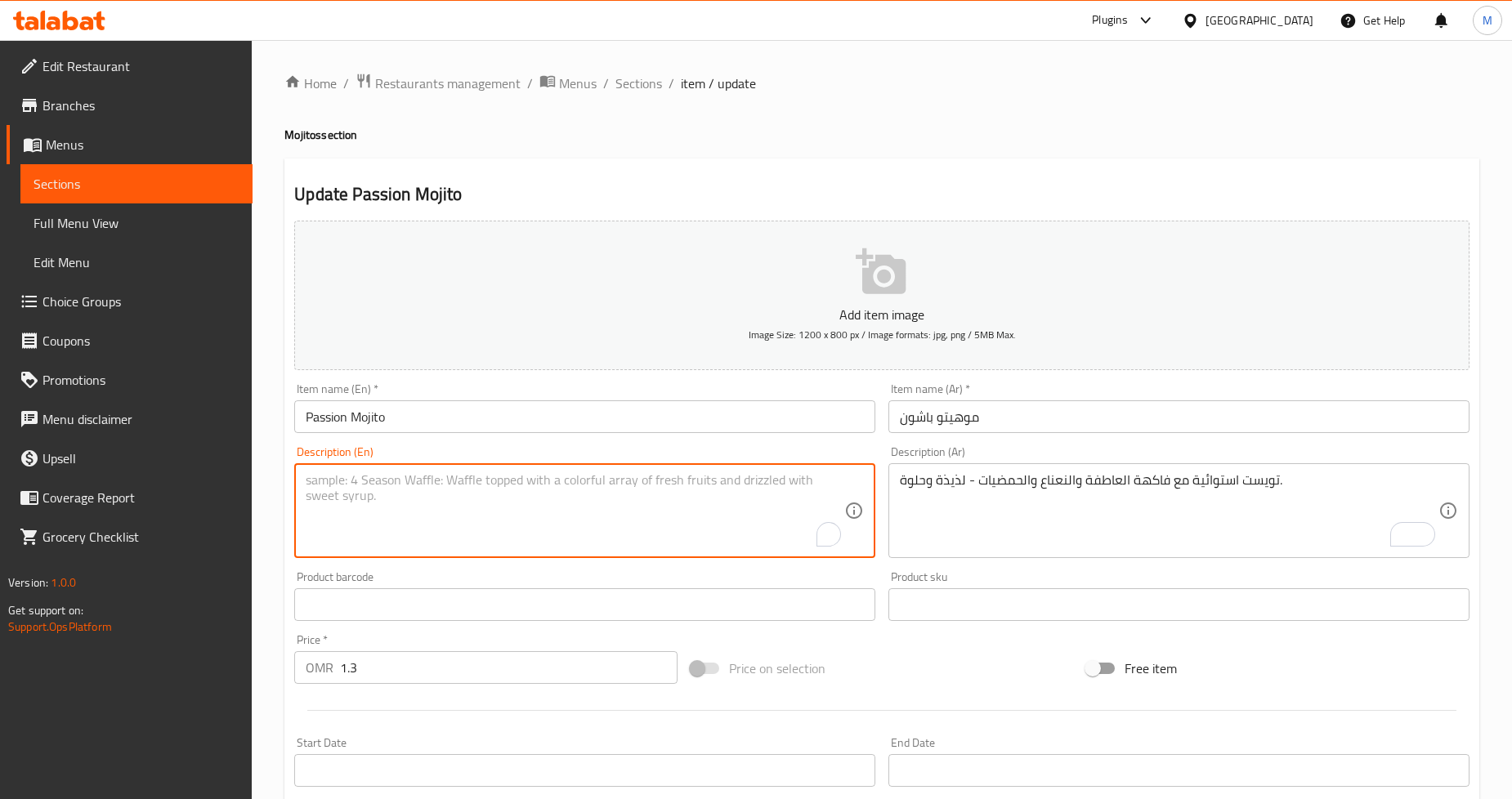
click at [548, 472] on textarea "To enrich screen reader interactions, please activate Accessibility in Grammarl…" at bounding box center [575, 511] width 539 height 78
paste textarea "A tropical twist with passion fruit, mint, and citrus - zesty and sweet."
click at [433, 485] on textarea "A tropical twist with passion fruit, mint, and citrus - zesty and sweet." at bounding box center [575, 511] width 539 height 78
drag, startPoint x: 433, startPoint y: 485, endPoint x: 468, endPoint y: 481, distance: 35.2
click at [468, 481] on textarea "A tropical twist with passion fruit, mint, and citrus - zesty and sweet." at bounding box center [575, 511] width 539 height 78
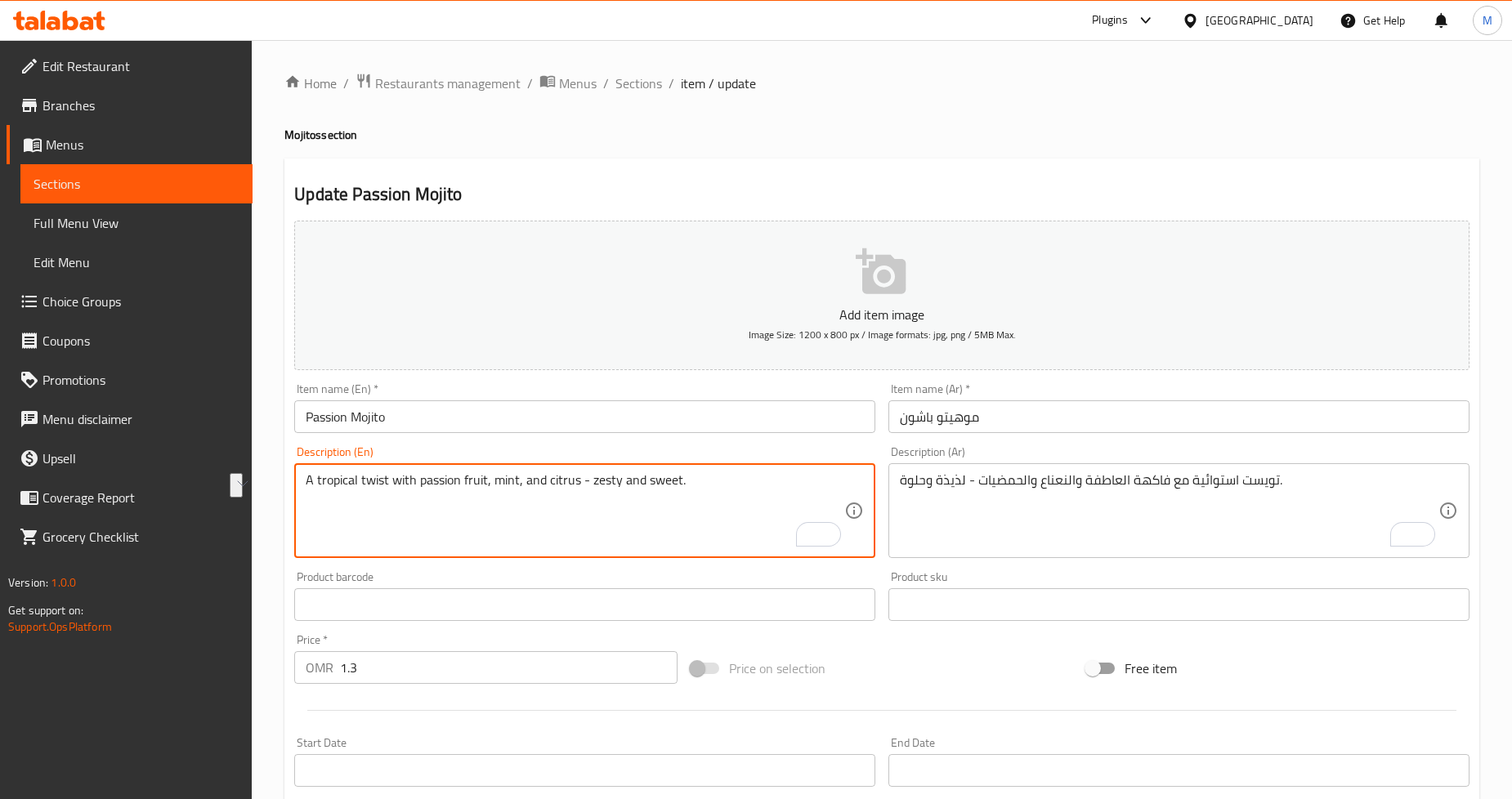
type textarea "A tropical twist with passion fruit, mint, and citrus - zesty and sweet."
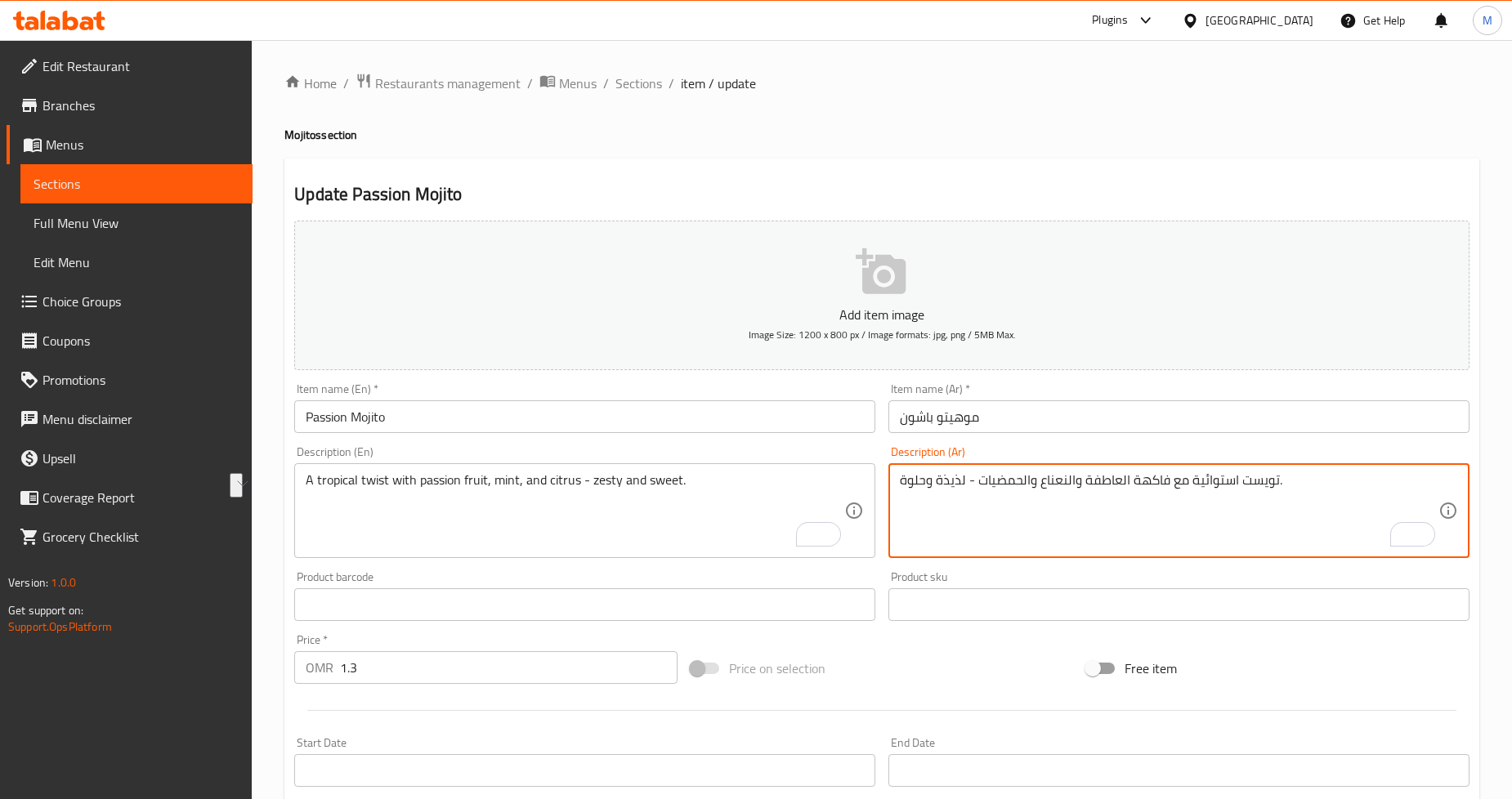
drag, startPoint x: 1159, startPoint y: 481, endPoint x: 1115, endPoint y: 480, distance: 44.0
click at [1115, 480] on textarea "تويست استوائية مع فاكهة العاطفة والنعناع والحمضيات - لذيذة وحلوة." at bounding box center [1169, 511] width 539 height 78
paste textarea "باشون فروت"
click at [1146, 479] on textarea "تويست استوائية مع باشون فروت والنعناع والحمضيات - لذيذة وحلوة." at bounding box center [1169, 511] width 539 height 78
click at [1347, 150] on div "Home / Restaurants management / Menus / Sections / item / update Mojitos sectio…" at bounding box center [881, 598] width 1195 height 1050
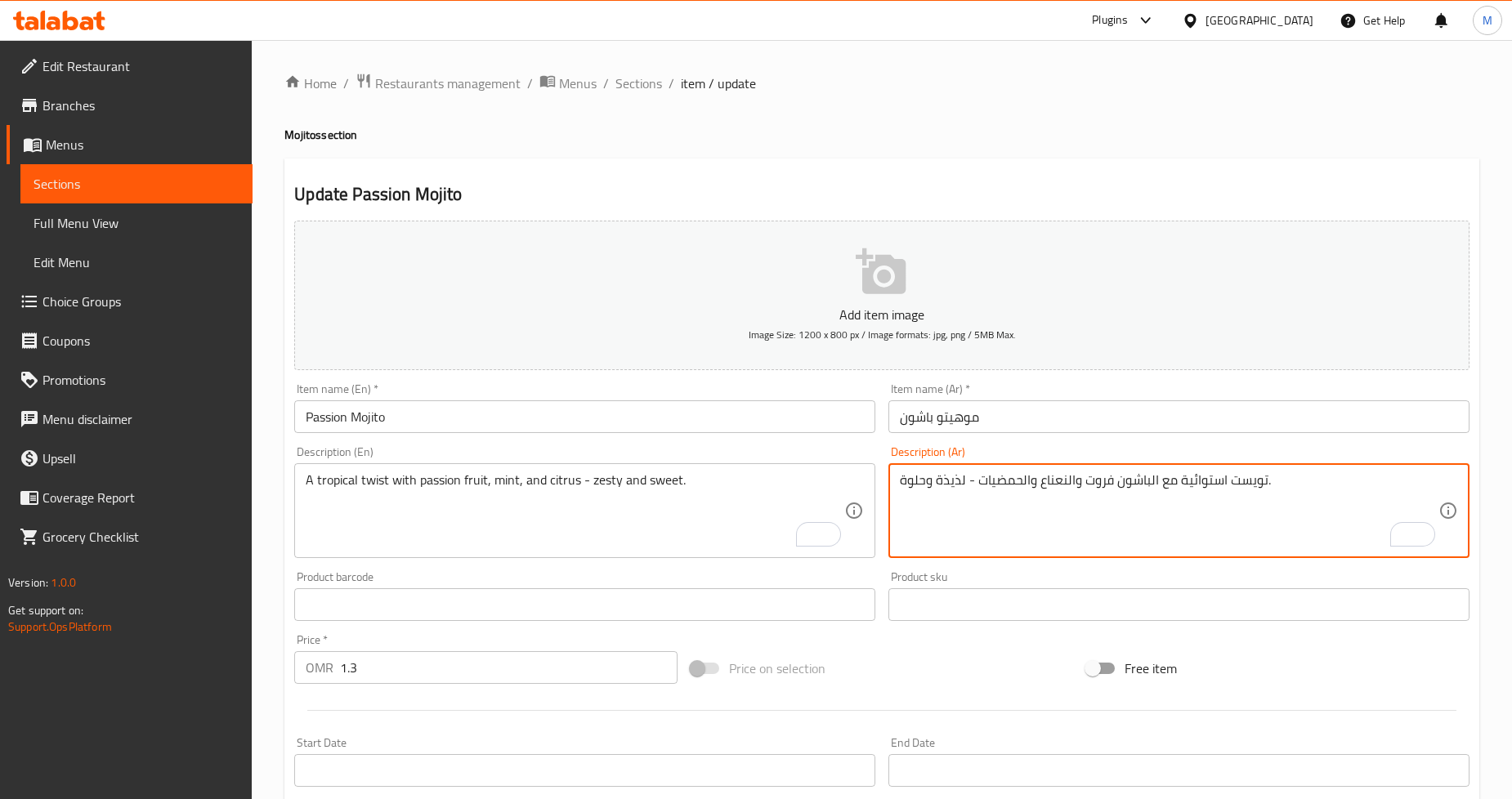
drag, startPoint x: 946, startPoint y: 489, endPoint x: 957, endPoint y: 491, distance: 11.2
click at [957, 491] on textarea "تويست استوائية مع الباشون فروت والنعناع والحمضيات - لذيذة وحلوة." at bounding box center [1169, 511] width 539 height 78
type textarea "تويست استوائية مع الباشون فروت والنعناع والحمضيات - زيستي وحلوة."
click at [1312, 150] on div "Home / Restaurants management / Menus / Sections / item / update Mojitos sectio…" at bounding box center [881, 598] width 1195 height 1050
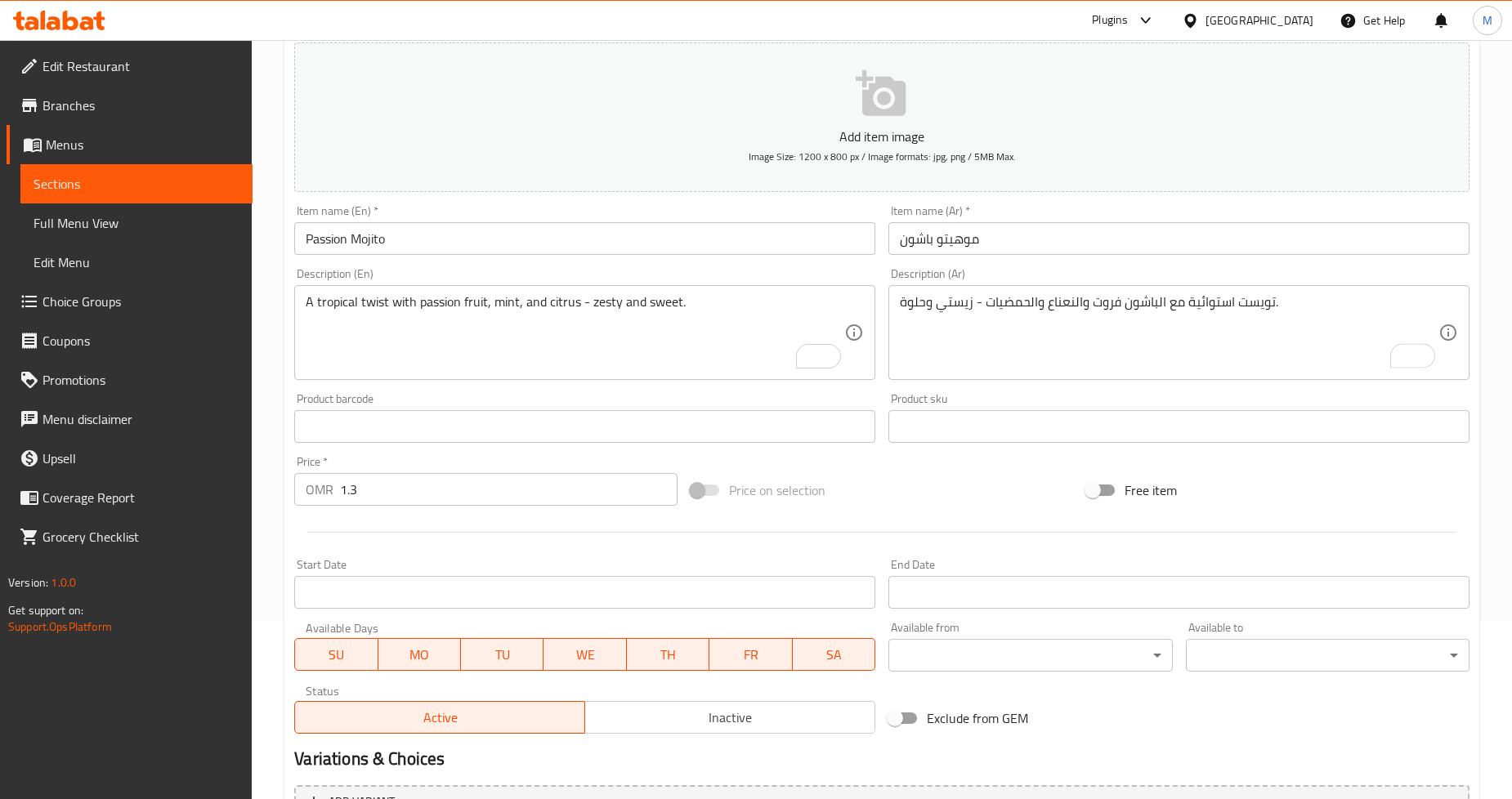
scroll to position [353, 0]
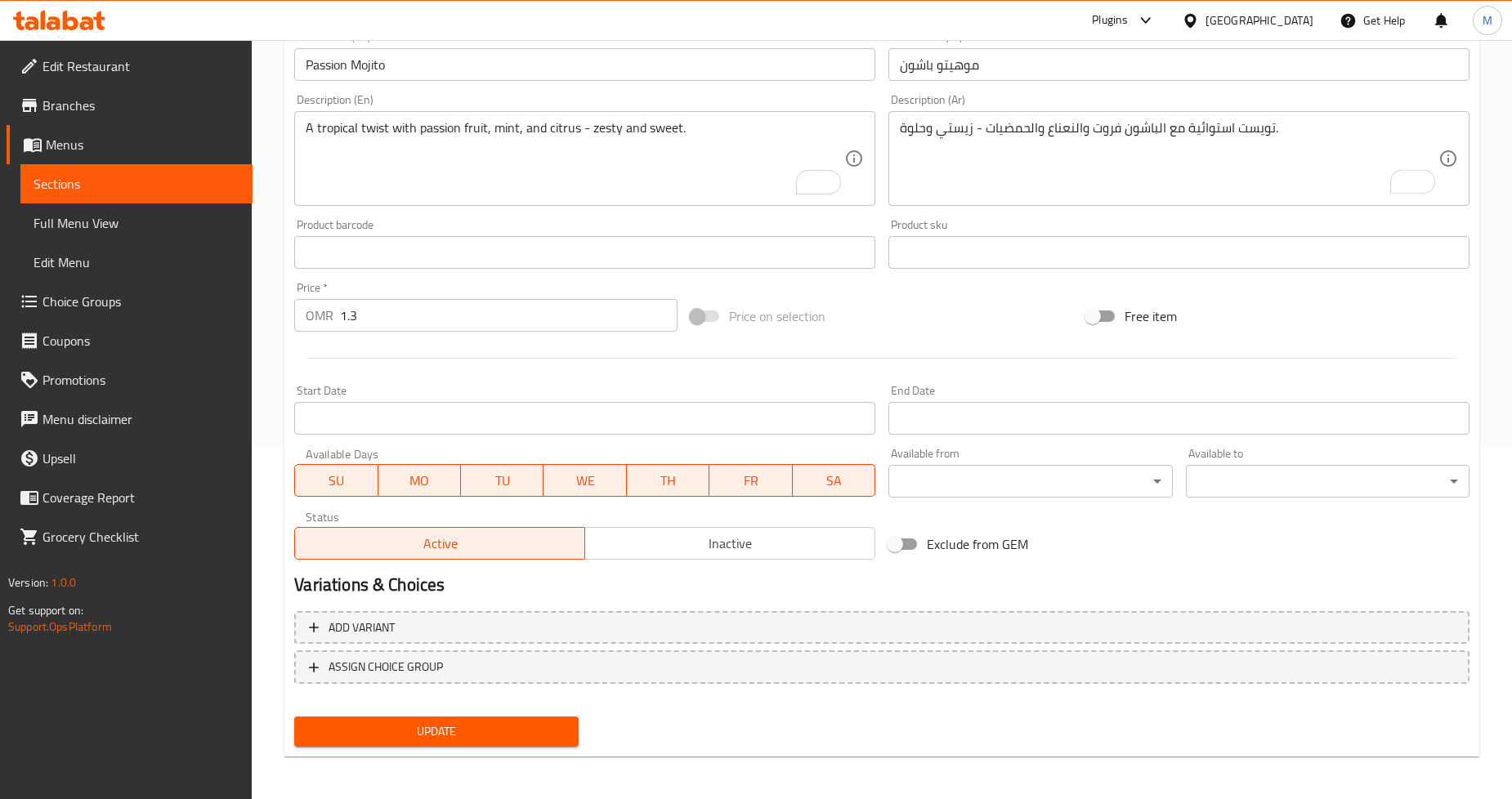
click at [469, 723] on span "Update" at bounding box center [436, 732] width 257 height 20
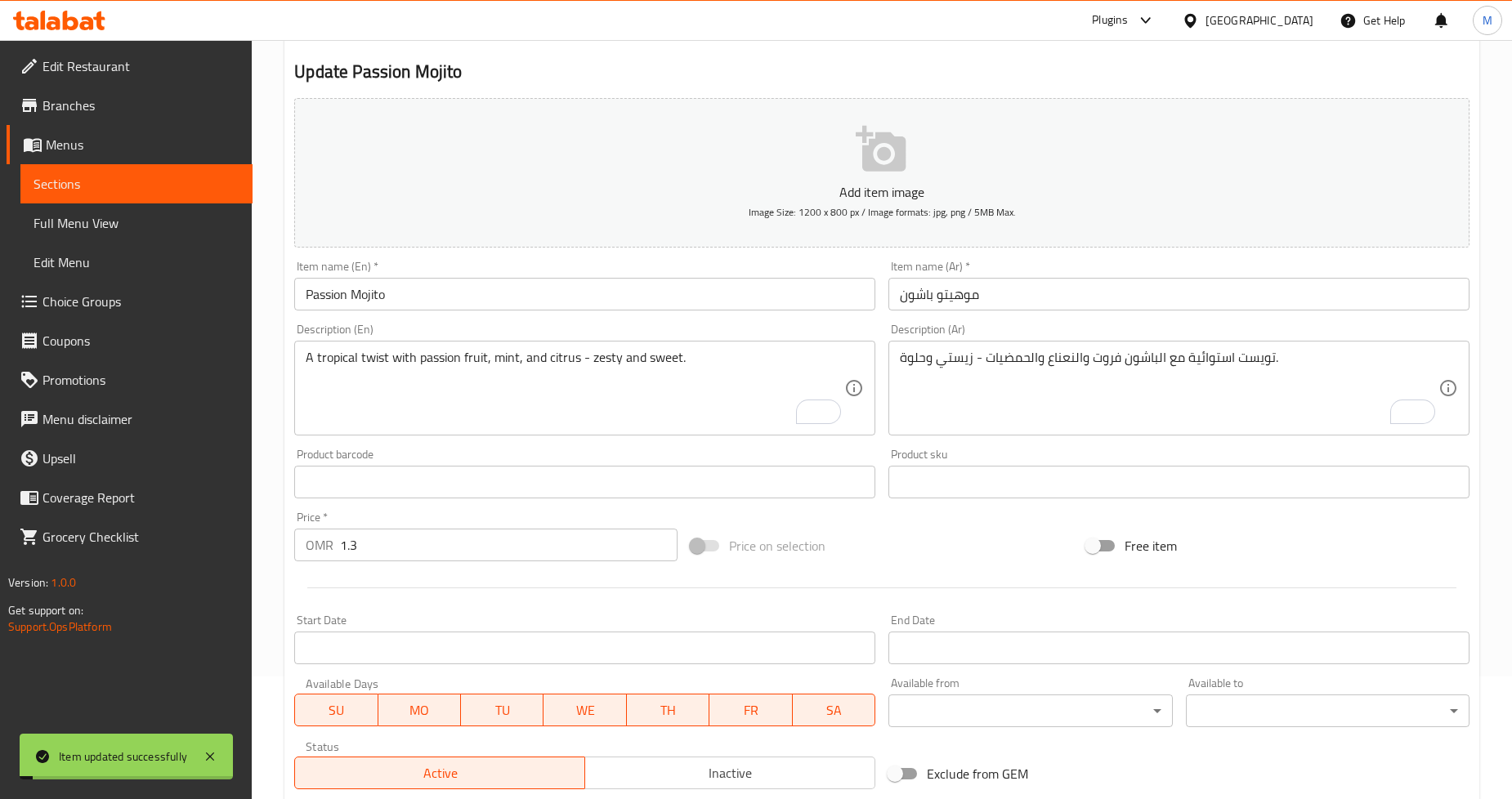
scroll to position [0, 0]
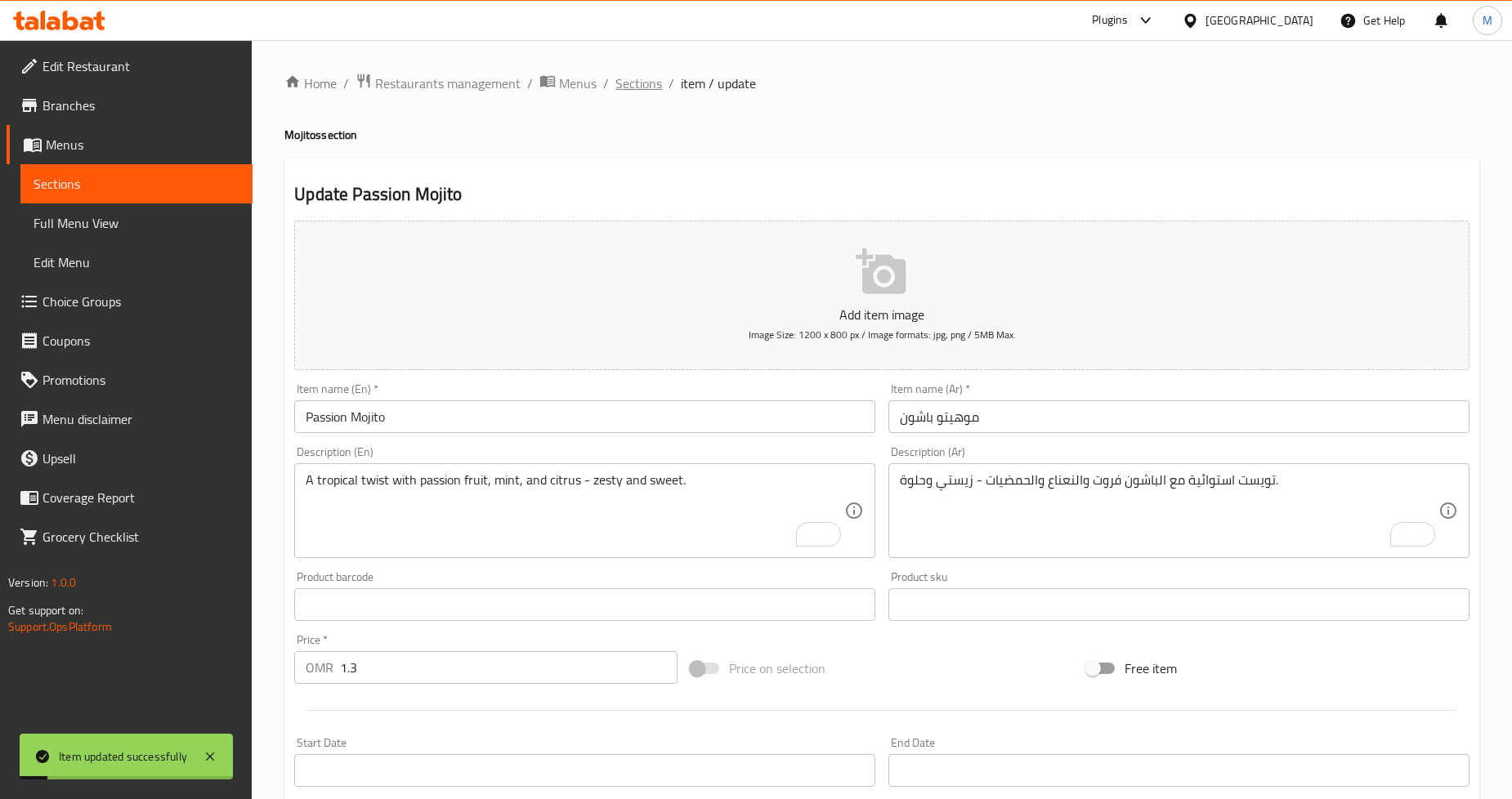
click at [626, 83] on span "Sections" at bounding box center [639, 82] width 46 height 19
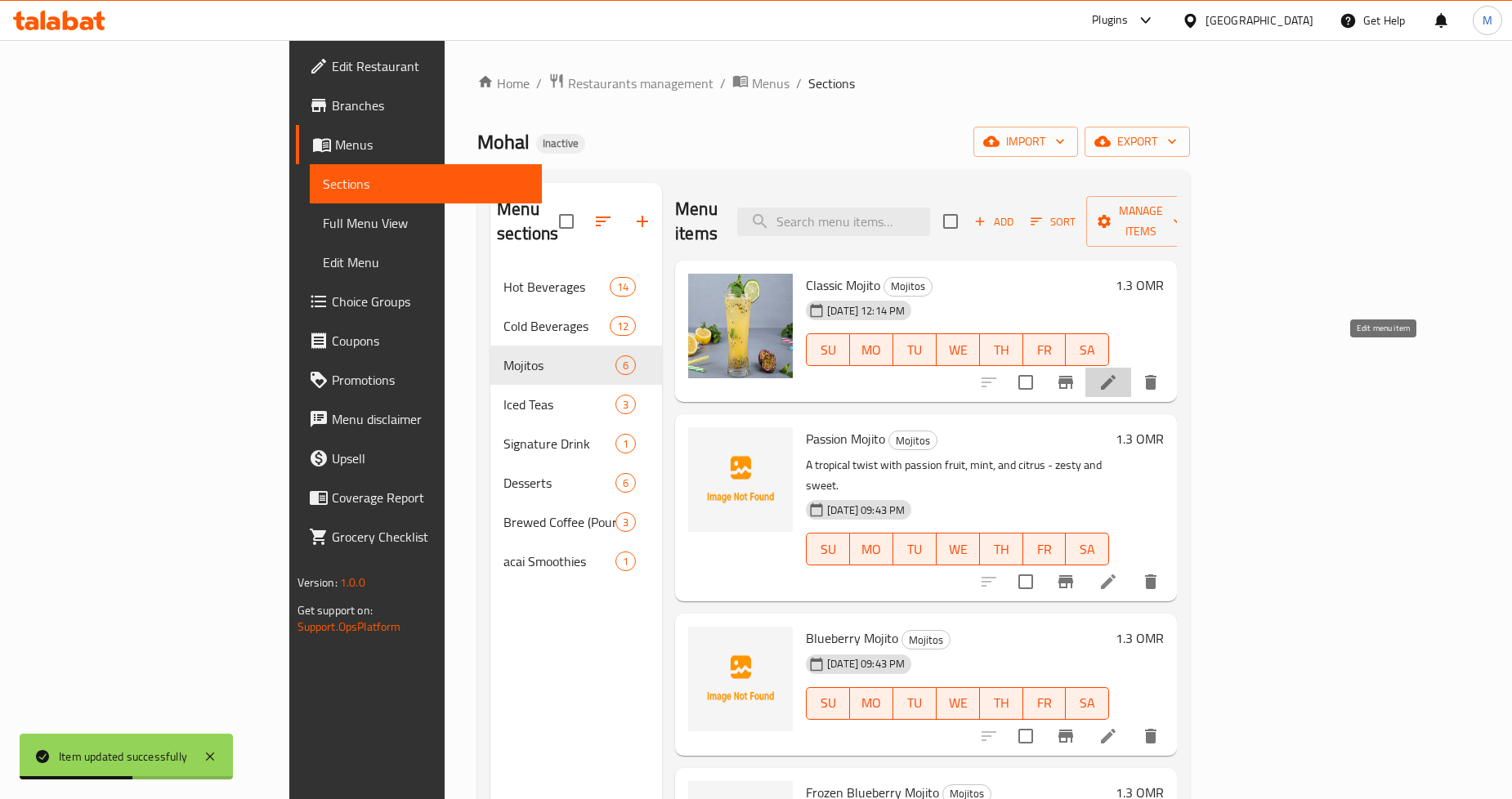
click at [1116, 375] on icon at bounding box center [1108, 382] width 15 height 15
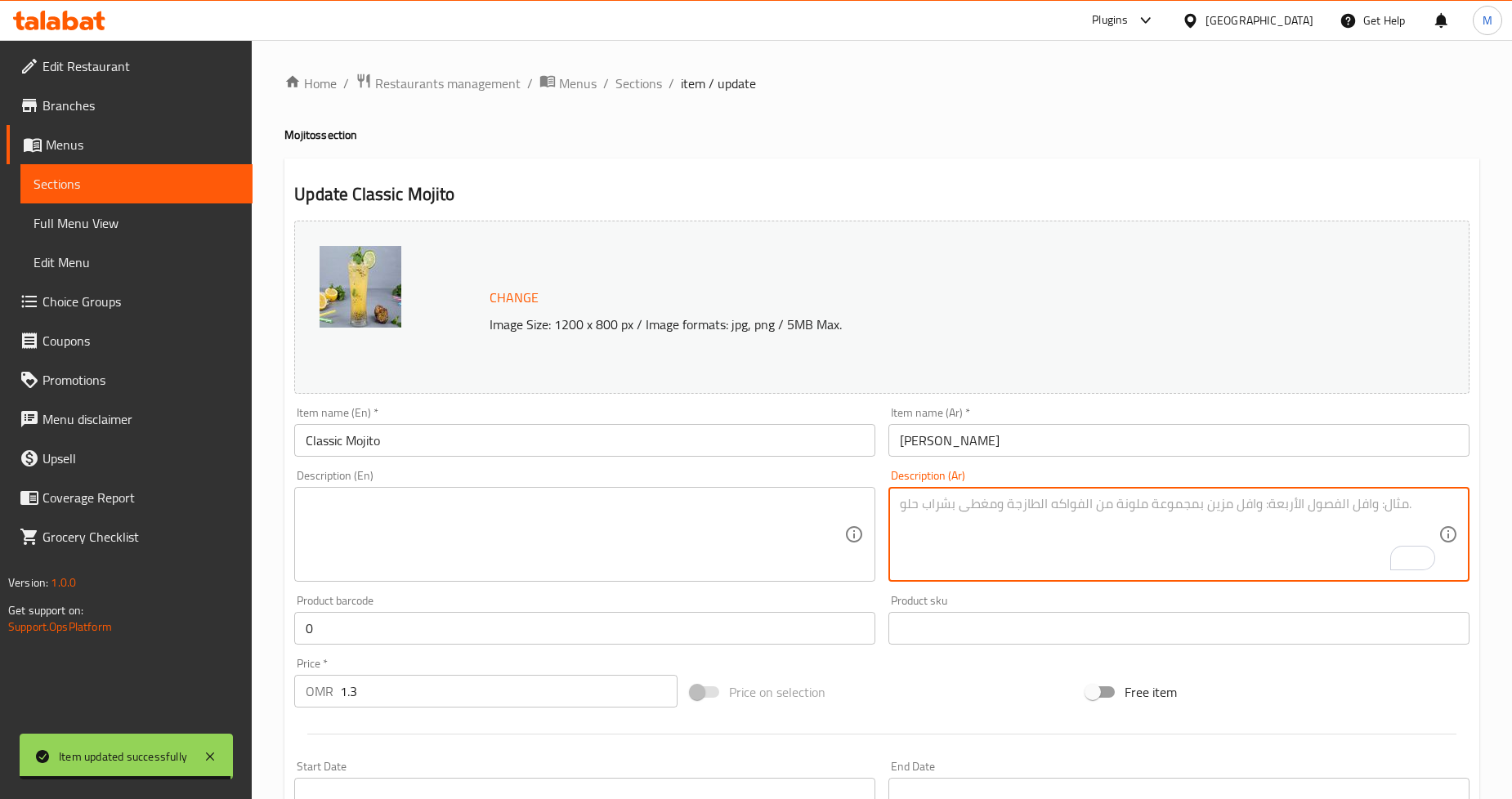
paste textarea "الموهيتو التقليدي مع النعناع والليمون والصودا - بسيط، منعش، وخالد."
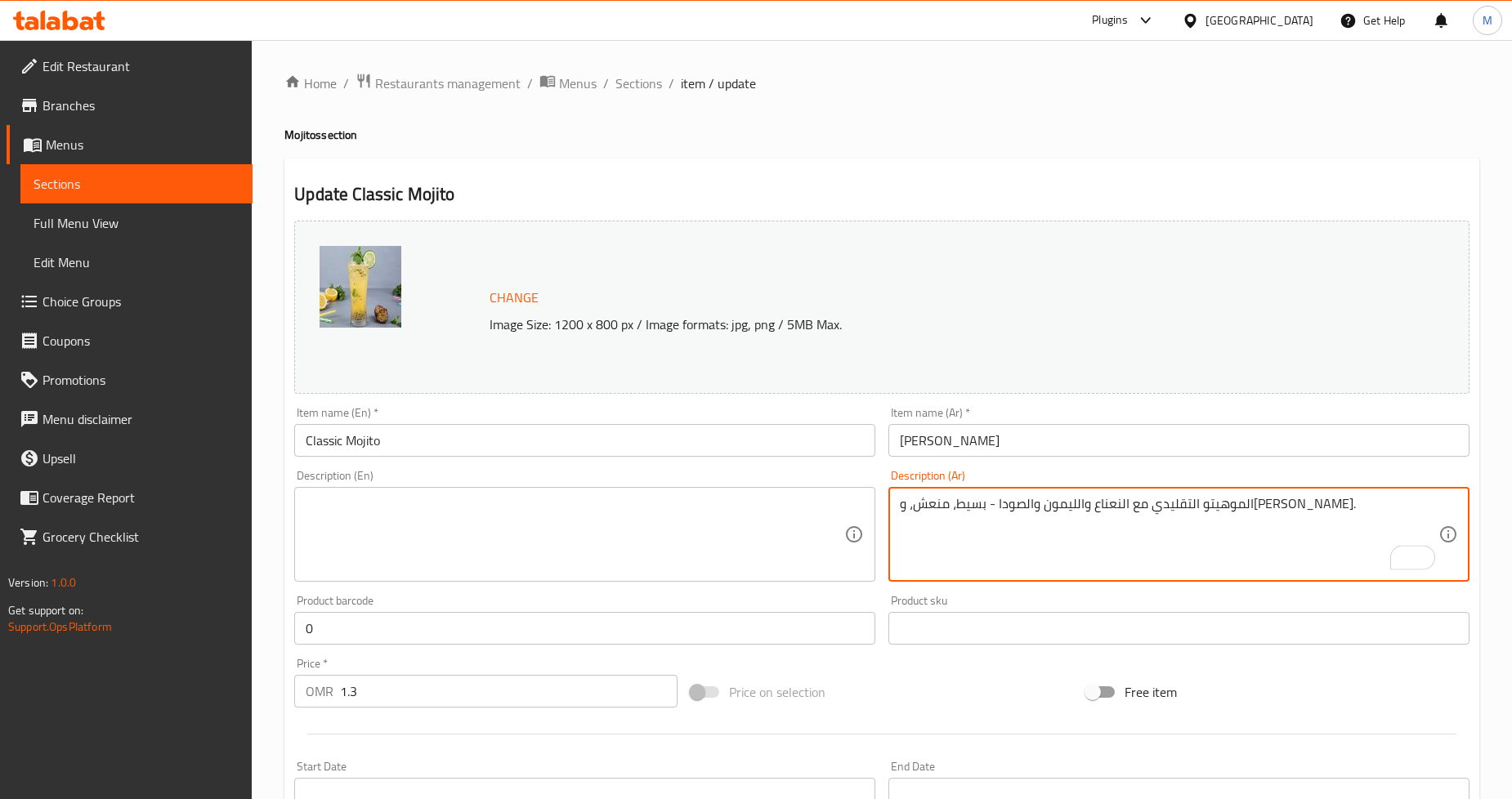
type textarea "الموهيتو التقليدي مع النعناع والليمون والصودا - بسيط، منعش، وخالد."
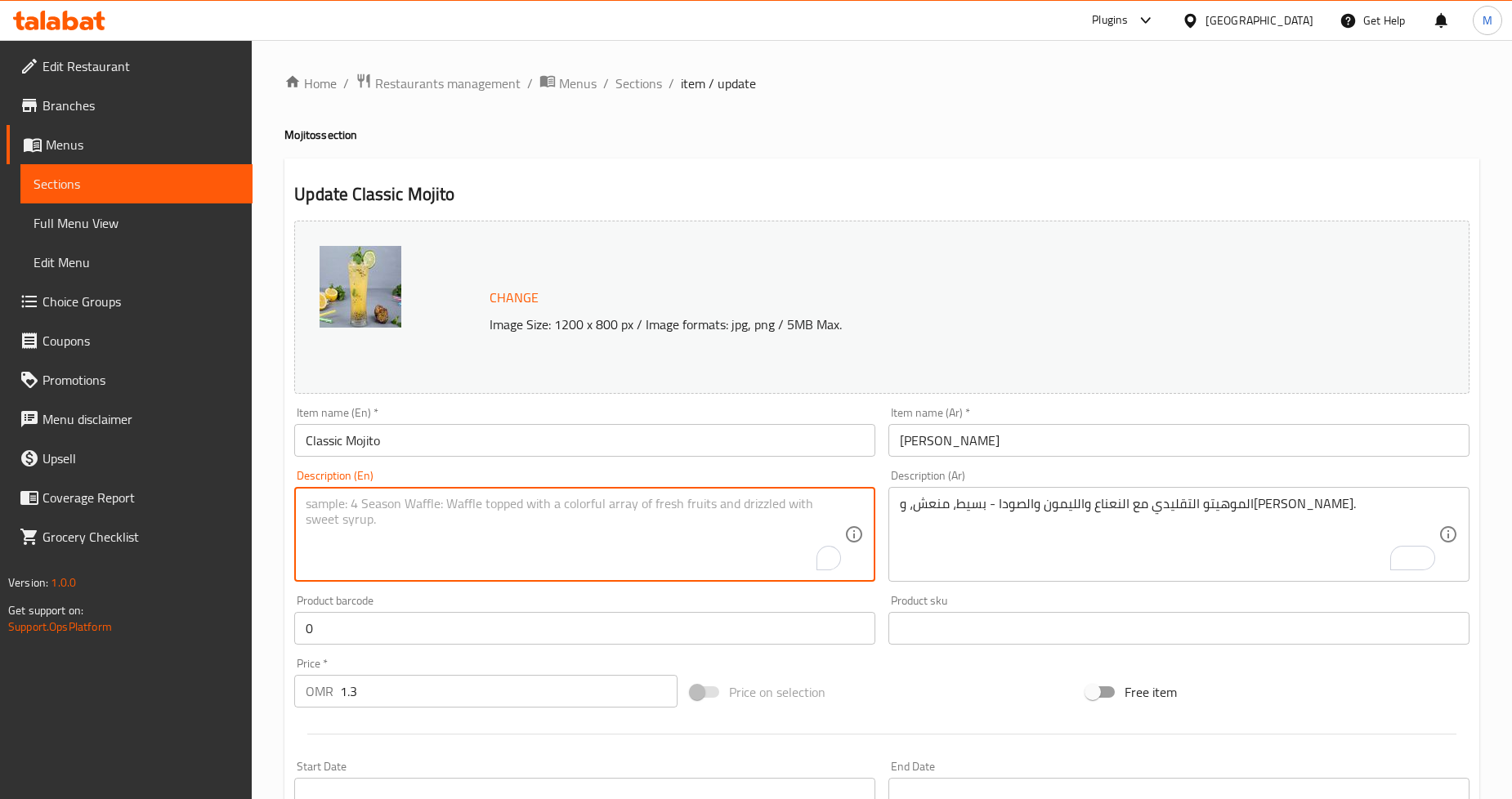
click at [399, 510] on textarea "To enrich screen reader interactions, please activate Accessibility in Grammarl…" at bounding box center [575, 535] width 539 height 78
paste textarea "Traditional mojito with mint, lime, and soda—simple, fresh, and timeless."
type textarea "Traditional mojito with mint, lime, and soda—simple, fresh, and timeless."
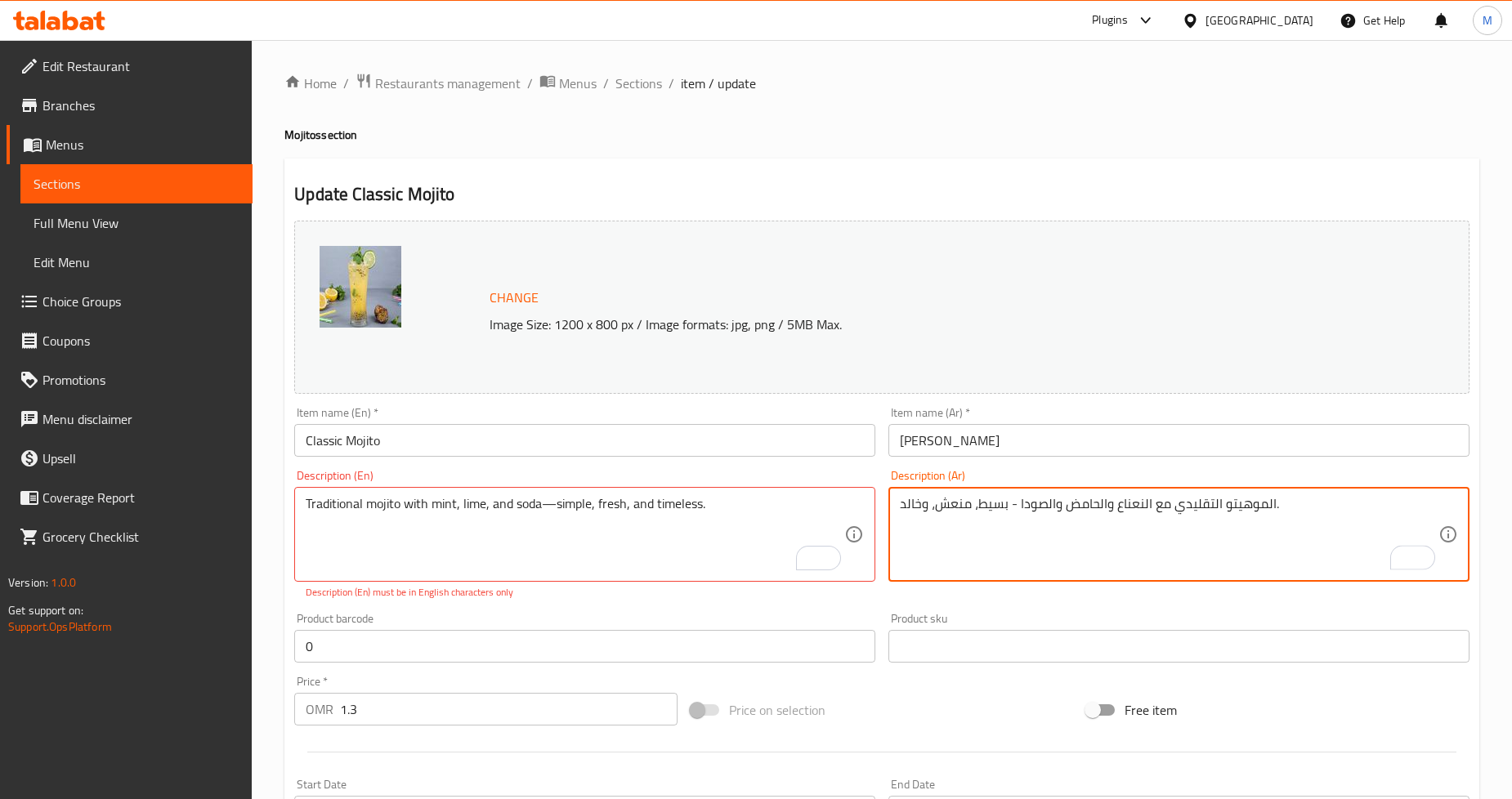
type textarea "الموهيتو التقليدي مع النعناع والحامض والصودا - بسيط، منعش، وخالد."
click at [1053, 131] on h4 "Mojitos section" at bounding box center [881, 135] width 1195 height 17
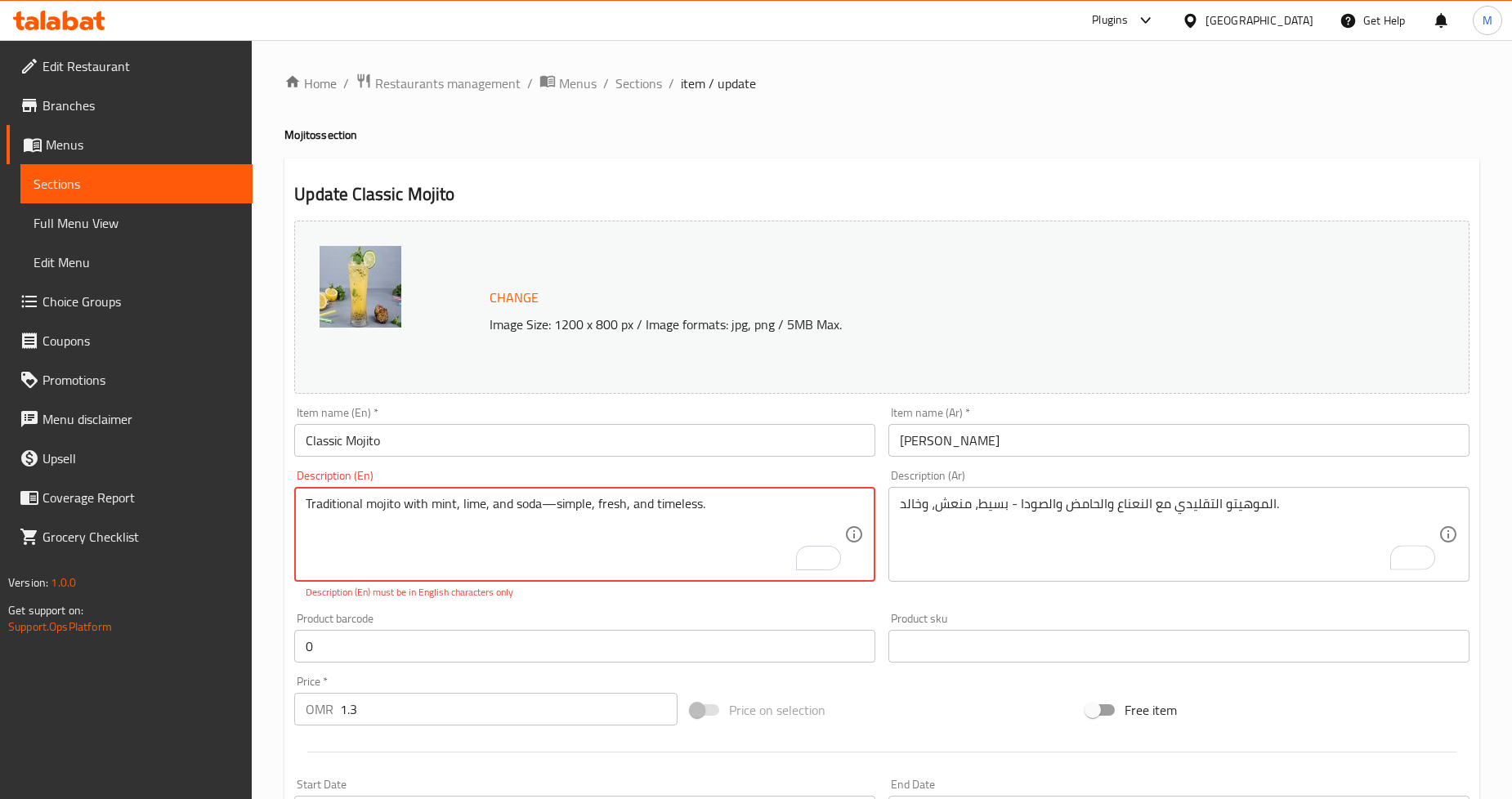
drag, startPoint x: 542, startPoint y: 506, endPoint x: 553, endPoint y: 506, distance: 11.0
type textarea "Traditional mojito with mint, lime, and soda - simple, fresh, and timeless."
click at [1019, 154] on div "Home / Restaurants management / Menus / Sections / item / update Mojitos sectio…" at bounding box center [881, 618] width 1195 height 1092
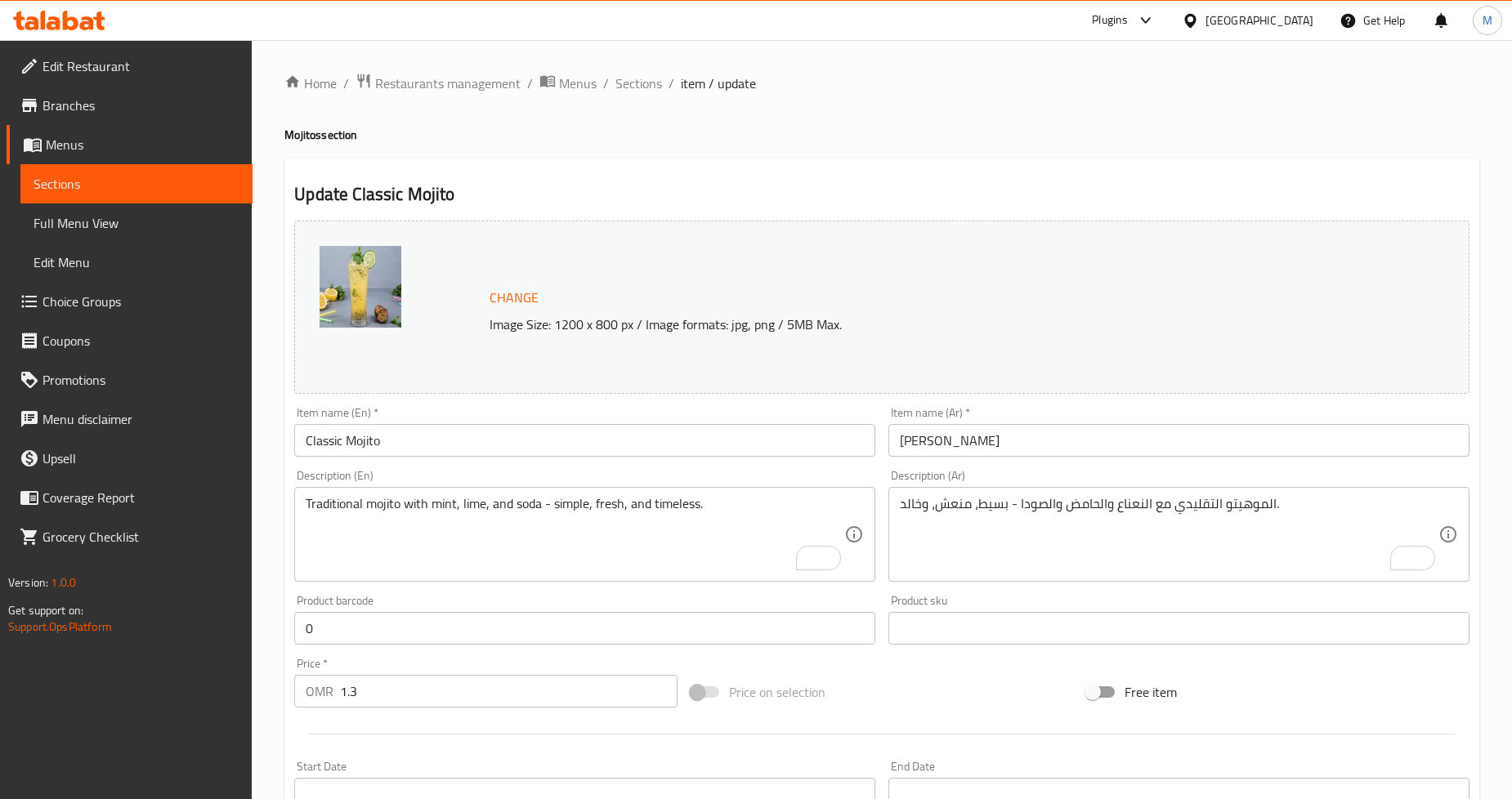
click at [1232, 128] on h4 "Mojitos section" at bounding box center [881, 135] width 1195 height 17
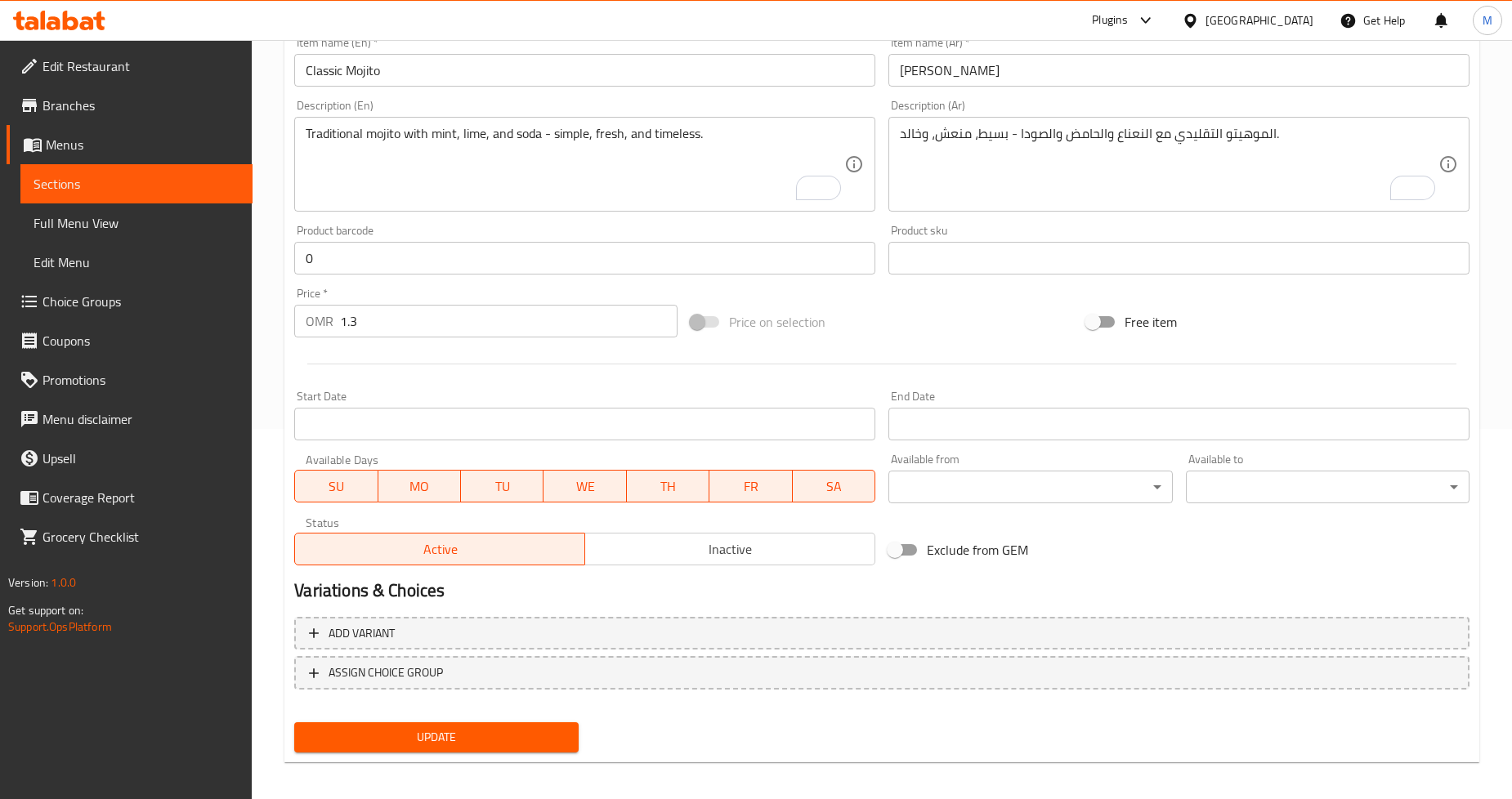
scroll to position [376, 0]
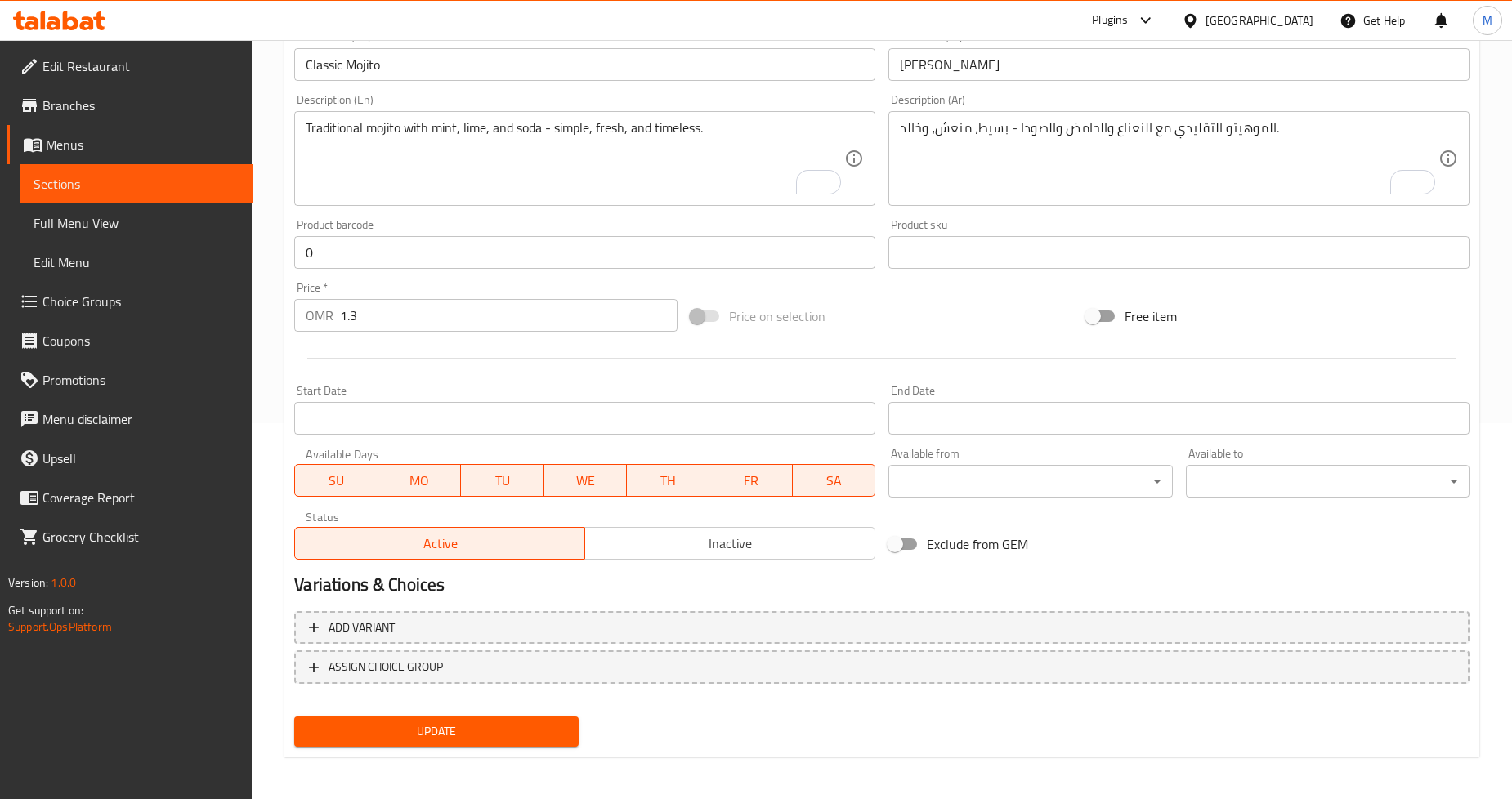
click at [471, 732] on span "Update" at bounding box center [436, 732] width 257 height 20
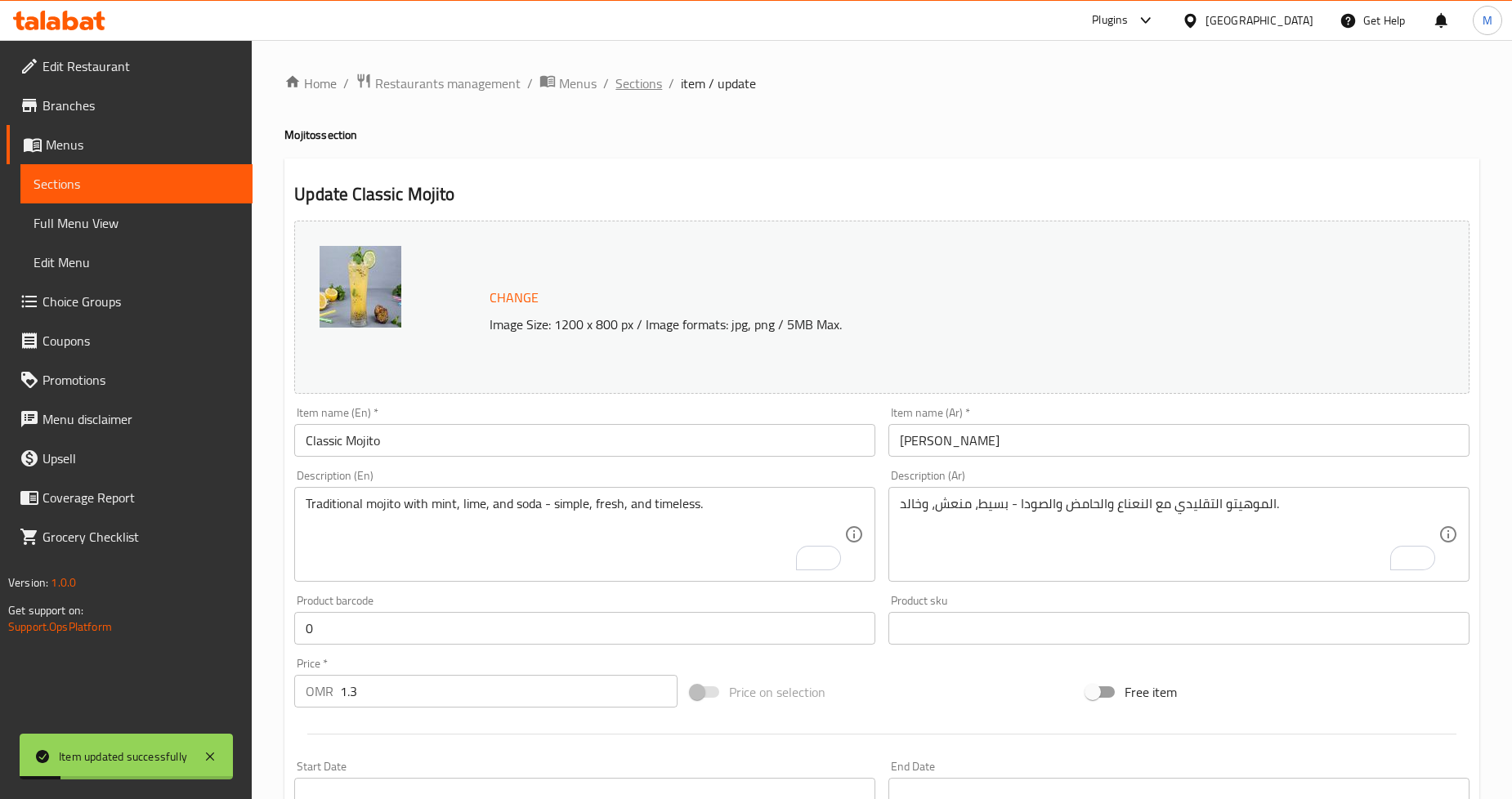
click at [642, 82] on span "Sections" at bounding box center [639, 82] width 46 height 19
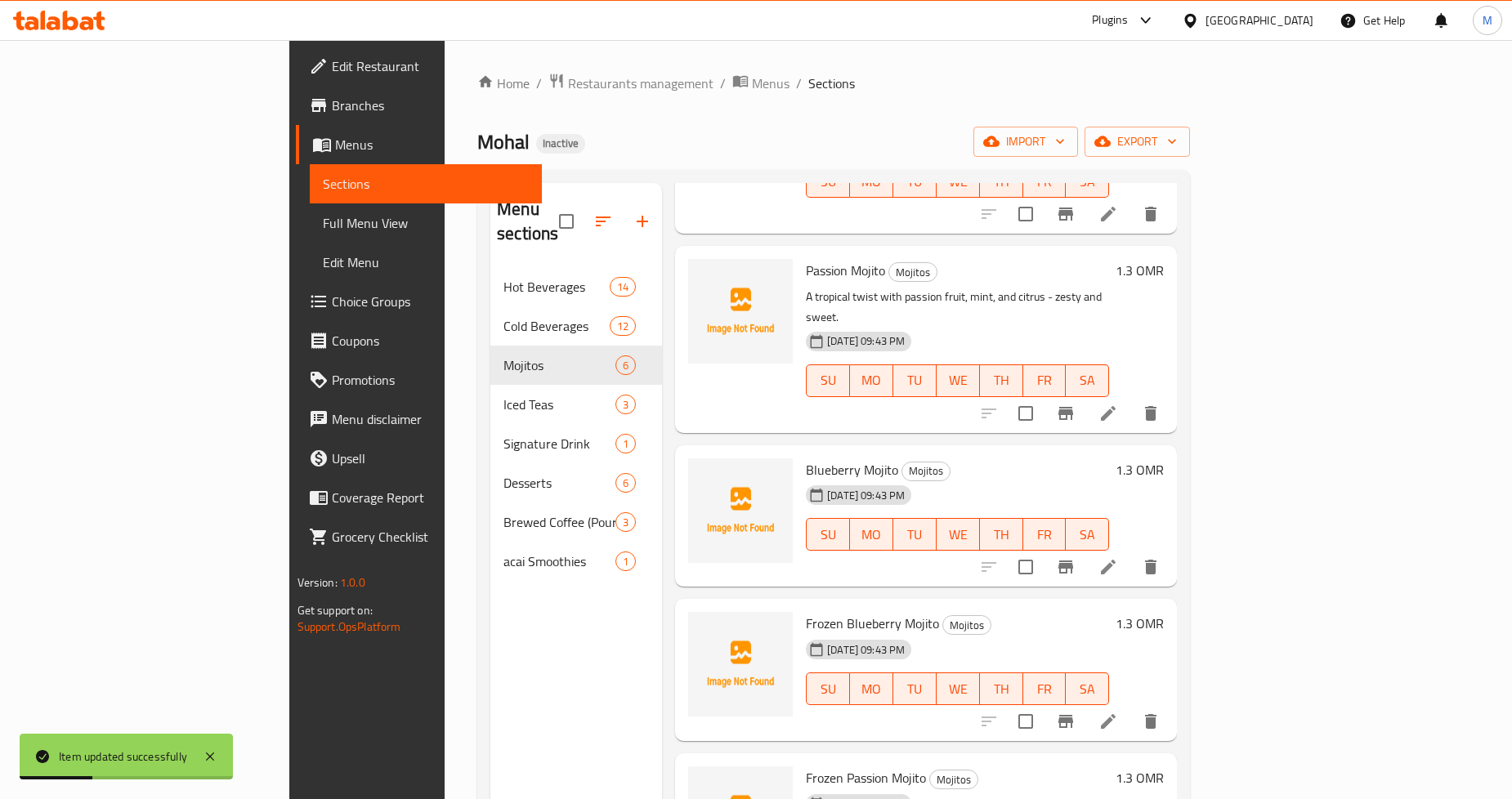
scroll to position [214, 0]
click at [1118, 556] on icon at bounding box center [1108, 566] width 19 height 19
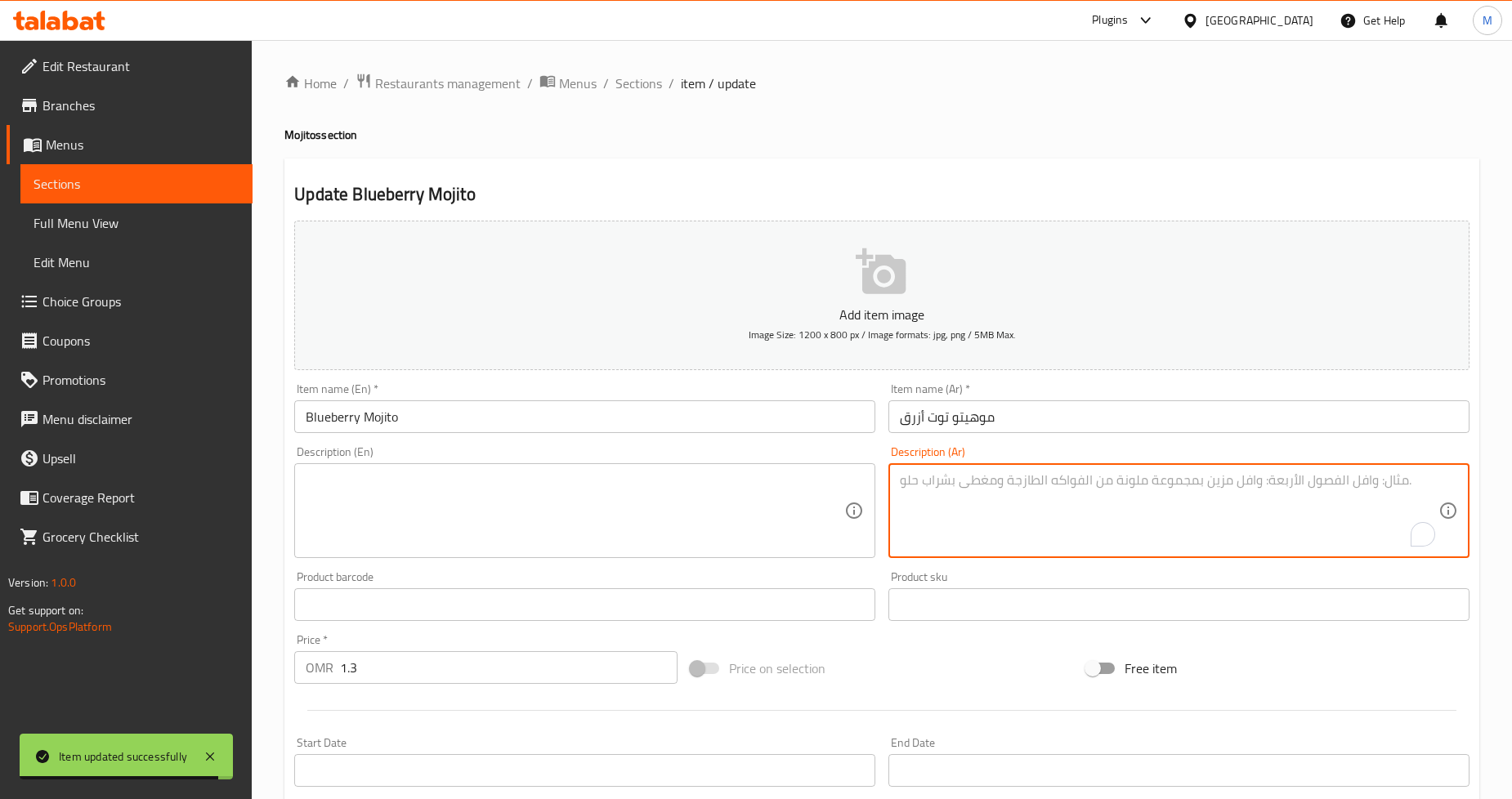
click at [1007, 524] on textarea "To enrich screen reader interactions, please activate Accessibility in Grammarl…" at bounding box center [1169, 511] width 539 height 78
paste textarea "شراب التوت الأزرق والنعناع الطازج يجتمعان معًا لإضفاء نكهة فاكهية ومنعشة."
type textarea "شراب التوت الأزرق والنعناع الطازج يجتمعان معًا لإضفاء نكهة فاكهية ومنعشة."
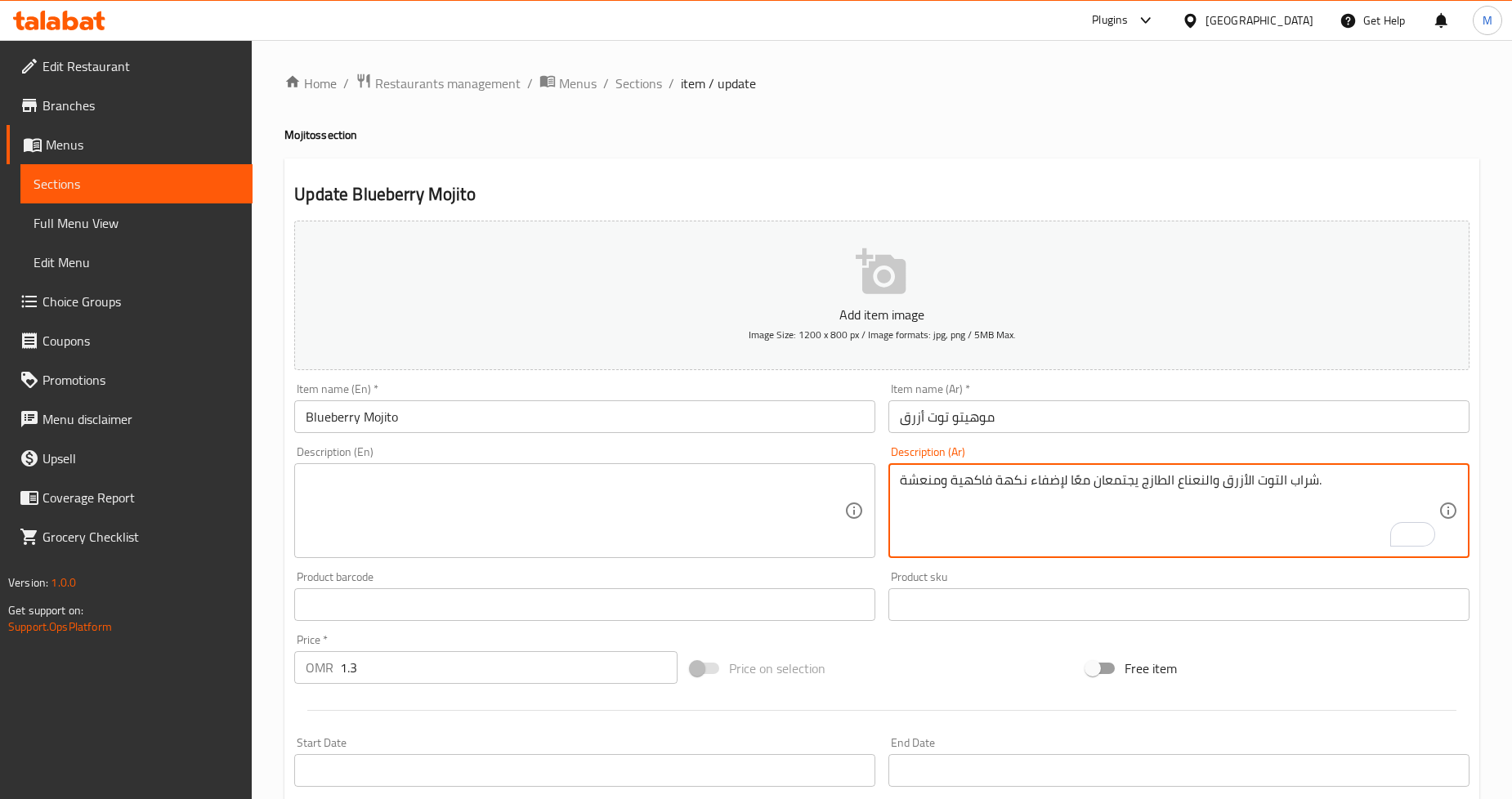
click at [489, 518] on textarea at bounding box center [575, 511] width 539 height 78
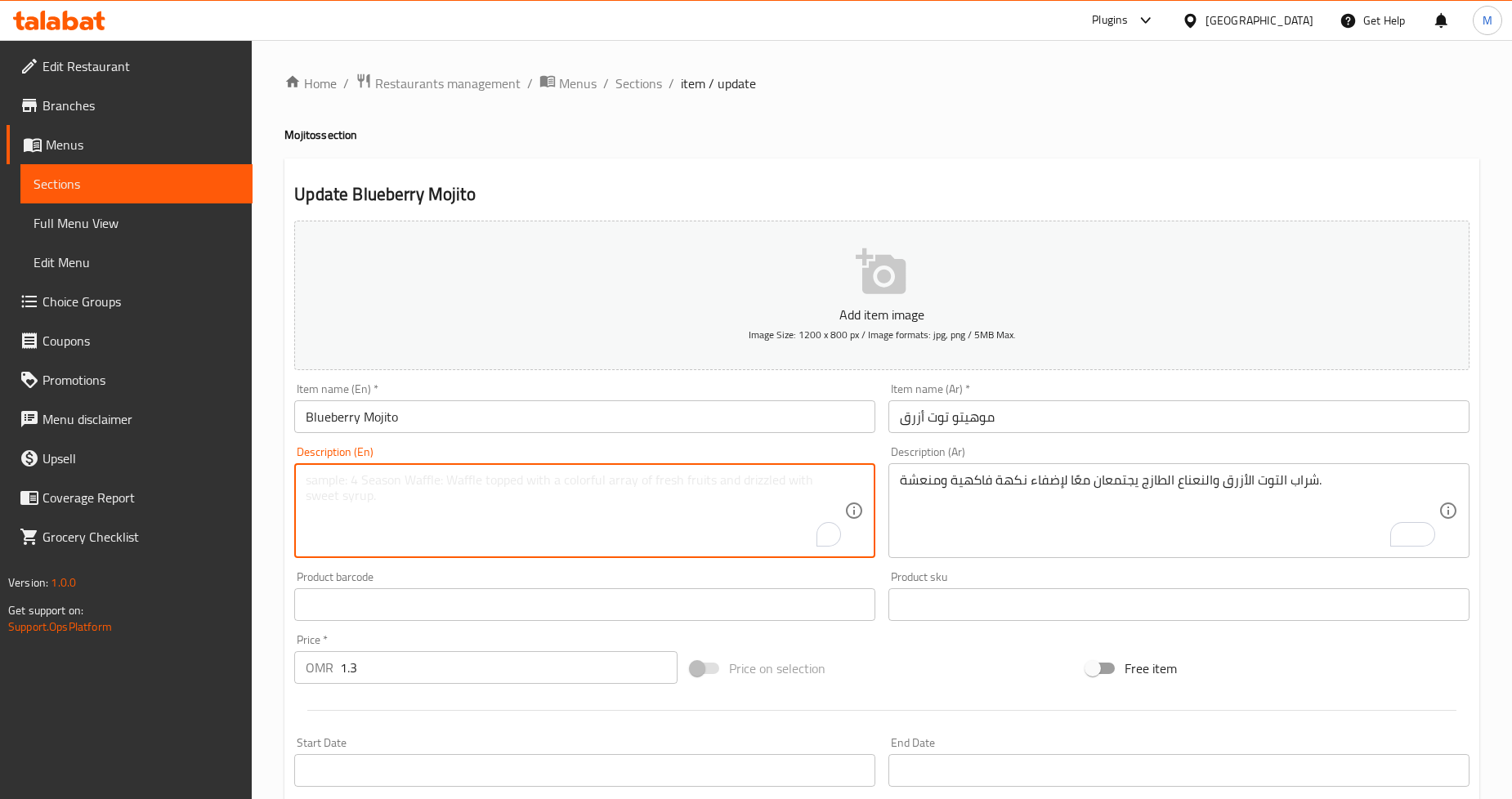
paste textarea "Blueberry syrup and fresh mint come together for a fruity and refreshing hit."
type textarea "Blueberry syrup and fresh mint come together for a fruity and refreshing hit."
click at [273, 418] on div "Home / Restaurants management / Menus / Sections / item / update Mojitos sectio…" at bounding box center [881, 597] width 1260 height 1115
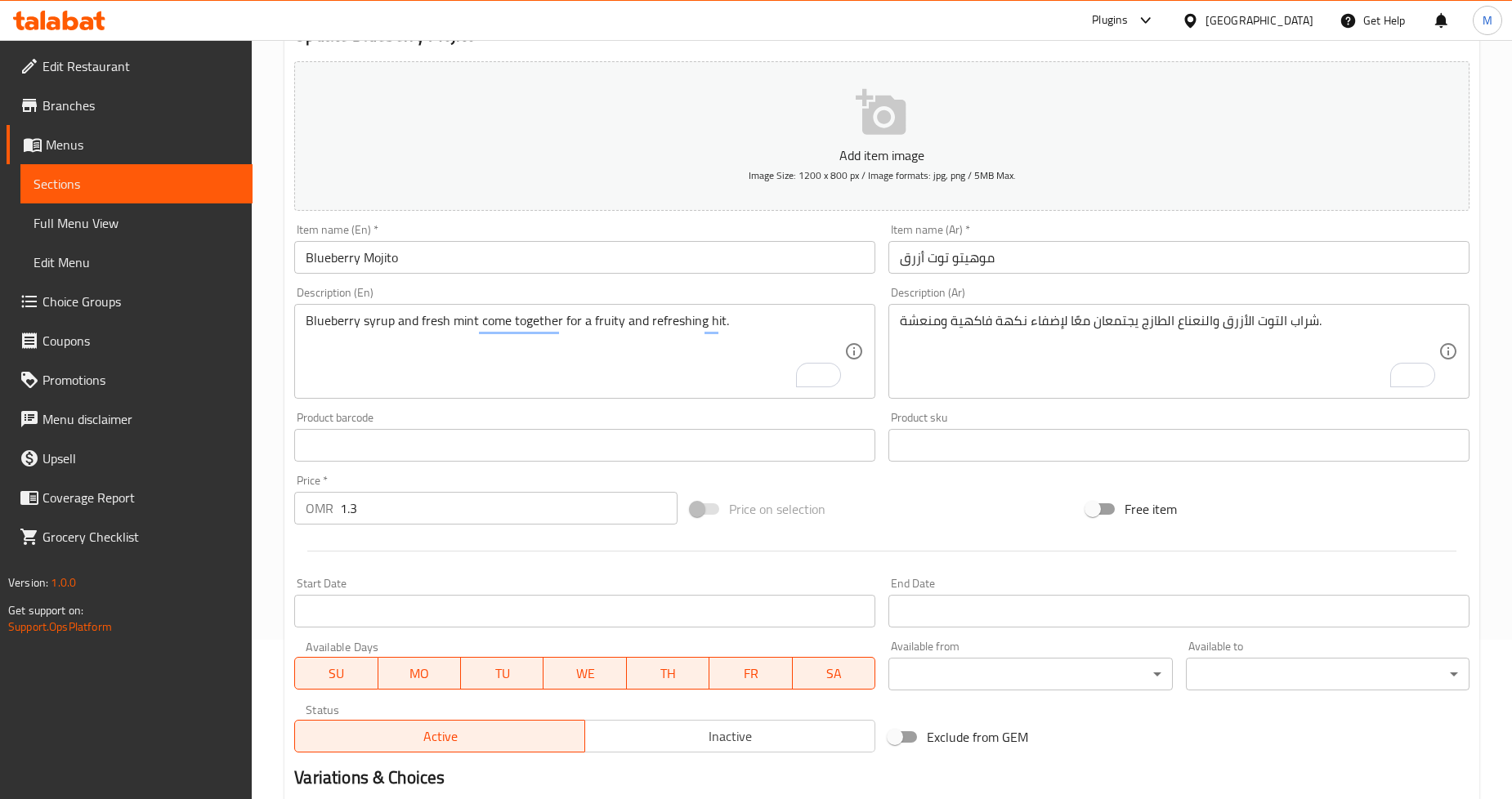
scroll to position [353, 0]
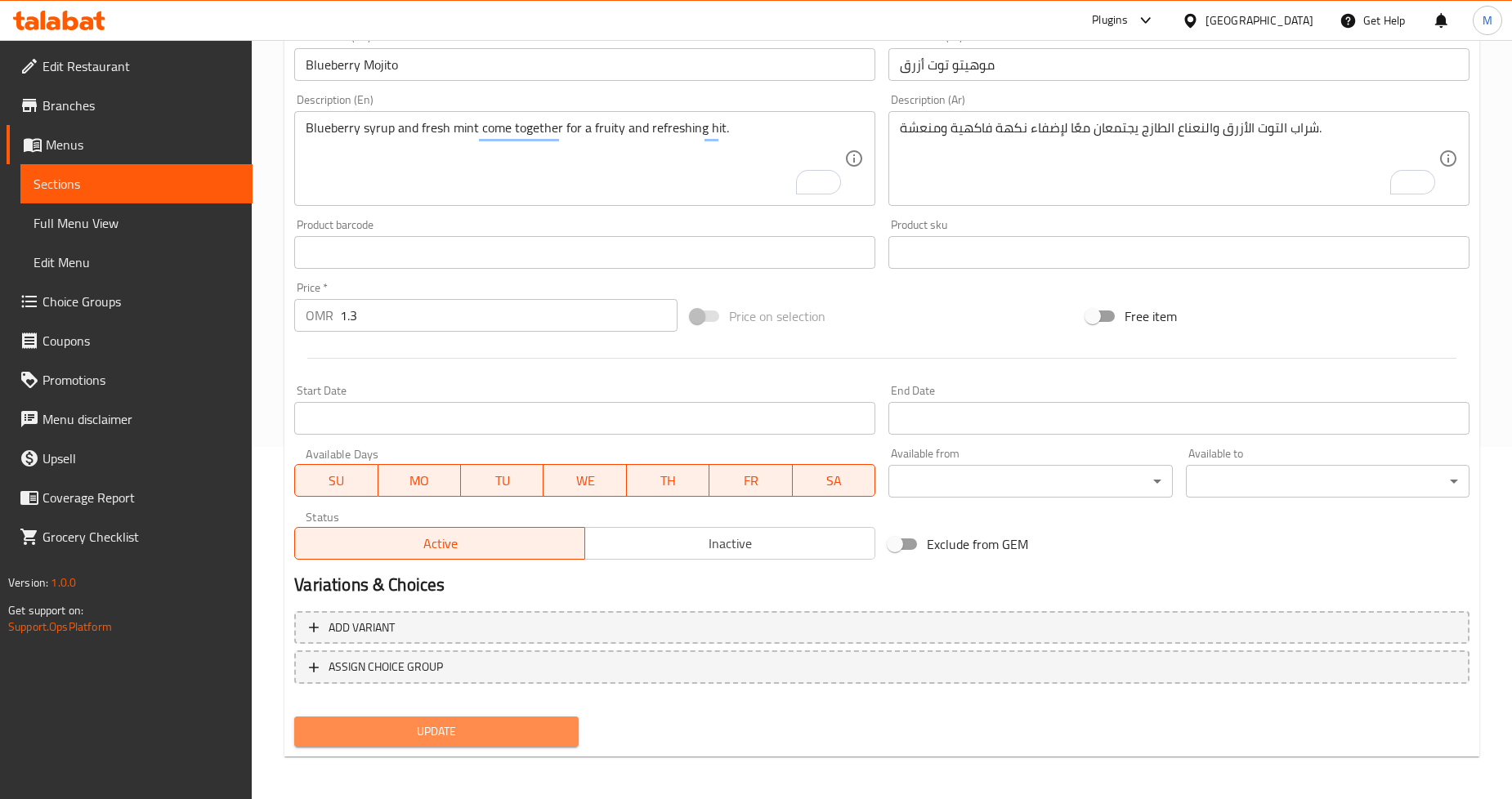
click at [423, 739] on span "Update" at bounding box center [436, 732] width 257 height 20
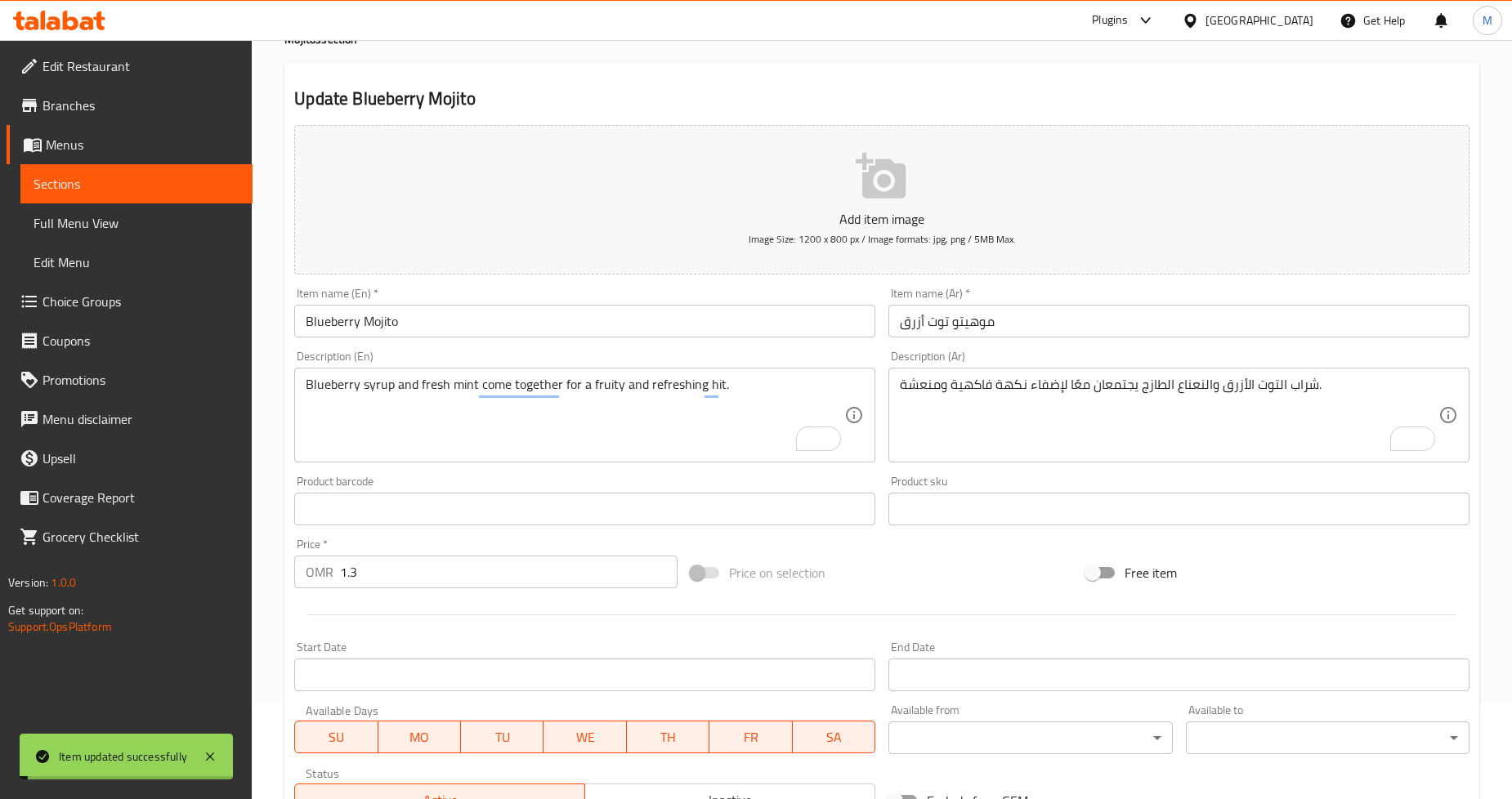
scroll to position [0, 0]
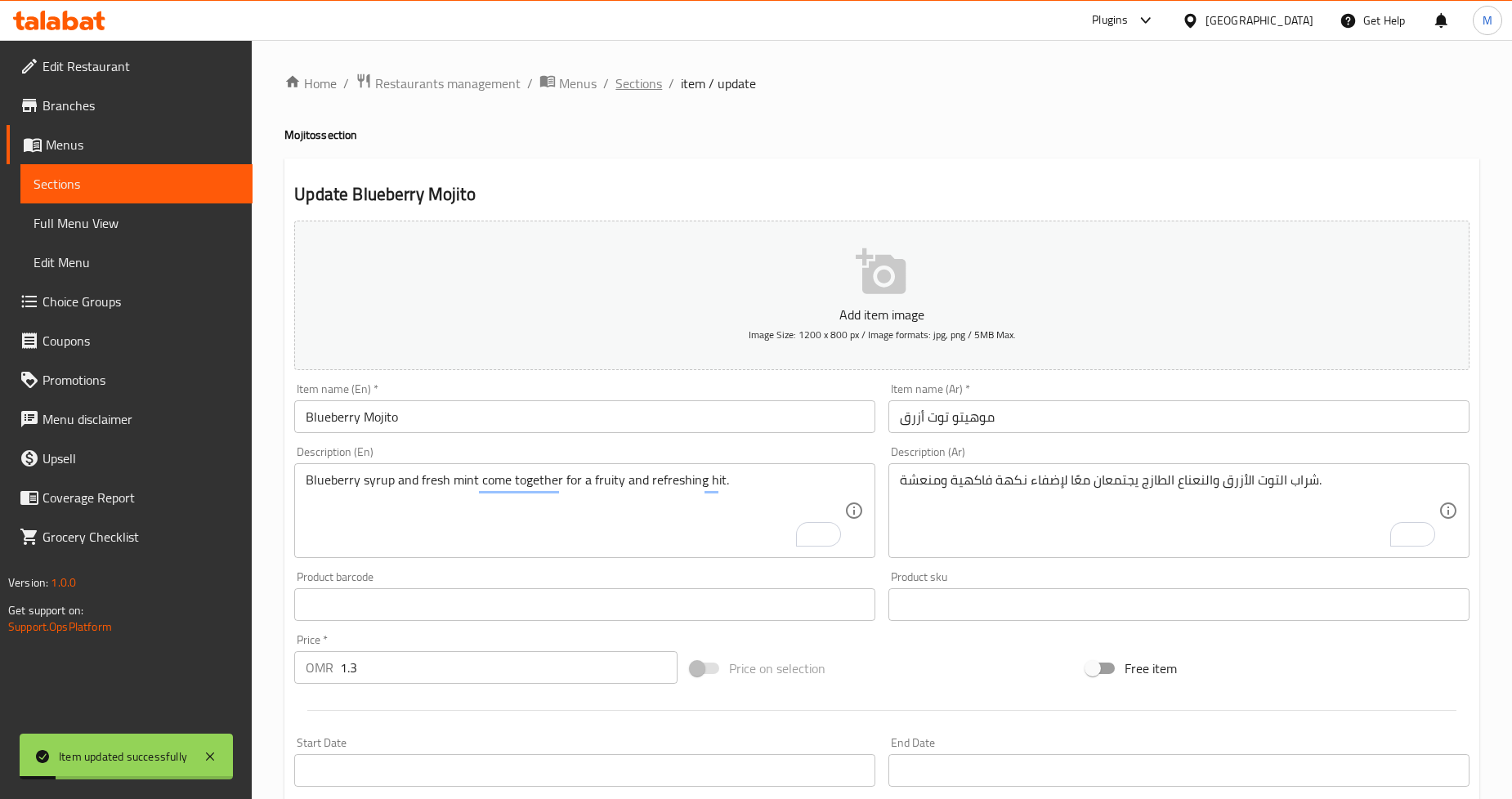
click at [636, 81] on span "Sections" at bounding box center [639, 82] width 46 height 19
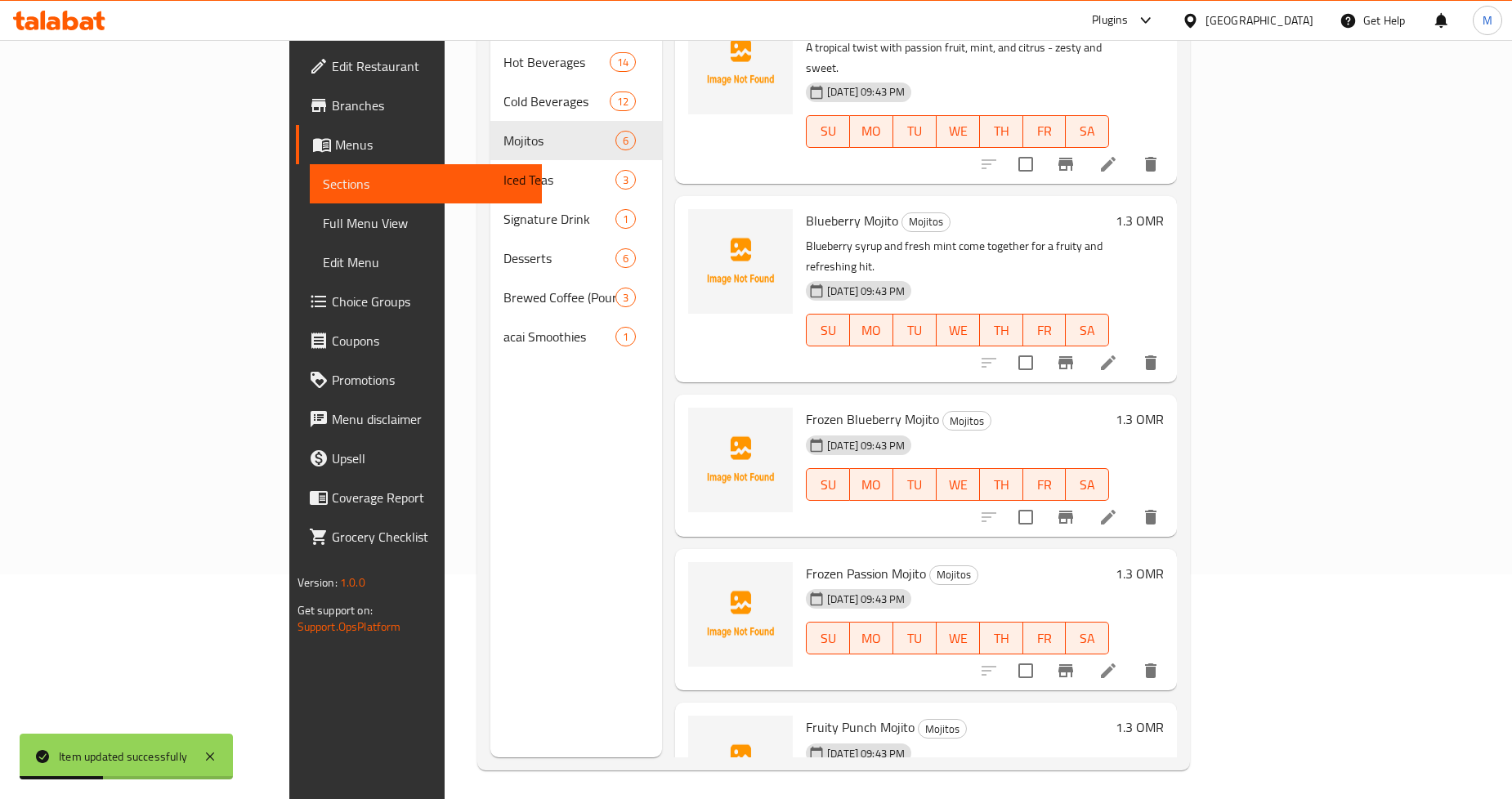
scroll to position [229, 0]
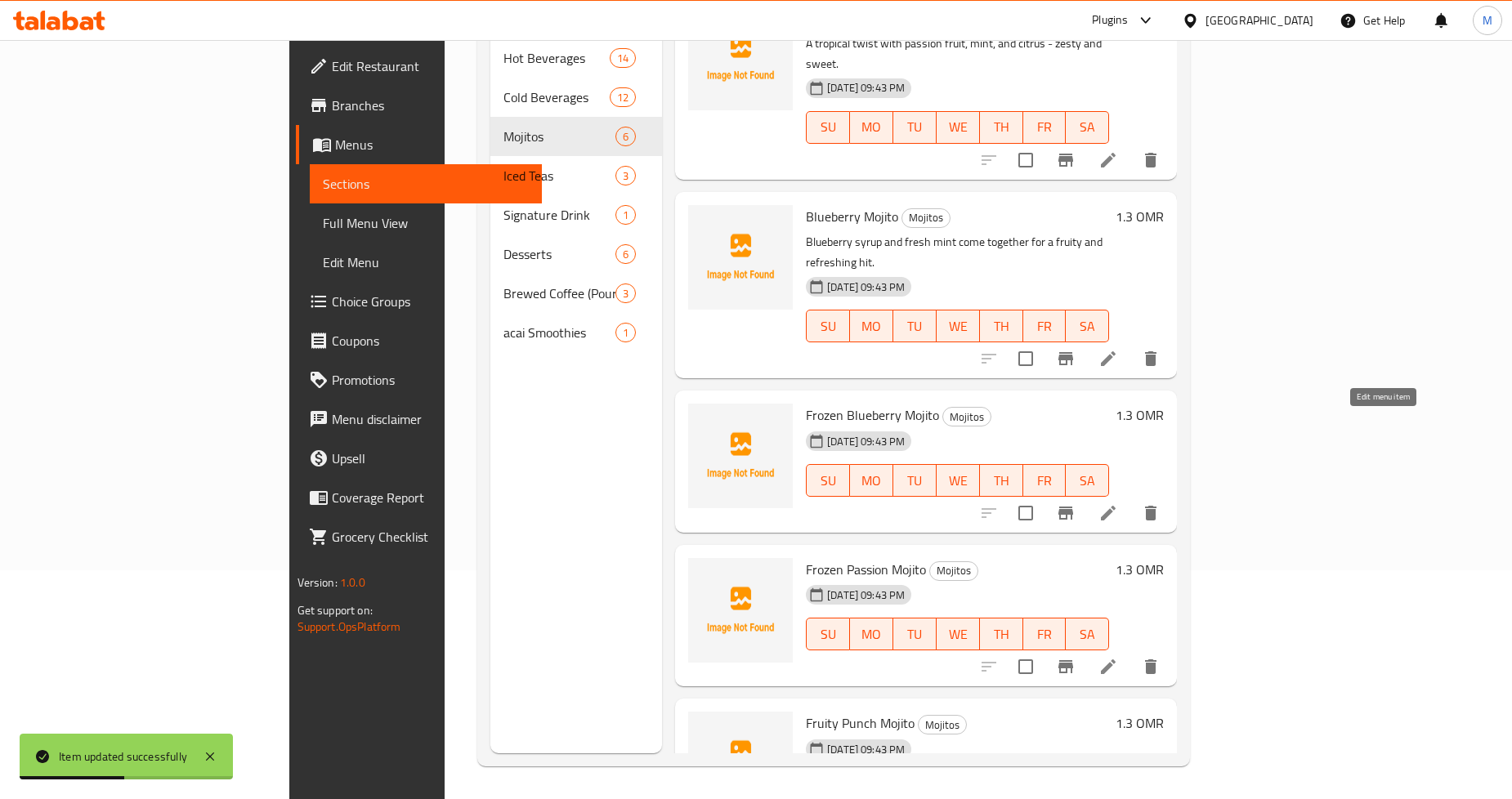
click at [1118, 504] on icon at bounding box center [1108, 513] width 19 height 19
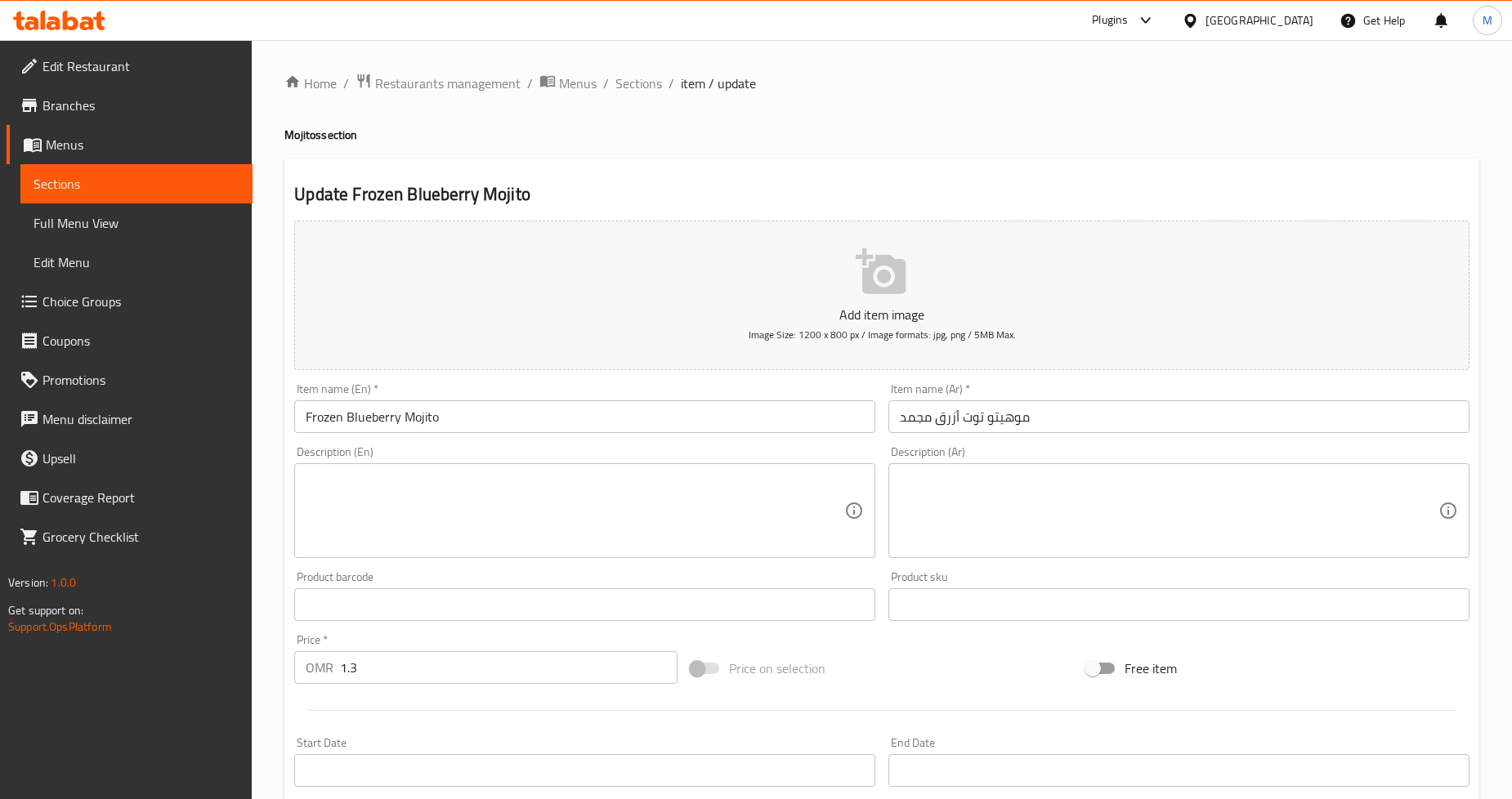
click at [1035, 508] on textarea at bounding box center [1169, 511] width 539 height 78
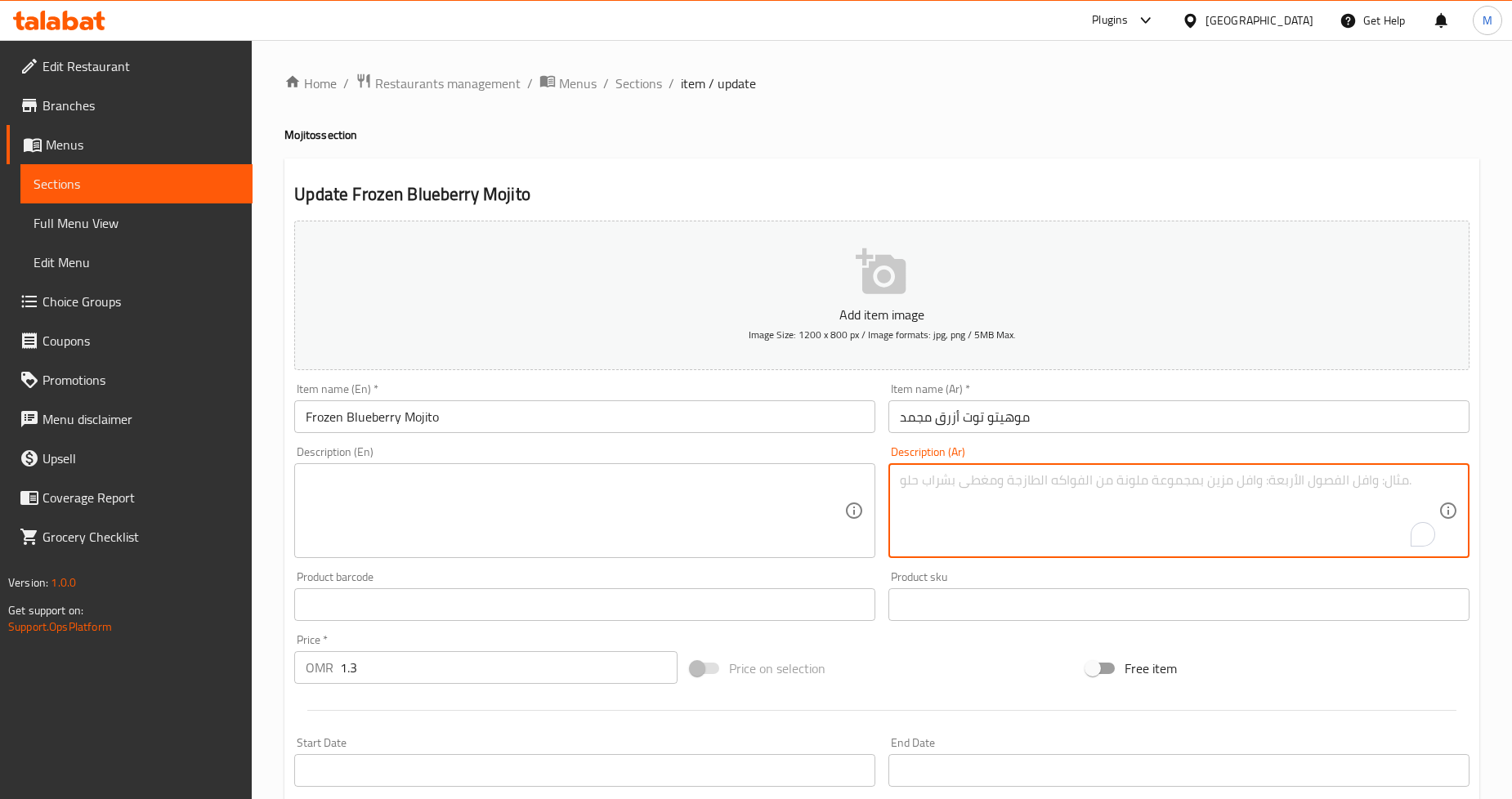
paste textarea "مزيج من الثلج المجروش والتوت الأزرق والنعناع للحصول على مشروب مجمد ولذيذ."
click at [1207, 484] on textarea "مزيج من الثلج المجروش والتوت الأزرق والنعناع للحصول على مشروب مجمد ولذيذ." at bounding box center [1169, 511] width 539 height 78
type textarea "مزيج من الثلج المجروش والتوت الأزرق والنعناع للحصول على مشروب مجمد ولذيذ."
click at [422, 541] on textarea at bounding box center [575, 511] width 539 height 78
paste textarea "Crushed ice, blueberries, and mint blended for a frozen, slushy delight."
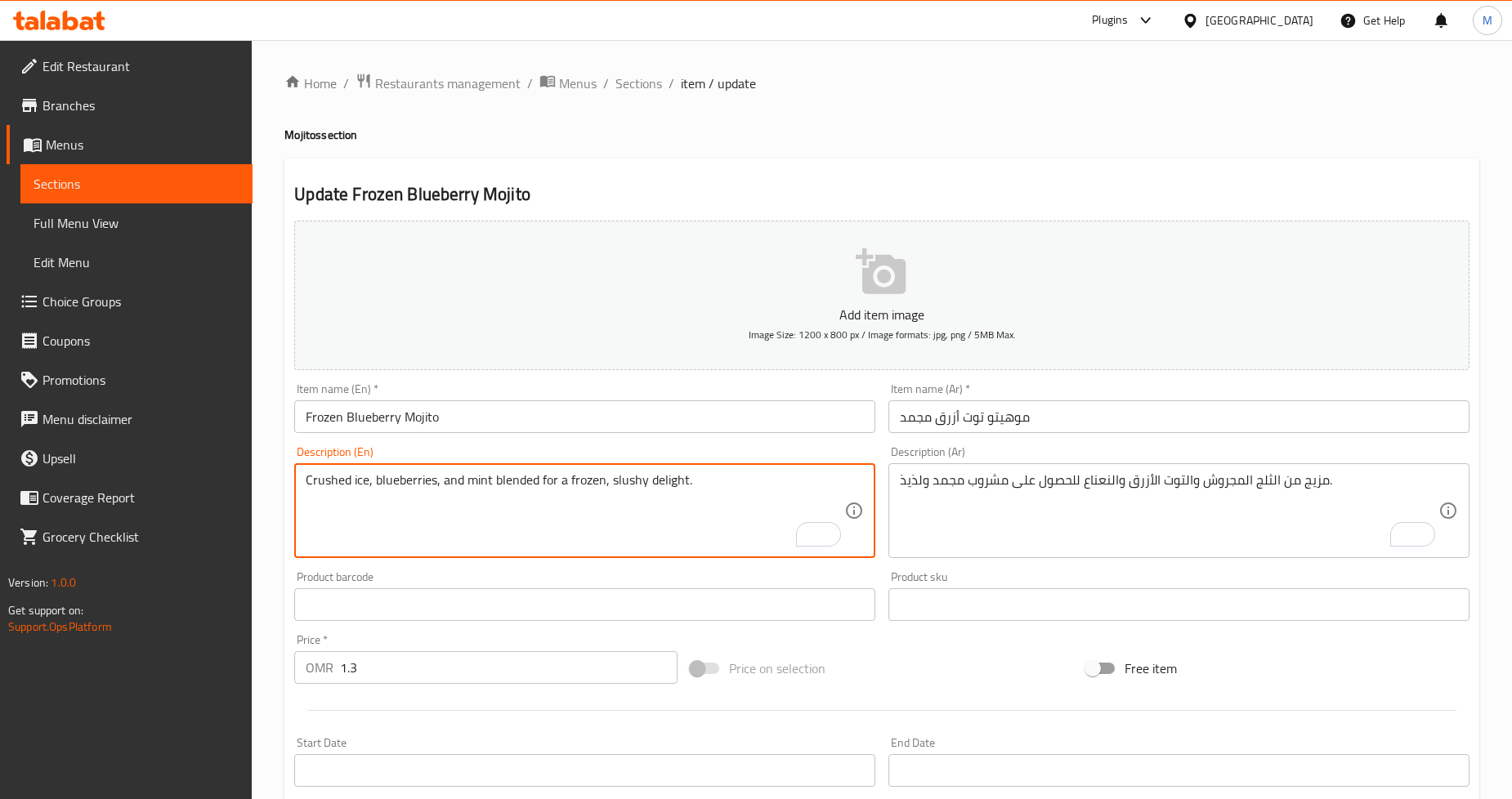
type textarea "Crushed ice, blueberries, and mint blended for a frozen, slushy delight."
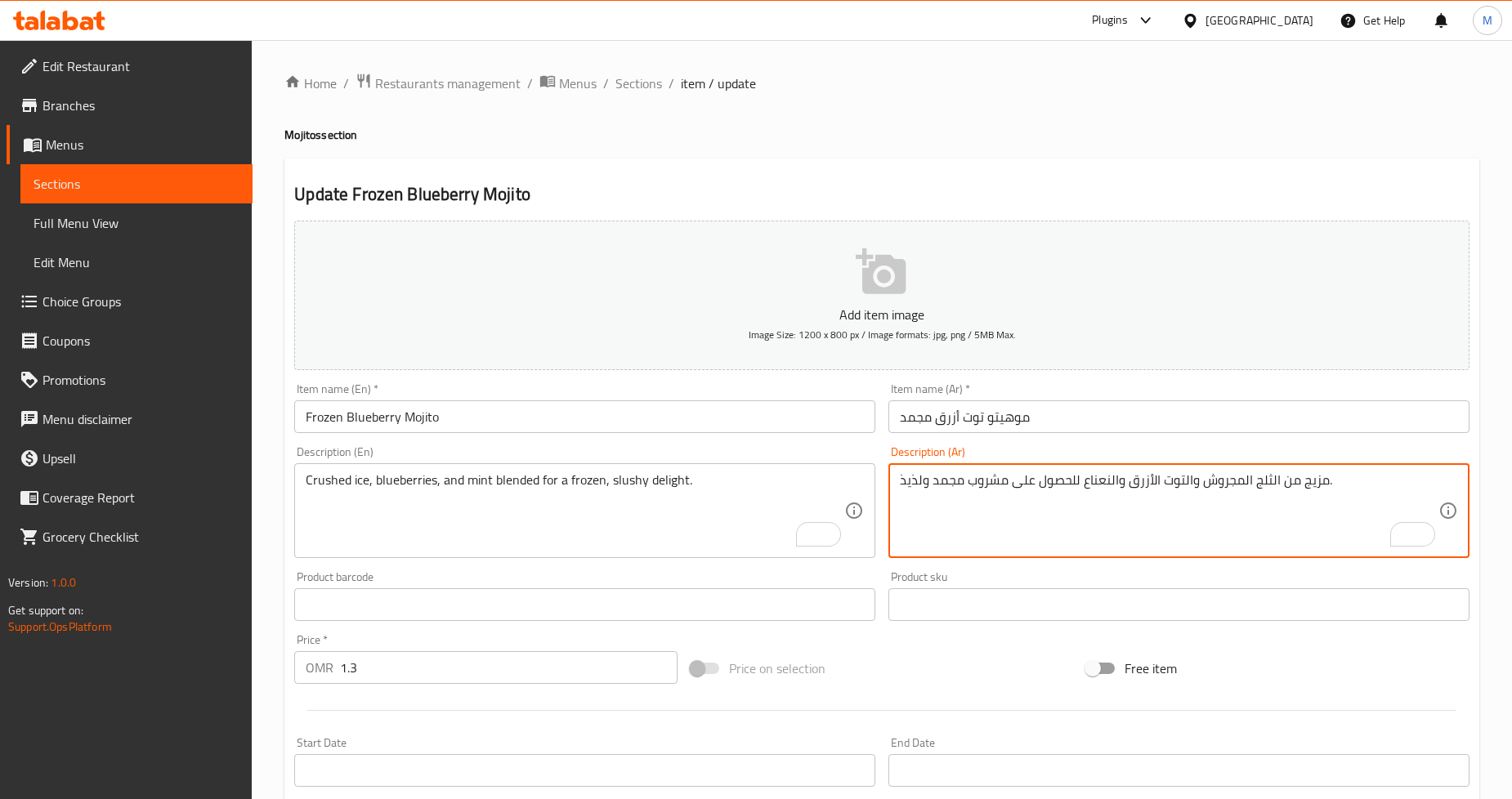
click at [988, 479] on textarea "مزيج من الثلج المجروش والتوت الأزرق والنعناع للحصول على مشروب مجمد ولذيذ." at bounding box center [1169, 511] width 539 height 78
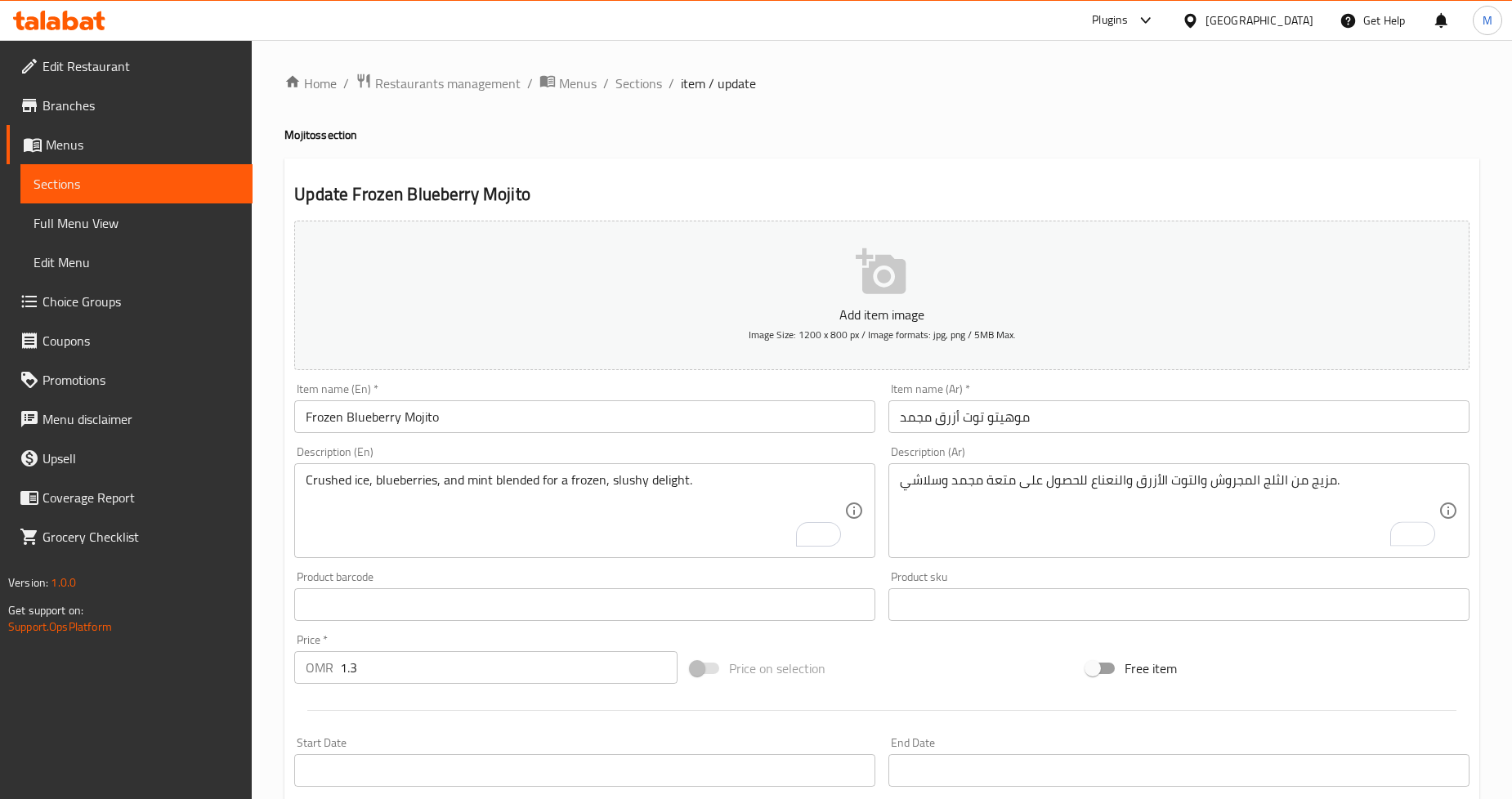
click at [1249, 132] on h4 "Mojitos section" at bounding box center [881, 135] width 1195 height 17
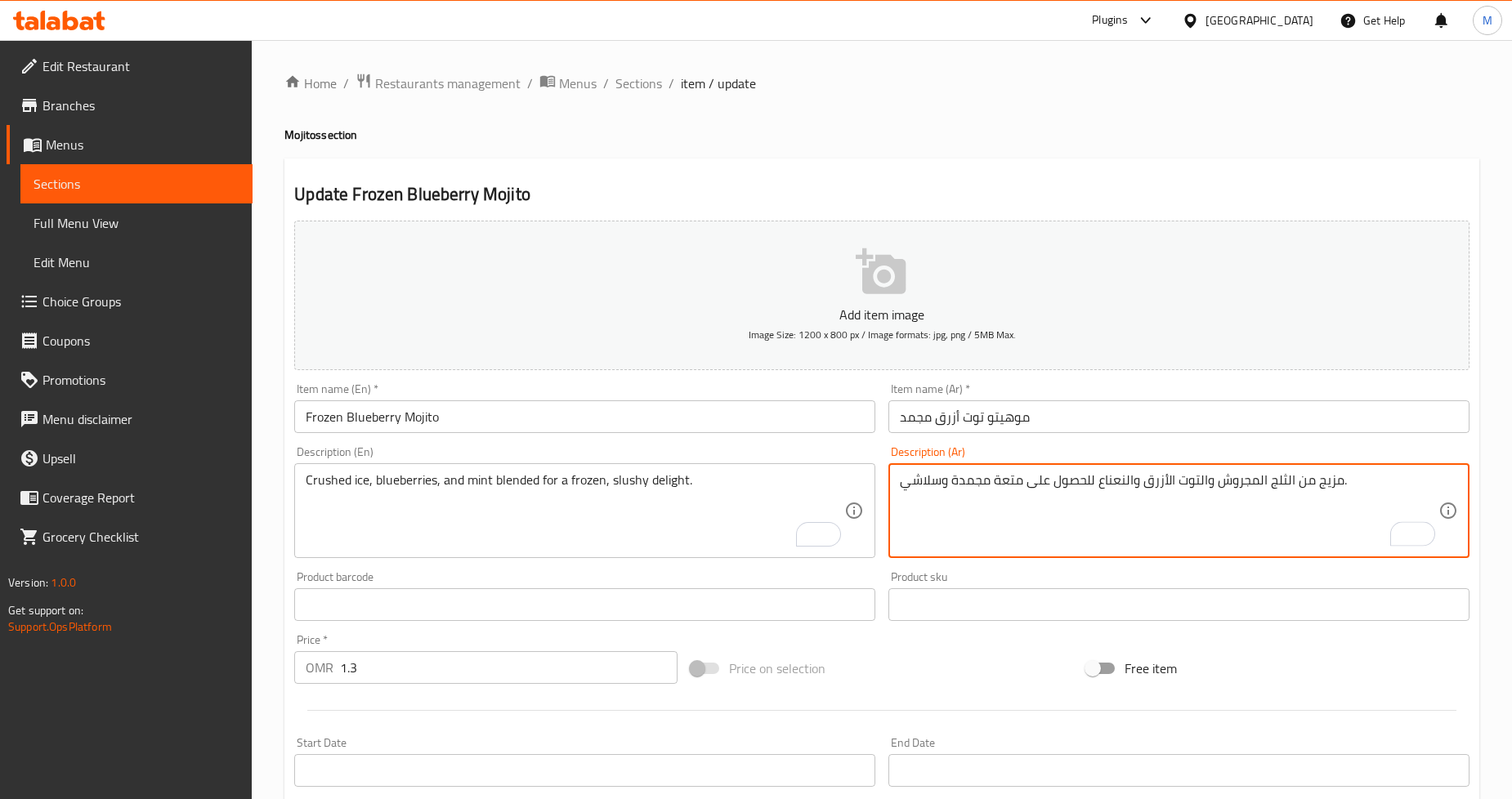
type textarea "مزيج من الثلج المجروش والتوت الأزرق والنعناع للحصول على متعة مجمدة وسلاشي."
click at [1391, 140] on h4 "Mojitos section" at bounding box center [881, 135] width 1195 height 17
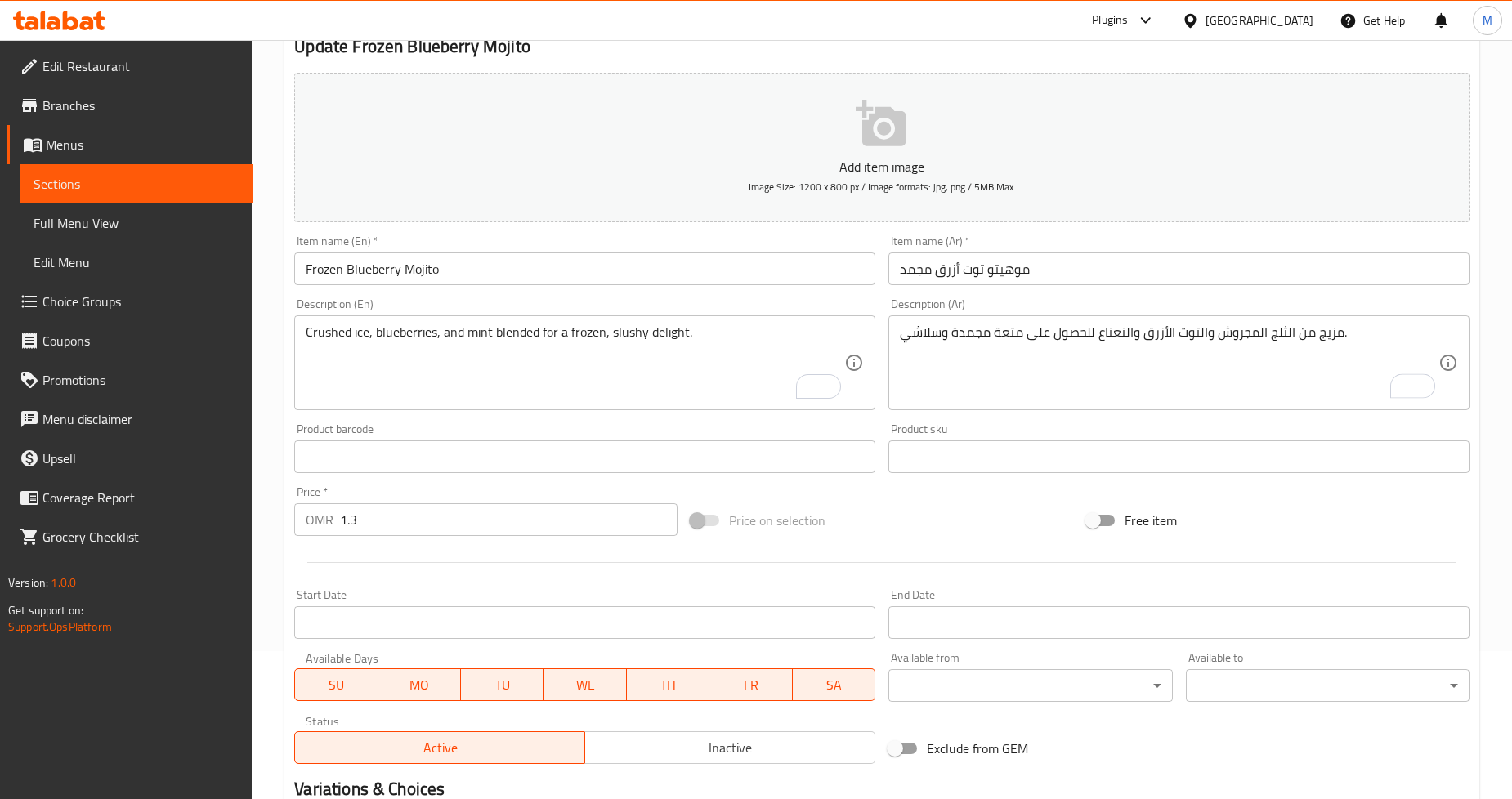
scroll to position [353, 0]
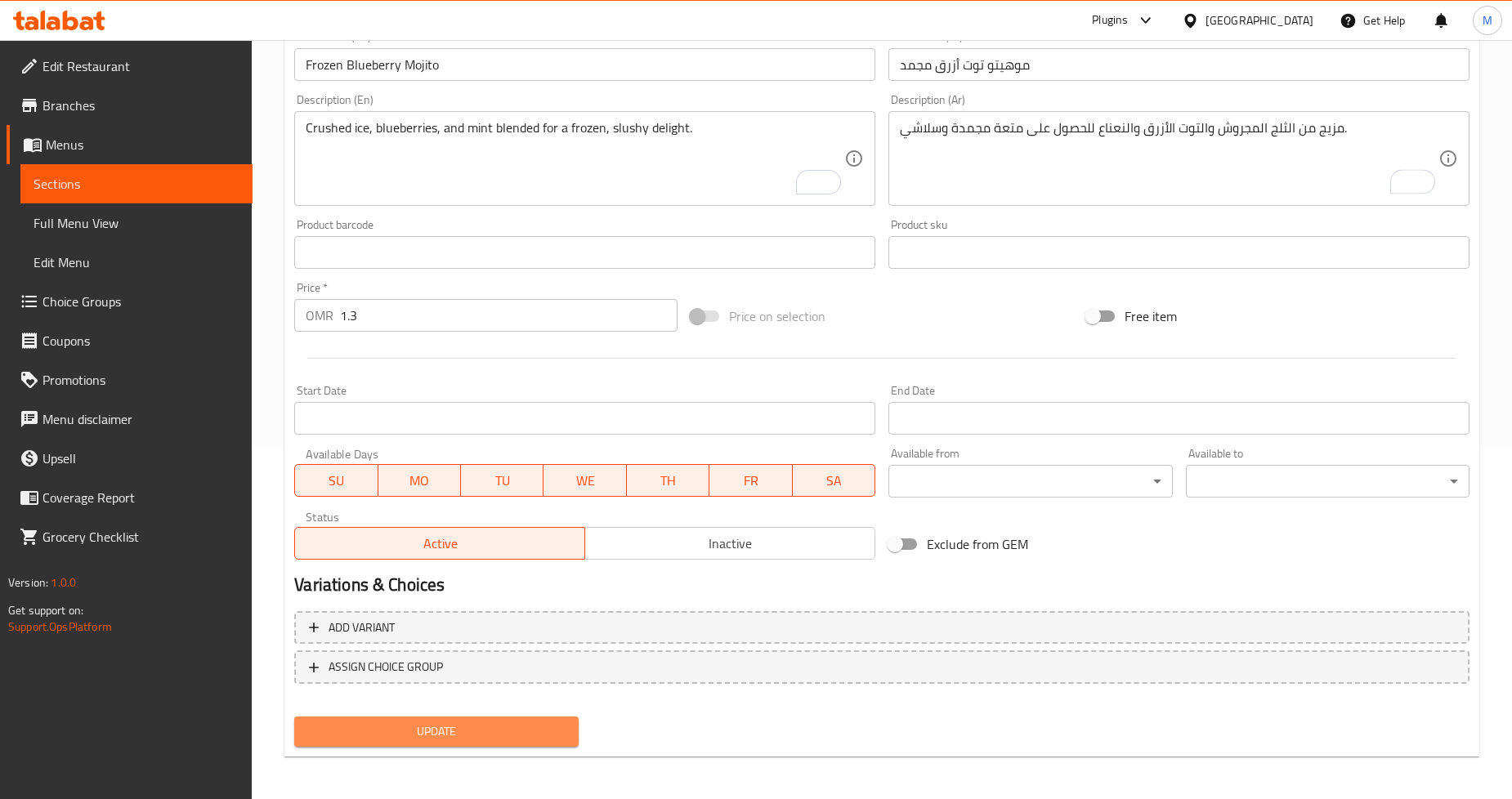
click at [483, 737] on span "Update" at bounding box center [436, 732] width 257 height 20
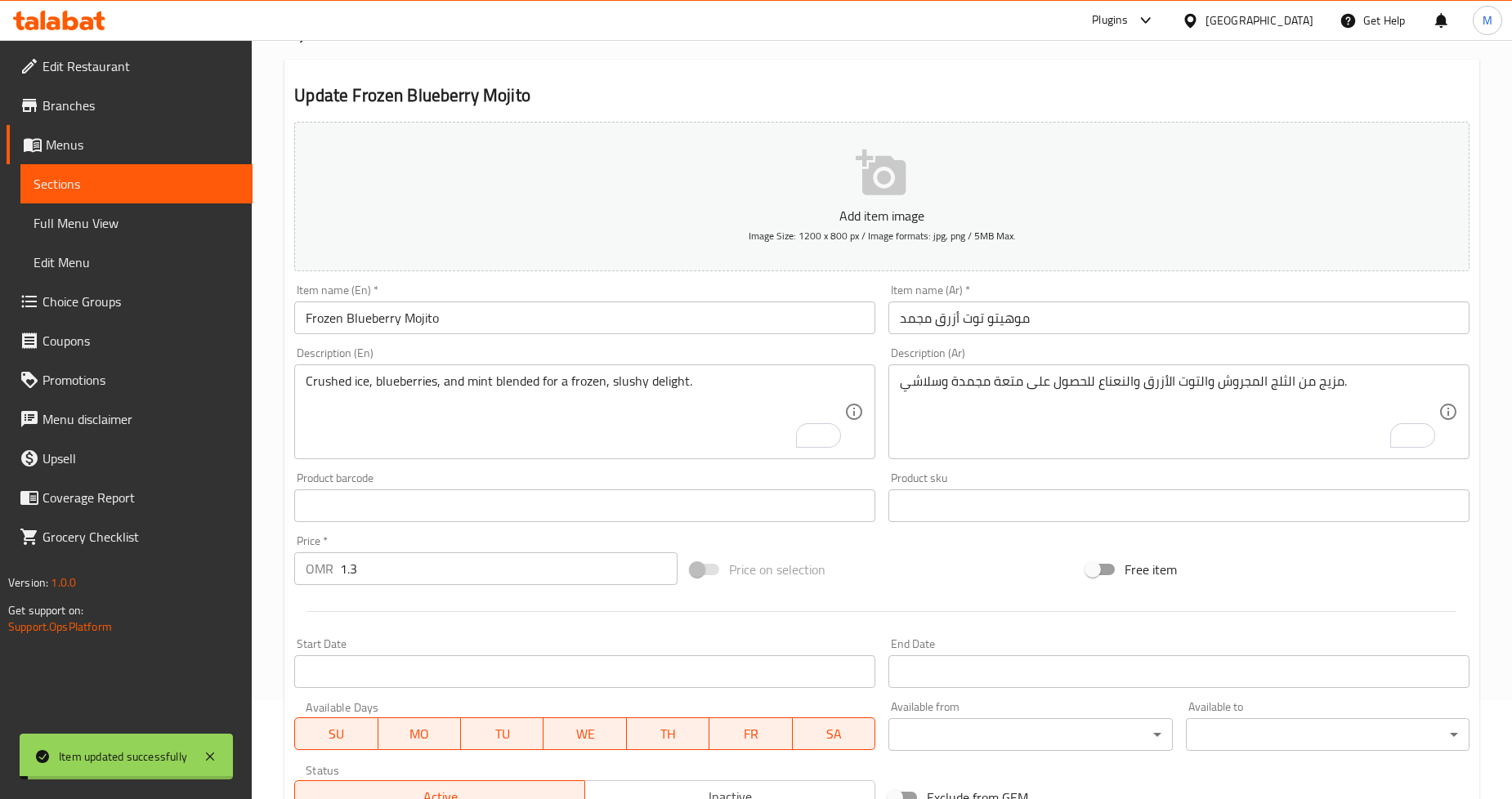
scroll to position [0, 0]
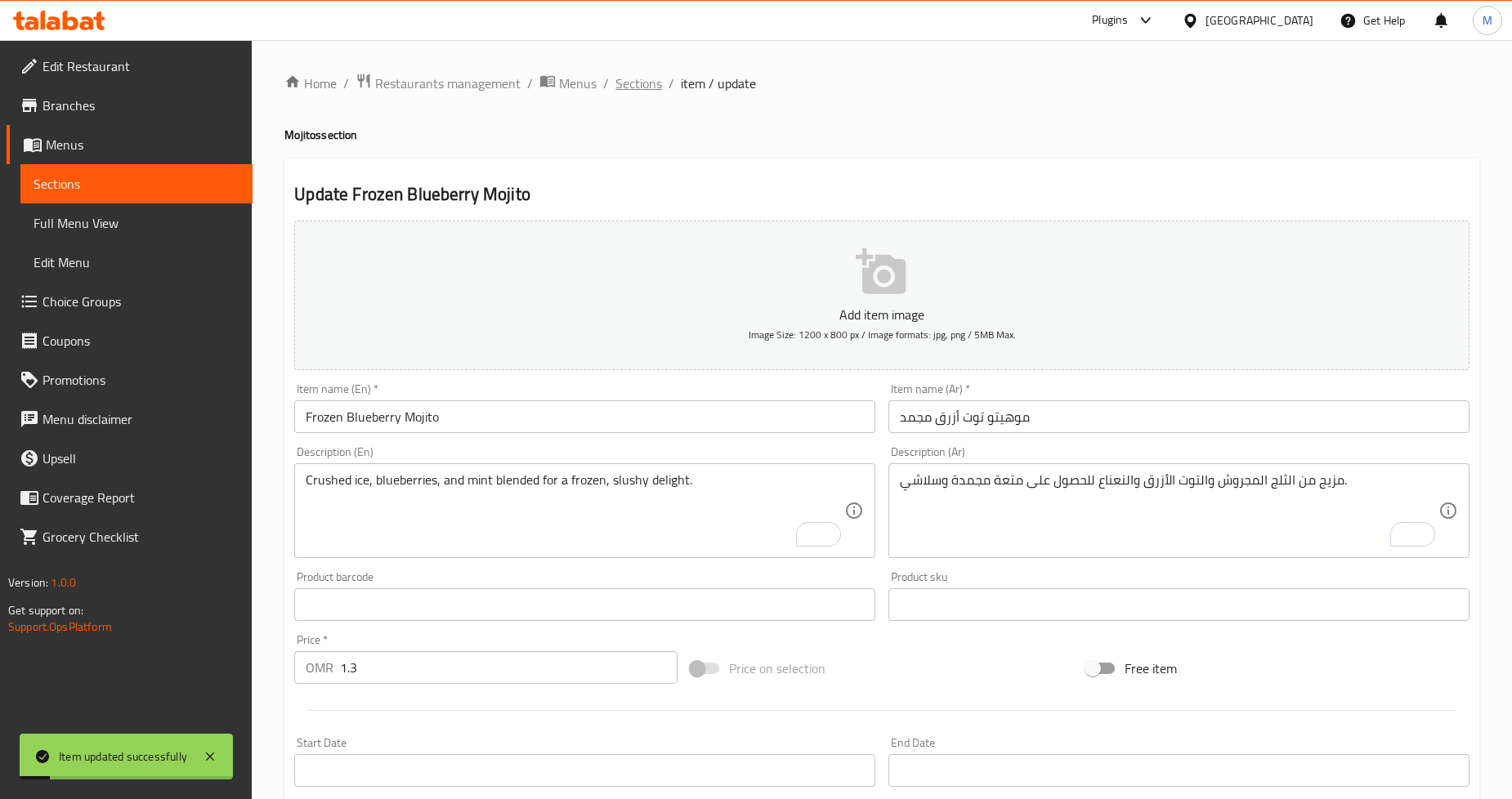
click at [649, 81] on span "Sections" at bounding box center [639, 82] width 46 height 19
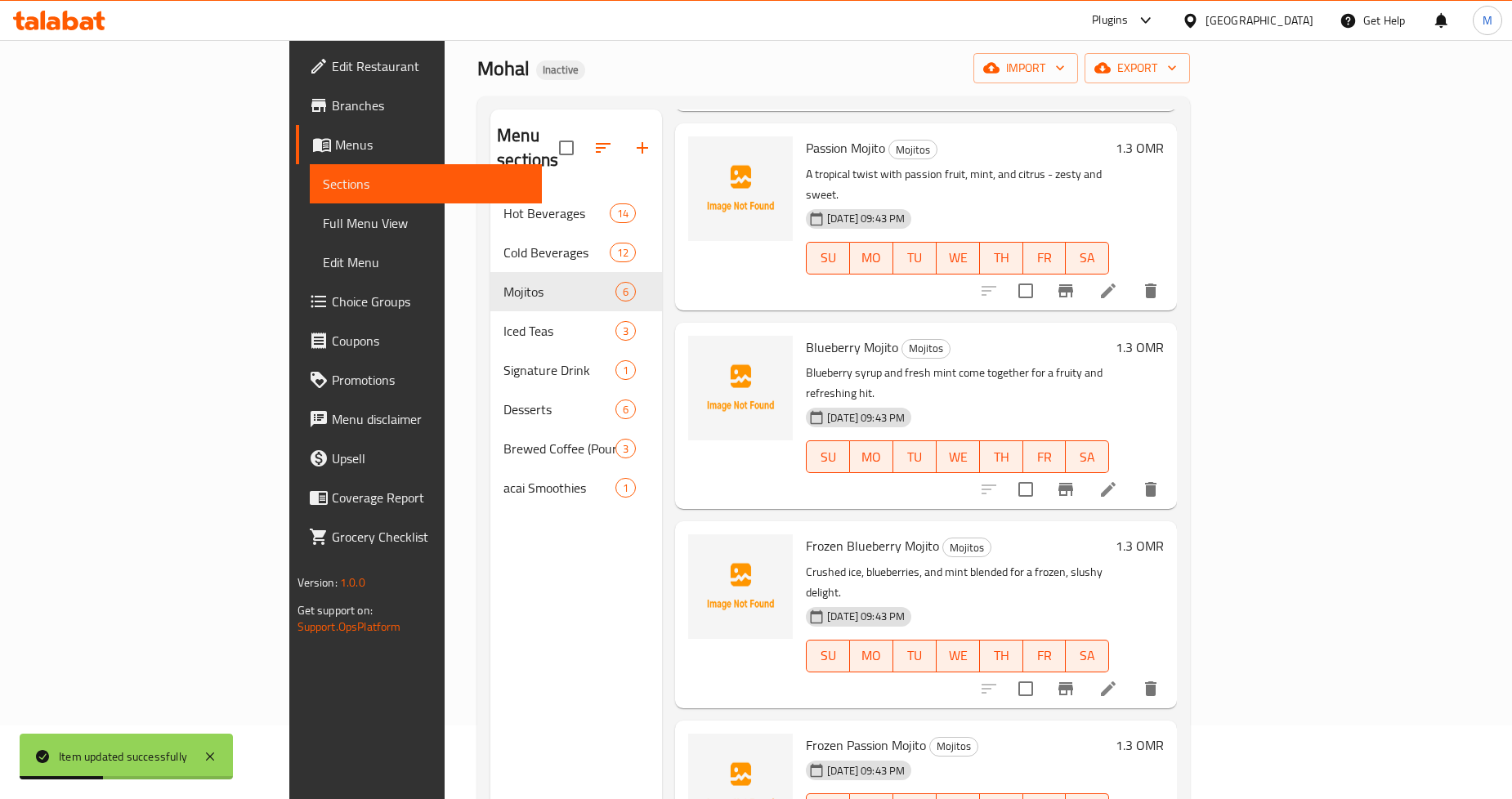
scroll to position [229, 0]
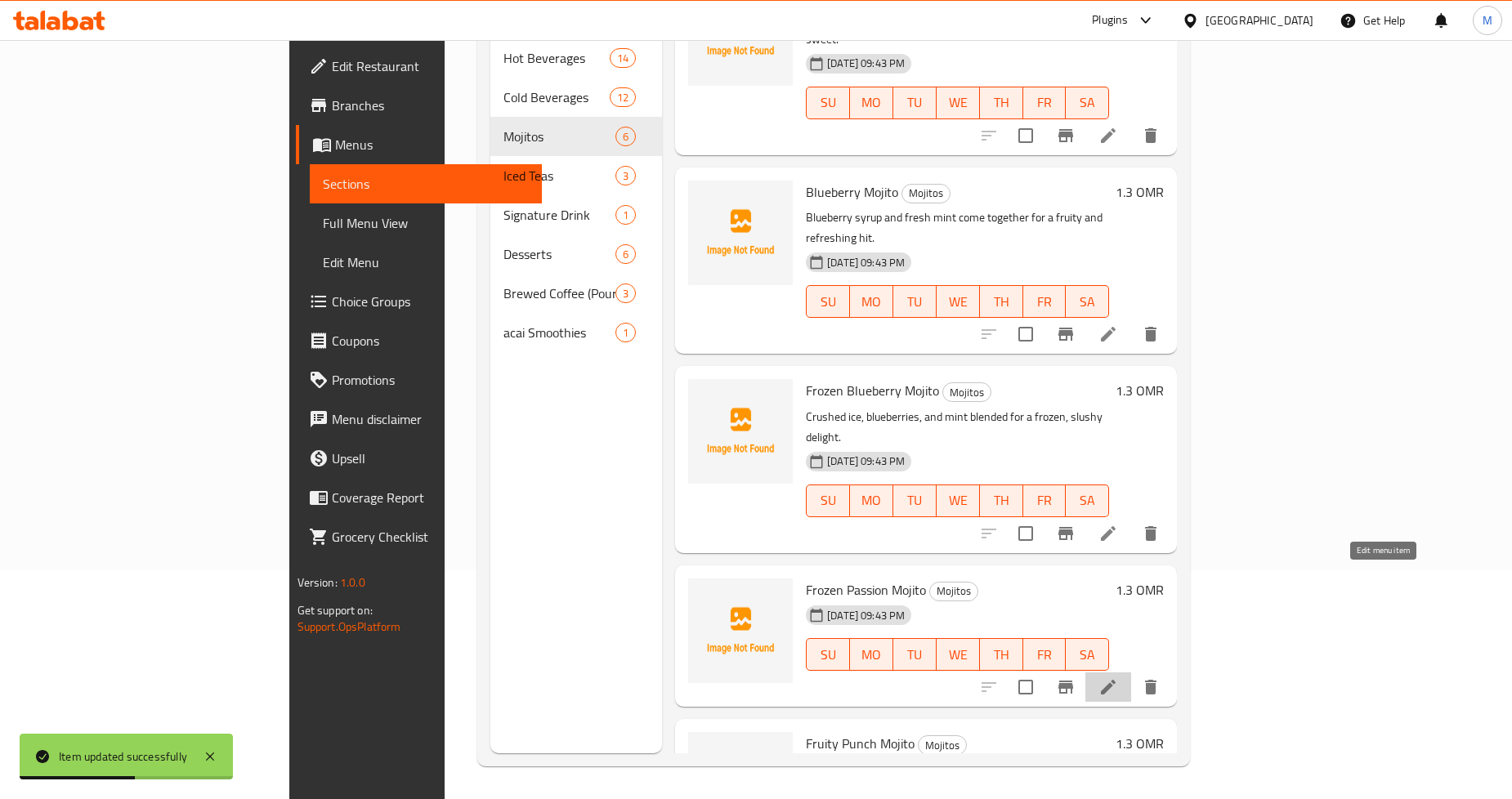
click at [1118, 678] on icon at bounding box center [1108, 687] width 19 height 19
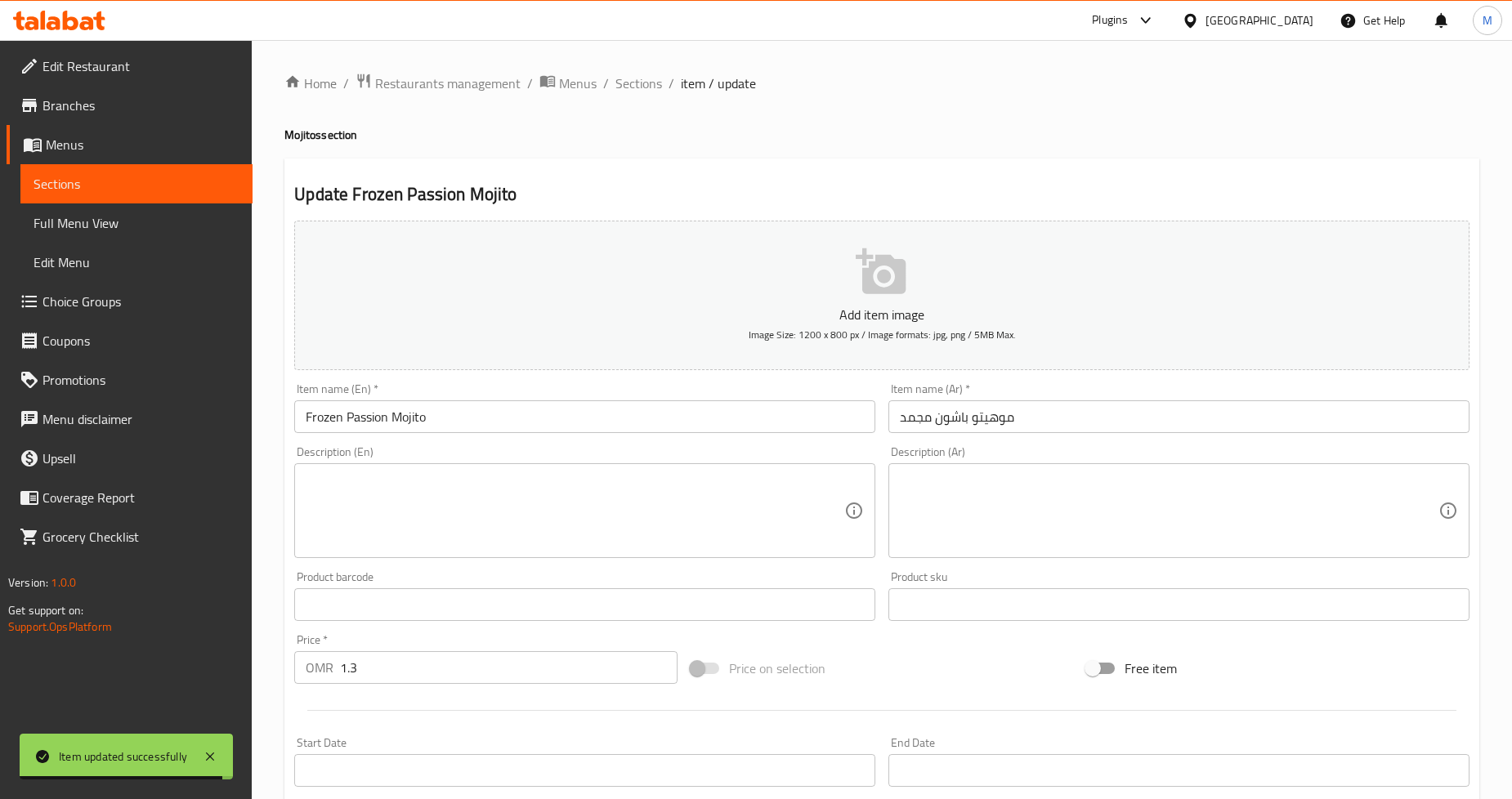
click at [979, 511] on textarea at bounding box center [1169, 511] width 539 height 78
paste textarea "مزيج مجمد من فاكهة العاطفة والنعناع للحصول على انتعاش جريء وثلجي."
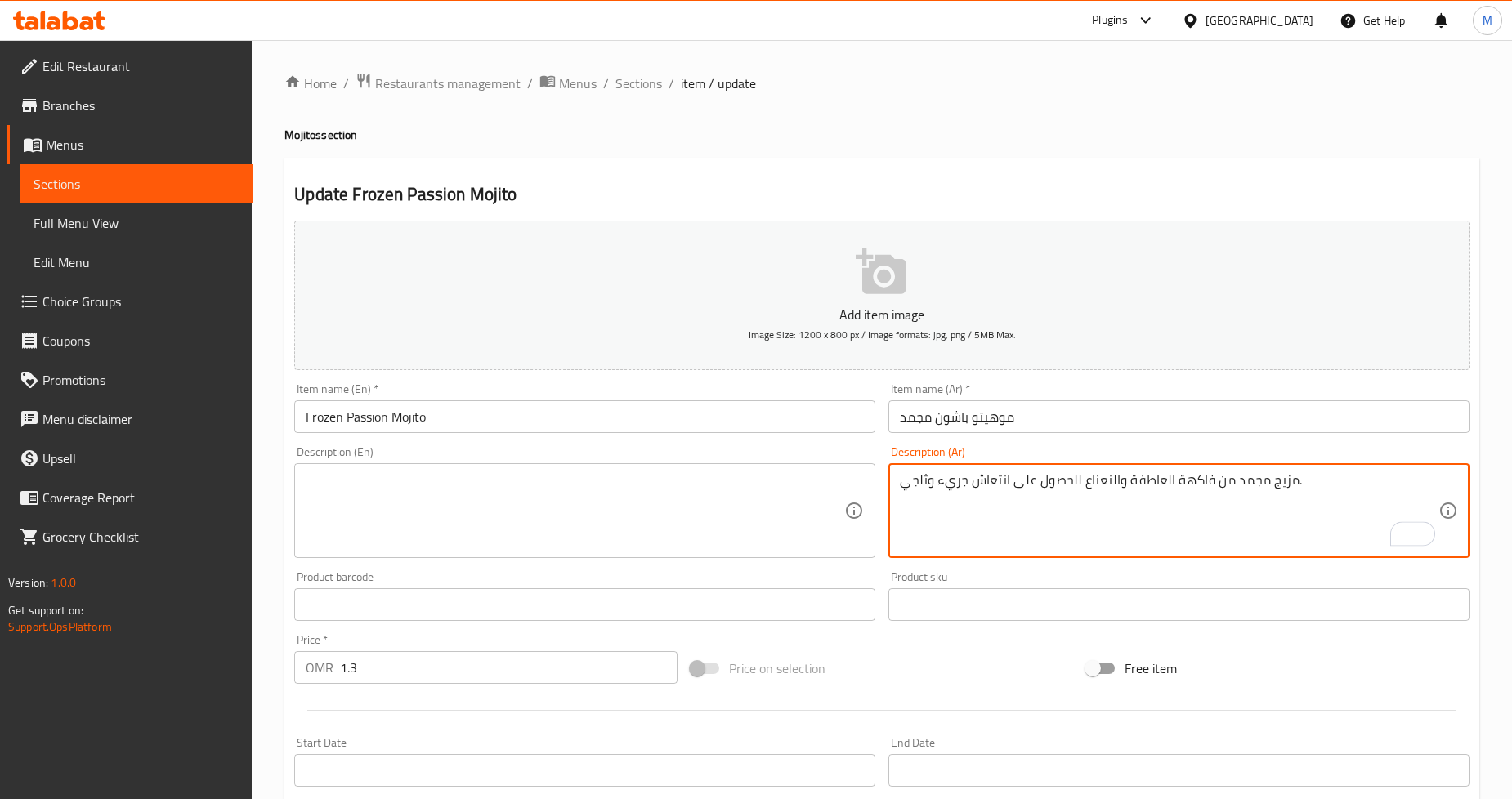
type textarea "مزيج مجمد من فاكهة العاطفة والنعناع للحصول على انتعاش جريء وثلجي."
click at [534, 495] on textarea at bounding box center [575, 511] width 539 height 78
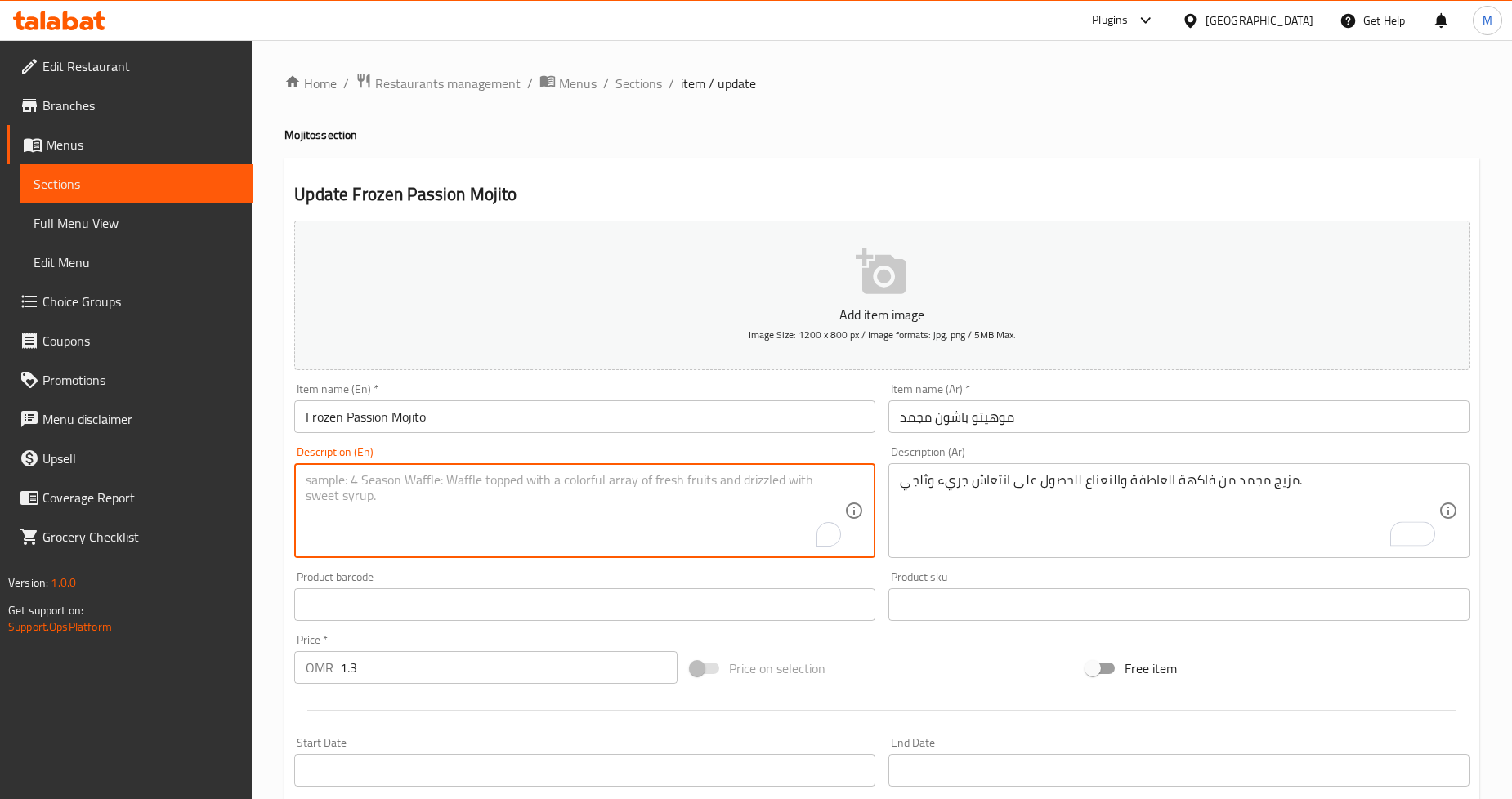
paste textarea "A frozen blend of passion fruit and mint for a bold, icy refreshment."
type textarea "A frozen blend of passion fruit and mint for a bold, icy refreshment."
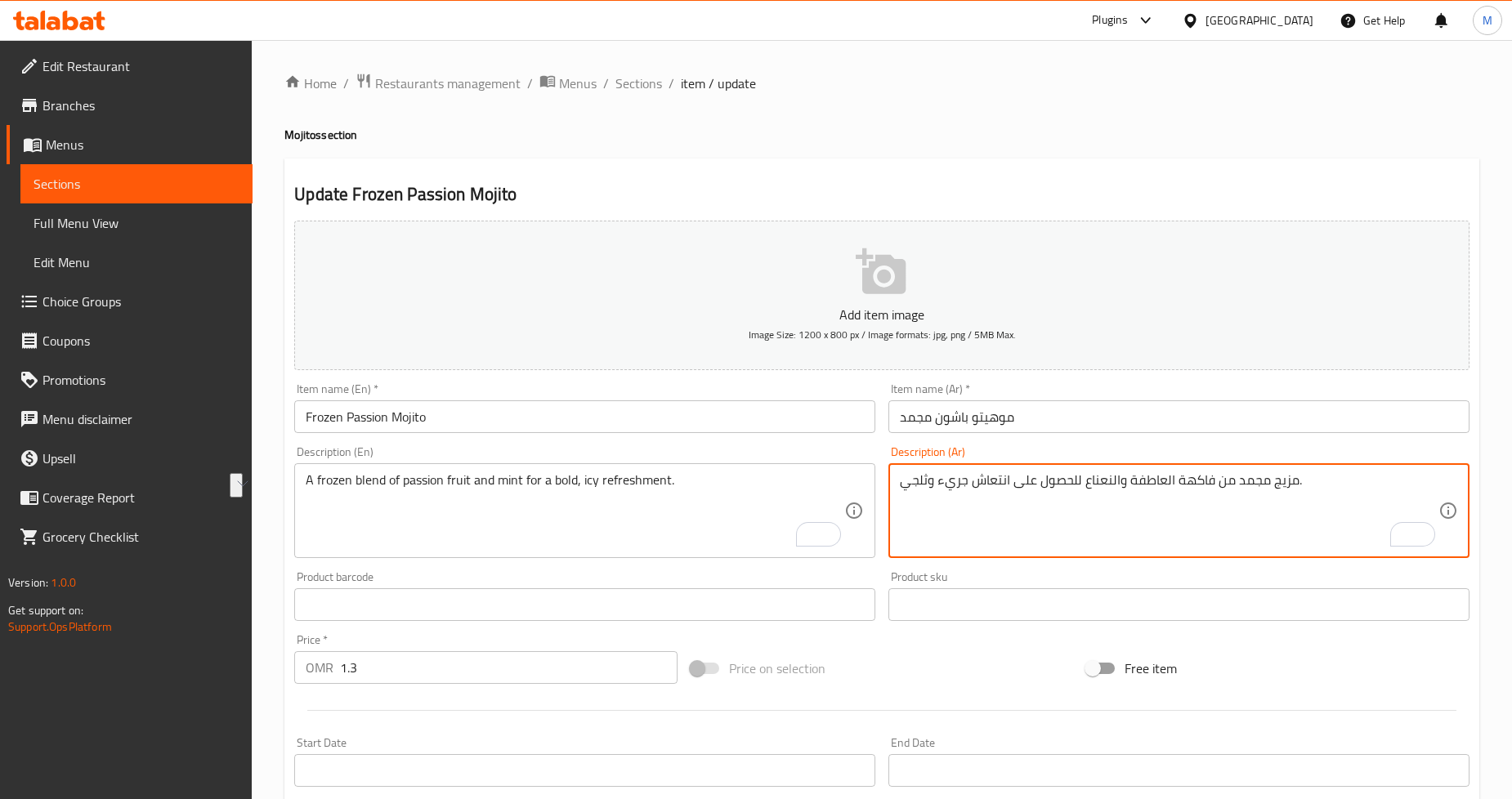
drag, startPoint x: 1206, startPoint y: 482, endPoint x: 1156, endPoint y: 482, distance: 50.0
click at [1156, 482] on textarea "مزيج مجمد من فاكهة العاطفة والنعناع للحصول على انتعاش جريء وثلجي." at bounding box center [1169, 511] width 539 height 78
paste textarea "باشون فروت"
click at [1195, 481] on textarea "مزيج مجمد من باشون فروت والنعناع للحصول على انتعاش جريء وثلجي." at bounding box center [1169, 511] width 539 height 78
type textarea "مزيج مجمد من الباشون فروت والنعناع للحصول على انتعاش جريء وثلجي."
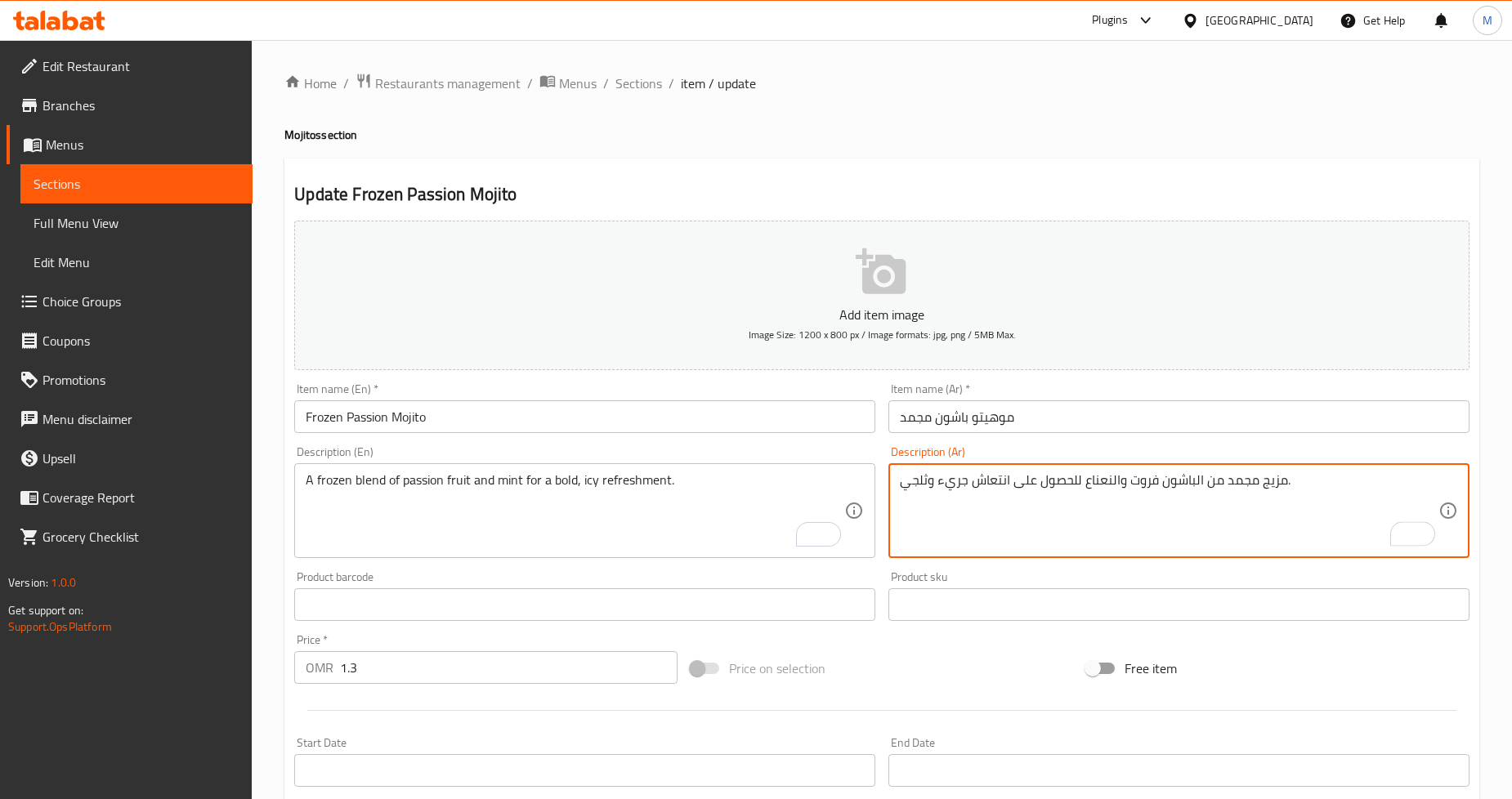
click at [1295, 76] on ol "Home / Restaurants management / Menus / Sections / item / update" at bounding box center [881, 83] width 1195 height 21
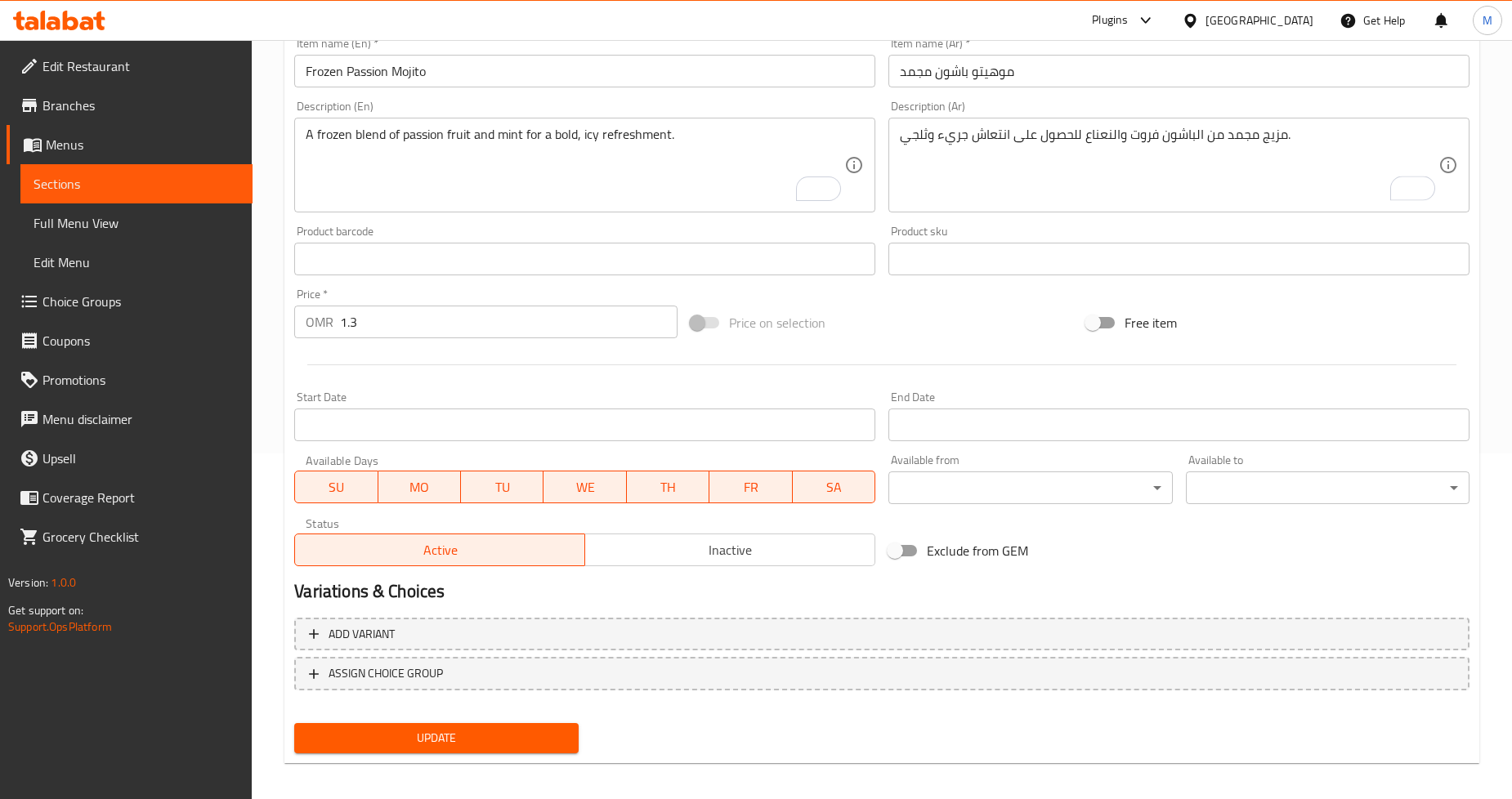
scroll to position [353, 0]
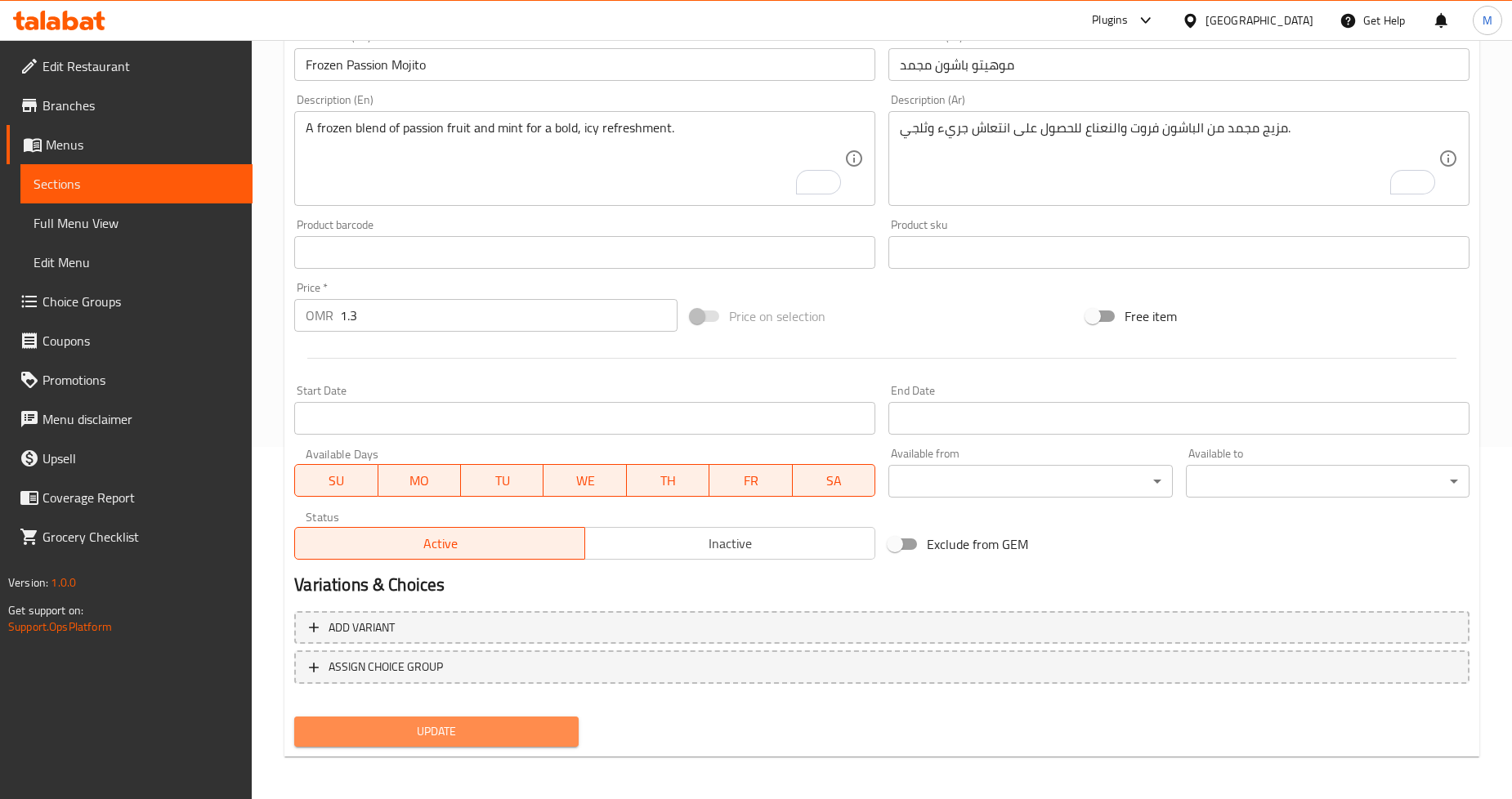
click at [512, 726] on span "Update" at bounding box center [436, 732] width 257 height 20
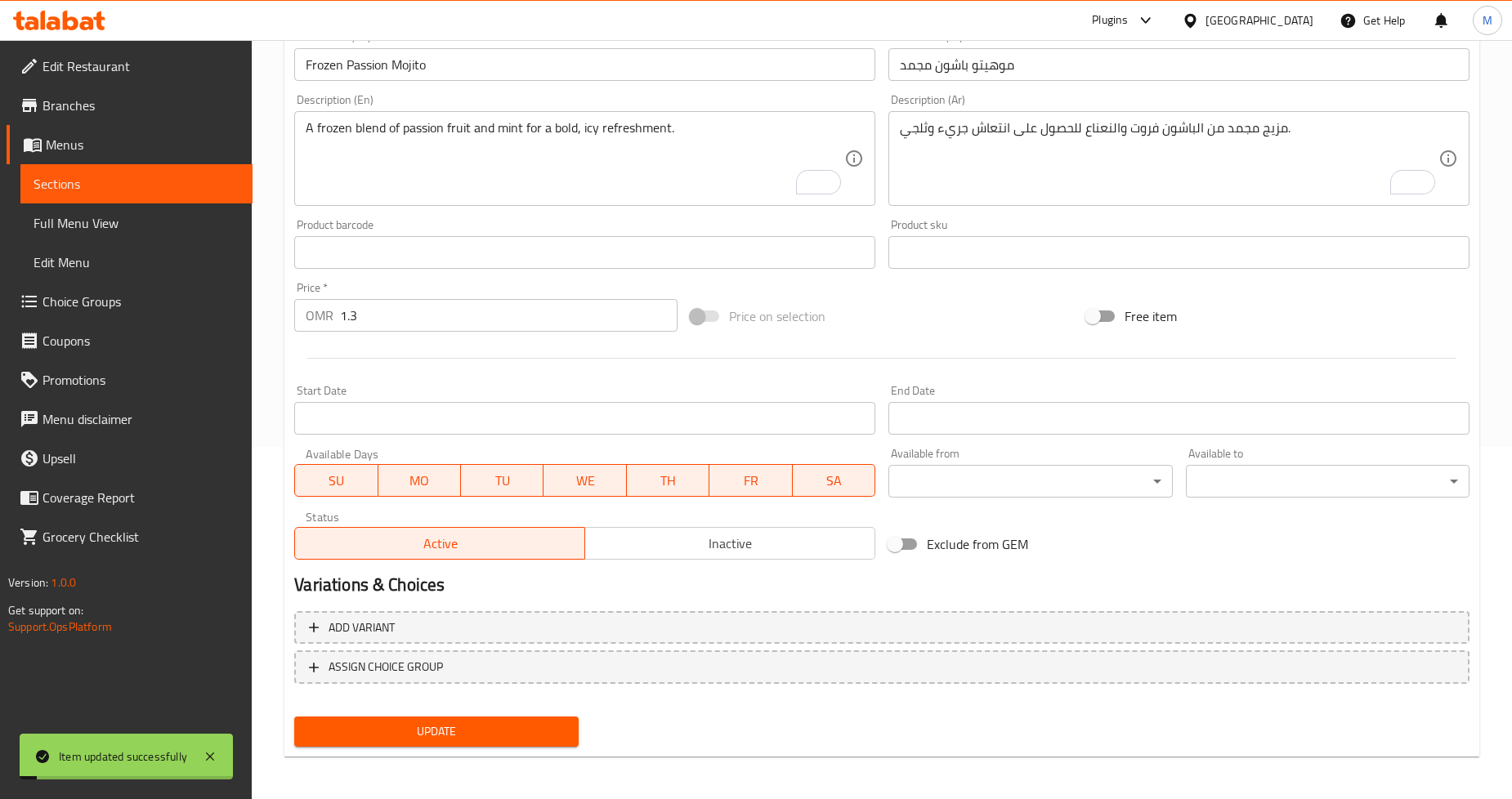
scroll to position [0, 0]
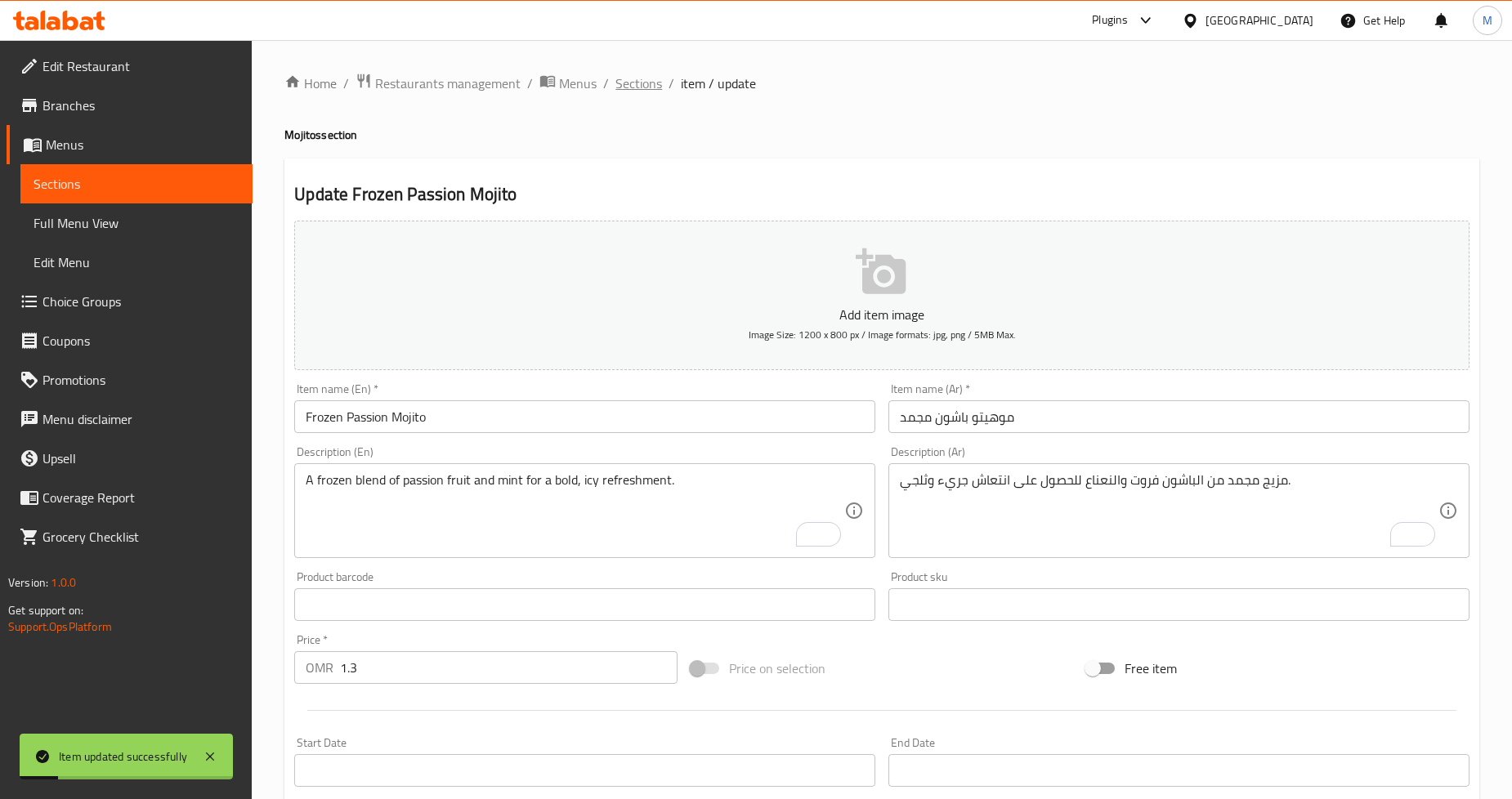
click at [639, 88] on span "Sections" at bounding box center [639, 82] width 46 height 19
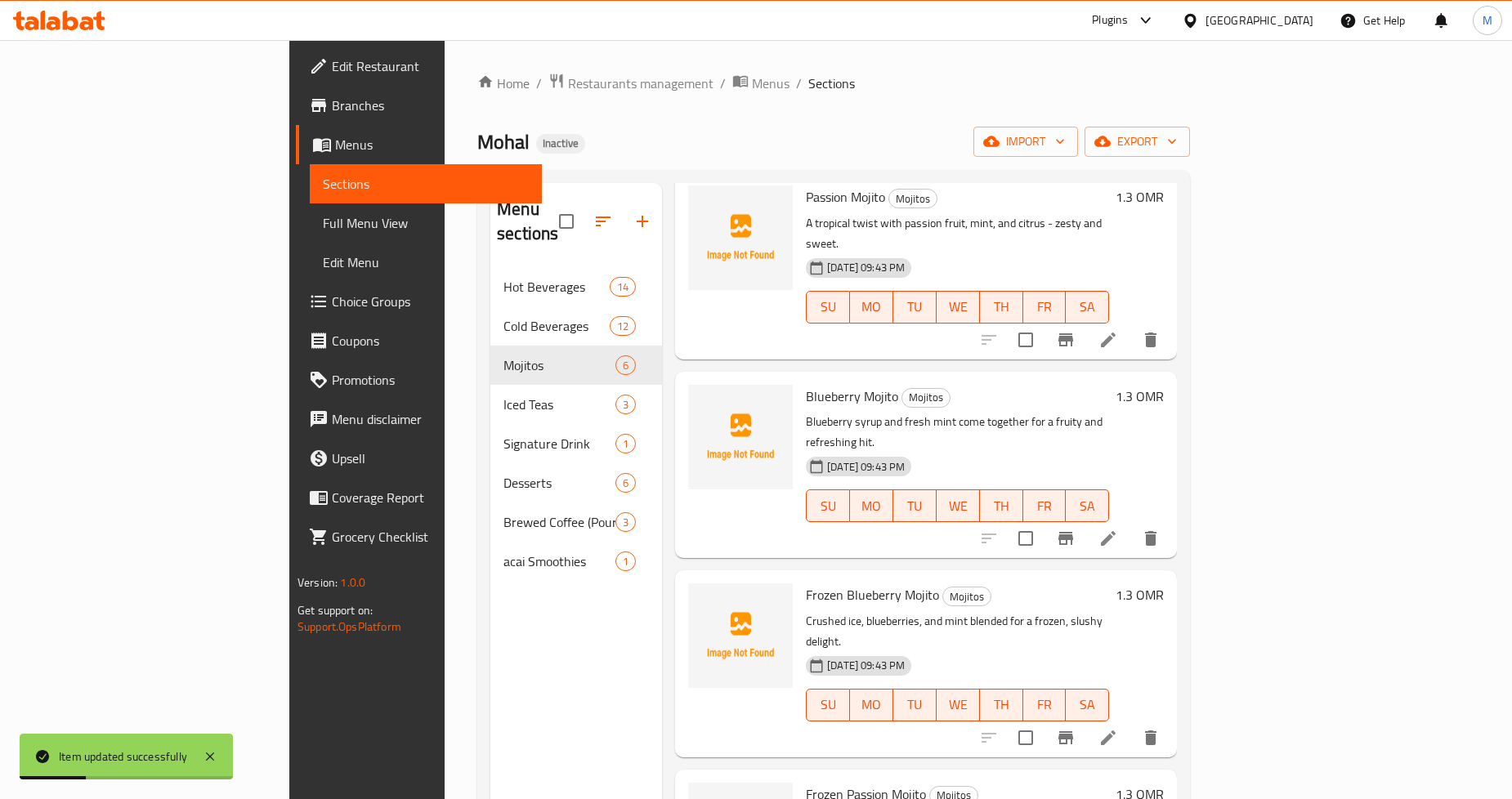
scroll to position [229, 0]
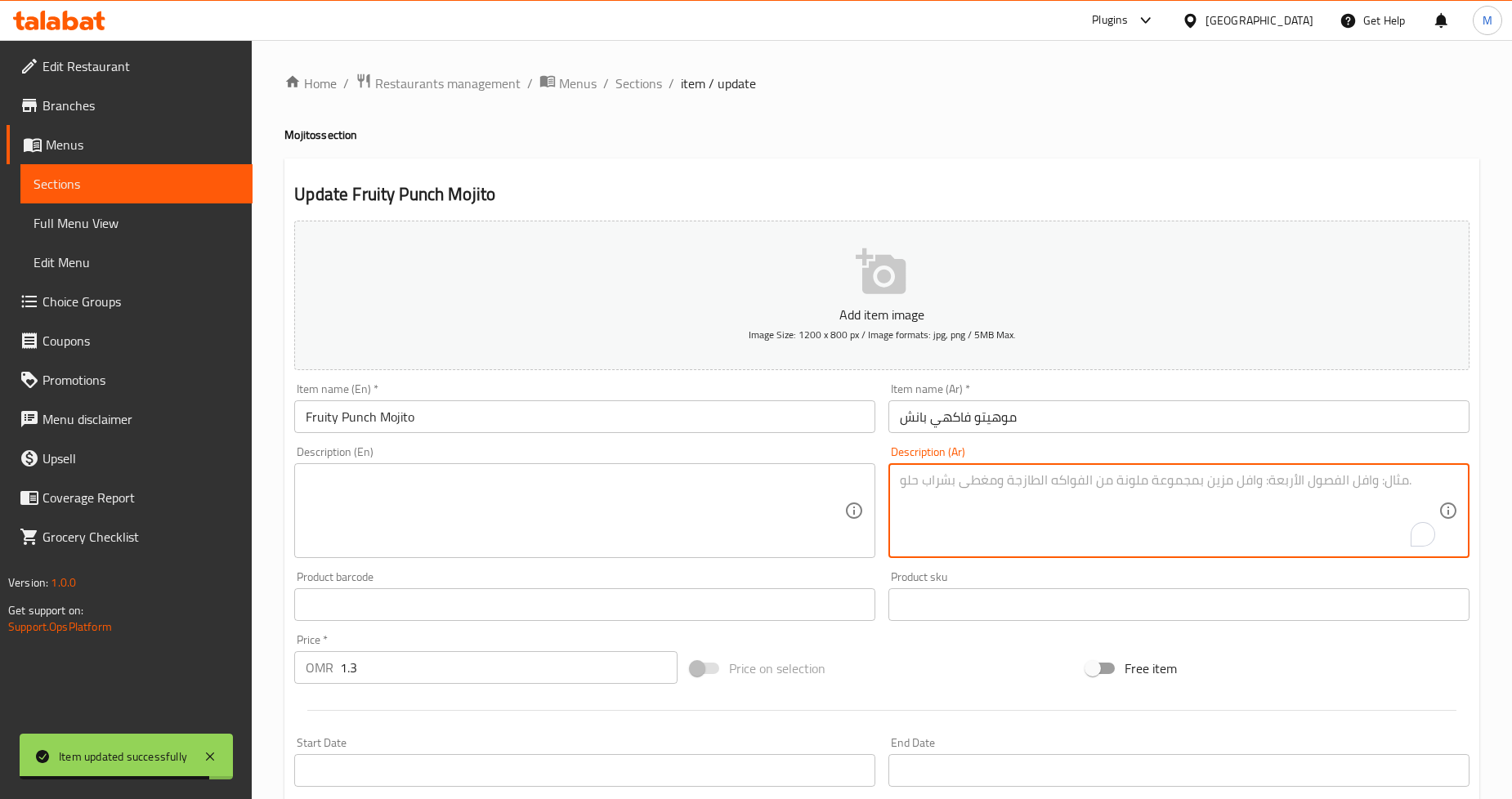
click at [1002, 479] on textarea "To enrich screen reader interactions, please activate Accessibility in Grammarl…" at bounding box center [1169, 511] width 539 height 78
paste textarea "مزيج نابض بالحياة من نكهات الفاكهة مع النعناع والليمون - مشرق وممتع."
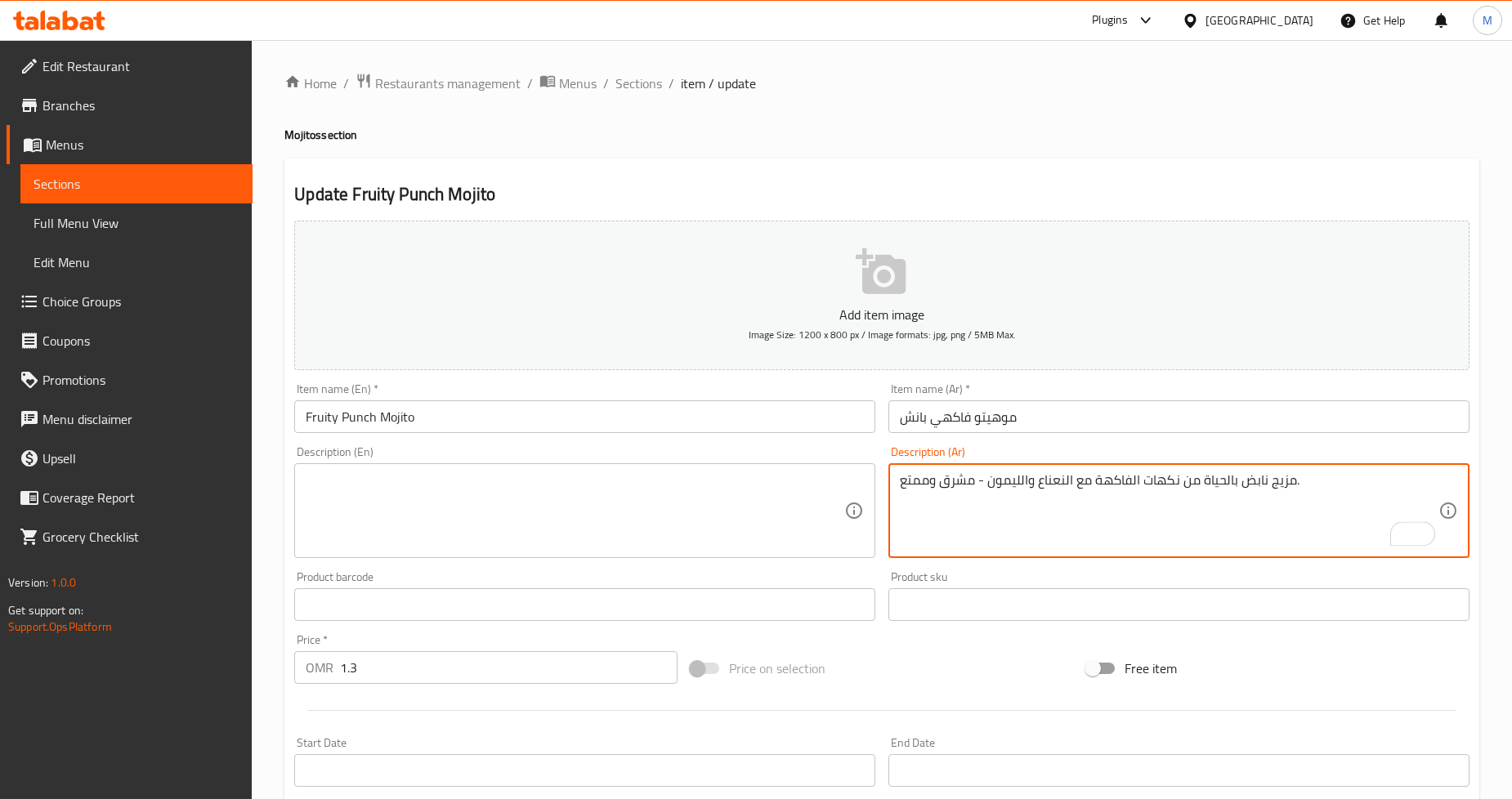
type textarea "مزيج نابض بالحياة من نكهات الفاكهة مع النعناع والليمون - مشرق وممتع."
click at [582, 508] on textarea at bounding box center [575, 511] width 539 height 78
paste textarea "A vibrant mix of fruit flavors with mint and lime—bright and playful."
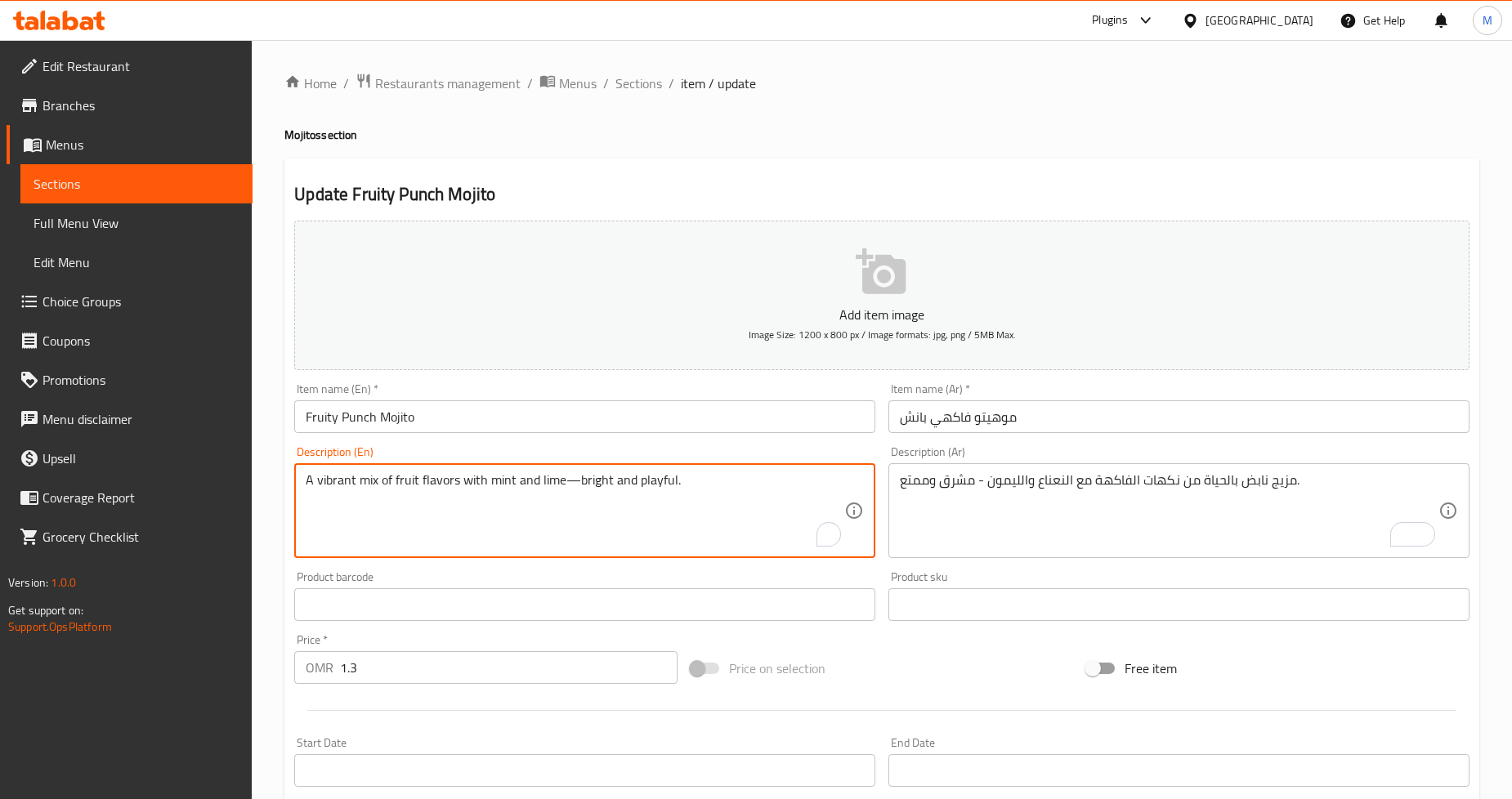
drag, startPoint x: 574, startPoint y: 483, endPoint x: 566, endPoint y: 482, distance: 8.1
click at [566, 482] on textarea "A vibrant mix of fruit flavors with mint and lime—bright and playful." at bounding box center [575, 511] width 539 height 78
type textarea "A vibrant mix of fruit flavors with mint and lime - bright and playful."
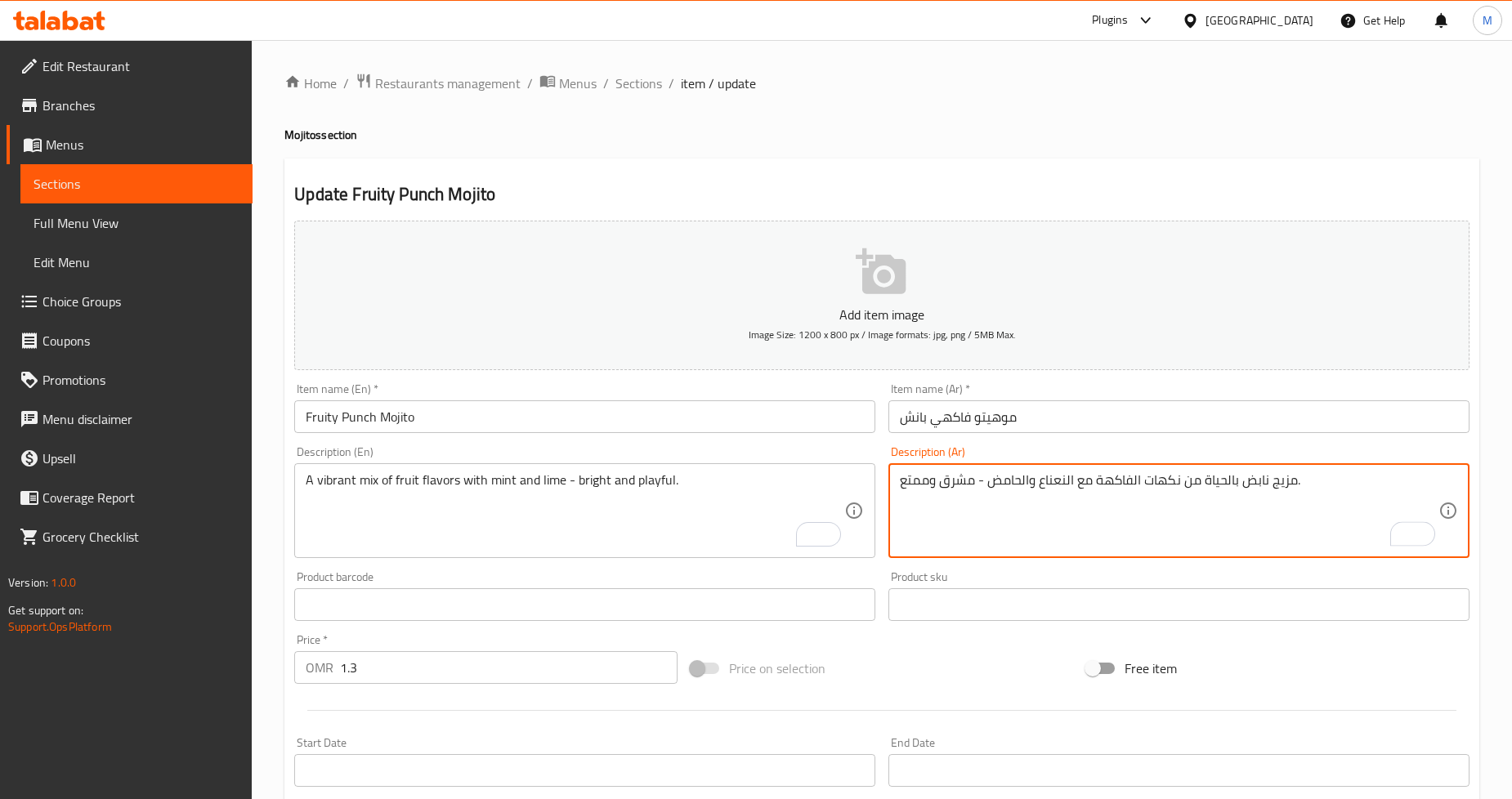
type textarea "مزيج نابض بالحياة من نكهات الفاكهة مع النعناع والحامض - مشرق وممتع."
click at [1237, 171] on div "Update Fruity Punch Mojito Add item image Image Size: 1200 x 800 px / Image for…" at bounding box center [881, 634] width 1195 height 952
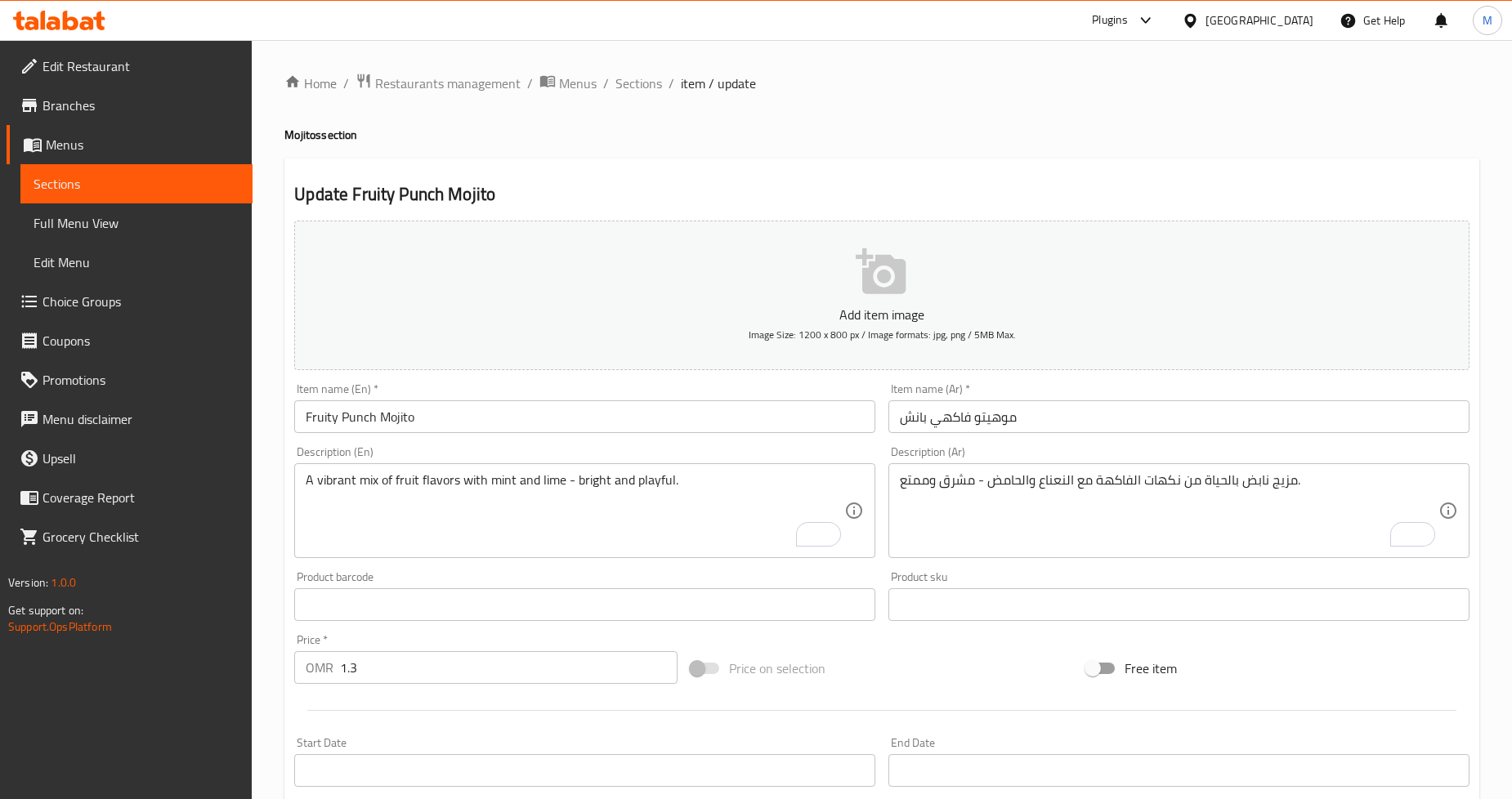
click at [1305, 151] on div "Home / Restaurants management / Menus / Sections / item / update Mojitos sectio…" at bounding box center [881, 598] width 1195 height 1050
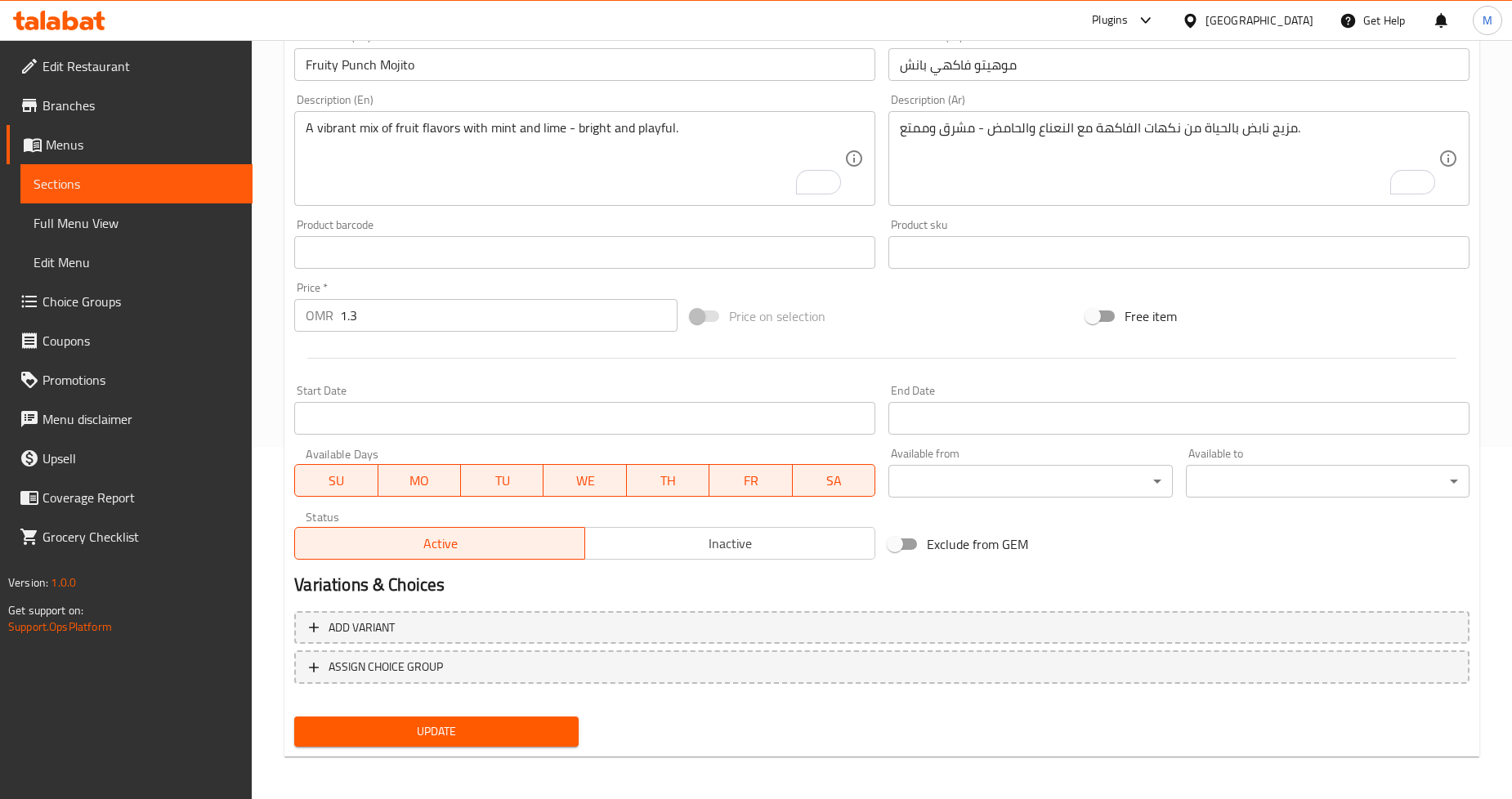
click at [541, 722] on span "Update" at bounding box center [436, 732] width 257 height 20
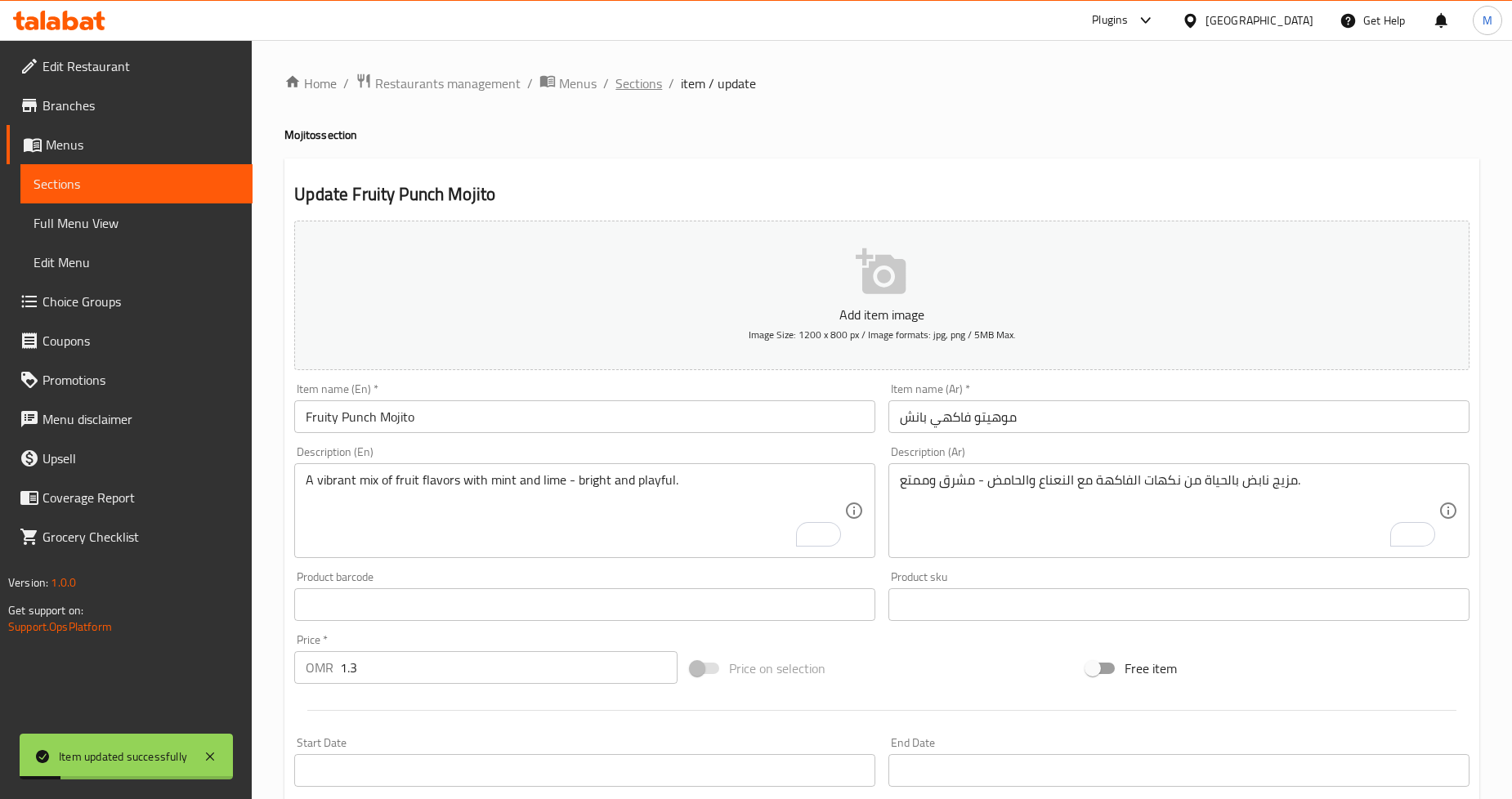
click at [640, 86] on span "Sections" at bounding box center [639, 82] width 46 height 19
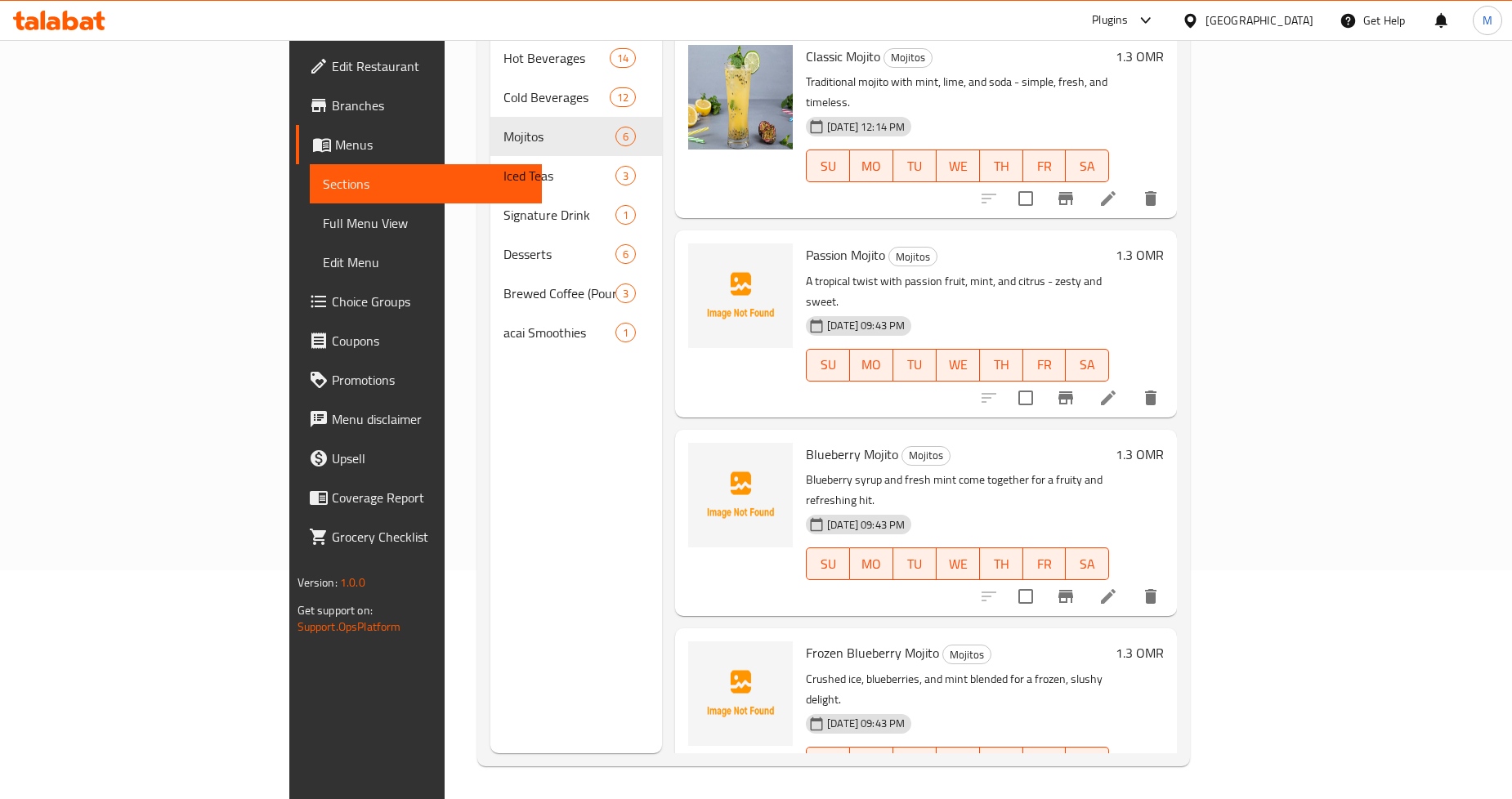
click at [1109, 470] on p "Blueberry syrup and fresh mint come together for a fruity and refreshing hit." at bounding box center [958, 491] width 304 height 41
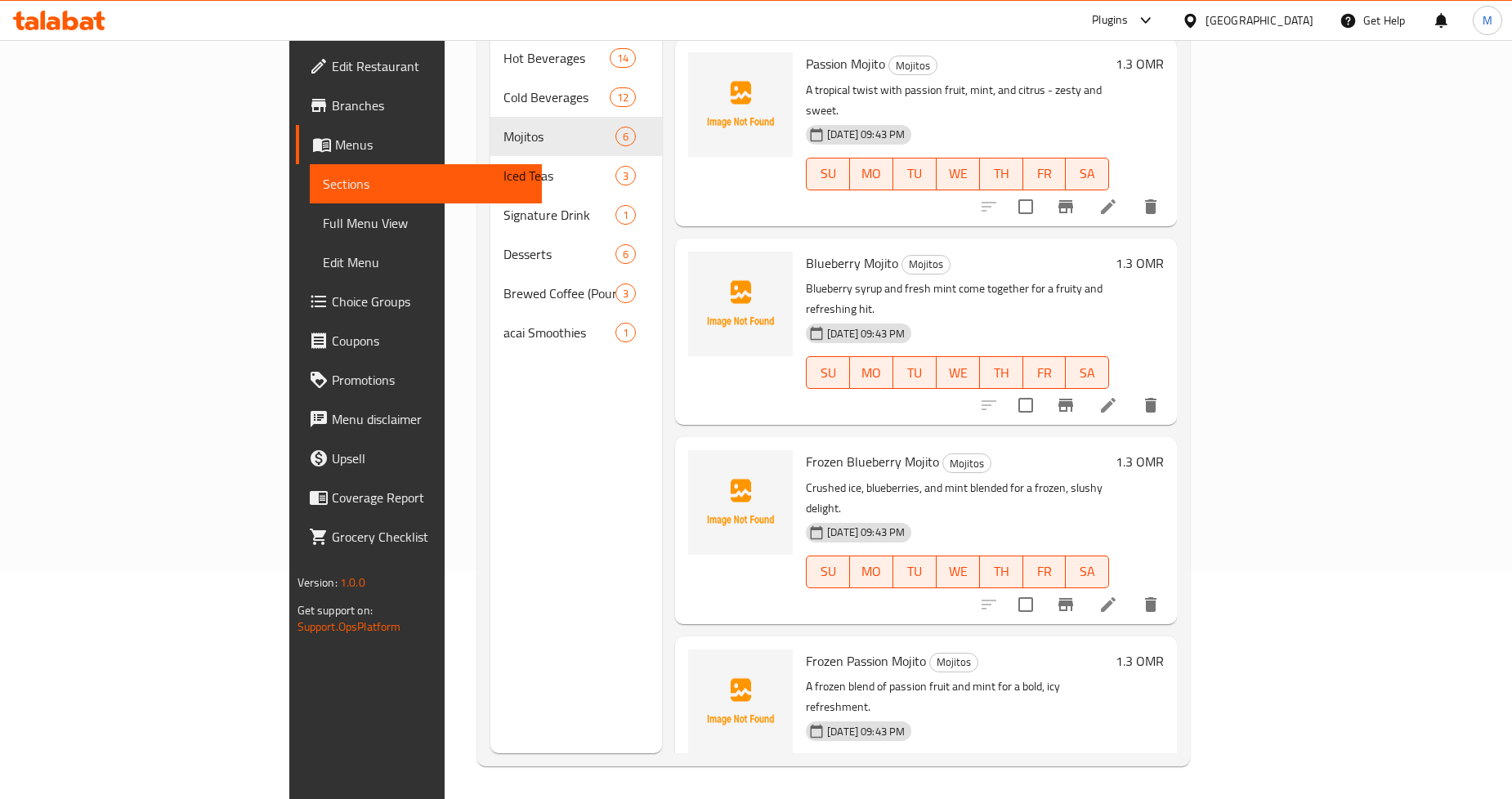
scroll to position [311, 0]
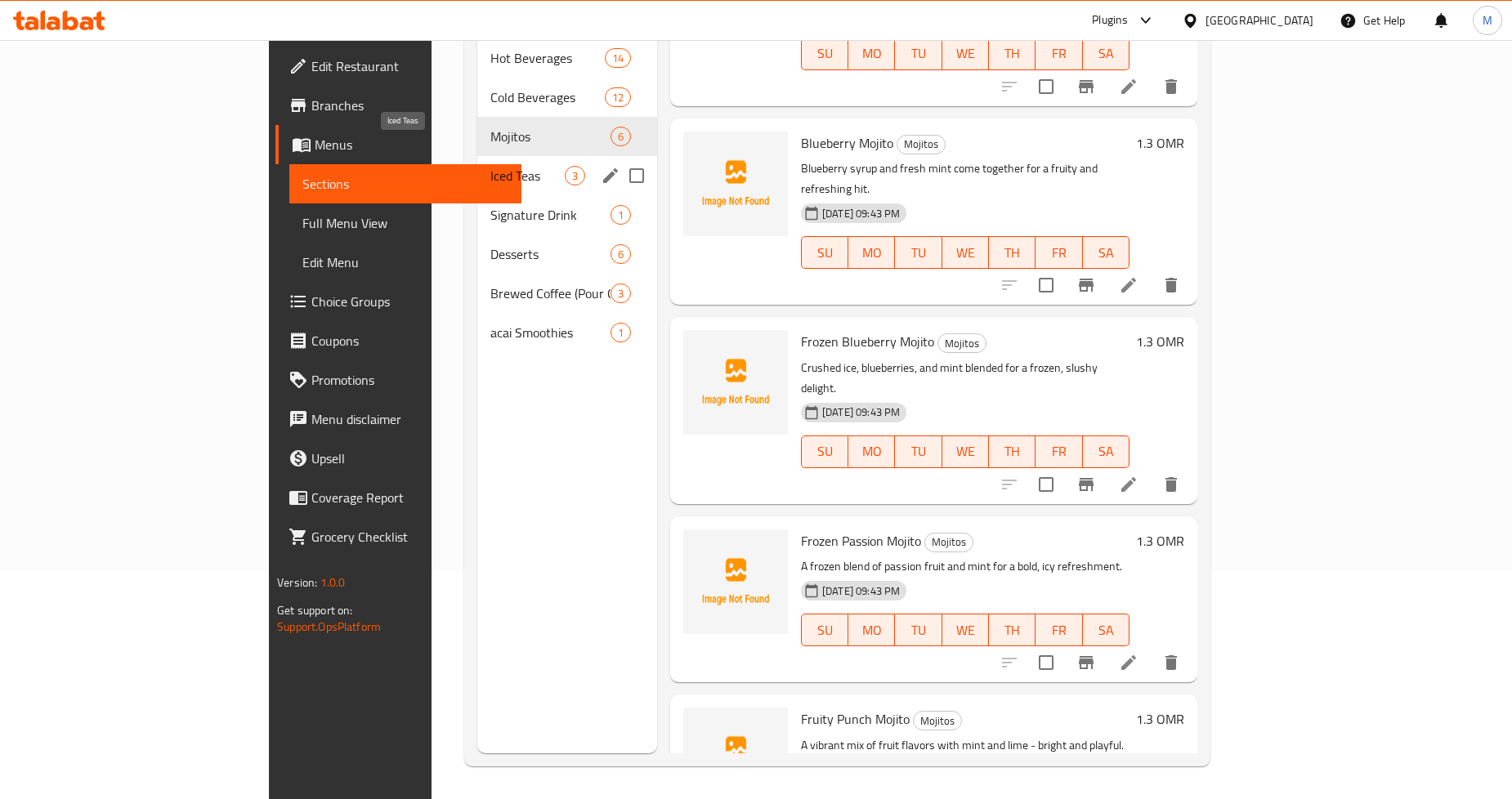
click at [491, 166] on span "Iced Teas" at bounding box center [528, 175] width 74 height 19
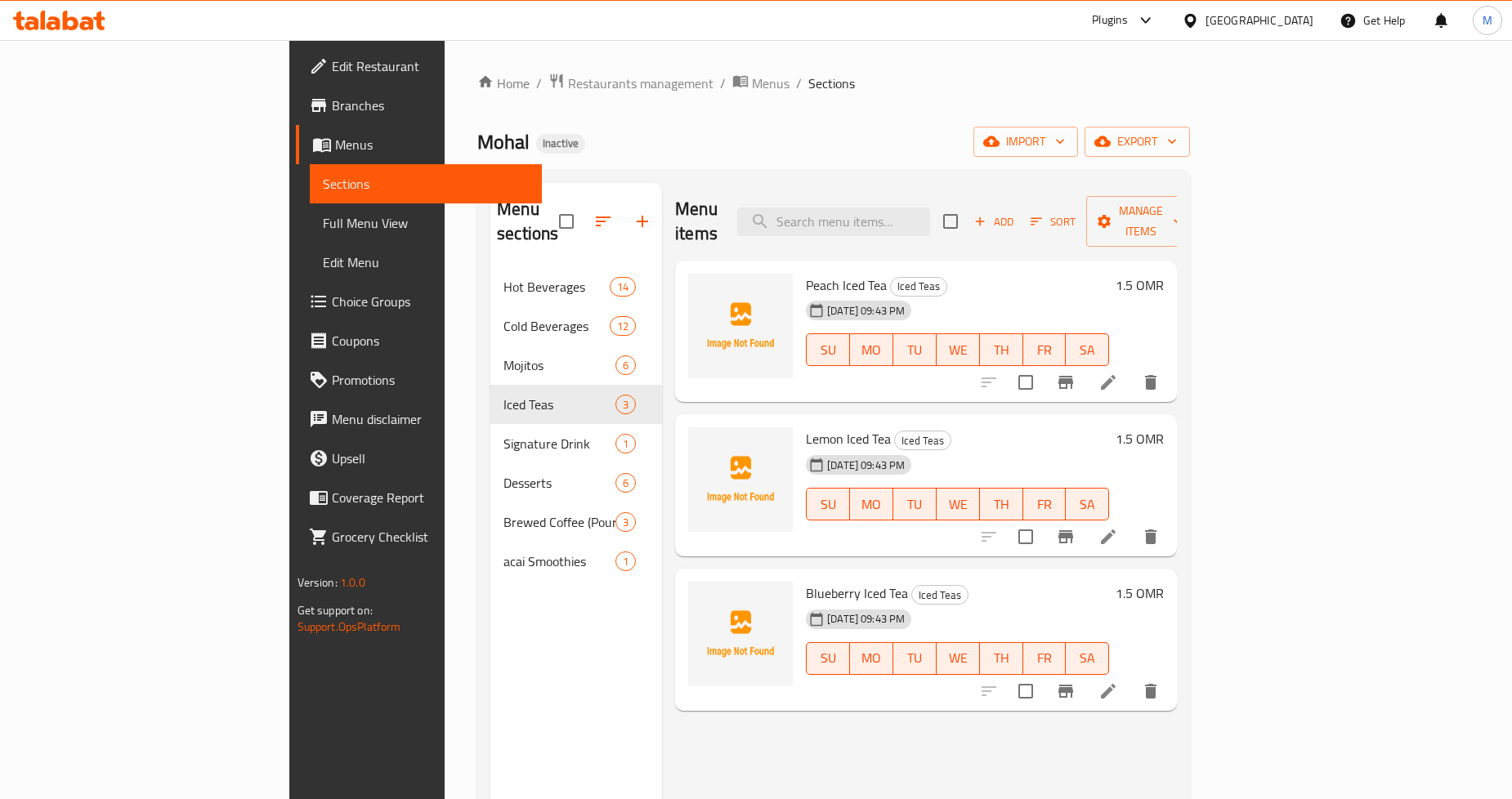
click at [1131, 368] on li at bounding box center [1108, 382] width 45 height 30
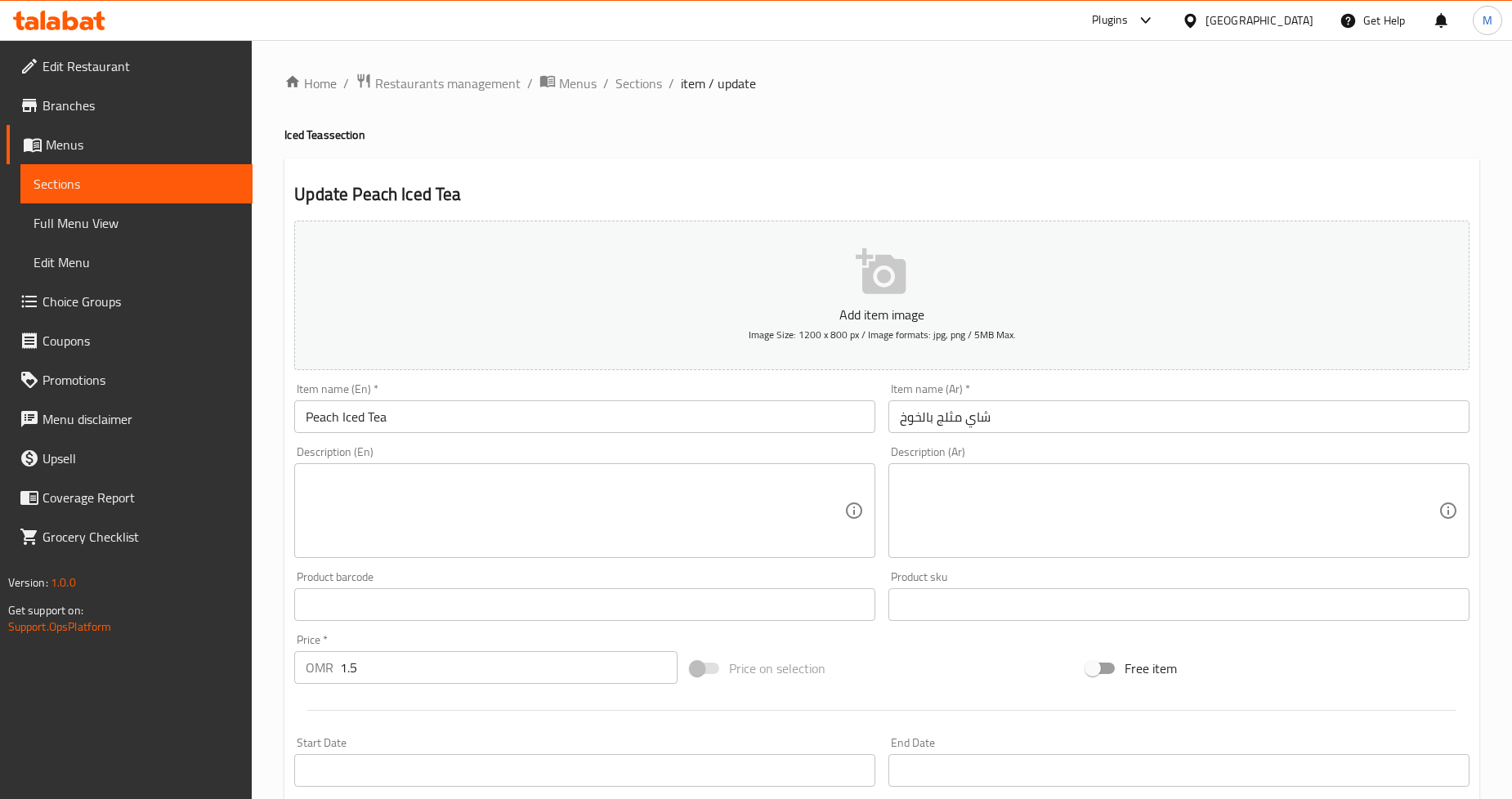
click at [1058, 519] on textarea at bounding box center [1169, 511] width 539 height 78
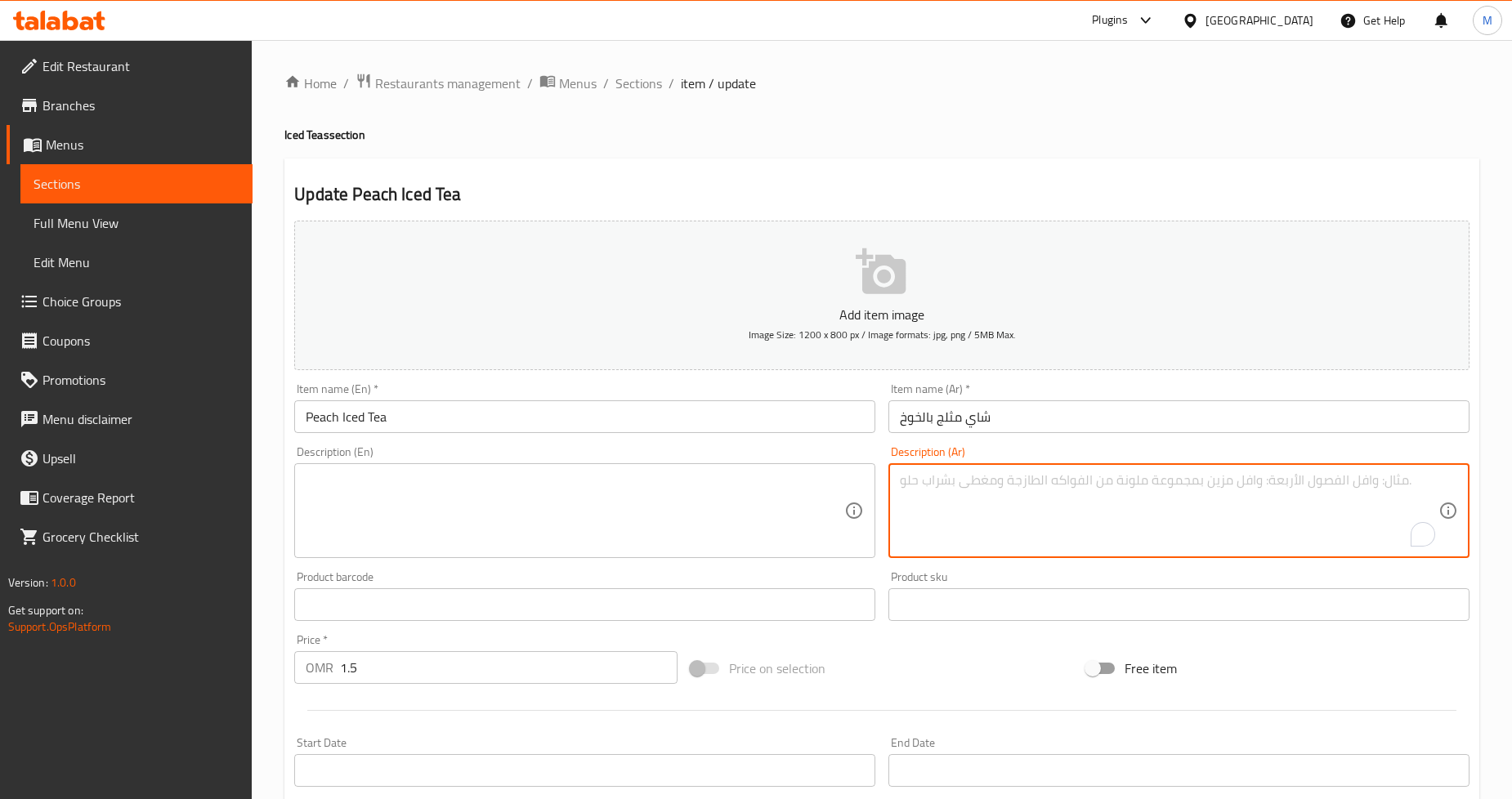
paste textarea "خلاصة الخوخ الحلوة والعصيرية الممزوجة بالشاي البارد."
click at [927, 481] on textarea "خلاصة الخوخ الحلوة والعصيرية الممزوجة بالشاي البارد." at bounding box center [1169, 511] width 539 height 78
type textarea "خلاصة الخوخ الحلوة والعصيرية الممزوجة بالشاي المخمر البارد."
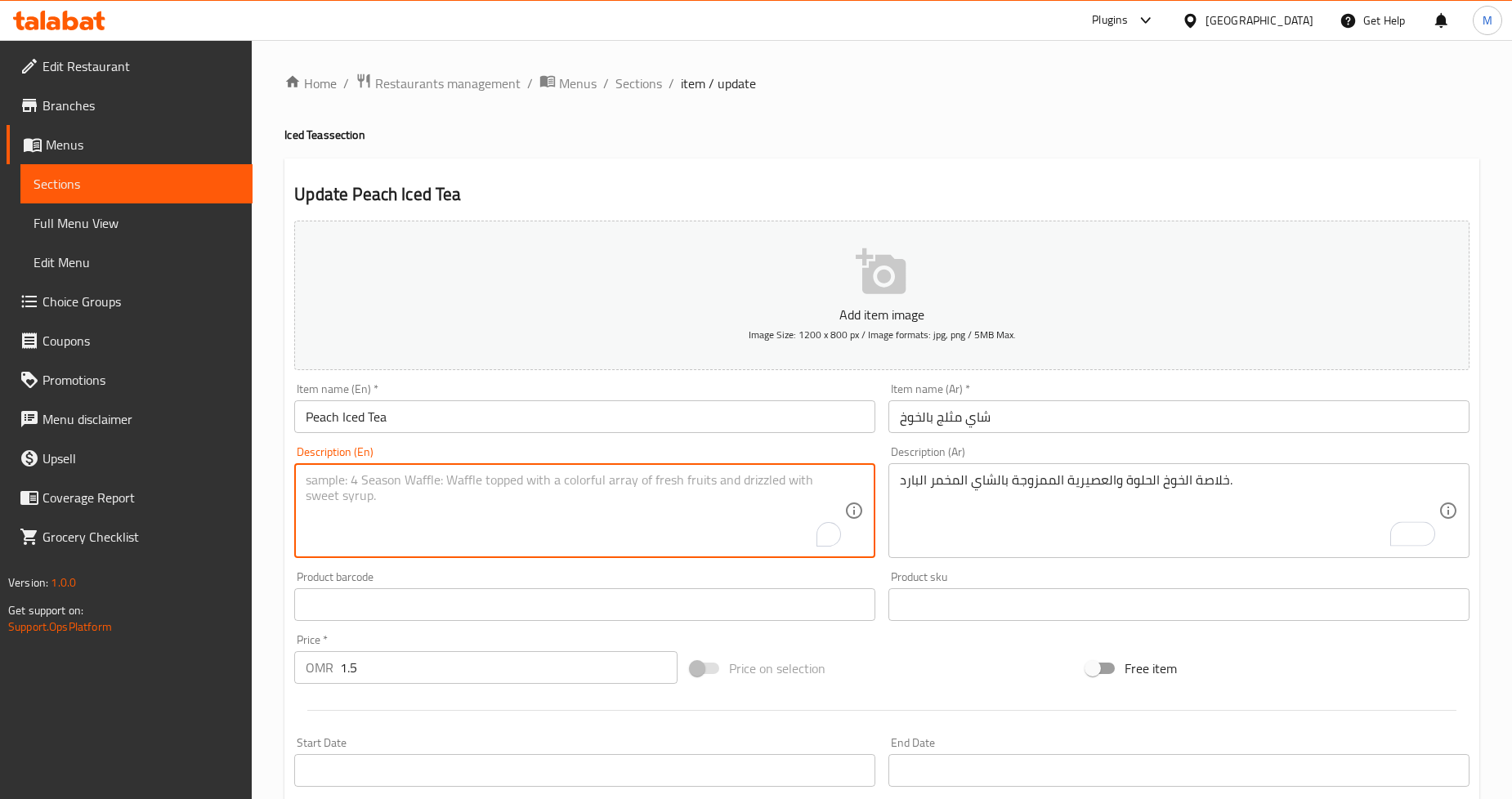
click at [421, 495] on textarea "To enrich screen reader interactions, please activate Accessibility in Grammarl…" at bounding box center [575, 511] width 539 height 78
paste textarea "Sweet, juicy peach essence blended with cold brewed tea."
type textarea "Sweet, juicy peach essence blended with cold brewed tea."
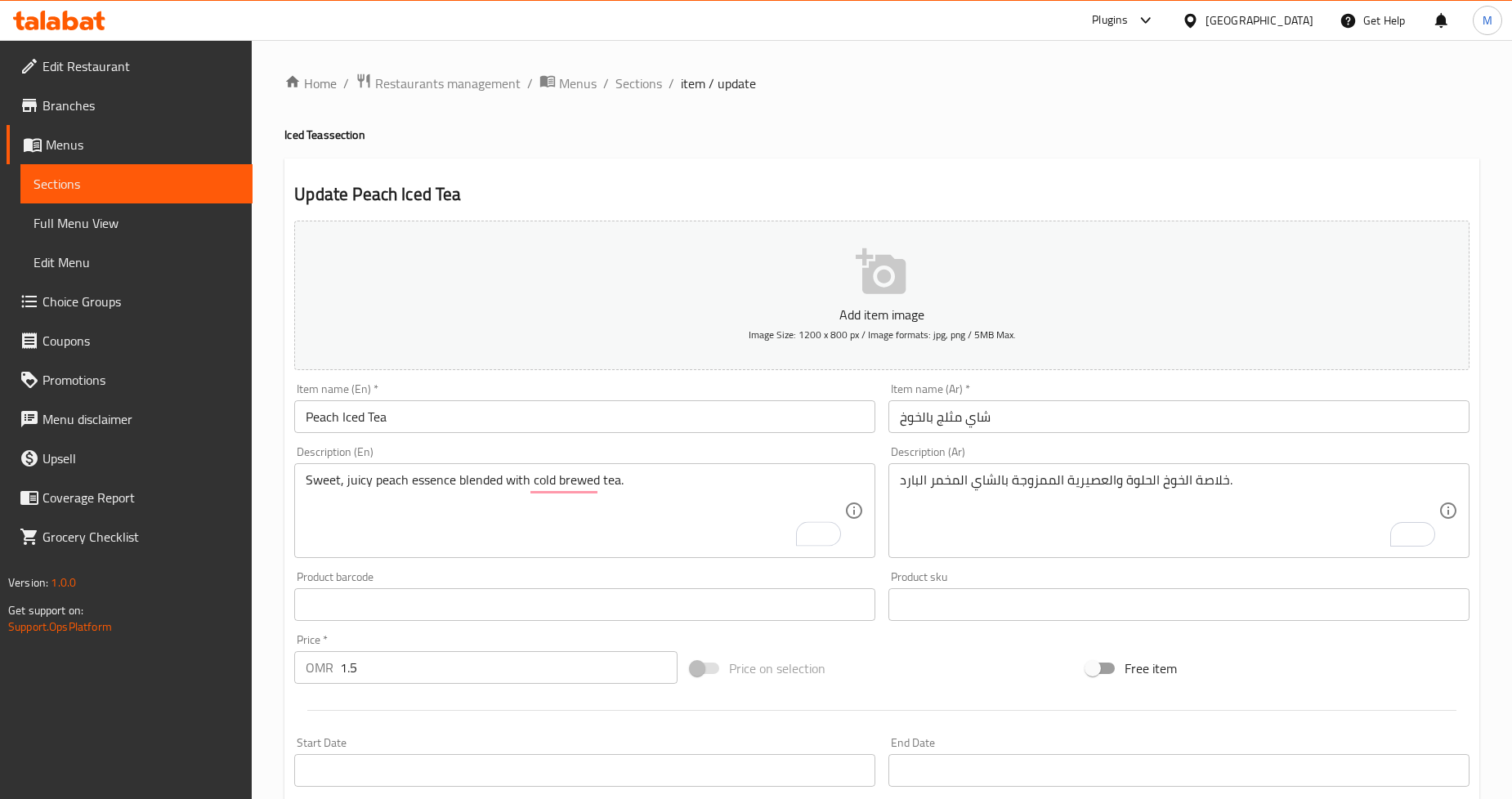
click at [1100, 150] on div "Home / Restaurants management / Menus / Sections / item / update Iced Teas sect…" at bounding box center [881, 598] width 1195 height 1050
click at [1176, 152] on div "Home / Restaurants management / Menus / Sections / item / update Iced Teas sect…" at bounding box center [881, 598] width 1195 height 1050
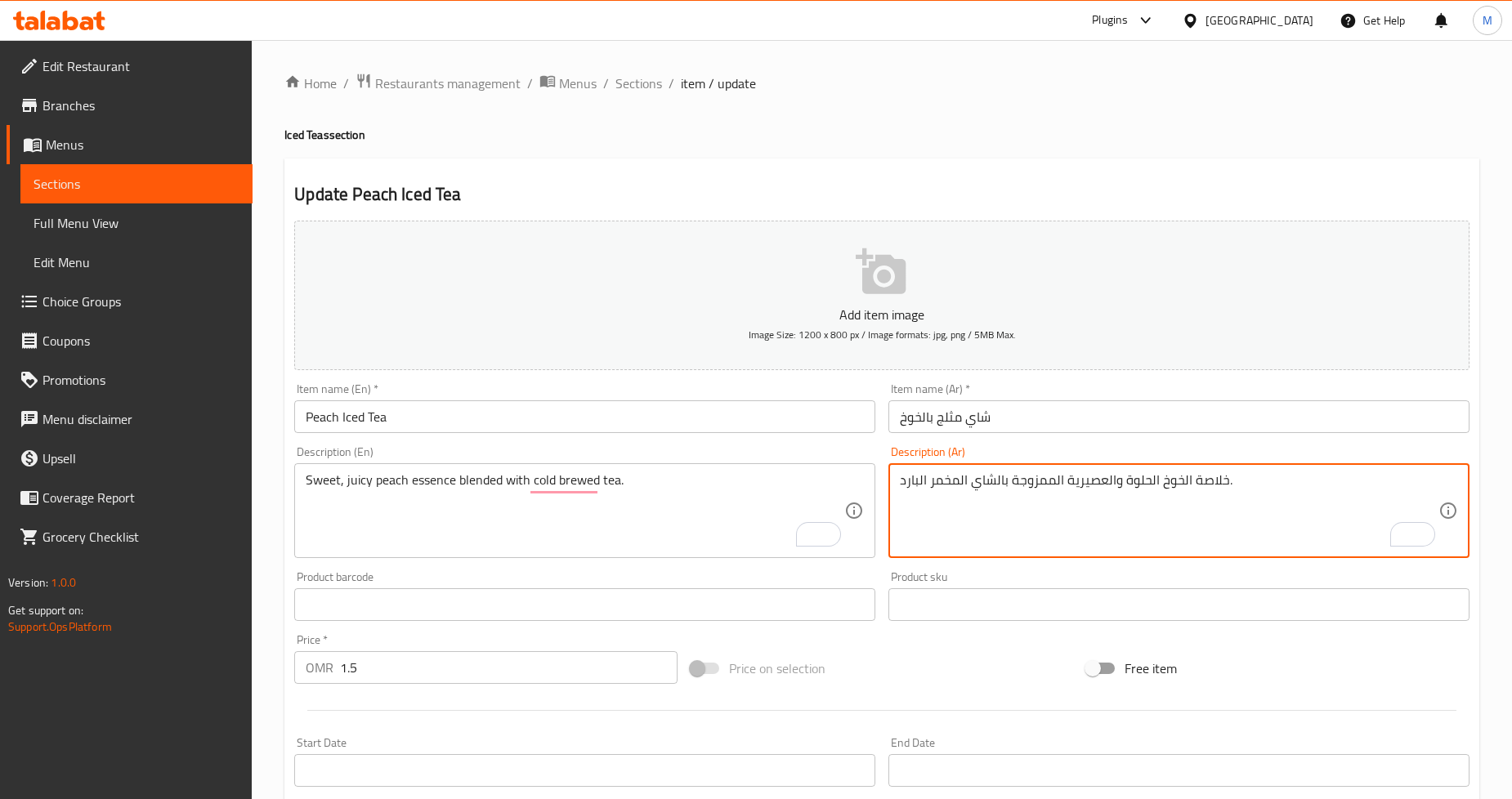
drag, startPoint x: 1065, startPoint y: 482, endPoint x: 1104, endPoint y: 485, distance: 39.1
type textarea "خلاصة الخوخ الحلوة والجوسي الممزوجة بالشاي المخمر البارد."
click at [1254, 150] on div "Home / Restaurants management / Menus / Sections / item / update Iced Teas sect…" at bounding box center [881, 598] width 1195 height 1050
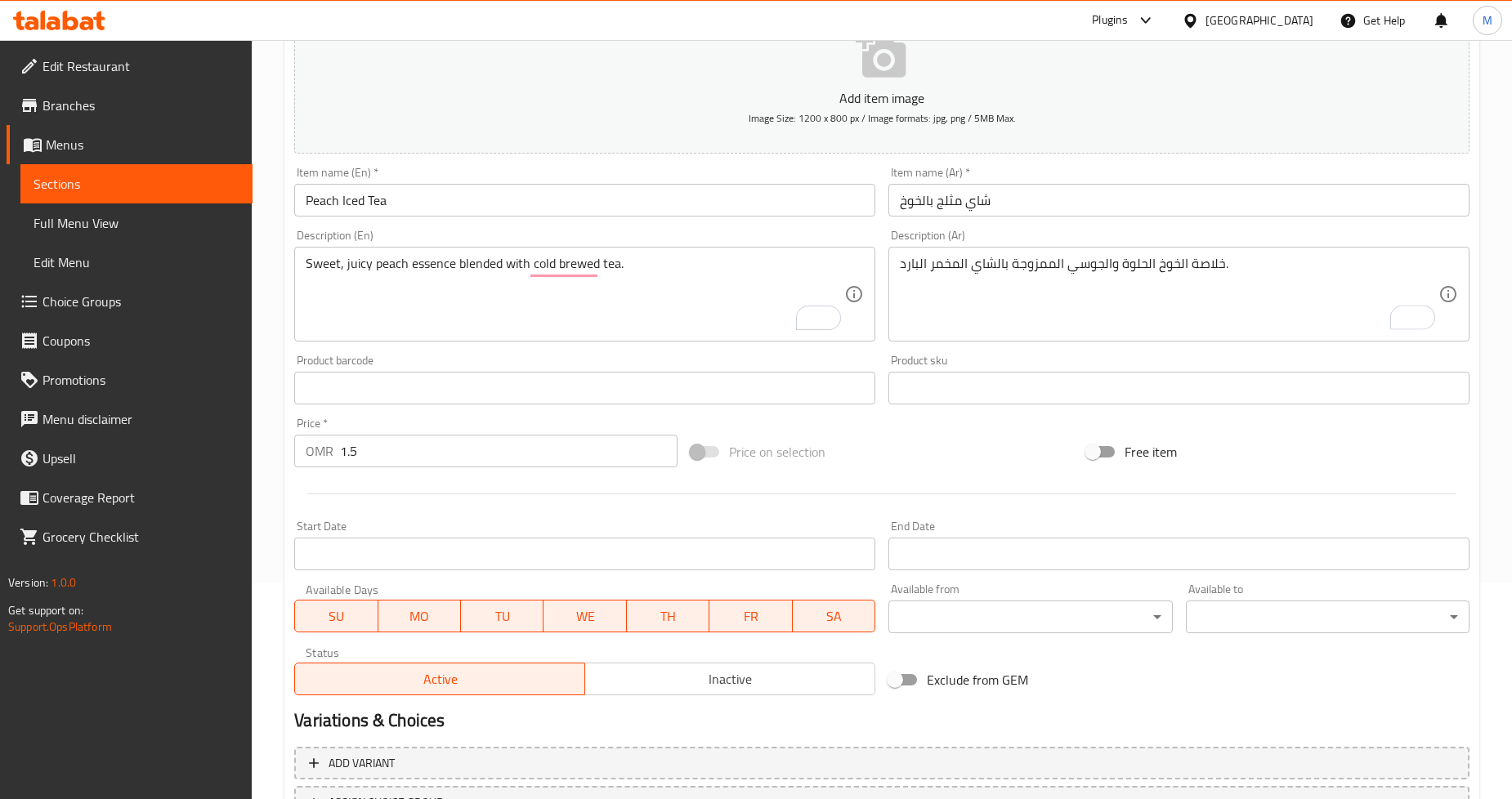
scroll to position [353, 0]
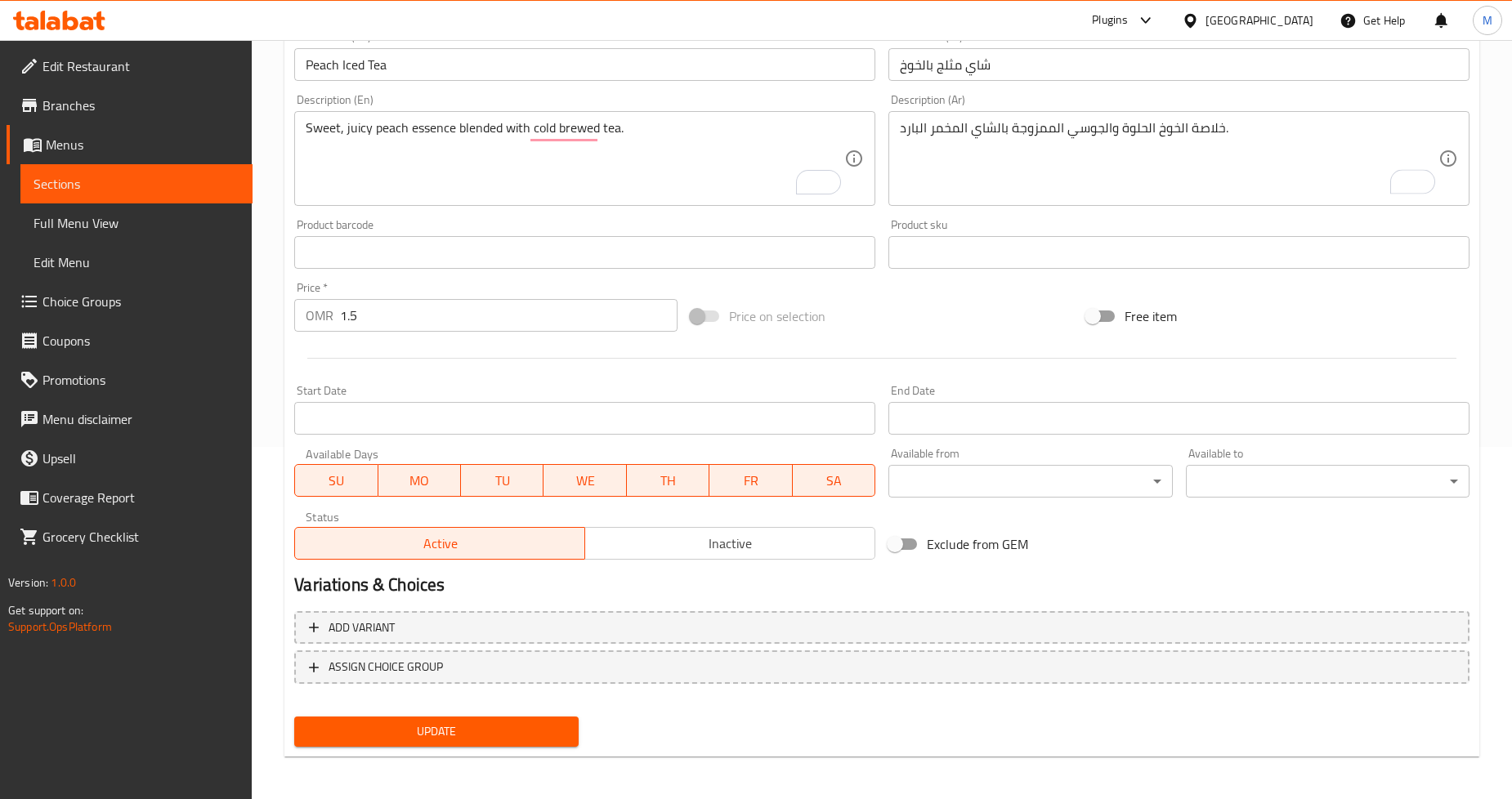
click at [407, 726] on span "Update" at bounding box center [436, 732] width 257 height 20
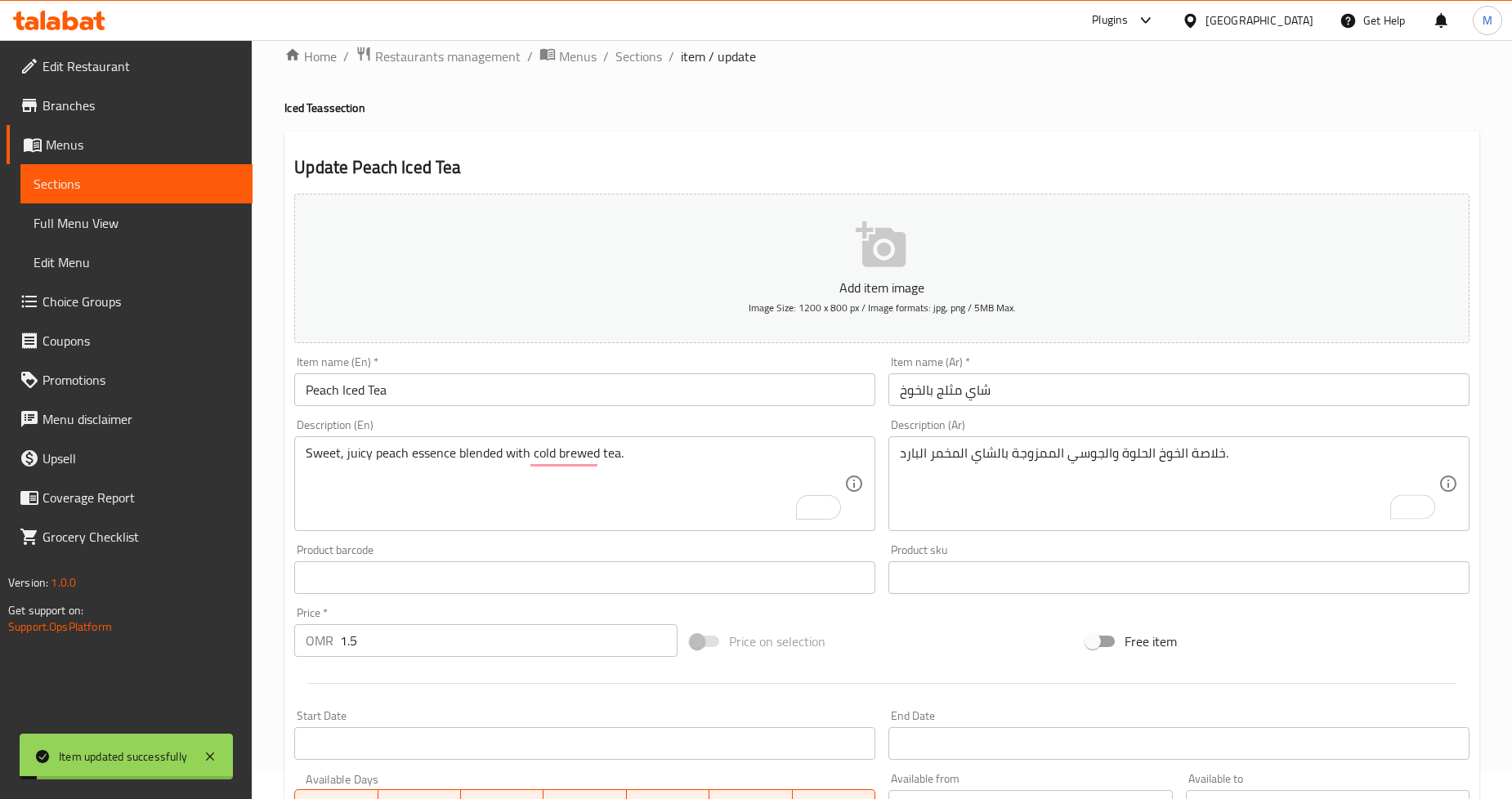
scroll to position [0, 0]
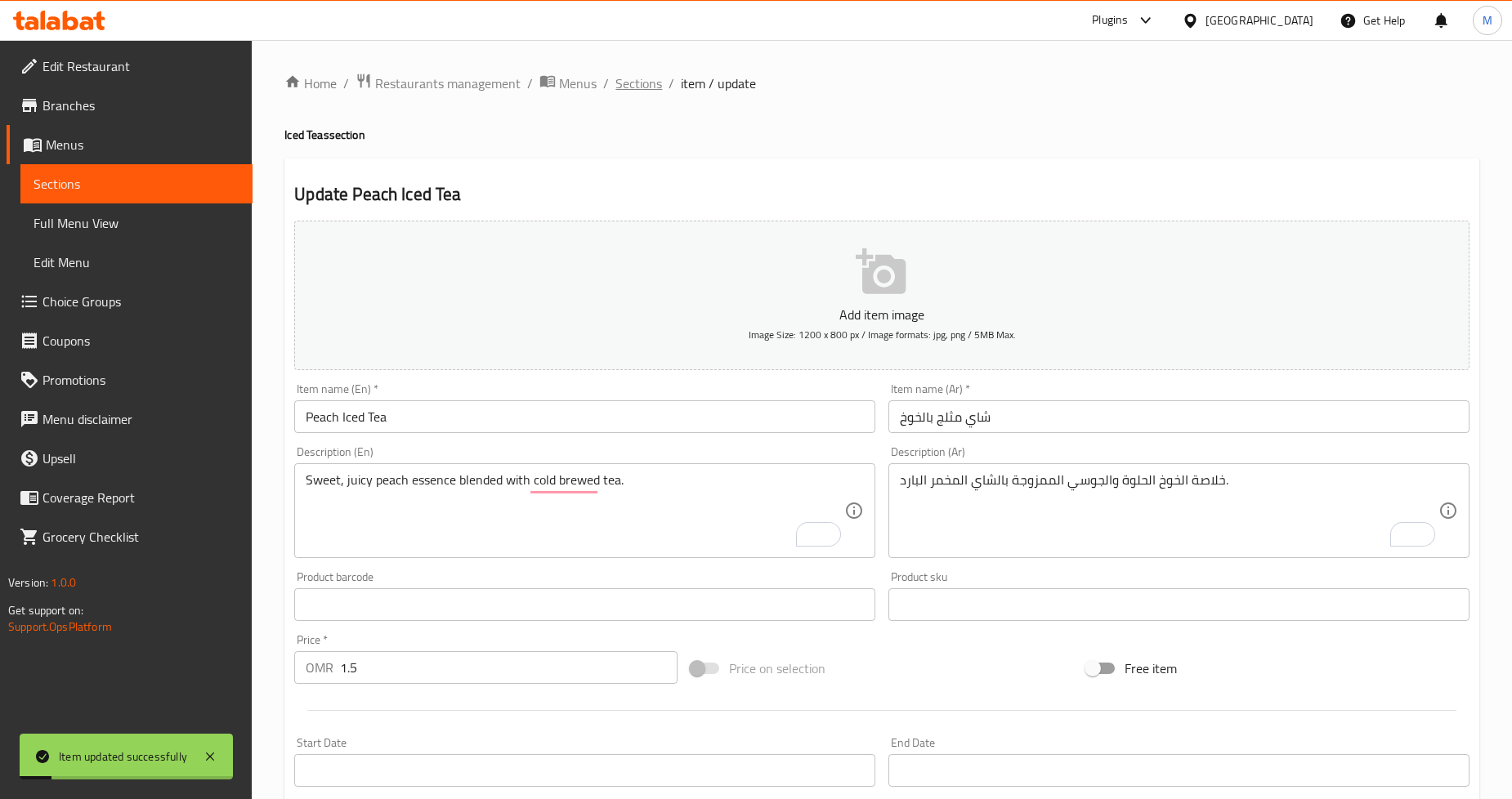
click at [634, 85] on span "Sections" at bounding box center [639, 82] width 46 height 19
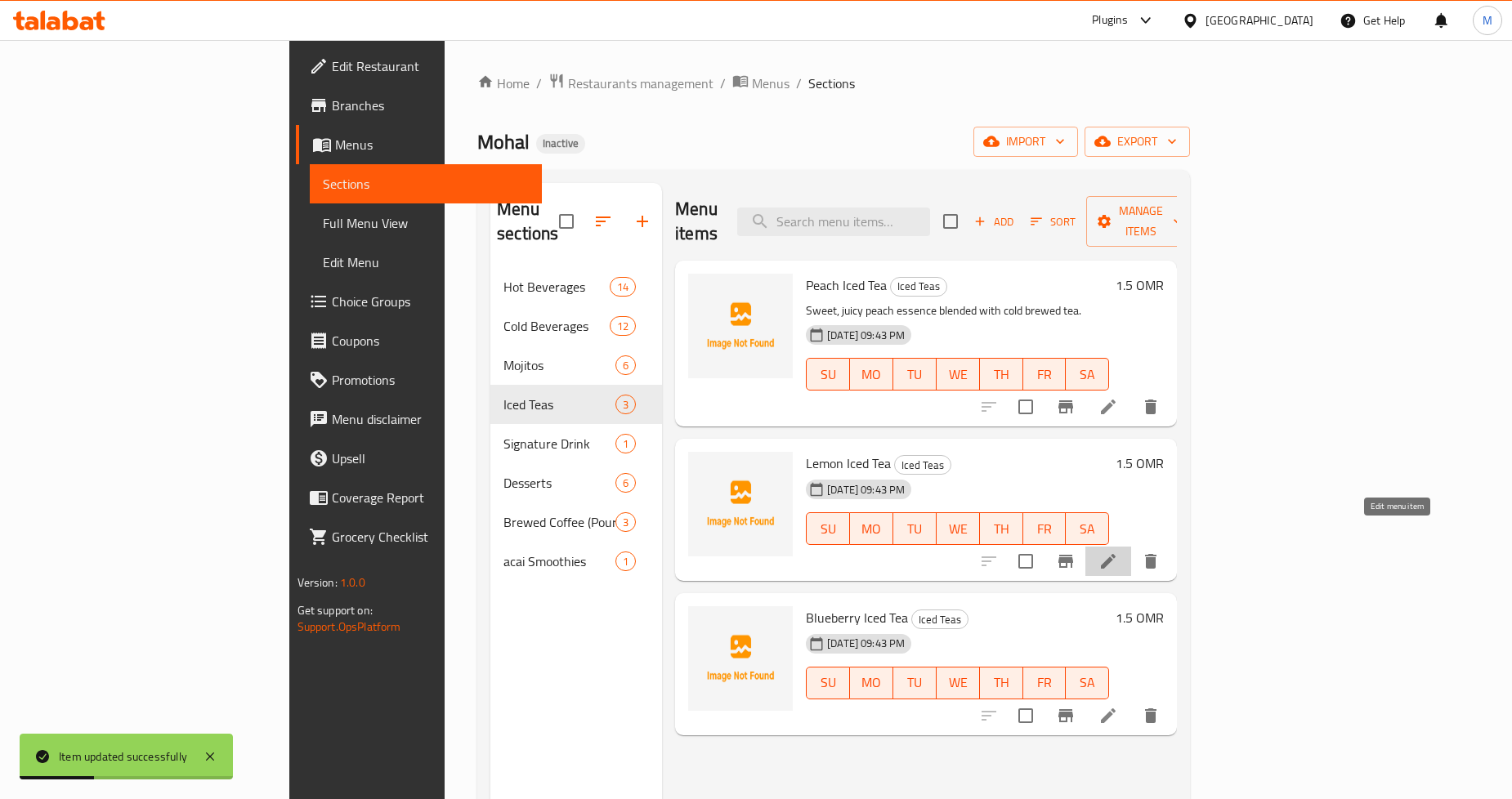
click at [1118, 552] on icon at bounding box center [1108, 561] width 19 height 19
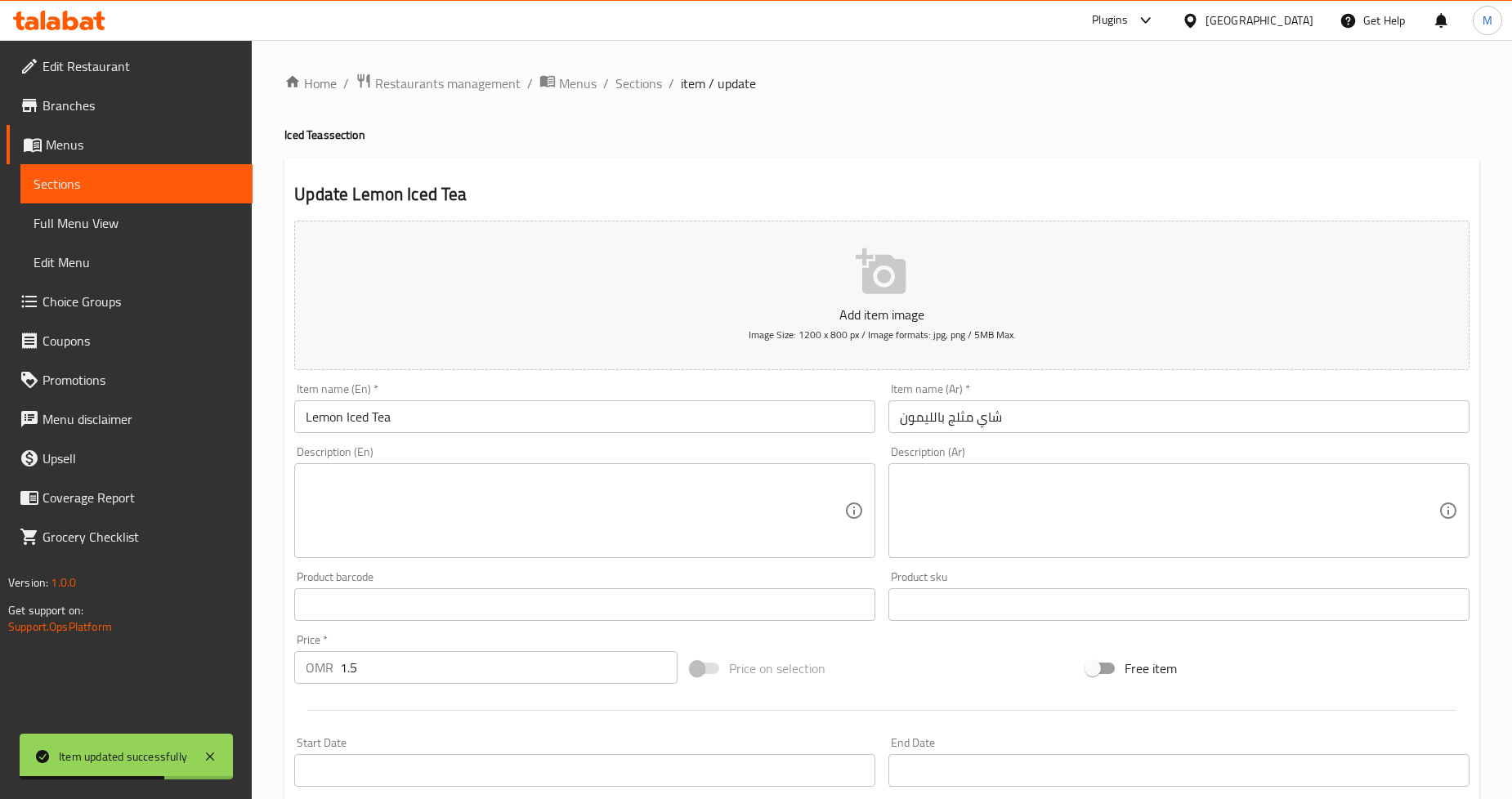
click at [980, 519] on textarea at bounding box center [1169, 511] width 539 height 78
paste textarea "نكهة الليمون المنعشة المتوازنة مع الشاي الأسود - كلاسيكية ومنعشة."
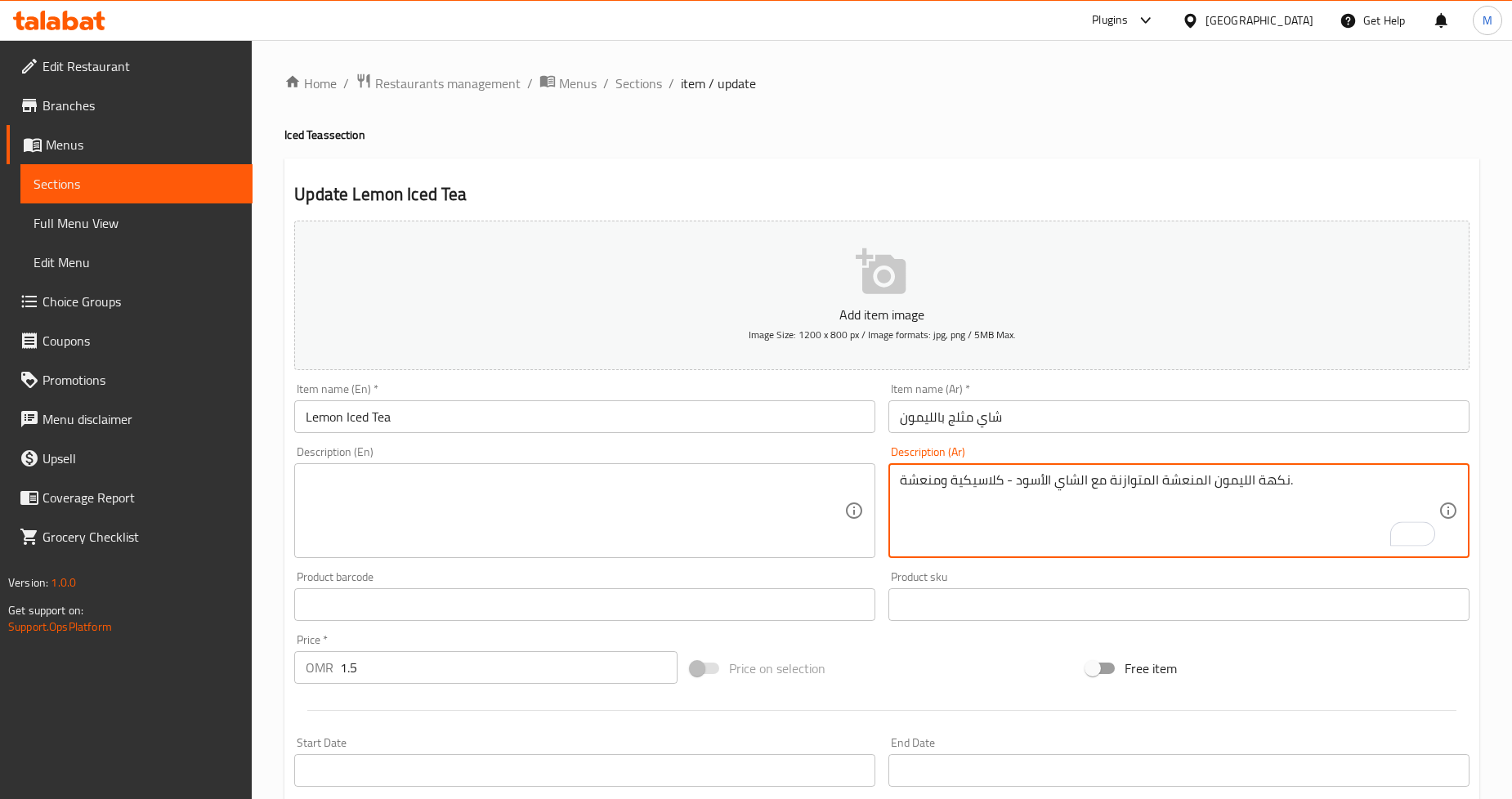
drag, startPoint x: 1197, startPoint y: 482, endPoint x: 1161, endPoint y: 477, distance: 36.3
click at [1161, 477] on textarea "نكهة الليمون المنعشة المتوازنة مع الشاي الأسود - كلاسيكية ومنعشة." at bounding box center [1169, 511] width 539 height 78
type textarea "نكهة الليمون الكريسب المتوازنة مع الشاي الأسود - كلاسيكية ومنعشة."
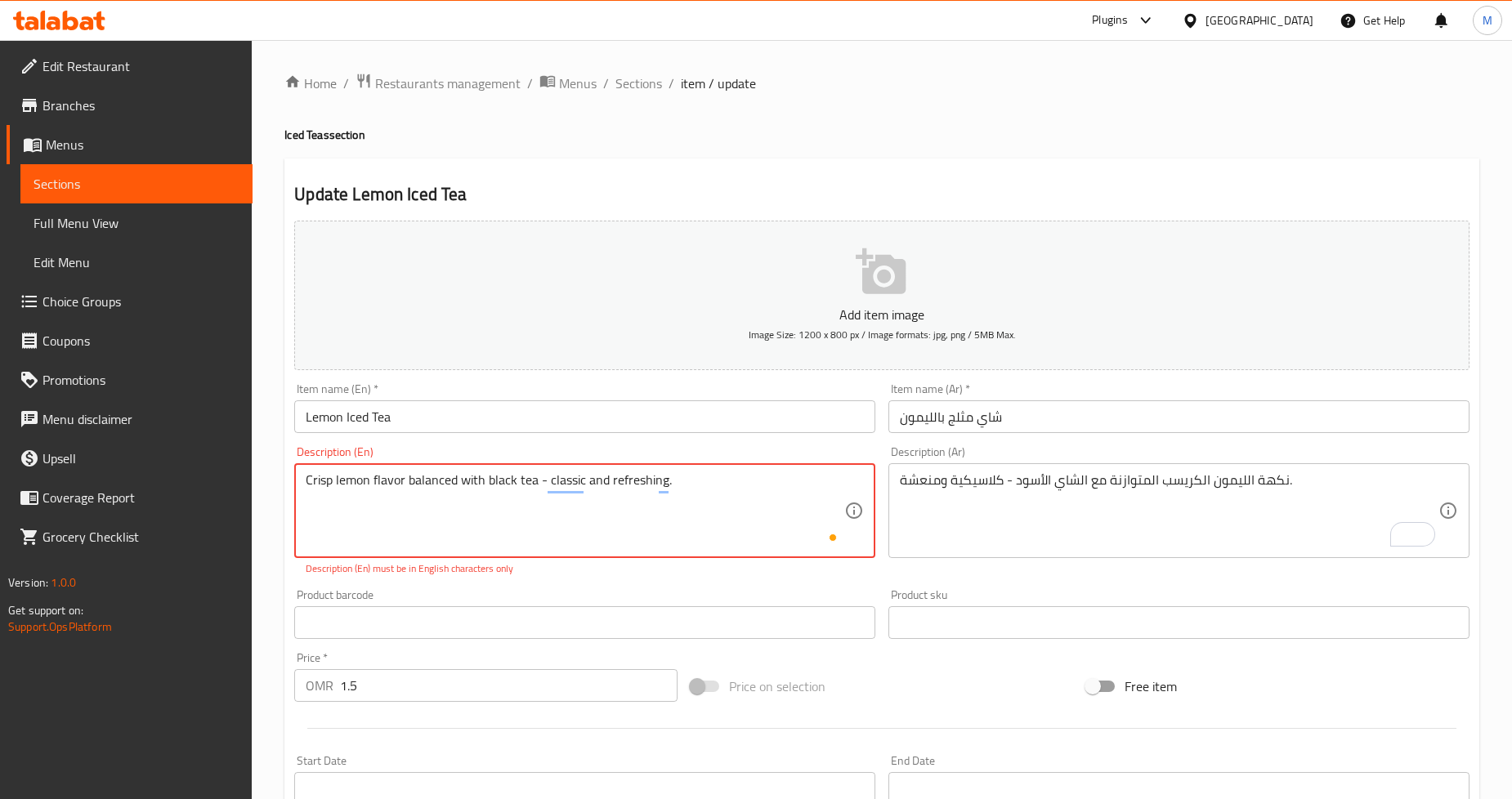
type textarea "Crisp lemon flavor balanced with black tea - classic and refreshing."
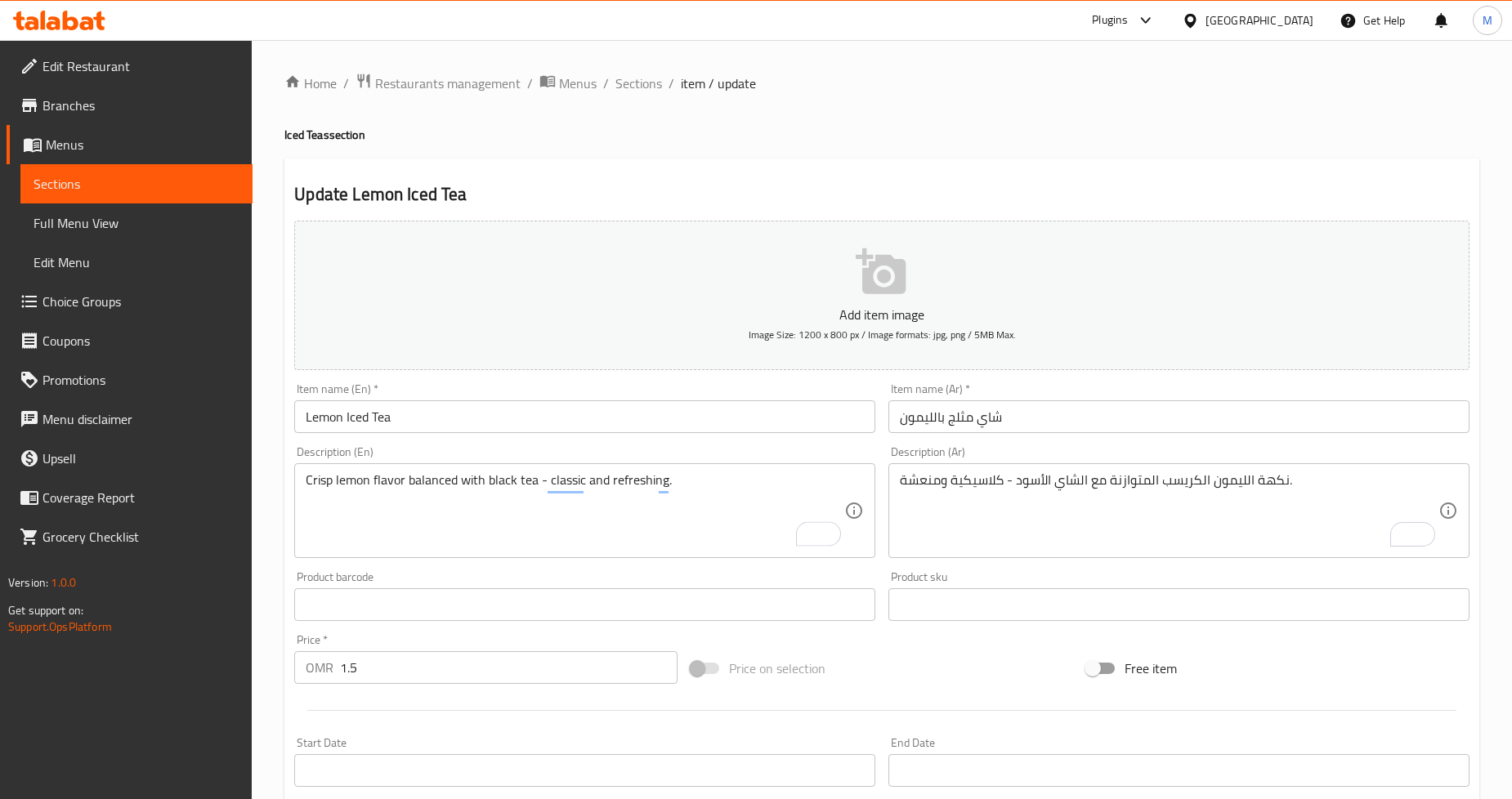
click at [1086, 144] on div "Home / Restaurants management / Menus / Sections / item / update Iced Teas sect…" at bounding box center [881, 598] width 1195 height 1050
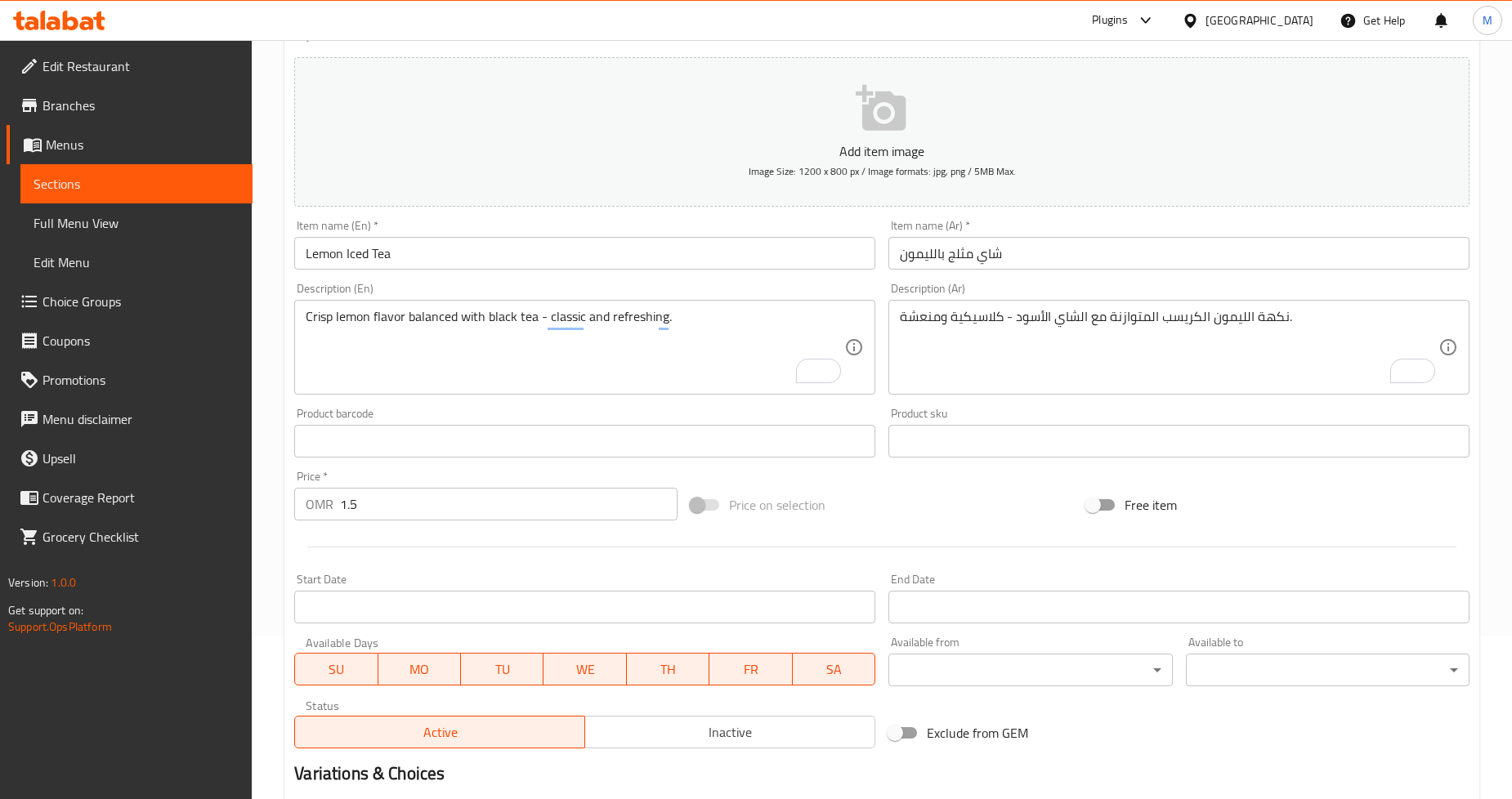
scroll to position [353, 0]
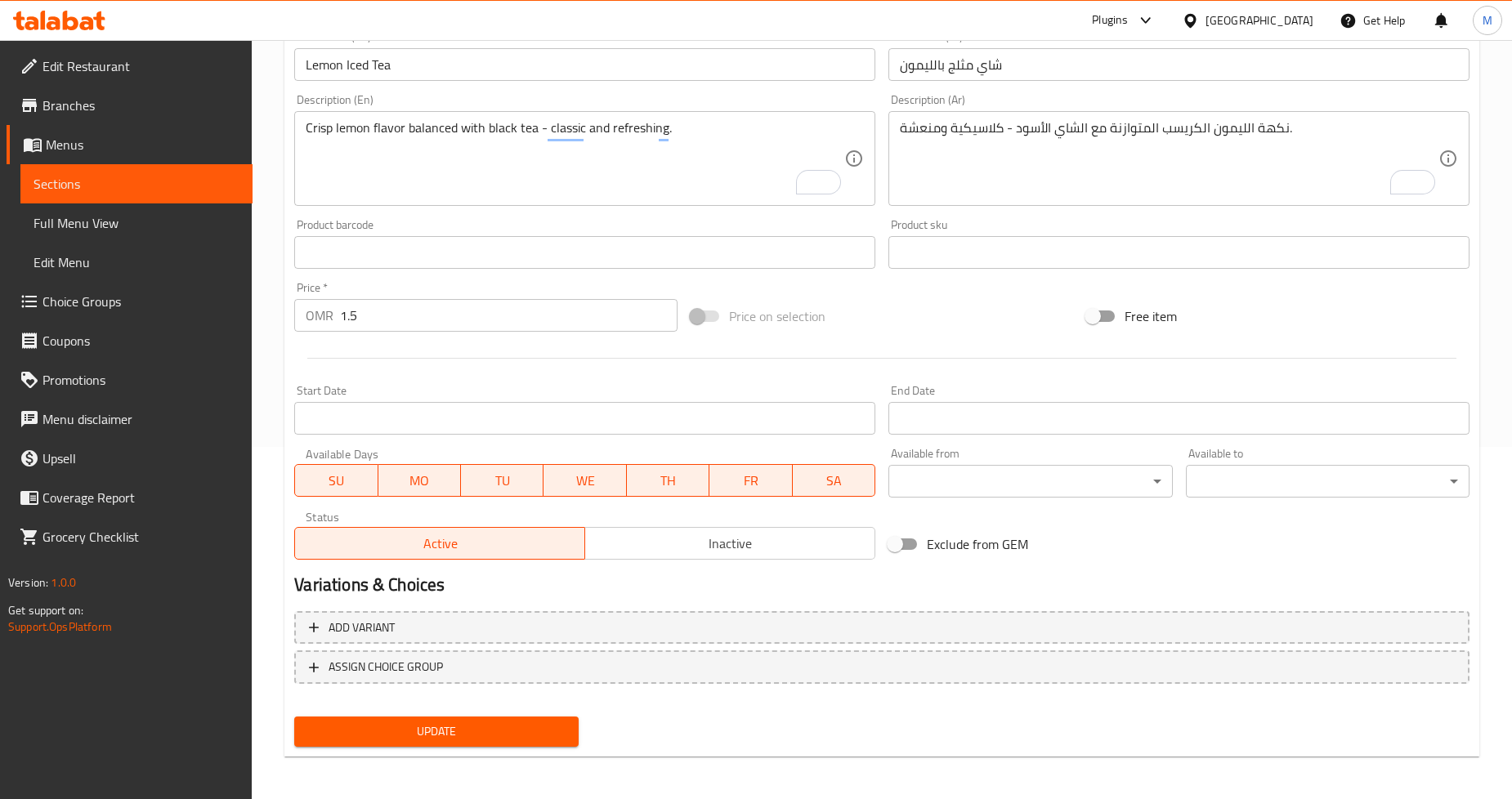
click at [463, 730] on span "Update" at bounding box center [436, 732] width 257 height 20
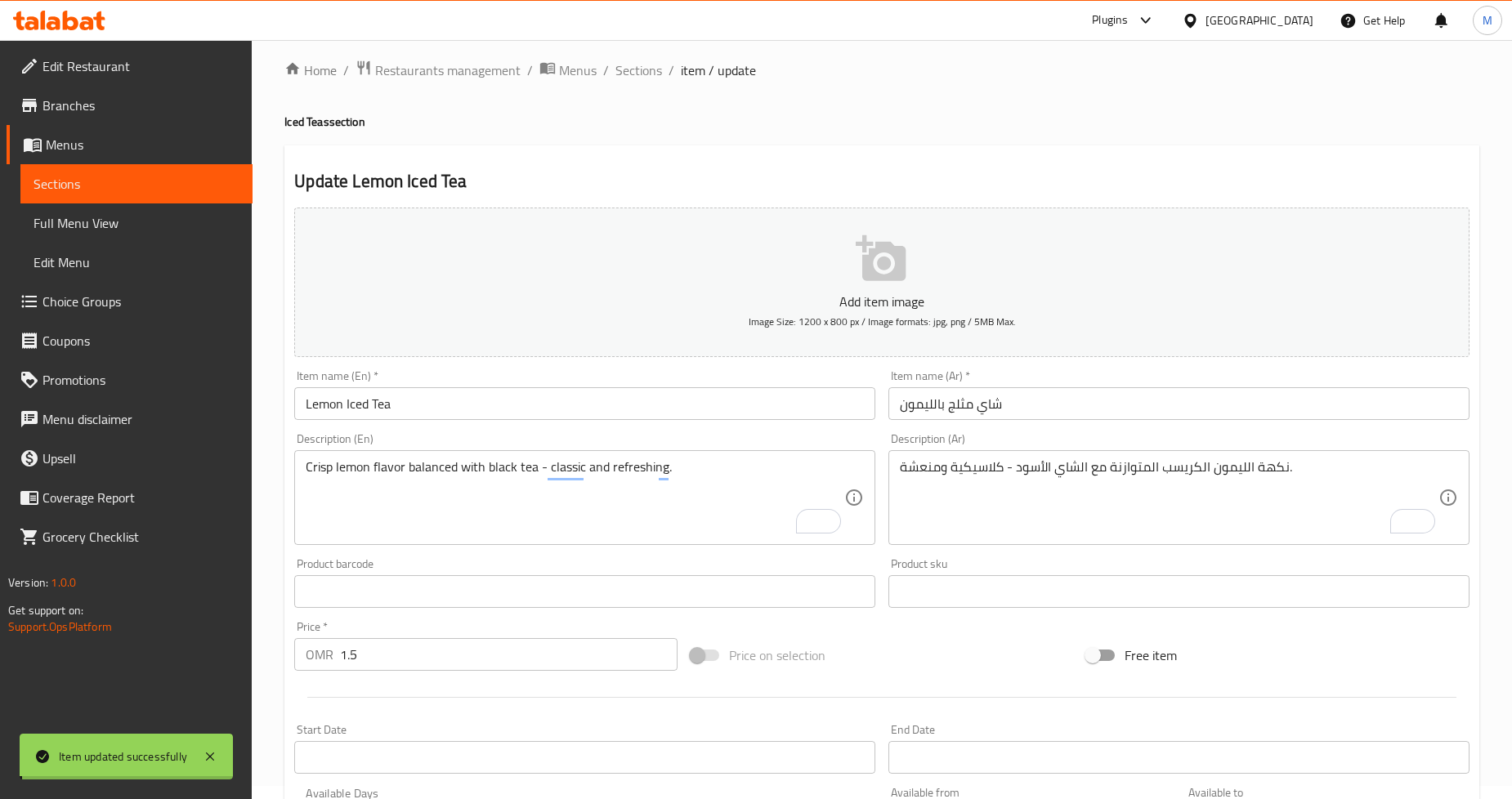
scroll to position [0, 0]
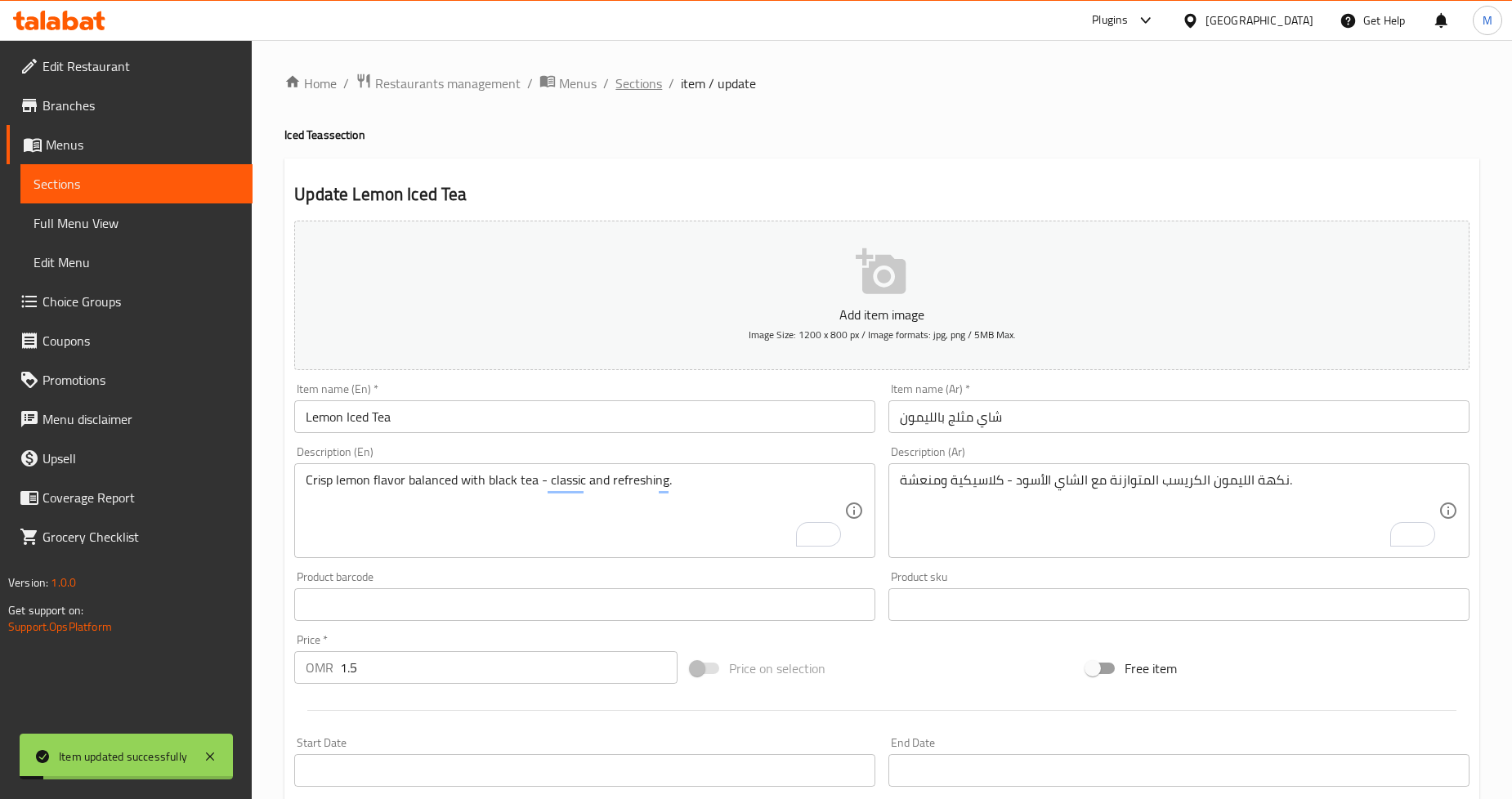
click at [650, 78] on span "Sections" at bounding box center [639, 82] width 46 height 19
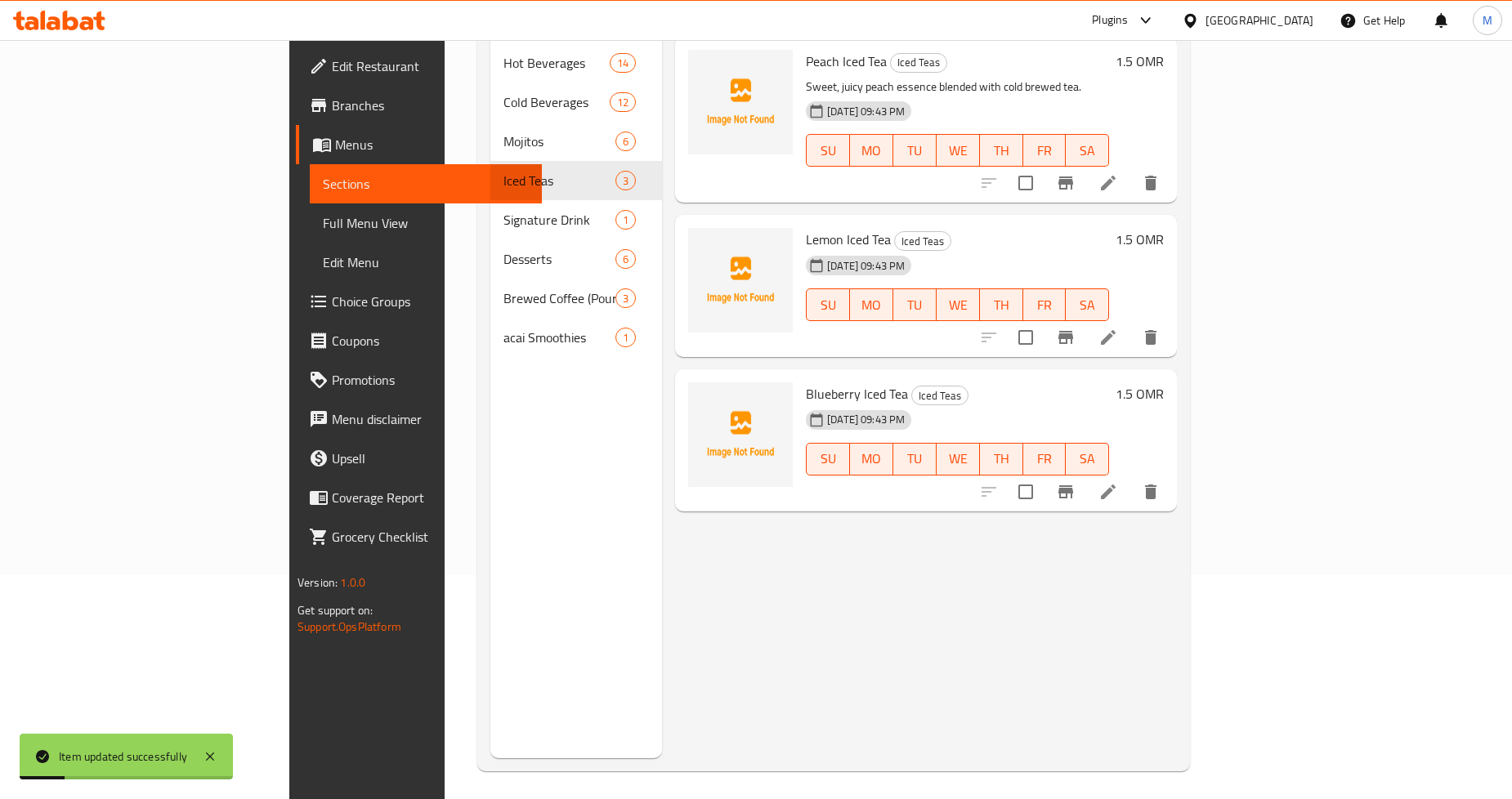
scroll to position [229, 0]
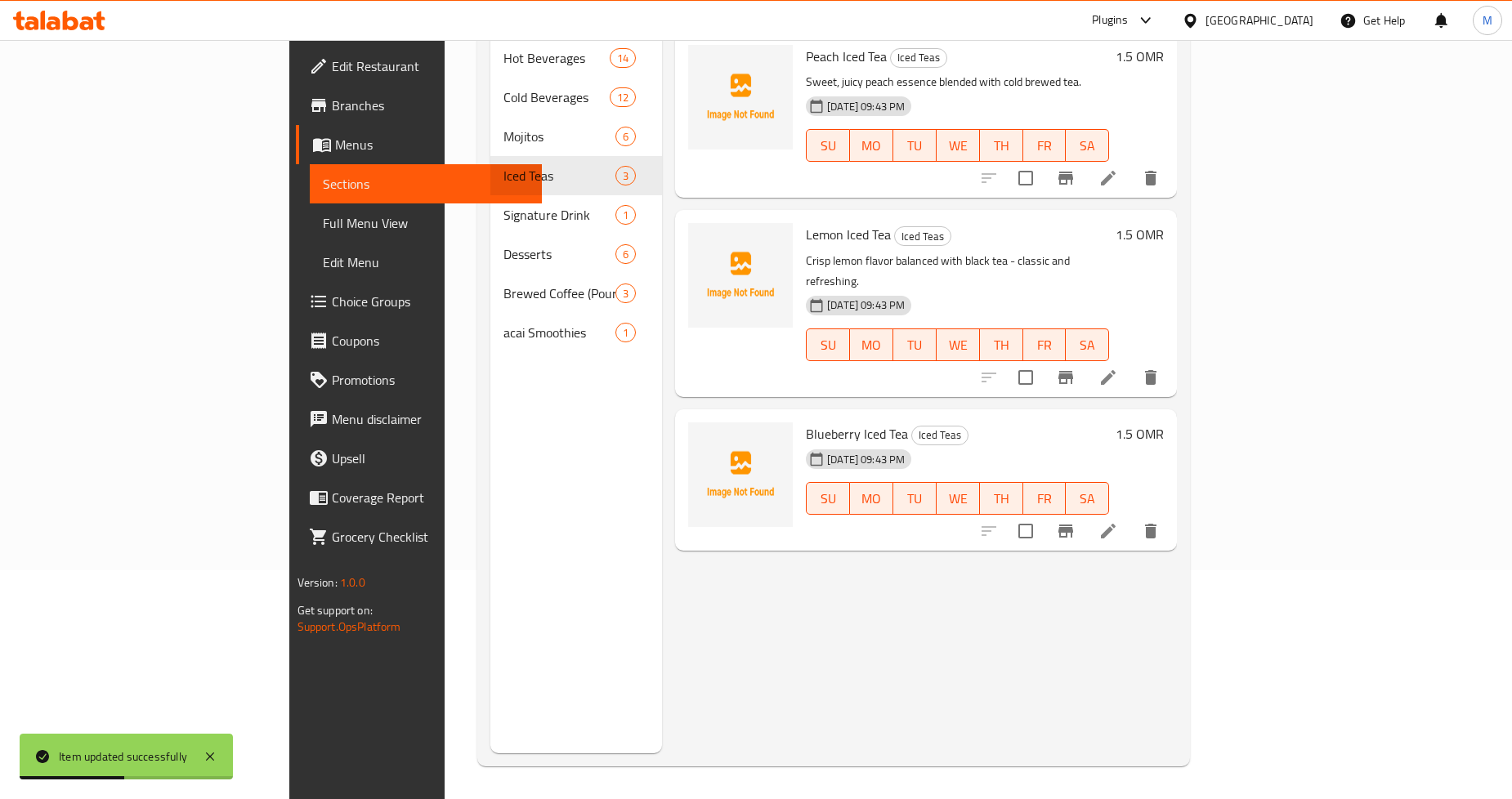
click at [1170, 512] on div at bounding box center [1069, 531] width 201 height 39
click at [1118, 521] on icon at bounding box center [1108, 531] width 19 height 19
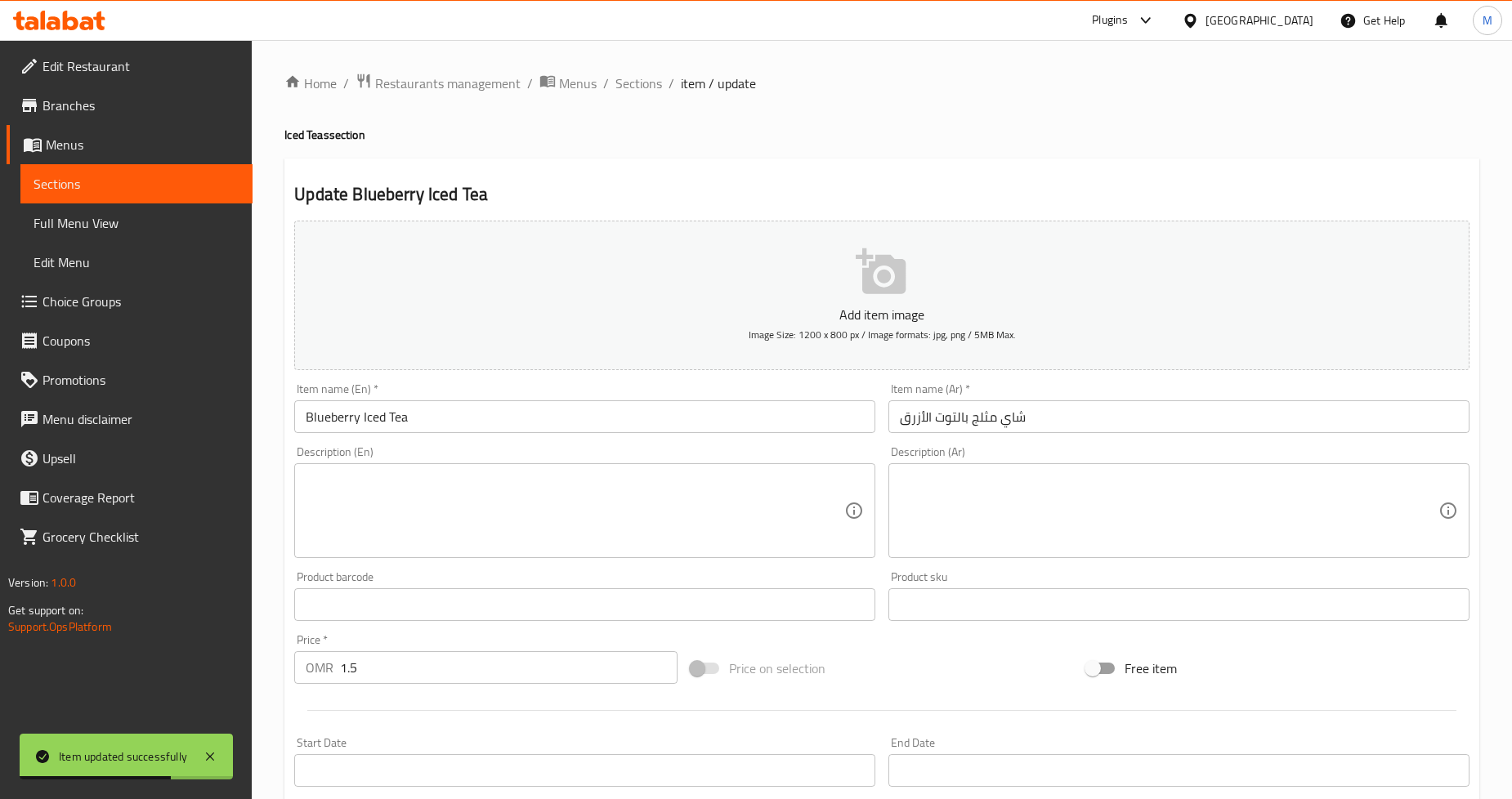
click at [584, 492] on textarea at bounding box center [575, 511] width 539 height 78
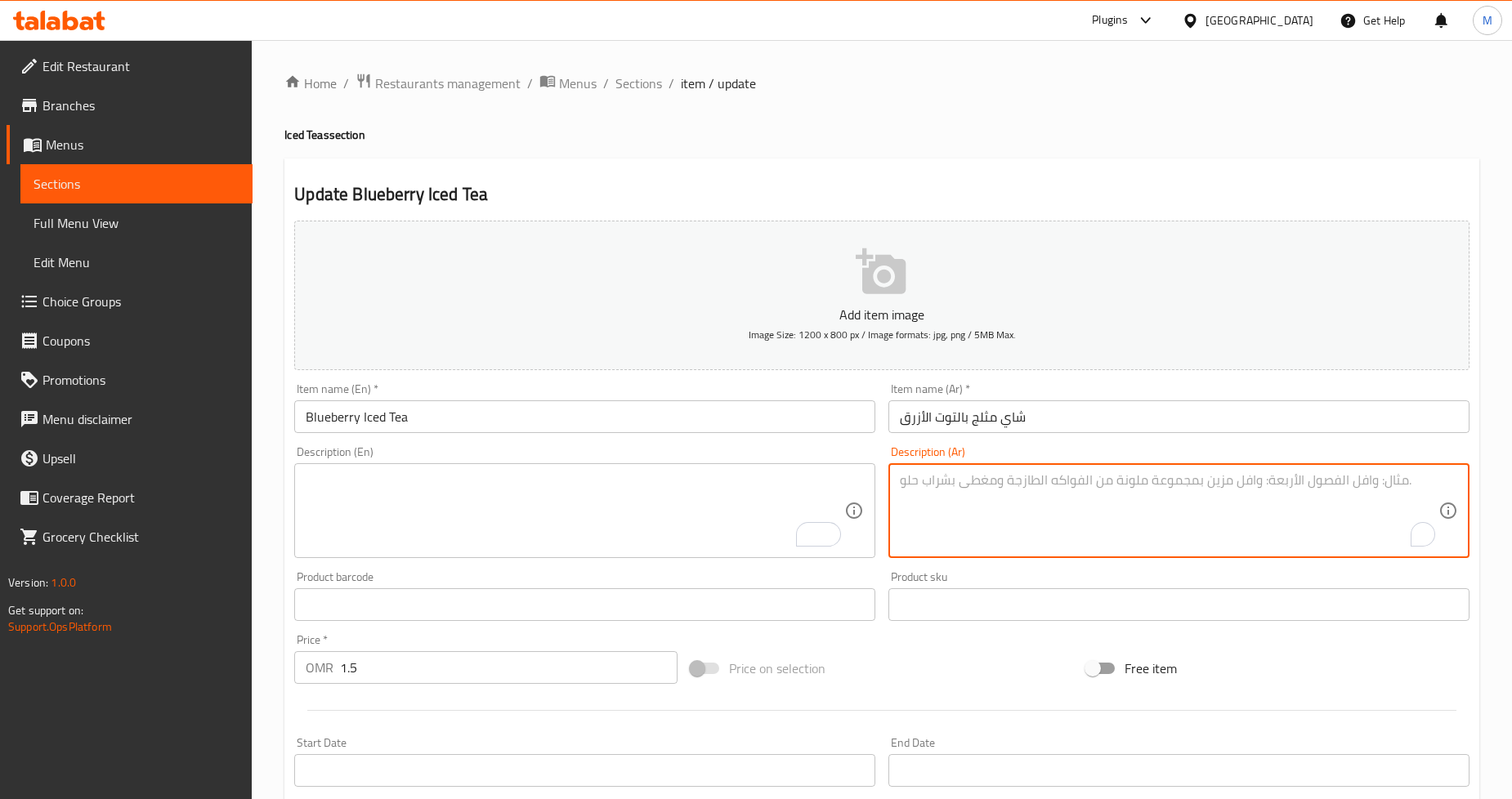
click at [1023, 503] on textarea "To enrich screen reader interactions, please activate Accessibility in Grammarl…" at bounding box center [1169, 511] width 539 height 78
paste textarea "نكهة التوت الأزرق الحامضة والحلوة قليلاً ممزوجة بالشاي المثلج لإضفاء لمسة فريدة…"
type textarea "نكهة التوت الأزرق الحامضة والحلوة قليلاً ممزوجة بالشاي المثلج لإضفاء لمسة فريدة…"
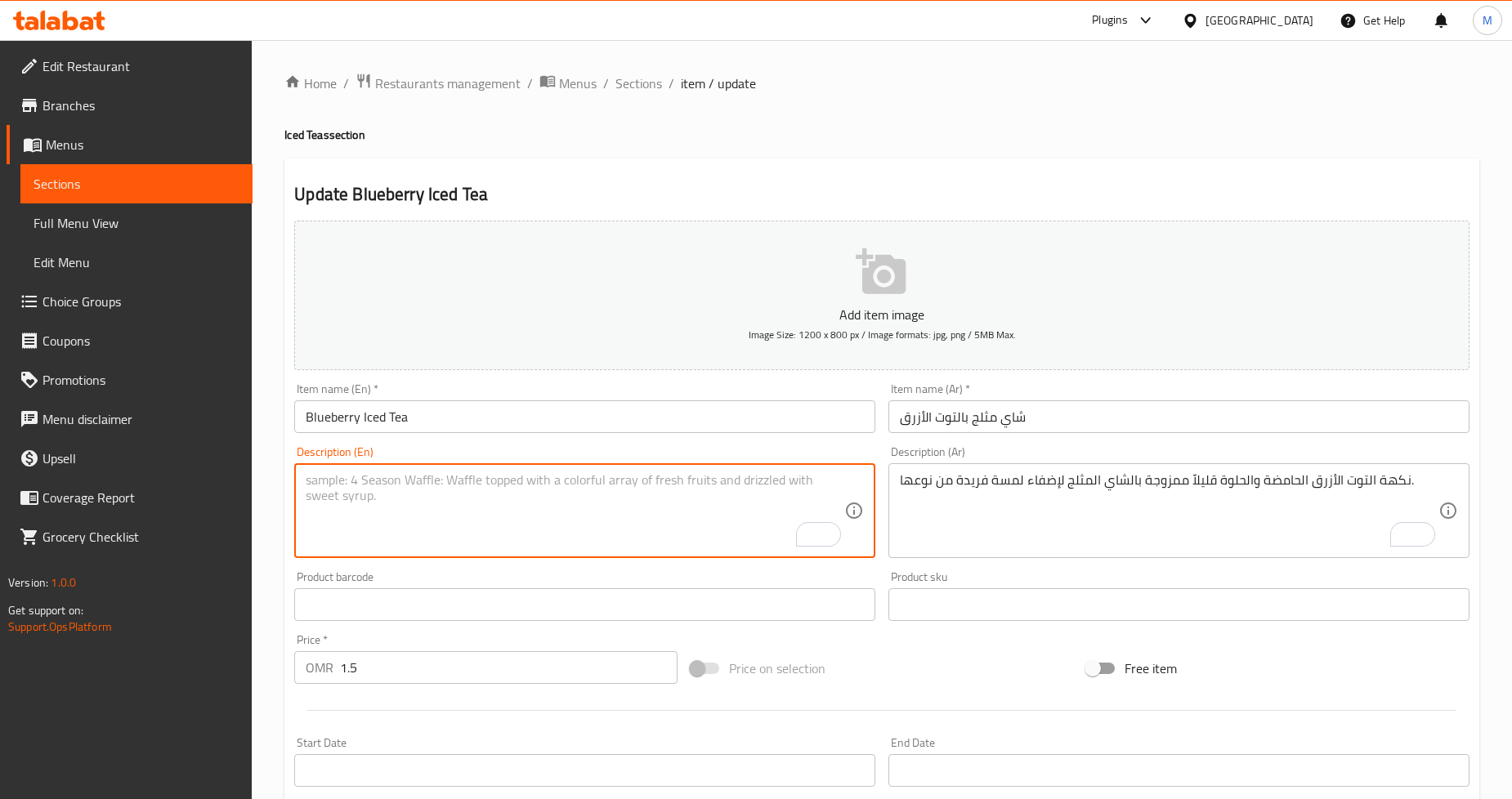
click at [485, 527] on textarea "To enrich screen reader interactions, please activate Accessibility in Grammarl…" at bounding box center [575, 511] width 539 height 78
paste textarea "Tart and slightly sweet blueberry flavor infused with iced tea for a unique twi…"
type textarea "Tart and slightly sweet blueberry flavor infused with iced tea for a unique twi…"
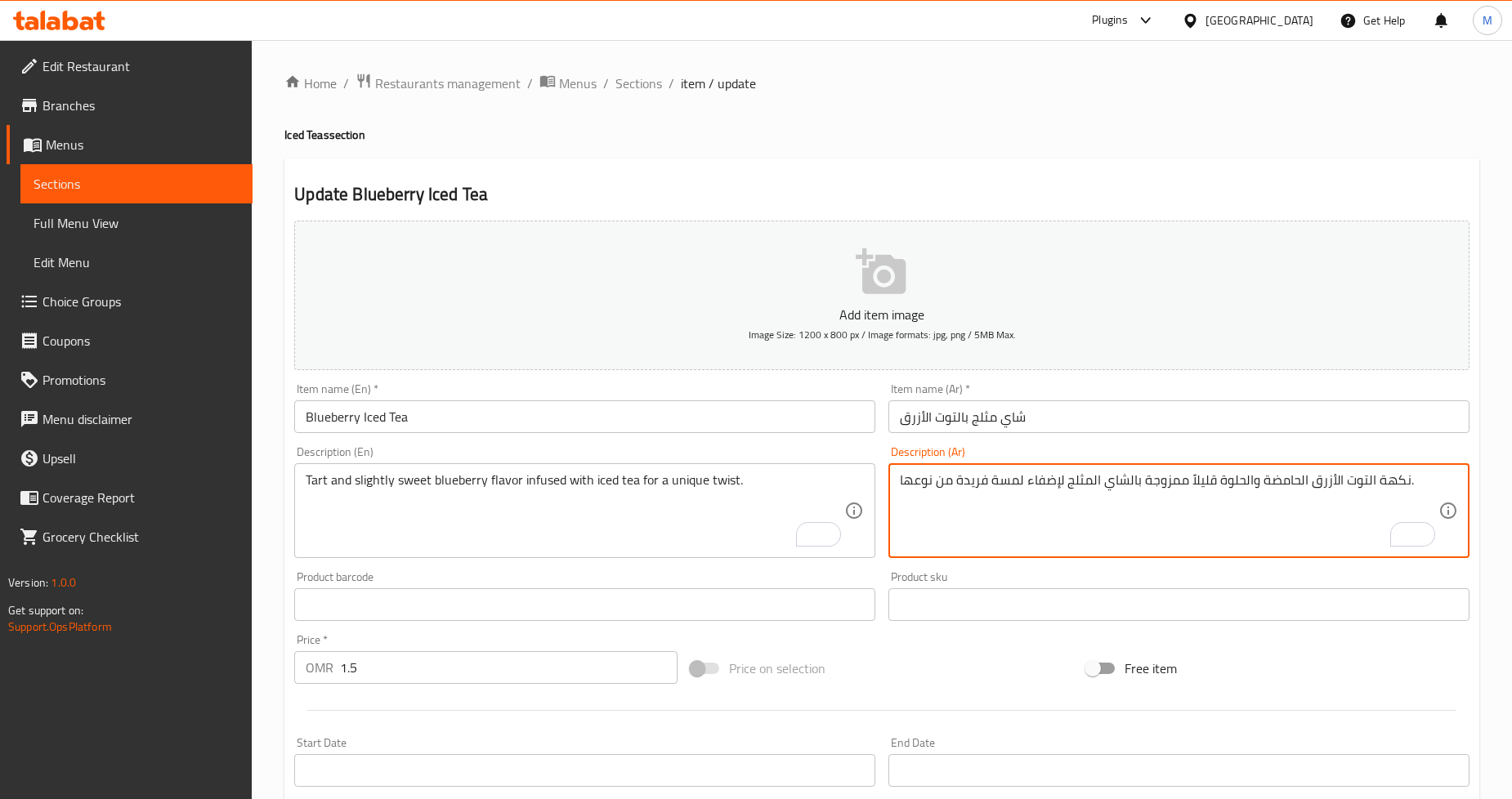
click at [1156, 484] on textarea "نكهة التوت الأزرق الحامضة والحلوة قليلاً ممزوجة بالشاي المثلج لإضفاء لمسة فريدة…" at bounding box center [1169, 511] width 539 height 78
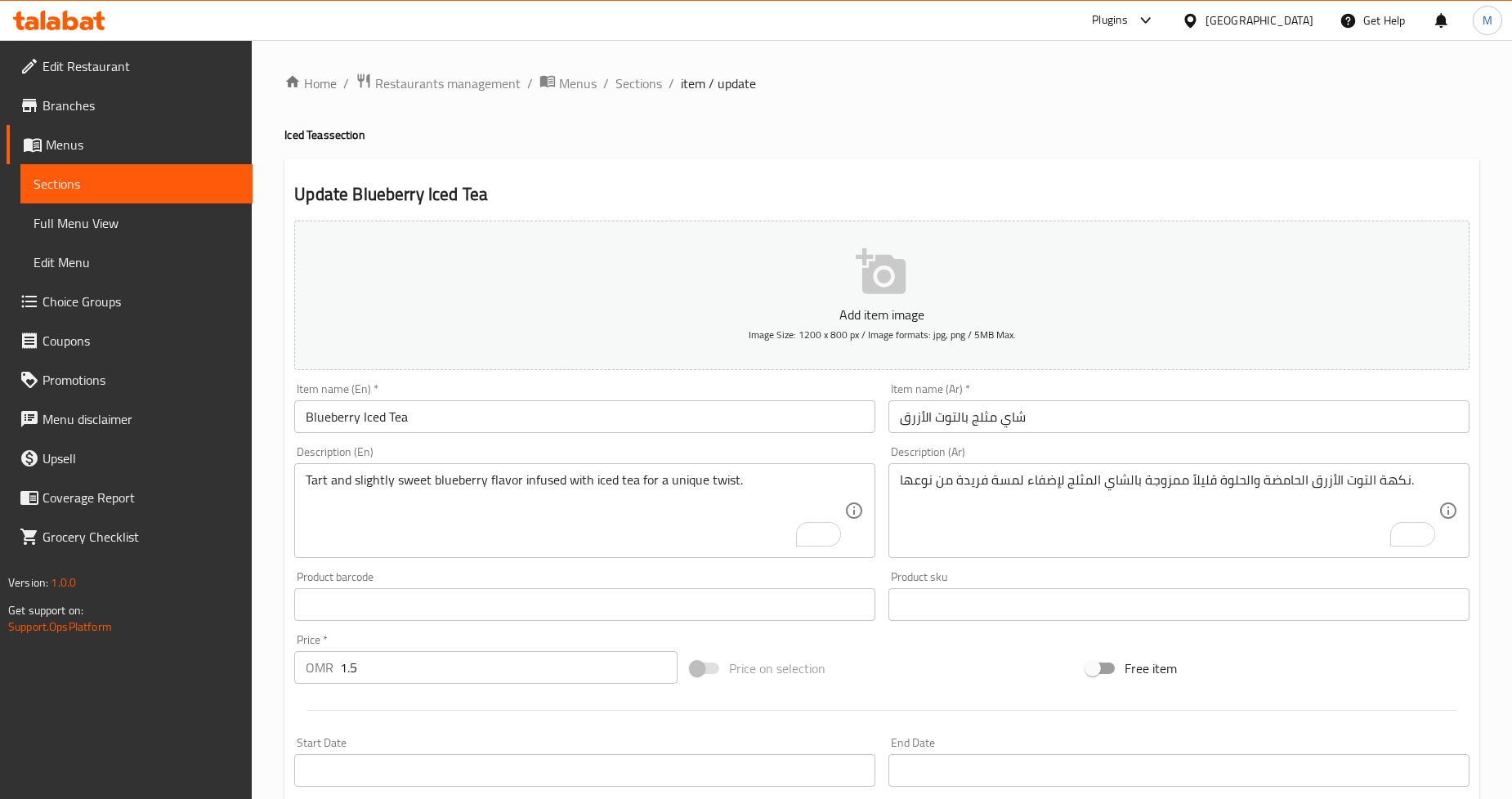
click at [1036, 98] on div "Home / Restaurants management / Menus / Sections / item / update Iced Teas sect…" at bounding box center [881, 598] width 1195 height 1050
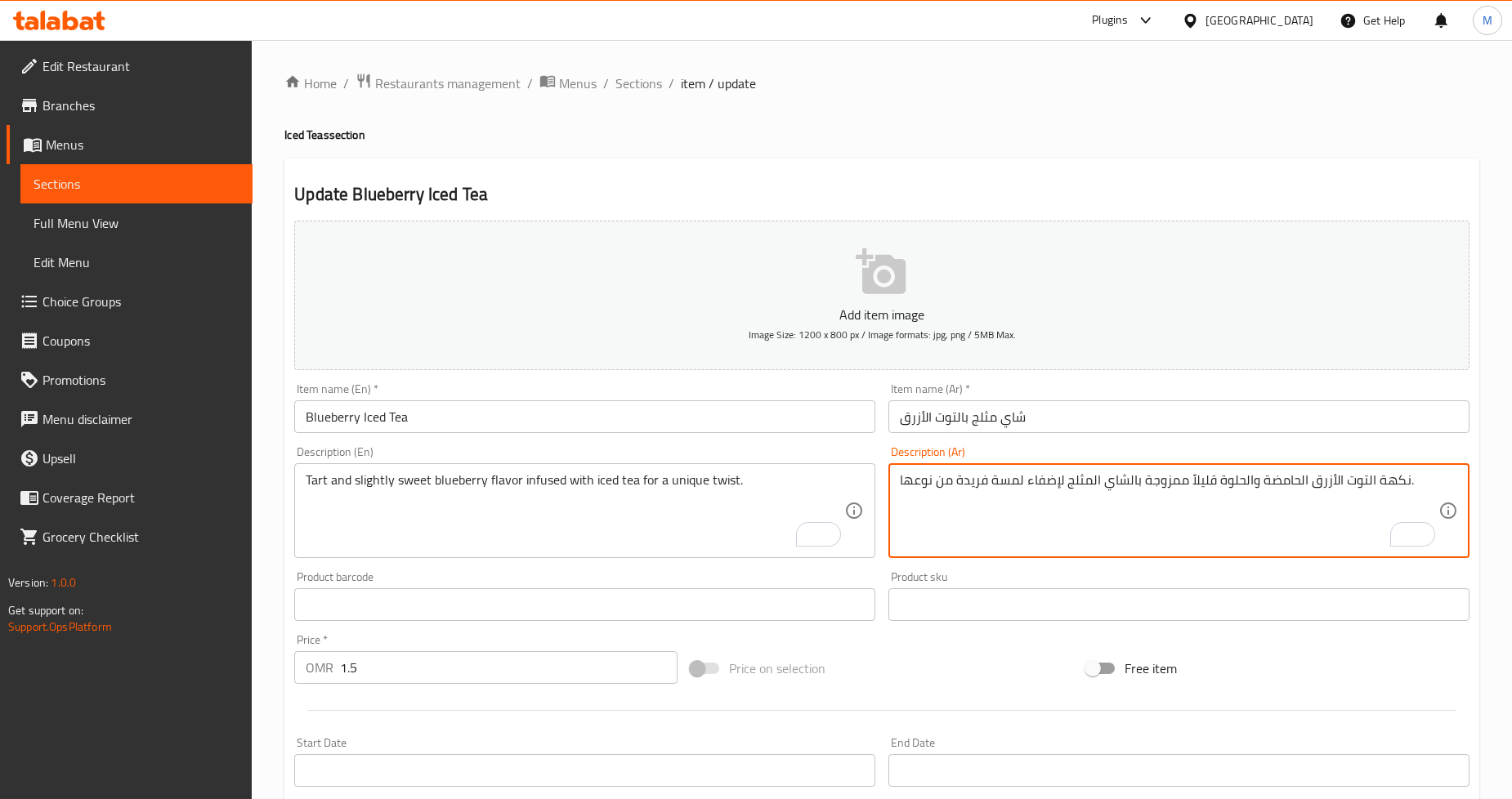
click at [1158, 479] on textarea "نكهة التوت الأزرق الحامضة والحلوة قليلاً ممزوجة بالشاي المثلج لإضفاء لمسة فريدة…" at bounding box center [1169, 511] width 539 height 78
paste textarea "شبع ب"
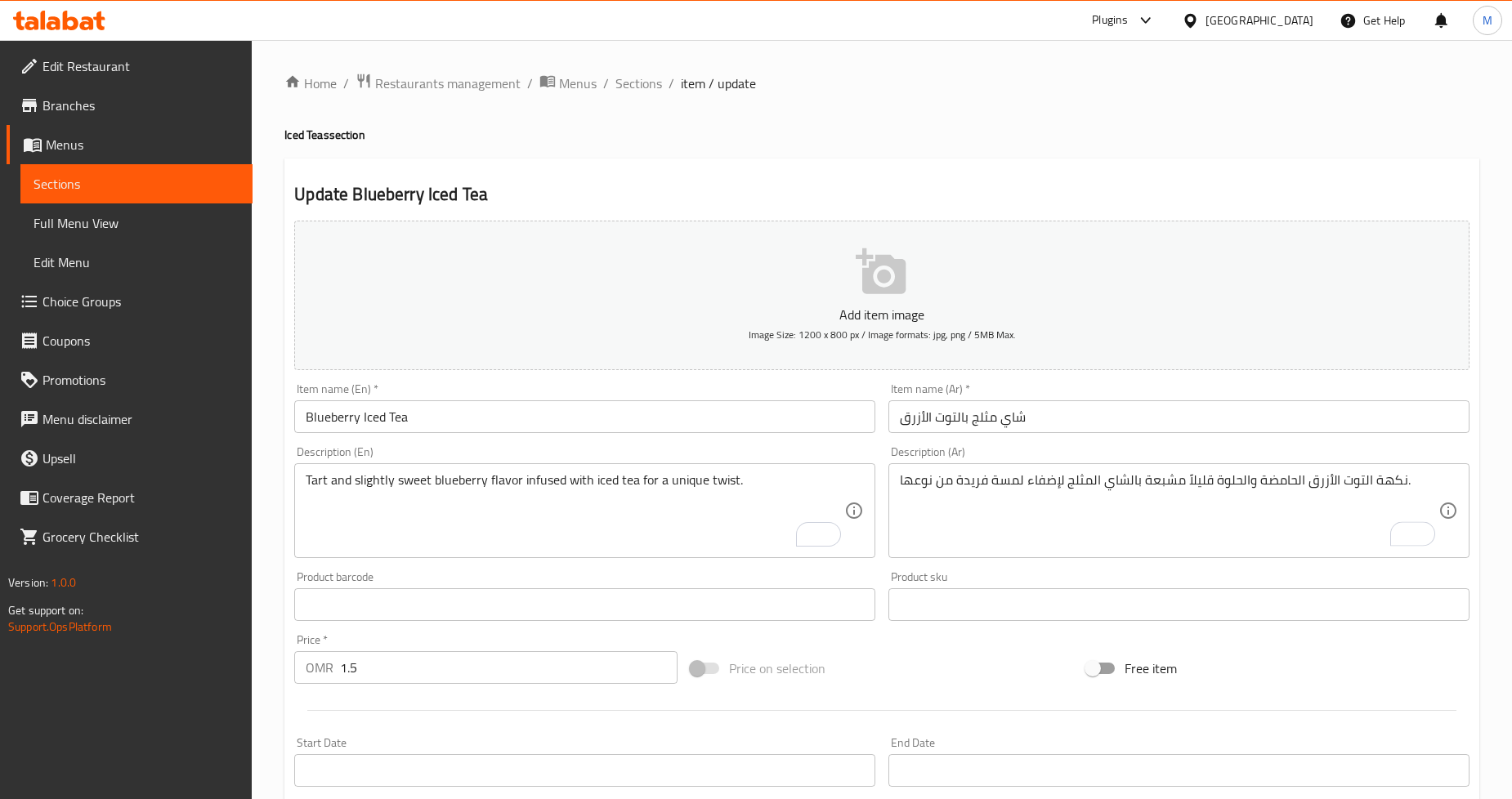
click at [1100, 169] on div "Update Blueberry Iced Tea Add item image Image Size: 1200 x 800 px / Image form…" at bounding box center [881, 634] width 1195 height 952
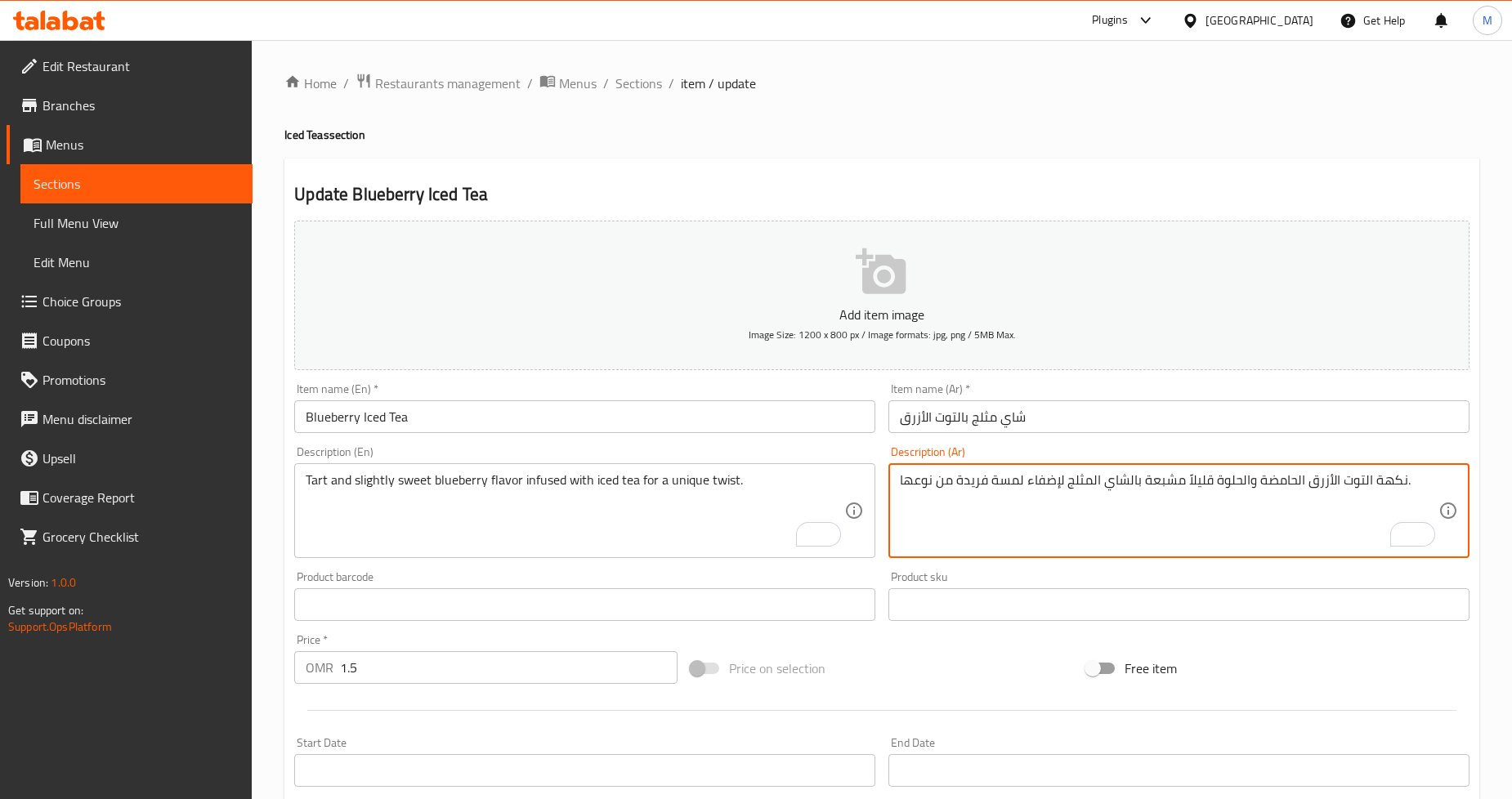
drag, startPoint x: 1009, startPoint y: 485, endPoint x: 1018, endPoint y: 485, distance: 9.0
click at [1018, 485] on textarea "نكهة التوت الأزرق الحامضة والحلوة قليلاً مشبعة بالشاي المثلج لإضفاء لمسة فريدة …" at bounding box center [1169, 511] width 539 height 78
click at [946, 484] on textarea "نكهة التوت الأزرق الحامضة والحلوة قليلاً مشبعة بالشاي المثلج لإضفاء تويست فريدة…" at bounding box center [1169, 511] width 539 height 78
click at [921, 481] on textarea "نكهة التوت الأزرق الحامضة والحلوة قليلاً مشبعة بالشاي المثلج لإضفاء تويست فريدة…" at bounding box center [1169, 511] width 539 height 78
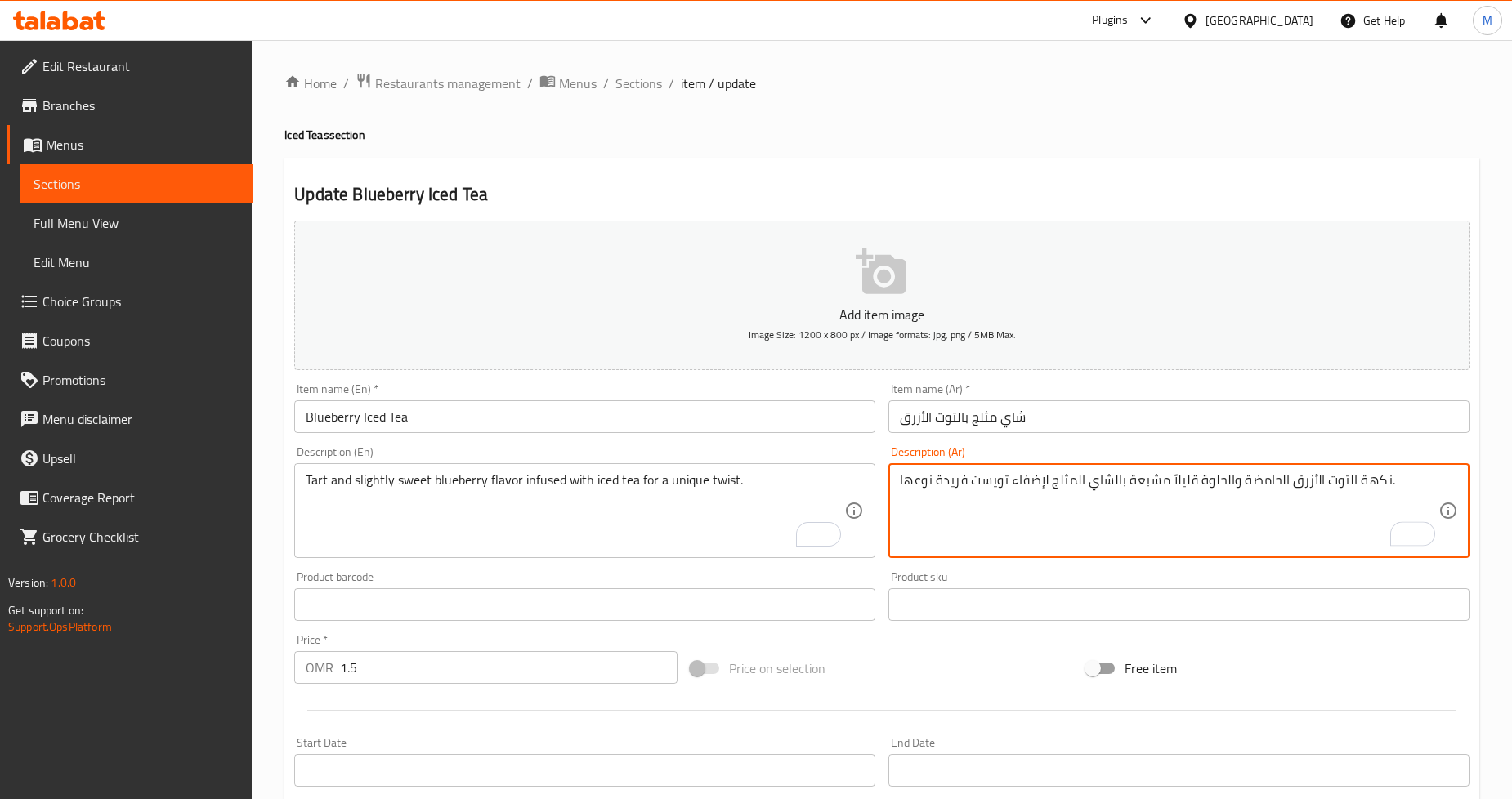
click at [921, 481] on textarea "نكهة التوت الأزرق الحامضة والحلوة قليلاً مشبعة بالشاي المثلج لإضفاء تويست فريدة…" at bounding box center [1169, 511] width 539 height 78
type textarea "نكهة التوت الأزرق الحامضة والحلوة قليلاً مشبعة بالشاي المثلج لإضفاء تويست فريدة."
click at [1368, 136] on h4 "Iced Teas section" at bounding box center [881, 135] width 1195 height 17
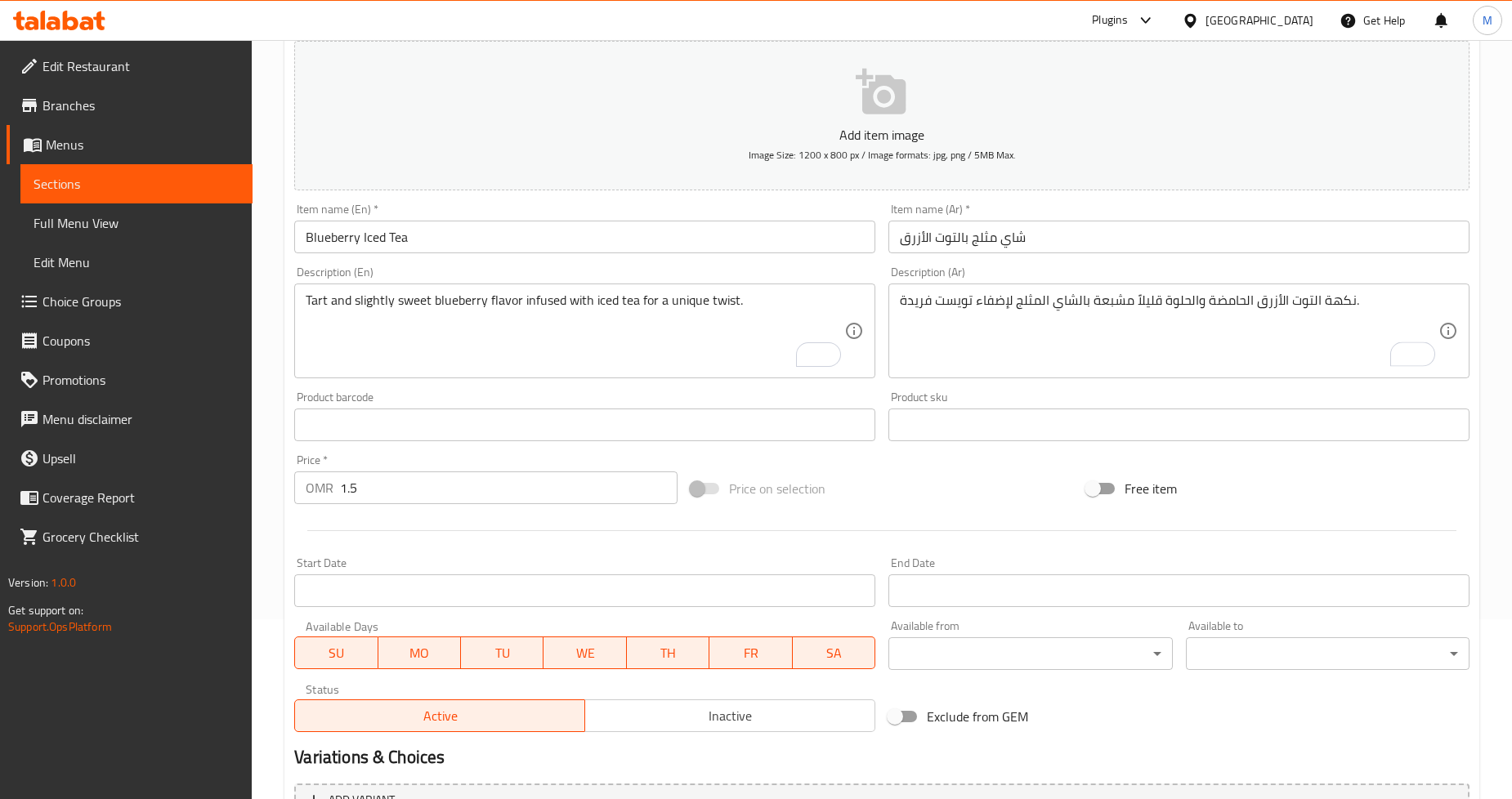
scroll to position [353, 0]
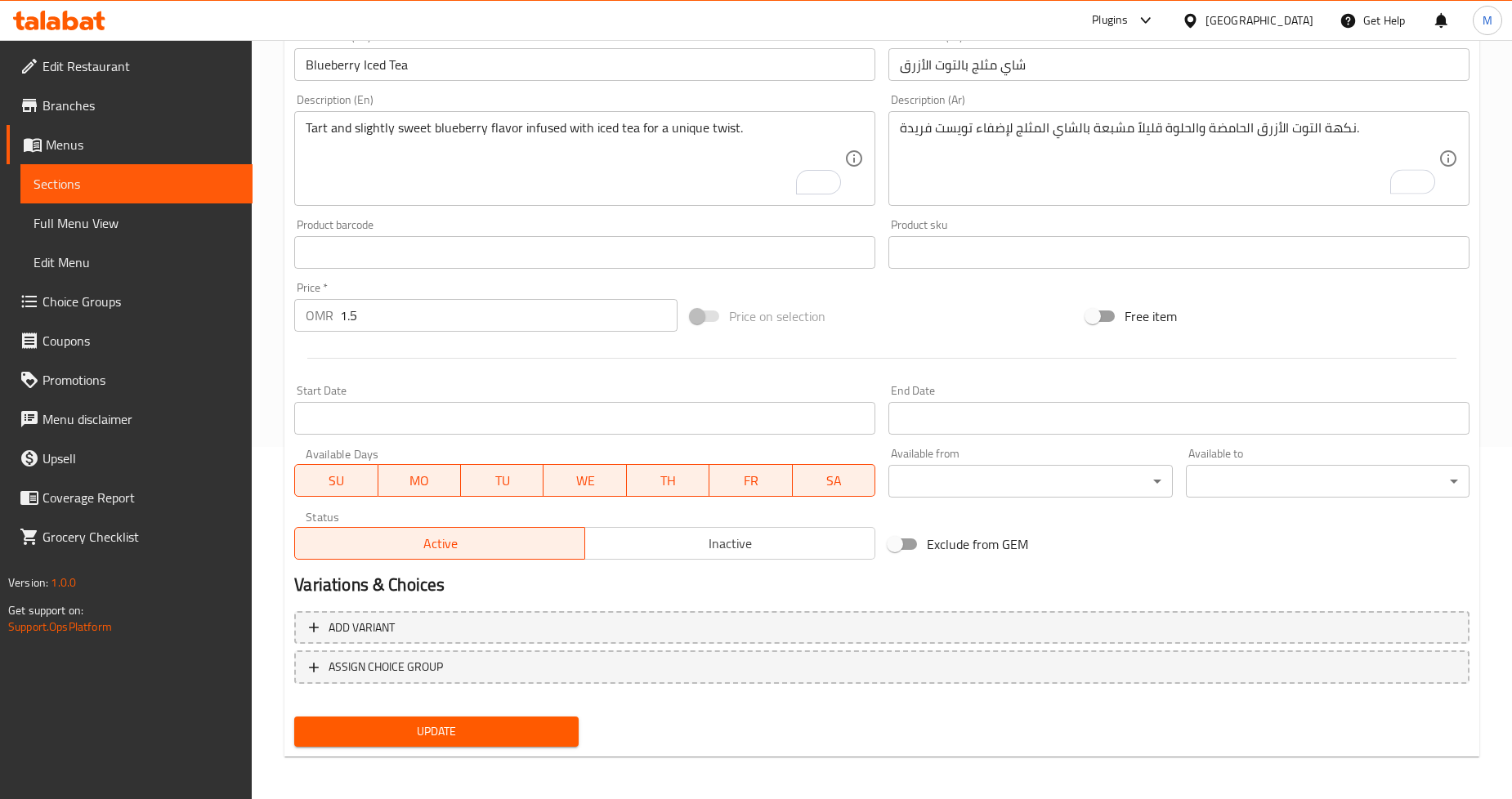
click at [504, 730] on span "Update" at bounding box center [436, 732] width 257 height 20
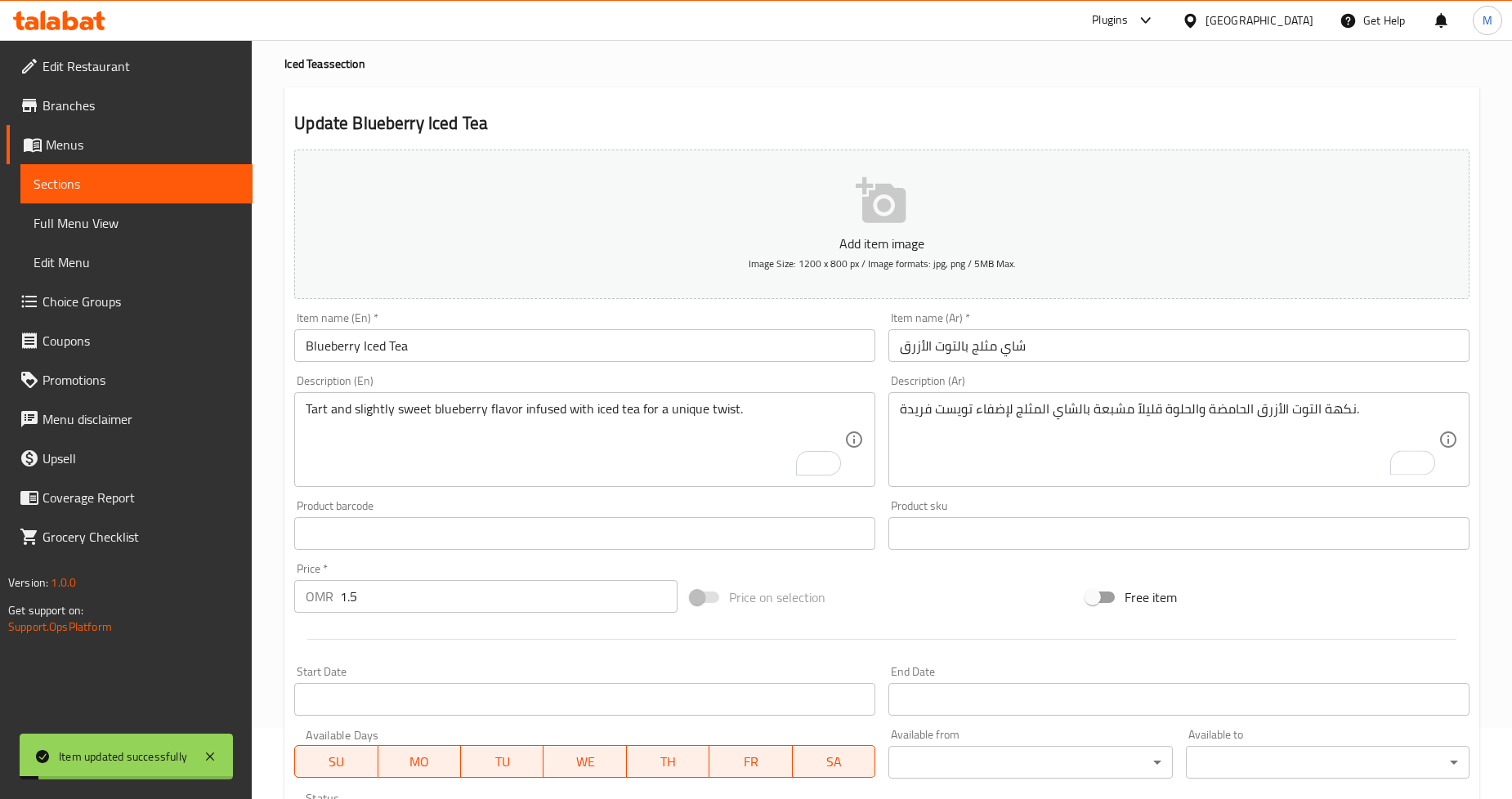
scroll to position [0, 0]
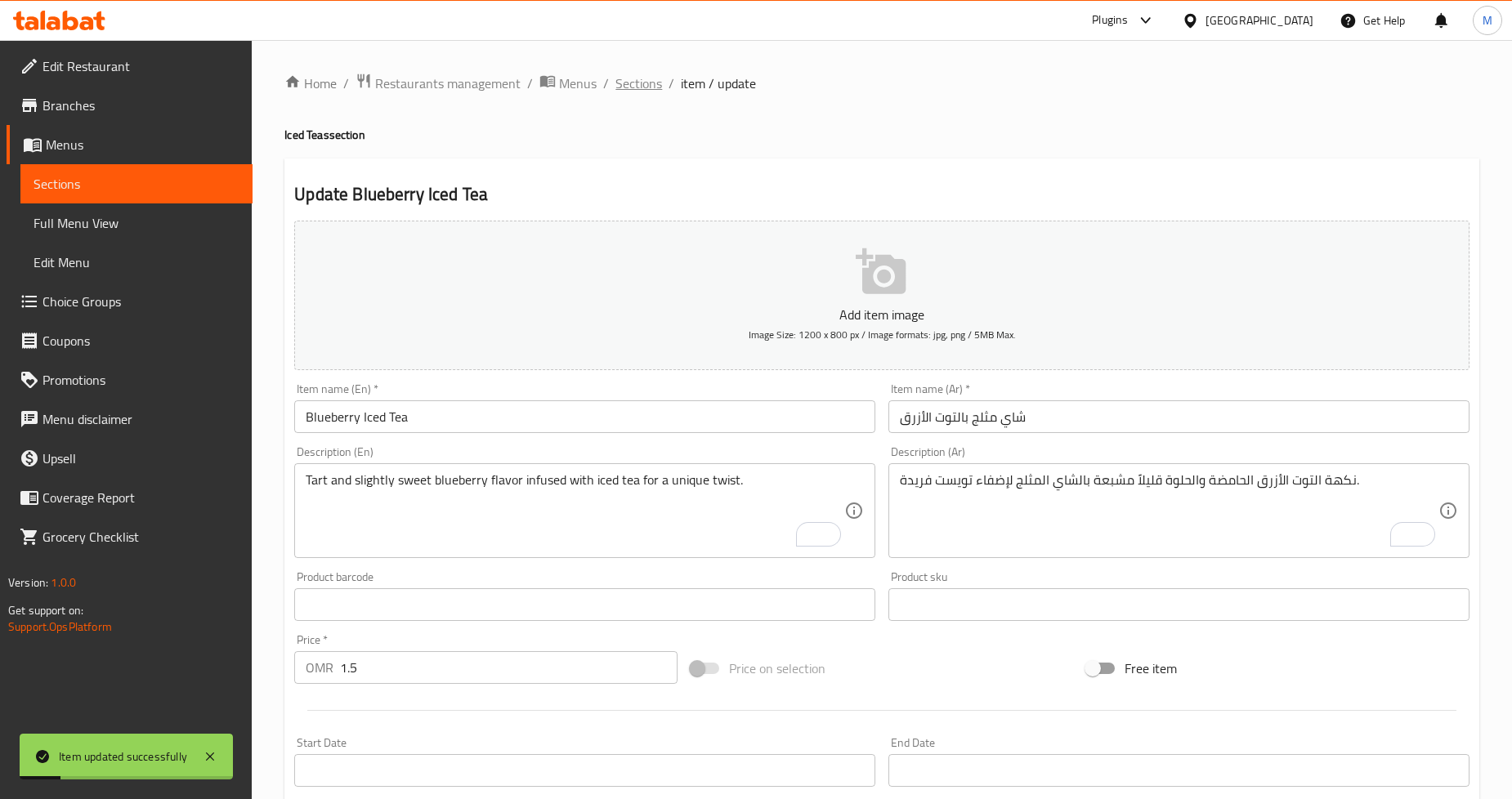
click at [622, 82] on span "Sections" at bounding box center [639, 82] width 46 height 19
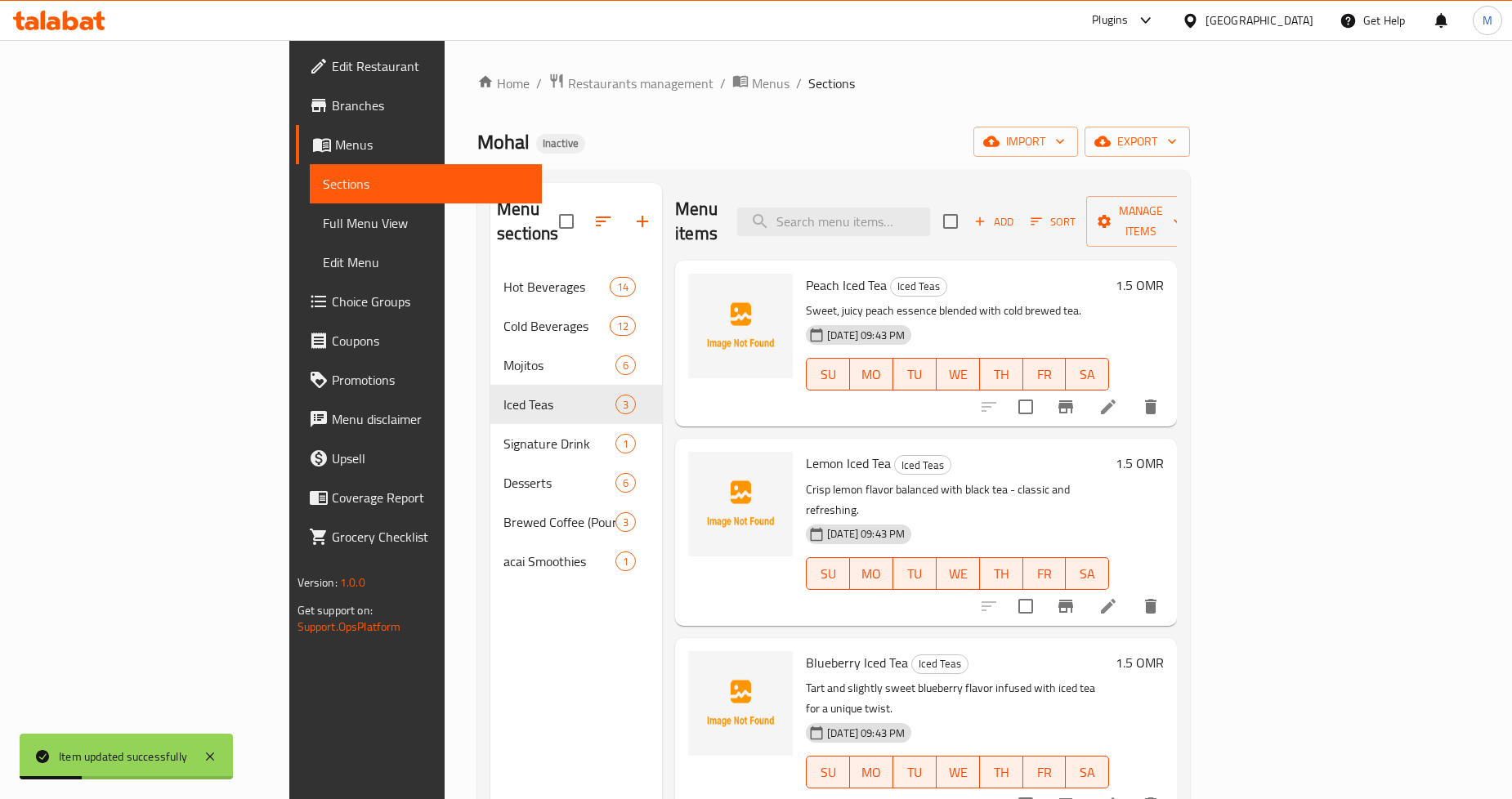
click at [1025, 301] on p "Sweet, juicy peach essence blended with cold brewed tea." at bounding box center [958, 311] width 304 height 20
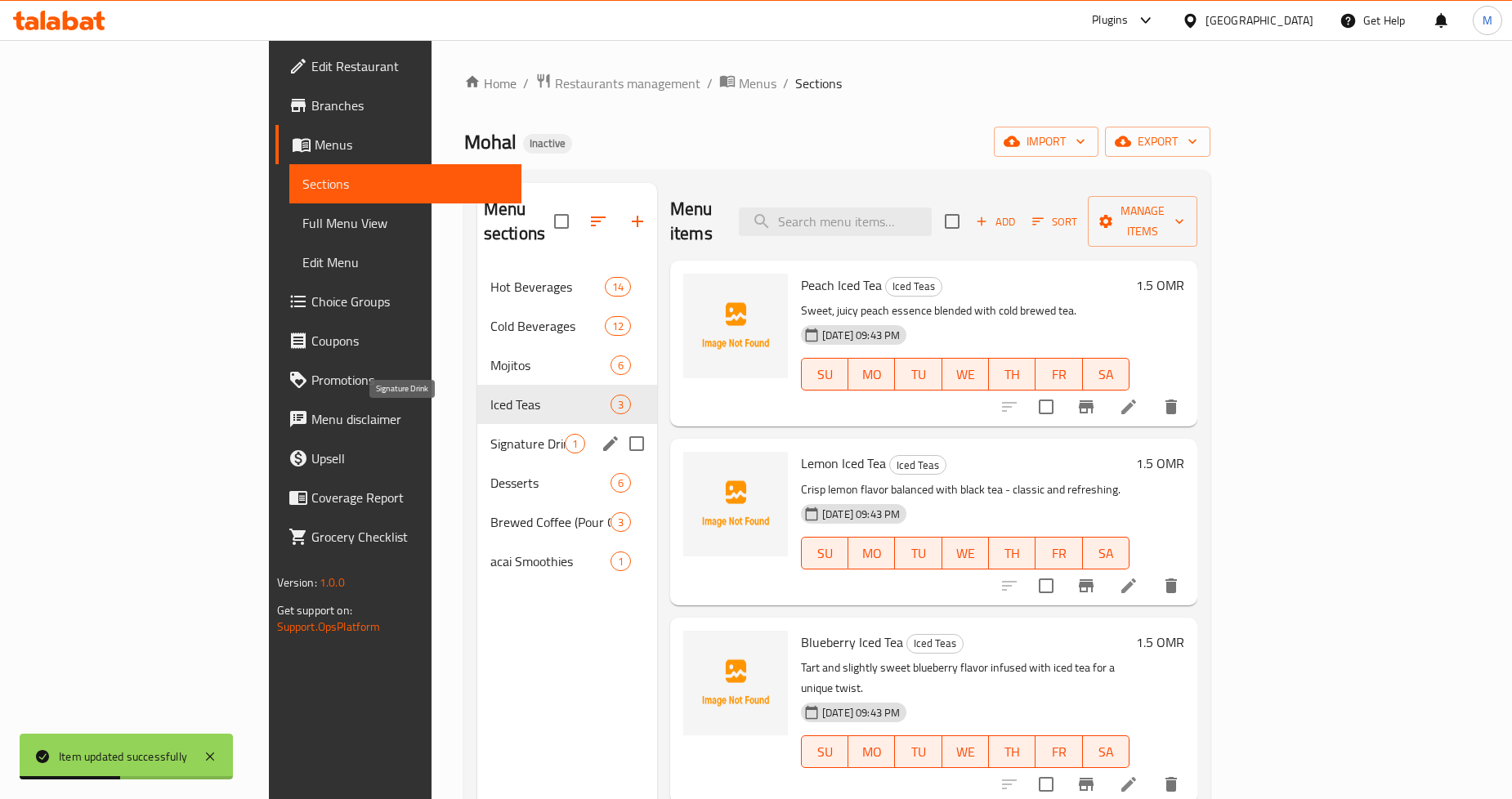
click at [491, 434] on span "Signature Drink" at bounding box center [528, 443] width 74 height 19
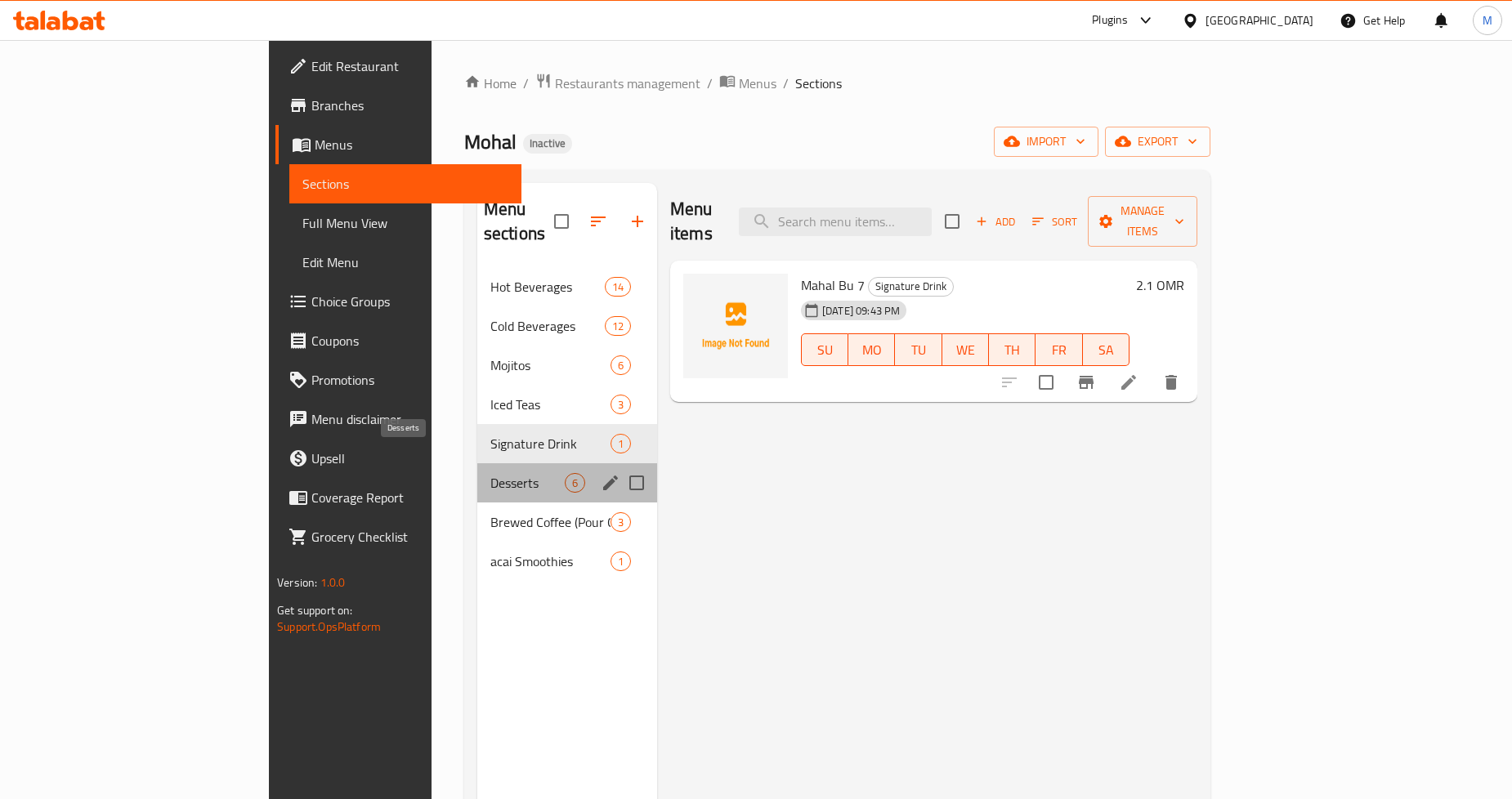
click at [491, 473] on span "Desserts" at bounding box center [528, 482] width 74 height 19
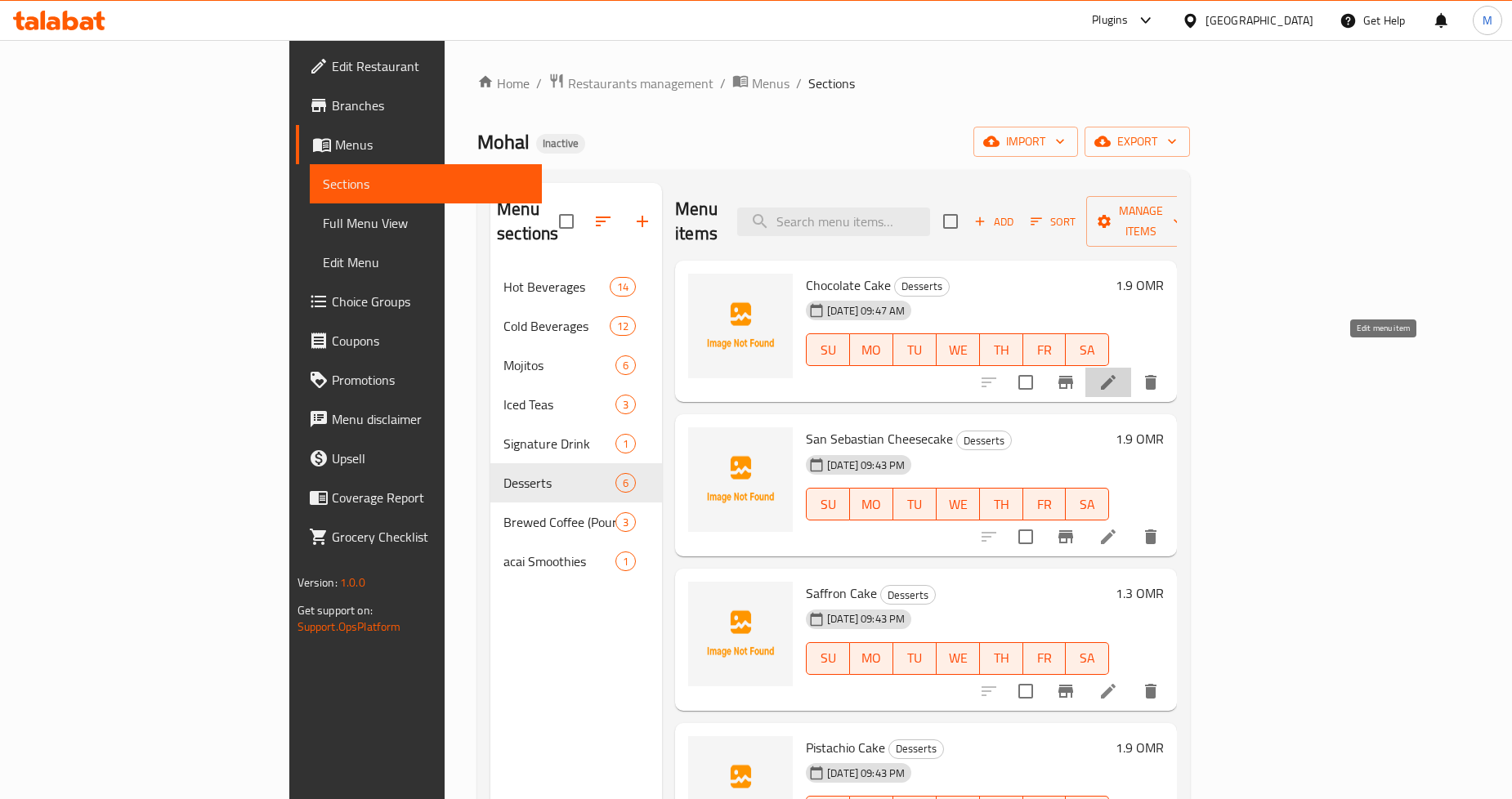
click at [1118, 373] on icon at bounding box center [1108, 382] width 19 height 19
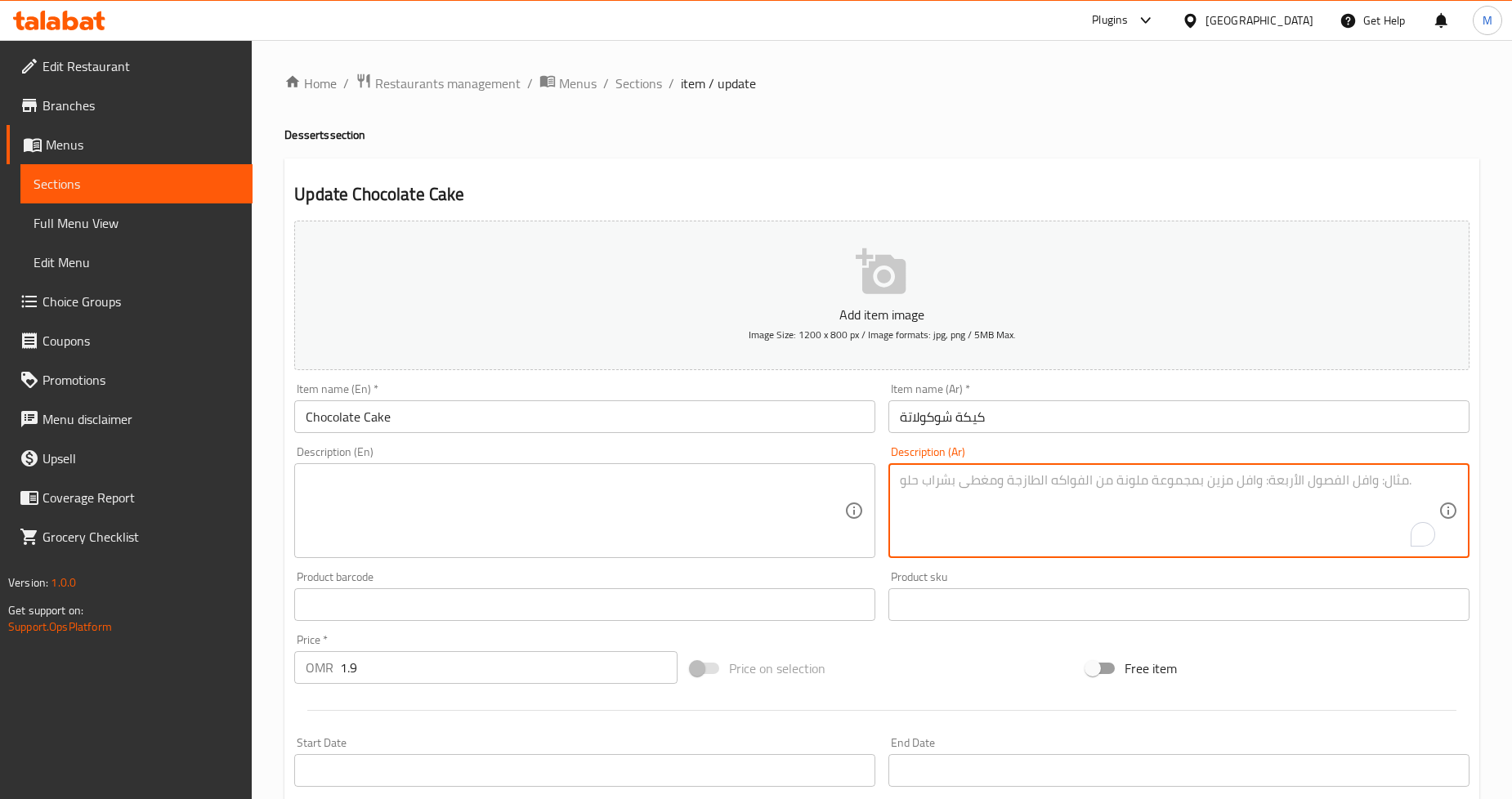
click at [1009, 487] on textarea "To enrich screen reader interactions, please activate Accessibility in Grammarl…" at bounding box center [1169, 511] width 539 height 78
paste textarea "كلاسيكية خالدة - طبقات غنية من الشوكولاتة مع صقيع الشوكولاتة الناعم."
click at [1009, 484] on textarea "كلاسيكية خالدة - طبقات غنية من الشوكولاتة مع صقيع الشوكولاتة الناعم." at bounding box center [1169, 511] width 539 height 78
click at [1016, 484] on textarea "كلاسيكية خالدة - طبقات غنية من الشوكولاتة مع صقيع الشوكولاتة الناعم." at bounding box center [1169, 511] width 539 height 78
type textarea "كلاسيكية خالدة - طبقات غنية من الشوكولاتة مع فروستينج الشوكولاتة الناعم."
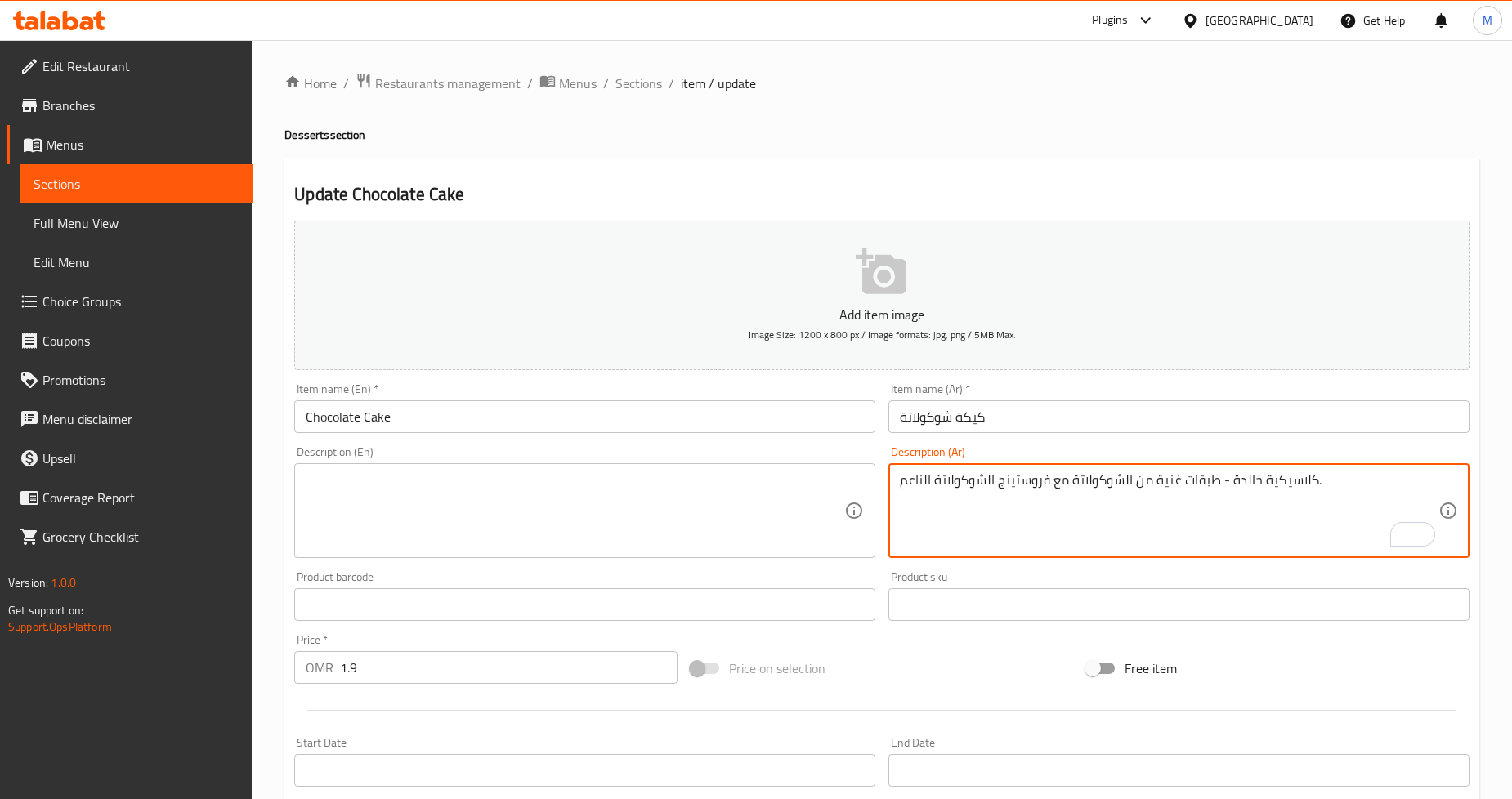
click at [444, 535] on textarea at bounding box center [575, 511] width 539 height 78
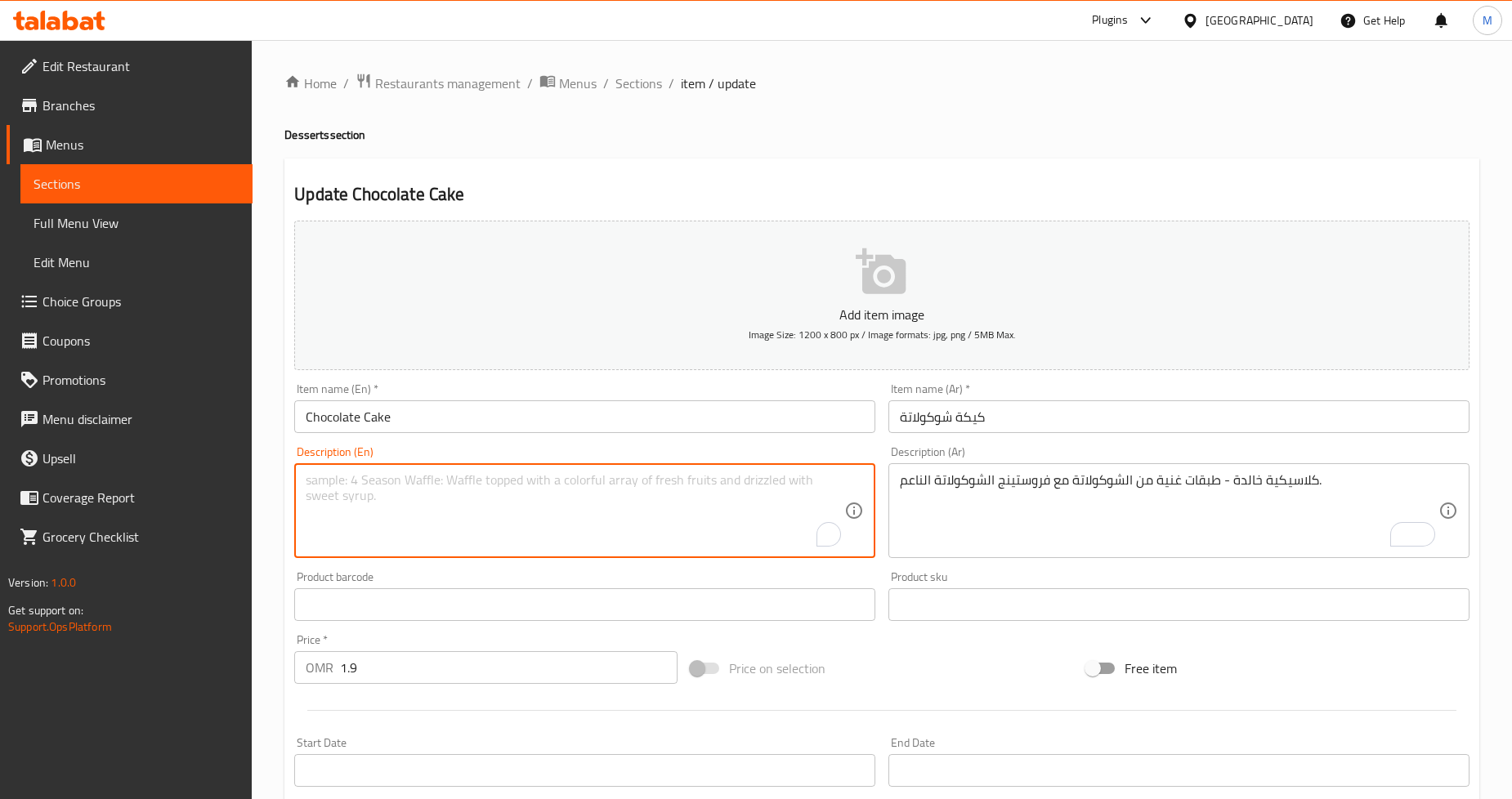
paste textarea "A timeless classic - rich chocolate layers with smooth chocolate frosting."
type textarea "A timeless classic - rich chocolate layers with smooth chocolate frosting."
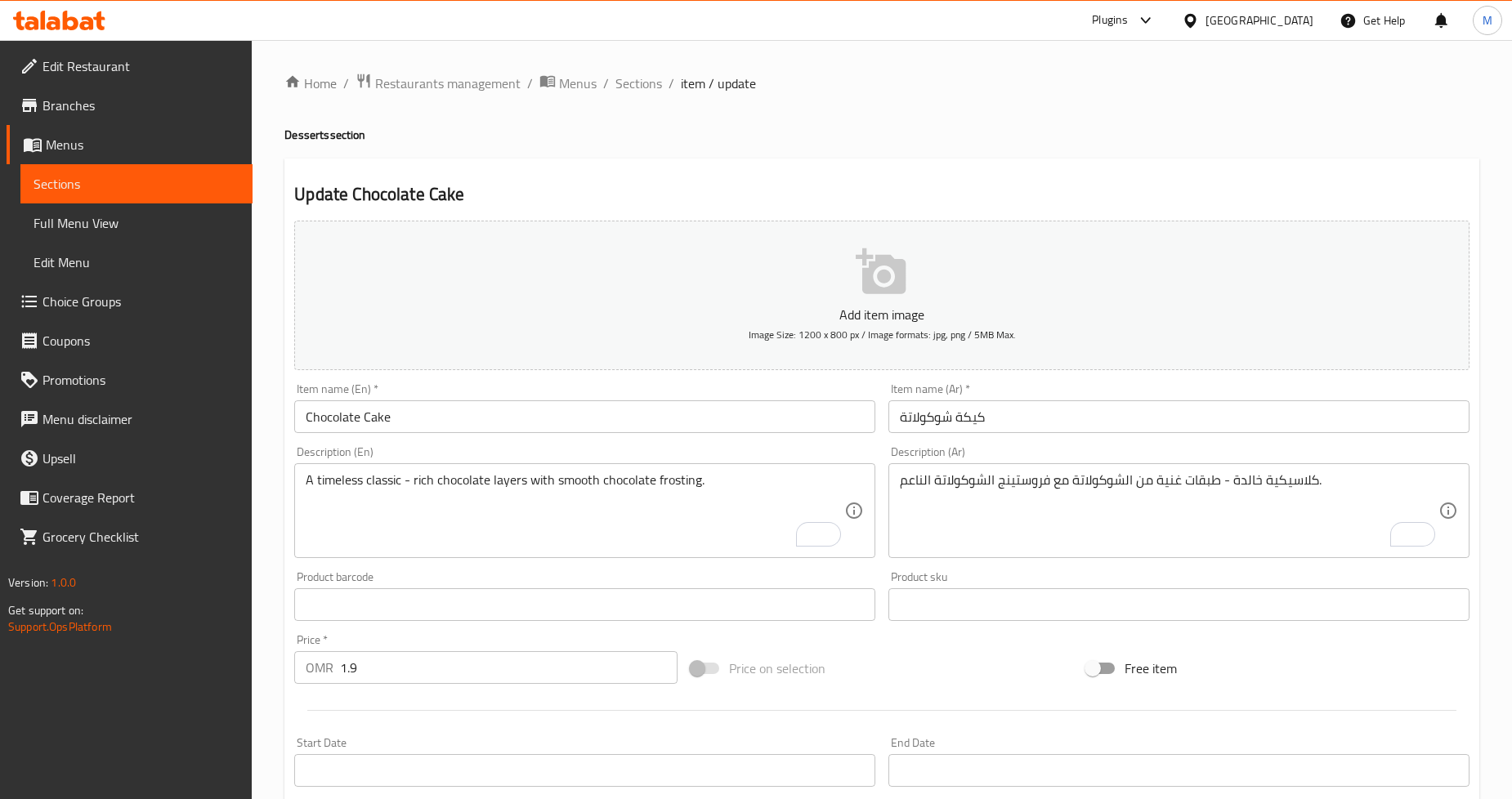
click at [266, 427] on div "Home / Restaurants management / Menus / Sections / item / update Desserts secti…" at bounding box center [881, 597] width 1260 height 1115
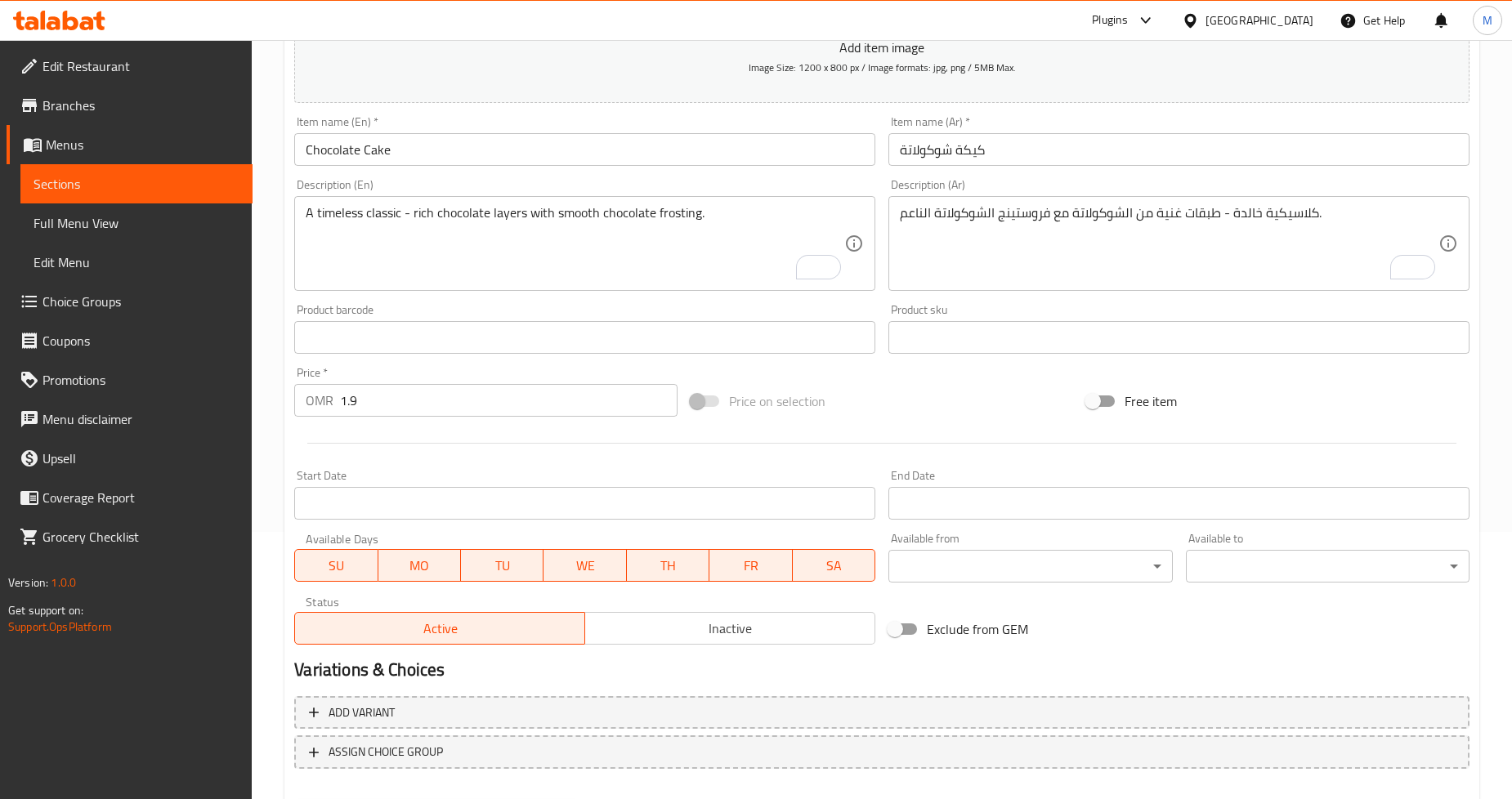
scroll to position [353, 0]
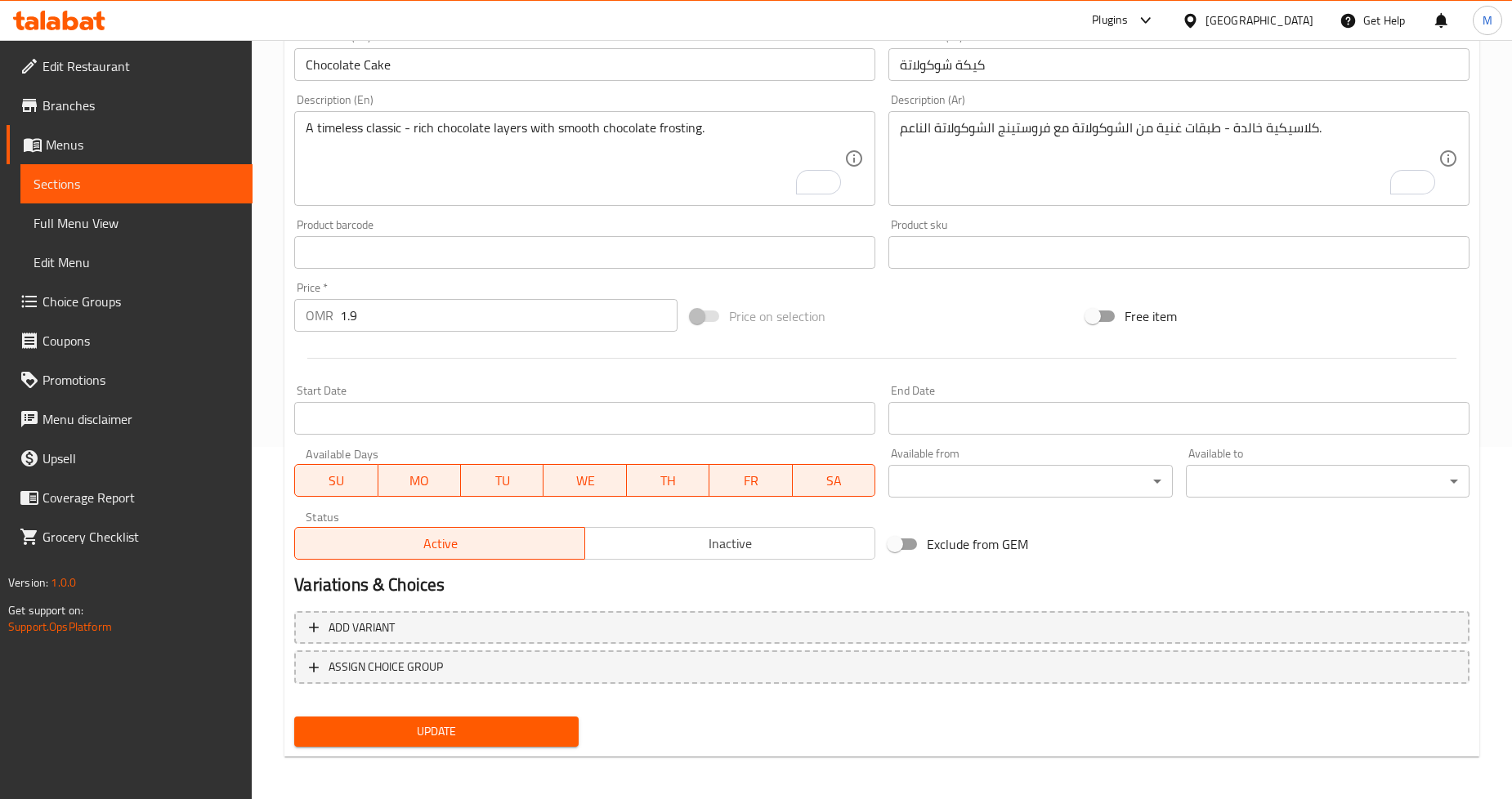
click at [481, 722] on span "Update" at bounding box center [436, 732] width 257 height 20
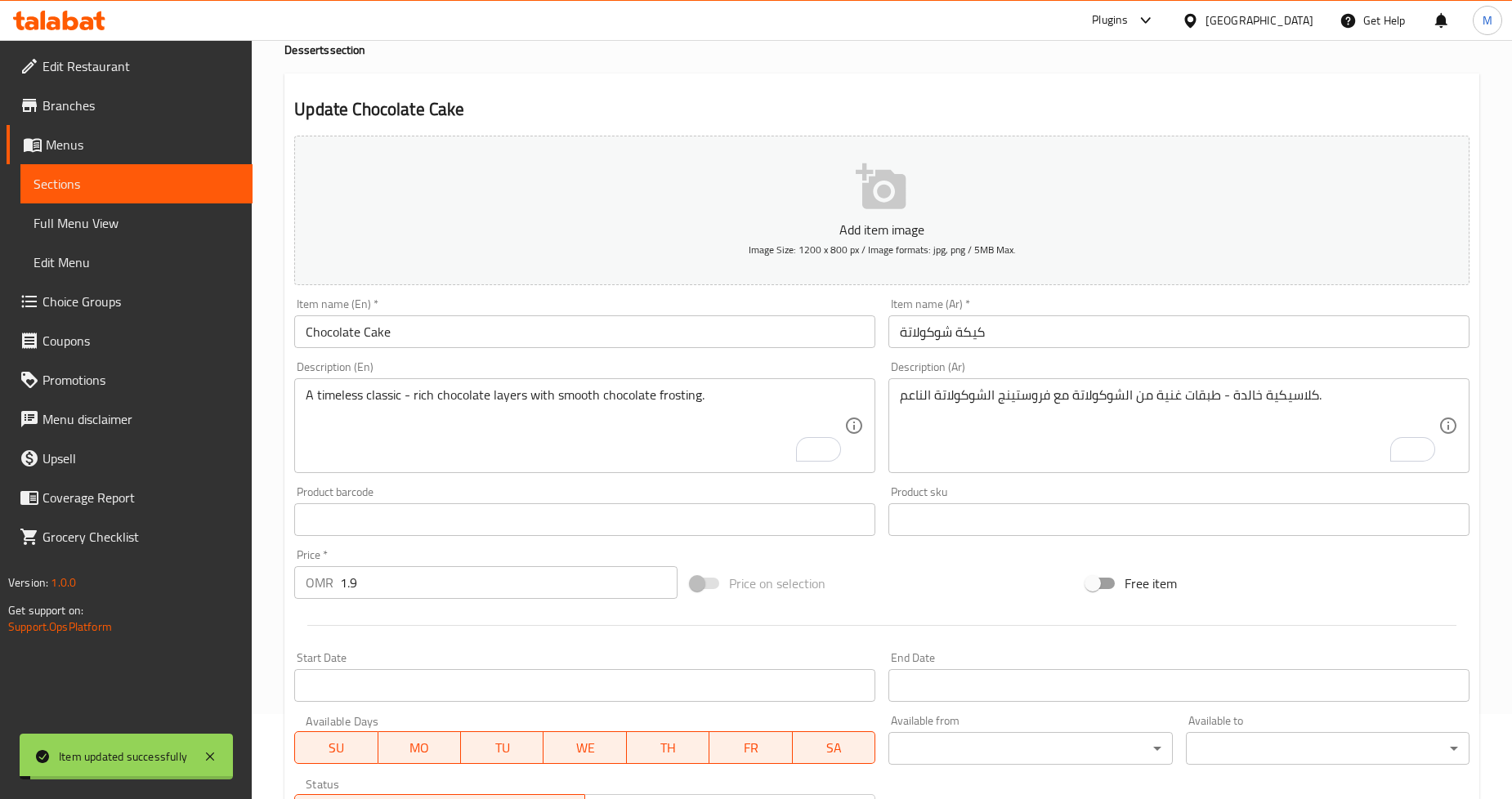
scroll to position [0, 0]
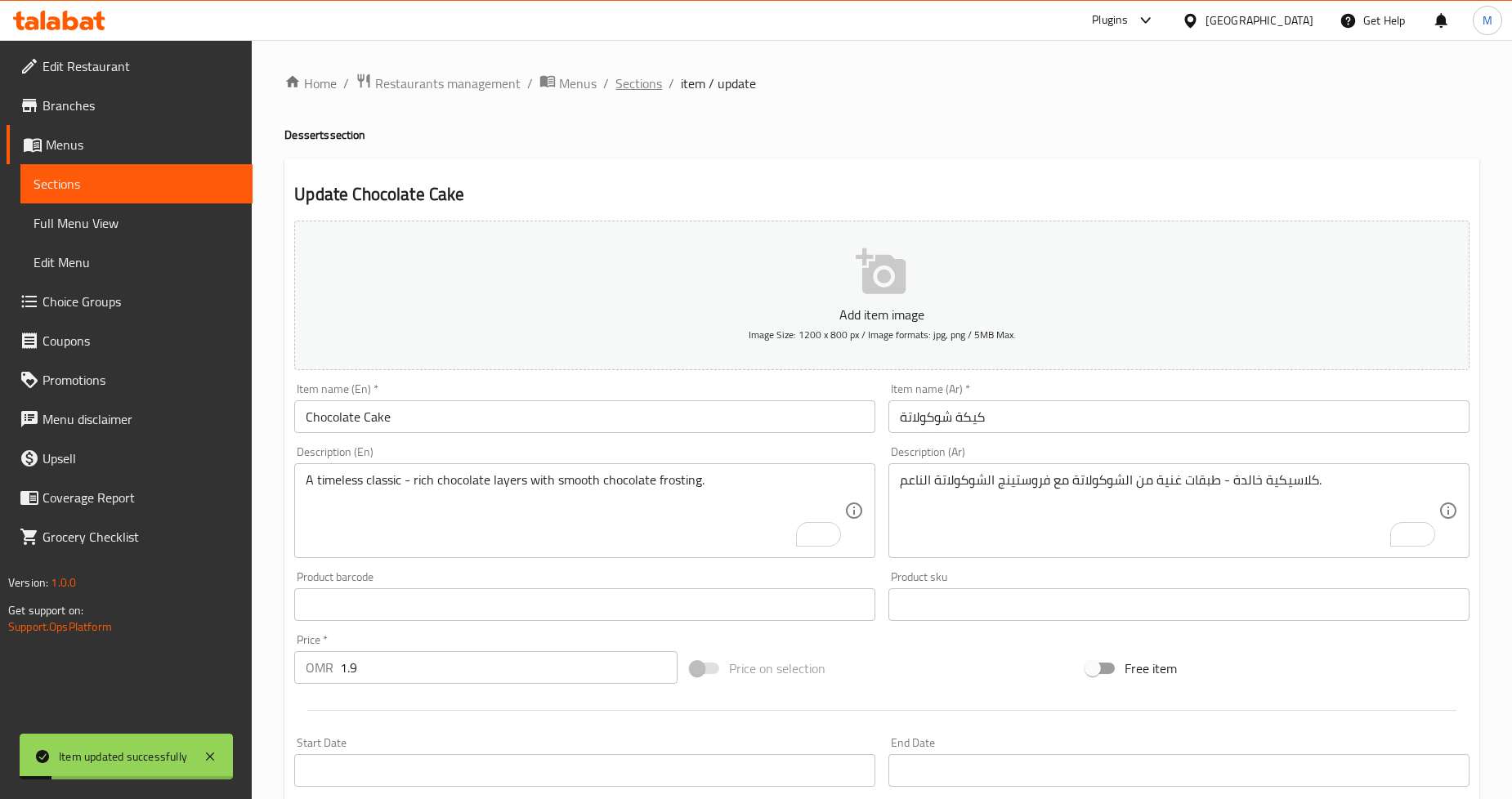
click at [651, 82] on span "Sections" at bounding box center [639, 82] width 46 height 19
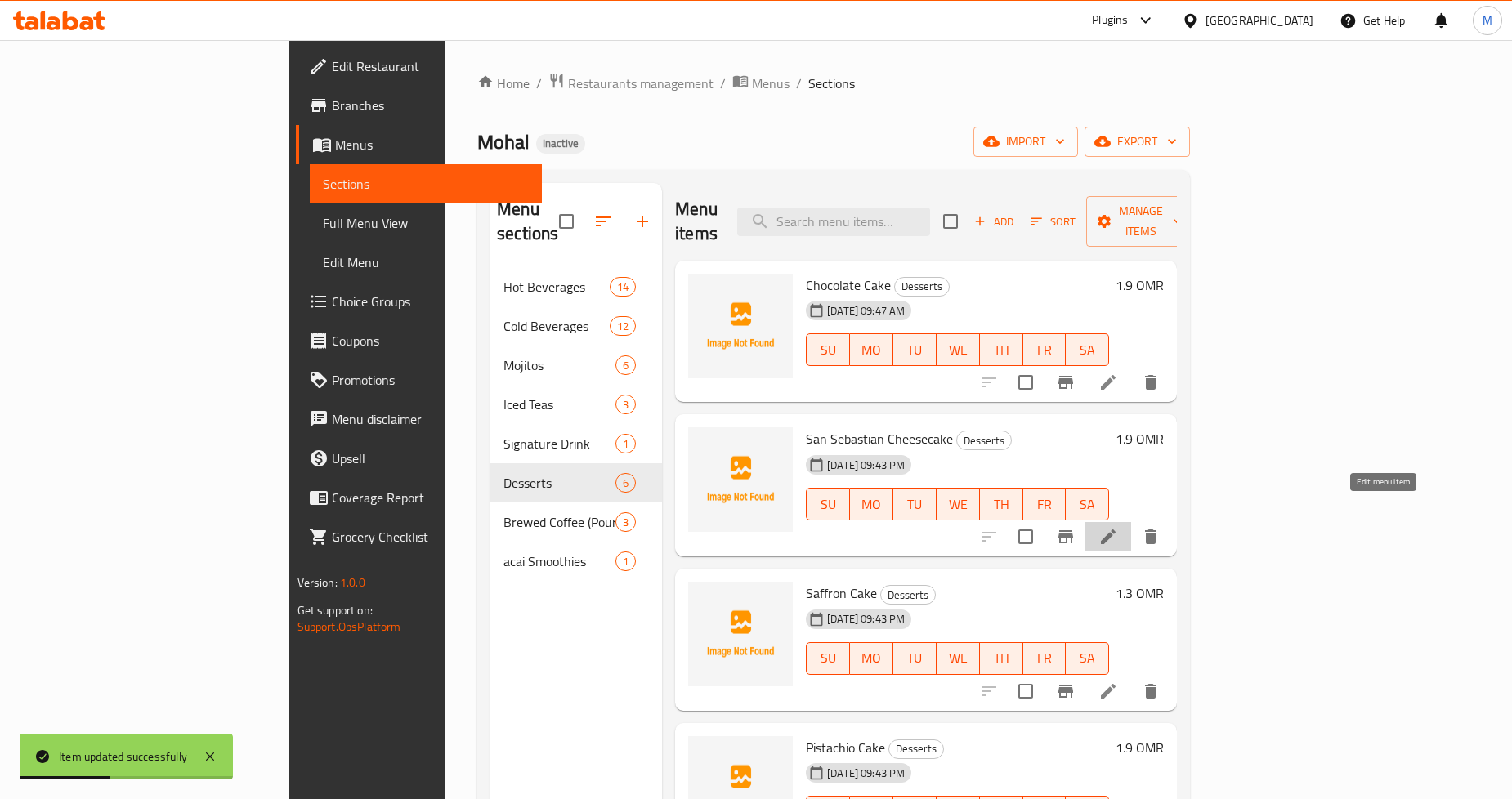
click at [1116, 530] on icon at bounding box center [1108, 537] width 15 height 15
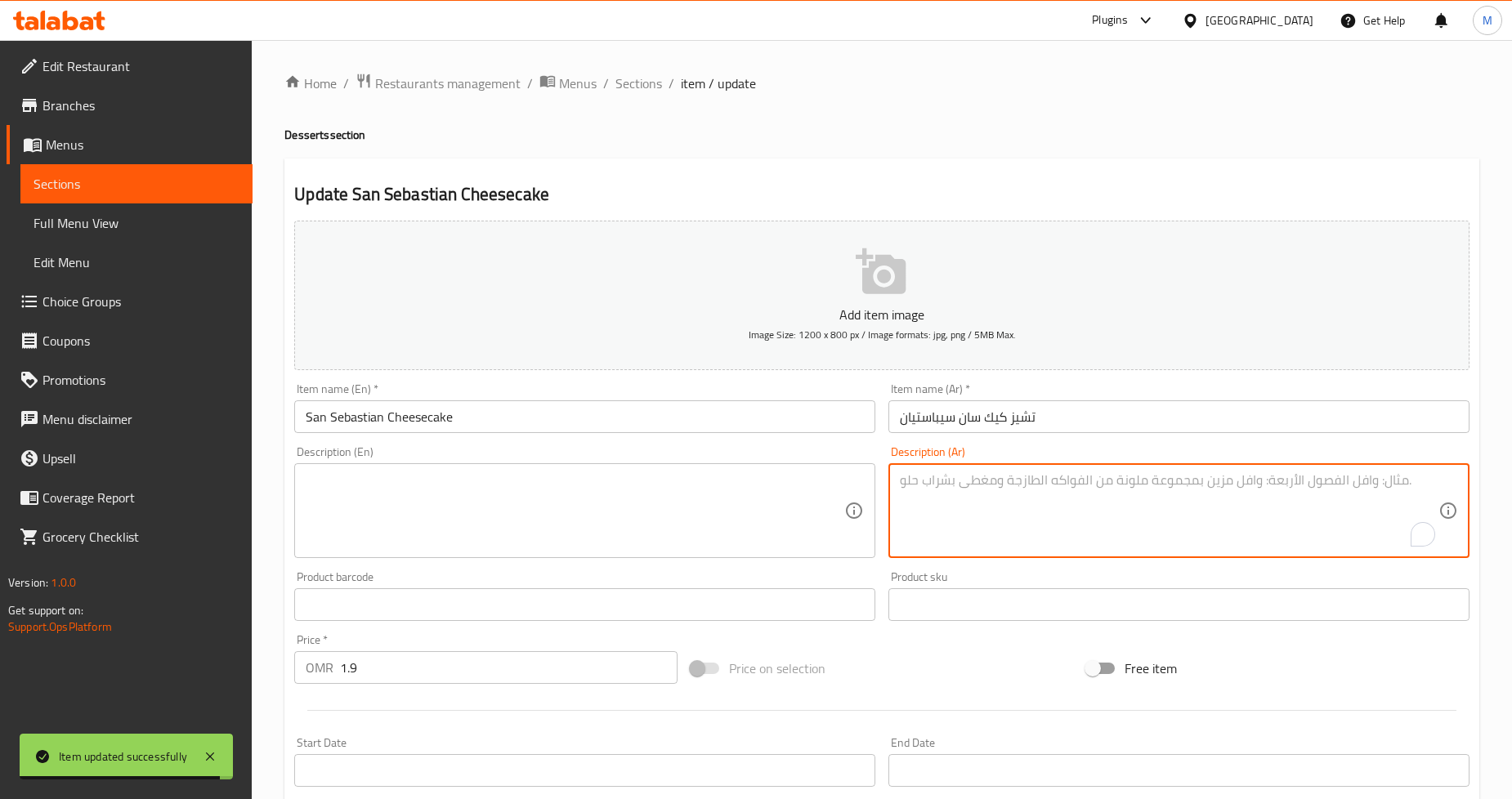
click at [1052, 502] on textarea "To enrich screen reader interactions, please activate Accessibility in Grammarl…" at bounding box center [1169, 511] width 539 height 78
paste textarea "محترقة من الخارج، كريمية من الداخل - كعكة الجبن الإسبانية الغنية والمكرملة."
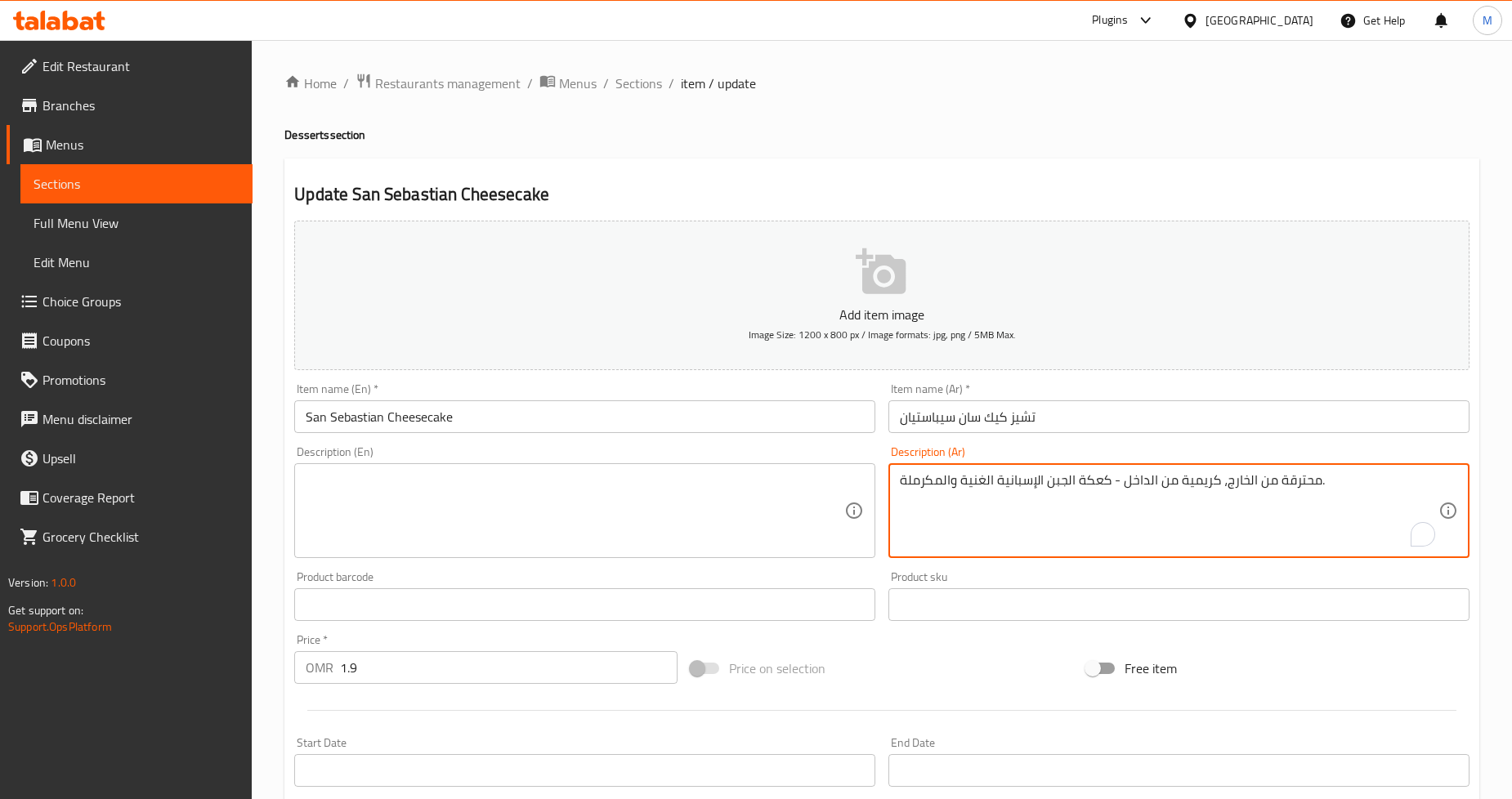
type textarea "محترقة من الخارج، كريمية من الداخل - كعكة الجبن الإسبانية الغنية والمكرملة."
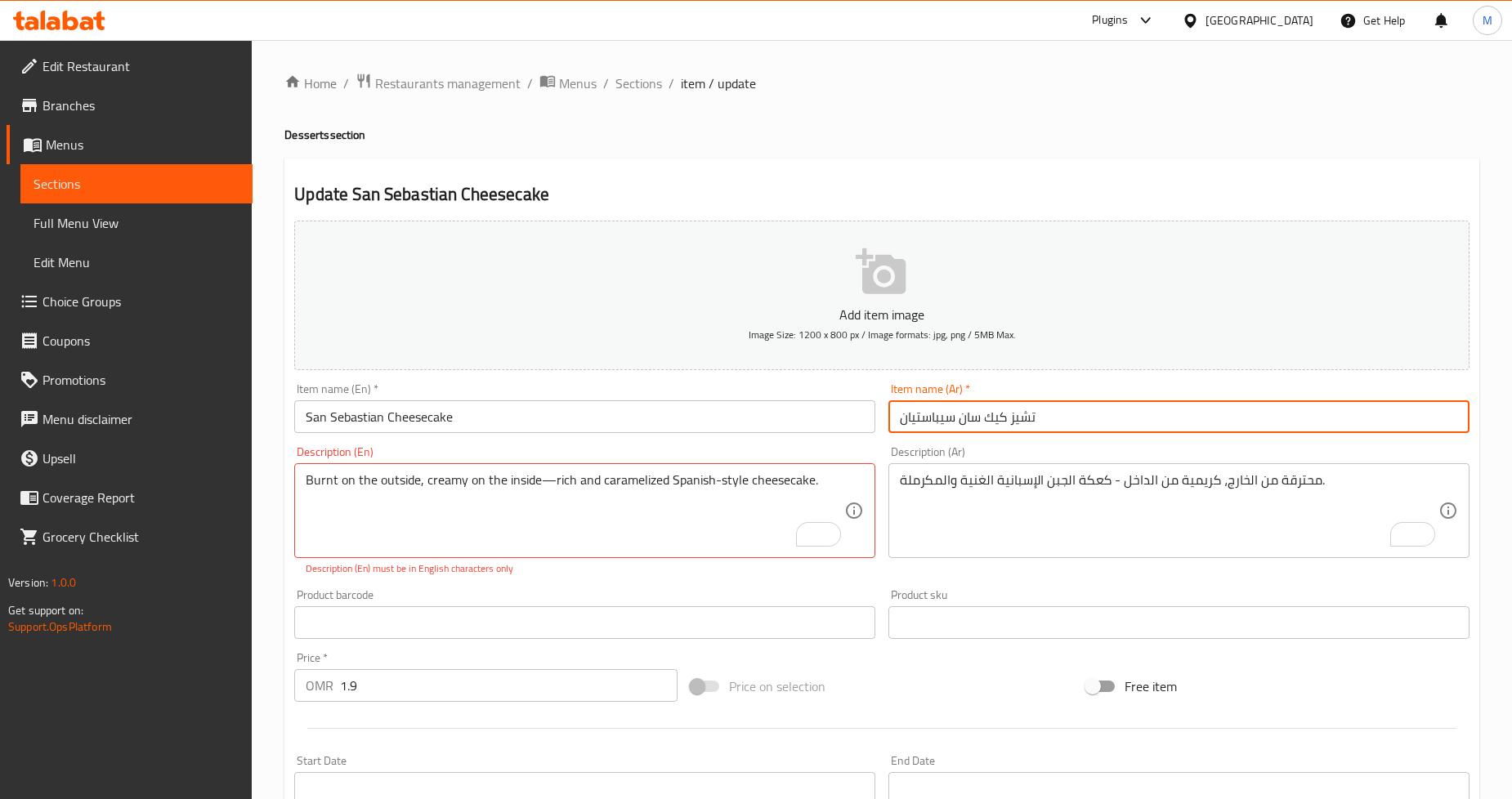
click at [1035, 416] on input "تشيز كيك سان سيباستيان" at bounding box center [1180, 417] width 581 height 32
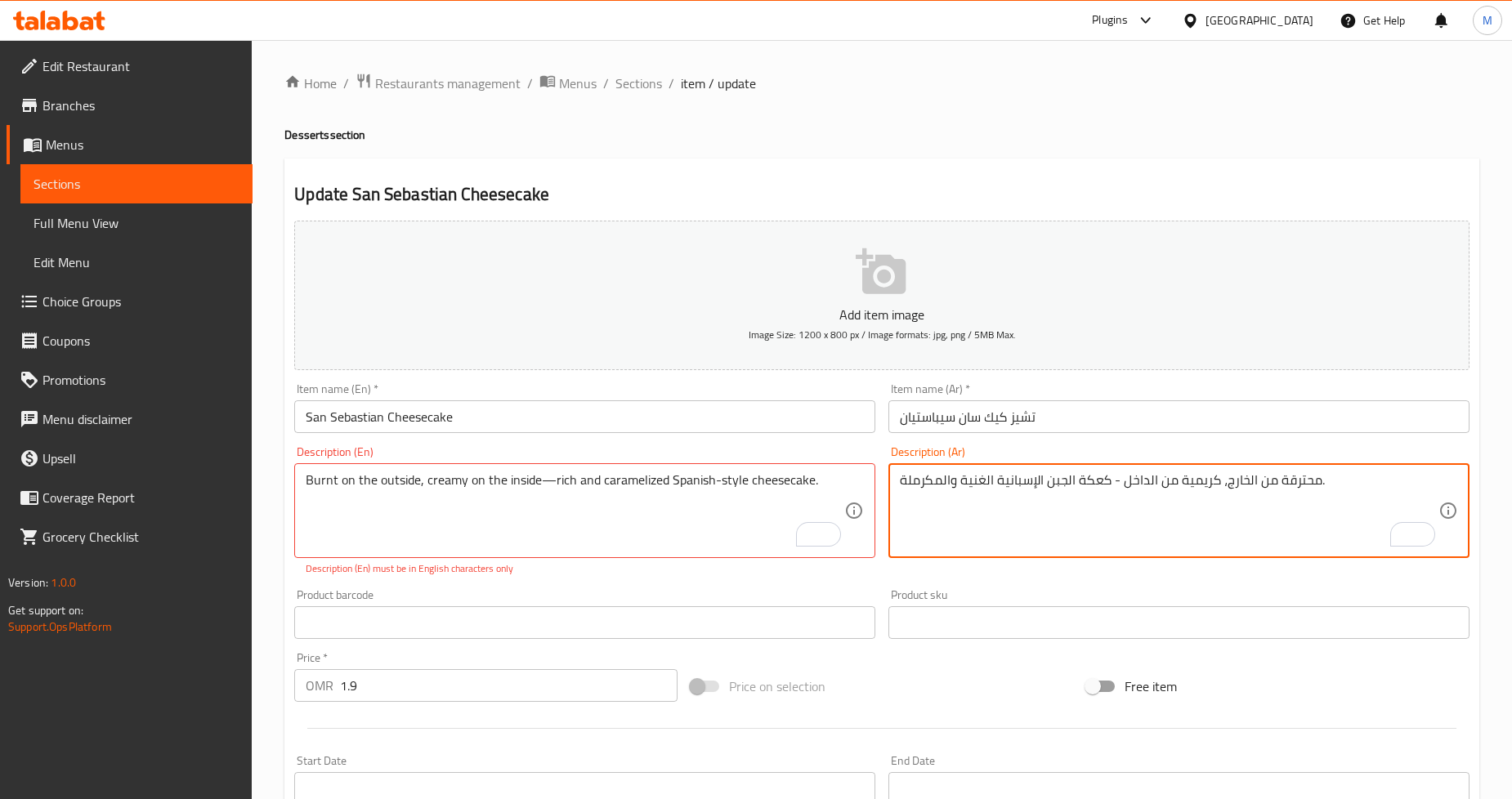
drag, startPoint x: 1056, startPoint y: 480, endPoint x: 1086, endPoint y: 480, distance: 30.0
click at [1086, 480] on textarea "محترقة من الخارج، كريمية من الداخل - كعكة الجبن الإسبانية الغنية والمكرملة." at bounding box center [1169, 511] width 539 height 78
paste textarea "تشيز كيك"
type textarea "محترقة من الخارج، كريمية من الداخل - تشيز كيك علي الطريقة الإسبانية غنية ومكرمل…"
click at [1183, 170] on div "Update San Sebastian Cheesecake Add item image Image Size: 1200 x 800 px / Imag…" at bounding box center [881, 643] width 1195 height 969
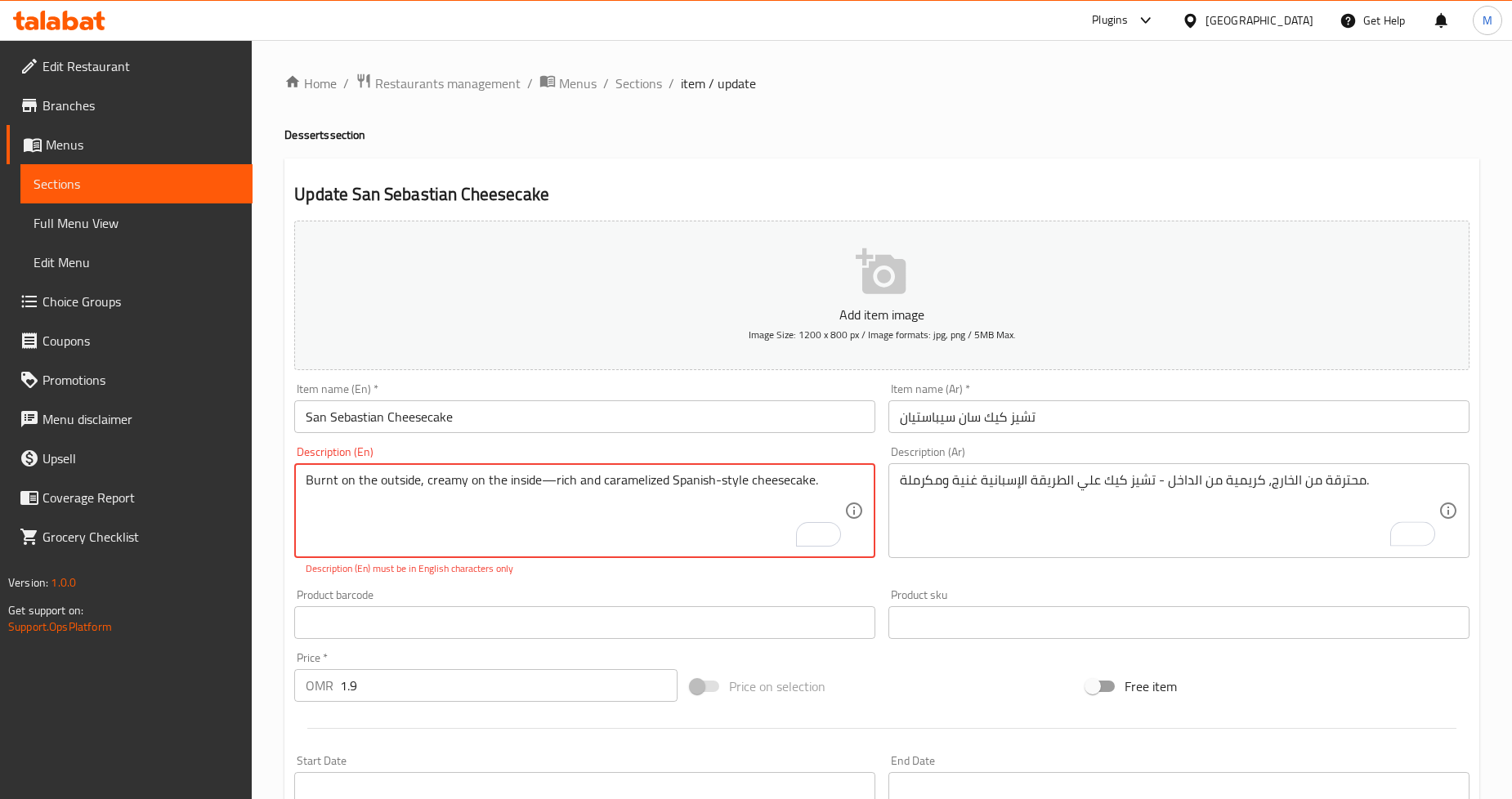
click at [544, 485] on textarea "Burnt on the outside, creamy on the inside—rich and caramelized Spanish-style c…" at bounding box center [575, 511] width 539 height 78
type textarea "Burnt on the outside, creamy on the inside - rich and caramelized Spanish-style…"
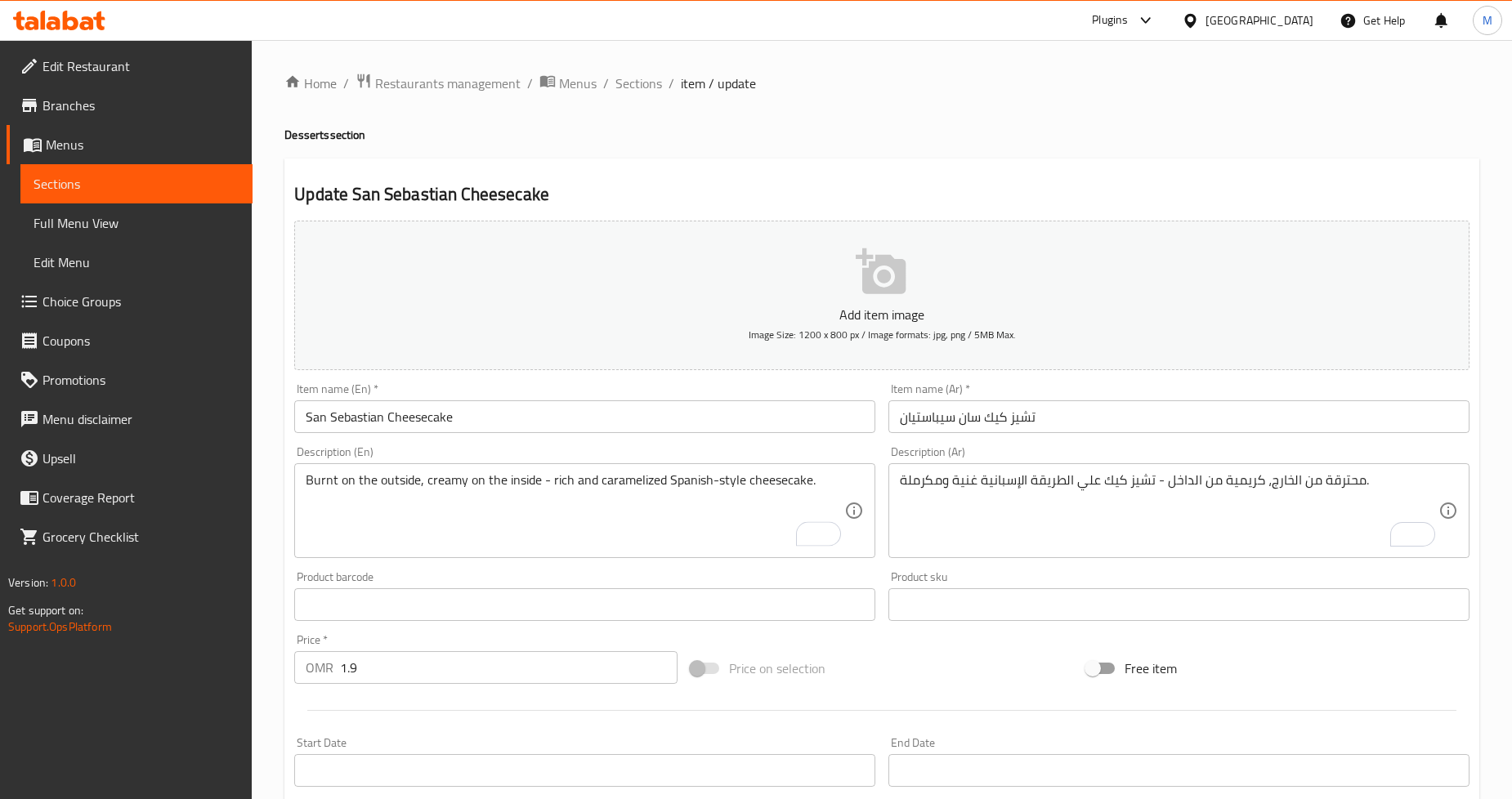
click at [793, 148] on div "Home / Restaurants management / Menus / Sections / item / update Desserts secti…" at bounding box center [881, 598] width 1195 height 1050
click at [1511, 153] on div "Home / Restaurants management / Menus / Sections / item / update Desserts secti…" at bounding box center [881, 597] width 1260 height 1115
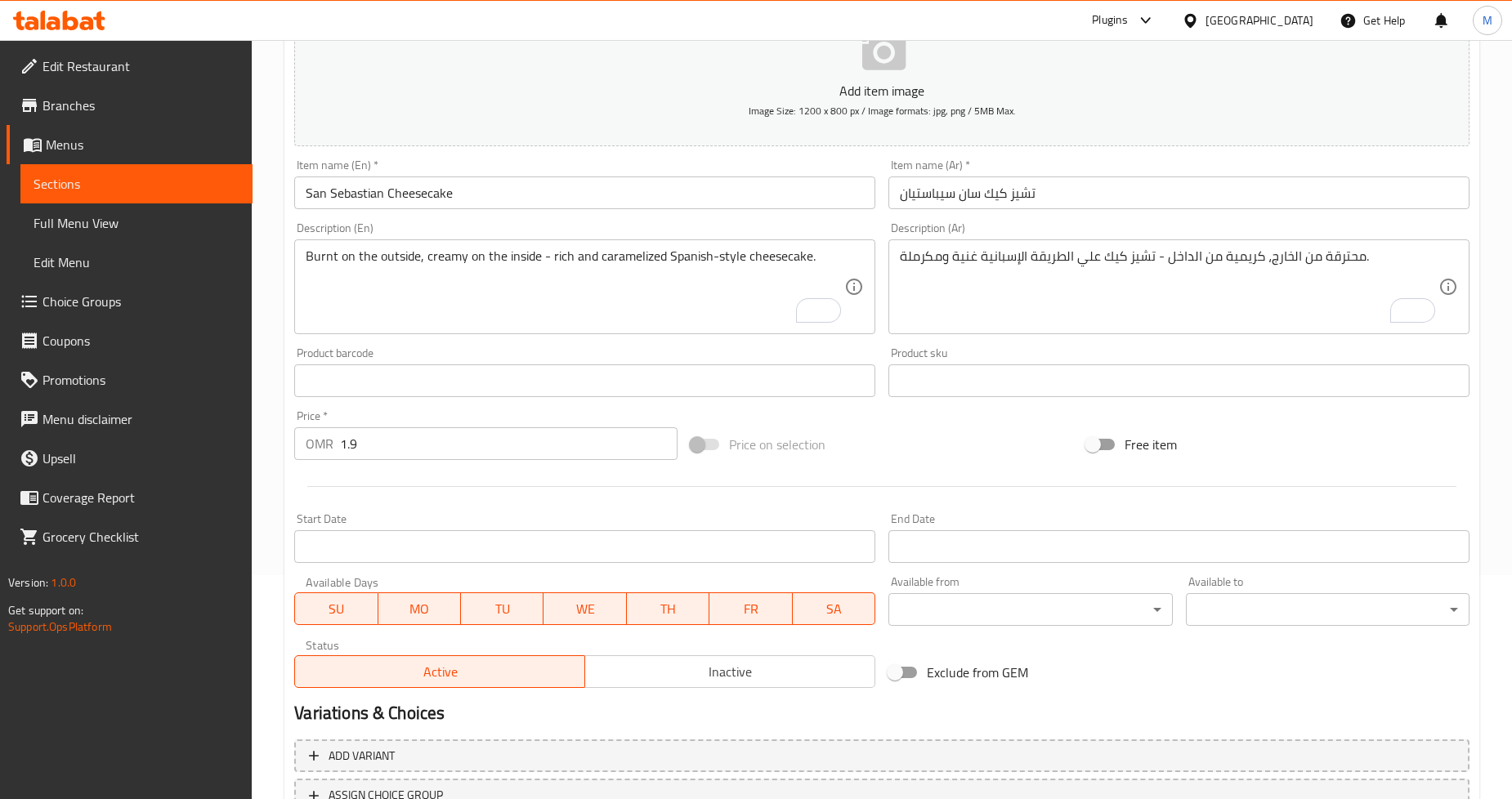
scroll to position [353, 0]
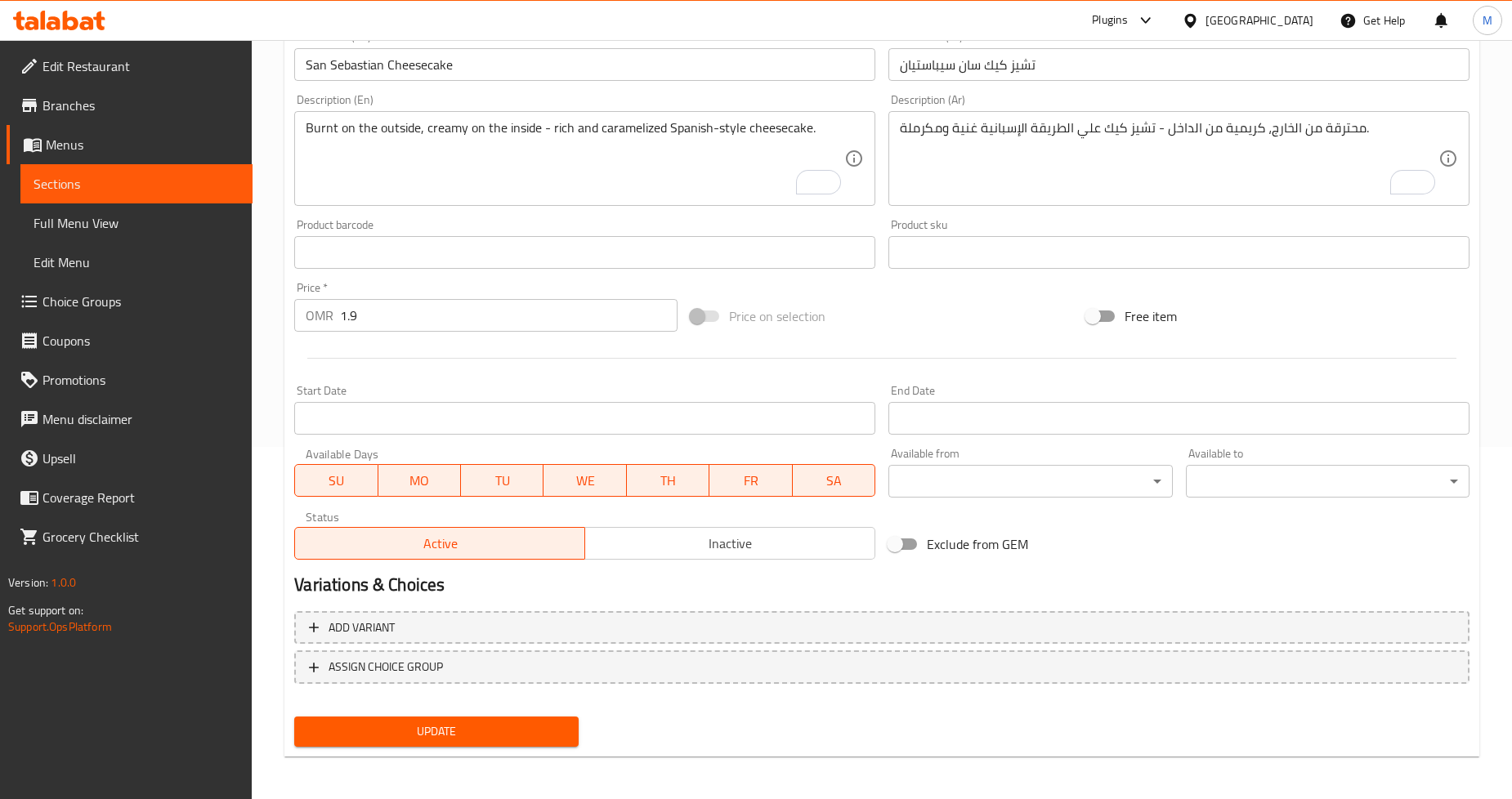
click at [482, 724] on span "Update" at bounding box center [436, 732] width 257 height 20
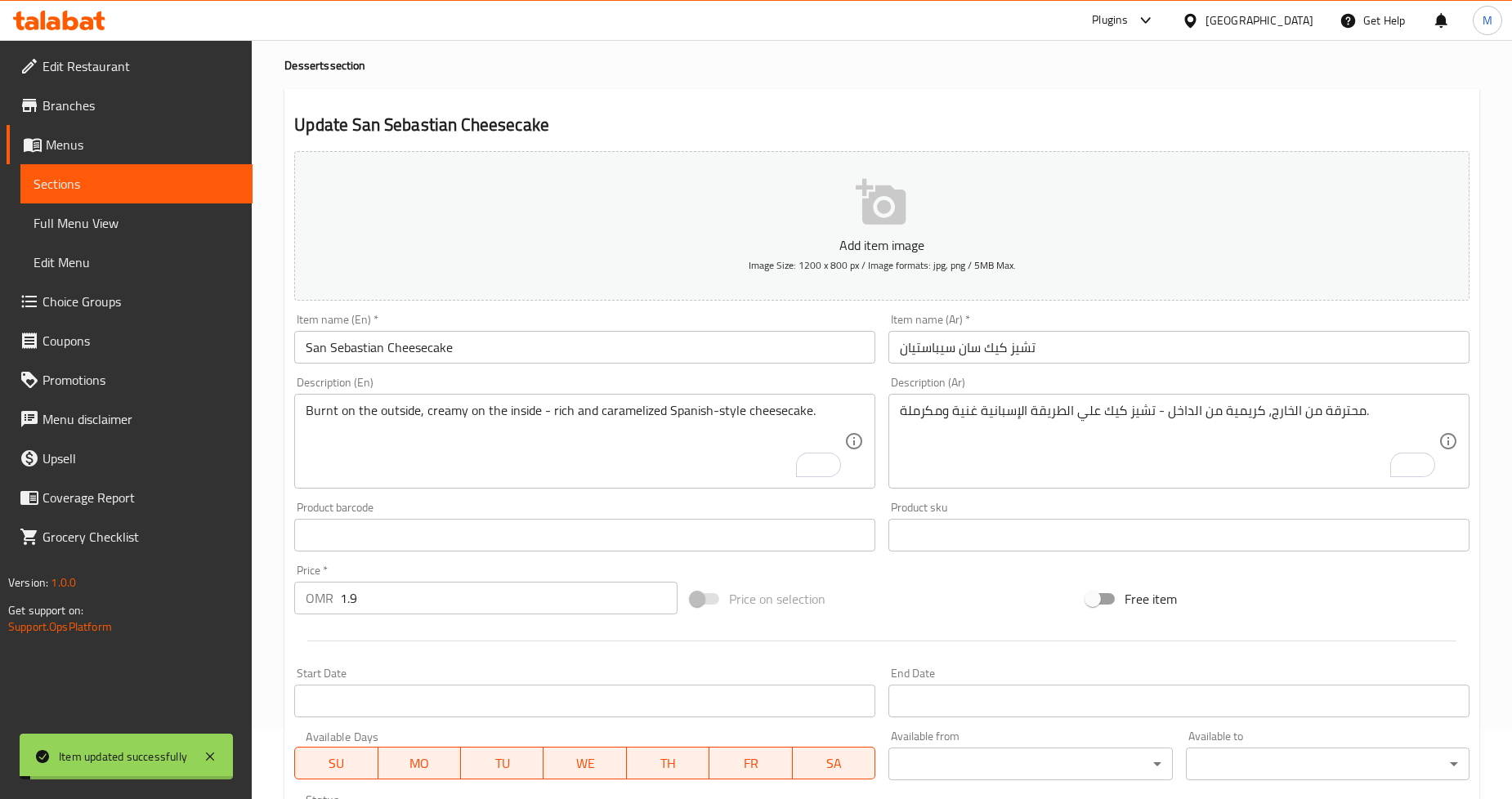
scroll to position [0, 0]
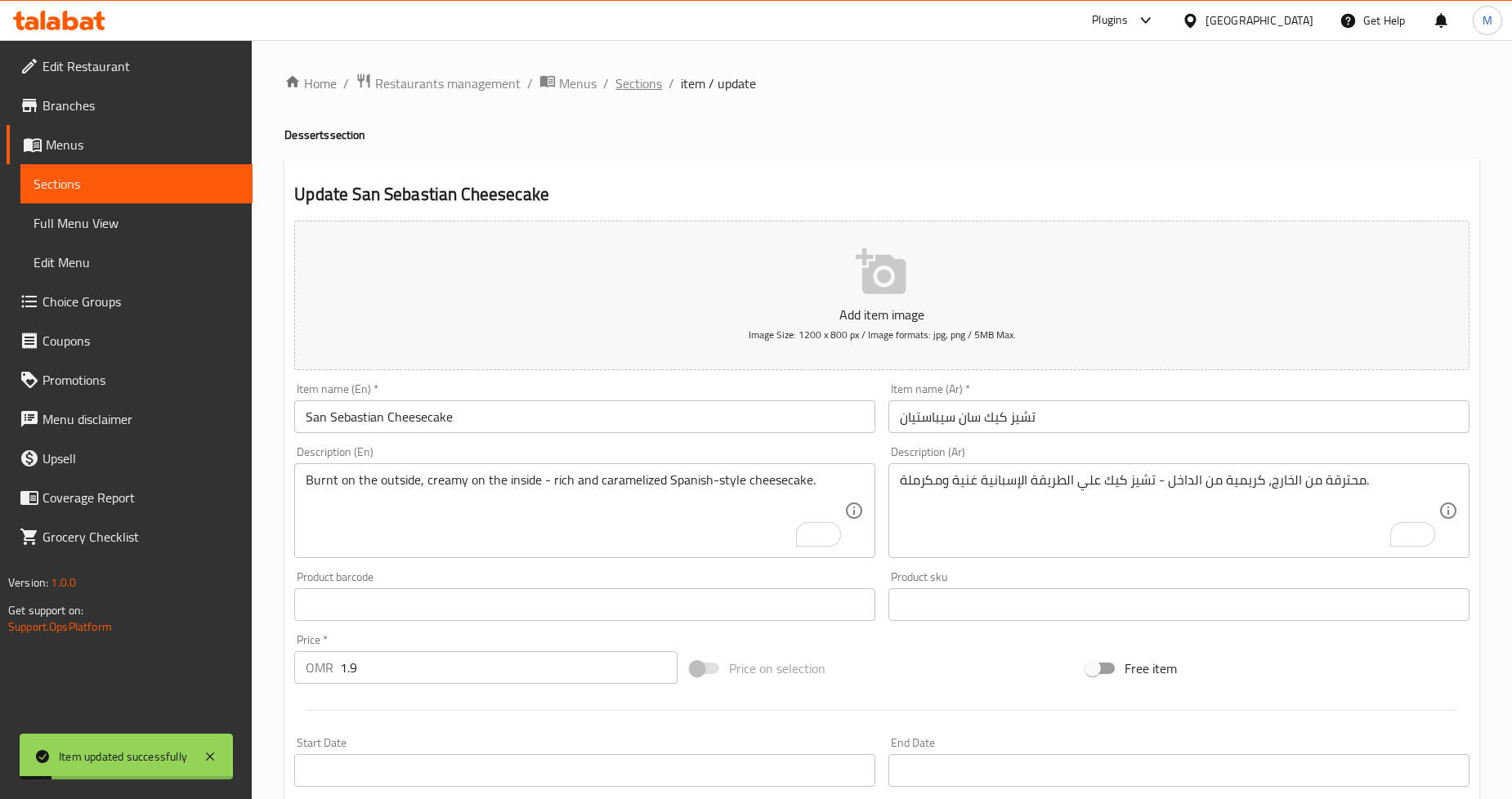
click at [646, 81] on span "Sections" at bounding box center [639, 82] width 46 height 19
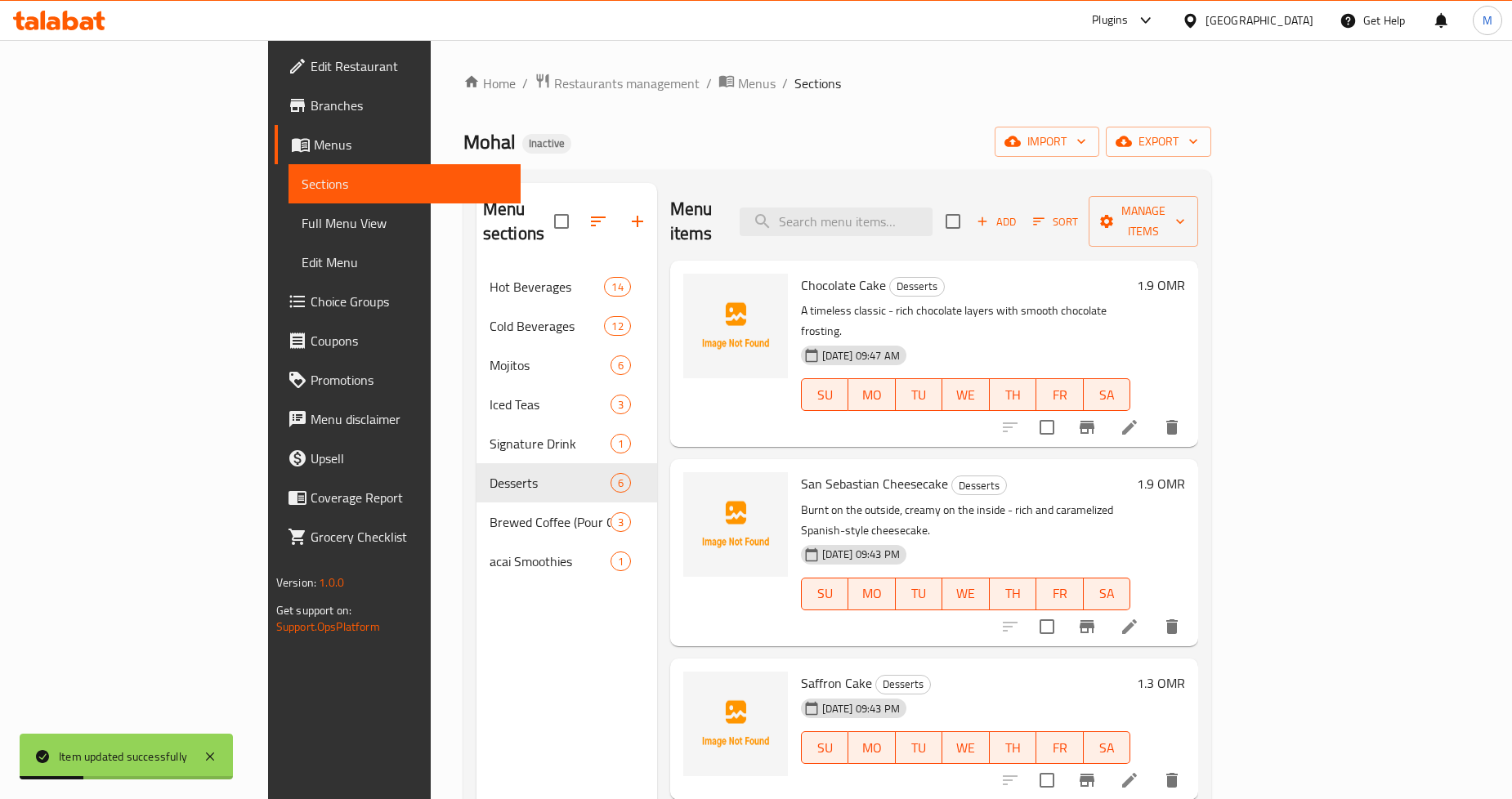
click at [1131, 301] on p "A timeless classic - rich chocolate layers with smooth chocolate frosting." at bounding box center [966, 321] width 330 height 41
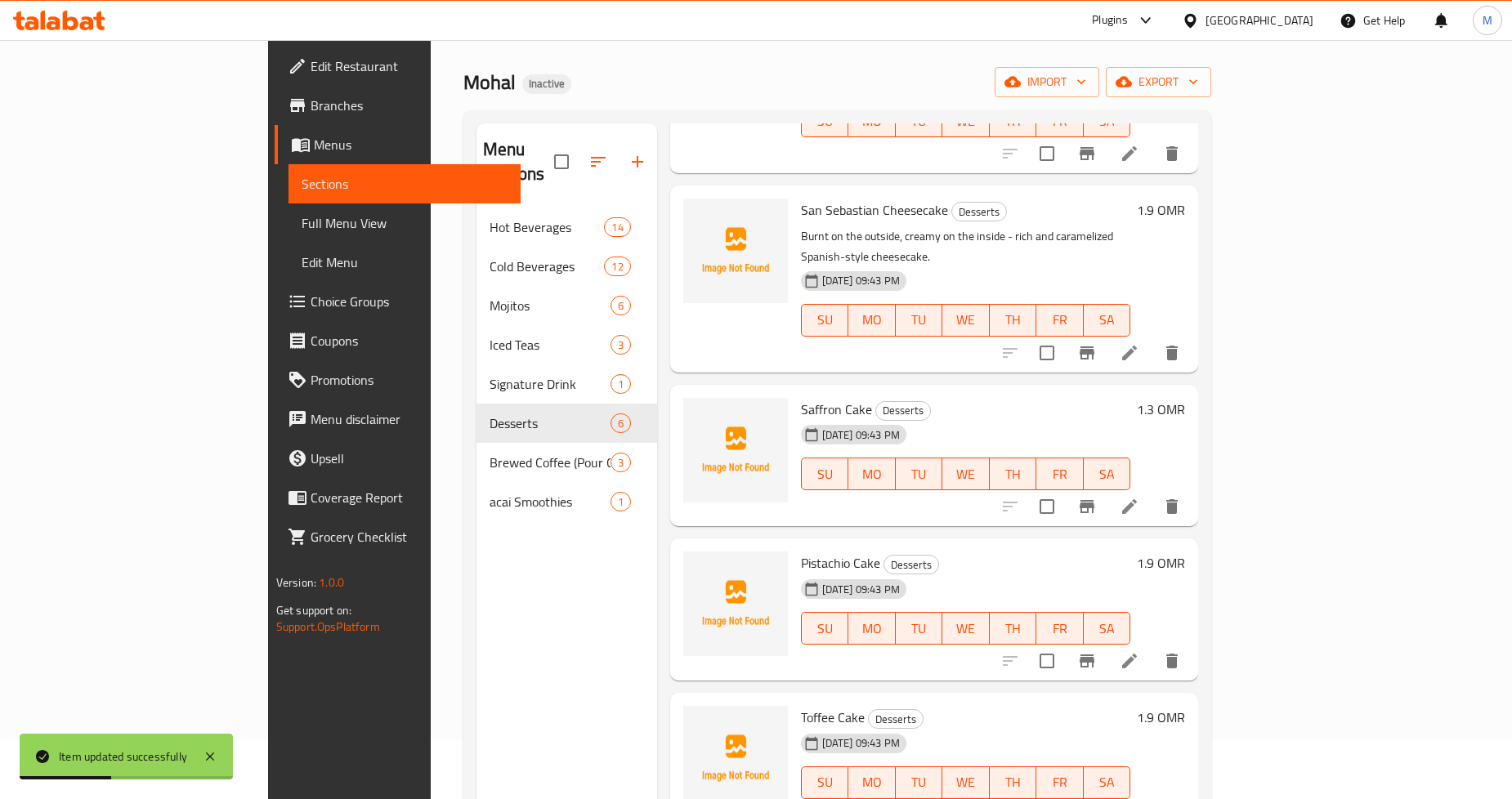
scroll to position [91, 0]
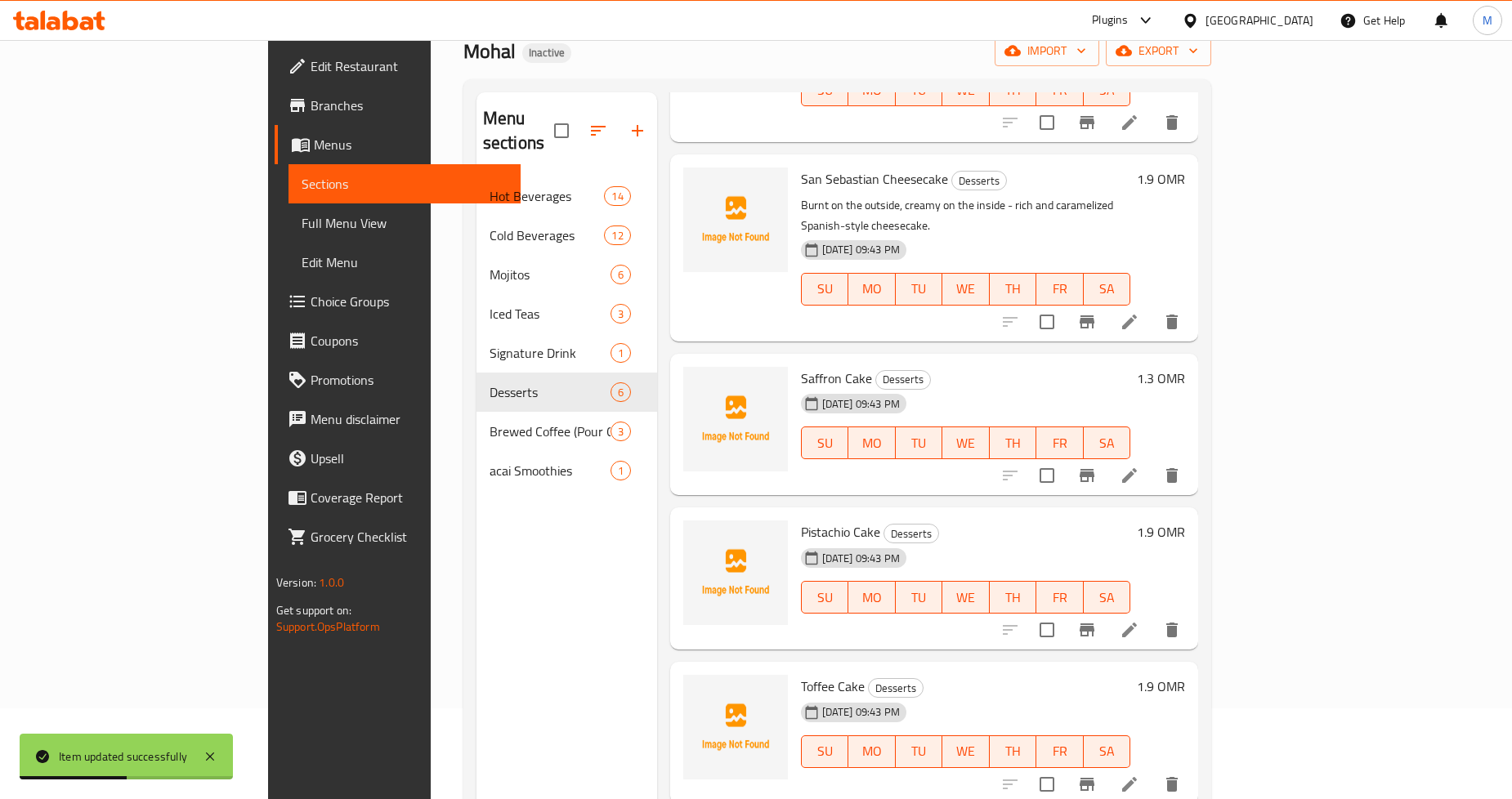
click at [1153, 461] on li at bounding box center [1129, 476] width 45 height 30
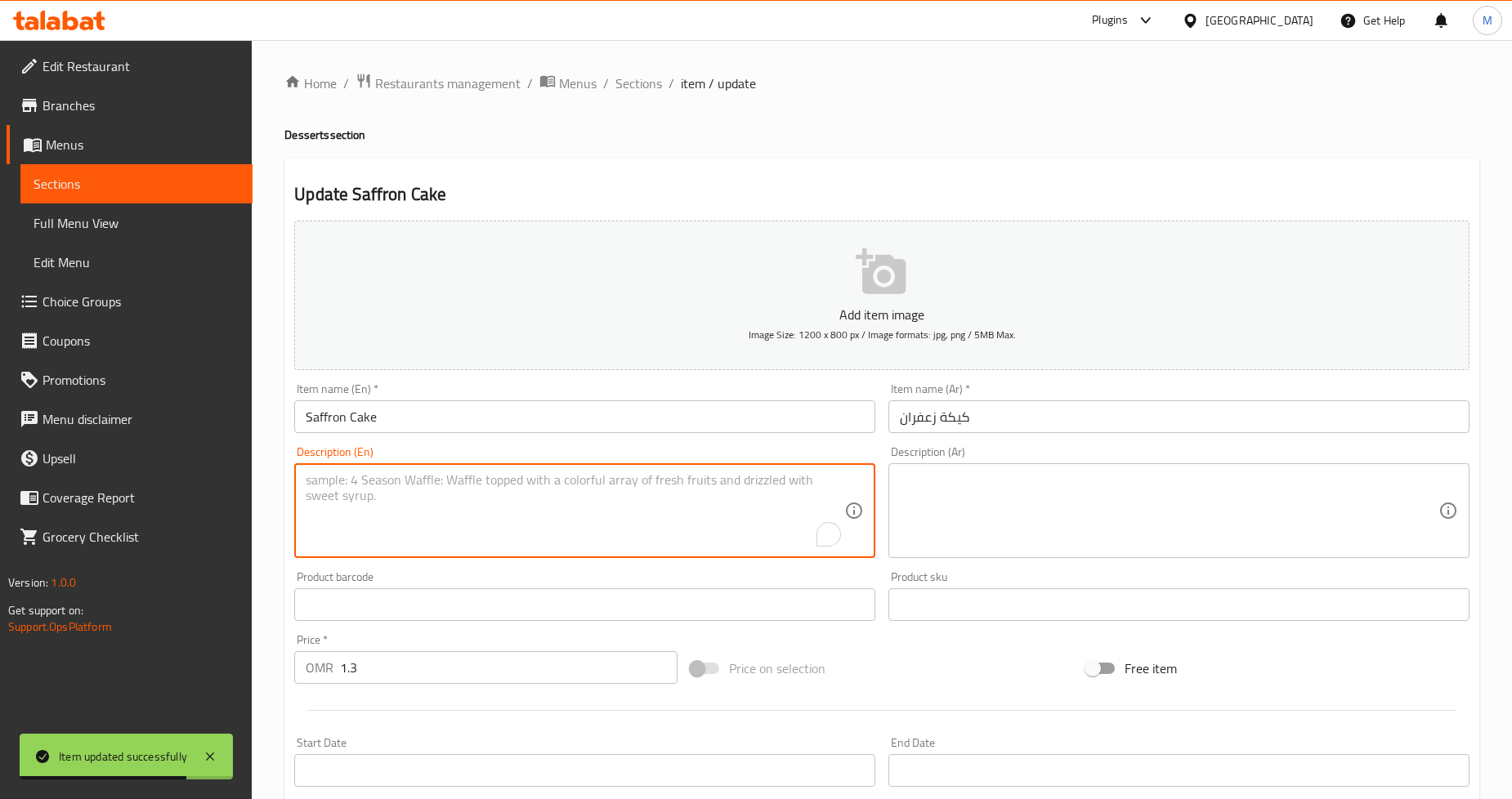
click at [495, 533] on textarea "To enrich screen reader interactions, please activate Accessibility in Grammarl…" at bounding box center [575, 511] width 539 height 78
paste textarea "Light sponge cake infused with luxurious saffron flavor—golden and fragrant."
type textarea "Light sponge cake infused with luxurious saffron flavor—golden and fragrant."
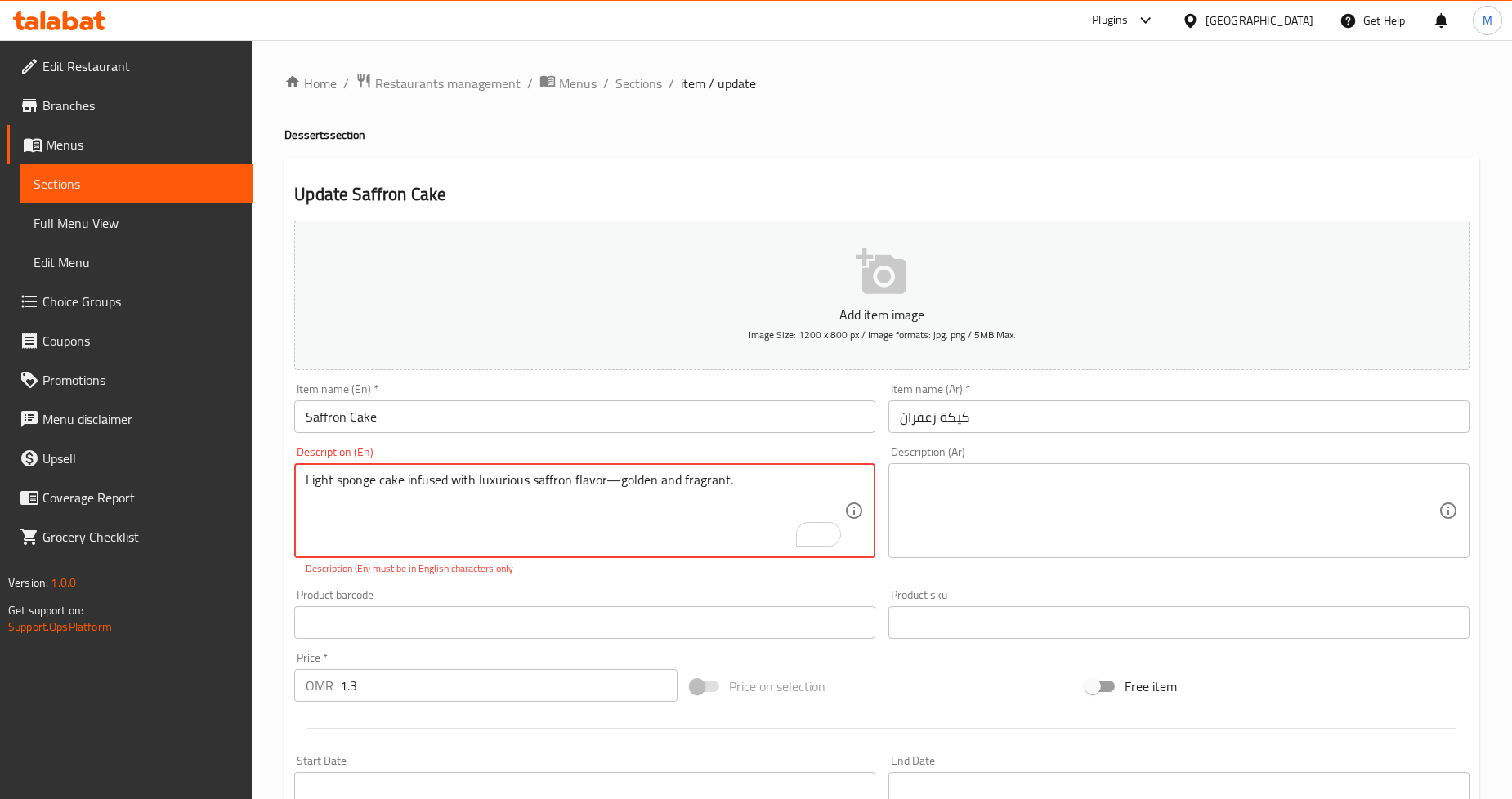
click at [1072, 495] on textarea at bounding box center [1169, 511] width 539 height 78
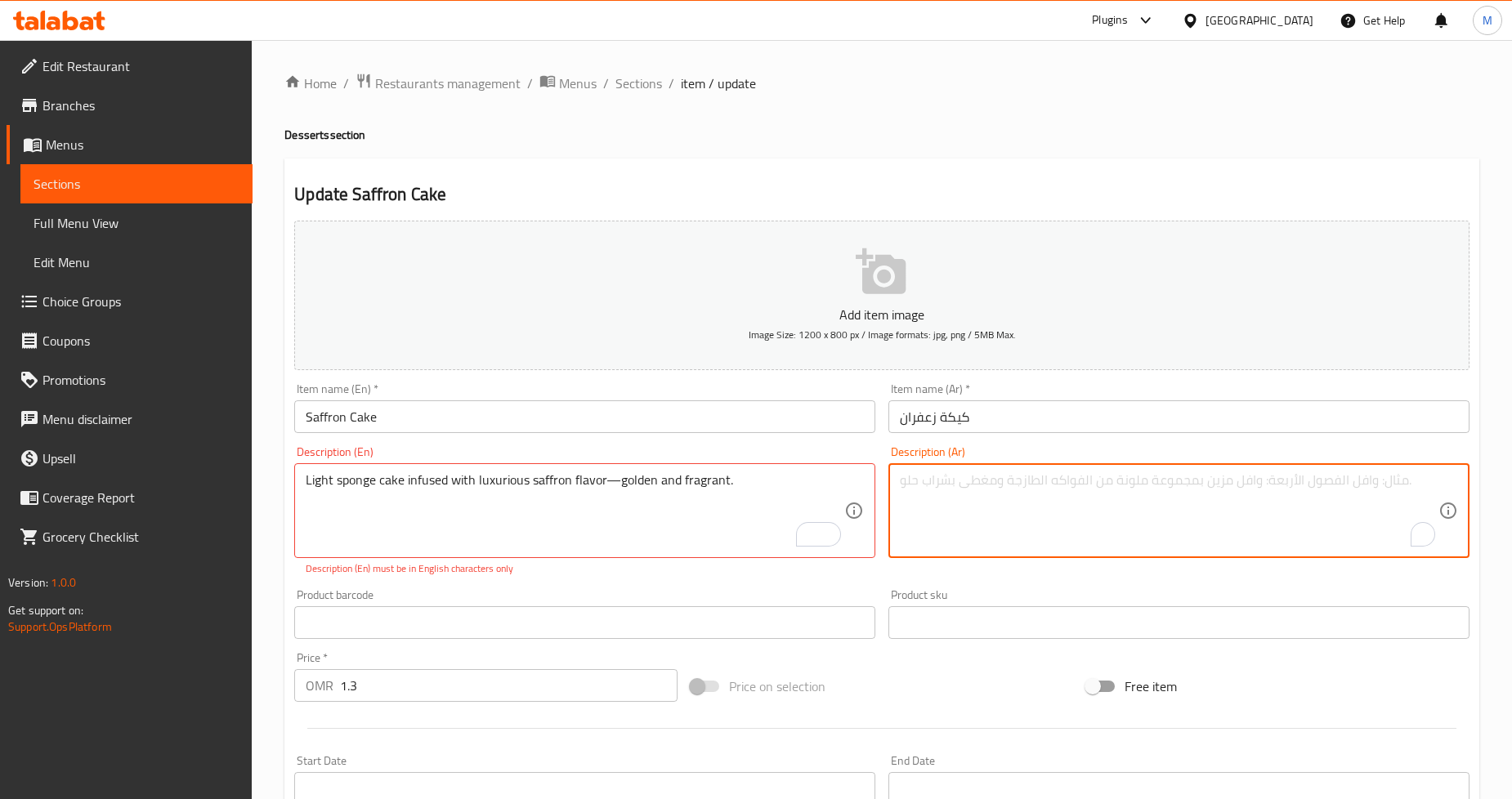
paste textarea "كعكة إسفنجية خفيفة مملوءة بنكهة الزعفران الفاخرة - ذهبية اللون وعطرية."
type textarea "كعكة إسفنجية خفيفة مملوءة بنكهة الزعفران الفاخرة - ذهبية اللون وعطرية."
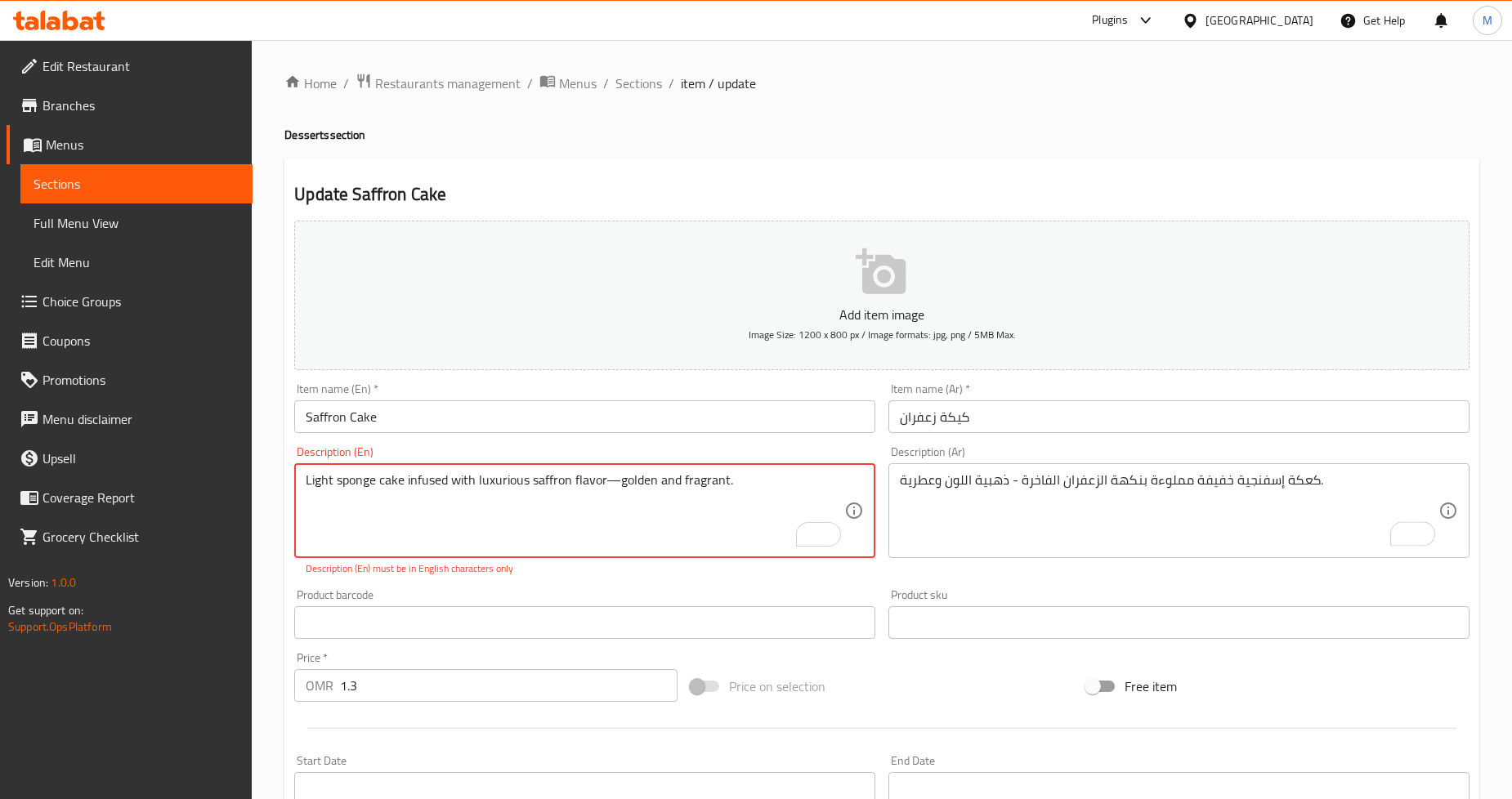
click at [610, 481] on textarea "Light sponge cake infused with luxurious saffron flavor—golden and fragrant." at bounding box center [575, 511] width 539 height 78
type textarea "Light sponge cake infused with luxurious saffron flavor - golden and fragrant."
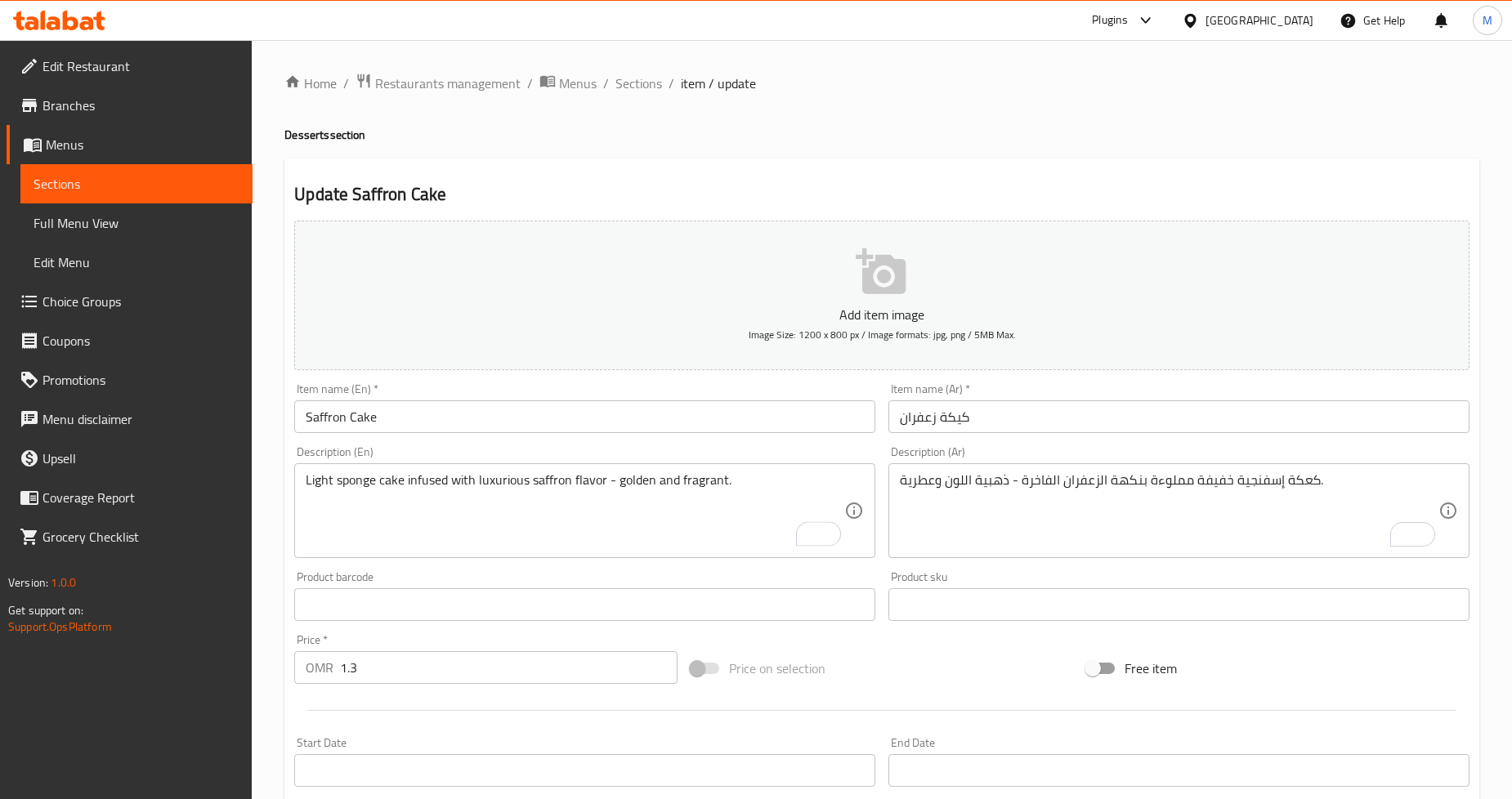
click at [1172, 133] on h4 "Desserts section" at bounding box center [881, 135] width 1195 height 17
click at [955, 418] on input "كيكة زعفران" at bounding box center [1180, 417] width 581 height 32
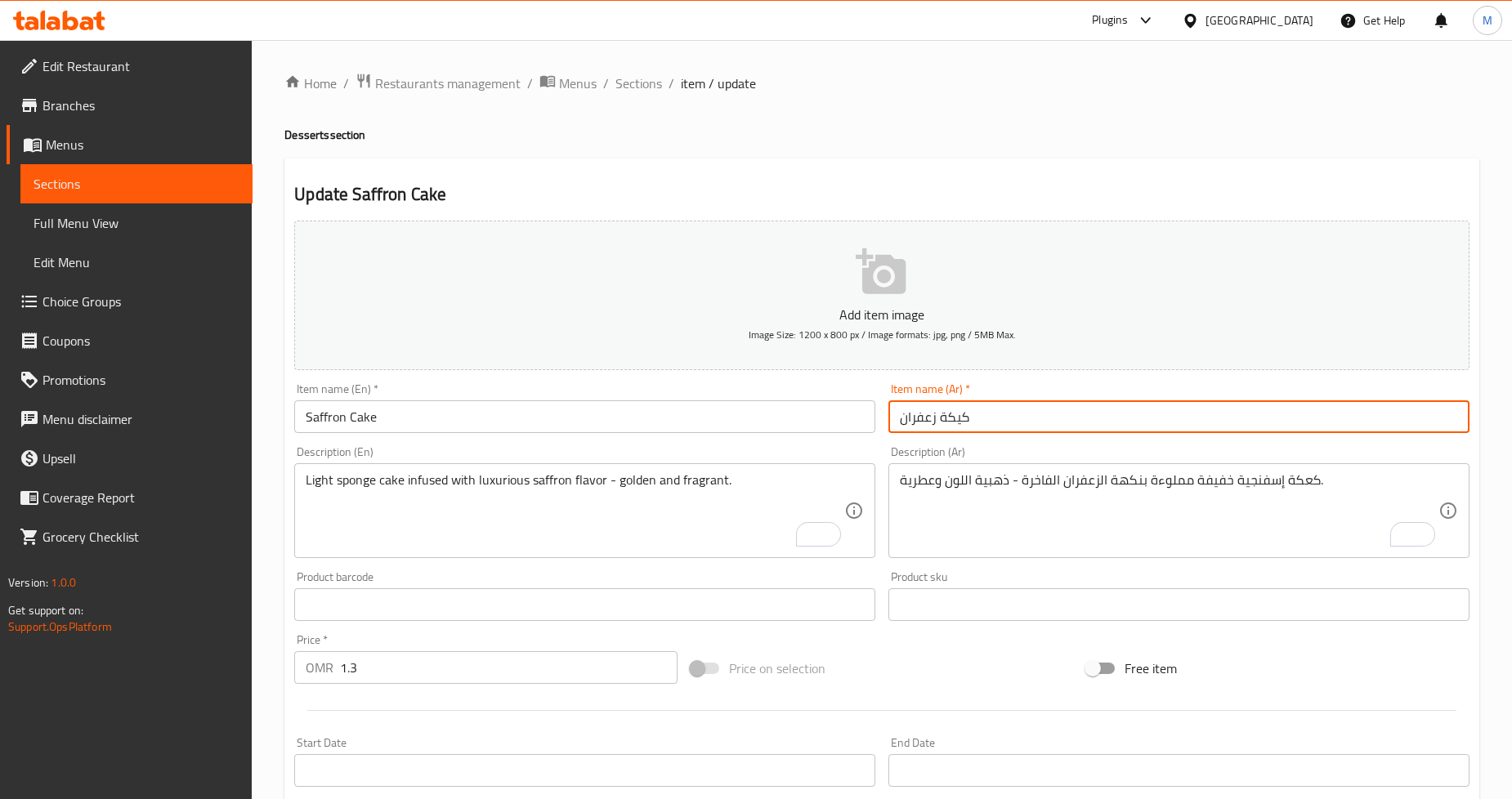
click at [955, 418] on input "كيكة زعفران" at bounding box center [1180, 417] width 581 height 32
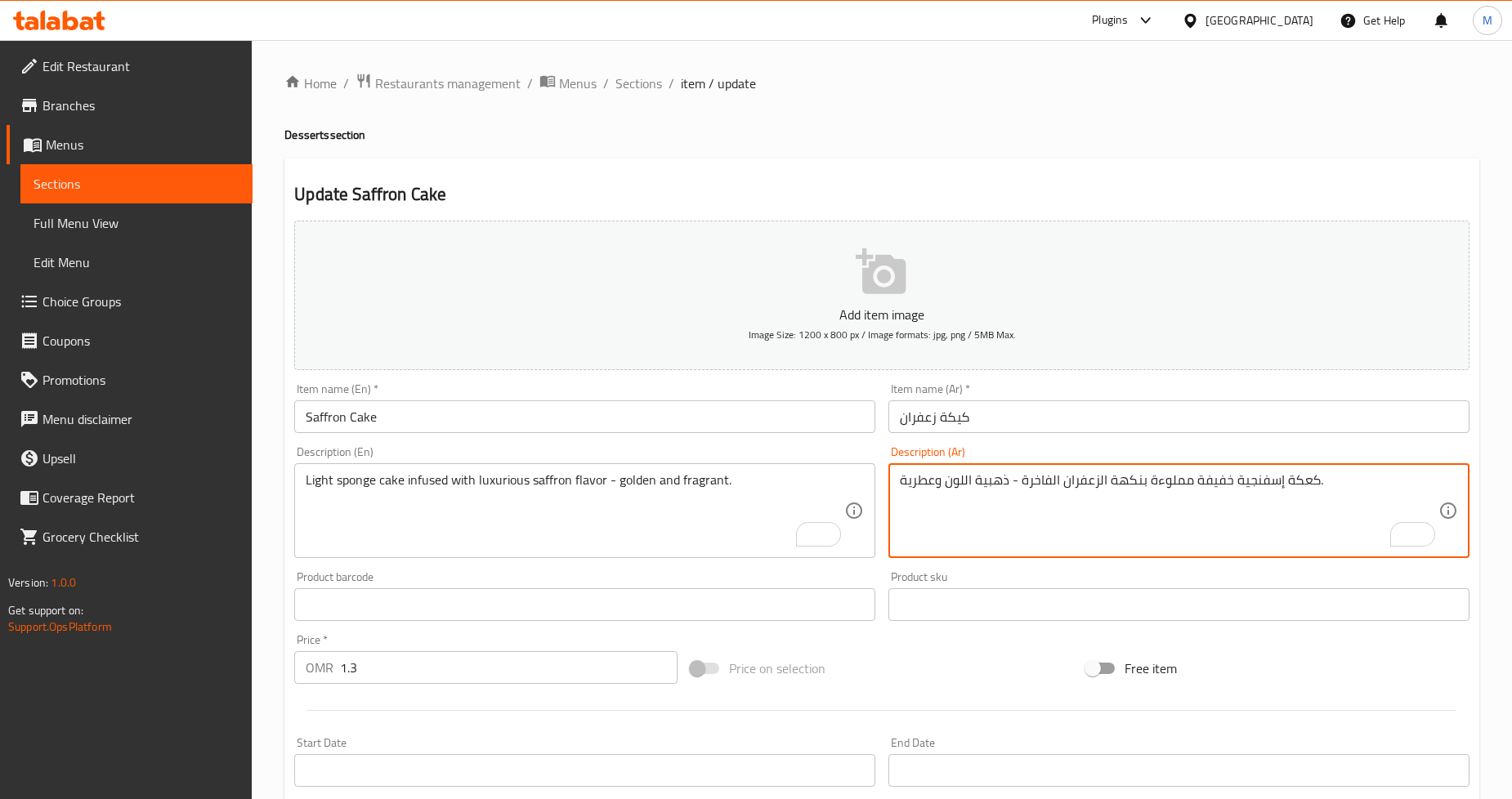
click at [1298, 478] on textarea "كعكة إسفنجية خفيفة مملوءة بنكهة الزعفران الفاخرة - ذهبية اللون وعطرية." at bounding box center [1169, 511] width 539 height 78
paste textarea "ي"
click at [1501, 398] on div "Home / Restaurants management / Menus / Sections / item / update Desserts secti…" at bounding box center [881, 597] width 1260 height 1115
drag, startPoint x: 1175, startPoint y: 484, endPoint x: 1159, endPoint y: 483, distance: 16.0
click at [1159, 483] on textarea "كيكة إسفنجية خفيفة مملوءة بنكهة الزعفران الفاخرة - ذهبية اللون وعطرية." at bounding box center [1169, 511] width 539 height 78
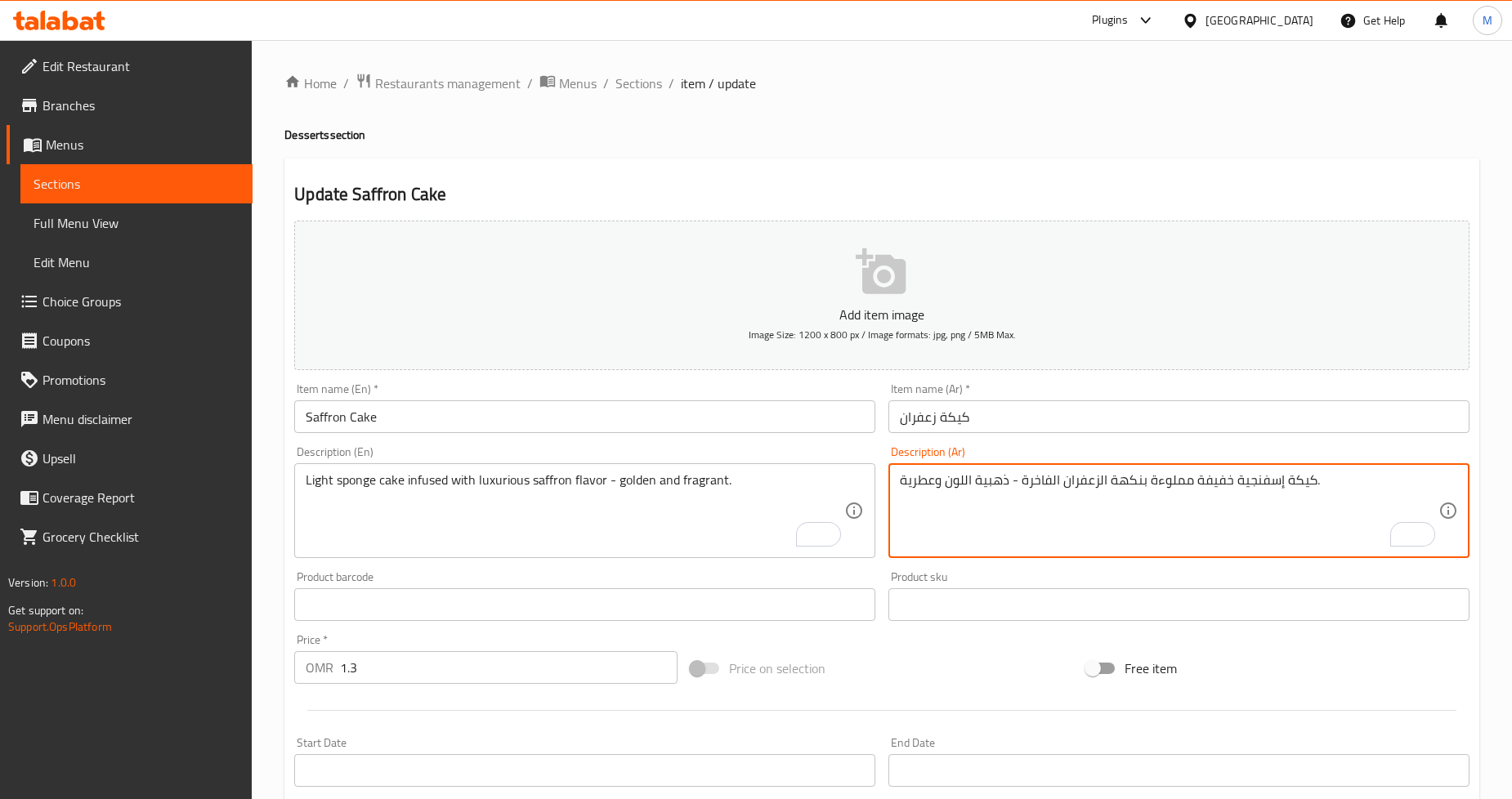
paste textarea "شبع"
type textarea "كيكة إسفنجية خفيفة مشبعة بنكهة الزعفران الفاخرة - ذهبية اللون وعطرية."
click at [1220, 136] on h4 "Desserts section" at bounding box center [881, 135] width 1195 height 17
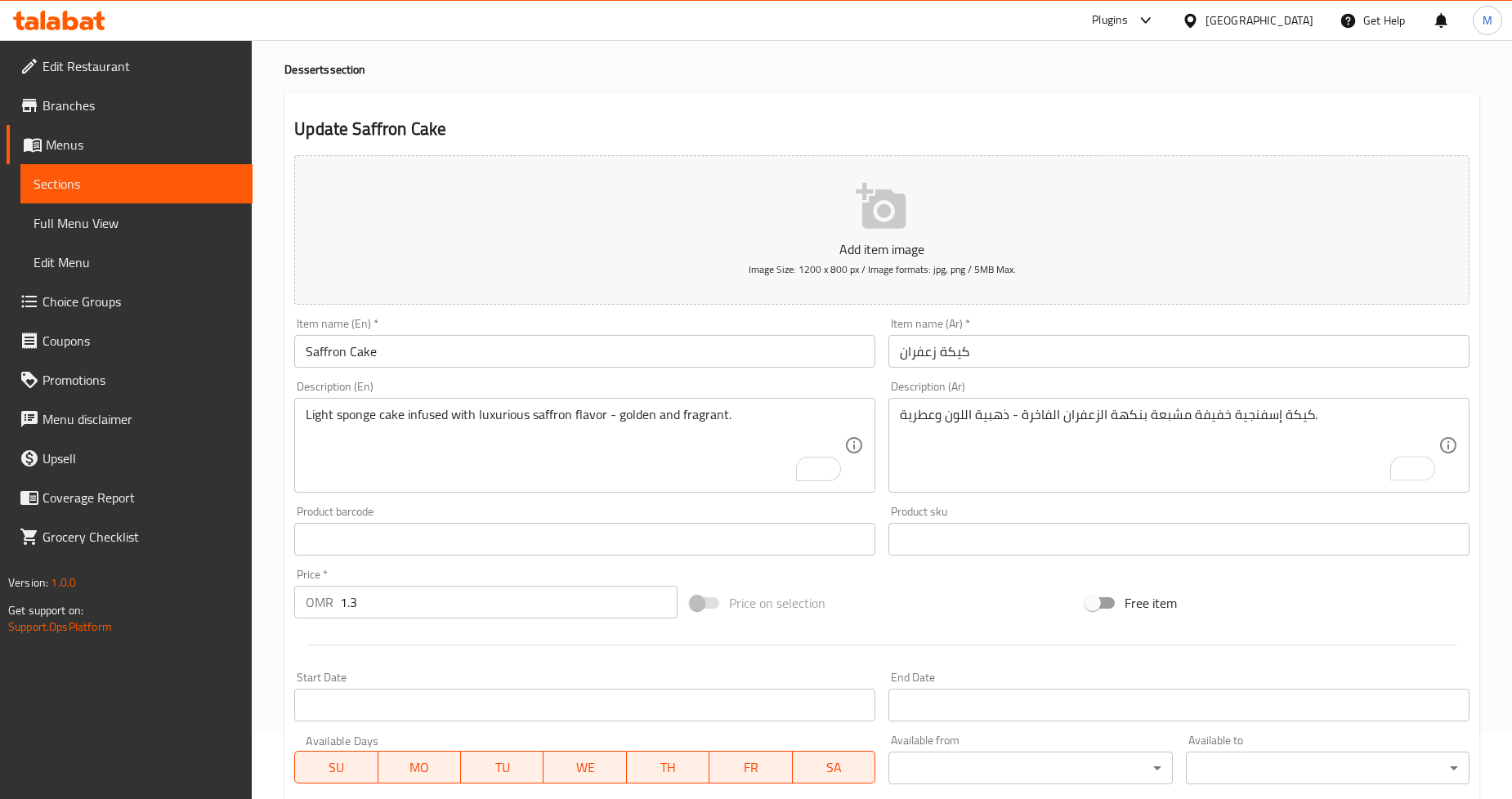
scroll to position [353, 0]
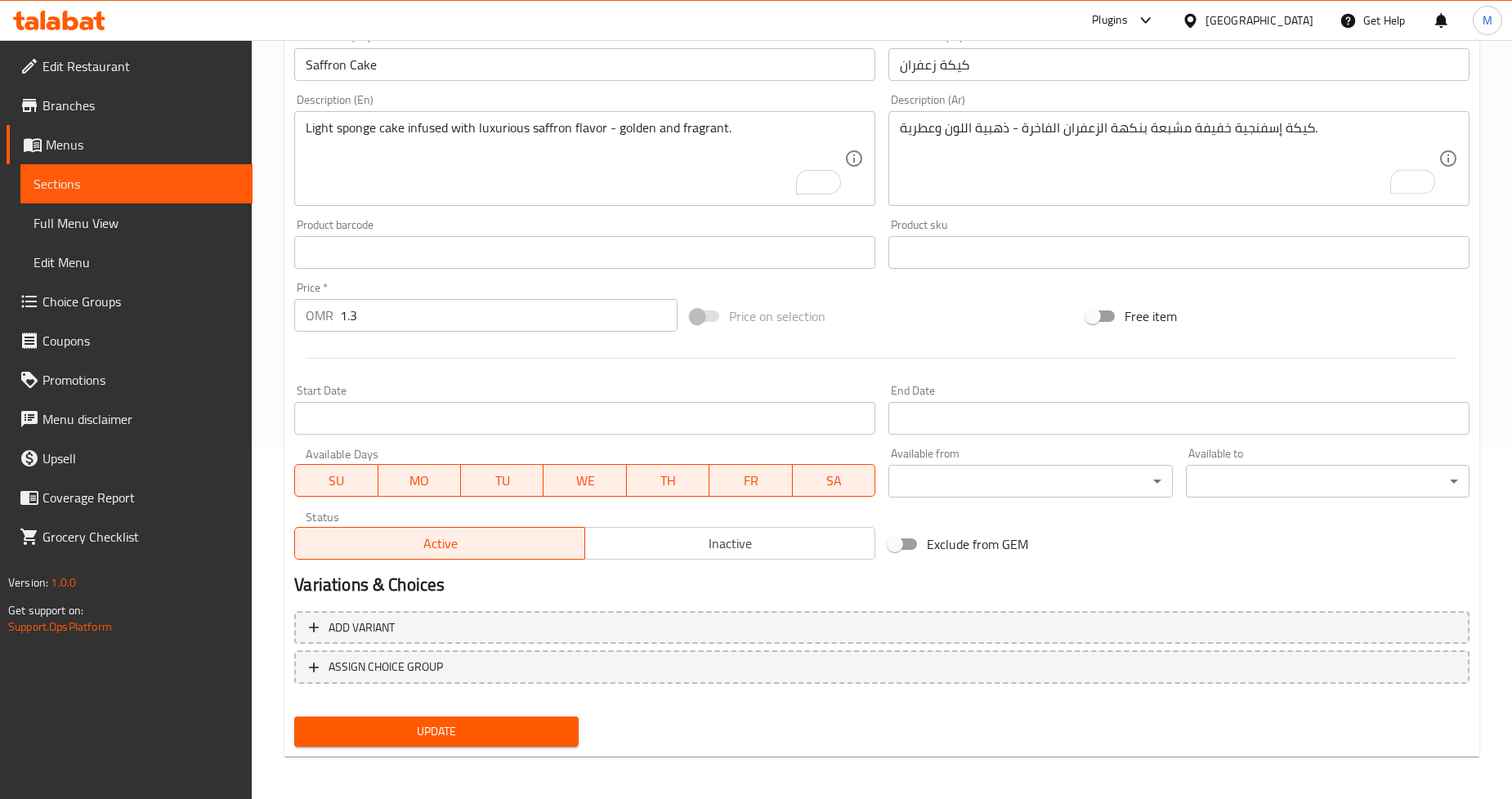
click at [502, 728] on span "Update" at bounding box center [436, 732] width 257 height 20
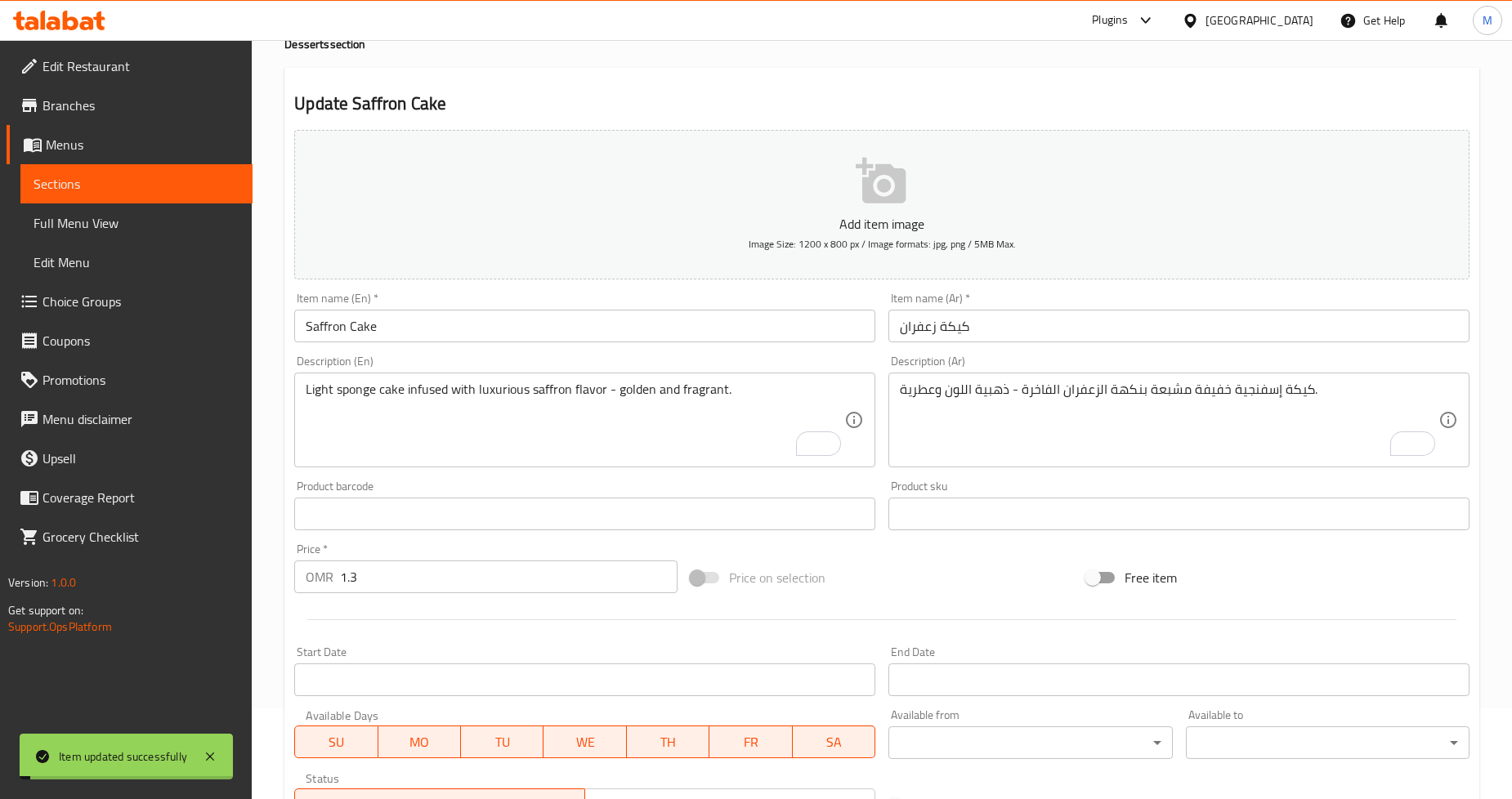
scroll to position [0, 0]
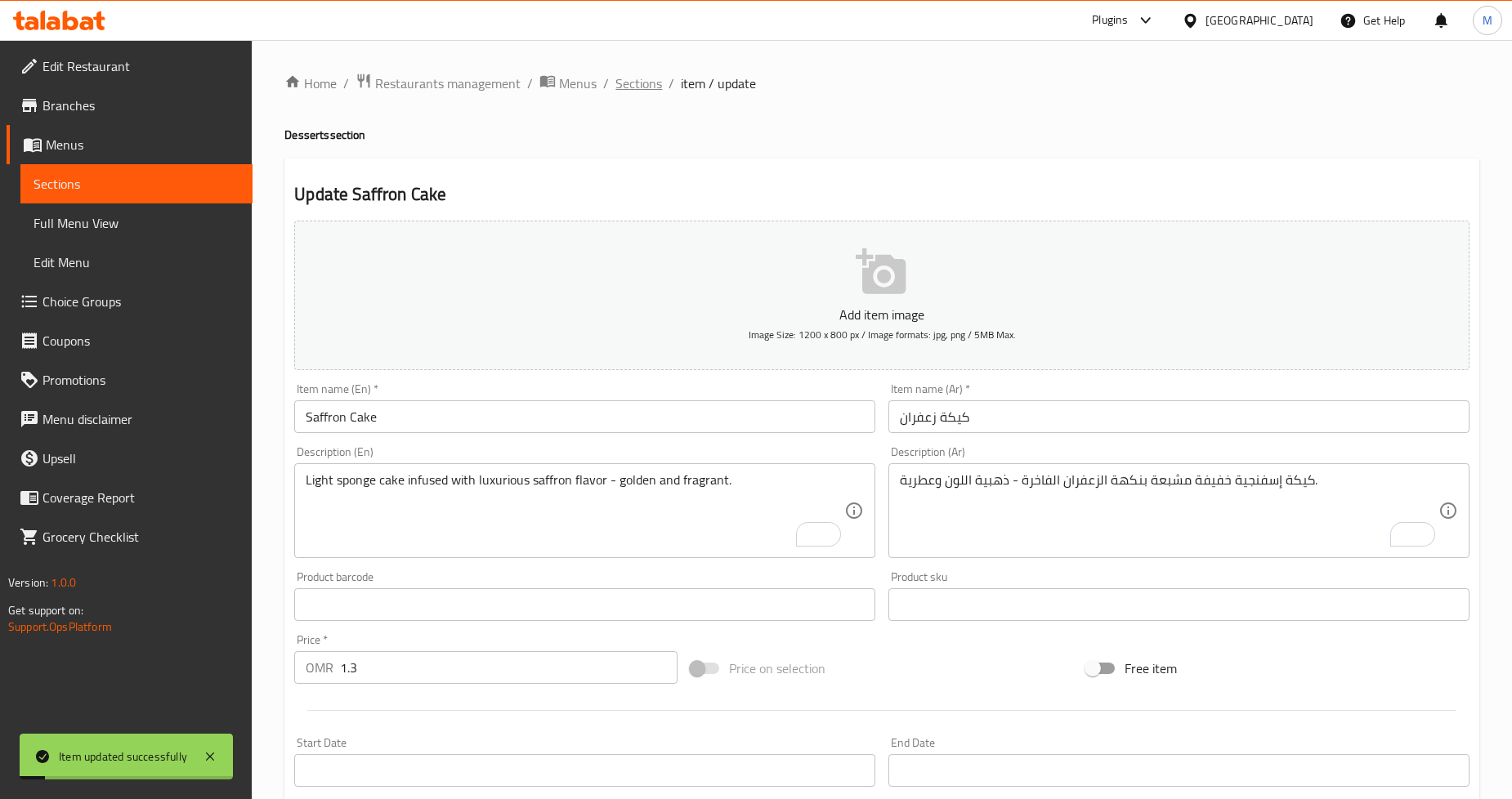
click at [631, 75] on span "Sections" at bounding box center [639, 82] width 46 height 19
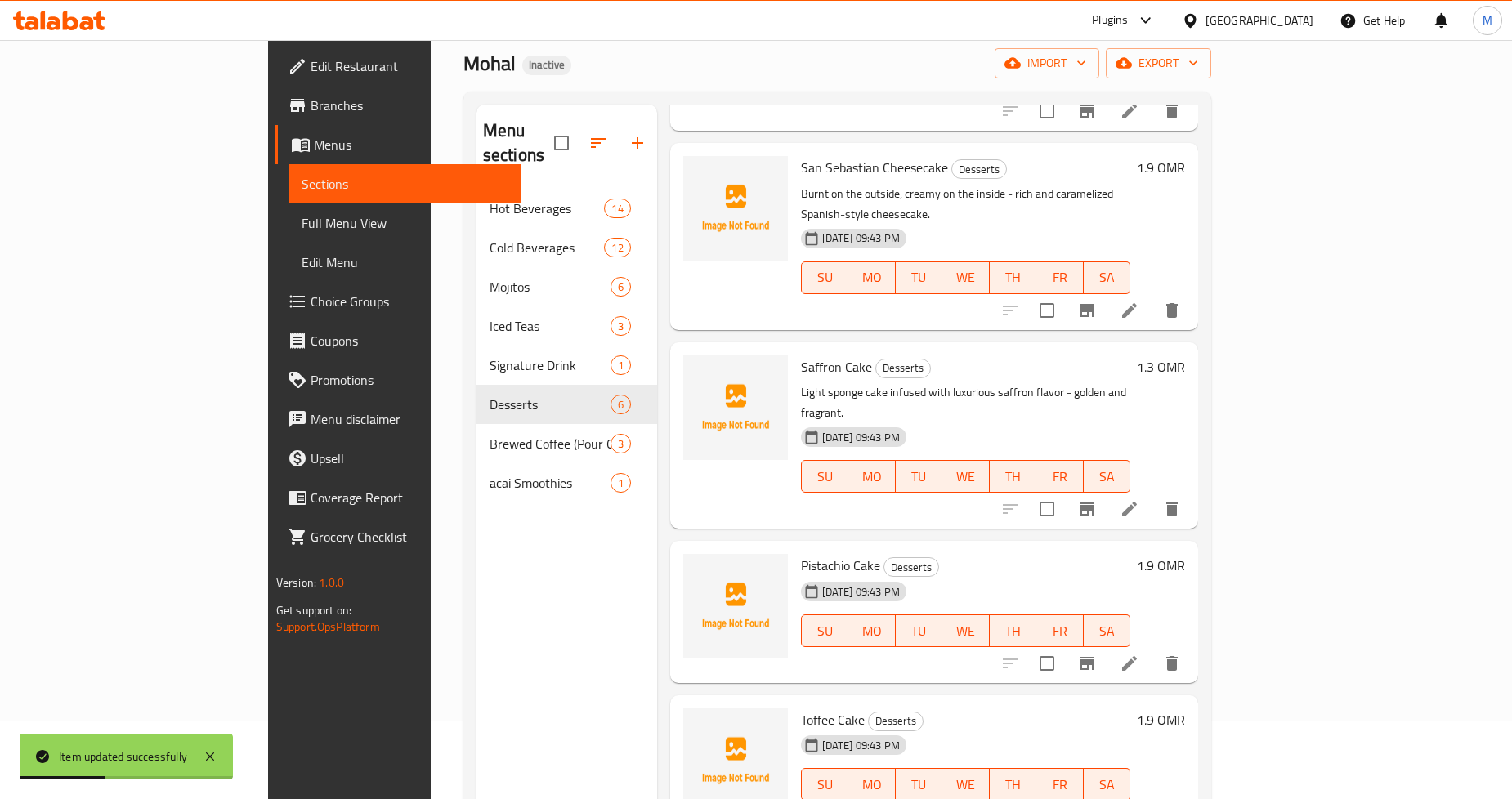
scroll to position [229, 0]
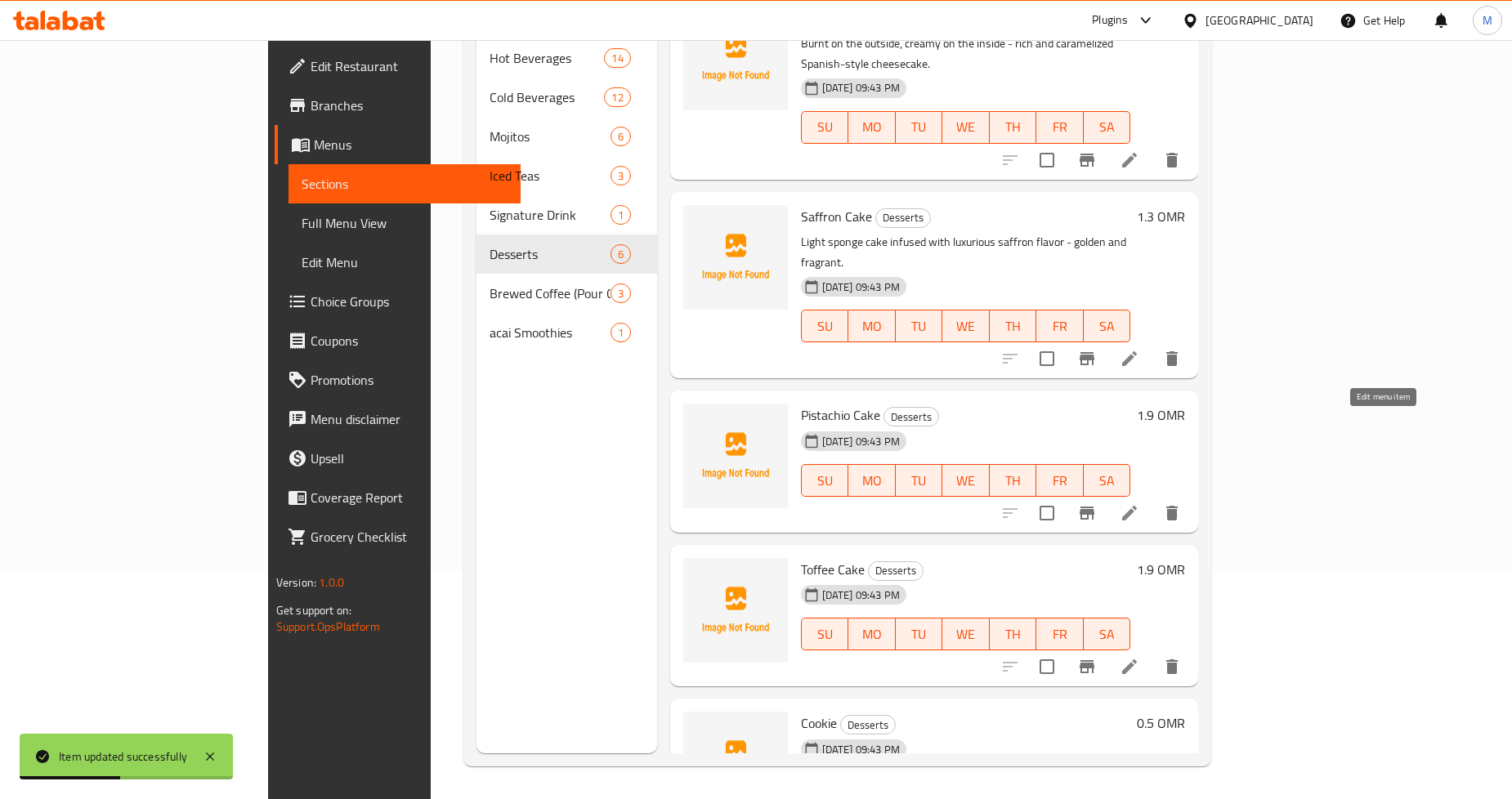
click at [1137, 506] on icon at bounding box center [1130, 514] width 15 height 15
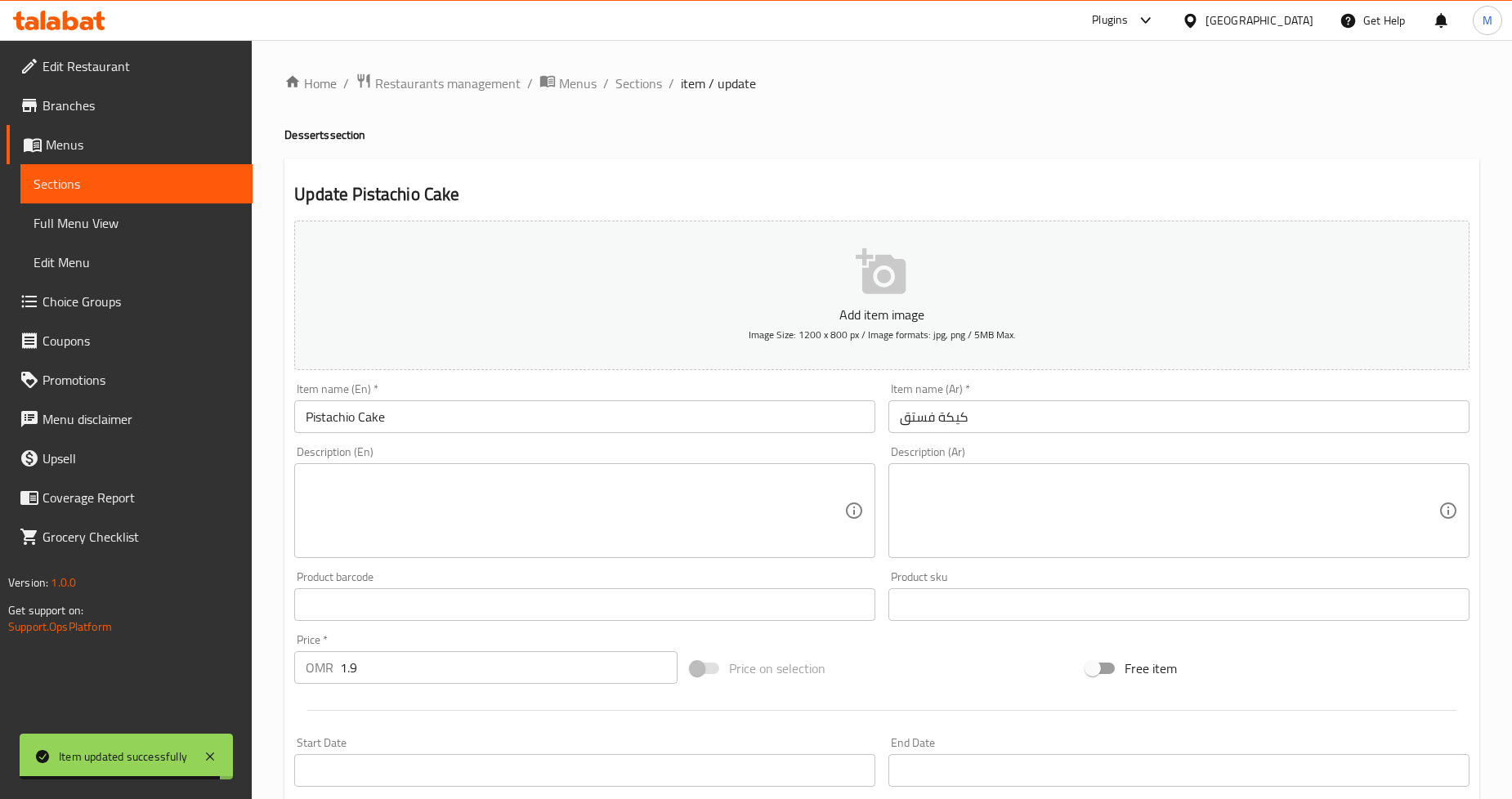
click at [479, 527] on textarea at bounding box center [575, 511] width 539 height 78
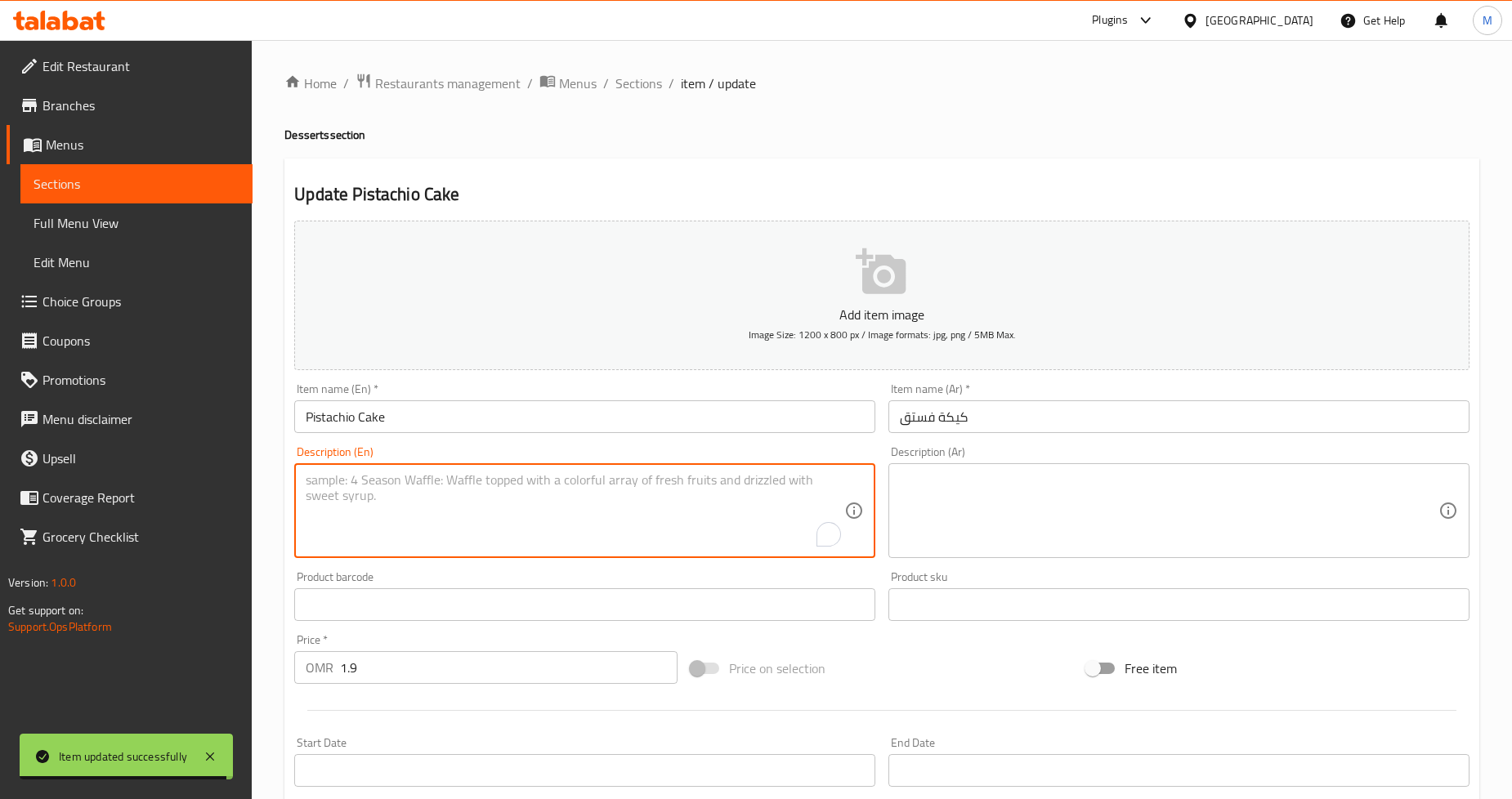
paste textarea "Moist, nutty pistachio cake topped with creamy frosting—pure indulgence."
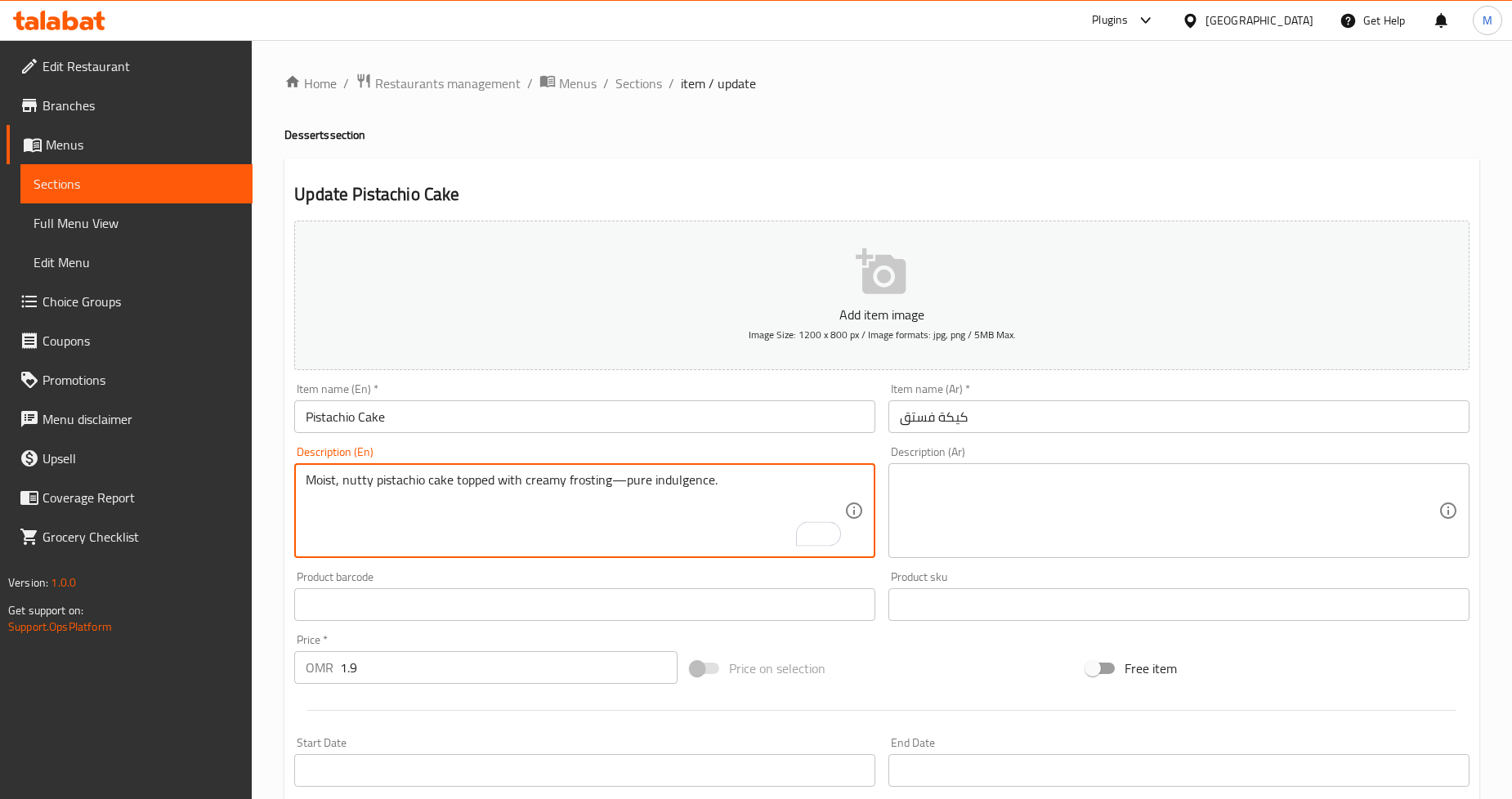
type textarea "Moist, nutty pistachio cake topped with creamy frosting—pure indulgence."
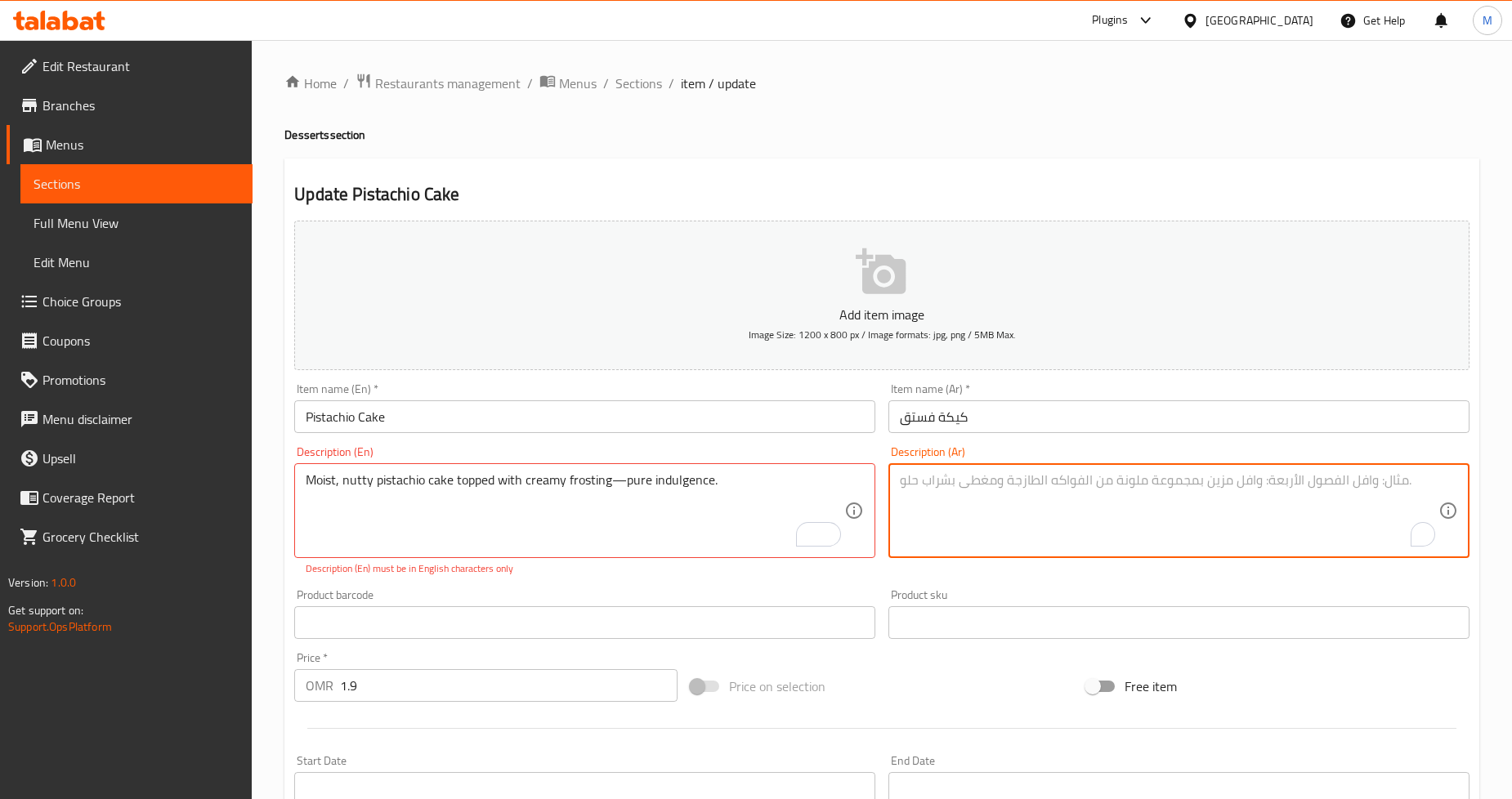
click at [1015, 526] on textarea "To enrich screen reader interactions, please activate Accessibility in Grammarl…" at bounding box center [1169, 511] width 539 height 78
paste textarea "كعكة الفستق الرطبة والمغطاة بالكريمة - متعة خالصة."
type textarea "كعكة الفستق الرطبة والمغطاة بالكريمة - متعة خالصة."
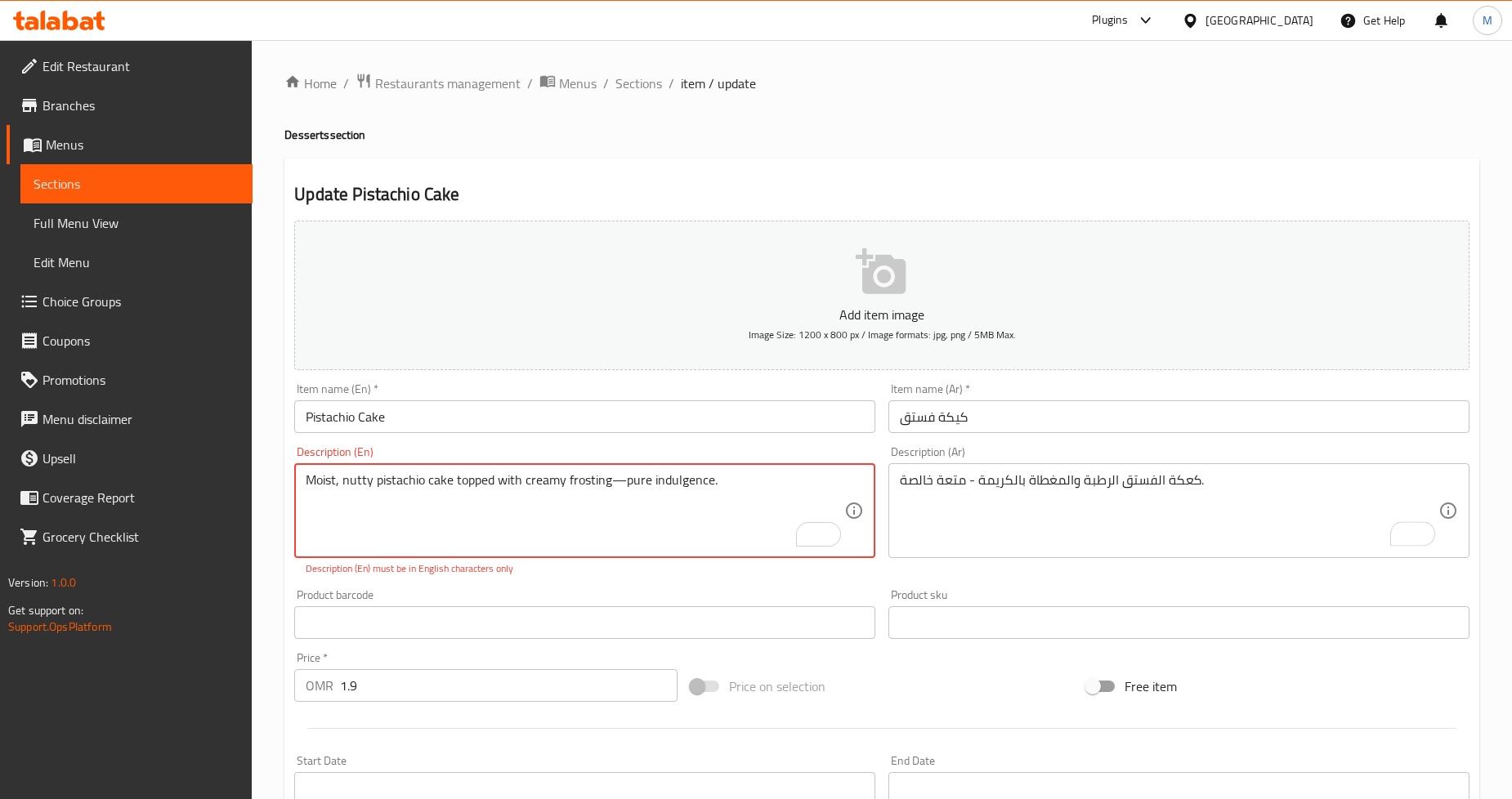
click at [617, 485] on textarea "Moist, nutty pistachio cake topped with creamy frosting—pure indulgence." at bounding box center [575, 511] width 539 height 78
drag, startPoint x: 611, startPoint y: 484, endPoint x: 707, endPoint y: 491, distance: 96.3
click at [707, 491] on textarea "Moist, nutty pistachio cake topped with creamy frosting - pure indulgence." at bounding box center [575, 511] width 539 height 78
type textarea "Moist, nutty pistachio cake topped with creamy frosting."
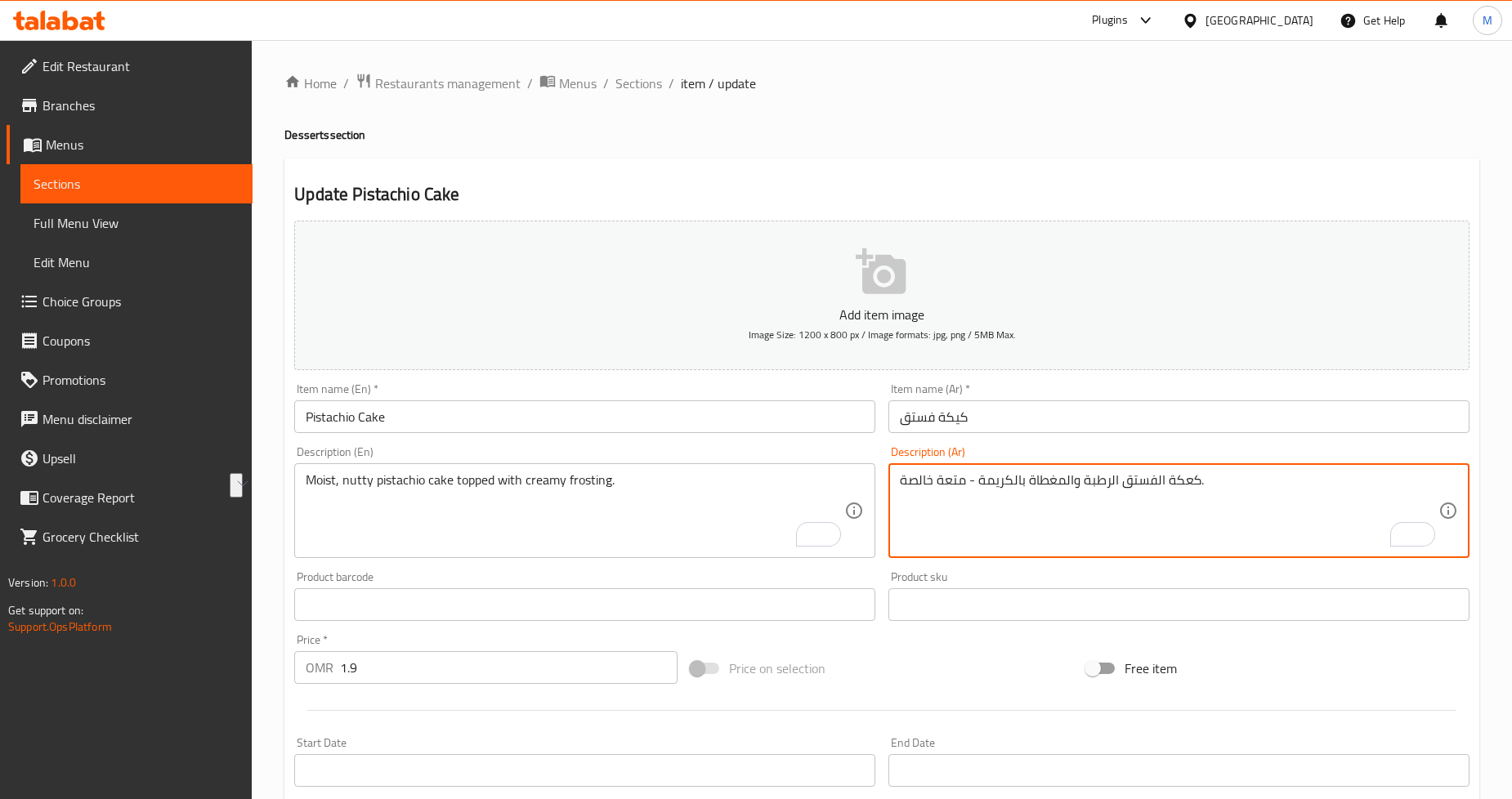
drag, startPoint x: 976, startPoint y: 486, endPoint x: 903, endPoint y: 491, distance: 73.2
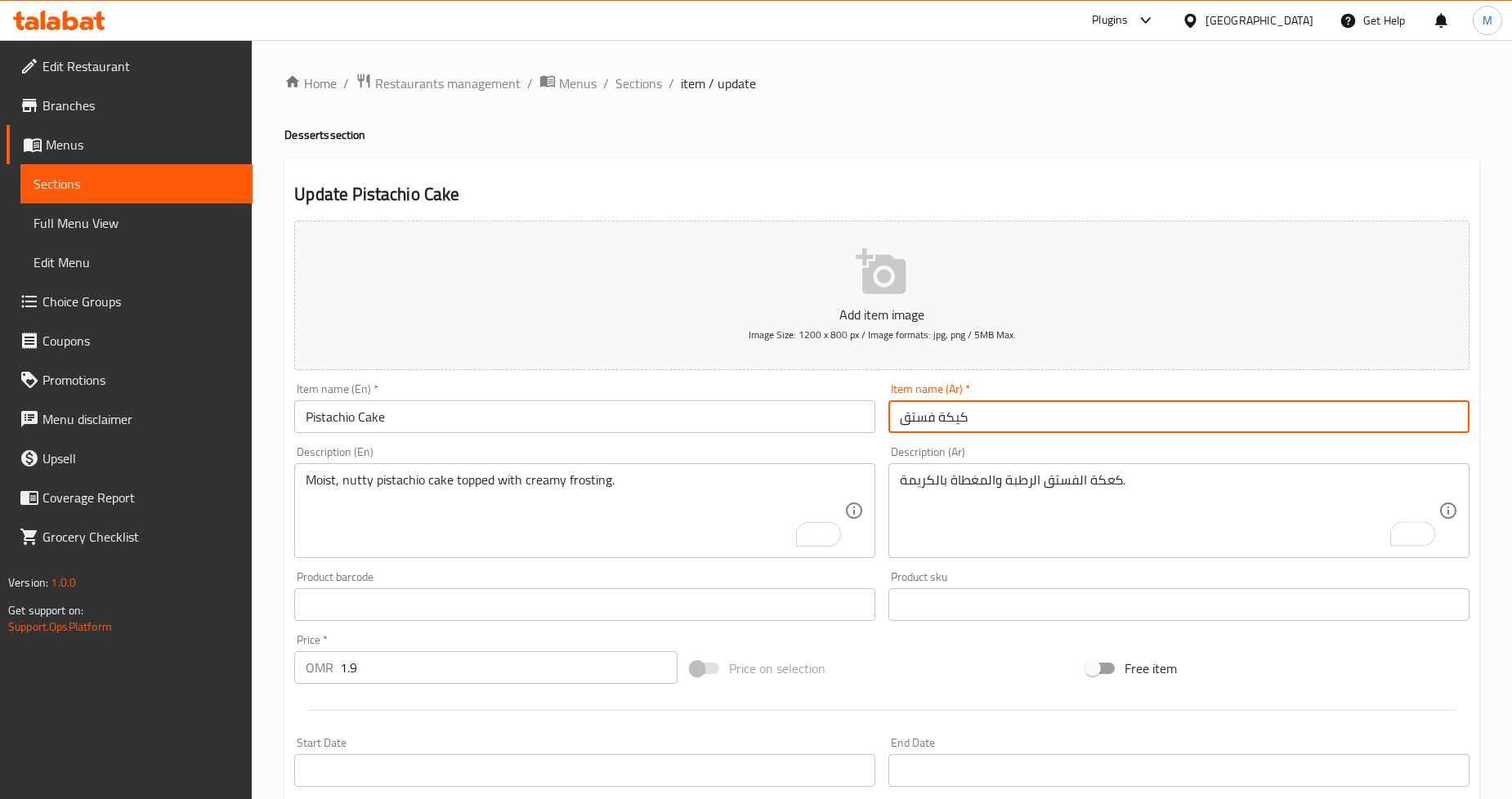
click at [951, 421] on input "كيكة فستق" at bounding box center [1180, 417] width 581 height 32
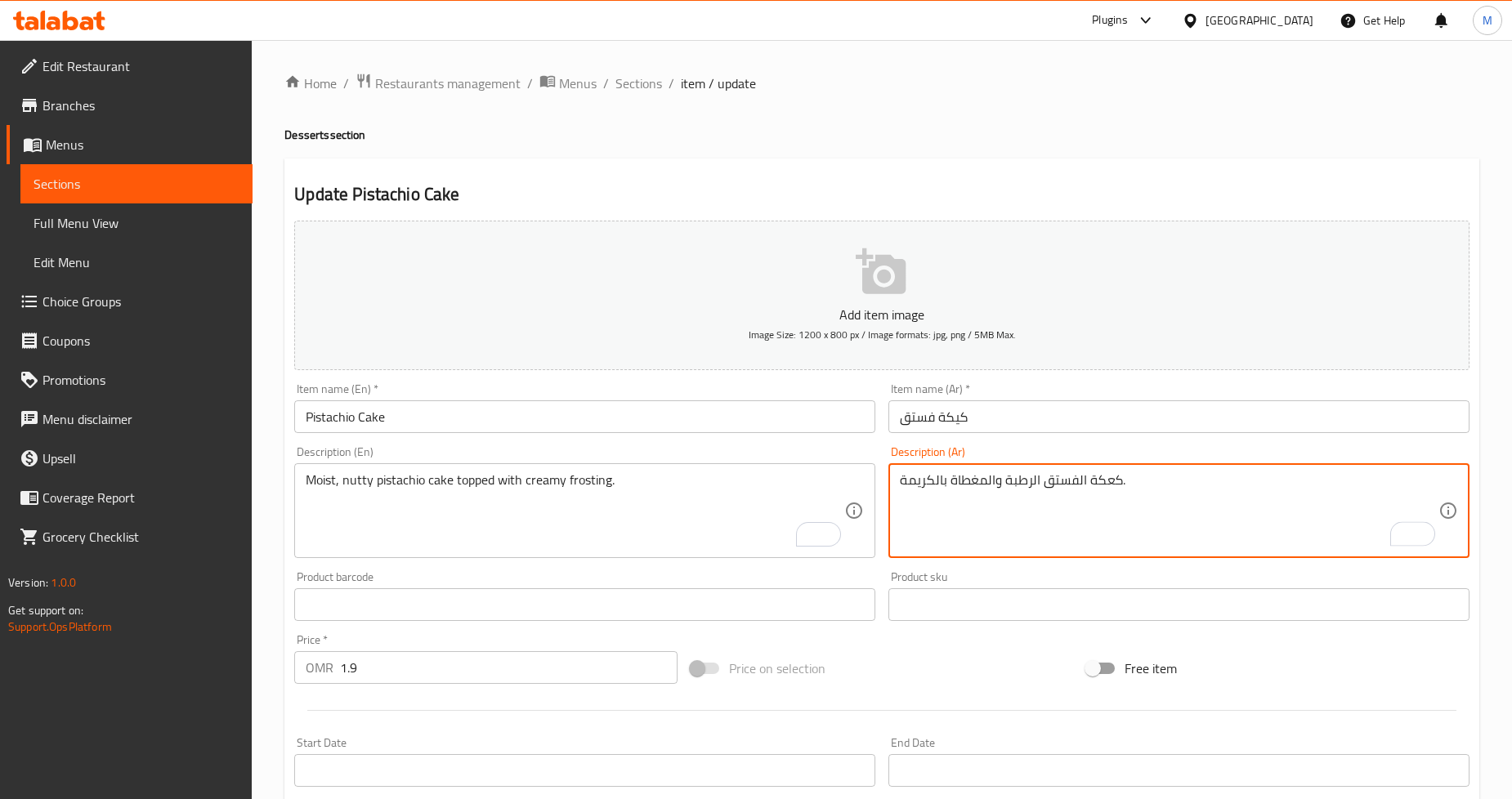
click at [1100, 483] on textarea "كعكة الفستق الرطبة والمغطاة بالكريمة." at bounding box center [1169, 511] width 539 height 78
paste textarea "ي"
click at [1040, 483] on textarea "كيكة الفستق الرطبة والمغطاة بالكريمة." at bounding box center [1169, 511] width 539 height 78
type textarea "كيكة الفستق الجوزية الرطبة والمغطاة بفروستينج كريمي."
click at [1304, 156] on div "Home / Restaurants management / Menus / Sections / item / update Desserts secti…" at bounding box center [881, 598] width 1195 height 1050
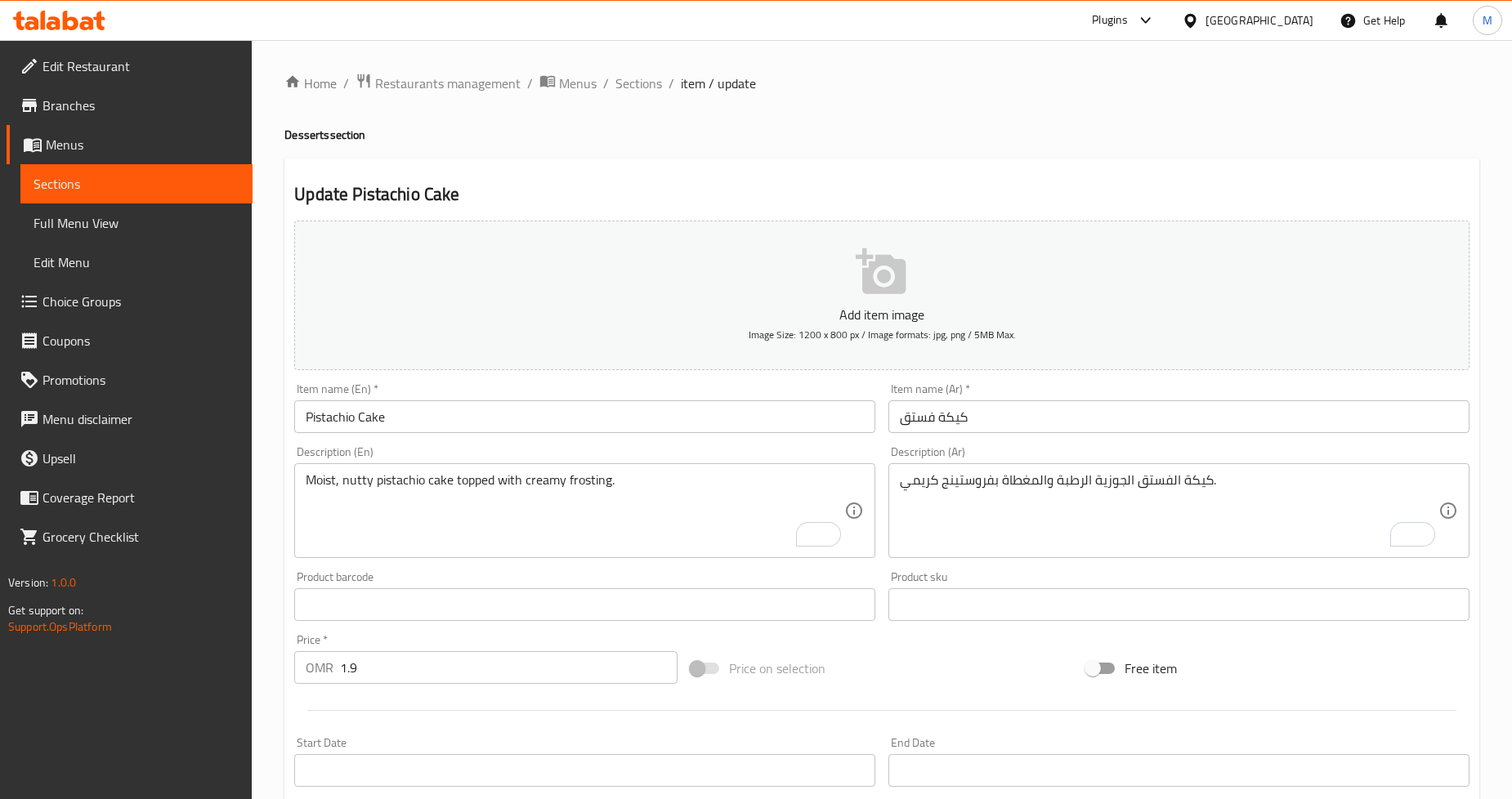
click at [1392, 124] on div "Home / Restaurants management / Menus / Sections / item / update Desserts secti…" at bounding box center [881, 598] width 1195 height 1050
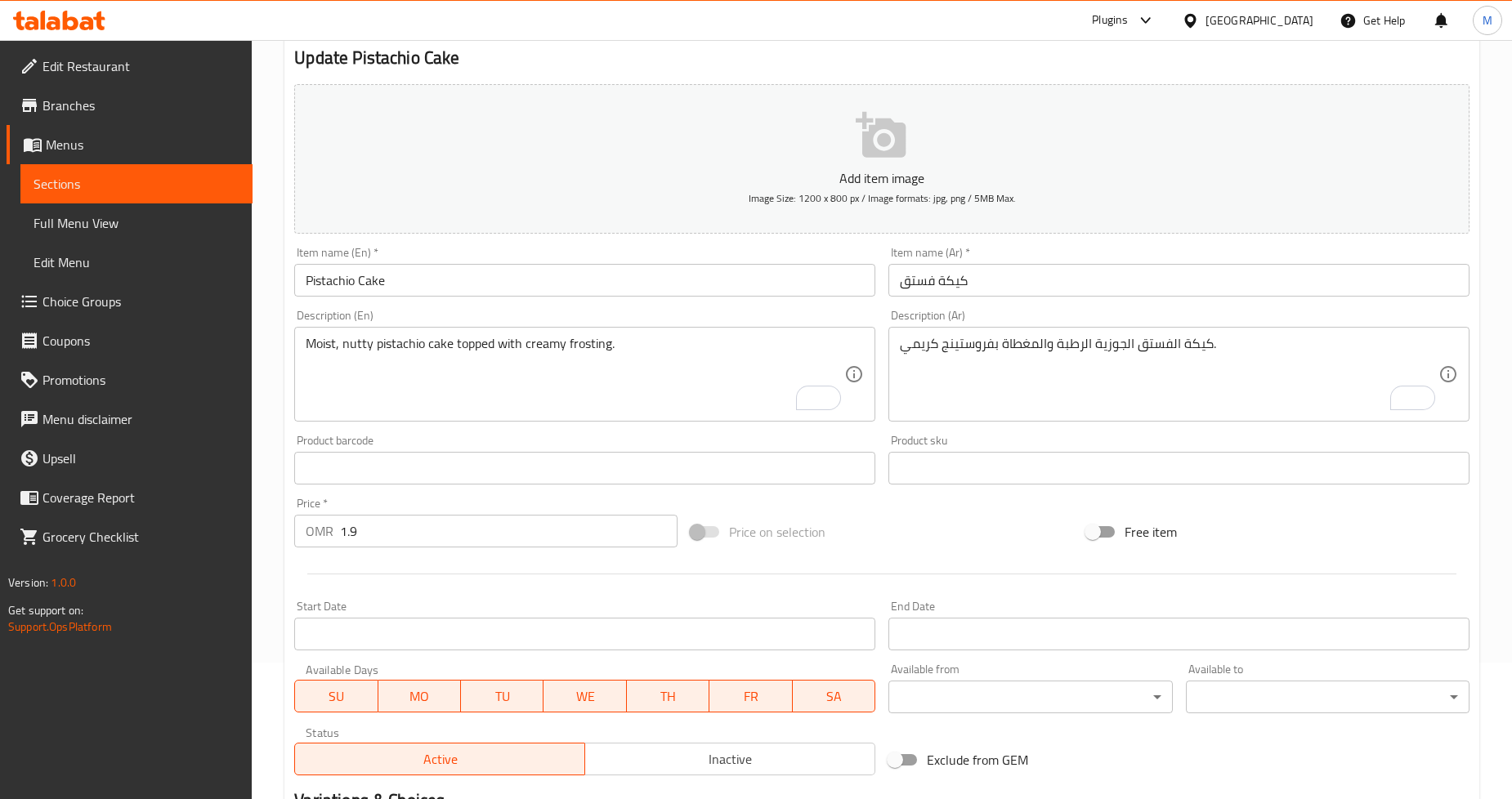
scroll to position [353, 0]
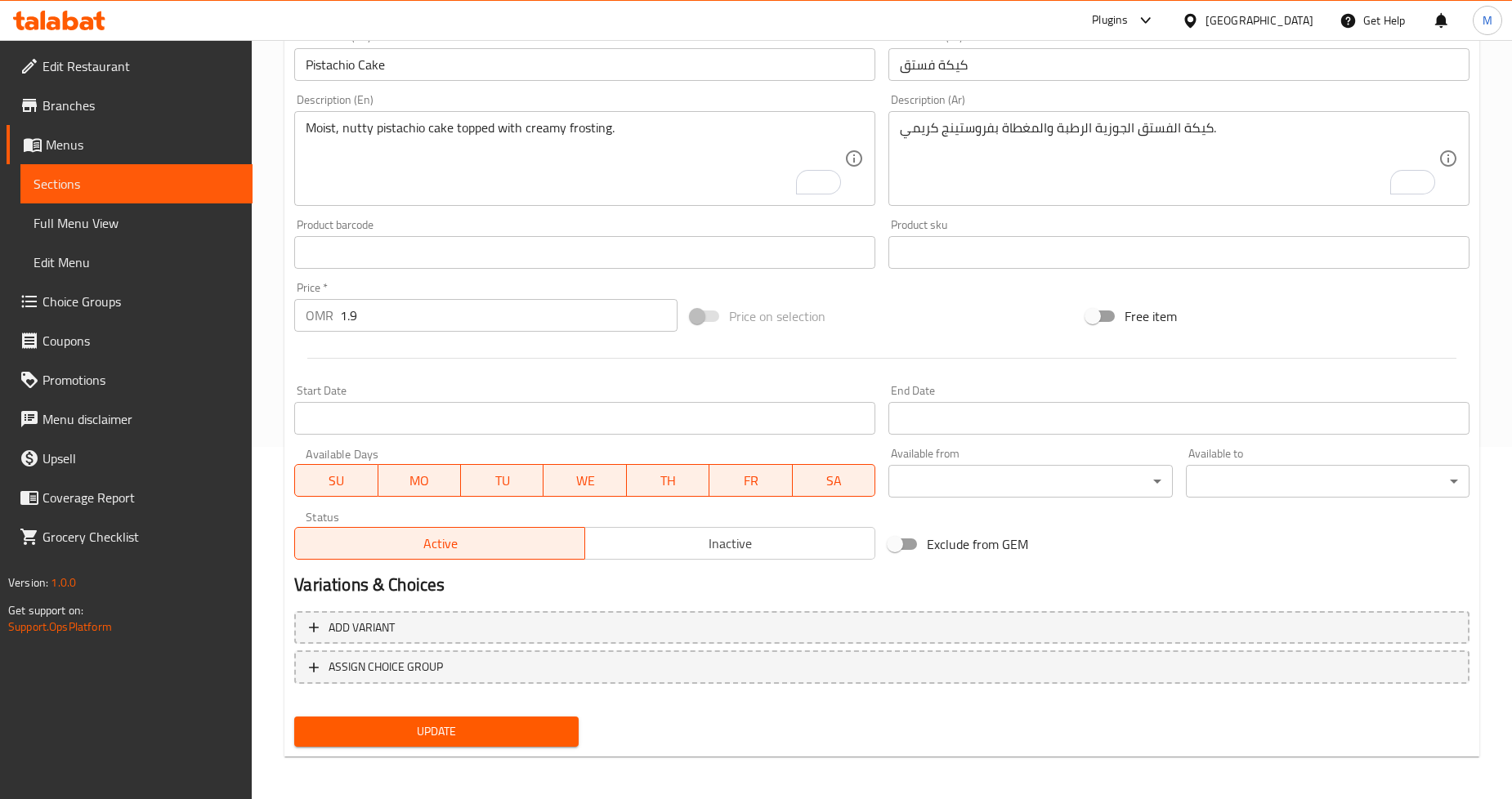
click at [430, 732] on span "Update" at bounding box center [436, 732] width 257 height 20
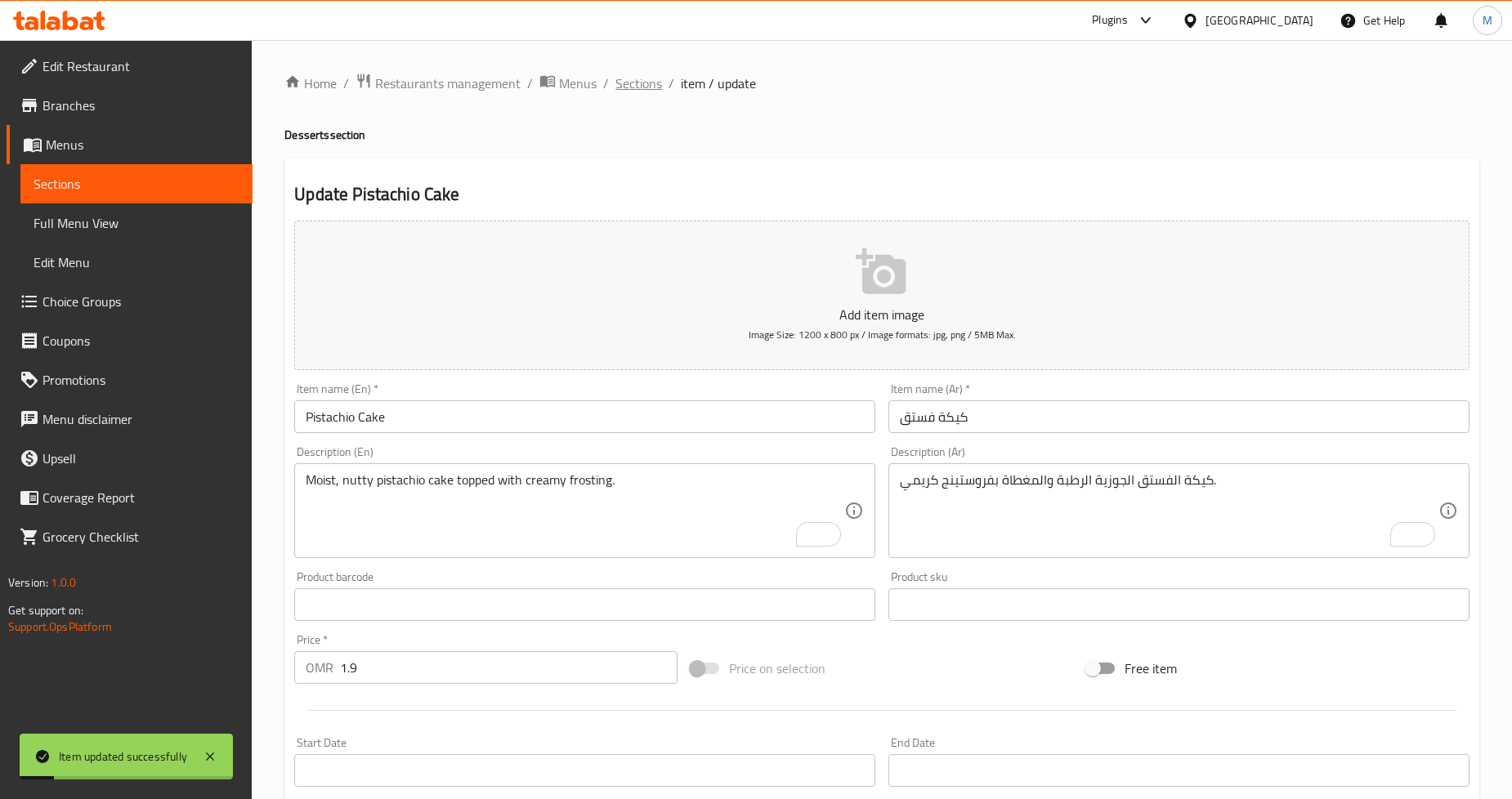
click at [656, 81] on span "Sections" at bounding box center [639, 82] width 46 height 19
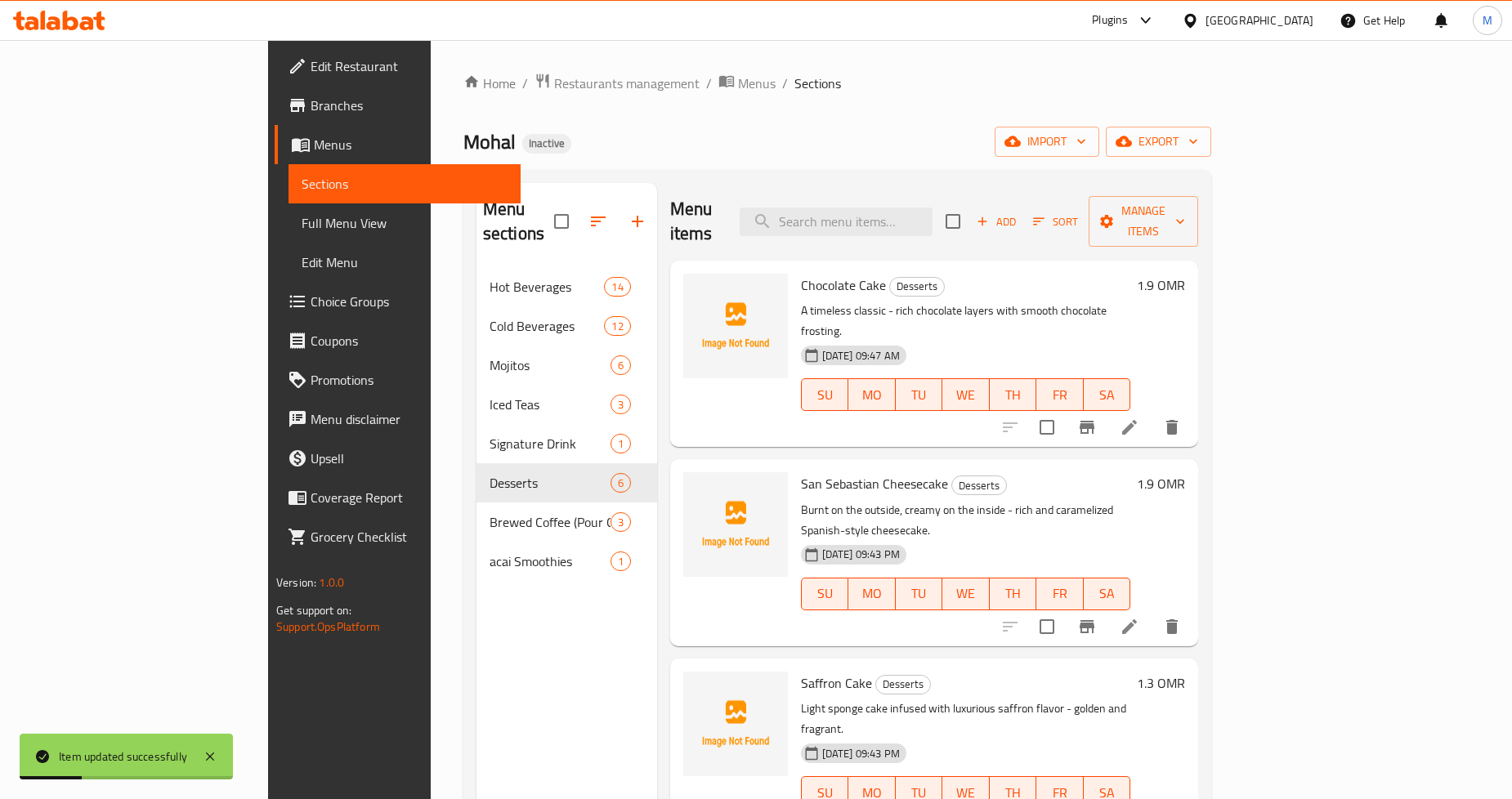
click at [1086, 274] on h6 "Chocolate Cake Desserts" at bounding box center [966, 285] width 330 height 23
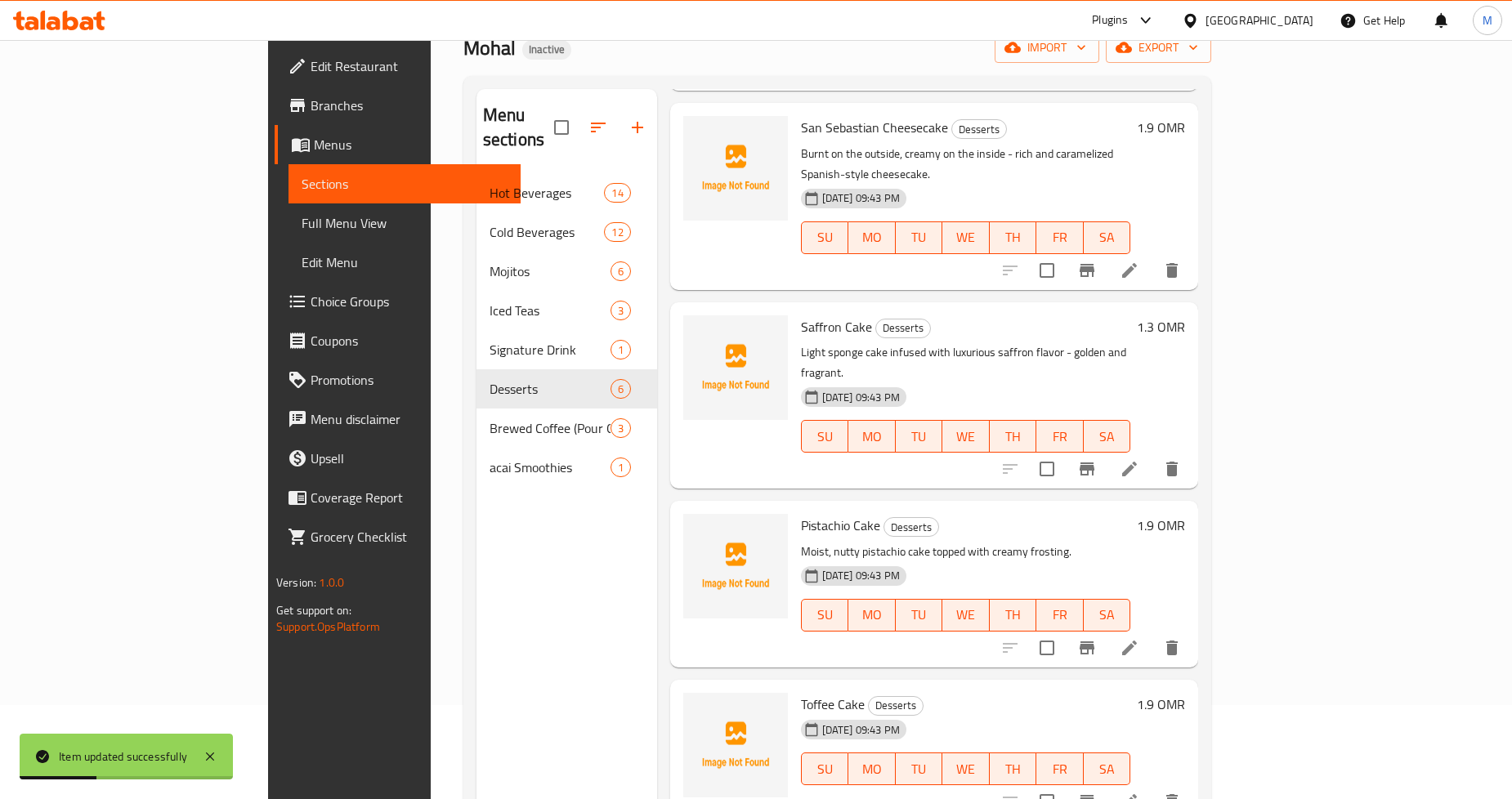
scroll to position [229, 0]
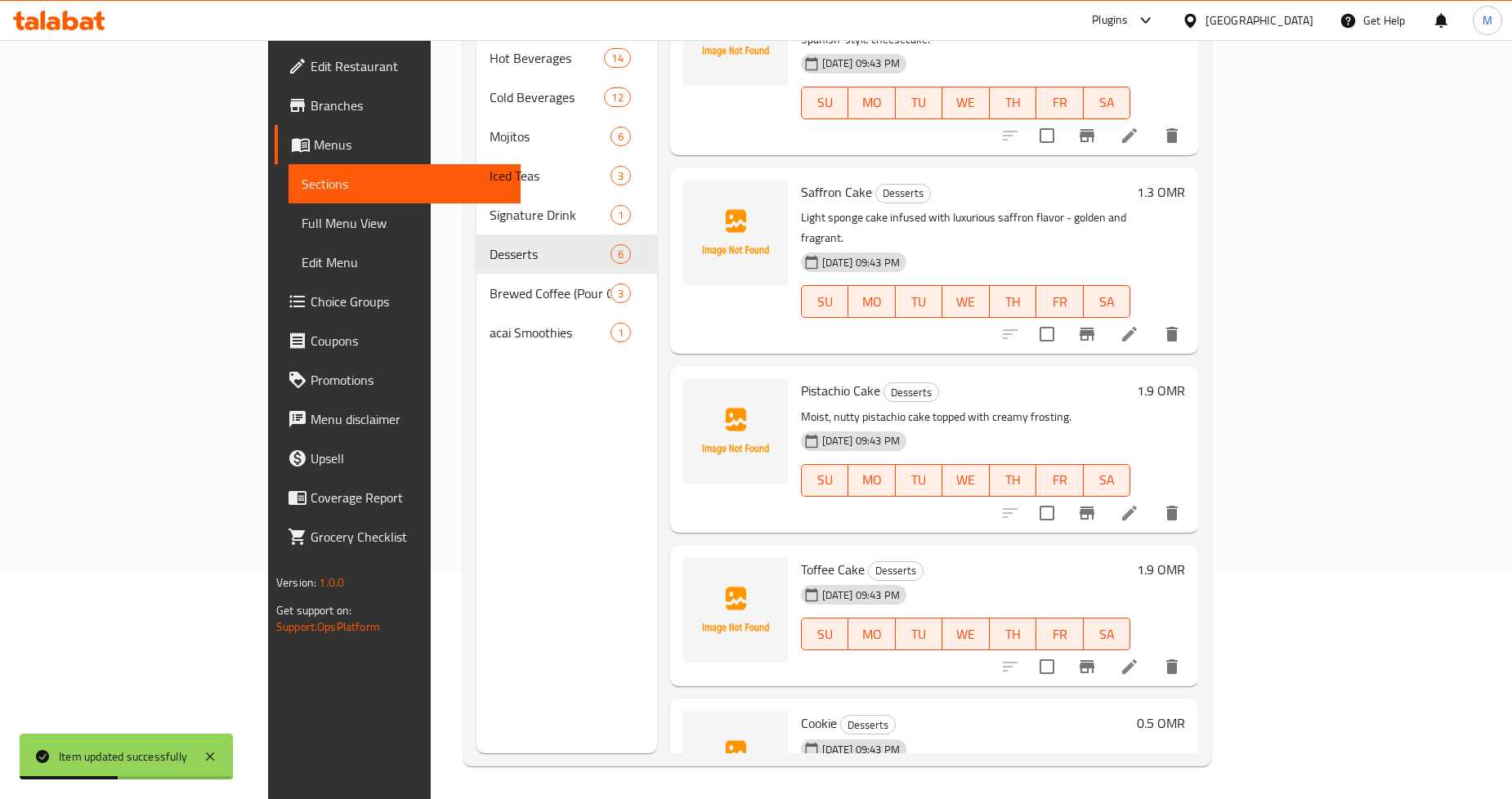
click at [1140, 657] on icon at bounding box center [1130, 667] width 19 height 19
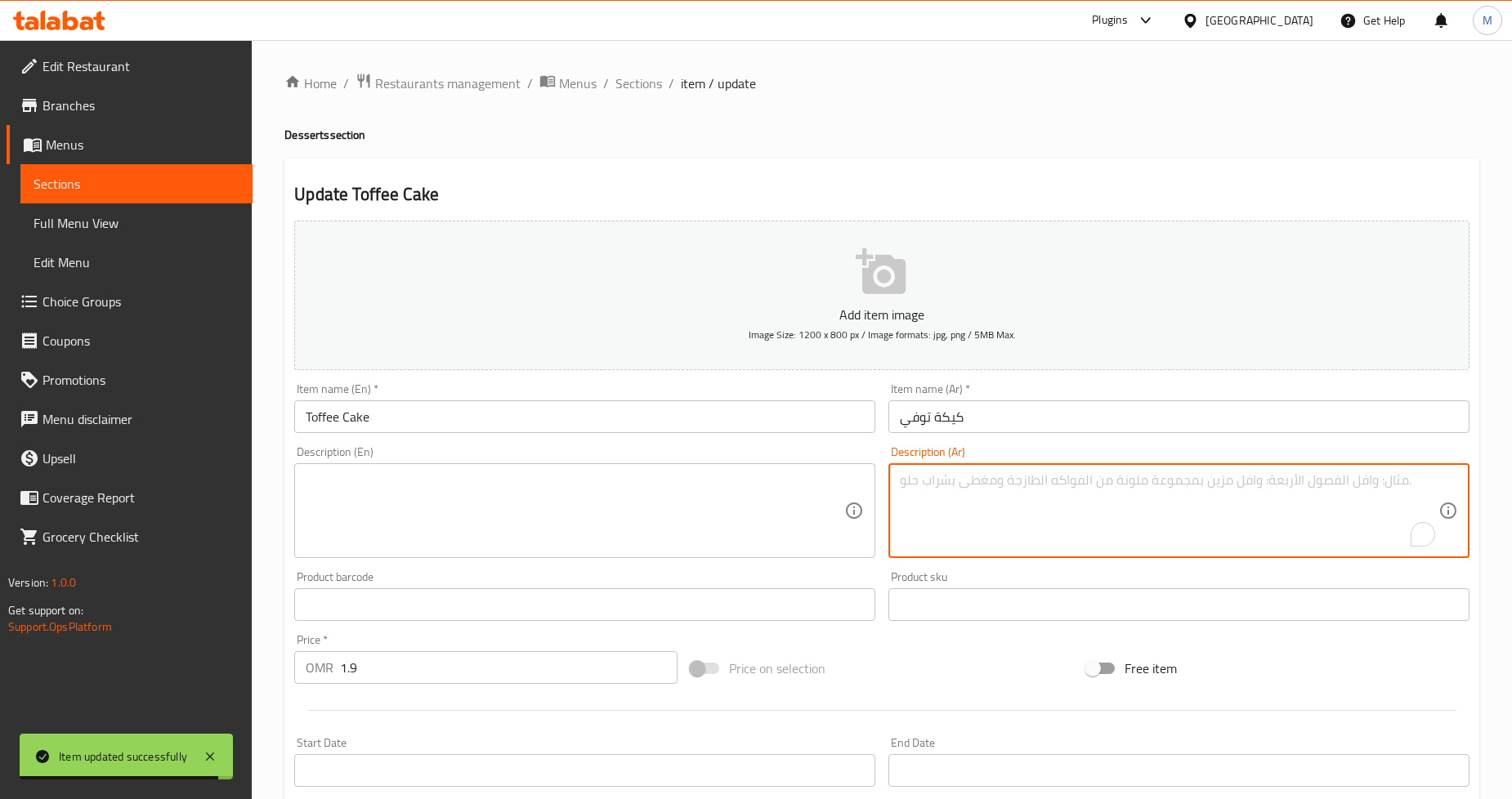
drag, startPoint x: 1006, startPoint y: 485, endPoint x: 1088, endPoint y: 527, distance: 92.1
click at [1016, 491] on textarea "To enrich screen reader interactions, please activate Accessibility in Grammarl…" at bounding box center [1169, 511] width 539 height 78
paste textarea "كعكة إسفنجية غنية مغطاة بصلصة التوفي اللزجة - حلوة ومرضية."
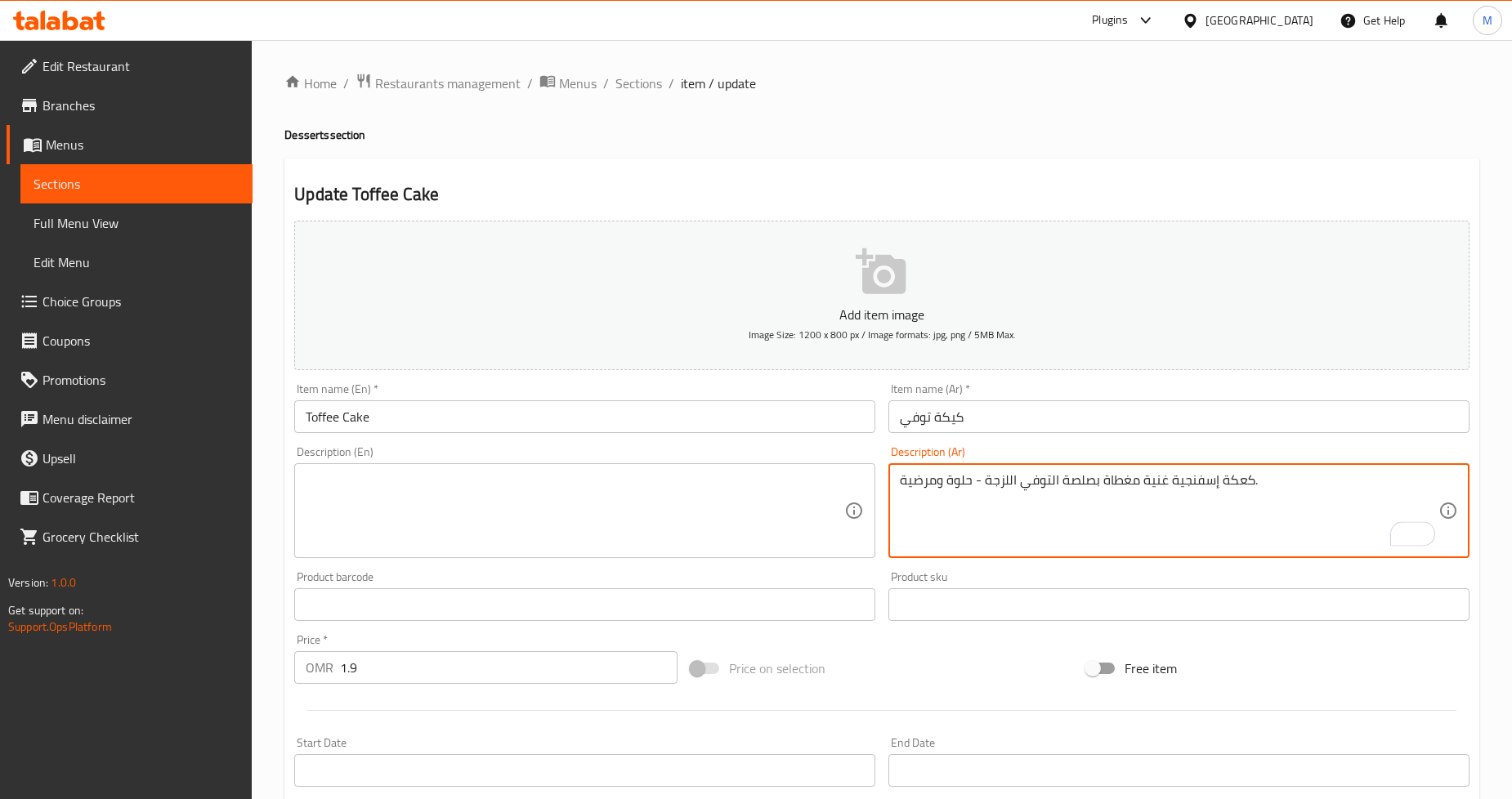
type textarea "كعكة إسفنجية غنية مغطاة بصلصة التوفي اللزجة - حلوة ومرضية."
click at [444, 524] on textarea at bounding box center [575, 511] width 539 height 78
paste textarea "Rich sponge cake drizzled with sticky toffee sauce - sweet and satisfying."
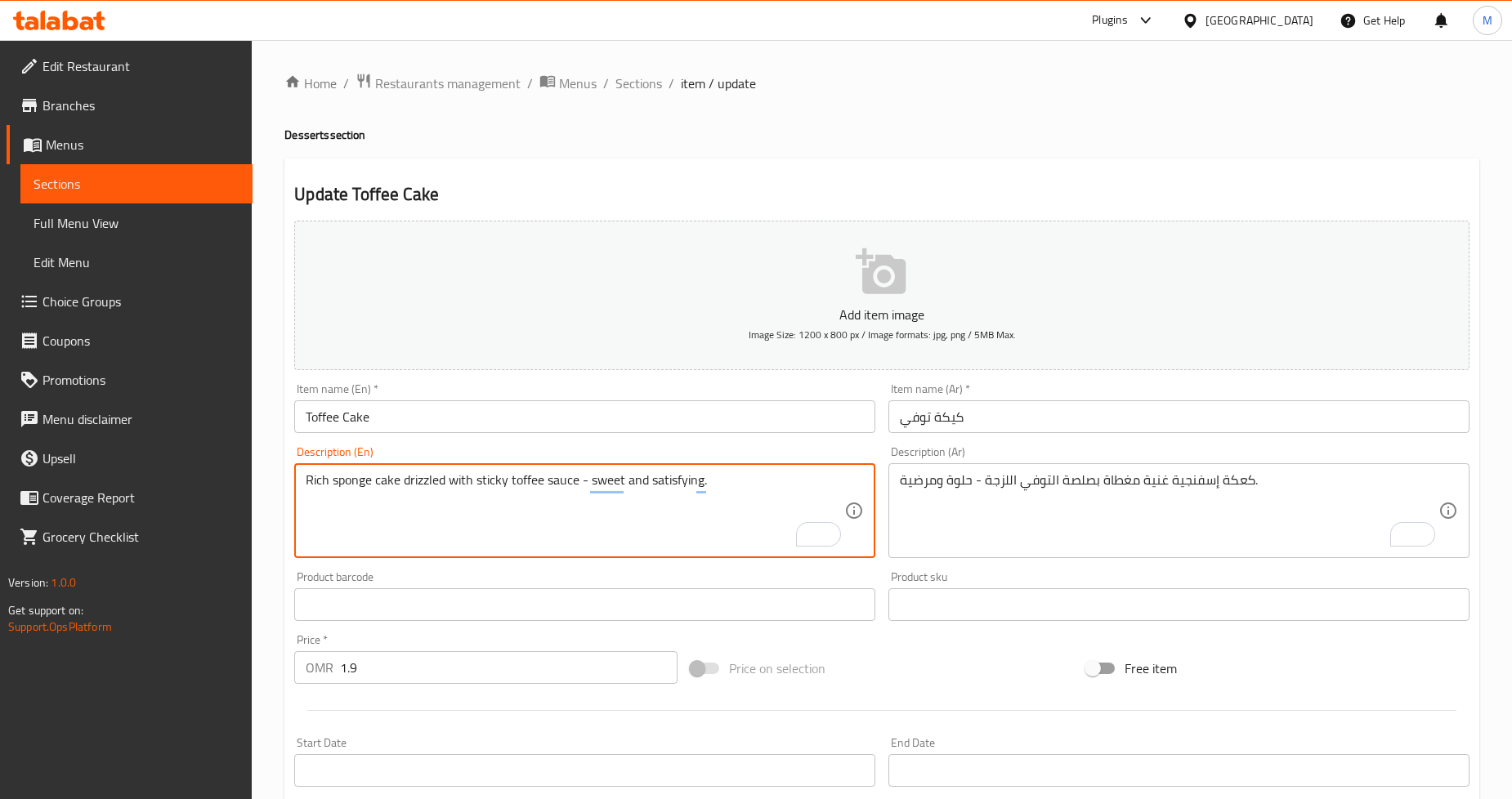
type textarea "Rich sponge cake drizzled with sticky toffee sauce - sweet and satisfying."
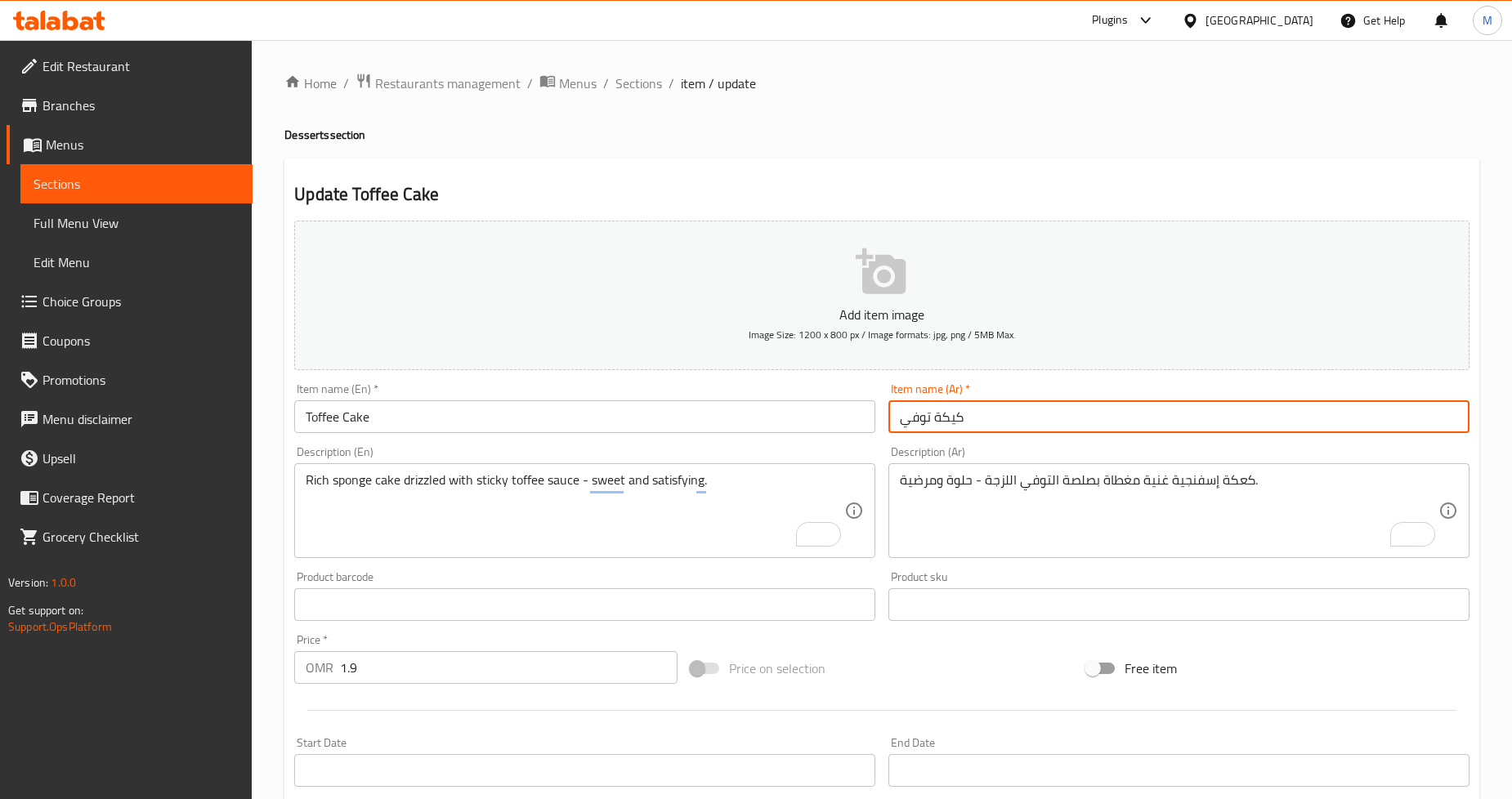
click at [952, 418] on input "كيكة توفي" at bounding box center [1180, 417] width 581 height 32
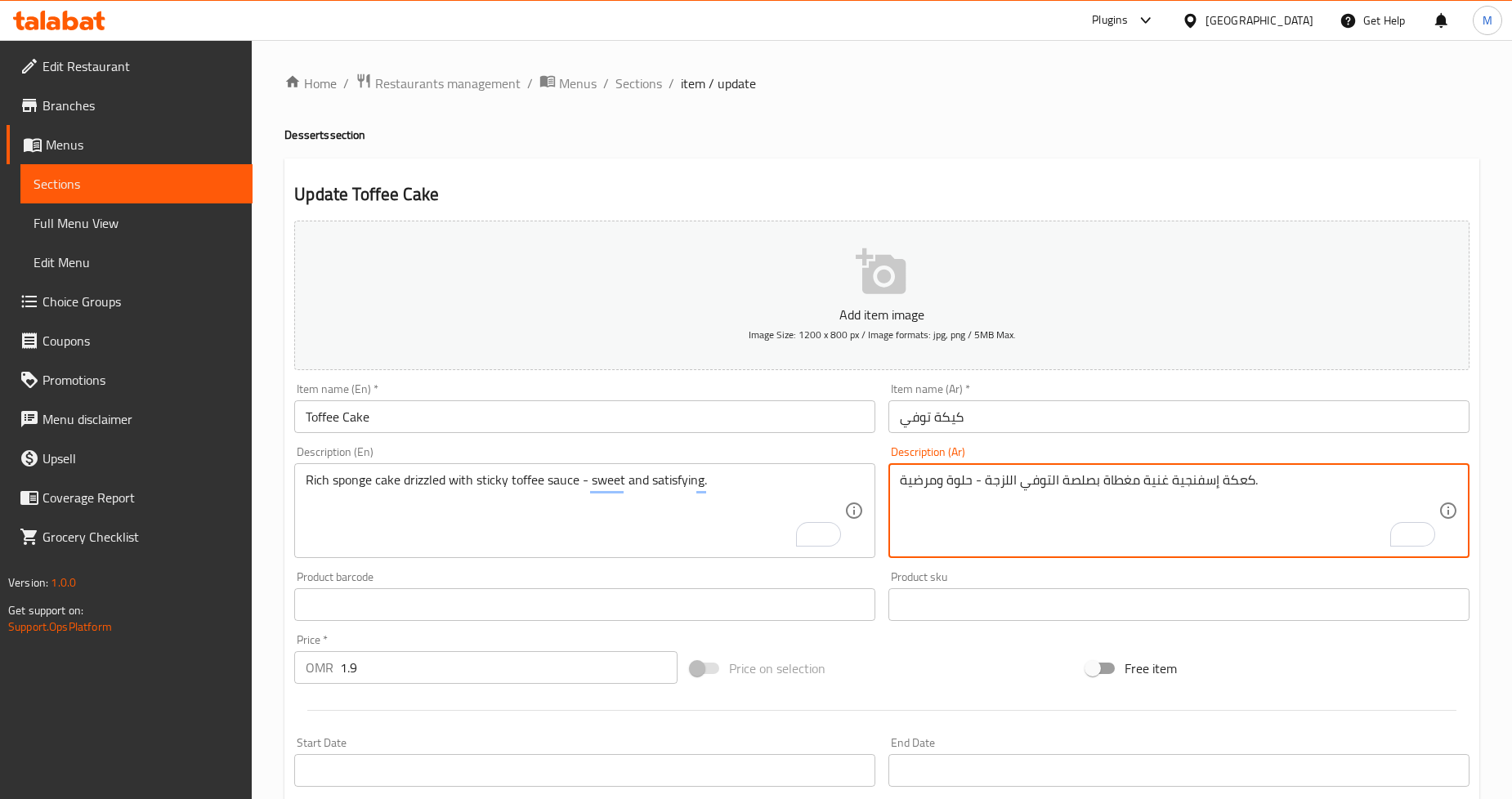
click at [1234, 482] on textarea "كعكة إسفنجية غنية مغطاة بصلصة التوفي اللزجة - حلوة ومرضية." at bounding box center [1169, 511] width 539 height 78
paste textarea "ي"
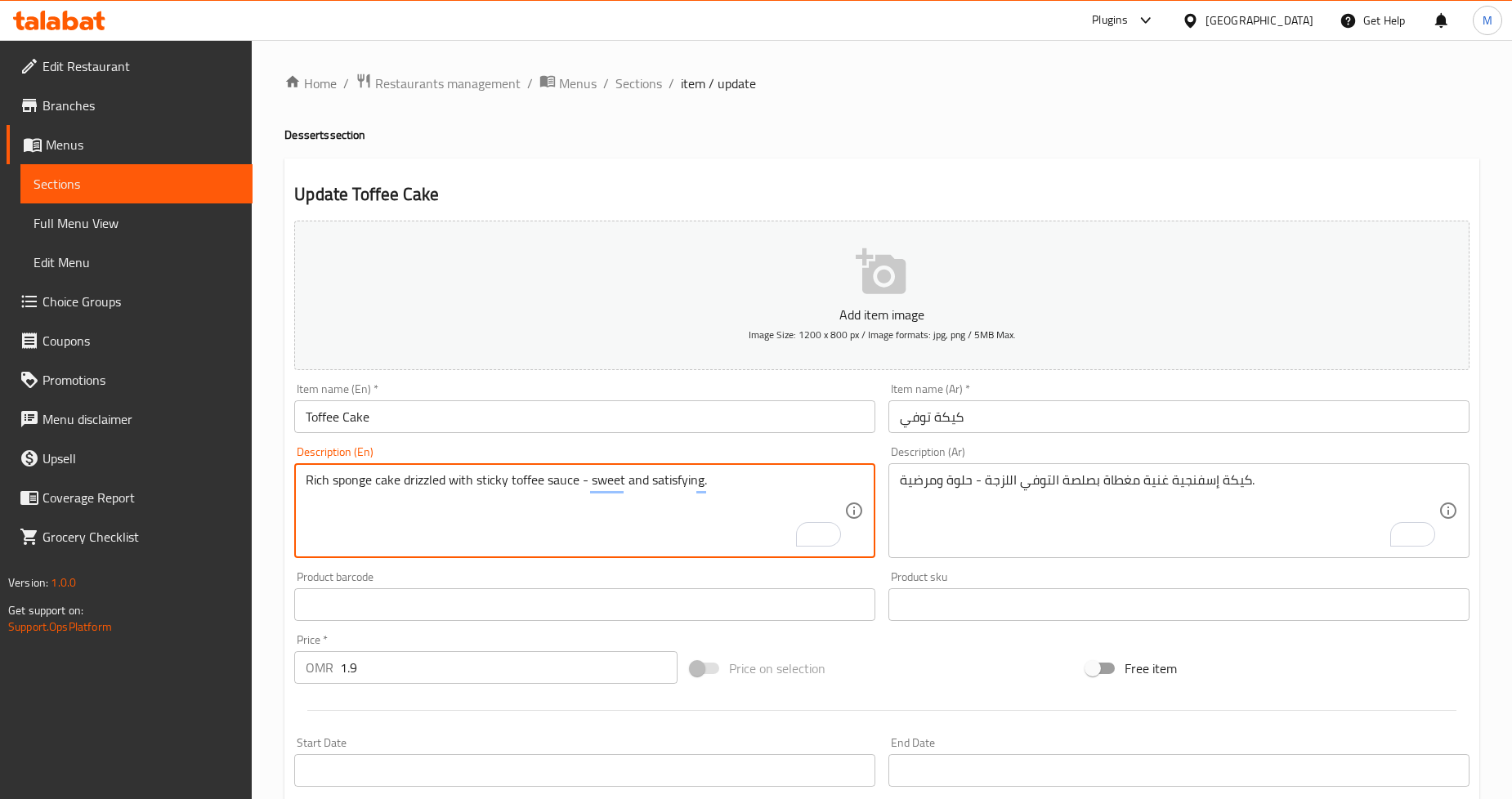
click at [422, 483] on textarea "Rich sponge cake drizzled with sticky toffee sauce - sweet and satisfying." at bounding box center [575, 511] width 539 height 78
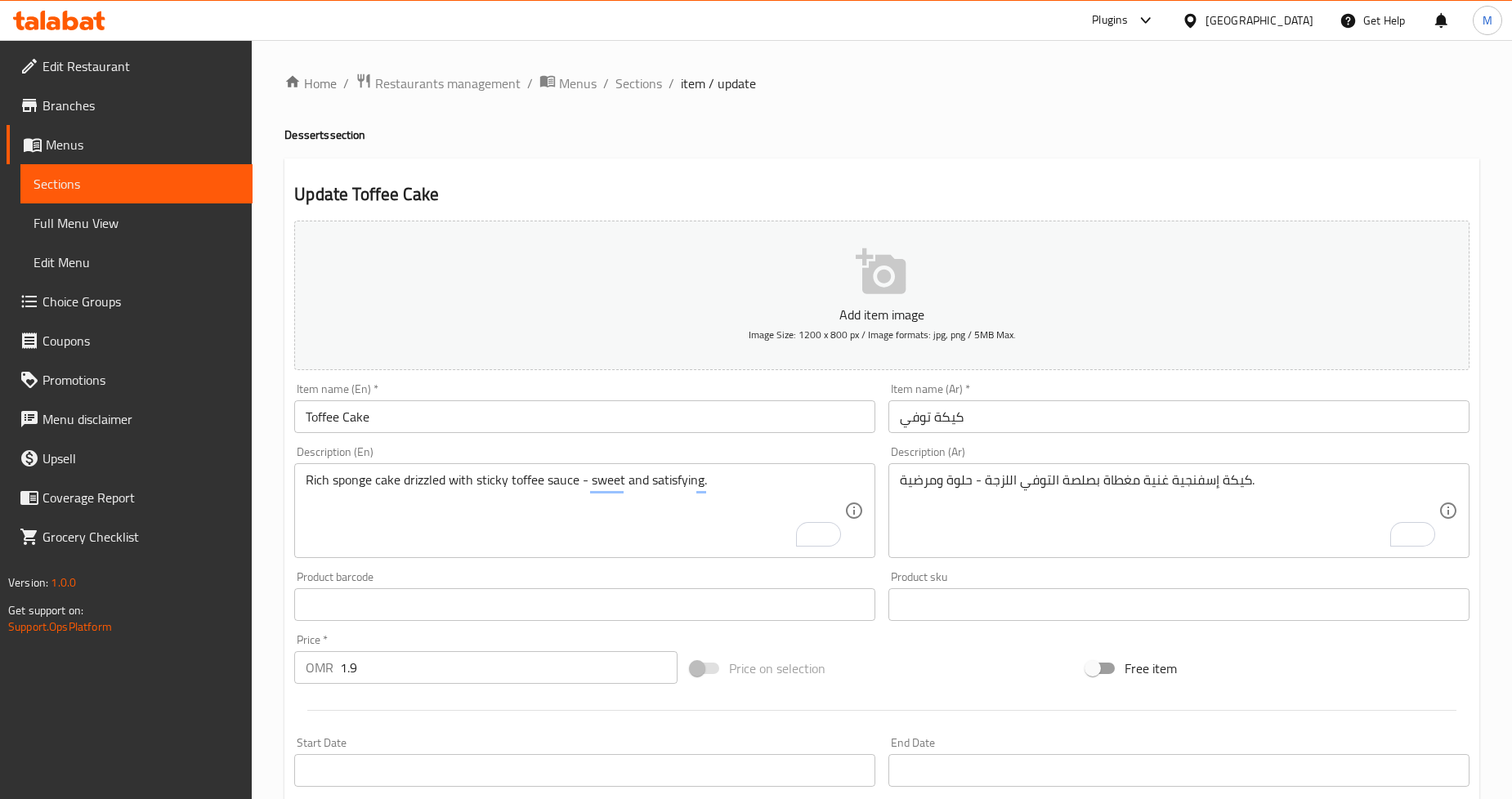
click at [422, 484] on textarea "Rich sponge cake drizzled with sticky toffee sauce - sweet and satisfying." at bounding box center [575, 511] width 539 height 78
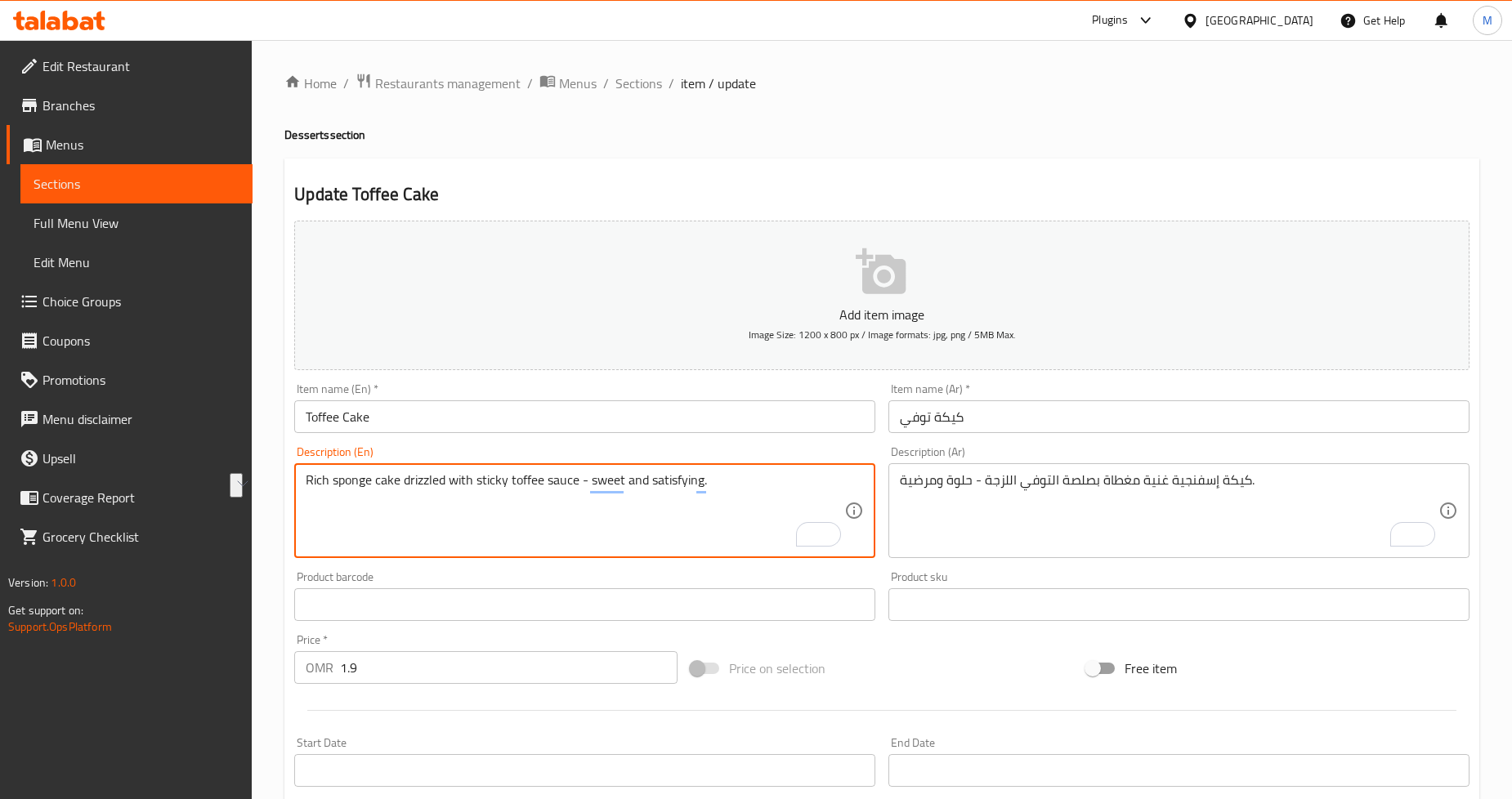
drag, startPoint x: 422, startPoint y: 484, endPoint x: 468, endPoint y: 484, distance: 46.0
click at [468, 484] on textarea "Rich sponge cake drizzled with sticky toffee sauce - sweet and satisfying." at bounding box center [575, 511] width 539 height 78
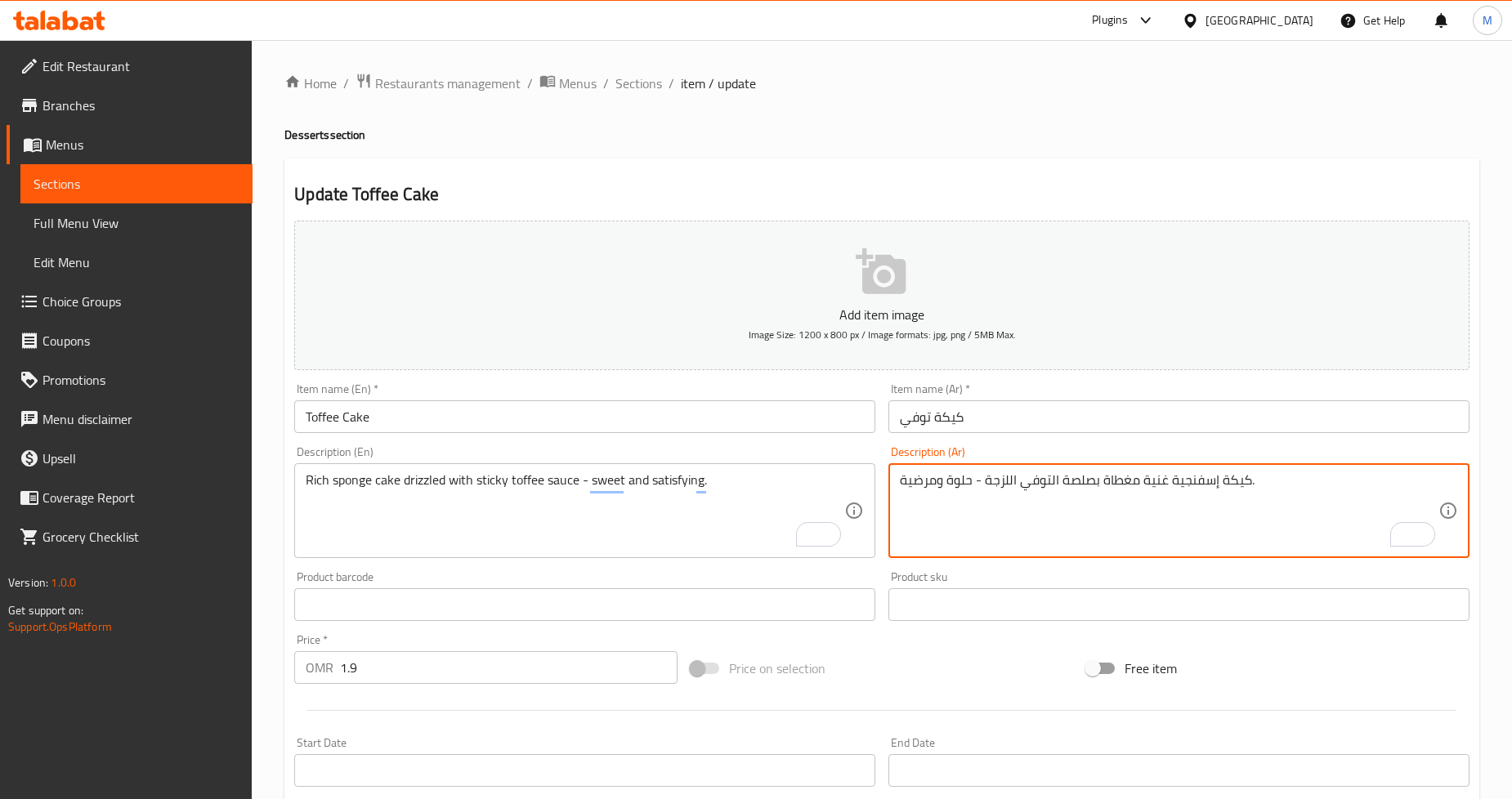
click at [1113, 483] on textarea "كيكة إسفنجية غنية مغطاة بصلصة التوفي اللزجة - حلوة ومرضية." at bounding box center [1169, 511] width 539 height 78
click at [1104, 482] on textarea "كيكة إسفنجية غنية مغطاة بصلصة التوفي اللزجة - حلوة ومرضية." at bounding box center [1169, 511] width 539 height 78
click at [1110, 482] on textarea "كيكة إسفنجية غنية مغطاة بصلصة التوفي اللزجة - حلوة ومرضية." at bounding box center [1169, 511] width 539 height 78
click at [1118, 483] on textarea "كيكة إسفنجية غنية مغطاة بصلصة التوفي اللزجة - حلوة ومرضية." at bounding box center [1169, 511] width 539 height 78
paste textarea "ُرشوش"
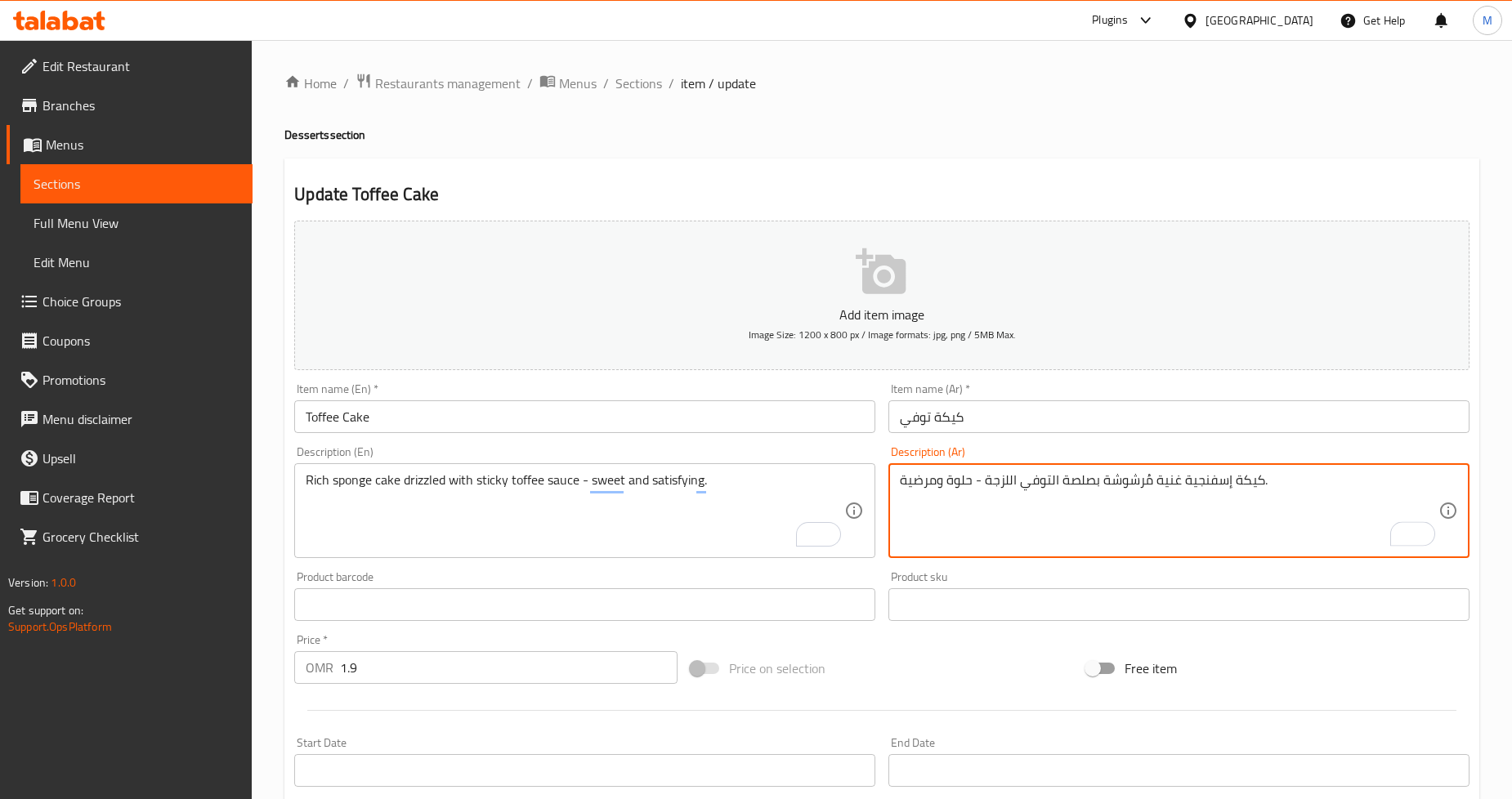
type textarea "كيكة إسفنجية غنية مُرشوشة بصلصة التوفي اللزجة - حلوة ومرضية."
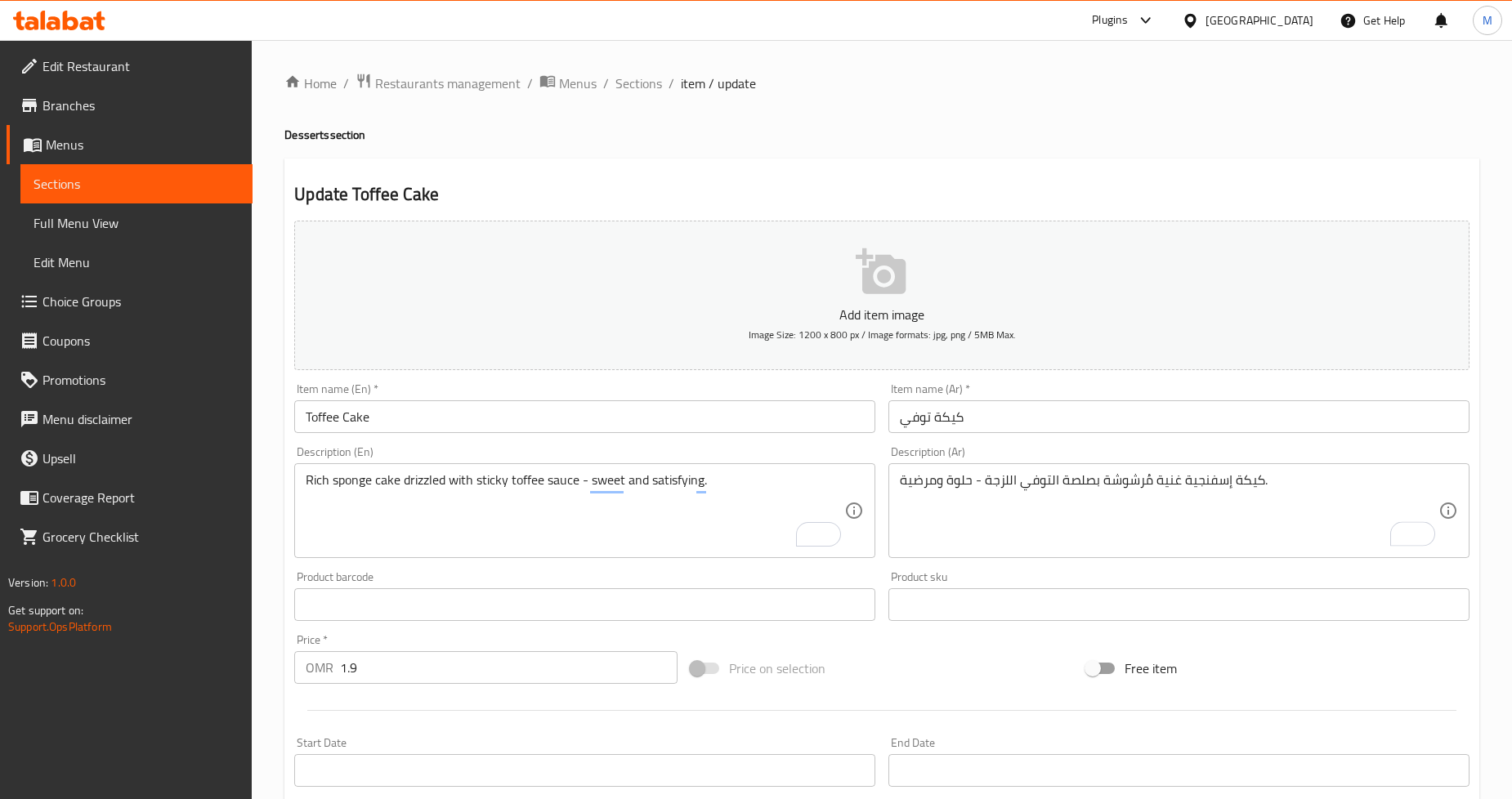
click at [1346, 174] on div "Update Toffee Cake Add item image Image Size: 1200 x 800 px / Image formats: jp…" at bounding box center [881, 634] width 1195 height 952
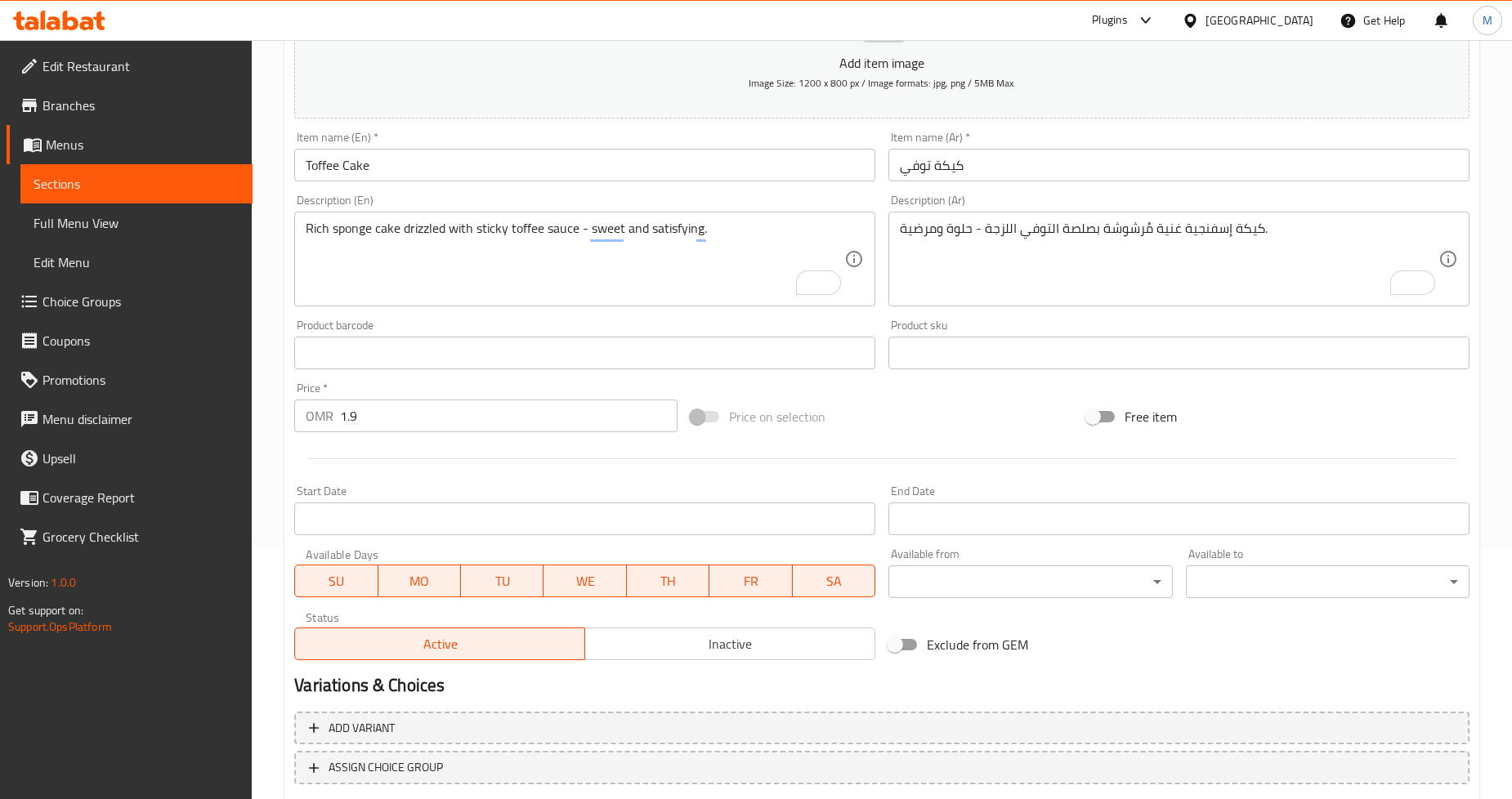
scroll to position [353, 0]
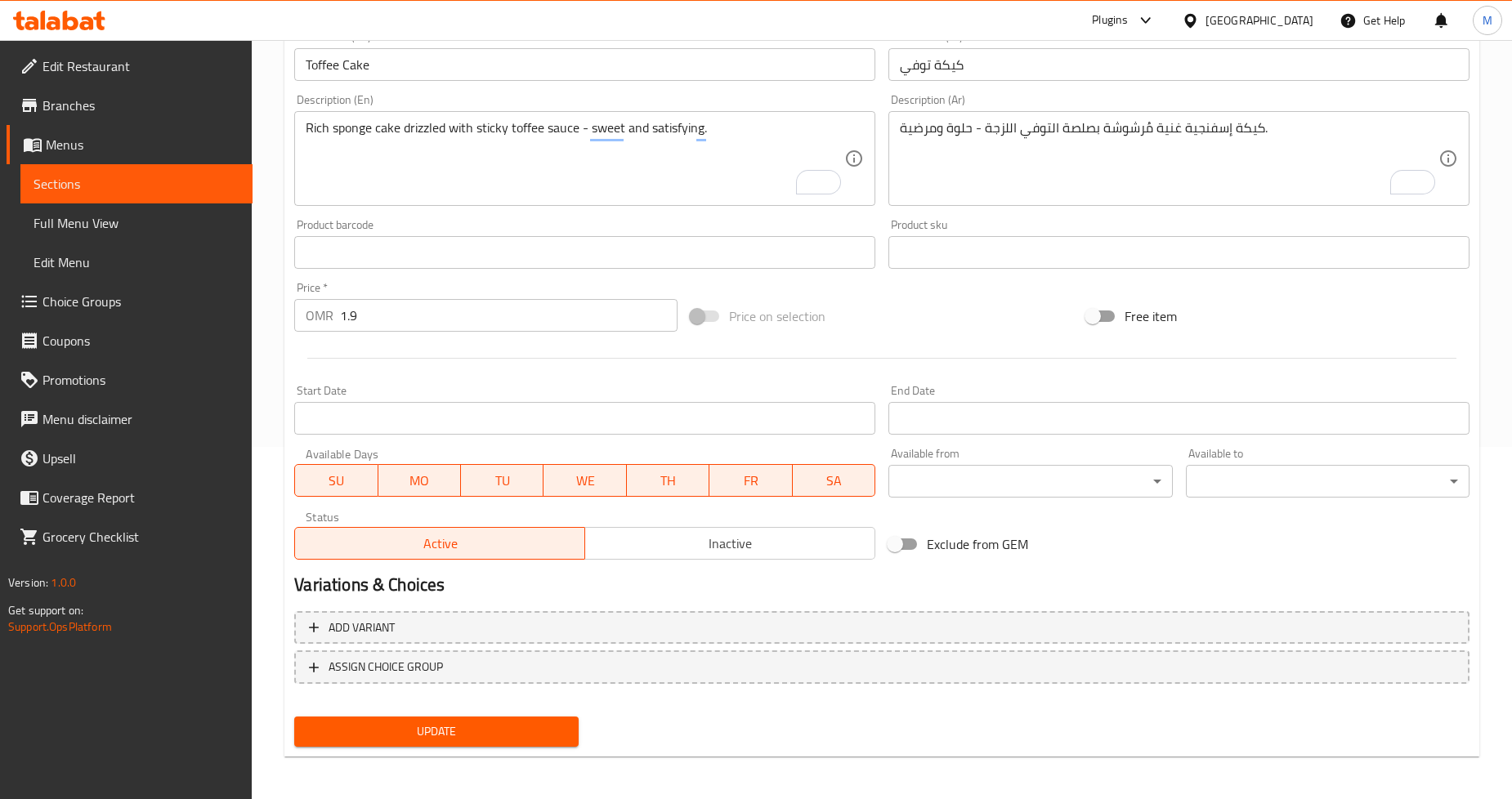
click at [385, 728] on span "Update" at bounding box center [436, 732] width 257 height 20
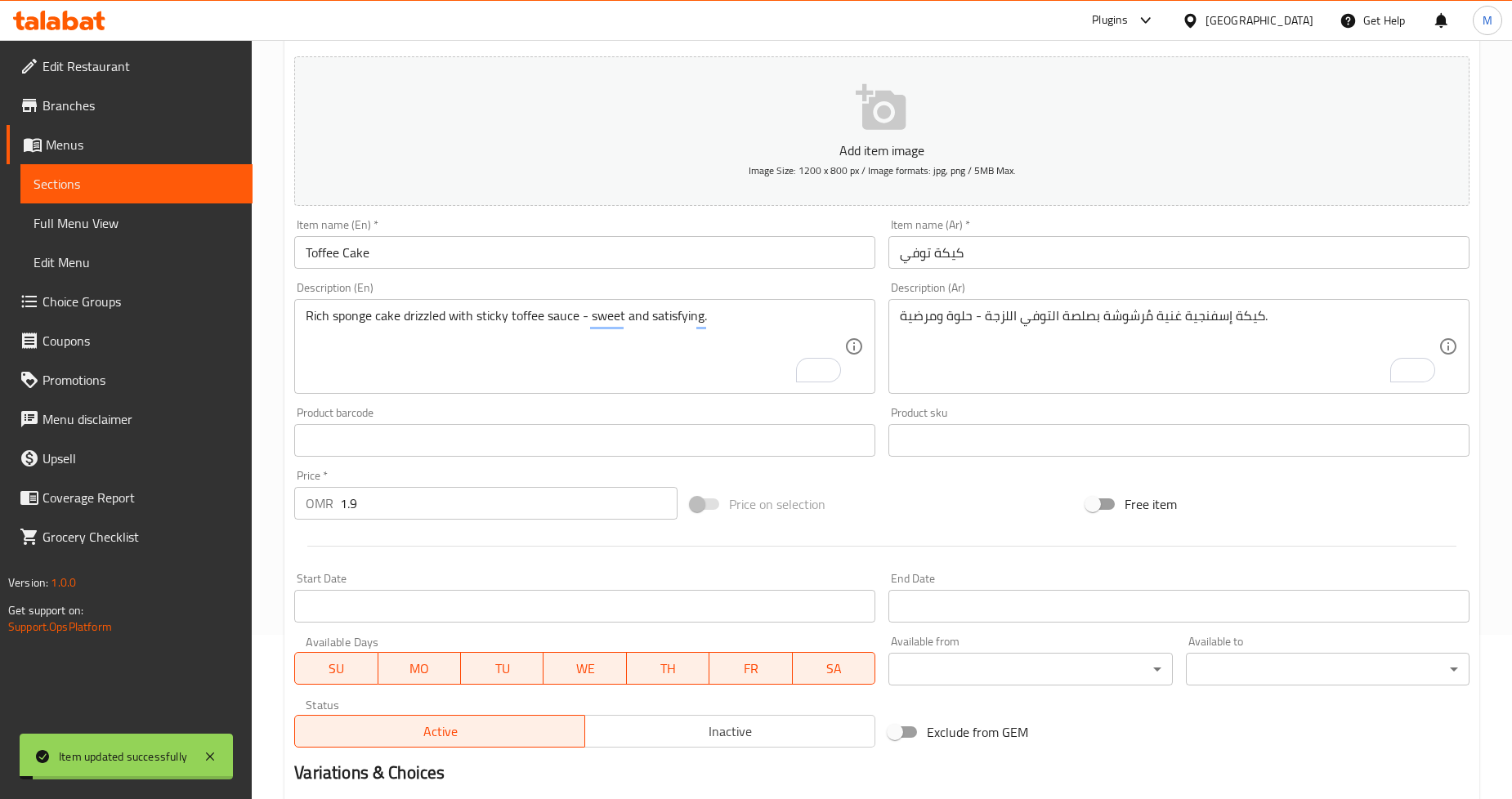
scroll to position [0, 0]
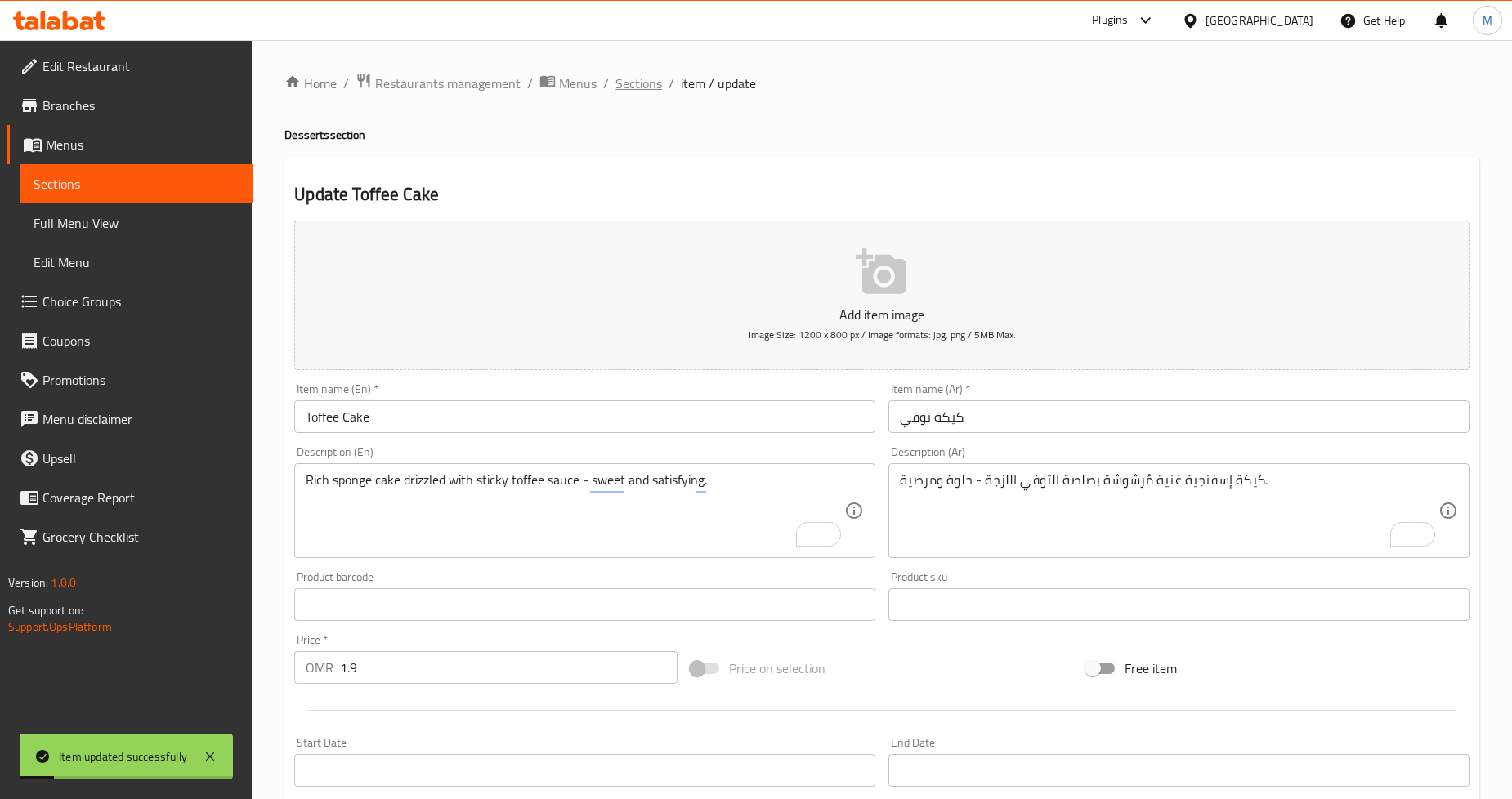
click at [638, 84] on span "Sections" at bounding box center [639, 82] width 46 height 19
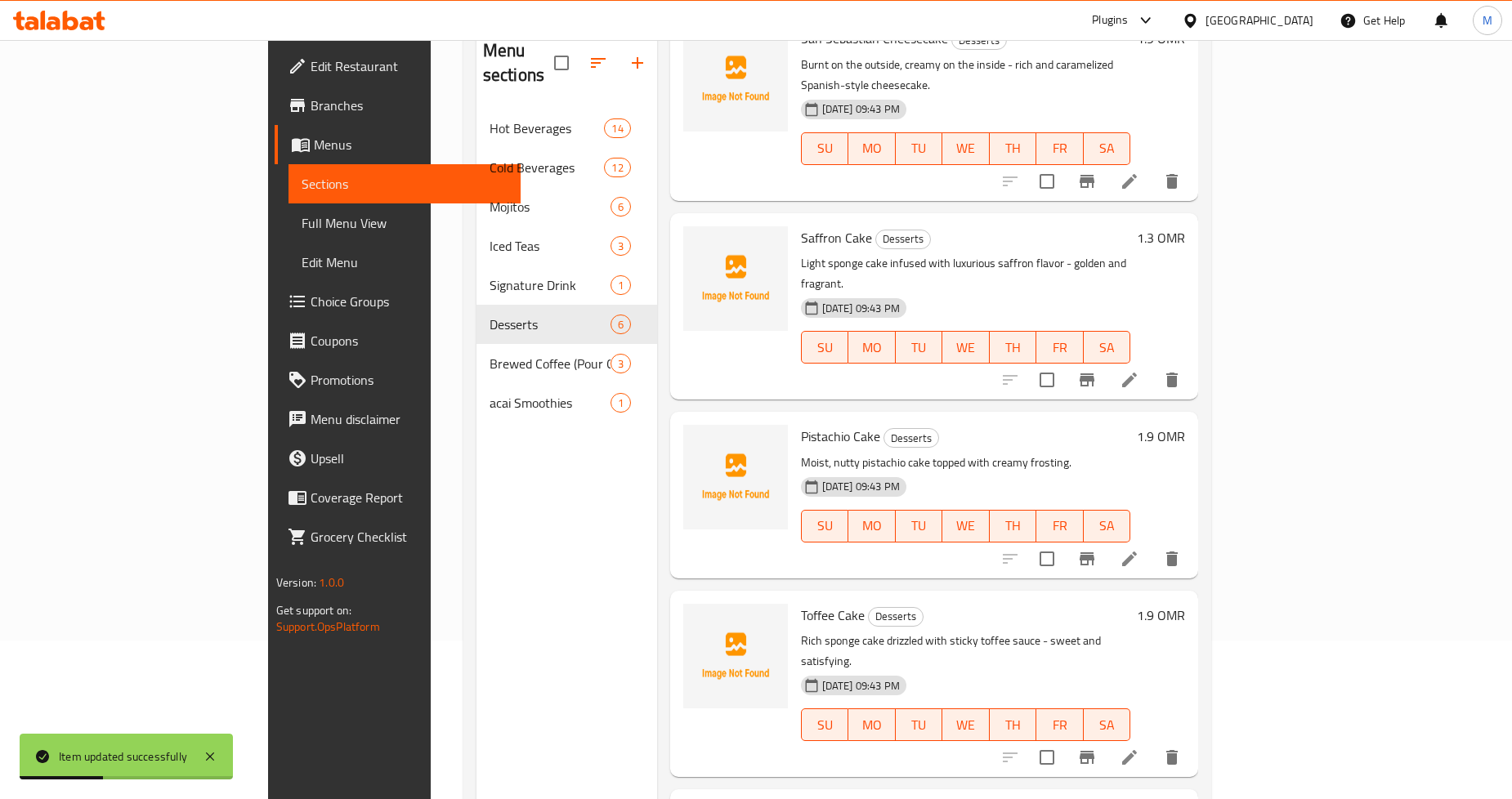
scroll to position [229, 0]
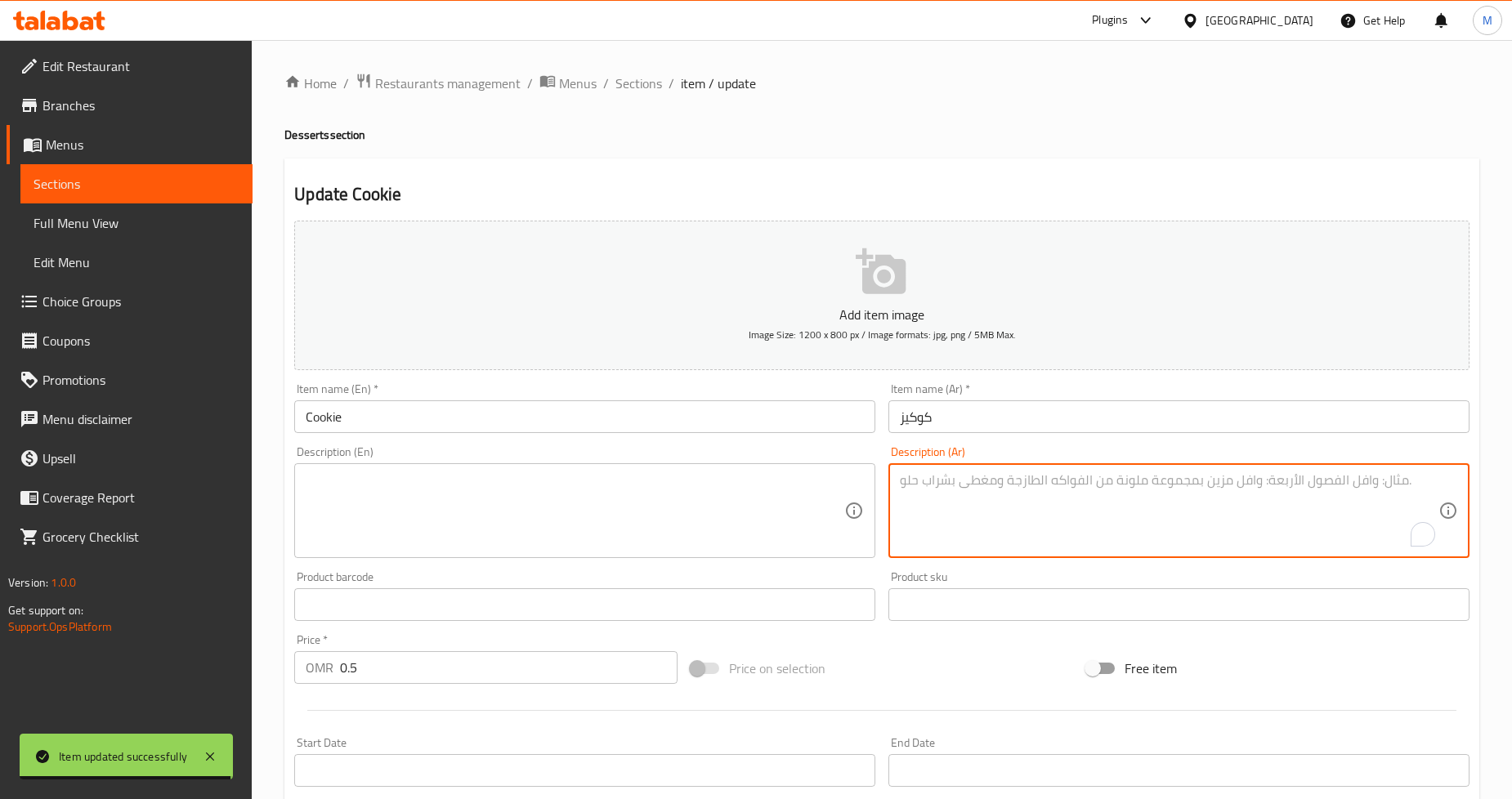
click at [988, 507] on textarea "To enrich screen reader interactions, please activate Accessibility in Grammarl…" at bounding box center [1169, 511] width 539 height 78
paste textarea "طرية، زبدانية، ومخبوزة بشكل مثالي - رفيقك المفضل لأي مشروب."
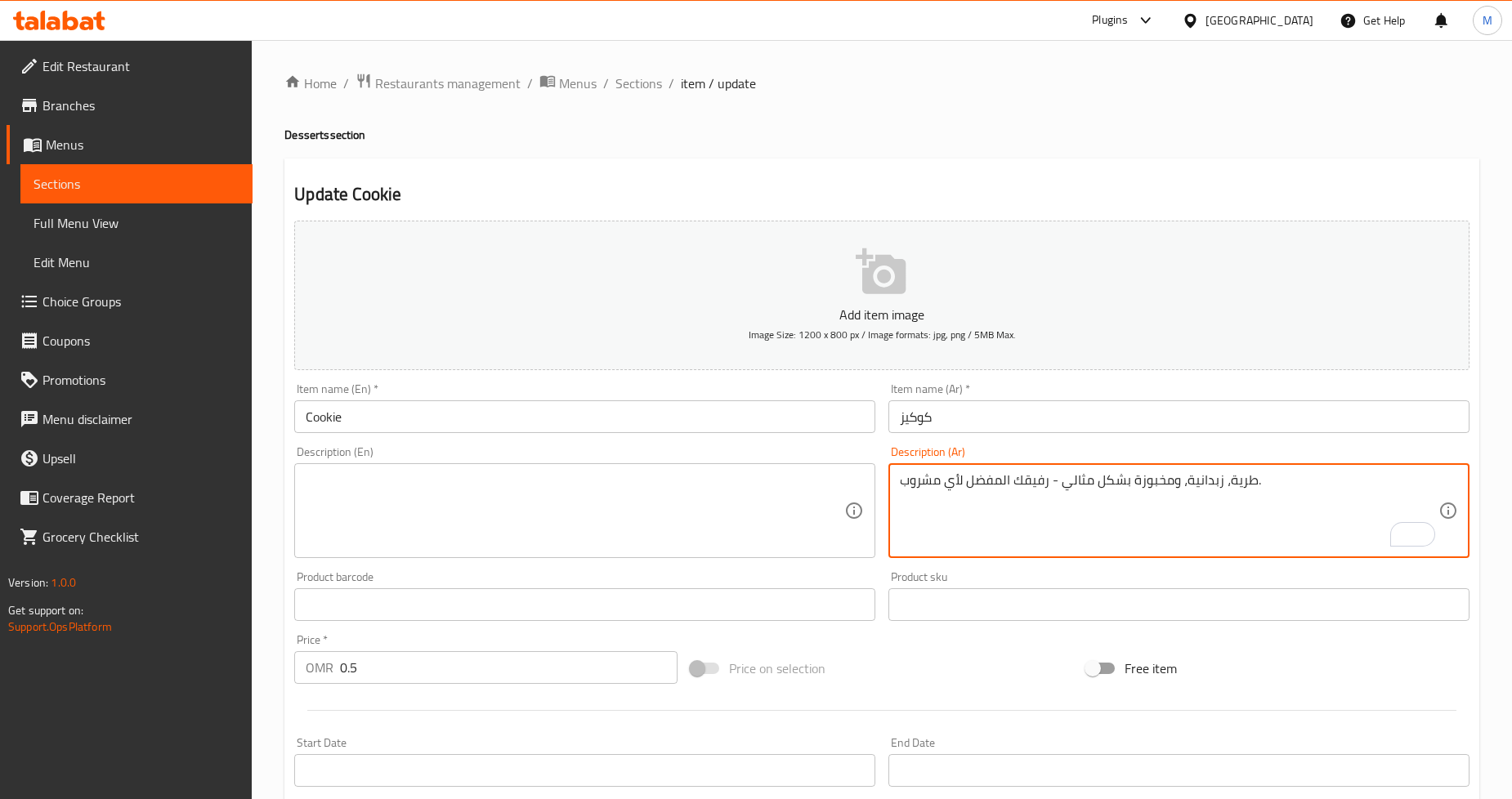
type textarea "طرية، زبدانية، ومخبوزة بشكل مثالي - رفيقك المفضل لأي مشروب."
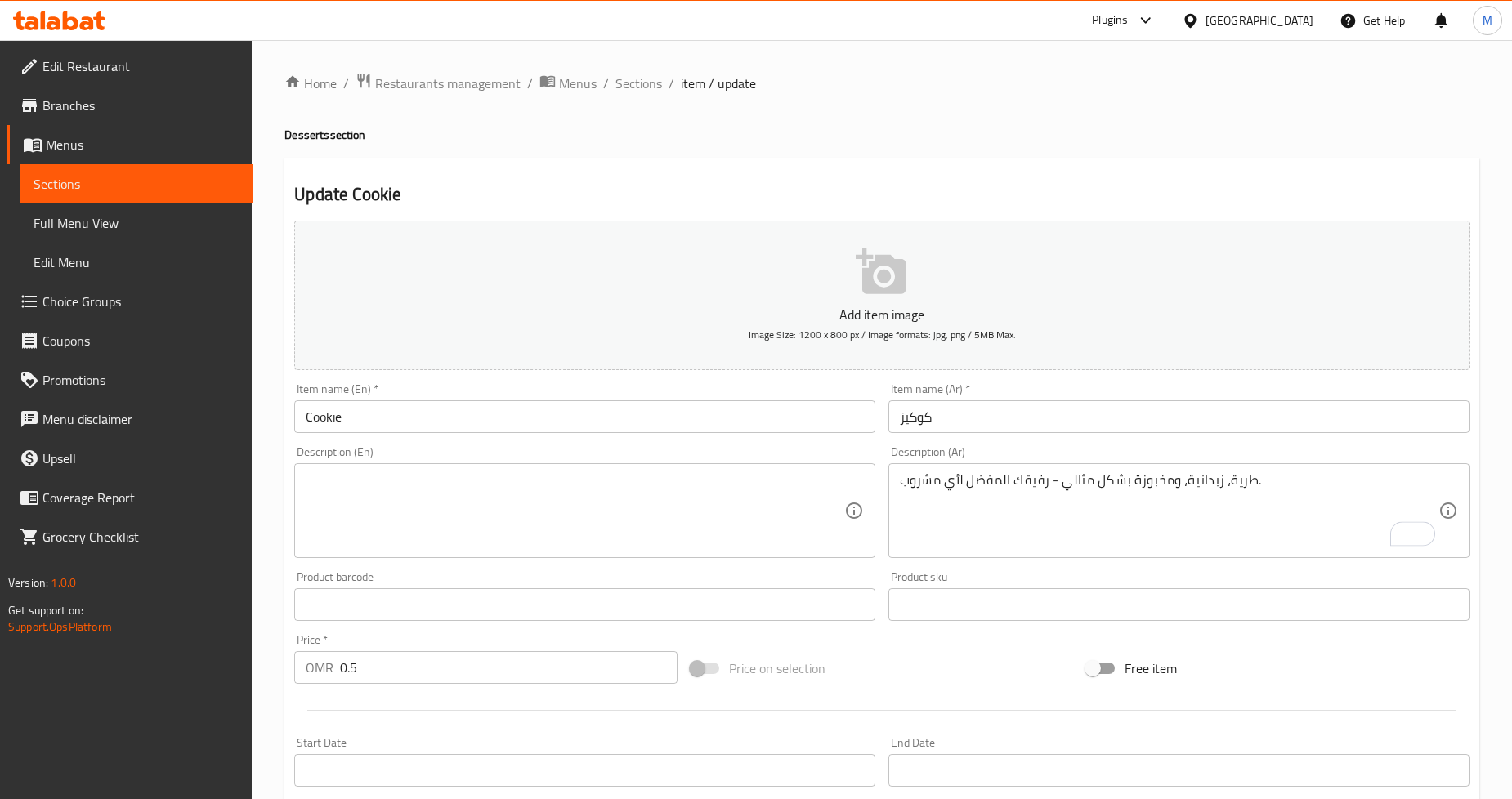
click at [460, 500] on div "Description (En) Description (En)" at bounding box center [585, 502] width 581 height 112
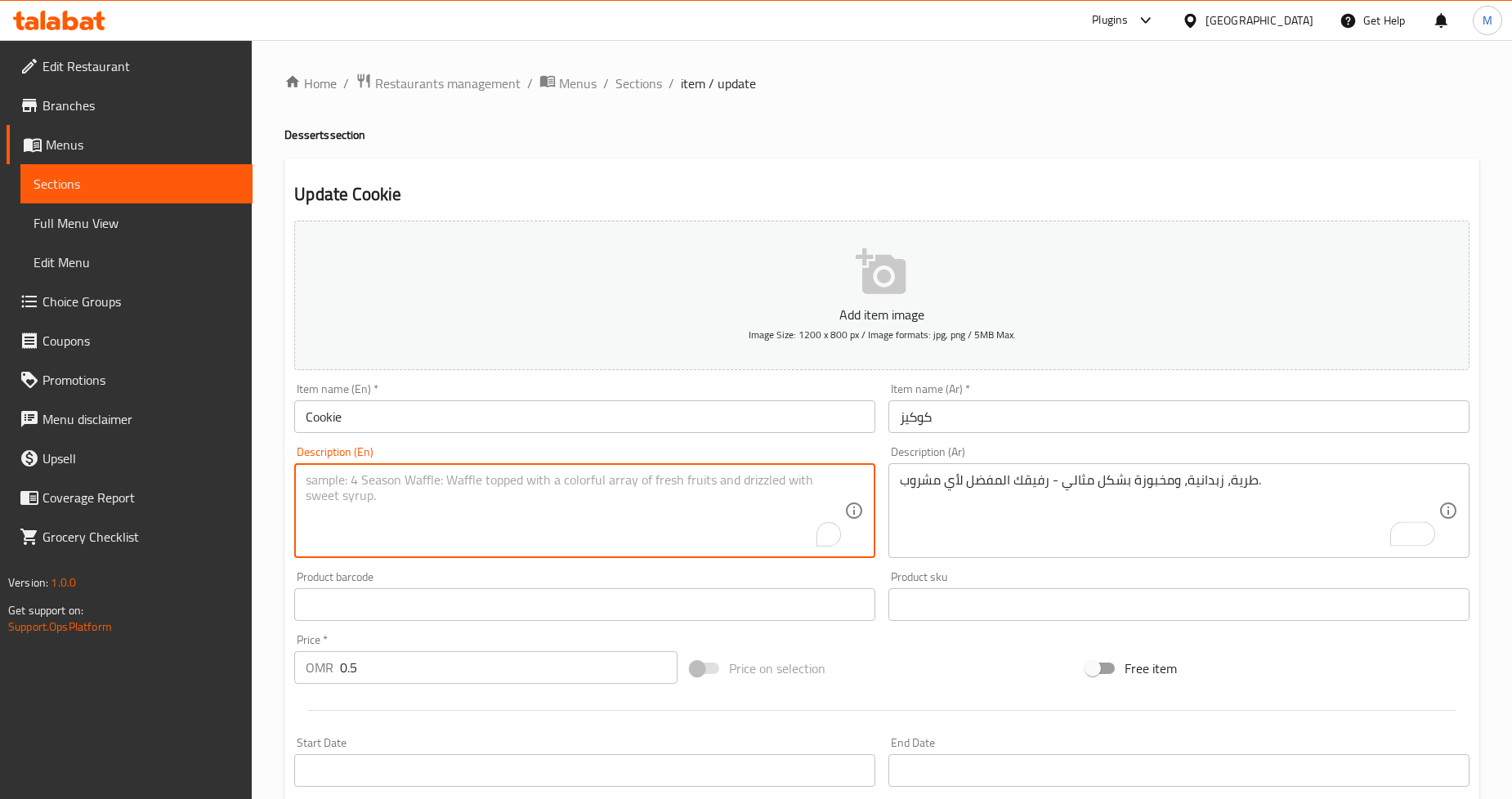
click at [460, 500] on textarea "To enrich screen reader interactions, please activate Accessibility in Grammarl…" at bounding box center [575, 511] width 539 height 78
paste textarea "Soft, buttery, and baked to perfection—your favorite companion to any drink."
click at [512, 485] on textarea "Soft, buttery, and baked to perfection—your favorite companion to any drink." at bounding box center [575, 511] width 539 height 78
type textarea "Soft, buttery, and baked to perfection - your favorite companion to any drink."
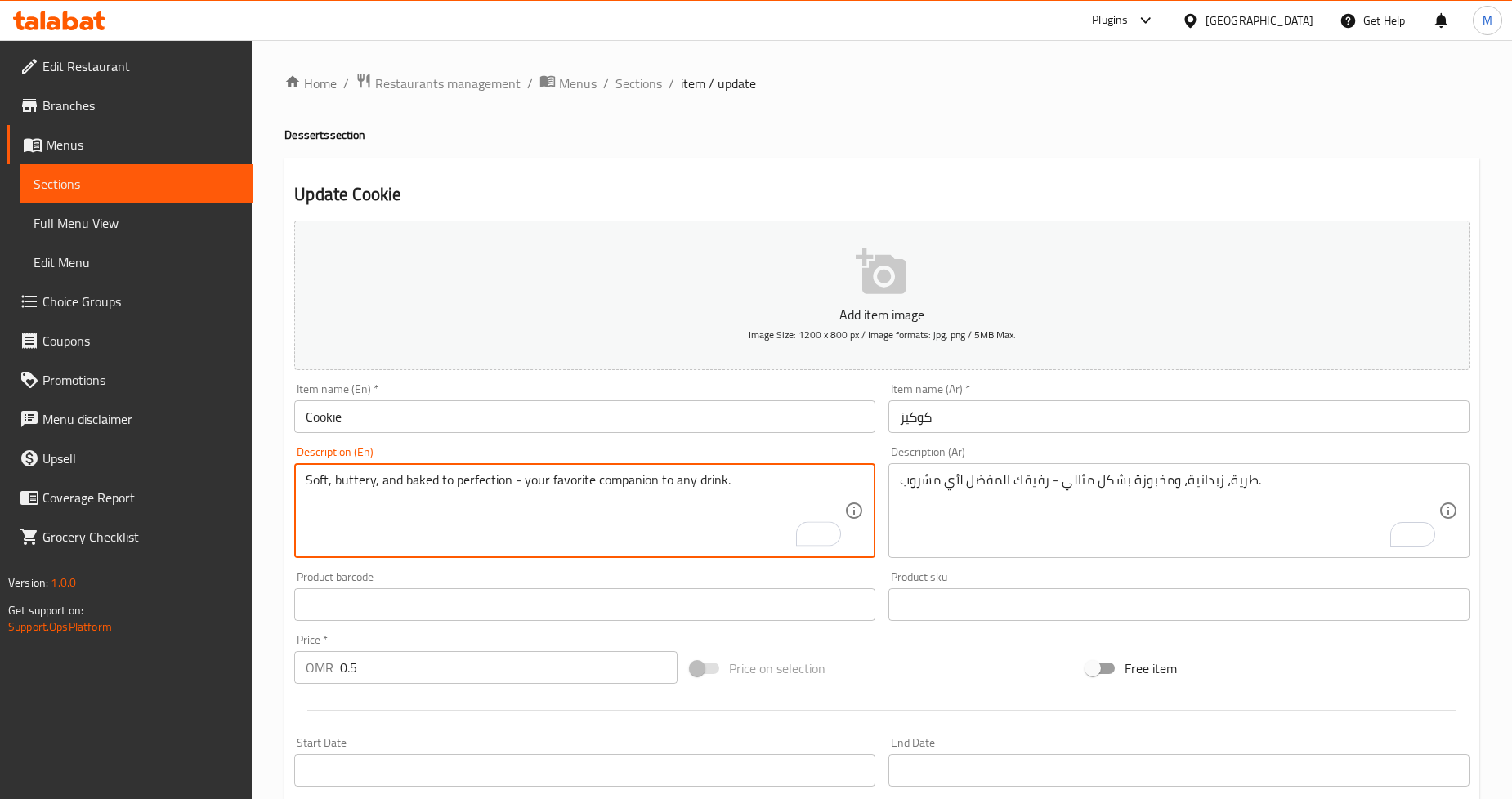
click at [276, 414] on div "Home / Restaurants management / Menus / Sections / item / update Desserts secti…" at bounding box center [881, 597] width 1260 height 1115
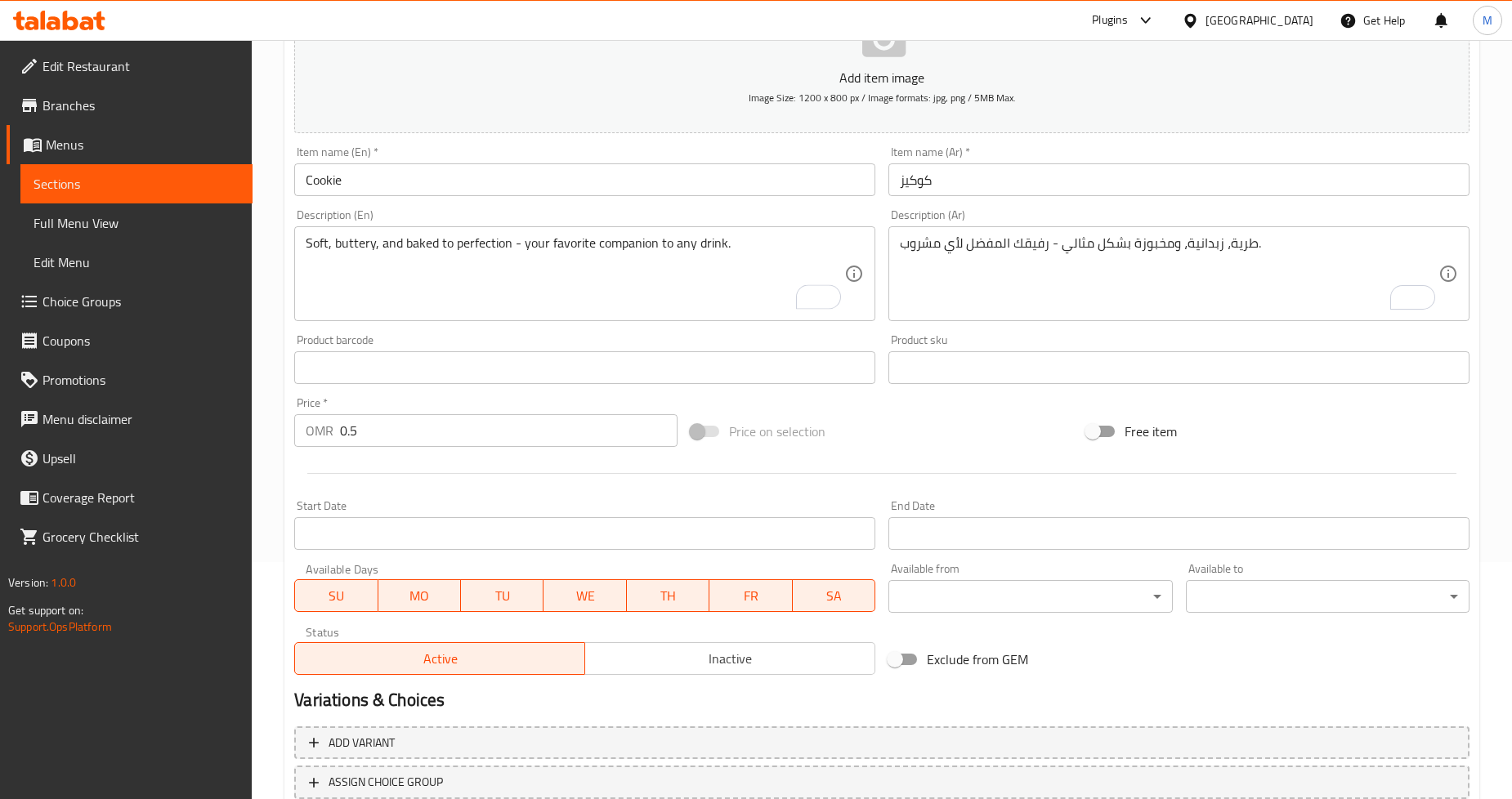
scroll to position [353, 0]
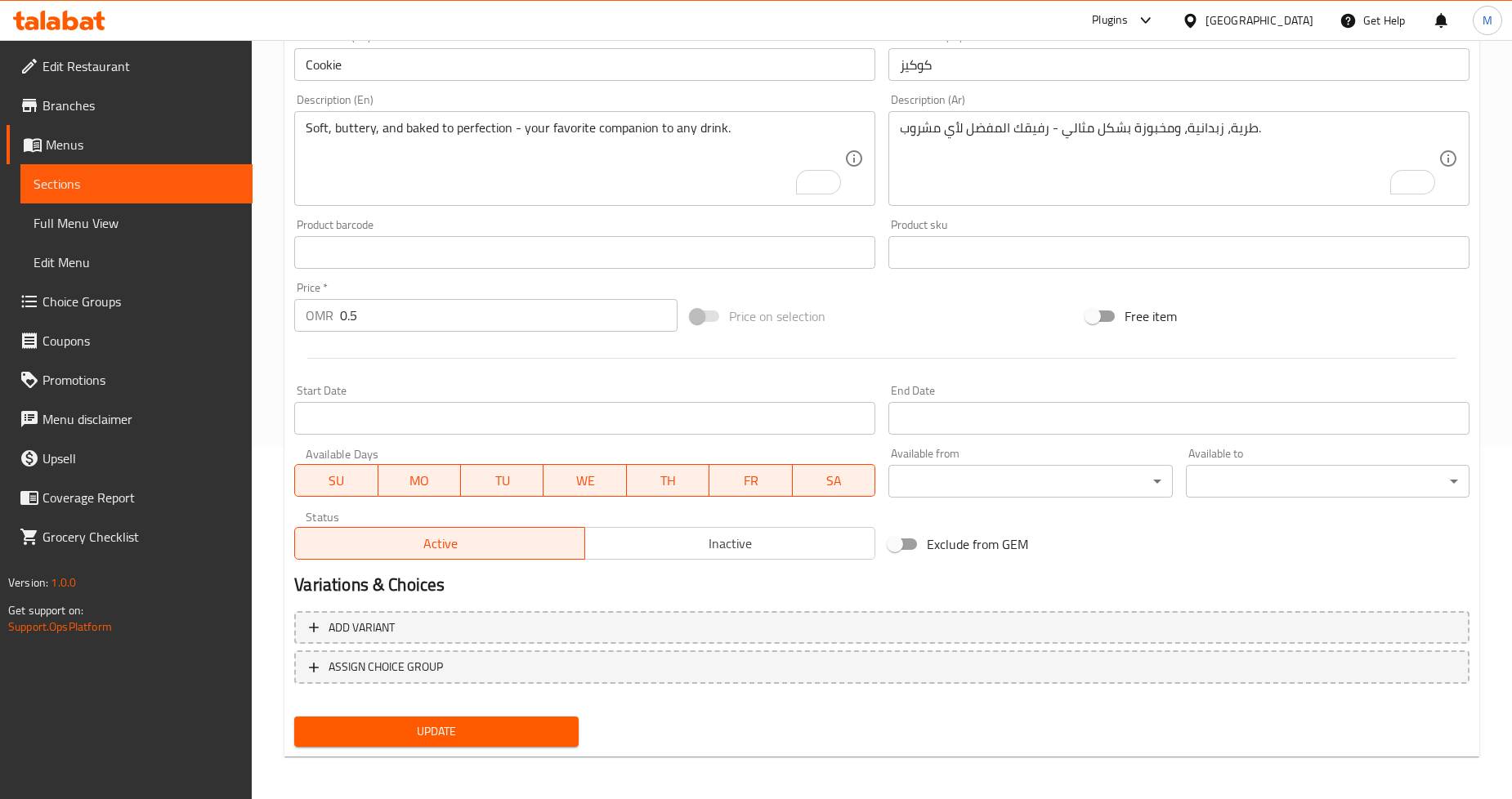
drag, startPoint x: 476, startPoint y: 750, endPoint x: 499, endPoint y: 745, distance: 23.5
click at [476, 751] on div "Update Cookie Add item image Image Size: 1200 x 800 px / Image formats: jpg, pn…" at bounding box center [881, 282] width 1195 height 952
click at [499, 745] on div "Update" at bounding box center [436, 731] width 297 height 44
click at [504, 730] on span "Update" at bounding box center [436, 732] width 257 height 20
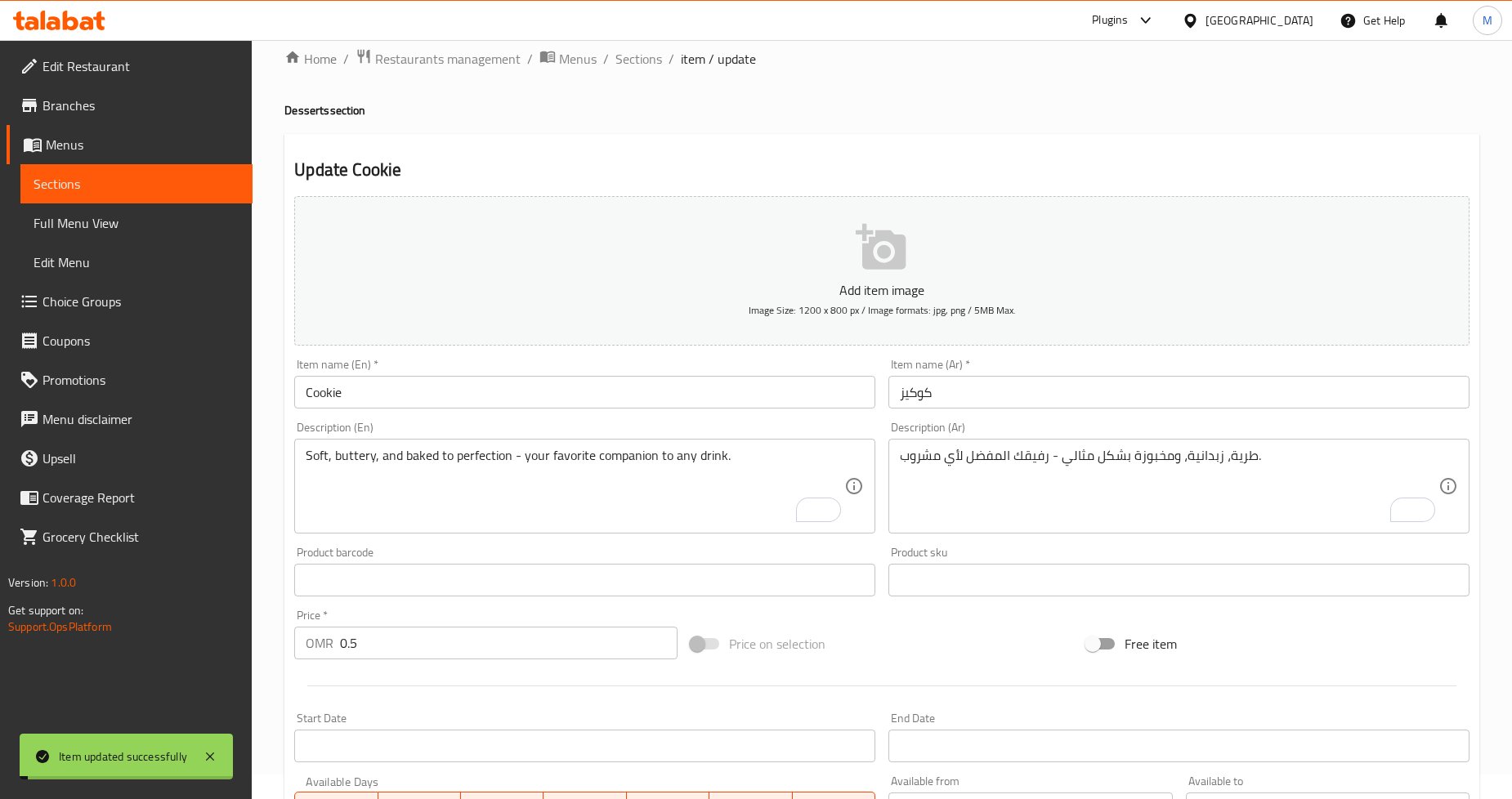
scroll to position [0, 0]
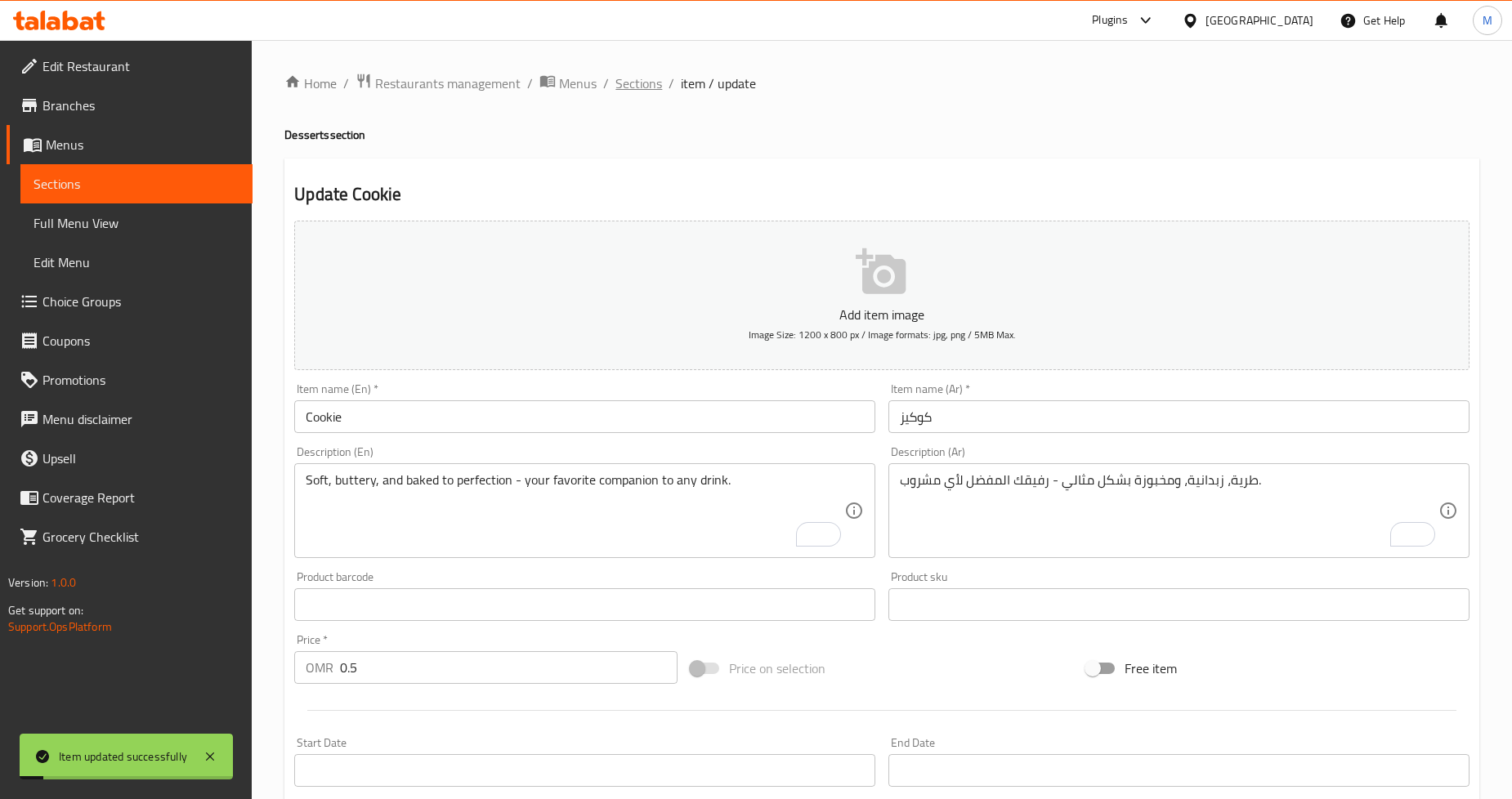
click at [638, 81] on span "Sections" at bounding box center [639, 82] width 46 height 19
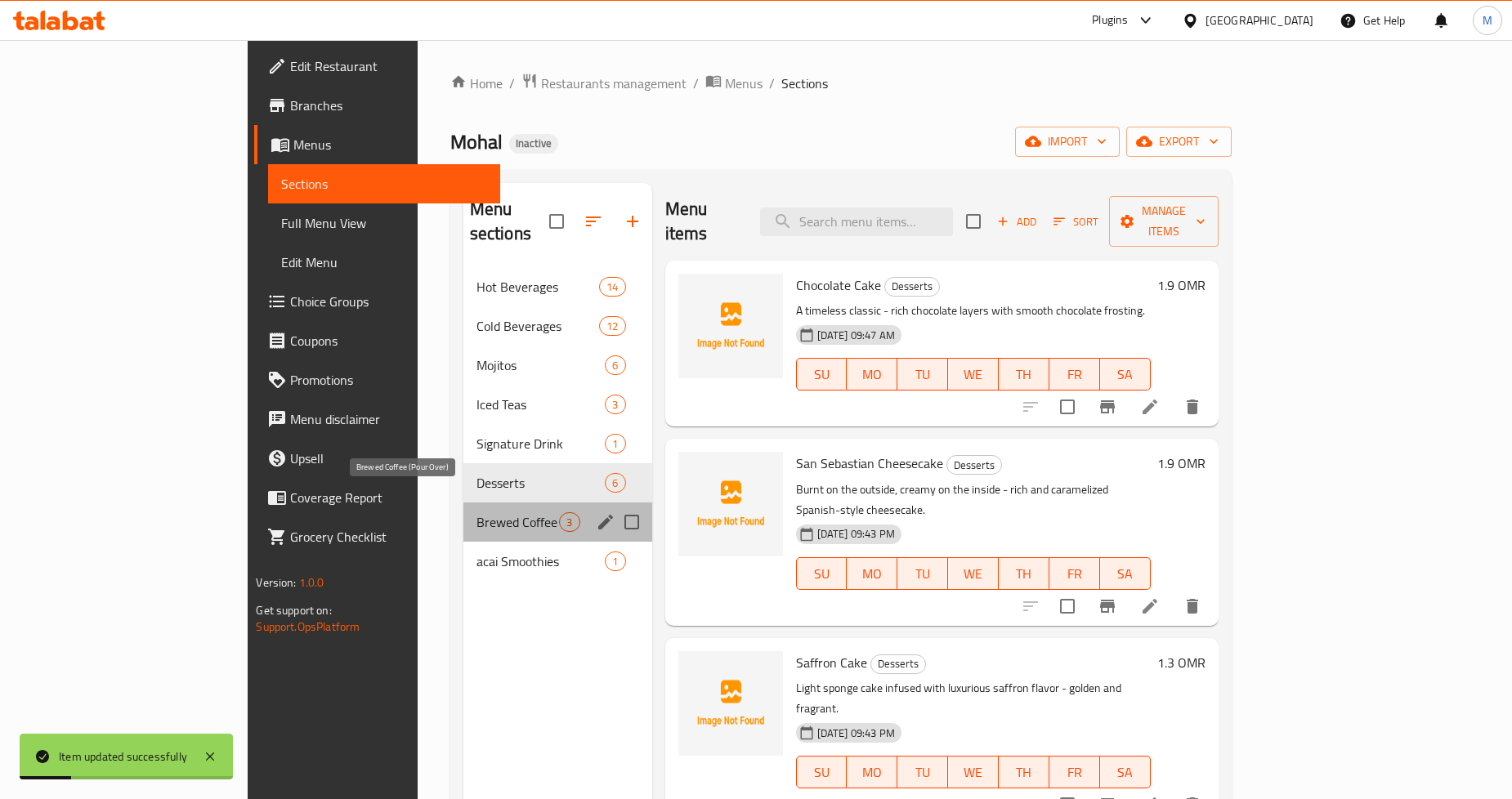
click at [485, 513] on span "Brewed Coffee (Pour Over)" at bounding box center [519, 522] width 83 height 19
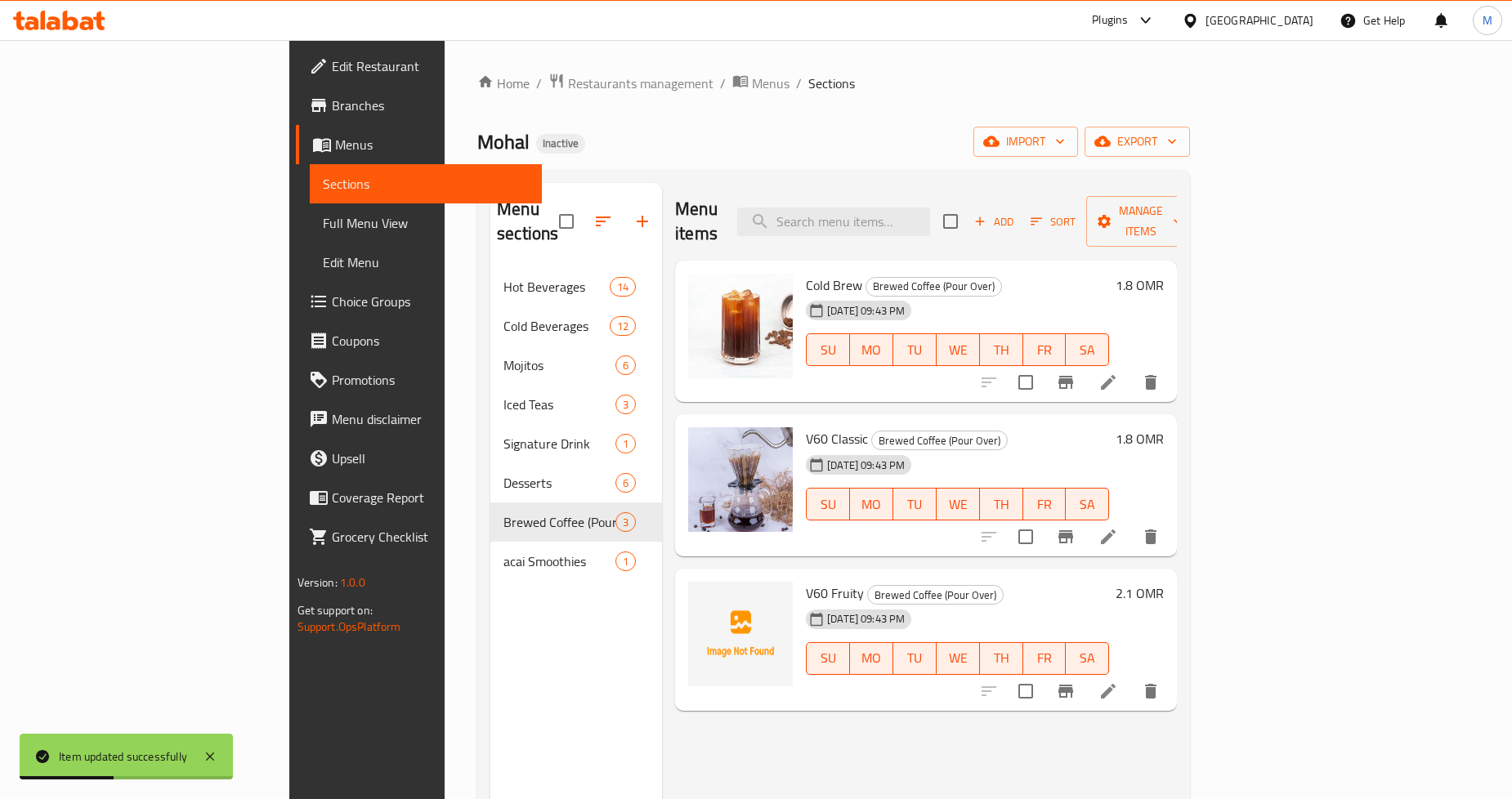
click at [1116, 375] on icon at bounding box center [1108, 382] width 15 height 15
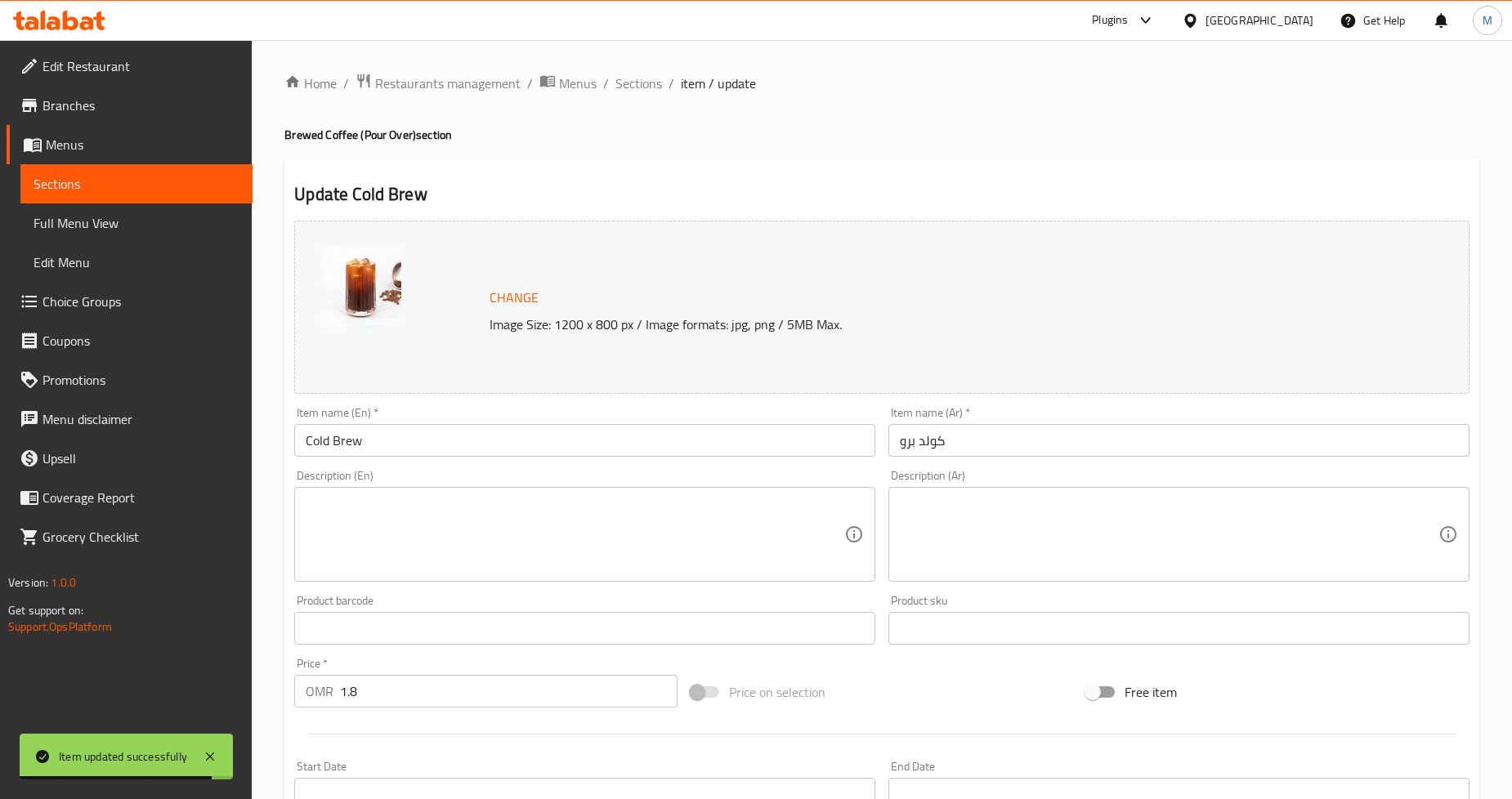
click at [992, 518] on textarea at bounding box center [1169, 535] width 539 height 78
paste textarea "قهوة بطيئة التحضير تقدم باردة - جريئة، ناعمة، وحلوة بشكل طبيعي."
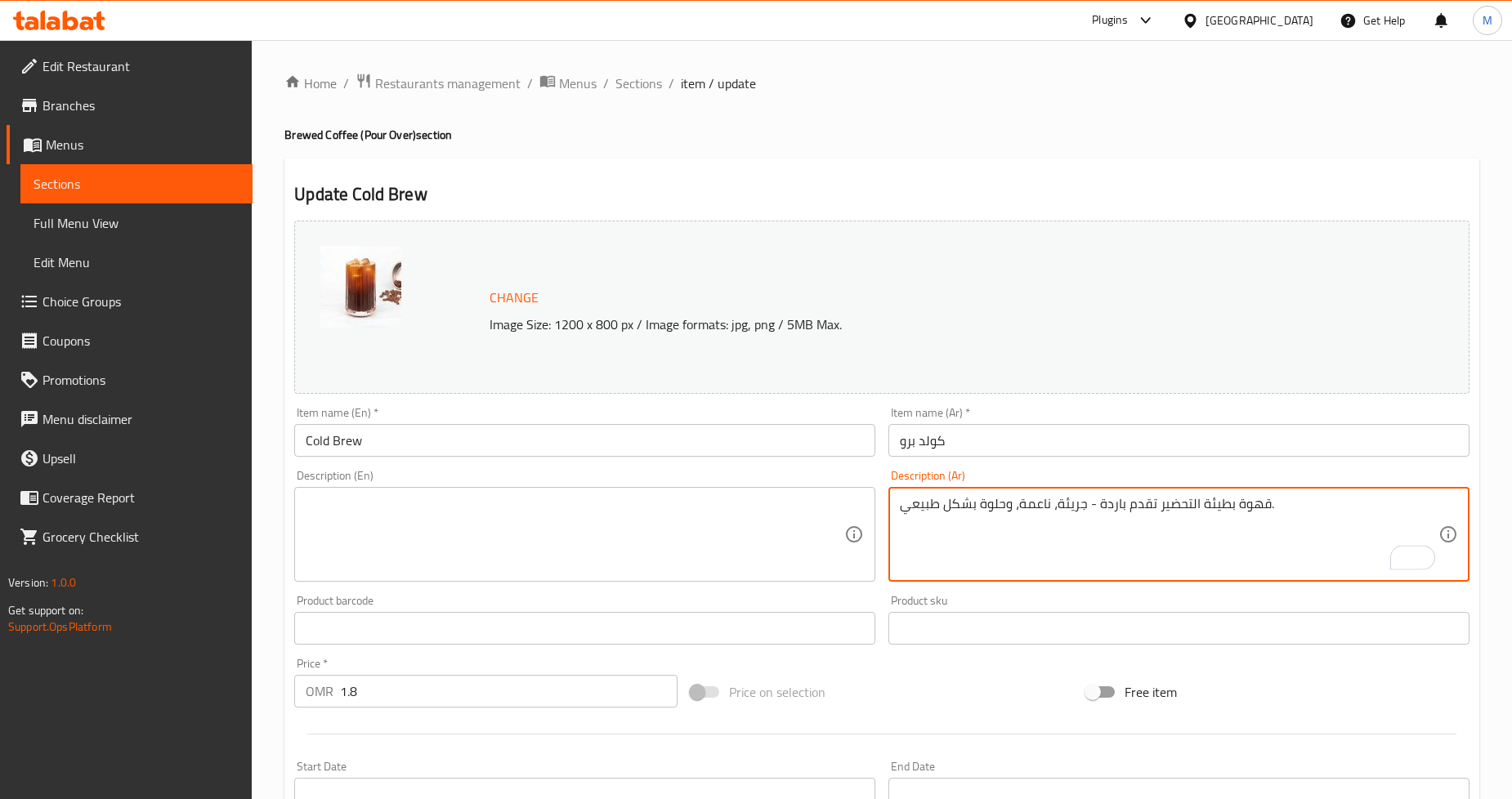
type textarea "قهوة بطيئة التحضير تقدم باردة - جريئة، ناعمة، وحلوة بشكل طبيعي."
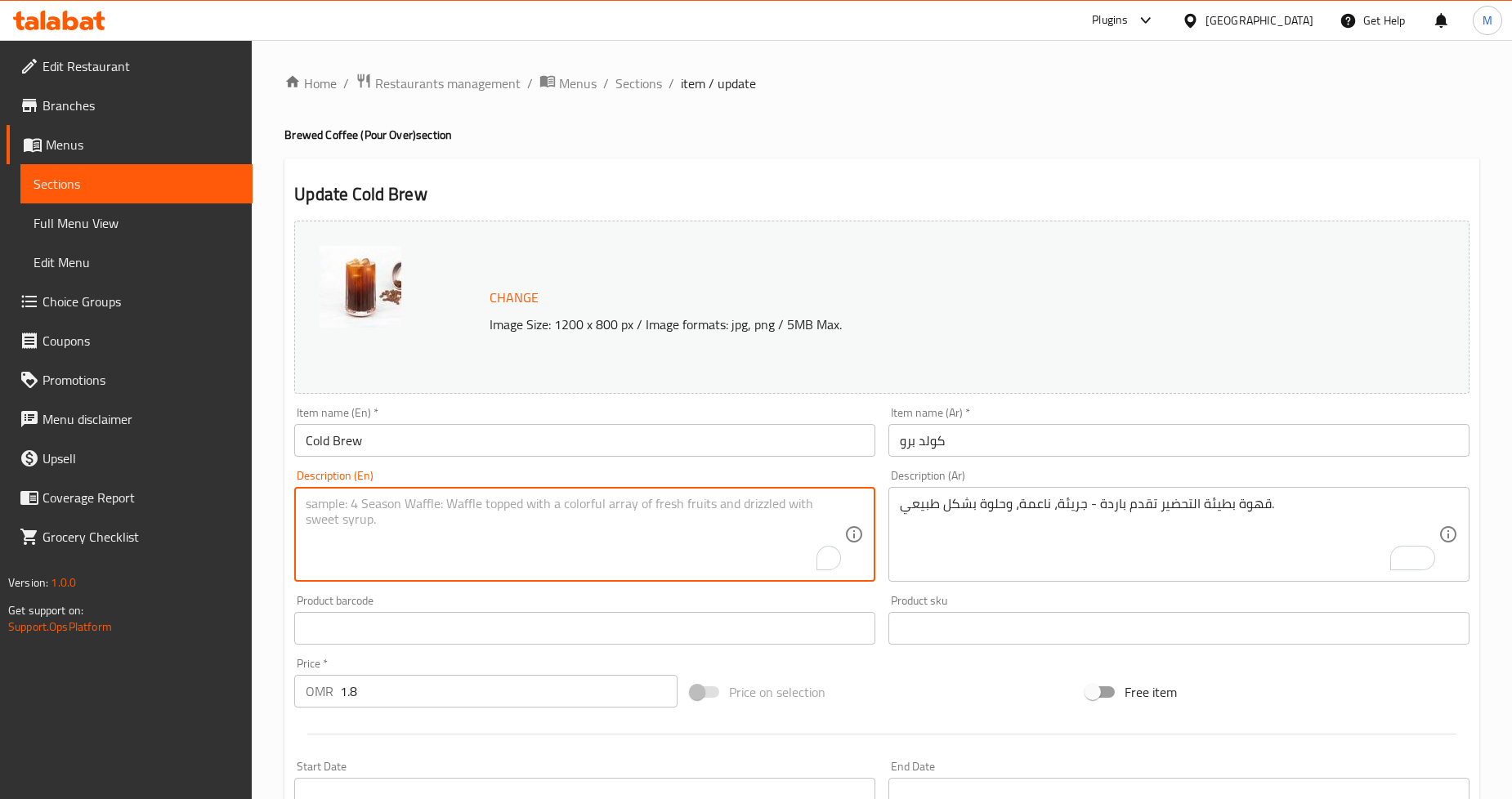
click at [569, 508] on textarea "To enrich screen reader interactions, please activate Accessibility in Grammarl…" at bounding box center [575, 535] width 539 height 78
paste textarea "Slow-brewed coffee served cold - bold, smooth, and naturally sweet."
type textarea "Slow-brewed coffee served cold - bold, smooth, and naturally sweet."
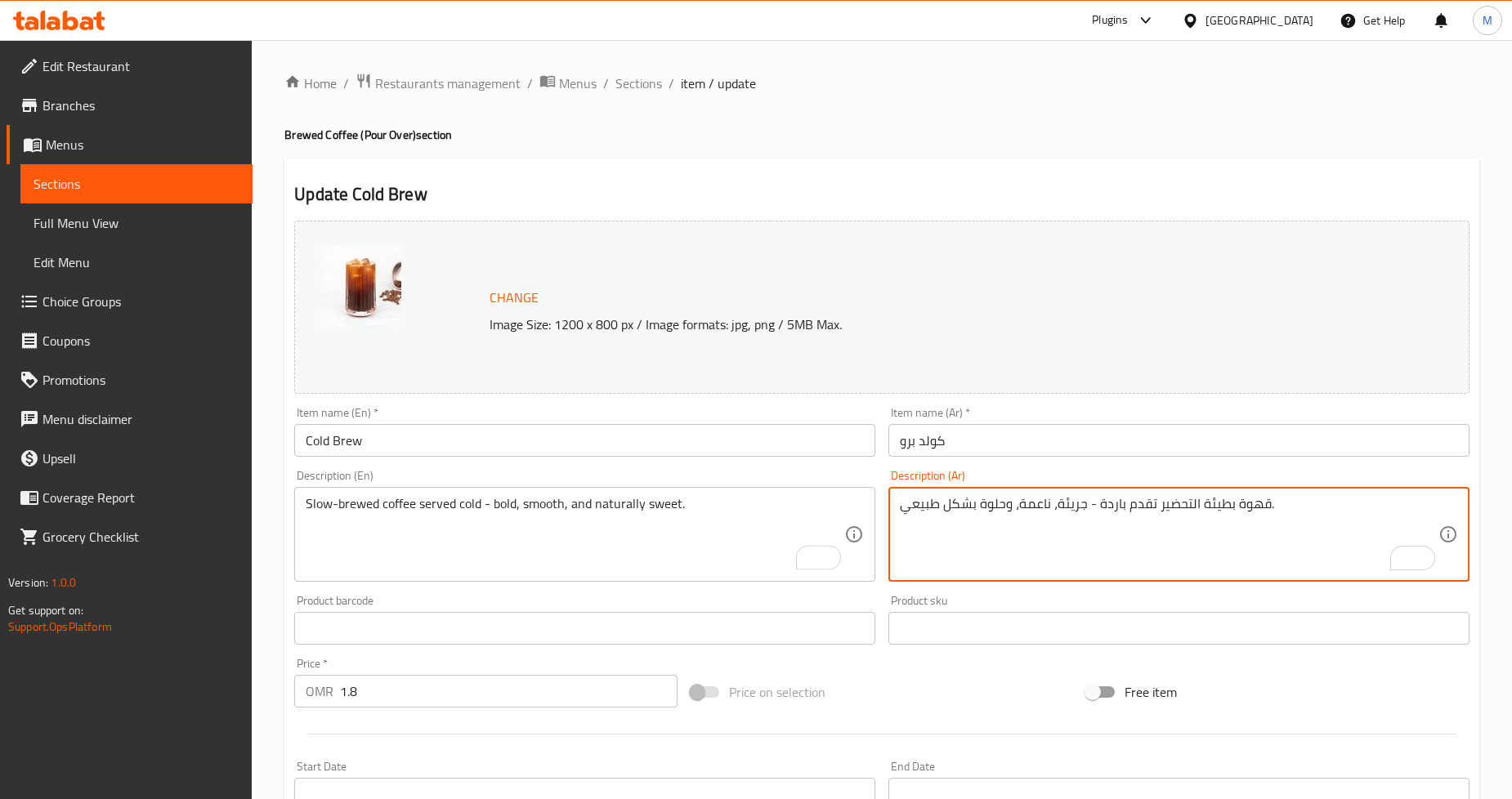
click at [1174, 505] on textarea "قهوة بطيئة التحضير تقدم باردة - جريئة، ناعمة، وحلوة بشكل طبيعي." at bounding box center [1169, 535] width 539 height 78
type textarea "قهوة بطيئة ا تقدم باردة - جريئة، ناعمة، وحلوة بشكل طبيعي."
type textarea "قهوة بطيئة التخمير تقدم باردة - جريئة، ناعمة، وحلوة بشكل طبيعي."
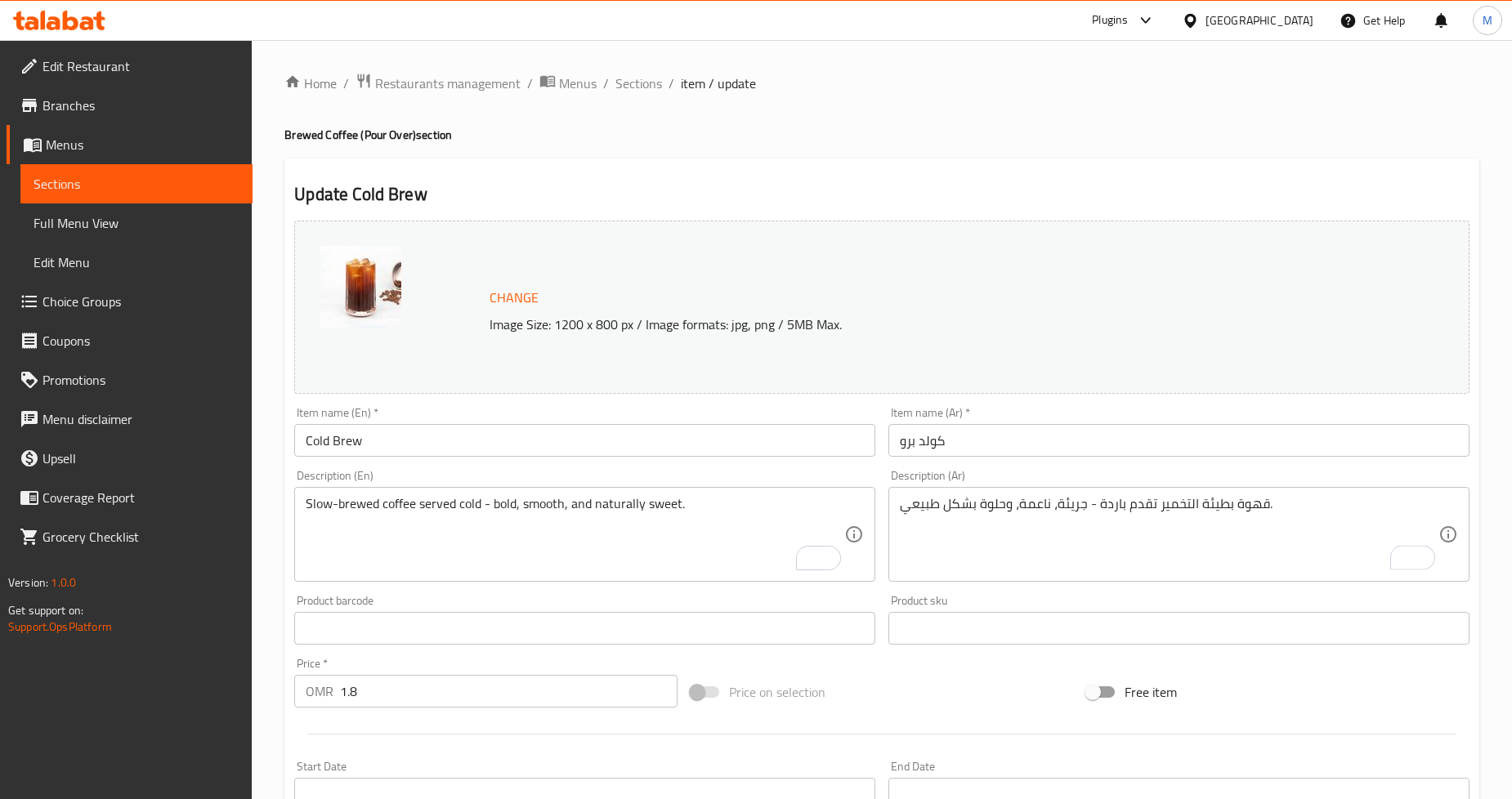
click at [1178, 152] on div "Home / Restaurants management / Menus / Sections / item / update Brewed Coffee …" at bounding box center [881, 609] width 1195 height 1073
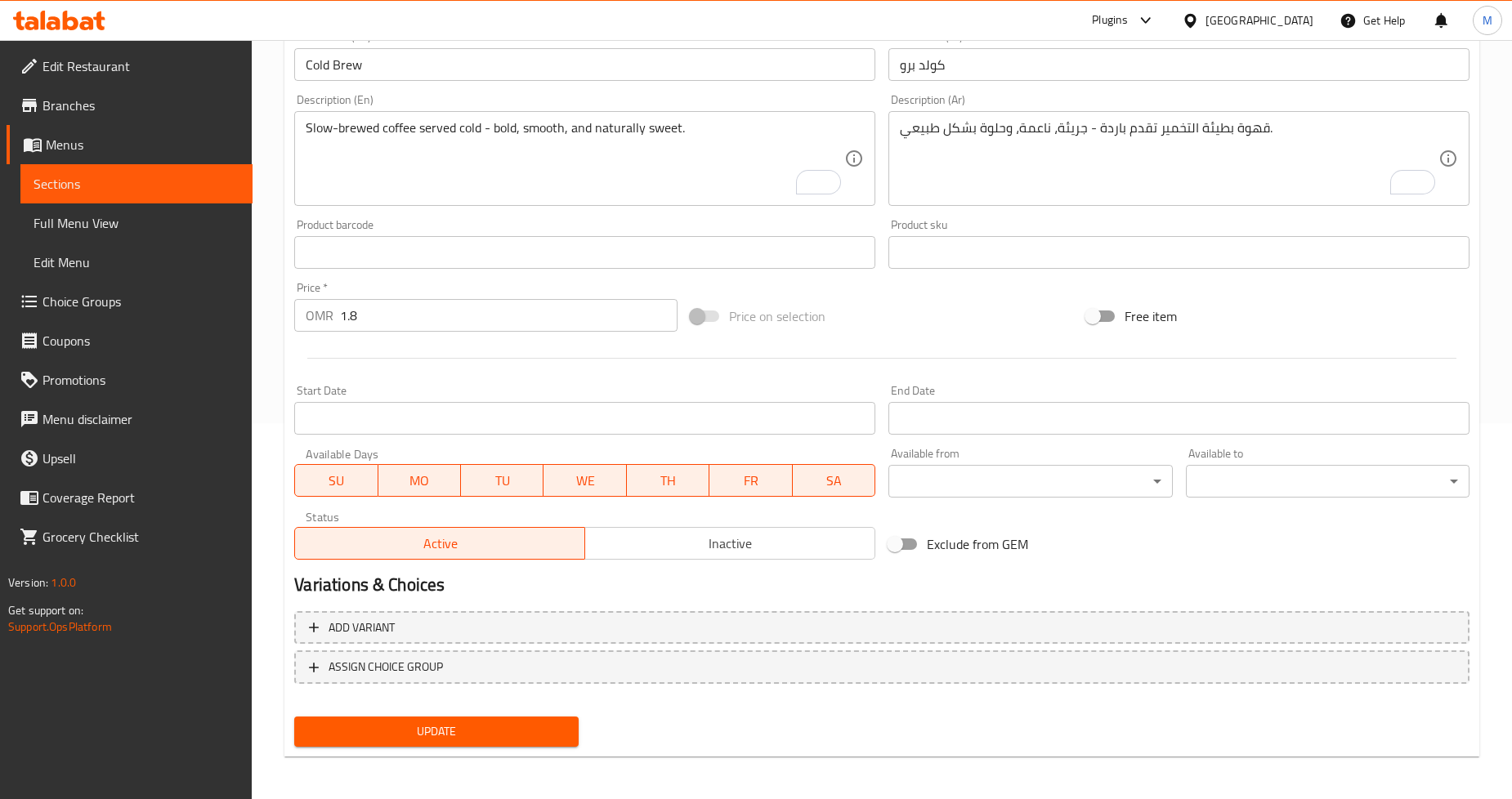
click at [462, 723] on span "Update" at bounding box center [436, 732] width 257 height 20
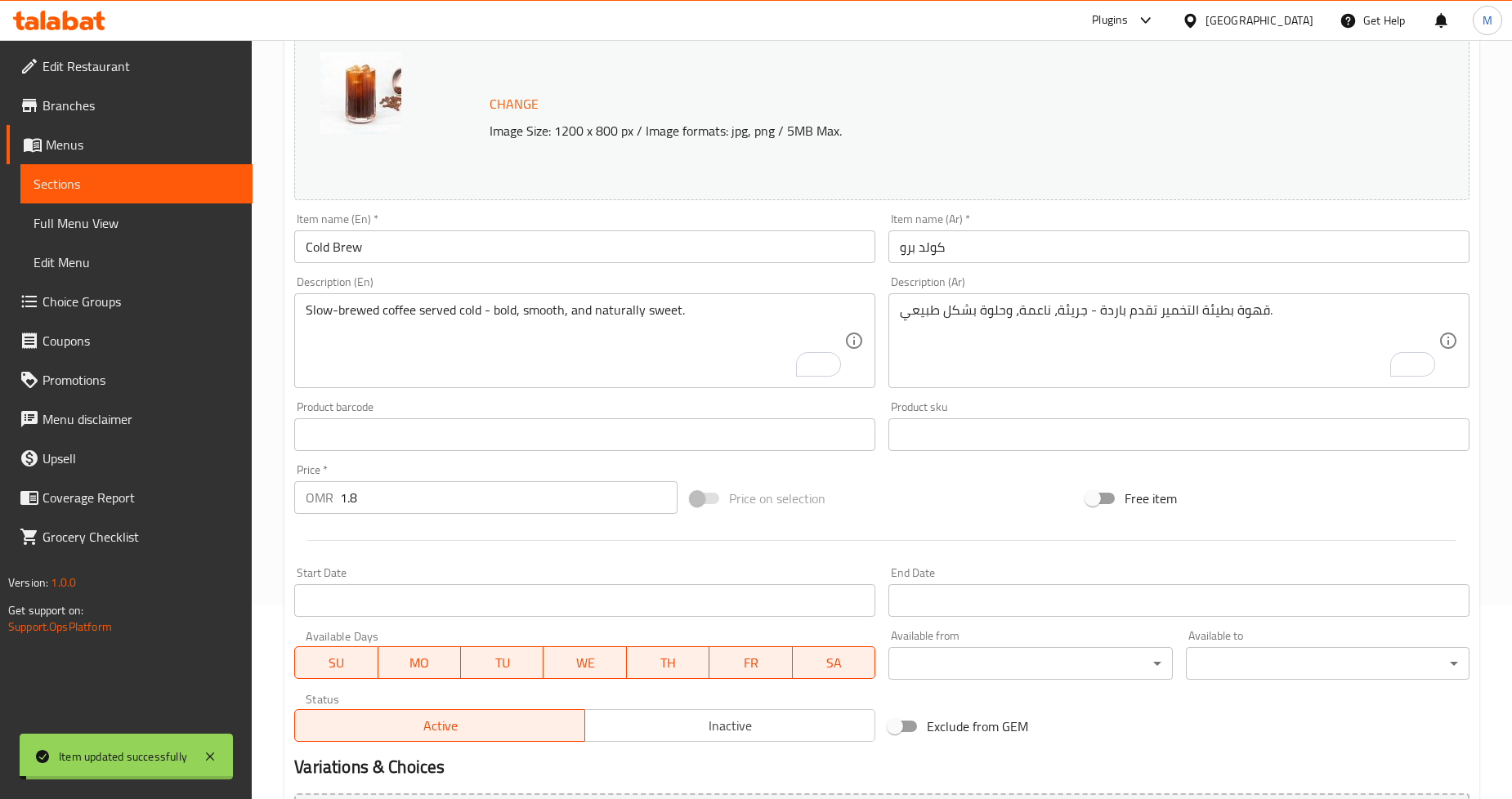
scroll to position [0, 0]
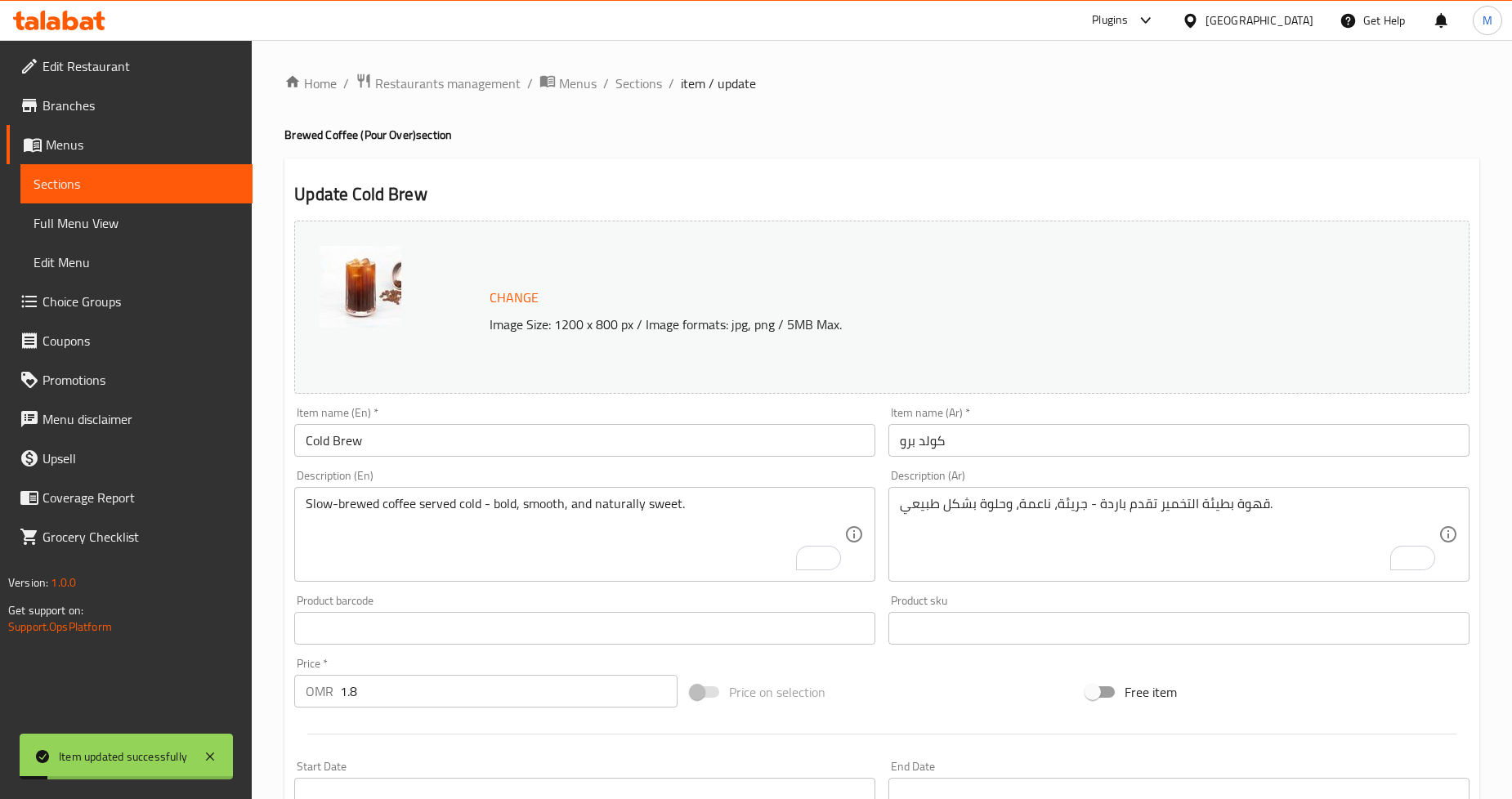
drag, startPoint x: 638, startPoint y: 79, endPoint x: 681, endPoint y: 98, distance: 47.0
click at [638, 79] on span "Sections" at bounding box center [639, 82] width 46 height 19
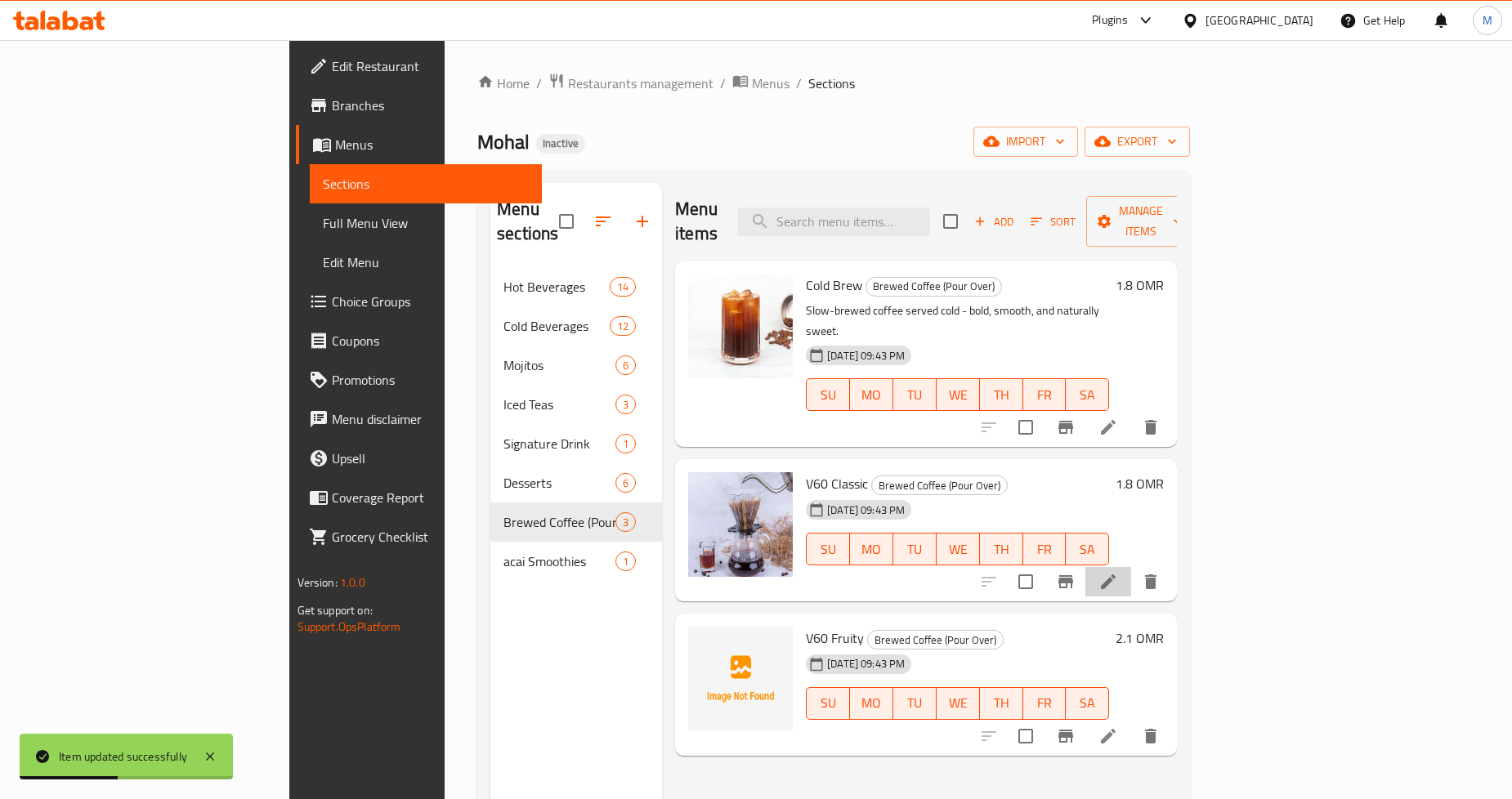
click at [1131, 568] on li at bounding box center [1108, 582] width 45 height 30
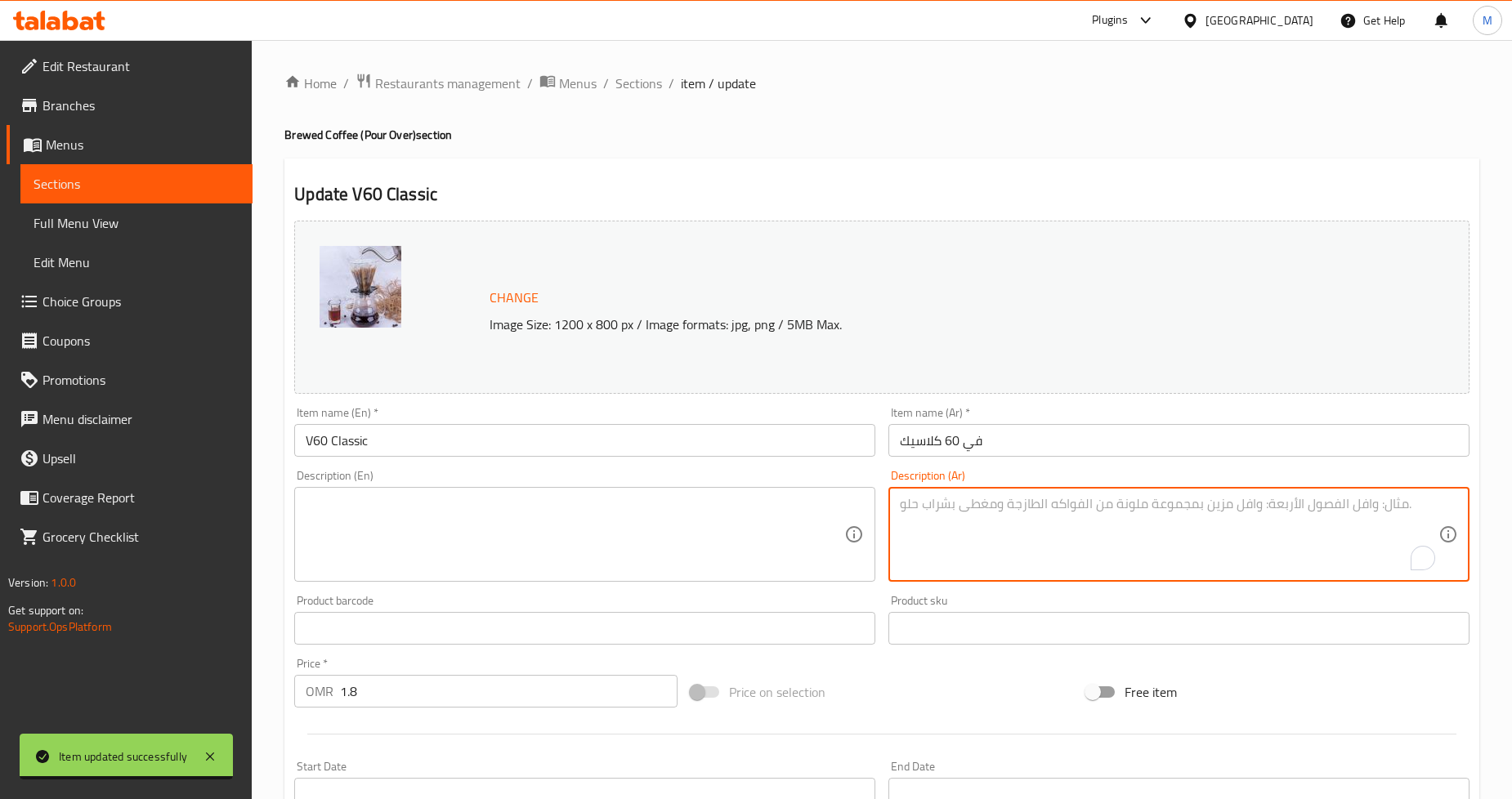
click at [1065, 558] on textarea "To enrich screen reader interactions, please activate Accessibility in Grammarl…" at bounding box center [1169, 535] width 539 height 78
paste textarea "سكب متوازن يسلط الضوء على حلاوة القهوة الطبيعية وجسمها."
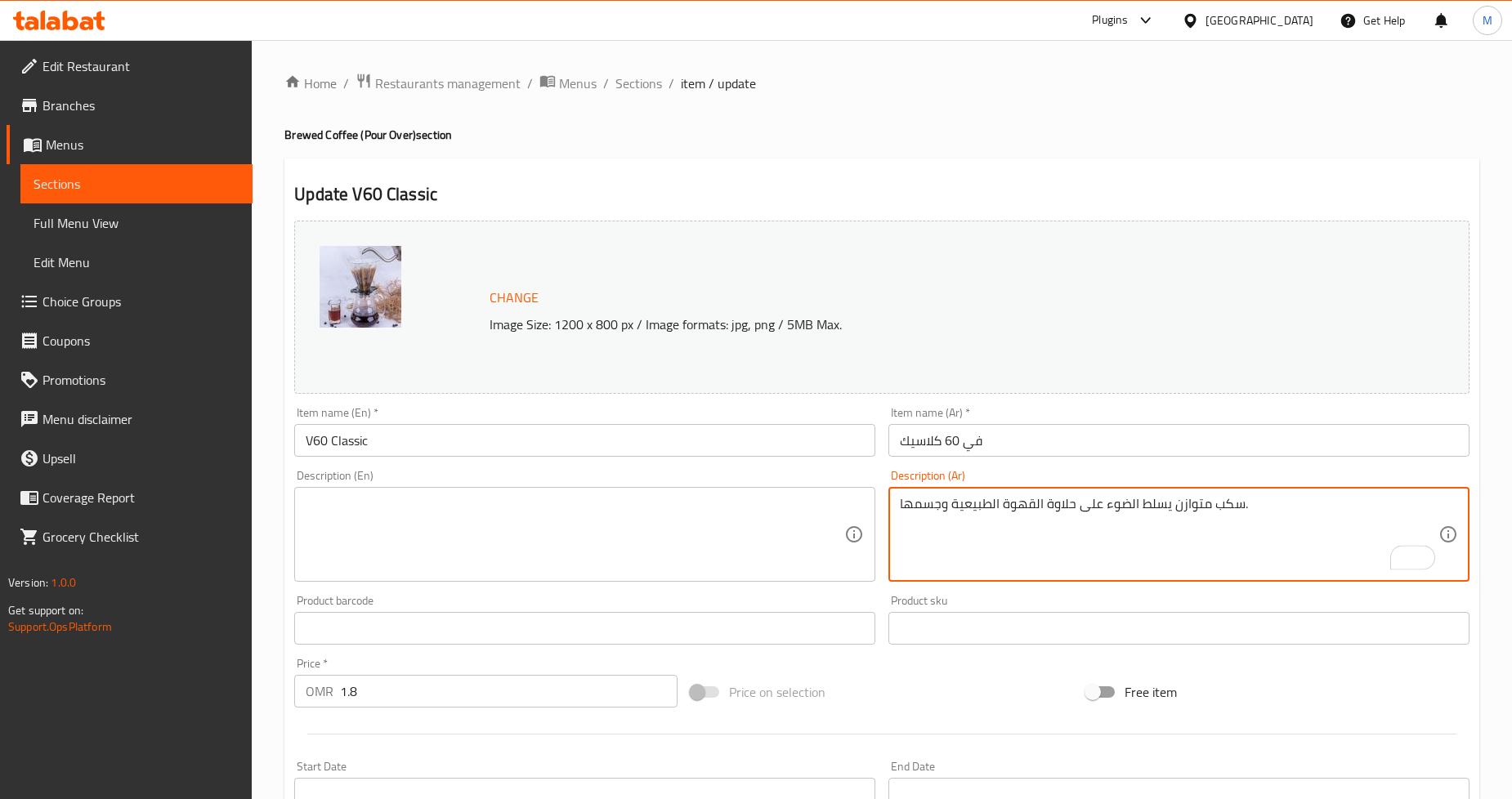
drag, startPoint x: 940, startPoint y: 500, endPoint x: 914, endPoint y: 499, distance: 26.0
click at [914, 499] on textarea "سكب متوازن يسلط الضوء على حلاوة القهوة الطبيعية وجسمها." at bounding box center [1169, 535] width 539 height 78
type textarea "سكب متوازن يسلط الضوء على حلاوة القهوة الطبيعية وقوامها."
click at [1006, 171] on div "Update V60 Classic Change Image Size: 1200 x 800 px / Image formats: jpg, png /…" at bounding box center [881, 645] width 1195 height 975
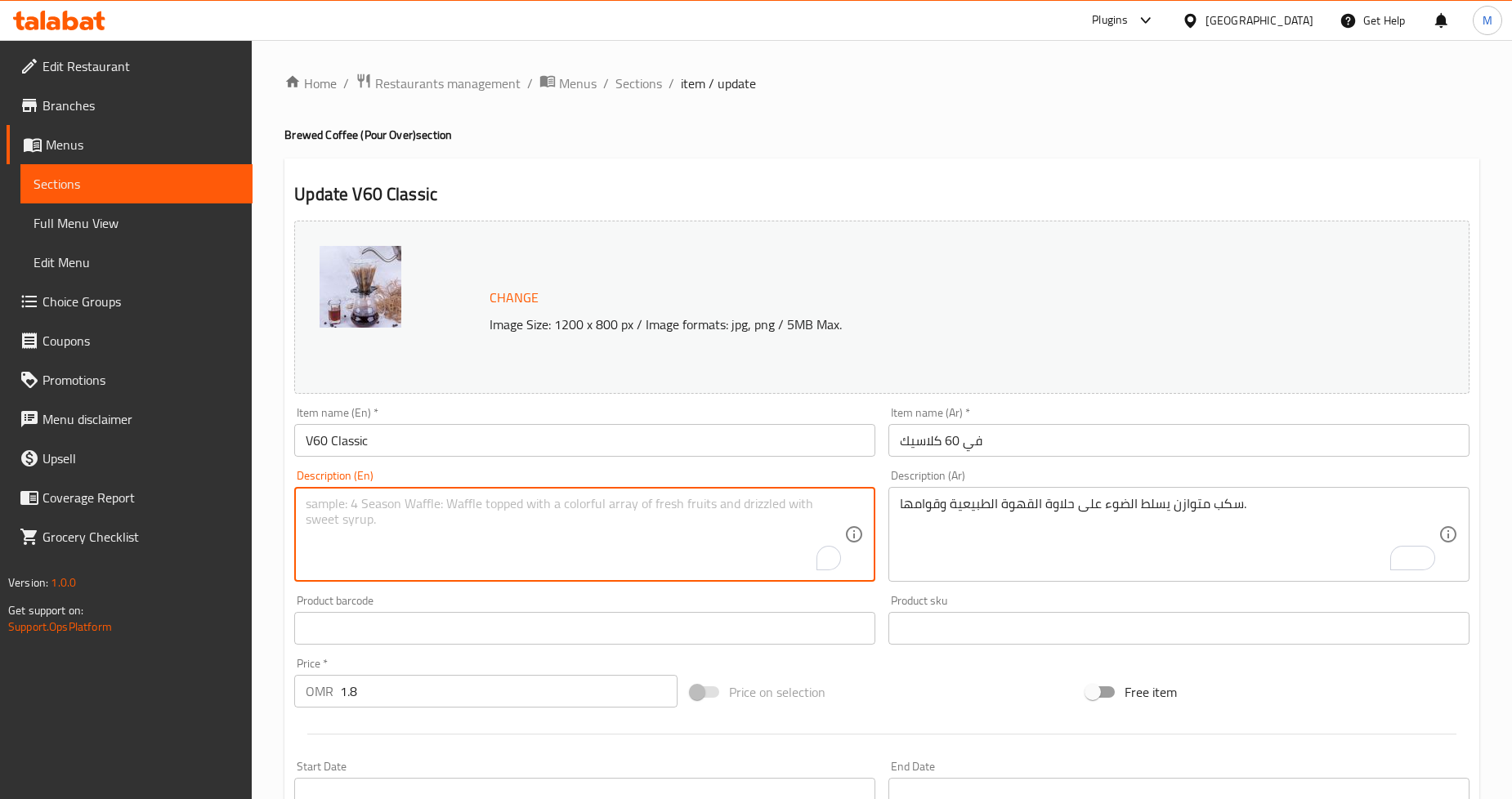
drag, startPoint x: 455, startPoint y: 517, endPoint x: 513, endPoint y: 537, distance: 61.4
click at [468, 526] on textarea "To enrich screen reader interactions, please activate Accessibility in Grammarl…" at bounding box center [575, 535] width 539 height 78
paste textarea "A balanced pour-over that highlights the coffee’s natural sweetness and body."
click at [1491, 157] on div "Home / Restaurants management / Menus / Sections / item / update Brewed Coffee …" at bounding box center [881, 609] width 1260 height 1139
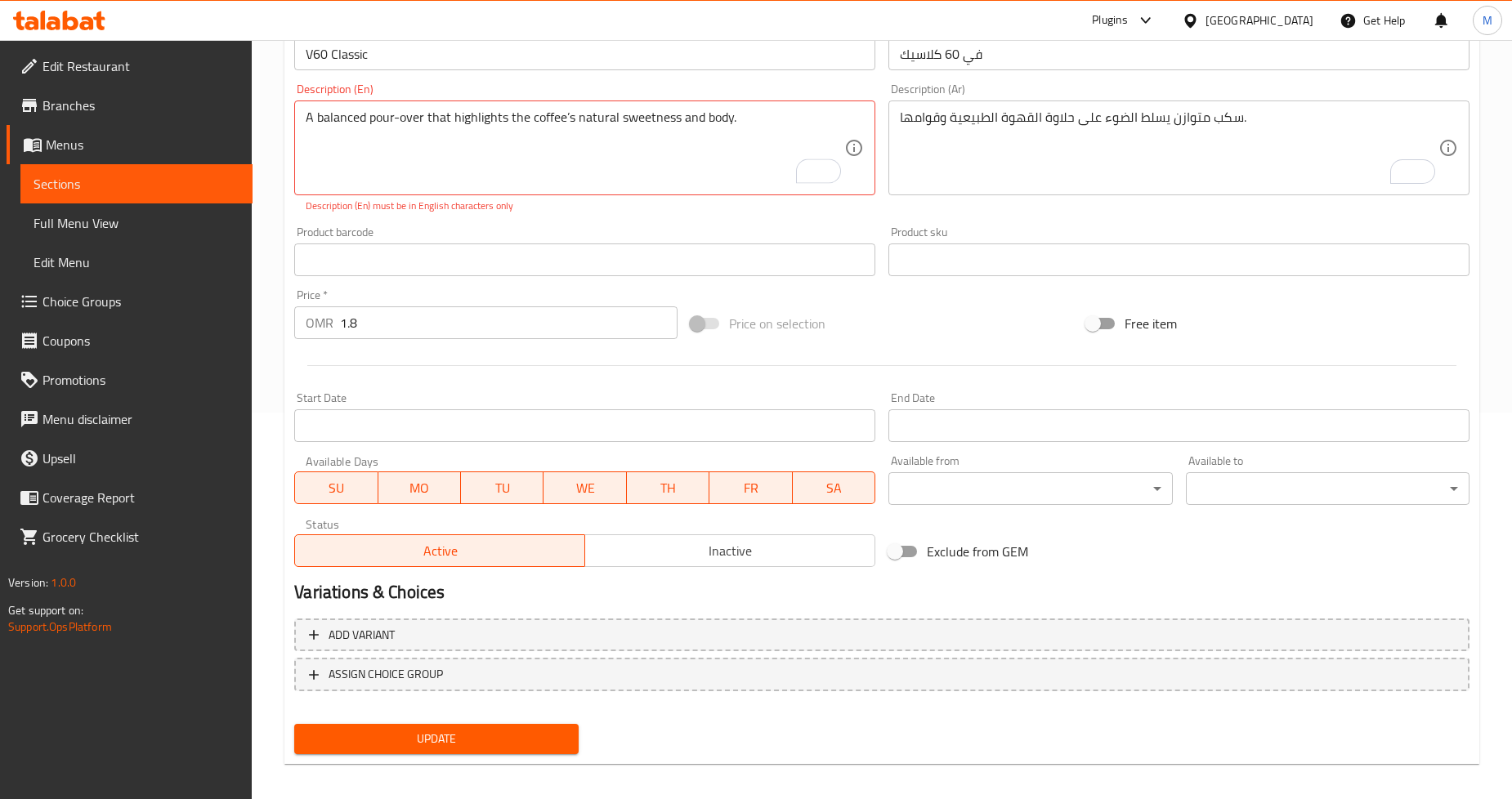
scroll to position [393, 0]
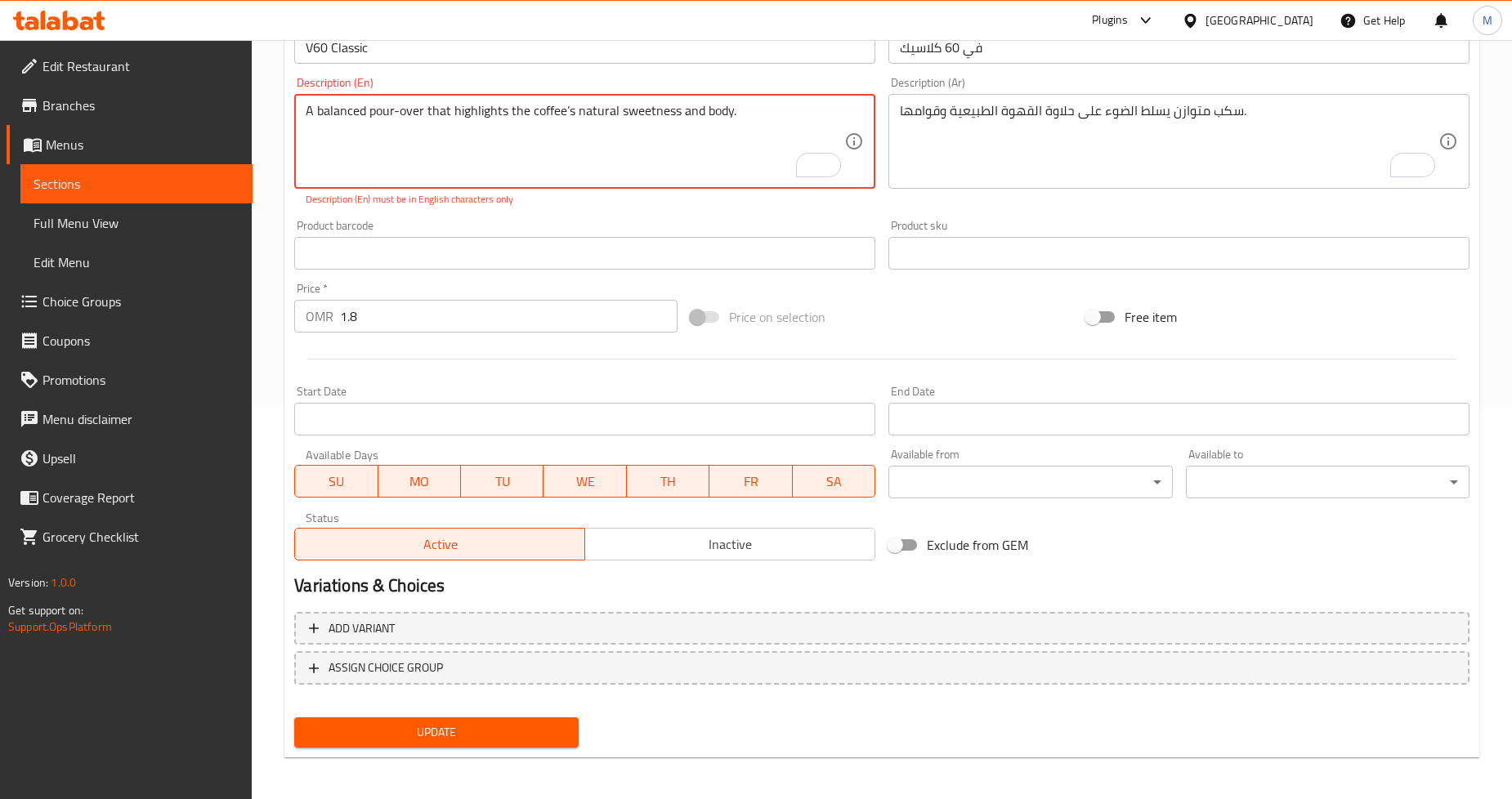
click at [782, 127] on textarea "A balanced pour-over that highlights the coffee’s natural sweetness and body." at bounding box center [575, 142] width 539 height 78
click at [394, 108] on textarea "A balanced pour-over that highlights the coffee’s natural sweetness and body." at bounding box center [575, 142] width 539 height 78
click at [281, 136] on div "Home / Restaurants management / Menus / Sections / item / update Brewed Coffee …" at bounding box center [881, 225] width 1260 height 1156
click at [733, 139] on textarea "A balanced pour-over that highlights the coffee’s natural sweetness and body." at bounding box center [575, 142] width 539 height 78
click at [567, 109] on textarea "A balanced pour-over that highlights the coffee’s natural sweetness and body." at bounding box center [575, 142] width 539 height 78
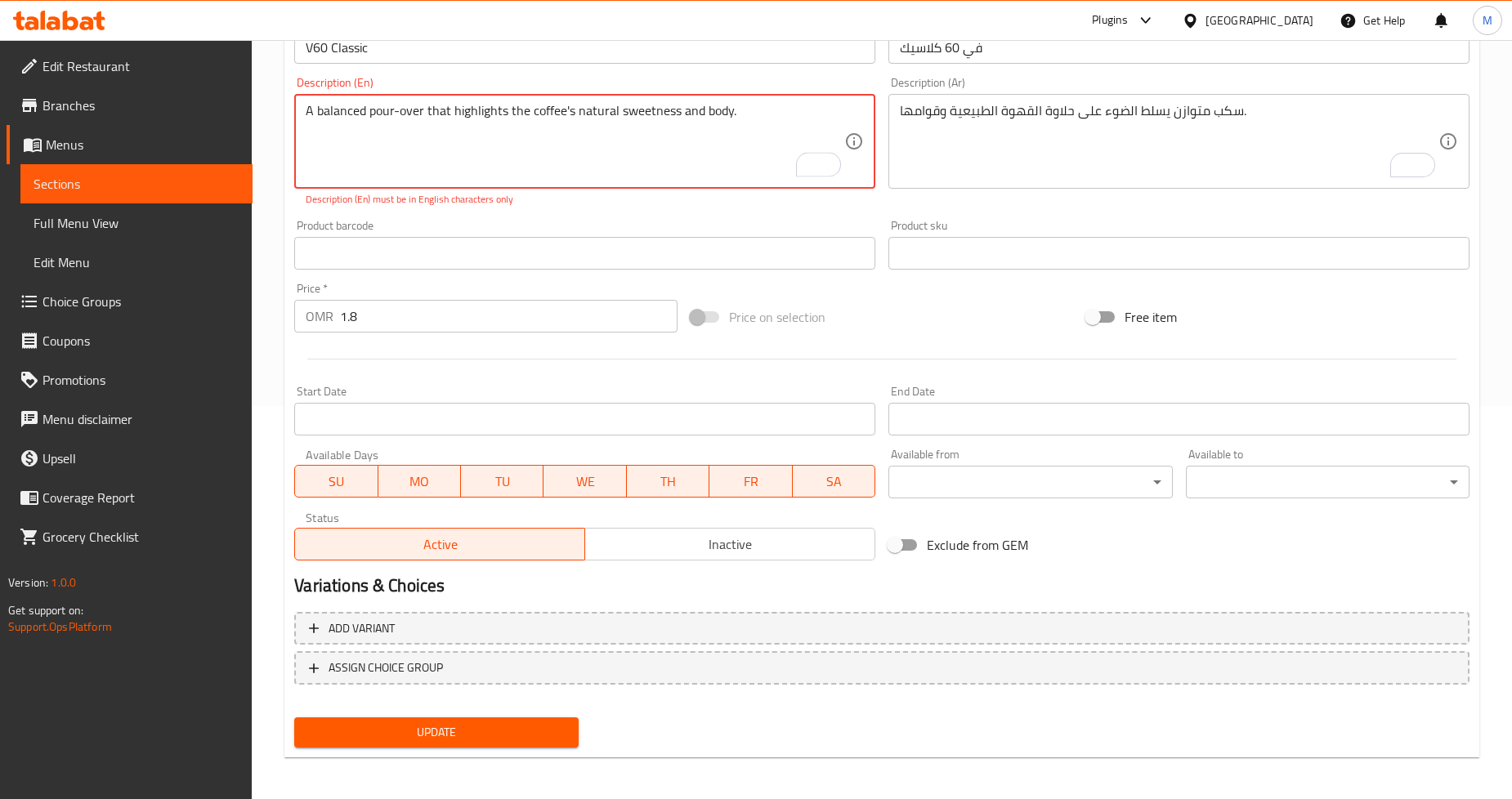
type textarea "A balanced pour-over that highlights the coffee's natural sweetness and body."
click at [280, 154] on div "Home / Restaurants management / Menus / Sections / item / update Brewed Coffee …" at bounding box center [881, 225] width 1260 height 1156
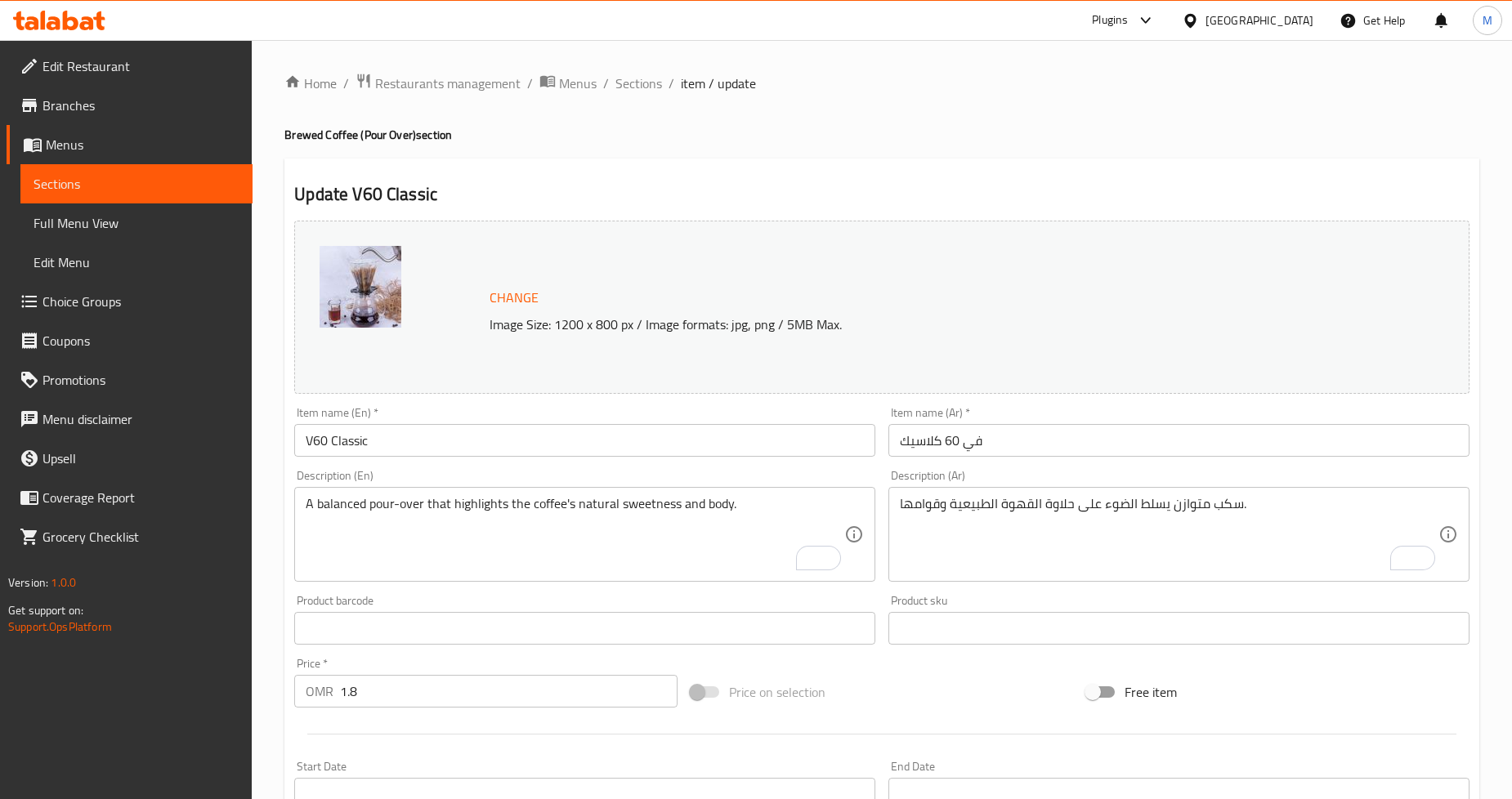
scroll to position [376, 0]
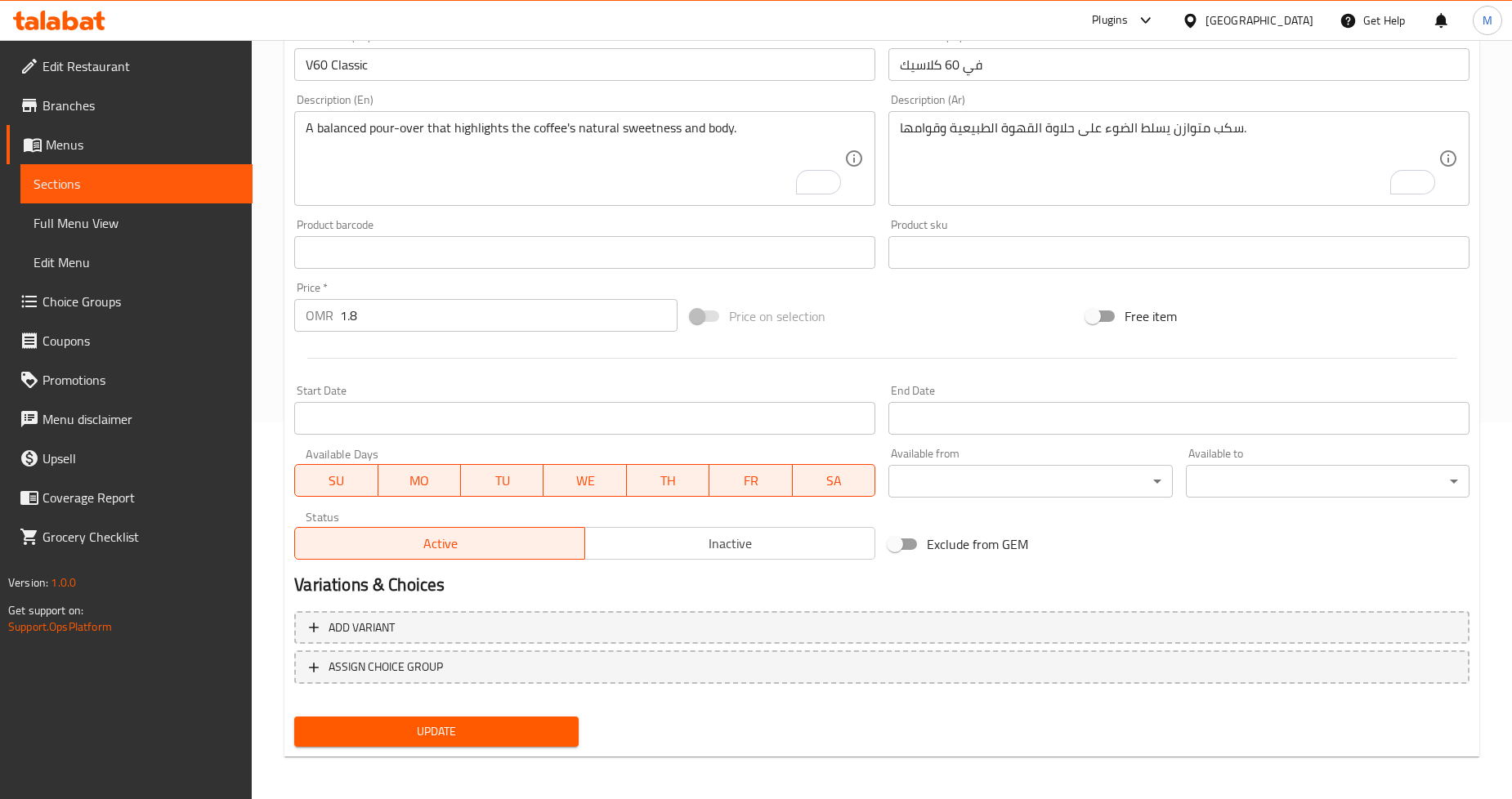
click at [398, 711] on div "Update" at bounding box center [436, 731] width 297 height 44
click at [403, 722] on span "Update" at bounding box center [436, 732] width 257 height 20
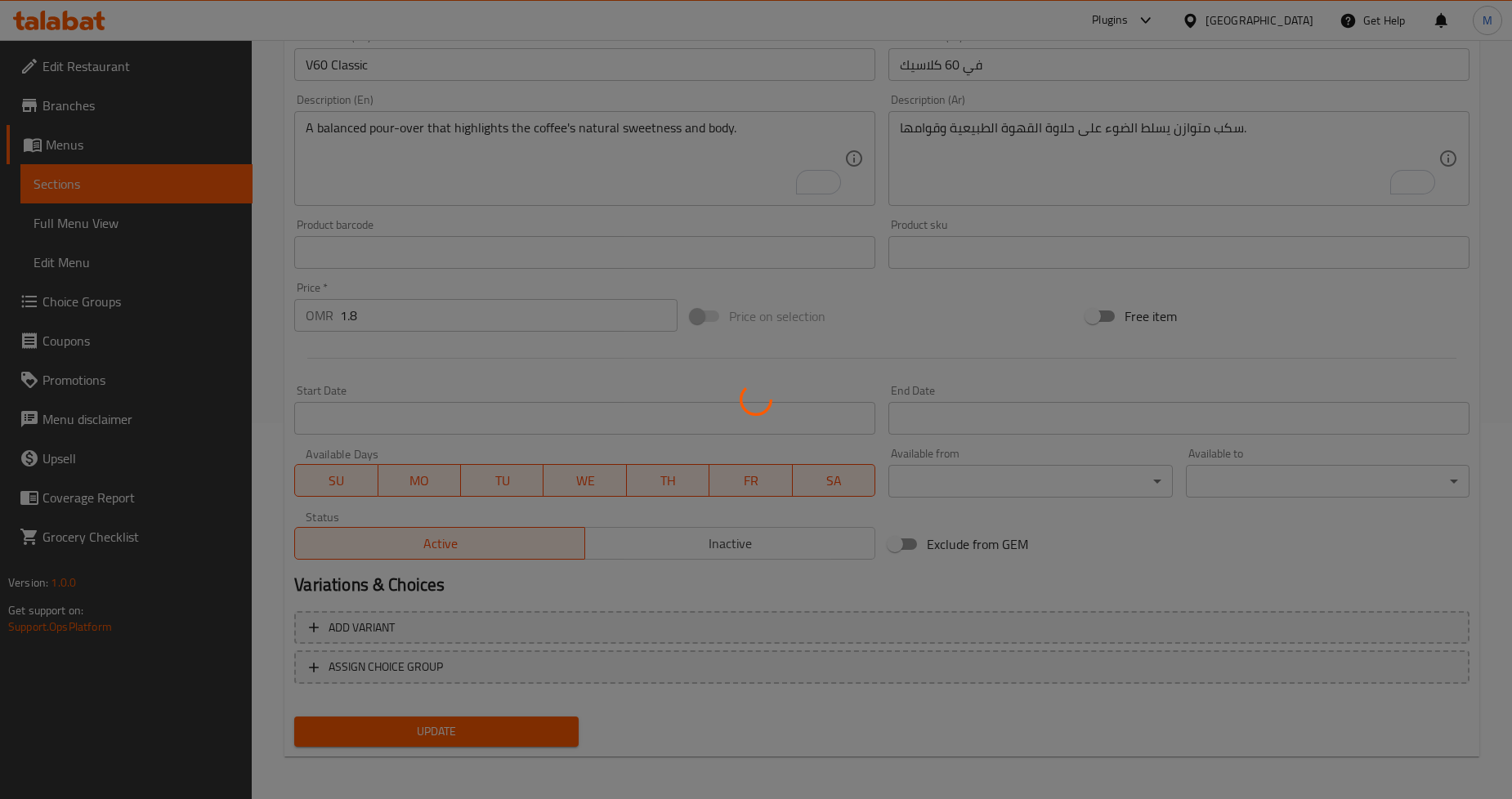
scroll to position [0, 0]
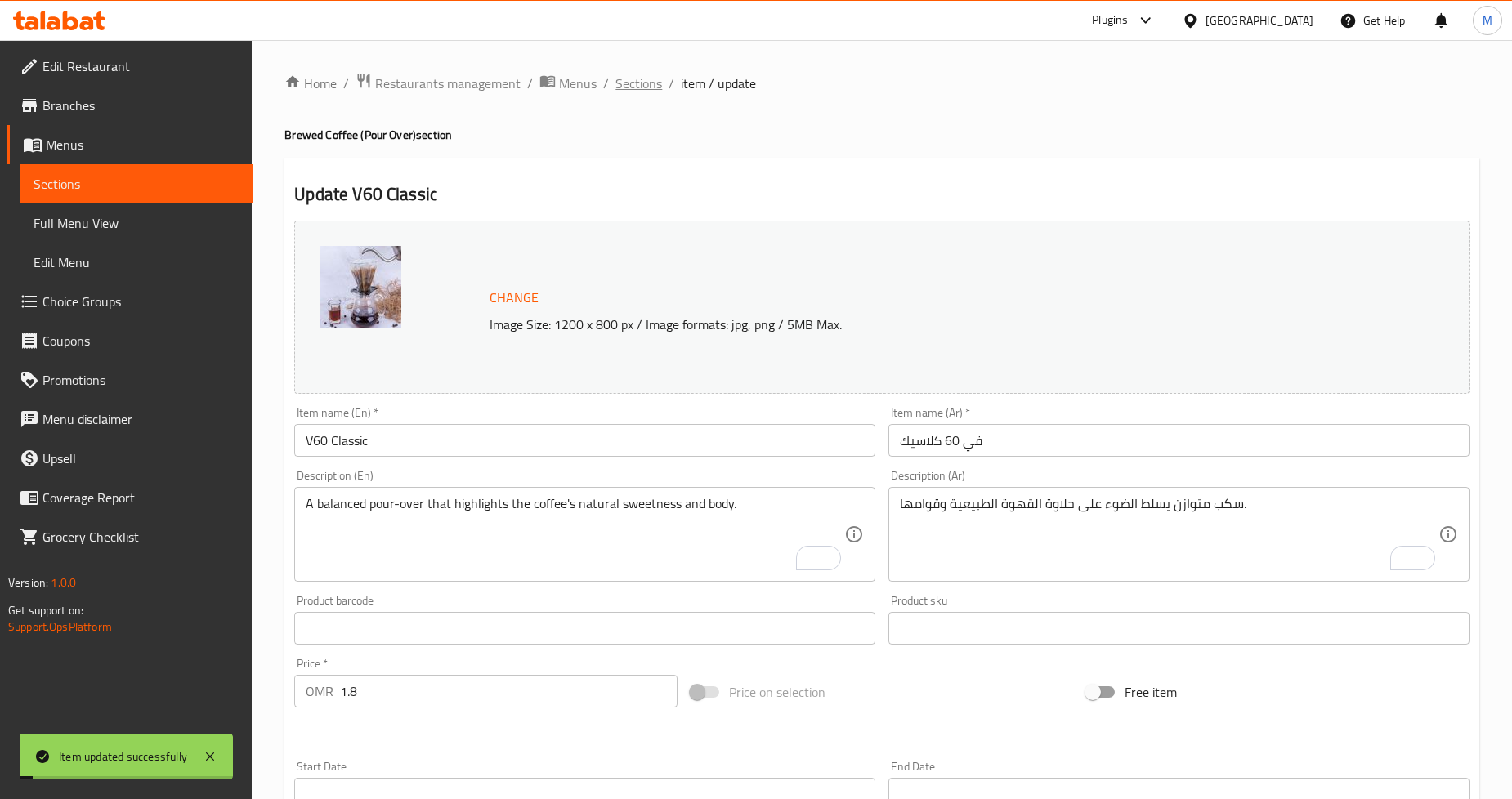
click at [643, 88] on span "Sections" at bounding box center [639, 82] width 46 height 19
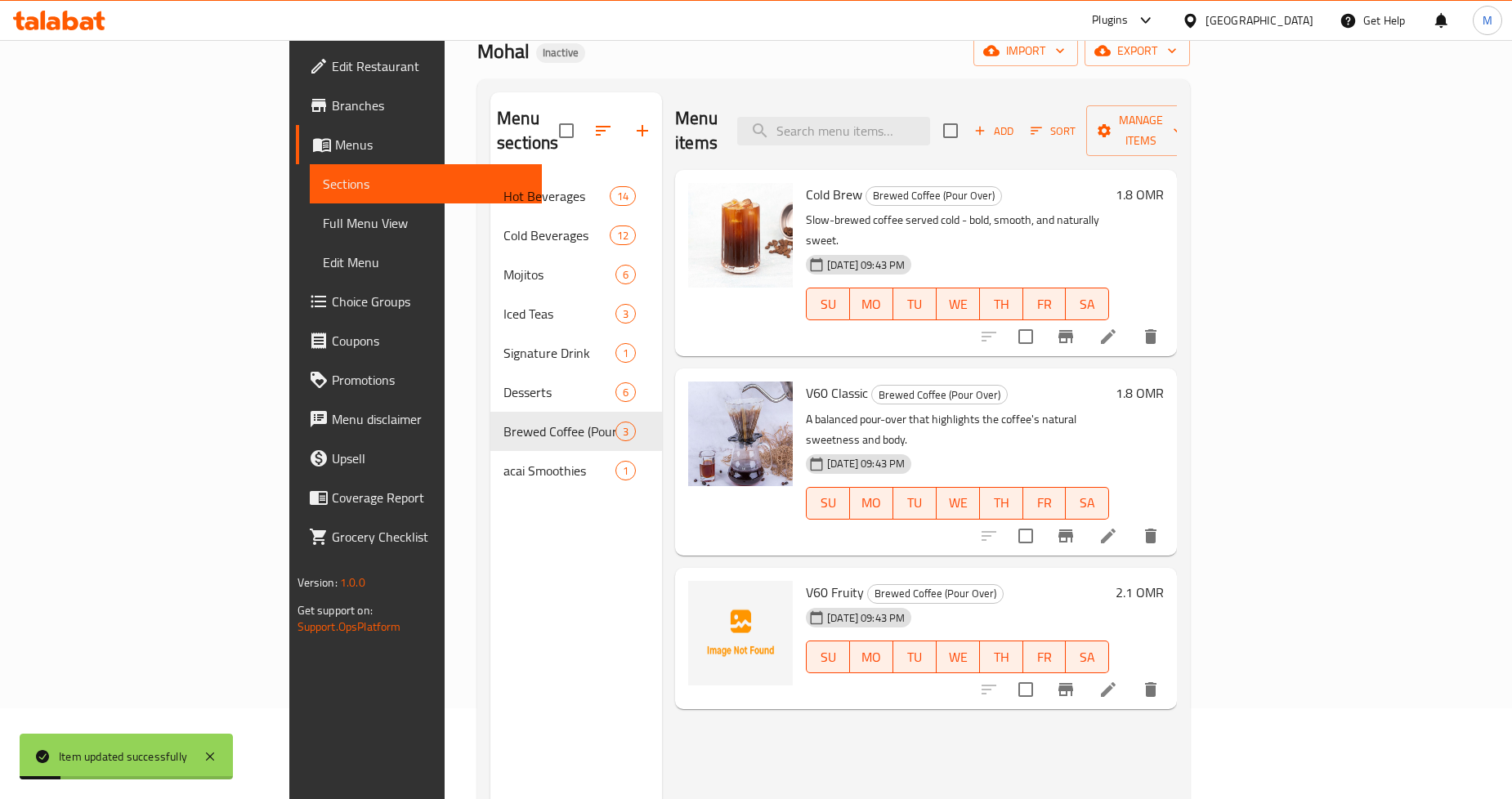
scroll to position [229, 0]
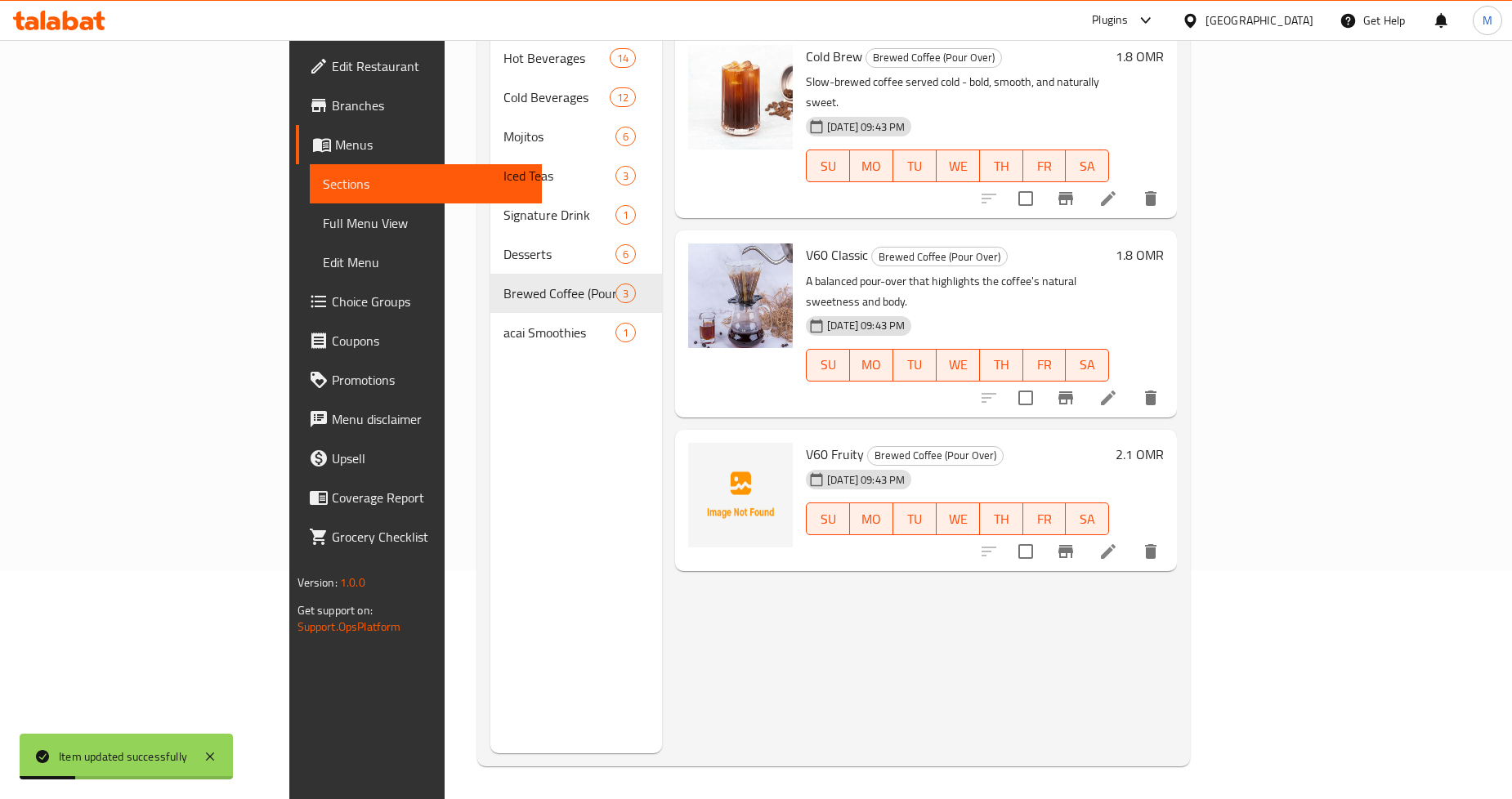
click at [1116, 544] on icon at bounding box center [1108, 552] width 15 height 15
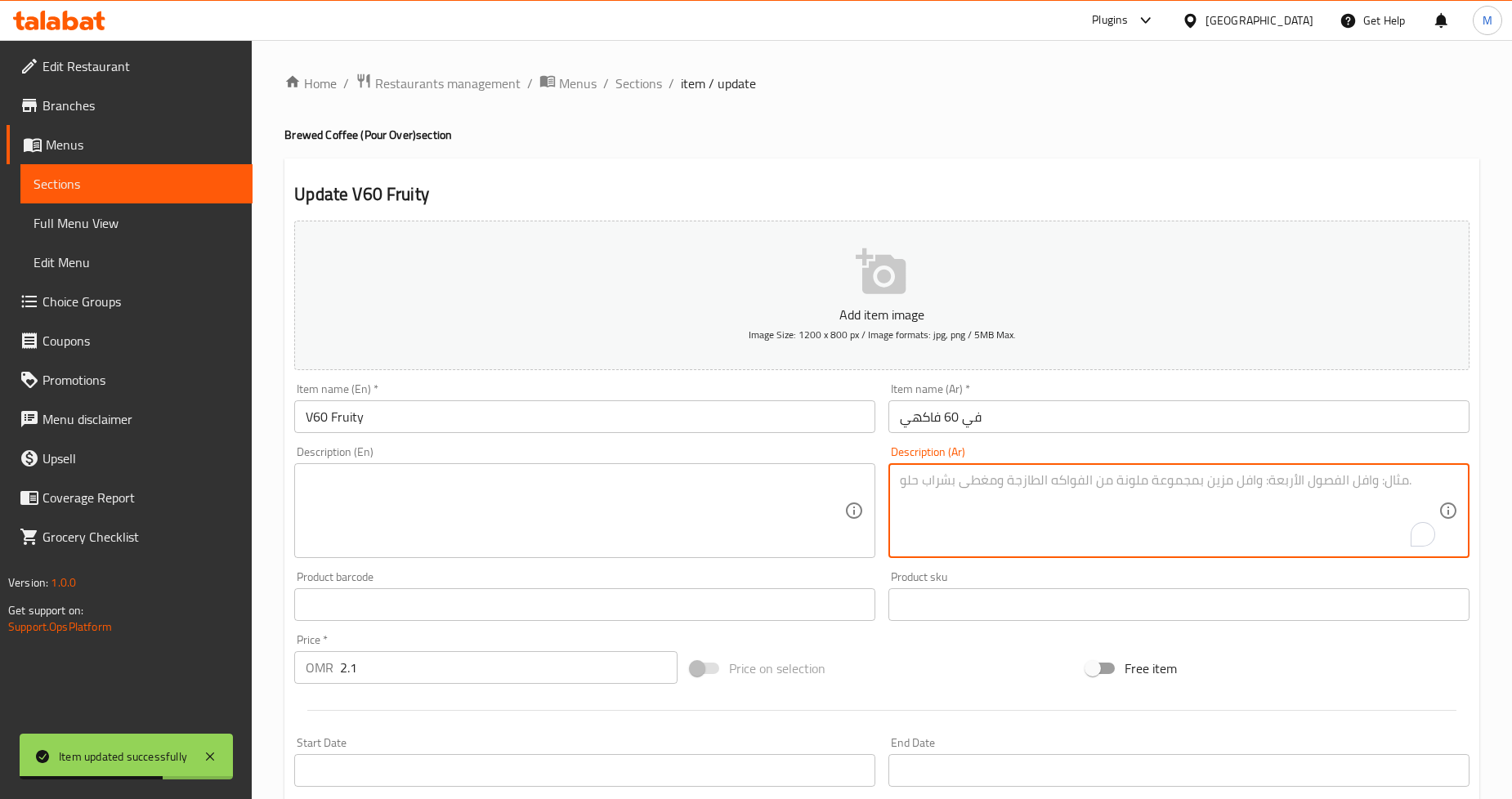
click at [998, 519] on textarea "To enrich screen reader interactions, please activate Accessibility in Grammarl…" at bounding box center [1169, 511] width 539 height 78
paste textarea "قهوة بنكهة الفواكه تم تحضيرها بدقة - مشرقة، عطرية، ومليئة بالنكهة."
click at [1150, 485] on textarea "قهوة بنكهة الفواكه تم تحضيرها بدقة - مشرقة، عطرية، ومليئة بالنكهة." at bounding box center [1169, 511] width 539 height 78
type textarea "قهوة بنكهة الفواكه تم تحضيرها بدقة - مشرقة، عطرية، ومليئة بالنكهة."
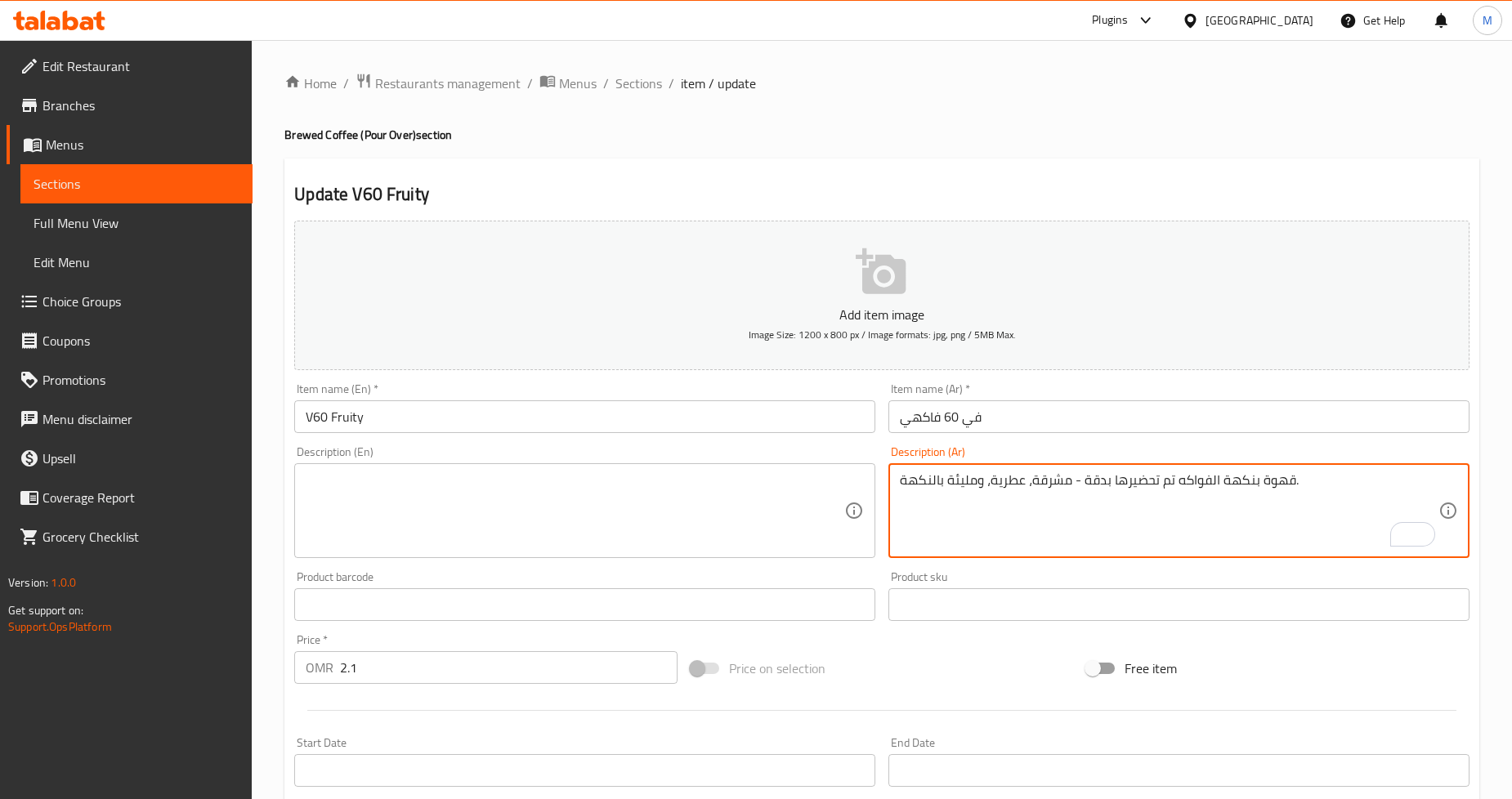
click at [529, 479] on textarea at bounding box center [575, 511] width 539 height 78
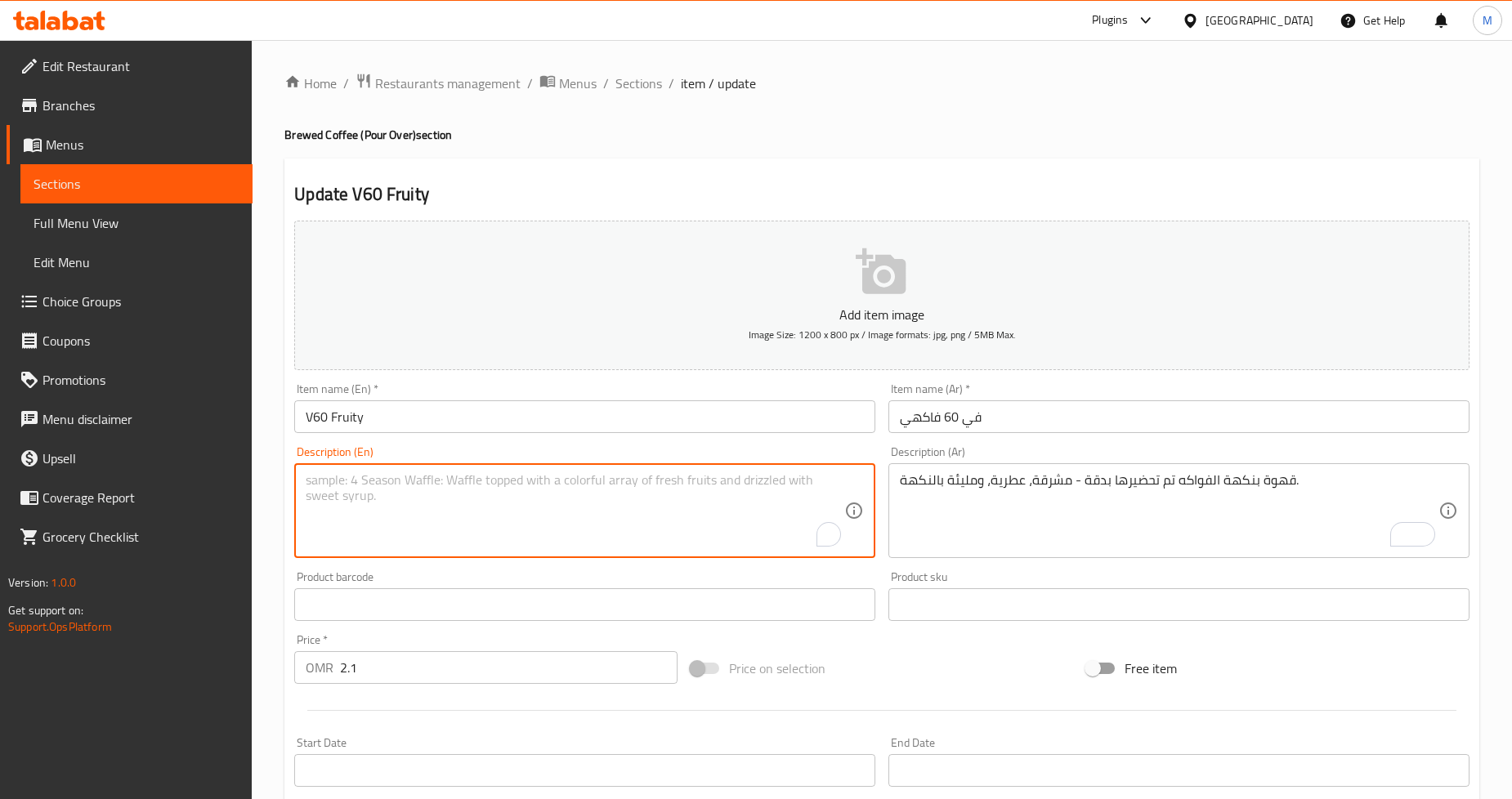
paste textarea "A fruit-forward coffee brewed with precision—bright, aromatic, and full of flav…"
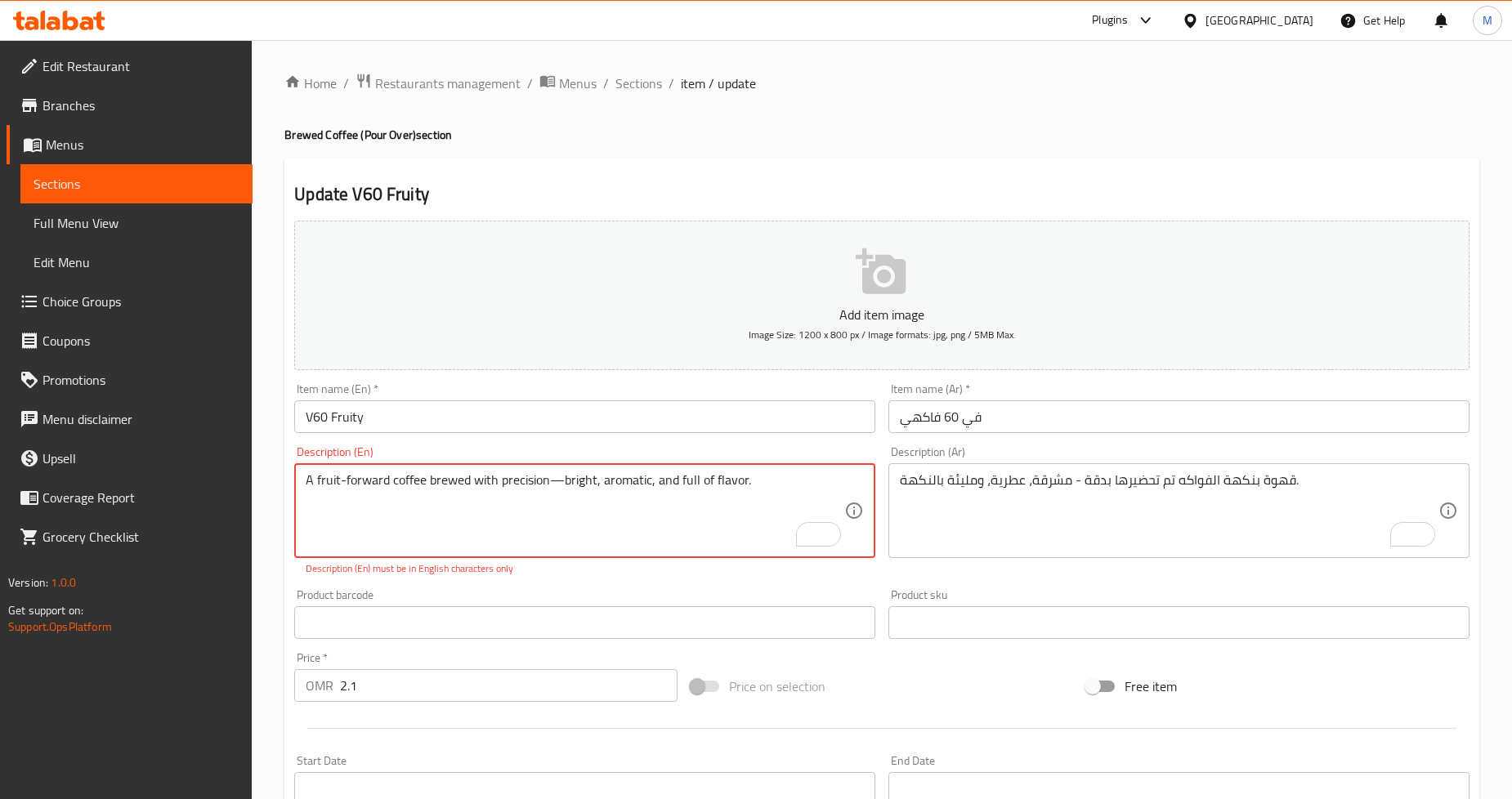
click at [556, 481] on textarea "A fruit-forward coffee brewed with precision—bright, aromatic, and full of flav…" at bounding box center [575, 511] width 539 height 78
type textarea "A fruit-forward coffee brewed with precision - bright, aromatic, and full of fl…"
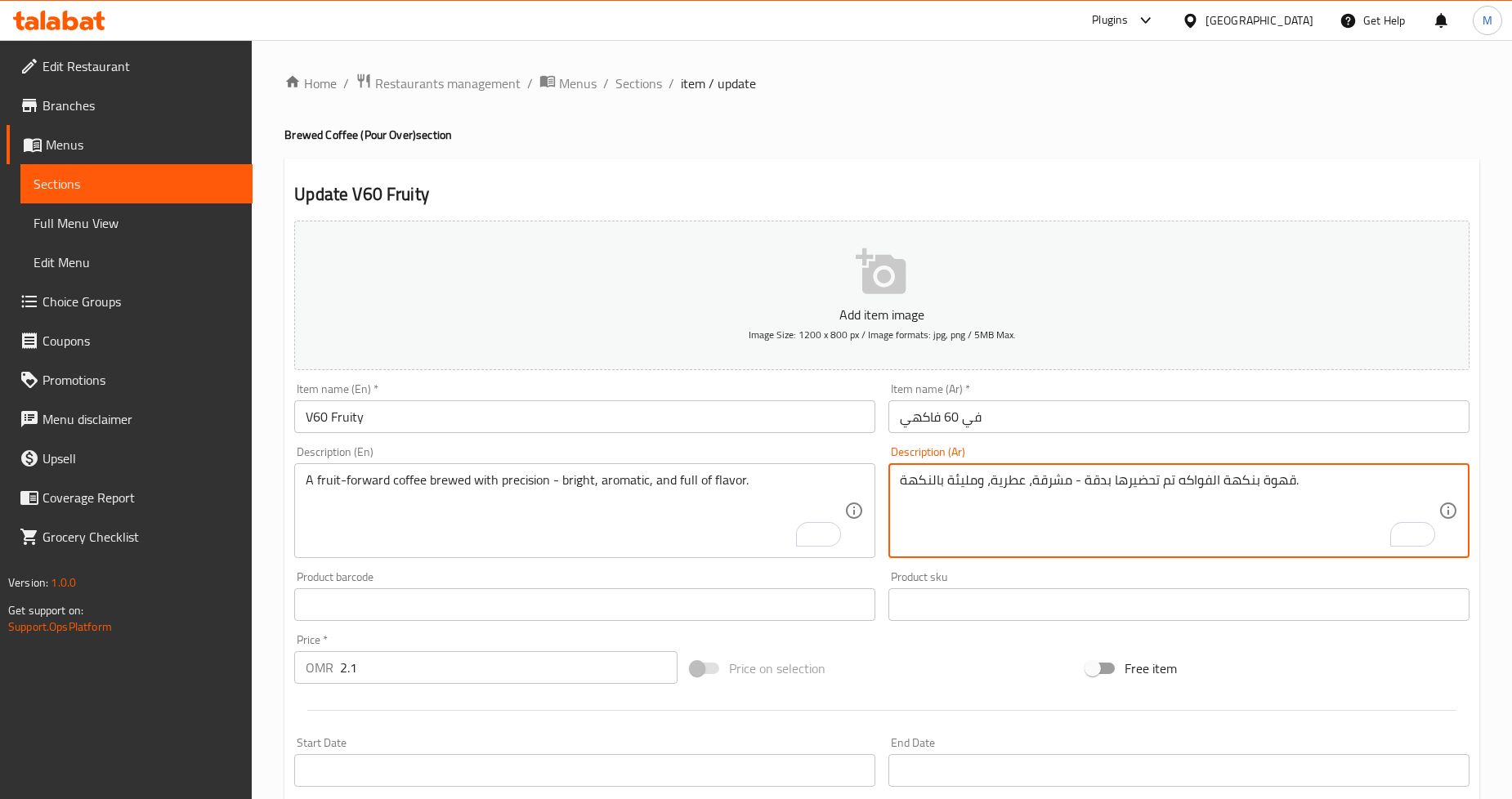
drag, startPoint x: 1124, startPoint y: 485, endPoint x: 1149, endPoint y: 484, distance: 25.0
type textarea "قهوة بنكهة الفواكه تم تخميرها بدقة - مشرقة، عطرية، ومليئة بالنكهة."
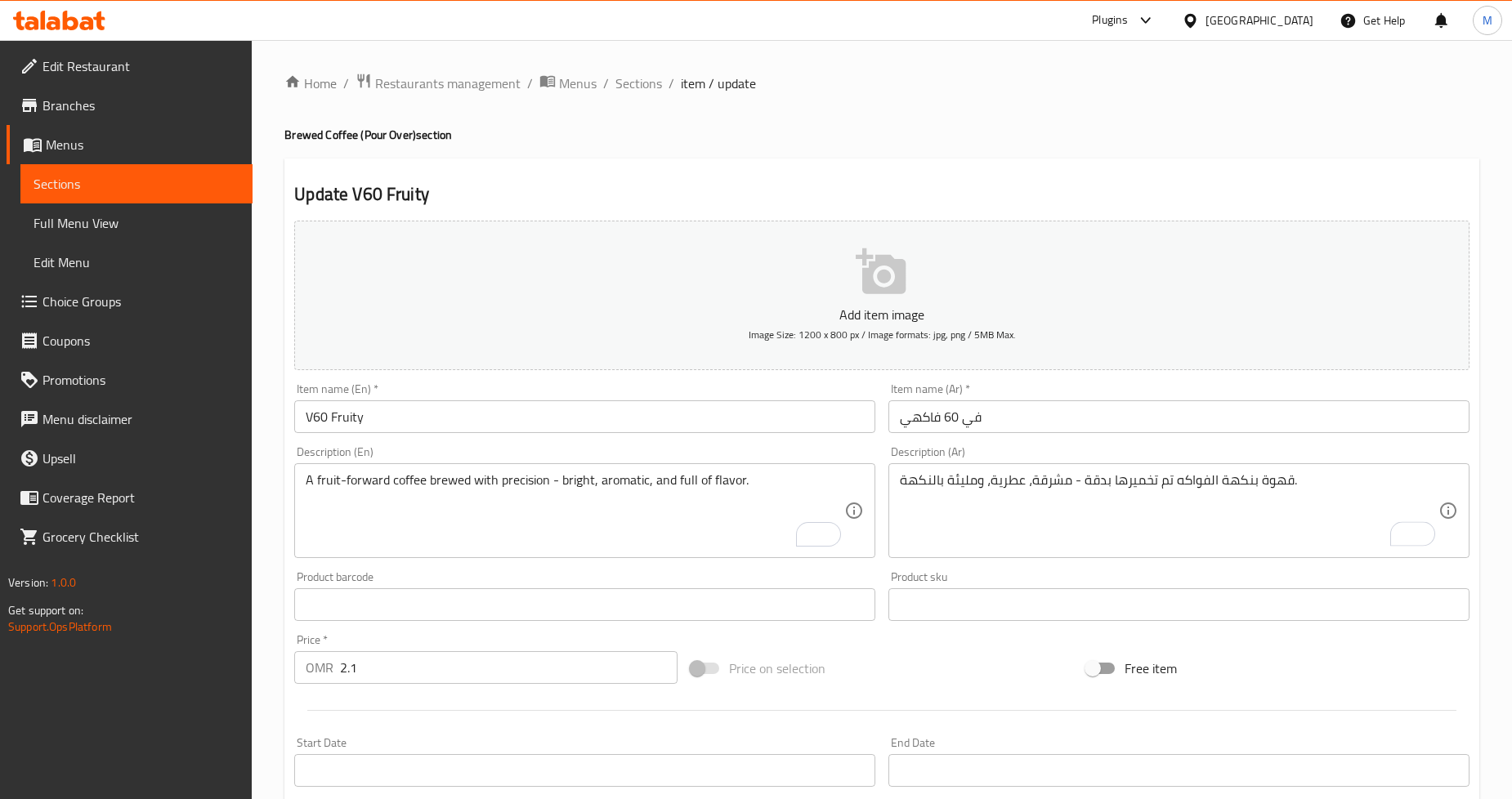
click at [1331, 168] on div "Update V60 Fruity Add item image Image Size: 1200 x 800 px / Image formats: jpg…" at bounding box center [881, 634] width 1195 height 952
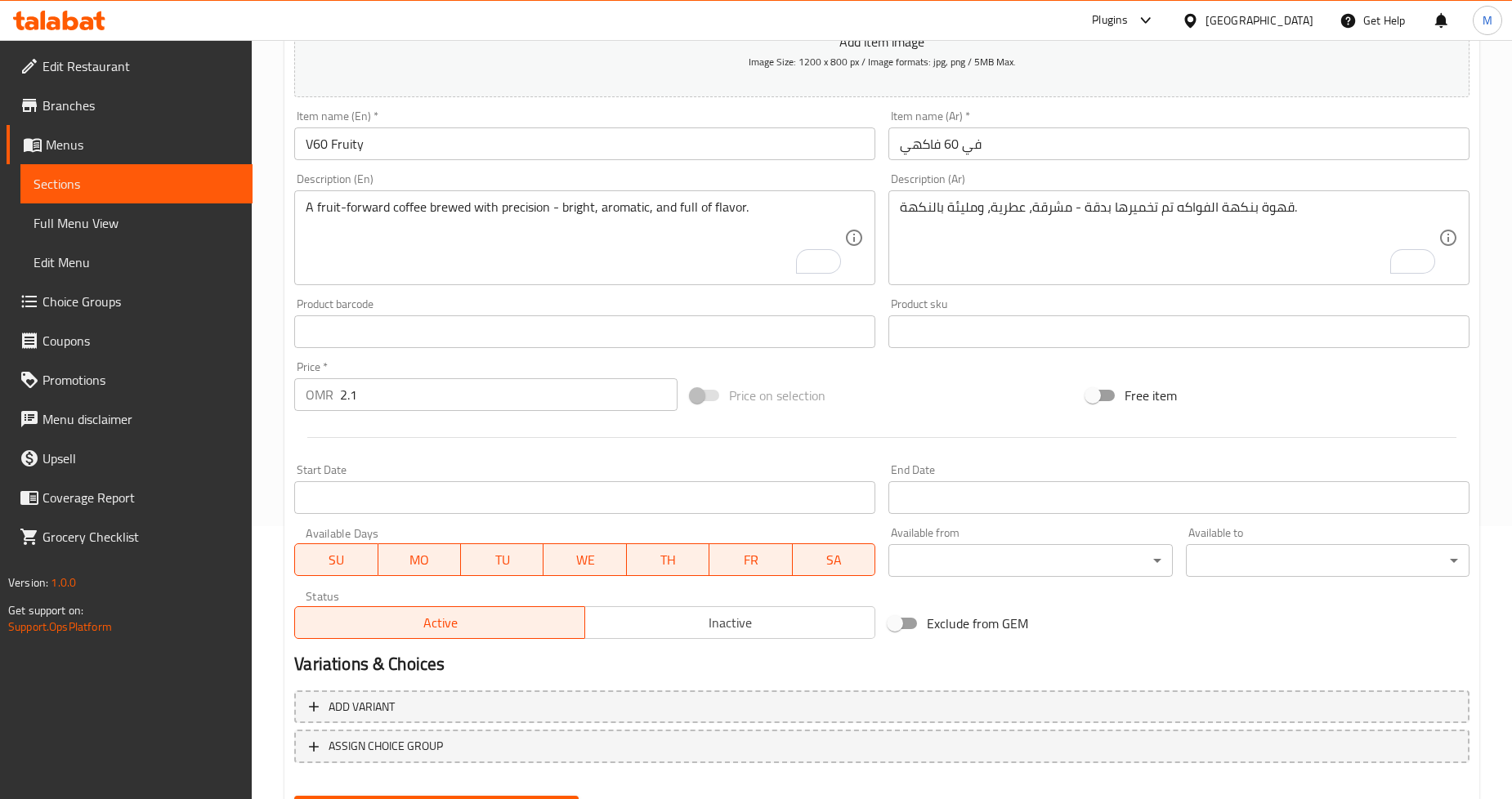
scroll to position [353, 0]
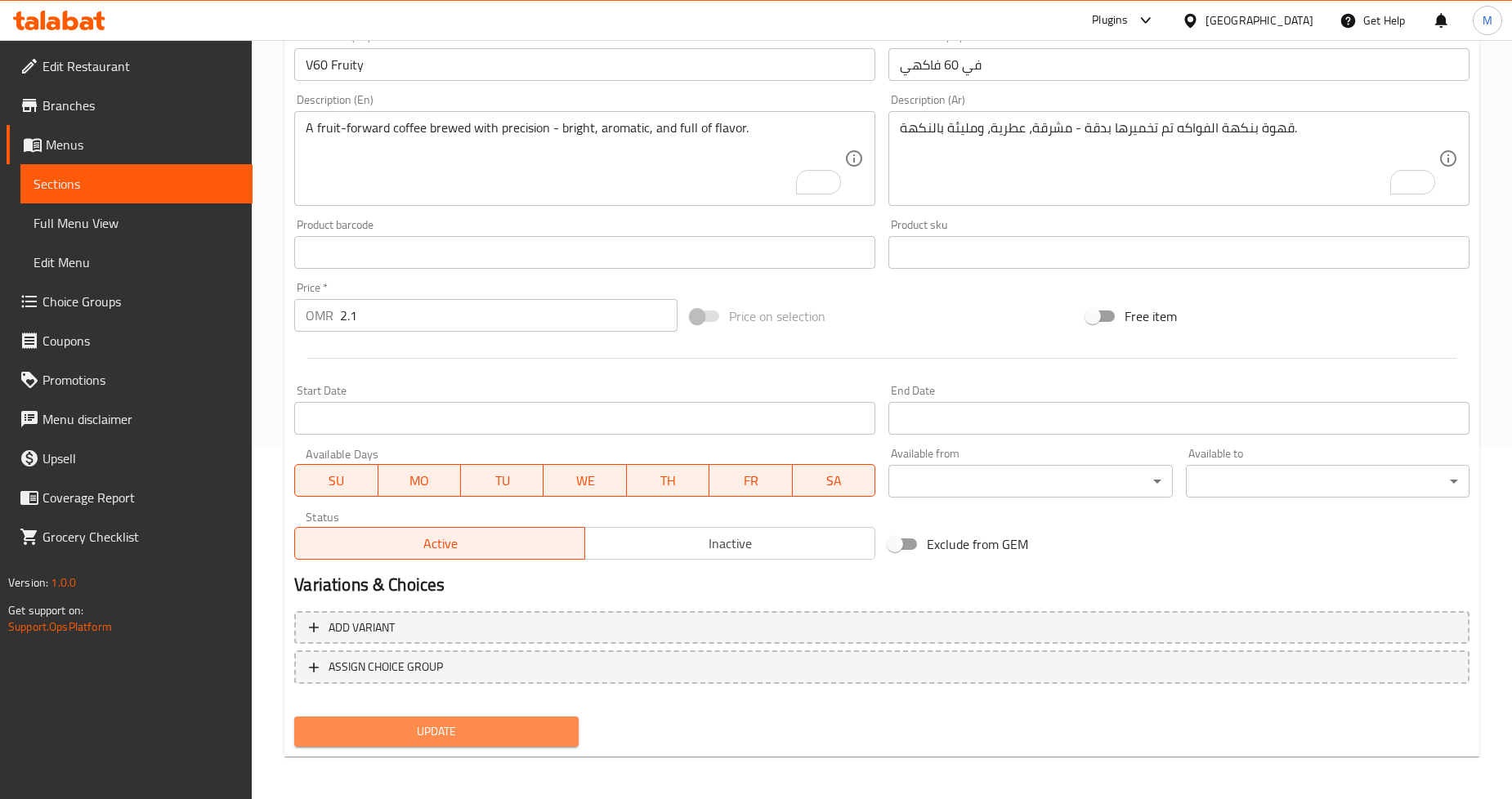
click at [548, 722] on span "Update" at bounding box center [436, 732] width 257 height 20
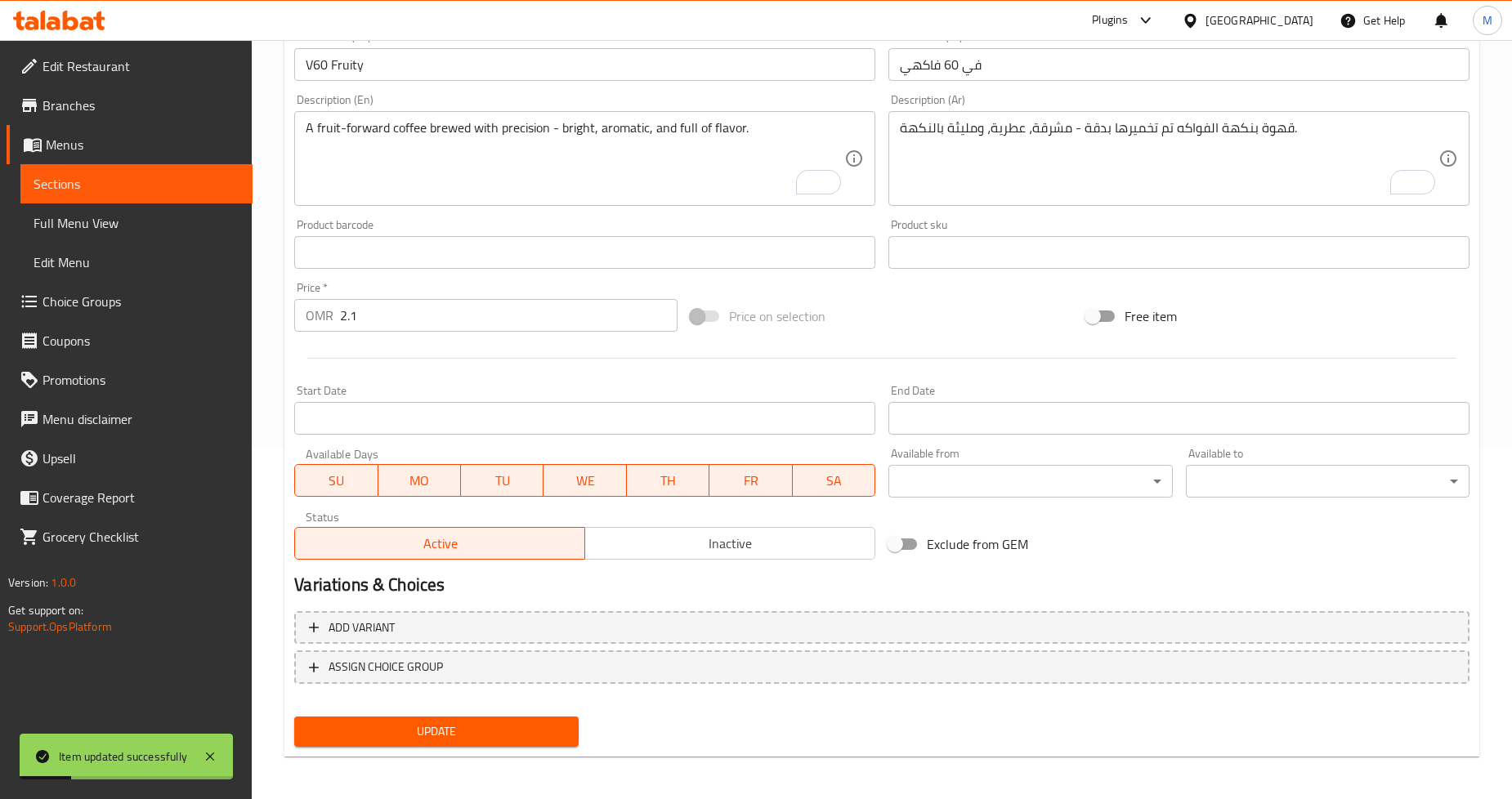
scroll to position [0, 0]
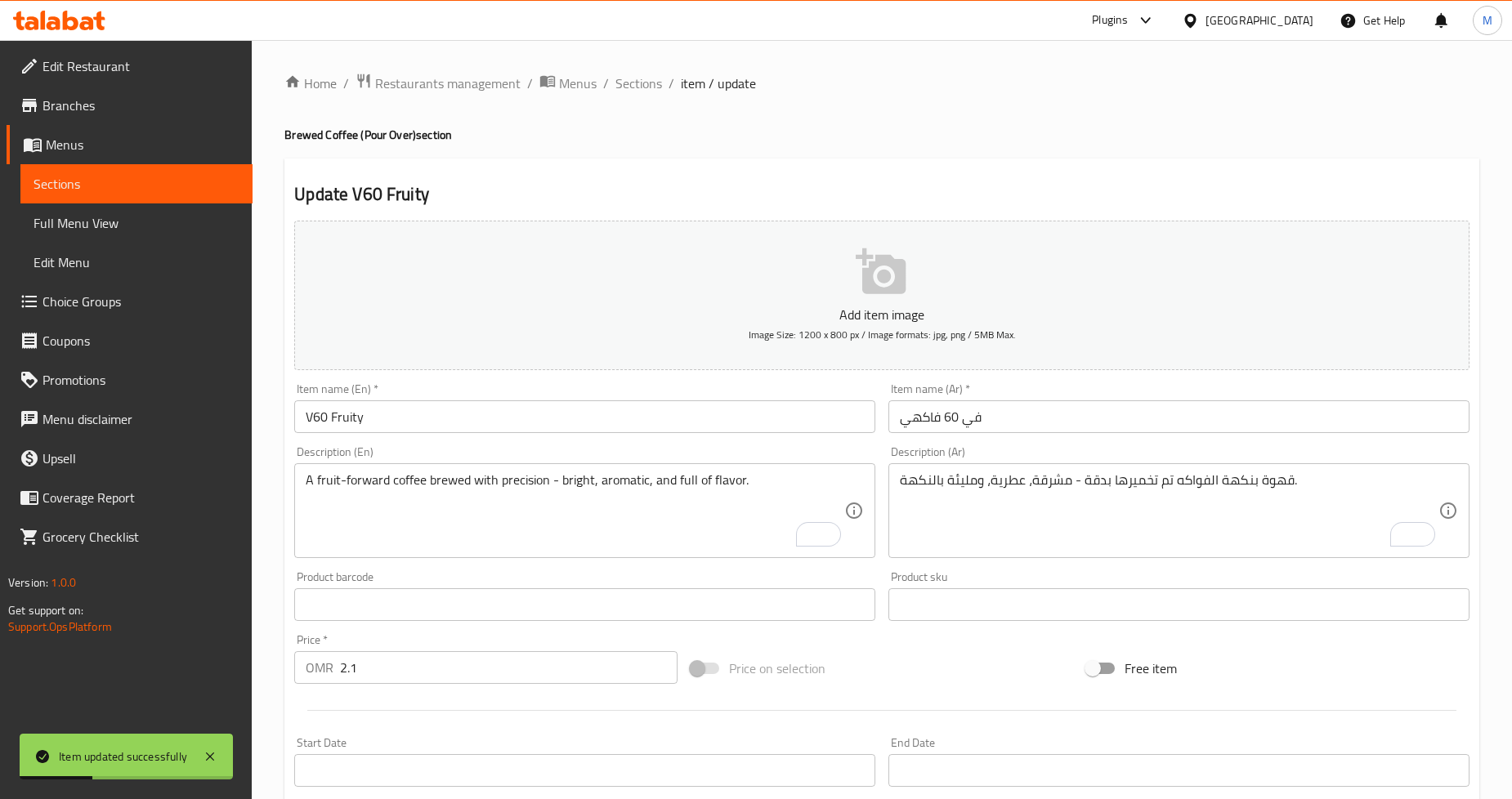
click at [609, 84] on ol "Home / Restaurants management / Menus / Sections / item / update" at bounding box center [881, 83] width 1195 height 21
click at [644, 83] on span "Sections" at bounding box center [639, 82] width 46 height 19
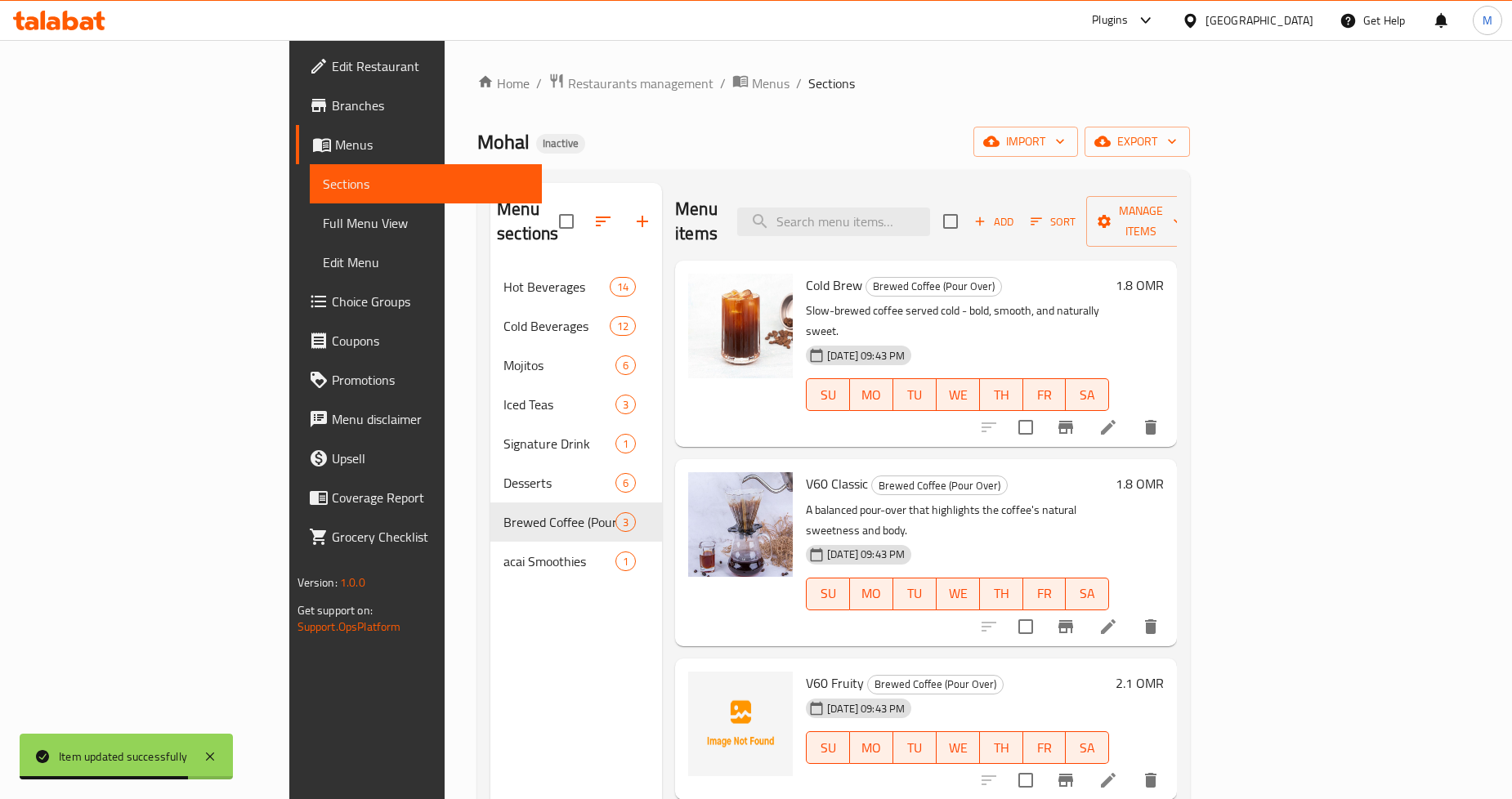
click at [491, 557] on nav "Hot Beverages 14 Cold Beverages 12 Mojitos 6 Iced Teas 3 Signature Drink 1 Dess…" at bounding box center [576, 424] width 171 height 327
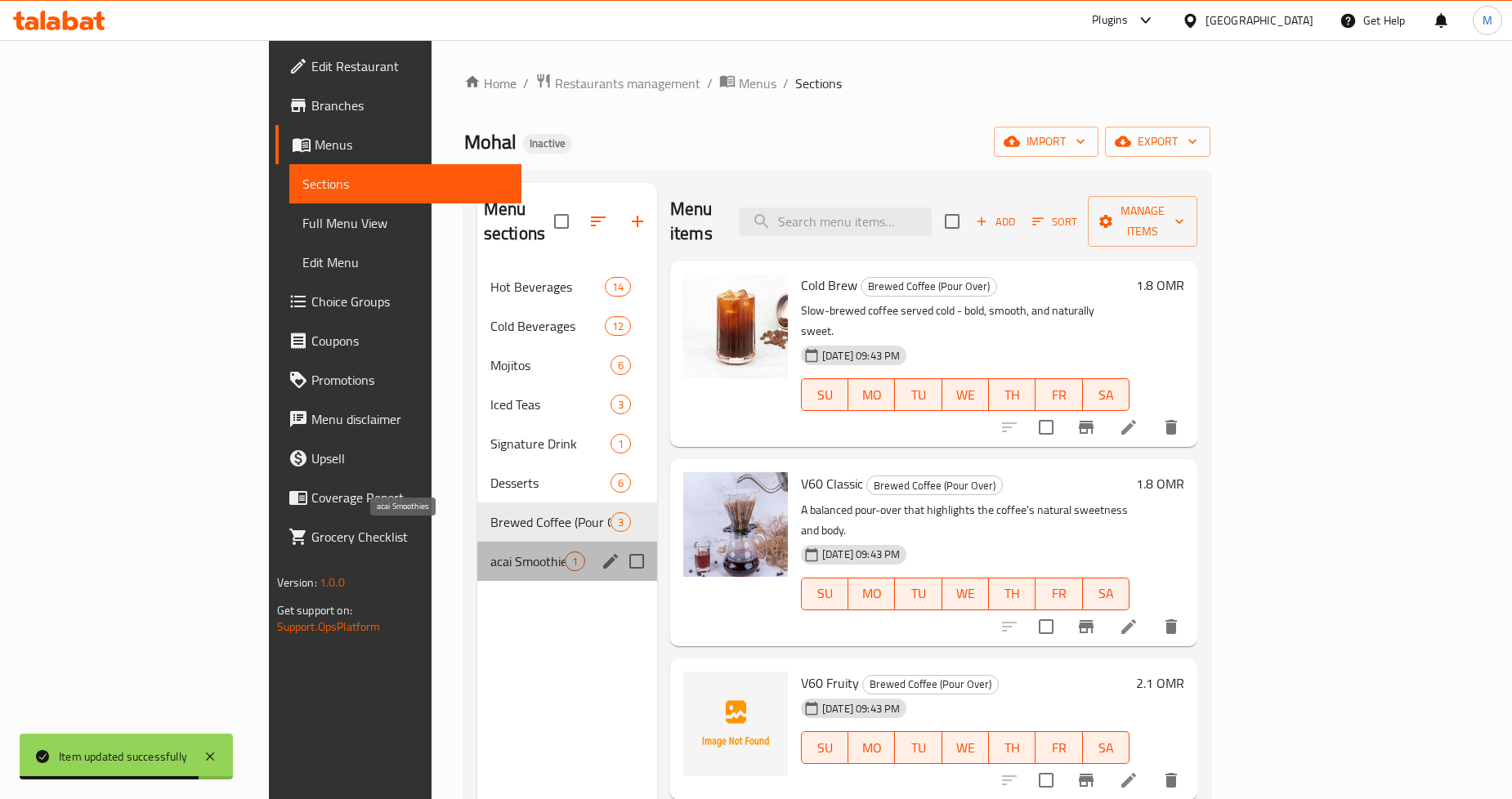
click at [491, 552] on span "acai Smoothies" at bounding box center [528, 561] width 74 height 19
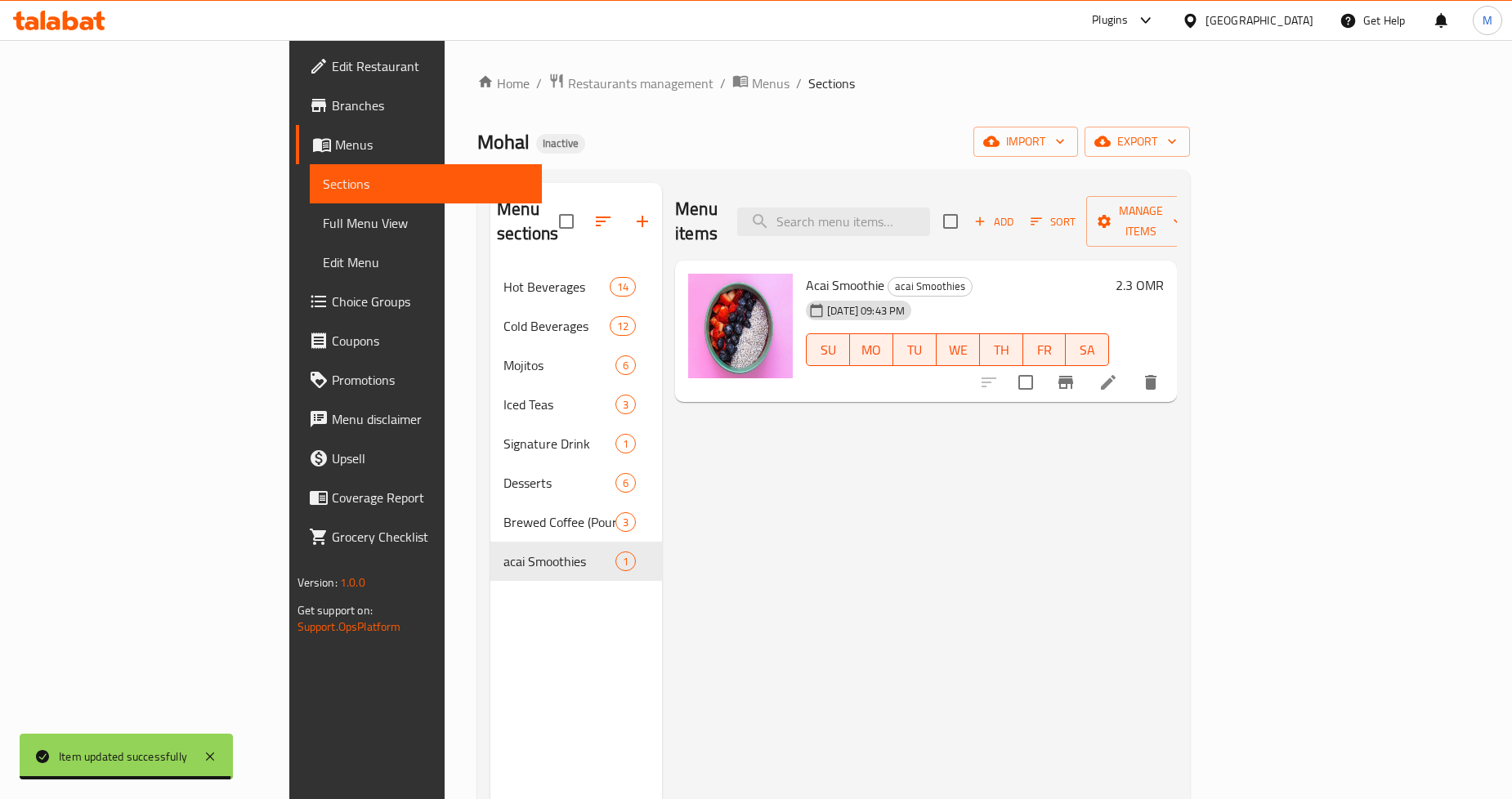
click at [1116, 375] on icon at bounding box center [1108, 382] width 15 height 15
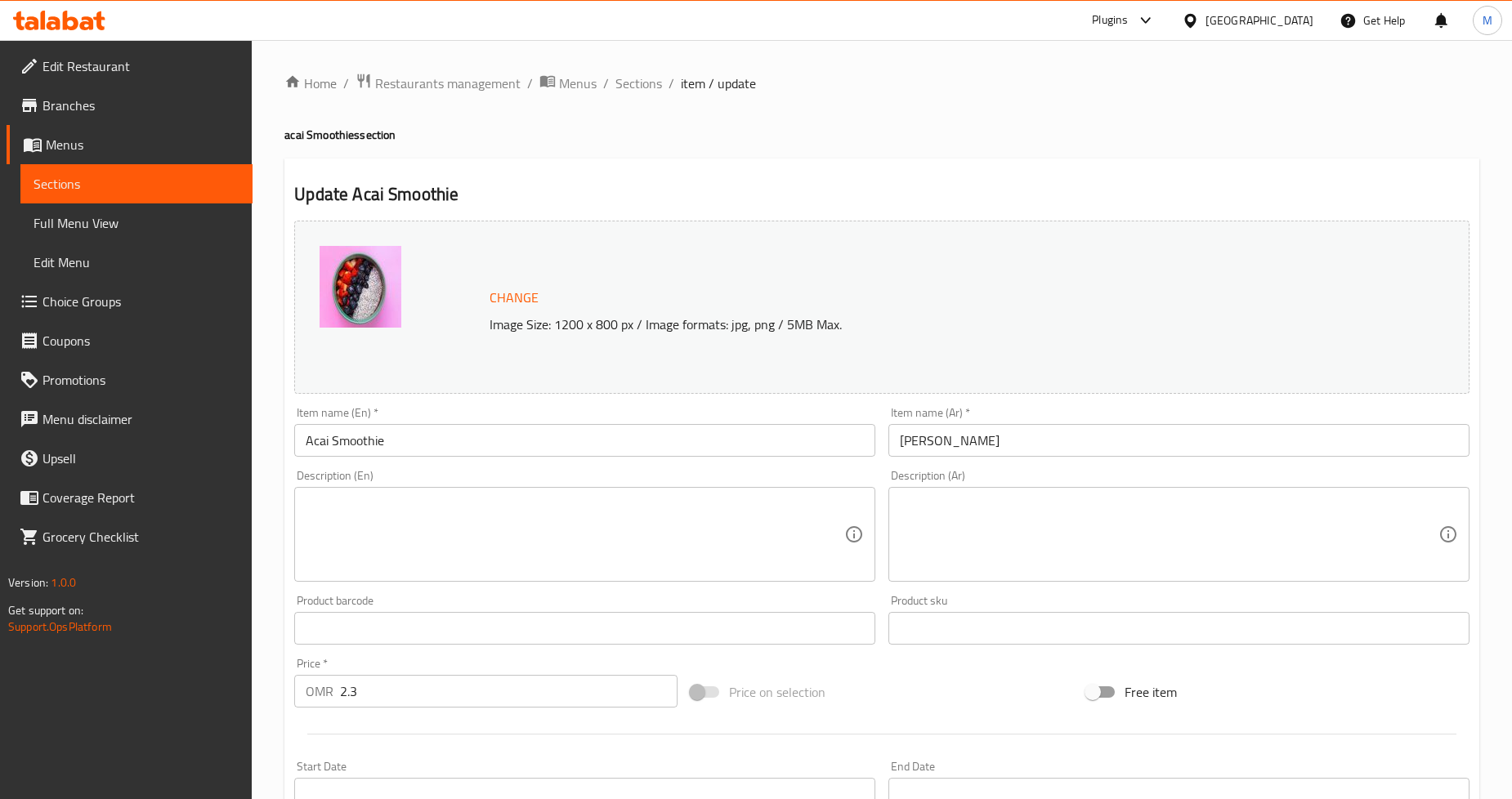
click at [1044, 540] on textarea at bounding box center [1169, 535] width 539 height 78
paste textarea "مزيج أساي ناعم وغني مع التوت المختلط والموز لتعزيز الطاقة بشكل طبيعي."
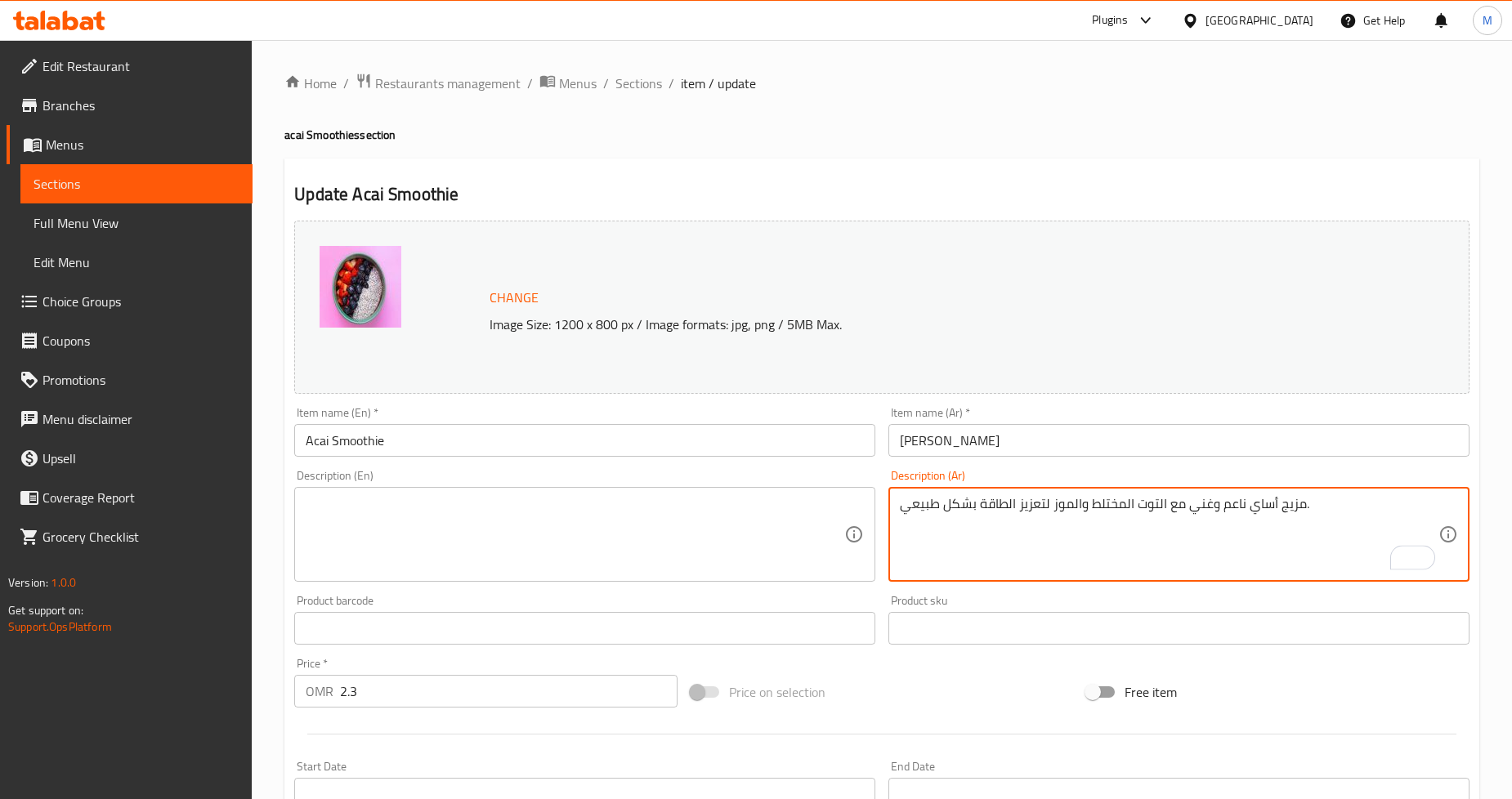
type textarea "مزيج أساي ناعم وغني مع التوت المختلط والموز لتعزيز الطاقة بشكل طبيعي."
click at [598, 562] on textarea at bounding box center [575, 535] width 539 height 78
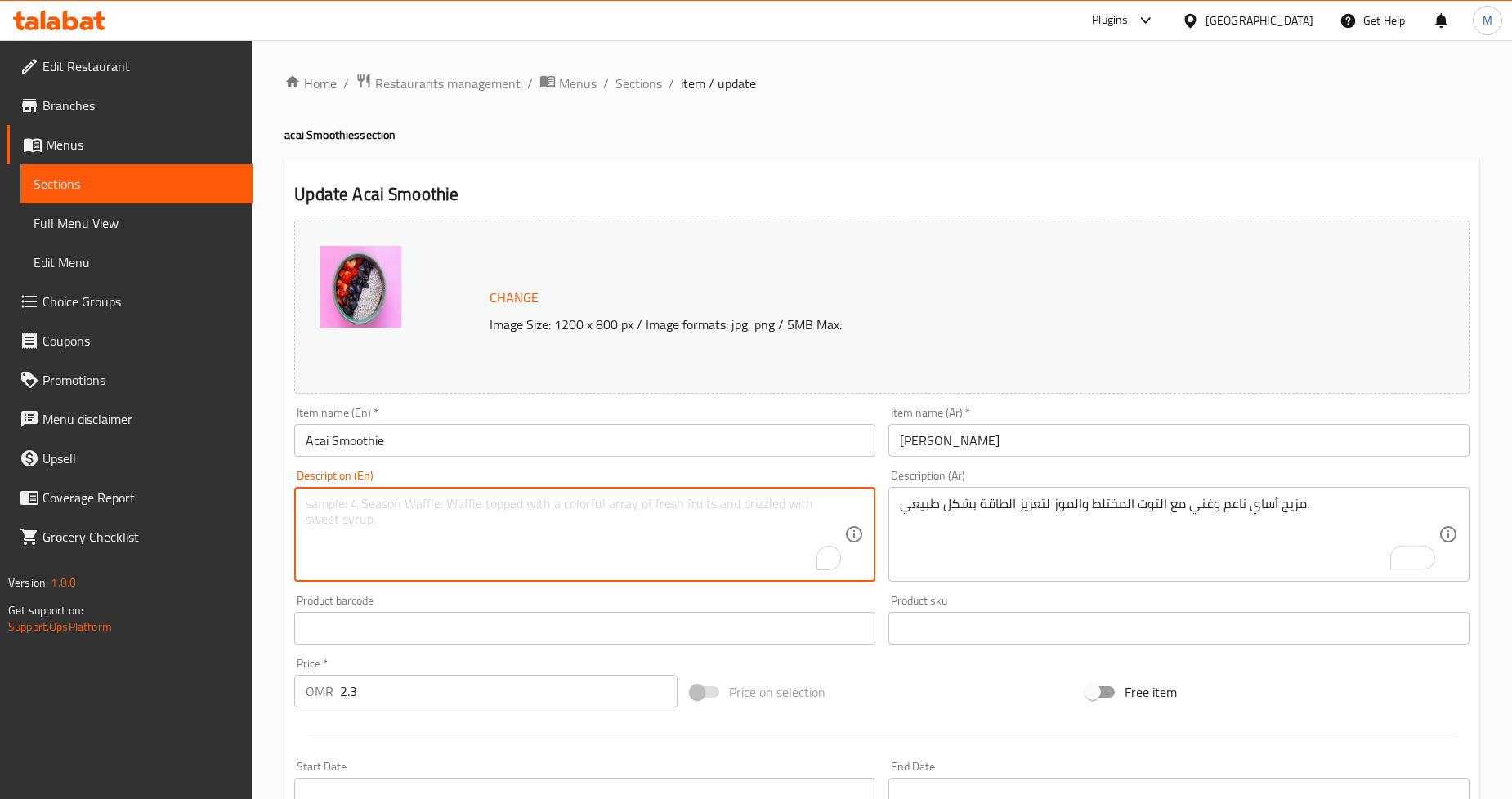
paste textarea "Smooth and rich açaí blend with mixed berries and banana for a naturally energi…"
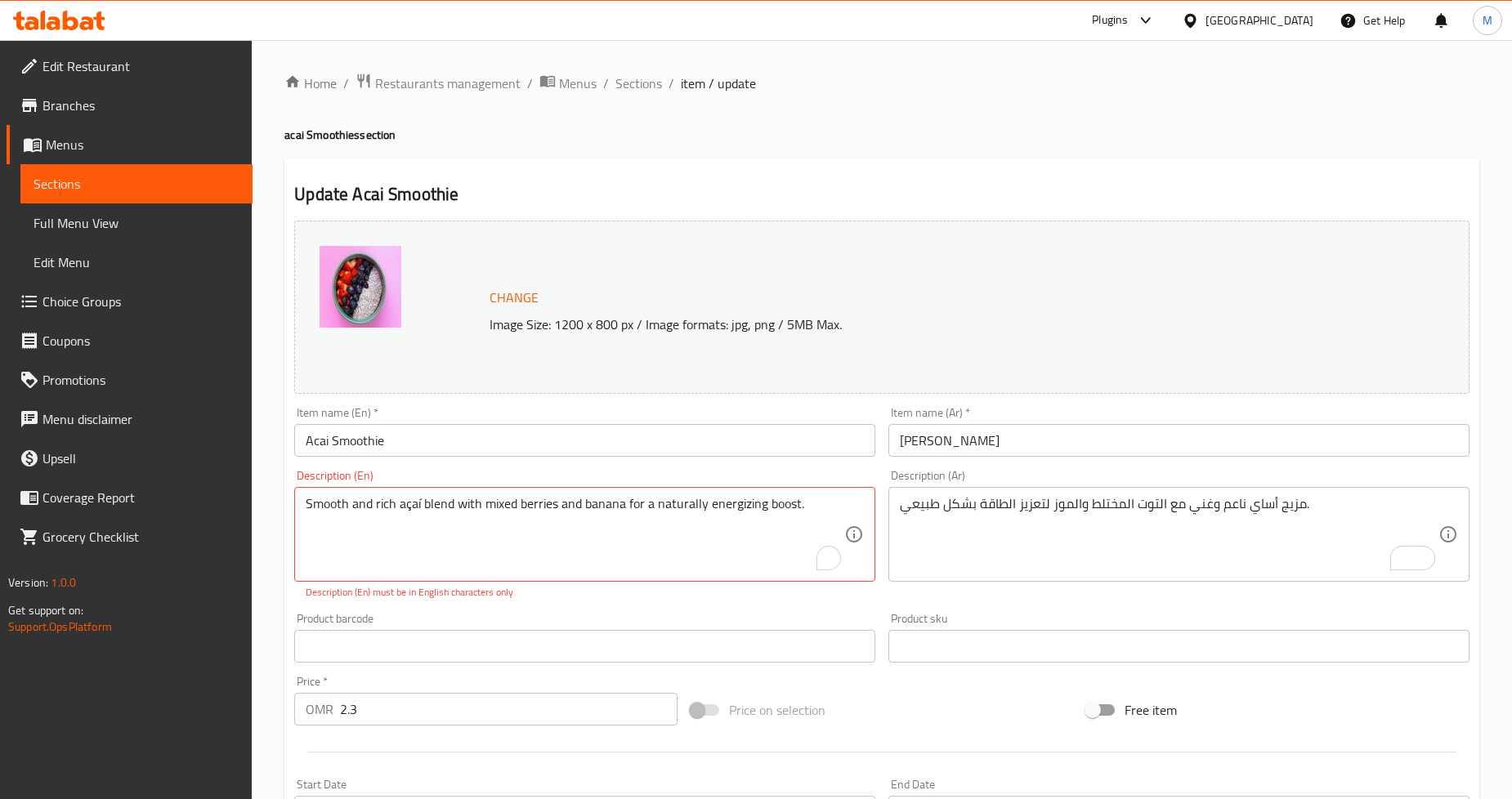
click at [258, 457] on div "Home / Restaurants management / Menus / Sections / item / update acai Smoothies…" at bounding box center [881, 618] width 1260 height 1156
drag, startPoint x: 406, startPoint y: 502, endPoint x: 420, endPoint y: 503, distance: 14.0
type textarea "Smooth and rich acai blend with mixed berries and banana for a naturally energi…"
click at [289, 368] on div "Change Image Size: 1200 x 800 px / Image formats: jpg, png / 5MB Max." at bounding box center [882, 306] width 1189 height 186
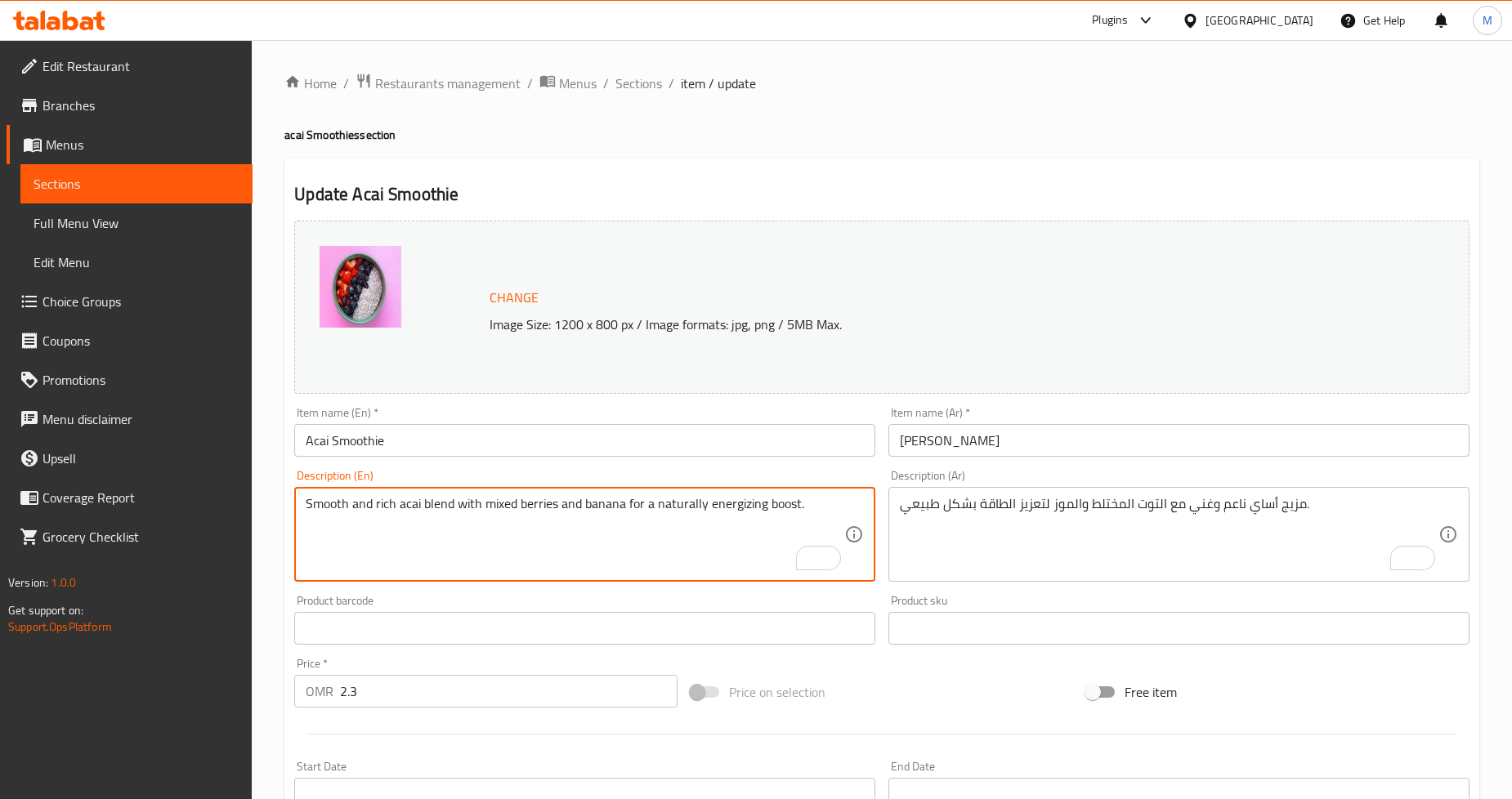
click at [410, 506] on textarea "Smooth and rich acai blend with mixed berries and banana for a naturally energi…" at bounding box center [575, 535] width 539 height 78
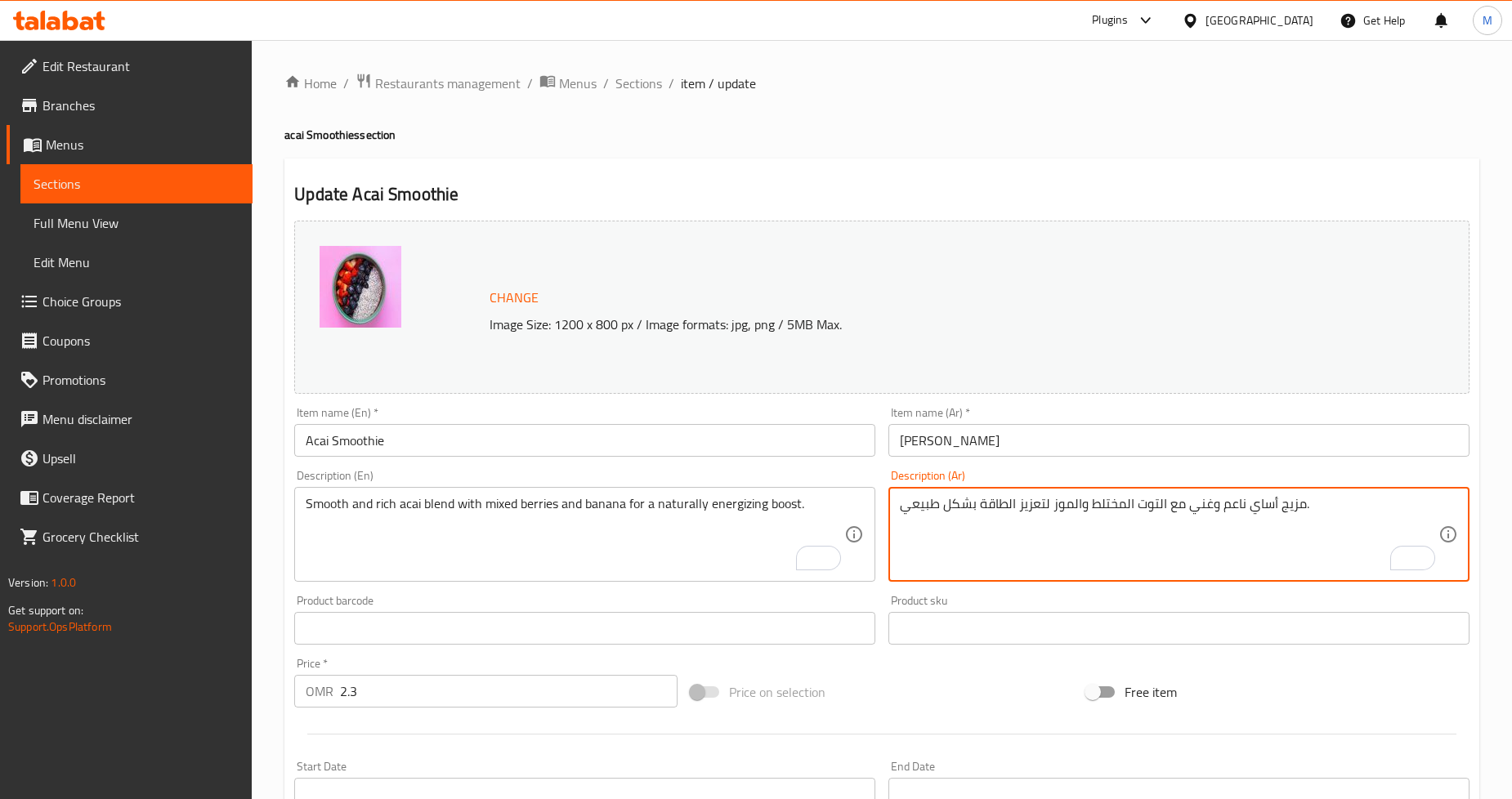
click at [1262, 507] on textarea "مزيج أساي ناعم وغني مع التوت المختلط والموز لتعزيز الطاقة بشكل طبيعي." at bounding box center [1169, 535] width 539 height 78
paste textarea "ك"
drag, startPoint x: 1115, startPoint y: 504, endPoint x: 1091, endPoint y: 507, distance: 24.2
click at [1091, 507] on textarea "مزيج أكاي ناعم وغني مع التوت المختلط والموز لتعزيز الطاقة بشكل طبيعي." at bounding box center [1169, 535] width 539 height 78
type textarea "مزيج أكاي ناعم وغني مع التوت المشكل والموز لتعزيز الطاقة بشكل طبيعي."
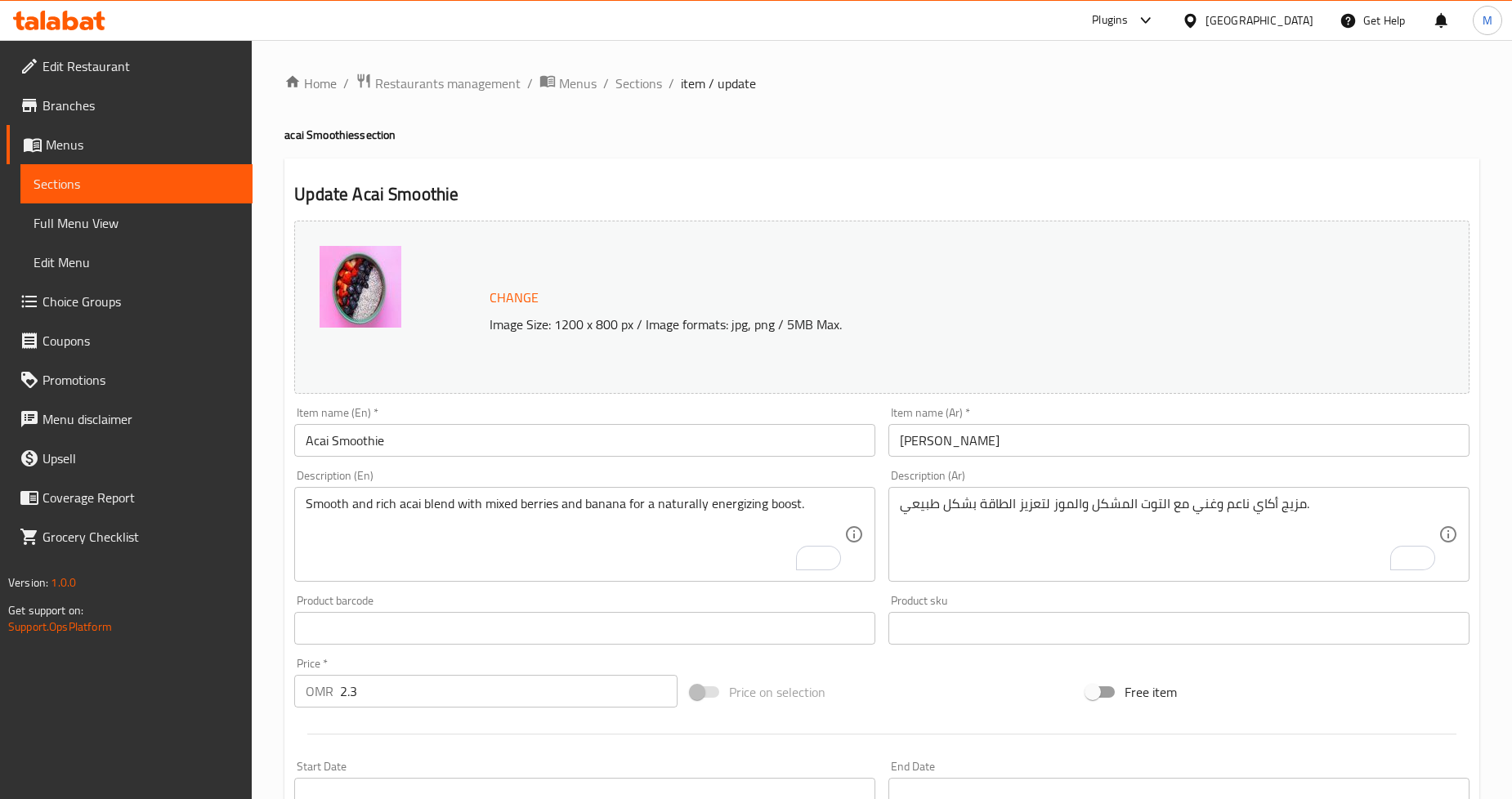
click at [1175, 169] on div "Update Acai Smoothie Change Image Size: 1200 x 800 px / Image formats: jpg, png…" at bounding box center [881, 645] width 1195 height 975
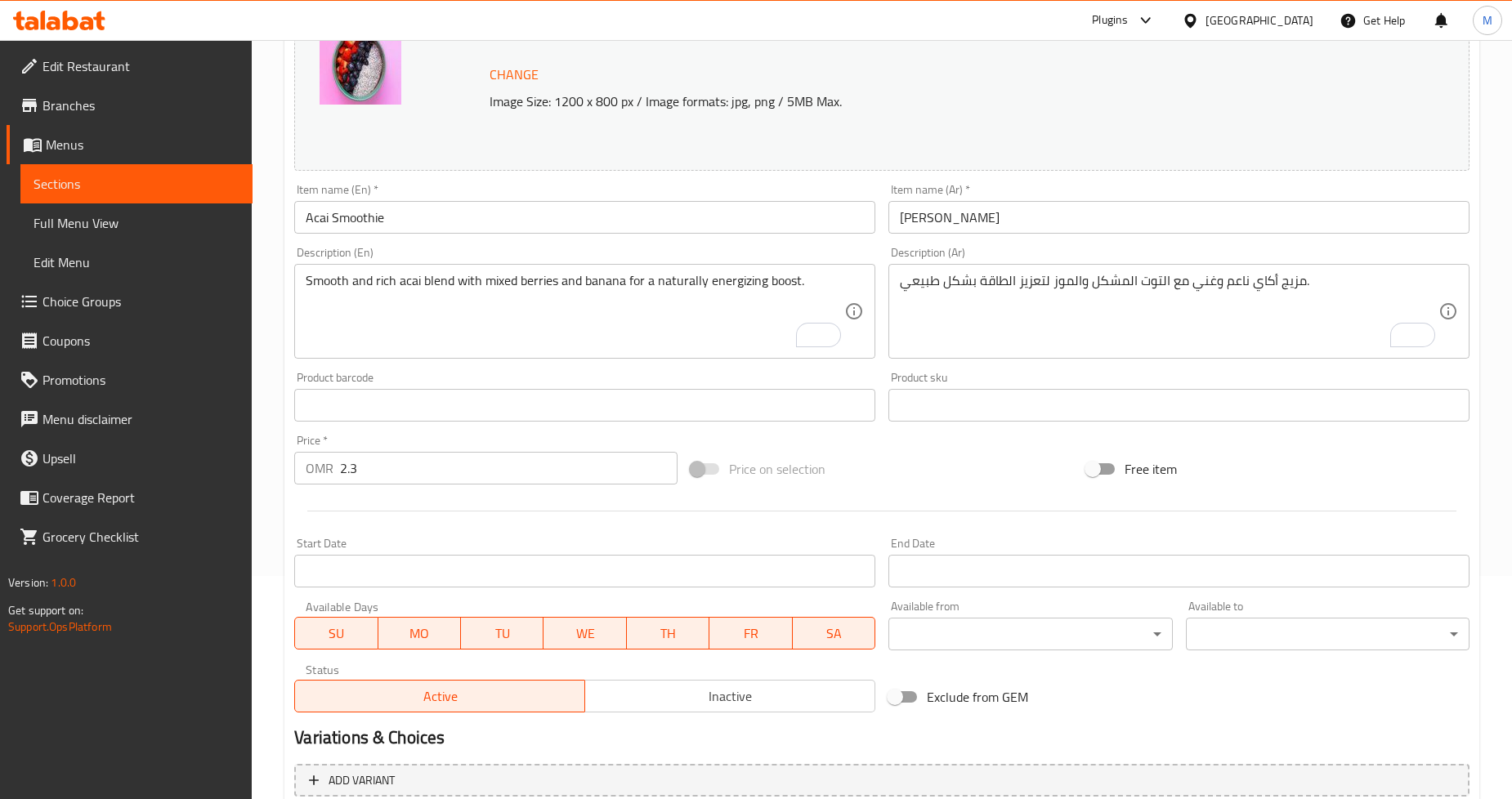
scroll to position [376, 0]
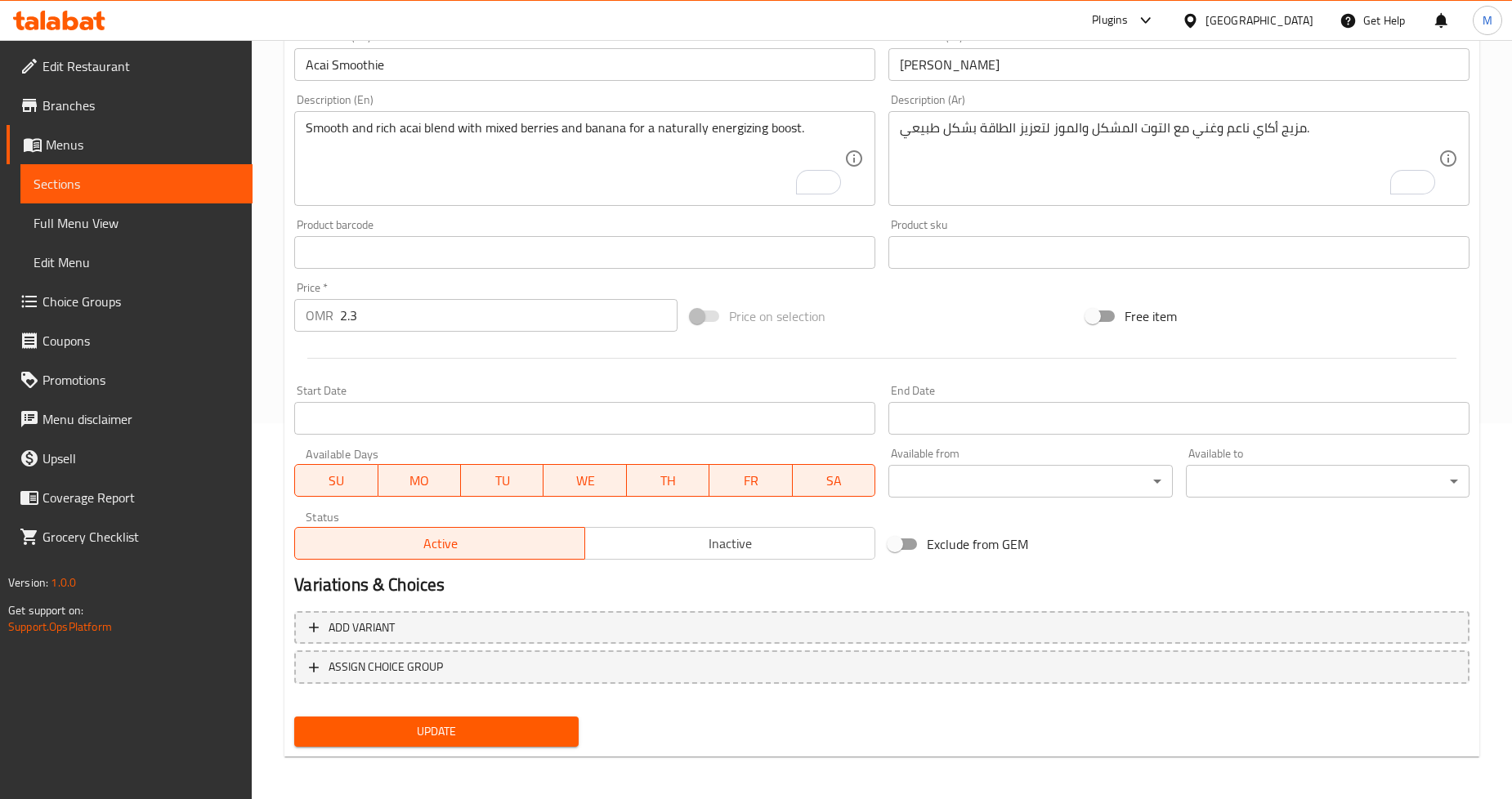
click at [508, 754] on div "Update Acai Smoothie Change Image Size: 1200 x 800 px / Image formats: jpg, png…" at bounding box center [881, 269] width 1195 height 975
click at [519, 743] on button "Update" at bounding box center [436, 731] width 283 height 31
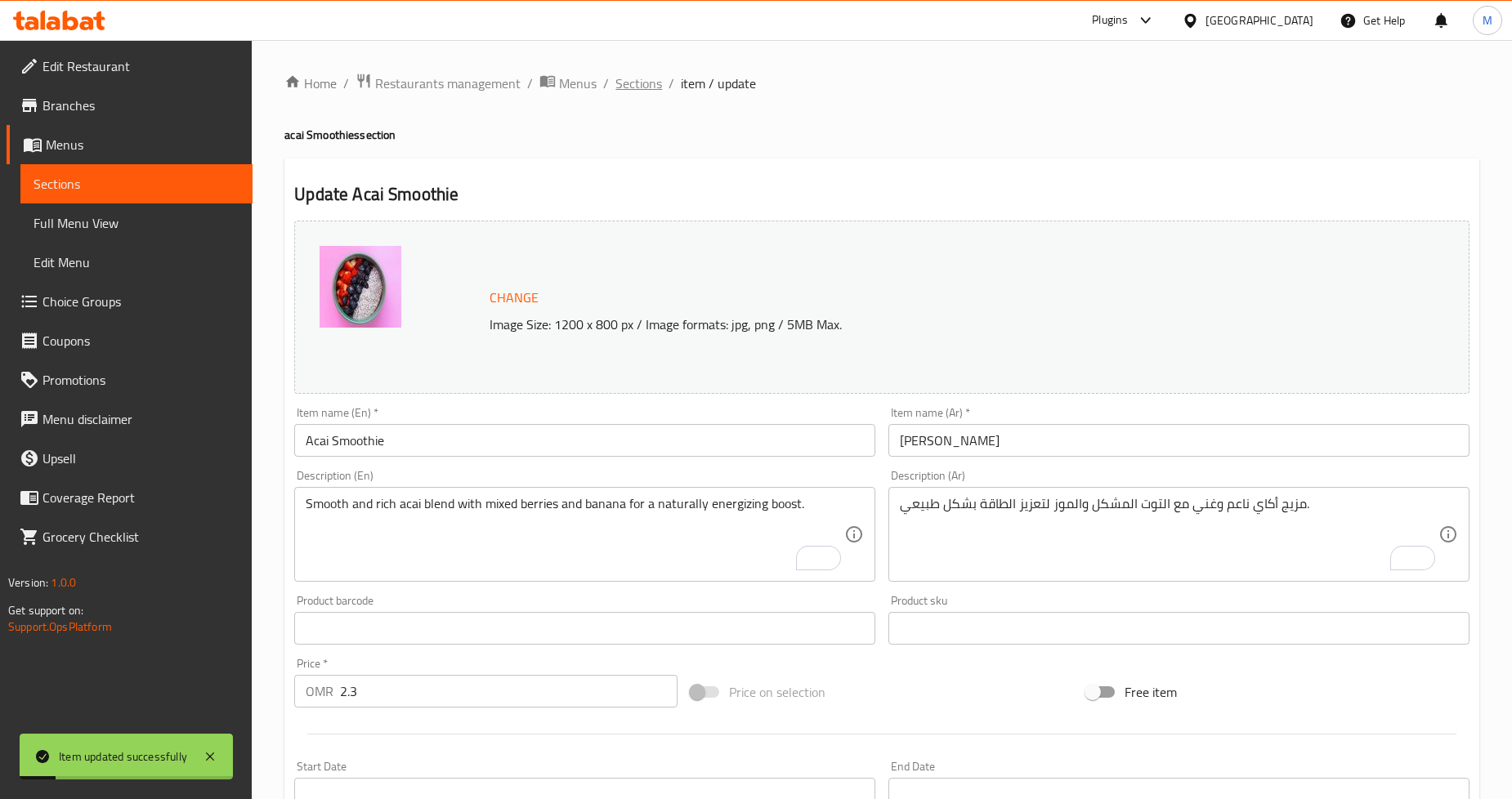
click at [632, 88] on span "Sections" at bounding box center [639, 82] width 46 height 19
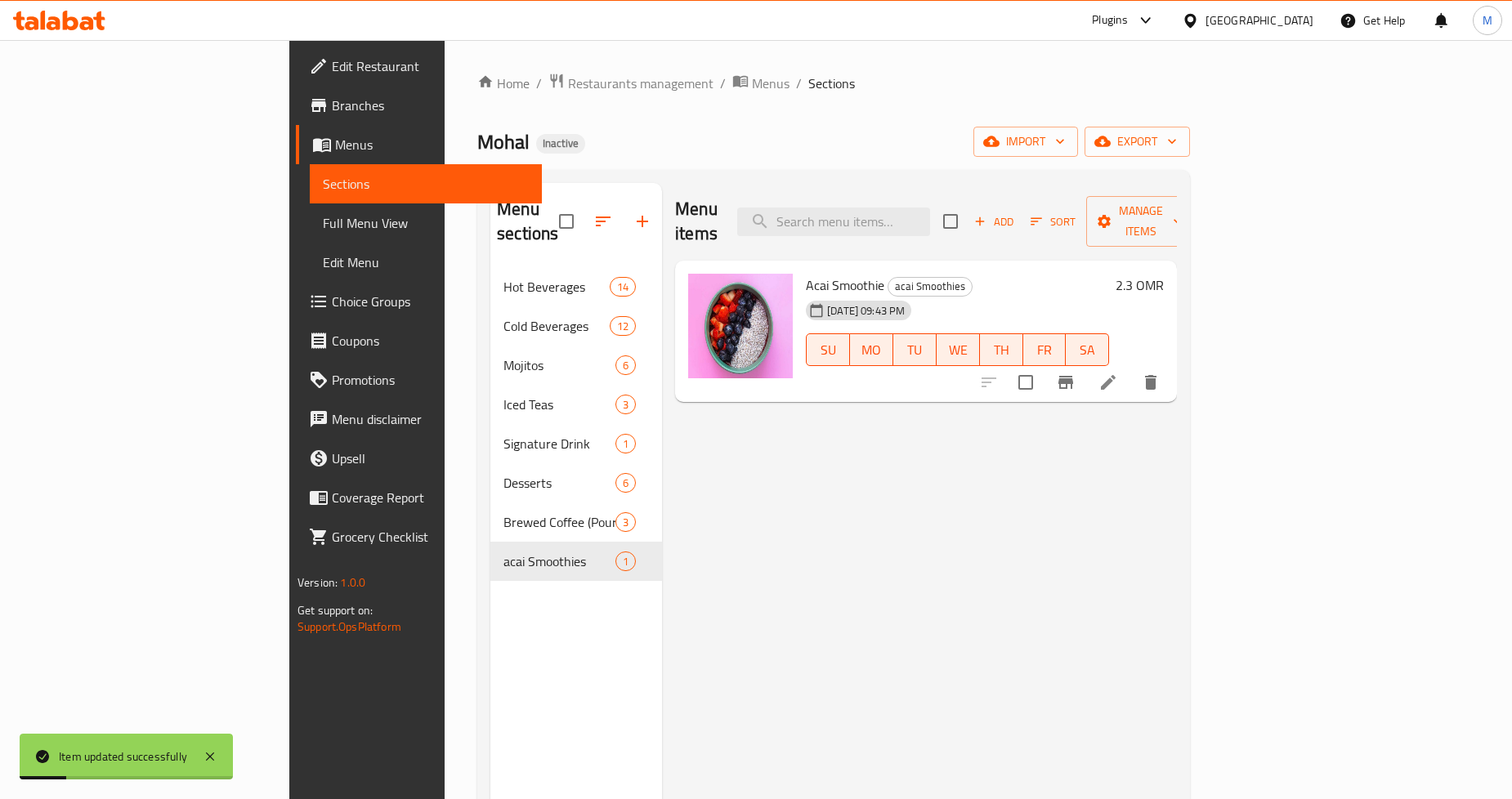
click at [928, 105] on div "Home / Restaurants management / Menus / Sections Mohal Inactive import export M…" at bounding box center [834, 534] width 713 height 923
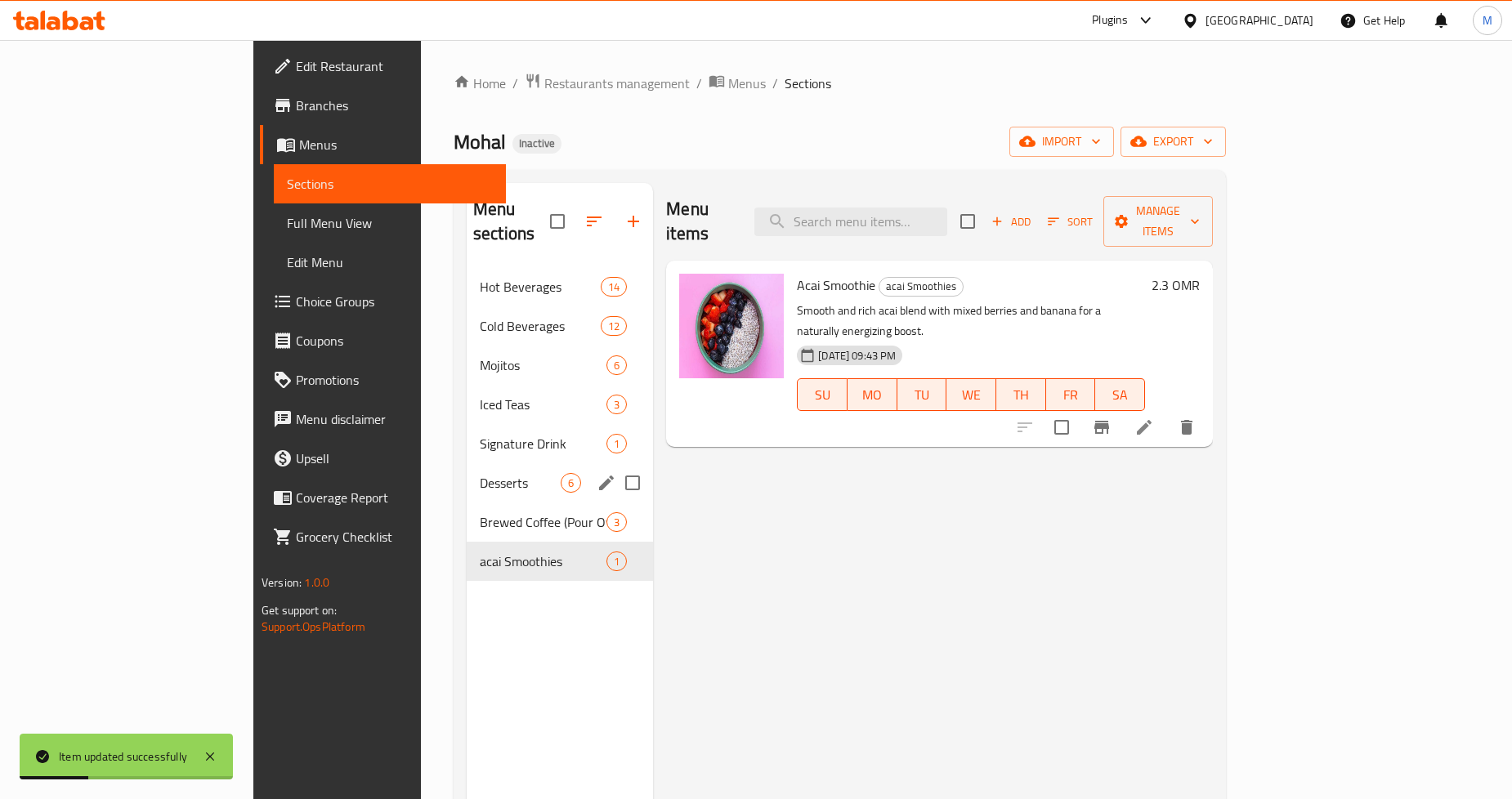
click at [480, 513] on span "Brewed Coffee (Pour Over)" at bounding box center [543, 522] width 127 height 19
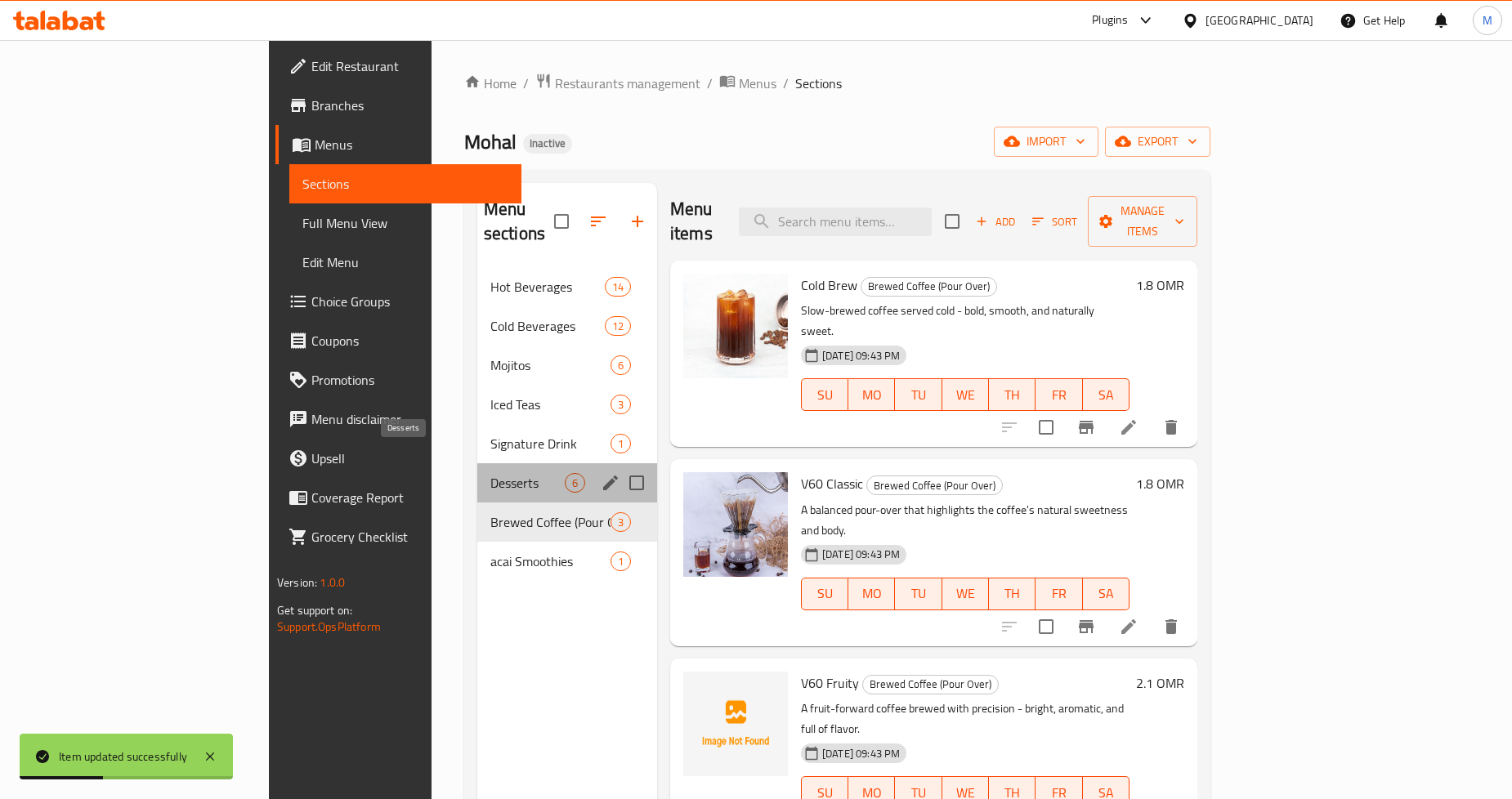
click at [491, 473] on span "Desserts" at bounding box center [528, 482] width 74 height 19
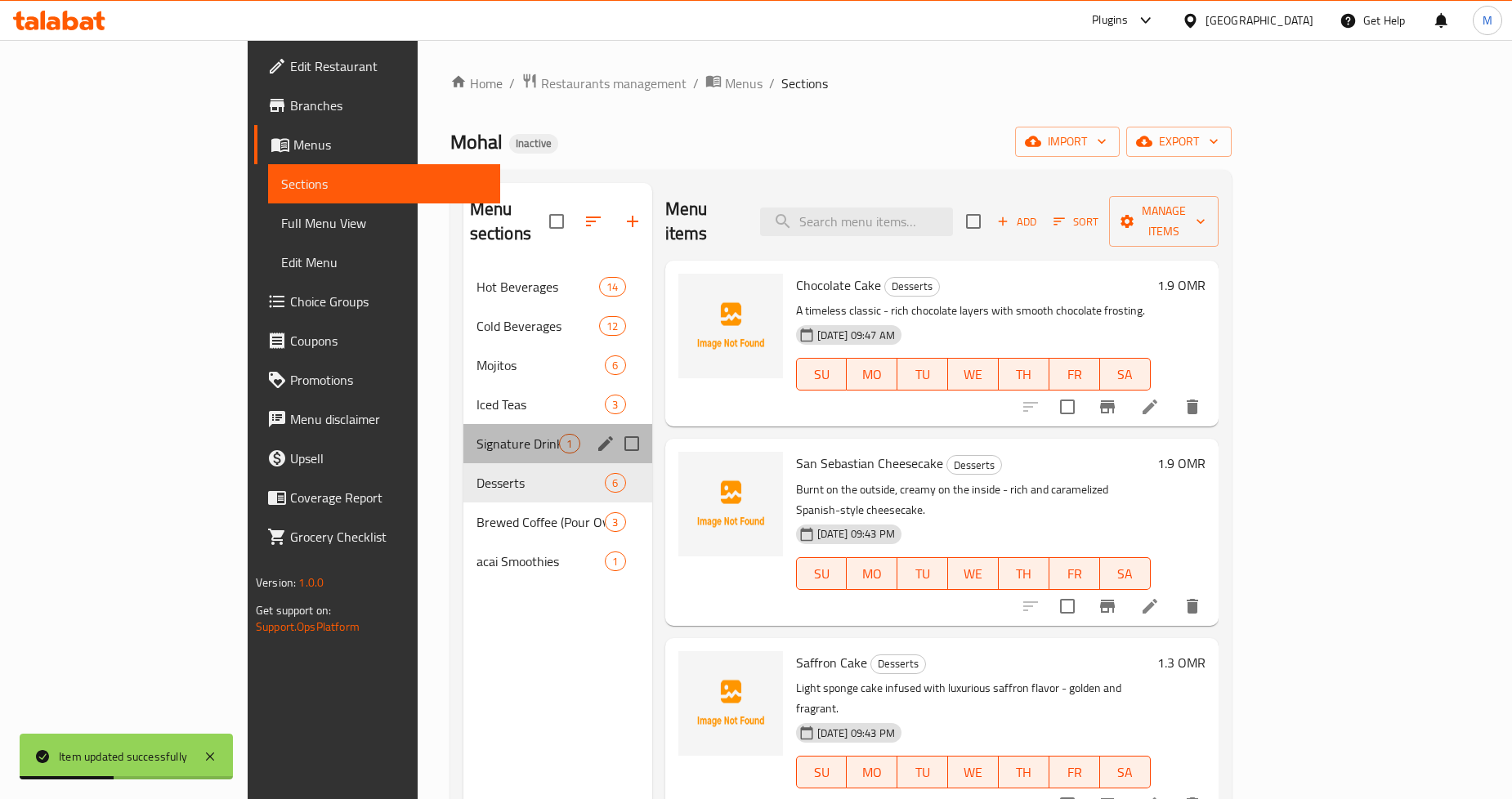
click at [464, 424] on div "Signature Drink 1" at bounding box center [558, 443] width 189 height 39
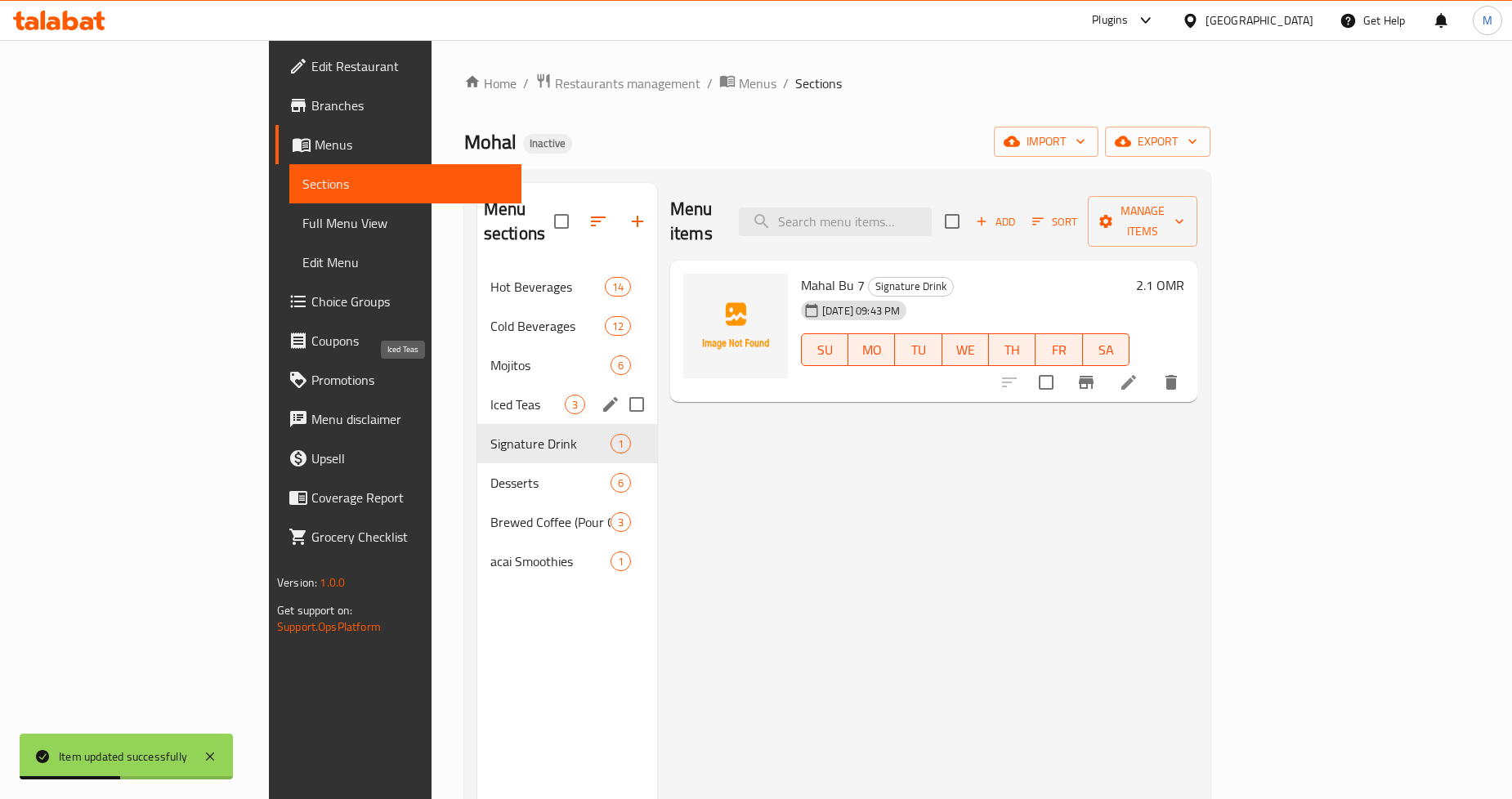
click at [491, 394] on span "Iced Teas" at bounding box center [528, 404] width 74 height 19
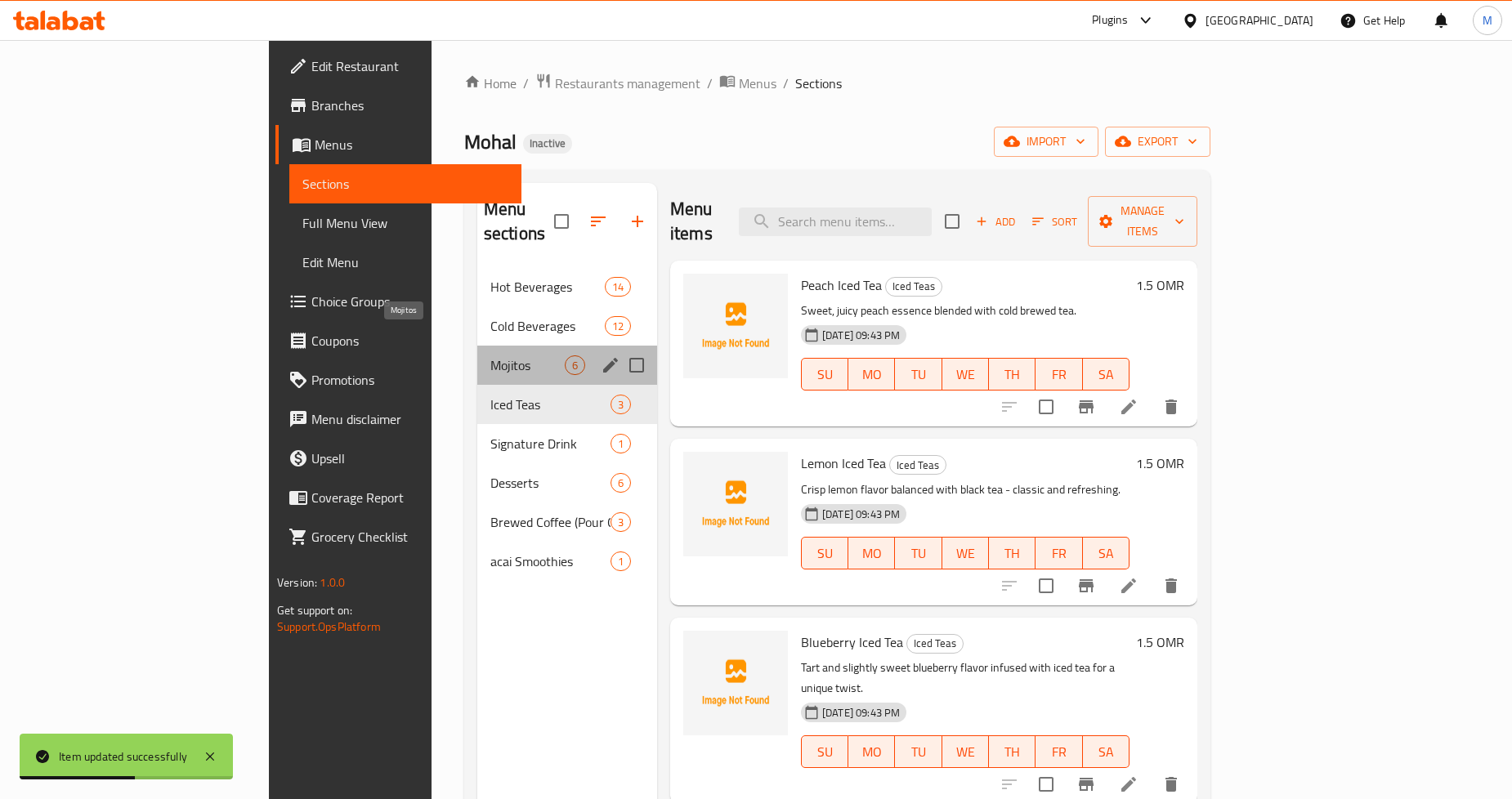
click at [491, 356] on span "Mojitos" at bounding box center [528, 365] width 74 height 19
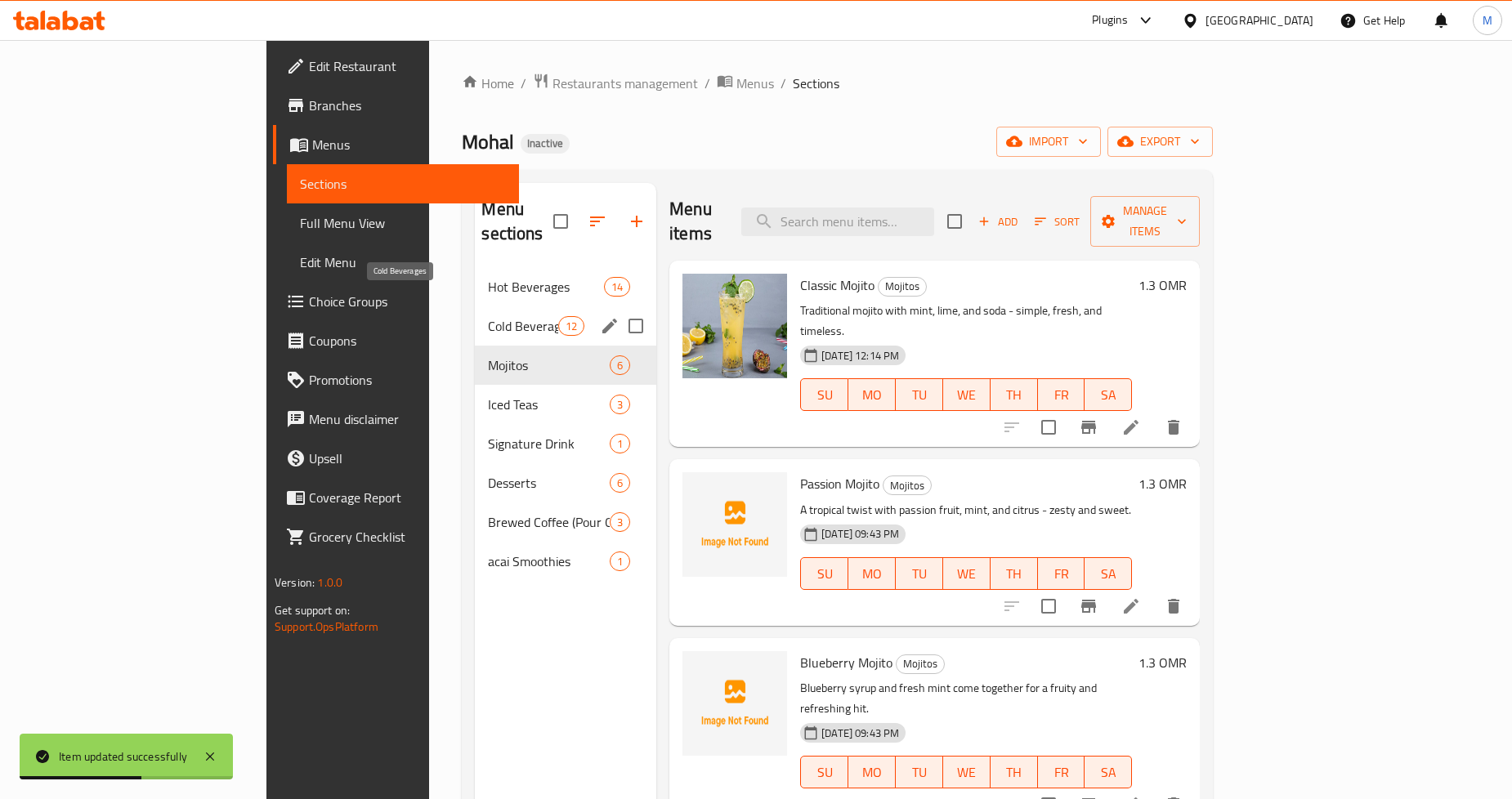
click at [488, 317] on span "Cold Beverages" at bounding box center [522, 326] width 69 height 19
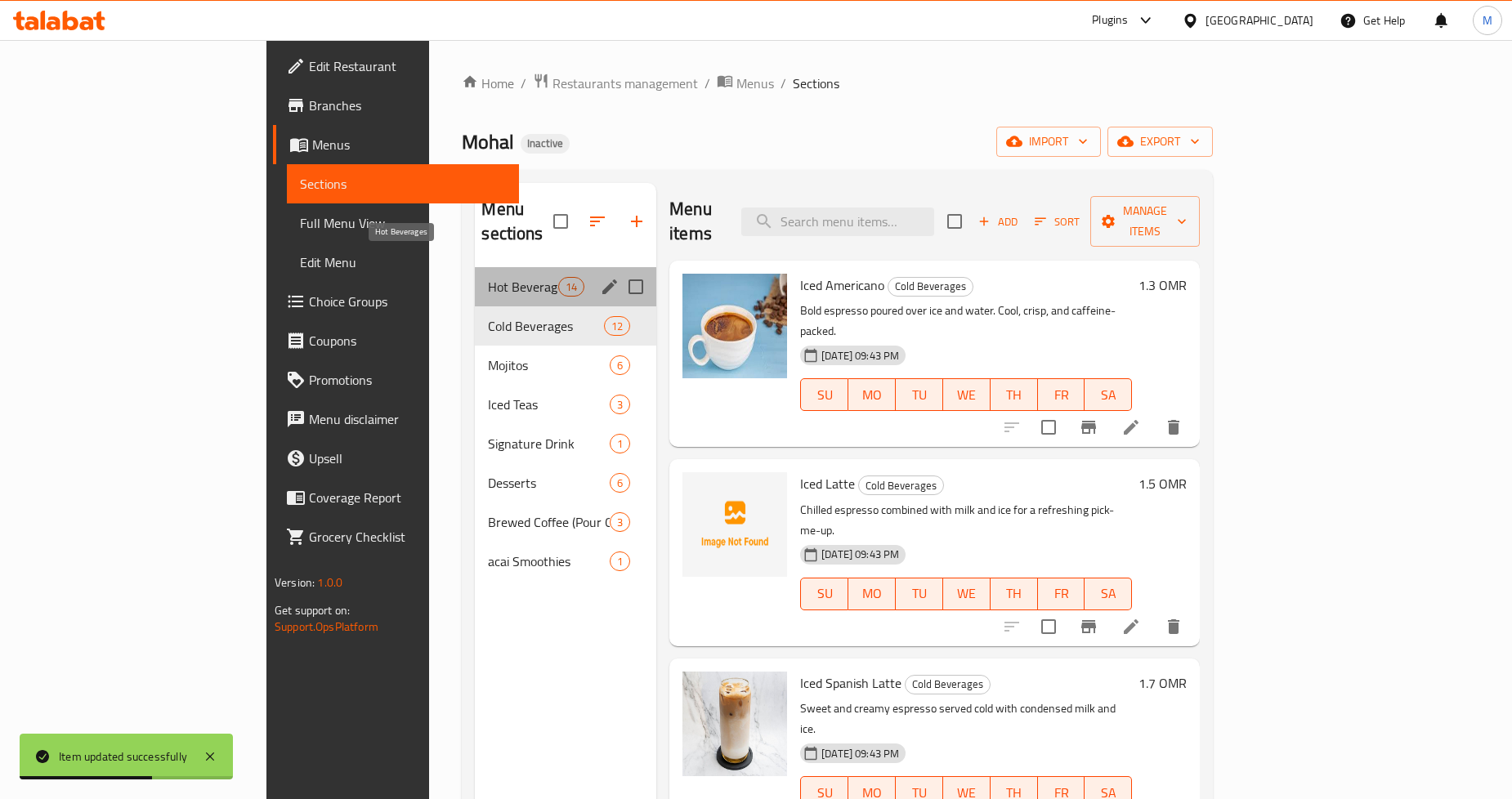
click at [488, 277] on span "Hot Beverages" at bounding box center [522, 286] width 69 height 19
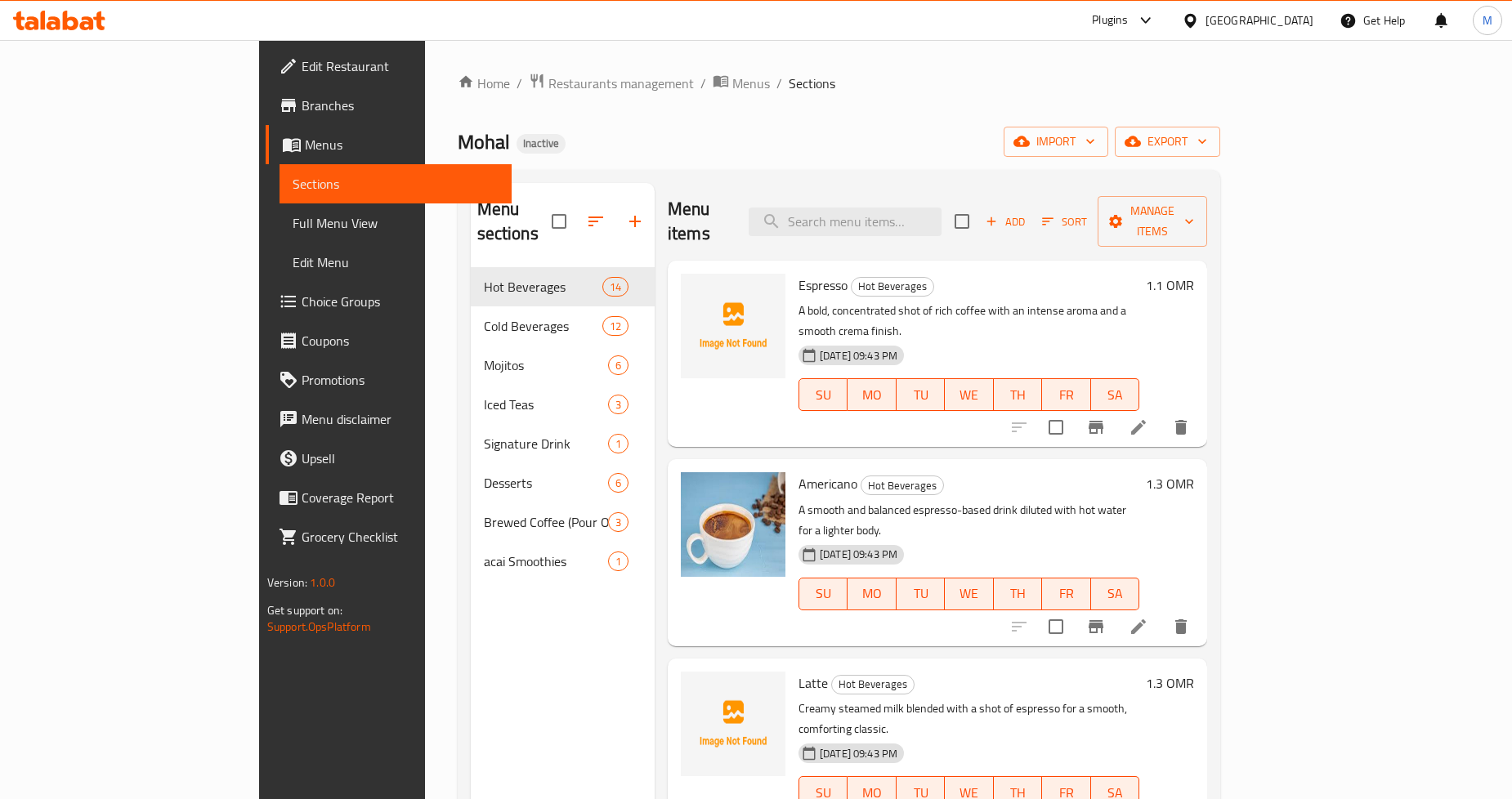
click at [895, 112] on div "Home / Restaurants management / Menus / Sections Mohal Inactive import export M…" at bounding box center [839, 534] width 764 height 923
click at [293, 233] on span "Full Menu View" at bounding box center [395, 222] width 206 height 19
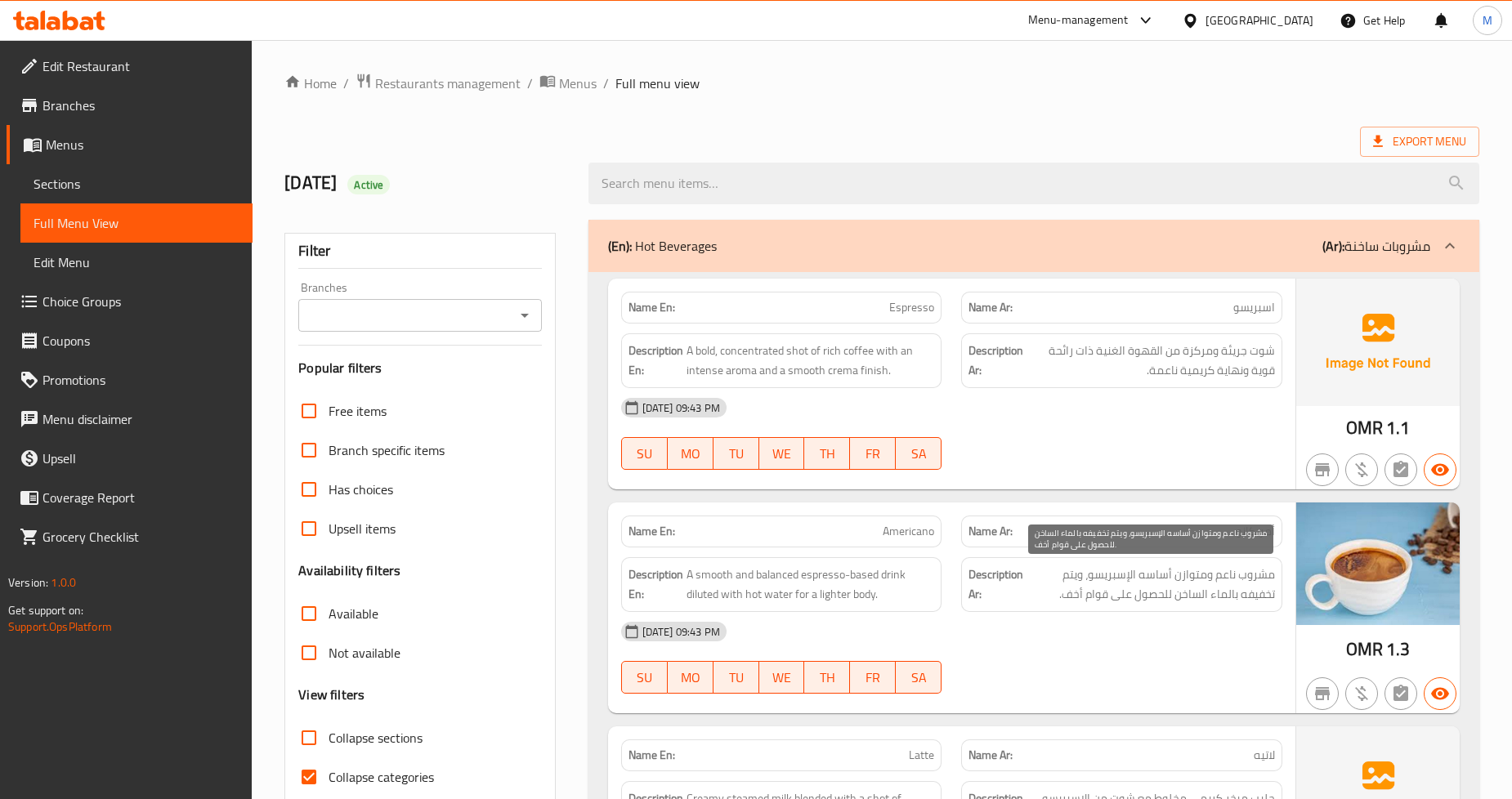
click at [1186, 568] on span "مشروب ناعم ومتوازن أساسه الإسبريسو، ويتم تخفيفه بالماء الساخن للحصول على قوام أ…" at bounding box center [1151, 584] width 248 height 40
click at [1432, 136] on span "Export Menu" at bounding box center [1419, 142] width 94 height 20
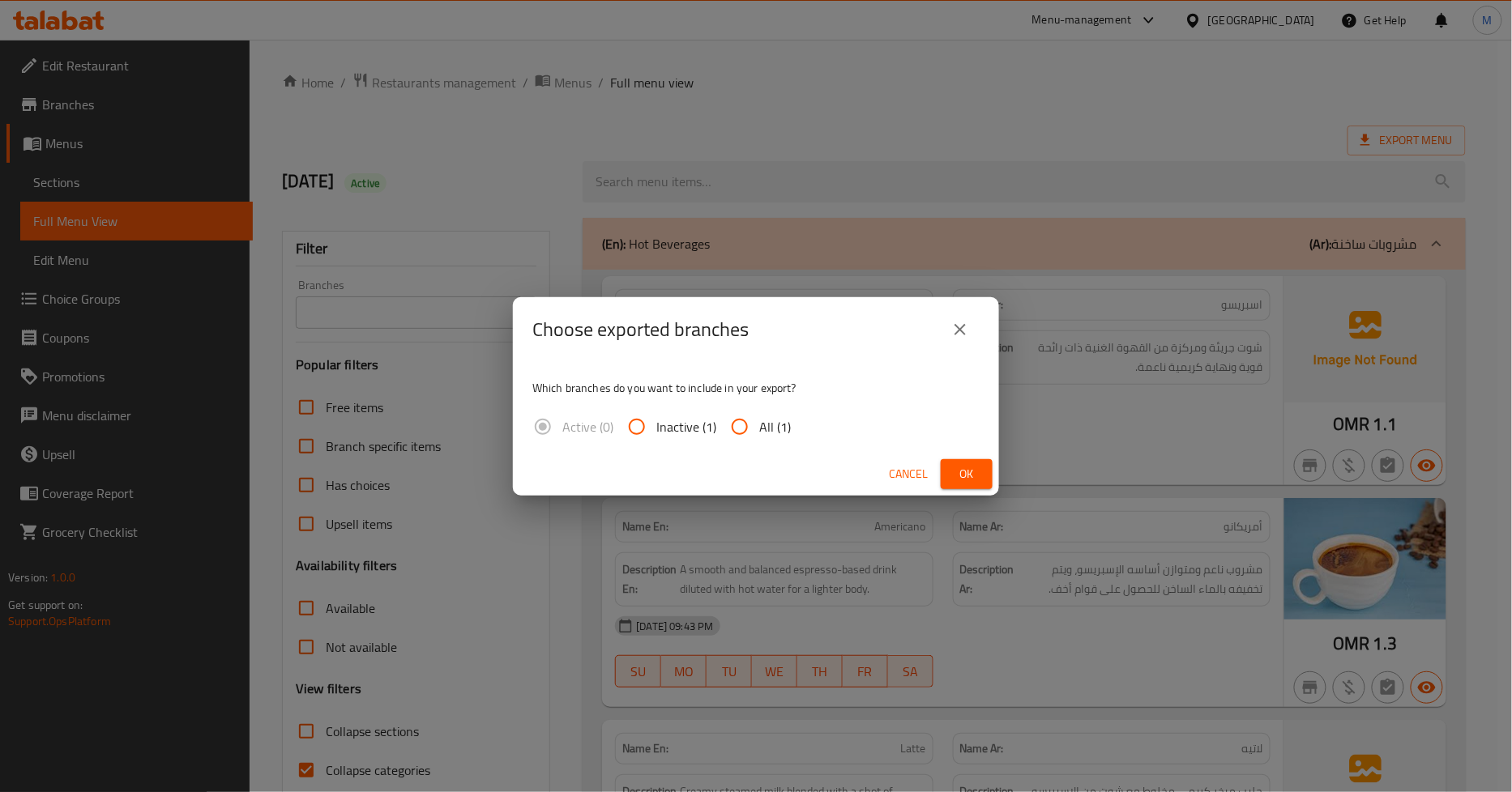
click at [750, 421] on input "All (1)" at bounding box center [739, 427] width 39 height 39
radio input "true"
click at [974, 472] on span "Ok" at bounding box center [966, 474] width 26 height 20
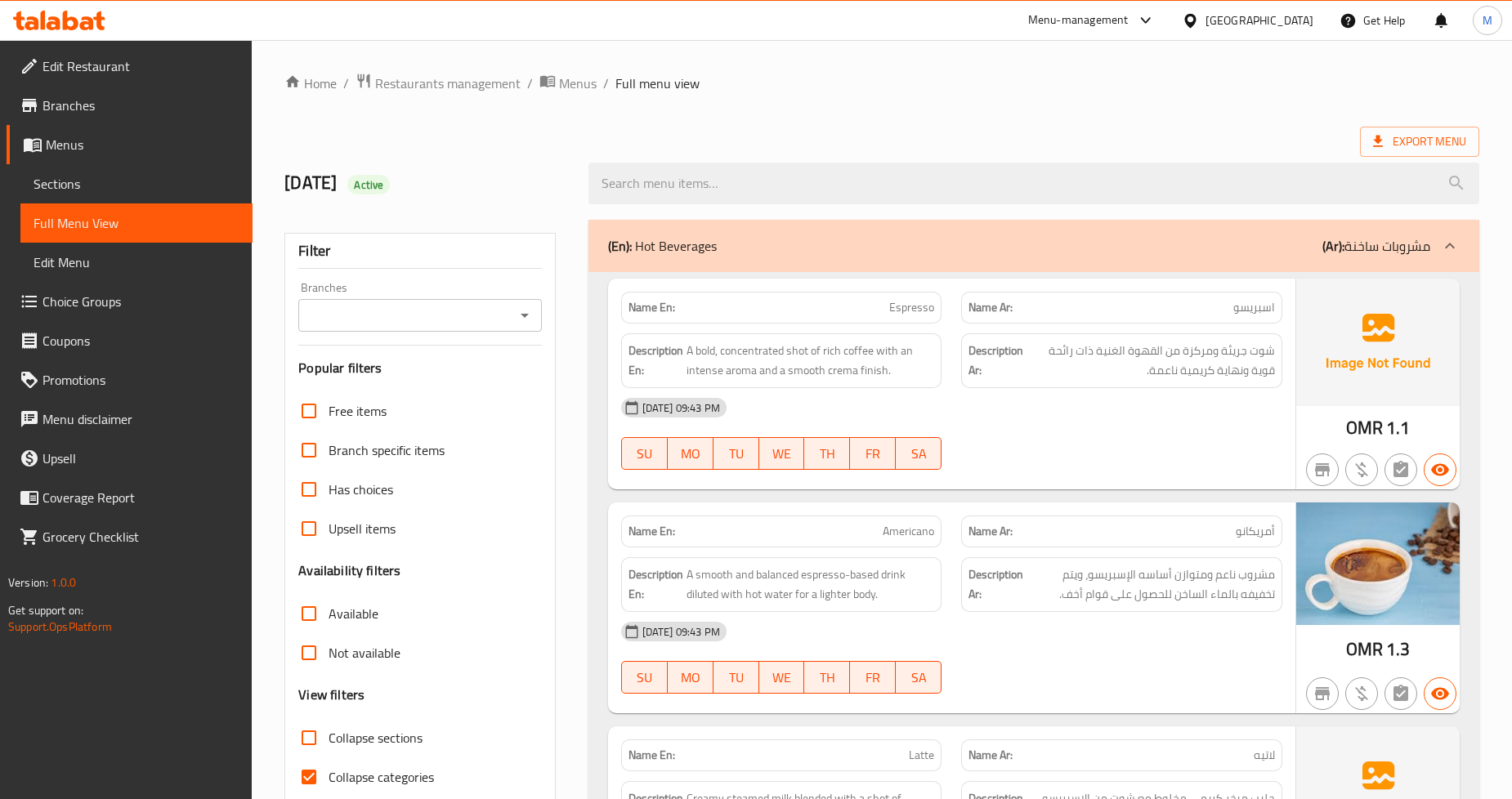
click at [1107, 348] on span "شوت جريئة ومركزة من القهوة الغنية ذات رائحة قوية ونهاية كريمية ناعمة." at bounding box center [1151, 360] width 248 height 40
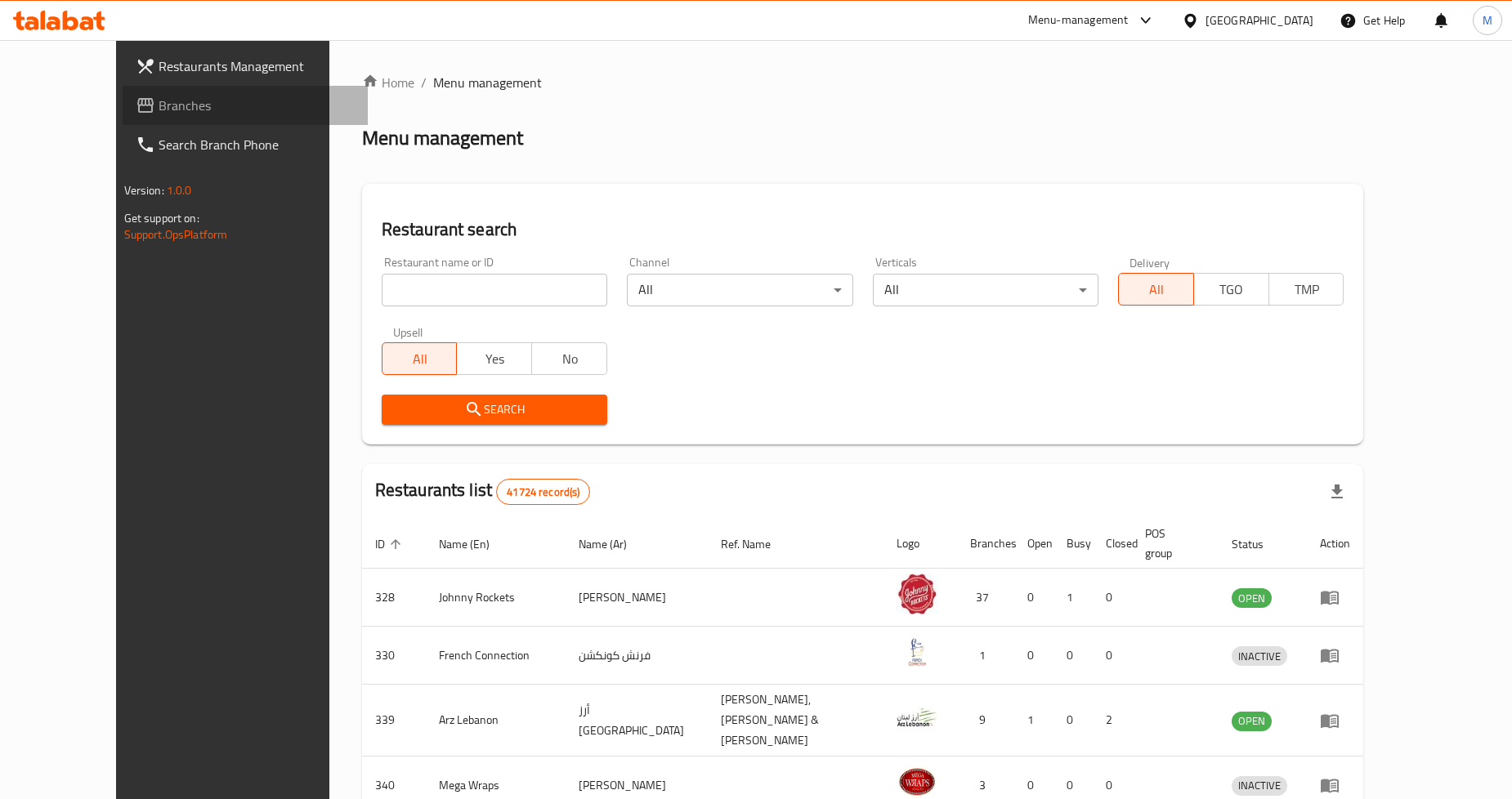
click at [158, 100] on span "Branches" at bounding box center [256, 105] width 197 height 19
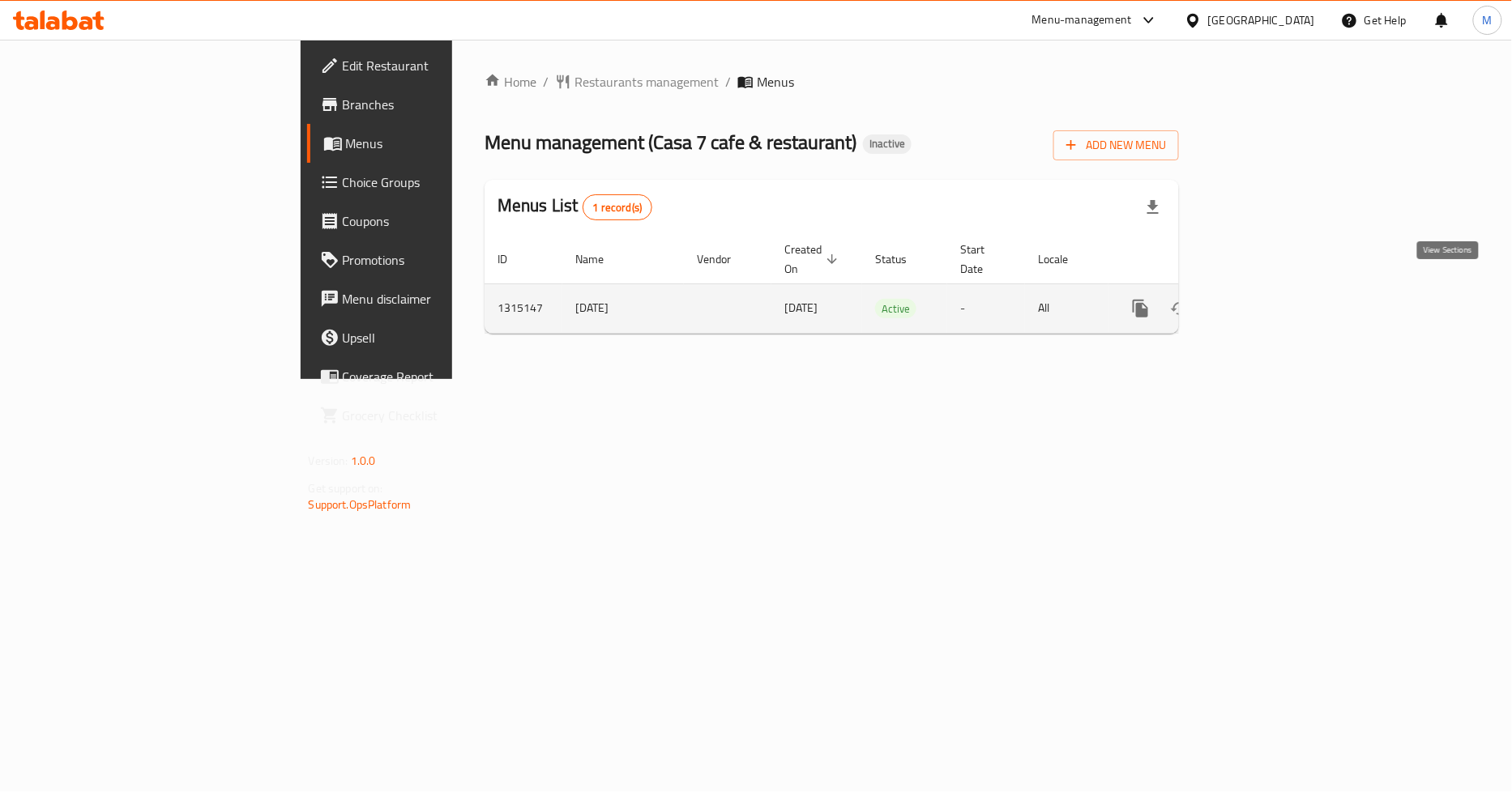
click at [1267, 299] on icon "enhanced table" at bounding box center [1257, 308] width 19 height 19
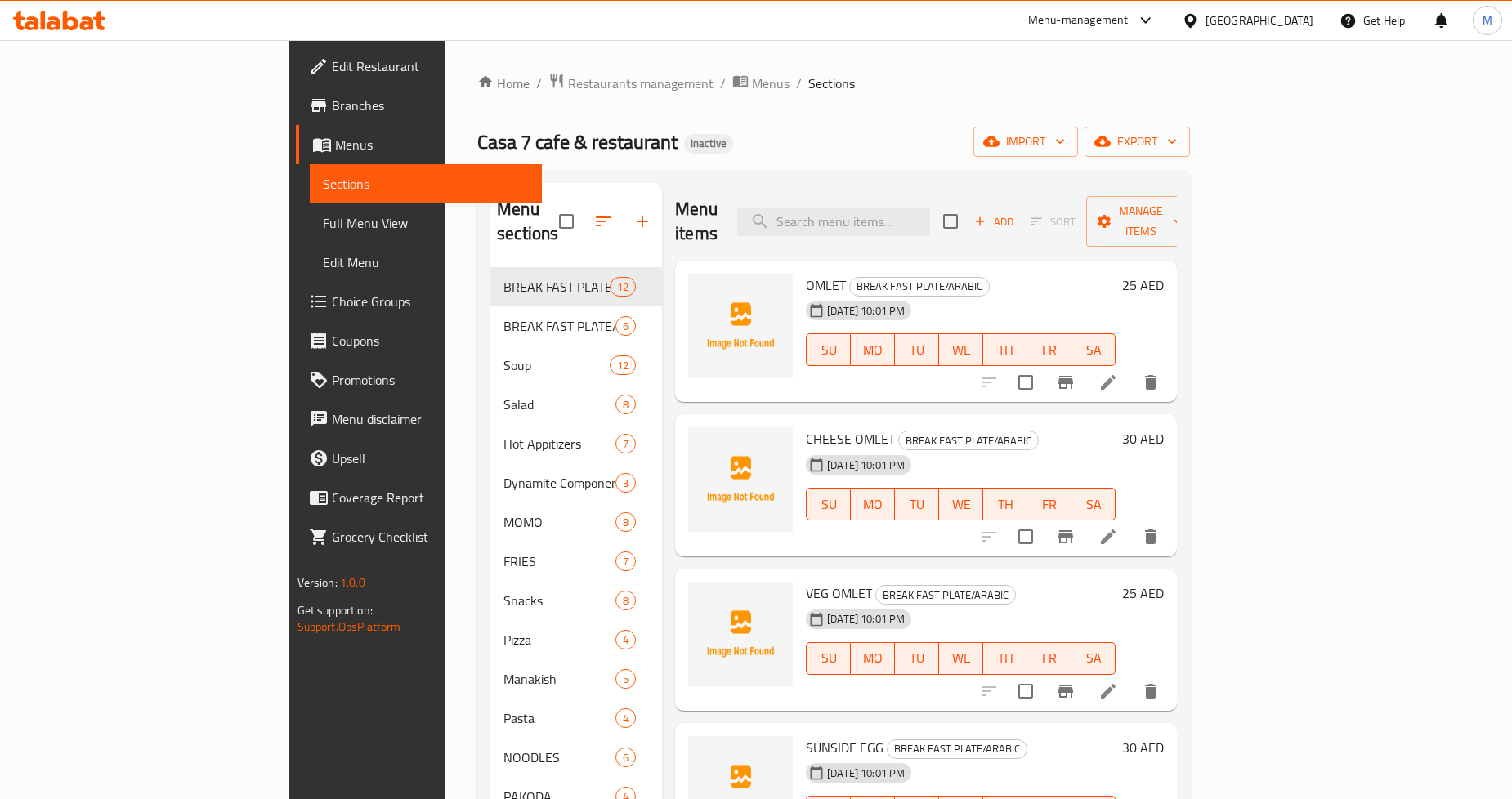
click at [830, 94] on ol "Home / Restaurants management / Menus / Sections" at bounding box center [834, 83] width 713 height 21
click at [323, 220] on span "Full Menu View" at bounding box center [426, 222] width 206 height 19
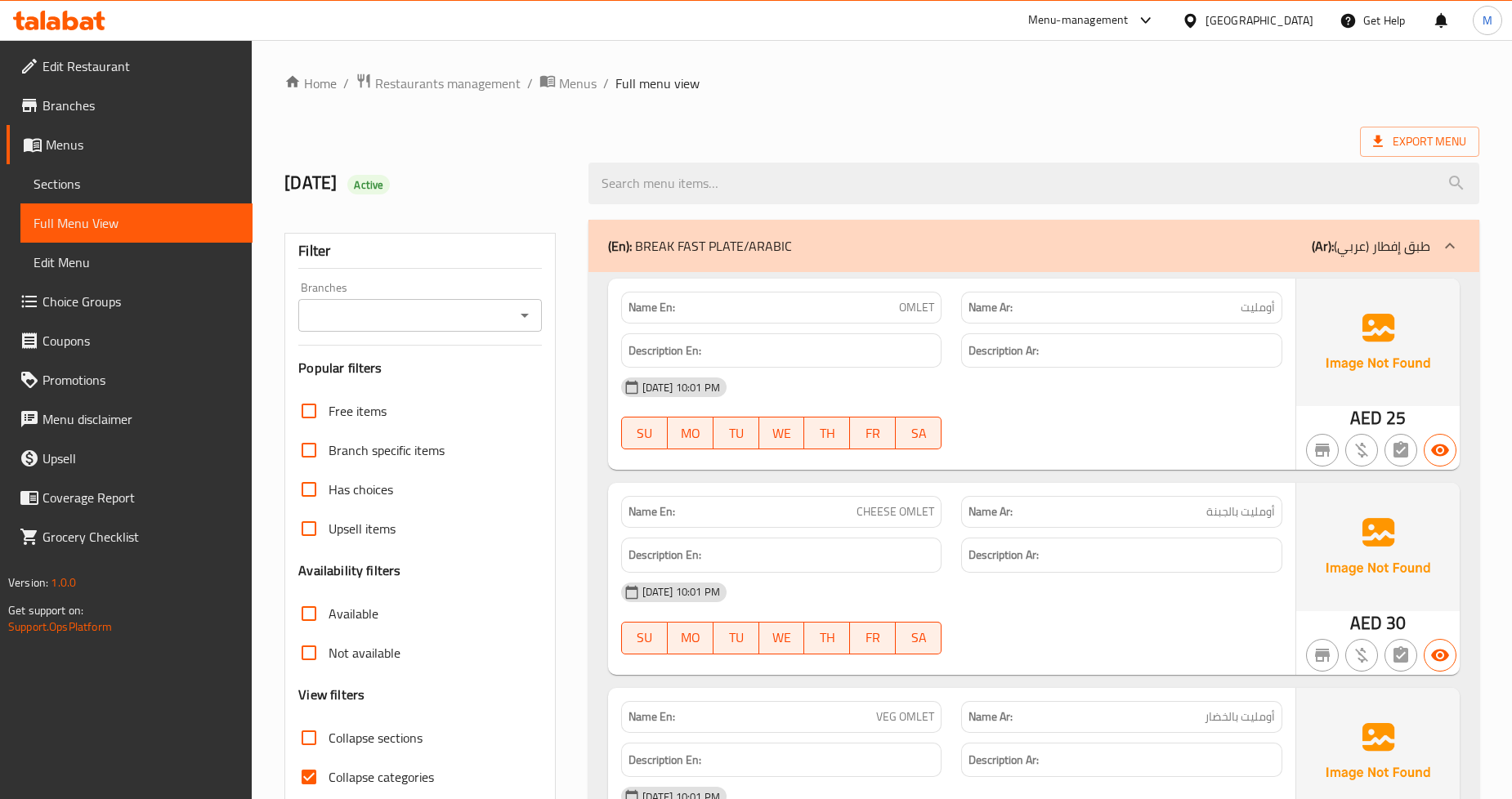
click at [169, 170] on link "Sections" at bounding box center [136, 183] width 232 height 39
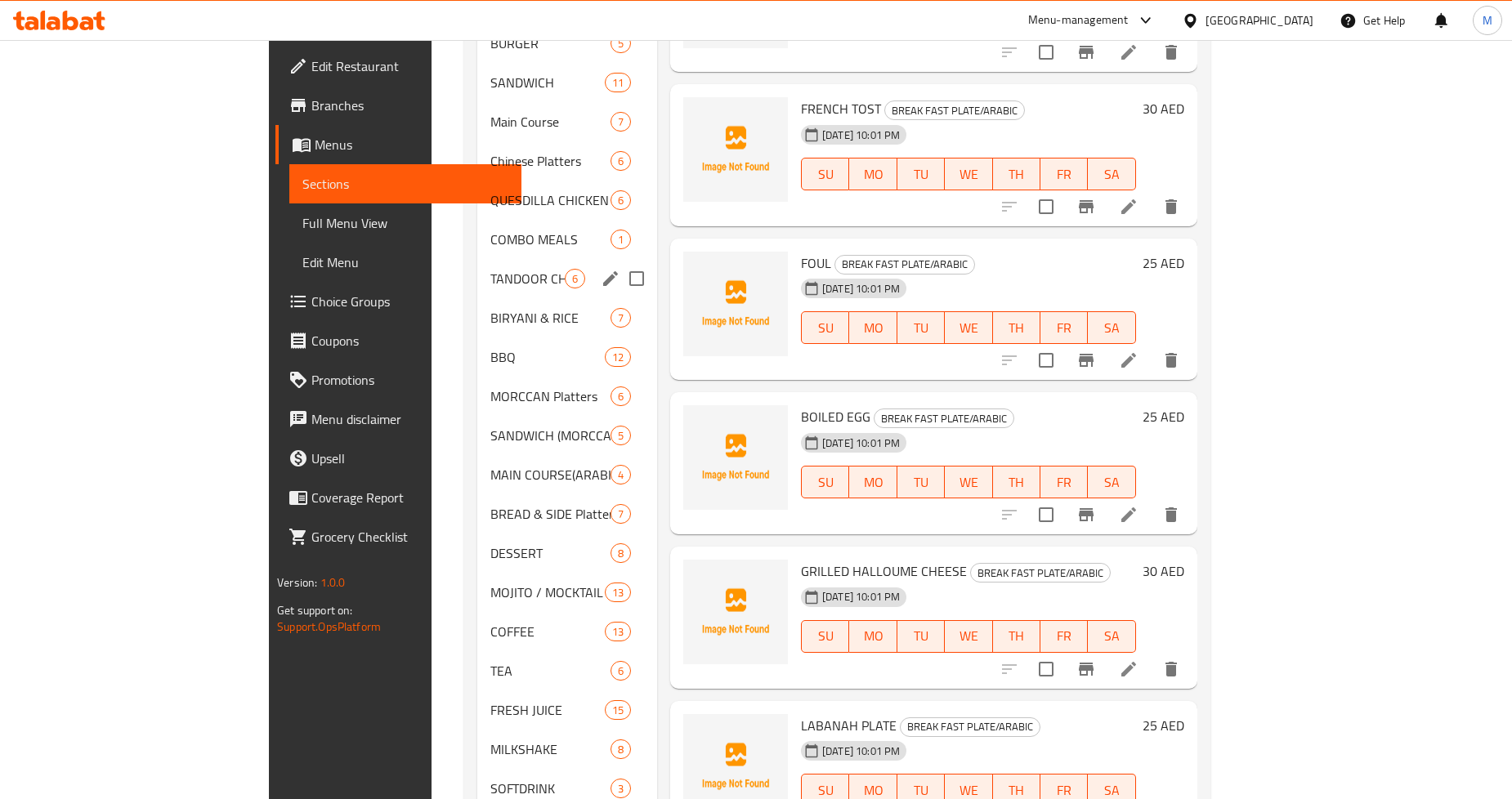
scroll to position [905, 0]
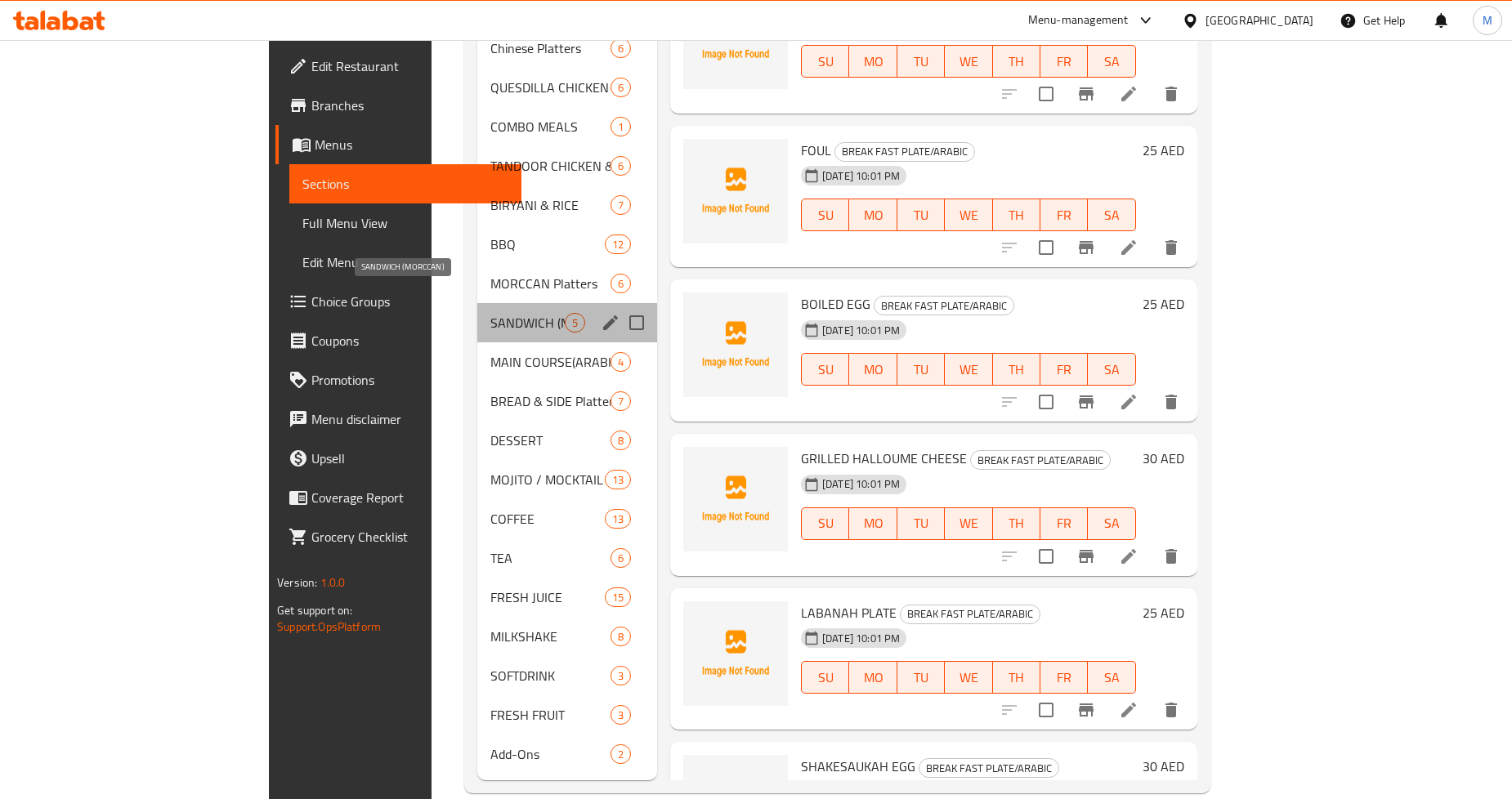
click at [491, 313] on span "SANDWICH (MORCCAN)" at bounding box center [528, 322] width 74 height 19
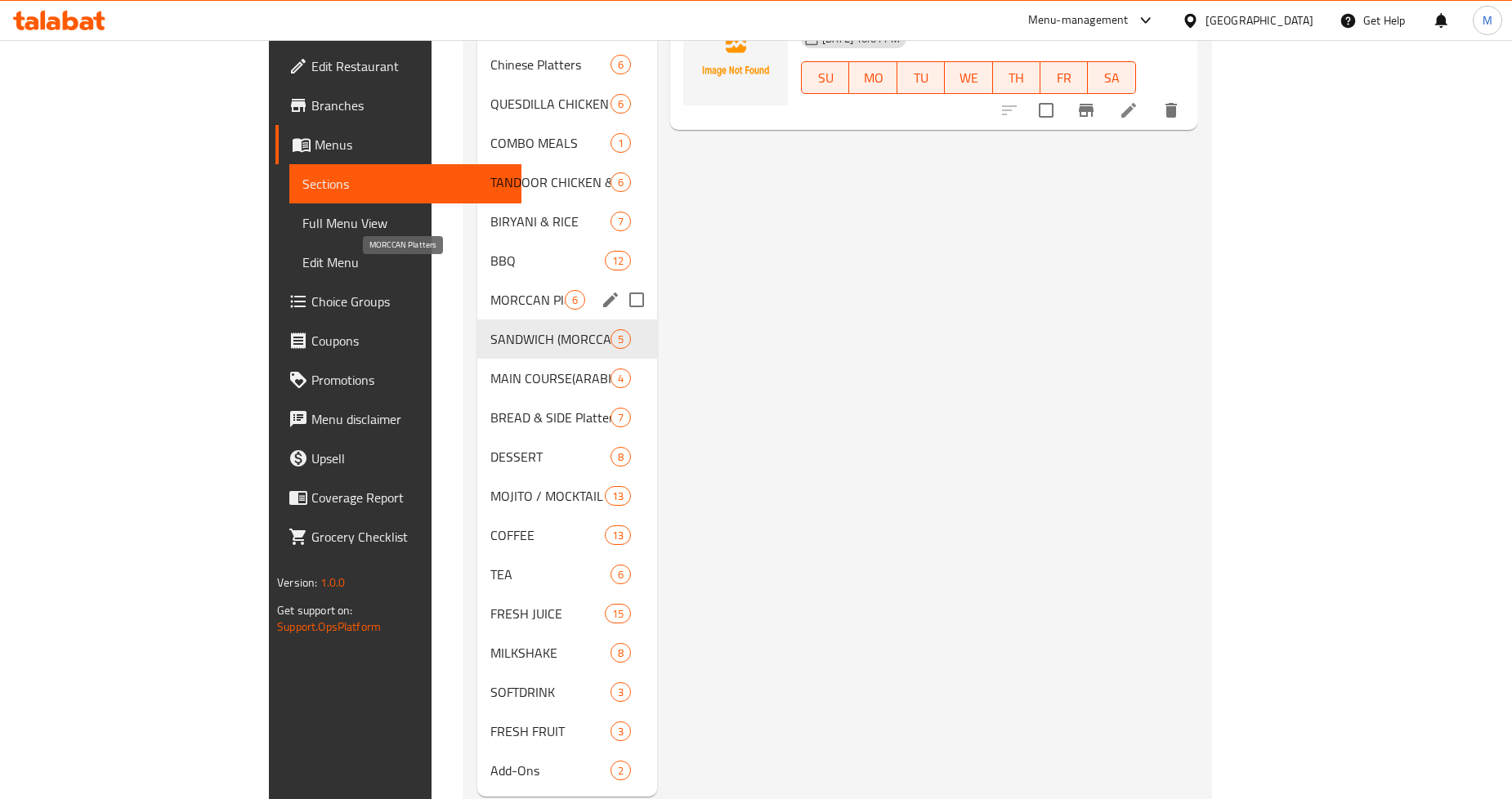
scroll to position [905, 0]
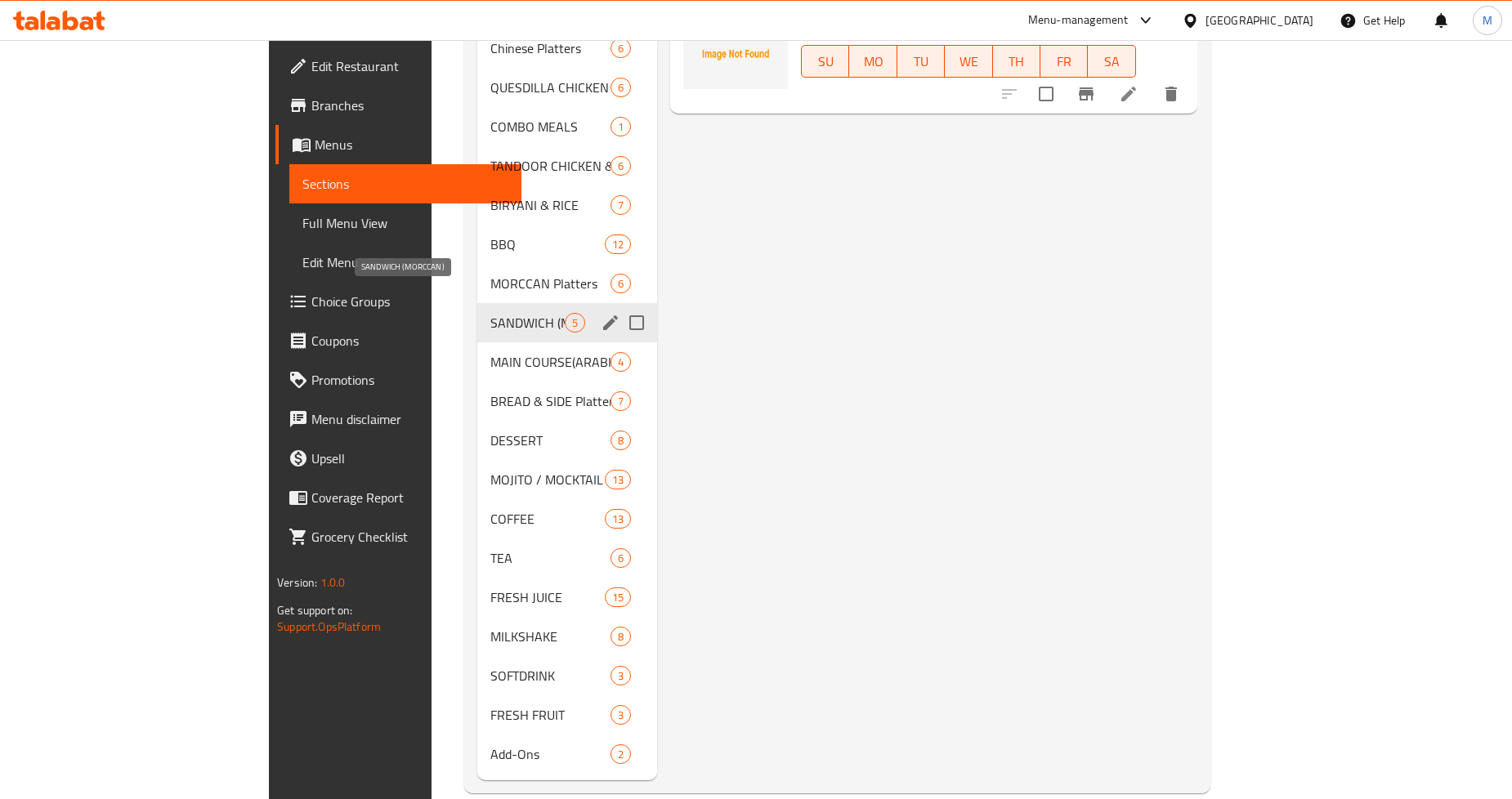
click at [491, 313] on span "SANDWICH (MORCCAN)" at bounding box center [528, 322] width 74 height 19
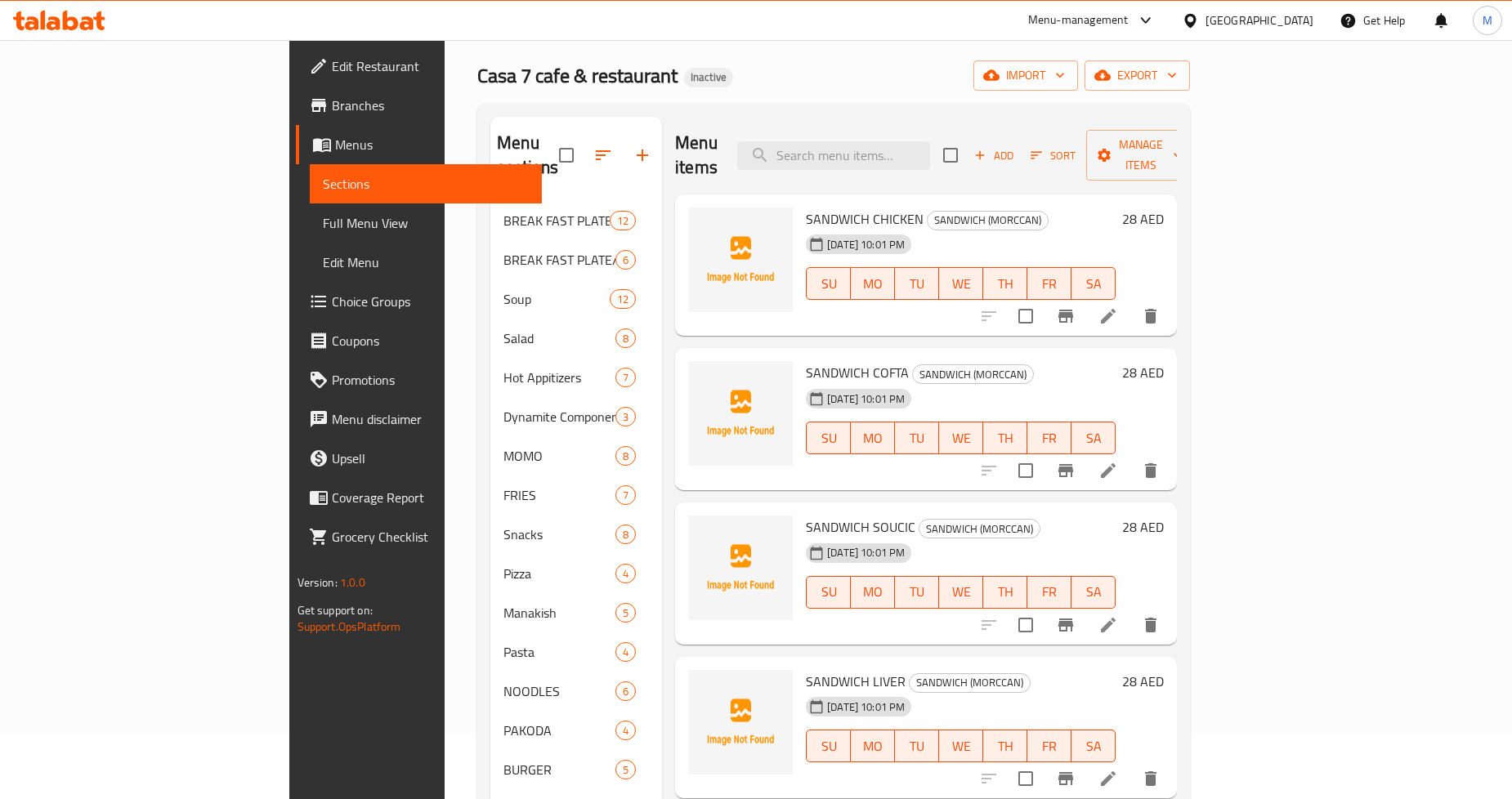
scroll to position [0, 0]
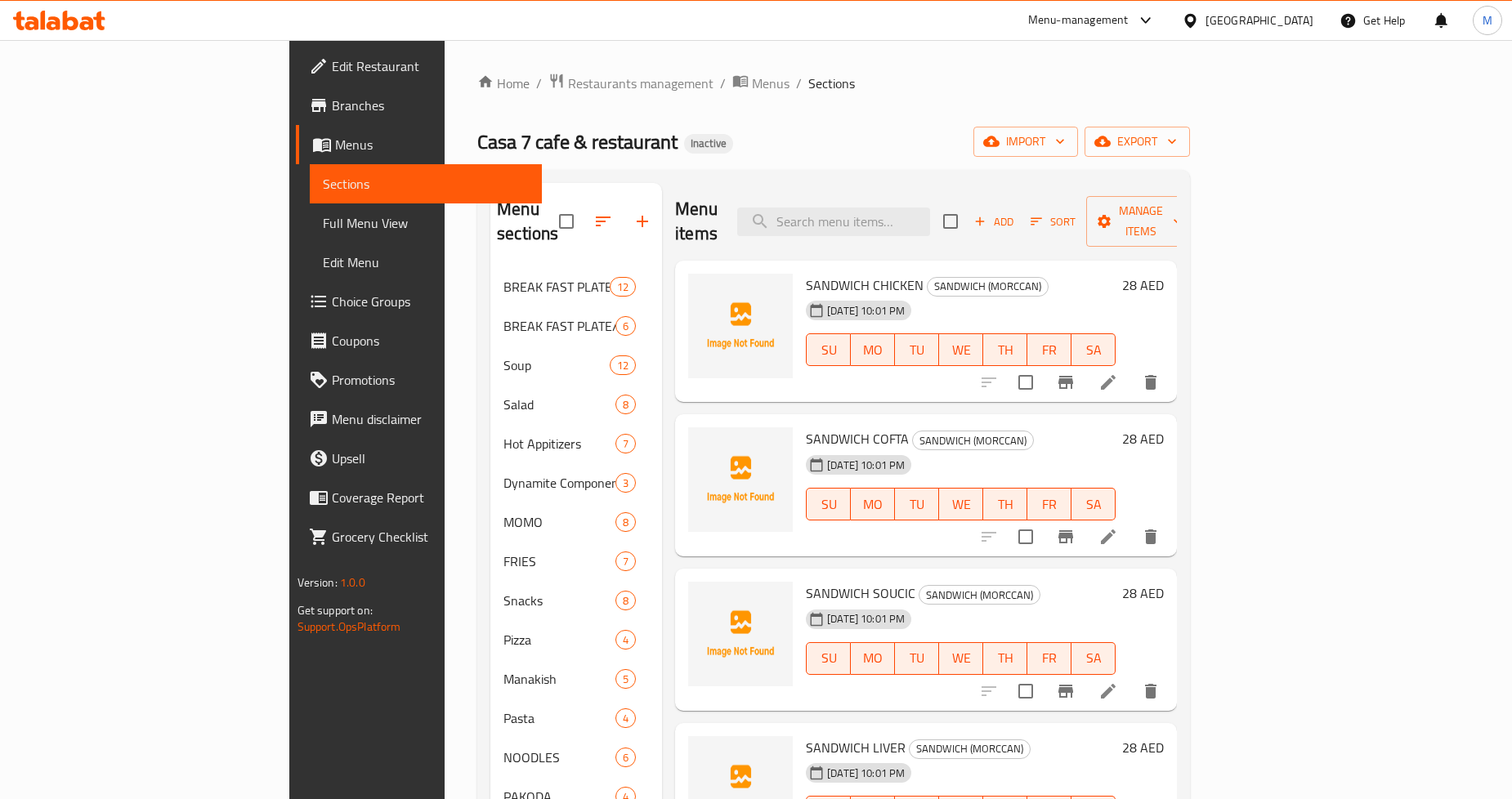
click at [806, 273] on span "SANDWICH CHICKEN" at bounding box center [865, 285] width 118 height 24
drag, startPoint x: 762, startPoint y: 262, endPoint x: 806, endPoint y: 263, distance: 44.0
click at [806, 273] on span "SANDWICH CHICKEN" at bounding box center [865, 285] width 118 height 24
copy span "SANDWICH CHICKEN"
click at [928, 277] on span "SANDWICH (MORCCAN)" at bounding box center [988, 286] width 120 height 19
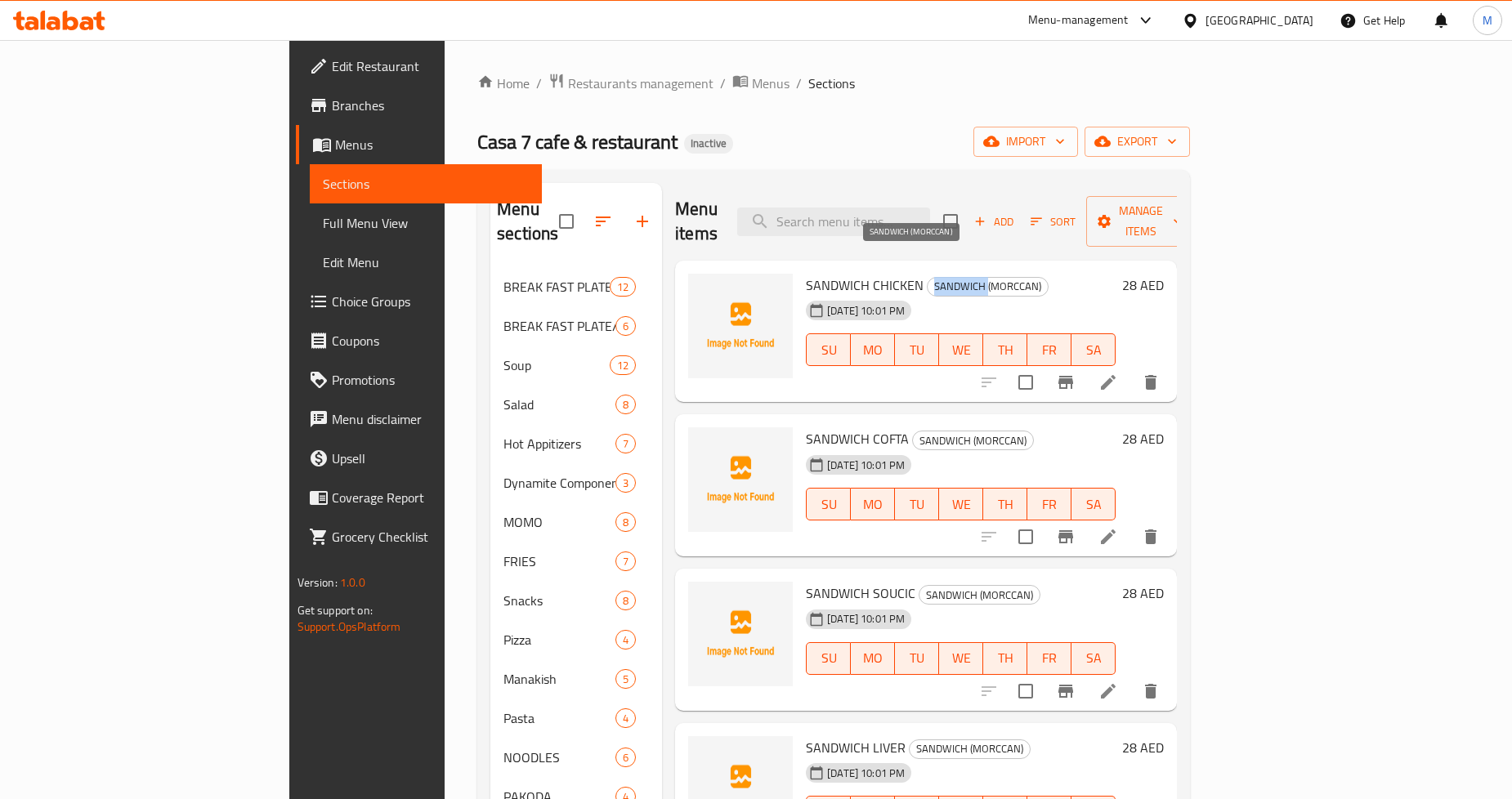
click at [928, 277] on span "SANDWICH (MORCCAN)" at bounding box center [988, 286] width 120 height 19
copy div "SANDWICH (MORCCAN)"
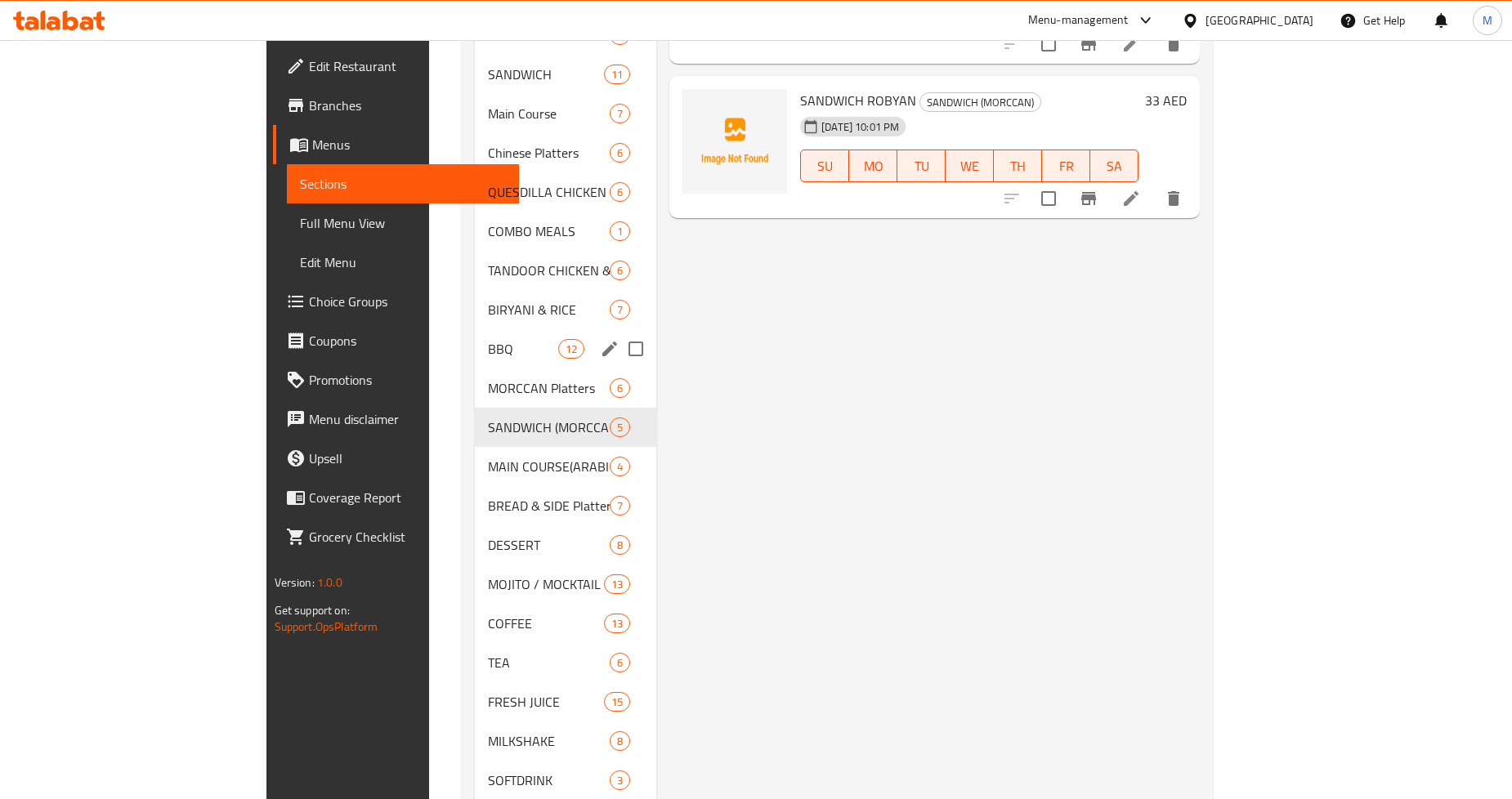
scroll to position [905, 0]
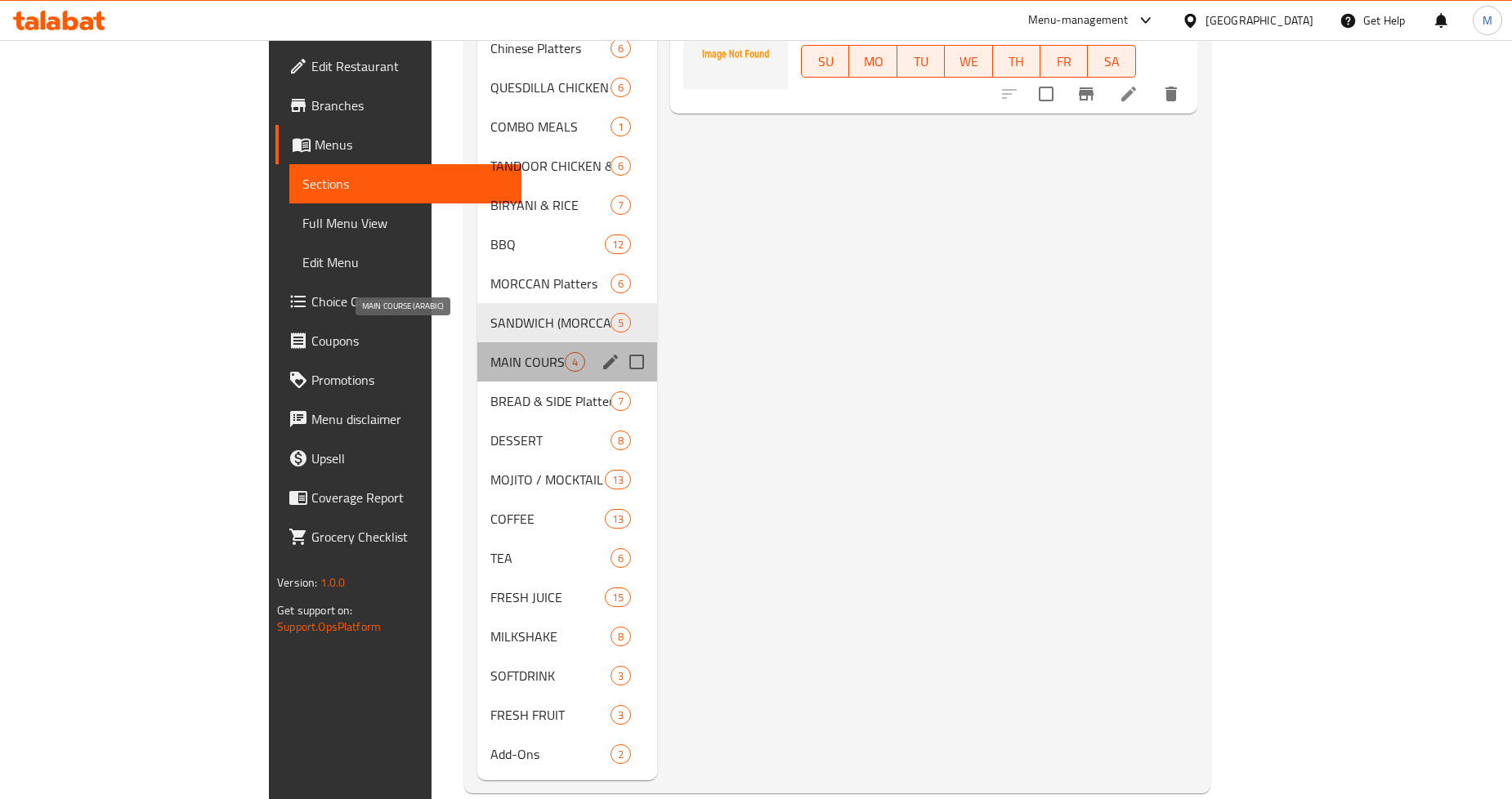
click at [491, 353] on span "MAIN COURSE(ARABIC)" at bounding box center [528, 362] width 74 height 19
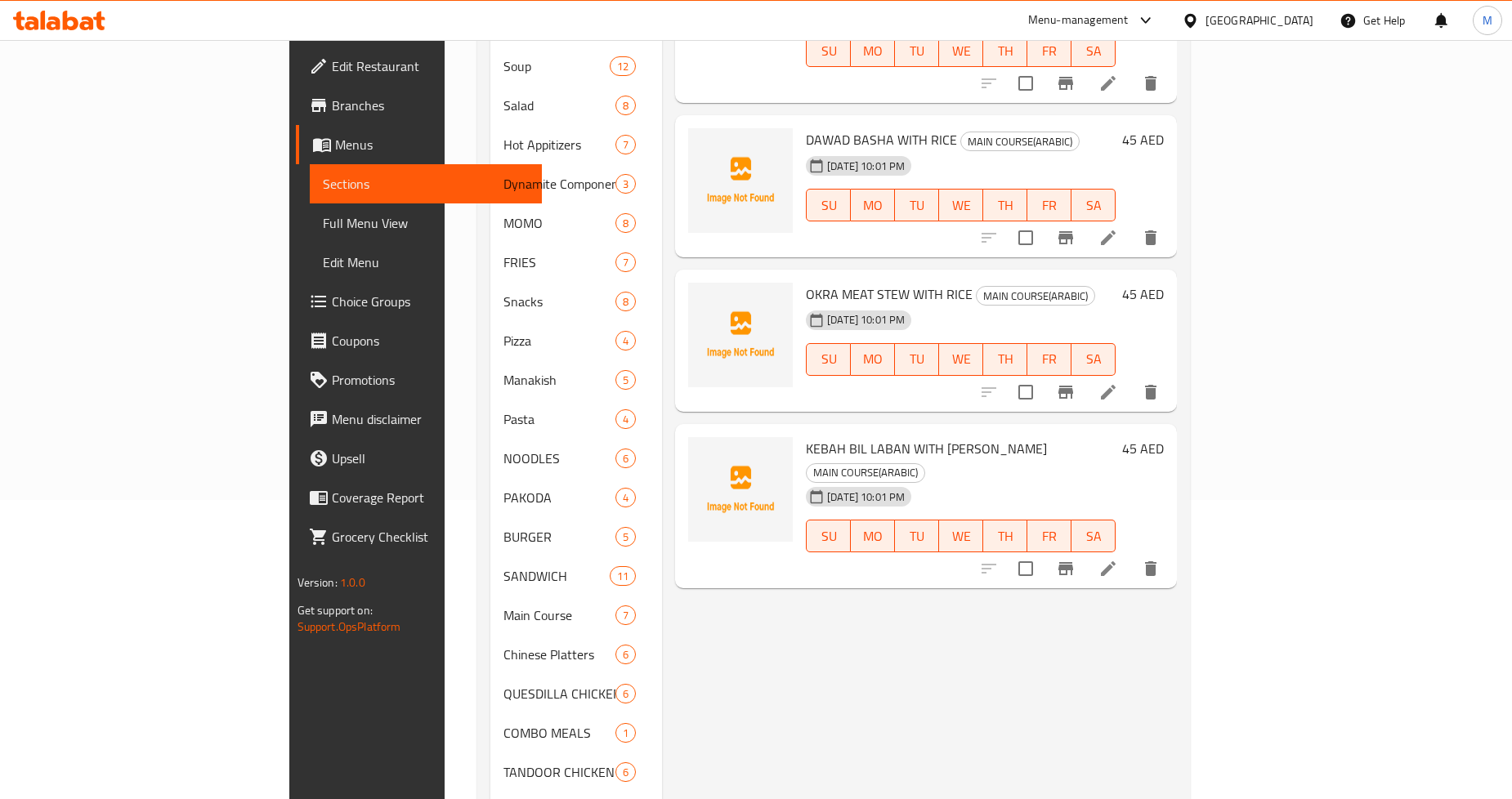
scroll to position [180, 0]
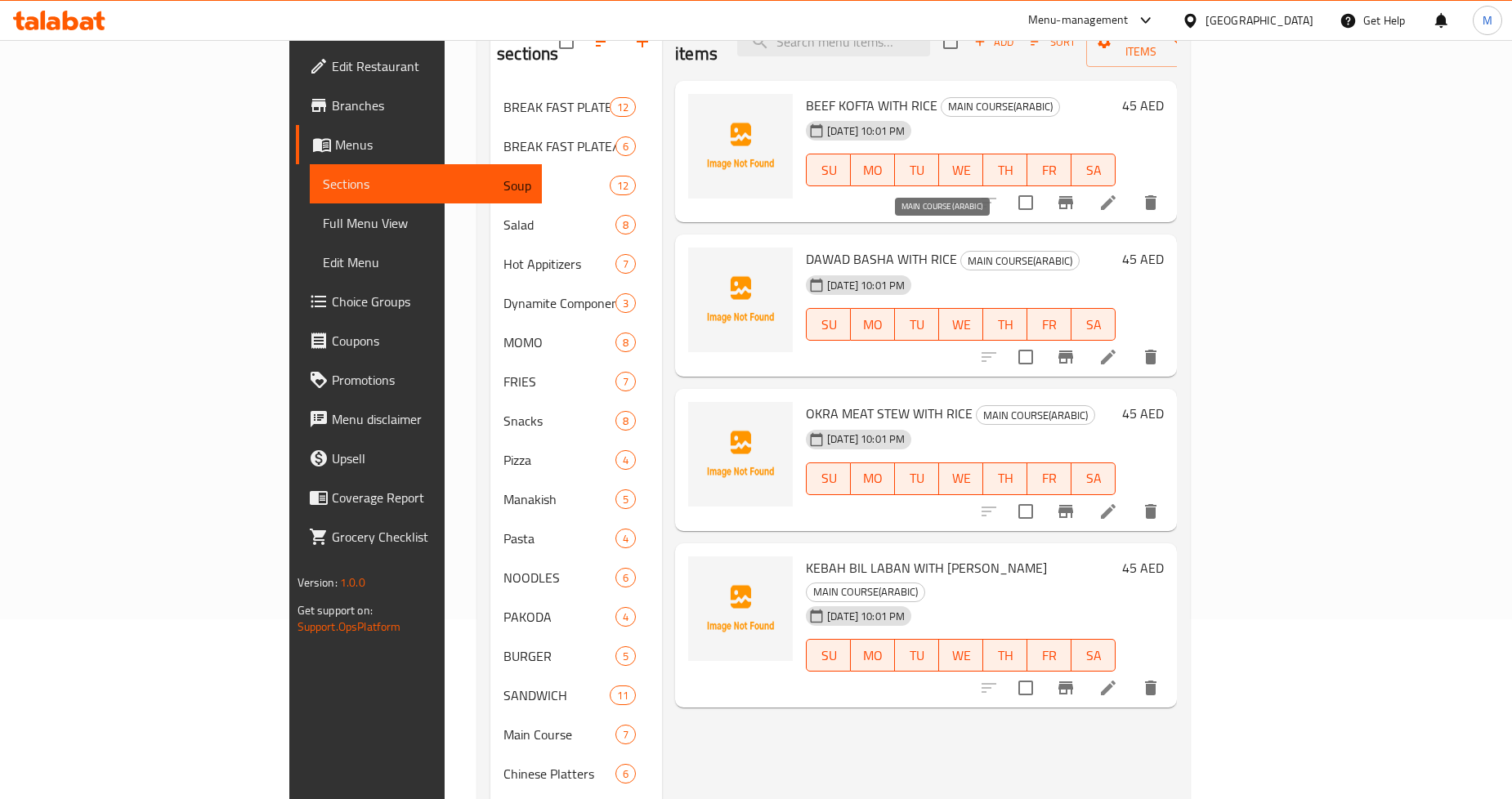
drag, startPoint x: 902, startPoint y: 234, endPoint x: 930, endPoint y: 234, distance: 28.0
click at [961, 252] on span "MAIN COURSE(ARABIC)" at bounding box center [1019, 261] width 118 height 19
drag, startPoint x: 930, startPoint y: 234, endPoint x: 968, endPoint y: 234, distance: 38.0
click at [968, 252] on span "MAIN COURSE(ARABIC)" at bounding box center [1019, 261] width 118 height 19
copy span "MAIN COURSE(ARABIC"
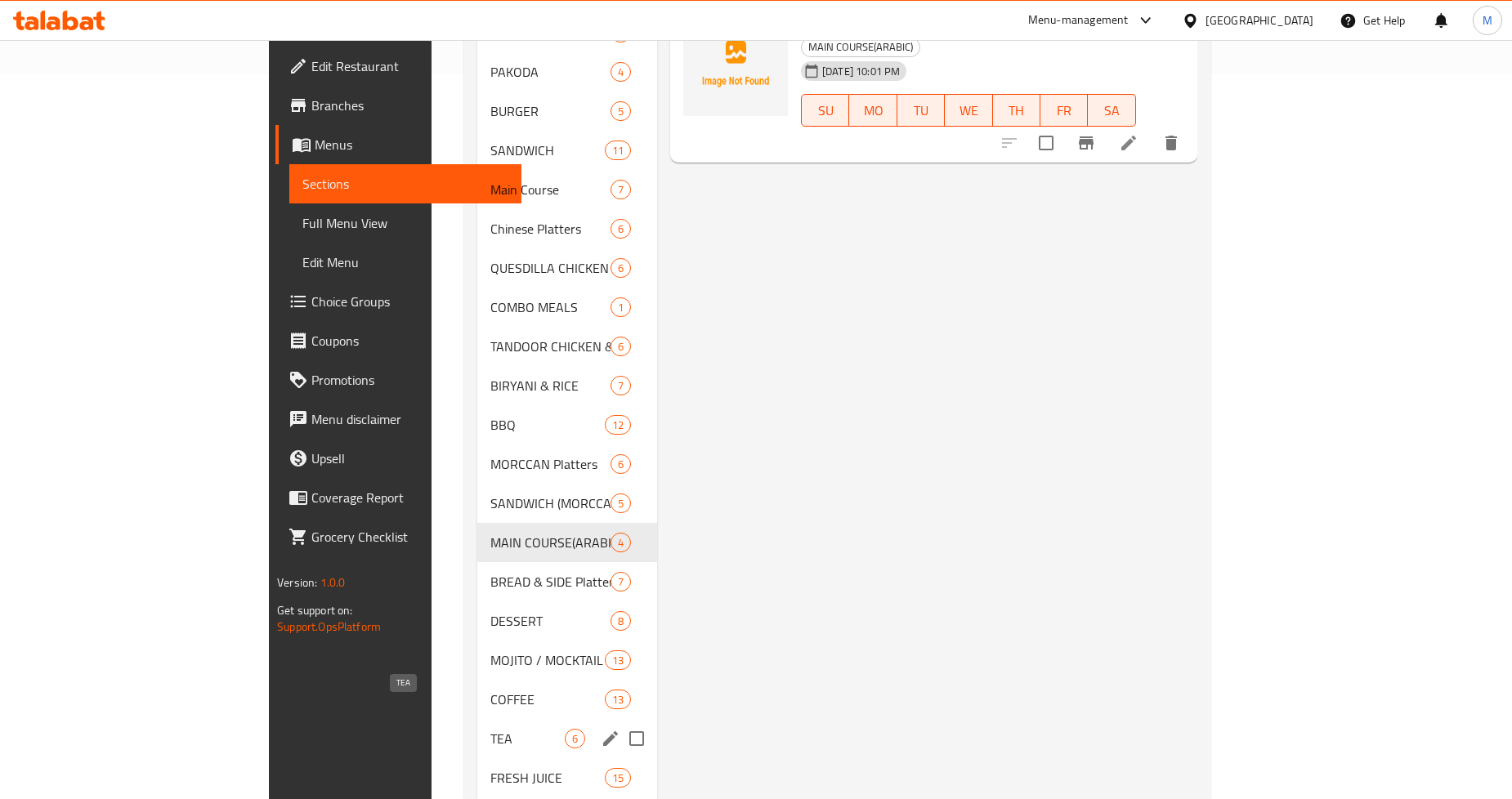
scroll to position [905, 0]
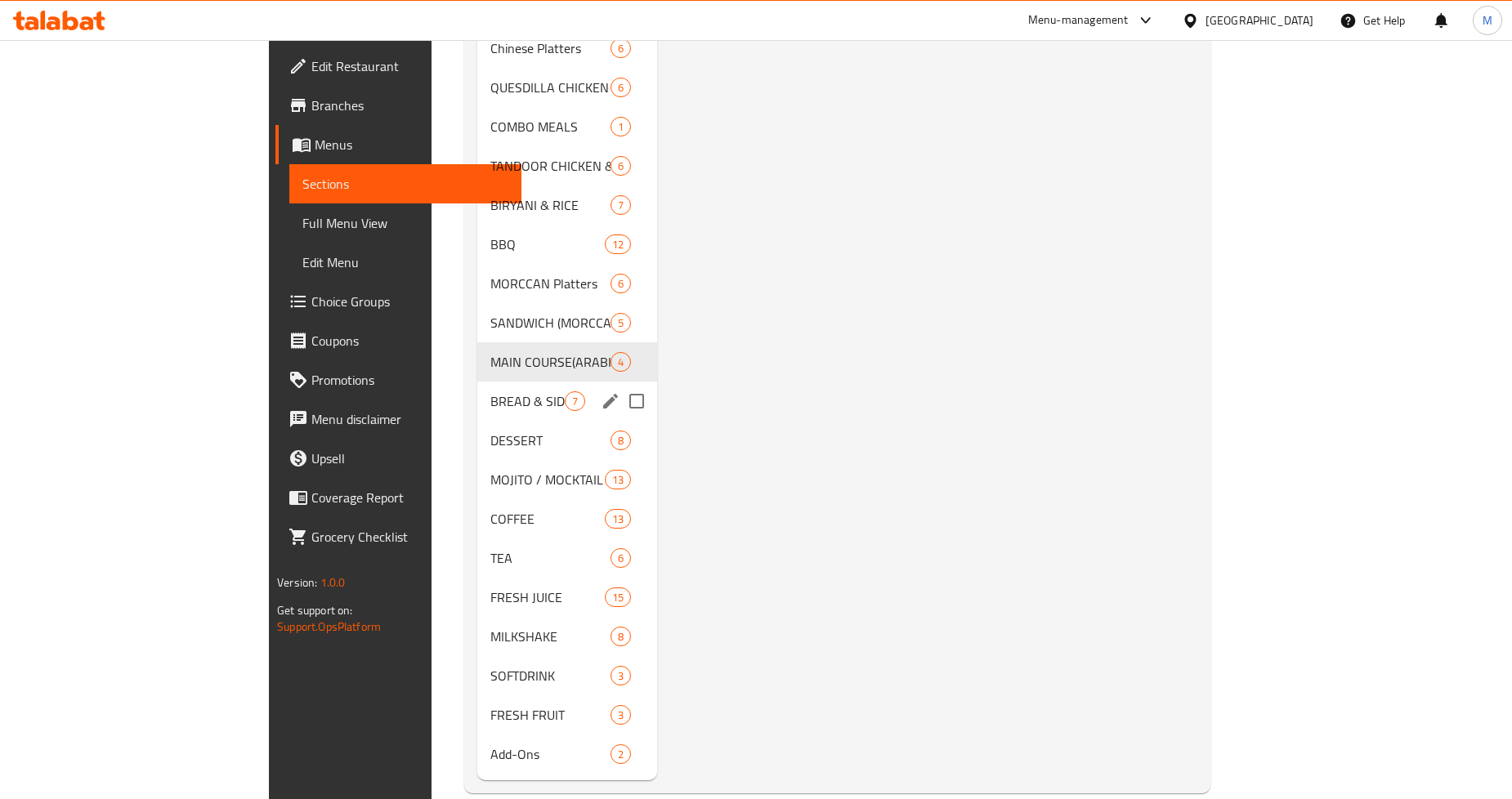
click at [491, 392] on span "BREAD & SIDE Platters" at bounding box center [528, 401] width 74 height 19
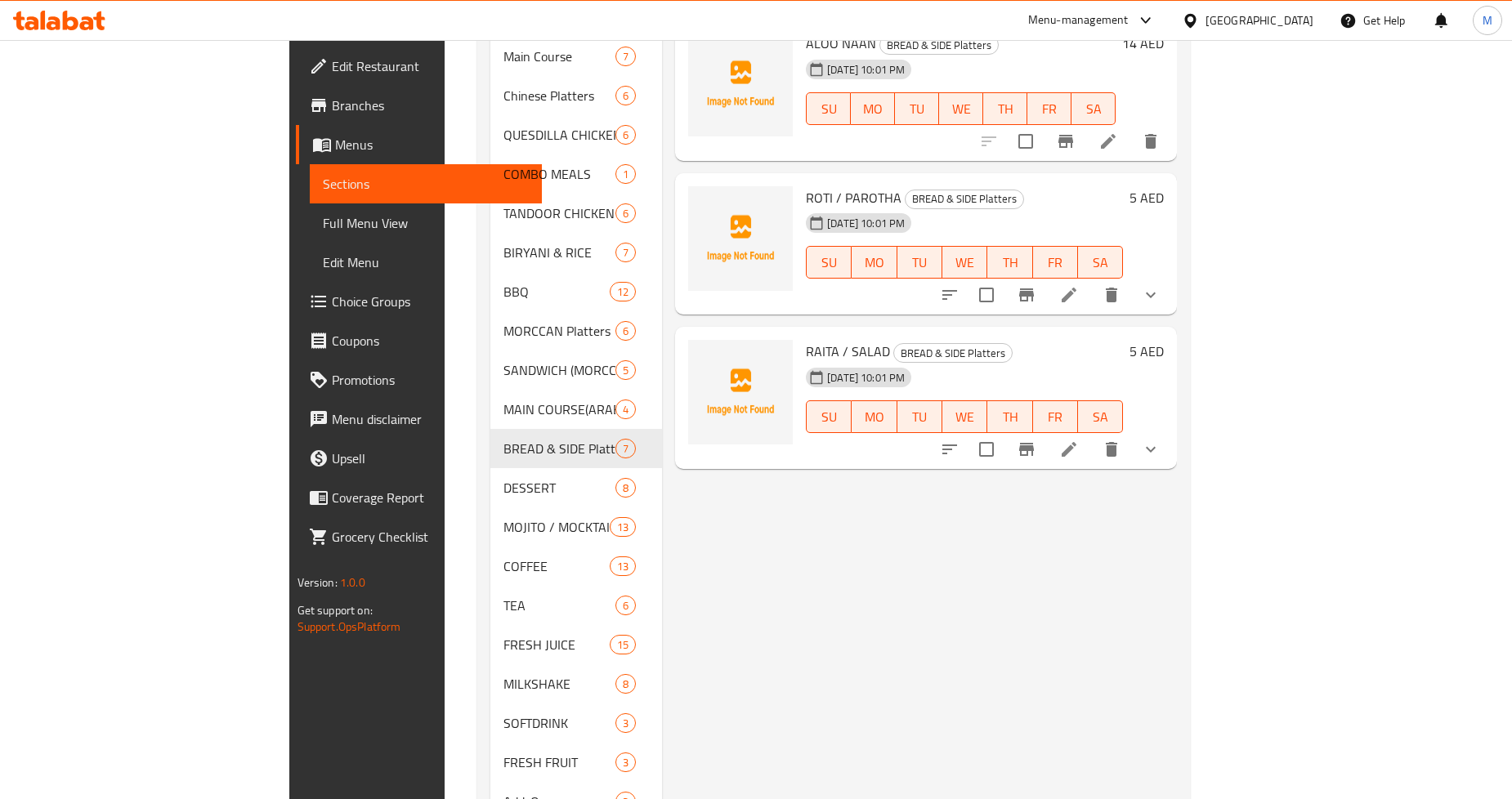
scroll to position [905, 0]
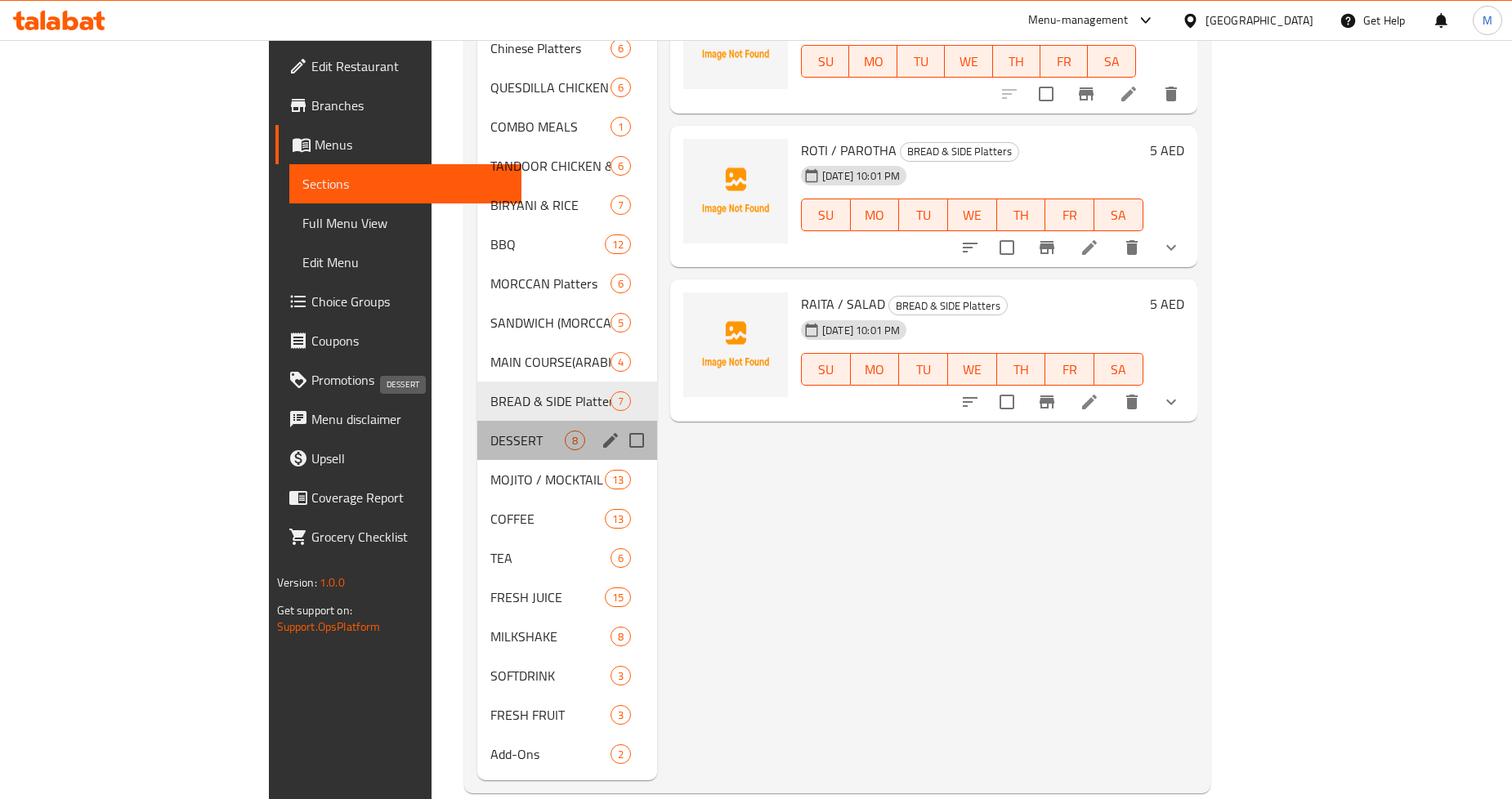
click at [491, 431] on span "DESSERT" at bounding box center [528, 440] width 74 height 19
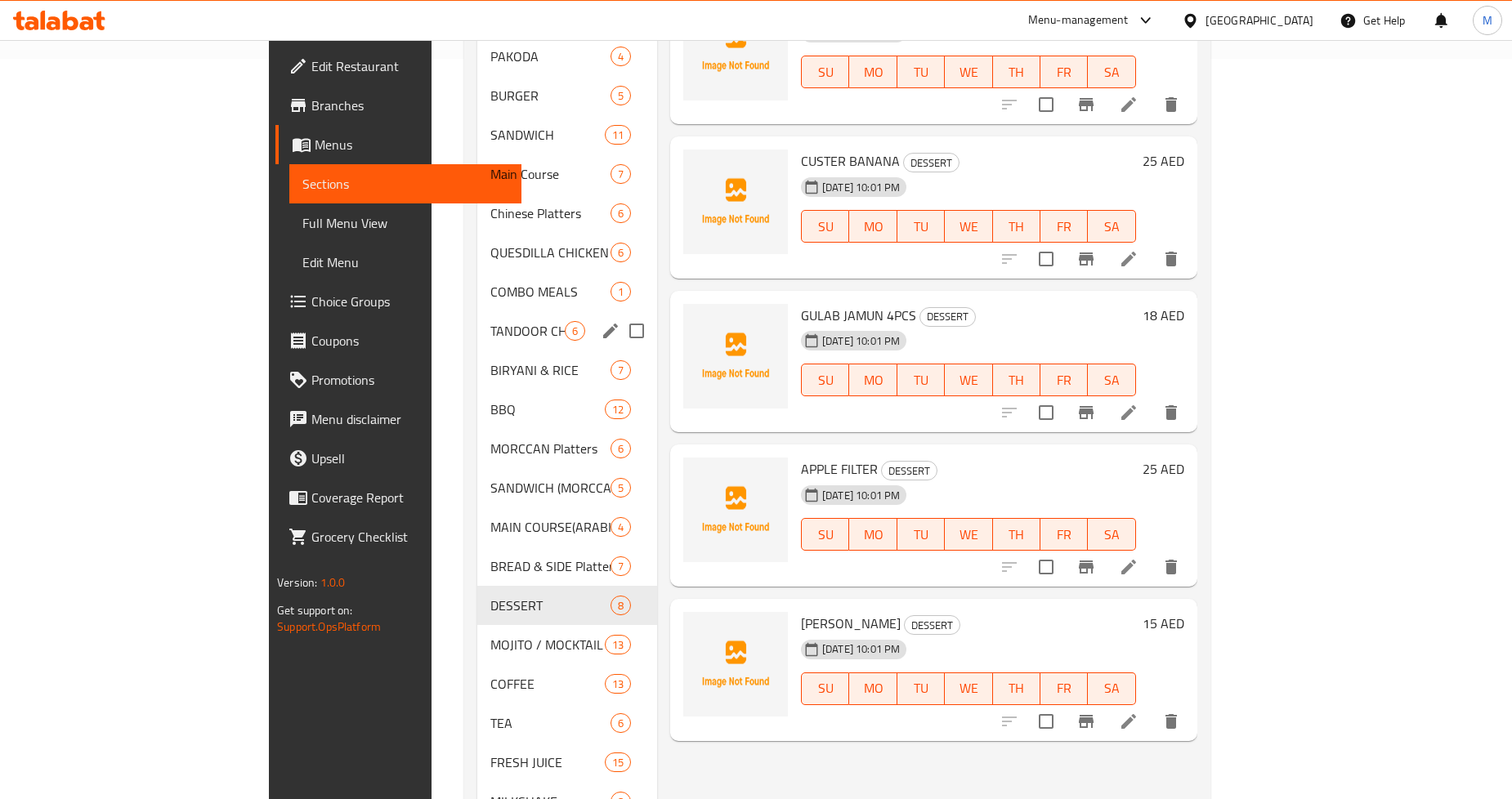
scroll to position [905, 0]
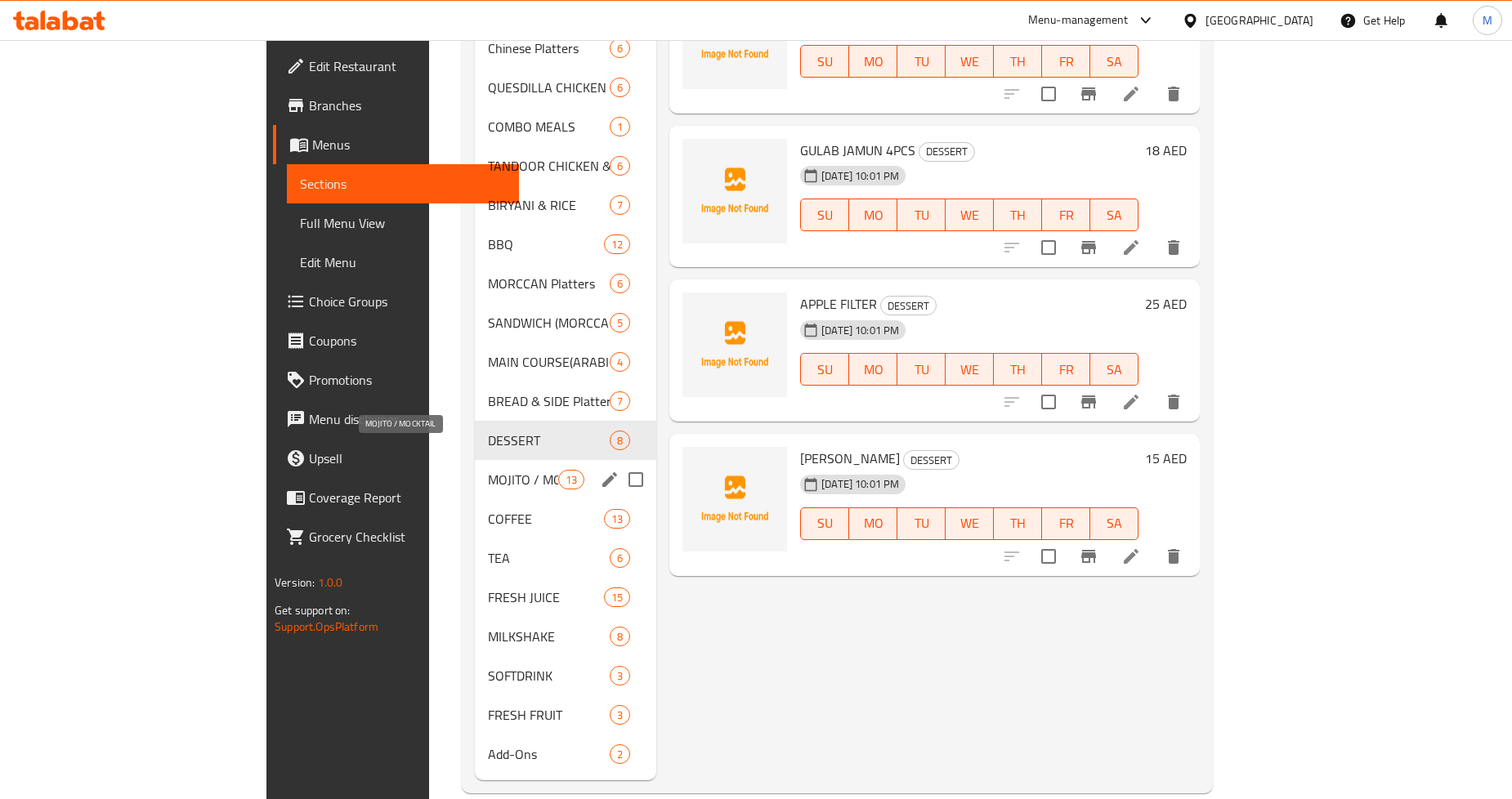
click at [488, 470] on span "MOJITO / MOCKTAIL" at bounding box center [522, 480] width 69 height 19
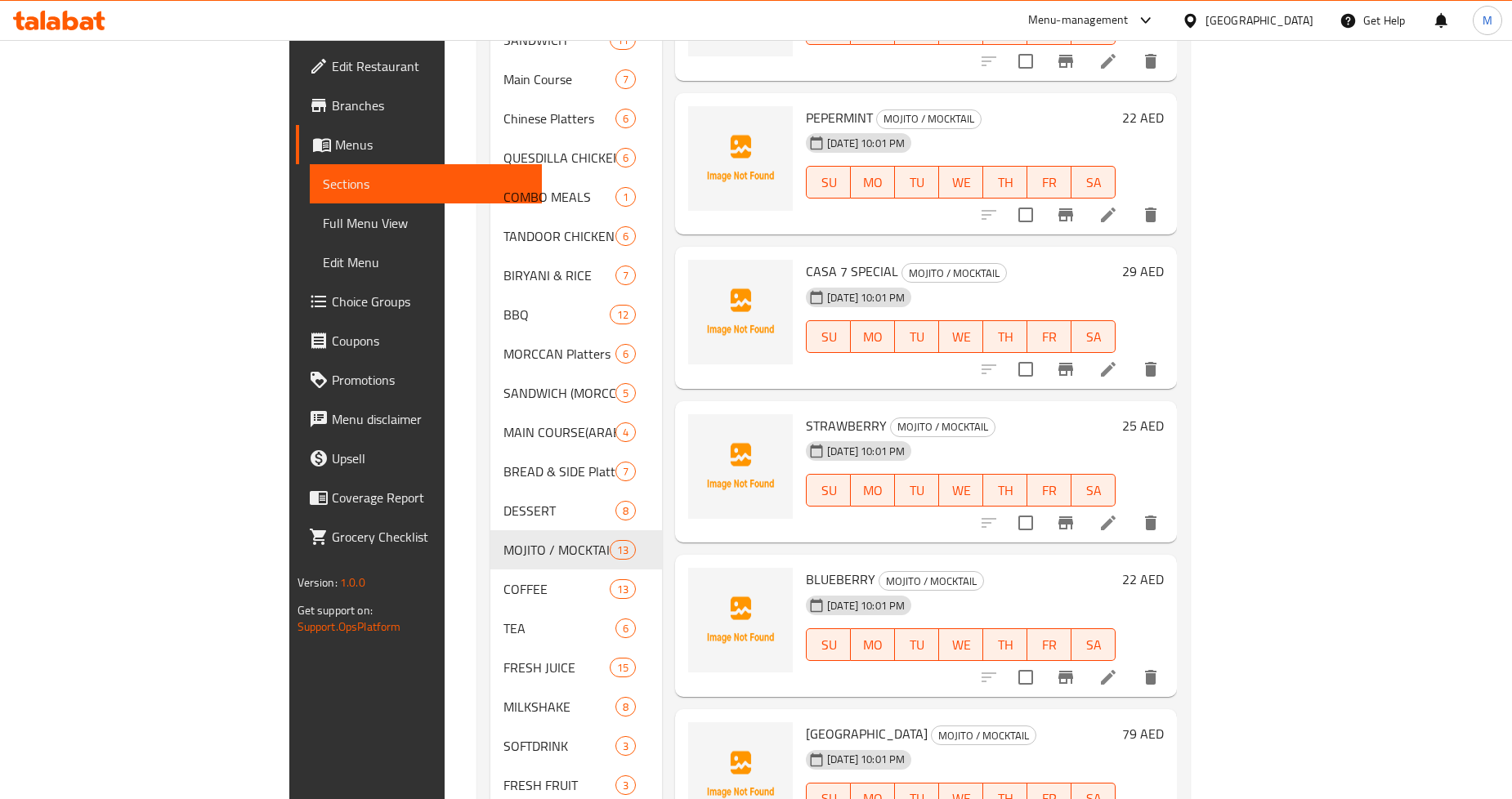
scroll to position [905, 0]
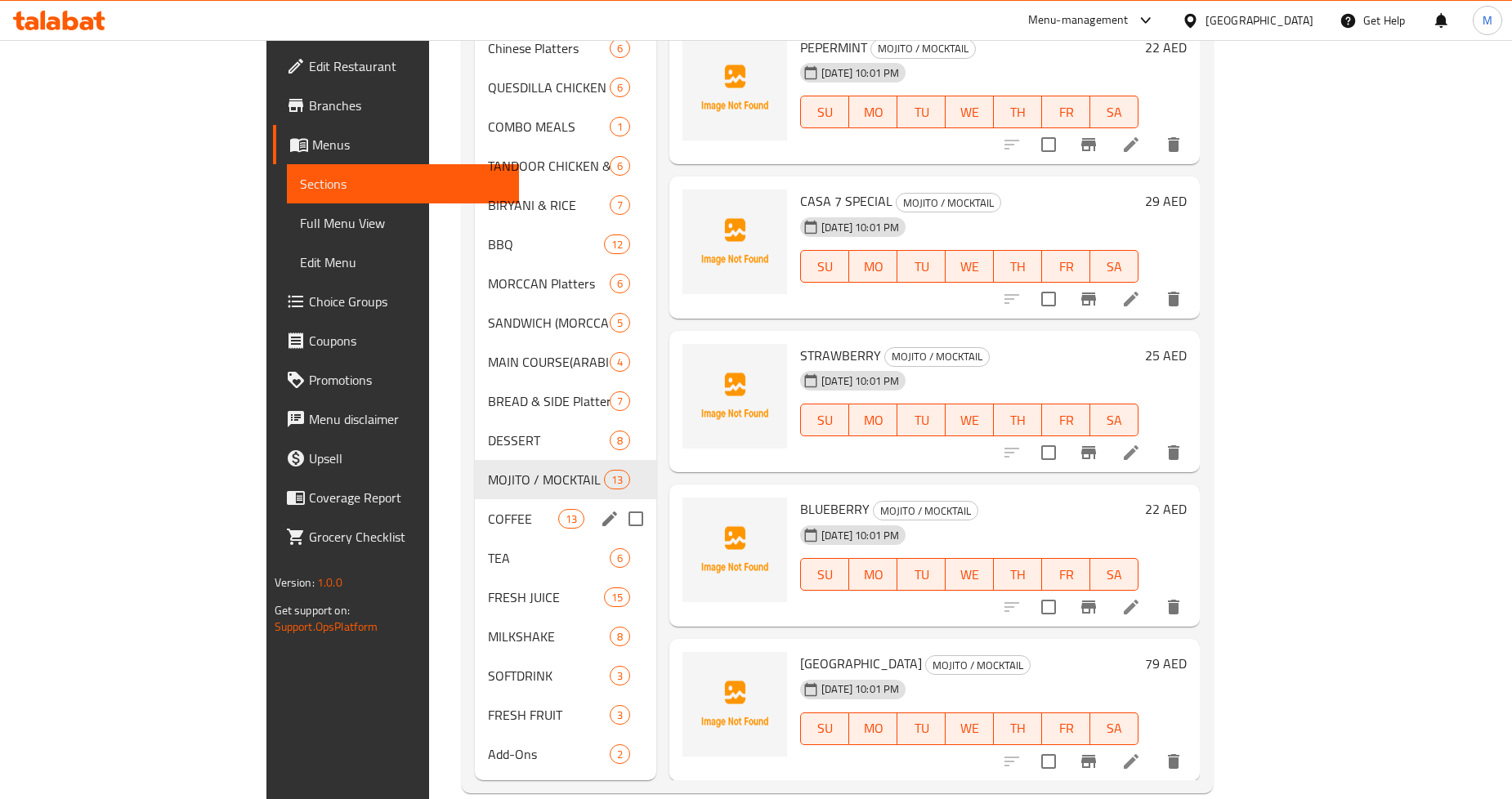
click at [475, 499] on div "COFFEE 13" at bounding box center [566, 518] width 181 height 39
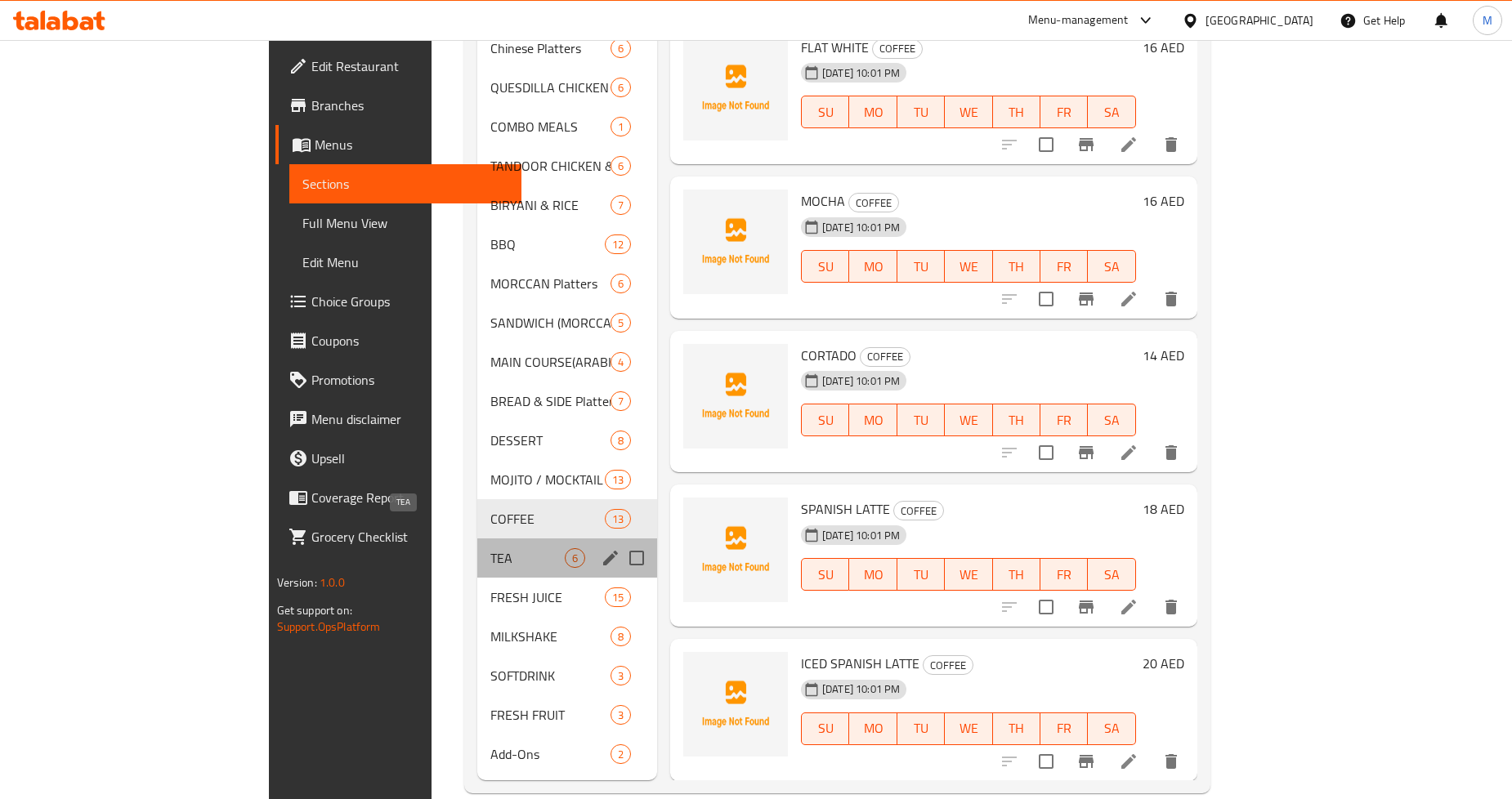
click at [491, 548] on span "TEA" at bounding box center [528, 557] width 74 height 19
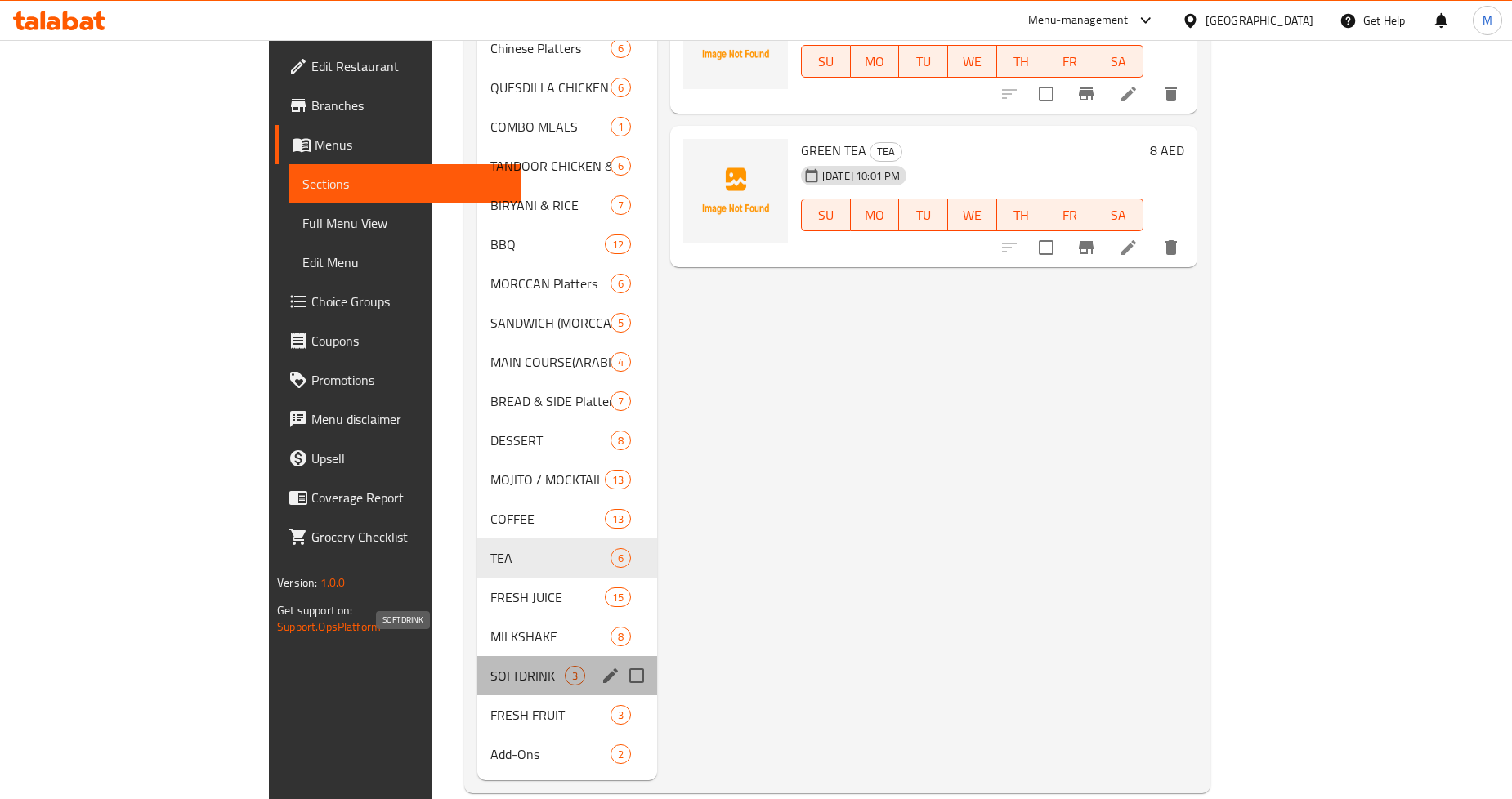
click at [491, 667] on span "SOFTDRINK" at bounding box center [528, 676] width 74 height 19
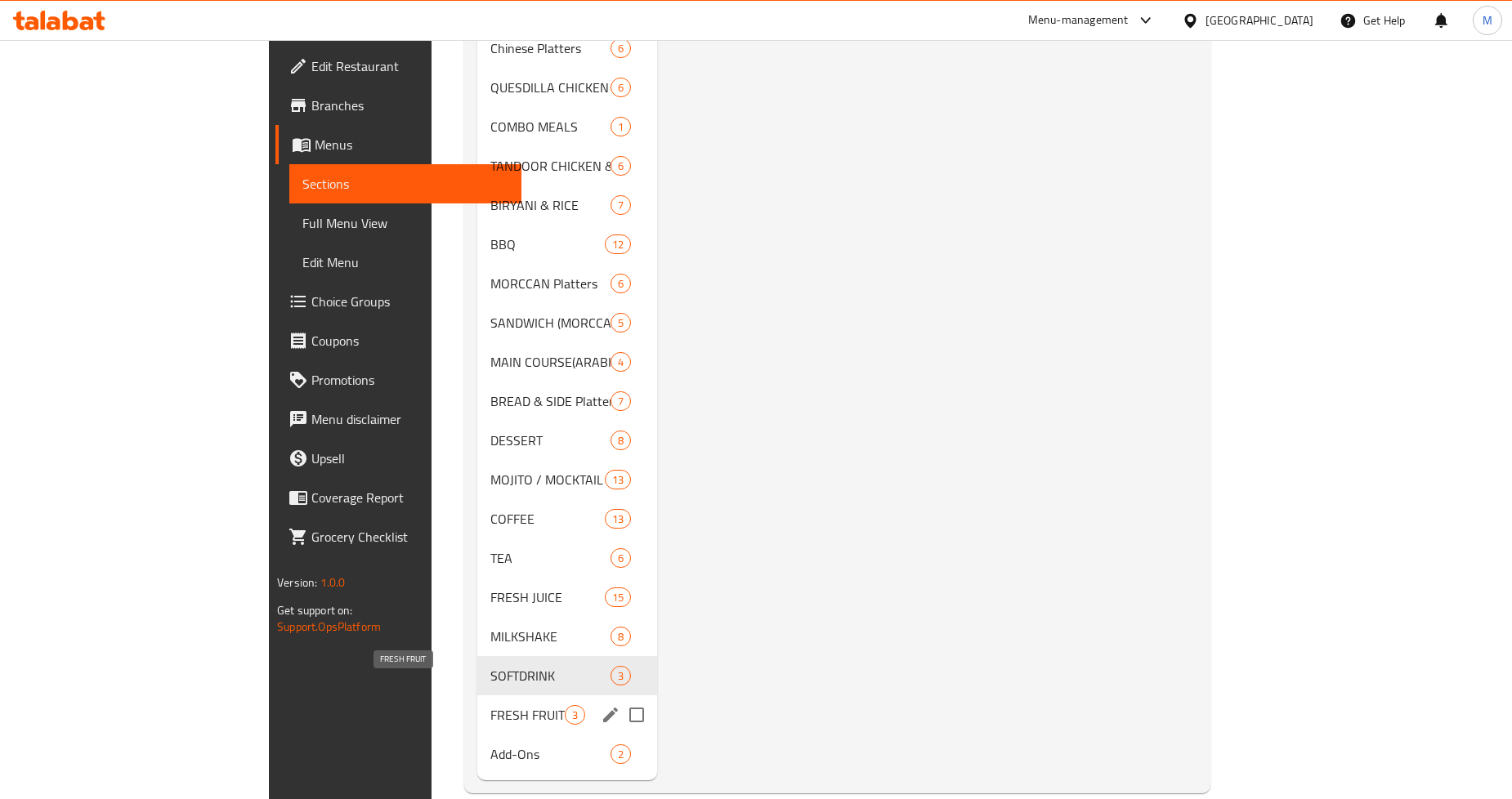
click at [491, 705] on span "FRESH FRUIT" at bounding box center [528, 715] width 74 height 19
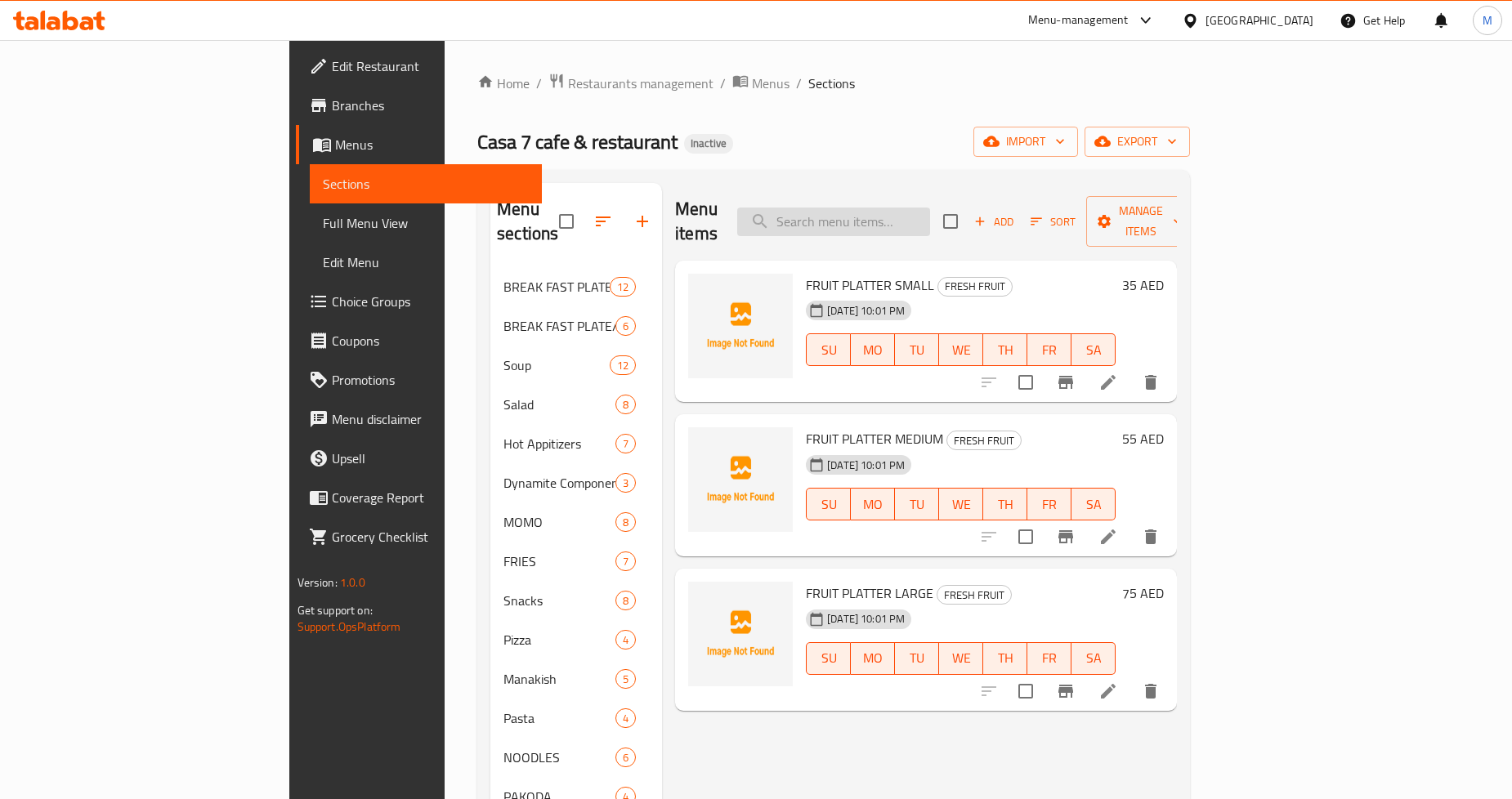
click at [922, 211] on input "search" at bounding box center [833, 221] width 193 height 29
paste input "Raita / Salad"
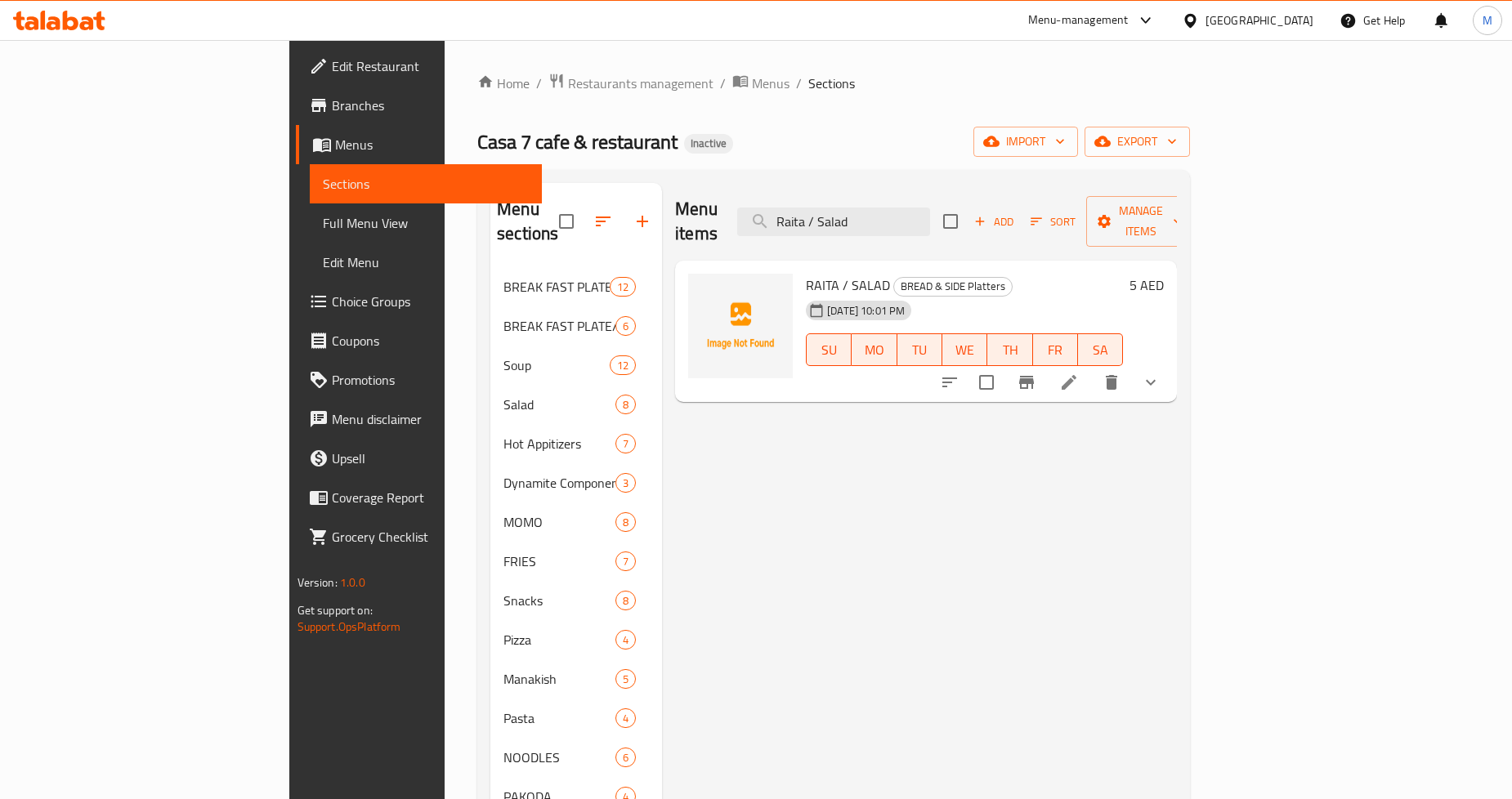
click at [1161, 373] on icon "show more" at bounding box center [1151, 382] width 19 height 19
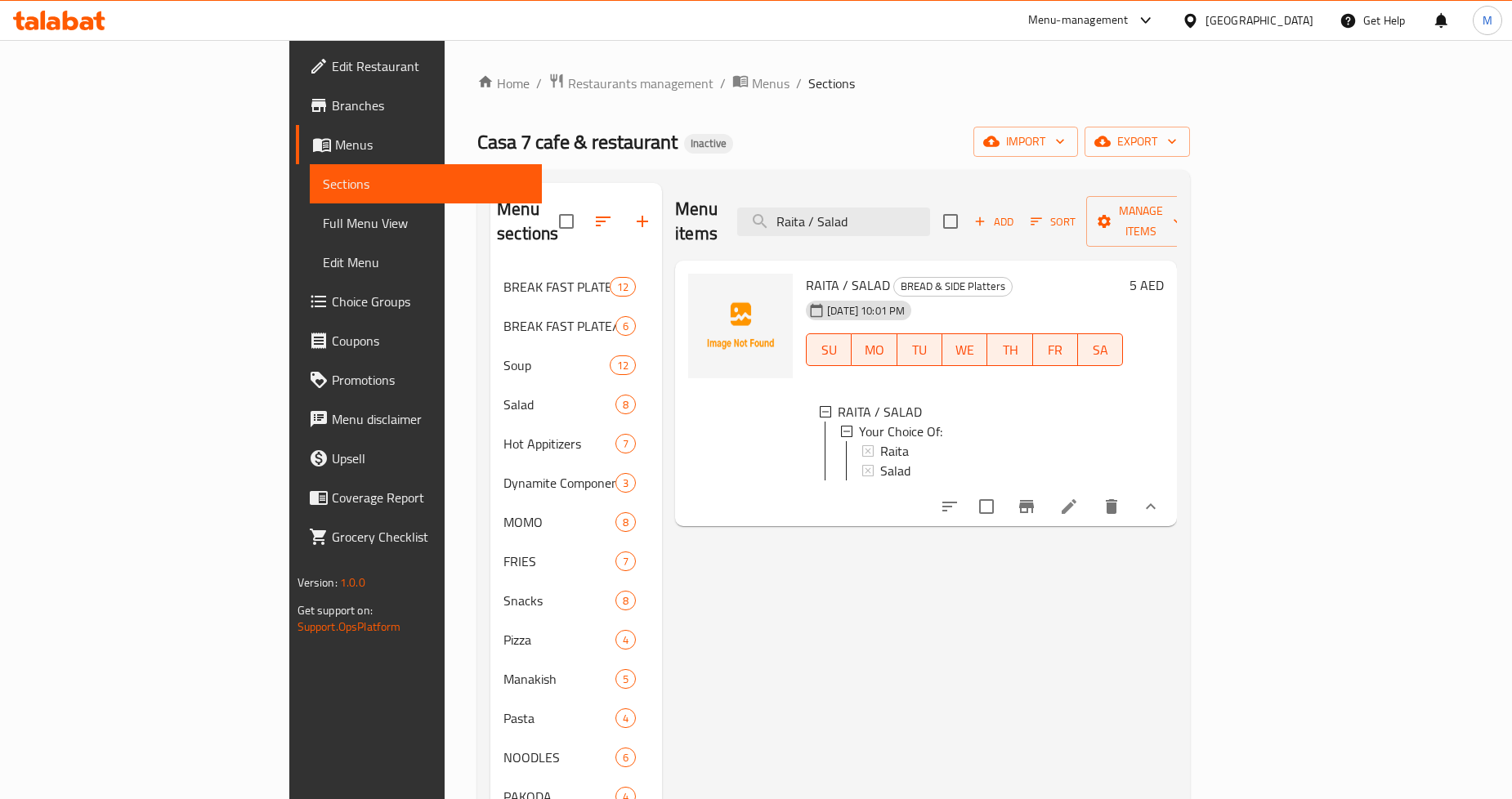
click at [806, 273] on span "RAITA / SALAD" at bounding box center [848, 285] width 84 height 24
drag, startPoint x: 749, startPoint y: 262, endPoint x: 740, endPoint y: 262, distance: 9.0
click at [806, 273] on span "RAITA / SALAD" at bounding box center [848, 285] width 84 height 24
click at [931, 210] on input "Raita / Salad" at bounding box center [833, 221] width 193 height 29
paste input "Blue Curacao"
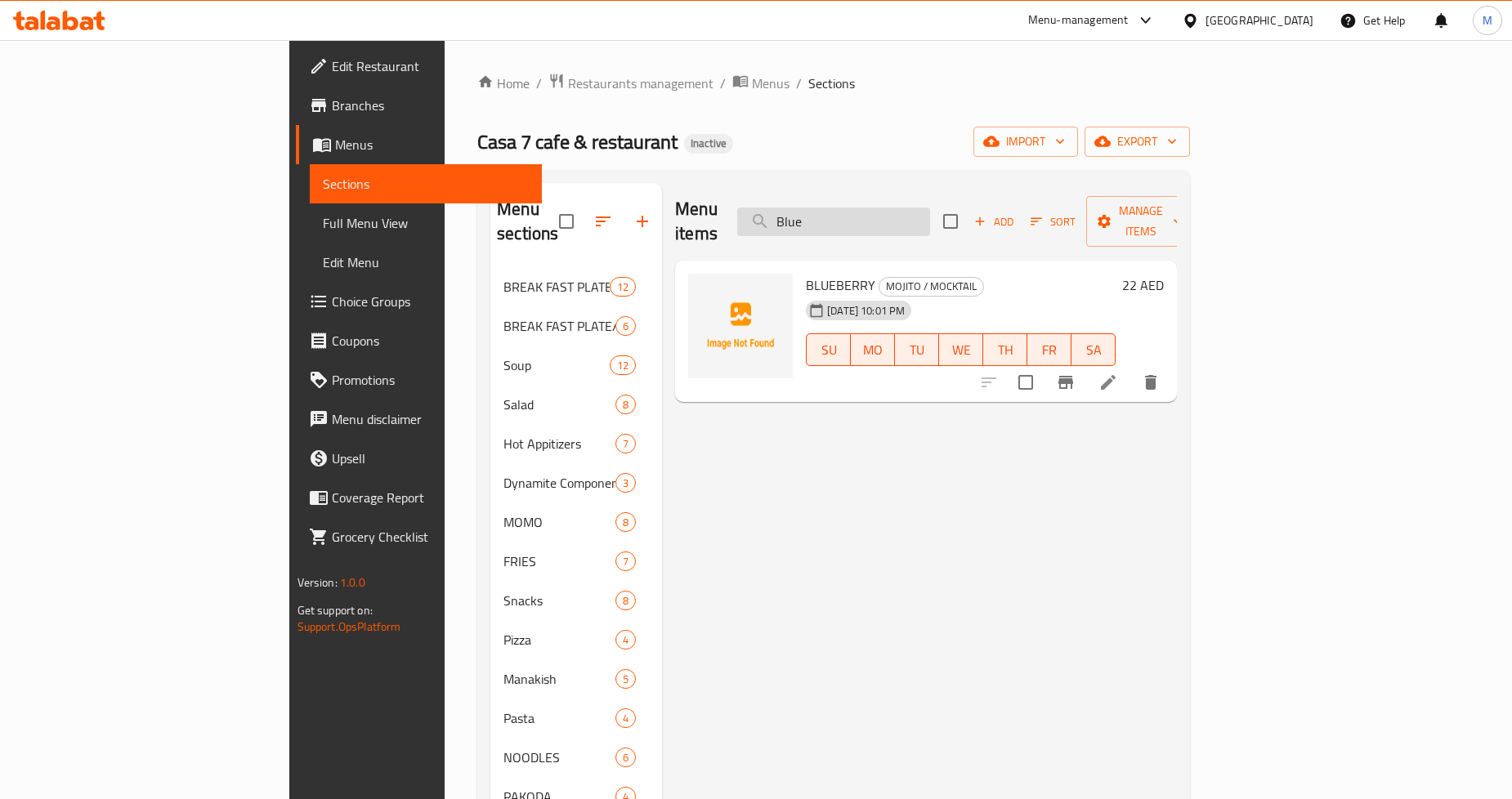
paste input "Espresso"
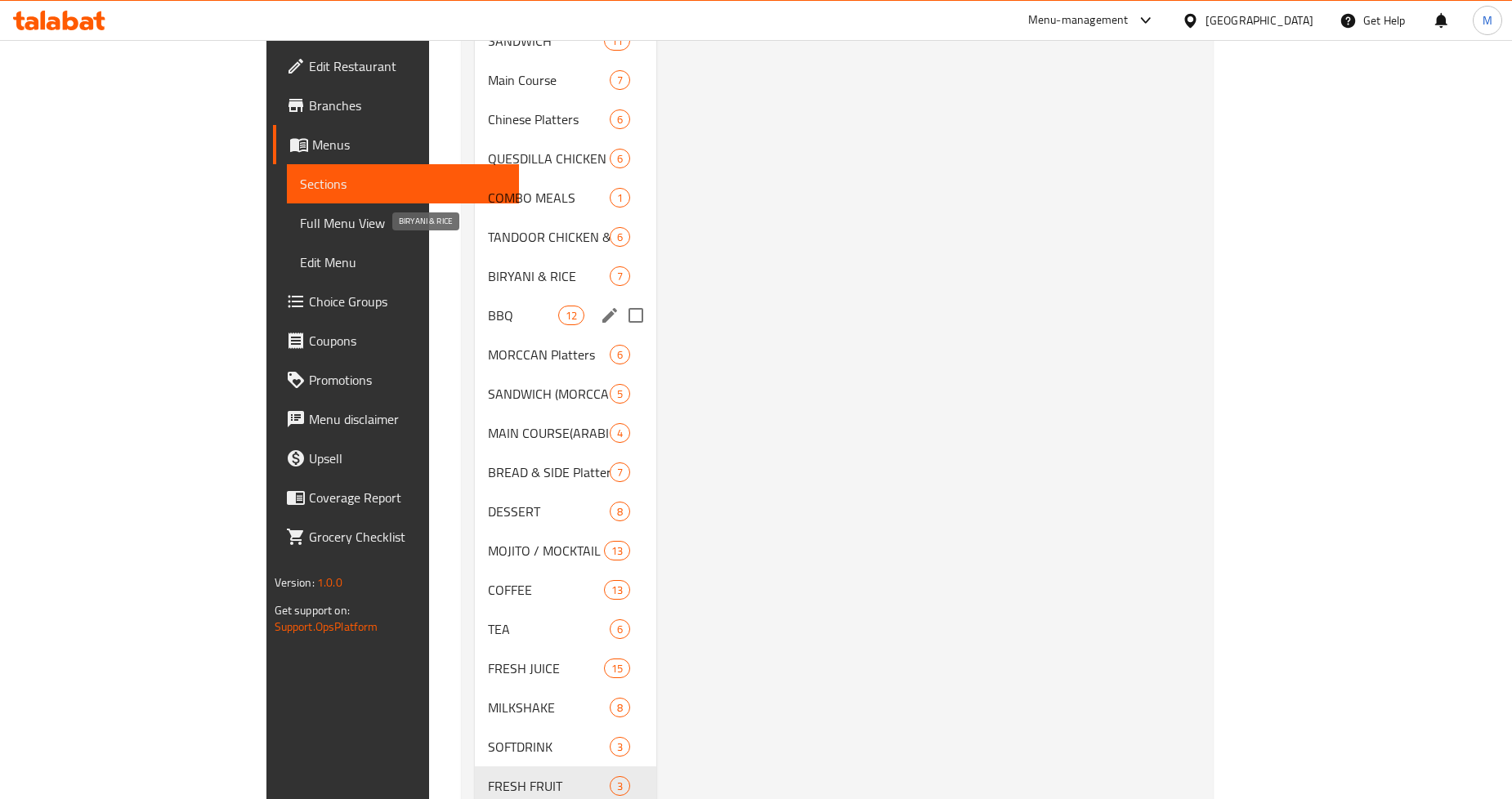
scroll to position [905, 0]
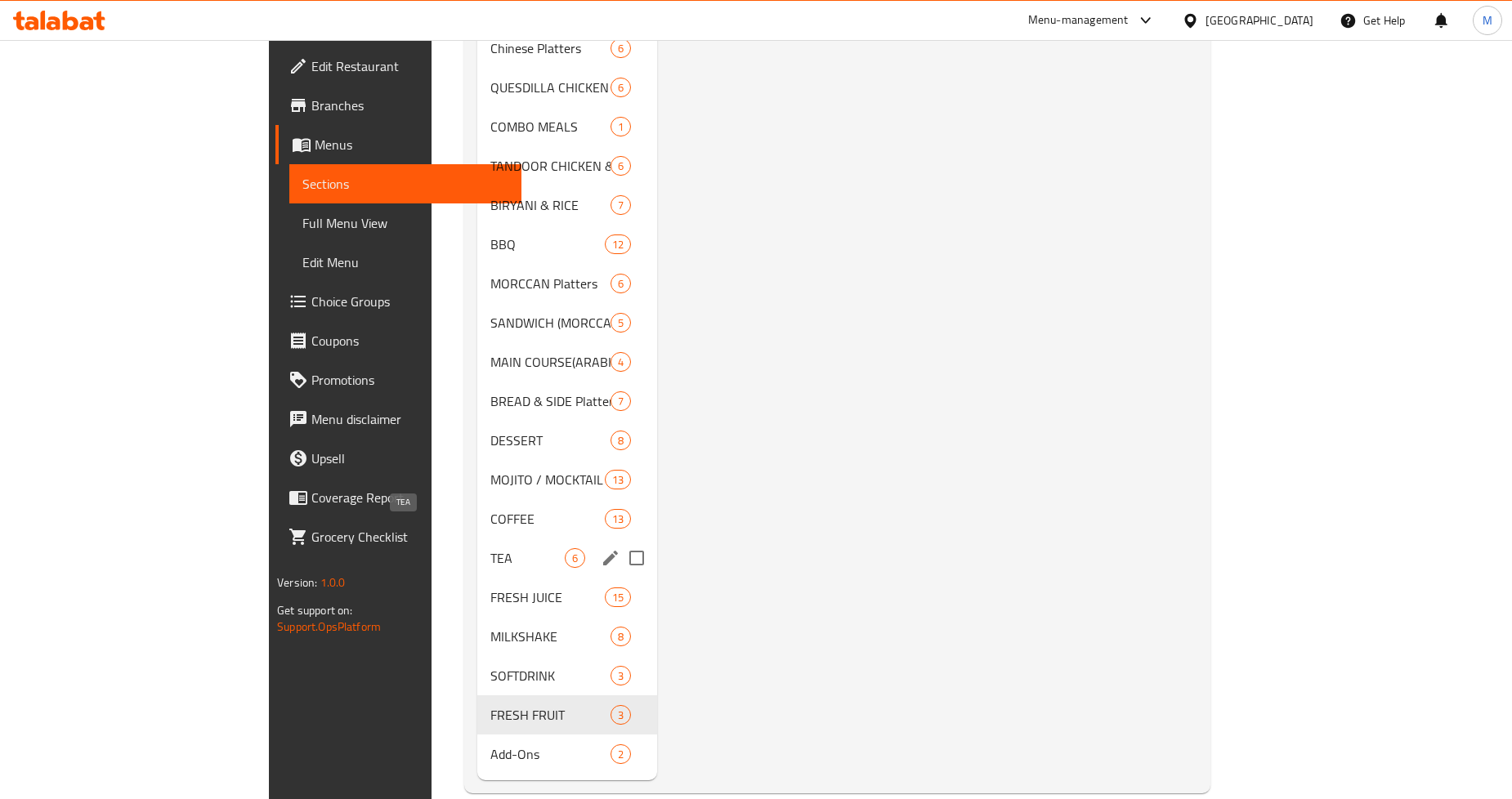
type input "Esp"
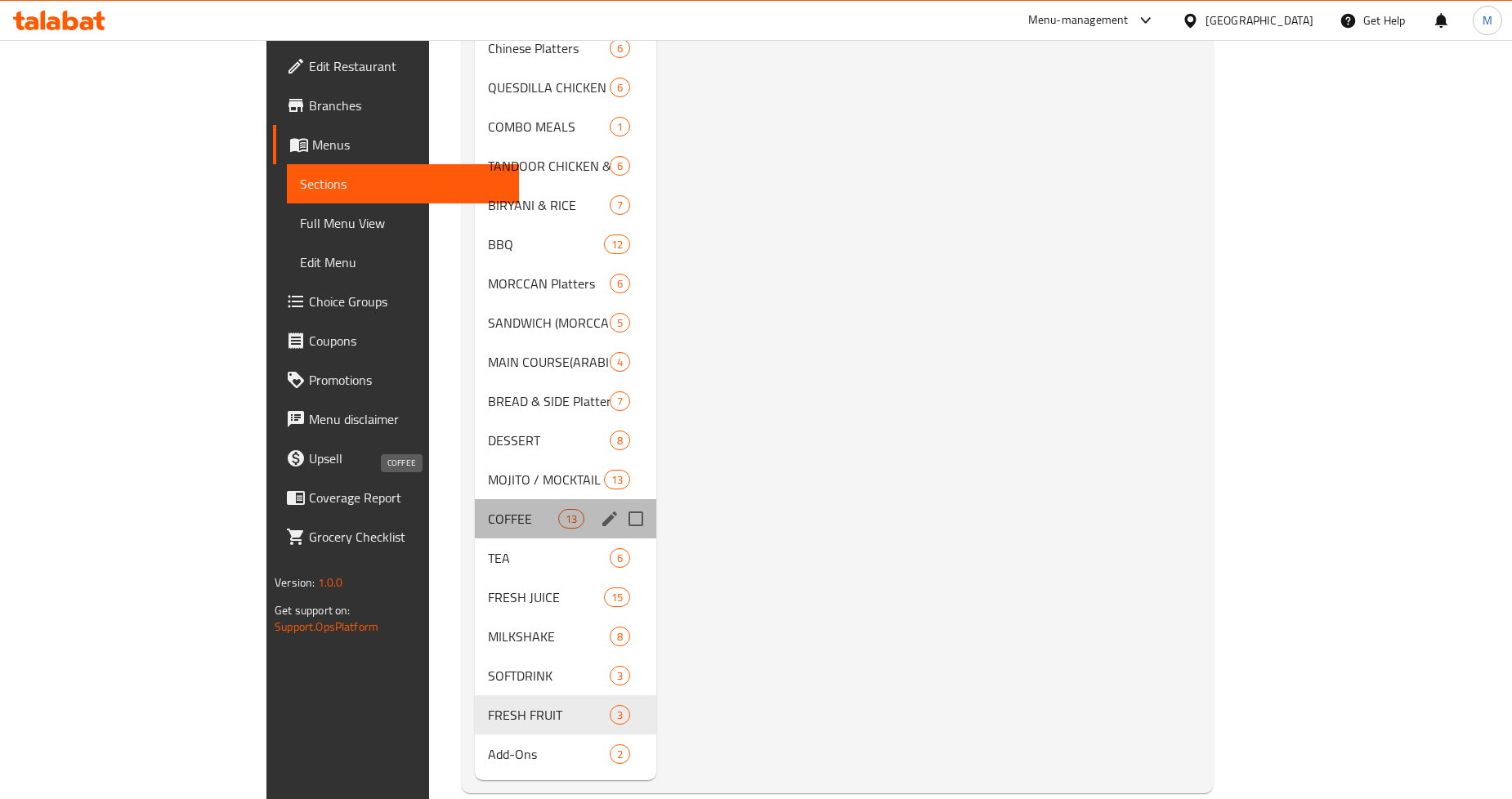
click at [488, 509] on span "COFFEE" at bounding box center [522, 518] width 69 height 19
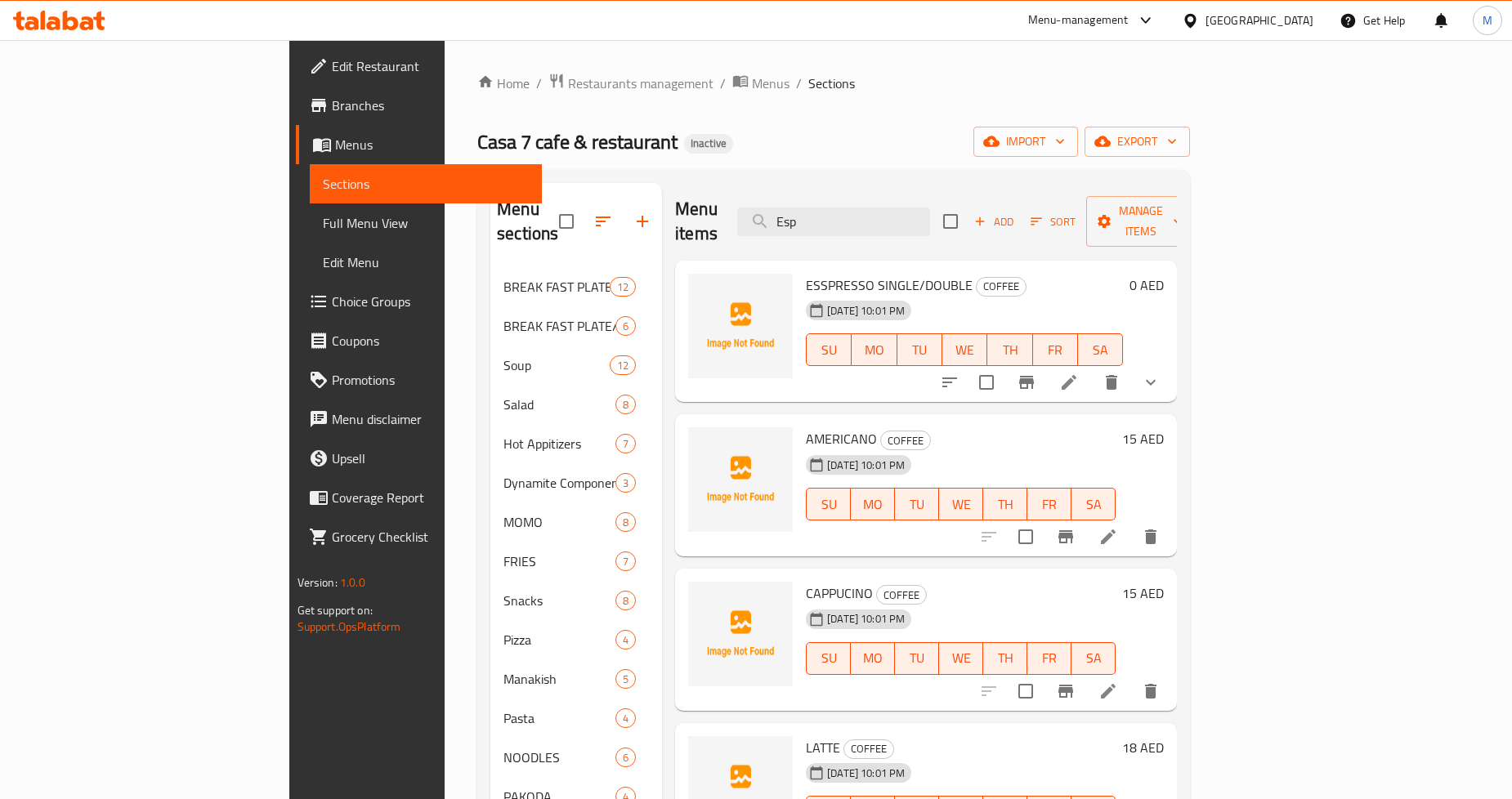
click at [1042, 274] on h6 "ESSPRESSO SINGLE/DOUBLE COFFEE" at bounding box center [965, 285] width 318 height 23
click at [914, 207] on input "Esp" at bounding box center [833, 221] width 193 height 29
click at [1161, 373] on icon "show more" at bounding box center [1151, 382] width 19 height 19
